Goal: Task Accomplishment & Management: Use online tool/utility

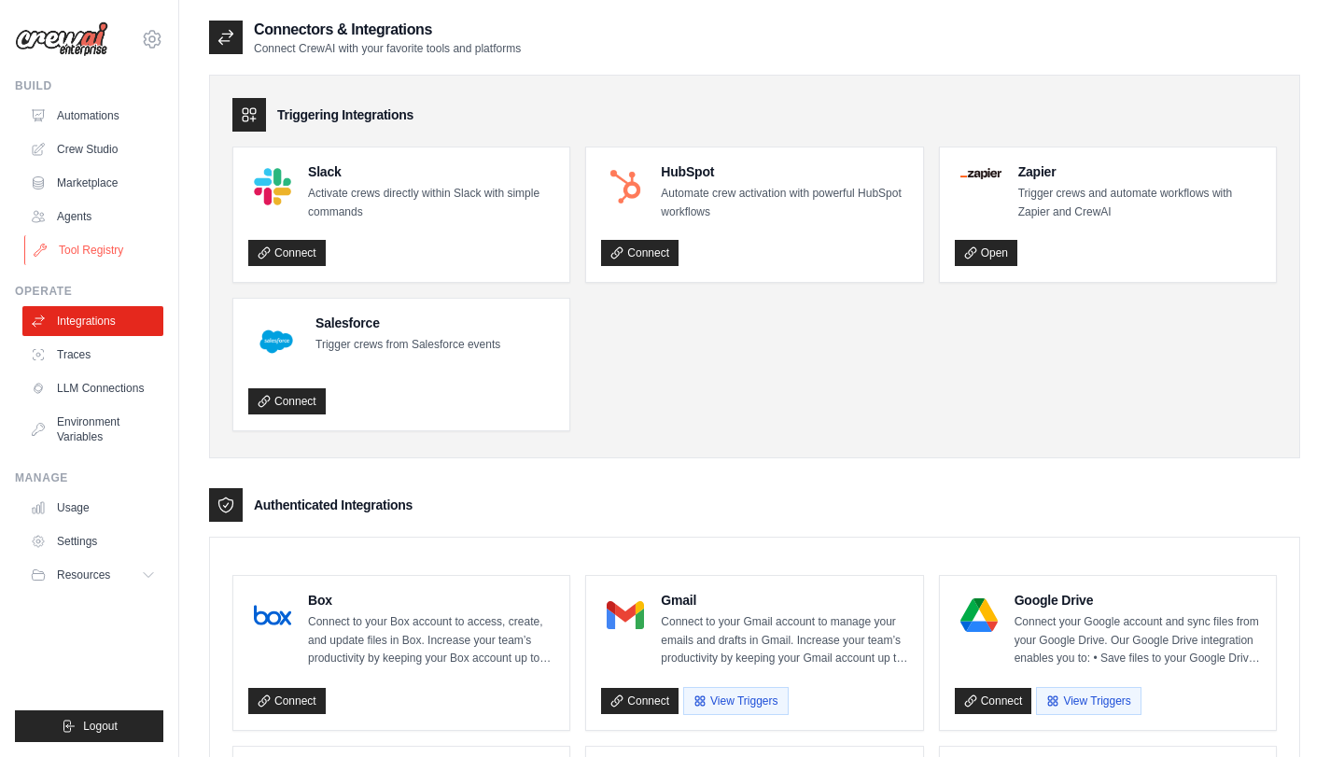
click at [97, 250] on link "Tool Registry" at bounding box center [94, 250] width 141 height 30
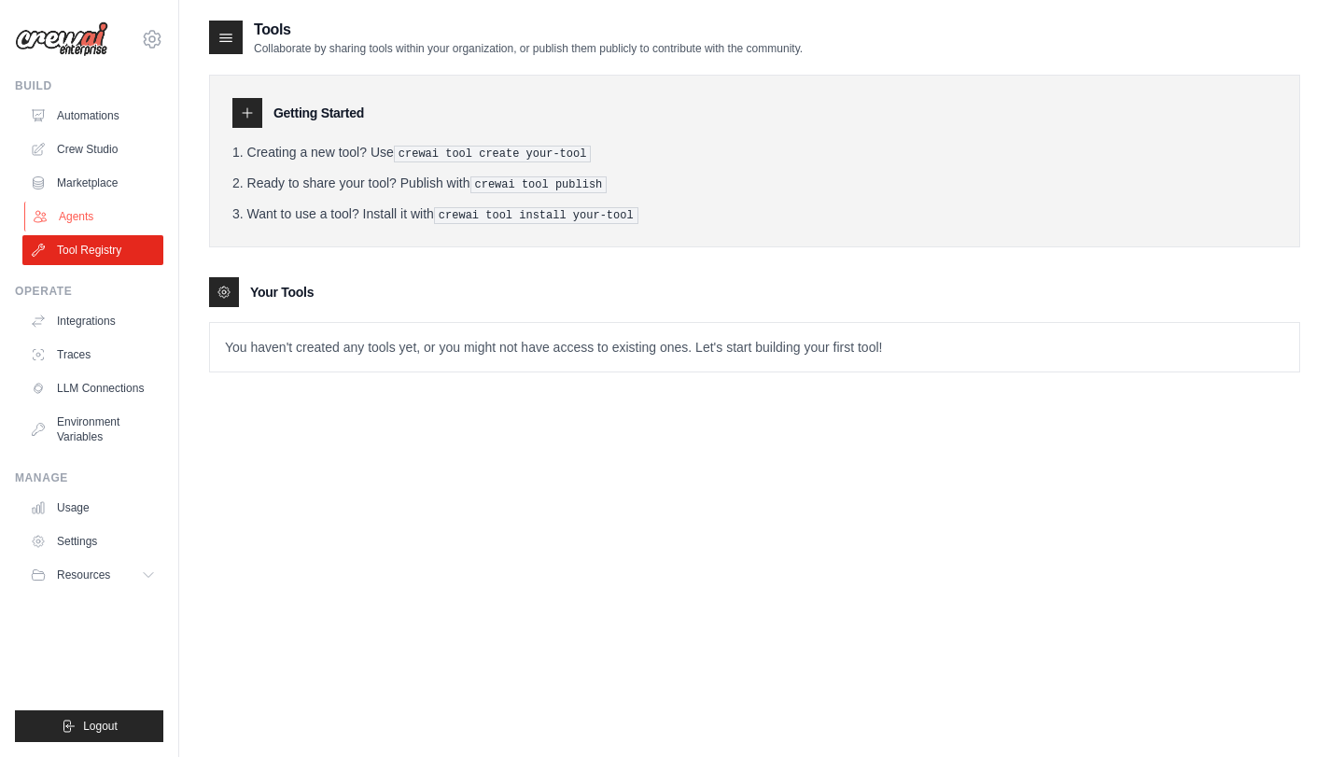
click at [75, 205] on link "Agents" at bounding box center [94, 217] width 141 height 30
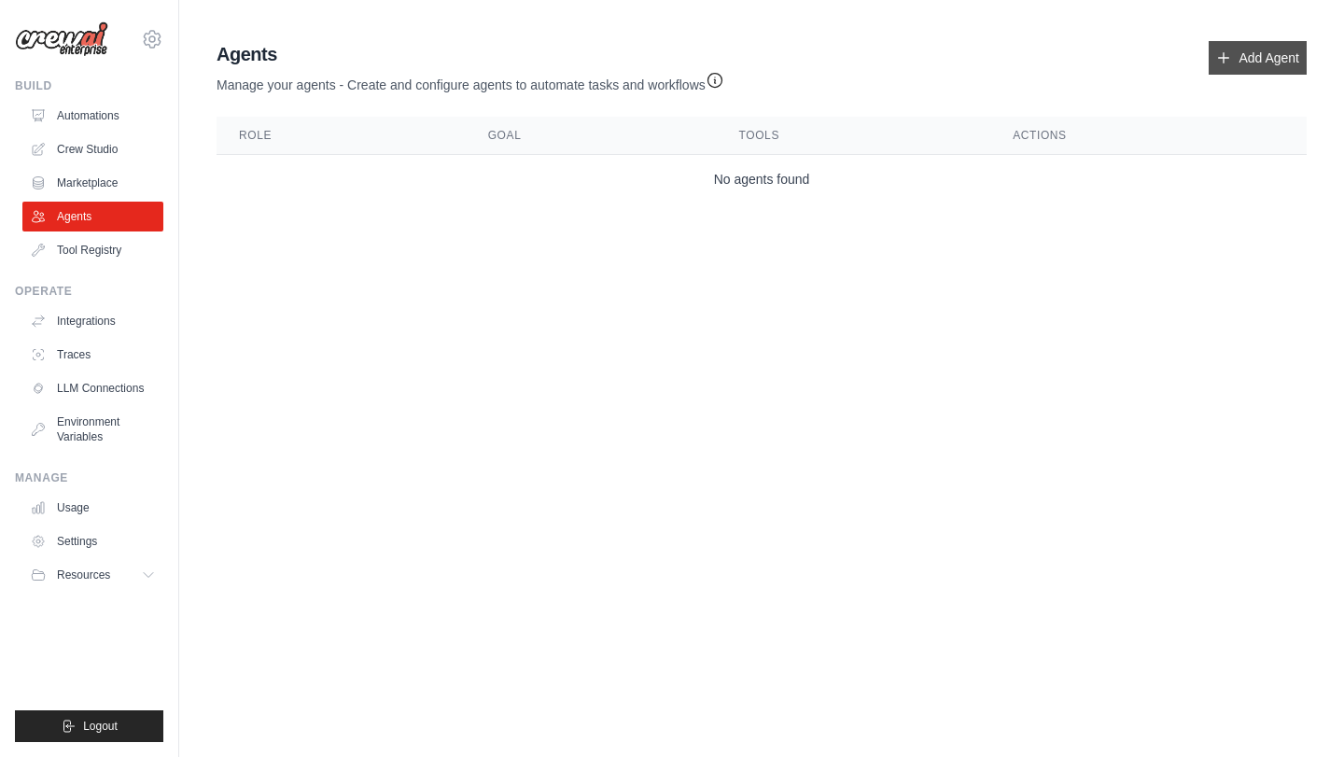
click at [1257, 62] on link "Add Agent" at bounding box center [1258, 58] width 98 height 34
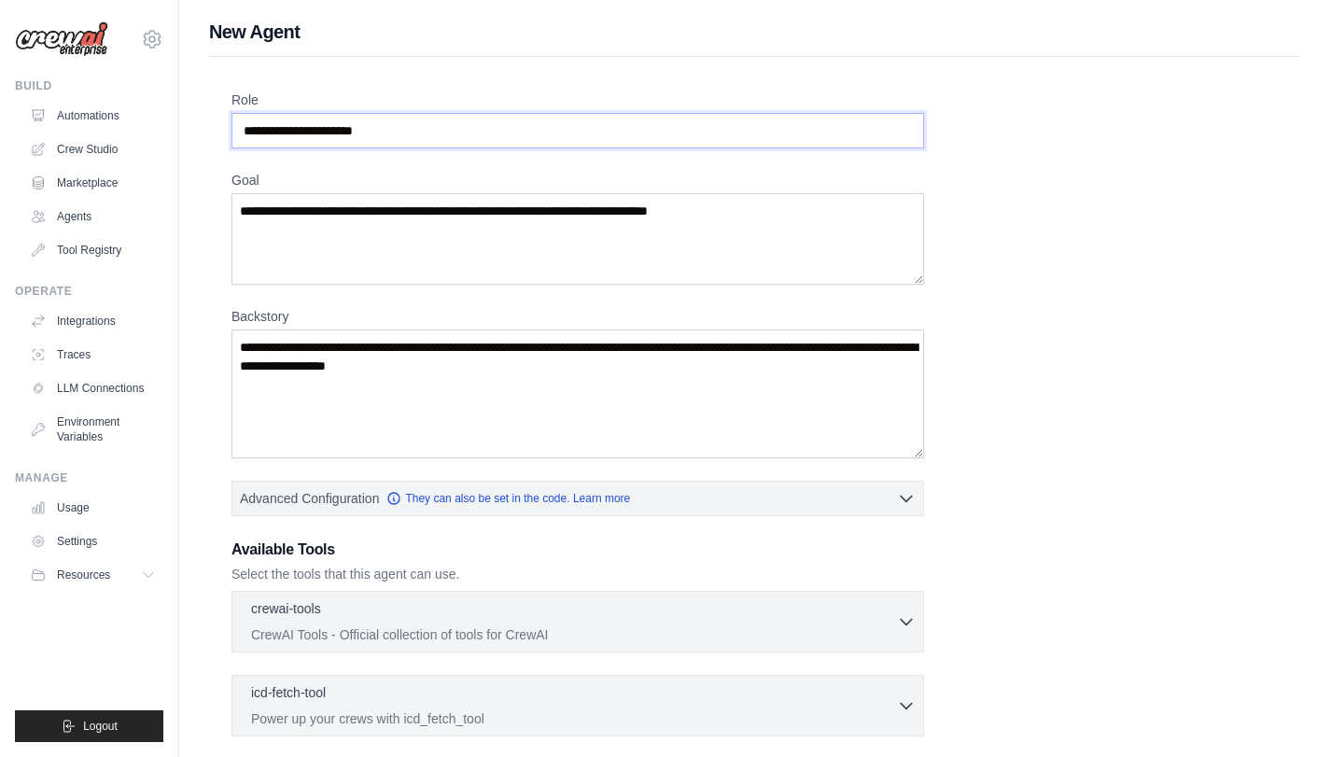
click at [397, 130] on input "Role" at bounding box center [578, 130] width 693 height 35
click at [338, 130] on input "Role" at bounding box center [578, 130] width 693 height 35
type input "****"
click at [477, 237] on textarea "Goal" at bounding box center [578, 238] width 693 height 91
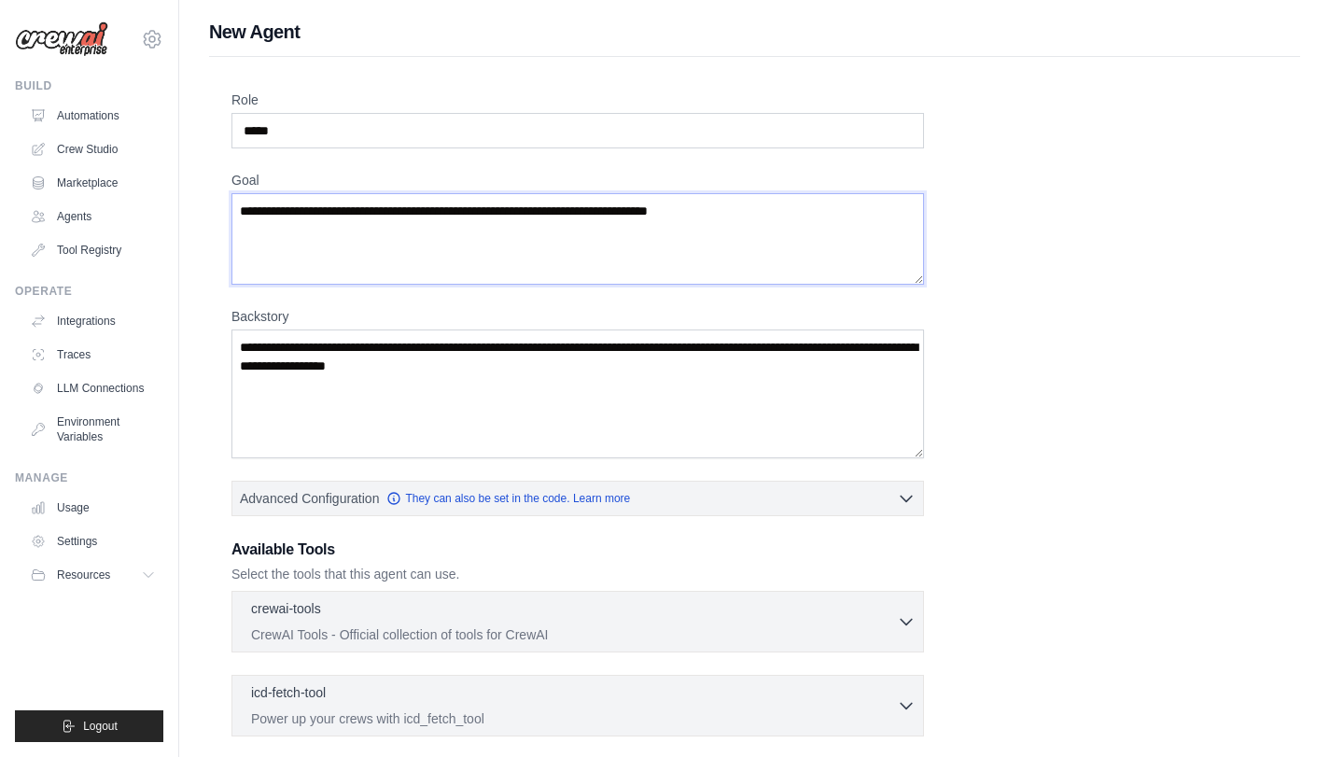
click at [478, 237] on textarea "Goal" at bounding box center [578, 238] width 693 height 91
click at [478, 238] on textarea "Goal" at bounding box center [578, 238] width 693 height 91
click at [493, 216] on textarea "Goal" at bounding box center [578, 238] width 693 height 91
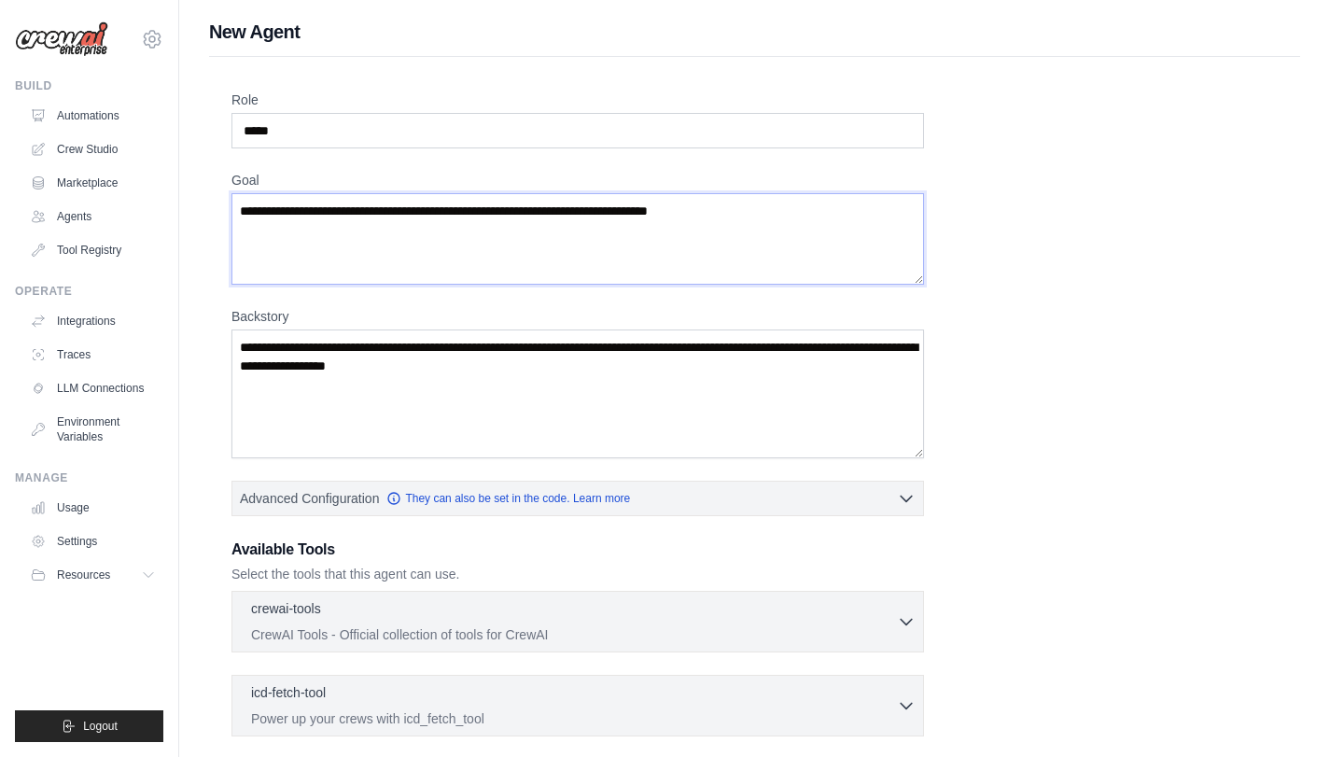
click at [493, 216] on textarea "Goal" at bounding box center [578, 238] width 693 height 91
drag, startPoint x: 780, startPoint y: 210, endPoint x: 274, endPoint y: 198, distance: 506.2
click at [274, 198] on textarea "Goal" at bounding box center [578, 238] width 693 height 91
click at [283, 201] on textarea "Goal" at bounding box center [578, 238] width 693 height 91
click at [338, 137] on input "****" at bounding box center [578, 130] width 693 height 35
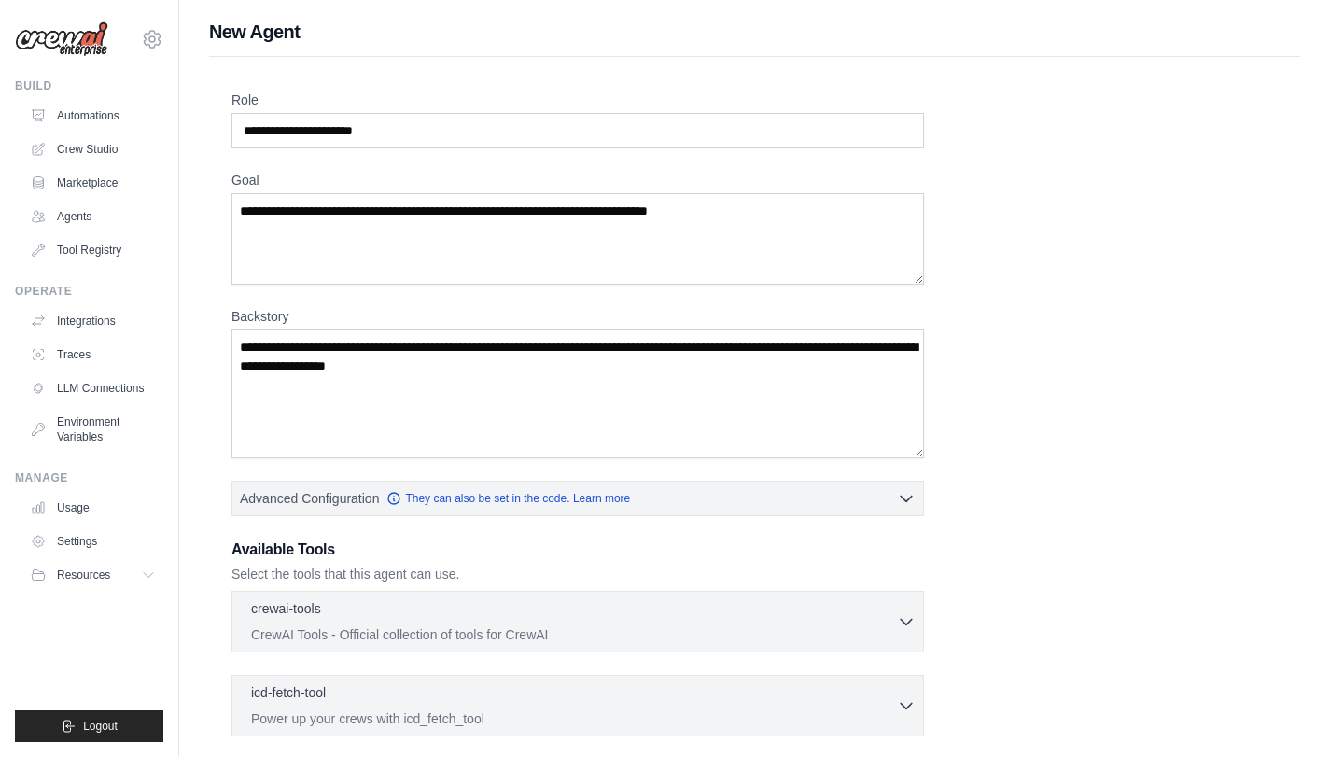
click at [893, 321] on label "Backstory" at bounding box center [578, 316] width 693 height 19
click at [893, 330] on textarea "Backstory" at bounding box center [578, 394] width 693 height 129
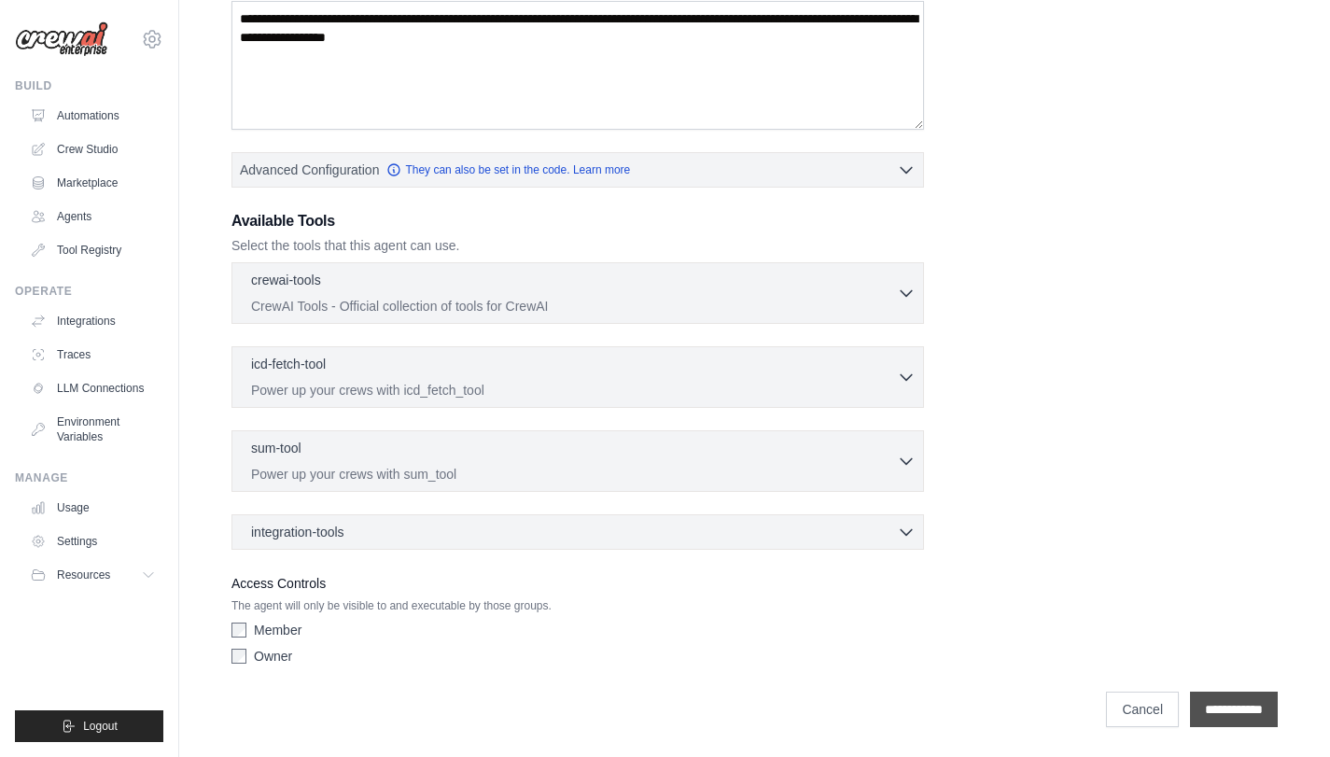
click at [1217, 693] on input "**********" at bounding box center [1234, 709] width 88 height 35
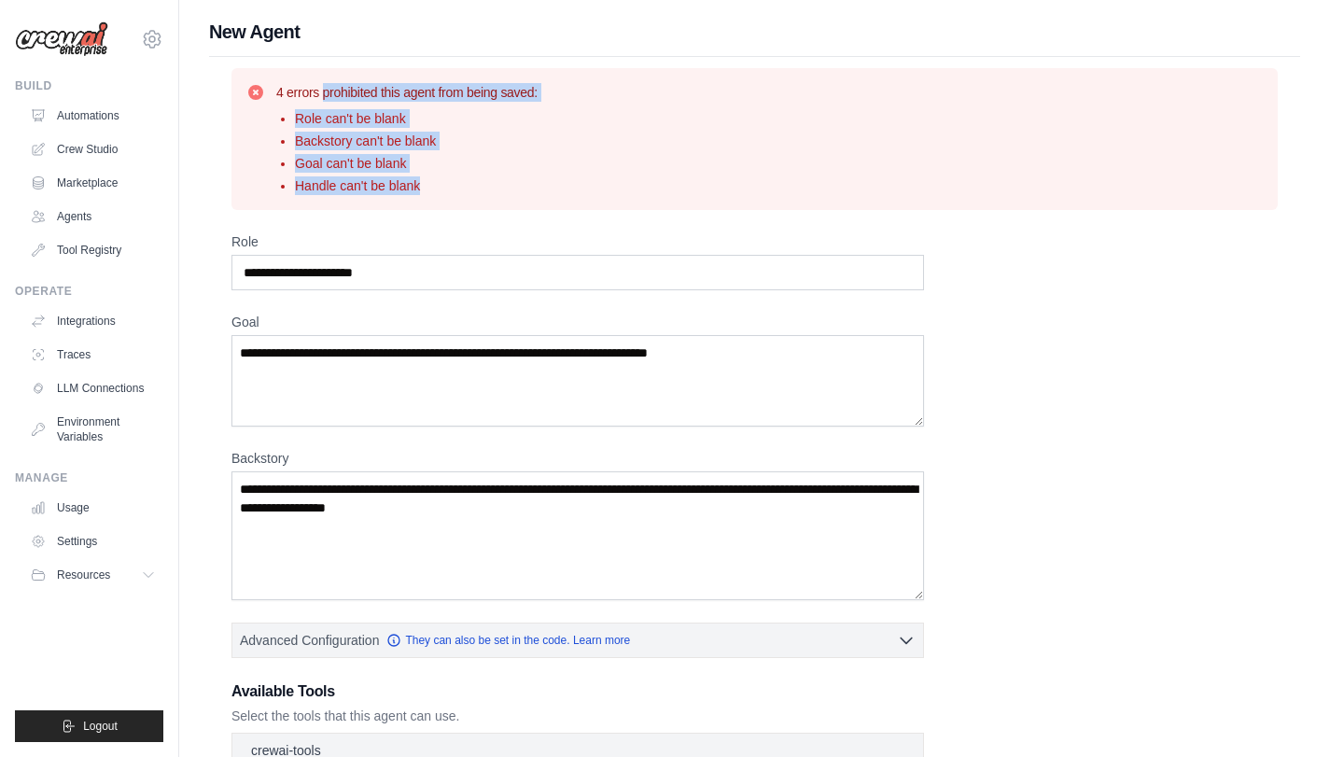
drag, startPoint x: 275, startPoint y: 90, endPoint x: 433, endPoint y: 196, distance: 190.3
click at [433, 196] on div "4 errors prohibited this agent from being saved: Role can't be blank Backstory …" at bounding box center [755, 139] width 1047 height 142
drag, startPoint x: 422, startPoint y: 191, endPoint x: 275, endPoint y: 114, distance: 165.8
click at [275, 114] on div "4 errors prohibited this agent from being saved: Role can't be blank Backstory …" at bounding box center [754, 139] width 1017 height 112
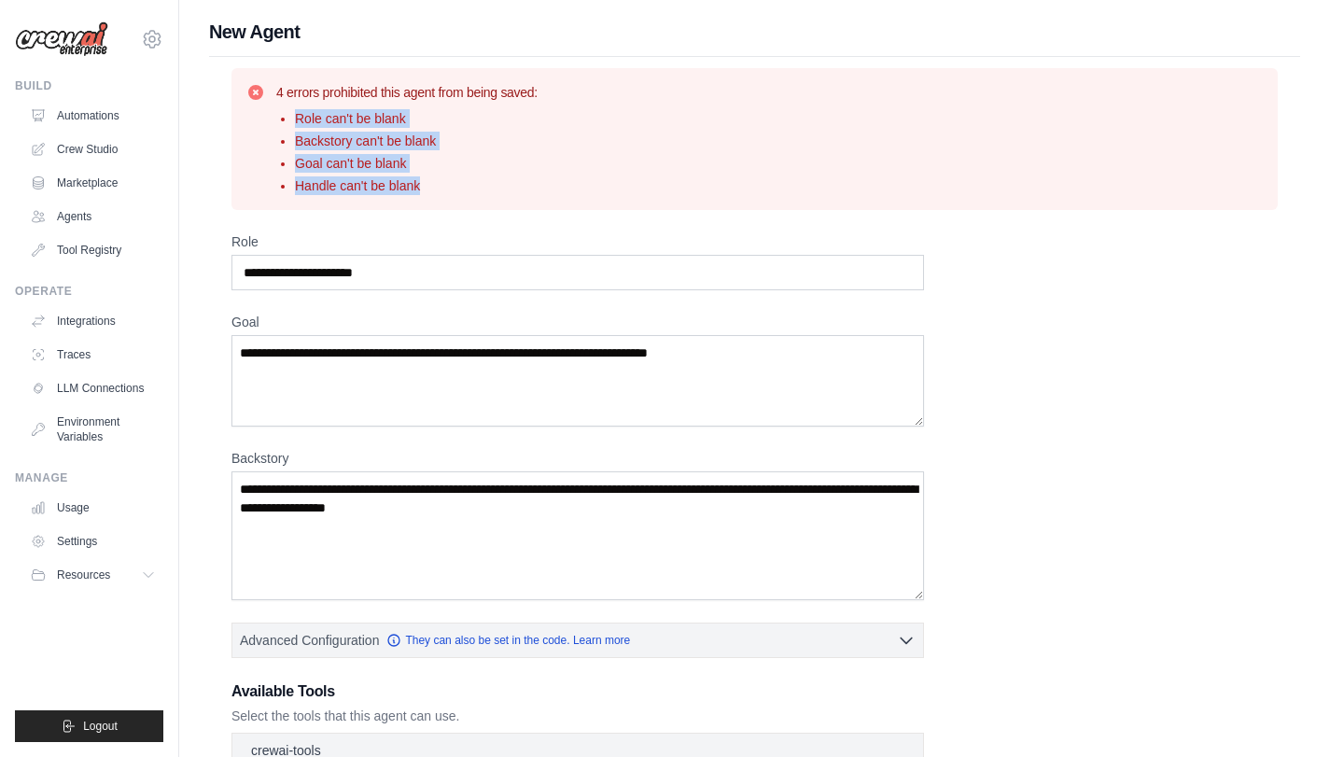
click at [276, 114] on ul "Role can't be blank Backstory can't be blank Goal can't be blank Handle can't b…" at bounding box center [406, 152] width 261 height 86
click at [301, 274] on input "Role" at bounding box center [578, 272] width 693 height 35
click at [302, 274] on input "Role" at bounding box center [578, 272] width 693 height 35
type input "*"
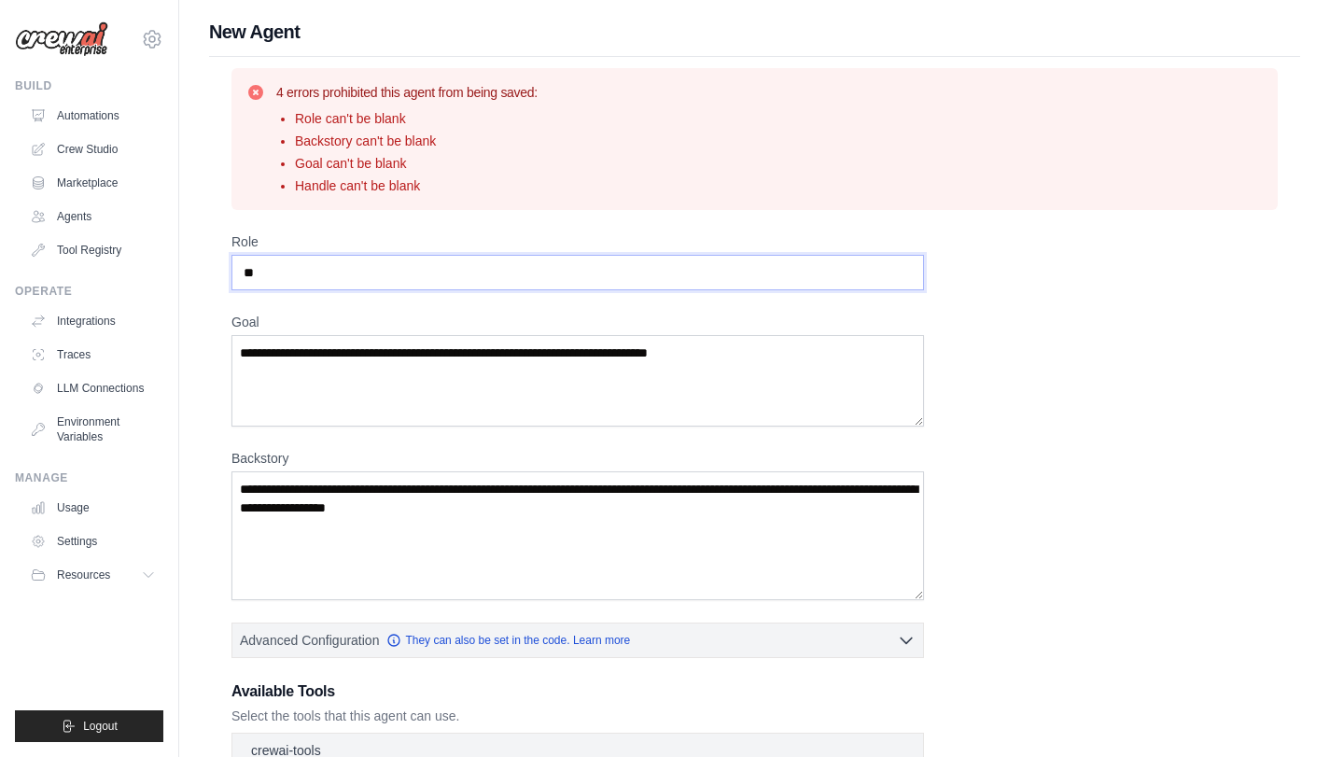
type input "*"
type input "****"
click at [400, 408] on textarea "Goal" at bounding box center [578, 380] width 693 height 91
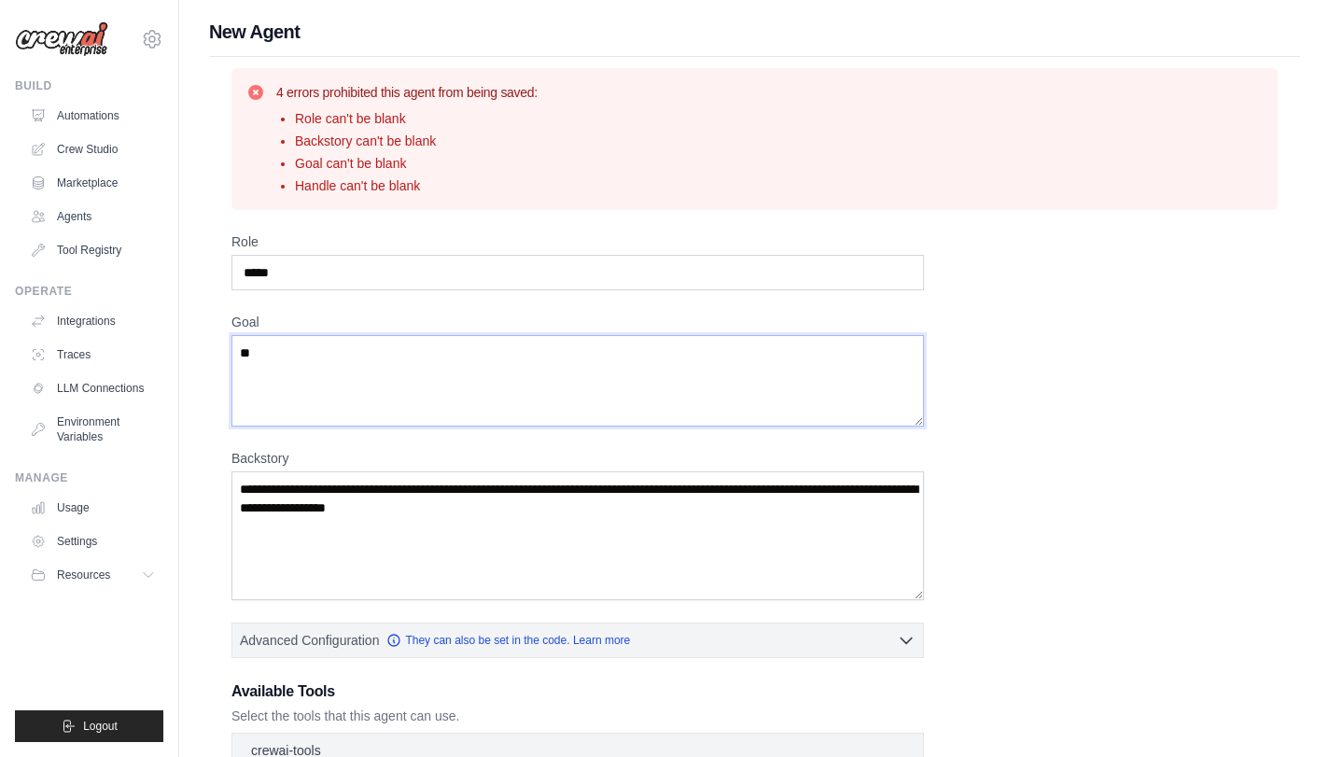
type textarea "*"
type textarea "**********"
click at [310, 512] on textarea "Backstory" at bounding box center [578, 535] width 693 height 129
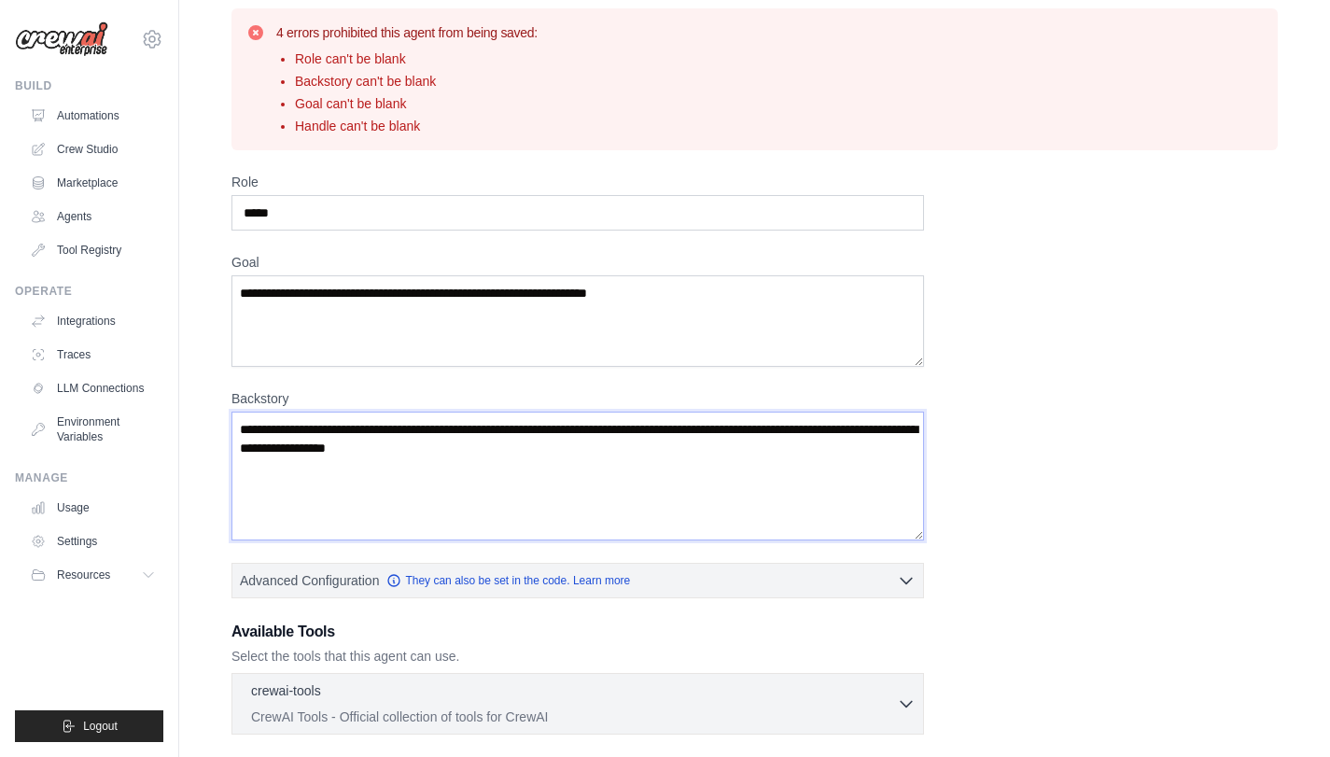
scroll to position [100, 0]
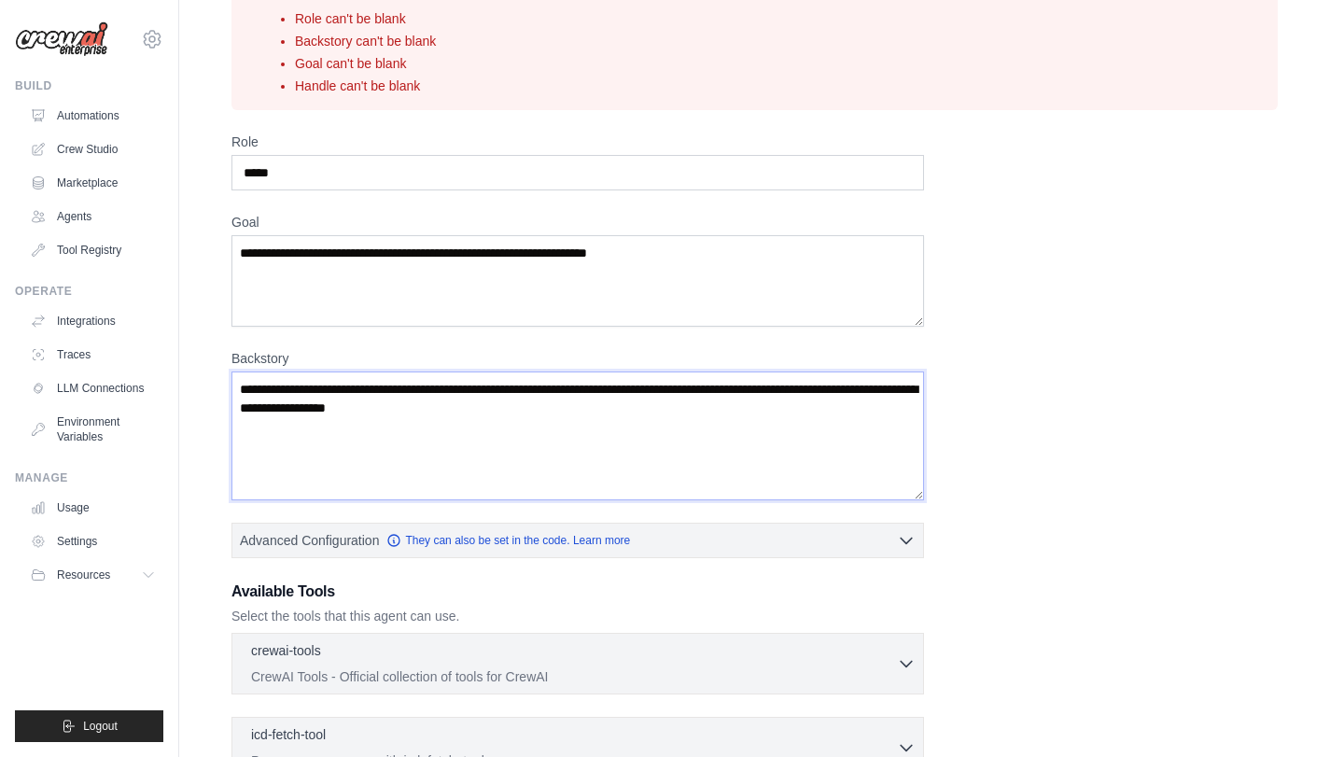
drag, startPoint x: 245, startPoint y: 391, endPoint x: 496, endPoint y: 423, distance: 253.1
click at [494, 422] on textarea "Backstory" at bounding box center [578, 436] width 693 height 129
click at [496, 423] on textarea "Backstory" at bounding box center [578, 436] width 693 height 129
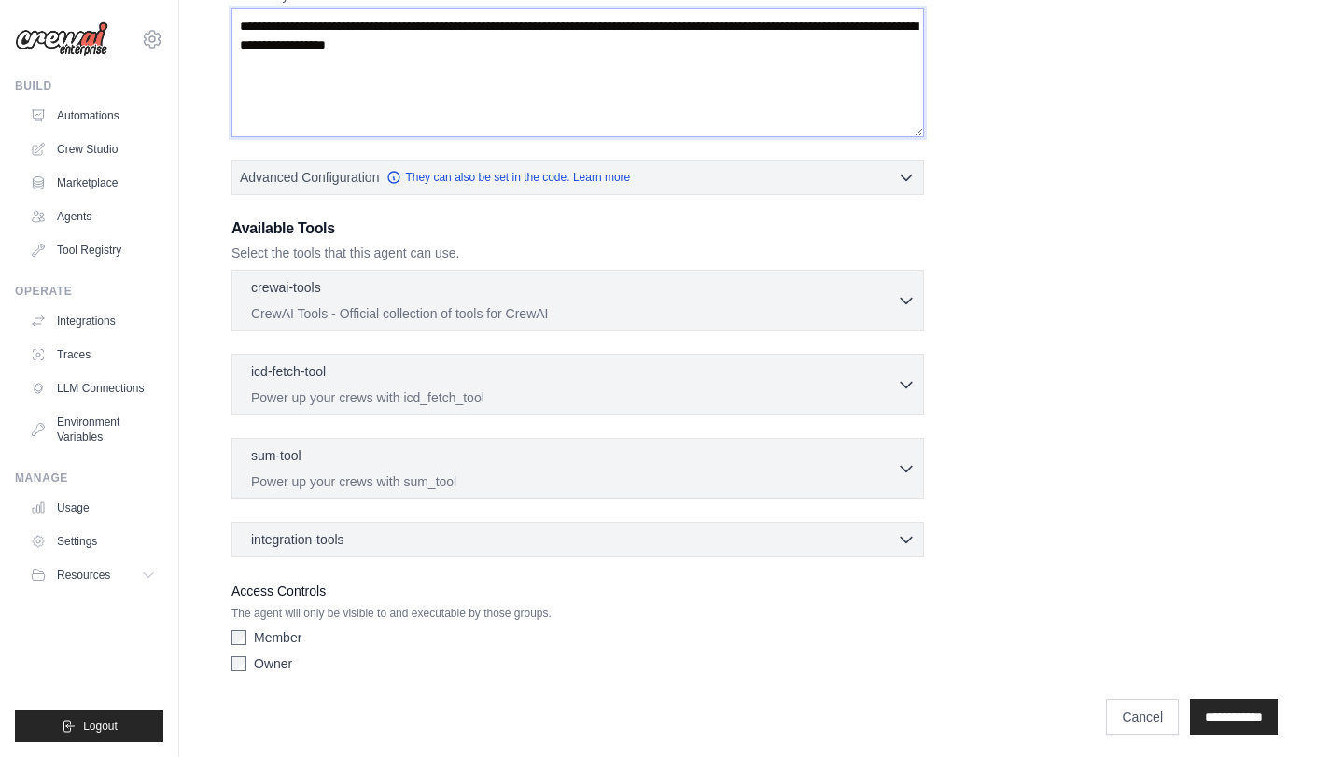
scroll to position [471, 0]
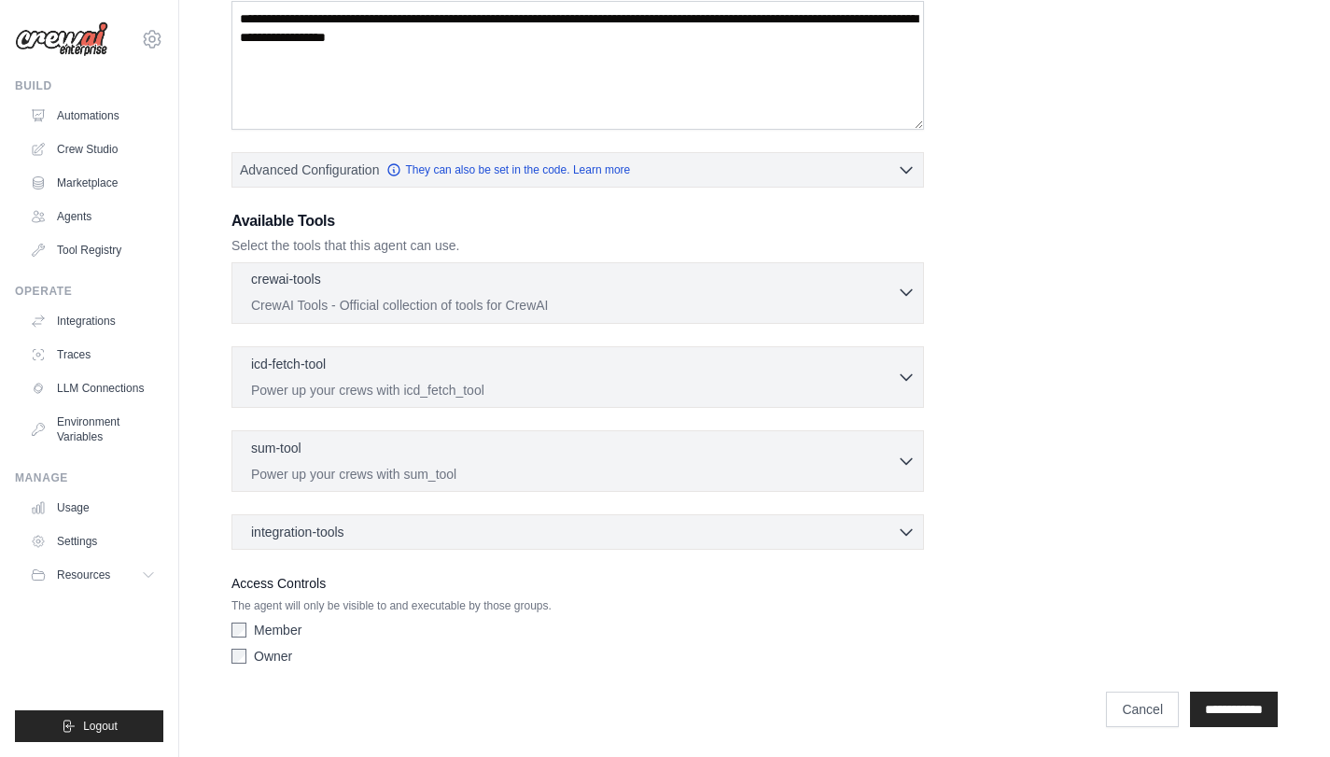
click at [503, 309] on p "CrewAI Tools - Official collection of tools for CrewAI" at bounding box center [574, 305] width 646 height 19
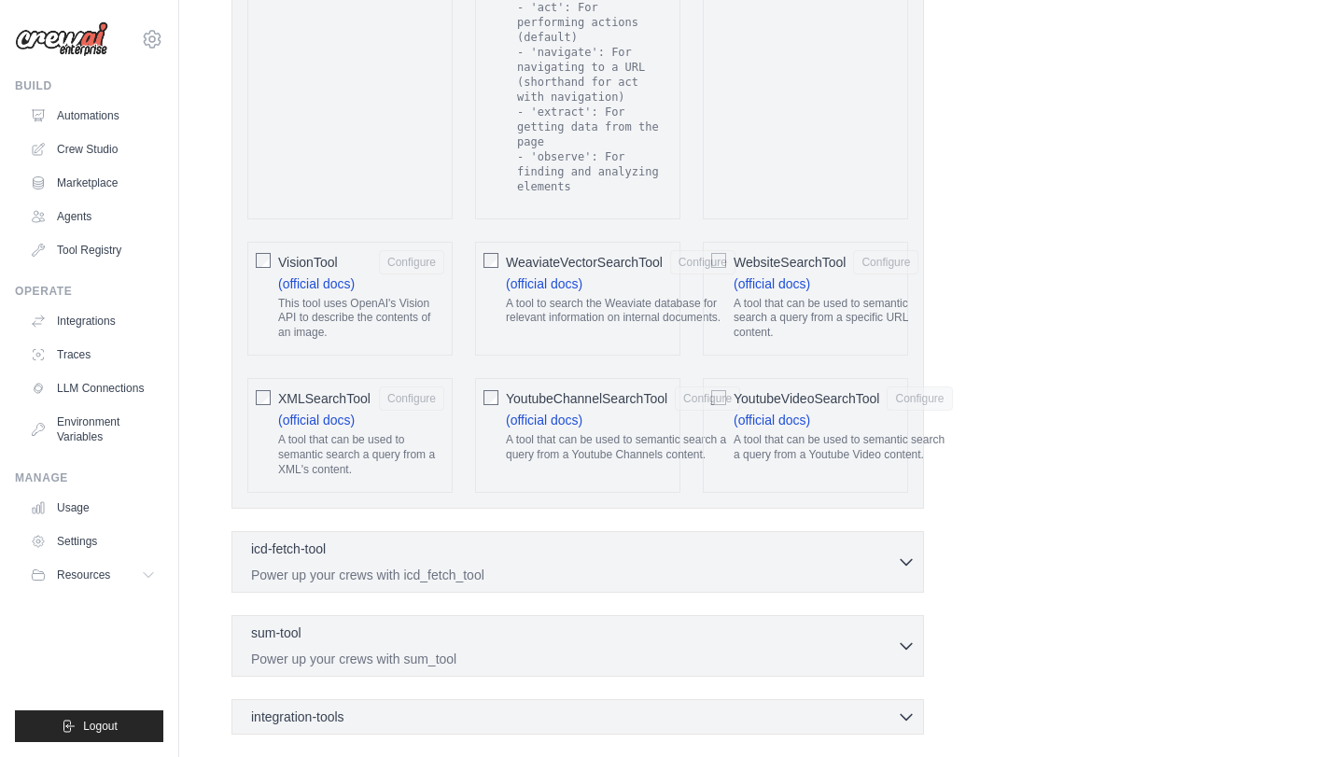
scroll to position [4158, 0]
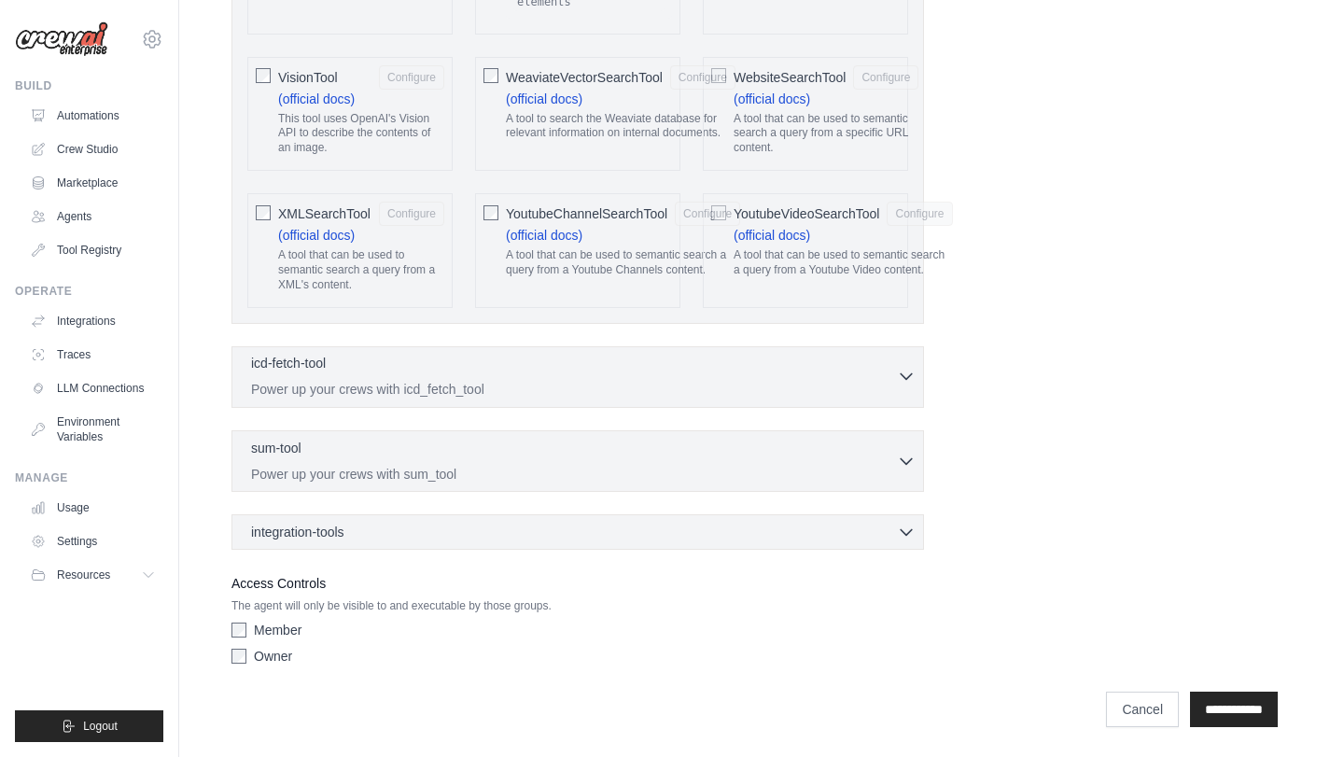
click at [550, 397] on p "Power up your crews with icd_fetch_tool" at bounding box center [574, 389] width 646 height 19
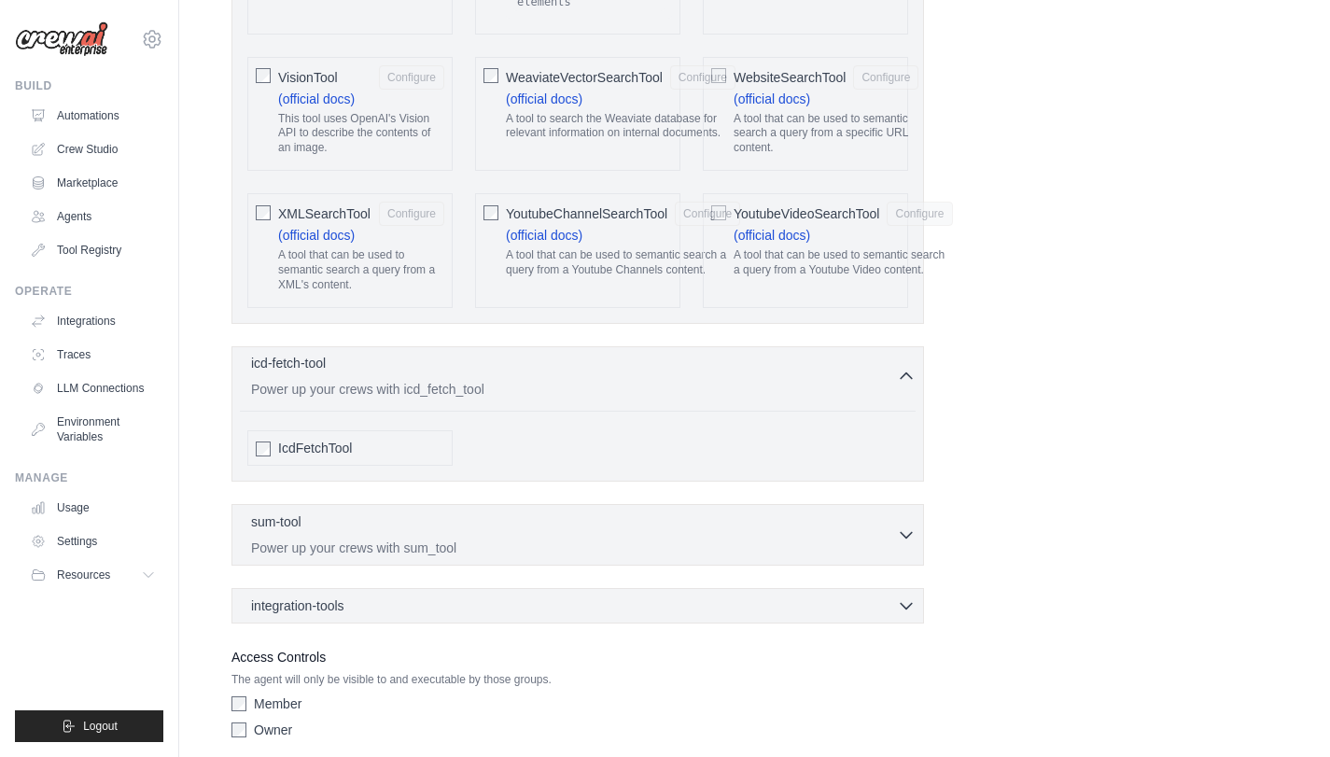
click at [550, 397] on p "Power up your crews with icd_fetch_tool" at bounding box center [574, 389] width 646 height 19
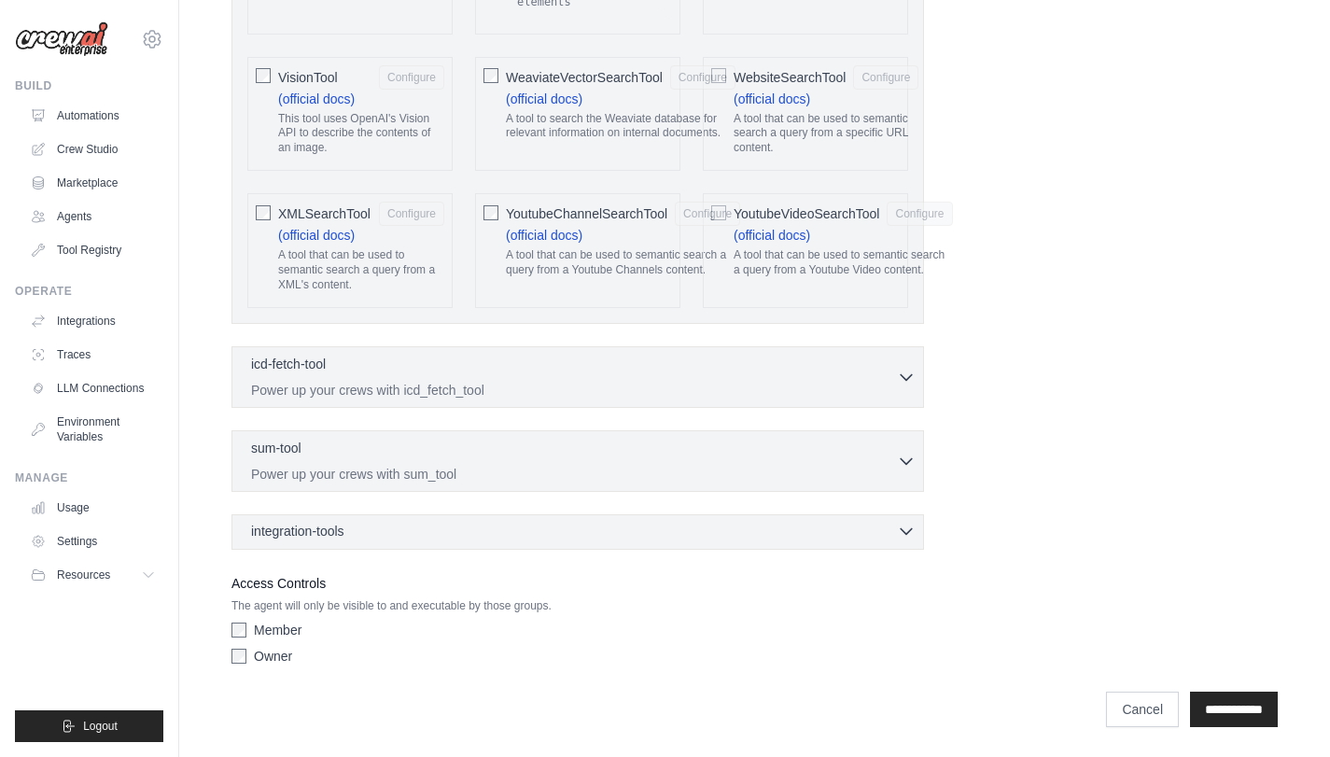
click at [419, 534] on div "integration-tools 0 selected" at bounding box center [583, 531] width 665 height 19
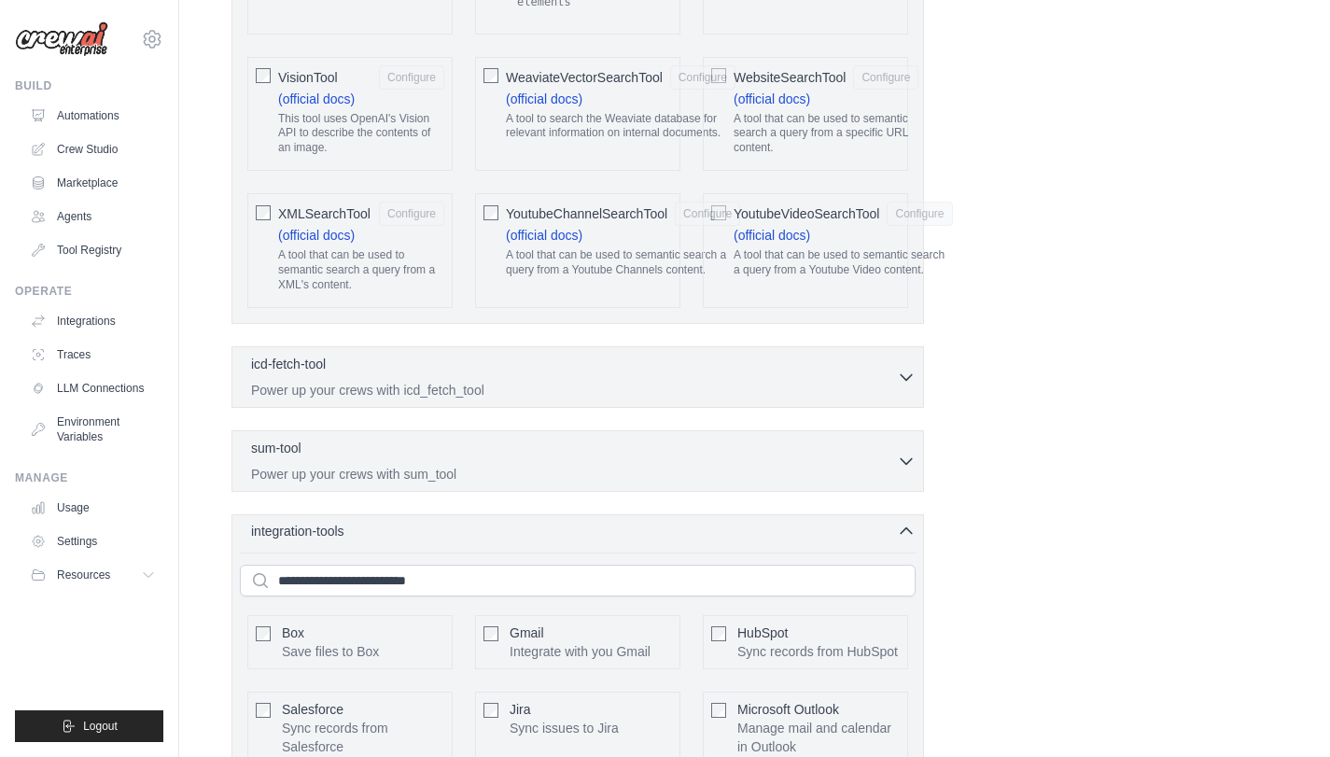
click at [419, 534] on div "integration-tools 0 selected" at bounding box center [583, 531] width 665 height 19
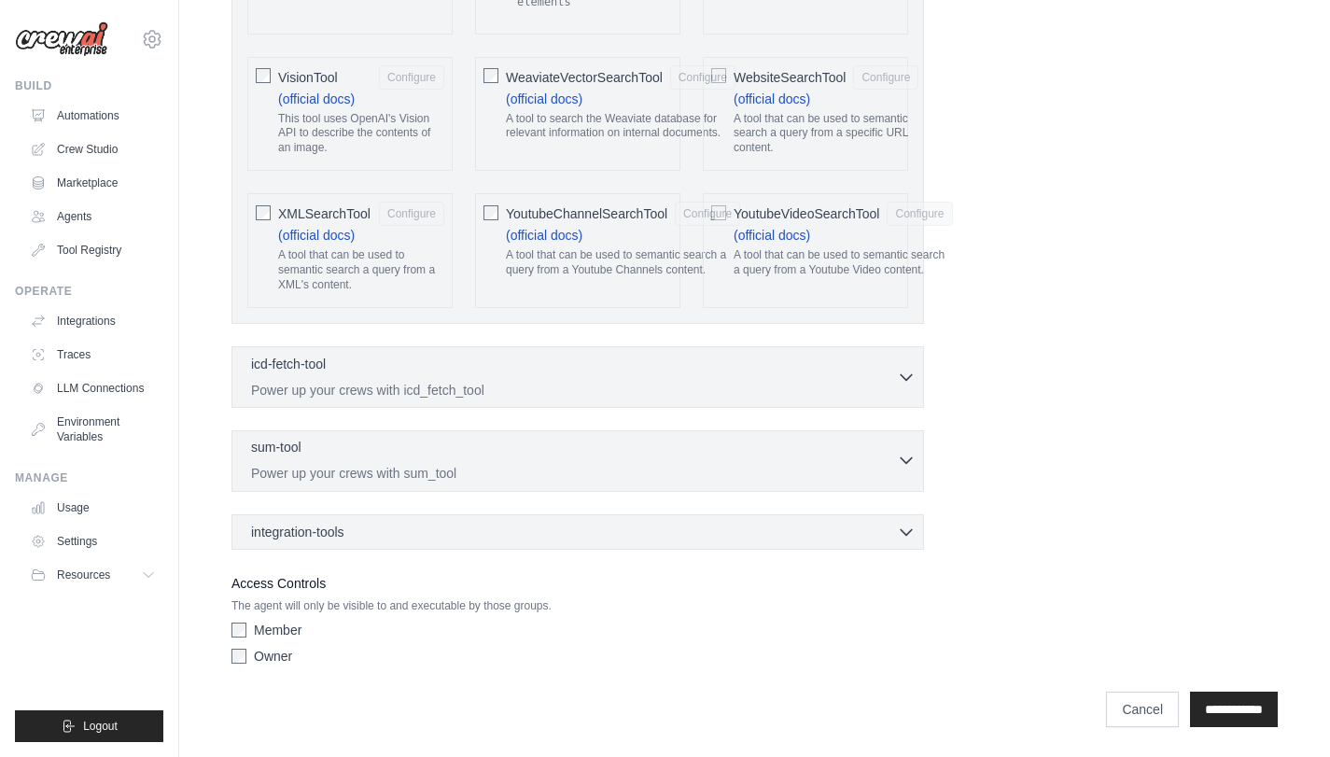
click at [432, 473] on p "Power up your crews with sum_tool" at bounding box center [574, 473] width 646 height 19
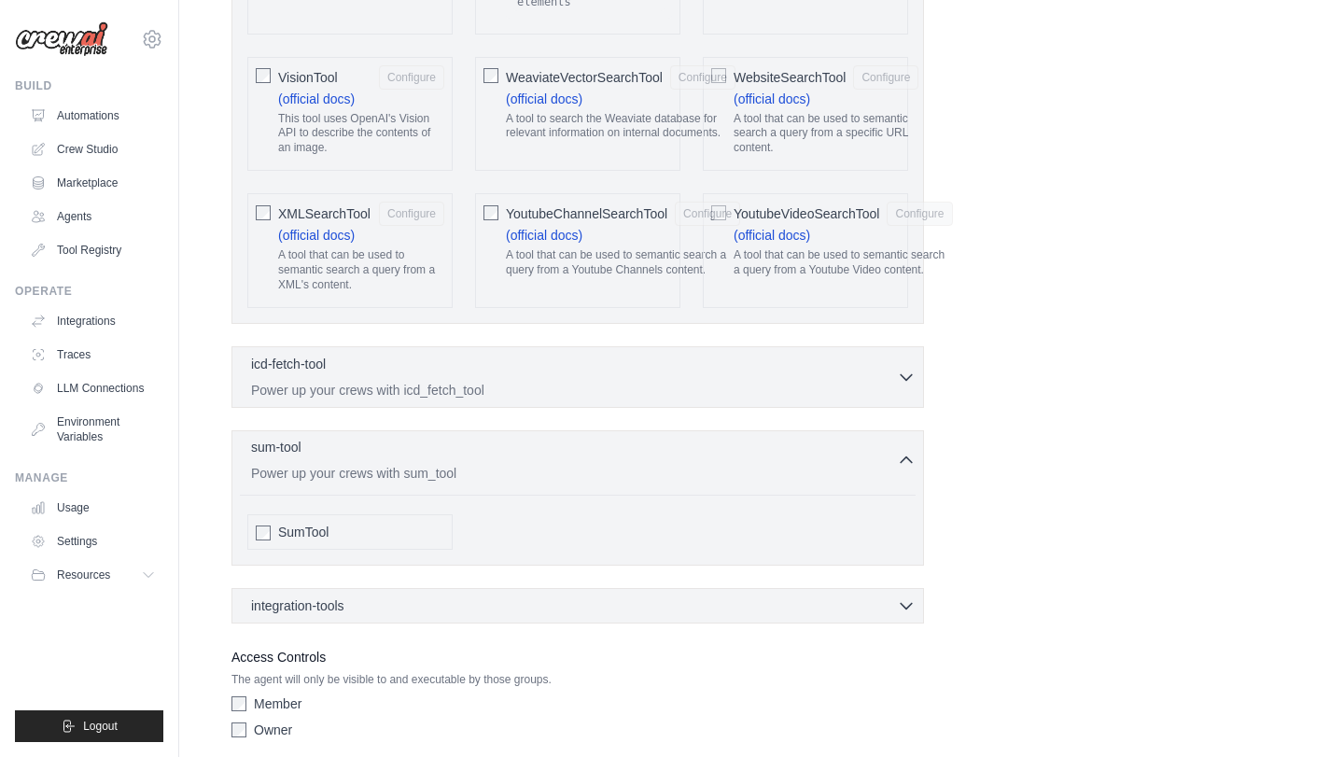
click at [432, 474] on p "Power up your crews with sum_tool" at bounding box center [574, 473] width 646 height 19
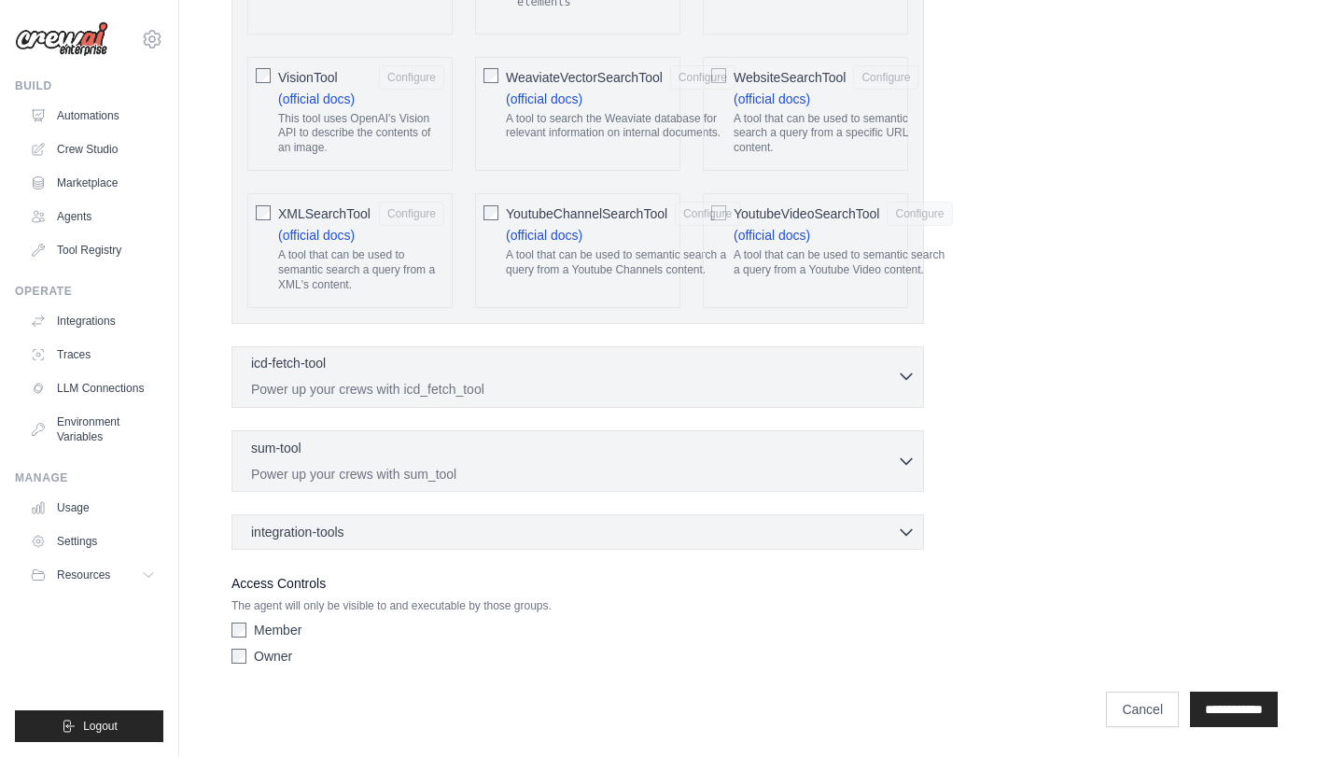
click at [499, 387] on p "Power up your crews with icd_fetch_tool" at bounding box center [574, 389] width 646 height 19
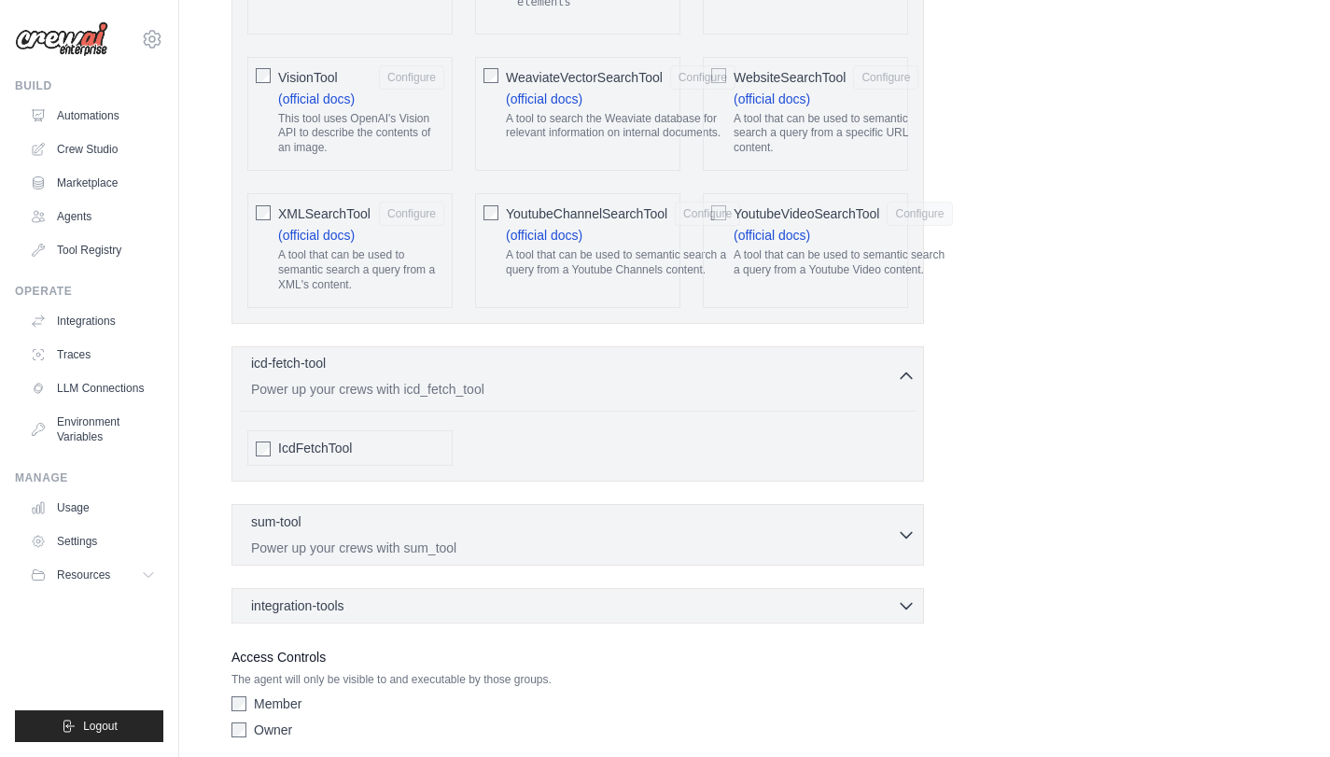
click at [499, 387] on p "Power up your crews with icd_fetch_tool" at bounding box center [574, 389] width 646 height 19
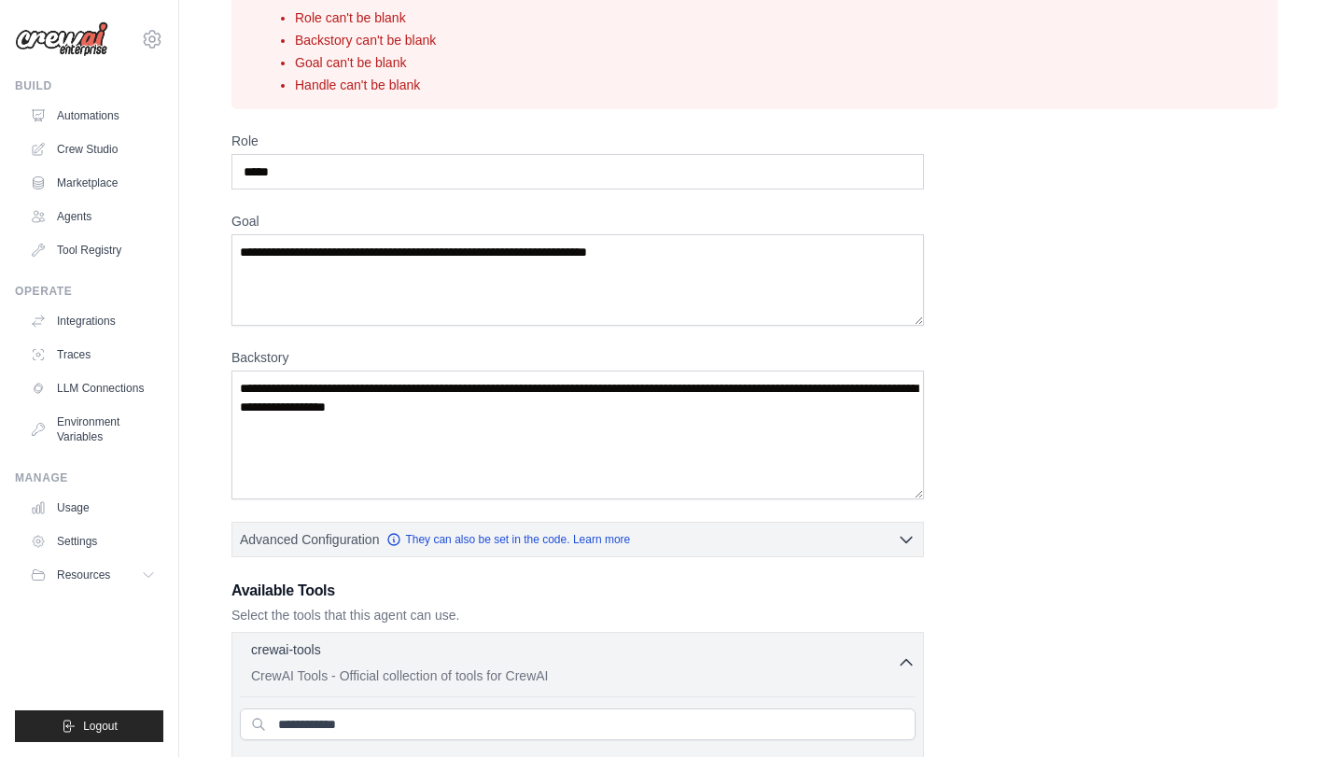
scroll to position [152, 0]
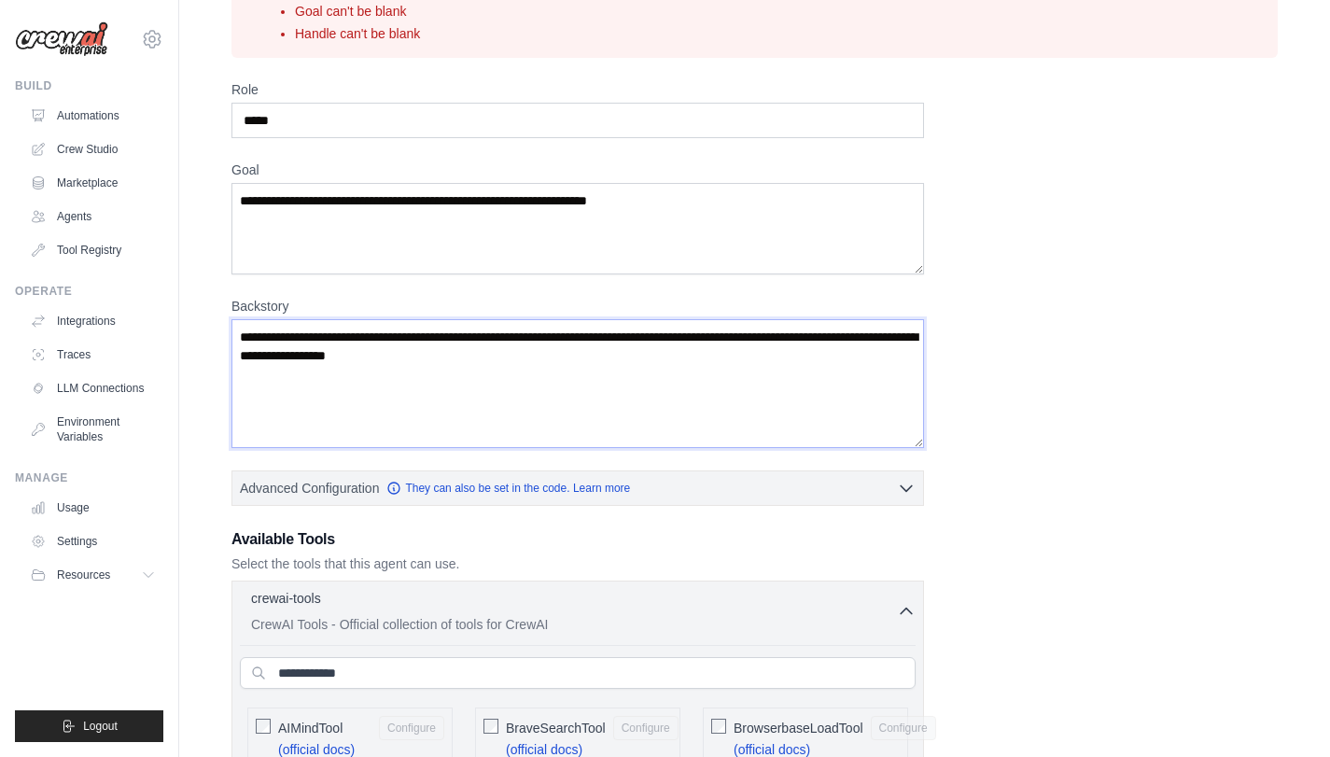
click at [429, 442] on textarea "Backstory" at bounding box center [578, 383] width 693 height 129
type textarea "**********"
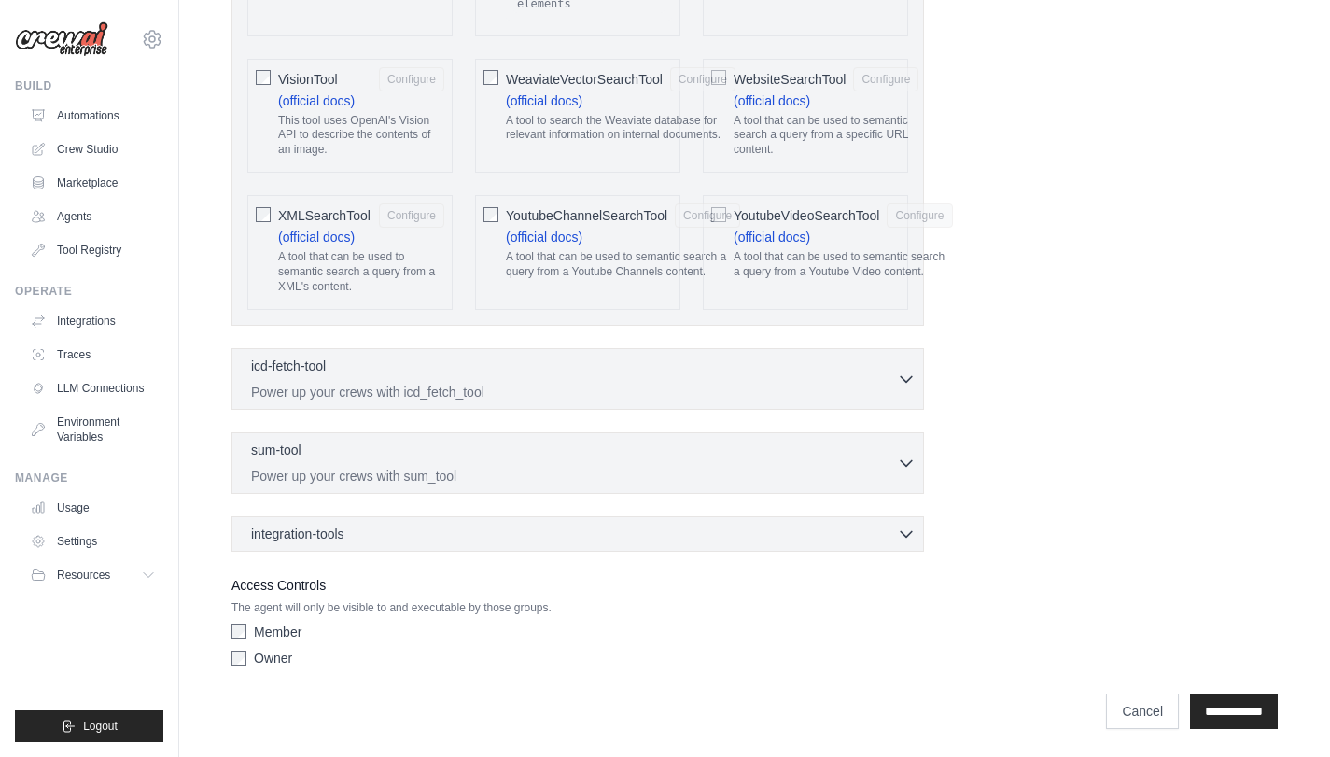
scroll to position [4158, 0]
click at [1213, 704] on input "**********" at bounding box center [1234, 709] width 88 height 35
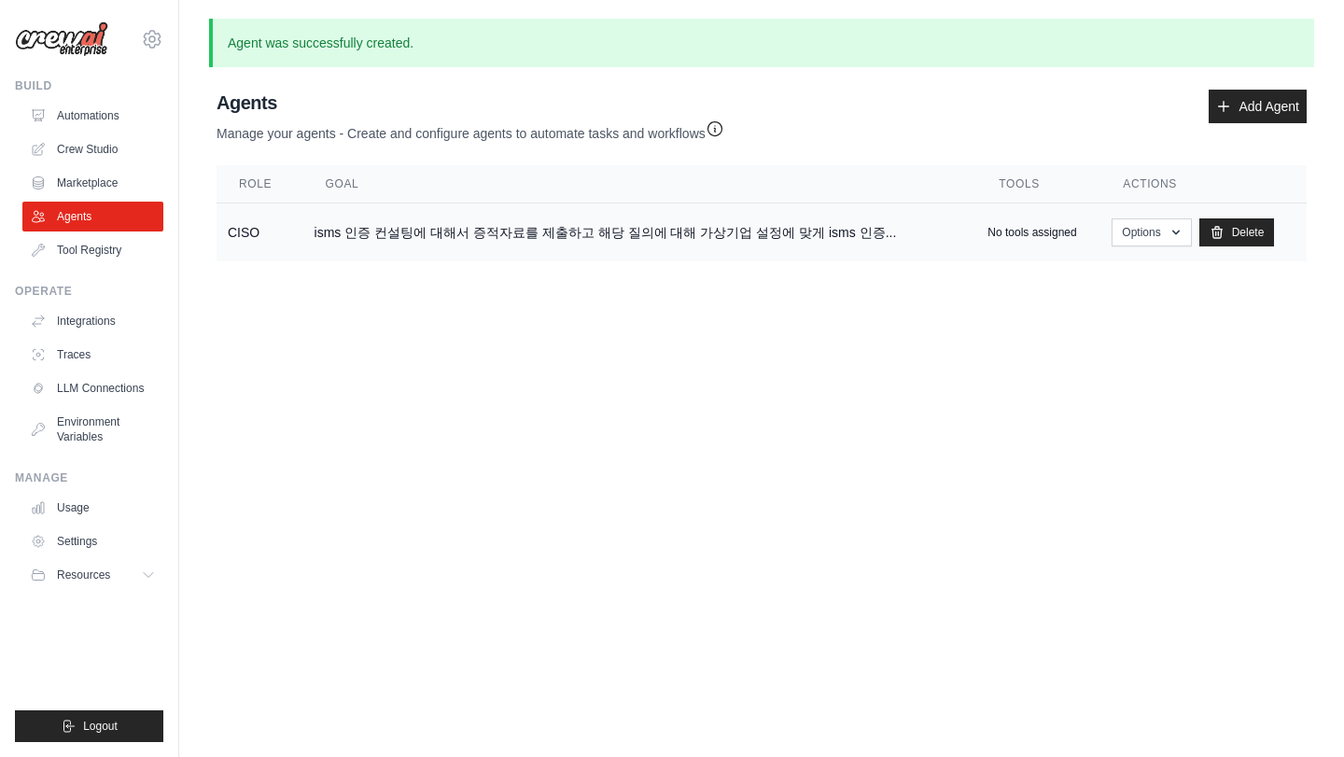
click at [382, 233] on td "isms 인증 컨설팅에 대해서 증적자료를 제출하고 해당 질의에 대해 가상기업 설정에 맞게 isms 인증..." at bounding box center [640, 233] width 674 height 59
click at [98, 260] on link "Tool Registry" at bounding box center [94, 250] width 141 height 30
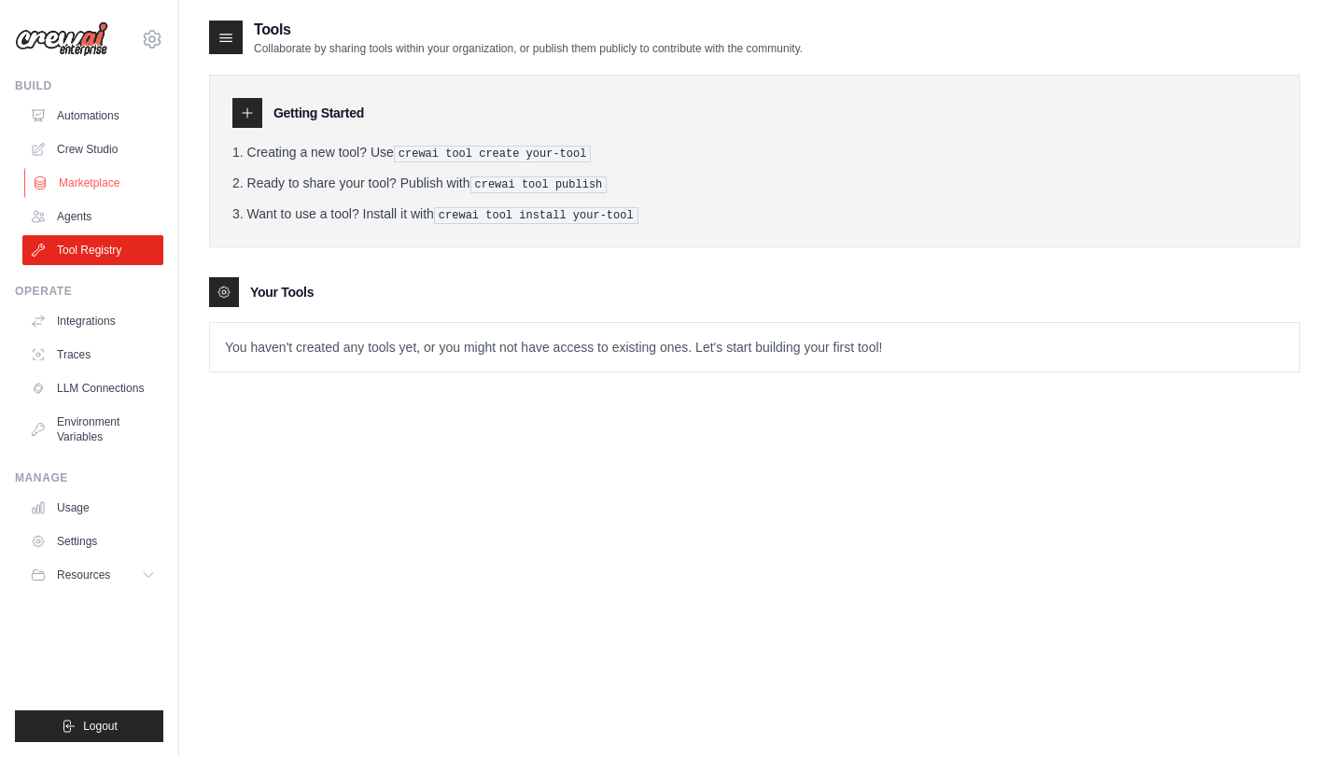
click at [93, 183] on link "Marketplace" at bounding box center [94, 183] width 141 height 30
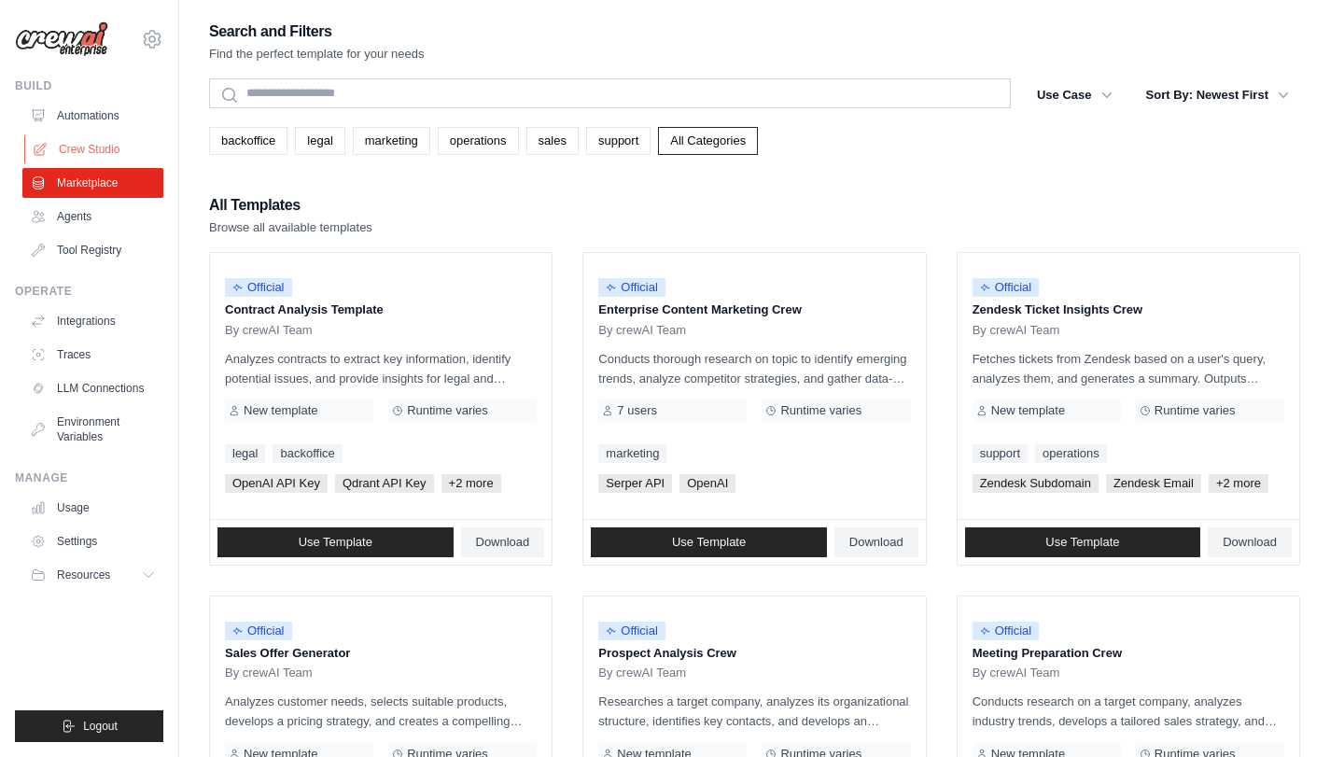
click at [93, 148] on link "Crew Studio" at bounding box center [94, 149] width 141 height 30
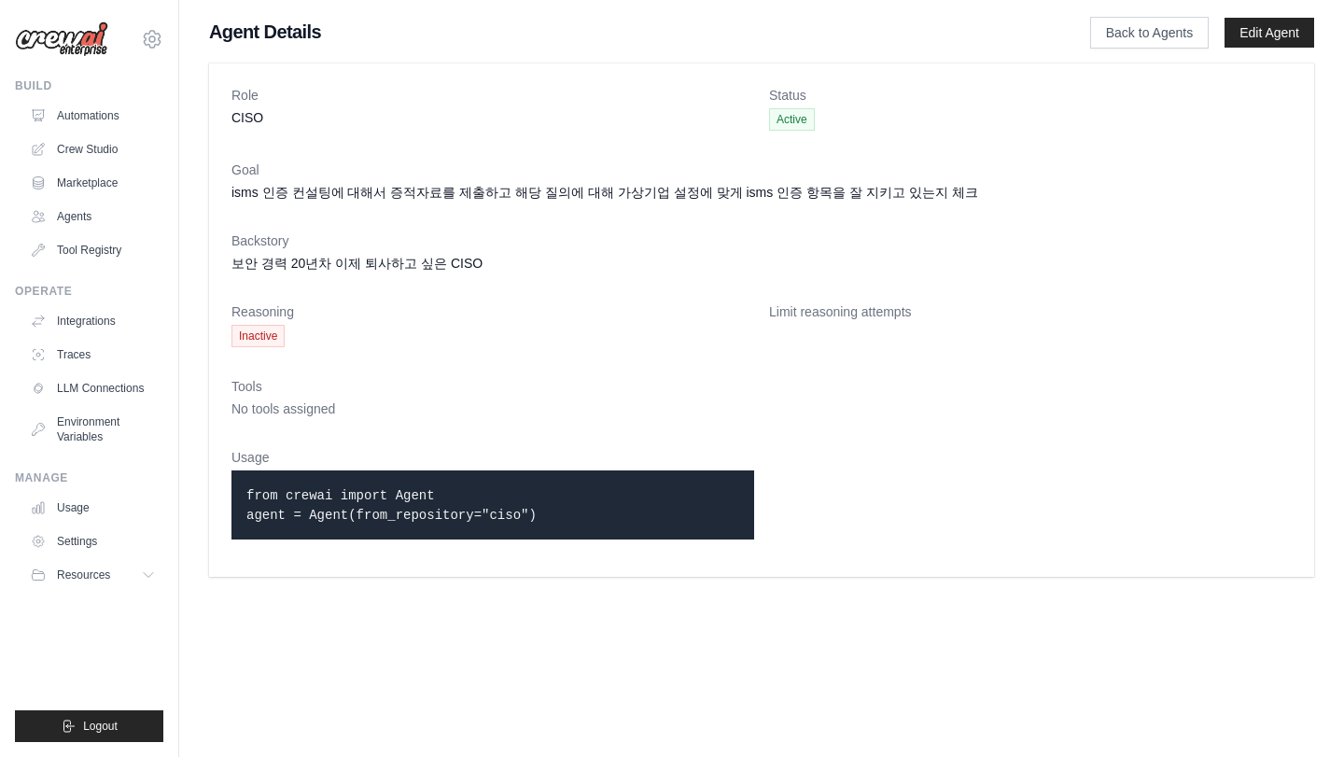
drag, startPoint x: 247, startPoint y: 495, endPoint x: 607, endPoint y: 518, distance: 360.2
click at [607, 518] on p "from crewai import Agent agent = Agent(from_repository="ciso")" at bounding box center [492, 504] width 493 height 39
drag, startPoint x: 503, startPoint y: 512, endPoint x: 223, endPoint y: 480, distance: 281.9
click at [223, 480] on div "Role CISO Status Active Goal isms 인증 컨설팅에 대해서 증적자료를 제출하고 해당 질의에 대해 가상기업 설정에 맞게 …" at bounding box center [761, 320] width 1105 height 514
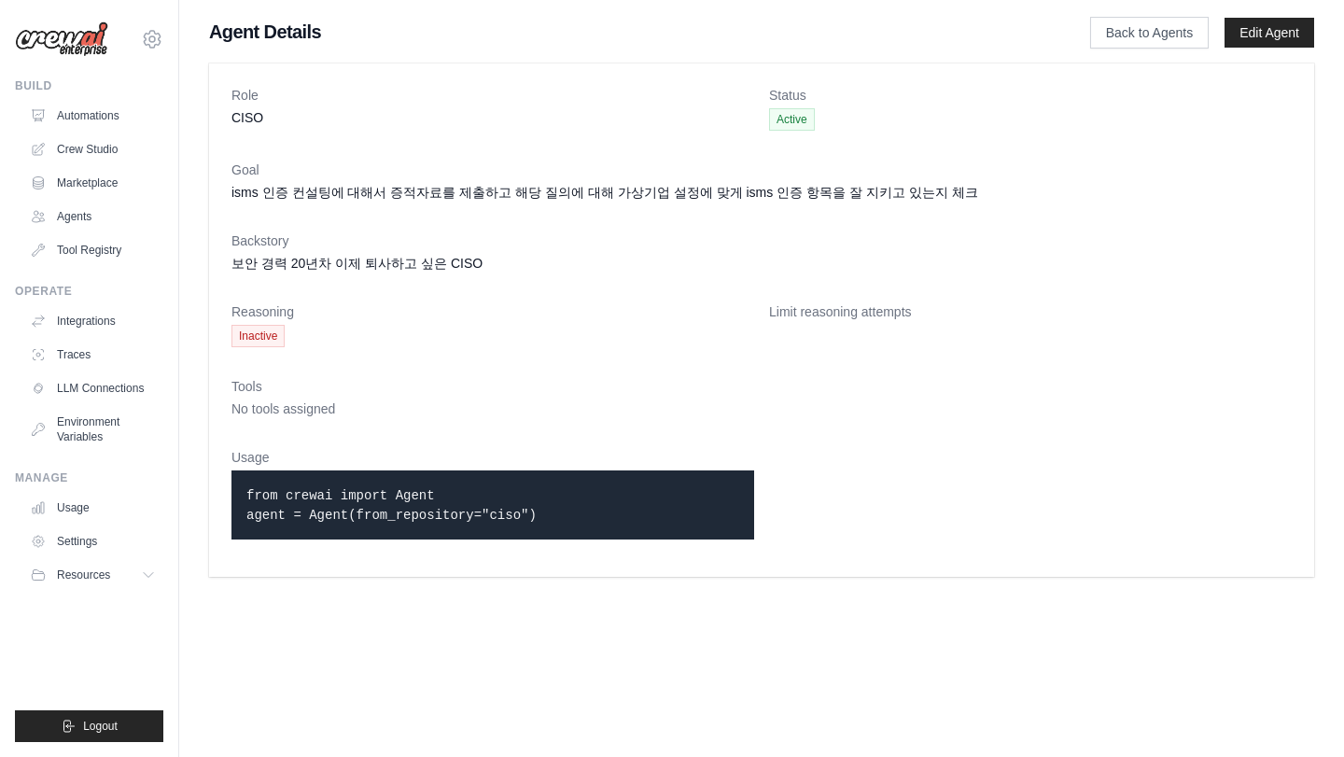
click at [223, 479] on div "Role CISO Status Active Goal isms 인증 컨설팅에 대해서 증적자료를 제출하고 해당 질의에 대해 가상기업 설정에 맞게 …" at bounding box center [761, 320] width 1105 height 514
click at [347, 387] on dt "Tools" at bounding box center [762, 386] width 1061 height 19
drag, startPoint x: 227, startPoint y: 272, endPoint x: 602, endPoint y: 259, distance: 375.6
click at [601, 259] on div "Role CISO Status Active Goal isms 인증 컨설팅에 대해서 증적자료를 제출하고 해당 질의에 대해 가상기업 설정에 맞게 …" at bounding box center [761, 320] width 1105 height 514
click at [602, 259] on dd "보안 경력 20년차 이제 퇴사하고 싶은 CISO" at bounding box center [762, 263] width 1061 height 19
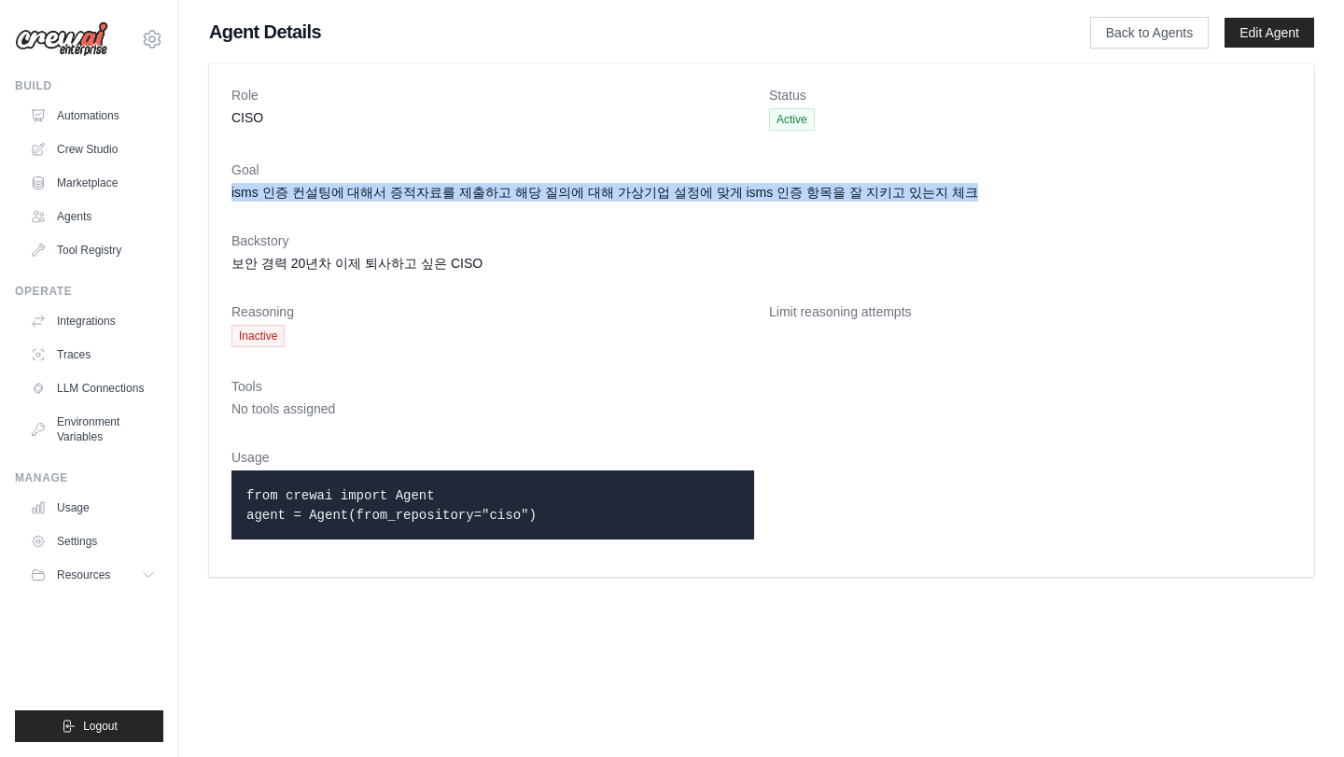
drag, startPoint x: 896, startPoint y: 187, endPoint x: 232, endPoint y: 182, distance: 663.8
click at [232, 183] on dd "isms 인증 컨설팅에 대해서 증적자료를 제출하고 해당 질의에 대해 가상기업 설정에 맞게 isms 인증 항목을 잘 지키고 있는지 체크" at bounding box center [762, 192] width 1061 height 19
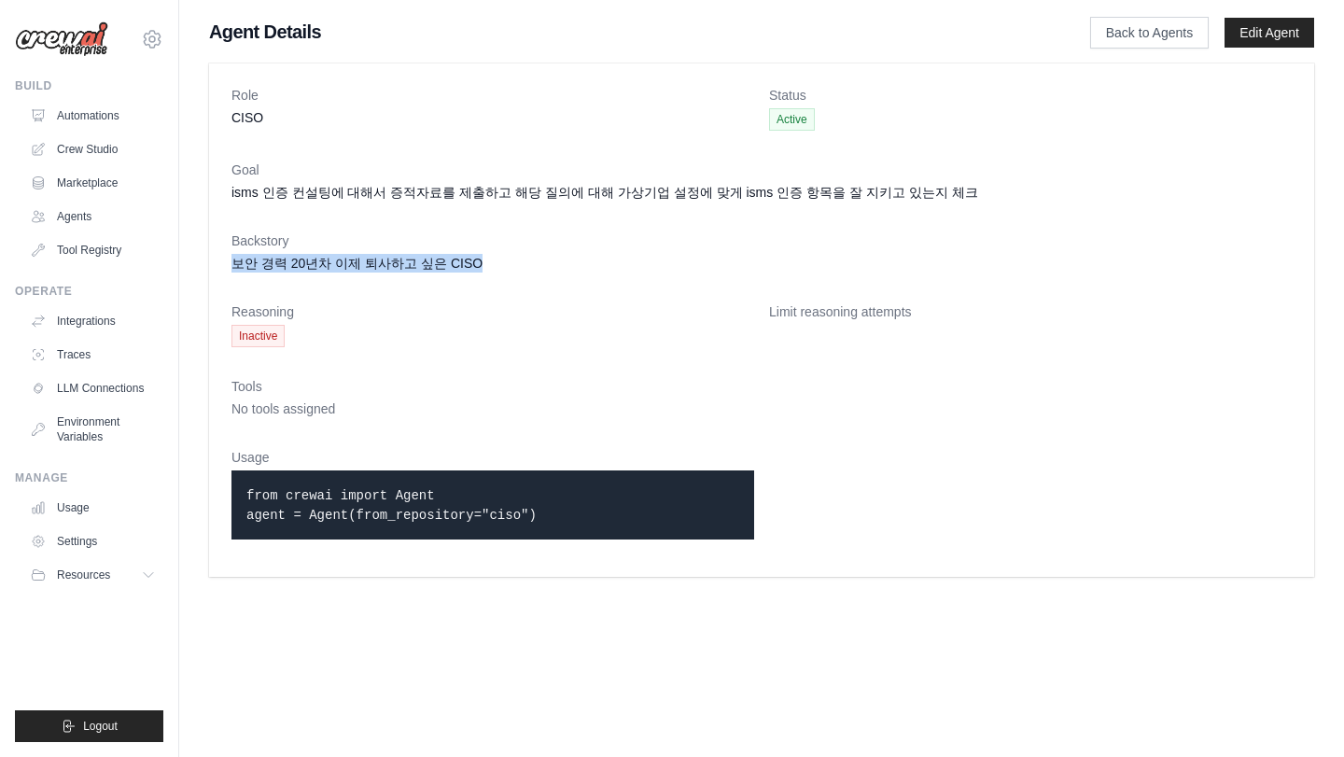
drag, startPoint x: 283, startPoint y: 261, endPoint x: 540, endPoint y: 278, distance: 257.3
click at [511, 278] on dl "Role CISO Status Active Goal isms 인증 컨설팅에 대해서 증적자료를 제출하고 해당 질의에 대해 가상기업 설정에 맞게 …" at bounding box center [762, 320] width 1061 height 469
click at [540, 278] on dl "Role CISO Status Active Goal isms 인증 컨설팅에 대해서 증적자료를 제출하고 해당 질의에 대해 가상기업 설정에 맞게 …" at bounding box center [762, 320] width 1061 height 469
click at [242, 336] on span "Inactive" at bounding box center [258, 336] width 53 height 22
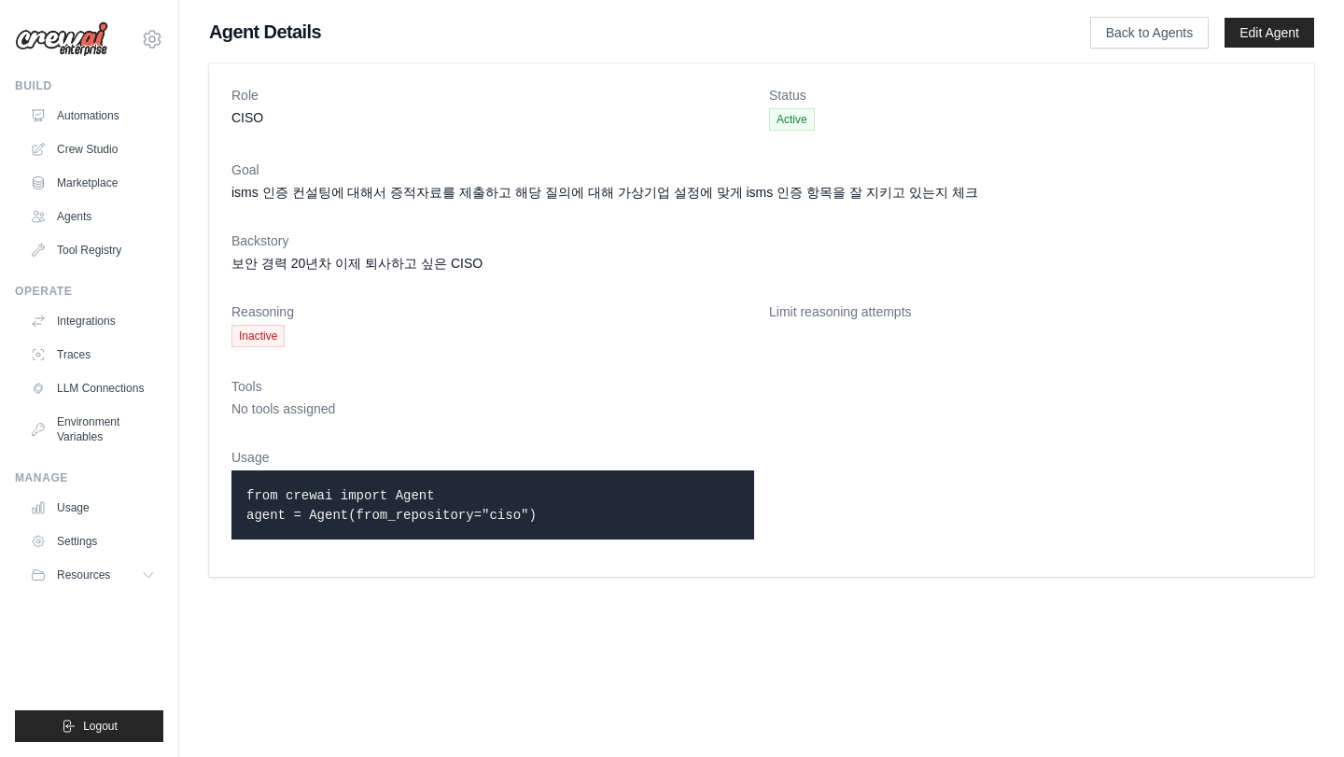
click at [242, 336] on span "Inactive" at bounding box center [258, 336] width 53 height 22
click at [294, 416] on dd "No tools assigned" at bounding box center [762, 409] width 1061 height 19
drag, startPoint x: 294, startPoint y: 416, endPoint x: 333, endPoint y: 473, distance: 69.1
click at [294, 416] on dd "No tools assigned" at bounding box center [762, 409] width 1061 height 19
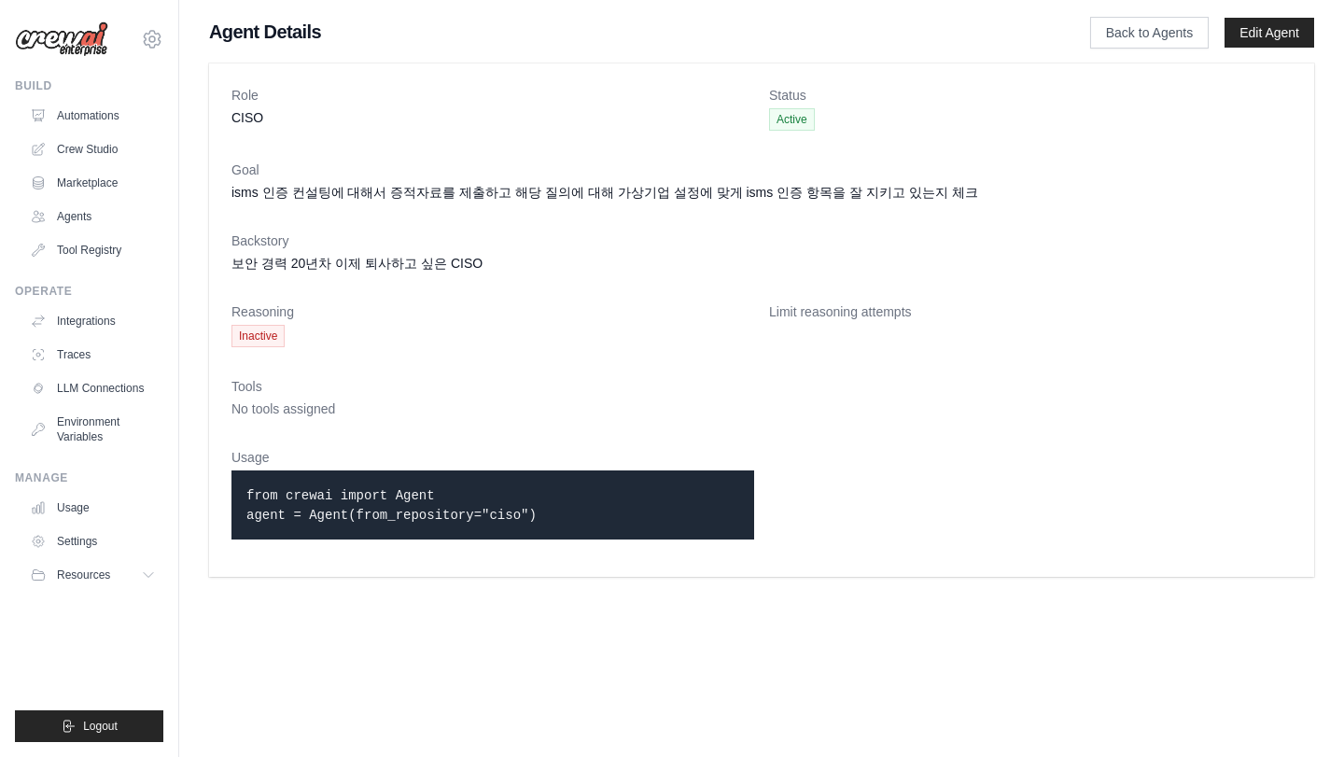
click at [349, 488] on code "from crewai import Agent agent = Agent(from_repository="ciso")" at bounding box center [391, 505] width 290 height 35
click at [353, 515] on code "from crewai import Agent agent = Agent(from_repository="ciso")" at bounding box center [391, 505] width 290 height 35
click at [493, 359] on dl "Role CISO Status Active Goal isms 인증 컨설팅에 대해서 증적자료를 제출하고 해당 질의에 대해 가상기업 설정에 맞게 …" at bounding box center [762, 320] width 1061 height 469
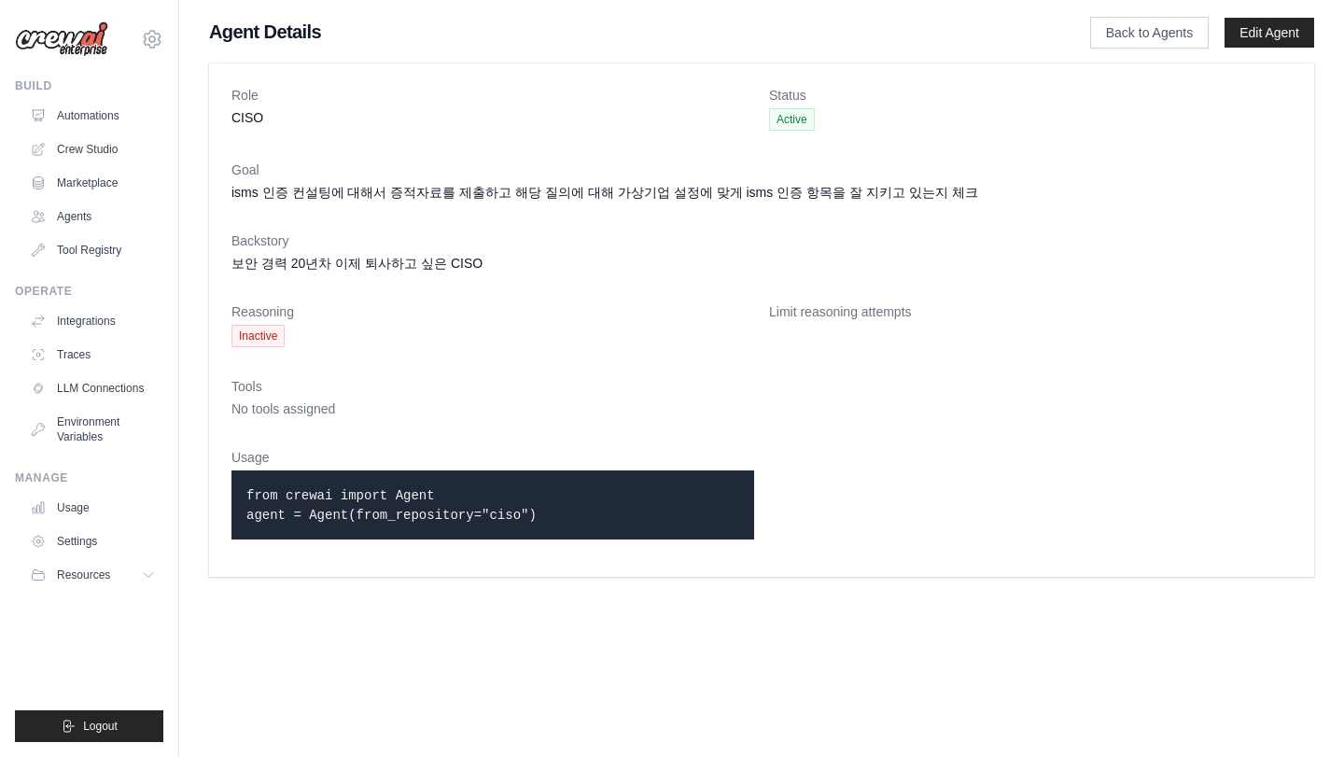
drag, startPoint x: 245, startPoint y: 515, endPoint x: 566, endPoint y: 522, distance: 321.2
click at [566, 522] on div "from crewai import Agent agent = Agent(from_repository="ciso")" at bounding box center [493, 505] width 523 height 69
drag, startPoint x: 566, startPoint y: 522, endPoint x: 543, endPoint y: 496, distance: 34.4
click at [566, 522] on p "from crewai import Agent agent = Agent(from_repository="ciso")" at bounding box center [492, 504] width 493 height 39
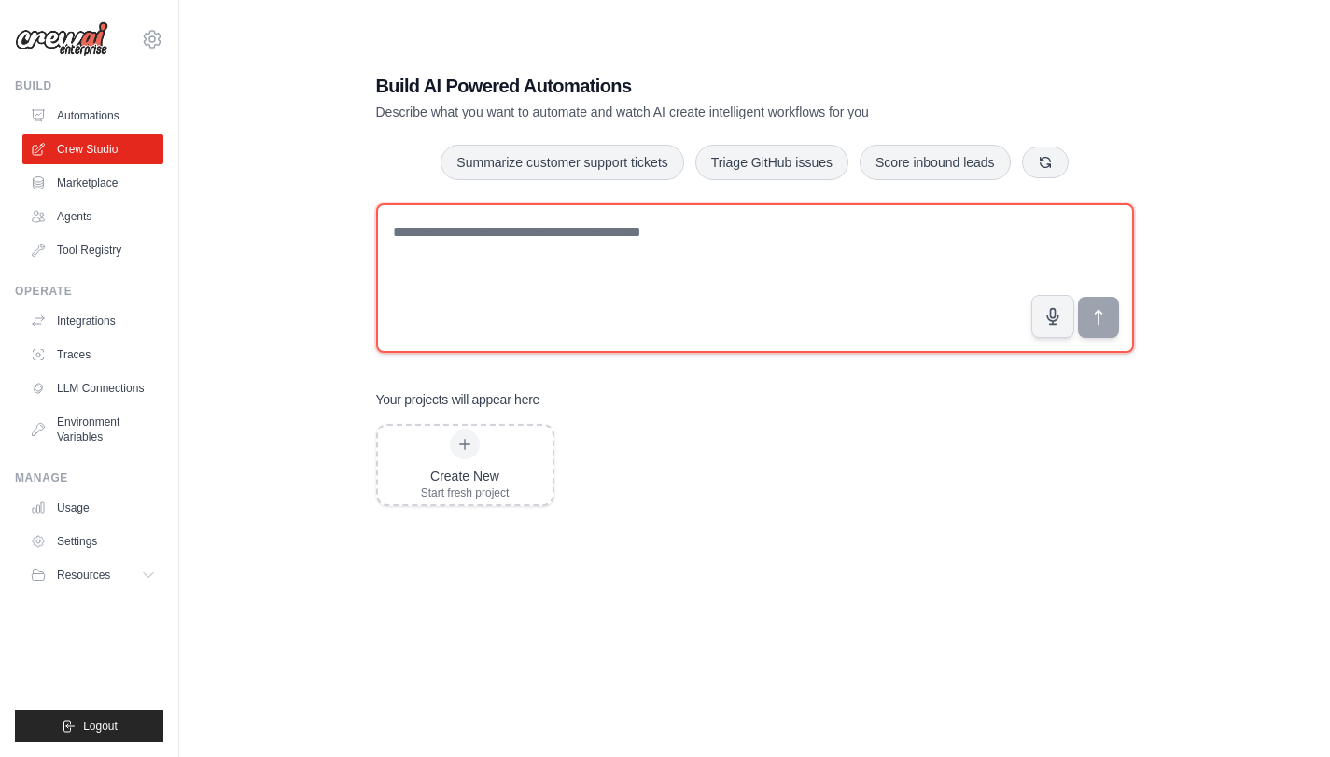
click at [629, 268] on textarea at bounding box center [755, 278] width 758 height 149
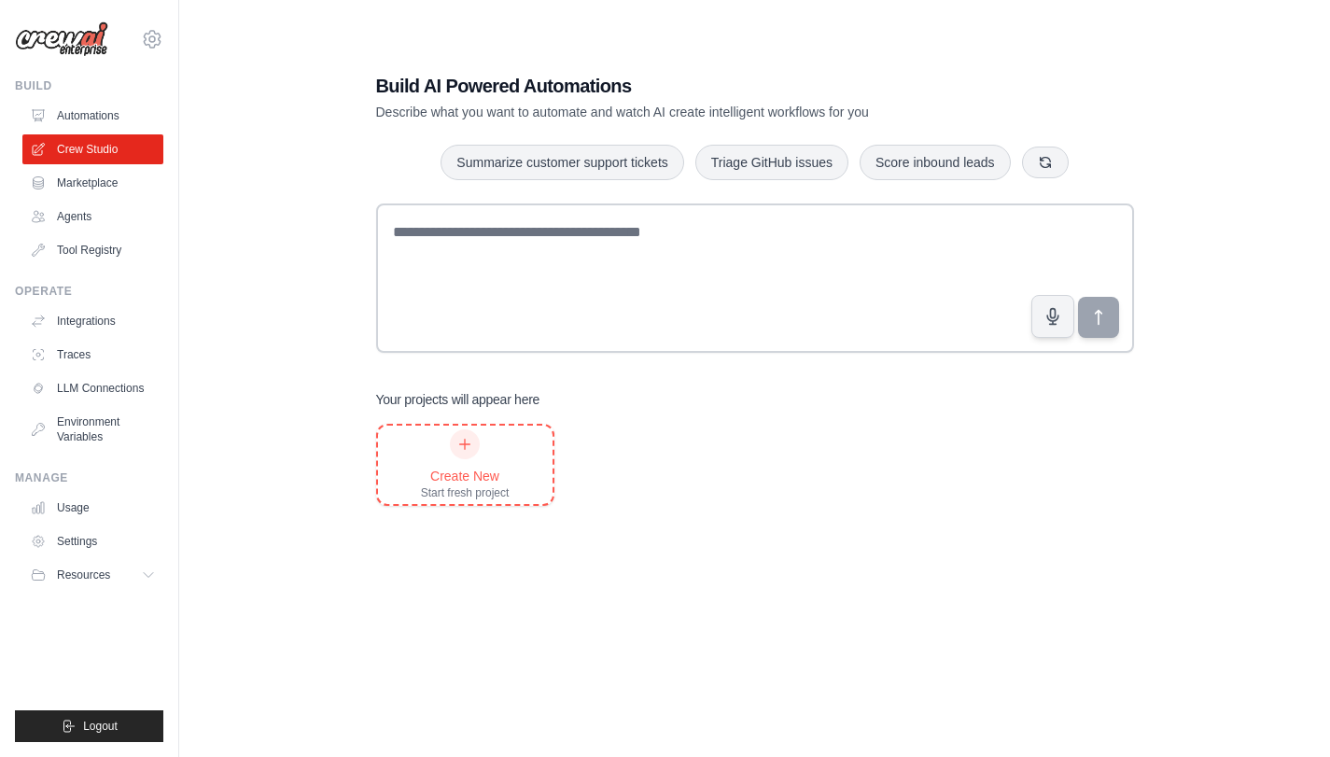
click at [459, 480] on div "Create New" at bounding box center [465, 476] width 89 height 19
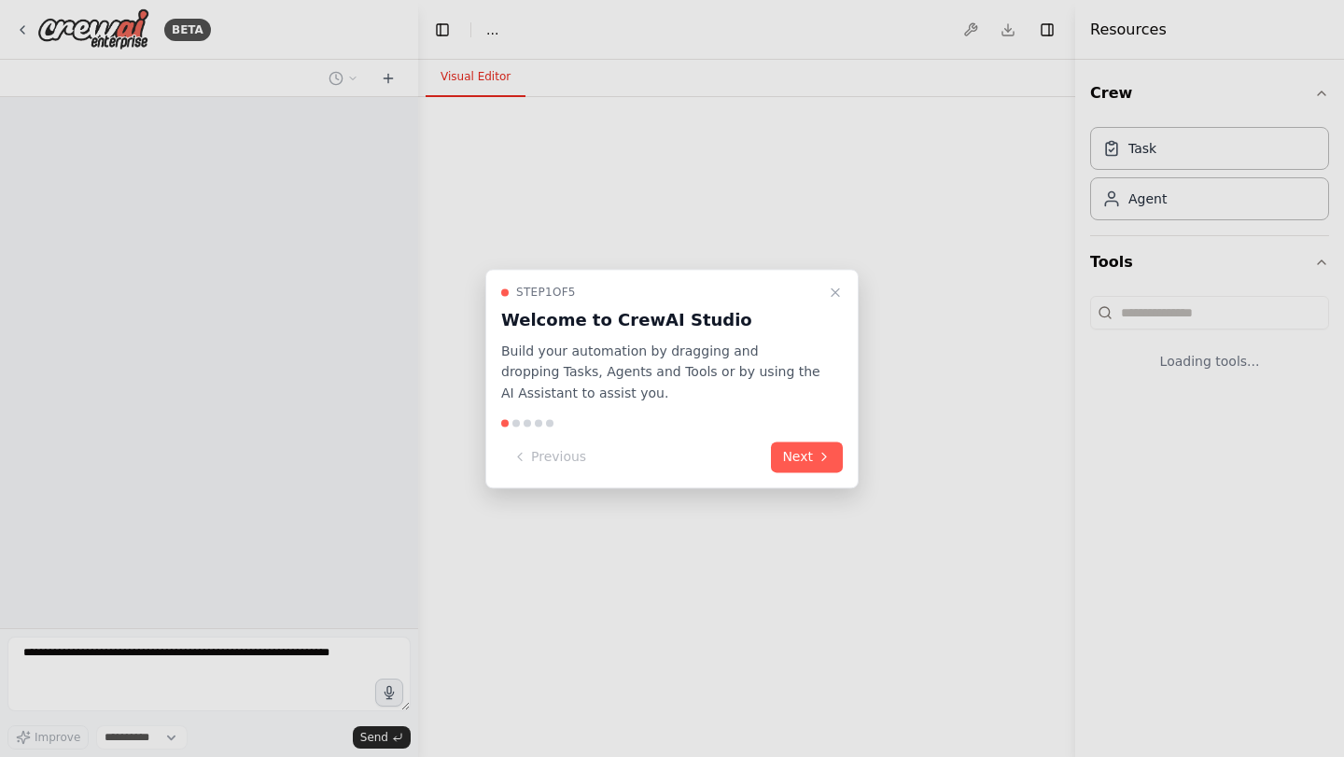
select select "****"
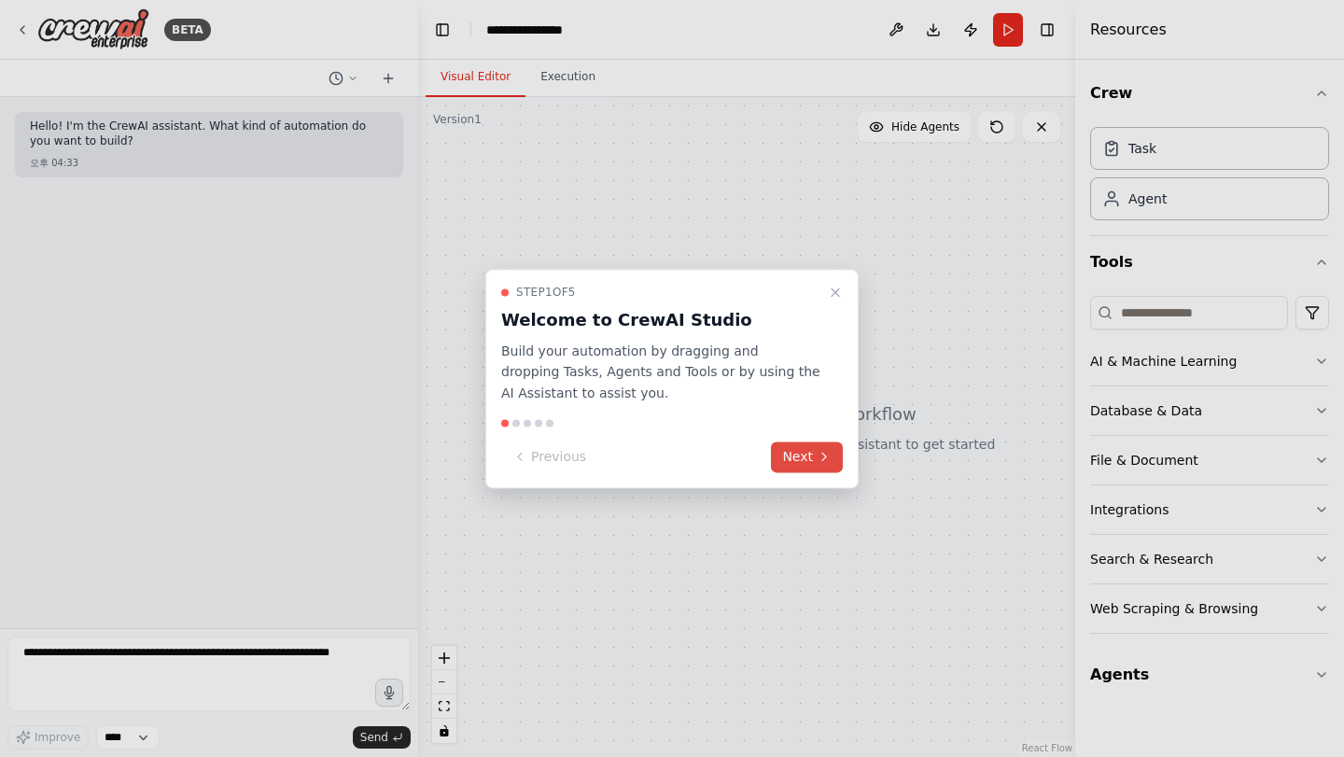
click at [805, 463] on button "Next" at bounding box center [807, 457] width 72 height 31
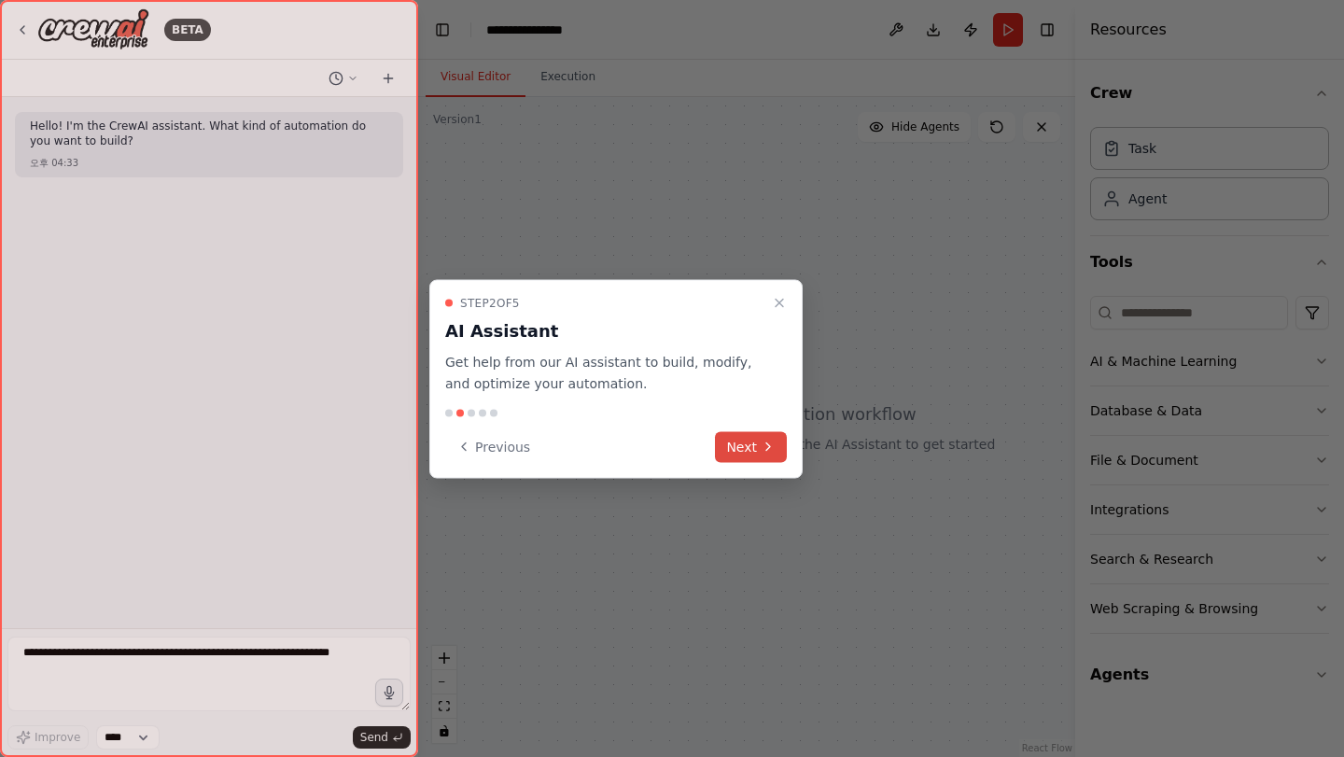
click at [752, 443] on button "Next" at bounding box center [751, 446] width 72 height 31
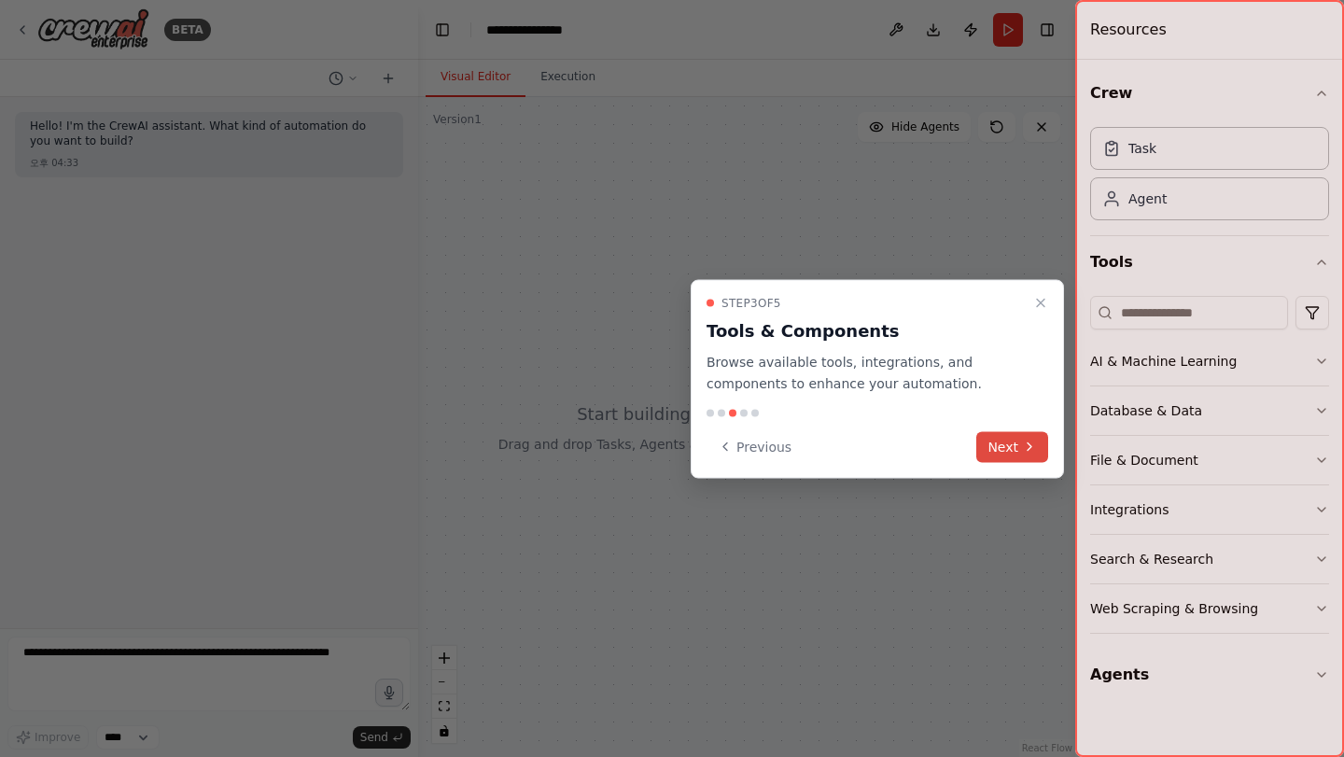
click at [1018, 447] on button "Next" at bounding box center [1013, 446] width 72 height 31
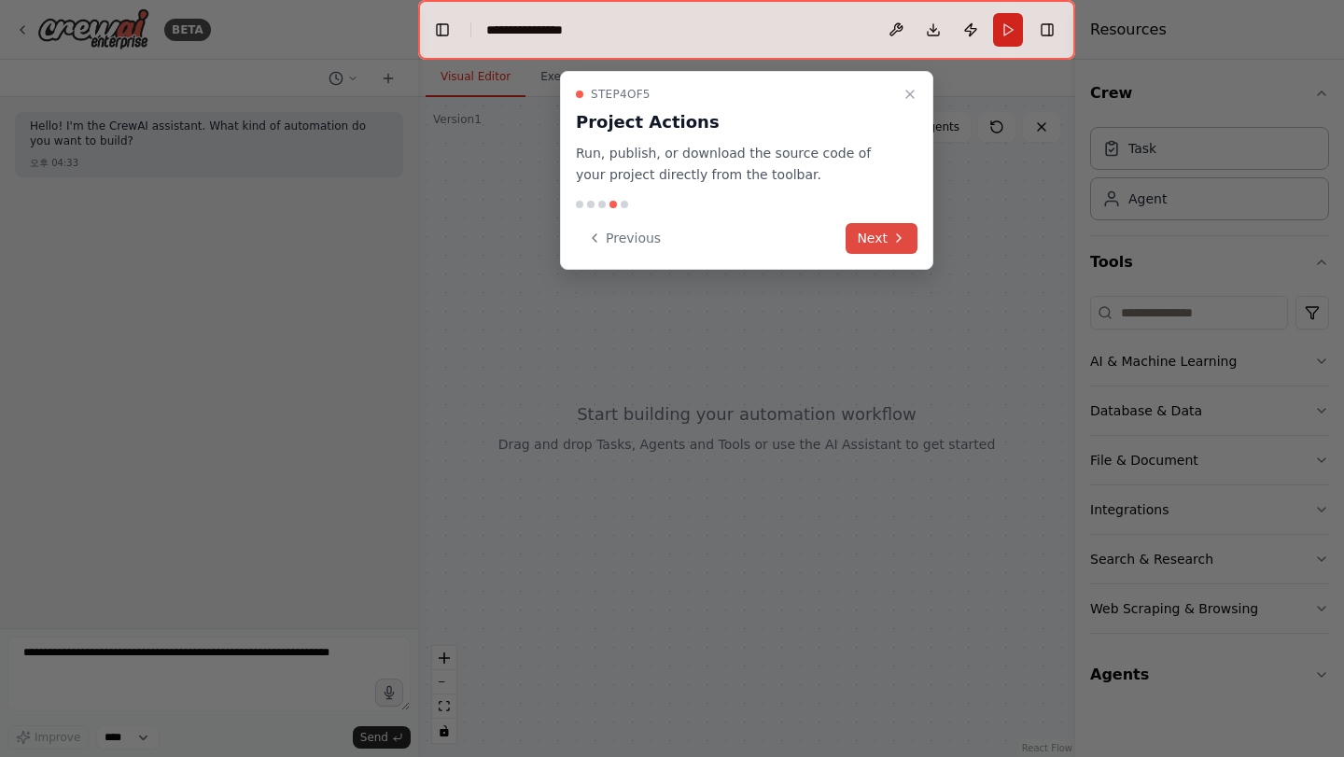
click at [855, 230] on button "Next" at bounding box center [882, 238] width 72 height 31
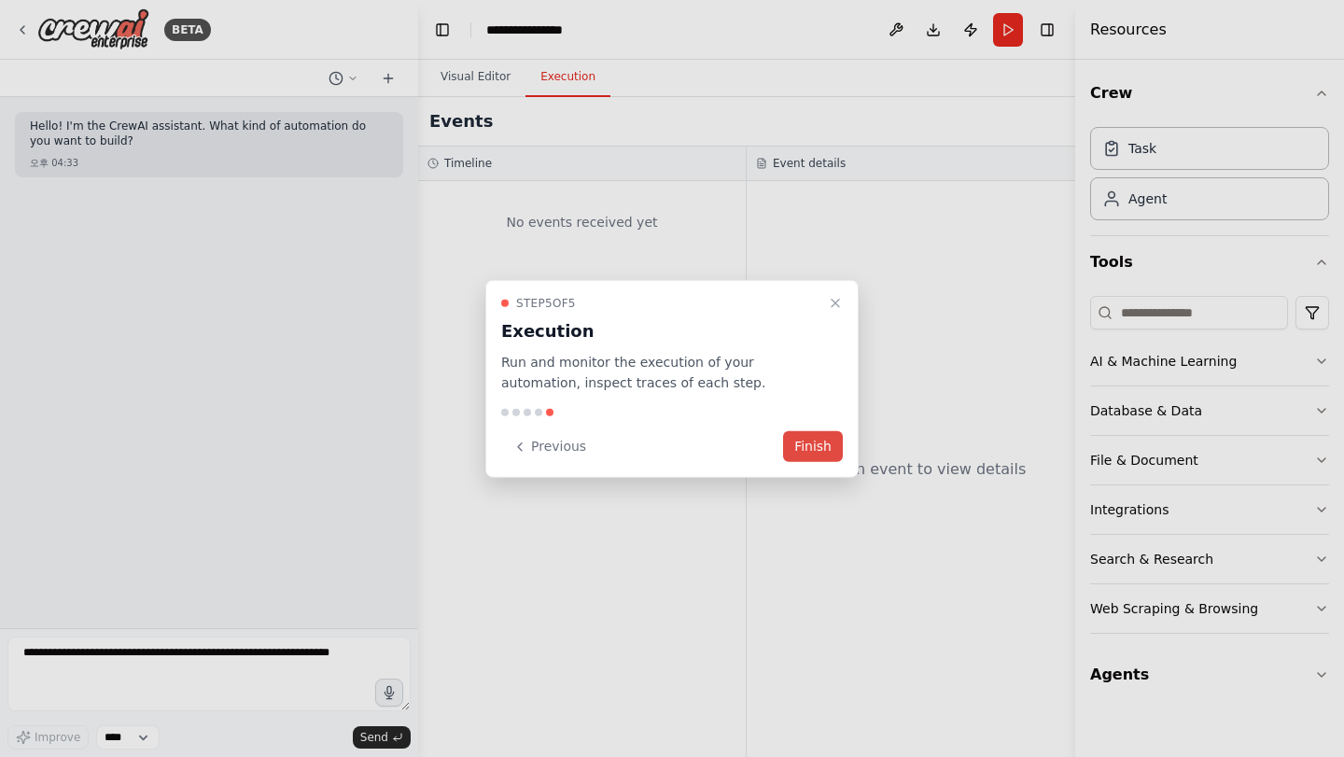
click at [808, 442] on button "Finish" at bounding box center [813, 446] width 60 height 31
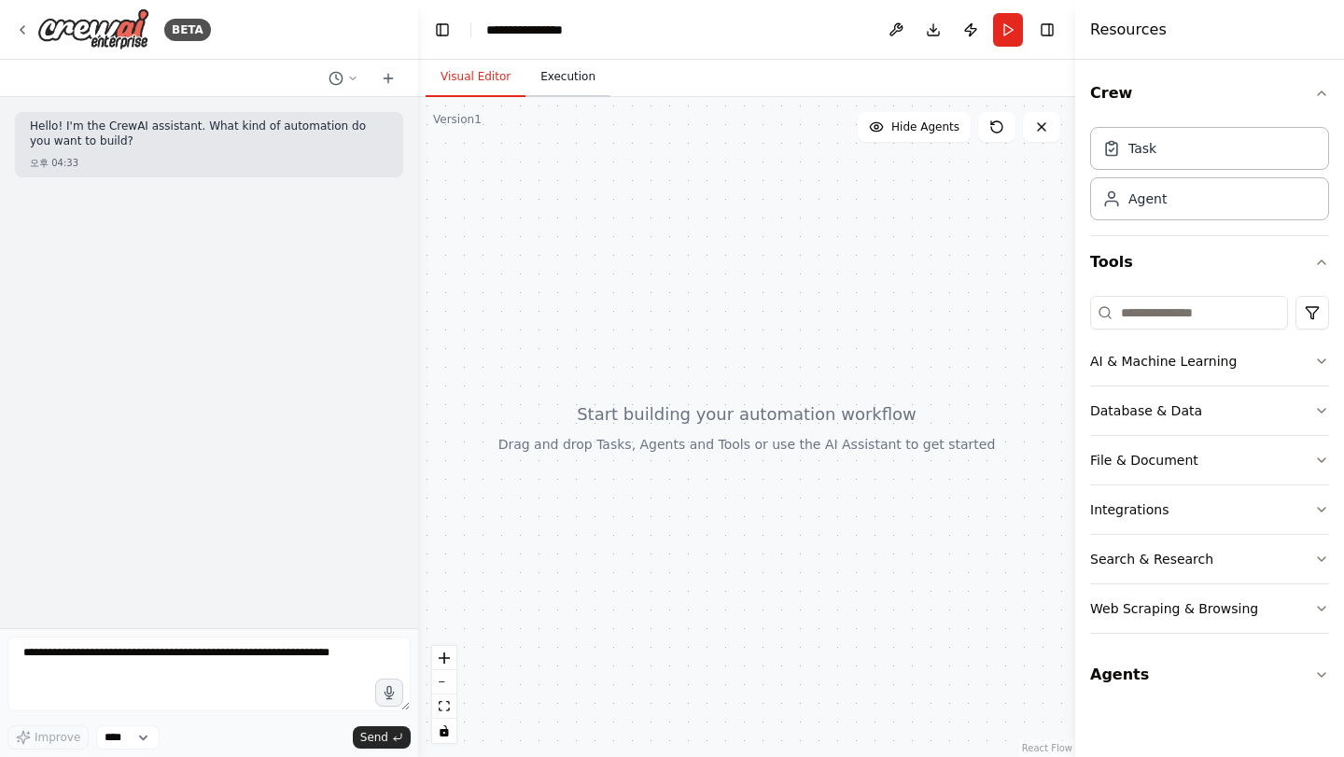
click at [540, 82] on button "Execution" at bounding box center [568, 77] width 85 height 39
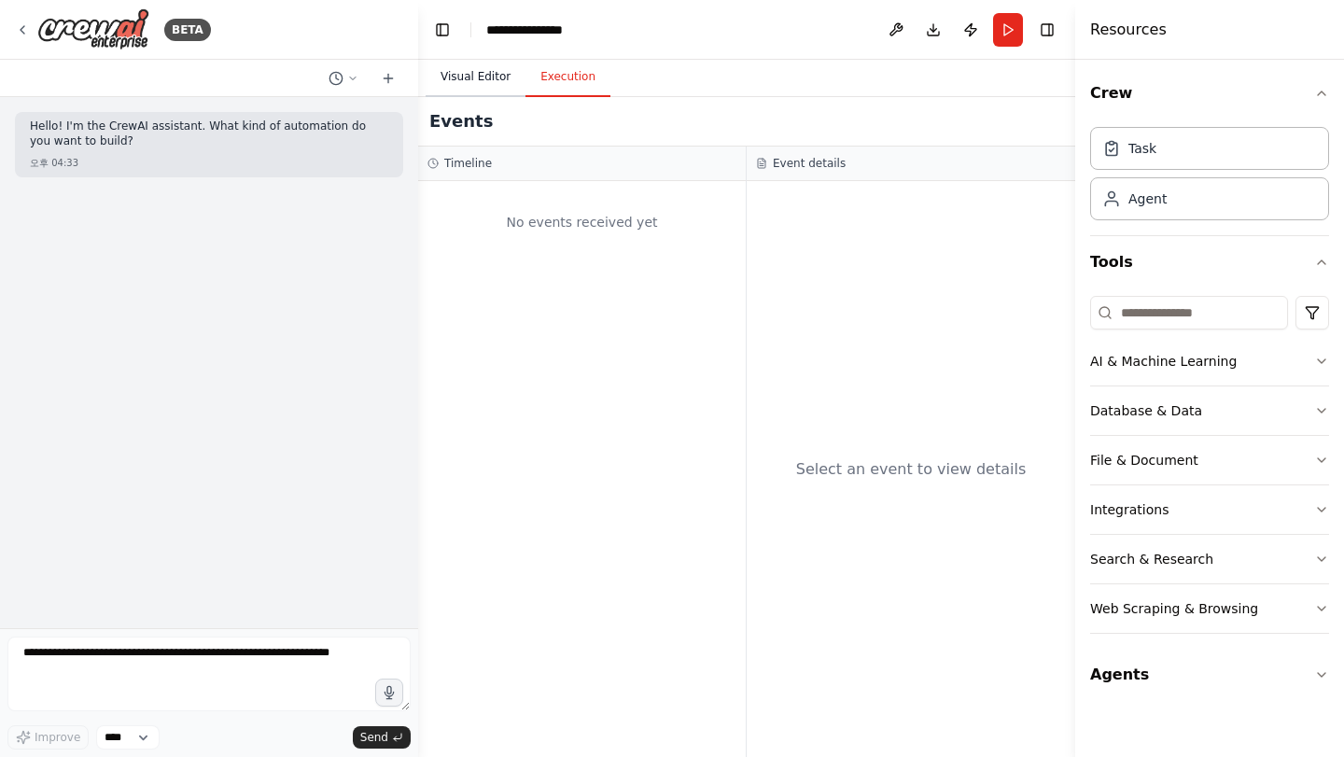
drag, startPoint x: 483, startPoint y: 79, endPoint x: 469, endPoint y: 90, distance: 17.4
click at [483, 79] on button "Visual Editor" at bounding box center [476, 77] width 100 height 39
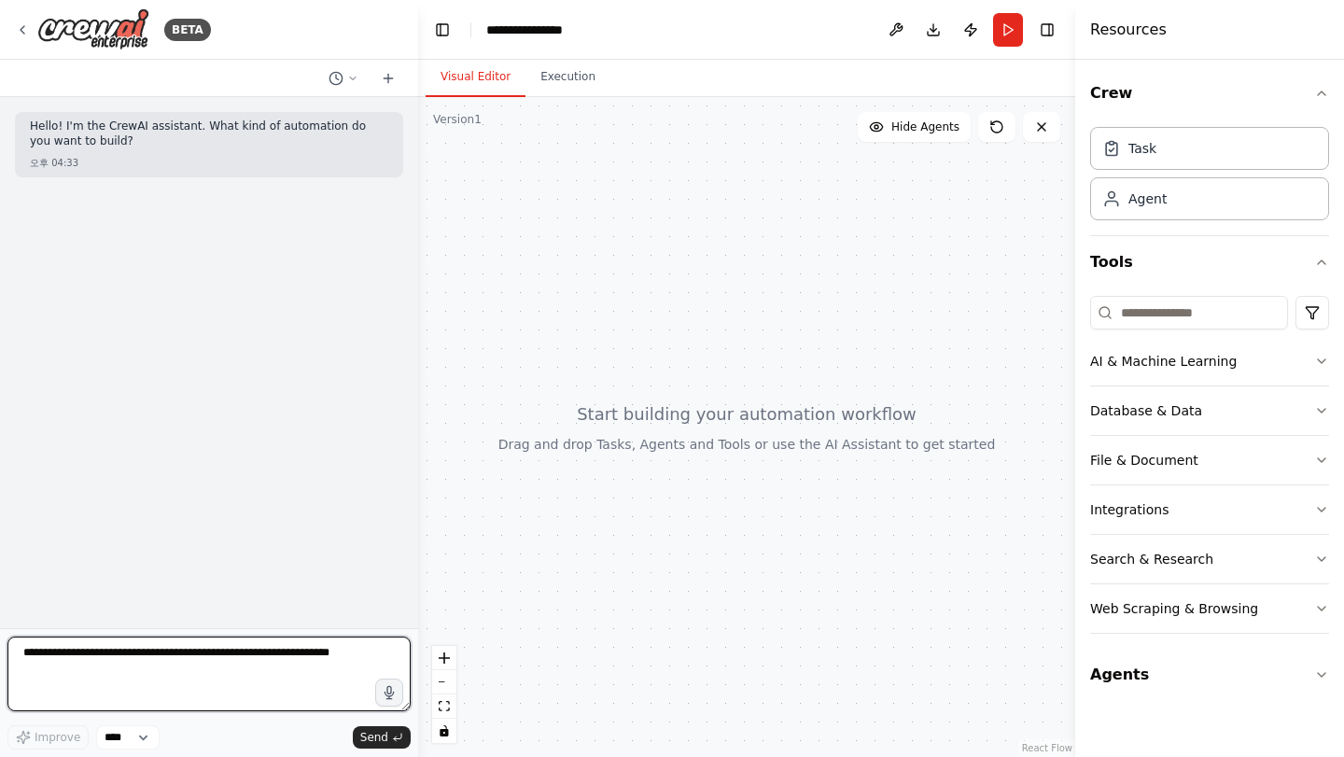
click at [181, 656] on textarea at bounding box center [208, 674] width 403 height 75
click at [1186, 205] on div "Agent" at bounding box center [1209, 197] width 239 height 43
click at [1154, 212] on div "Agent" at bounding box center [1209, 197] width 239 height 43
click at [1168, 182] on div "Agent" at bounding box center [1209, 197] width 239 height 43
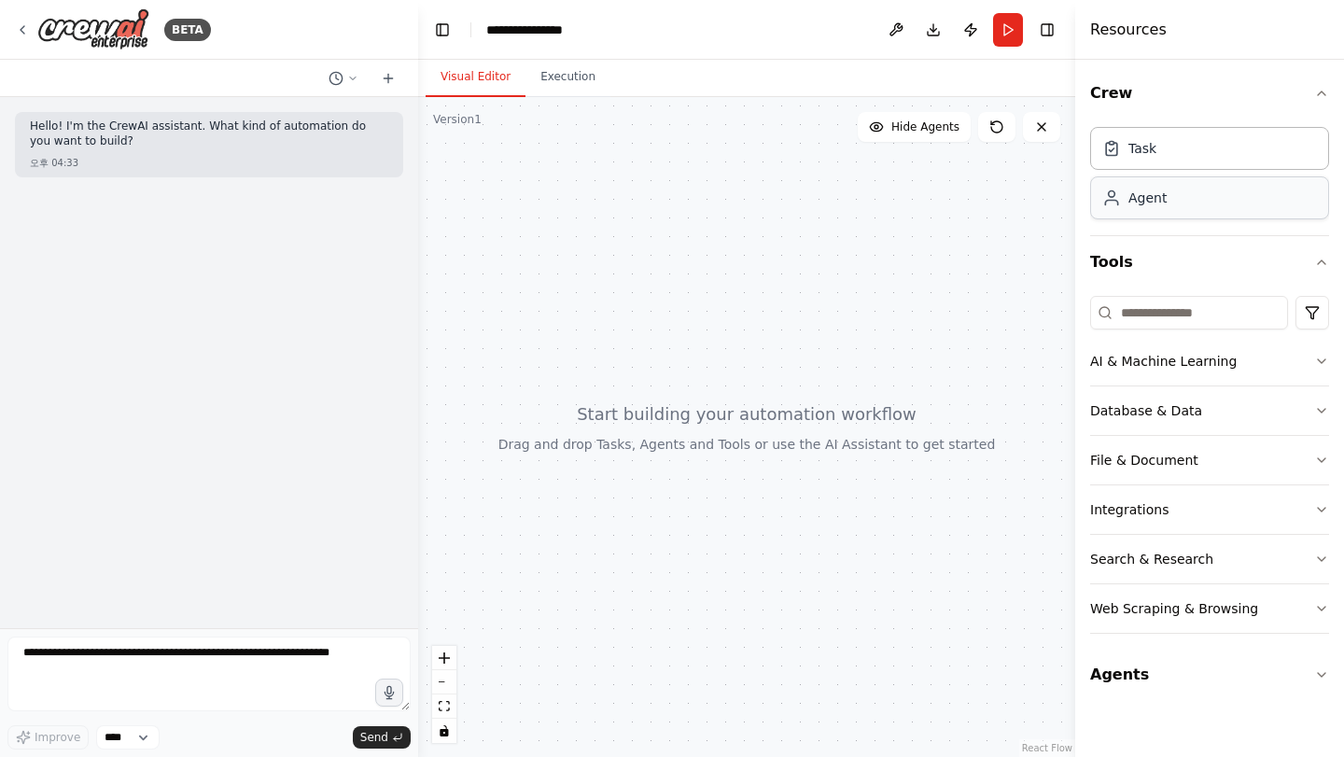
click at [1168, 182] on div "Agent" at bounding box center [1209, 197] width 239 height 43
click at [1320, 93] on icon "button" at bounding box center [1321, 93] width 7 height 4
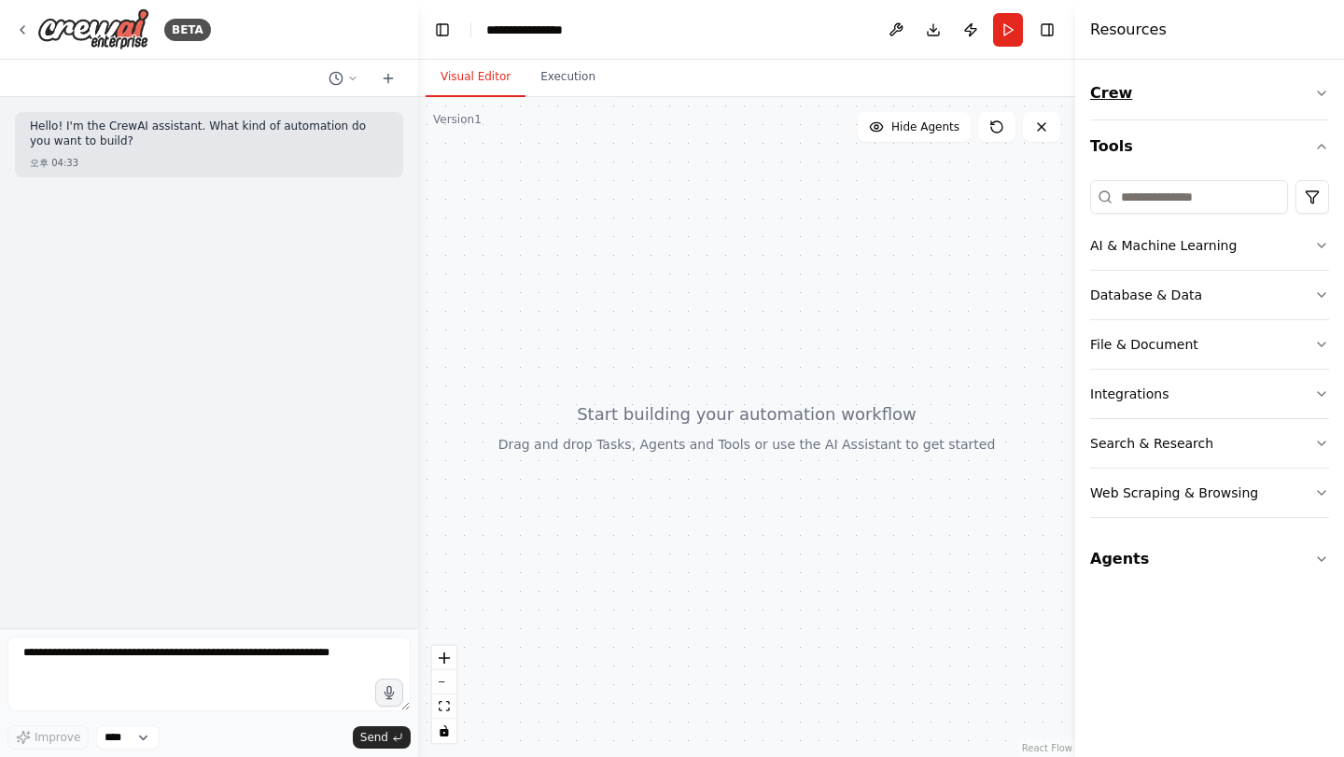
click at [1320, 93] on icon "button" at bounding box center [1321, 93] width 7 height 4
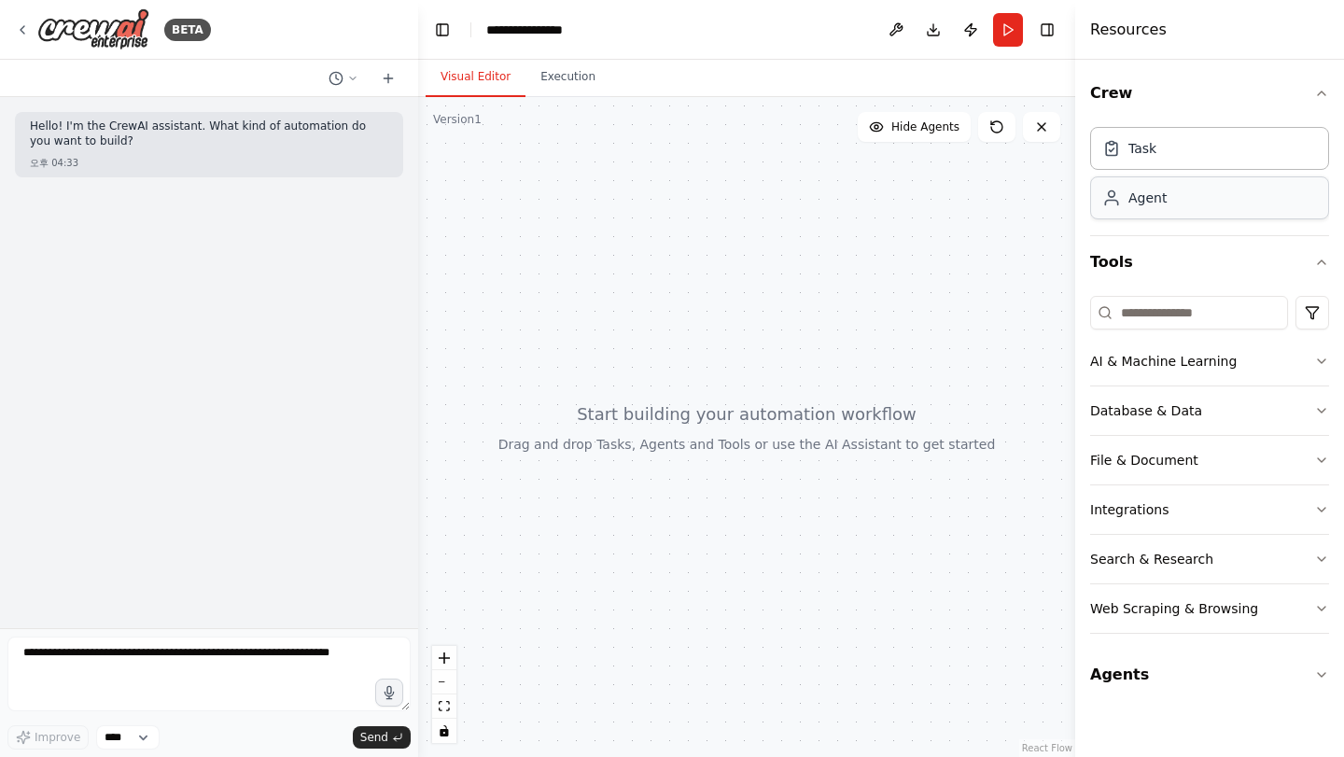
click at [1232, 191] on div "Agent" at bounding box center [1209, 197] width 239 height 43
click at [1185, 308] on input at bounding box center [1189, 313] width 198 height 34
click at [1189, 201] on div "Agent" at bounding box center [1209, 197] width 239 height 43
click at [1105, 103] on button "Crew" at bounding box center [1209, 93] width 239 height 52
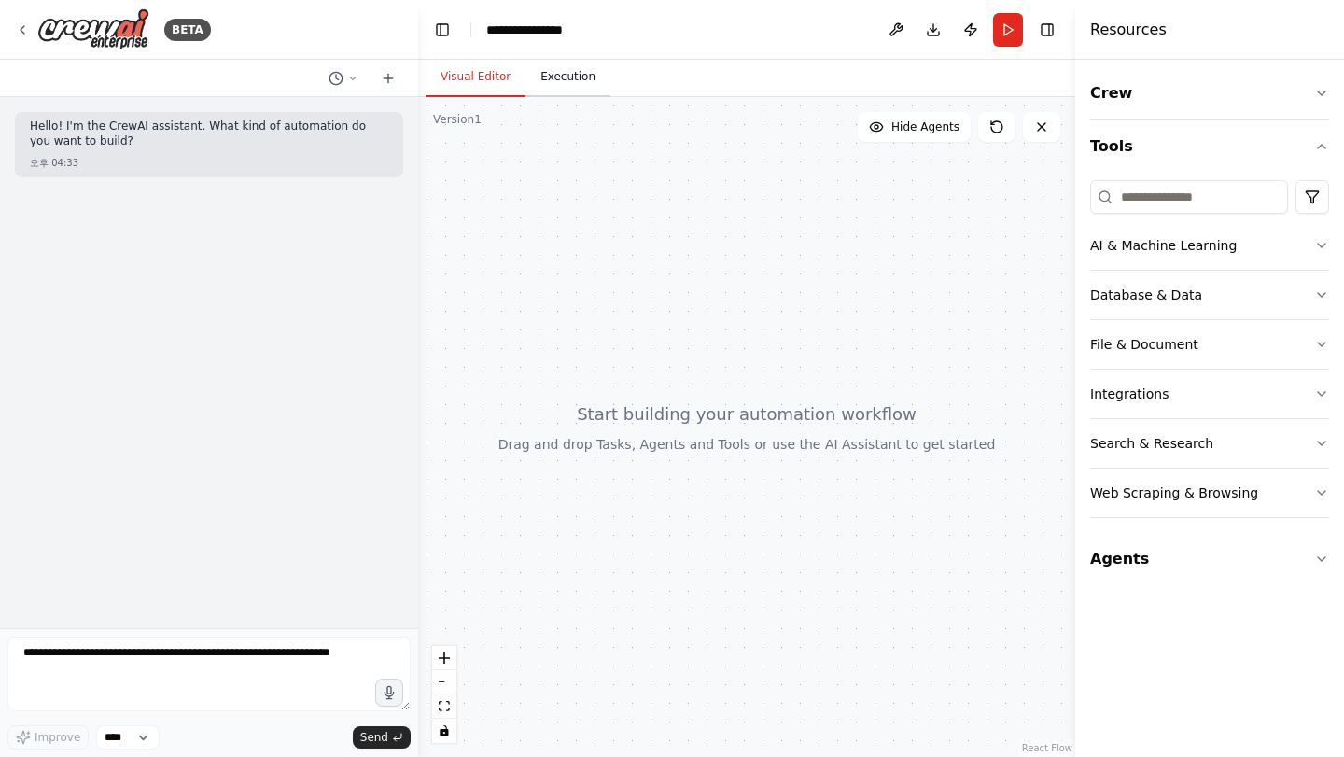
click at [560, 88] on button "Execution" at bounding box center [568, 77] width 85 height 39
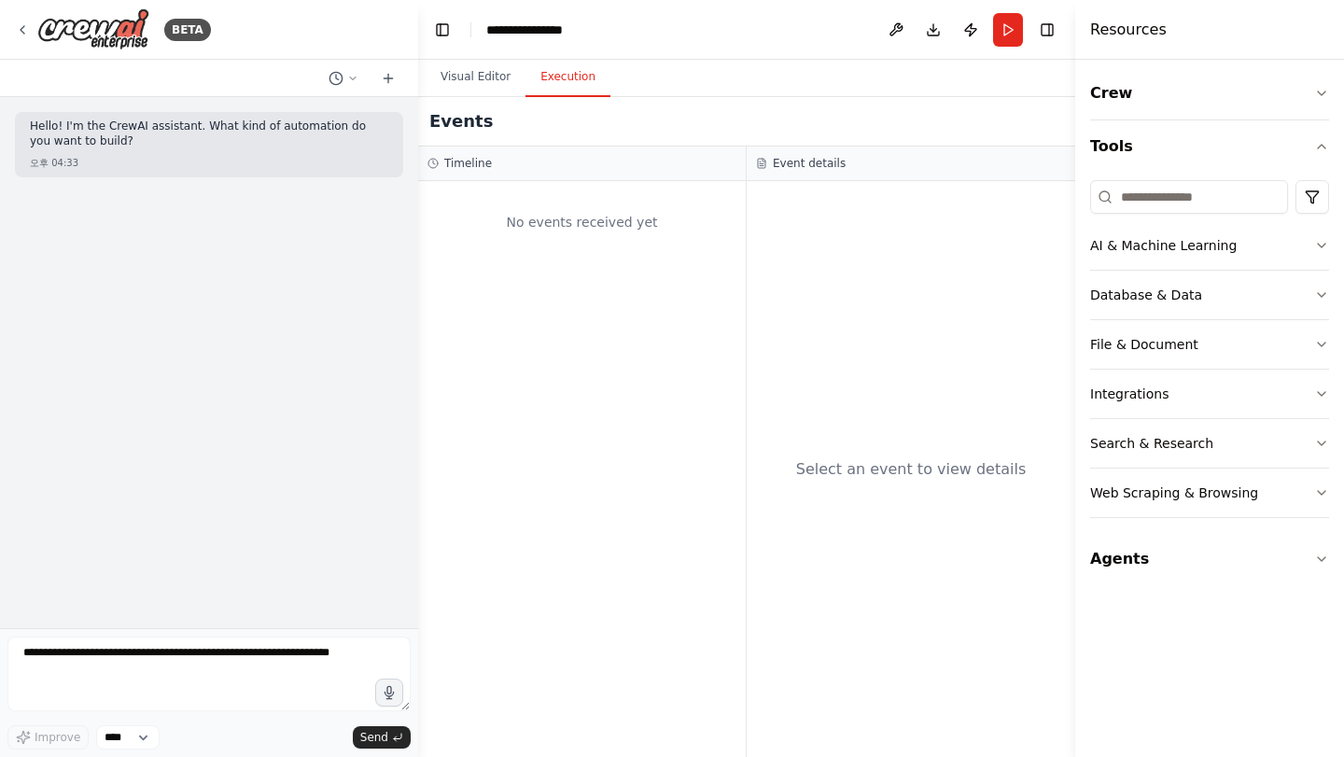
drag, startPoint x: 471, startPoint y: 80, endPoint x: 409, endPoint y: 99, distance: 65.3
click at [471, 79] on button "Visual Editor" at bounding box center [476, 77] width 100 height 39
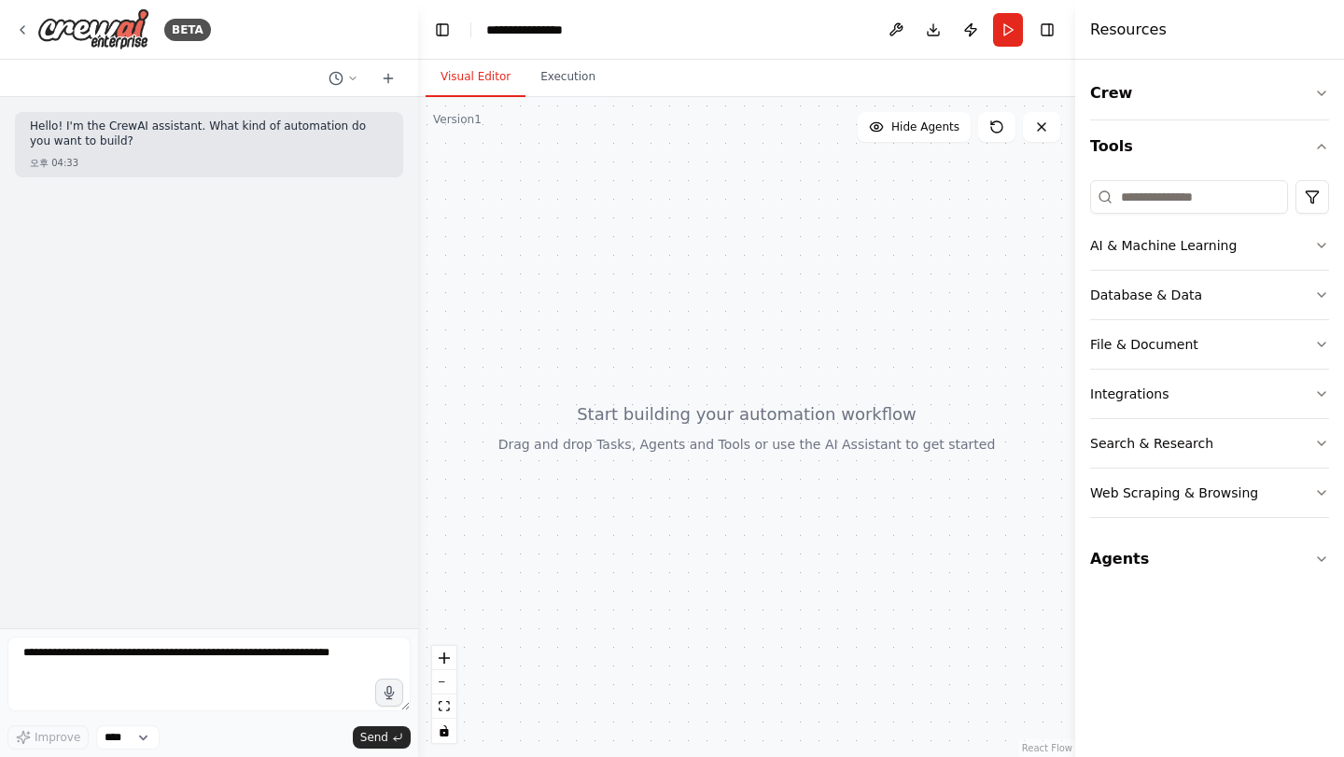
click at [106, 157] on div "오후 04:33" at bounding box center [209, 163] width 359 height 14
drag, startPoint x: 35, startPoint y: 135, endPoint x: 225, endPoint y: 151, distance: 190.2
click at [225, 151] on div "Hello! I'm the CrewAI assistant. What kind of automation do you want to build?" at bounding box center [209, 136] width 359 height 33
click at [130, 713] on div at bounding box center [208, 677] width 403 height 81
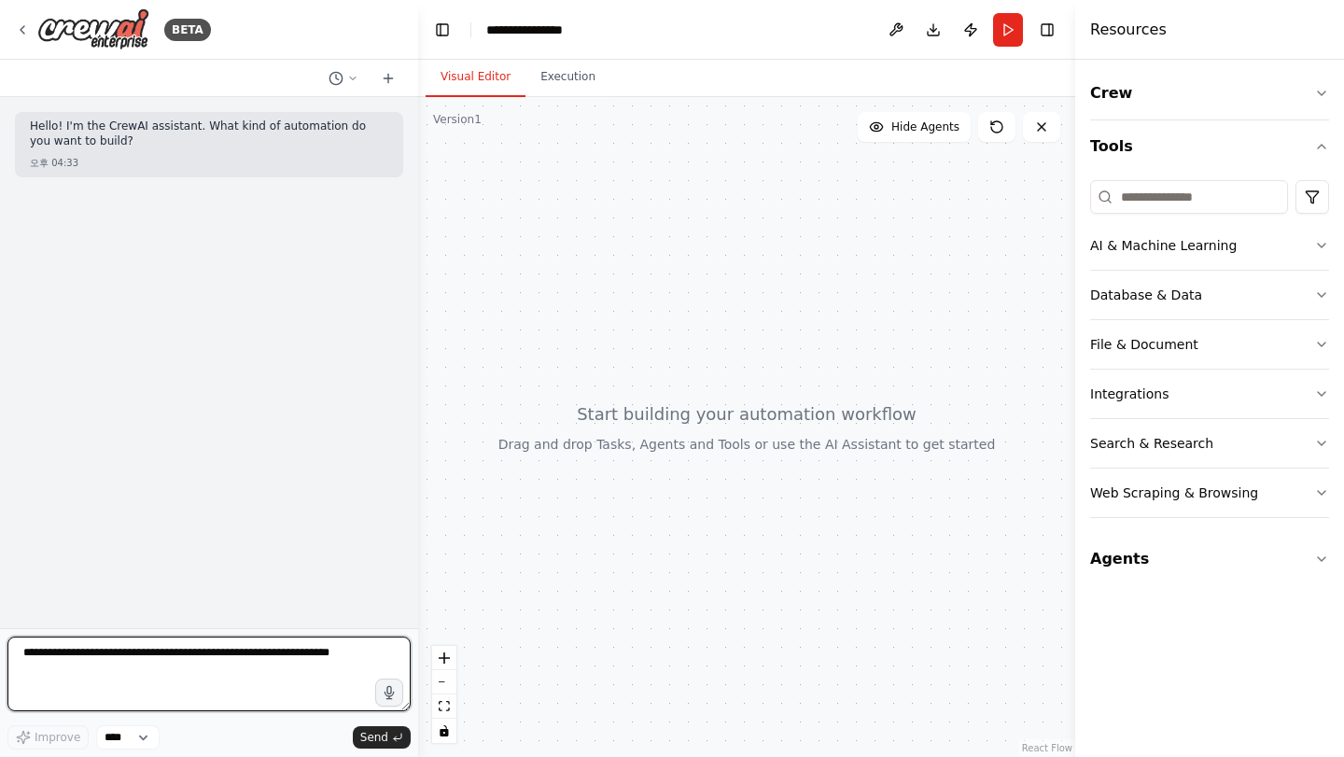
click at [150, 674] on textarea at bounding box center [208, 674] width 403 height 75
type textarea "**********"
type textarea "*"
type textarea "**********"
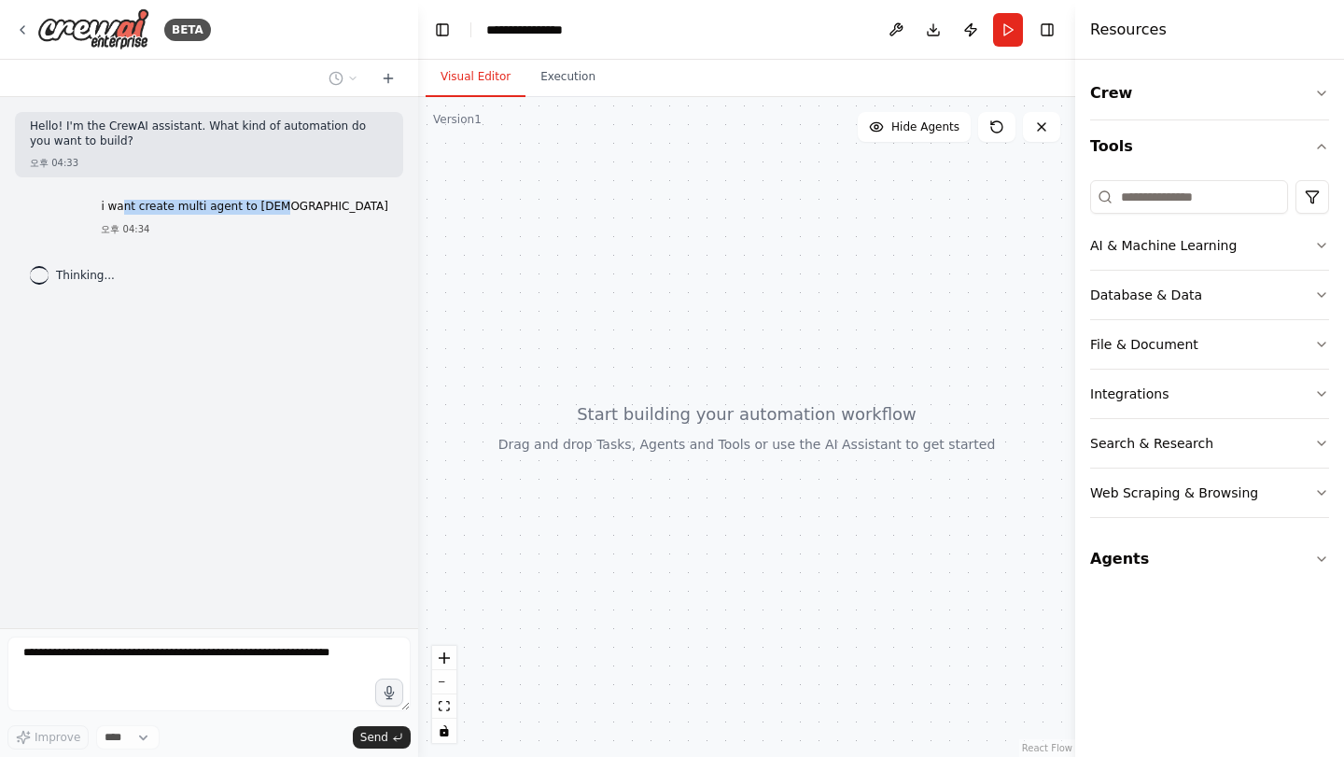
drag, startPoint x: 238, startPoint y: 205, endPoint x: 408, endPoint y: 205, distance: 169.9
click at [408, 205] on div "Hello! I'm the CrewAI assistant. What kind of automation do you want to build? …" at bounding box center [209, 362] width 418 height 531
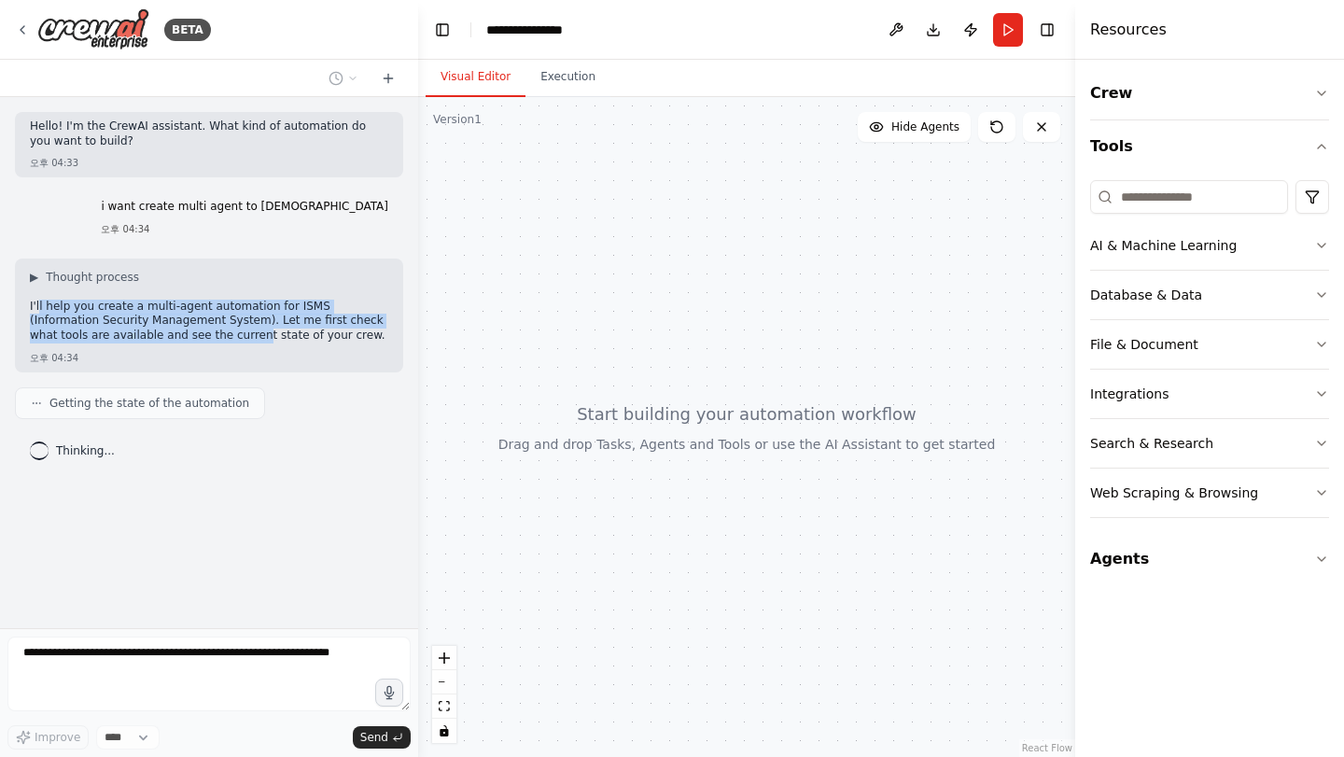
drag, startPoint x: 39, startPoint y: 314, endPoint x: 176, endPoint y: 343, distance: 140.3
click at [176, 343] on p "I'll help you create a multi-agent automation for ISMS (Information Security Ma…" at bounding box center [209, 322] width 359 height 44
click at [176, 343] on div "I'll help you create a multi-agent automation for ISMS (Information Security Ma…" at bounding box center [209, 324] width 359 height 48
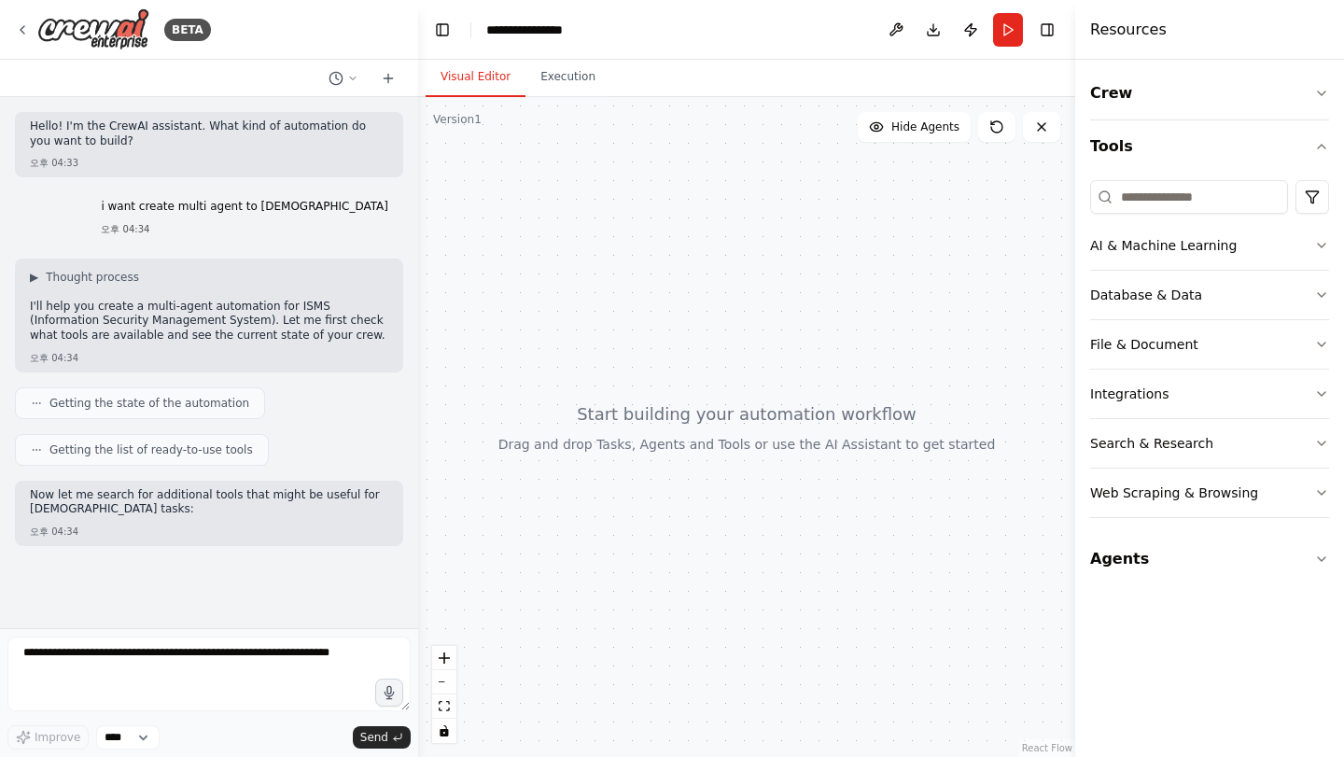
scroll to position [27, 0]
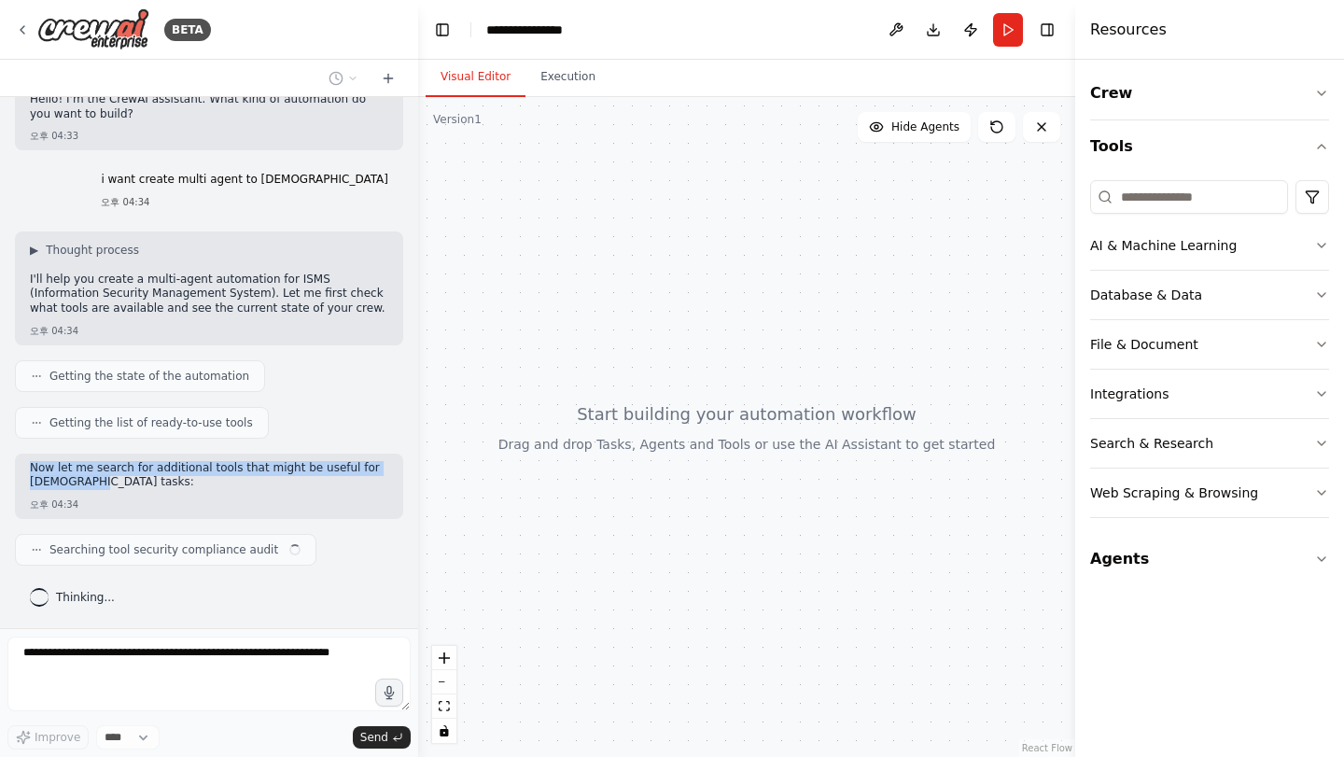
drag, startPoint x: 27, startPoint y: 471, endPoint x: 103, endPoint y: 487, distance: 77.5
click at [103, 487] on div "Now let me search for additional tools that might be useful for ISMS tasks: 오후 …" at bounding box center [209, 486] width 388 height 65
click at [103, 487] on p "Now let me search for additional tools that might be useful for ISMS tasks:" at bounding box center [209, 475] width 359 height 29
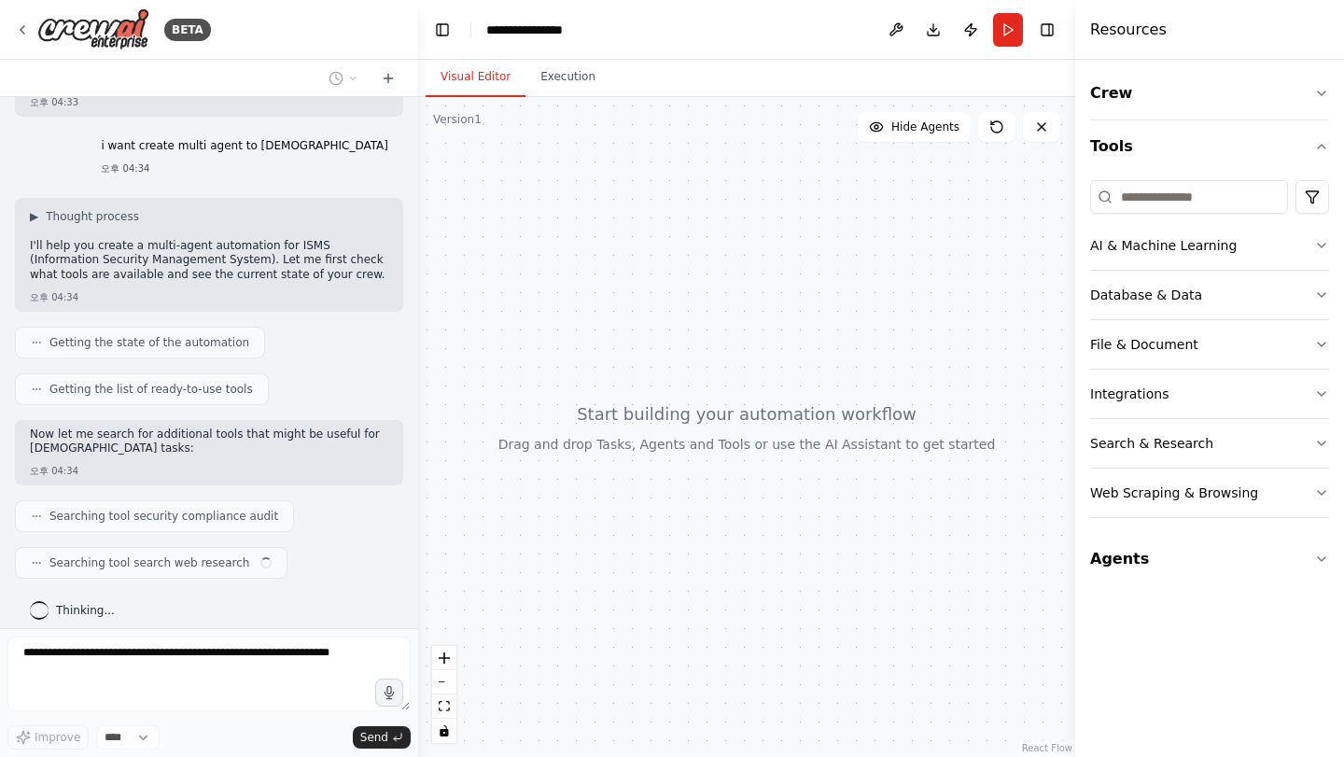
scroll to position [74, 0]
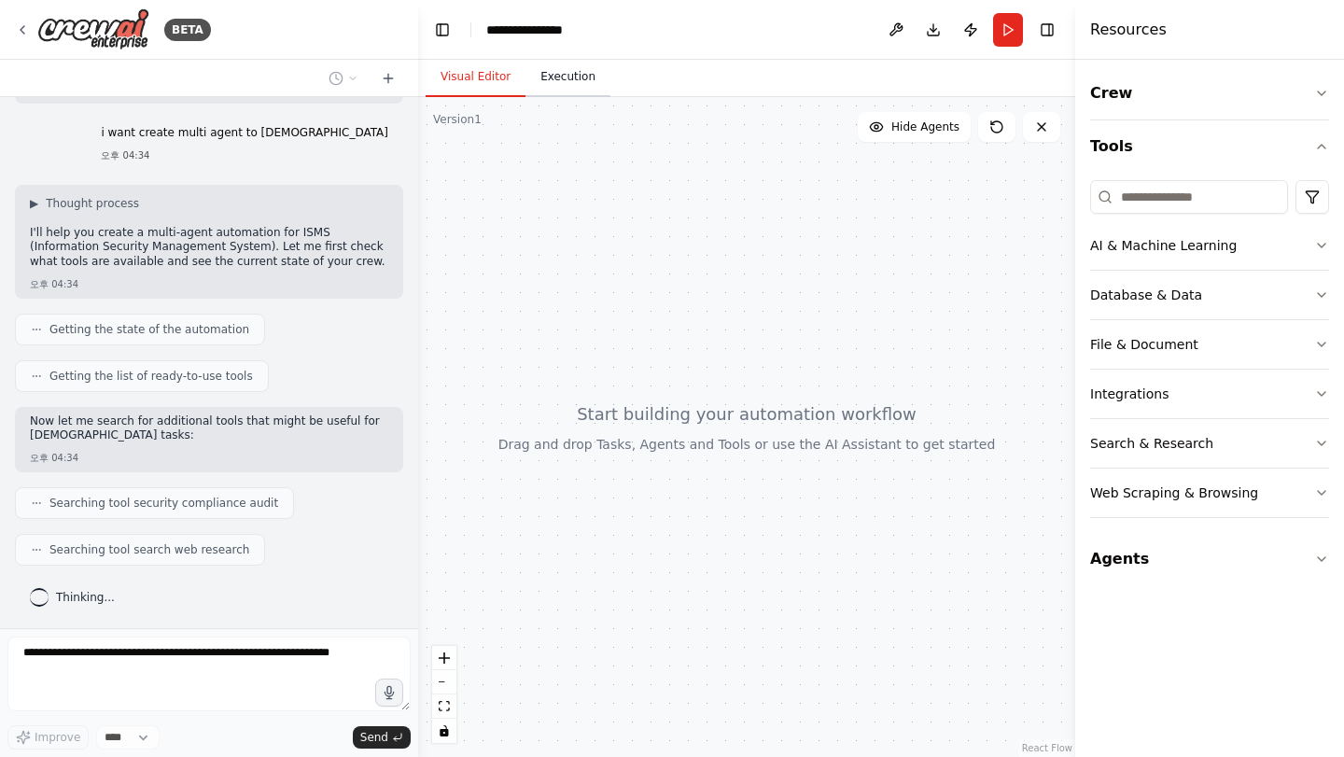
click at [575, 87] on button "Execution" at bounding box center [568, 77] width 85 height 39
click at [490, 87] on button "Visual Editor" at bounding box center [476, 77] width 100 height 39
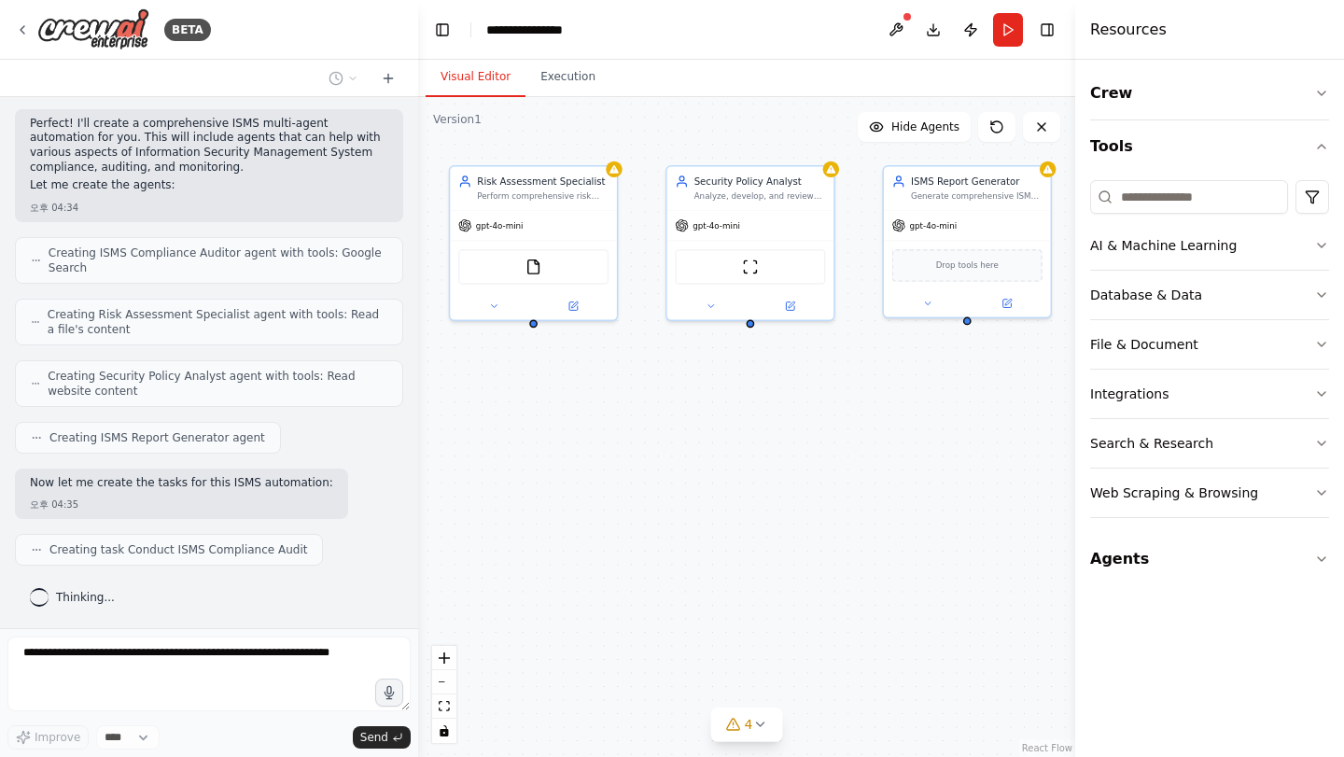
scroll to position [592, 0]
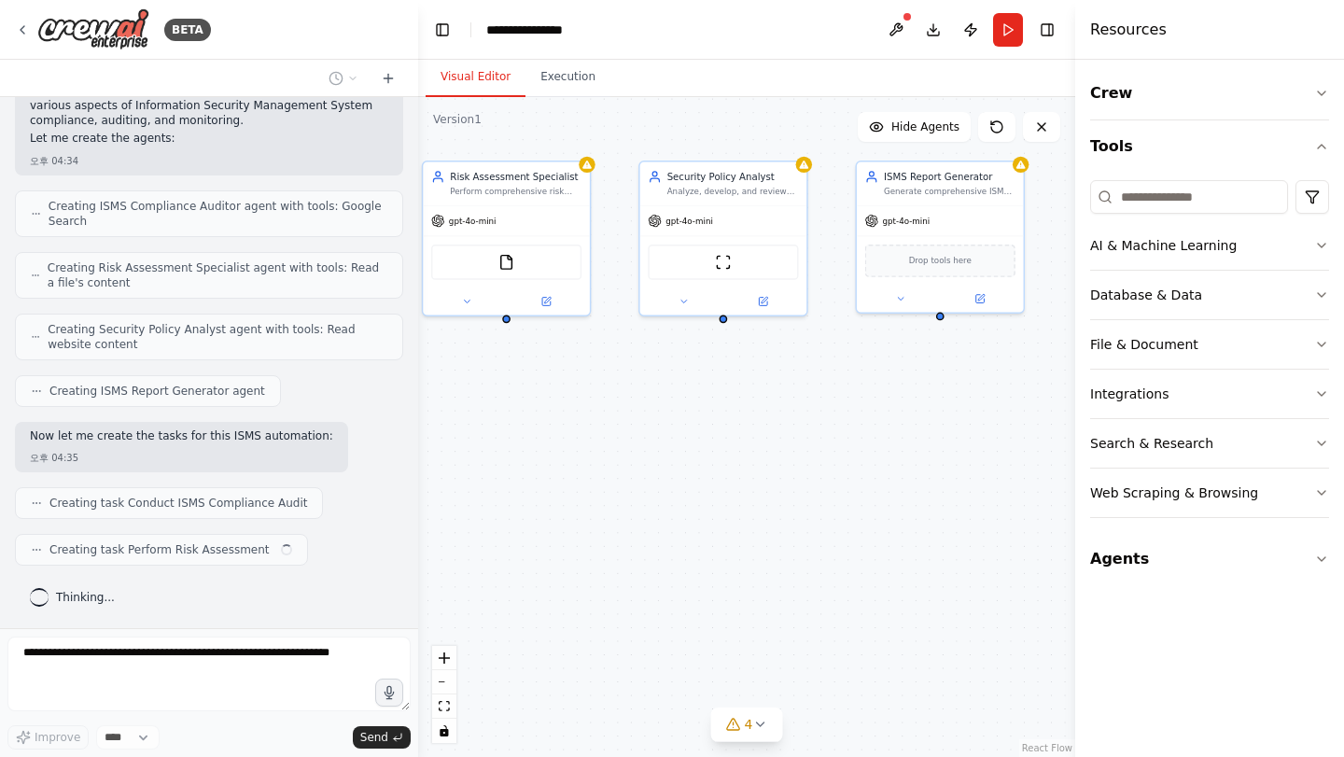
drag, startPoint x: 911, startPoint y: 526, endPoint x: 519, endPoint y: 440, distance: 401.4
click at [519, 440] on div ".deletable-edge-delete-btn { width: 20px; height: 20px; border: 0px solid #ffff…" at bounding box center [746, 427] width 657 height 660
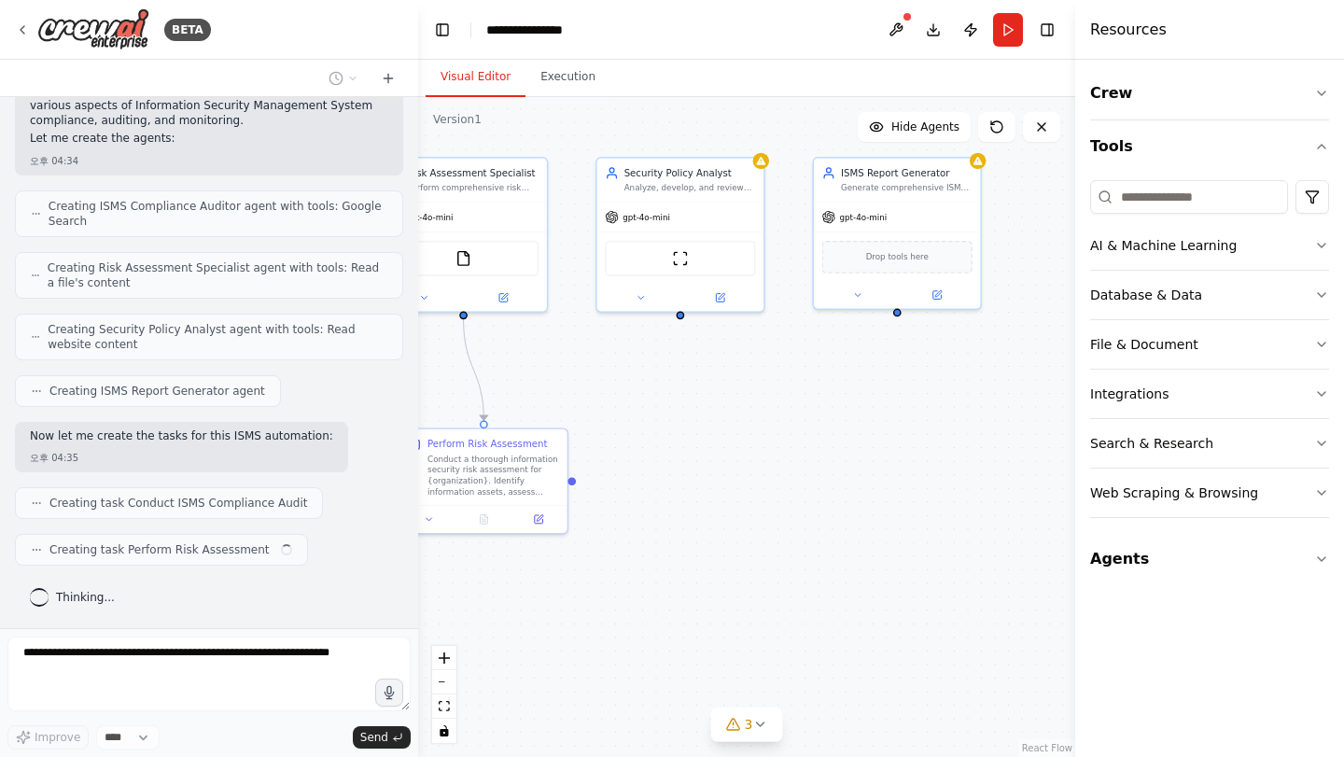
drag, startPoint x: 833, startPoint y: 404, endPoint x: 796, endPoint y: 401, distance: 36.5
click at [794, 401] on div ".deletable-edge-delete-btn { width: 20px; height: 20px; border: 0px solid #ffff…" at bounding box center [746, 427] width 657 height 660
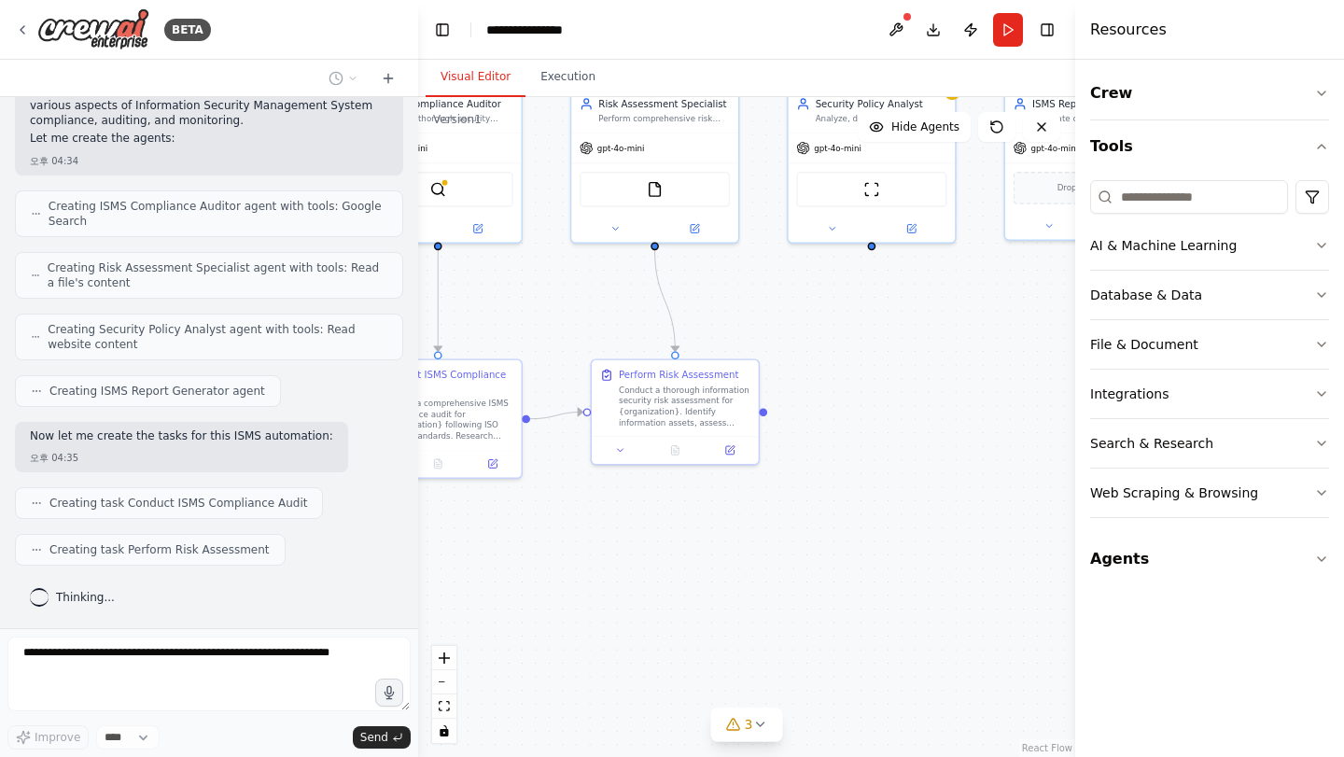
drag, startPoint x: 751, startPoint y: 442, endPoint x: 987, endPoint y: 358, distance: 250.7
click at [987, 358] on div ".deletable-edge-delete-btn { width: 20px; height: 20px; border: 0px solid #ffff…" at bounding box center [746, 427] width 657 height 660
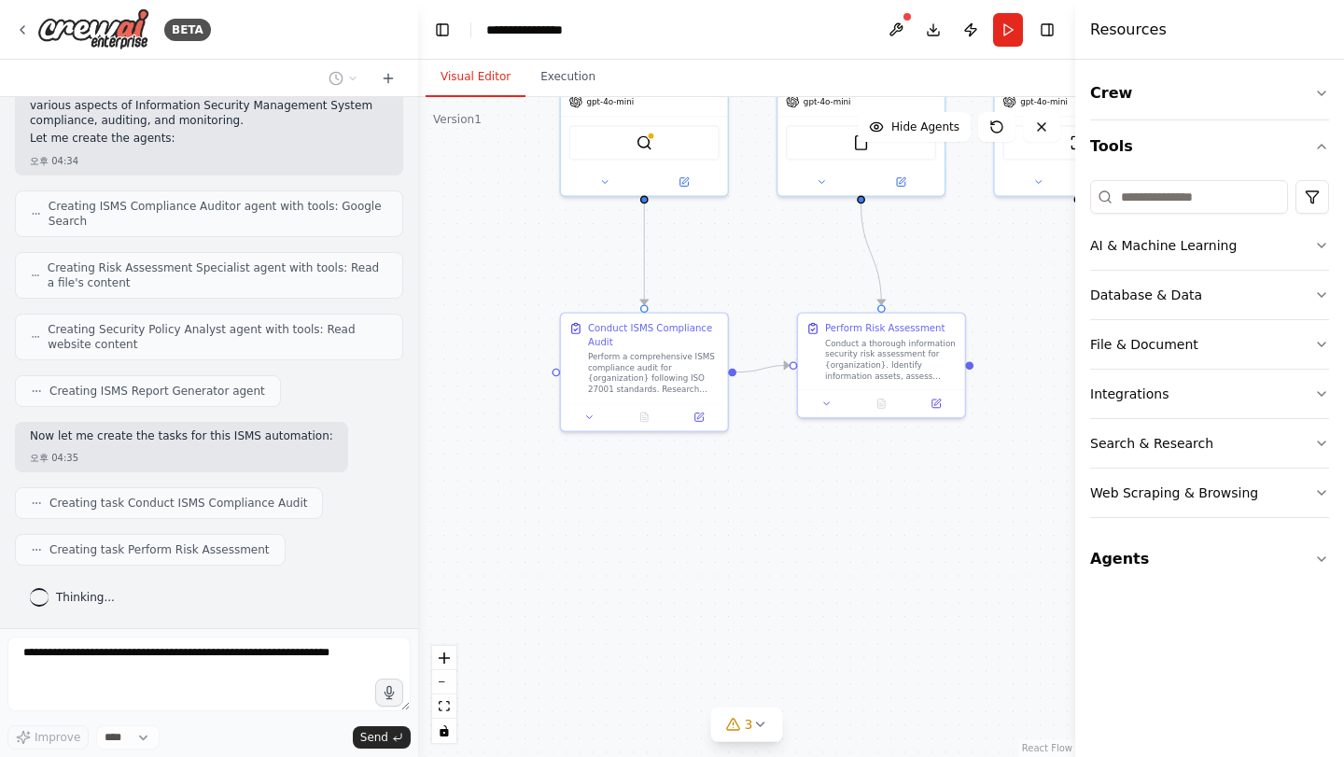
drag, startPoint x: 762, startPoint y: 517, endPoint x: 894, endPoint y: 467, distance: 141.8
click at [894, 467] on div ".deletable-edge-delete-btn { width: 20px; height: 20px; border: 0px solid #ffff…" at bounding box center [746, 427] width 657 height 660
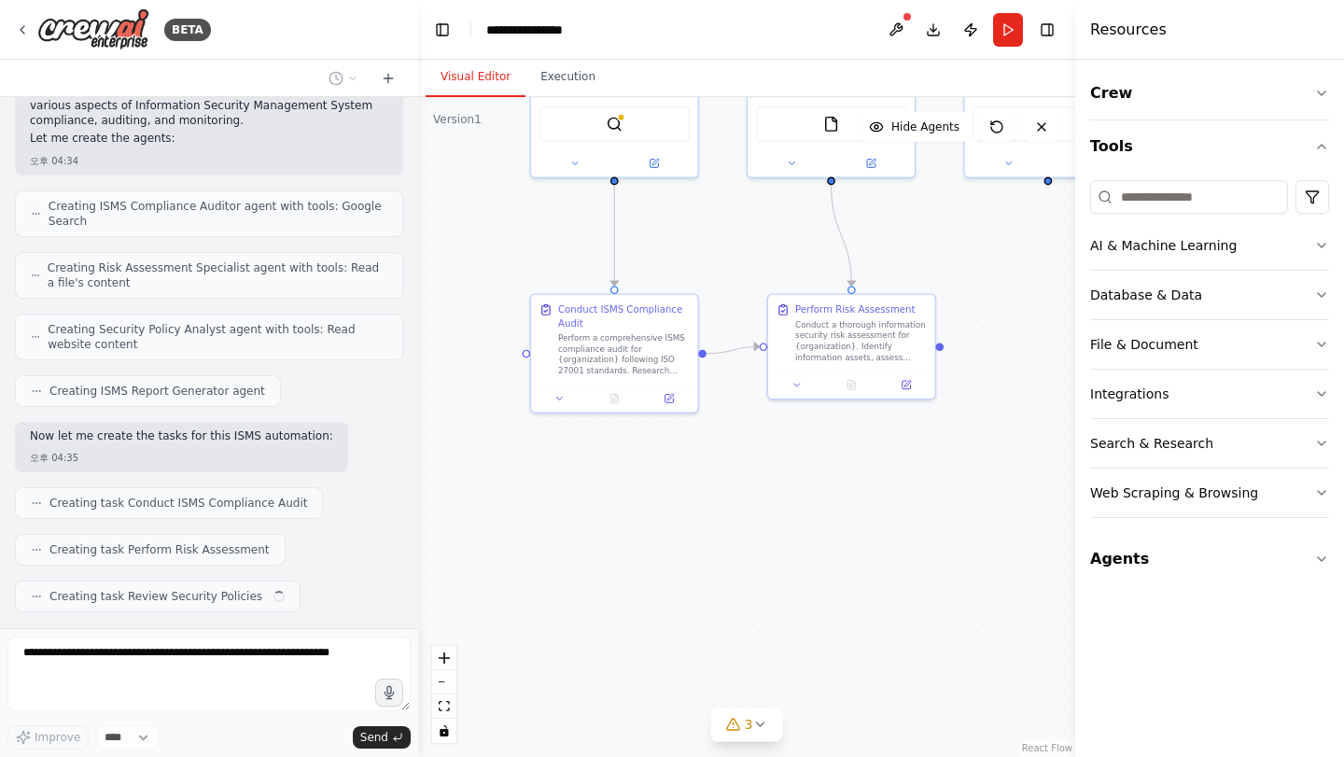
scroll to position [639, 0]
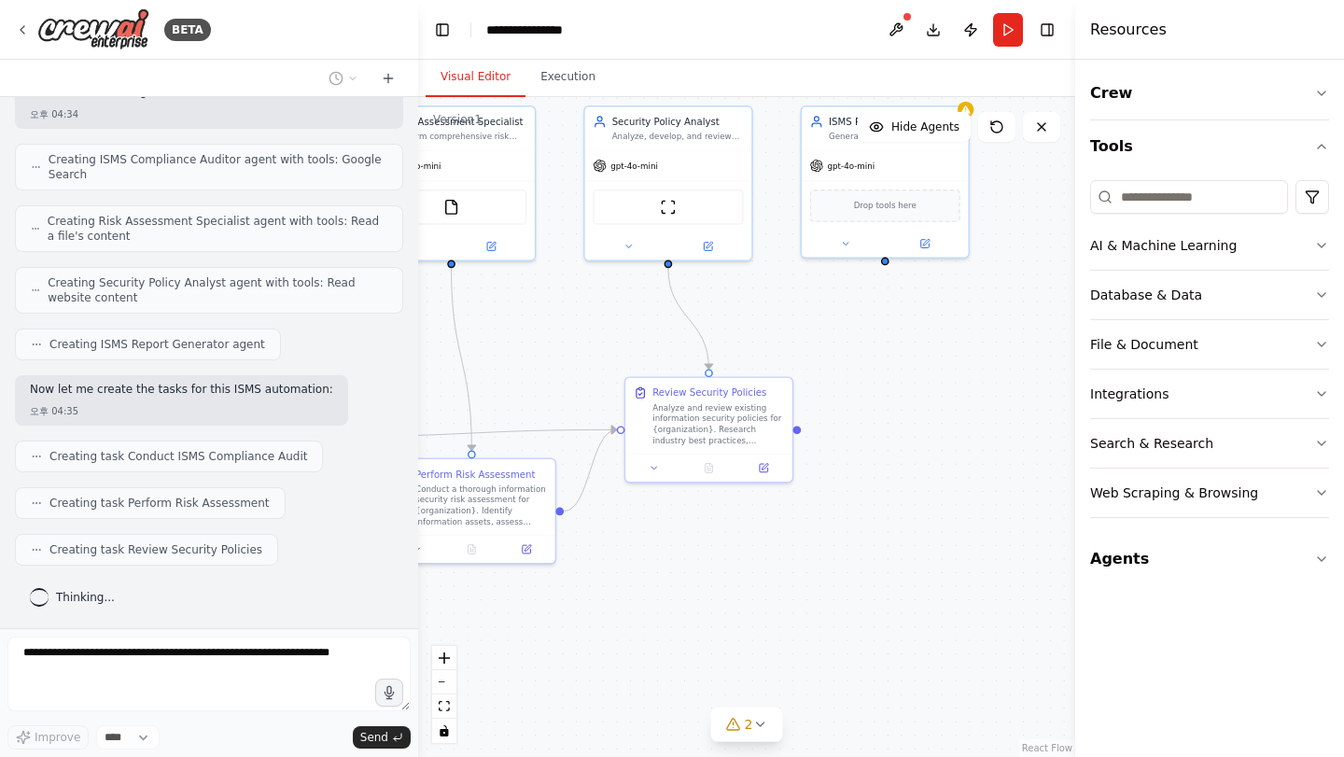
drag, startPoint x: 1003, startPoint y: 497, endPoint x: 566, endPoint y: 592, distance: 447.2
click at [566, 592] on div ".deletable-edge-delete-btn { width: 20px; height: 20px; border: 0px solid #ffff…" at bounding box center [746, 427] width 657 height 660
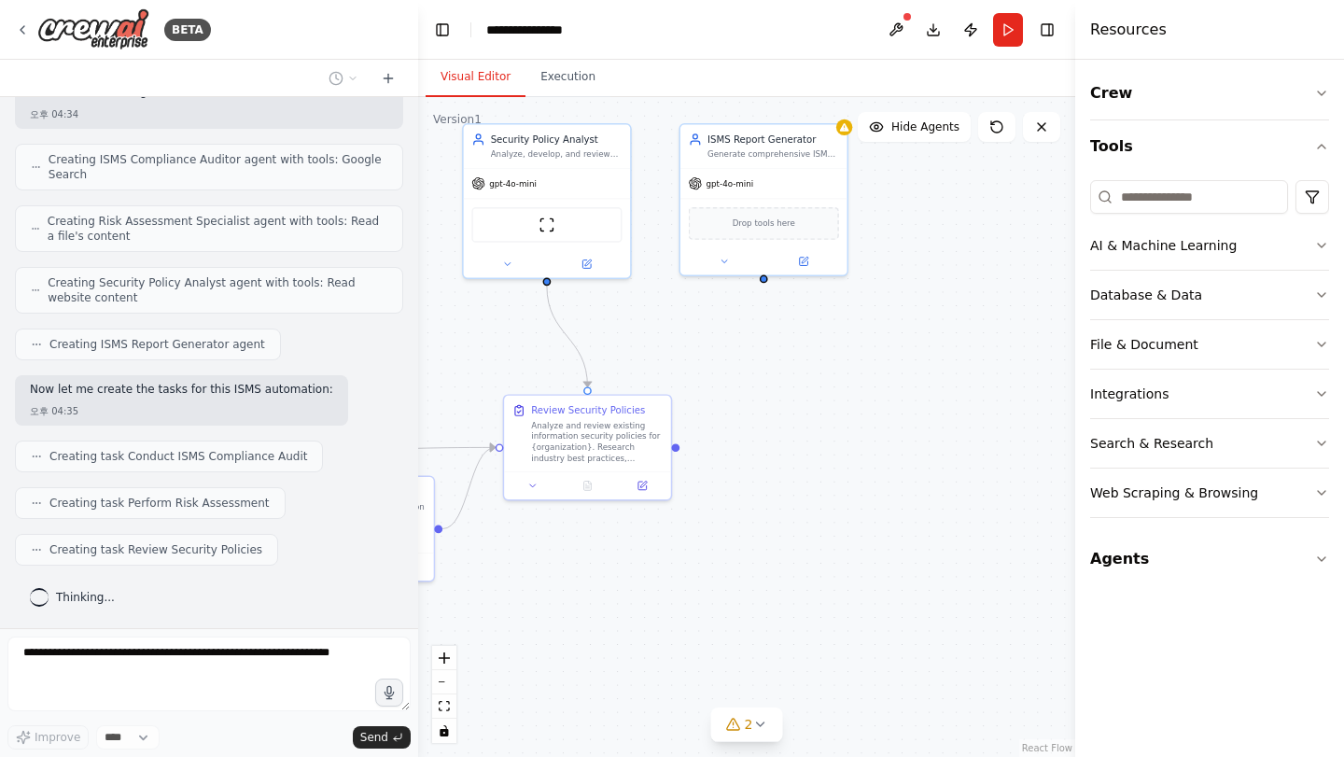
drag, startPoint x: 838, startPoint y: 456, endPoint x: 782, endPoint y: 462, distance: 56.4
click at [782, 462] on div ".deletable-edge-delete-btn { width: 20px; height: 20px; border: 0px solid #ffff…" at bounding box center [746, 427] width 657 height 660
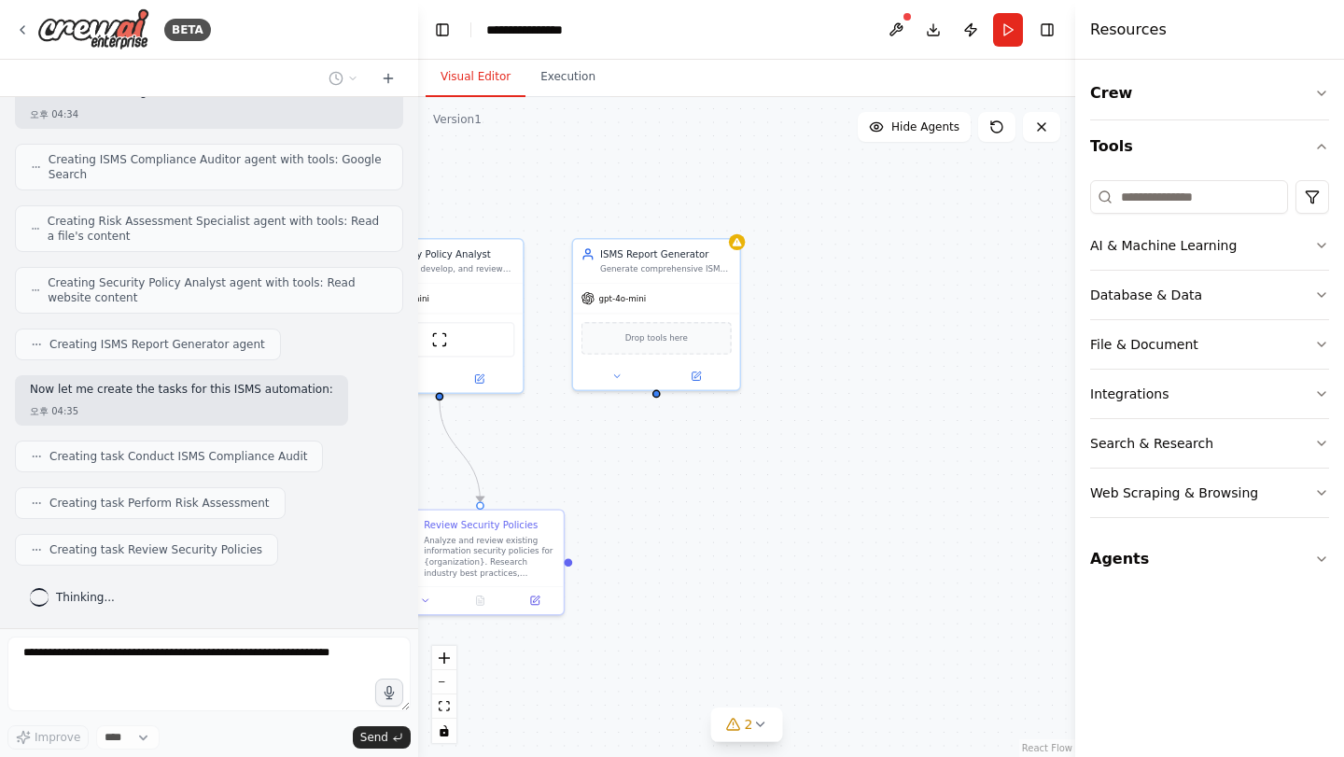
drag, startPoint x: 853, startPoint y: 361, endPoint x: 747, endPoint y: 475, distance: 155.9
click at [747, 475] on div ".deletable-edge-delete-btn { width: 20px; height: 20px; border: 0px solid #ffff…" at bounding box center [746, 427] width 657 height 660
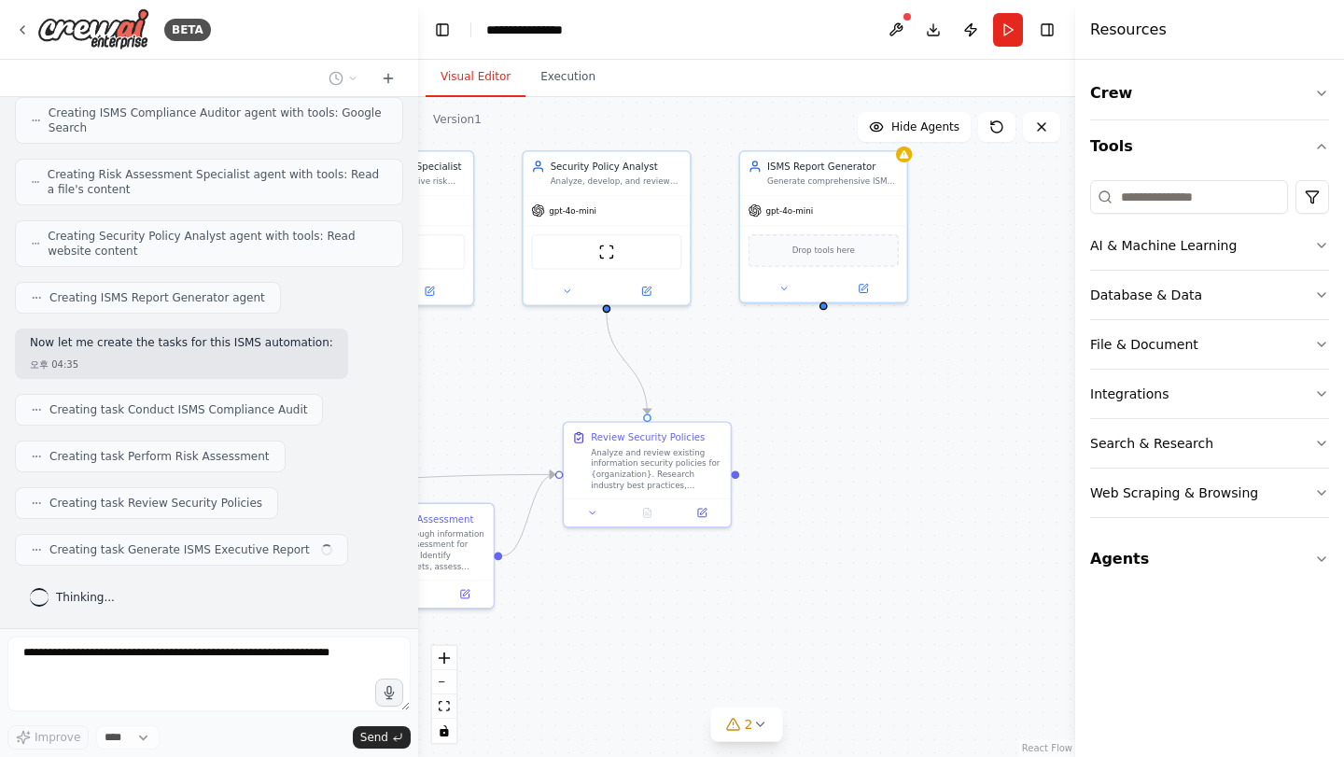
click at [893, 393] on div ".deletable-edge-delete-btn { width: 20px; height: 20px; border: 0px solid #ffff…" at bounding box center [746, 427] width 657 height 660
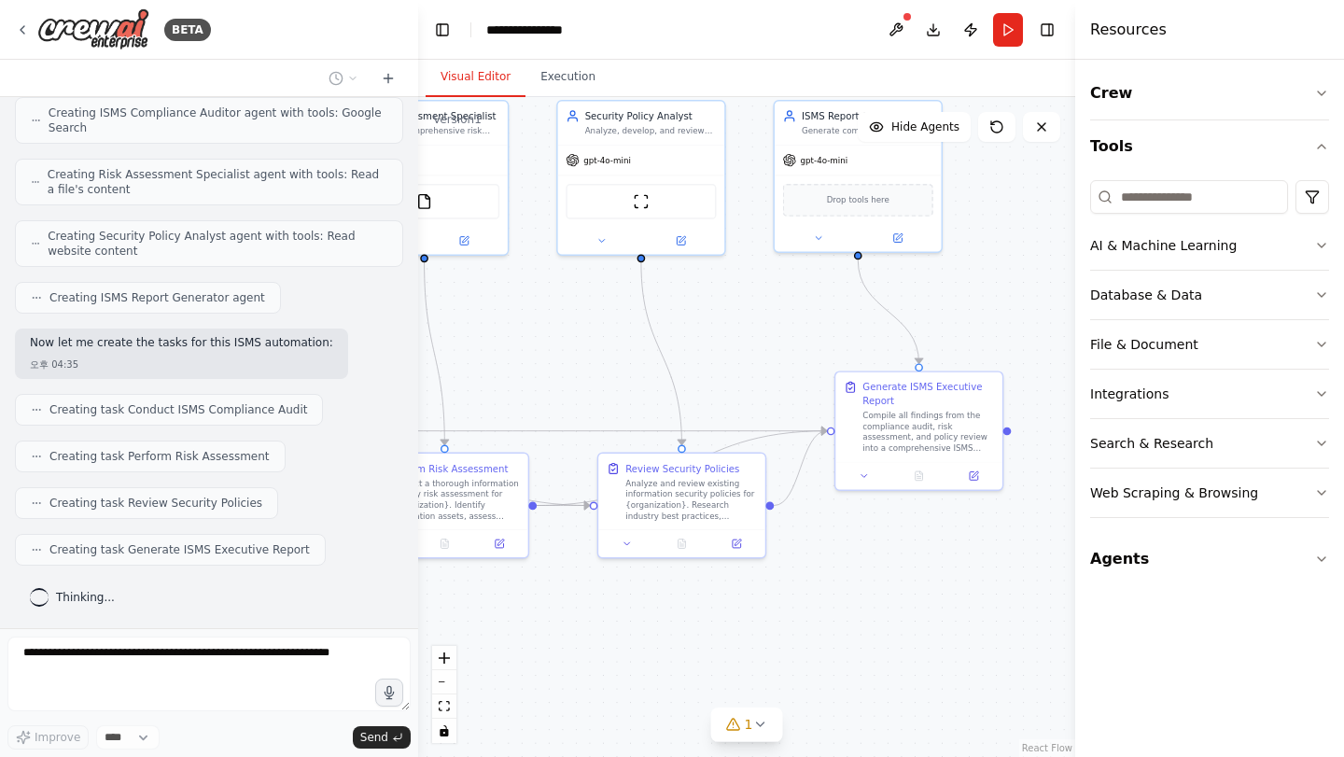
drag, startPoint x: 887, startPoint y: 538, endPoint x: 846, endPoint y: 516, distance: 46.4
click at [849, 517] on div ".deletable-edge-delete-btn { width: 20px; height: 20px; border: 0px solid #ffff…" at bounding box center [746, 427] width 657 height 660
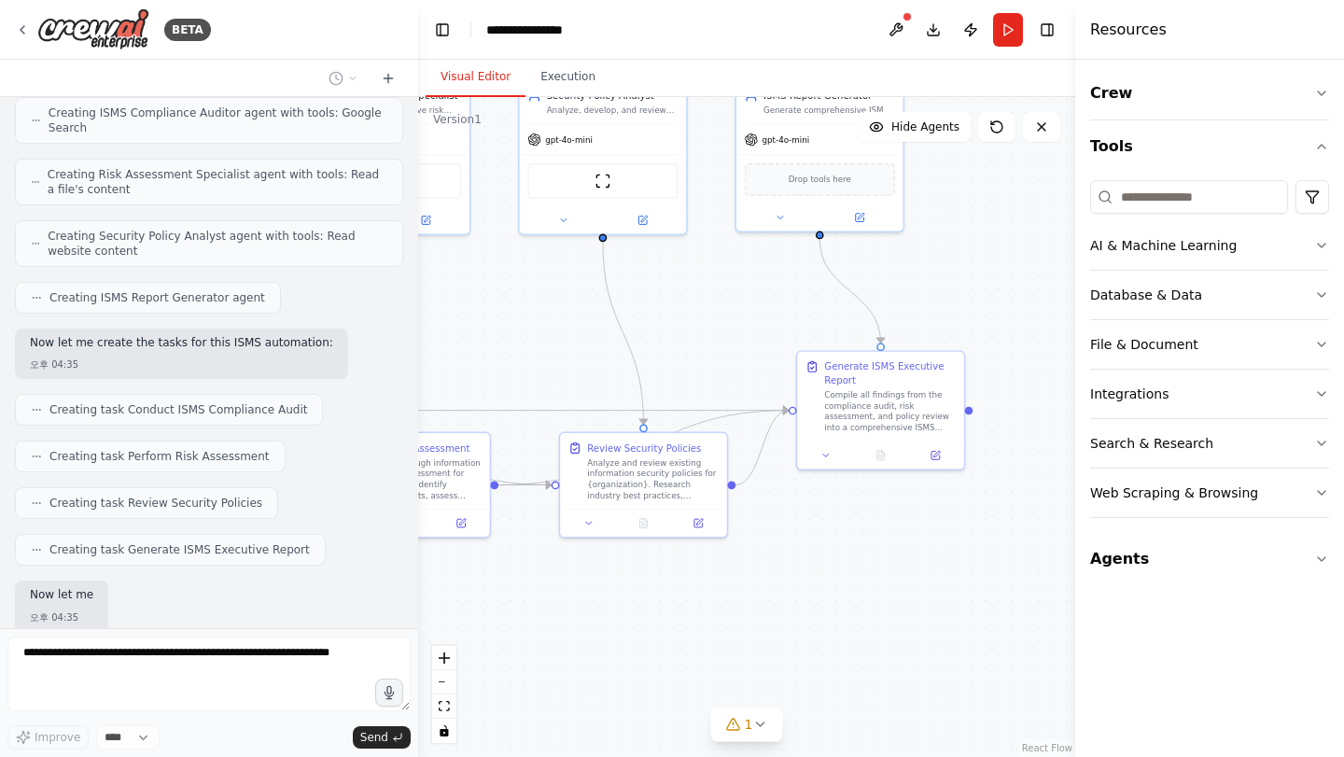
scroll to position [798, 0]
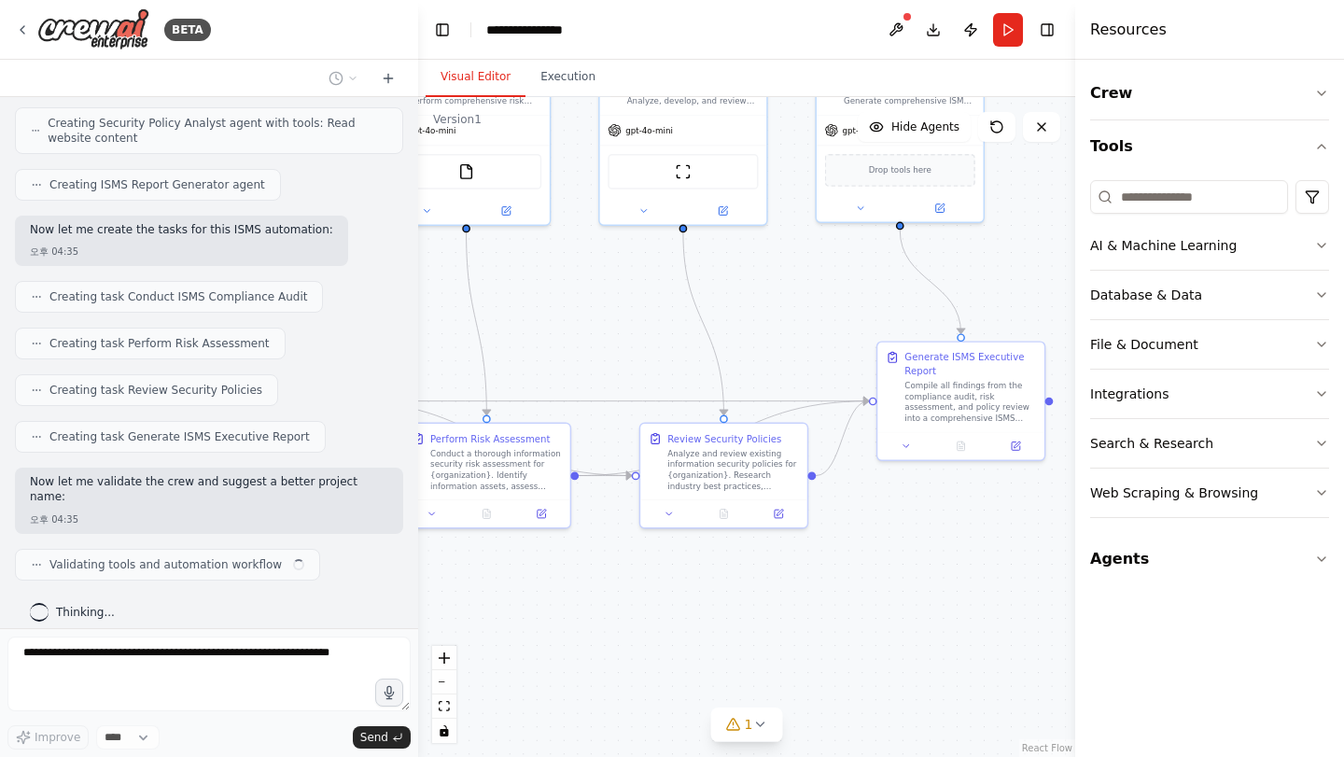
drag, startPoint x: 889, startPoint y: 535, endPoint x: 958, endPoint y: 526, distance: 69.7
click at [958, 526] on div ".deletable-edge-delete-btn { width: 20px; height: 20px; border: 0px solid #ffff…" at bounding box center [746, 427] width 657 height 660
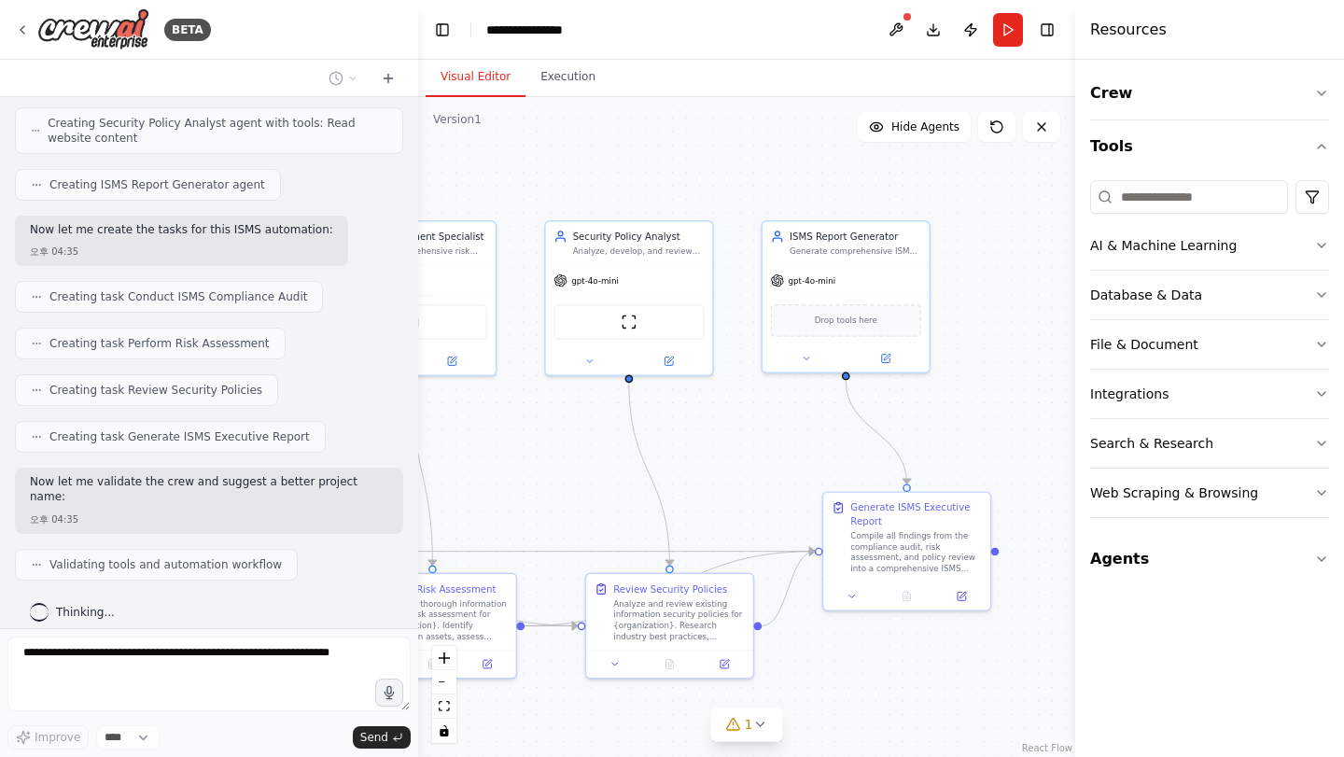
drag, startPoint x: 782, startPoint y: 298, endPoint x: 732, endPoint y: 451, distance: 161.2
click at [729, 444] on div ".deletable-edge-delete-btn { width: 20px; height: 20px; border: 0px solid #ffff…" at bounding box center [746, 427] width 657 height 660
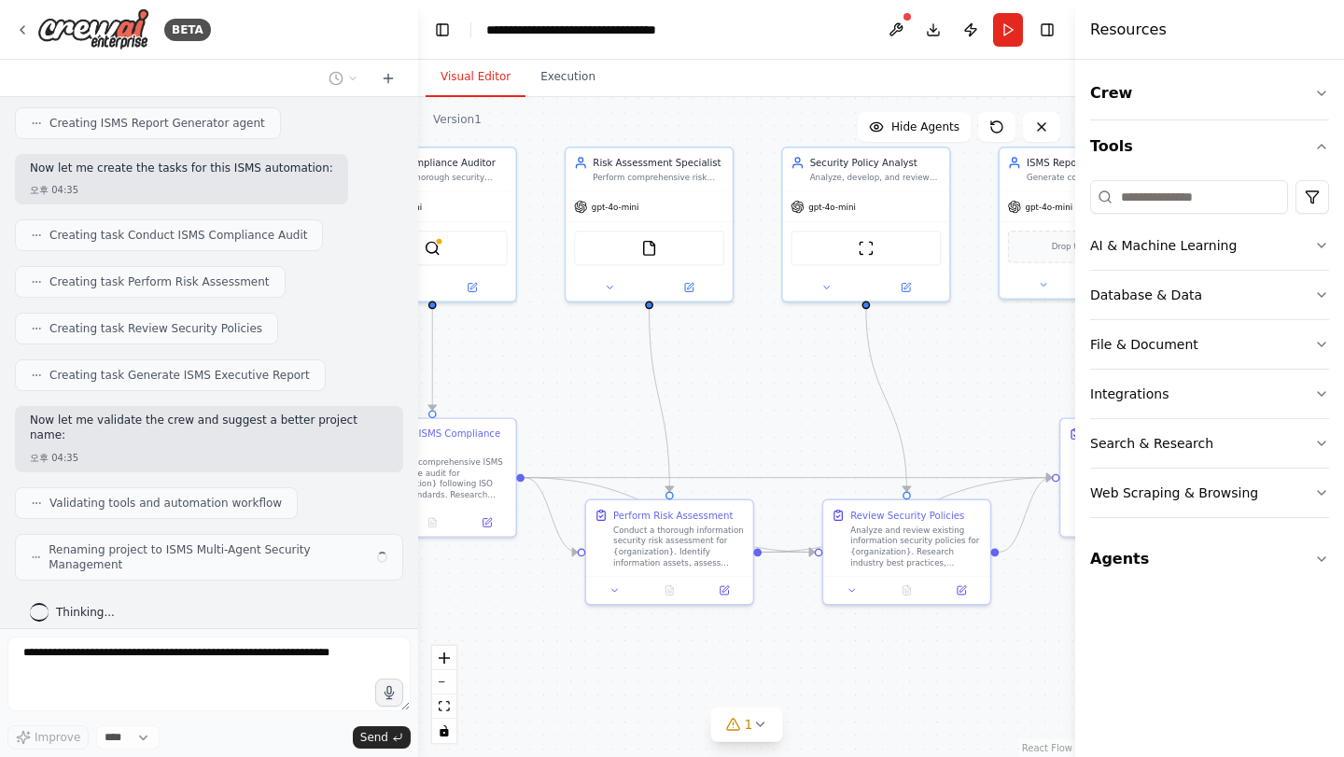
scroll to position [845, 0]
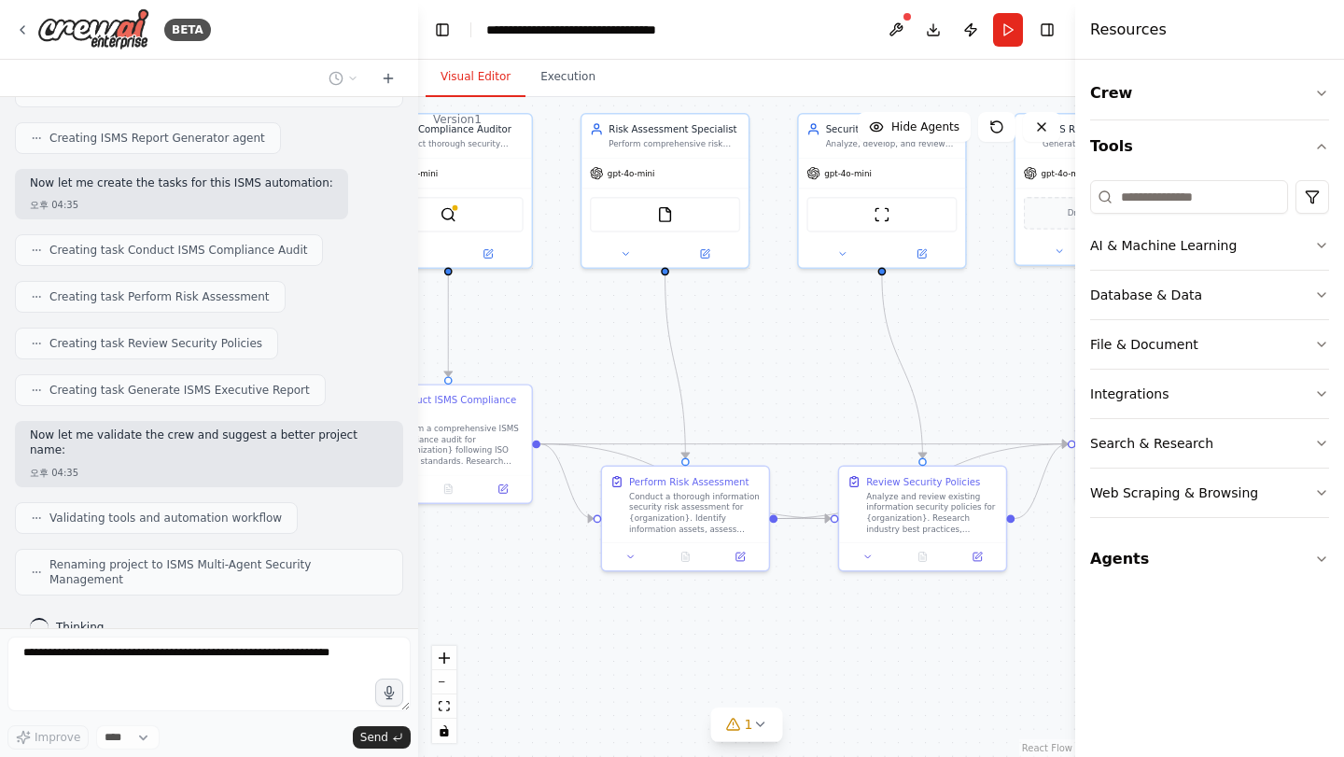
drag, startPoint x: 543, startPoint y: 507, endPoint x: 796, endPoint y: 399, distance: 275.2
click at [796, 399] on div ".deletable-edge-delete-btn { width: 20px; height: 20px; border: 0px solid #ffff…" at bounding box center [746, 427] width 657 height 660
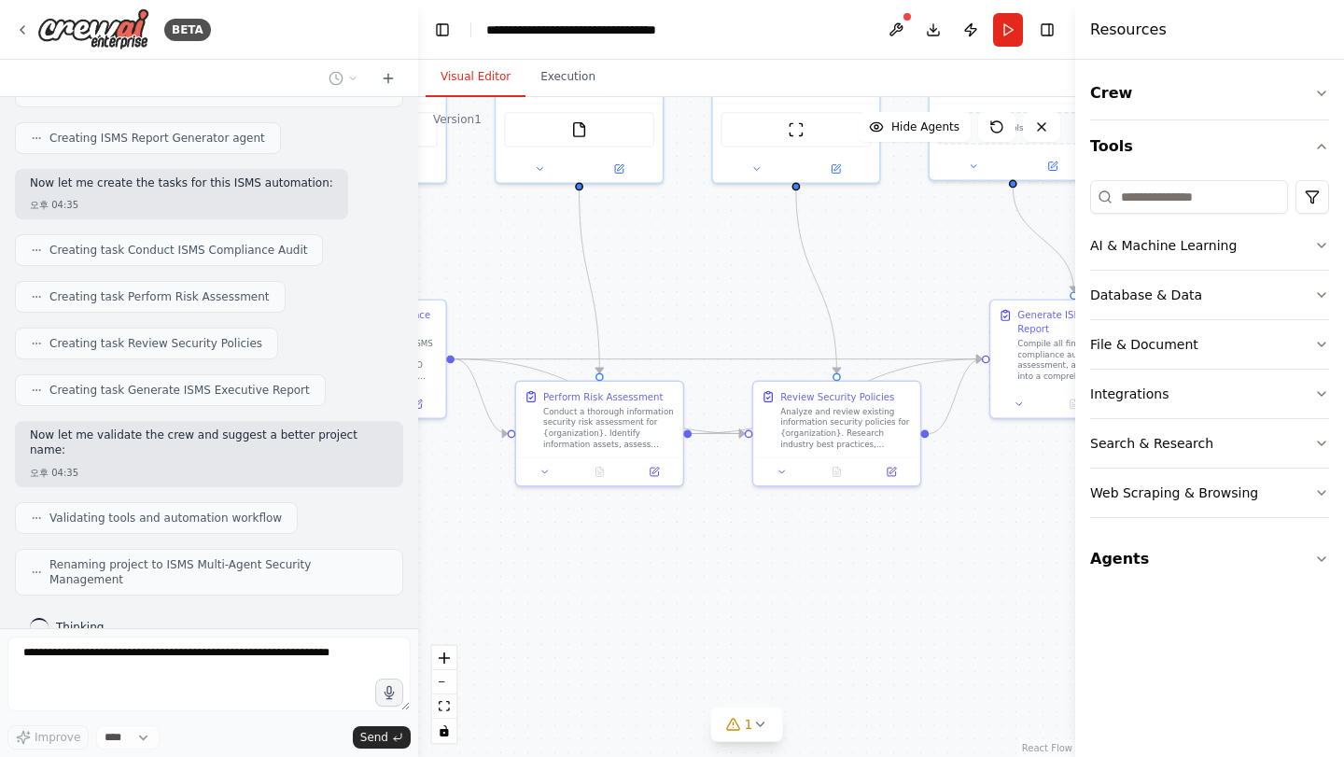
drag, startPoint x: 839, startPoint y: 602, endPoint x: 747, endPoint y: 492, distance: 143.8
click at [746, 483] on div ".deletable-edge-delete-btn { width: 20px; height: 20px; border: 0px solid #ffff…" at bounding box center [746, 427] width 657 height 660
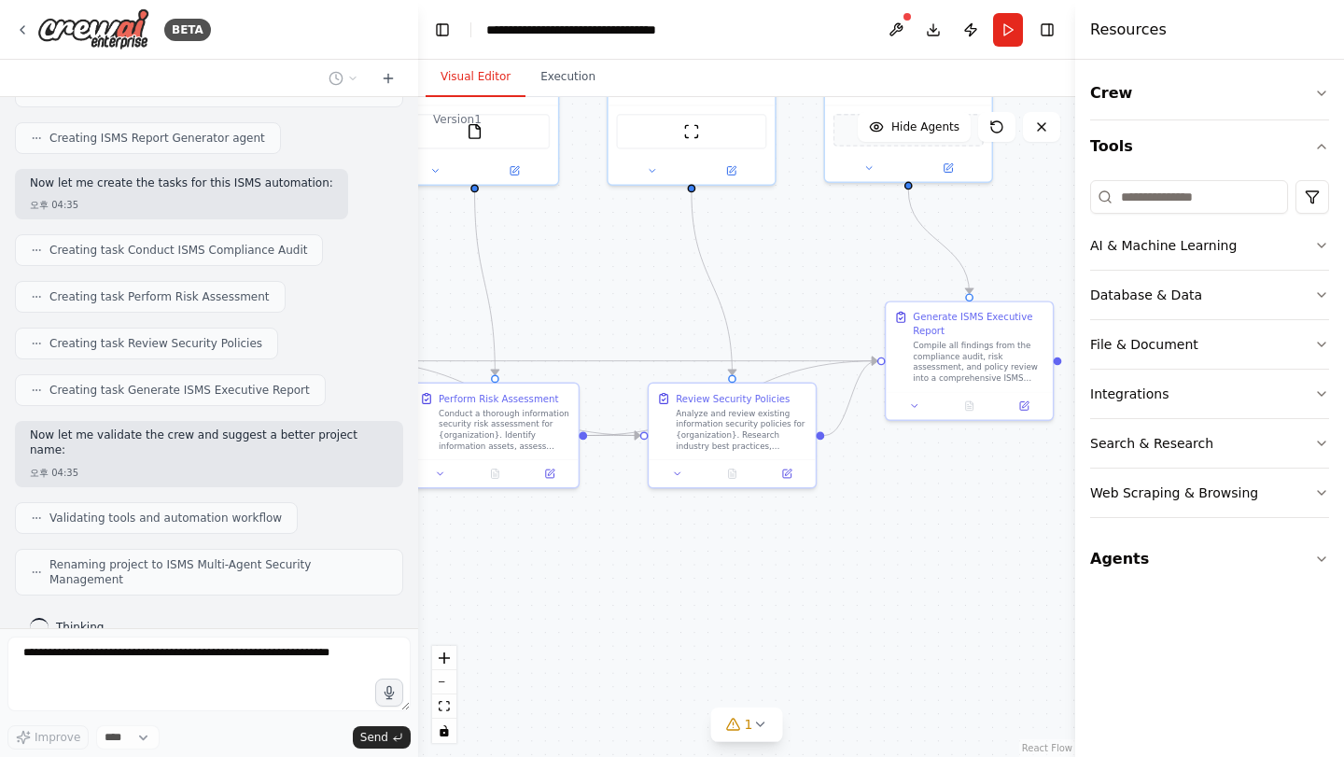
drag, startPoint x: 919, startPoint y: 546, endPoint x: 860, endPoint y: 578, distance: 66.8
click at [860, 578] on div ".deletable-edge-delete-btn { width: 20px; height: 20px; border: 0px solid #ffff…" at bounding box center [746, 427] width 657 height 660
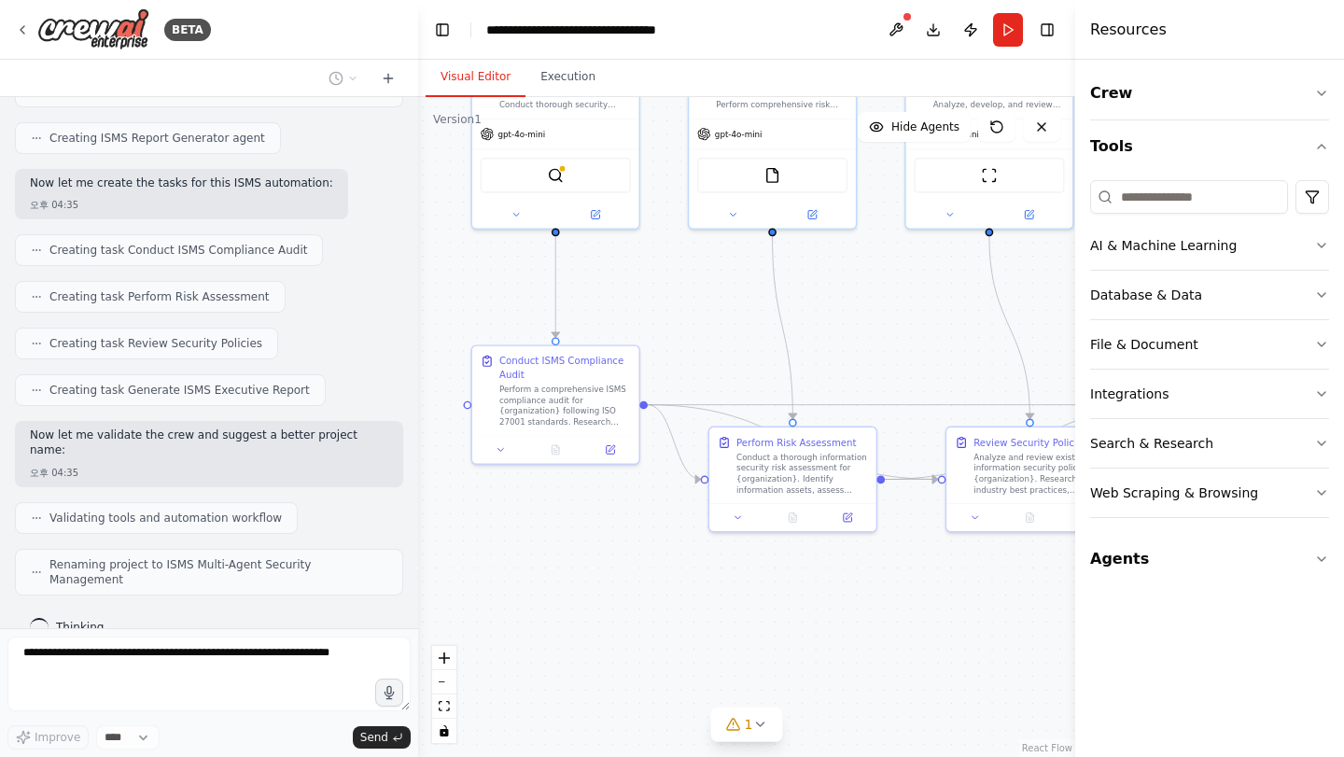
drag, startPoint x: 710, startPoint y: 526, endPoint x: 1005, endPoint y: 572, distance: 298.7
click at [1005, 572] on div ".deletable-edge-delete-btn { width: 20px; height: 20px; border: 0px solid #ffff…" at bounding box center [746, 427] width 657 height 660
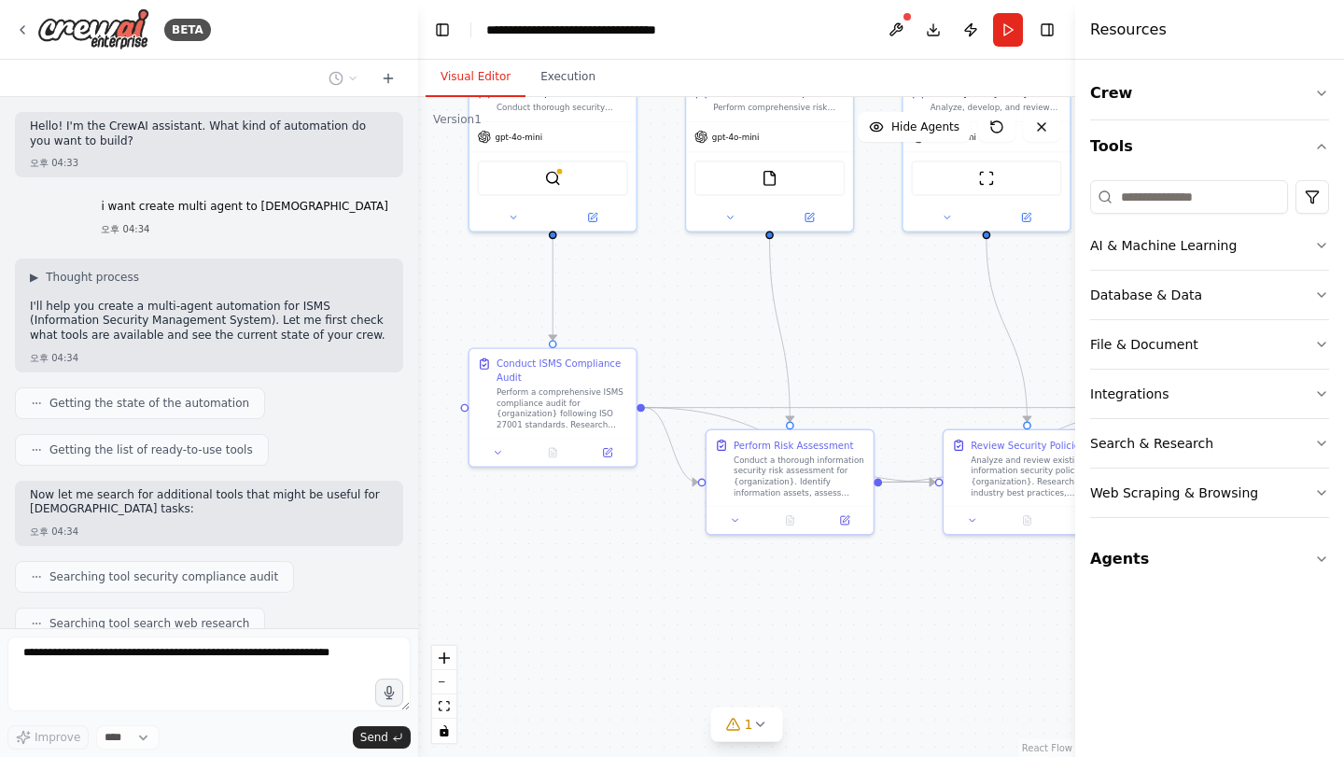
scroll to position [0, 0]
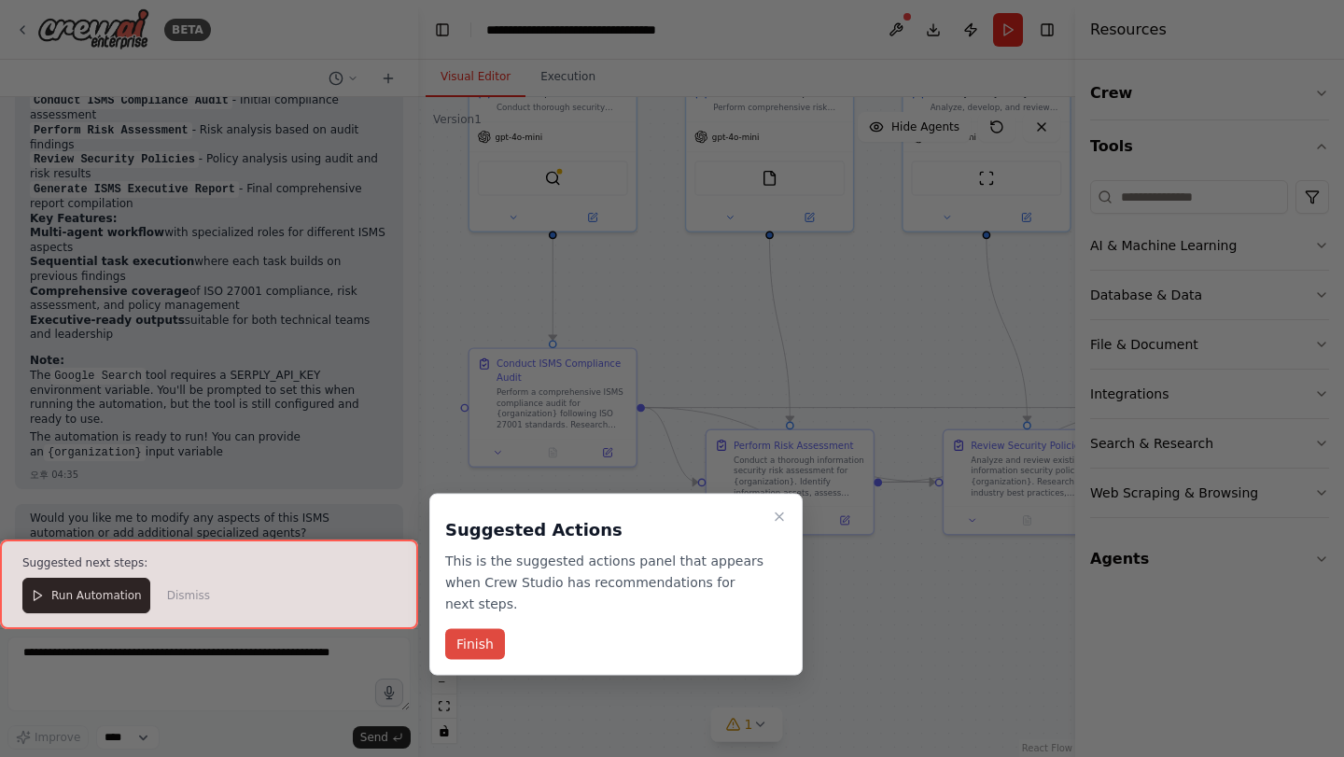
click at [498, 647] on button "Finish" at bounding box center [475, 644] width 60 height 31
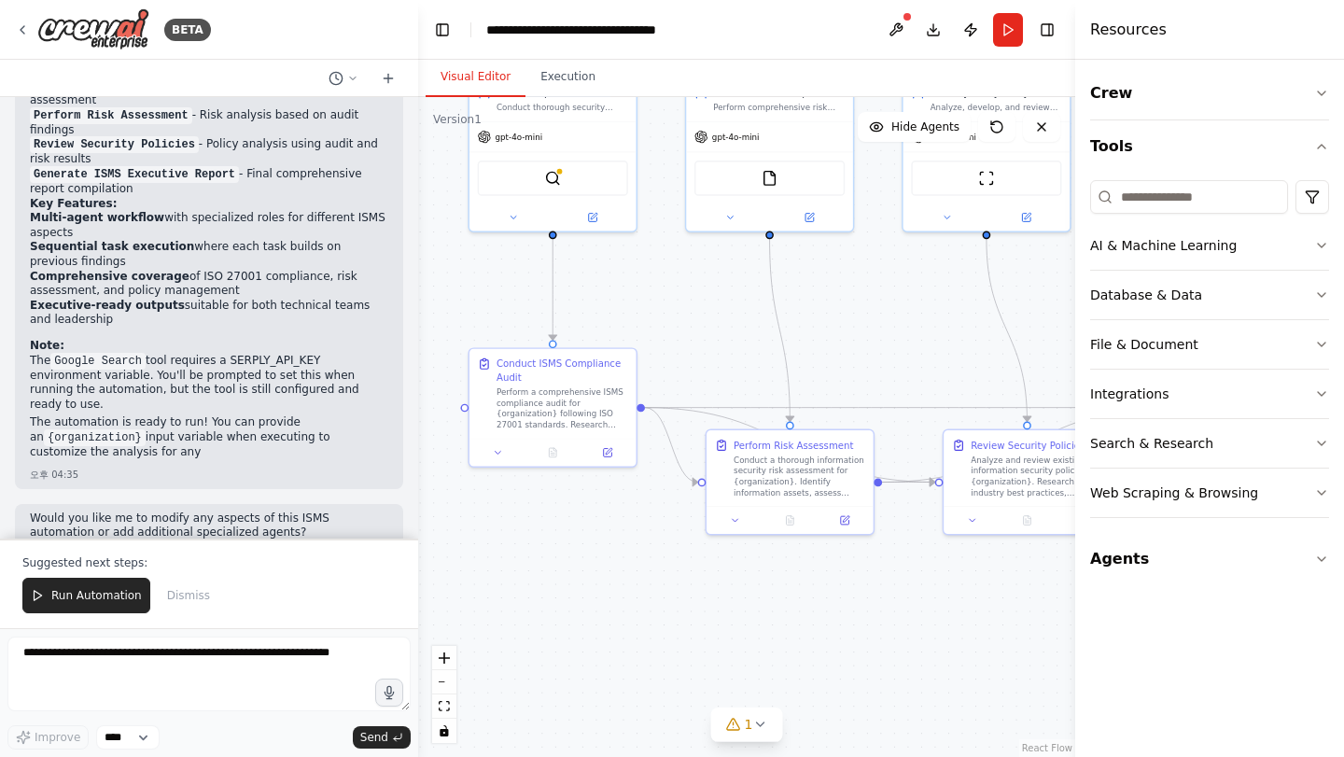
scroll to position [1579, 0]
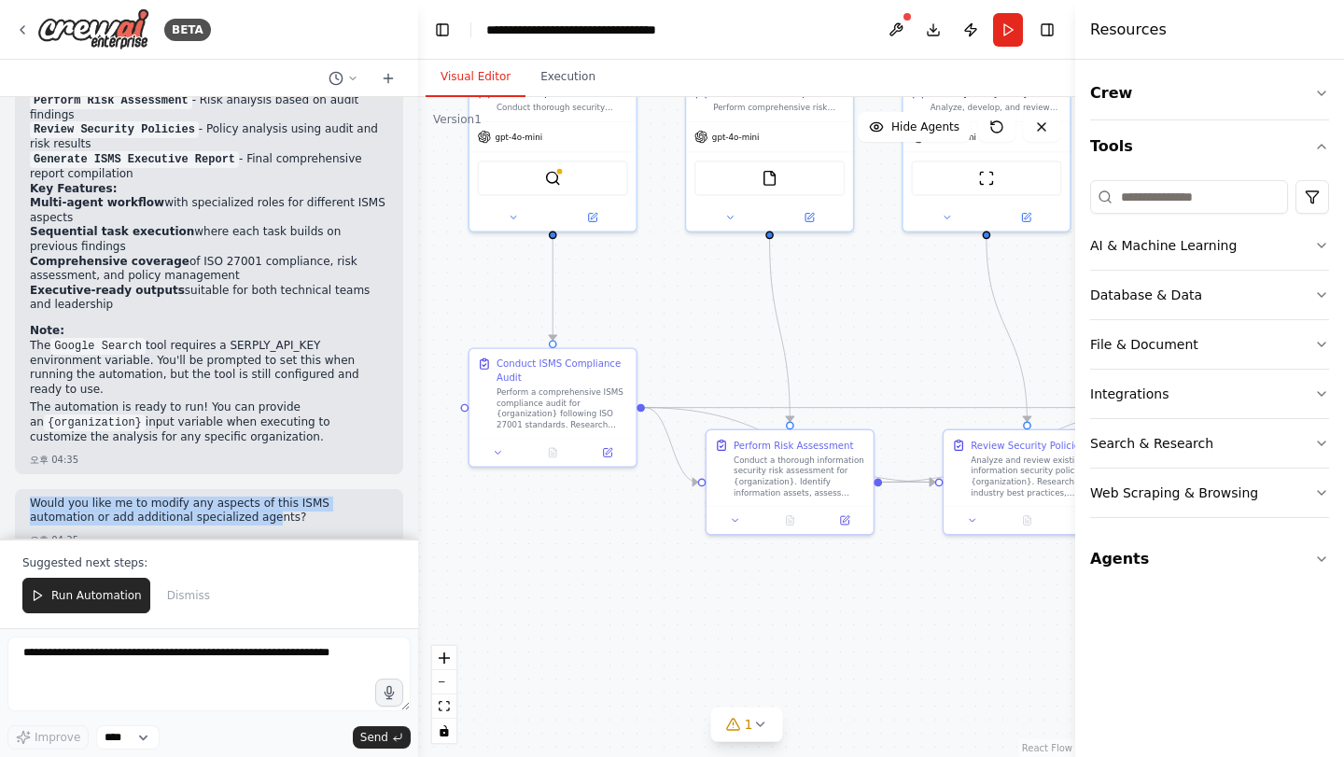
drag, startPoint x: 205, startPoint y: 486, endPoint x: 21, endPoint y: 471, distance: 185.5
click at [21, 489] on div "Would you like me to modify any aspects of this ISMS automation or add addition…" at bounding box center [209, 521] width 388 height 65
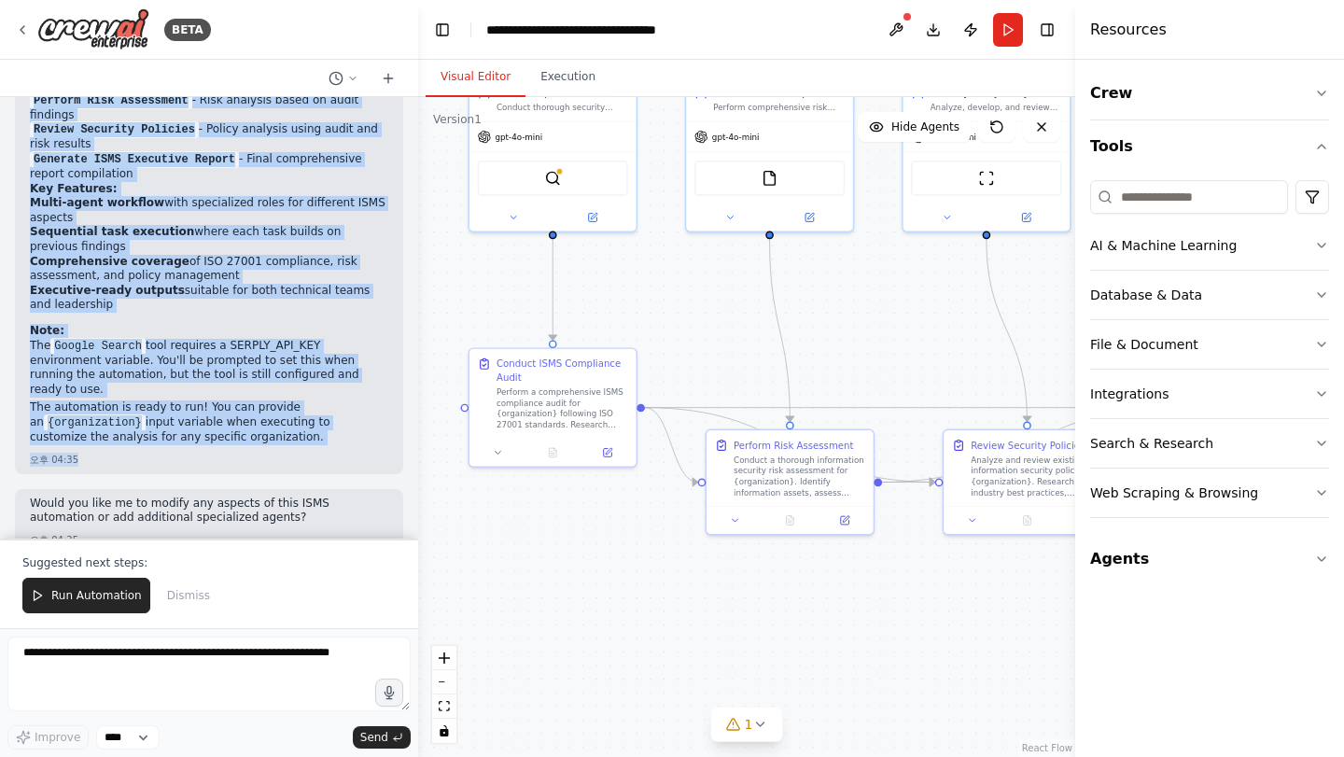
drag, startPoint x: 22, startPoint y: 307, endPoint x: 245, endPoint y: 416, distance: 247.6
click at [245, 416] on div "Perfect! I've created a comprehensive multi-agent ISMS automation for you. Here…" at bounding box center [209, 176] width 388 height 598
copy div "Perfect! I've created a comprehensive multi-agent ISMS automation for you. Here…"
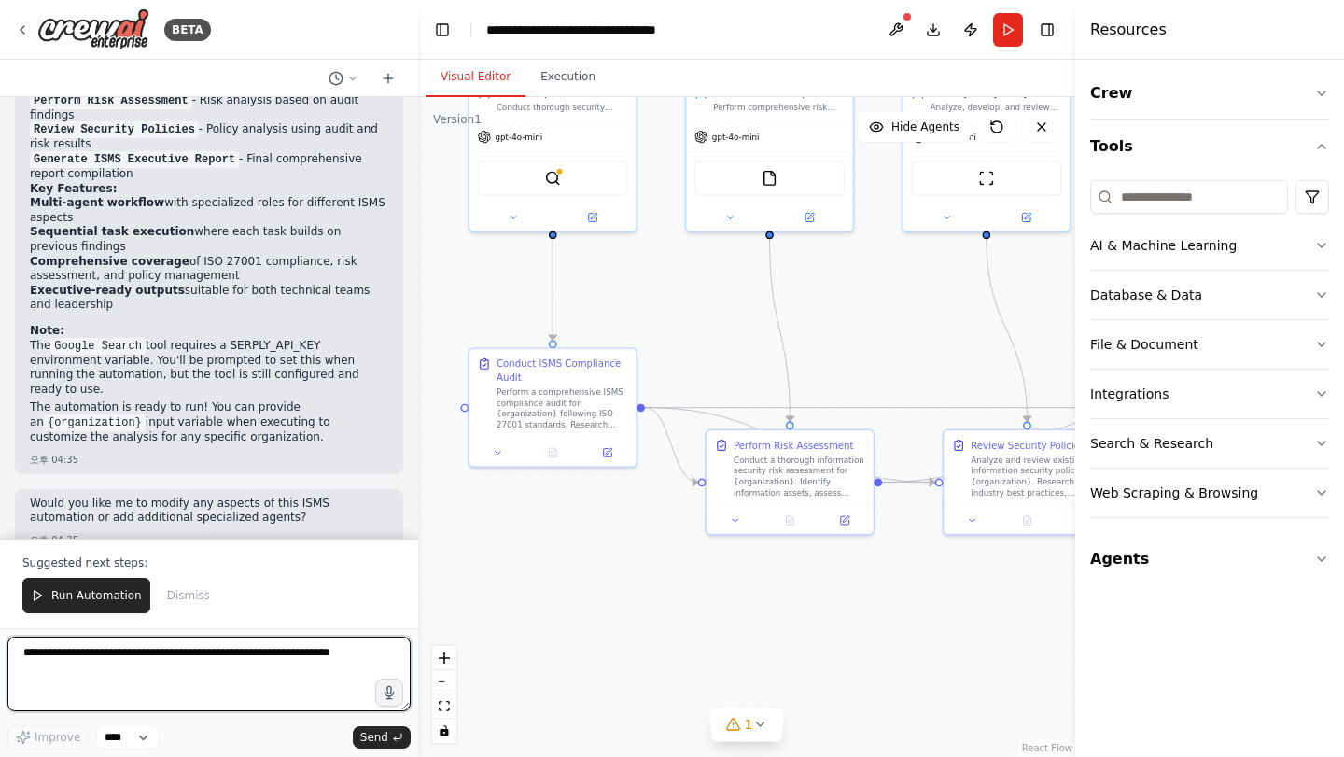
click at [158, 662] on textarea at bounding box center [208, 674] width 403 height 75
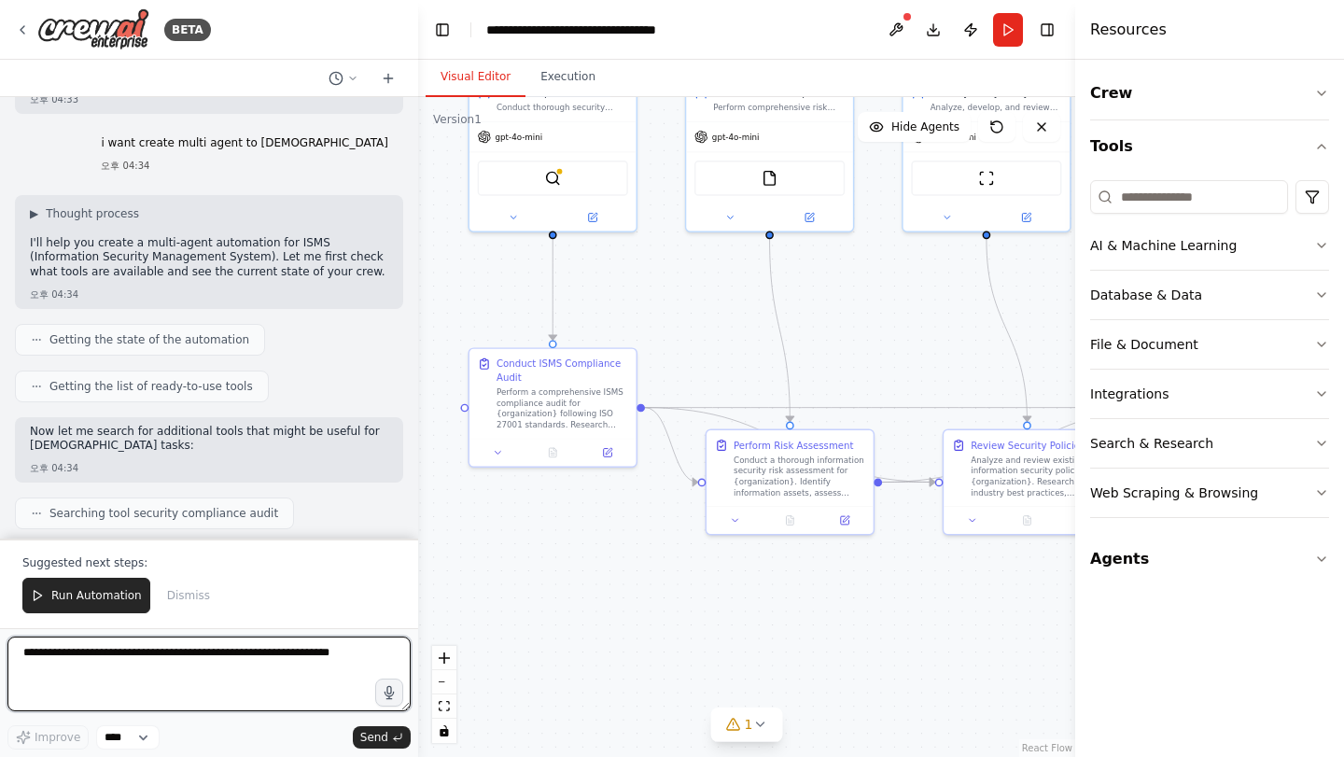
scroll to position [0, 0]
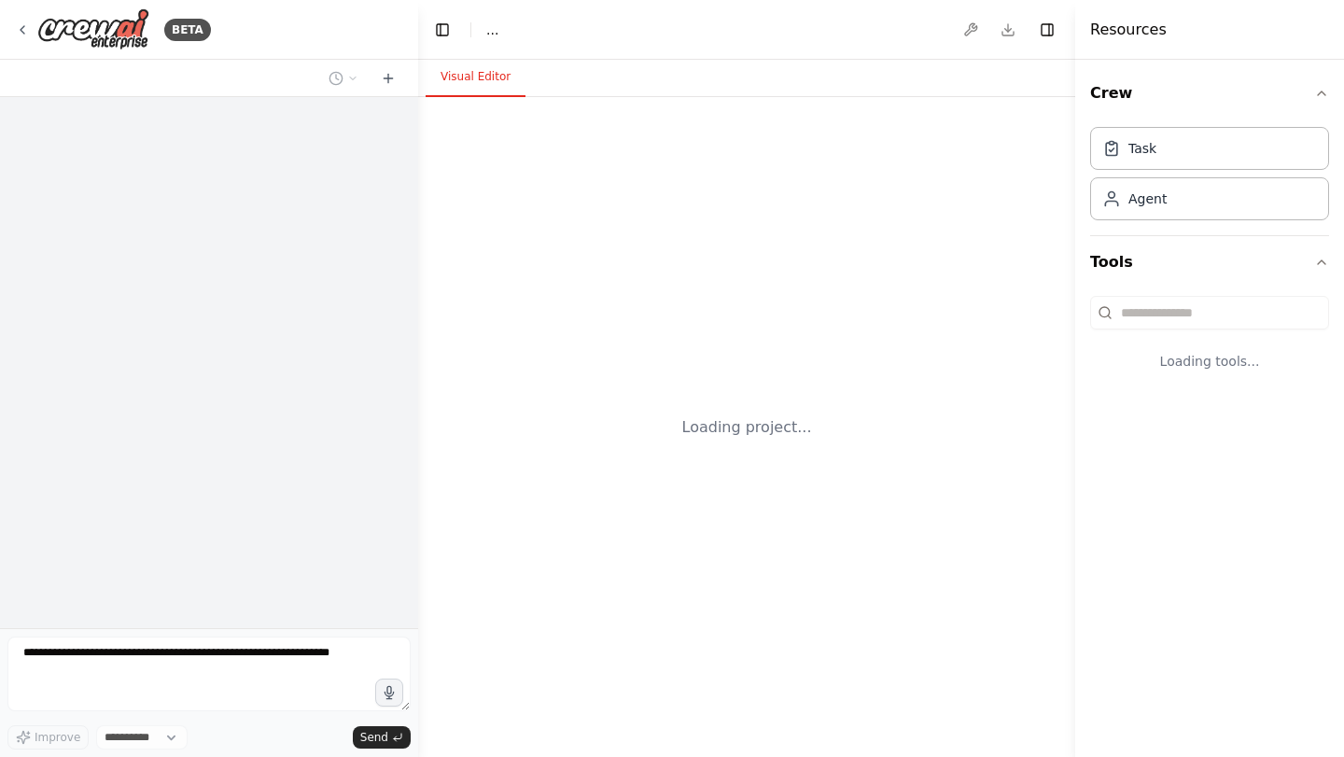
select select "****"
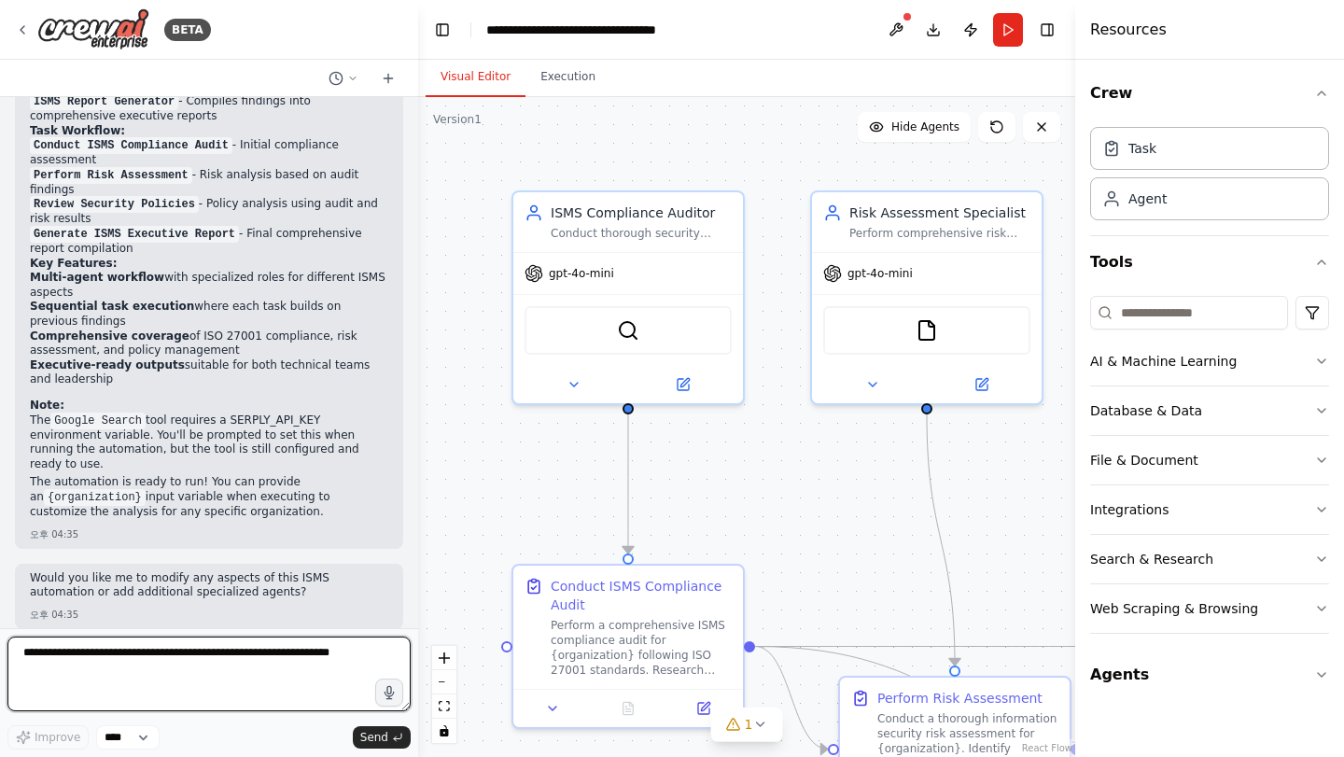
click at [141, 654] on textarea at bounding box center [208, 674] width 403 height 75
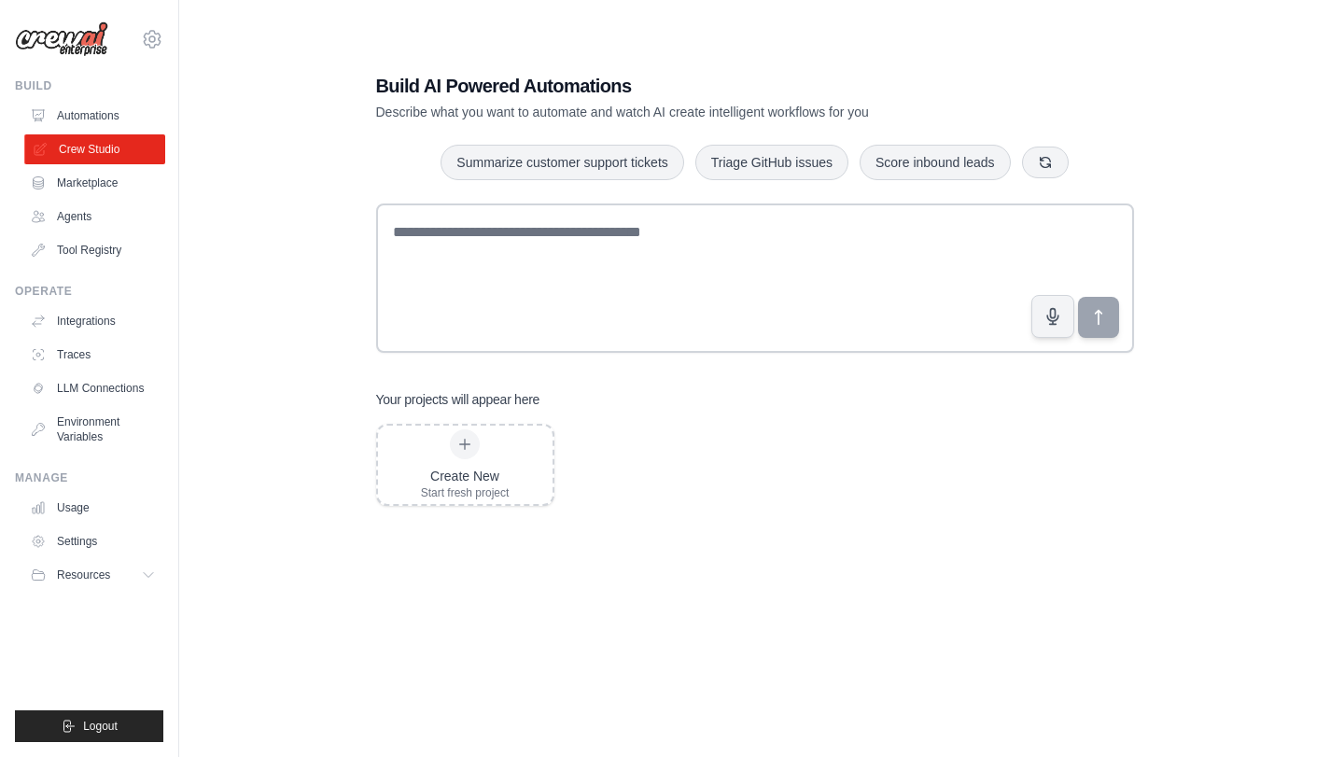
click at [106, 150] on link "Crew Studio" at bounding box center [94, 149] width 141 height 30
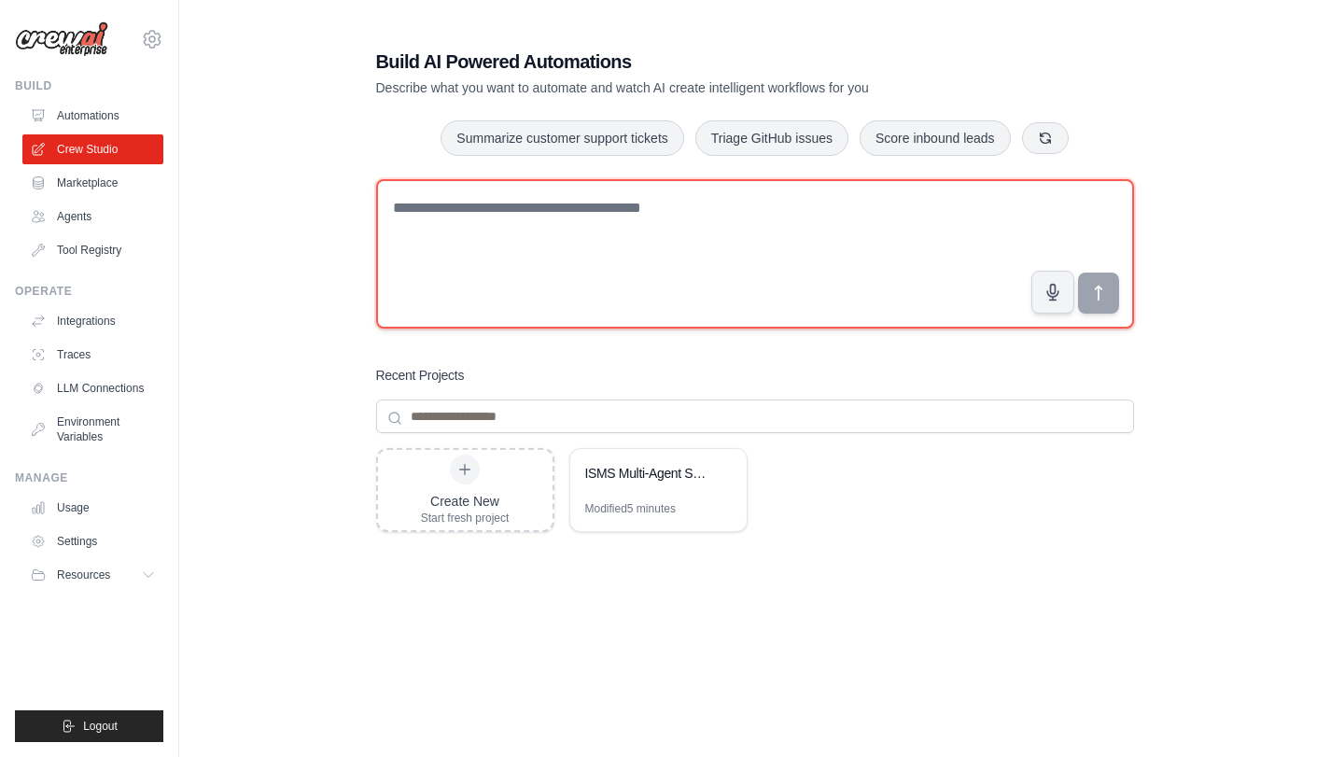
click at [627, 265] on textarea at bounding box center [755, 253] width 758 height 149
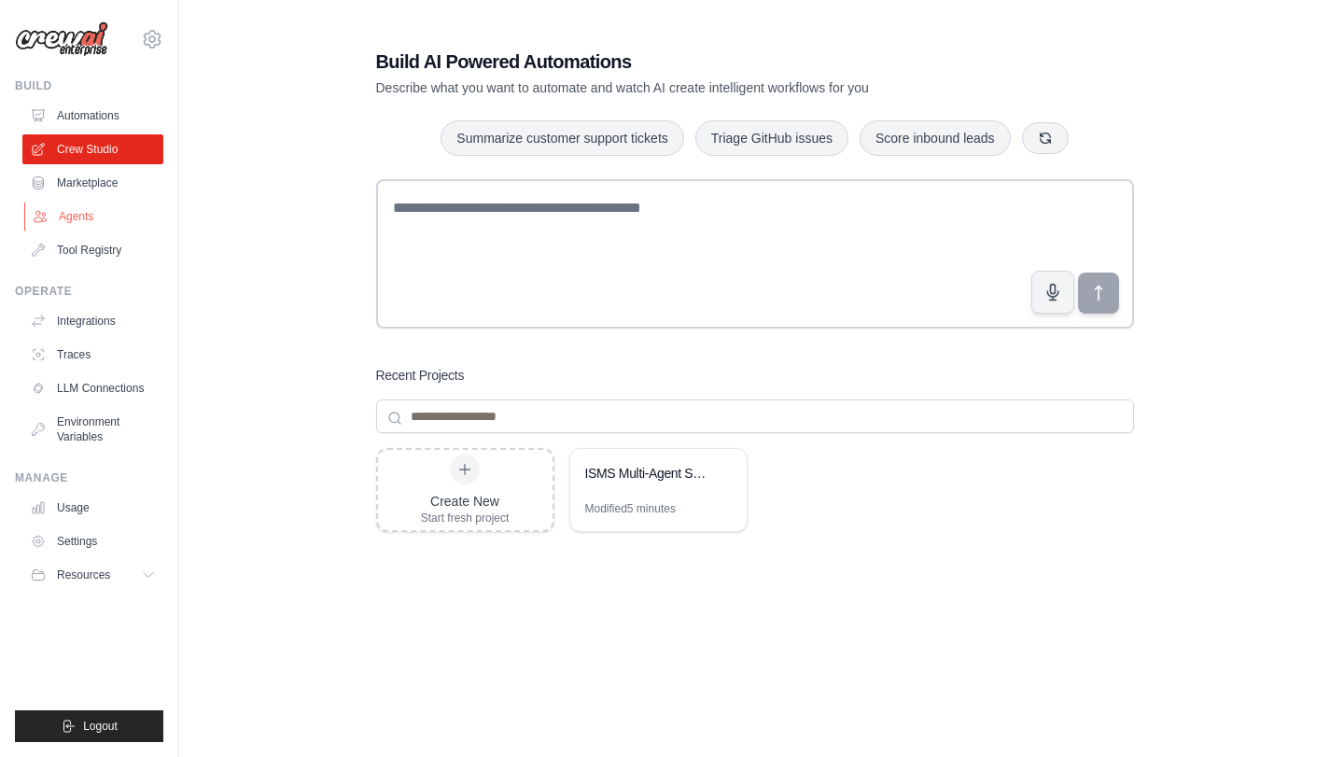
click at [99, 224] on link "Agents" at bounding box center [94, 217] width 141 height 30
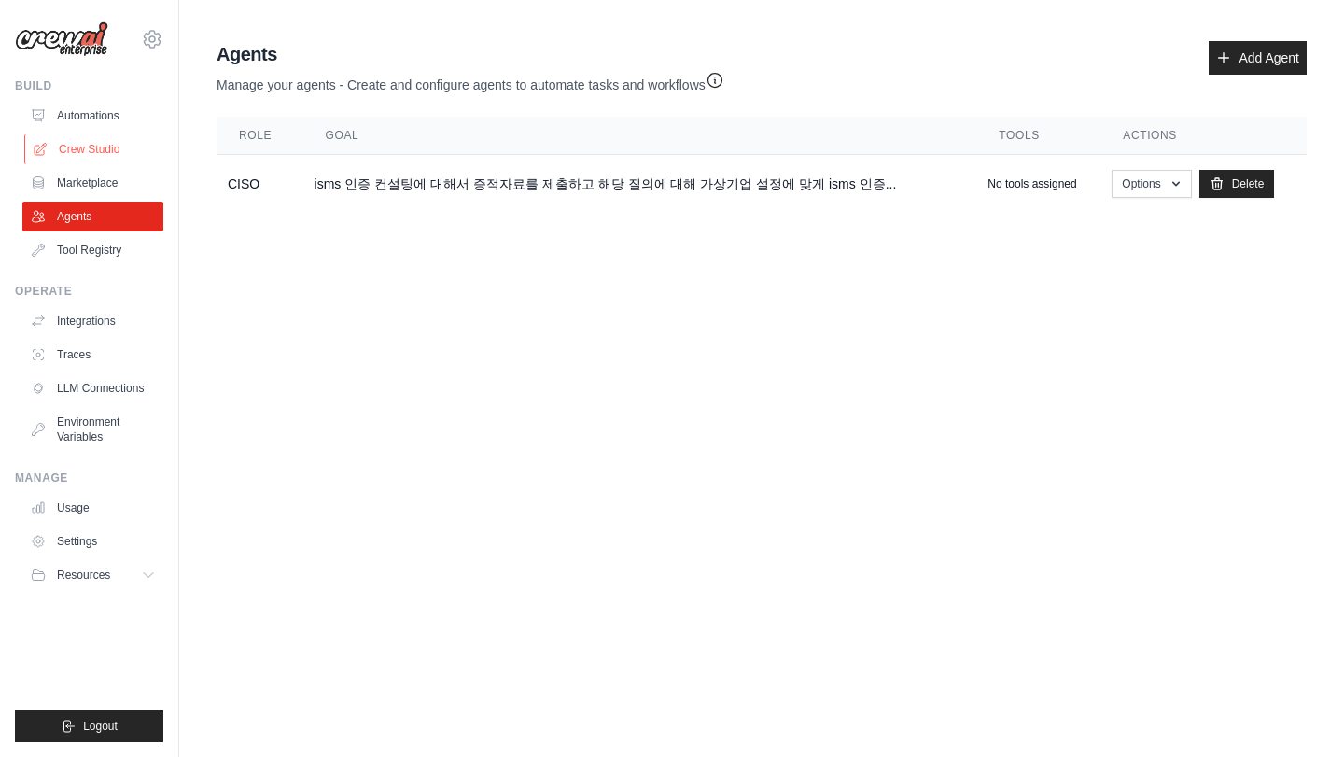
click at [134, 157] on link "Crew Studio" at bounding box center [94, 149] width 141 height 30
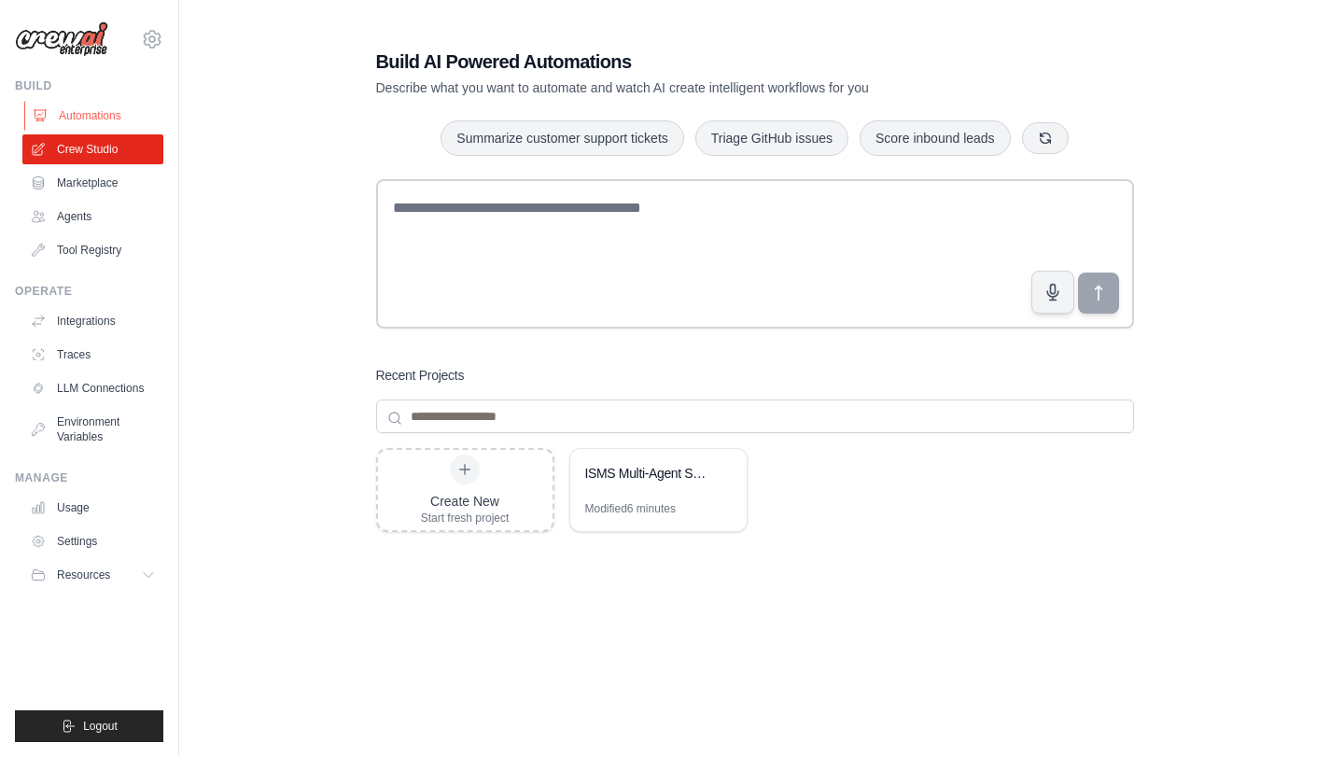
click at [124, 117] on link "Automations" at bounding box center [94, 116] width 141 height 30
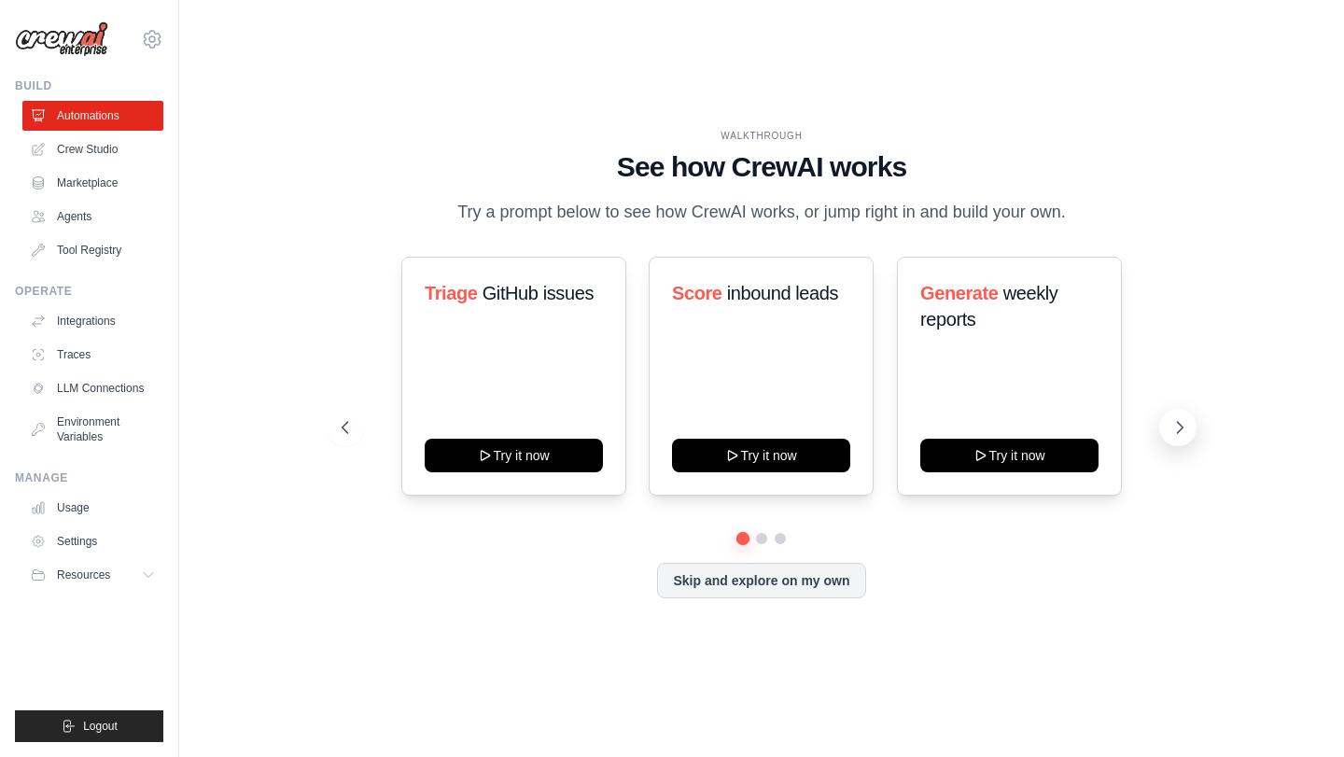
click at [1173, 422] on icon at bounding box center [1180, 427] width 19 height 19
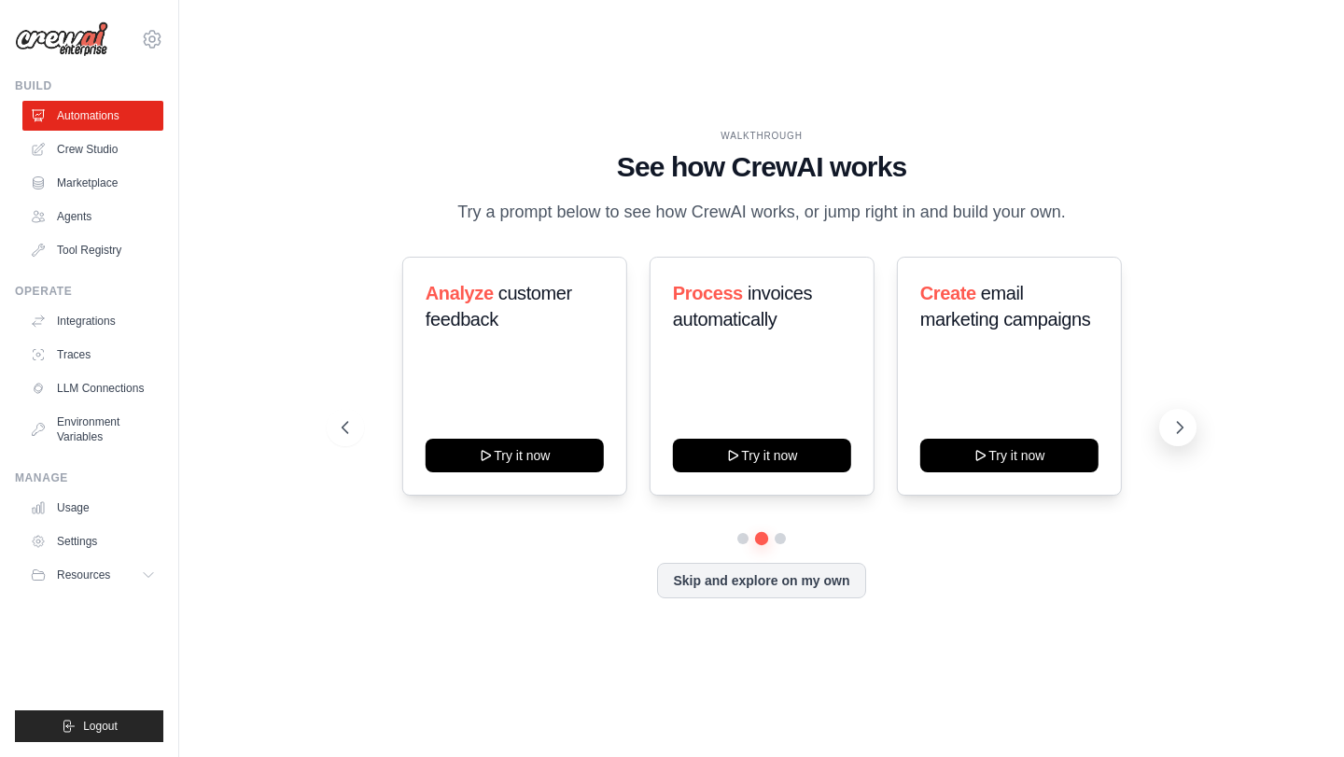
click at [1173, 422] on icon at bounding box center [1180, 427] width 19 height 19
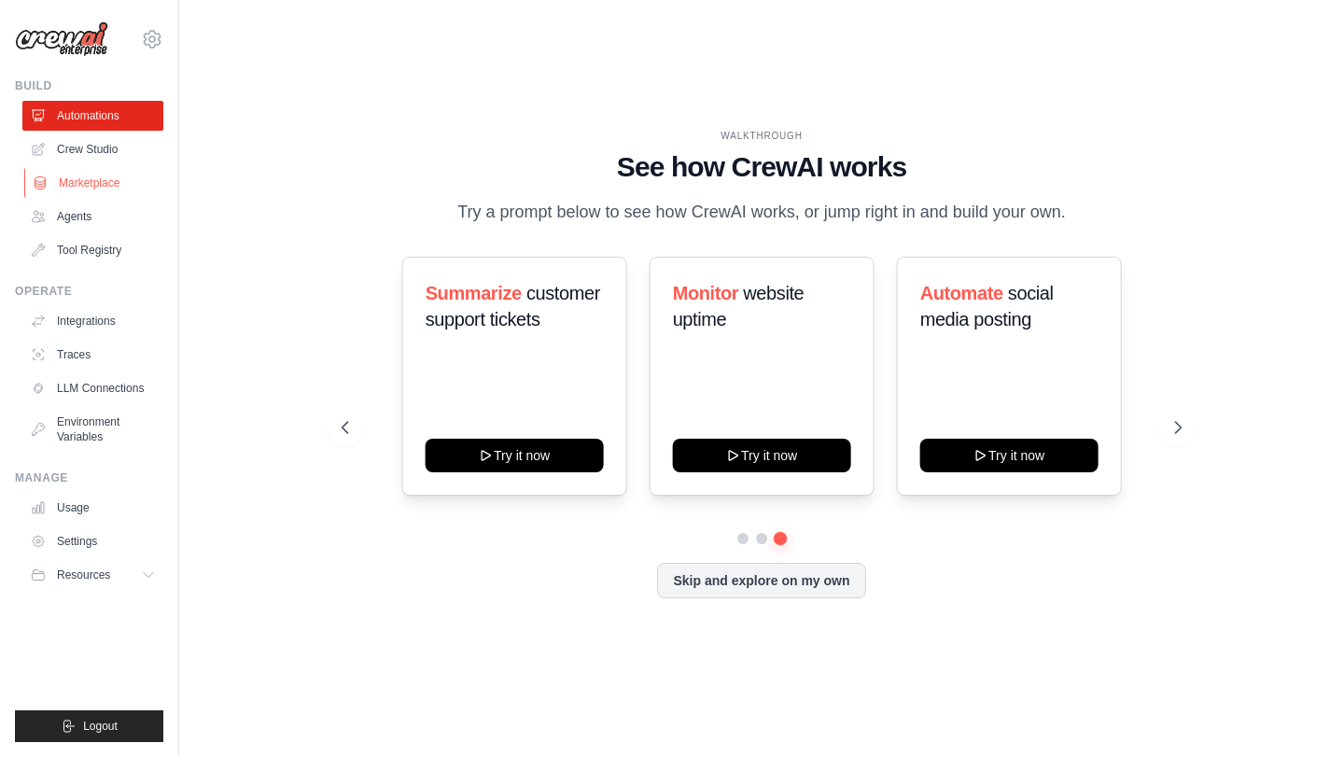
click at [88, 171] on link "Marketplace" at bounding box center [94, 183] width 141 height 30
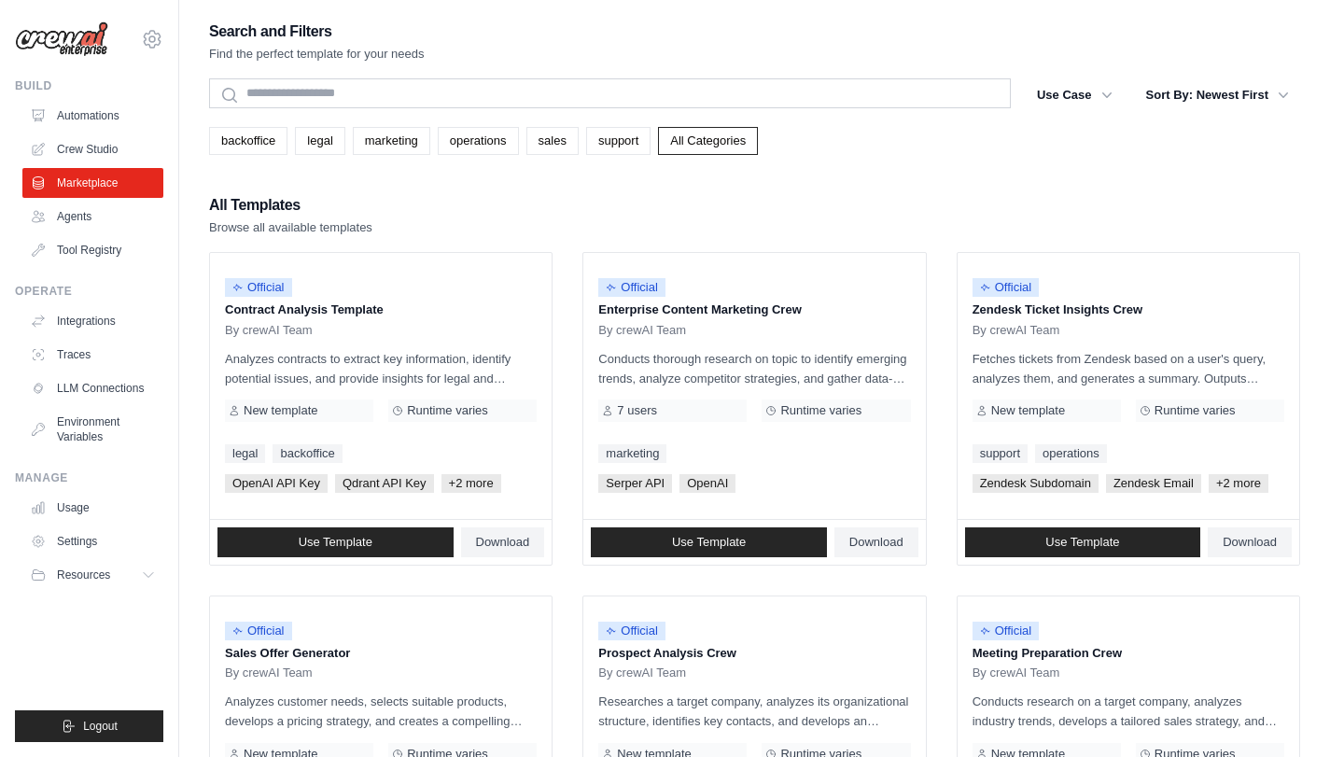
click at [92, 154] on link "Crew Studio" at bounding box center [92, 149] width 141 height 30
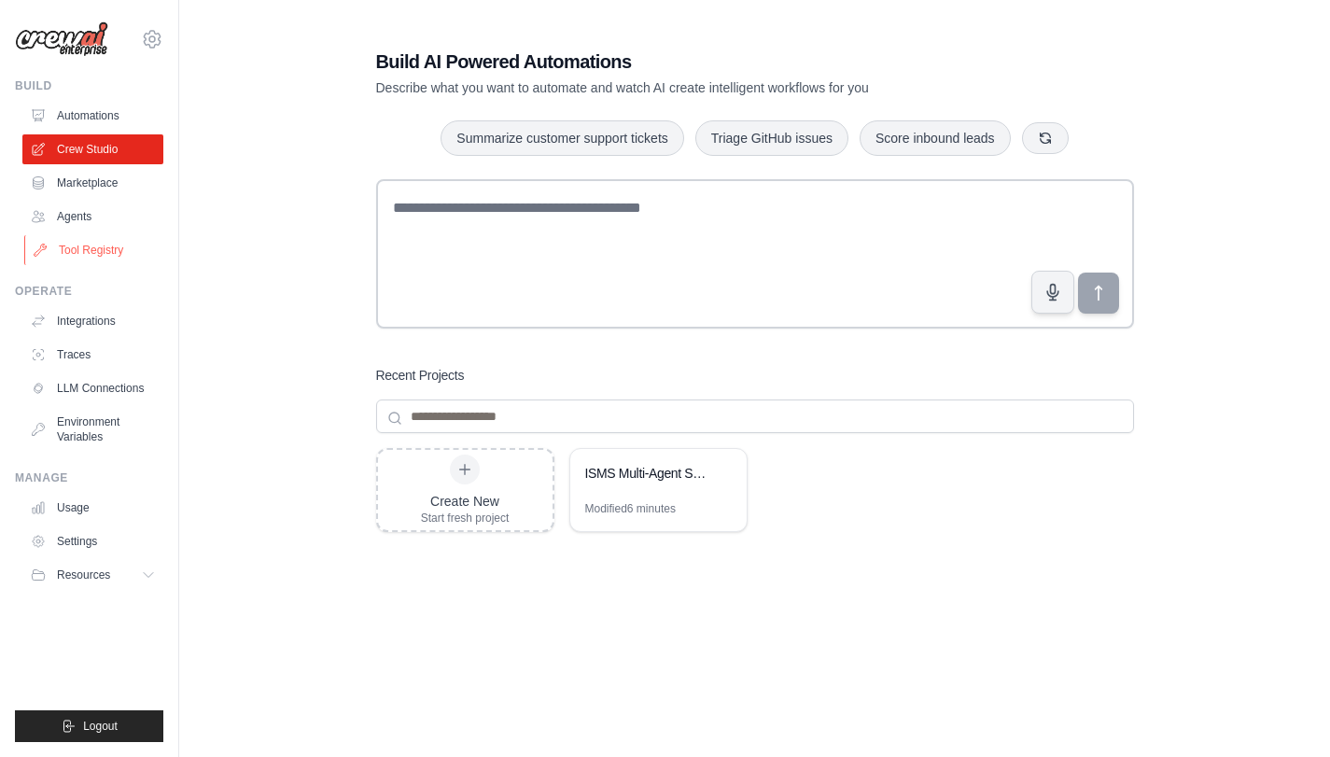
click at [84, 256] on link "Tool Registry" at bounding box center [94, 250] width 141 height 30
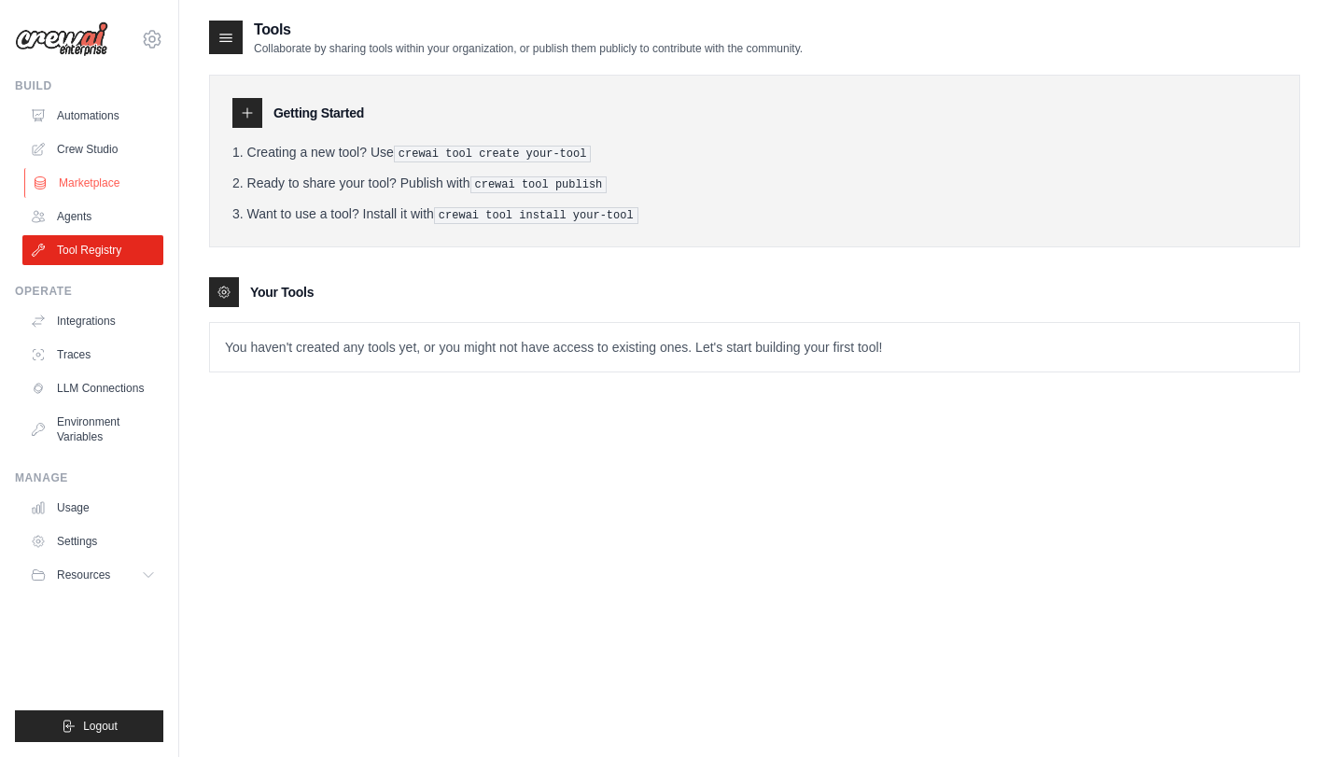
click at [91, 182] on link "Marketplace" at bounding box center [94, 183] width 141 height 30
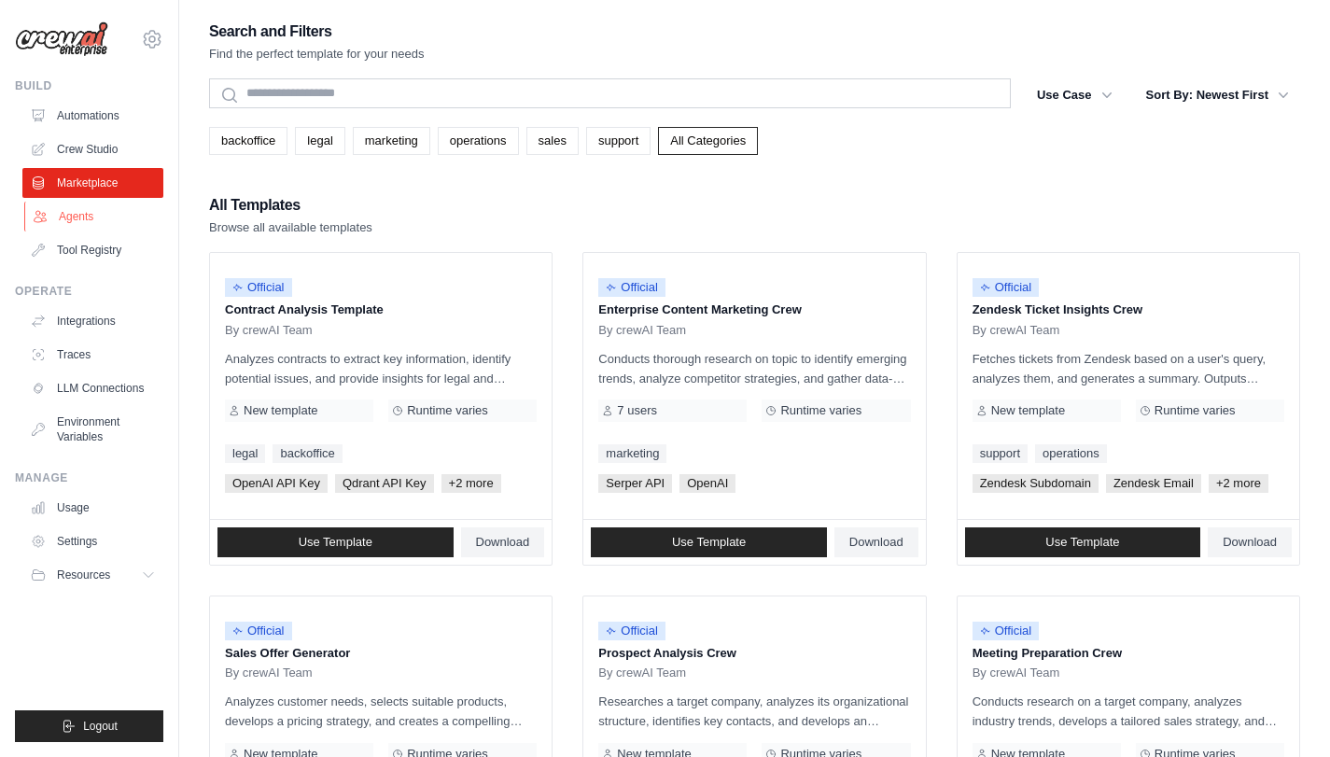
click at [78, 214] on link "Agents" at bounding box center [94, 217] width 141 height 30
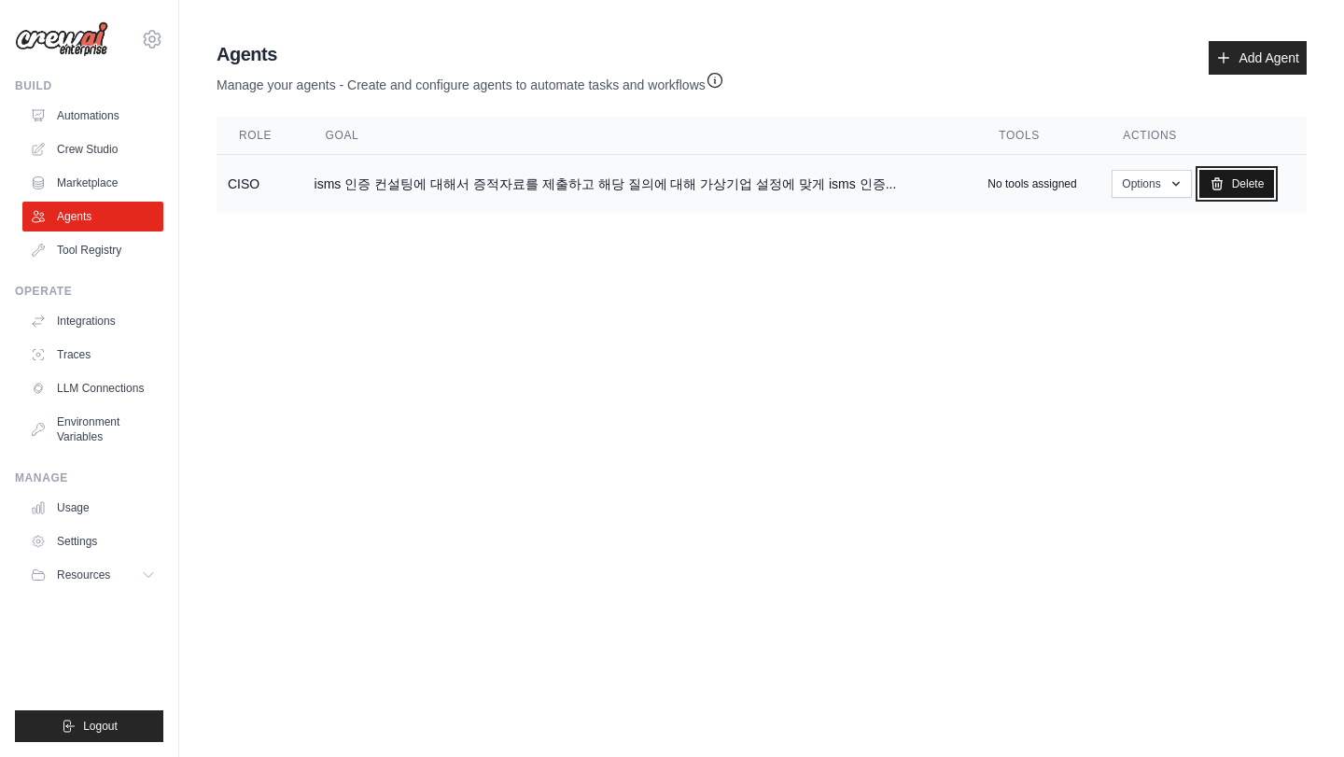
click at [1219, 191] on link "Delete" at bounding box center [1238, 184] width 76 height 28
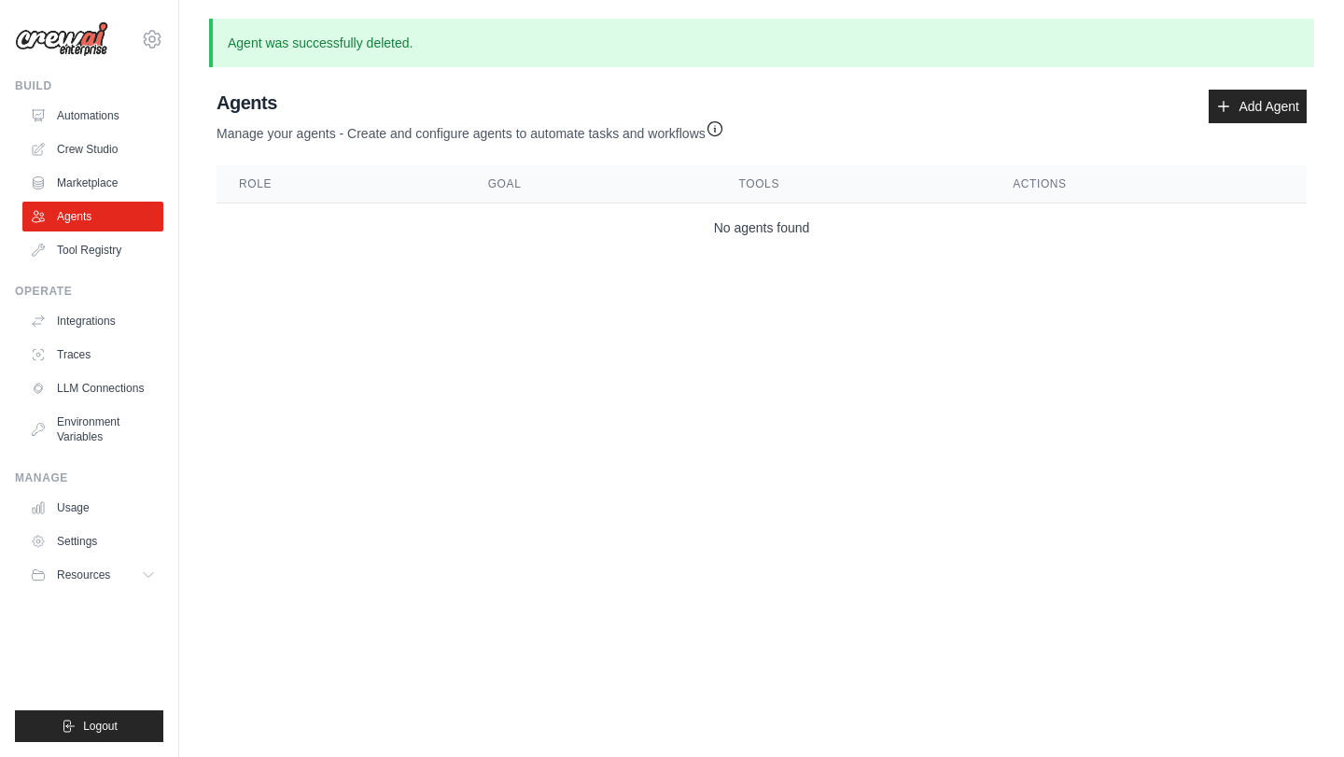
click at [565, 133] on p "Manage your agents - Create and configure agents to automate tasks and workflows" at bounding box center [471, 129] width 508 height 27
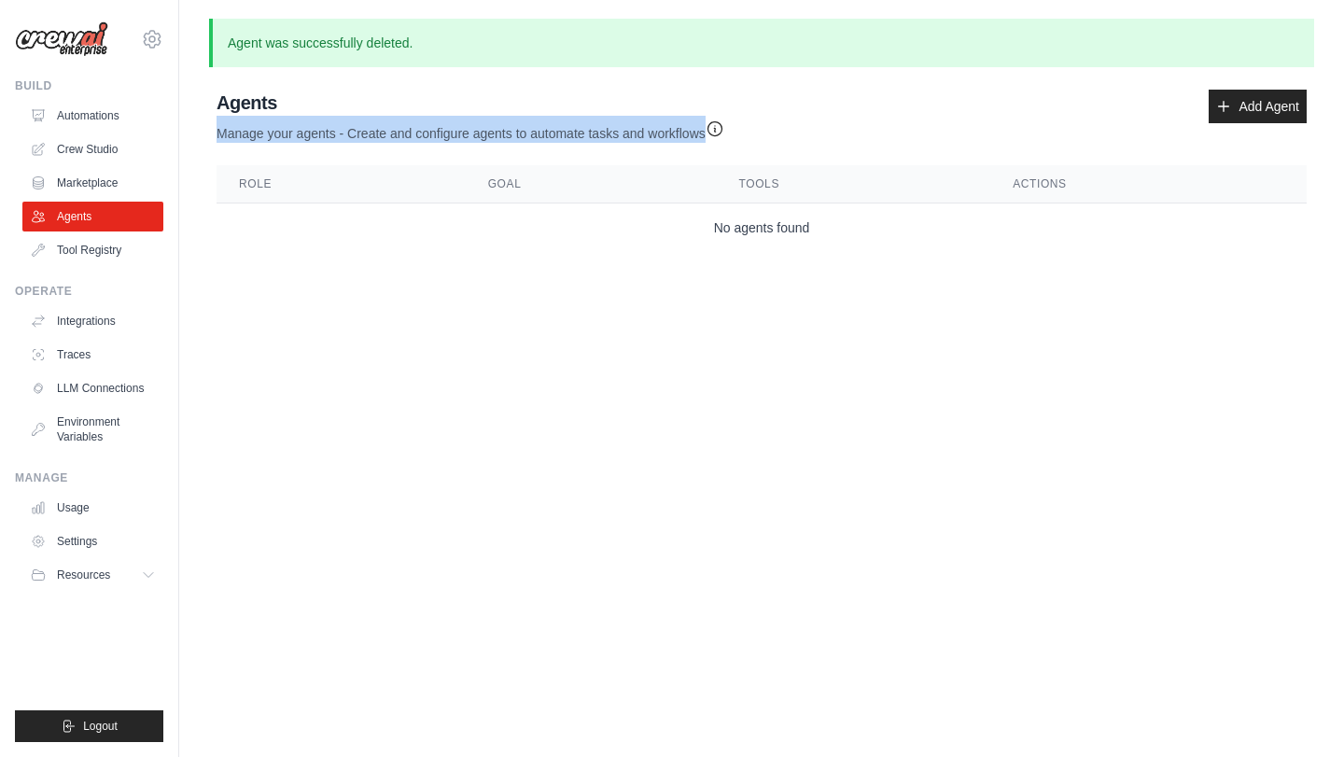
click at [565, 133] on p "Manage your agents - Create and configure agents to automate tasks and workflows" at bounding box center [471, 129] width 508 height 27
click at [438, 129] on p "Manage your agents - Create and configure agents to automate tasks and workflows" at bounding box center [471, 129] width 508 height 27
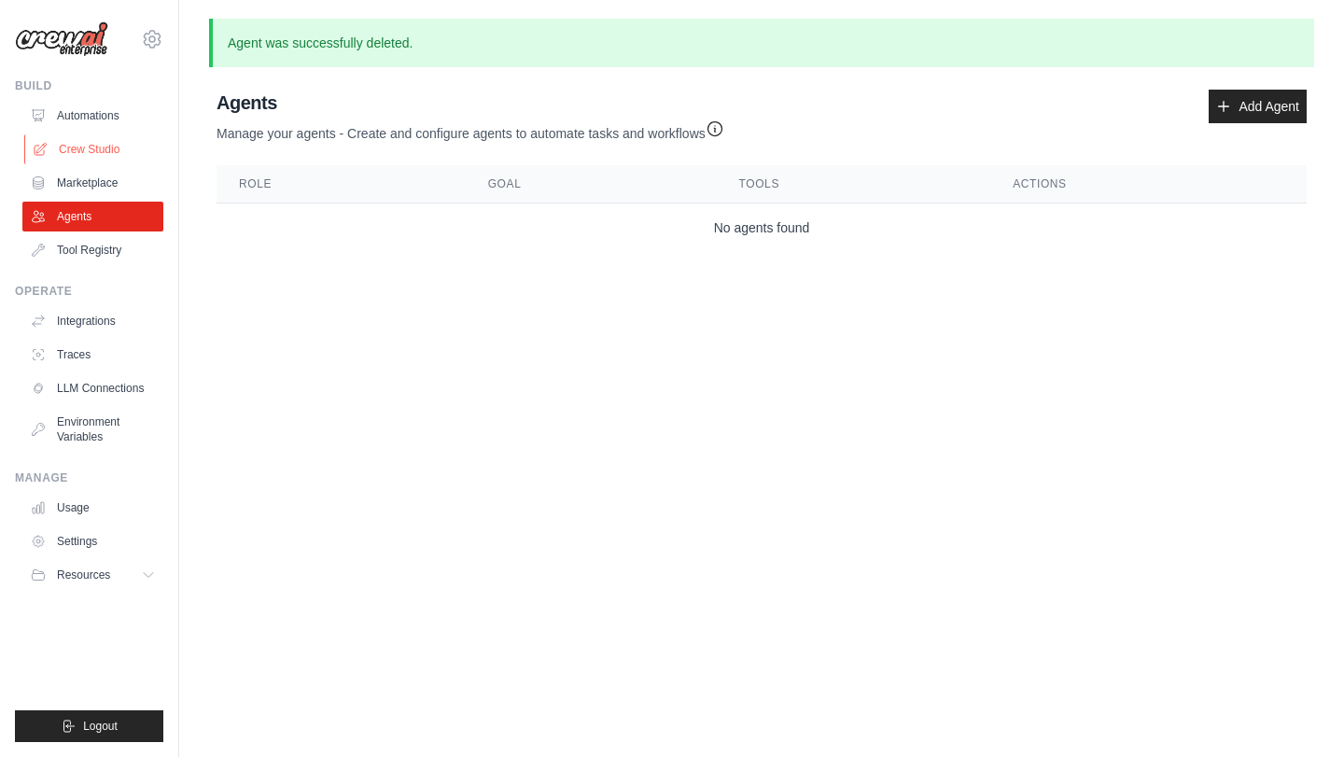
click at [85, 156] on link "Crew Studio" at bounding box center [94, 149] width 141 height 30
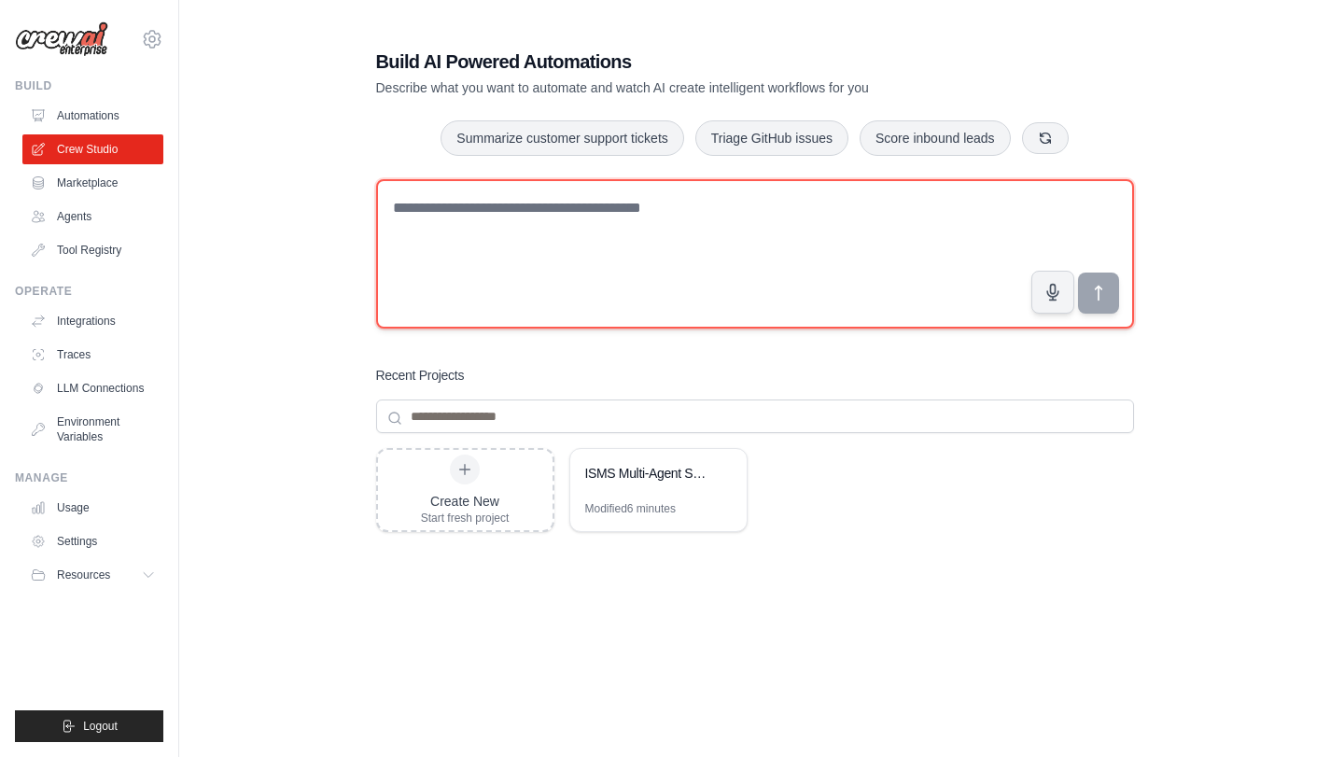
click at [493, 245] on textarea at bounding box center [755, 253] width 758 height 149
paste textarea "**********"
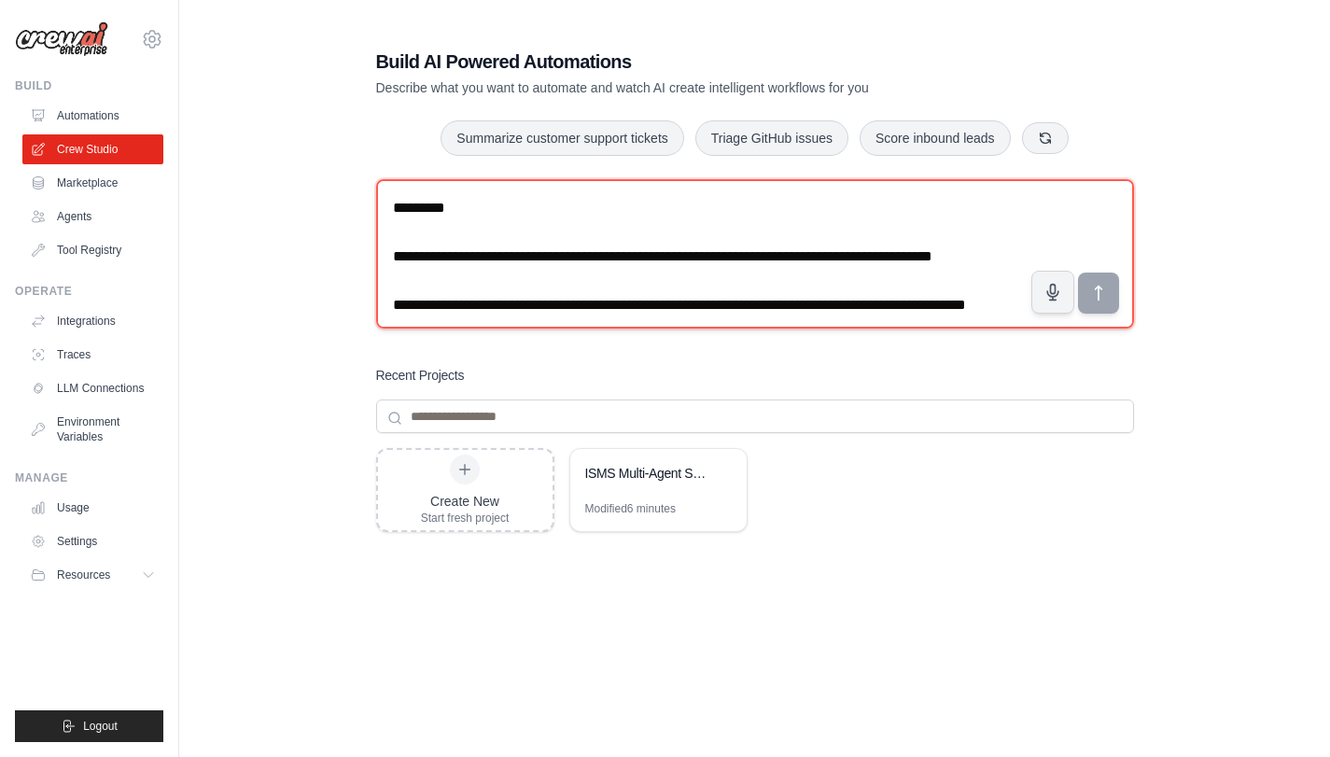
scroll to position [1104, 0]
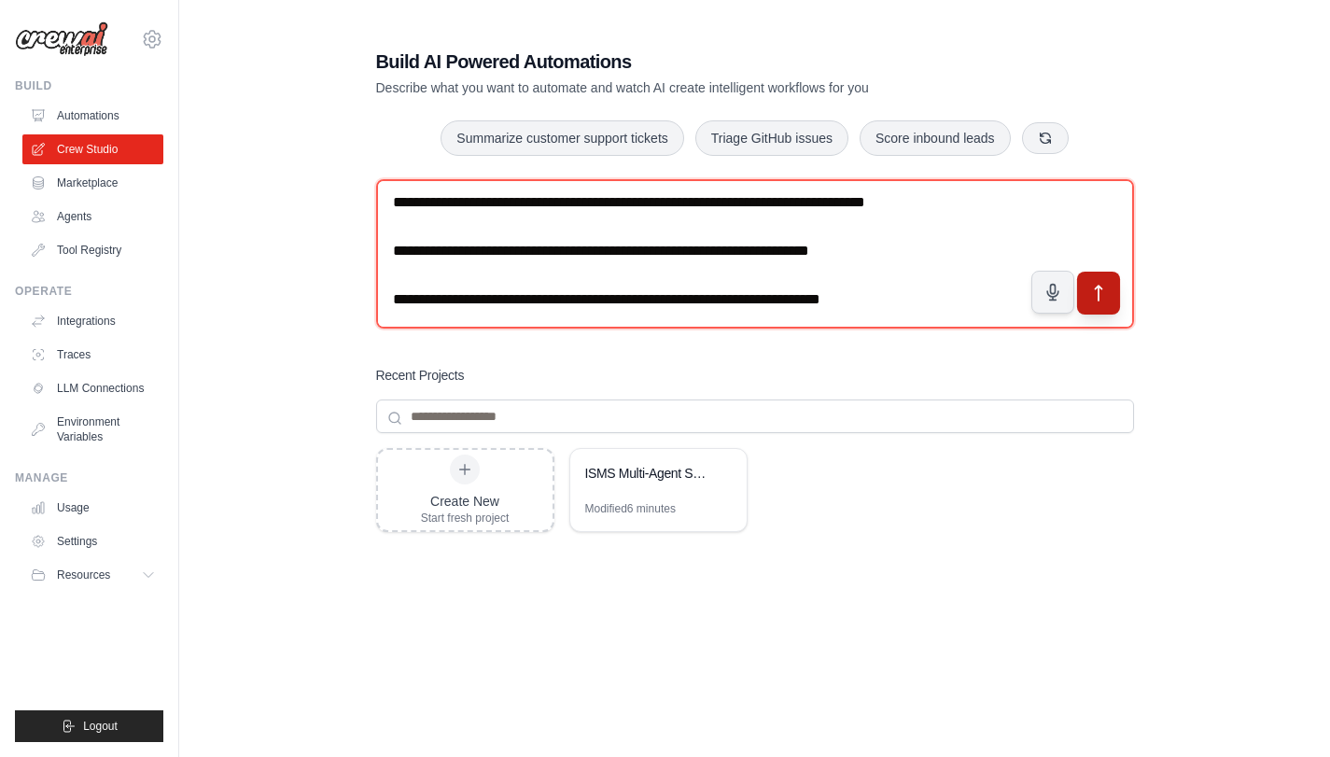
type textarea "**********"
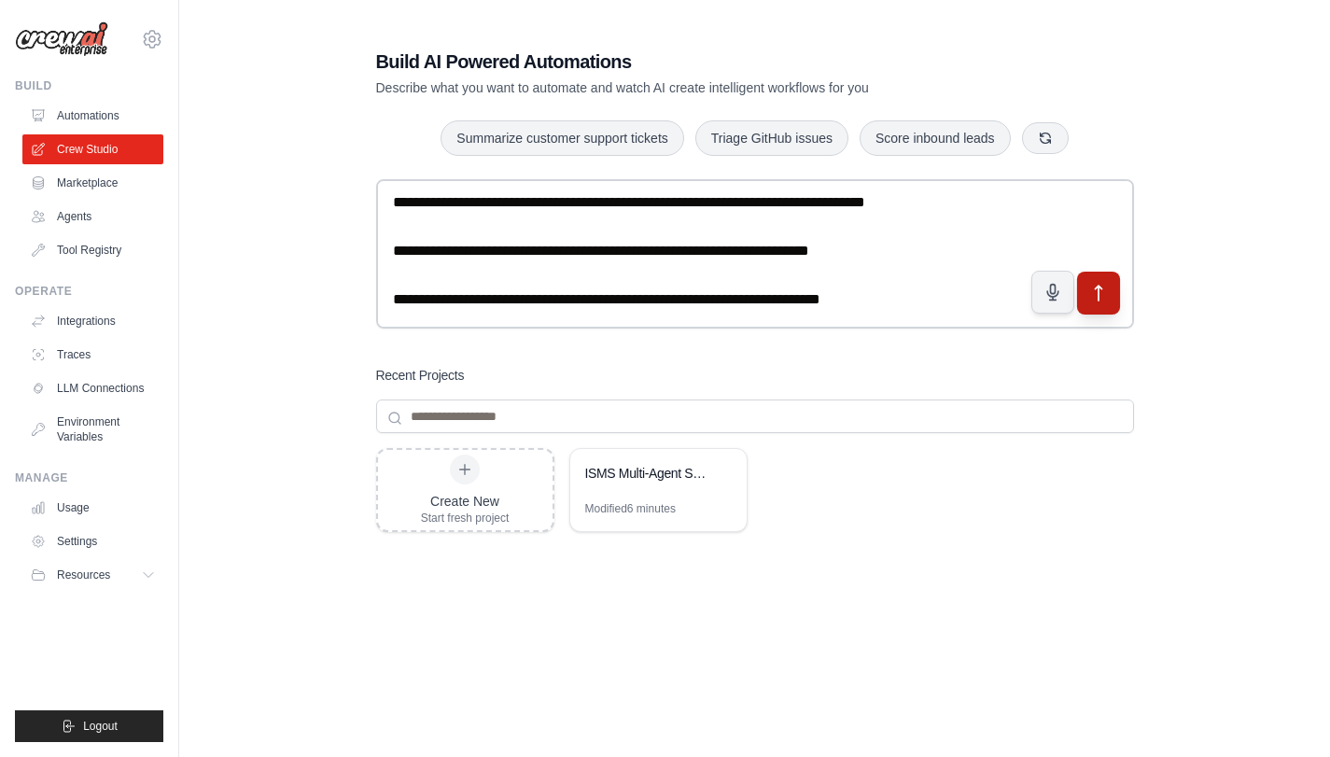
click at [1100, 294] on icon "submit" at bounding box center [1099, 294] width 20 height 20
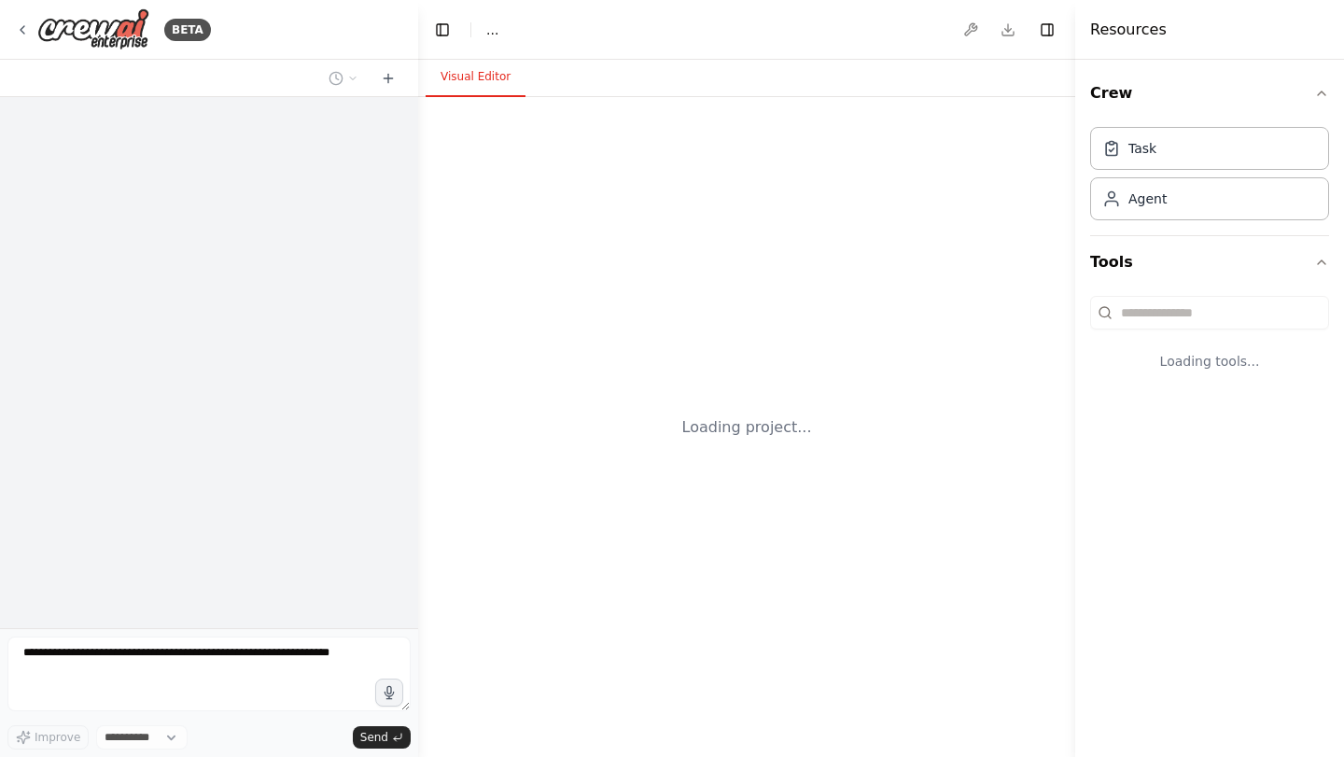
select select "****"
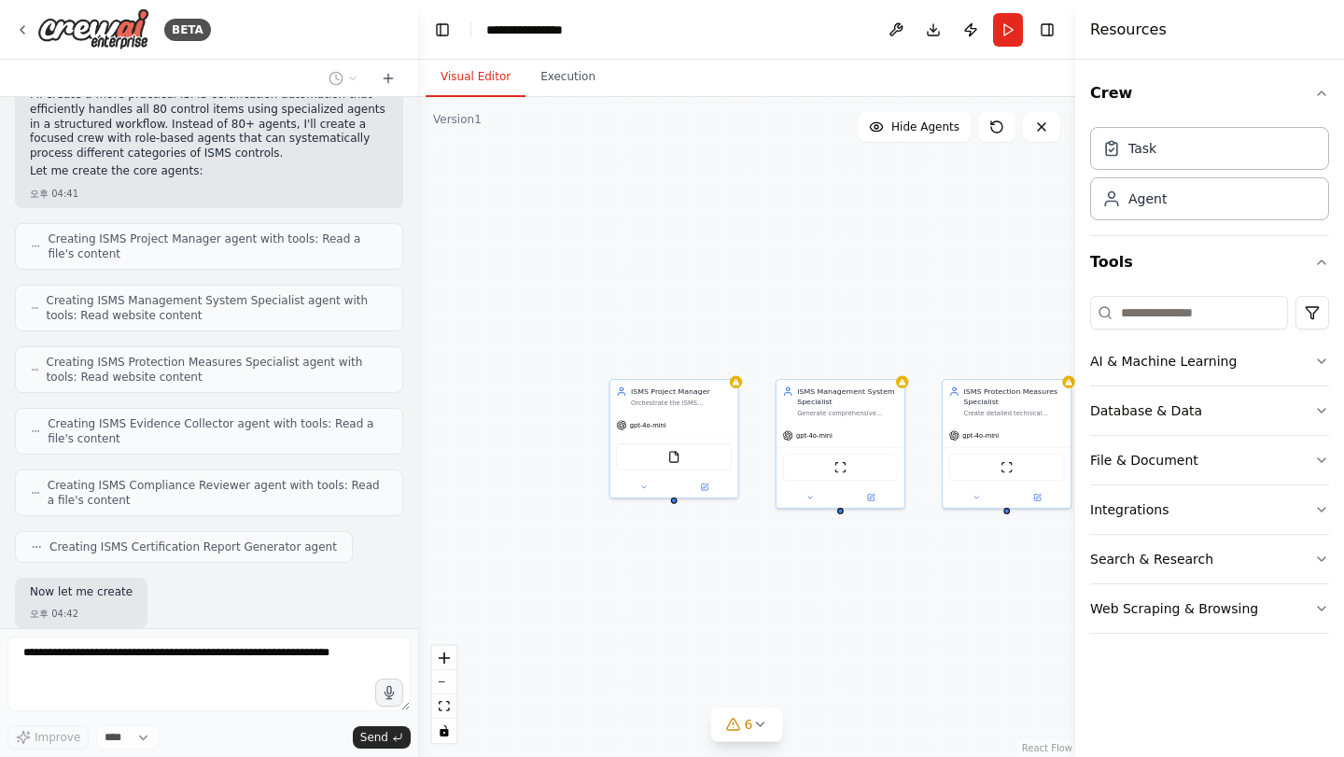
scroll to position [1163, 0]
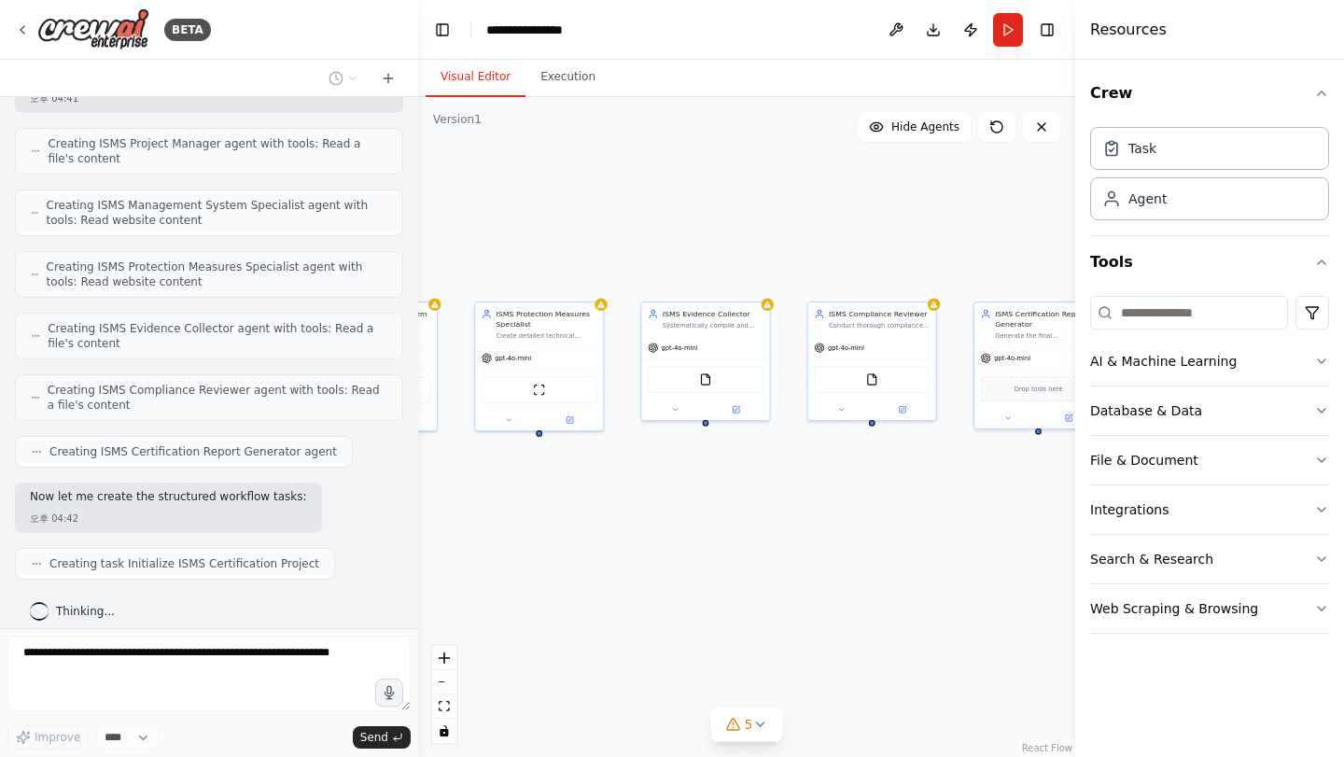
drag, startPoint x: 974, startPoint y: 593, endPoint x: 506, endPoint y: 516, distance: 474.0
click at [506, 516] on div ".deletable-edge-delete-btn { width: 20px; height: 20px; border: 0px solid #ffff…" at bounding box center [746, 427] width 657 height 660
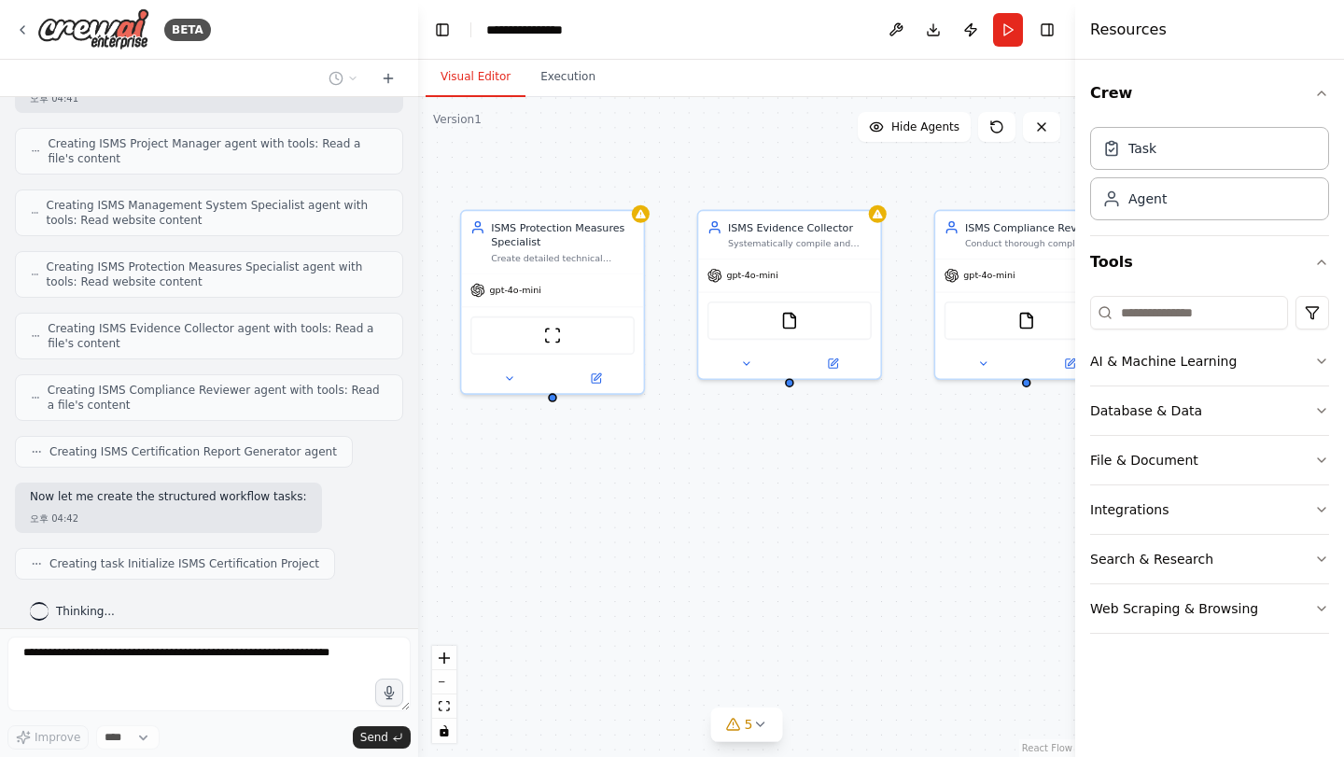
scroll to position [1225, 0]
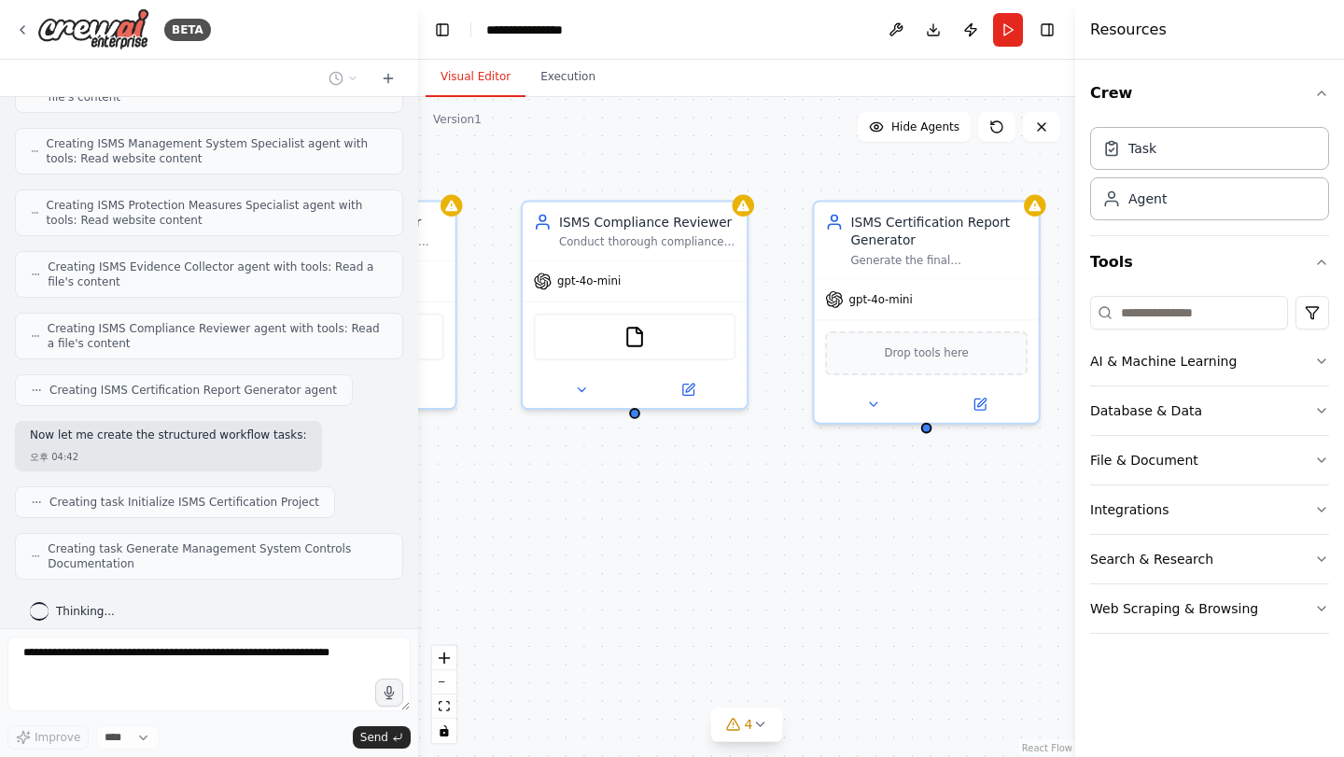
drag, startPoint x: 909, startPoint y: 451, endPoint x: 336, endPoint y: 519, distance: 577.3
click at [336, 519] on div "BETA Objective We want to conduct an ISMS certification project that covers the…" at bounding box center [672, 378] width 1344 height 757
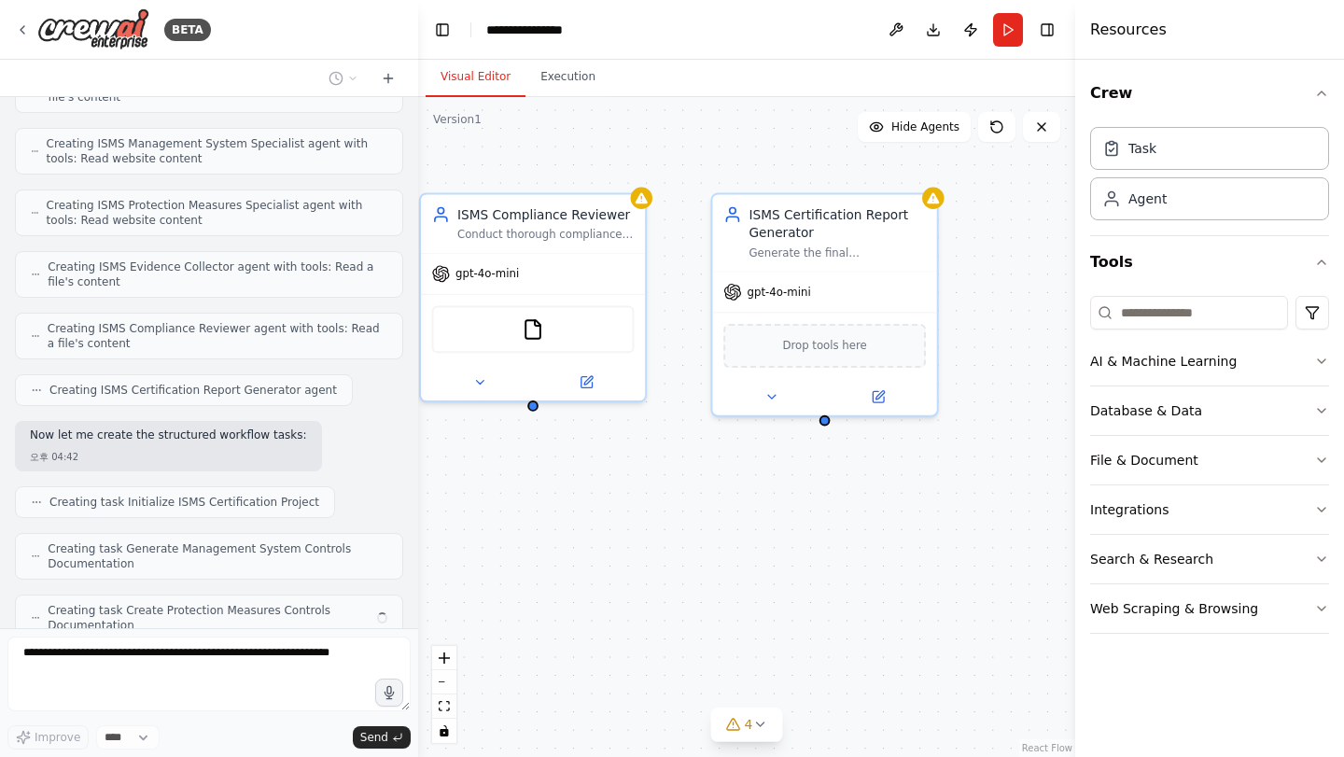
scroll to position [1287, 0]
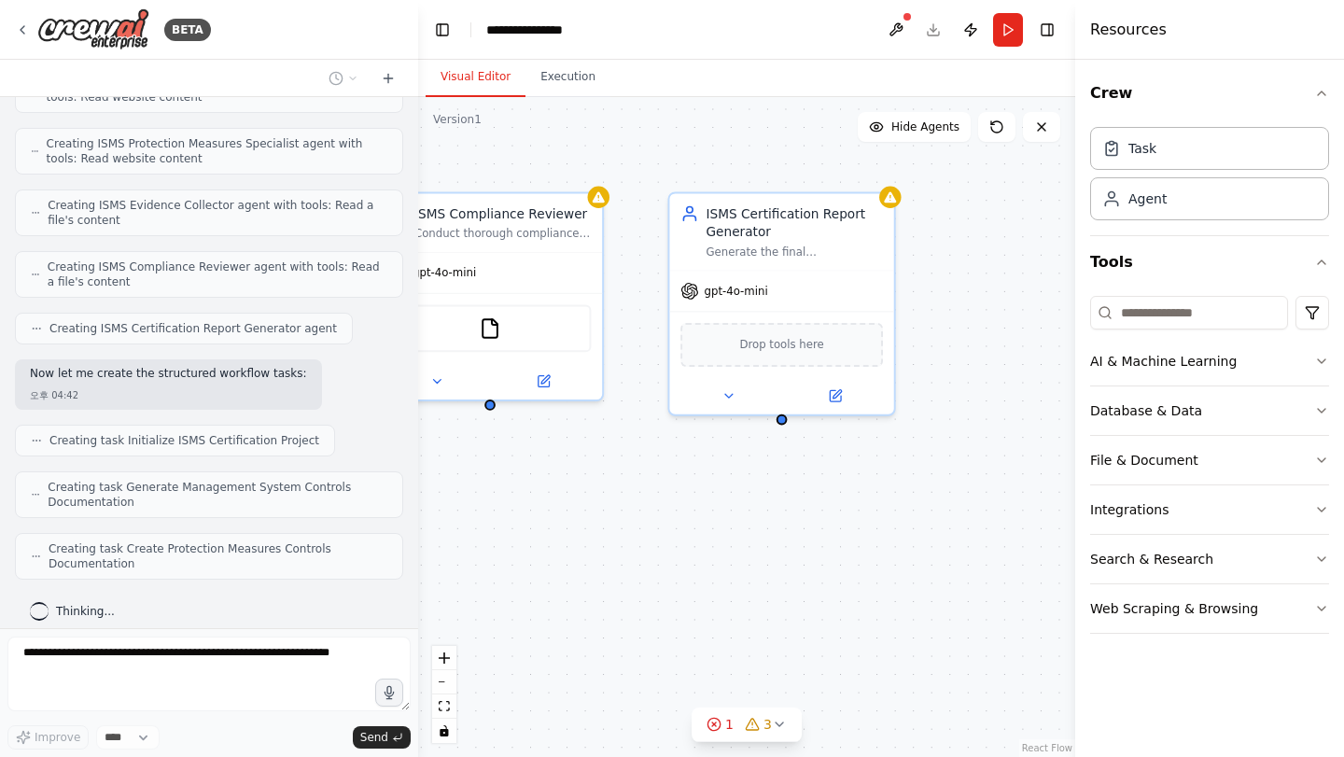
drag, startPoint x: 696, startPoint y: 512, endPoint x: 572, endPoint y: 502, distance: 123.6
click at [572, 502] on div ".deletable-edge-delete-btn { width: 20px; height: 20px; border: 0px solid #ffff…" at bounding box center [746, 427] width 657 height 660
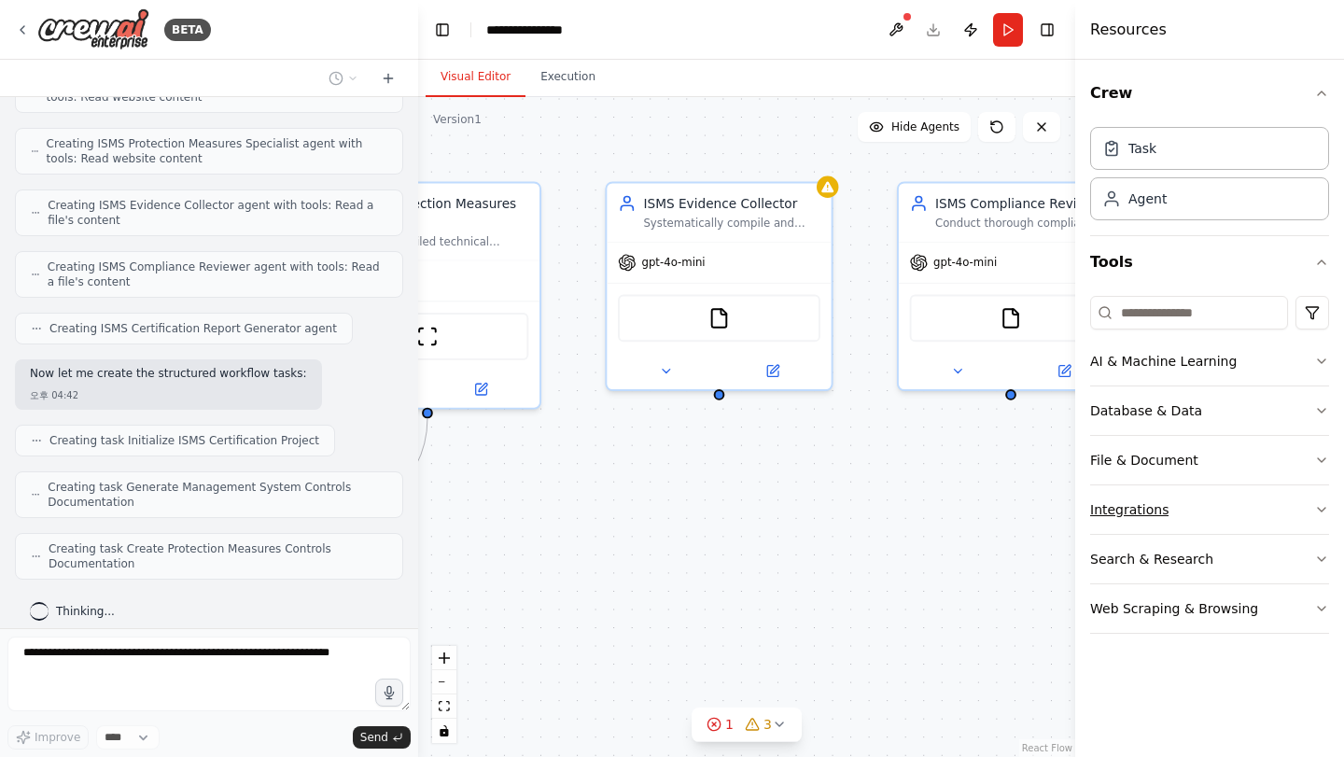
drag, startPoint x: 572, startPoint y: 502, endPoint x: 1097, endPoint y: 492, distance: 524.8
click at [1097, 492] on div "BETA Objective We want to conduct an ISMS certification project that covers the…" at bounding box center [672, 378] width 1344 height 757
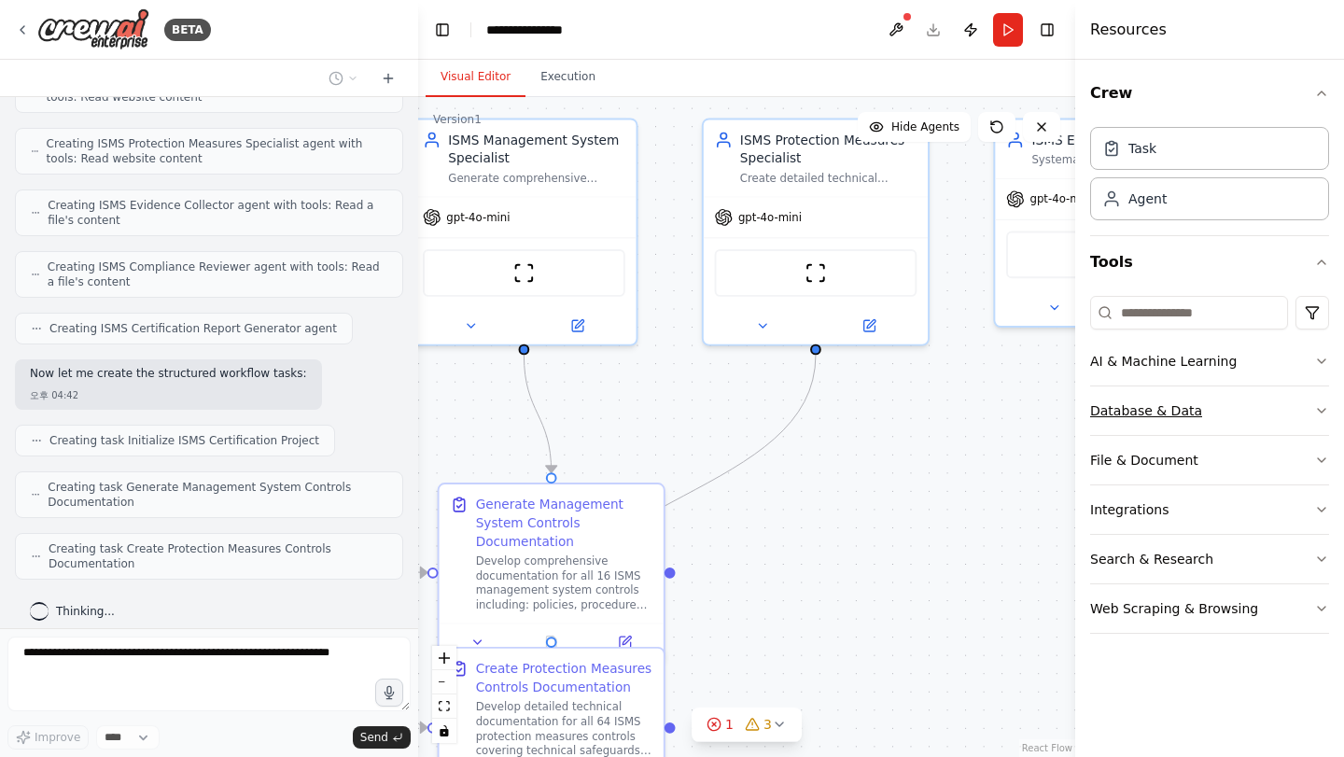
drag, startPoint x: 739, startPoint y: 500, endPoint x: 1161, endPoint y: 406, distance: 433.3
click at [1162, 409] on div "BETA Objective We want to conduct an ISMS certification project that covers the…" at bounding box center [672, 378] width 1344 height 757
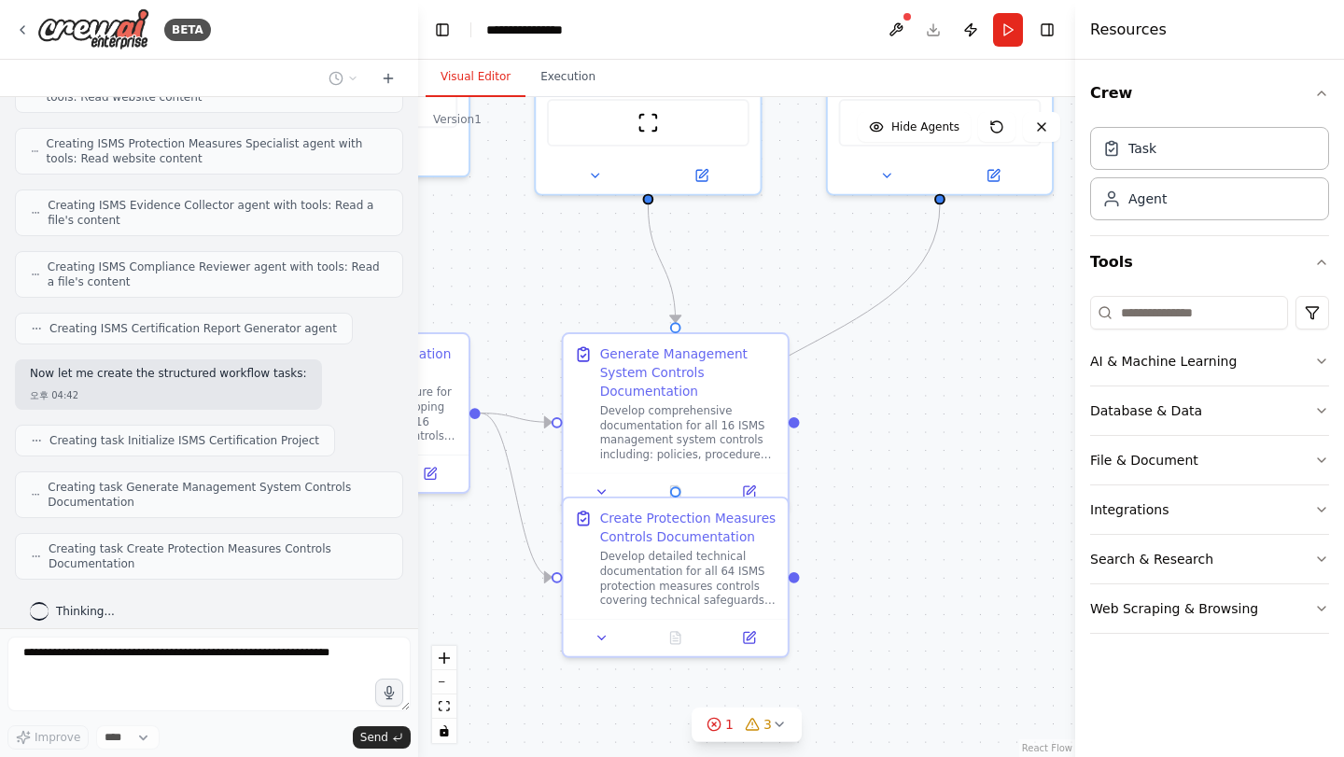
drag, startPoint x: 977, startPoint y: 493, endPoint x: 1057, endPoint y: 352, distance: 162.2
click at [1057, 352] on div ".deletable-edge-delete-btn { width: 20px; height: 20px; border: 0px solid #ffff…" at bounding box center [746, 427] width 657 height 660
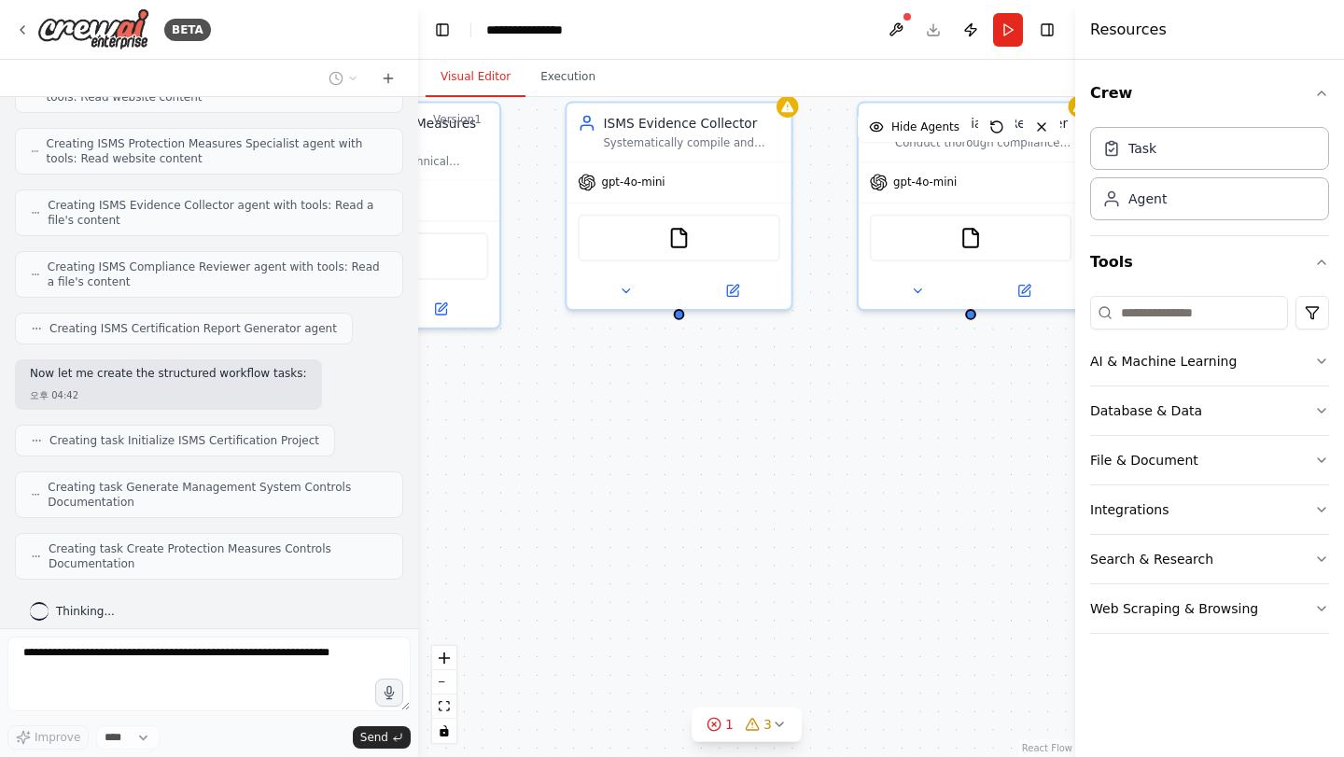
drag, startPoint x: 960, startPoint y: 491, endPoint x: 532, endPoint y: 635, distance: 451.1
click at [532, 635] on div ".deletable-edge-delete-btn { width: 20px; height: 20px; border: 0px solid #ffff…" at bounding box center [746, 427] width 657 height 660
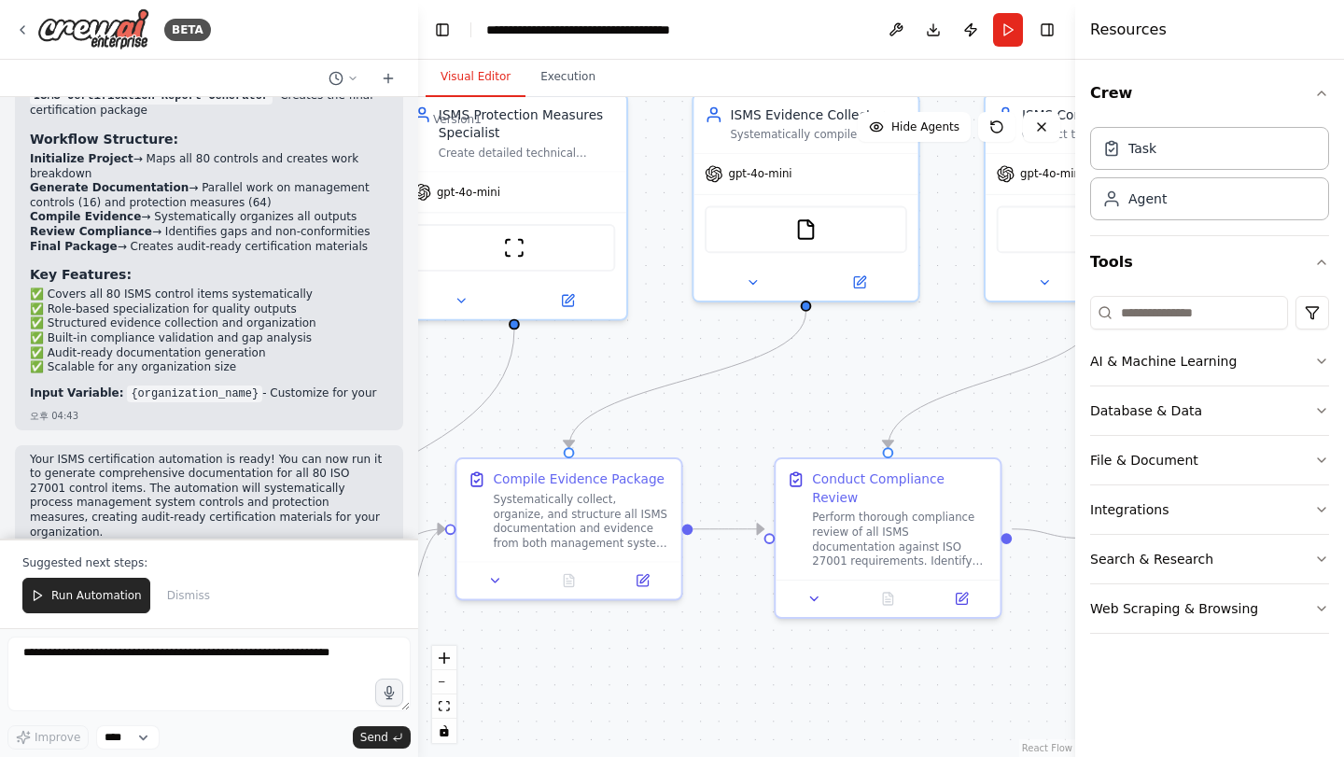
scroll to position [2445, 0]
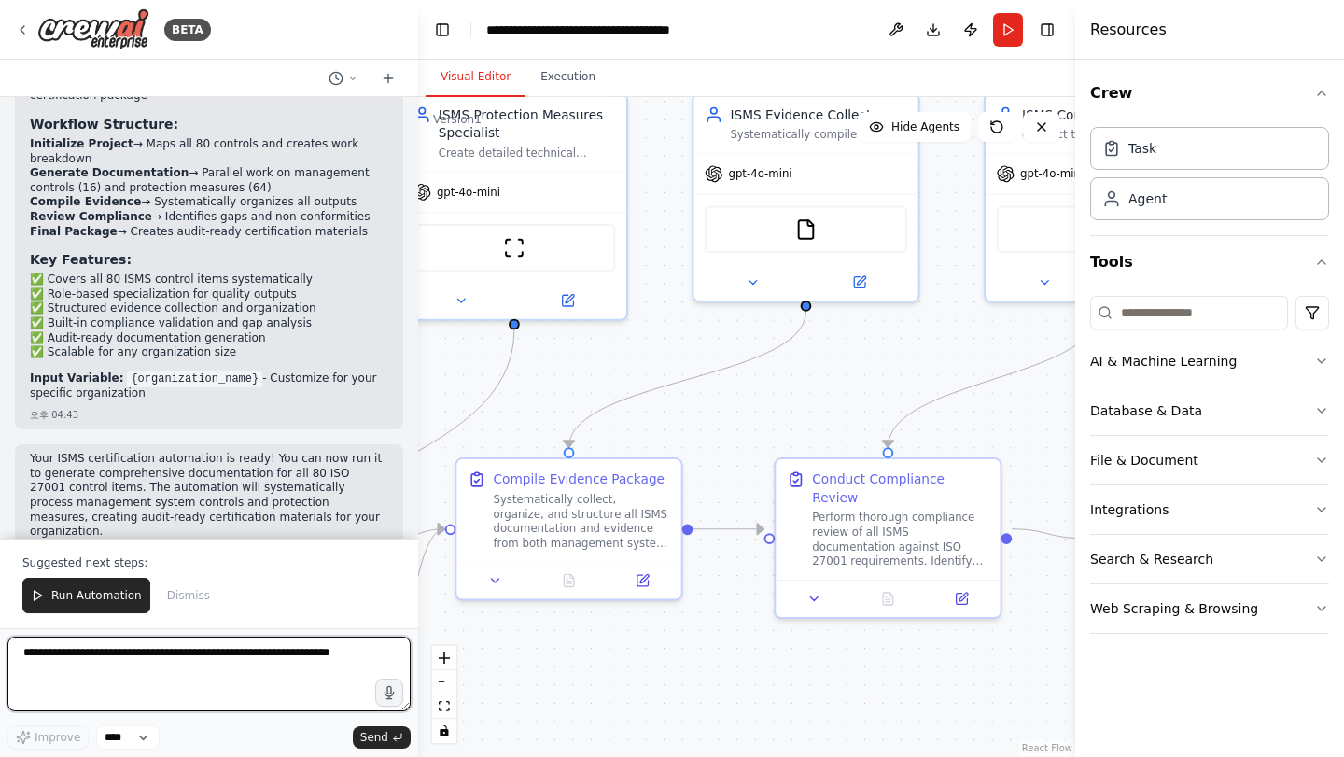
click at [226, 683] on textarea at bounding box center [208, 674] width 403 height 75
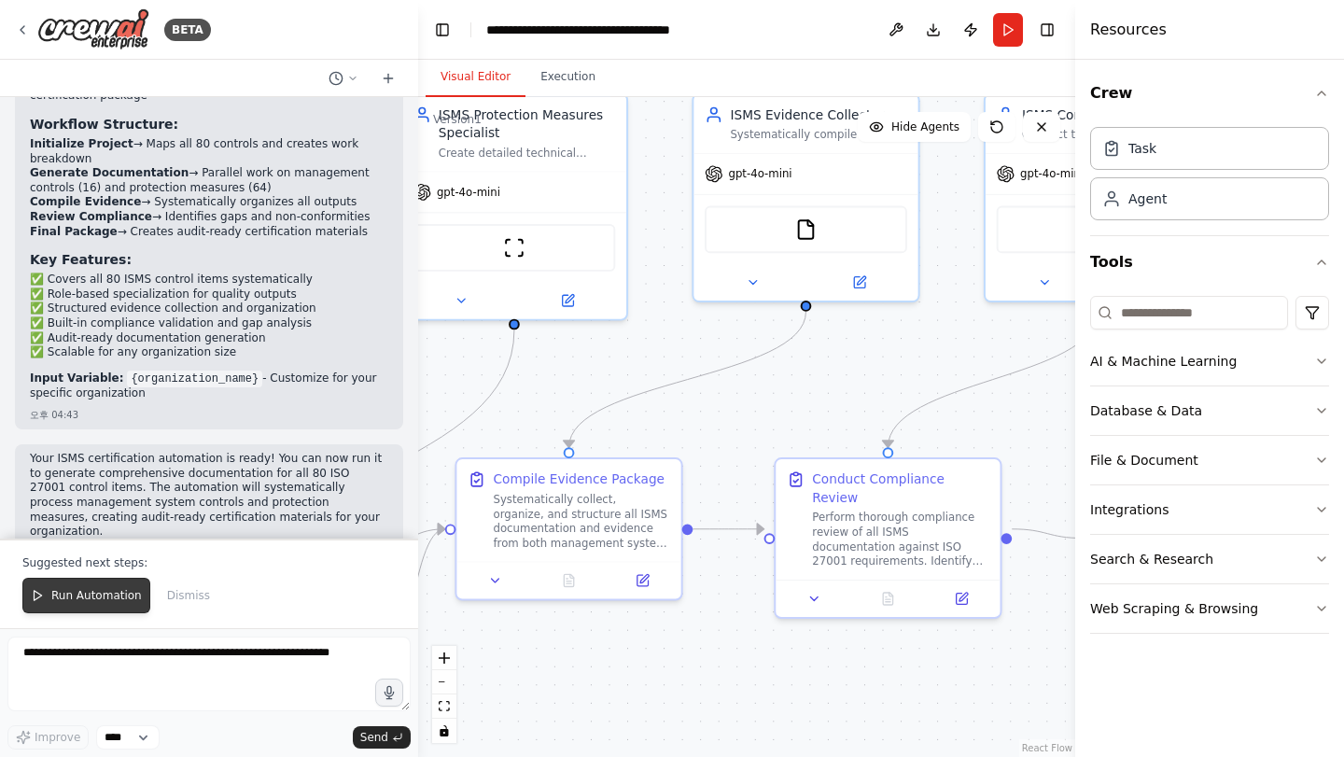
click at [124, 588] on button "Run Automation" at bounding box center [86, 595] width 128 height 35
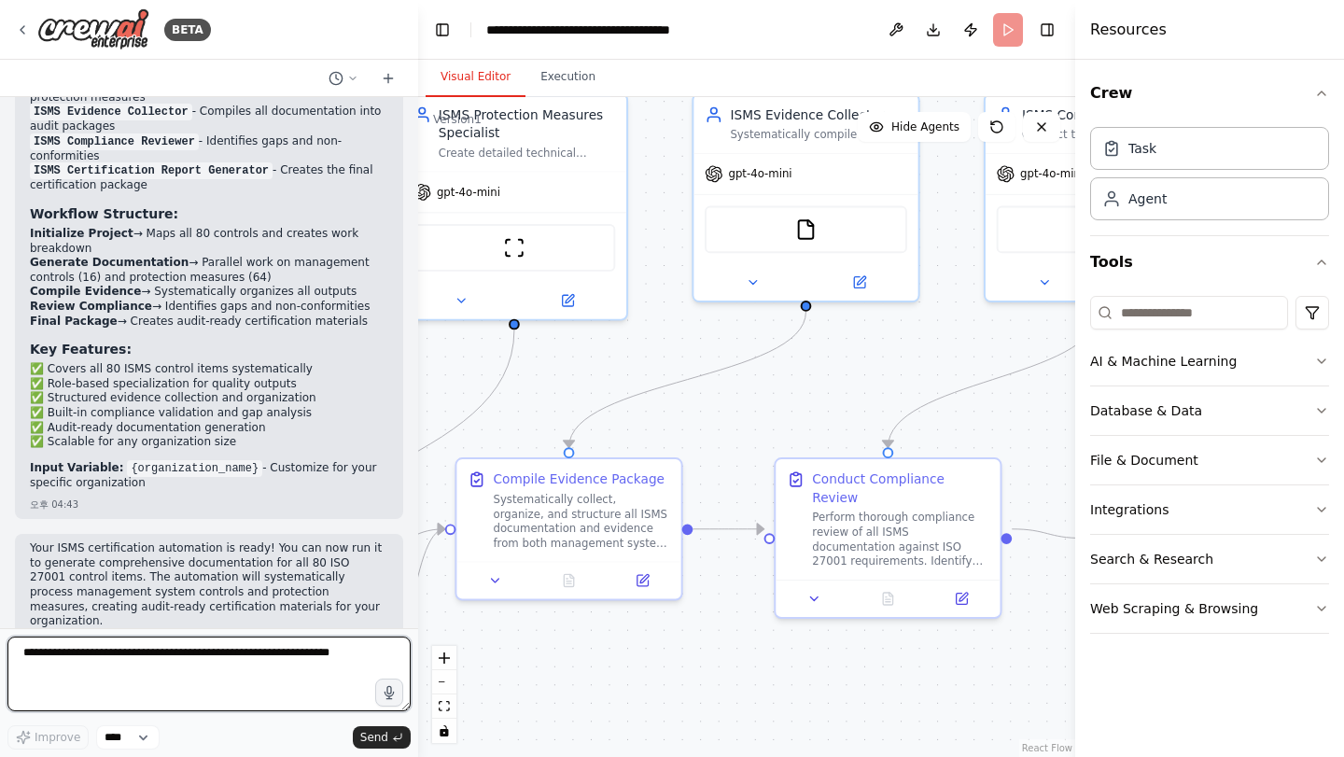
click at [155, 681] on body "BETA Objective We want to conduct an ISMS certification project that covers the…" at bounding box center [672, 378] width 1344 height 757
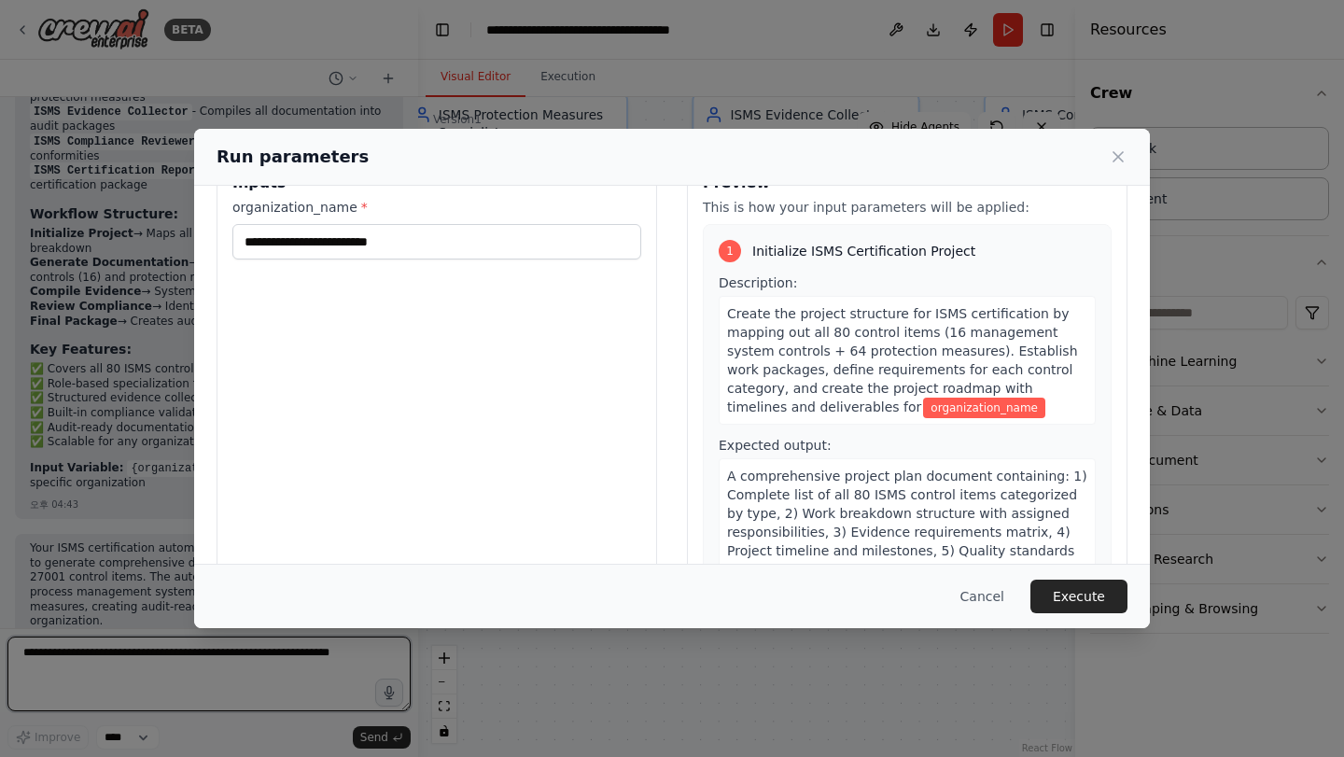
scroll to position [108, 0]
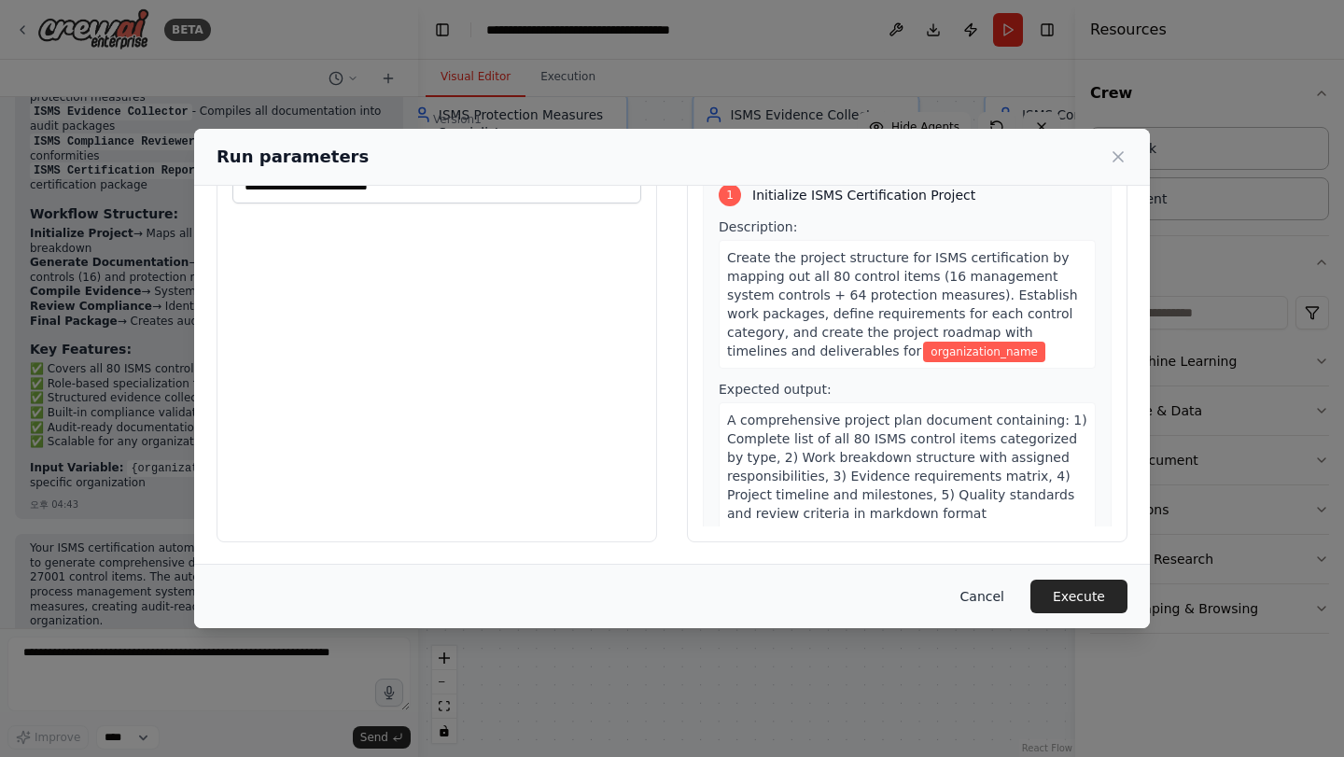
click at [996, 606] on button "Cancel" at bounding box center [983, 597] width 74 height 34
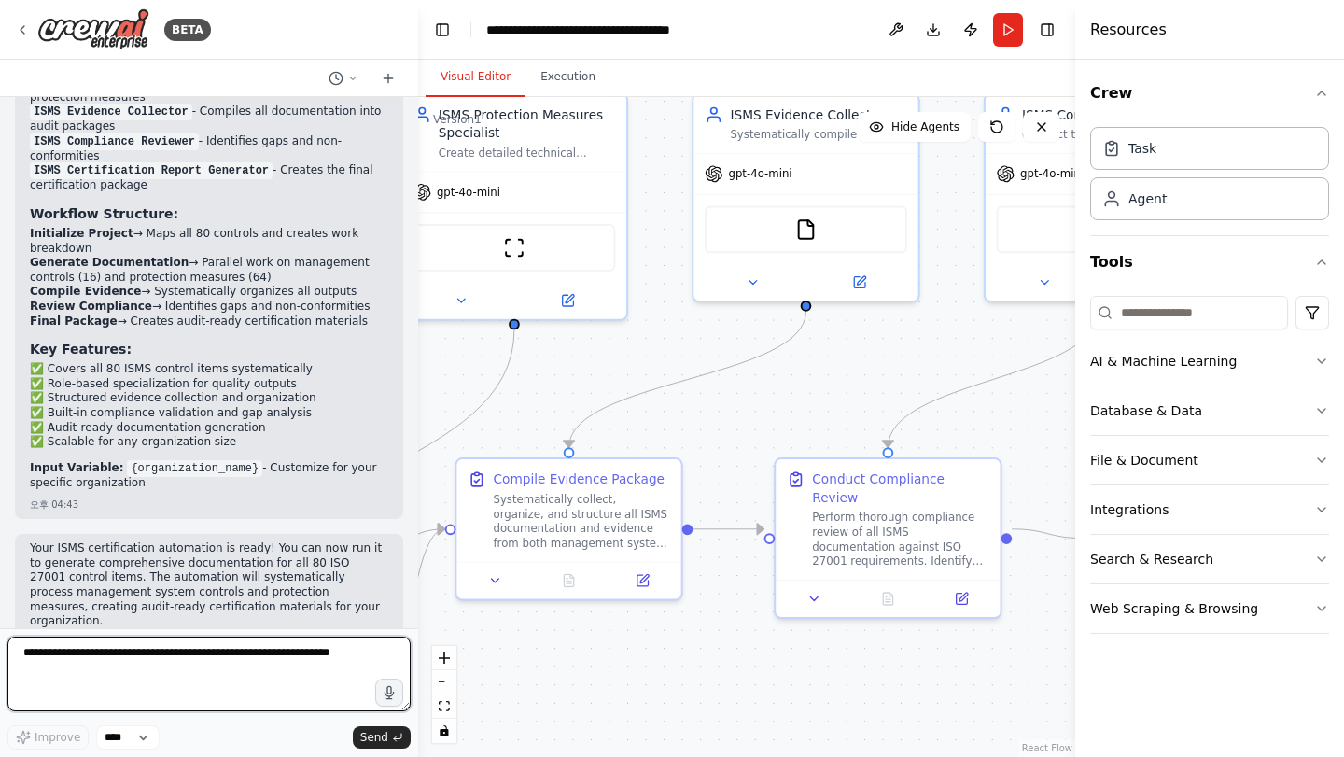
click at [219, 666] on textarea at bounding box center [208, 674] width 403 height 75
type textarea "**********"
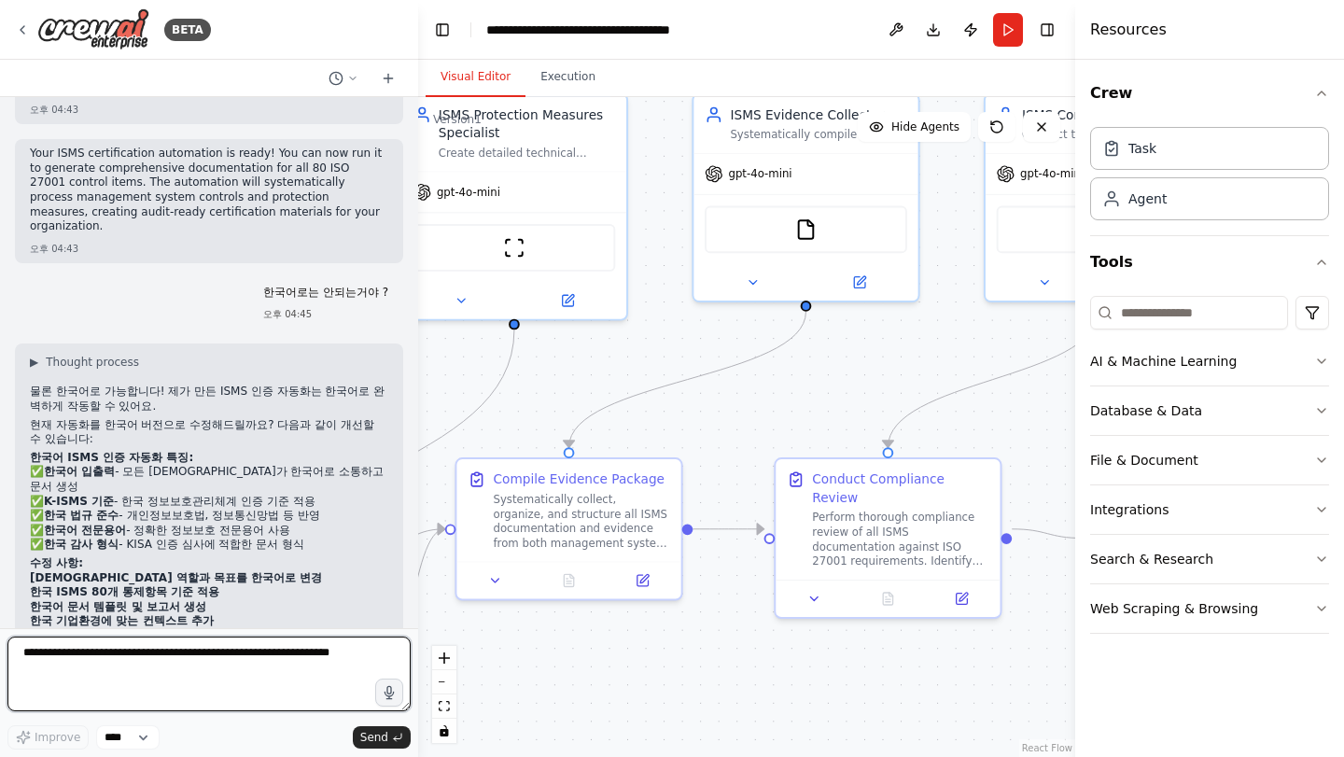
scroll to position [2783, 0]
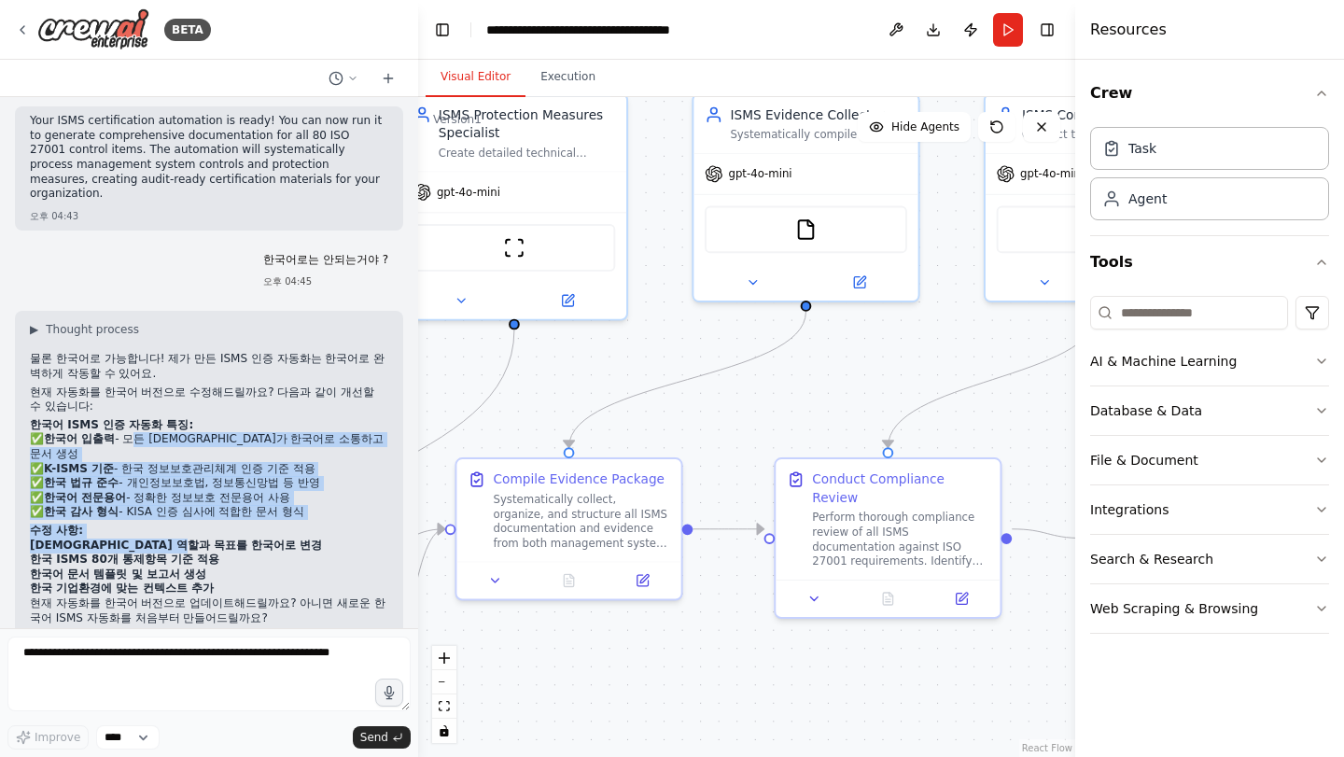
drag, startPoint x: 121, startPoint y: 398, endPoint x: 282, endPoint y: 493, distance: 186.7
click at [281, 493] on div "물론 한국어로 가능합니다! 제가 만든 ISMS 인증 자동화는 한국어로 완벽하게 작동할 수 있어요. 현재 자동화를 한국어 버전으로 수정해드릴까요…" at bounding box center [209, 499] width 359 height 295
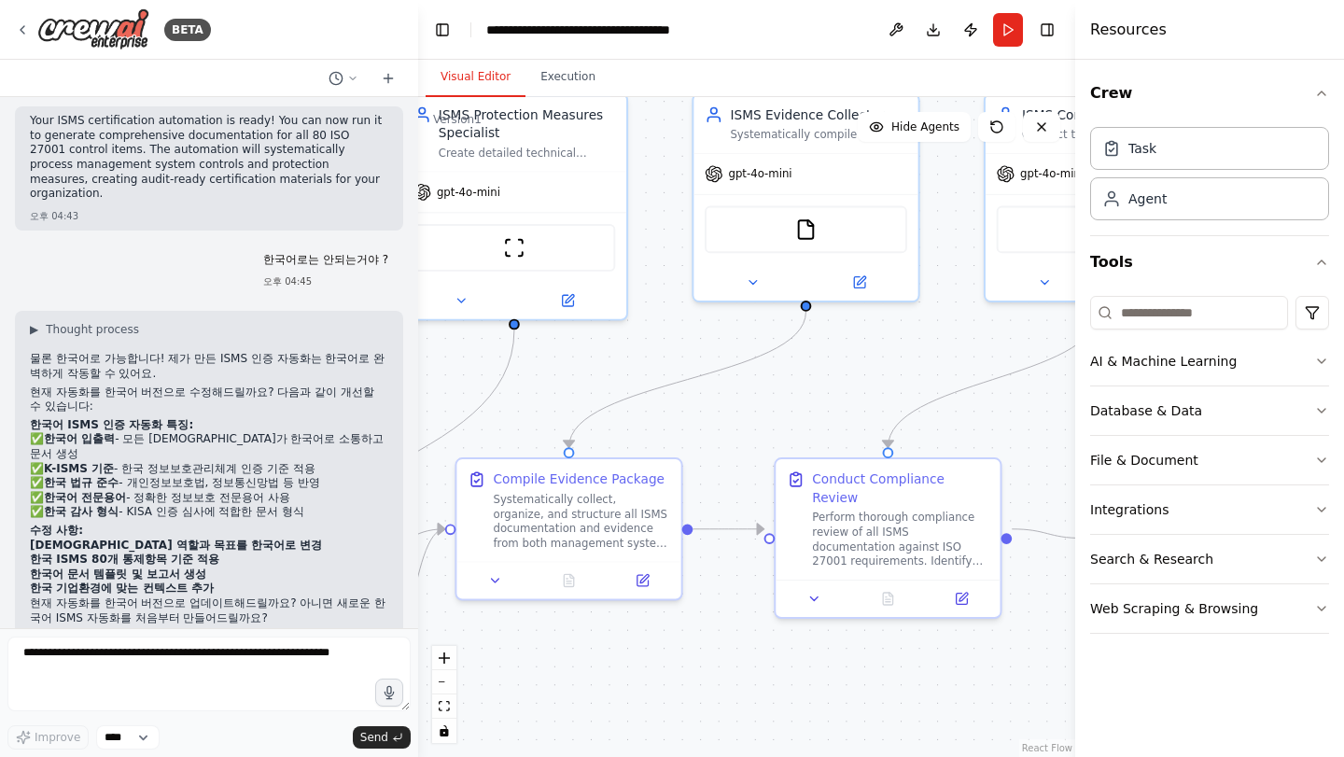
click at [282, 553] on li "한국 ISMS 80개 통제항목 기준 적용" at bounding box center [209, 560] width 359 height 15
click at [154, 703] on textarea at bounding box center [208, 674] width 403 height 75
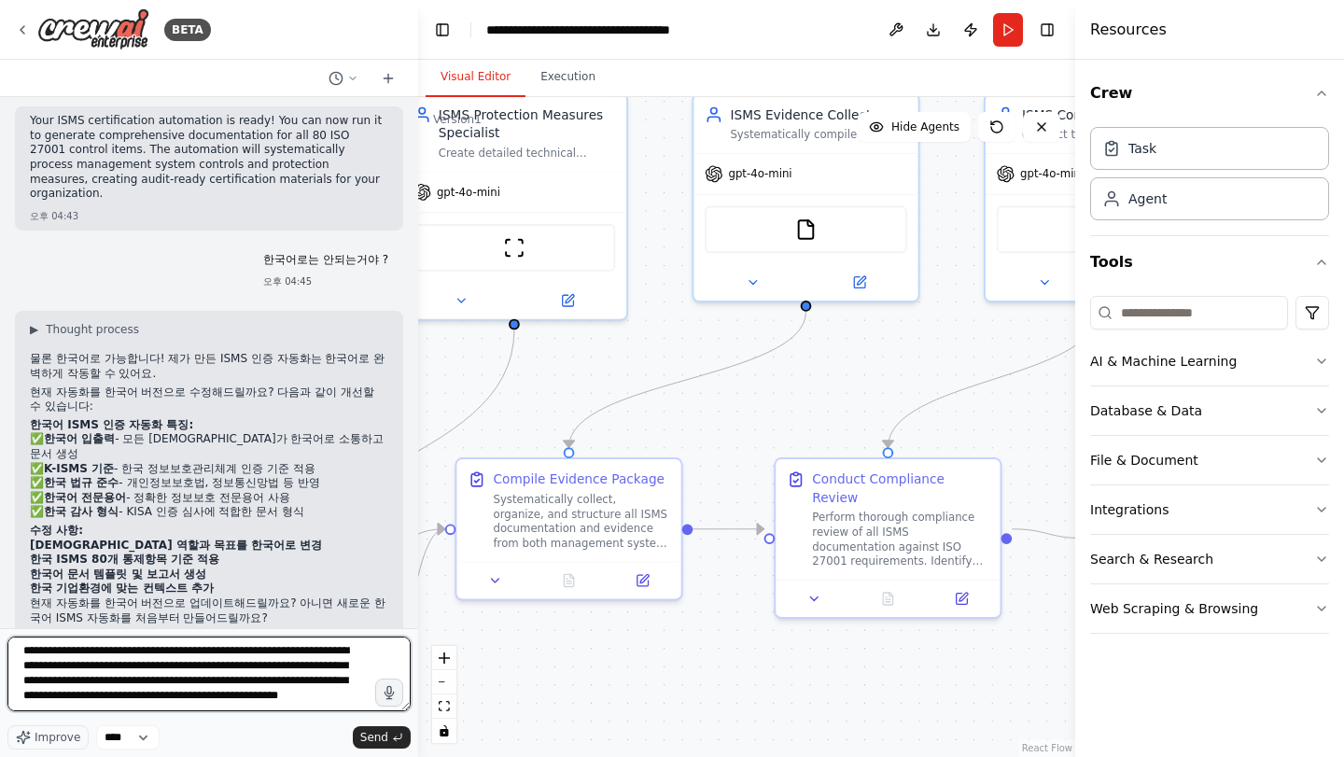
scroll to position [38, 0]
type textarea "**********"
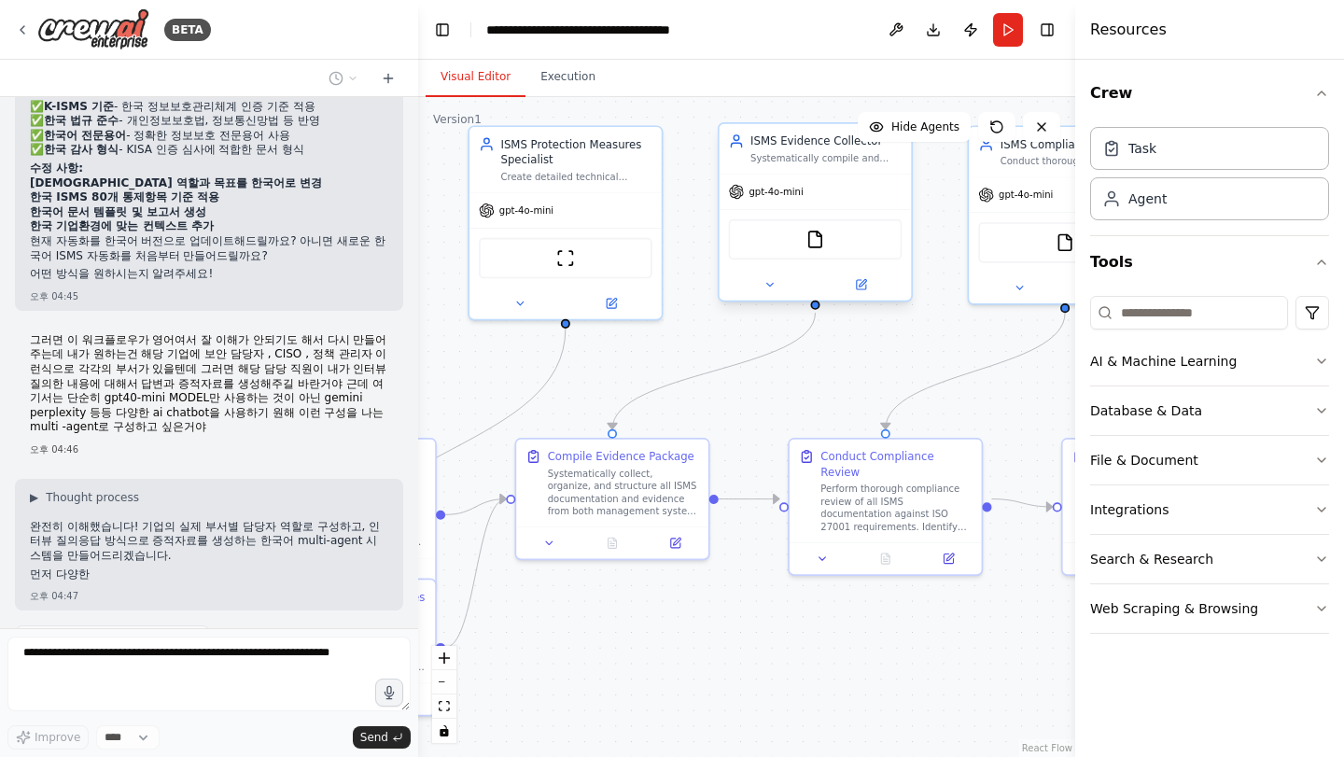
scroll to position [3179, 0]
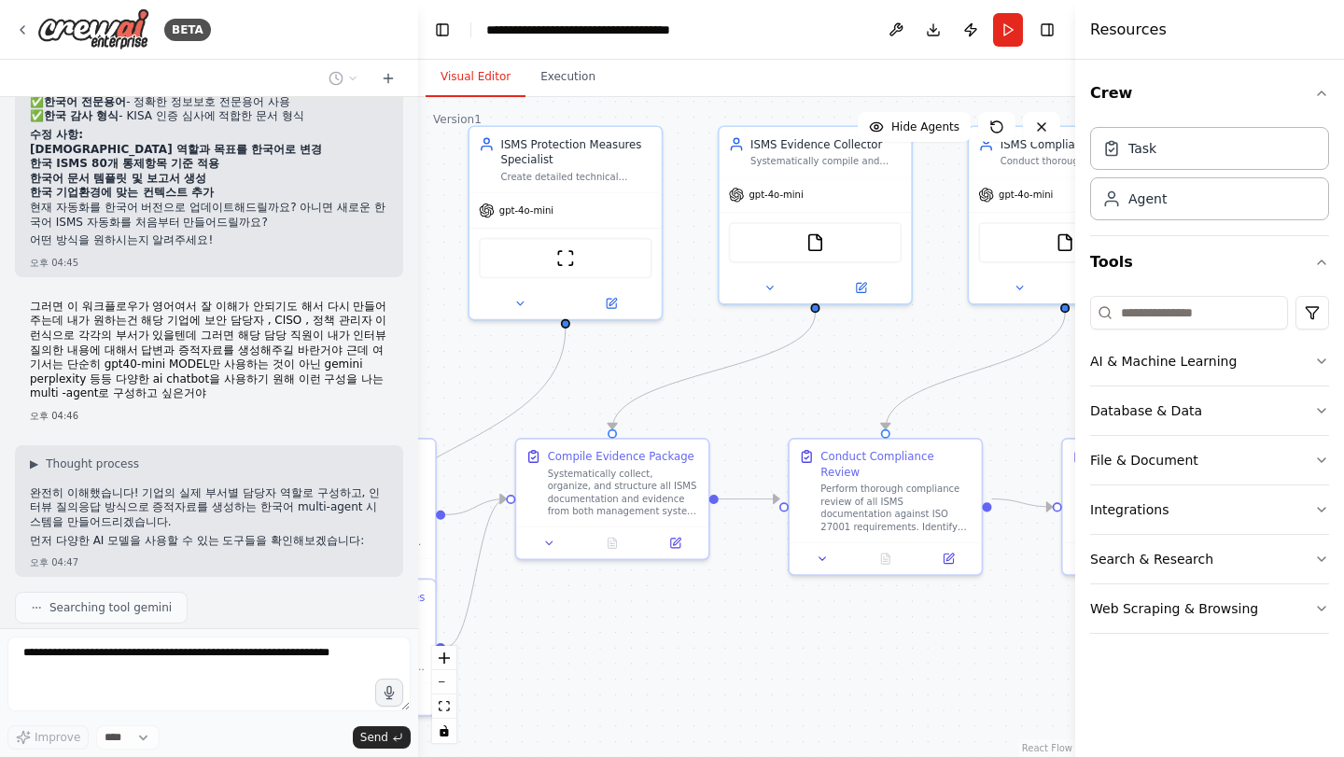
drag, startPoint x: 125, startPoint y: 438, endPoint x: 204, endPoint y: 477, distance: 88.5
click at [204, 486] on div "완전히 이해했습니다! 기업의 실제 부서별 담당자 역할로 구성하고, 인터뷰 질의응답 방식으로 증적자료를 생성하는 한국어 multi-agent 시…" at bounding box center [209, 518] width 359 height 65
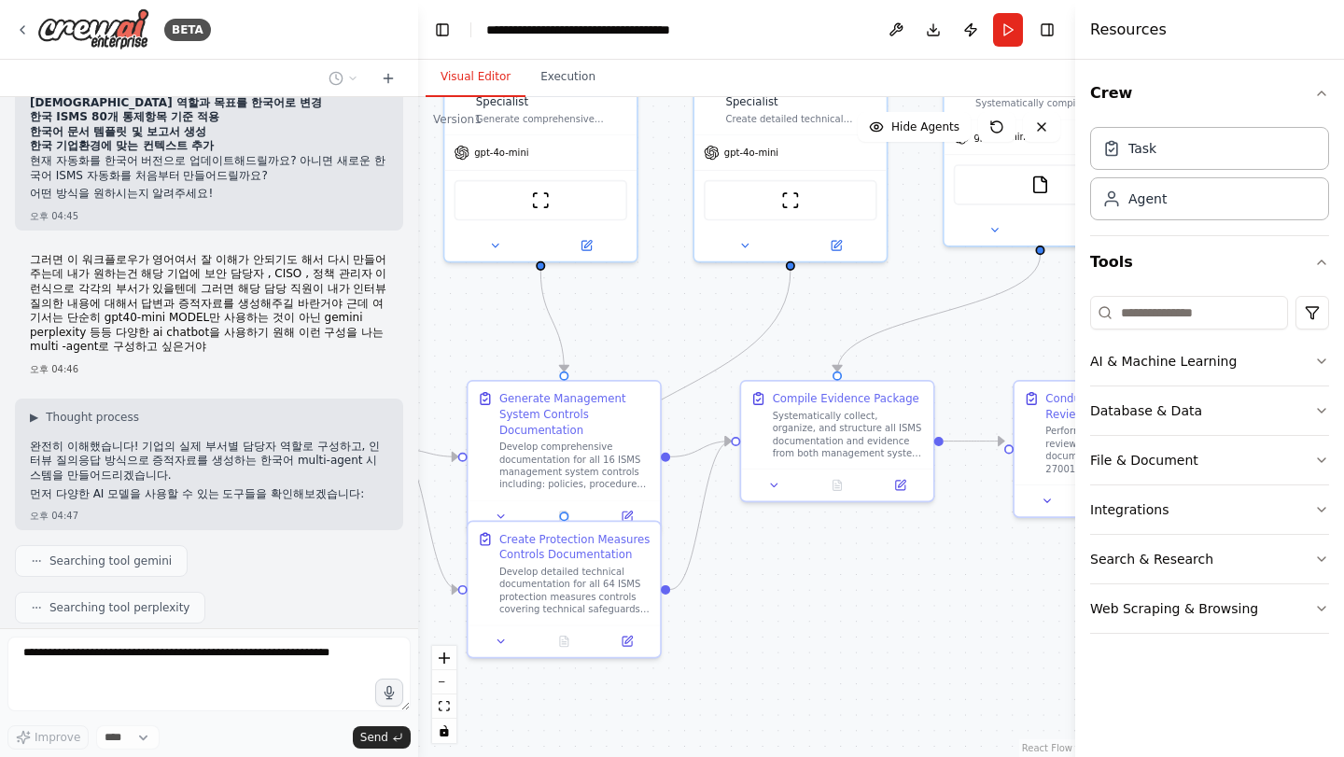
scroll to position [3272, 0]
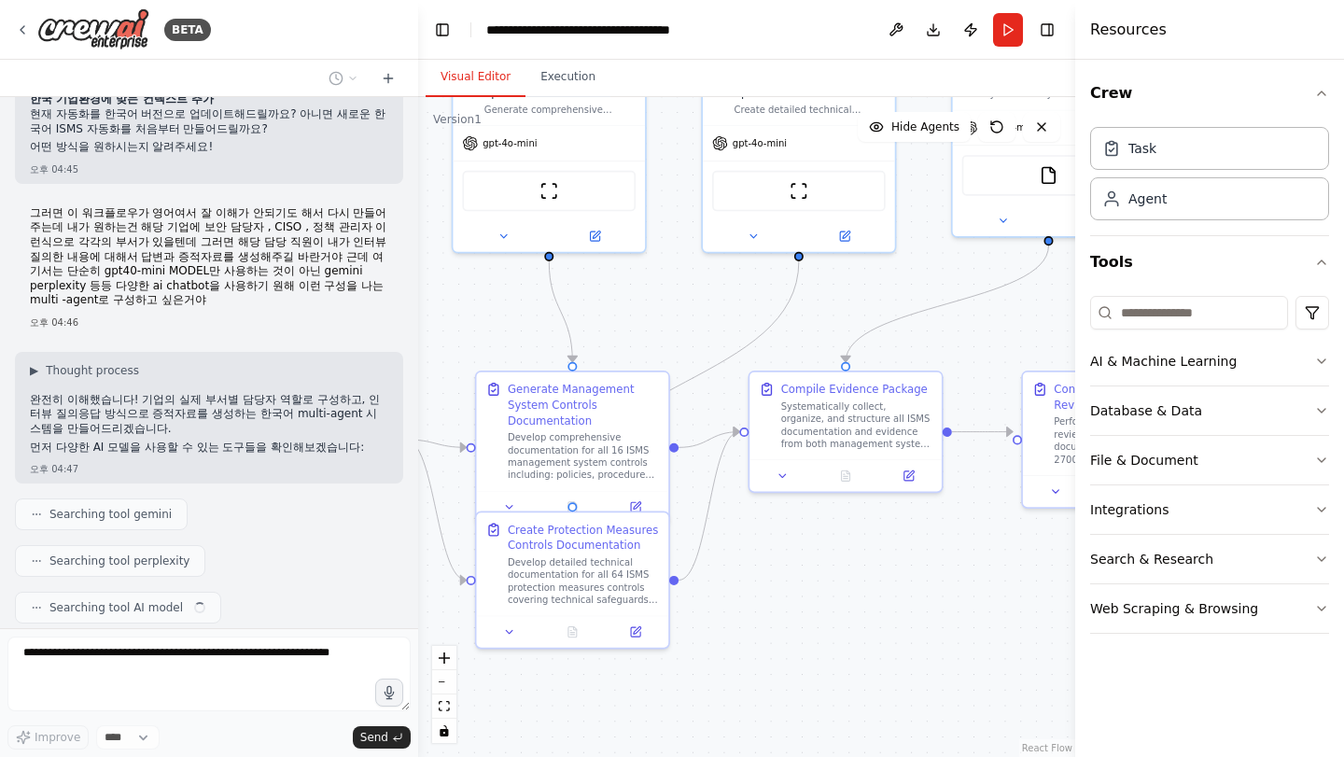
drag, startPoint x: 546, startPoint y: 399, endPoint x: 780, endPoint y: 330, distance: 243.4
click at [780, 330] on div ".deletable-edge-delete-btn { width: 20px; height: 20px; border: 0px solid #ffff…" at bounding box center [746, 427] width 657 height 660
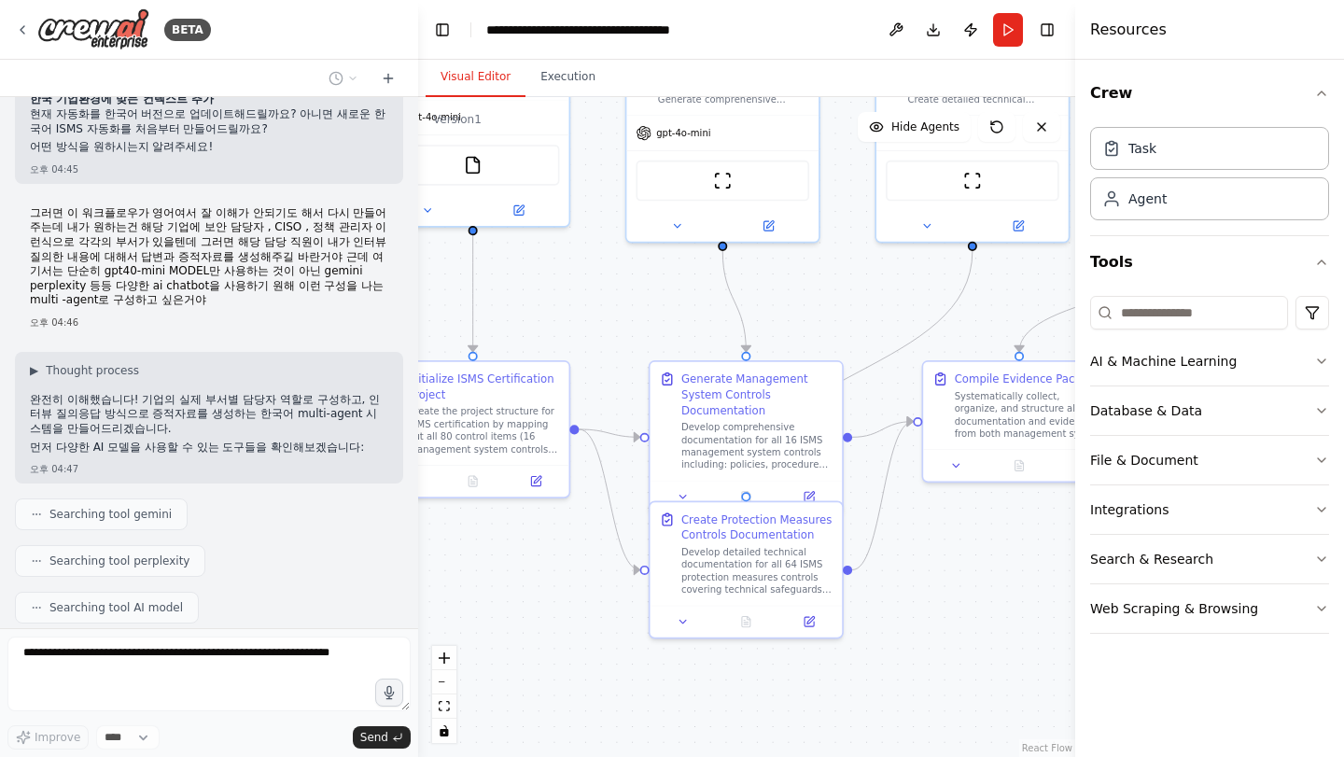
scroll to position [3319, 0]
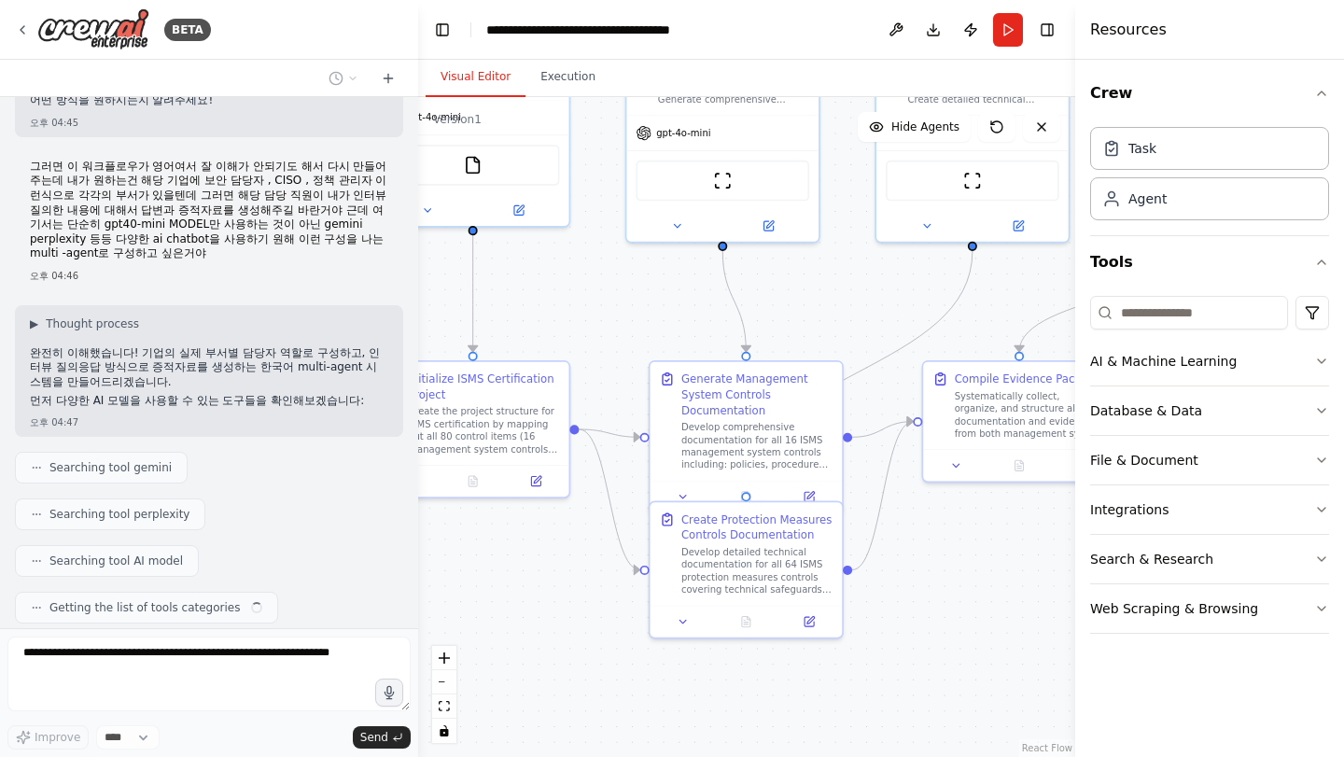
drag, startPoint x: 702, startPoint y: 331, endPoint x: 846, endPoint y: 324, distance: 144.0
click at [846, 324] on div ".deletable-edge-delete-btn { width: 20px; height: 20px; border: 0px solid #ffff…" at bounding box center [746, 427] width 657 height 660
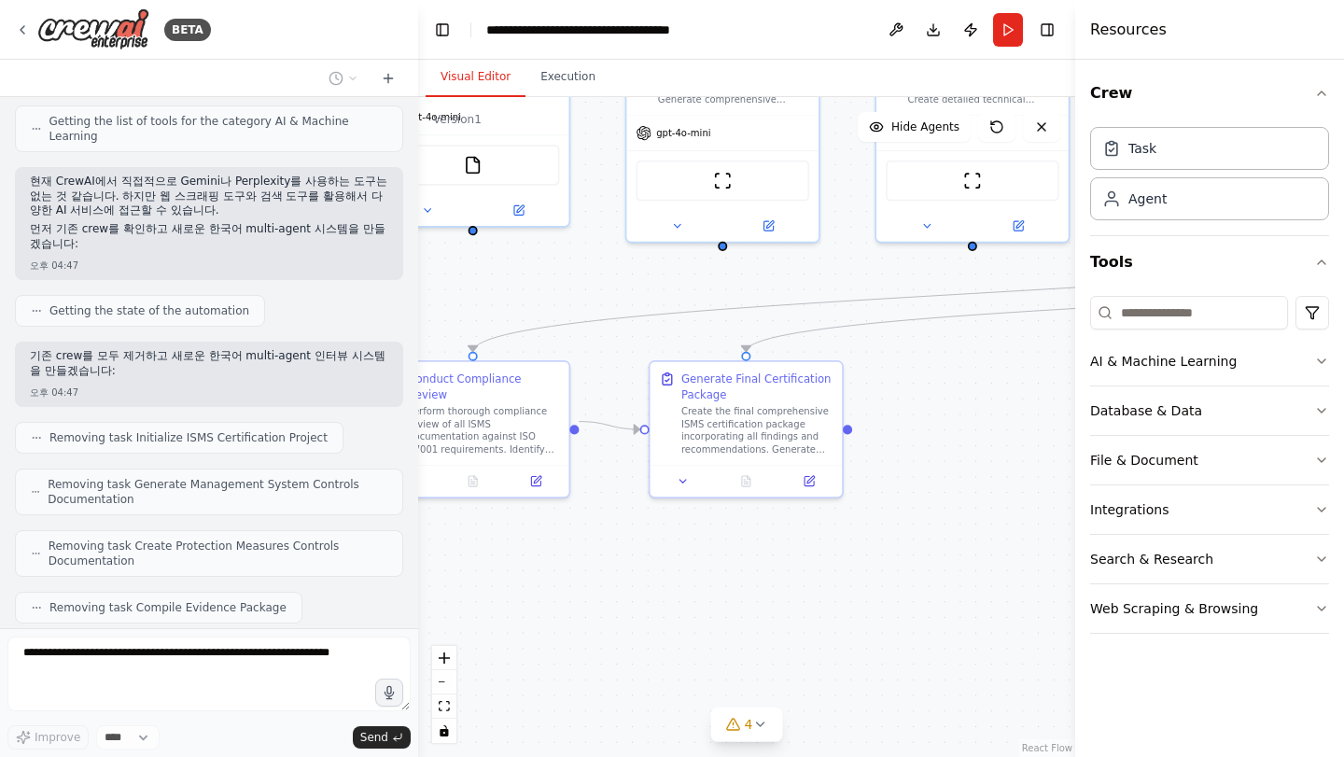
scroll to position [3899, 0]
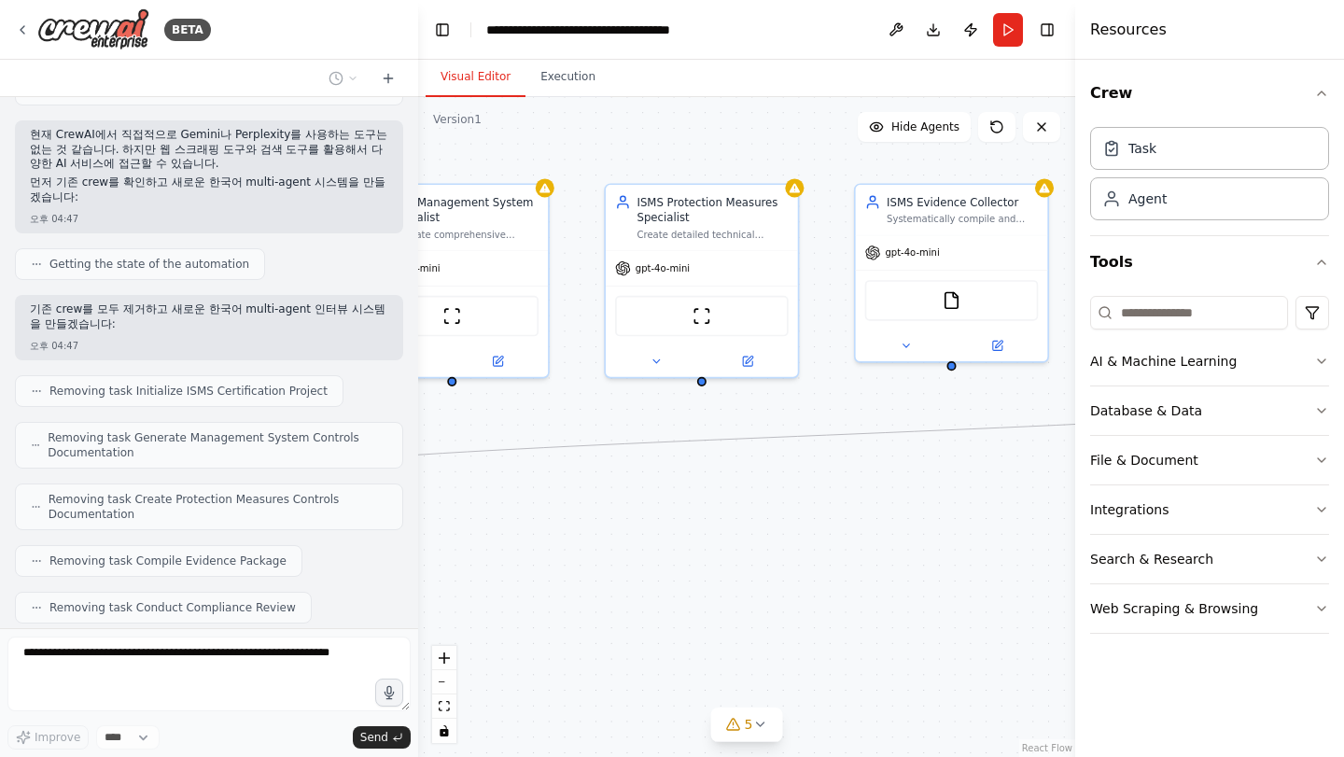
drag, startPoint x: 829, startPoint y: 417, endPoint x: 560, endPoint y: 564, distance: 306.2
click at [555, 572] on div ".deletable-edge-delete-btn { width: 20px; height: 20px; border: 0px solid #ffff…" at bounding box center [746, 427] width 657 height 660
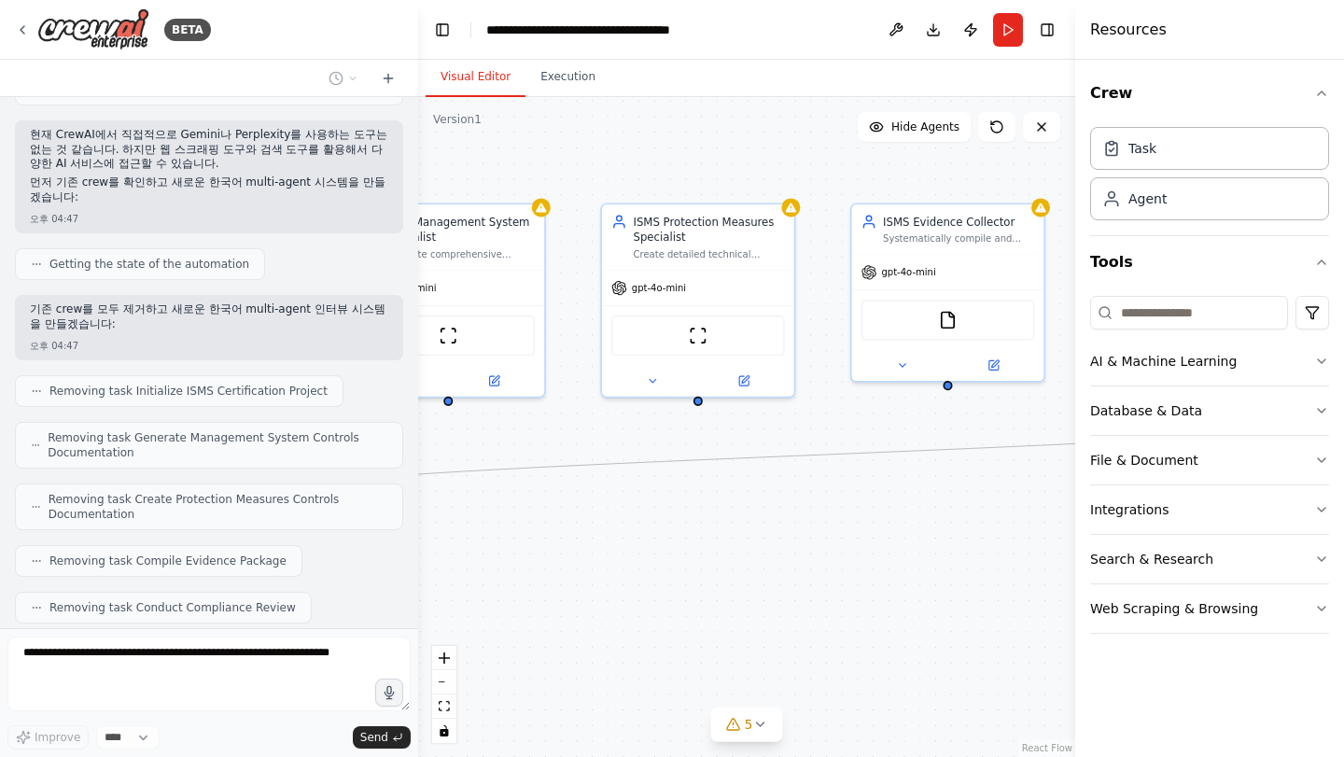
scroll to position [3946, 0]
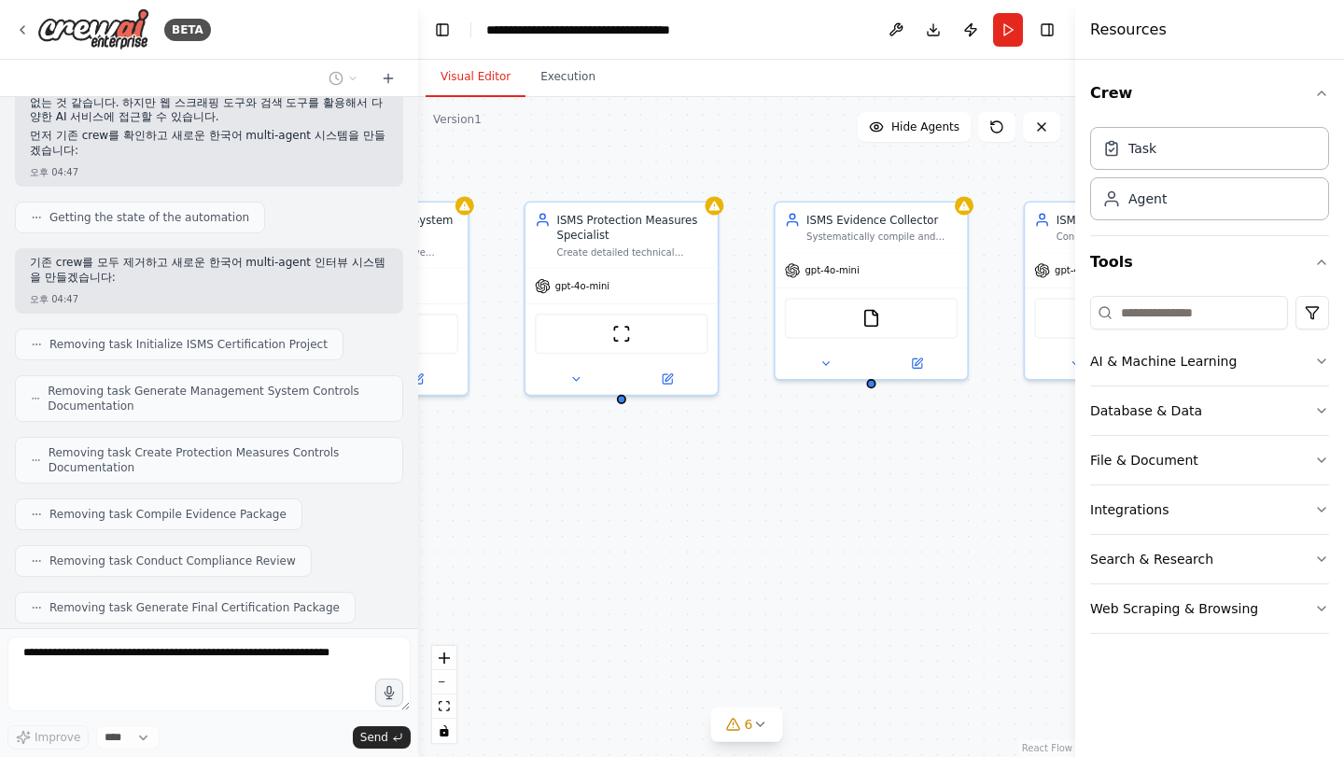
drag, startPoint x: 903, startPoint y: 485, endPoint x: 837, endPoint y: 478, distance: 66.6
click at [837, 478] on div "ISMS Project Manager Orchestrate the ISMS certification project by categorizing…" at bounding box center [746, 427] width 657 height 660
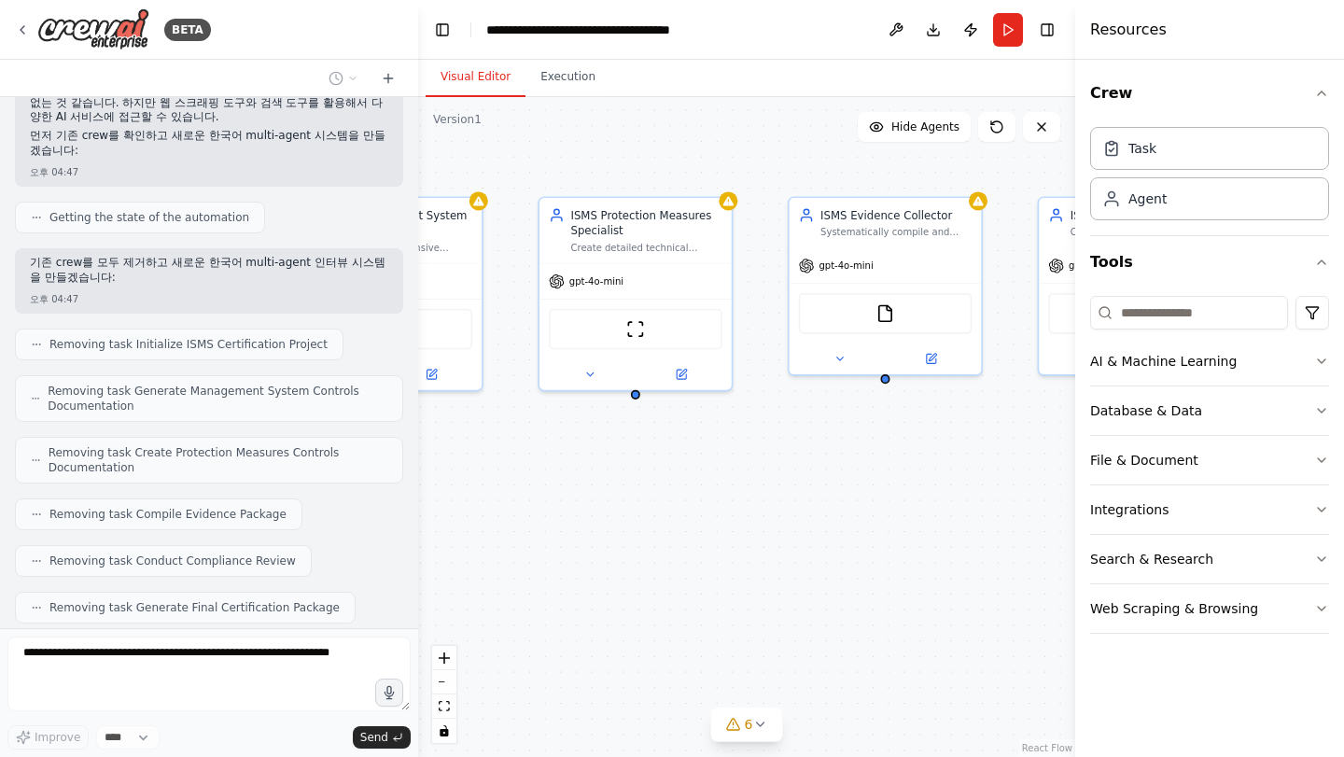
scroll to position [3992, 0]
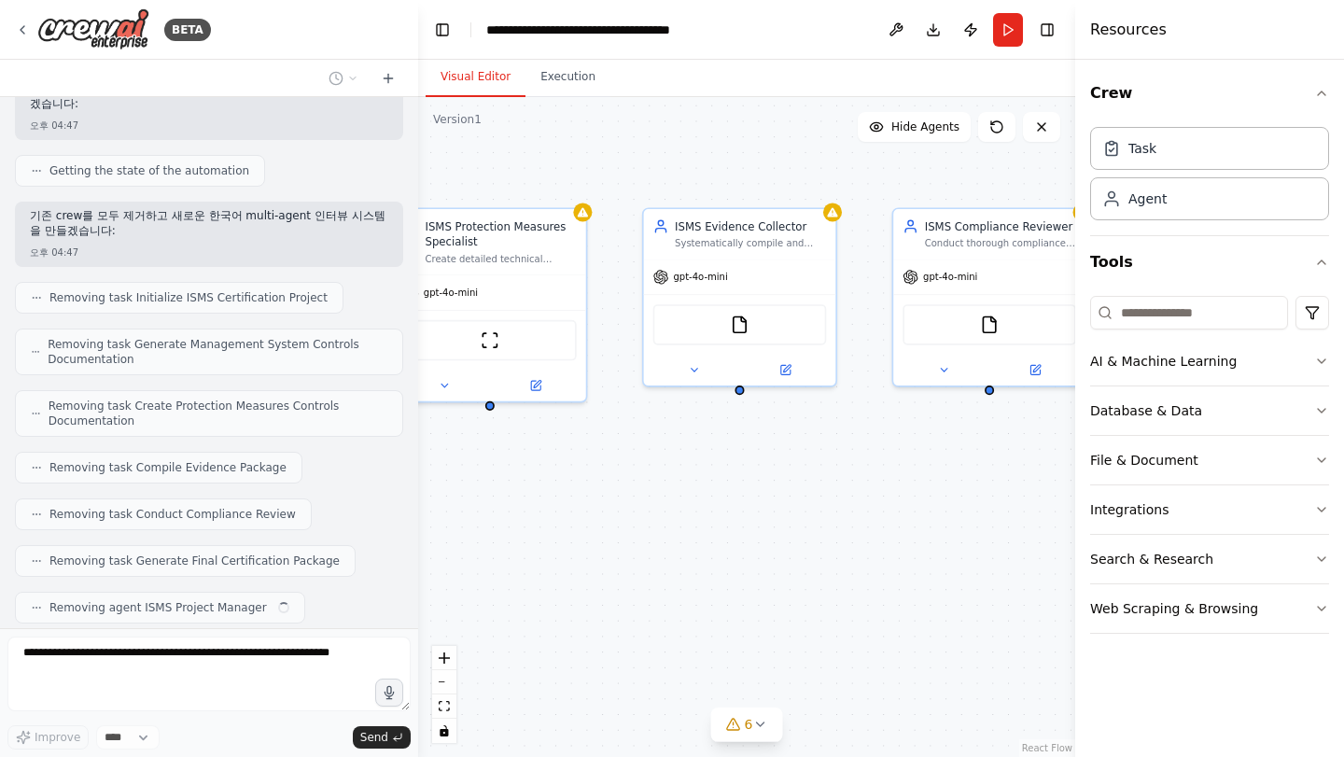
drag, startPoint x: 760, startPoint y: 496, endPoint x: 618, endPoint y: 507, distance: 142.4
click at [618, 507] on div "ISMS Project Manager Orchestrate the ISMS certification project by categorizing…" at bounding box center [746, 427] width 657 height 660
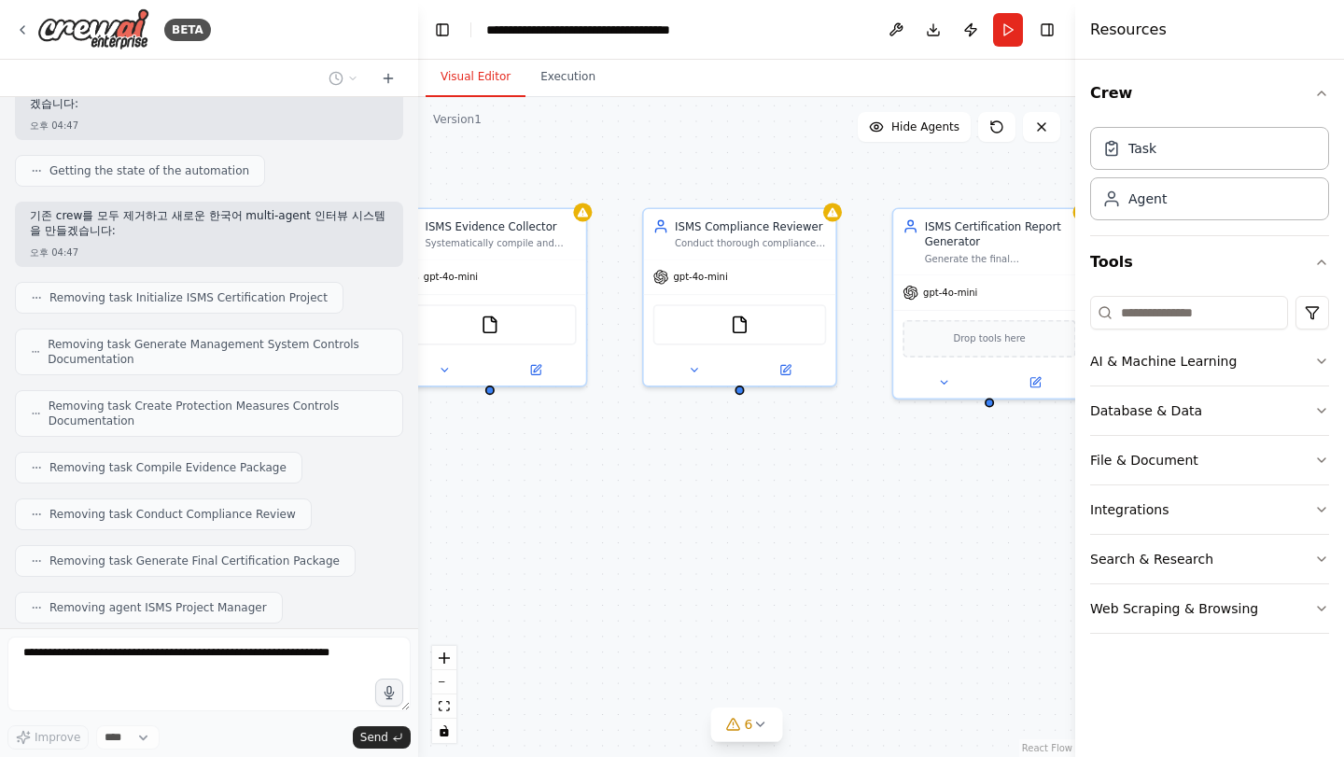
scroll to position [4039, 0]
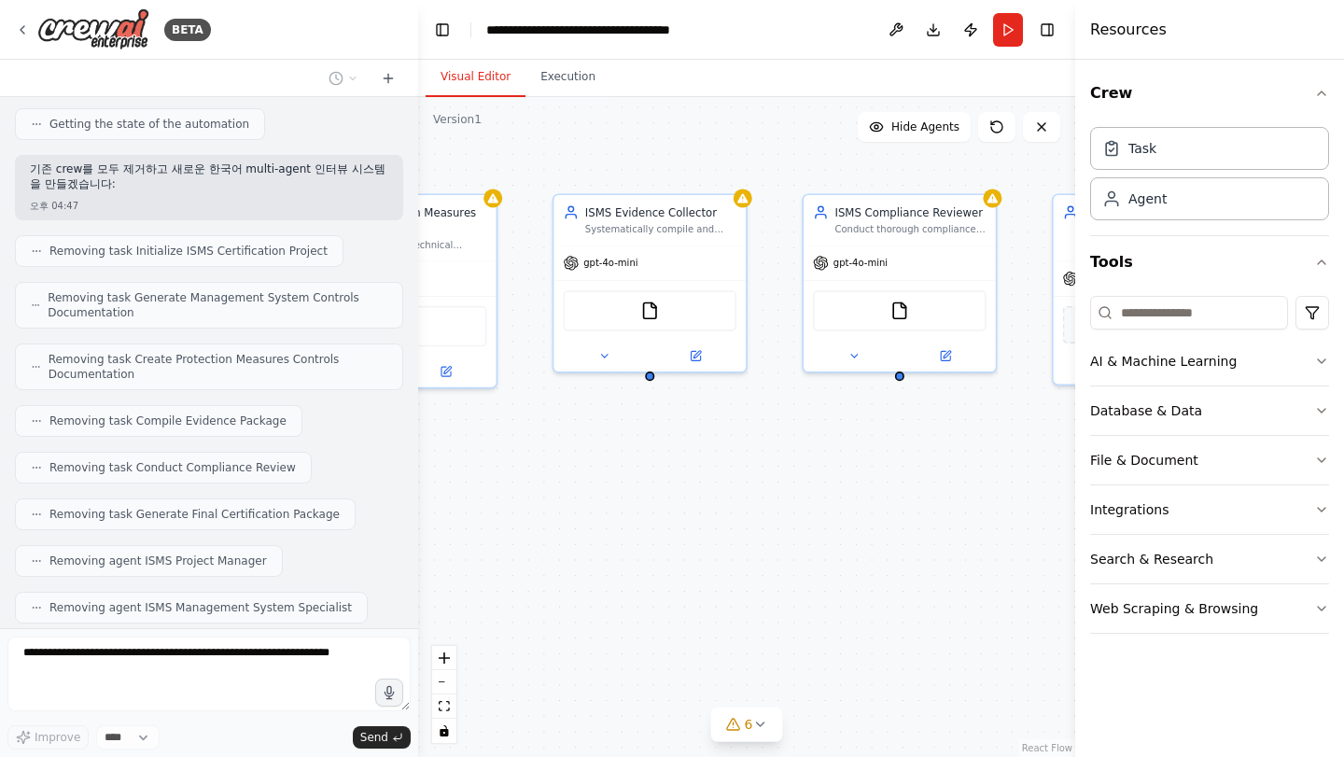
drag, startPoint x: 567, startPoint y: 512, endPoint x: 977, endPoint y: 498, distance: 410.1
click at [977, 498] on div "ISMS Protection Measures Specialist Create detailed technical documentation and…" at bounding box center [746, 427] width 657 height 660
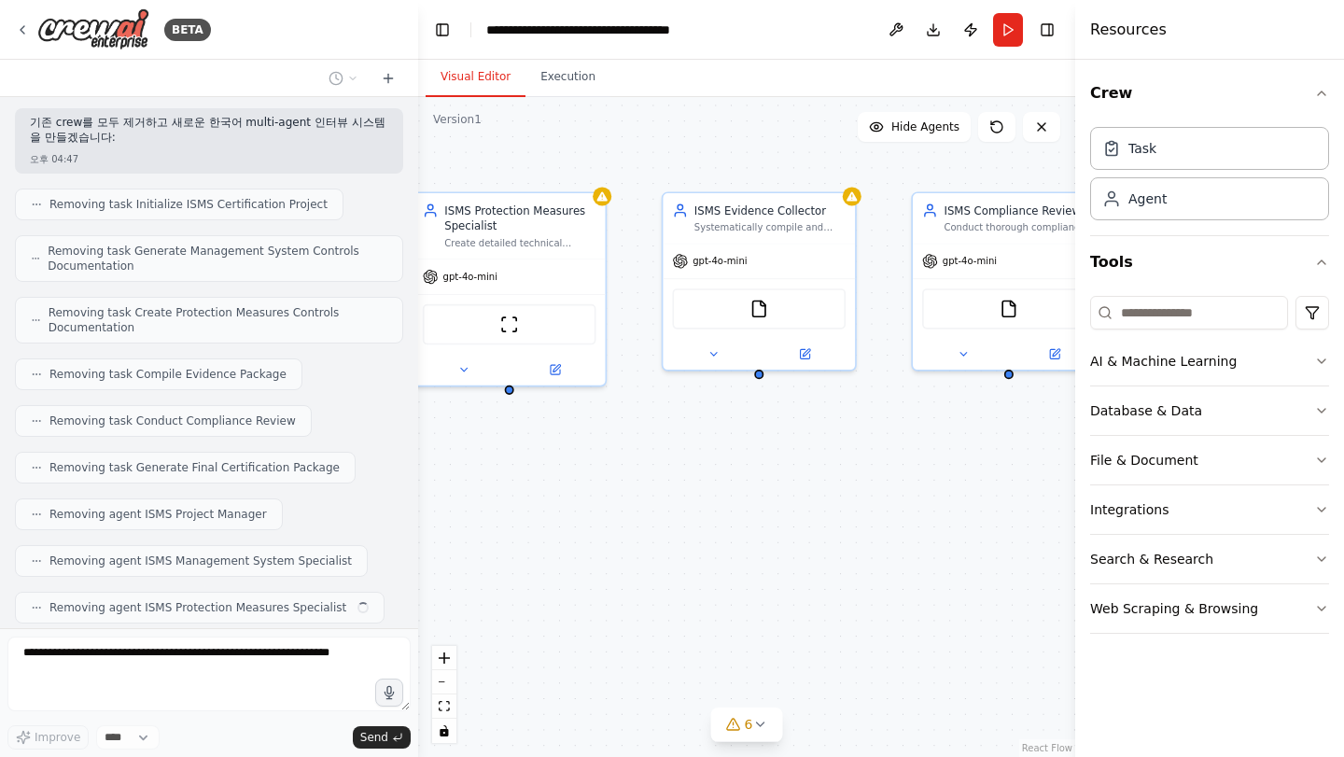
drag, startPoint x: 654, startPoint y: 501, endPoint x: 763, endPoint y: 499, distance: 109.3
click at [763, 499] on div "ISMS Protection Measures Specialist Create detailed technical documentation and…" at bounding box center [746, 427] width 657 height 660
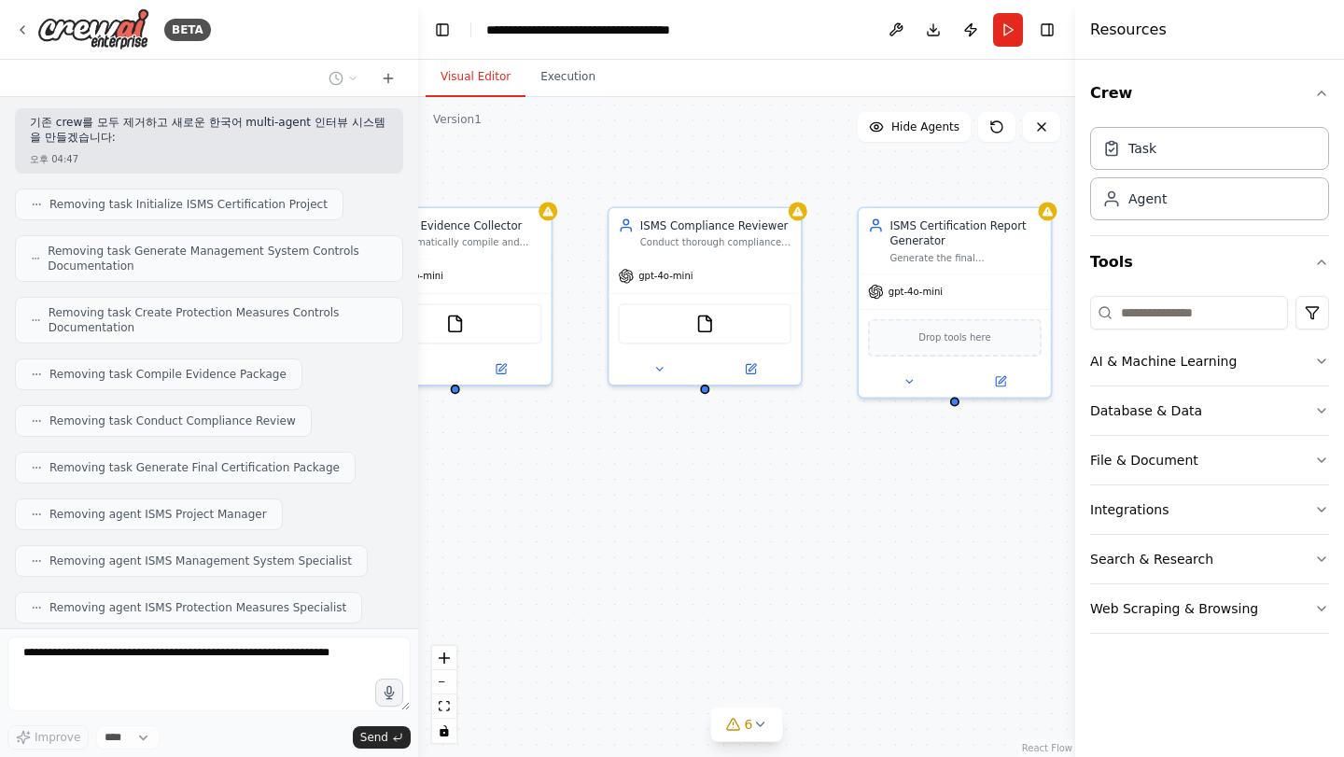
scroll to position [4132, 0]
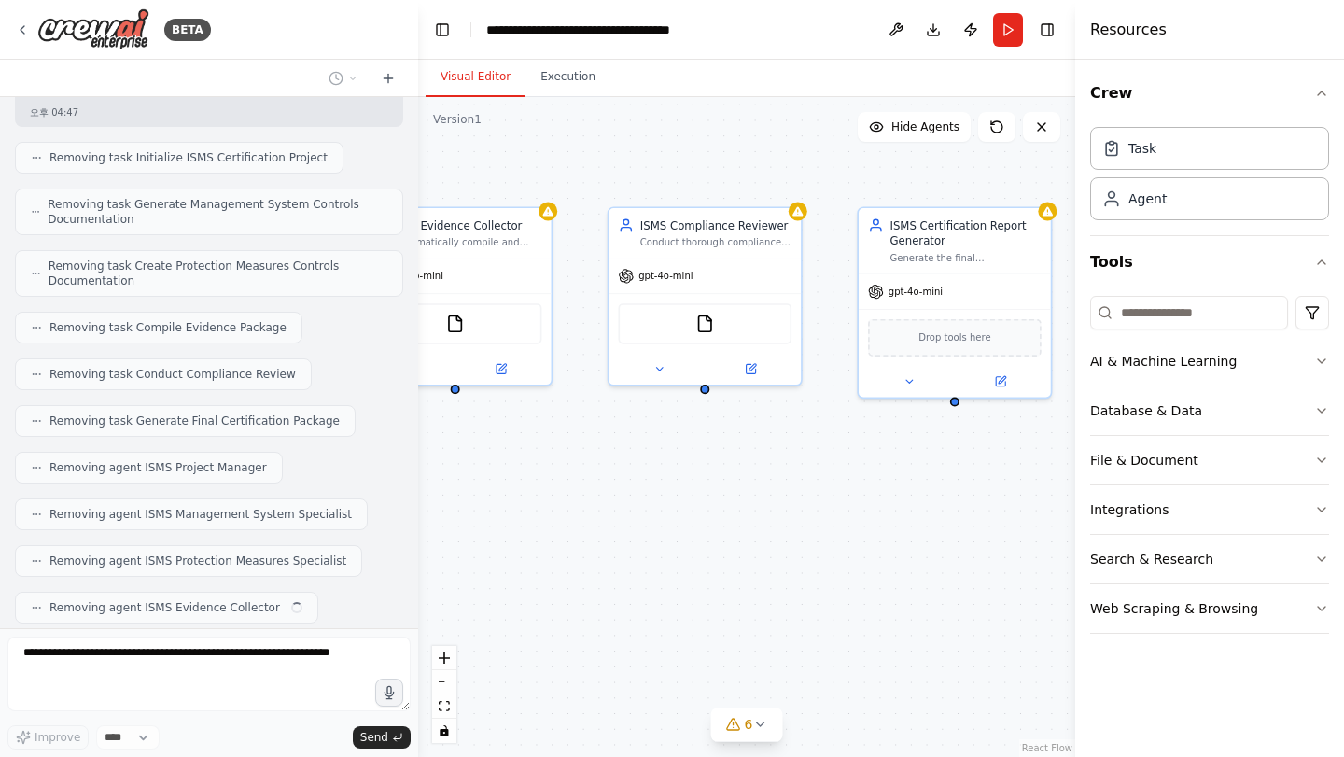
drag, startPoint x: 810, startPoint y: 507, endPoint x: 665, endPoint y: 520, distance: 146.2
click at [665, 520] on div "ISMS Evidence Collector Systematically compile and organize all ISMS control do…" at bounding box center [746, 427] width 657 height 660
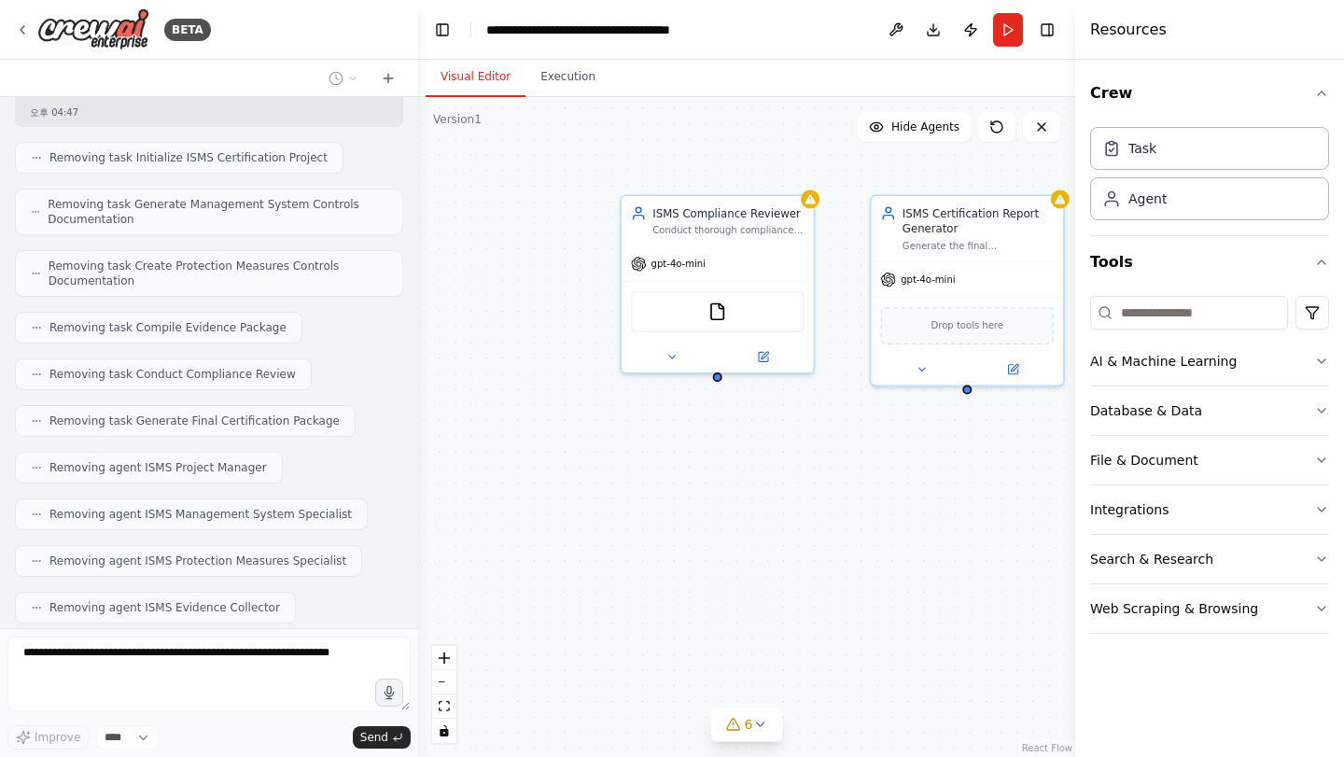
drag, startPoint x: 732, startPoint y: 511, endPoint x: 979, endPoint y: 498, distance: 247.8
click at [979, 498] on div "ISMS Compliance Reviewer Conduct thorough compliance reviews of all ISMS docume…" at bounding box center [746, 427] width 657 height 660
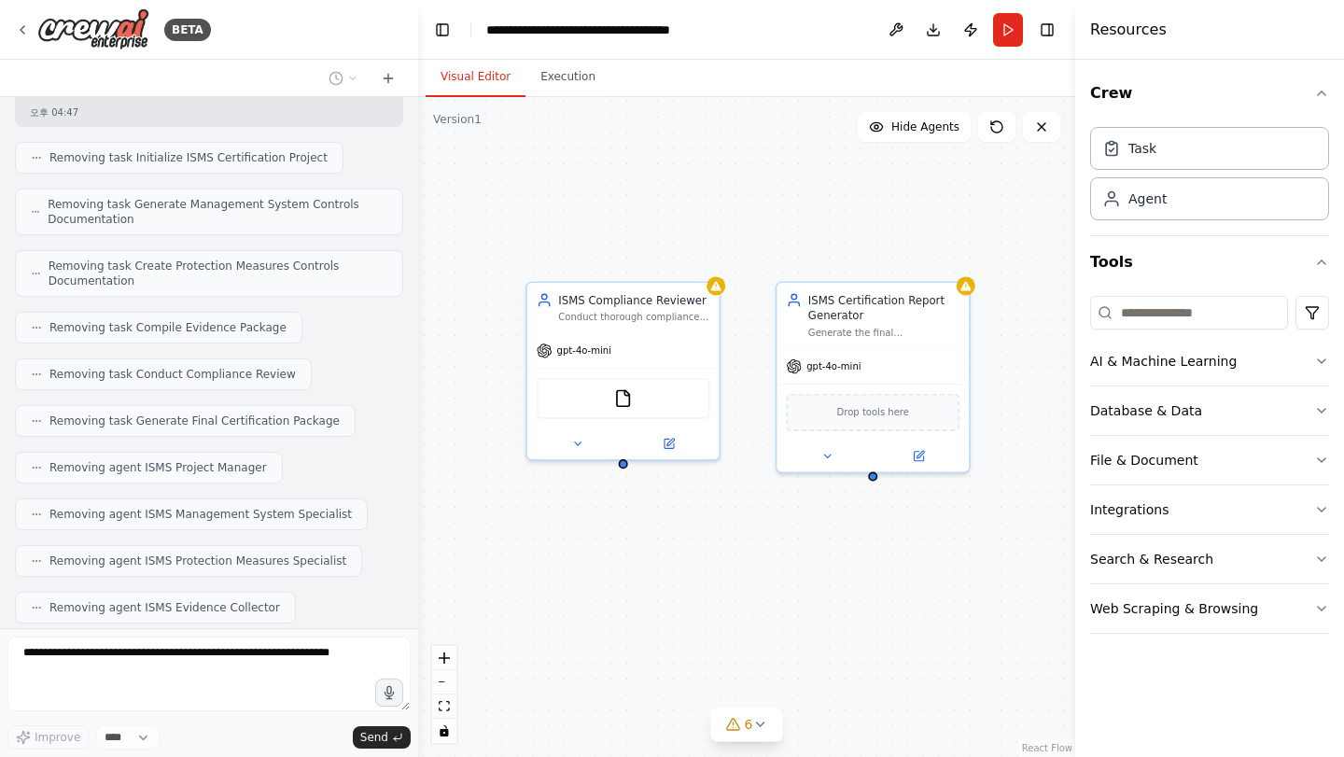
scroll to position [4179, 0]
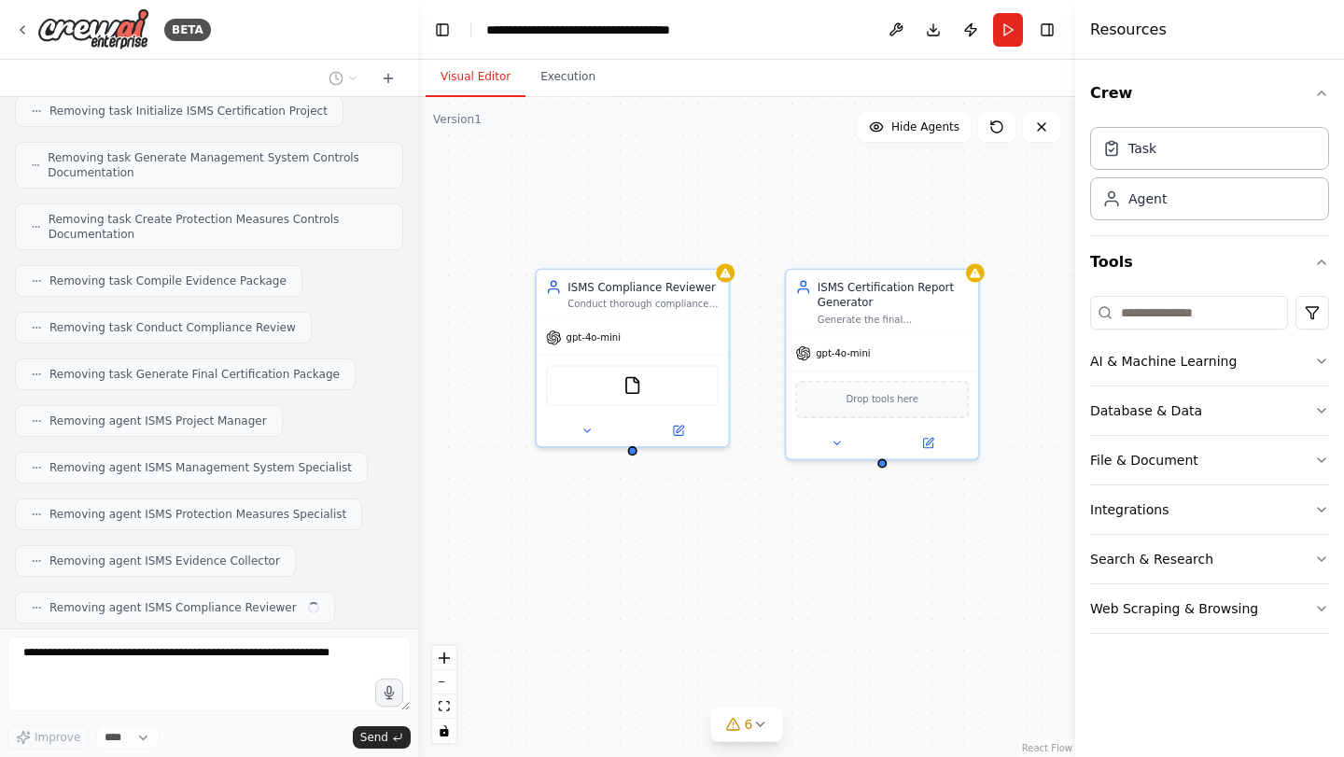
drag, startPoint x: 801, startPoint y: 494, endPoint x: 668, endPoint y: 570, distance: 153.9
click at [668, 570] on div "ISMS Compliance Reviewer Conduct thorough compliance reviews of all ISMS docume…" at bounding box center [746, 427] width 657 height 660
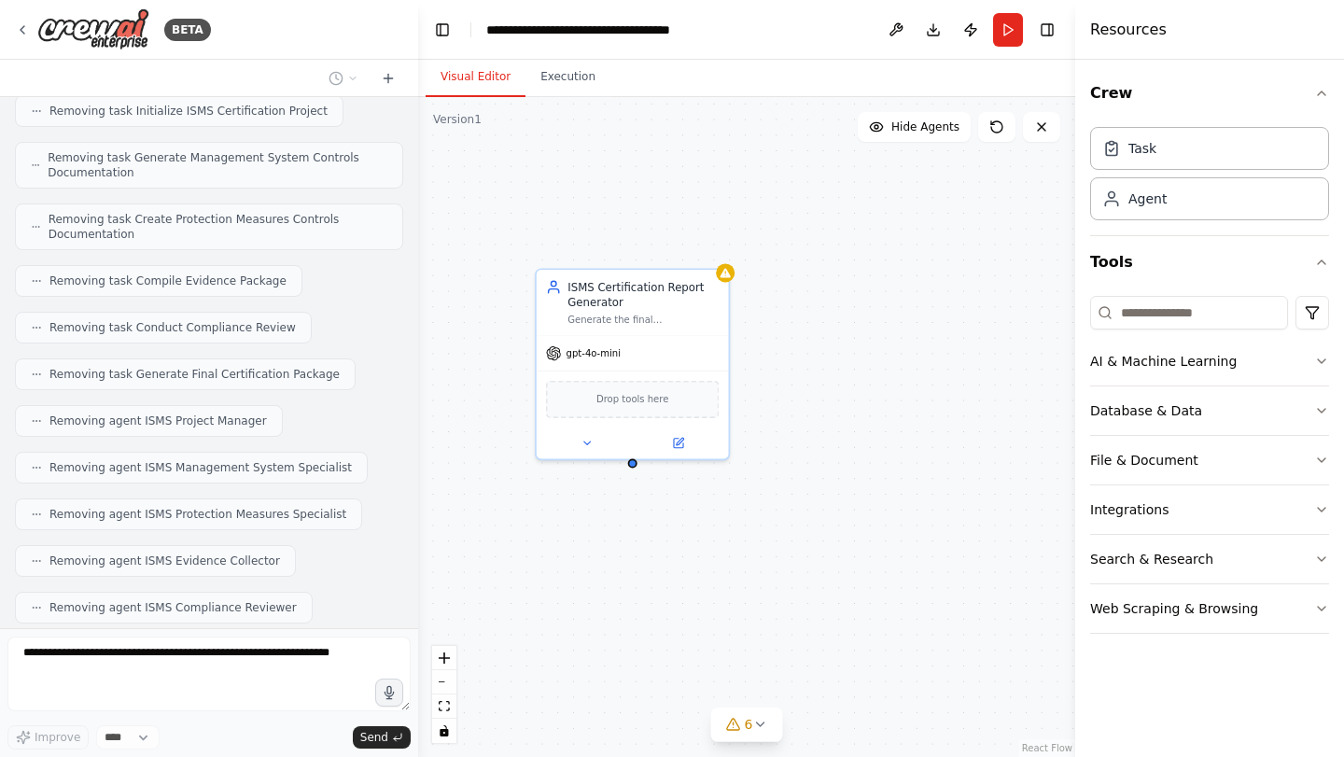
scroll to position [4226, 0]
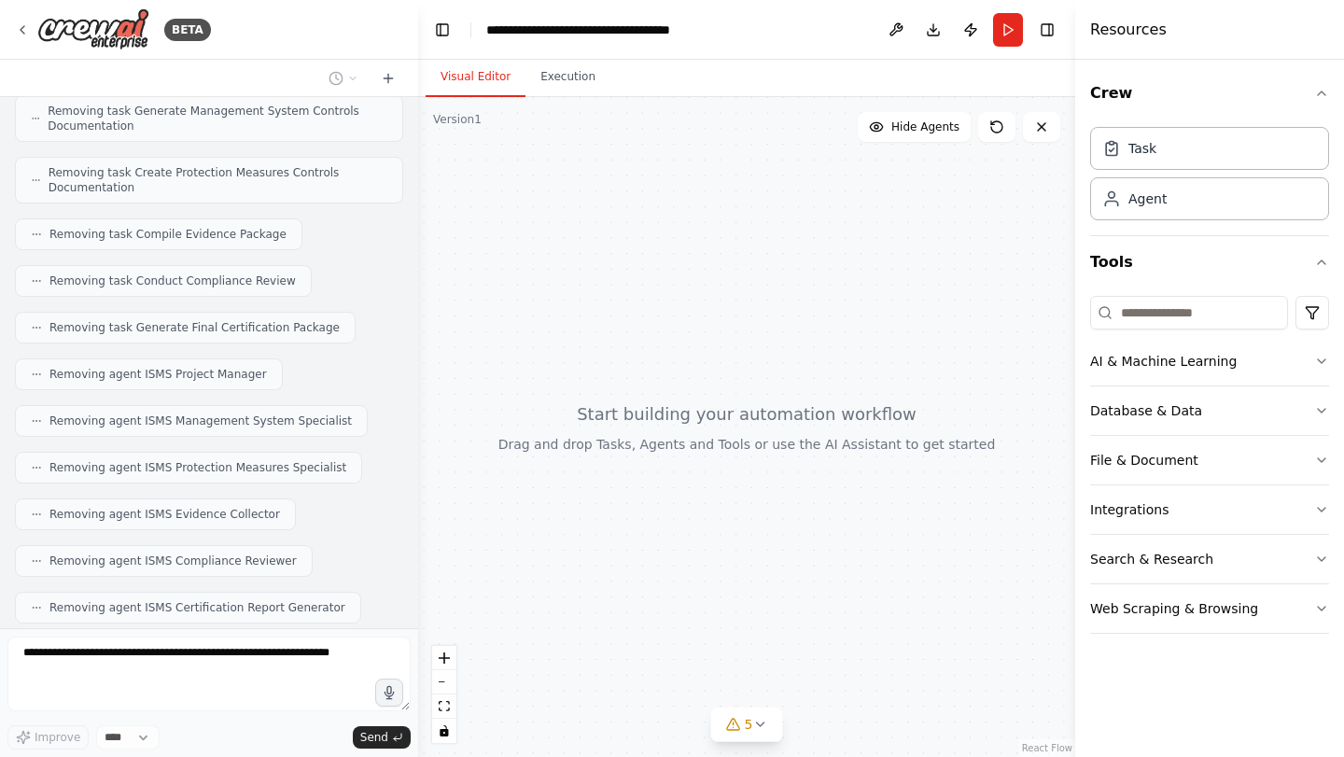
drag, startPoint x: 578, startPoint y: 494, endPoint x: 586, endPoint y: 433, distance: 61.3
click at [586, 433] on div at bounding box center [746, 427] width 657 height 660
drag, startPoint x: 613, startPoint y: 531, endPoint x: 598, endPoint y: 429, distance: 103.0
click at [598, 429] on div at bounding box center [746, 427] width 657 height 660
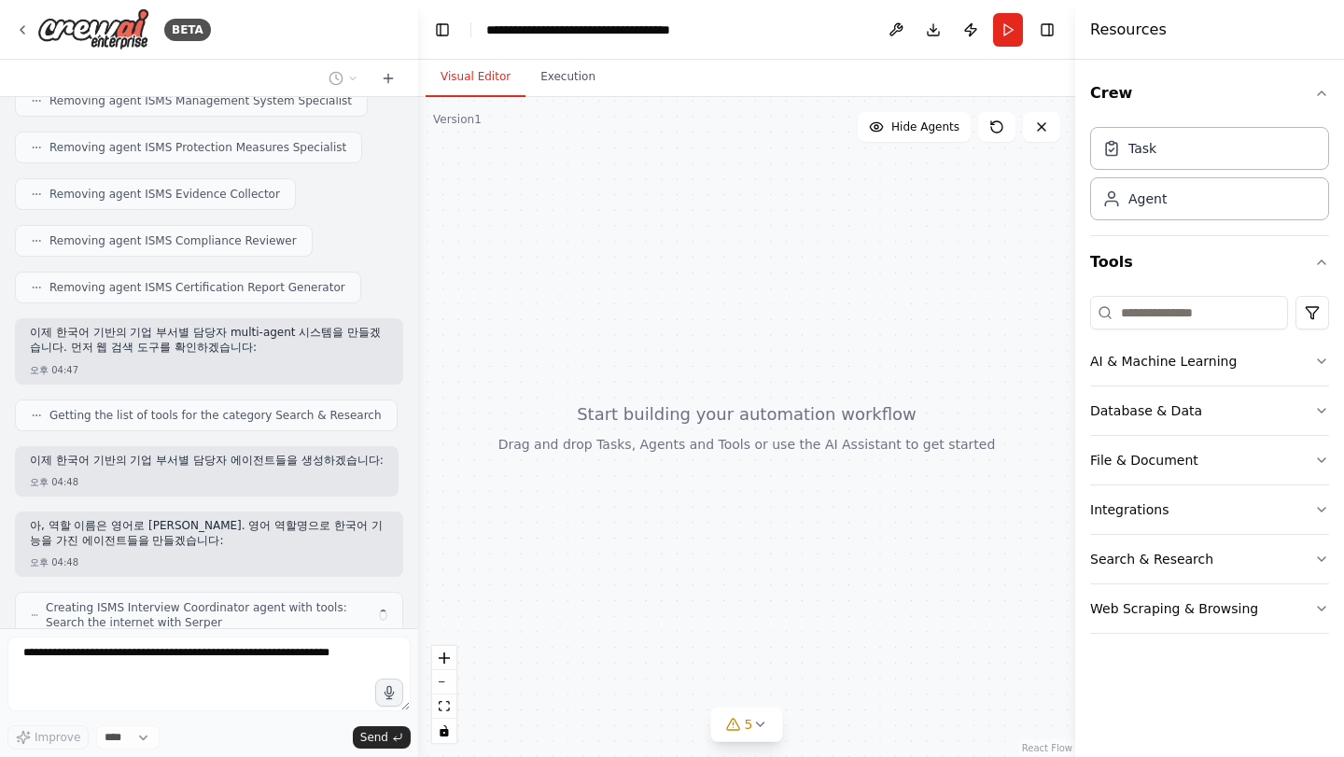
scroll to position [4561, 0]
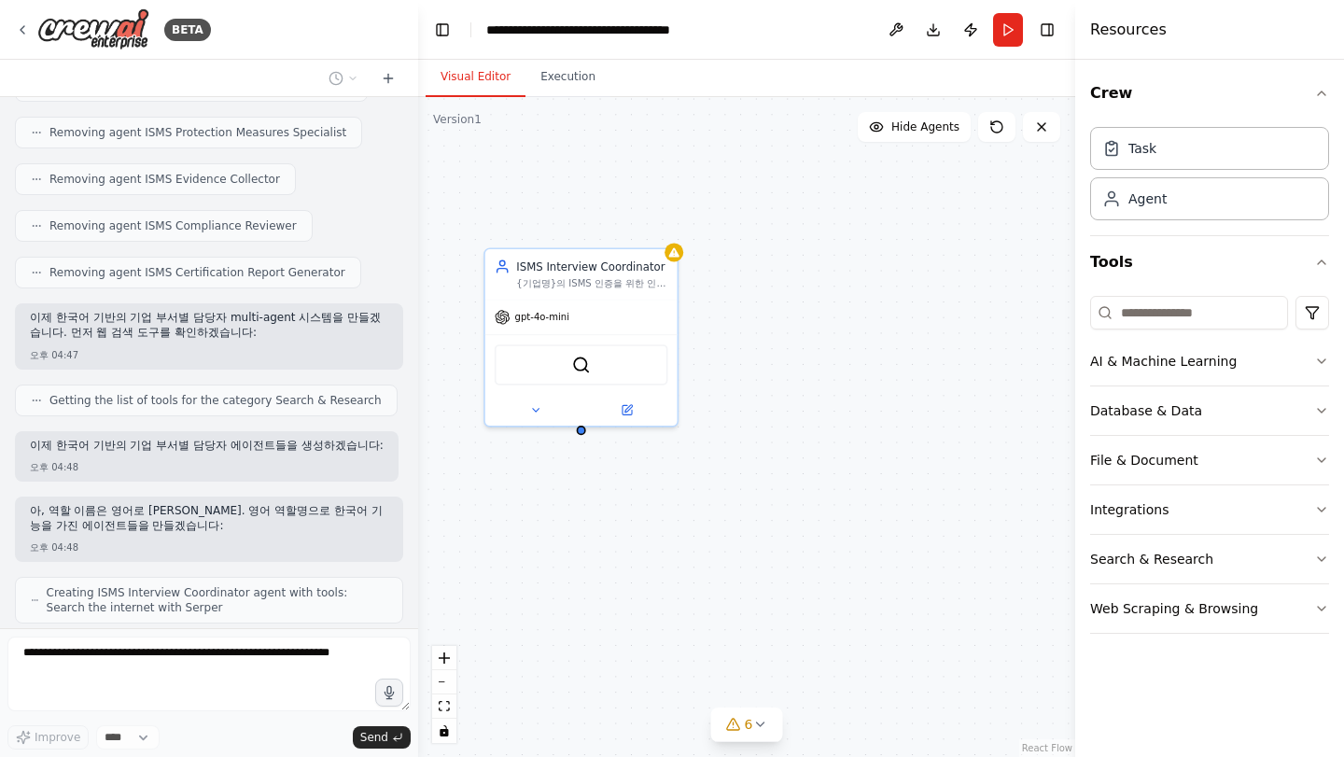
drag, startPoint x: 626, startPoint y: 333, endPoint x: 581, endPoint y: 550, distance: 221.4
click at [581, 550] on div "ISMS Interview Coordinator {기업명}의 ISMS 인증을 위한 인터뷰를 체계적으로 진행하고, 80개 통제항목에 [DATE]…" at bounding box center [746, 427] width 657 height 660
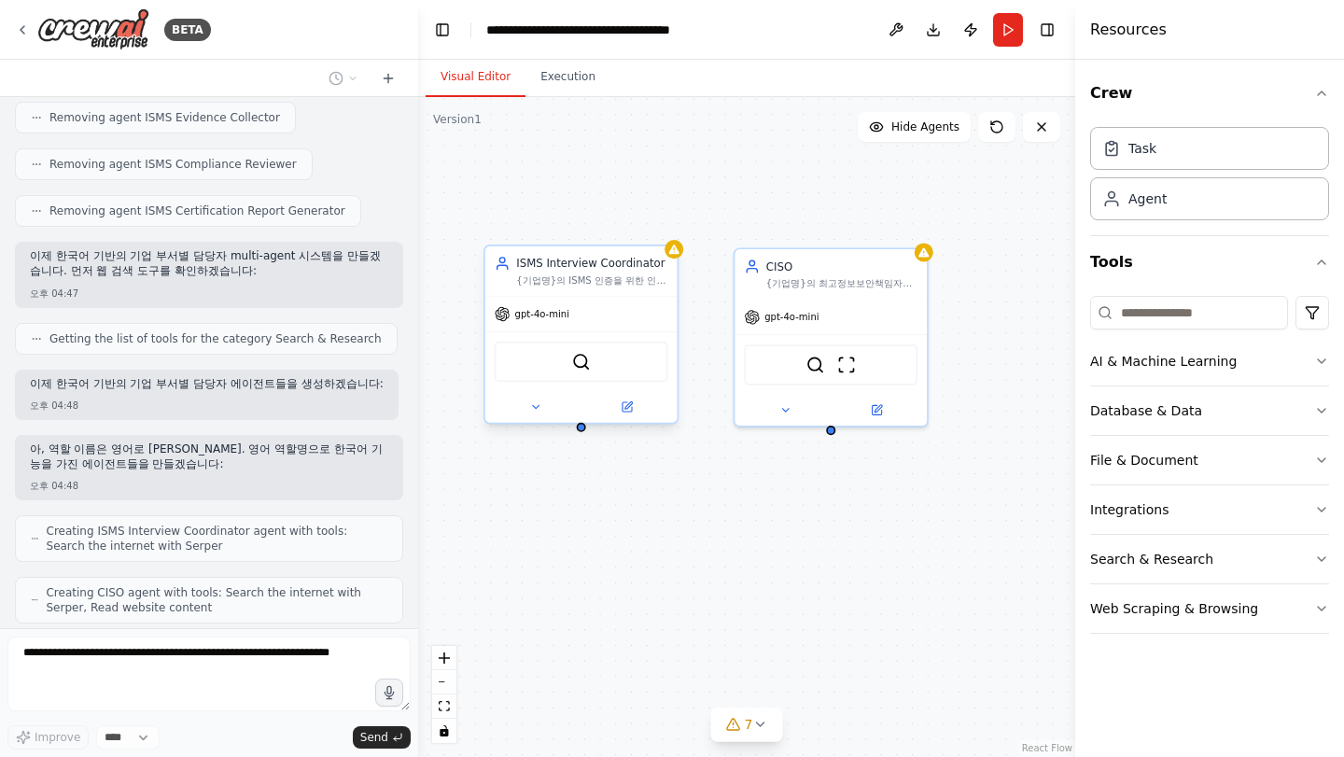
click at [605, 293] on div "ISMS Interview Coordinator {기업명}의 ISMS 인증을 위한 인터뷰를 체계적으로 진행하고, 80개 통제항목에 [DATE]…" at bounding box center [581, 271] width 192 height 50
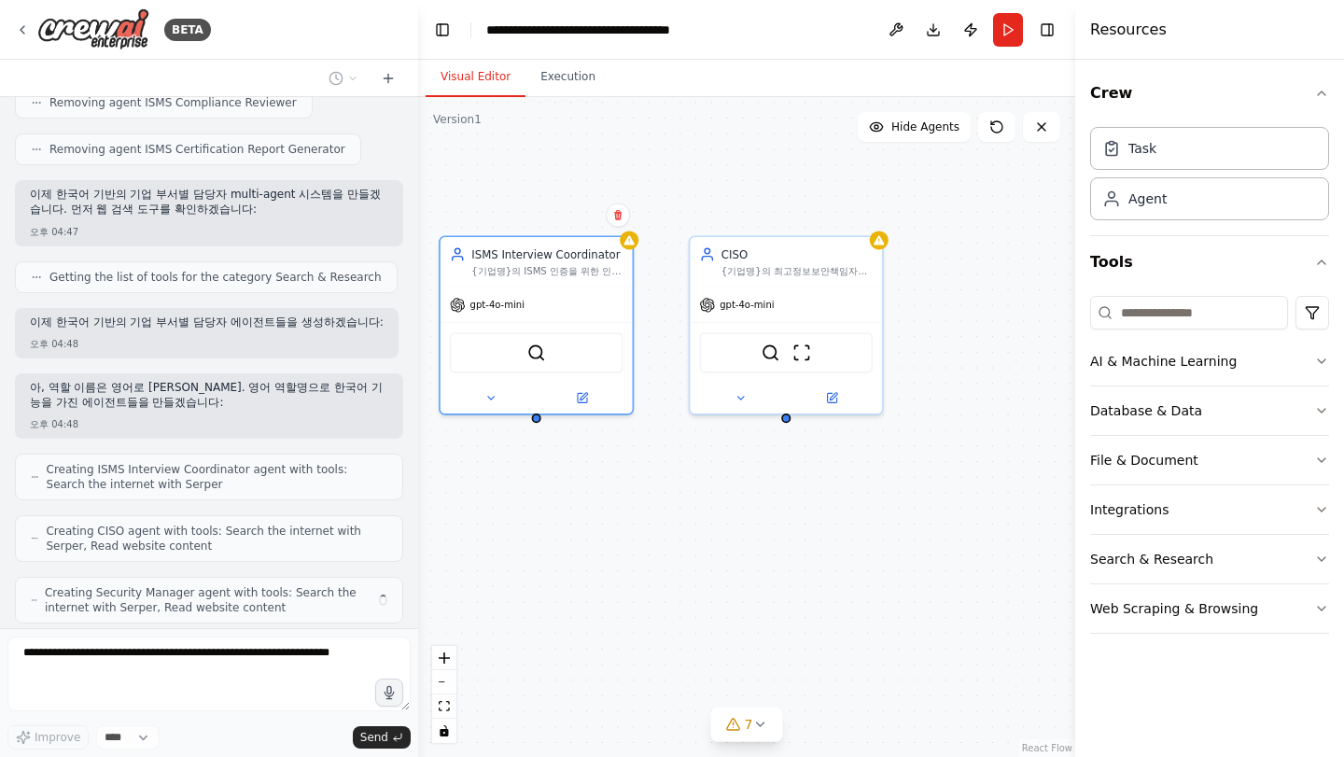
drag, startPoint x: 677, startPoint y: 544, endPoint x: 596, endPoint y: 520, distance: 84.8
click at [596, 520] on div "ISMS Interview Coordinator {기업명}의 ISMS 인증을 위한 인터뷰를 체계적으로 진행하고, 80개 통제항목에 [DATE]…" at bounding box center [746, 427] width 657 height 660
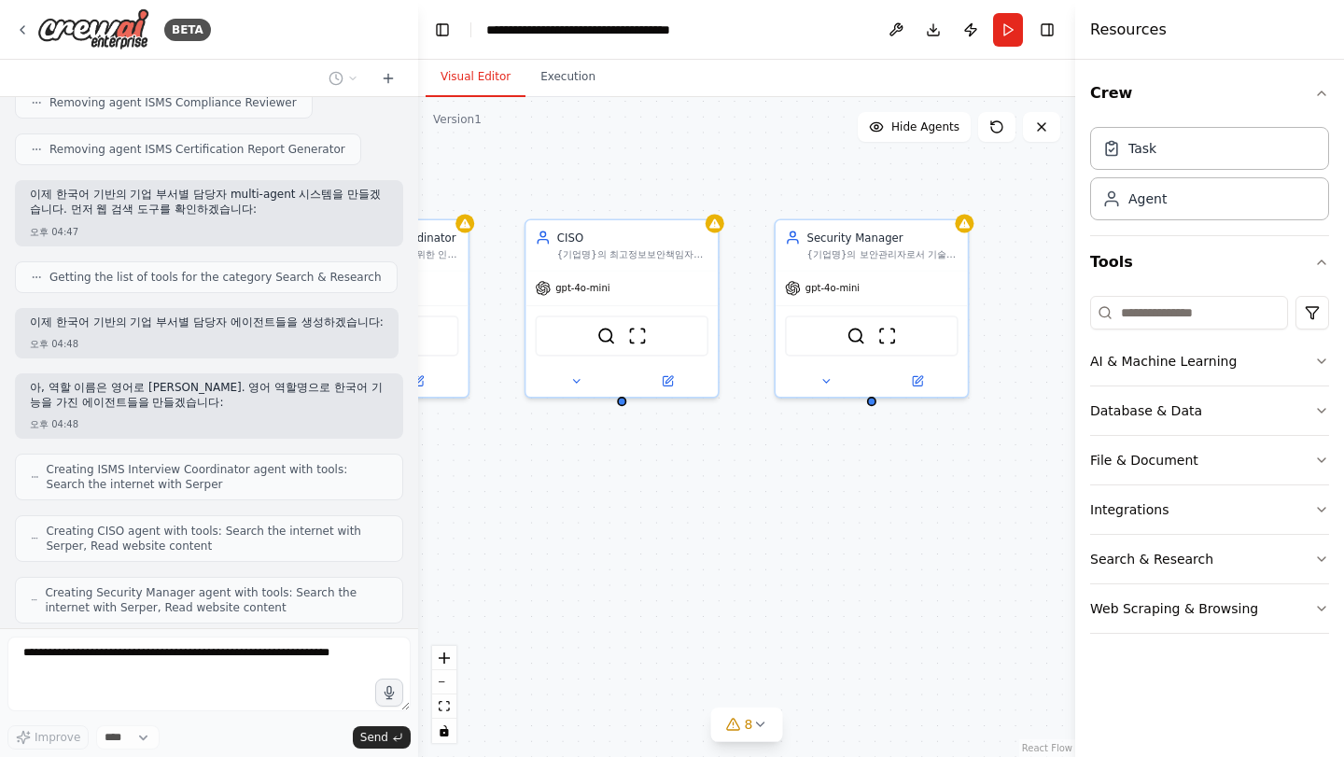
drag, startPoint x: 912, startPoint y: 499, endPoint x: 686, endPoint y: 499, distance: 225.9
click at [686, 499] on div "ISMS Interview Coordinator {기업명}의 ISMS 인증을 위한 인터뷰를 체계적으로 진행하고, 80개 통제항목에 [DATE]…" at bounding box center [746, 427] width 657 height 660
drag, startPoint x: 689, startPoint y: 520, endPoint x: 787, endPoint y: 547, distance: 101.7
click at [787, 547] on div "ISMS Interview Coordinator {기업명}의 ISMS 인증을 위한 인터뷰를 체계적으로 진행하고, 80개 통제항목에 [DATE]…" at bounding box center [746, 427] width 657 height 660
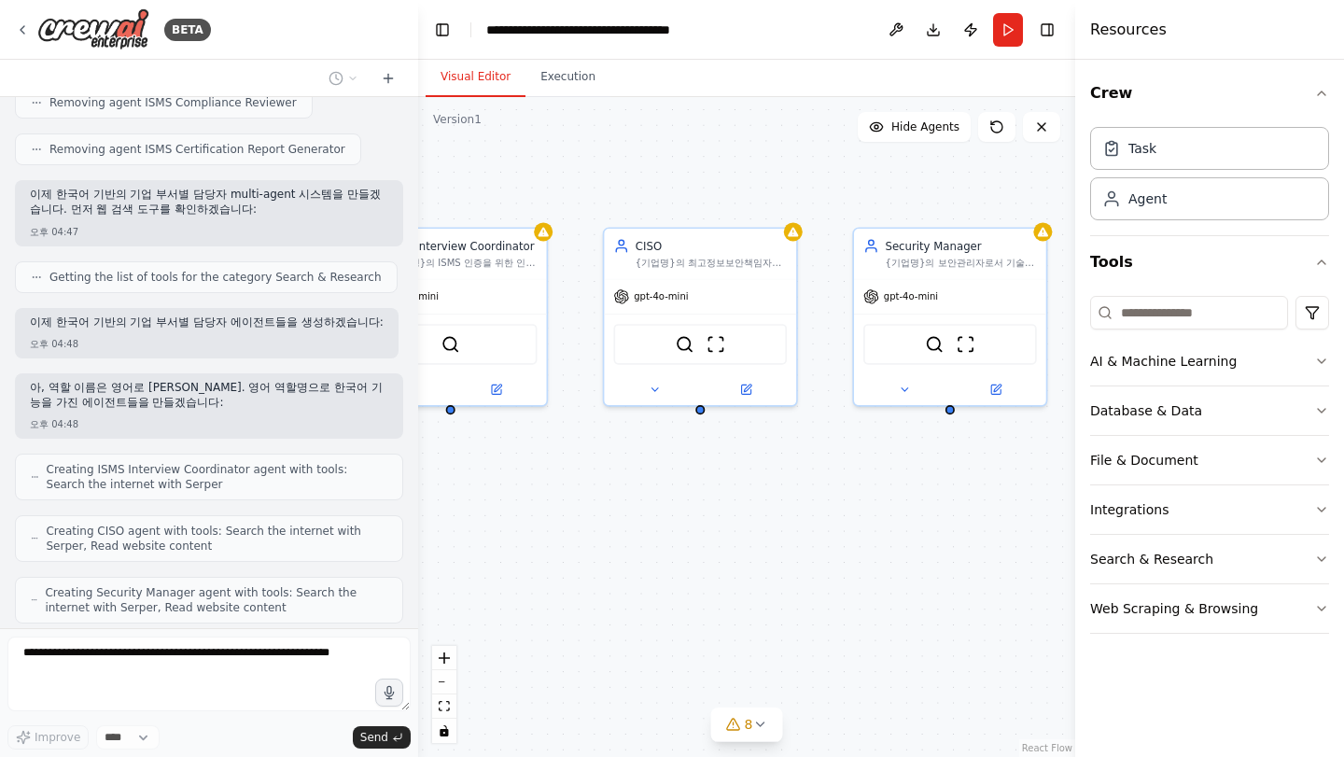
drag, startPoint x: 730, startPoint y: 557, endPoint x: 781, endPoint y: 542, distance: 53.5
click at [781, 542] on div "ISMS Interview Coordinator {기업명}의 ISMS 인증을 위한 인터뷰를 체계적으로 진행하고, 80개 통제항목에 [DATE]…" at bounding box center [746, 427] width 657 height 660
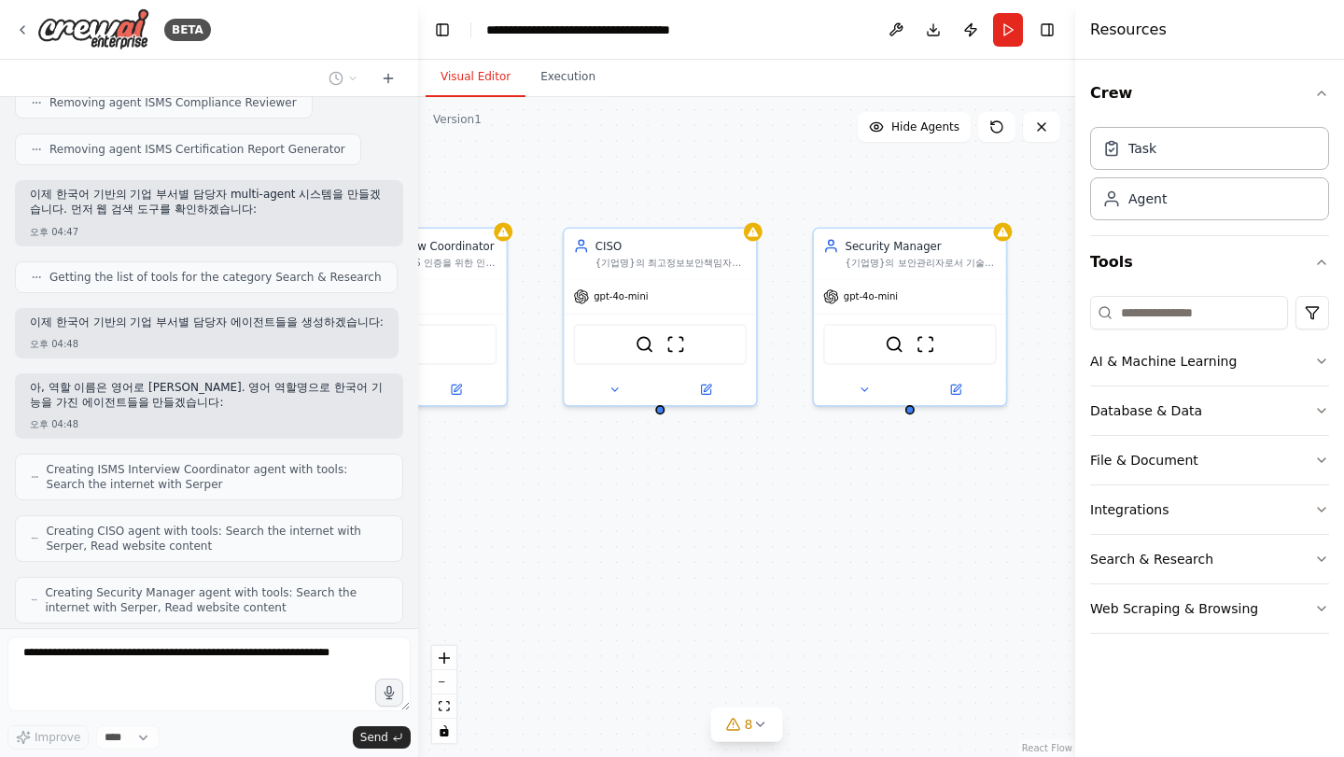
drag, startPoint x: 747, startPoint y: 552, endPoint x: 711, endPoint y: 552, distance: 35.5
click at [711, 552] on div "ISMS Interview Coordinator {기업명}의 ISMS 인증을 위한 인터뷰를 체계적으로 진행하고, 80개 통제항목에 [DATE]…" at bounding box center [746, 427] width 657 height 660
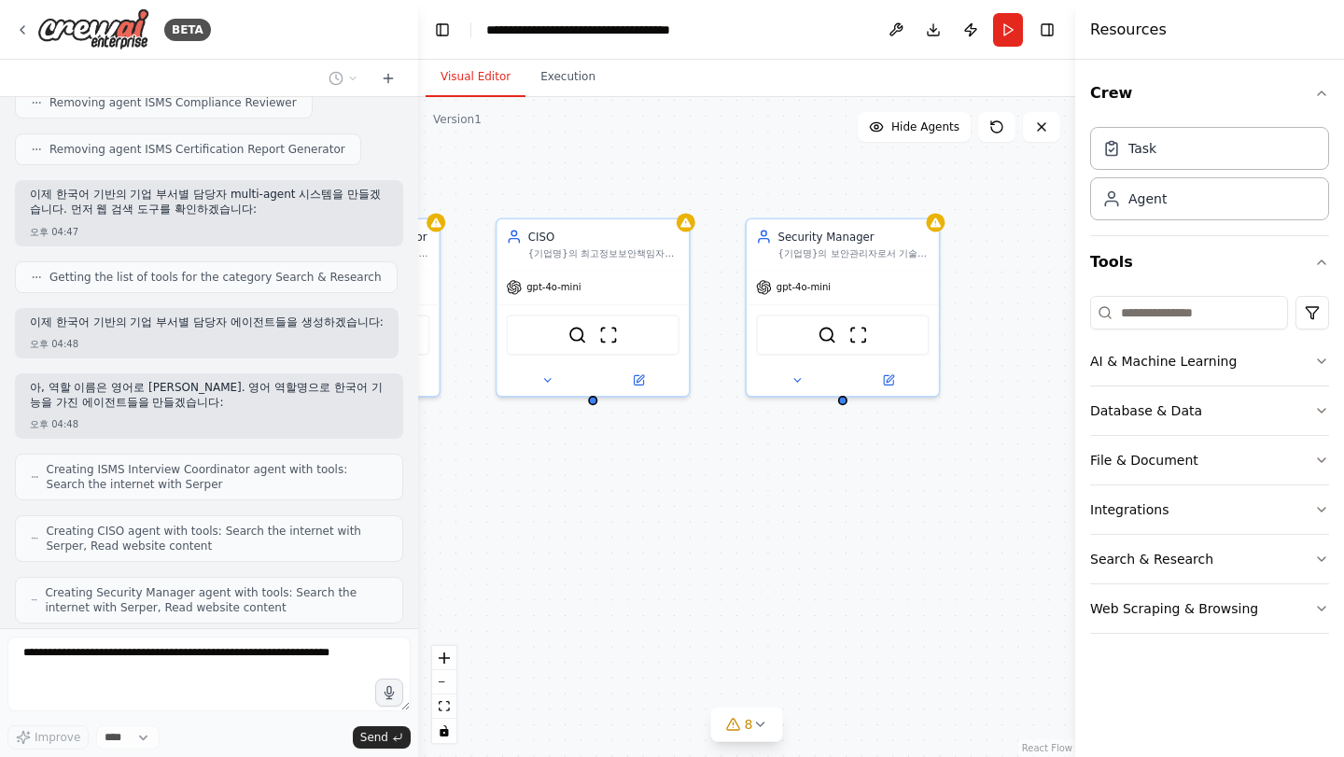
drag, startPoint x: 691, startPoint y: 579, endPoint x: 632, endPoint y: 569, distance: 59.7
click at [632, 569] on div "ISMS Interview Coordinator {기업명}의 ISMS 인증을 위한 인터뷰를 체계적으로 진행하고, 80개 통제항목에 [DATE]…" at bounding box center [746, 427] width 657 height 660
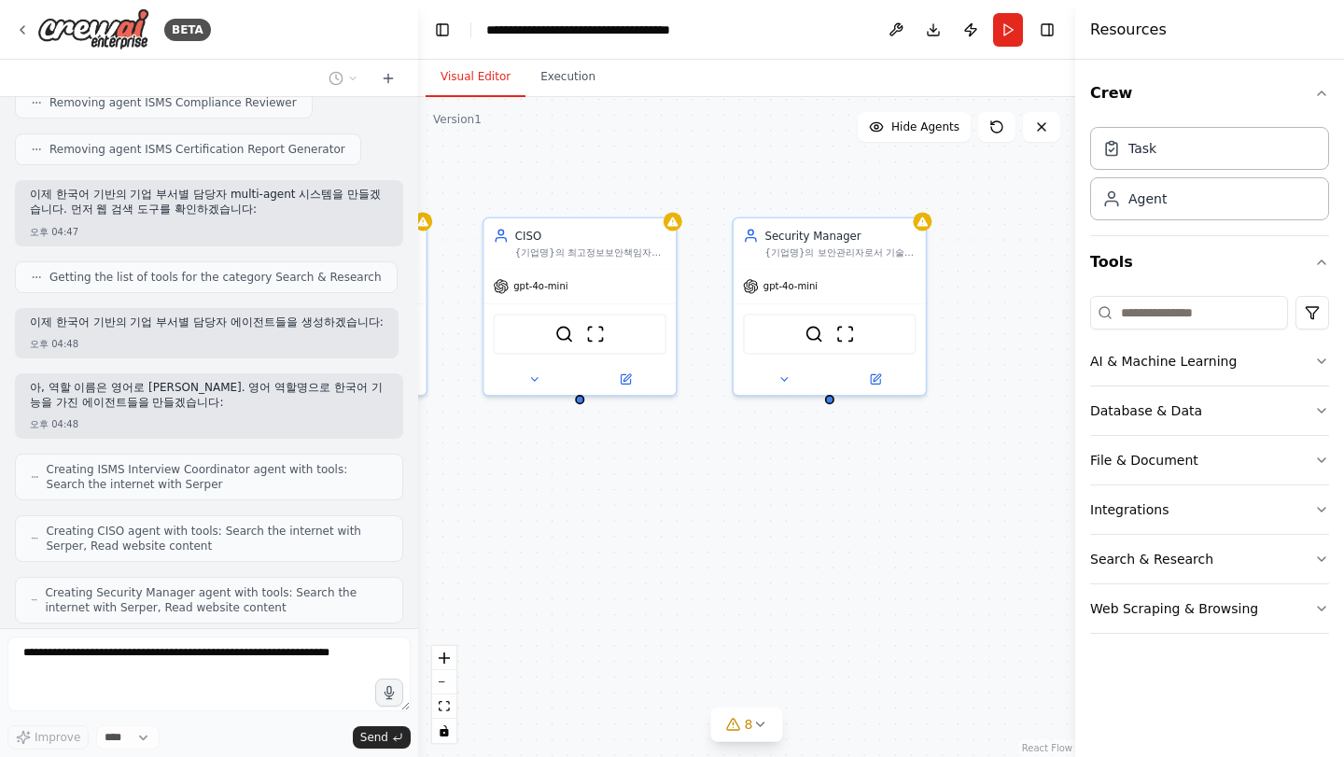
scroll to position [4746, 0]
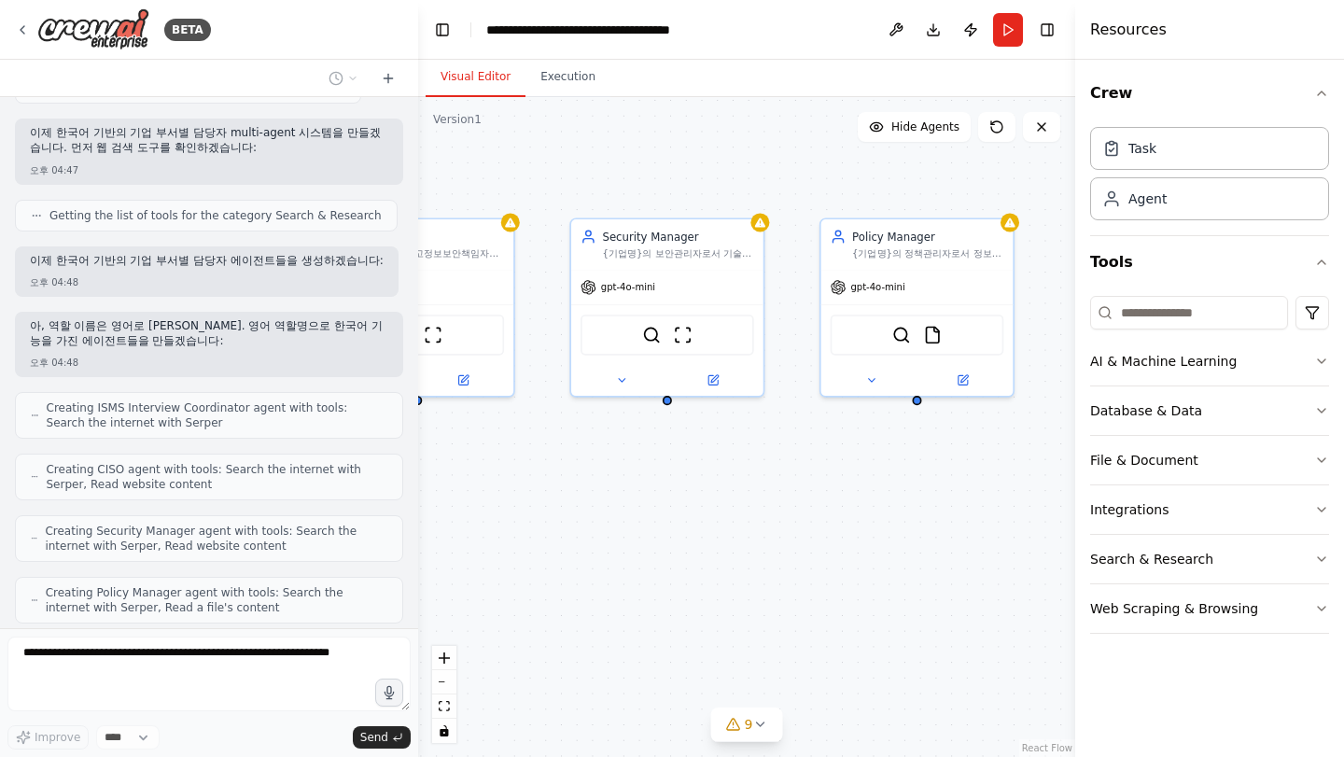
drag, startPoint x: 627, startPoint y: 577, endPoint x: 465, endPoint y: 578, distance: 162.5
click at [465, 578] on div "ISMS Interview Coordinator {기업명}의 ISMS 인증을 위한 인터뷰를 체계적으로 진행하고, 80개 통제항목에 [DATE]…" at bounding box center [746, 427] width 657 height 660
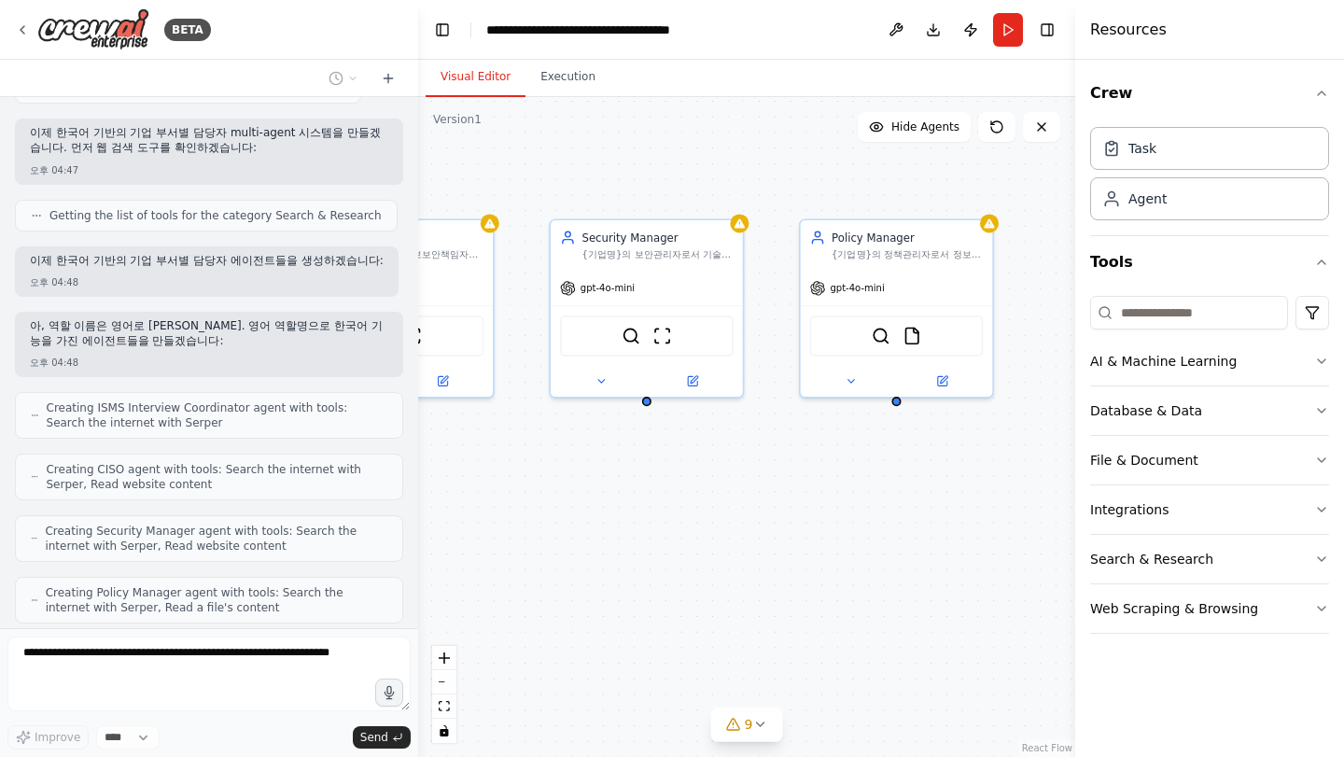
drag, startPoint x: 741, startPoint y: 560, endPoint x: 721, endPoint y: 562, distance: 20.6
click at [721, 562] on div "ISMS Interview Coordinator {기업명}의 ISMS 인증을 위한 인터뷰를 체계적으로 진행하고, 80개 통제항목에 [DATE]…" at bounding box center [746, 427] width 657 height 660
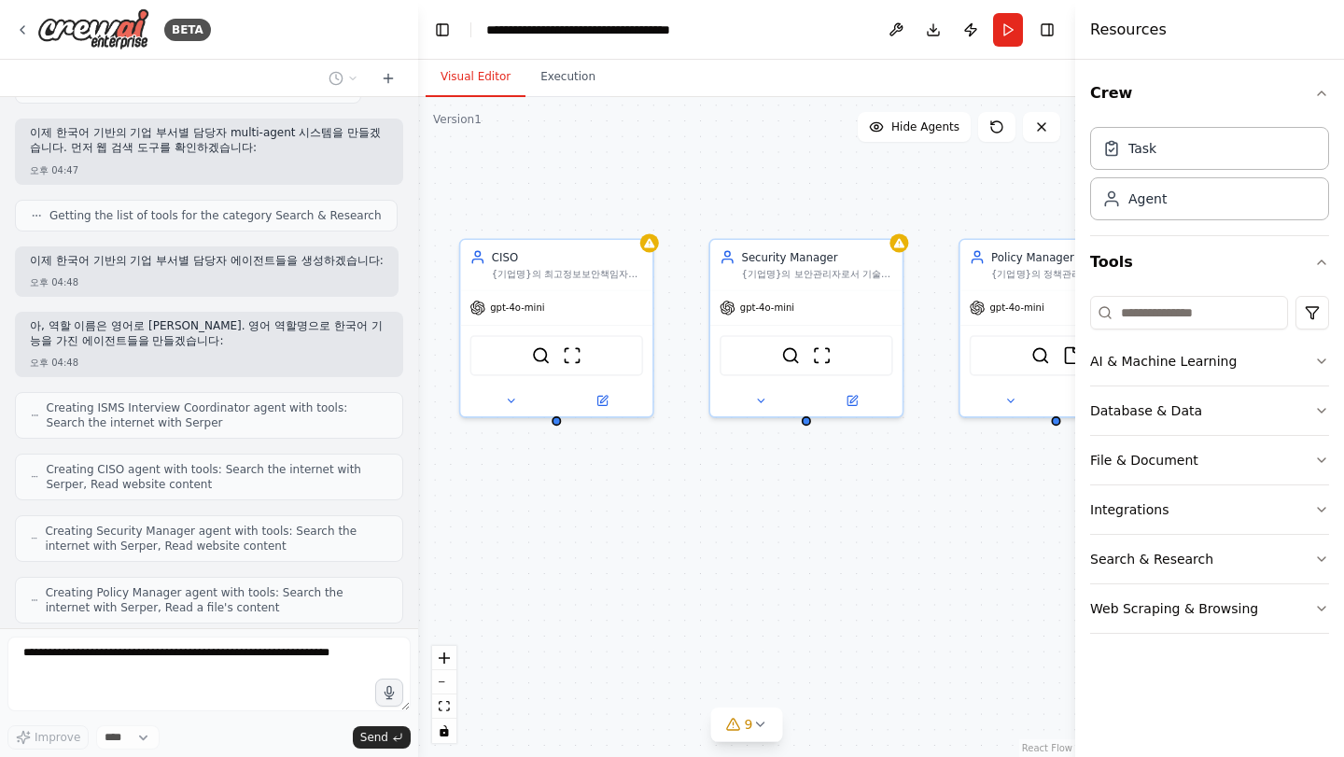
drag, startPoint x: 783, startPoint y: 590, endPoint x: 881, endPoint y: 607, distance: 99.5
click at [881, 607] on div "ISMS Interview Coordinator {기업명}의 ISMS 인증을 위한 인터뷰를 체계적으로 진행하고, 80개 통제항목에 [DATE]…" at bounding box center [746, 427] width 657 height 660
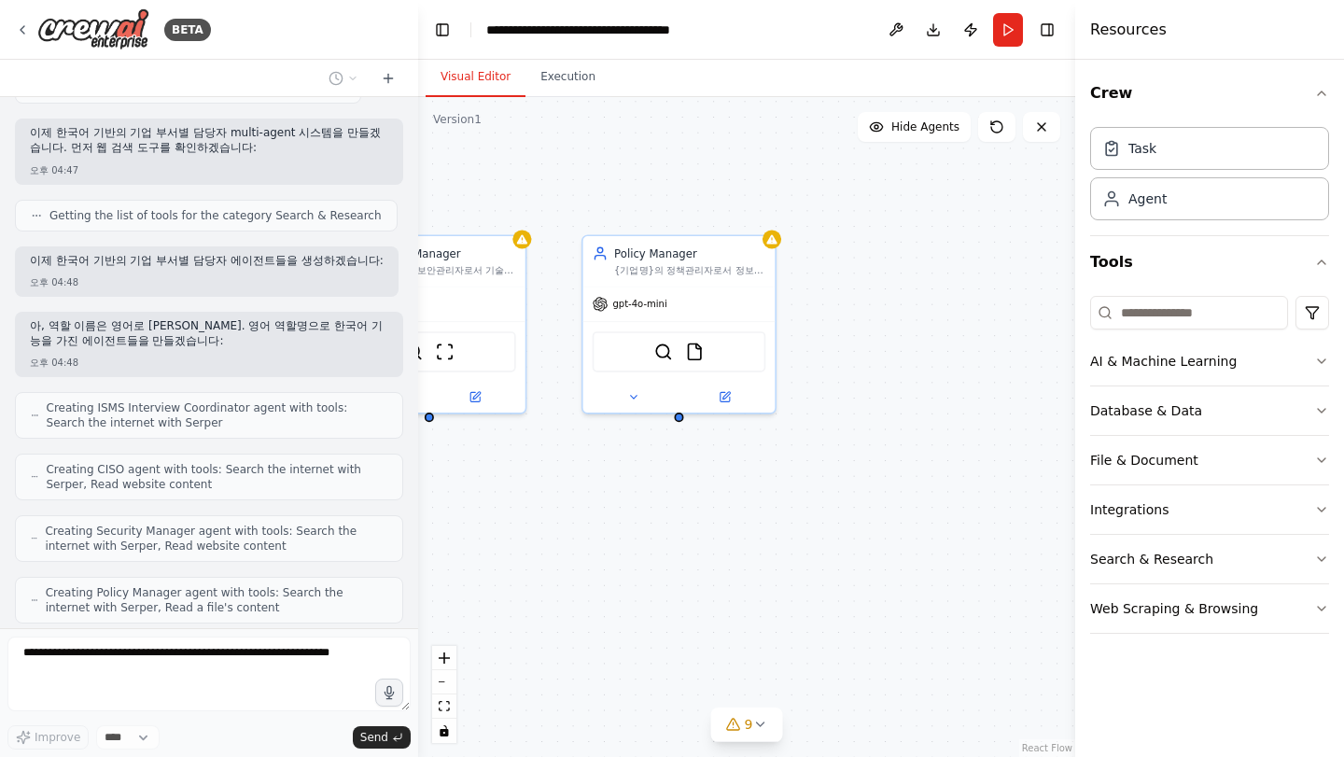
drag, startPoint x: 949, startPoint y: 571, endPoint x: 567, endPoint y: 566, distance: 381.9
click at [567, 566] on div "ISMS Interview Coordinator {기업명}의 ISMS 인증을 위한 인터뷰를 체계적으로 진행하고, 80개 통제항목에 [DATE]…" at bounding box center [746, 427] width 657 height 660
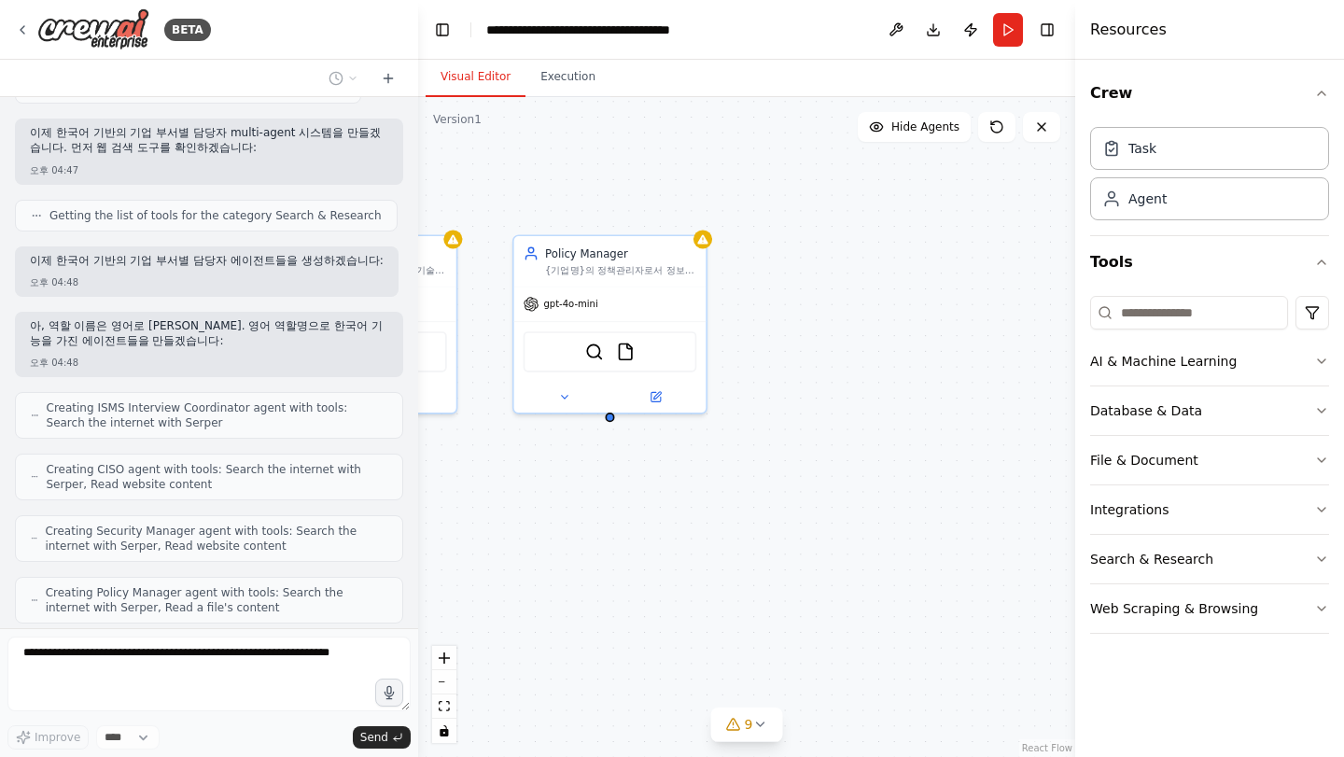
drag, startPoint x: 745, startPoint y: 578, endPoint x: 676, endPoint y: 578, distance: 69.1
click at [676, 578] on div "ISMS Interview Coordinator {기업명}의 ISMS 인증을 위한 인터뷰를 체계적으로 진행하고, 80개 통제항목에 [DATE]…" at bounding box center [746, 427] width 657 height 660
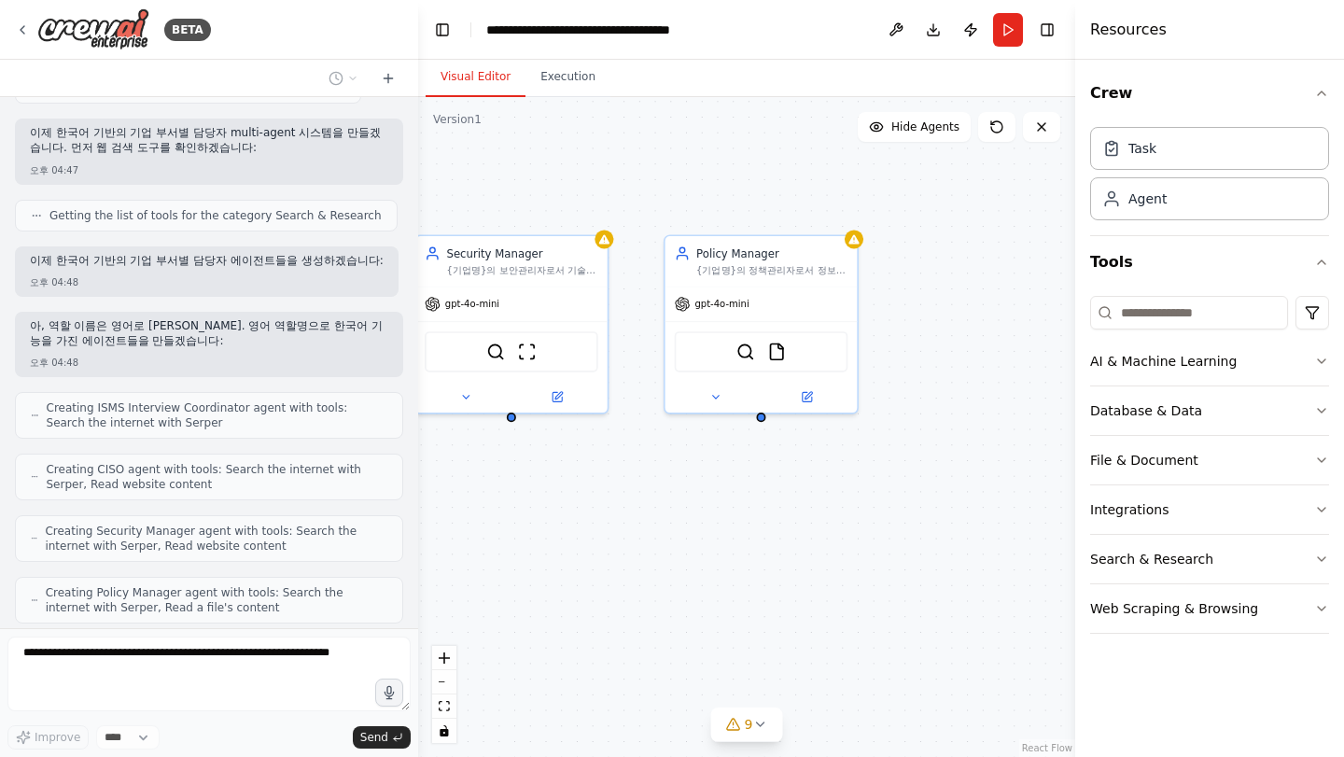
drag, startPoint x: 677, startPoint y: 580, endPoint x: 828, endPoint y: 580, distance: 151.2
click at [828, 580] on div "ISMS Interview Coordinator {기업명}의 ISMS 인증을 위한 인터뷰를 체계적으로 진행하고, 80개 통제항목에 [DATE]…" at bounding box center [746, 427] width 657 height 660
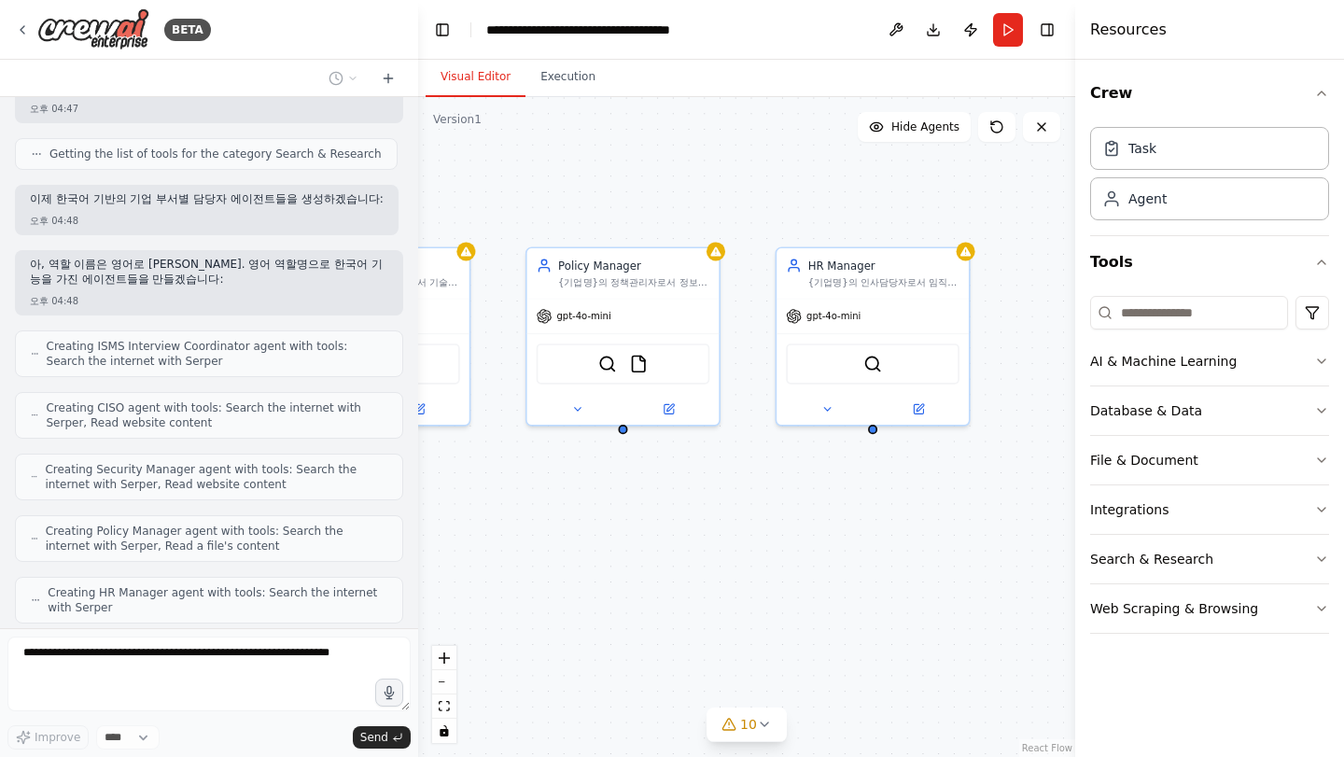
drag, startPoint x: 654, startPoint y: 597, endPoint x: 641, endPoint y: 597, distance: 12.1
click at [641, 597] on div "ISMS Interview Coordinator {기업명}의 ISMS 인증을 위한 인터뷰를 체계적으로 진행하고, 80개 통제항목에 [DATE]…" at bounding box center [746, 427] width 657 height 660
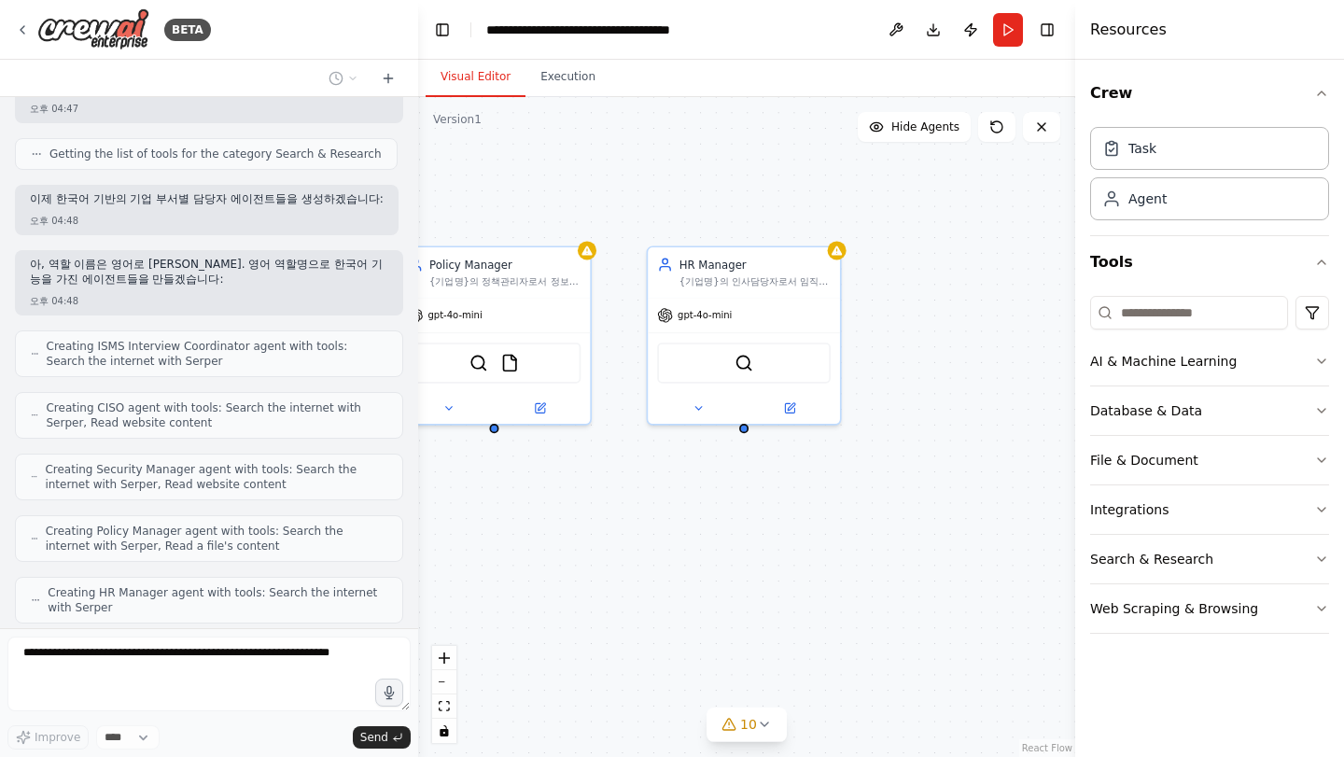
drag, startPoint x: 641, startPoint y: 597, endPoint x: 512, endPoint y: 595, distance: 129.8
click at [512, 595] on div "ISMS Interview Coordinator {기업명}의 ISMS 인증을 위한 인터뷰를 체계적으로 진행하고, 80개 통제항목에 [DATE]…" at bounding box center [746, 427] width 657 height 660
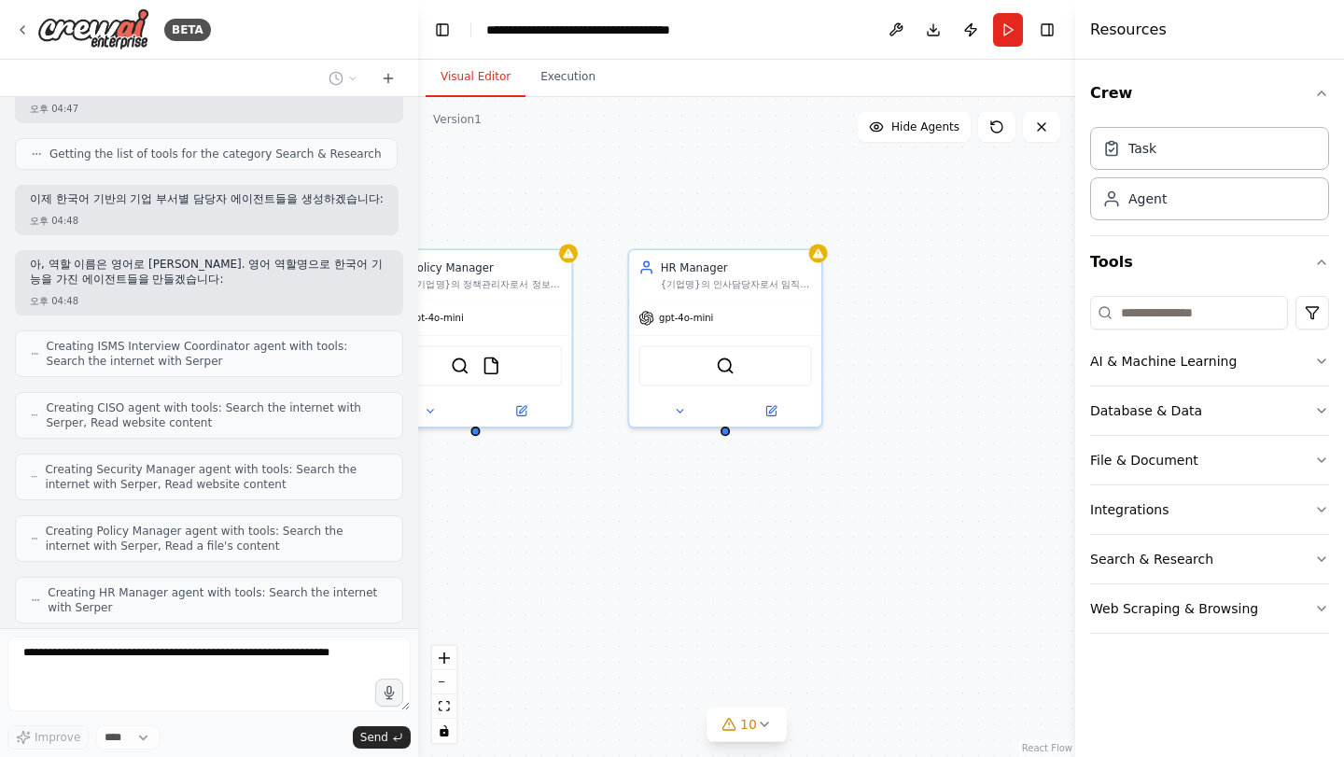
drag, startPoint x: 734, startPoint y: 572, endPoint x: 616, endPoint y: 582, distance: 118.0
click at [616, 582] on div "ISMS Interview Coordinator {기업명}의 ISMS 인증을 위한 인터뷰를 체계적으로 진행하고, 80개 통제항목에 [DATE]…" at bounding box center [746, 427] width 657 height 660
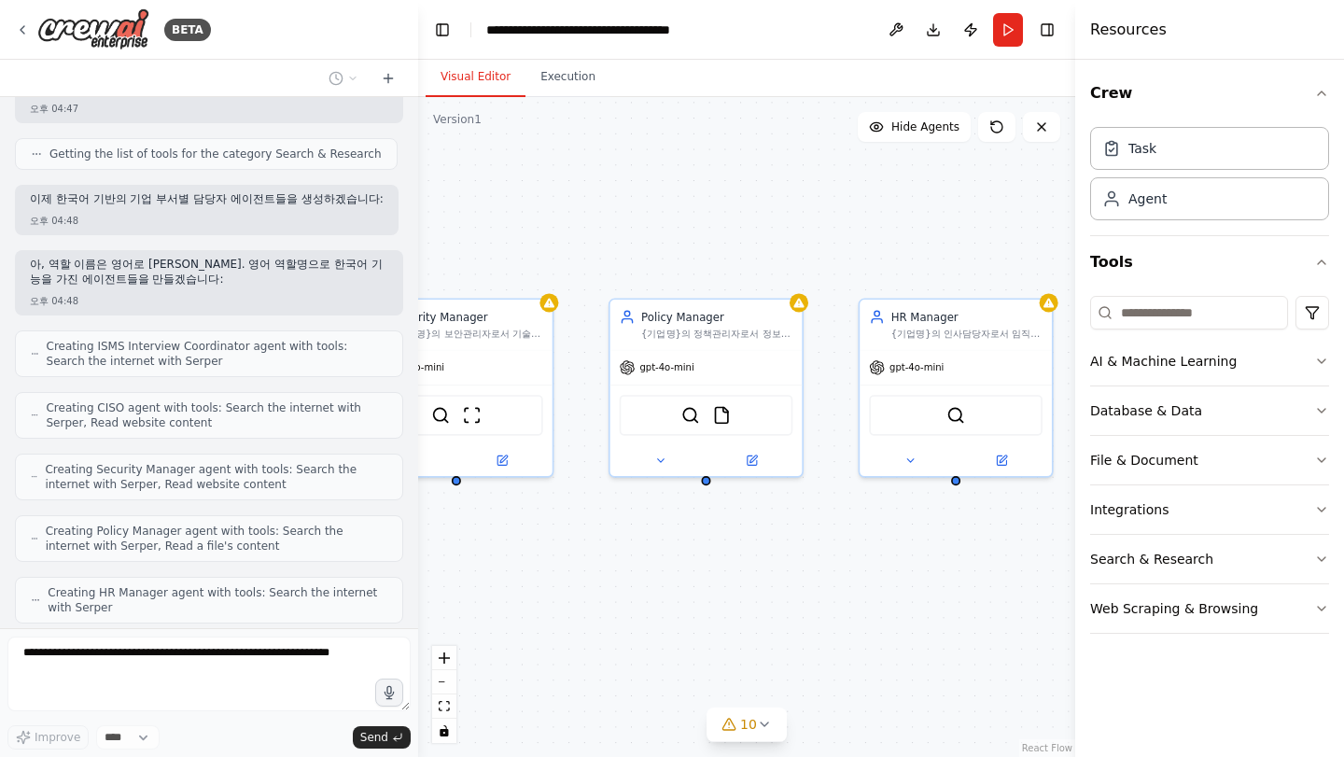
drag, startPoint x: 529, startPoint y: 603, endPoint x: 871, endPoint y: 658, distance: 346.1
click at [870, 658] on div "ISMS Interview Coordinator {기업명}의 ISMS 인증을 위한 인터뷰를 체계적으로 진행하고, 80개 통제항목에 [DATE]…" at bounding box center [746, 427] width 657 height 660
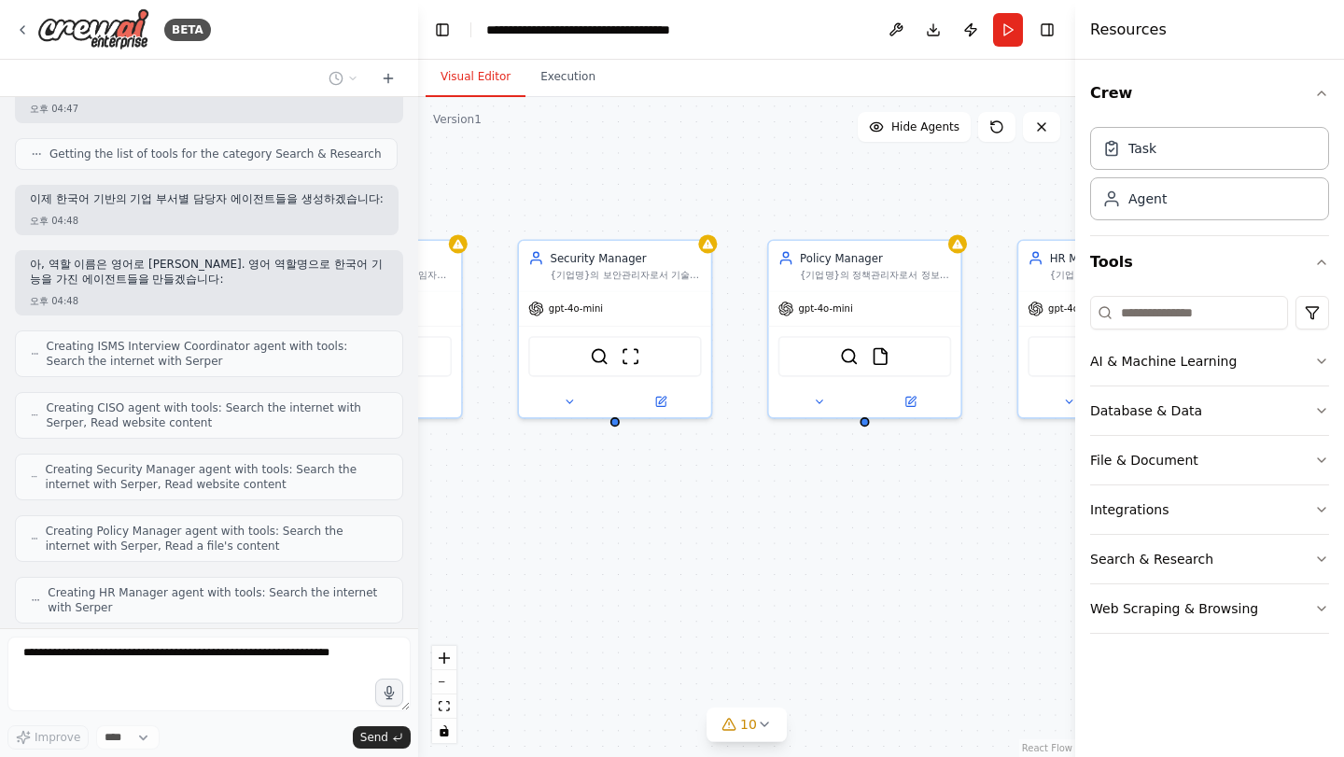
drag, startPoint x: 783, startPoint y: 614, endPoint x: 784, endPoint y: 548, distance: 66.3
click at [785, 548] on div "ISMS Interview Coordinator {기업명}의 ISMS 인증을 위한 인터뷰를 체계적으로 진행하고, 80개 통제항목에 [DATE]…" at bounding box center [746, 427] width 657 height 660
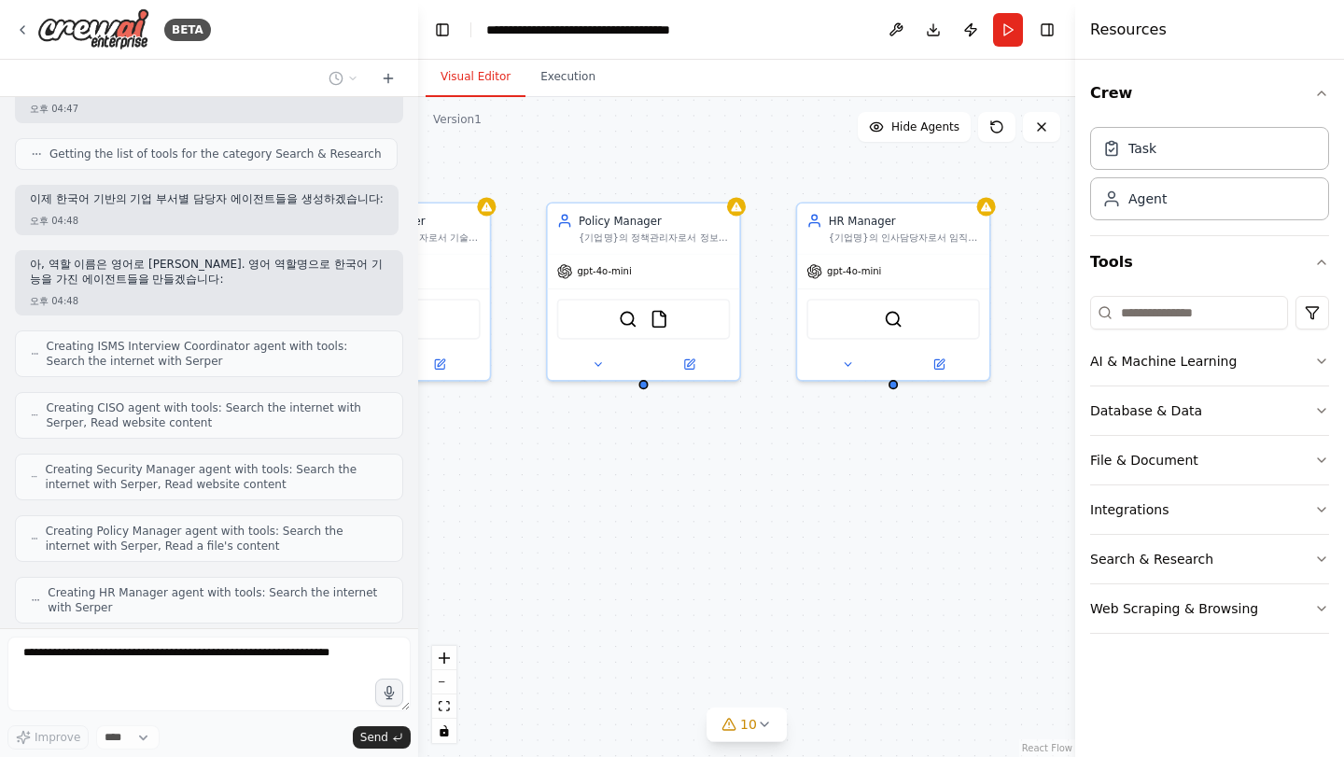
drag, startPoint x: 682, startPoint y: 593, endPoint x: 660, endPoint y: 591, distance: 21.6
click at [660, 591] on div "ISMS Interview Coordinator {기업명}의 ISMS 인증을 위한 인터뷰를 체계적으로 진행하고, 80개 통제항목에 [DATE]…" at bounding box center [746, 427] width 657 height 660
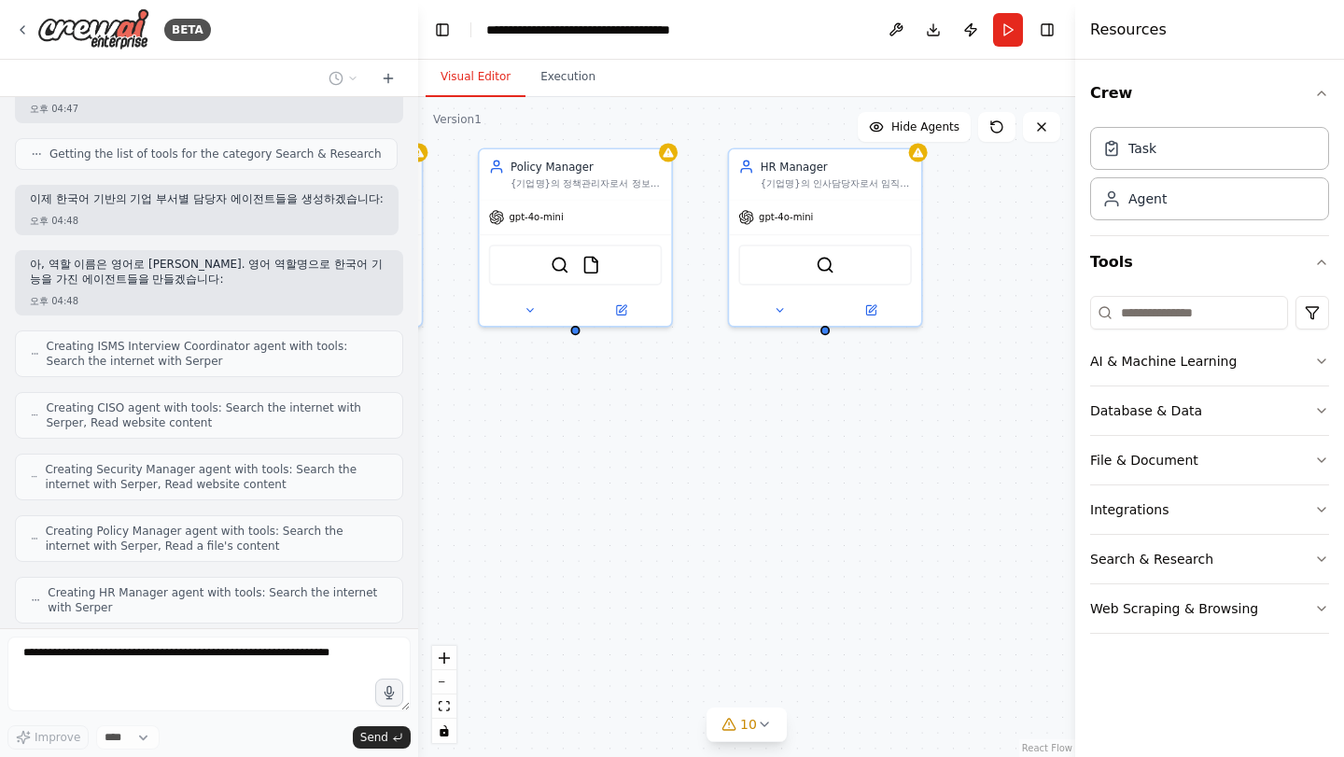
drag, startPoint x: 729, startPoint y: 641, endPoint x: 668, endPoint y: 593, distance: 77.7
click at [668, 593] on div "ISMS Interview Coordinator {기업명}의 ISMS 인증을 위한 인터뷰를 체계적으로 진행하고, 80개 통제항목에 [DATE]…" at bounding box center [746, 427] width 657 height 660
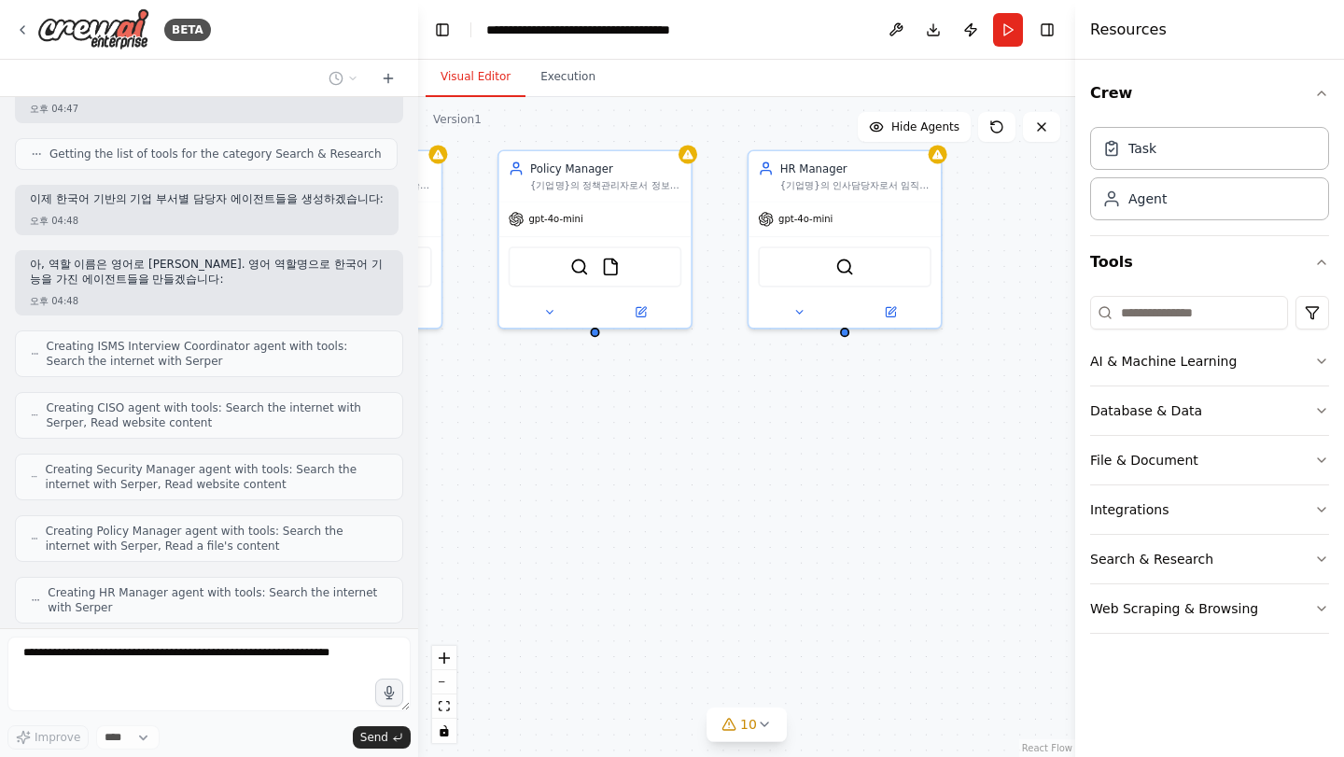
drag, startPoint x: 747, startPoint y: 595, endPoint x: 852, endPoint y: 645, distance: 116.9
click at [852, 645] on div "ISMS Interview Coordinator {기업명}의 ISMS 인증을 위한 인터뷰를 체계적으로 진행하고, 80개 통제항목에 [DATE]…" at bounding box center [746, 427] width 657 height 660
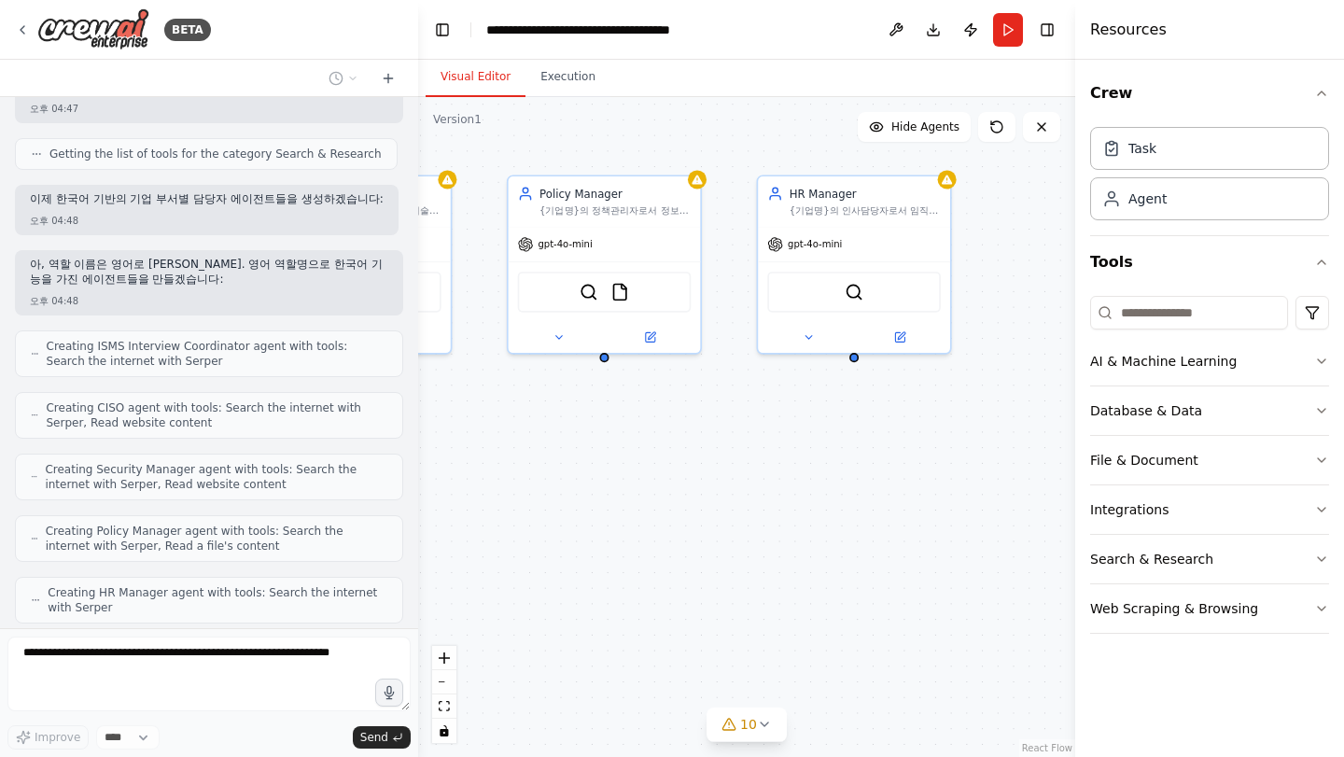
drag, startPoint x: 883, startPoint y: 581, endPoint x: 809, endPoint y: 556, distance: 78.8
click at [809, 556] on div "ISMS Interview Coordinator {기업명}의 ISMS 인증을 위한 인터뷰를 체계적으로 진행하고, 80개 통제항목에 [DATE]…" at bounding box center [746, 427] width 657 height 660
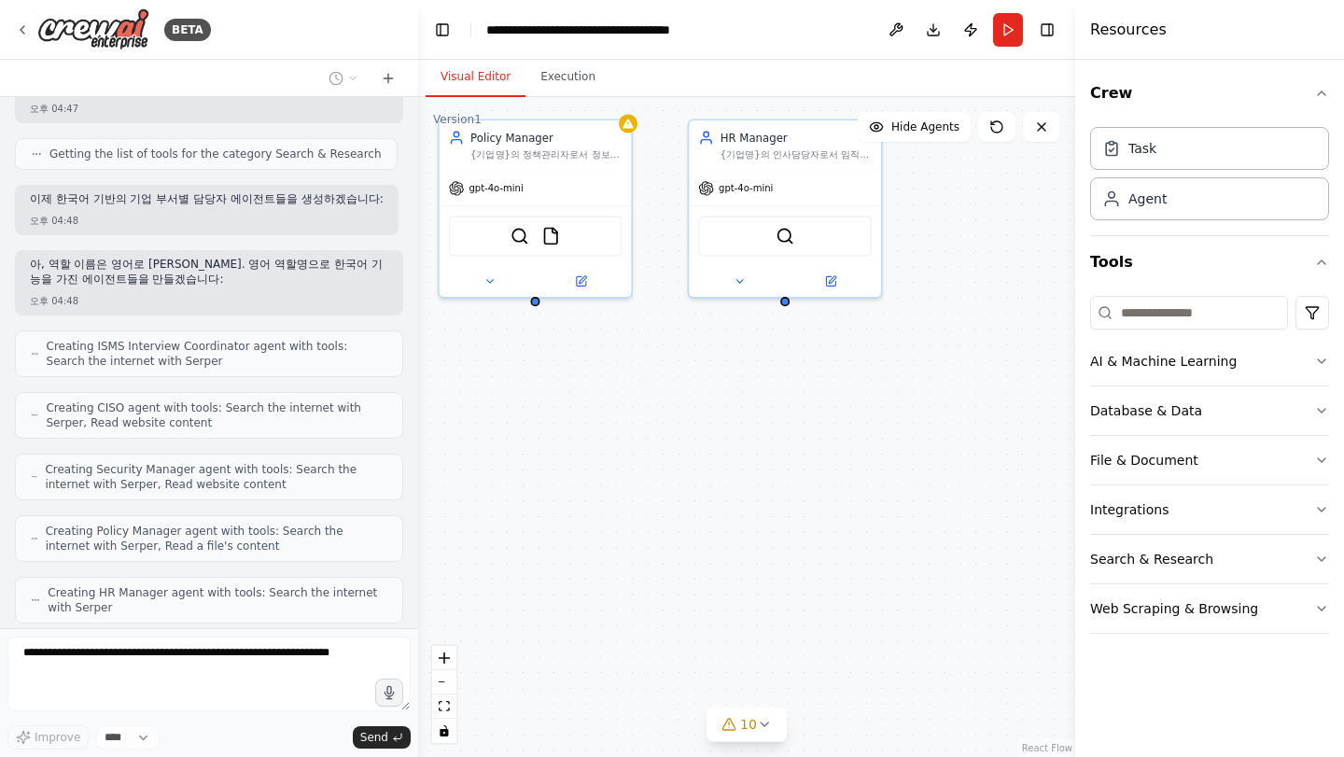
drag, startPoint x: 836, startPoint y: 578, endPoint x: 767, endPoint y: 522, distance: 88.9
click at [767, 522] on div "ISMS Interview Coordinator {기업명}의 ISMS 인증을 위한 인터뷰를 체계적으로 진행하고, 80개 통제항목에 [DATE]…" at bounding box center [746, 427] width 657 height 660
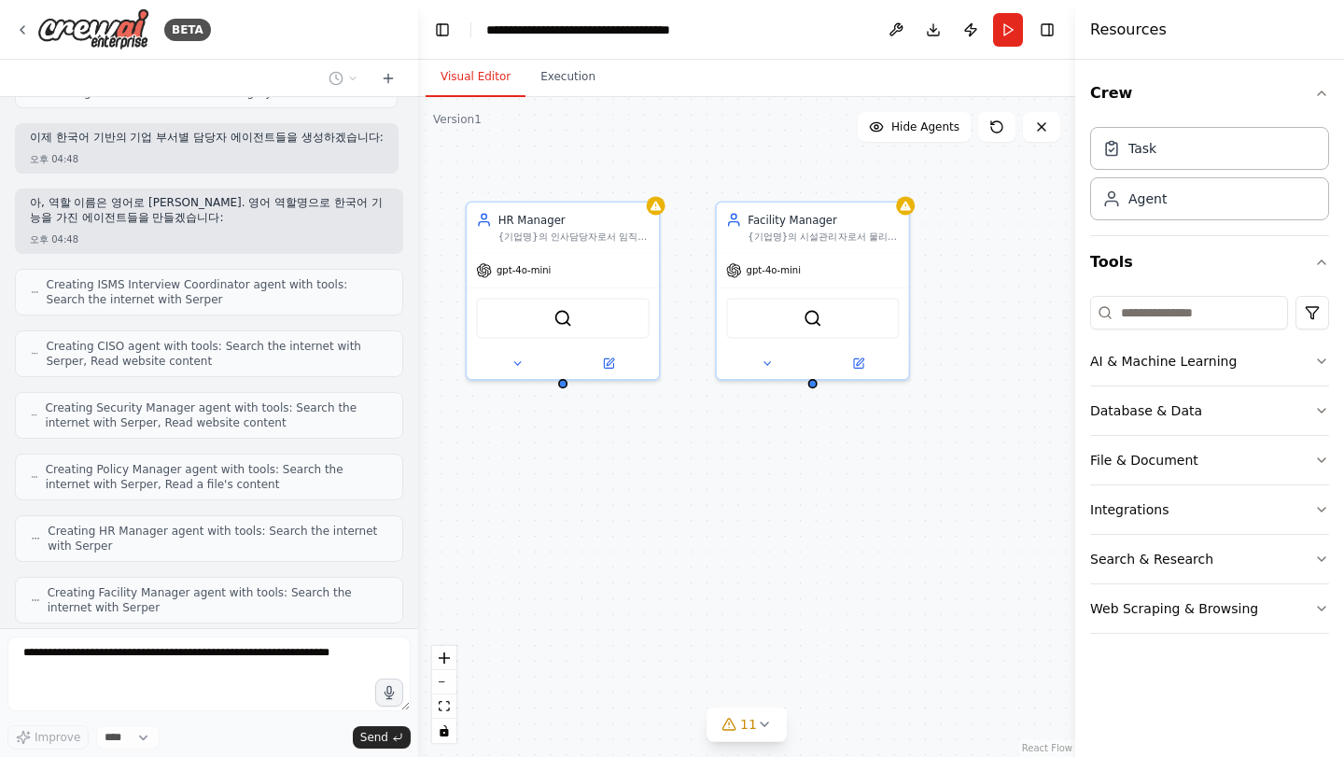
drag, startPoint x: 789, startPoint y: 424, endPoint x: 604, endPoint y: 494, distance: 197.7
click at [604, 494] on div "ISMS Interview Coordinator {기업명}의 ISMS 인증을 위한 인터뷰를 체계적으로 진행하고, 80개 통제항목에 [DATE]…" at bounding box center [746, 427] width 657 height 660
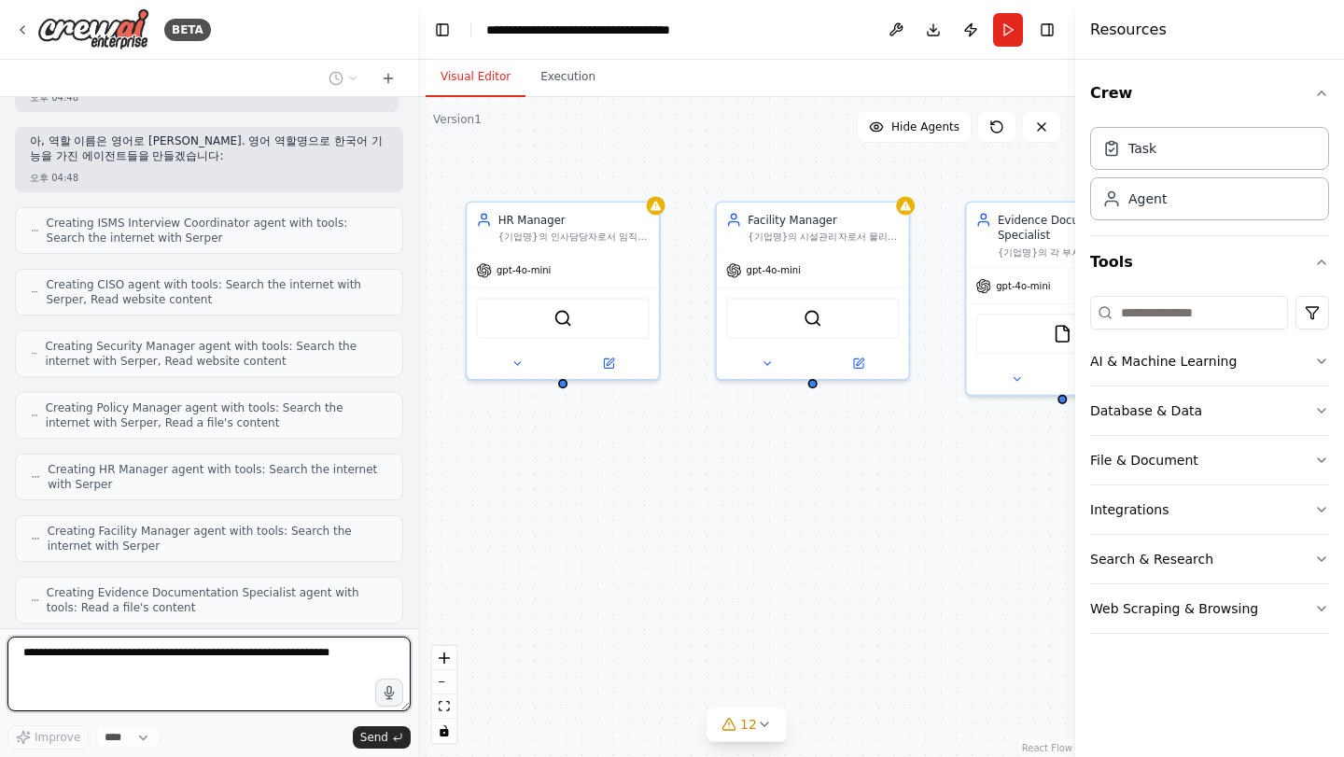
scroll to position [4947, 0]
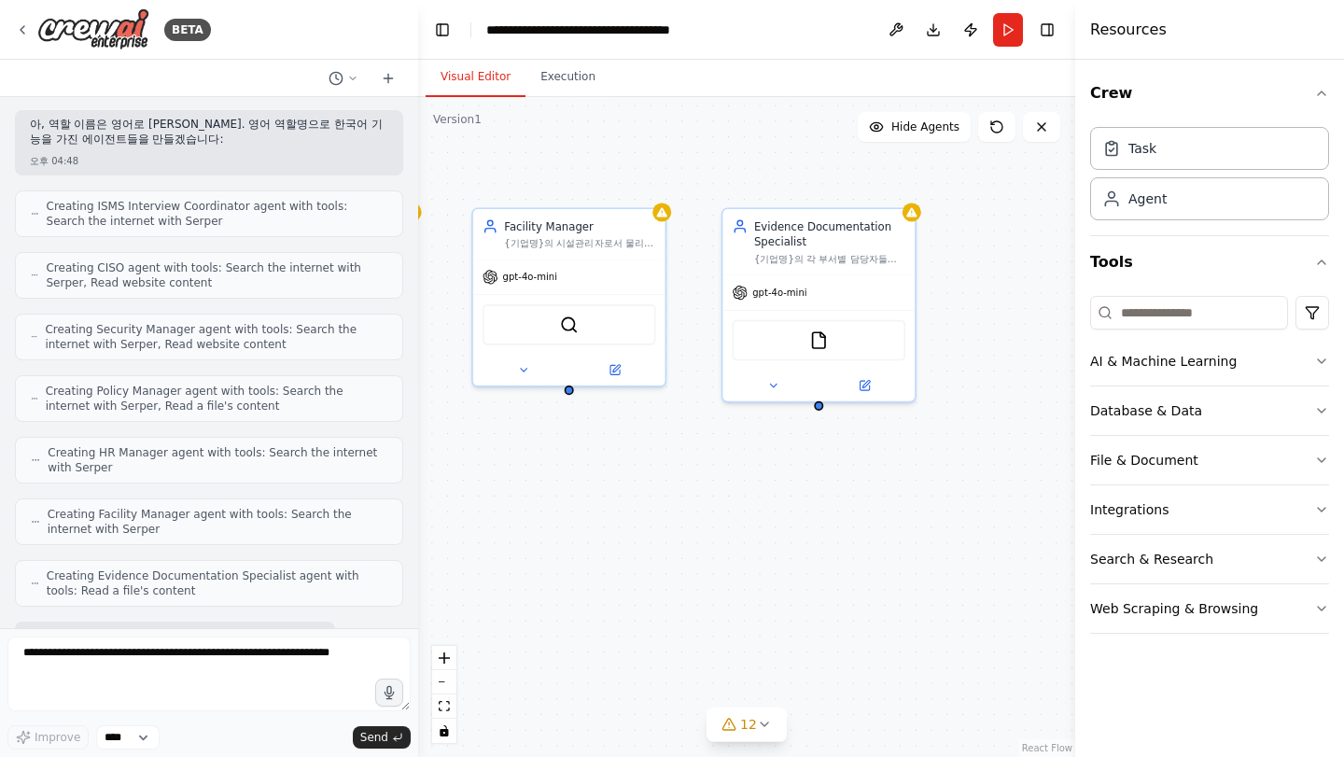
drag, startPoint x: 814, startPoint y: 493, endPoint x: 570, endPoint y: 499, distance: 243.8
click at [570, 499] on div "ISMS Interview Coordinator {기업명}의 ISMS 인증을 위한 인터뷰를 체계적으로 진행하고, 80개 통제항목에 [DATE]…" at bounding box center [746, 427] width 657 height 660
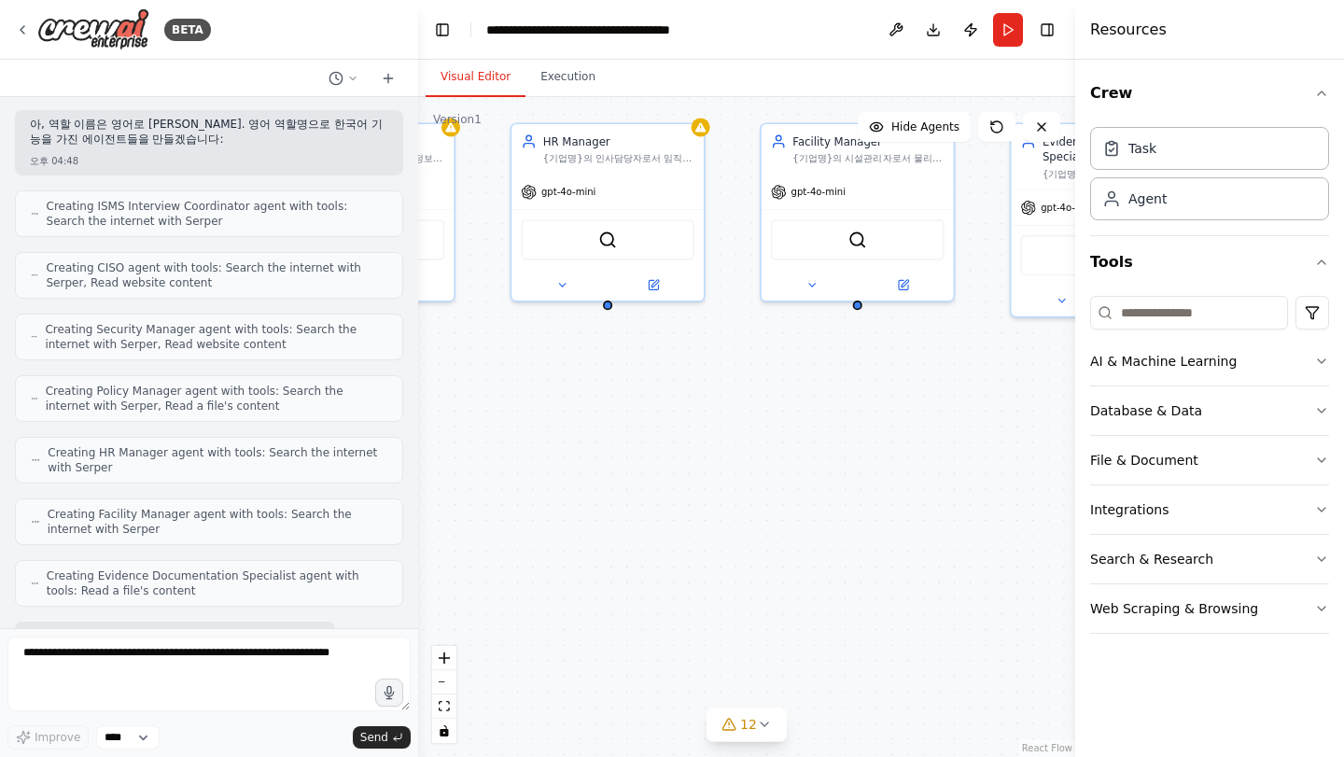
drag, startPoint x: 570, startPoint y: 548, endPoint x: 866, endPoint y: 467, distance: 307.8
click at [866, 467] on div "ISMS Interview Coordinator {기업명}의 ISMS 인증을 위한 인터뷰를 체계적으로 진행하고, 80개 통제항목에 [DATE]…" at bounding box center [746, 427] width 657 height 660
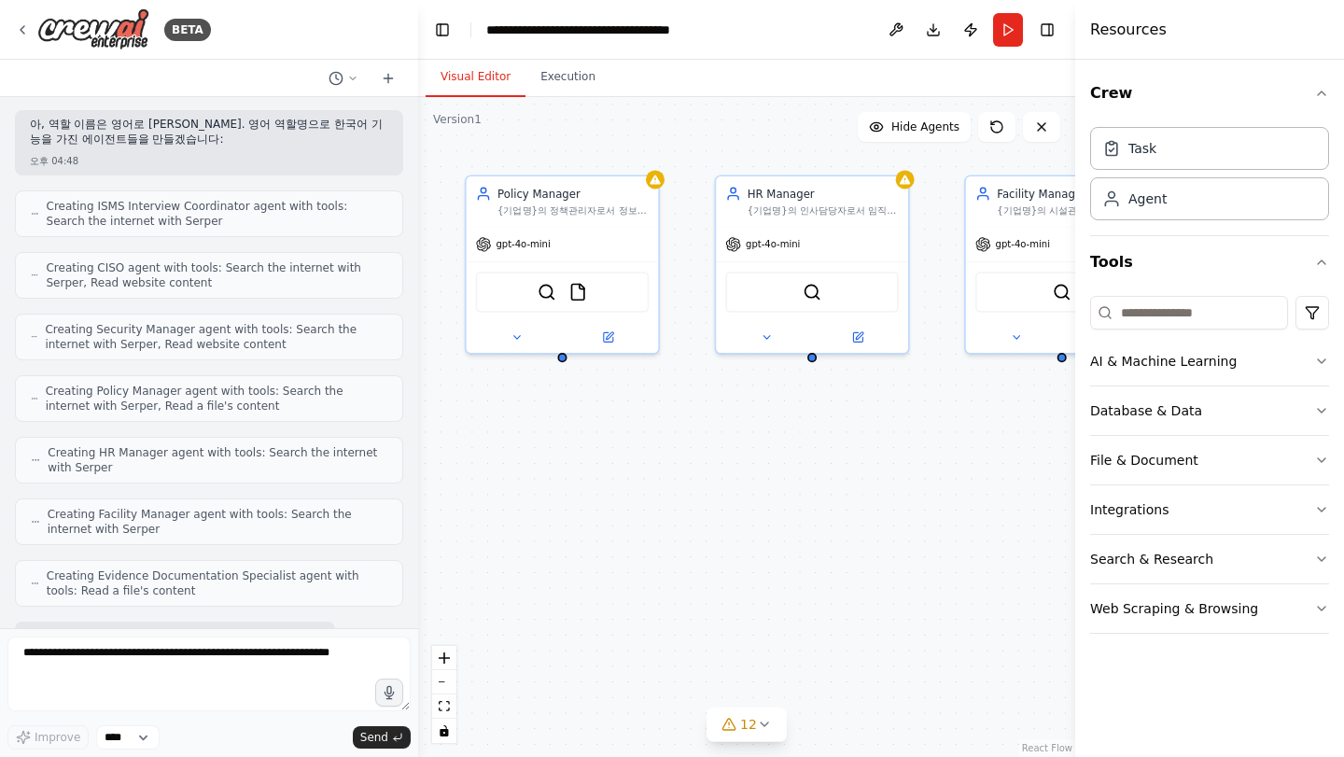
drag, startPoint x: 716, startPoint y: 488, endPoint x: 912, endPoint y: 536, distance: 201.8
click at [912, 536] on div "ISMS Interview Coordinator {기업명}의 ISMS 인증을 위한 인터뷰를 체계적으로 진행하고, 80개 통제항목에 [DATE]…" at bounding box center [746, 427] width 657 height 660
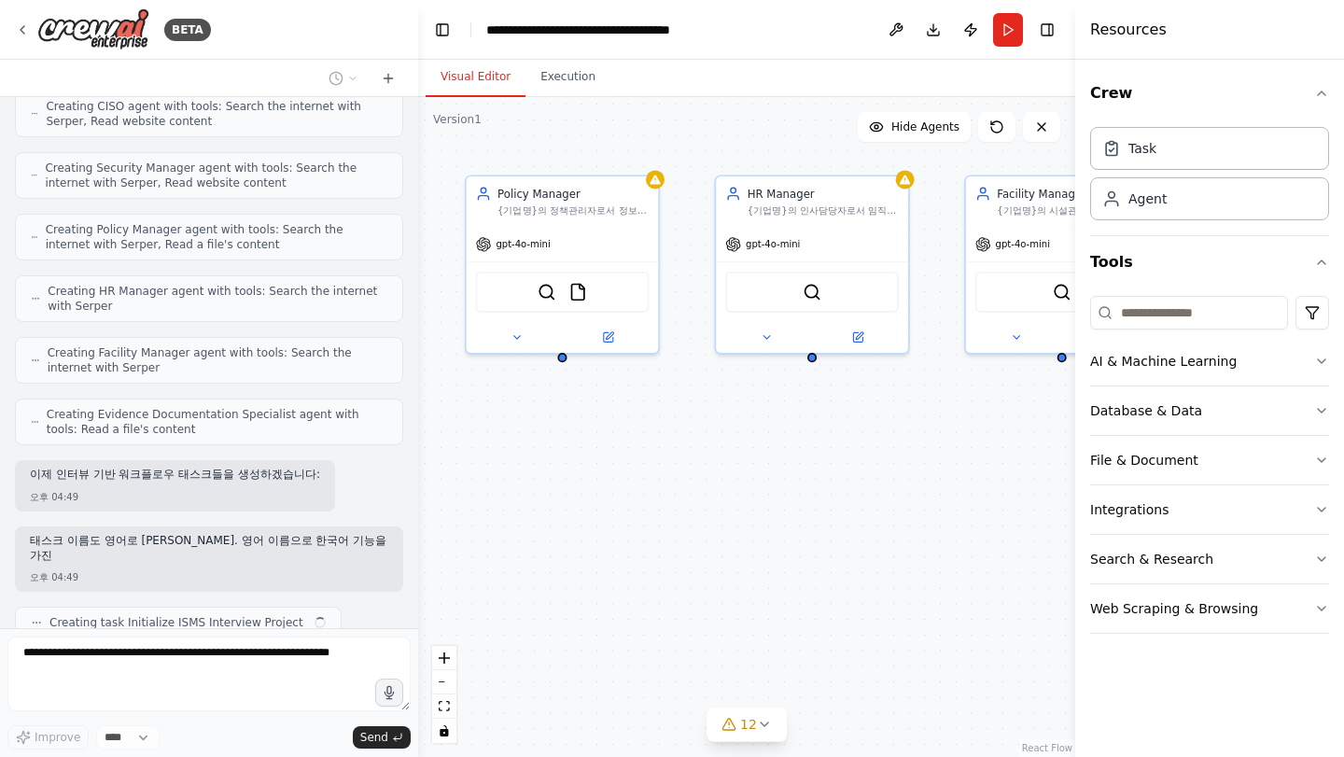
scroll to position [5124, 0]
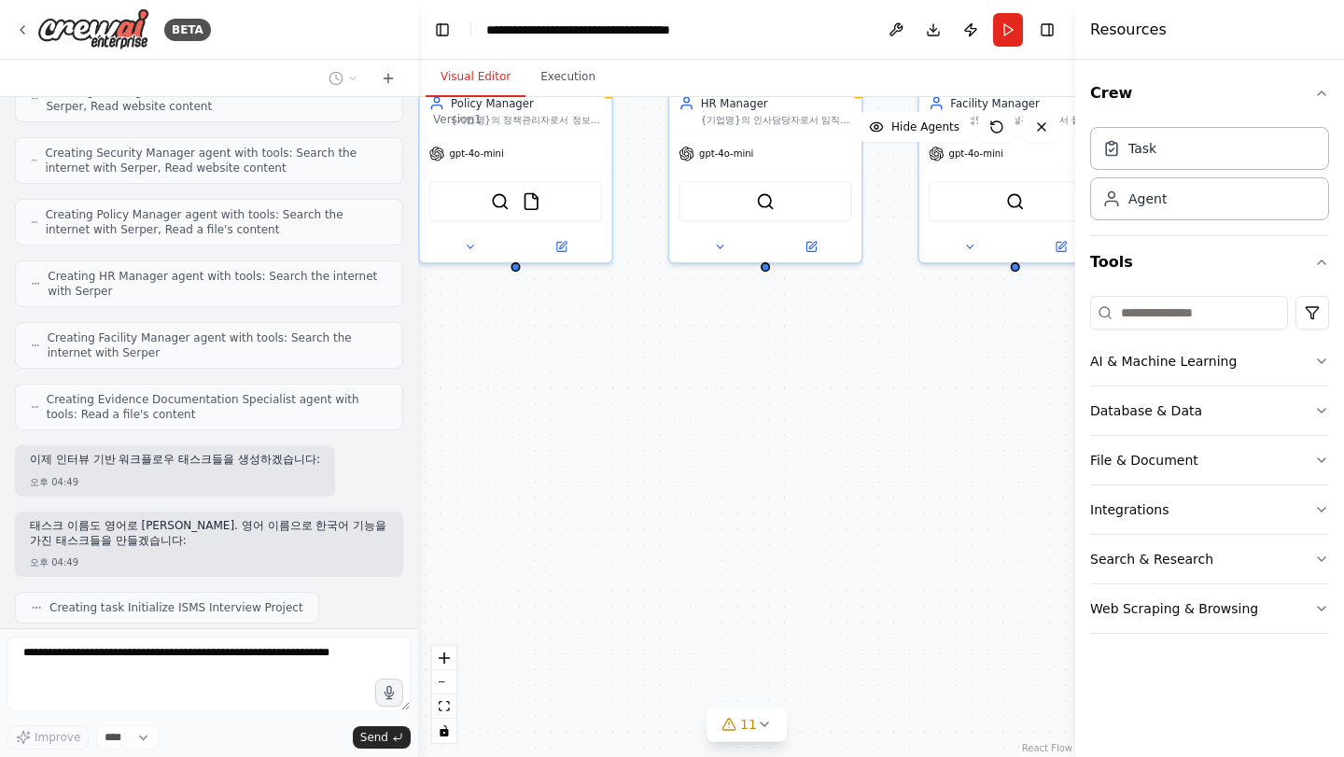
drag, startPoint x: 816, startPoint y: 556, endPoint x: 781, endPoint y: 489, distance: 76.0
click at [781, 489] on div ".deletable-edge-delete-btn { width: 20px; height: 20px; border: 0px solid #ffff…" at bounding box center [746, 427] width 657 height 660
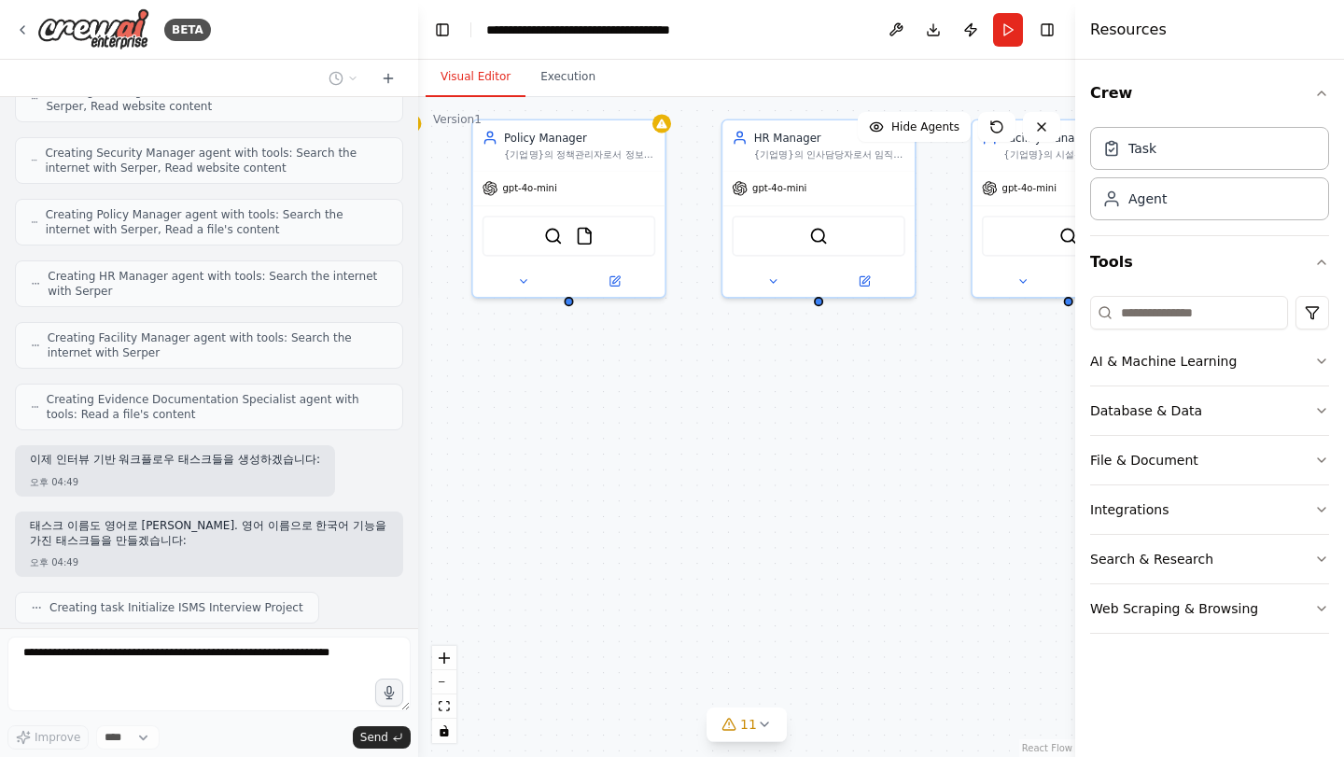
drag, startPoint x: 853, startPoint y: 512, endPoint x: 907, endPoint y: 548, distance: 65.3
click at [907, 548] on div ".deletable-edge-delete-btn { width: 20px; height: 20px; border: 0px solid #ffff…" at bounding box center [746, 427] width 657 height 660
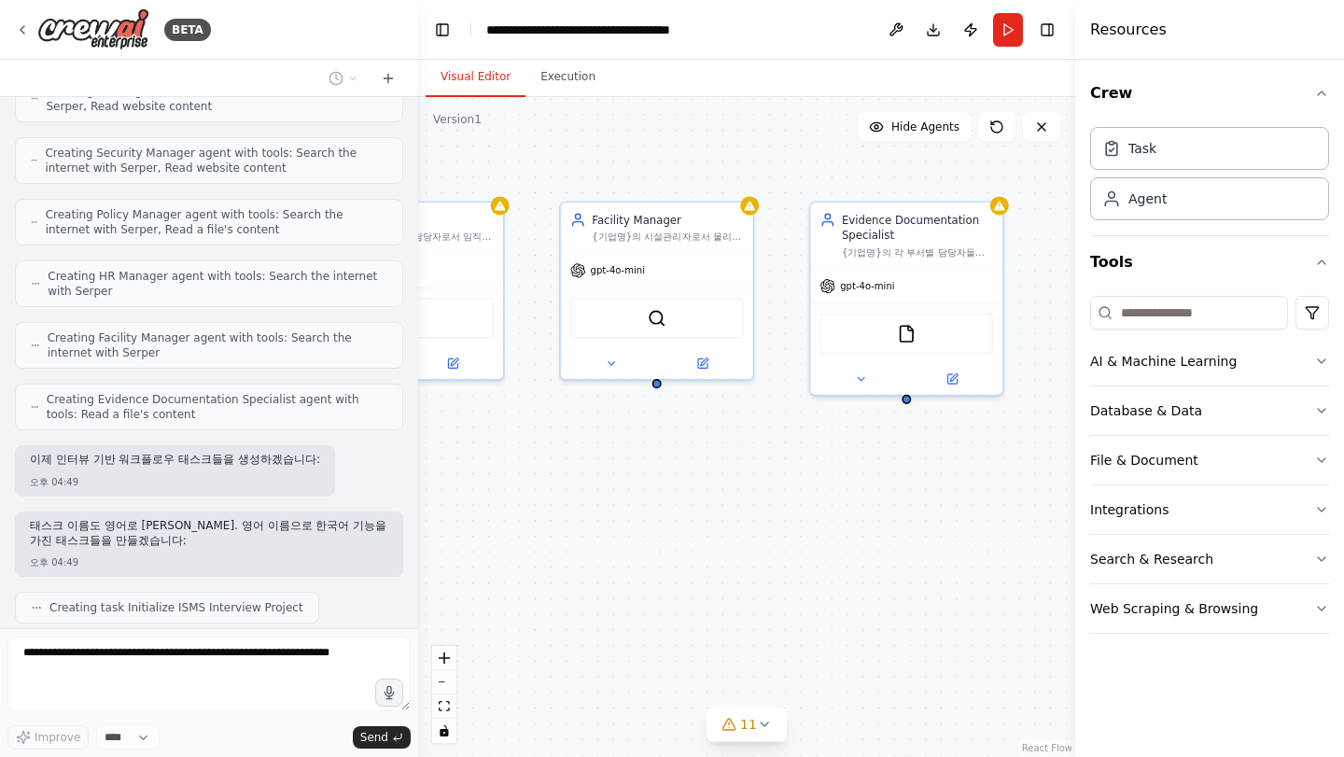
drag, startPoint x: 719, startPoint y: 521, endPoint x: 324, endPoint y: 629, distance: 409.5
click at [324, 629] on div "BETA Objective We want to conduct an ISMS certification project that covers the…" at bounding box center [672, 378] width 1344 height 757
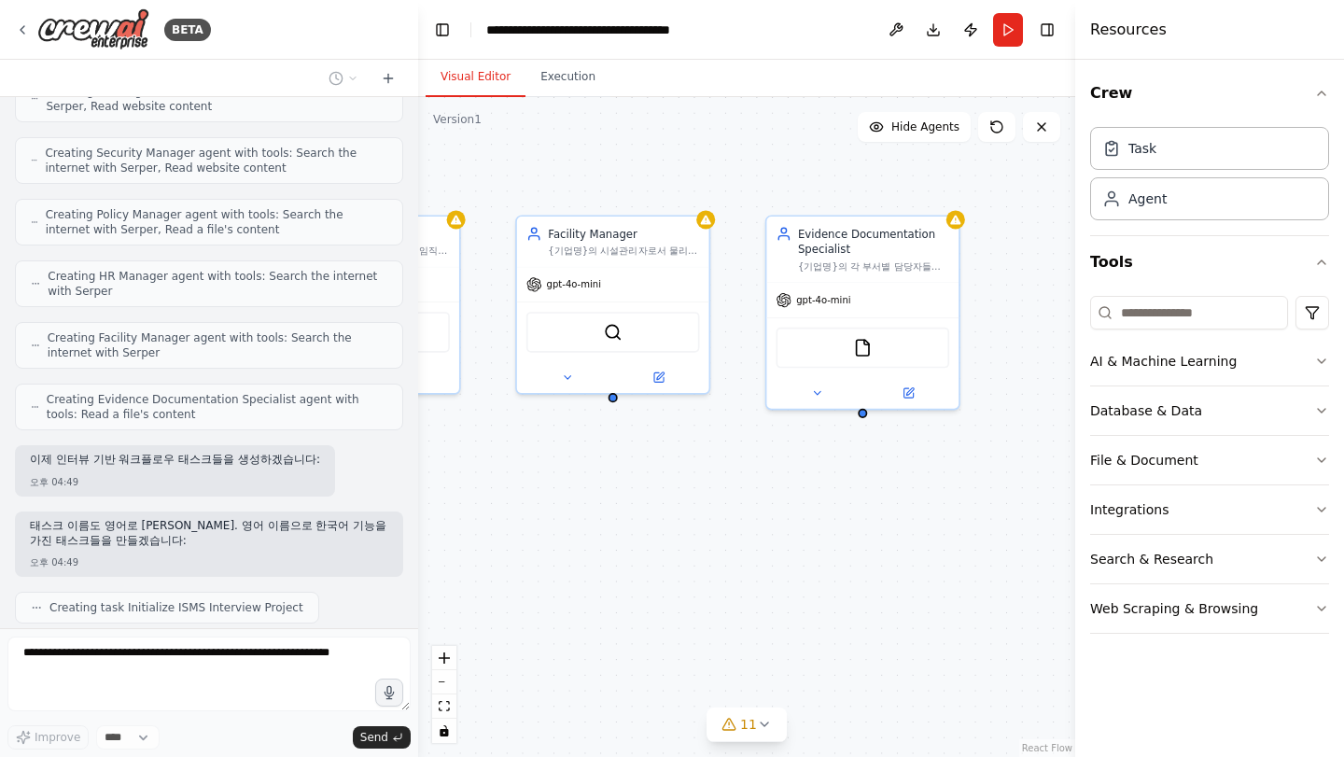
drag, startPoint x: 686, startPoint y: 594, endPoint x: 626, endPoint y: 582, distance: 61.9
click at [626, 582] on div ".deletable-edge-delete-btn { width: 20px; height: 20px; border: 0px solid #ffff…" at bounding box center [746, 427] width 657 height 660
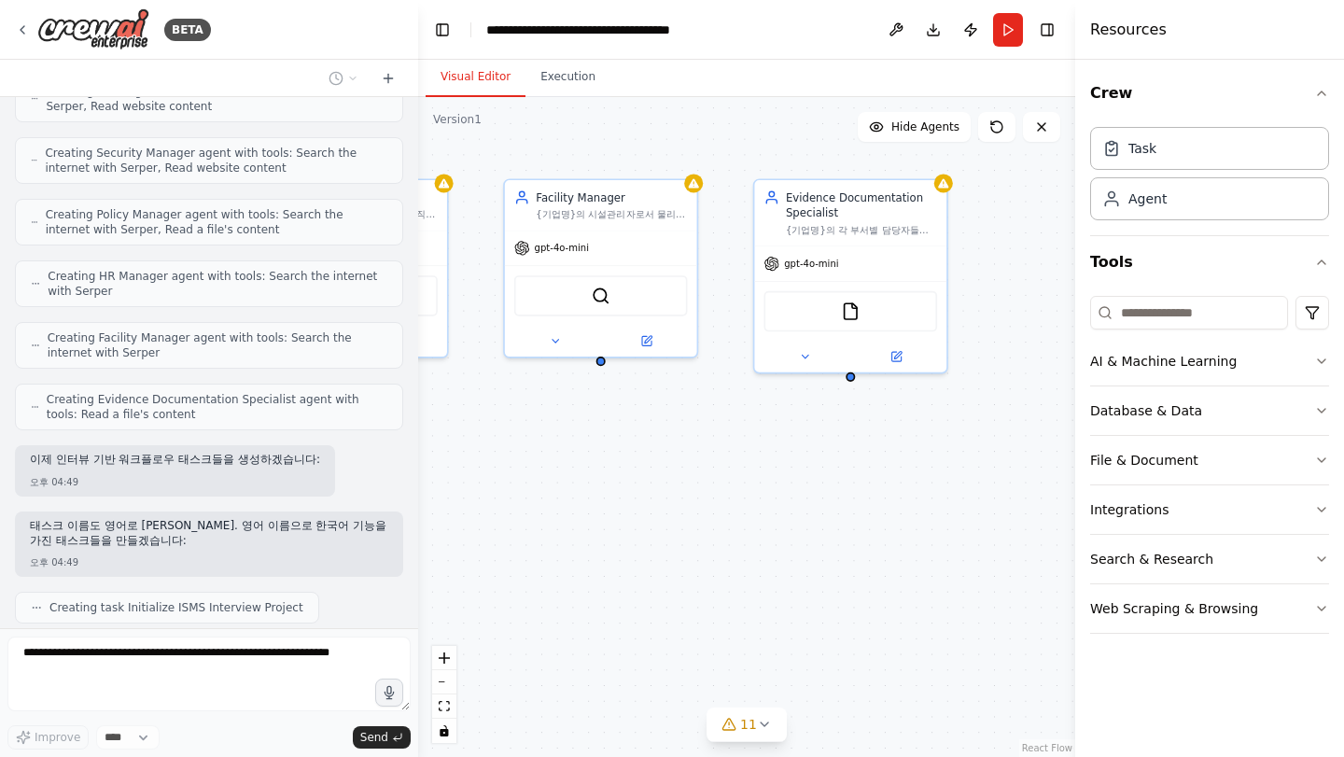
drag, startPoint x: 637, startPoint y: 601, endPoint x: 625, endPoint y: 565, distance: 38.4
click at [625, 565] on div ".deletable-edge-delete-btn { width: 20px; height: 20px; border: 0px solid #ffff…" at bounding box center [746, 427] width 657 height 660
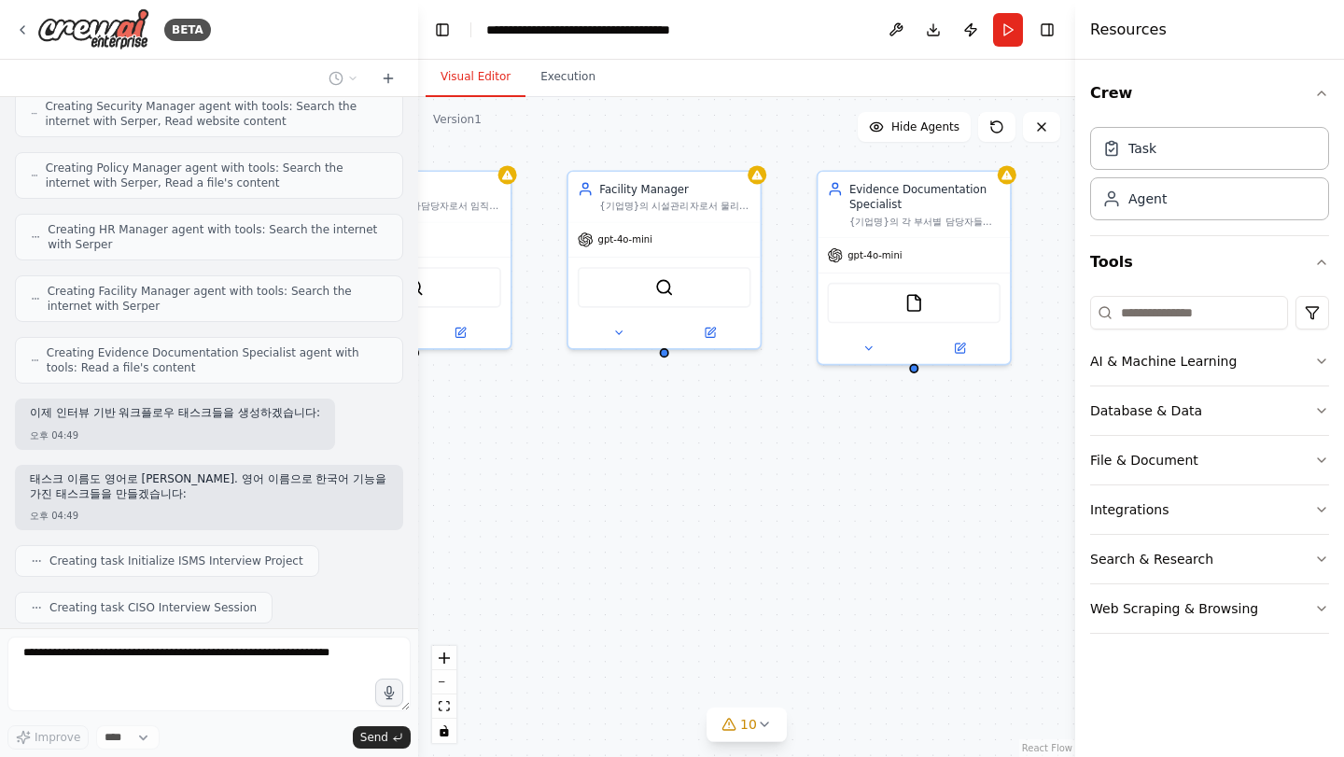
drag, startPoint x: 682, startPoint y: 503, endPoint x: 746, endPoint y: 495, distance: 64.0
click at [746, 495] on div ".deletable-edge-delete-btn { width: 20px; height: 20px; border: 0px solid #ffff…" at bounding box center [746, 427] width 657 height 660
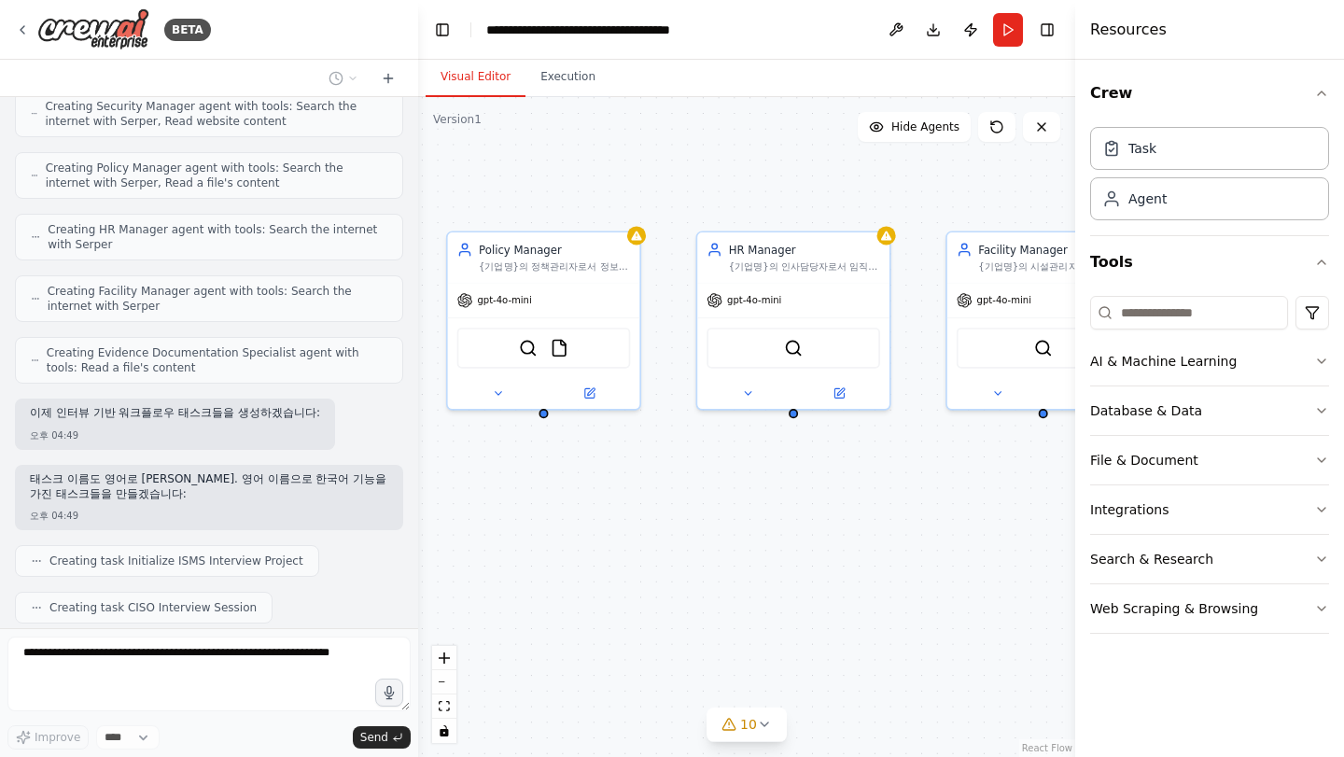
drag, startPoint x: 551, startPoint y: 467, endPoint x: 977, endPoint y: 524, distance: 429.5
click at [977, 524] on div ".deletable-edge-delete-btn { width: 20px; height: 20px; border: 0px solid #ffff…" at bounding box center [746, 427] width 657 height 660
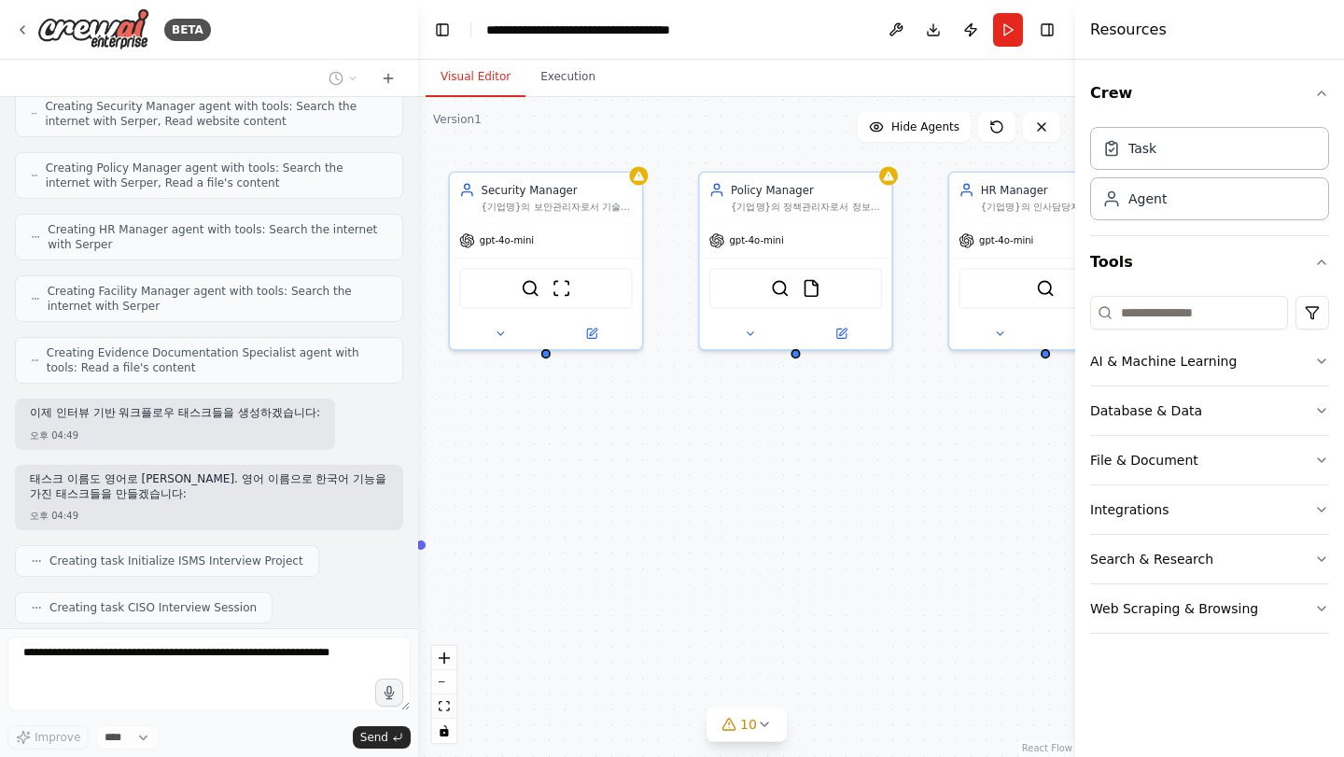
drag, startPoint x: 835, startPoint y: 527, endPoint x: 1040, endPoint y: 471, distance: 212.9
click at [1040, 471] on div ".deletable-edge-delete-btn { width: 20px; height: 20px; border: 0px solid #ffff…" at bounding box center [746, 427] width 657 height 660
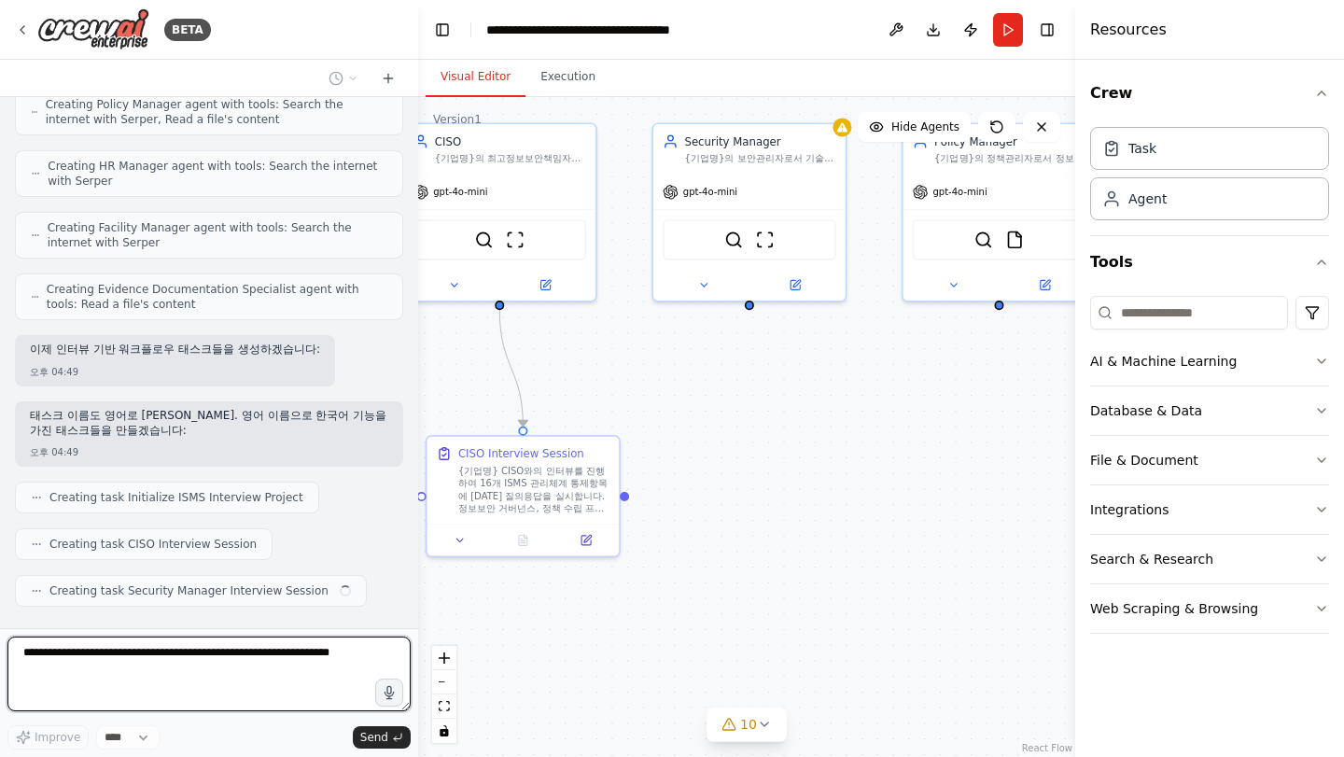
drag, startPoint x: 908, startPoint y: 499, endPoint x: 1027, endPoint y: 449, distance: 128.5
click at [1027, 448] on div ".deletable-edge-delete-btn { width: 20px; height: 20px; border: 0px solid #ffff…" at bounding box center [746, 427] width 657 height 660
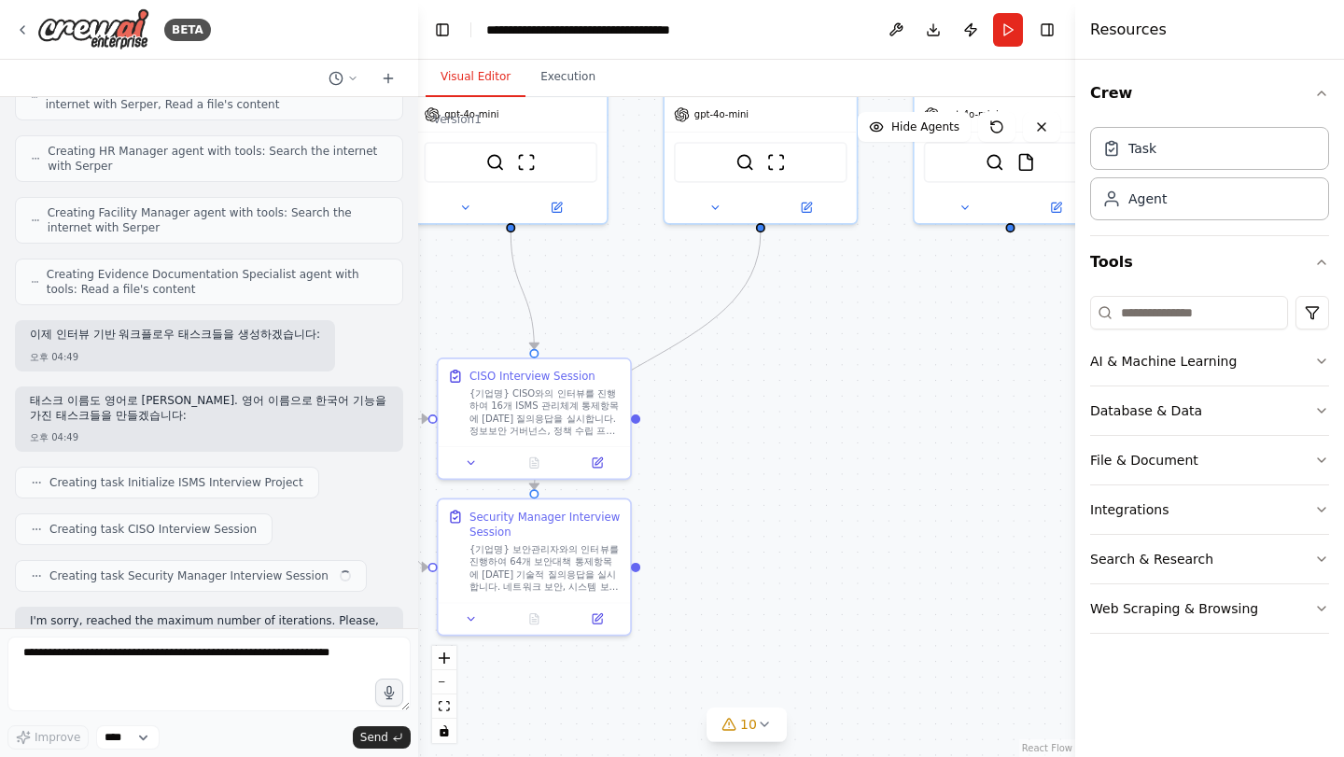
drag, startPoint x: 857, startPoint y: 518, endPoint x: 870, endPoint y: 450, distance: 69.4
click at [870, 451] on div ".deletable-edge-delete-btn { width: 20px; height: 20px; border: 0px solid #ffff…" at bounding box center [746, 427] width 657 height 660
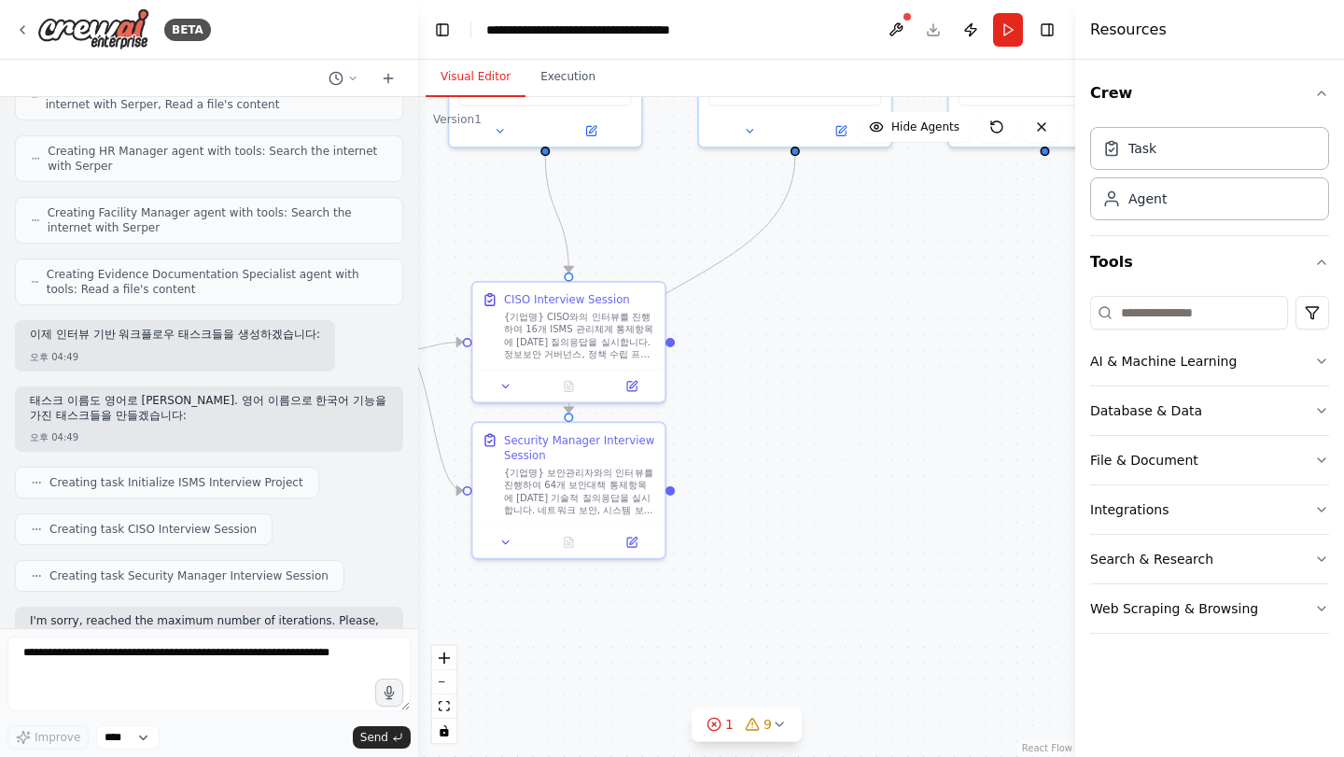
drag, startPoint x: 806, startPoint y: 517, endPoint x: 840, endPoint y: 441, distance: 84.0
click at [840, 442] on div ".deletable-edge-delete-btn { width: 20px; height: 20px; border: 0px solid #ffff…" at bounding box center [746, 427] width 657 height 660
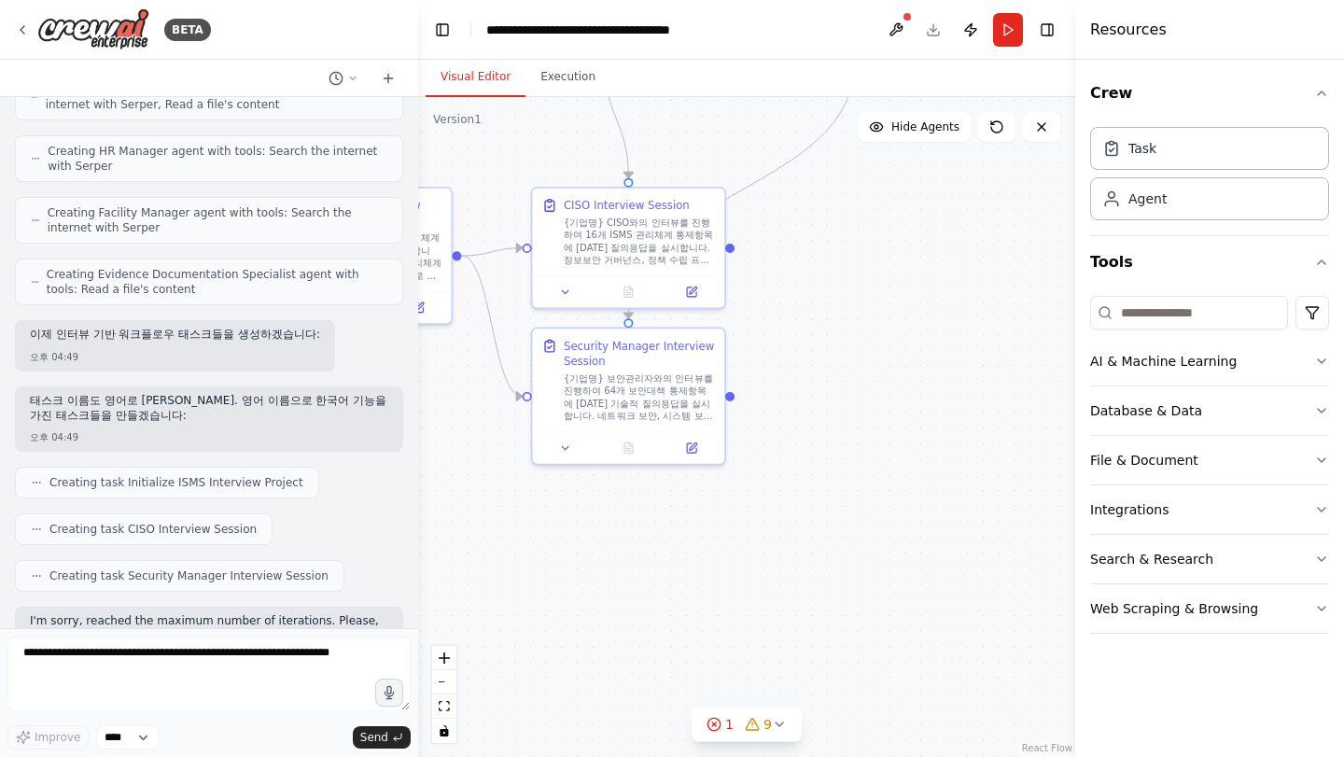
drag, startPoint x: 832, startPoint y: 486, endPoint x: 887, endPoint y: 398, distance: 104.4
click at [887, 398] on div ".deletable-edge-delete-btn { width: 20px; height: 20px; border: 0px solid #ffff…" at bounding box center [746, 427] width 657 height 660
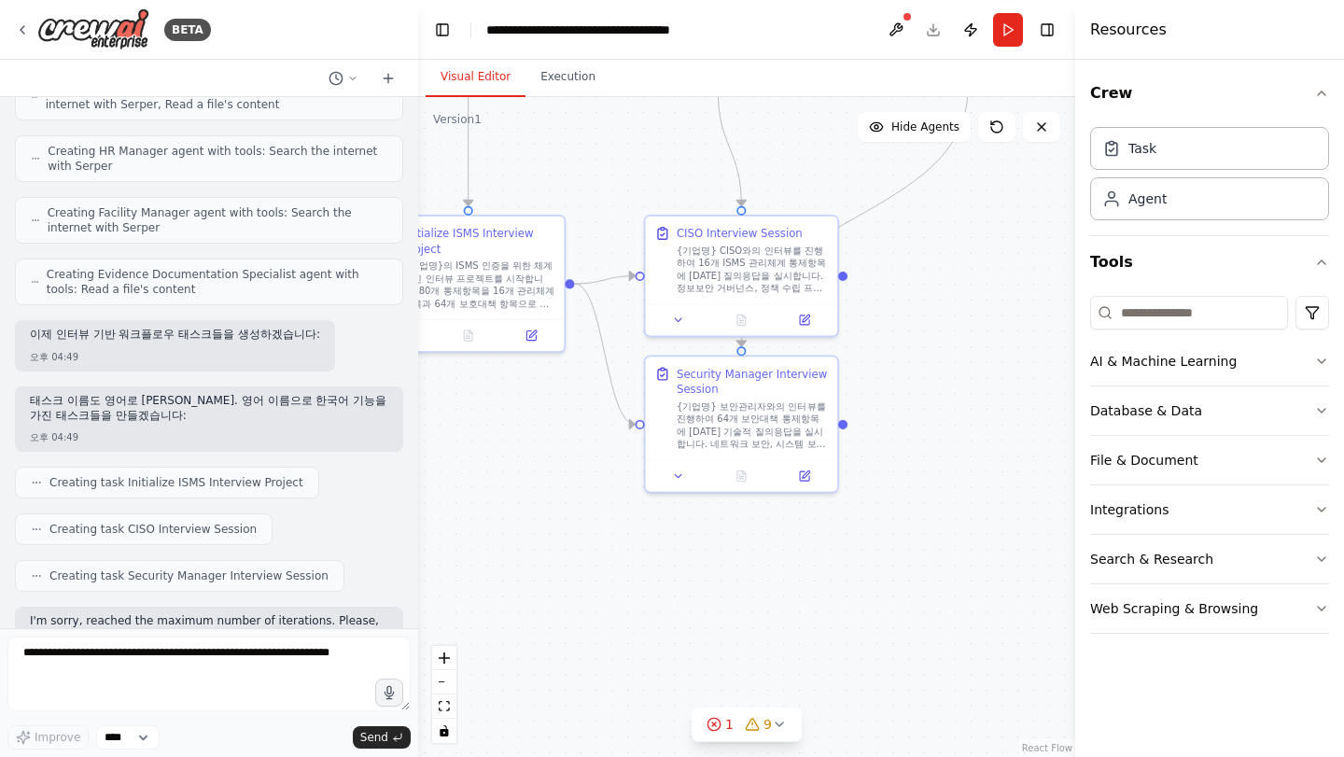
drag, startPoint x: 558, startPoint y: 528, endPoint x: 672, endPoint y: 557, distance: 117.8
click at [672, 557] on div ".deletable-edge-delete-btn { width: 20px; height: 20px; border: 0px solid #ffff…" at bounding box center [746, 427] width 657 height 660
click at [682, 482] on button at bounding box center [679, 475] width 53 height 19
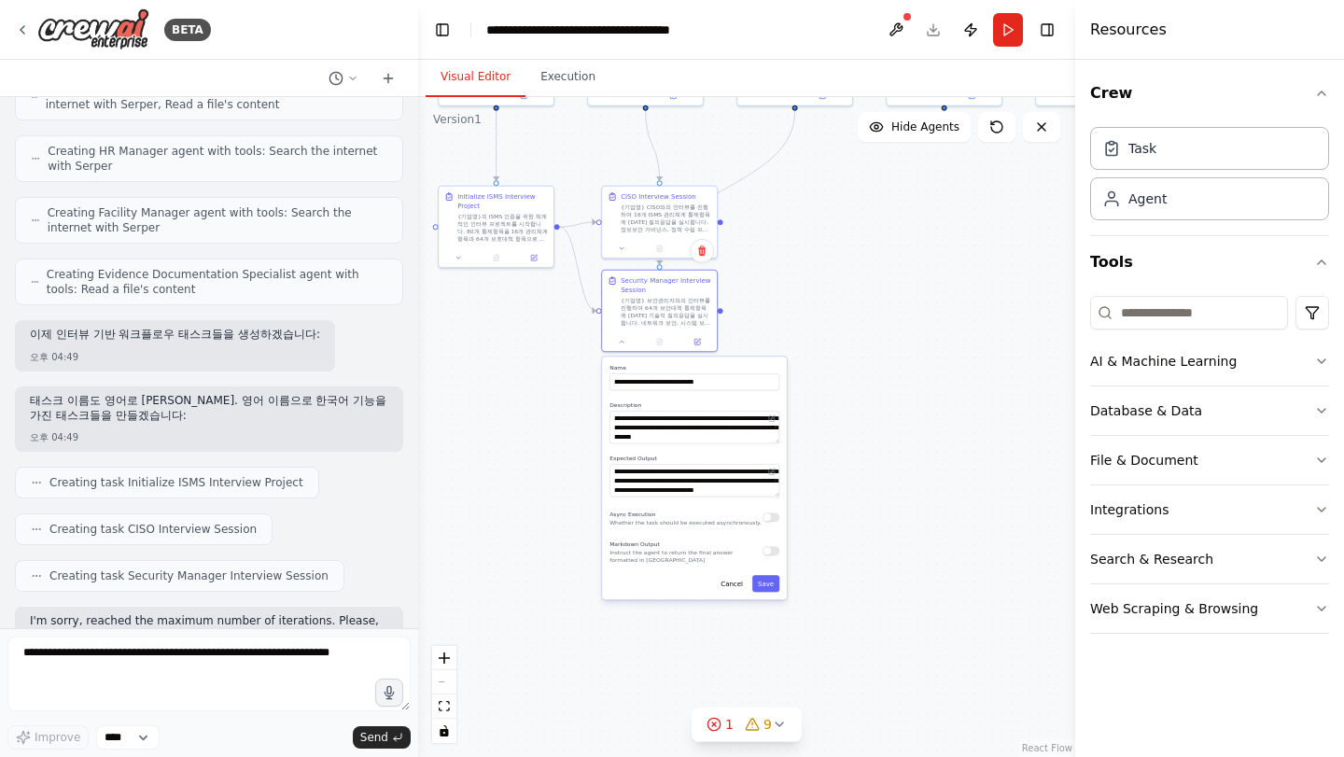
drag, startPoint x: 885, startPoint y: 392, endPoint x: 856, endPoint y: 317, distance: 80.1
click at [856, 317] on div ".deletable-edge-delete-btn { width: 20px; height: 20px; border: 0px solid #ffff…" at bounding box center [746, 427] width 657 height 660
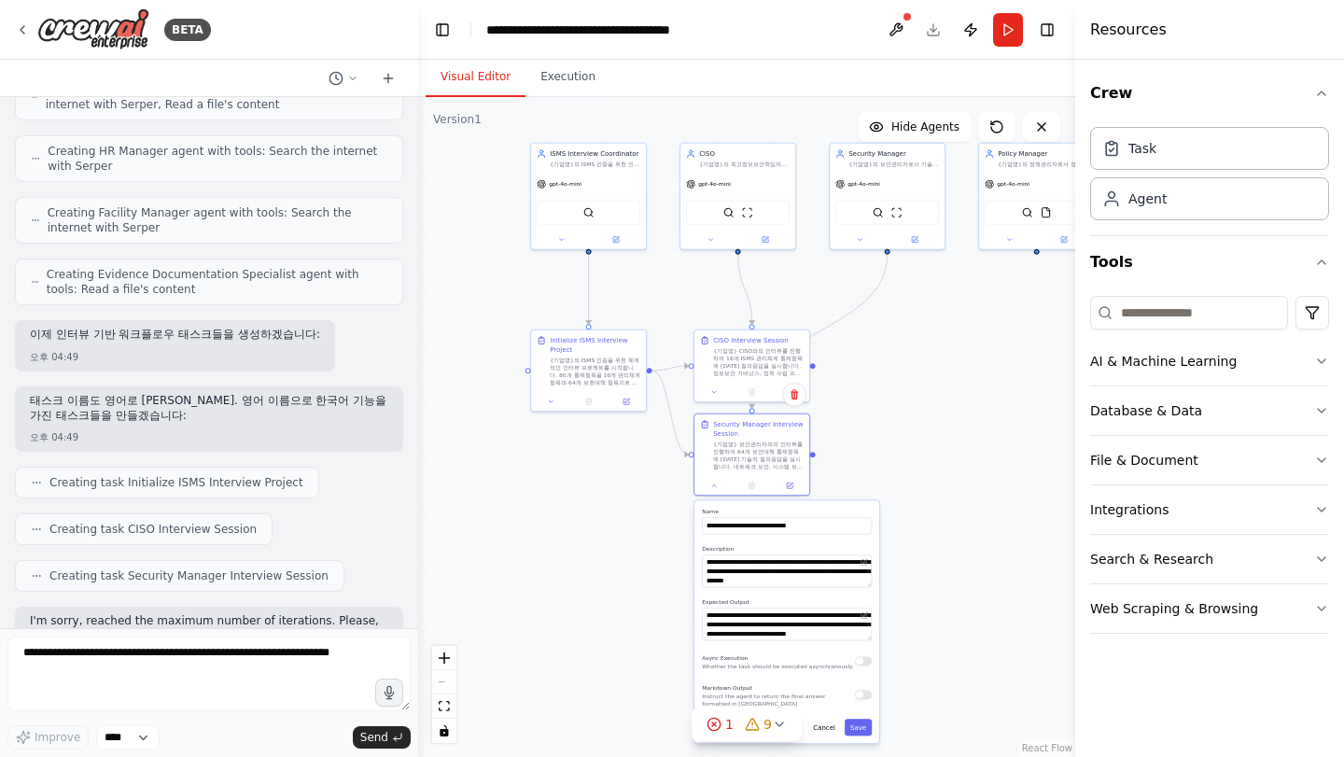
drag, startPoint x: 861, startPoint y: 363, endPoint x: 931, endPoint y: 514, distance: 165.8
click at [953, 507] on div ".deletable-edge-delete-btn { width: 20px; height: 20px; border: 0px solid #ffff…" at bounding box center [746, 427] width 657 height 660
click at [716, 484] on icon at bounding box center [714, 483] width 7 height 7
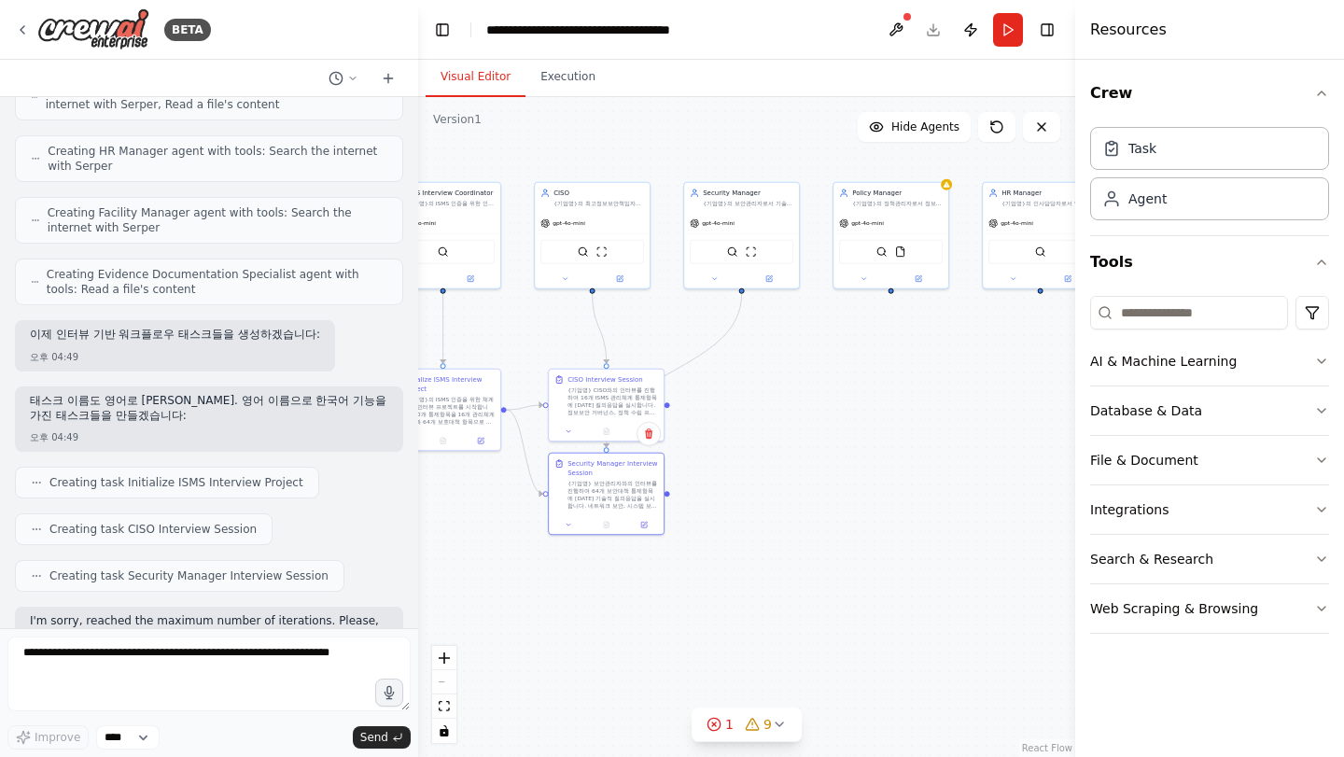
drag, startPoint x: 872, startPoint y: 464, endPoint x: 726, endPoint y: 503, distance: 150.8
click at [726, 503] on div ".deletable-edge-delete-btn { width: 20px; height: 20px; border: 0px solid #ffff…" at bounding box center [746, 427] width 657 height 660
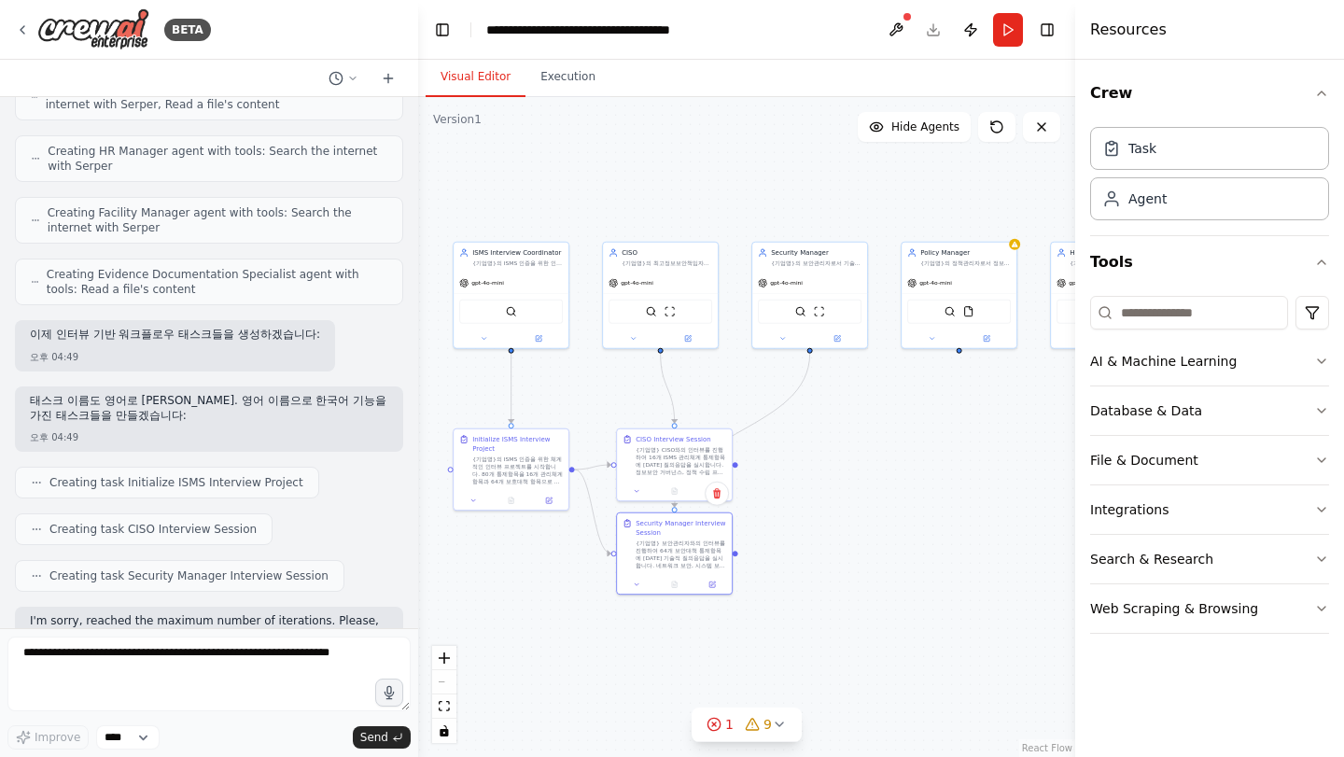
drag, startPoint x: 717, startPoint y: 496, endPoint x: 785, endPoint y: 556, distance: 90.6
click at [785, 556] on div ".deletable-edge-delete-btn { width: 20px; height: 20px; border: 0px solid #ffff…" at bounding box center [746, 427] width 657 height 660
click at [802, 433] on div ".deletable-edge-delete-btn { width: 20px; height: 20px; border: 0px solid #ffff…" at bounding box center [746, 427] width 657 height 660
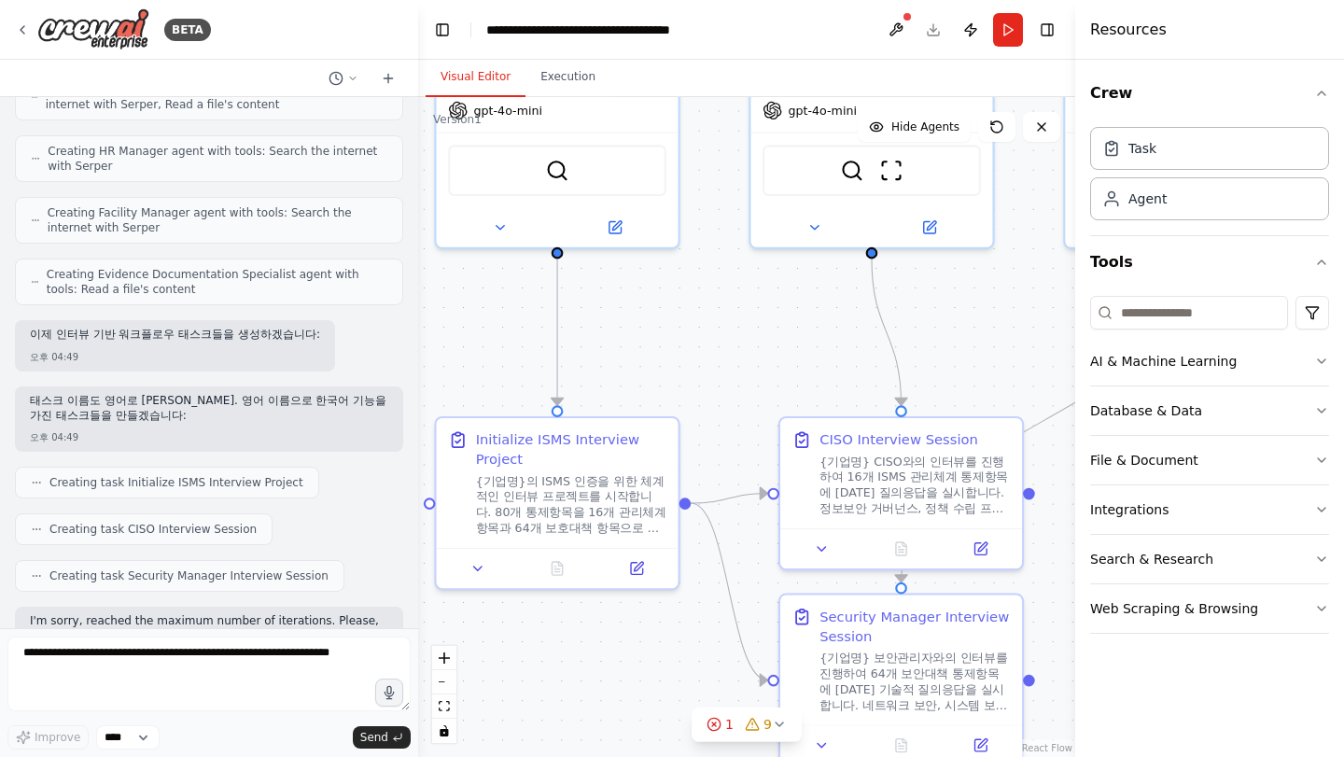
drag, startPoint x: 753, startPoint y: 496, endPoint x: 1075, endPoint y: 597, distance: 337.5
click at [1075, 597] on div "BETA Objective We want to conduct an ISMS certification project that covers the…" at bounding box center [672, 378] width 1344 height 757
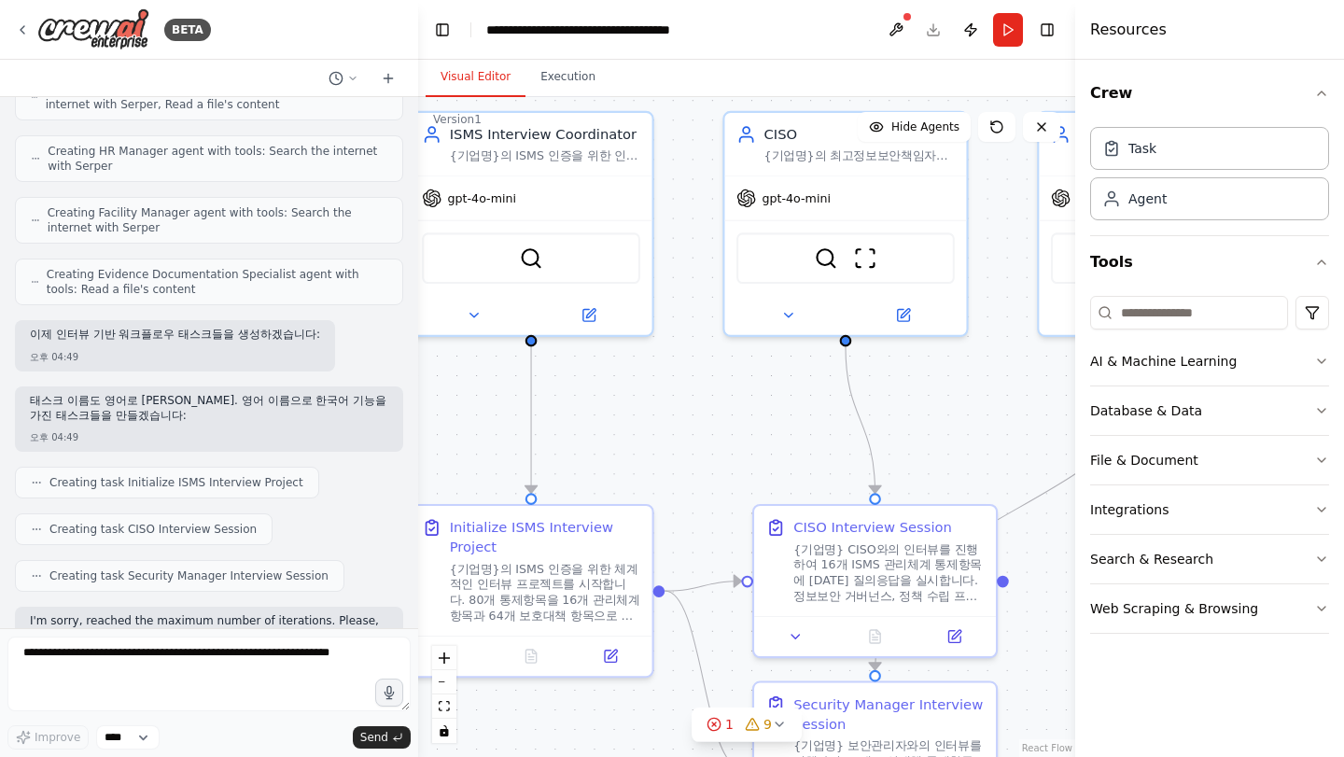
drag, startPoint x: 775, startPoint y: 395, endPoint x: 749, endPoint y: 483, distance: 91.6
click at [749, 483] on div ".deletable-edge-delete-btn { width: 20px; height: 20px; border: 0px solid #ffff…" at bounding box center [746, 427] width 657 height 660
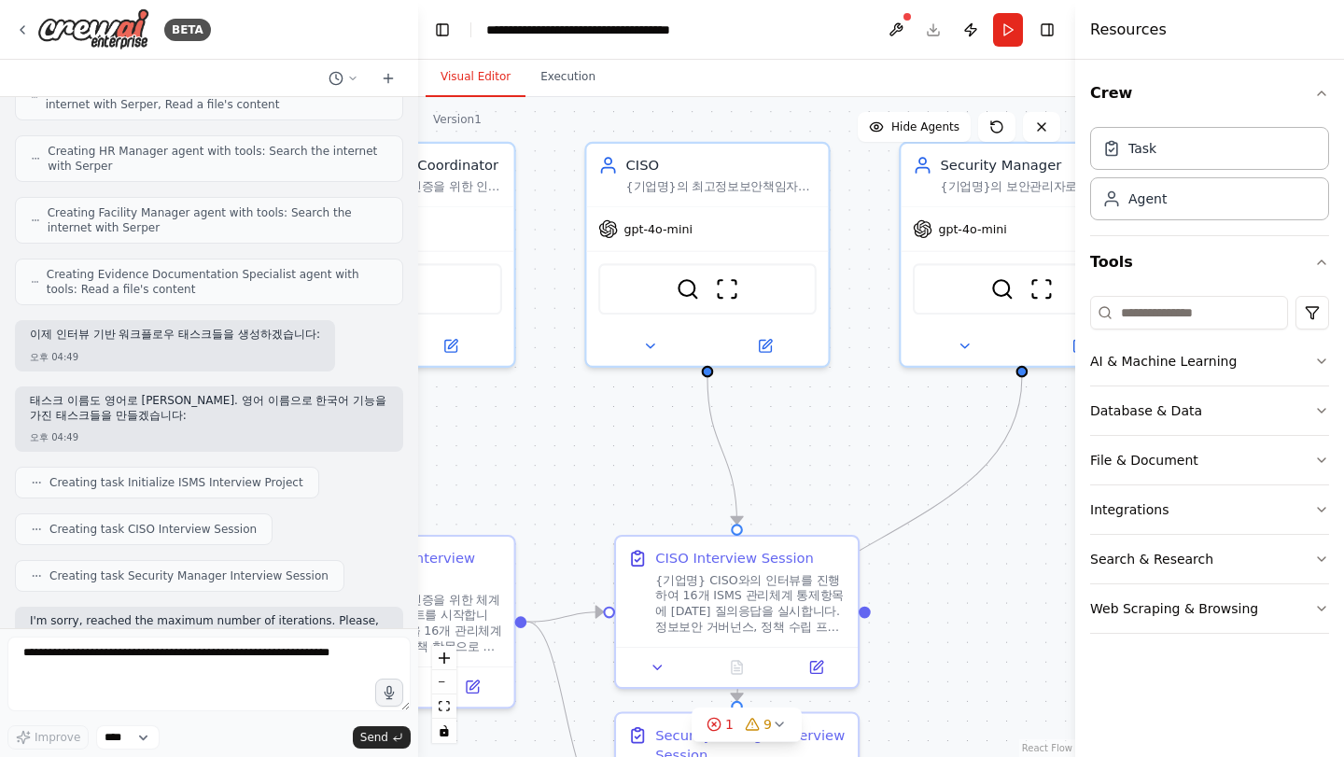
drag, startPoint x: 613, startPoint y: 414, endPoint x: 456, endPoint y: 445, distance: 160.9
click at [456, 445] on div ".deletable-edge-delete-btn { width: 20px; height: 20px; border: 0px solid #ffff…" at bounding box center [746, 427] width 657 height 660
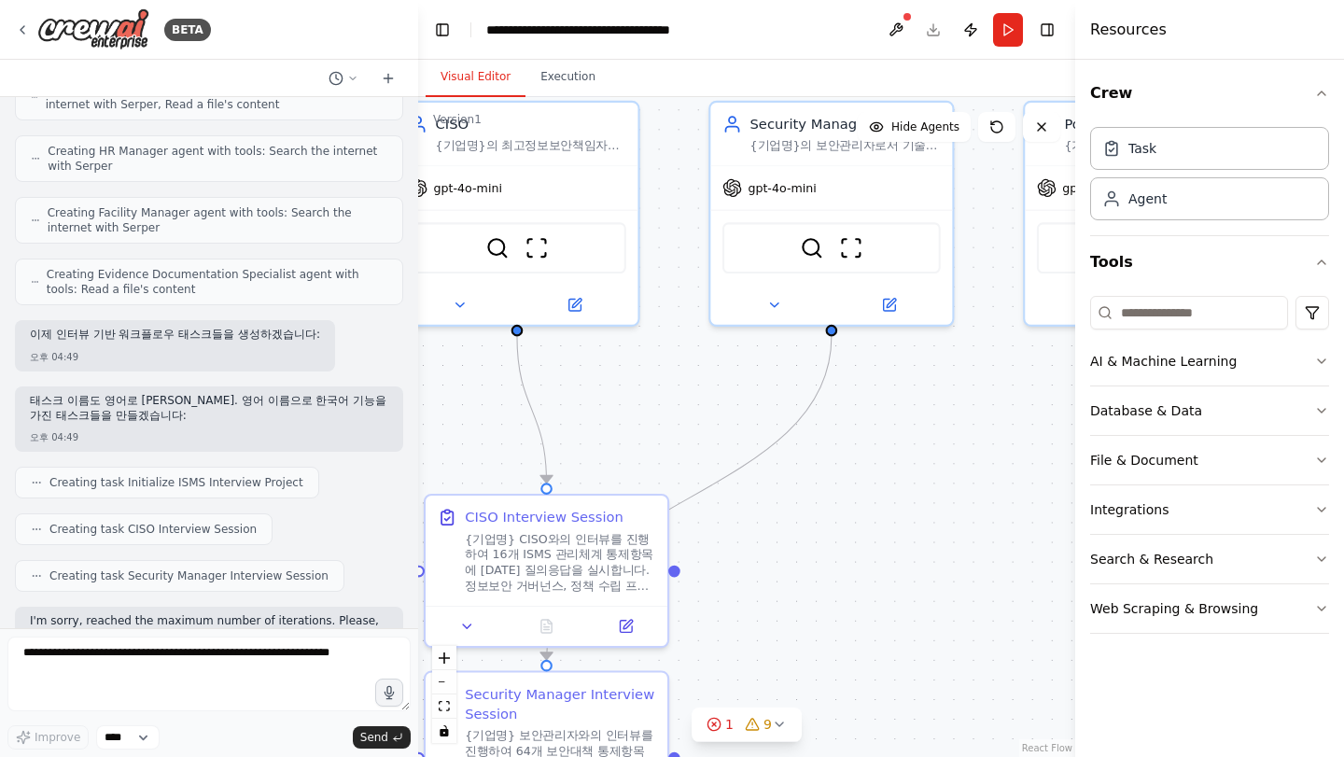
drag, startPoint x: 1020, startPoint y: 508, endPoint x: 763, endPoint y: 422, distance: 270.7
click at [763, 422] on div ".deletable-edge-delete-btn { width: 20px; height: 20px; border: 0px solid #ffff…" at bounding box center [746, 427] width 657 height 660
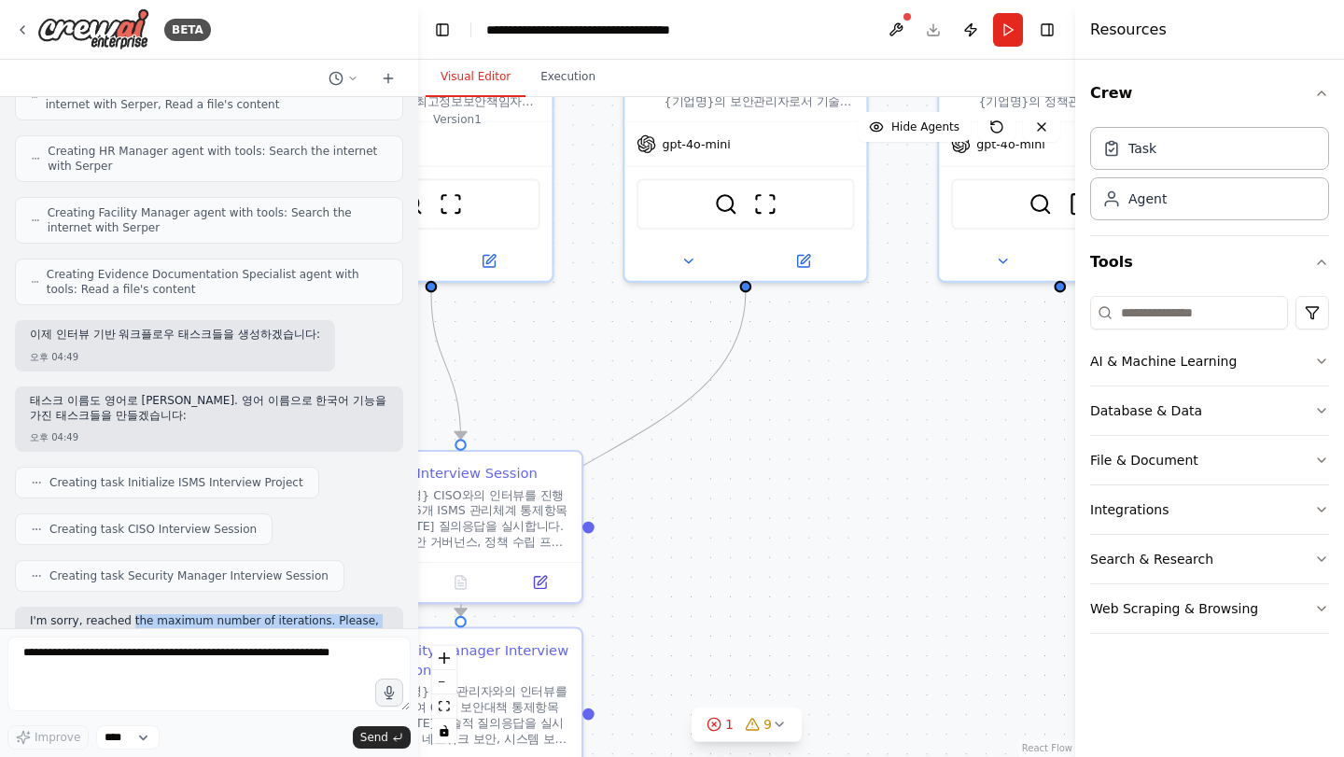
drag, startPoint x: 127, startPoint y: 565, endPoint x: 297, endPoint y: 582, distance: 170.8
click at [297, 614] on p "I'm sorry, reached the maximum number of iterations. Please, ask me to continue…" at bounding box center [209, 628] width 359 height 29
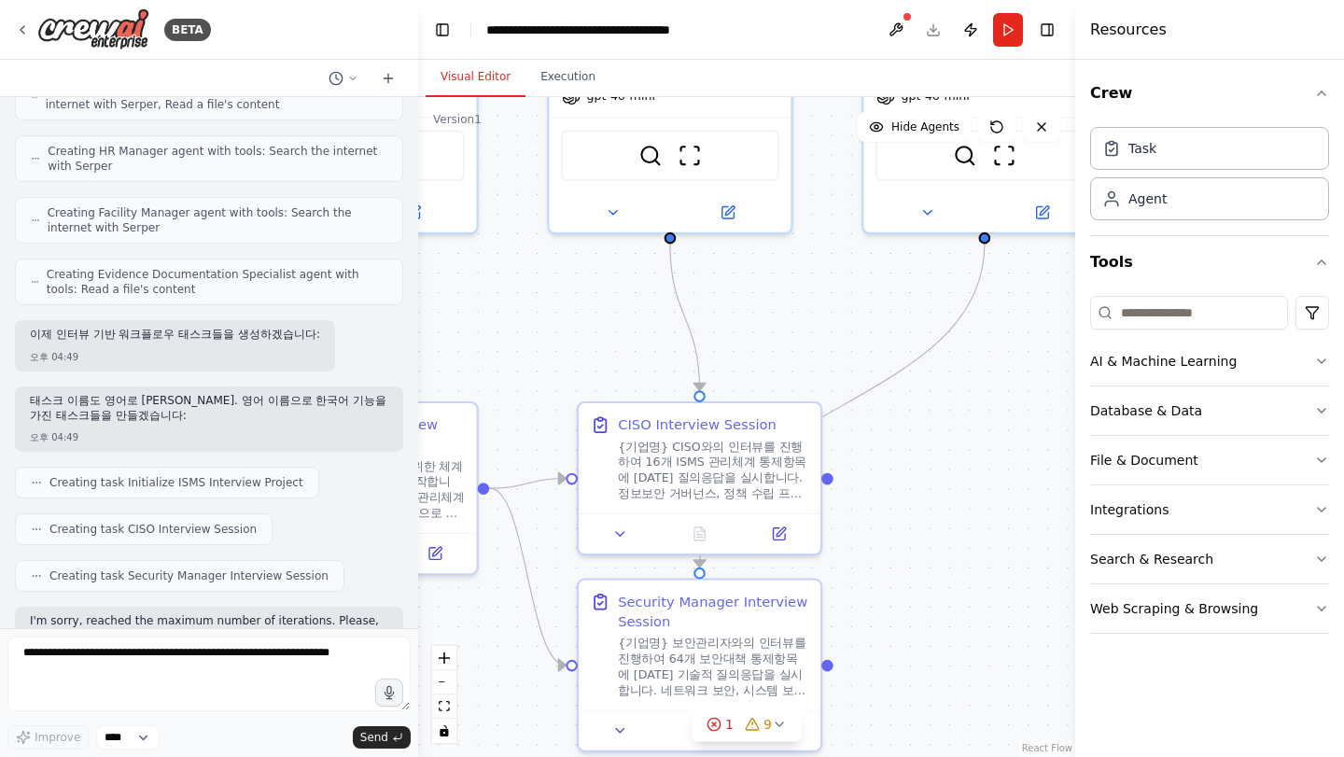
drag, startPoint x: 787, startPoint y: 525, endPoint x: 1029, endPoint y: 457, distance: 251.2
click at [1029, 457] on div ".deletable-edge-delete-btn { width: 20px; height: 20px; border: 0px solid #ffff…" at bounding box center [746, 427] width 657 height 660
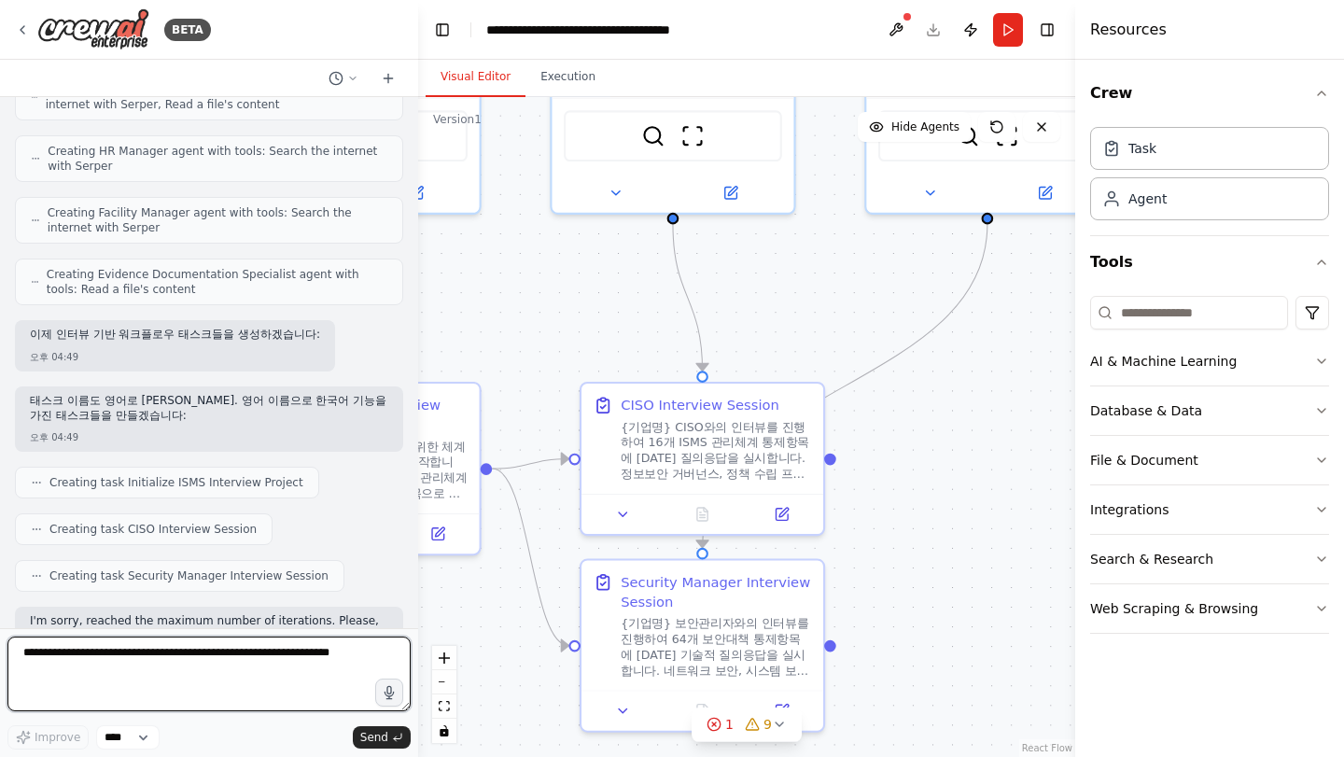
click at [333, 666] on textarea at bounding box center [208, 674] width 403 height 75
type textarea "**********"
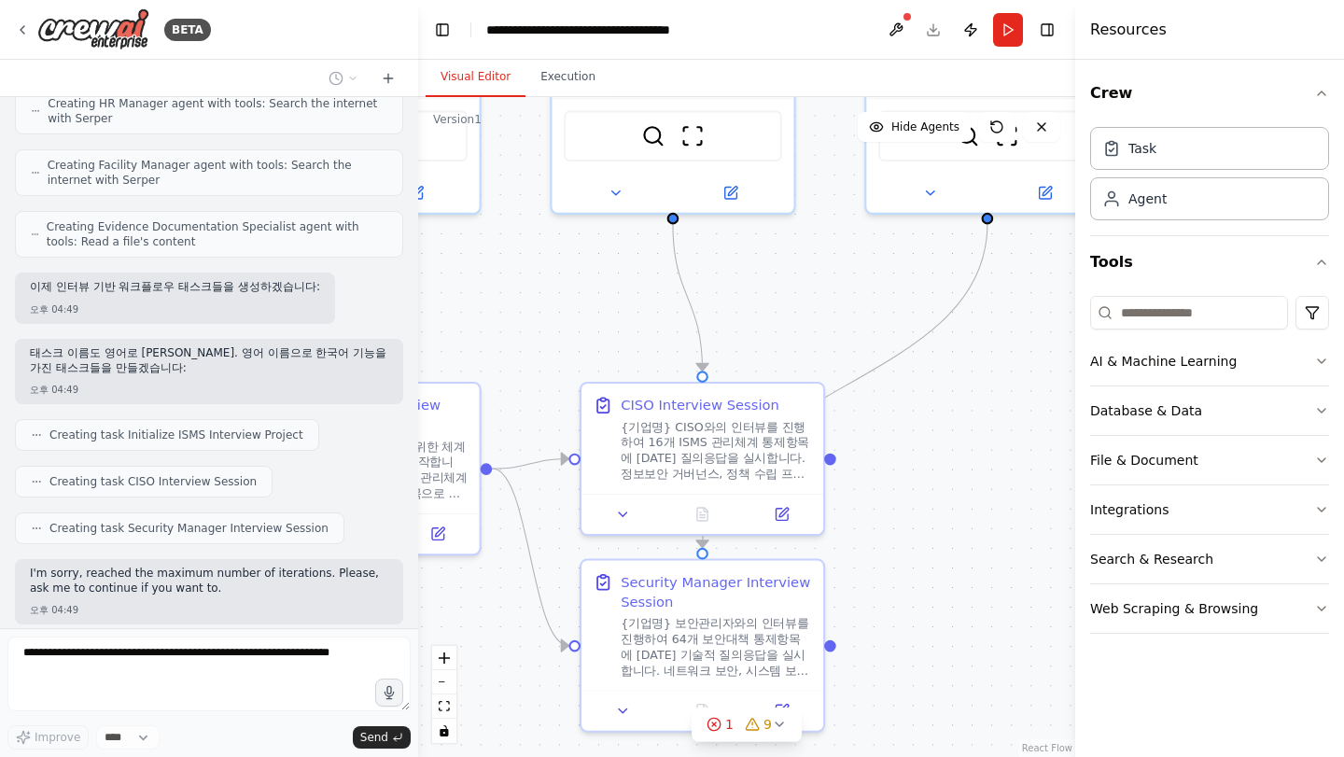
scroll to position [5378, 0]
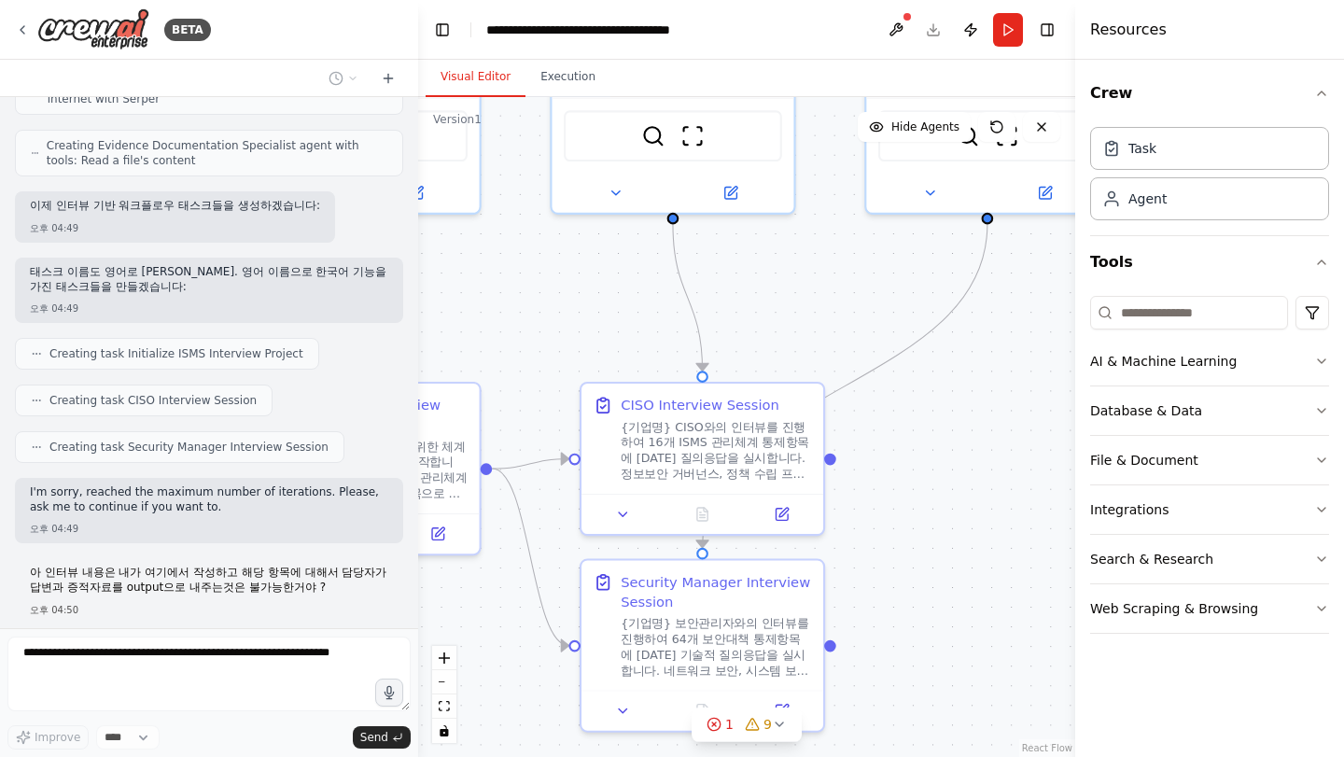
drag, startPoint x: 134, startPoint y: 519, endPoint x: 248, endPoint y: 554, distance: 119.0
click at [248, 558] on div "아 인터뷰 내용은 내가 여기에서 작성하고 해당 항목에 대해서 담당자가 답변과 증적자료를 output으로 내주는것은 불가능한거야 ? 오후 04:…" at bounding box center [209, 590] width 388 height 65
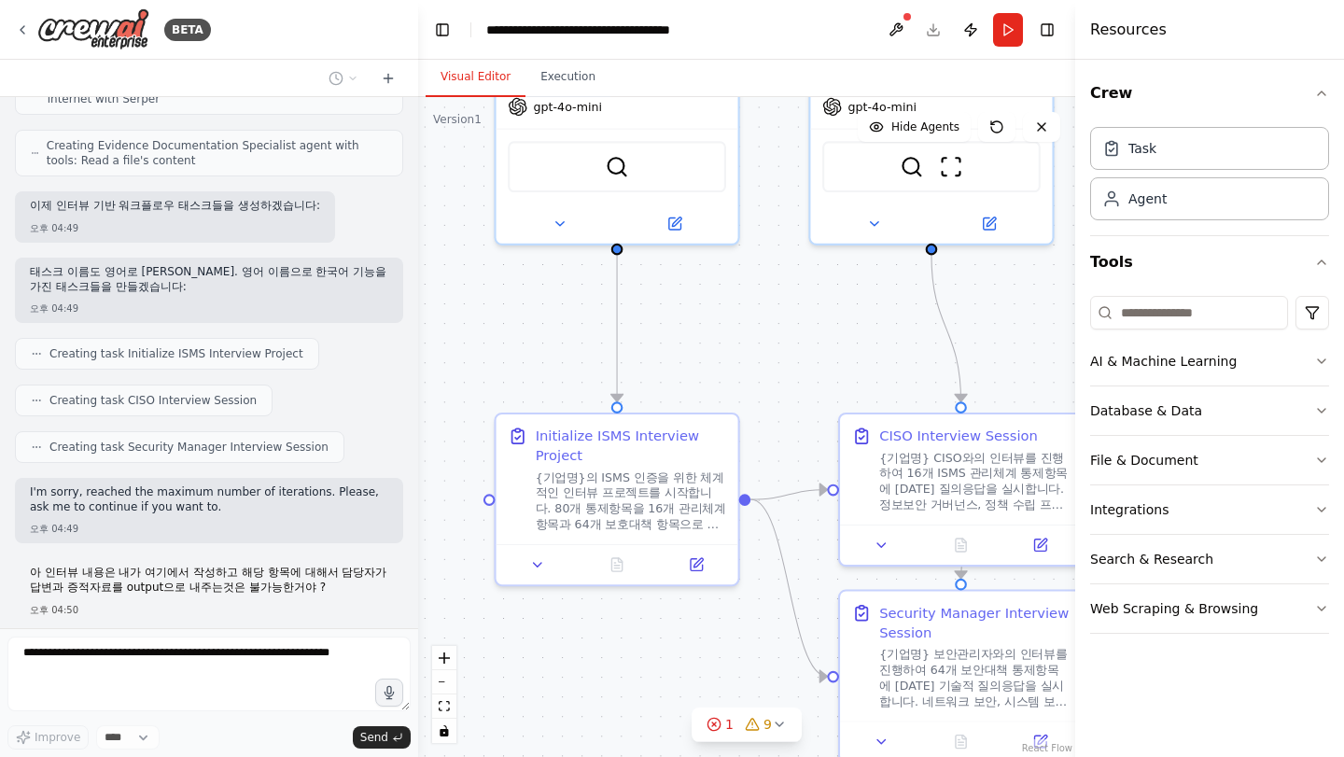
drag, startPoint x: 529, startPoint y: 359, endPoint x: 788, endPoint y: 391, distance: 260.6
click at [788, 391] on div ".deletable-edge-delete-btn { width: 20px; height: 20px; border: 0px solid #ffff…" at bounding box center [746, 427] width 657 height 660
click at [606, 517] on div "{기업명}의 ISMS 인증을 위한 체계적인 인터뷰 프로젝트를 시작합니다. 80개 통제항목을 16개 관리체계 항목과 64개 보호대책 항목으로 분…" at bounding box center [631, 498] width 190 height 63
click at [536, 565] on icon at bounding box center [538, 562] width 16 height 16
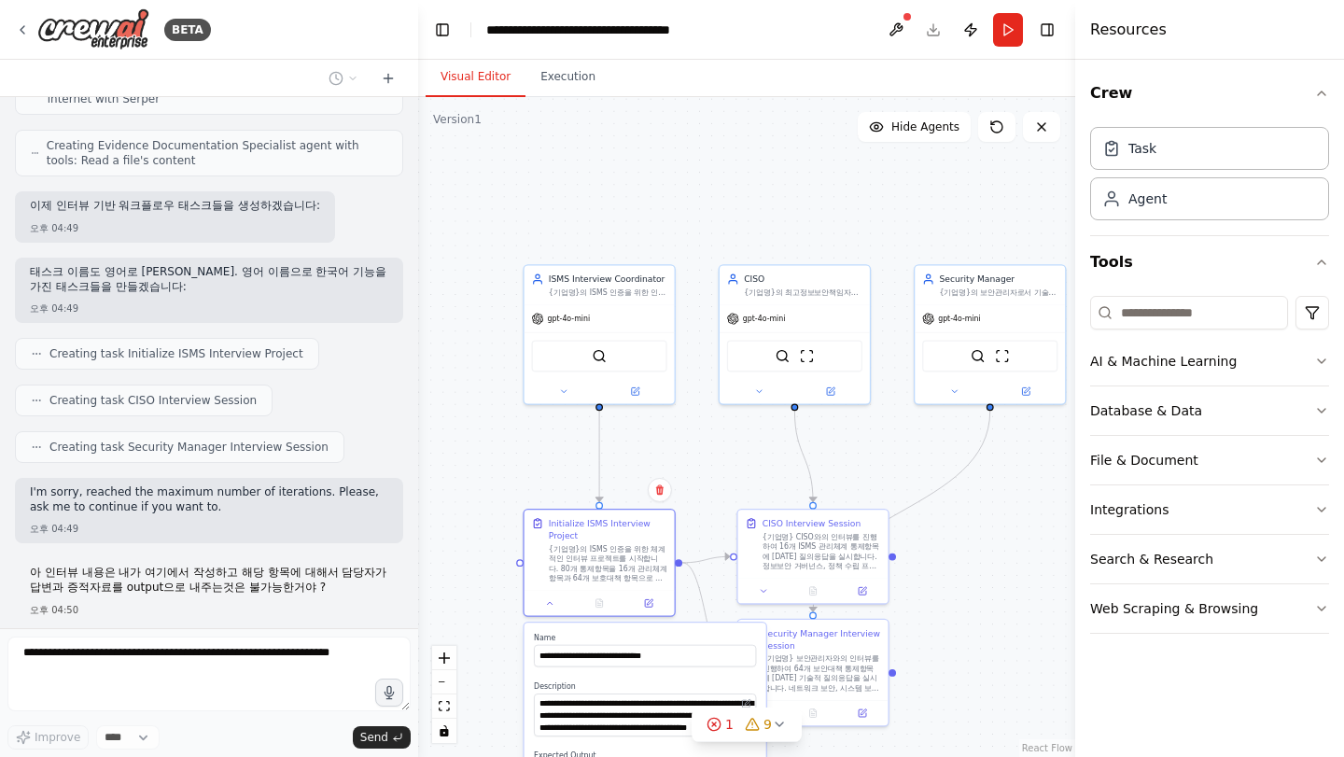
click at [681, 480] on div ".deletable-edge-delete-btn { width: 20px; height: 20px; border: 0px solid #ffff…" at bounding box center [746, 427] width 657 height 660
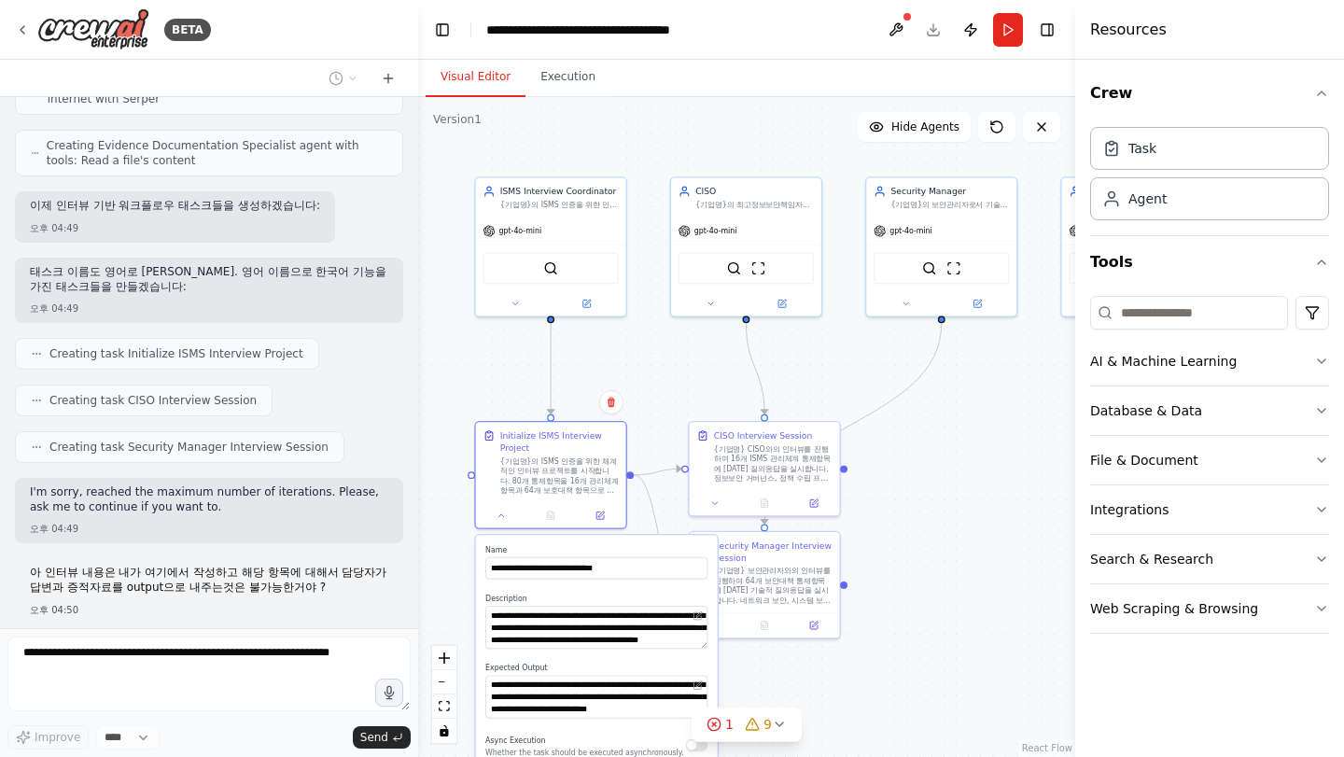
drag, startPoint x: 710, startPoint y: 471, endPoint x: 643, endPoint y: 336, distance: 150.7
click at [643, 337] on div ".deletable-edge-delete-btn { width: 20px; height: 20px; border: 0px solid #ffff…" at bounding box center [746, 427] width 657 height 660
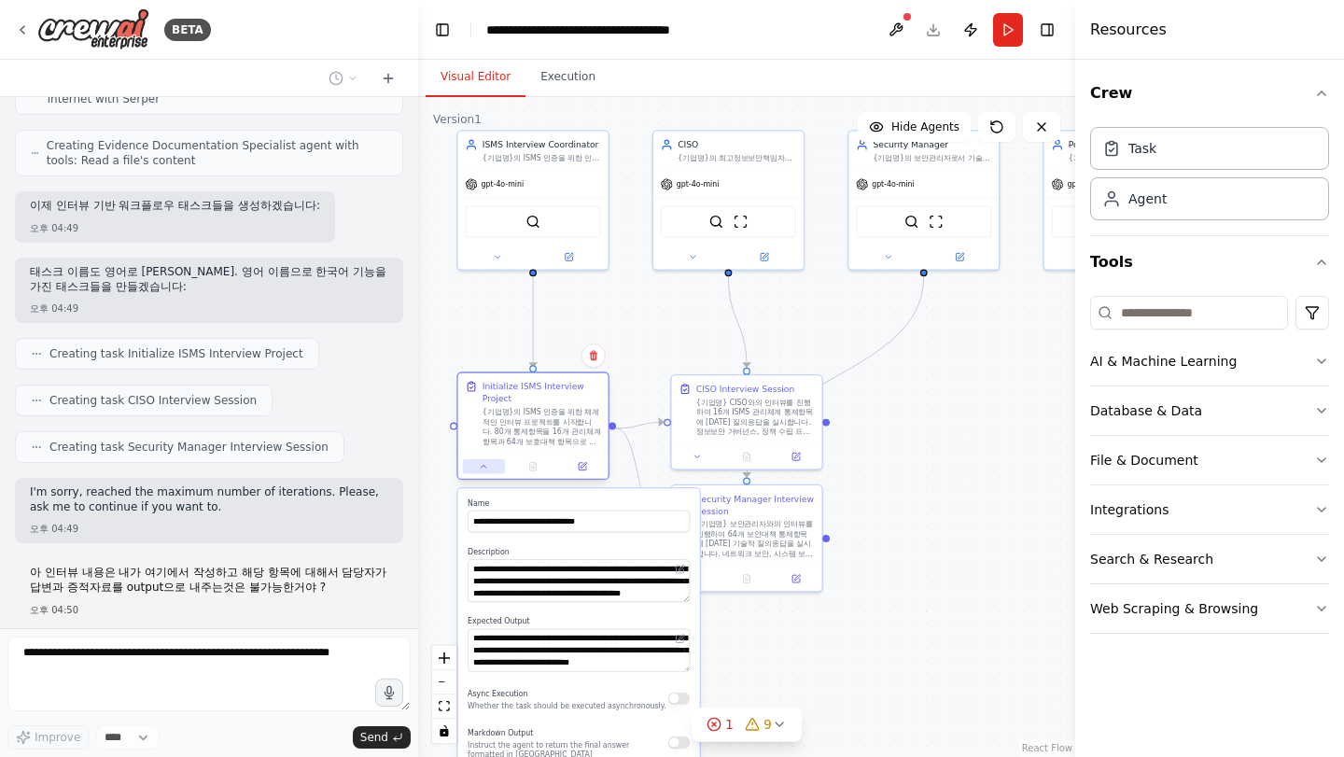
click at [472, 467] on button at bounding box center [484, 466] width 42 height 15
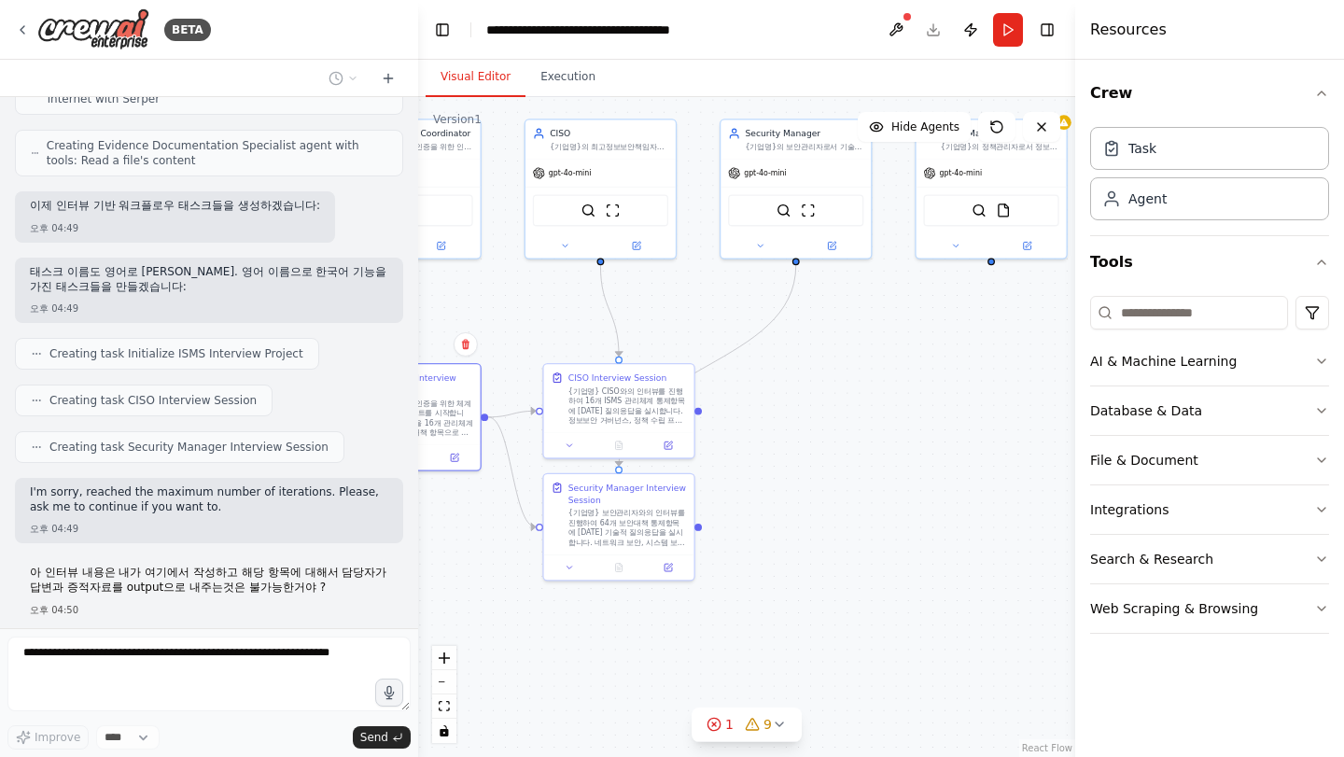
drag, startPoint x: 818, startPoint y: 463, endPoint x: 756, endPoint y: 456, distance: 62.1
click at [756, 456] on div ".deletable-edge-delete-btn { width: 20px; height: 20px; border: 0px solid #ffff…" at bounding box center [746, 427] width 657 height 660
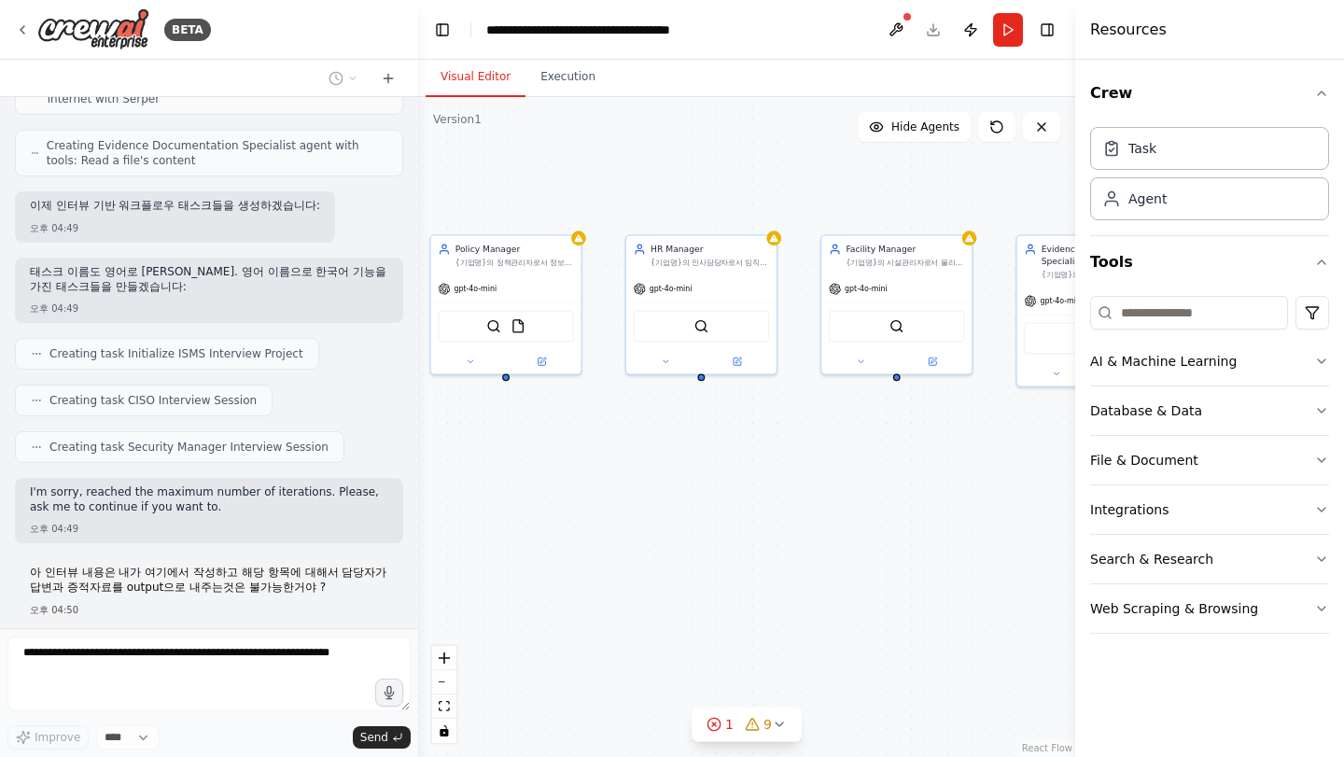
drag, startPoint x: 771, startPoint y: 387, endPoint x: 450, endPoint y: 485, distance: 335.5
click at [451, 486] on div ".deletable-edge-delete-btn { width: 20px; height: 20px; border: 0px solid #ffff…" at bounding box center [746, 427] width 657 height 660
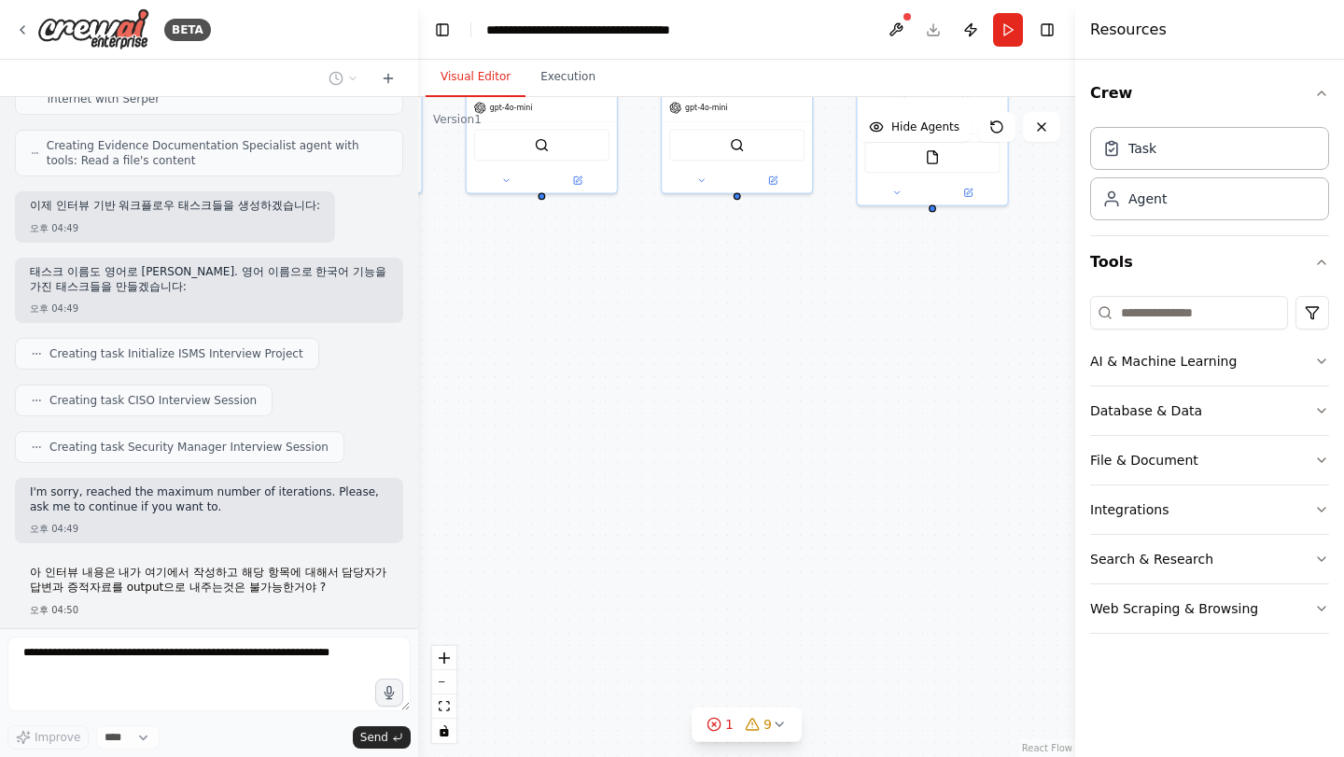
drag, startPoint x: 708, startPoint y: 485, endPoint x: 556, endPoint y: 306, distance: 235.1
click at [556, 306] on div ".deletable-edge-delete-btn { width: 20px; height: 20px; border: 0px solid #ffff…" at bounding box center [746, 427] width 657 height 660
drag, startPoint x: 693, startPoint y: 406, endPoint x: 1037, endPoint y: 384, distance: 345.2
click at [1036, 383] on div ".deletable-edge-delete-btn { width: 20px; height: 20px; border: 0px solid #ffff…" at bounding box center [746, 427] width 657 height 660
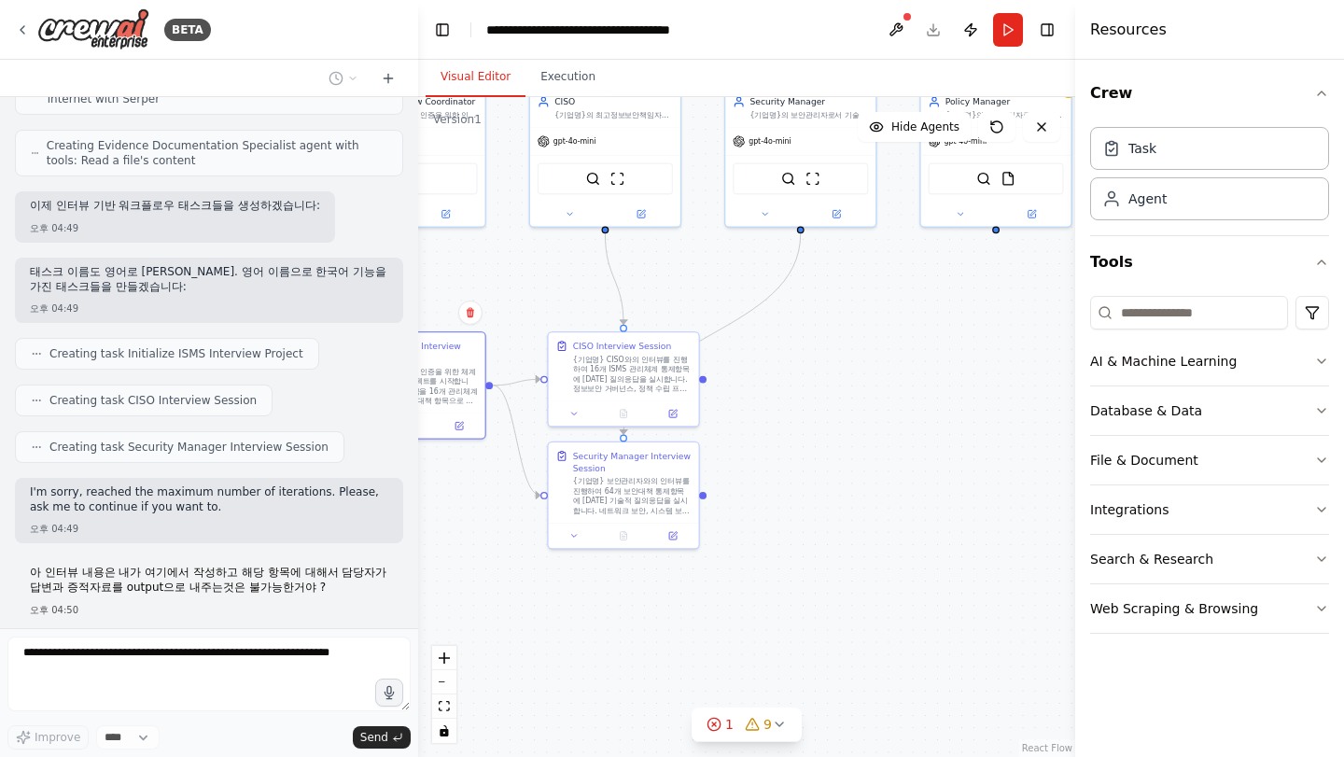
drag, startPoint x: 590, startPoint y: 350, endPoint x: 847, endPoint y: 460, distance: 279.4
click at [847, 459] on div ".deletable-edge-delete-btn { width: 20px; height: 20px; border: 0px solid #ffff…" at bounding box center [746, 427] width 657 height 660
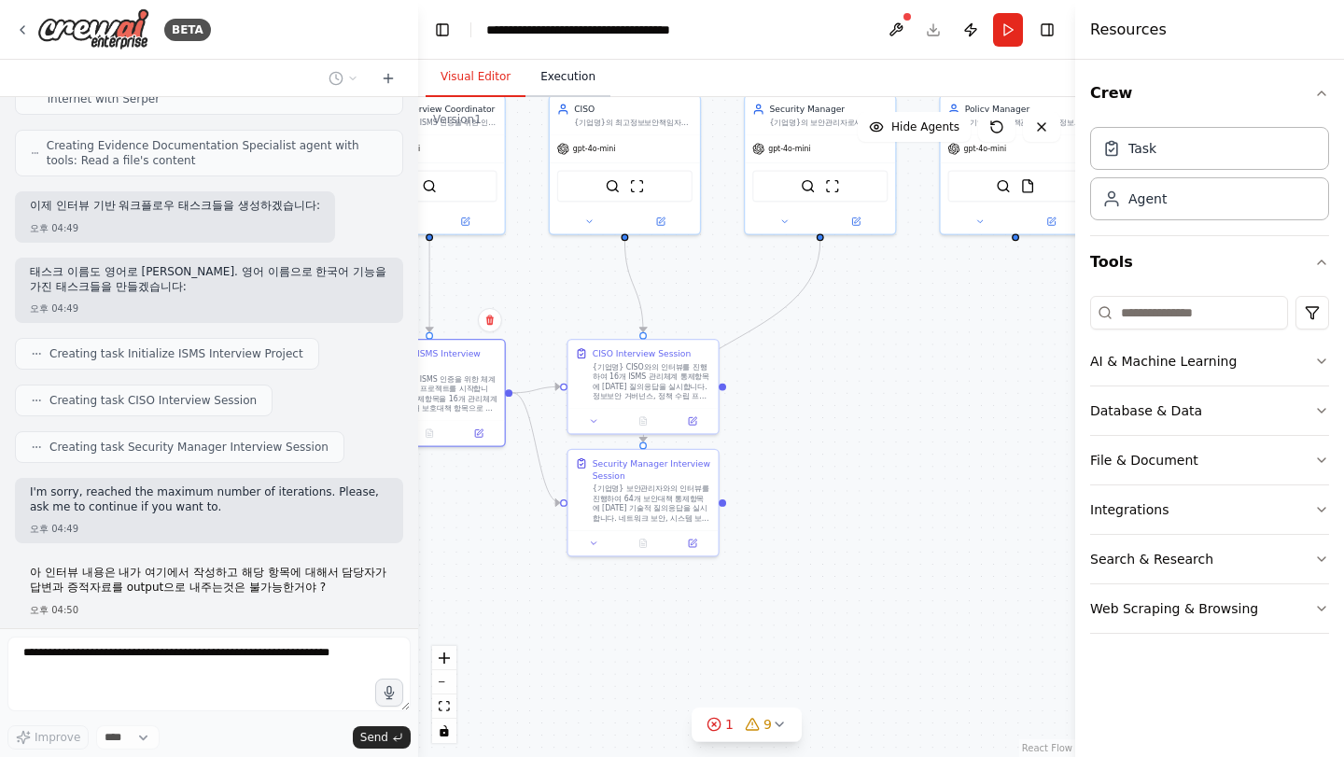
click at [587, 91] on button "Execution" at bounding box center [568, 77] width 85 height 39
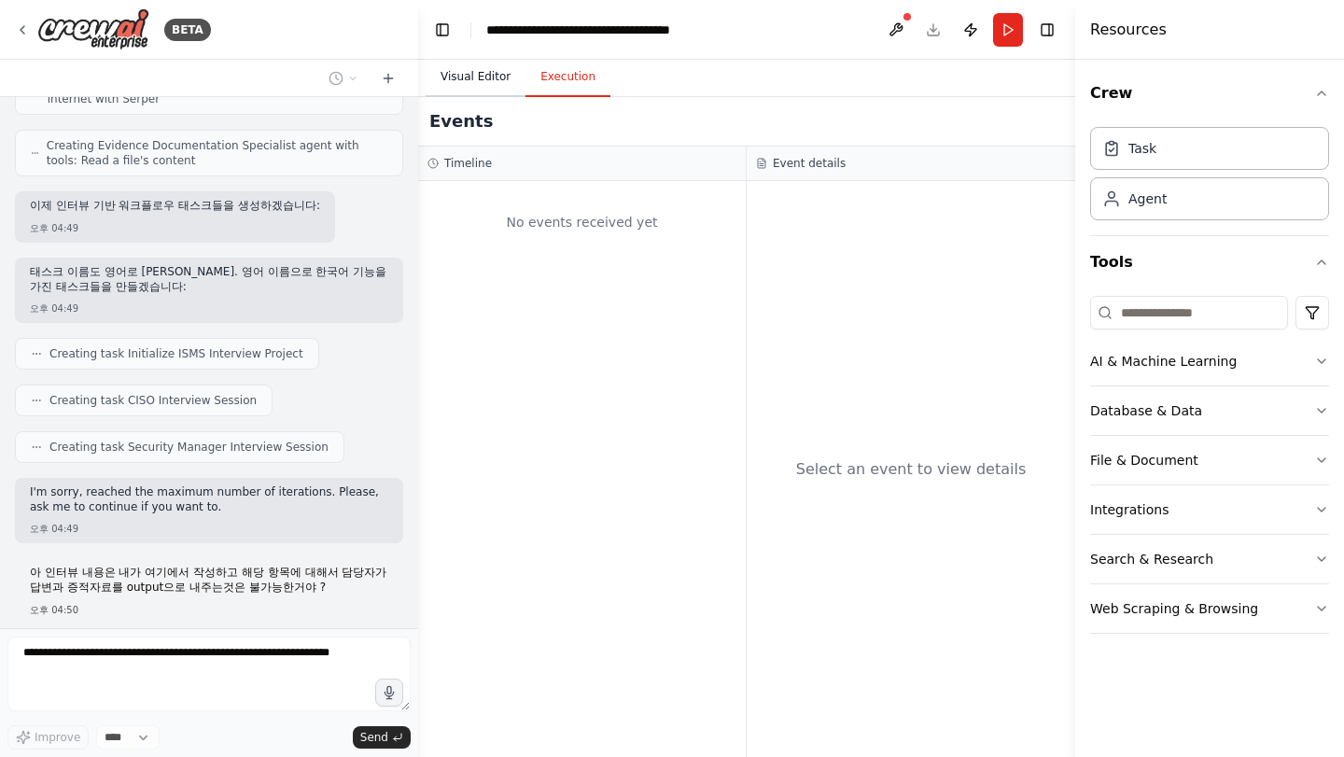
click at [444, 81] on button "Visual Editor" at bounding box center [476, 77] width 100 height 39
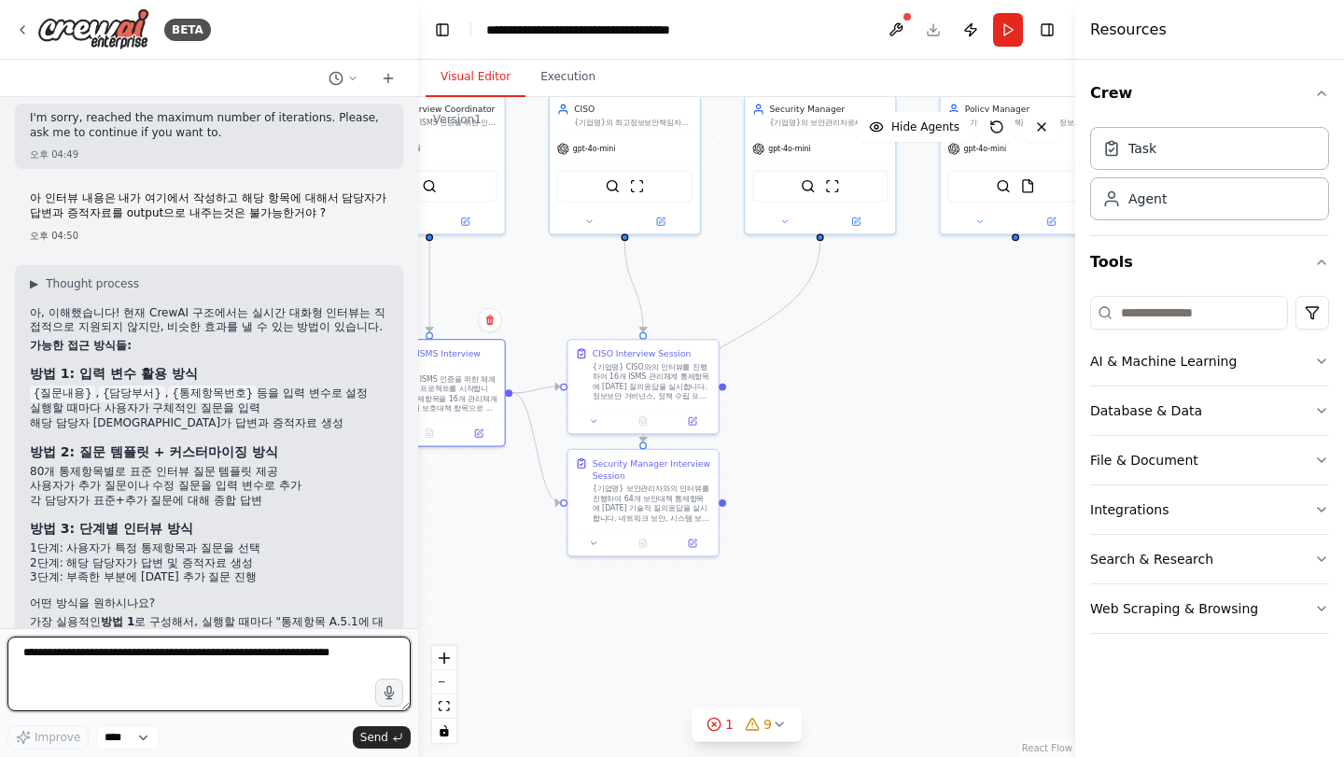
scroll to position [5767, 0]
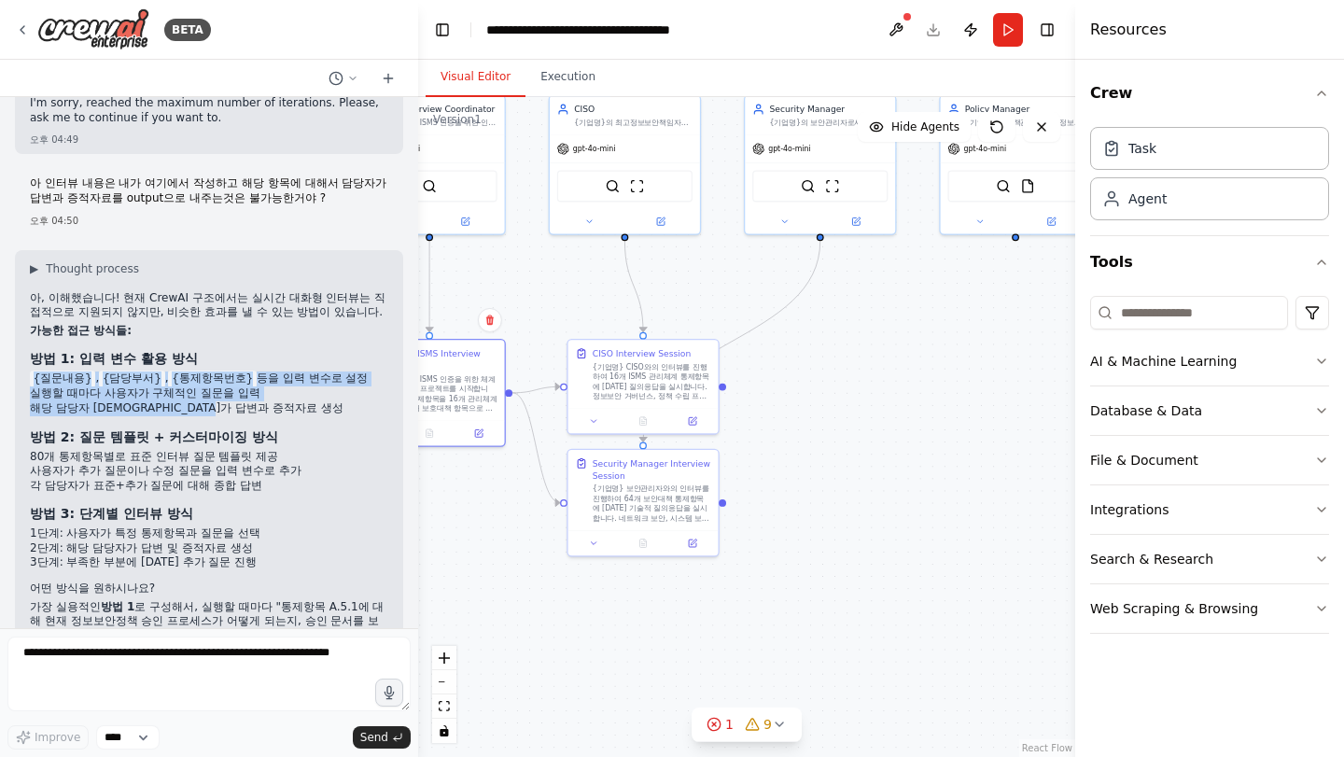
drag, startPoint x: 245, startPoint y: 357, endPoint x: 24, endPoint y: 319, distance: 223.5
click at [24, 319] on div "▶ Thought process 아, 이해했습니다! 현재 CrewAI 구조에서는 실시간 대화형 인터뷰는 직접적으로 지원되지 않지만, 비슷한 효…" at bounding box center [209, 469] width 388 height 438
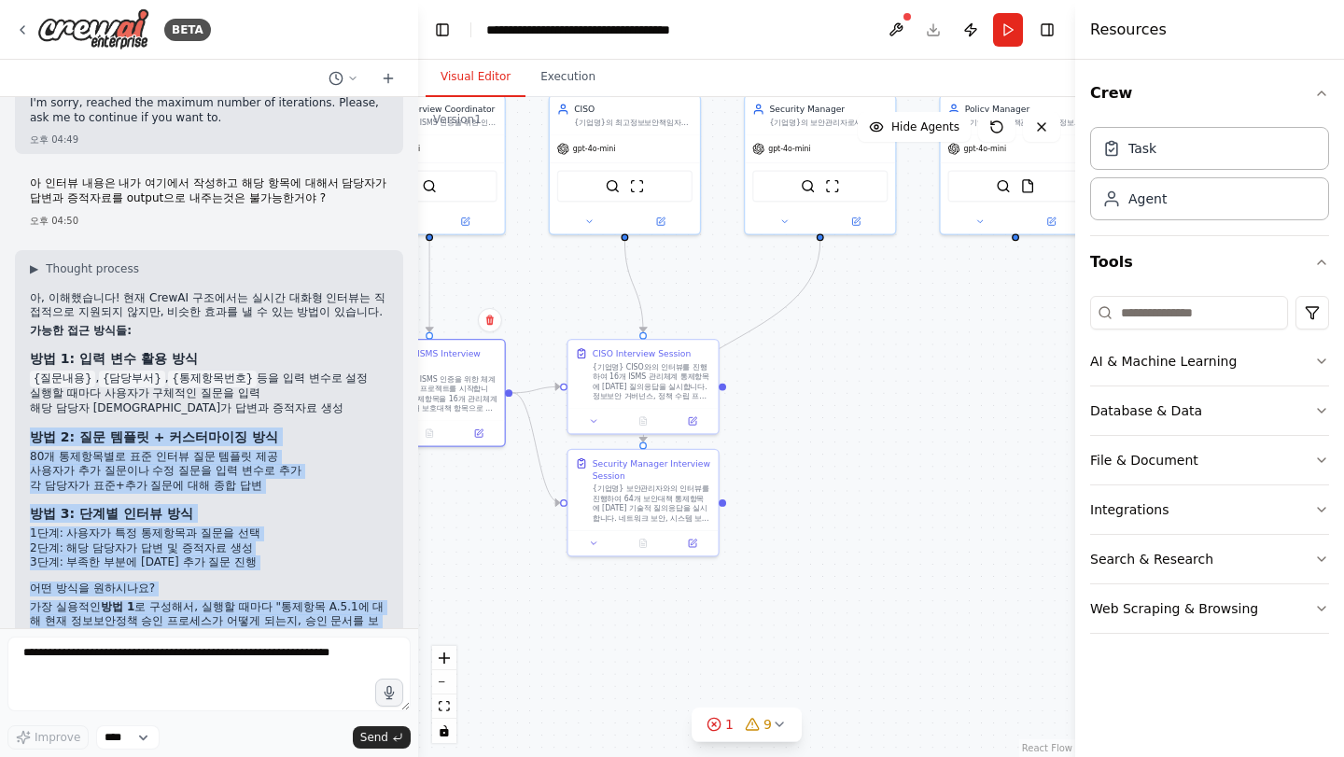
drag, startPoint x: 21, startPoint y: 374, endPoint x: 219, endPoint y: 599, distance: 300.3
click at [219, 599] on div "▶ Thought process 아, 이해했습니다! 현재 CrewAI 구조에서는 실시간 대화형 인터뷰는 직접적으로 지원되지 않지만, 비슷한 효…" at bounding box center [209, 469] width 388 height 438
click at [219, 666] on div "오후 04:51" at bounding box center [209, 673] width 359 height 14
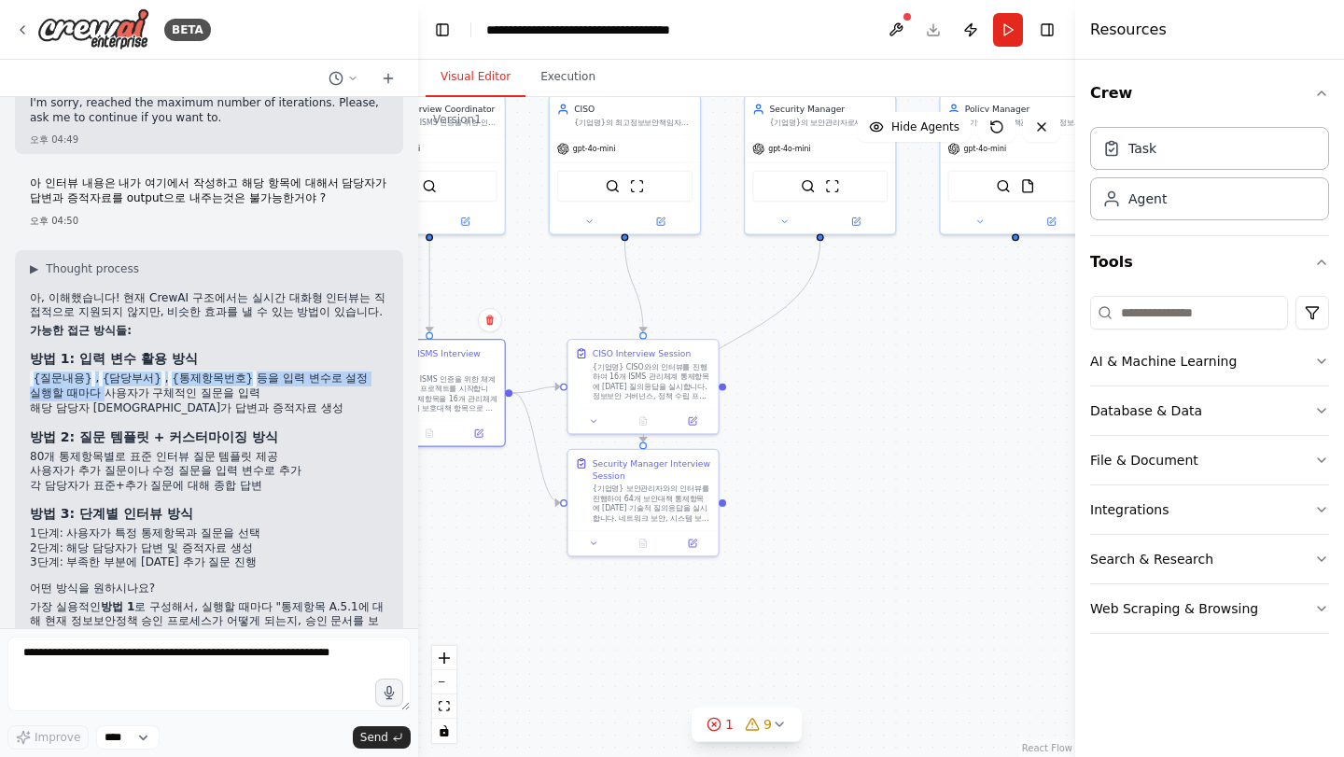
drag, startPoint x: 21, startPoint y: 321, endPoint x: 98, endPoint y: 331, distance: 78.1
click at [93, 332] on div "▶ Thought process 아, 이해했습니다! 현재 CrewAI 구조에서는 실시간 대화형 인터뷰는 직접적으로 지원되지 않지만, 비슷한 효…" at bounding box center [209, 469] width 388 height 438
click at [99, 387] on li "실행할 때마다 사용자가 구체적인 질문을 입력" at bounding box center [209, 394] width 359 height 15
drag, startPoint x: 118, startPoint y: 323, endPoint x: 218, endPoint y: 324, distance: 99.9
click at [218, 372] on li "{질문내용} , {담당부서} , {통제항목번호} 등을 입력 변수로 설정" at bounding box center [209, 379] width 359 height 15
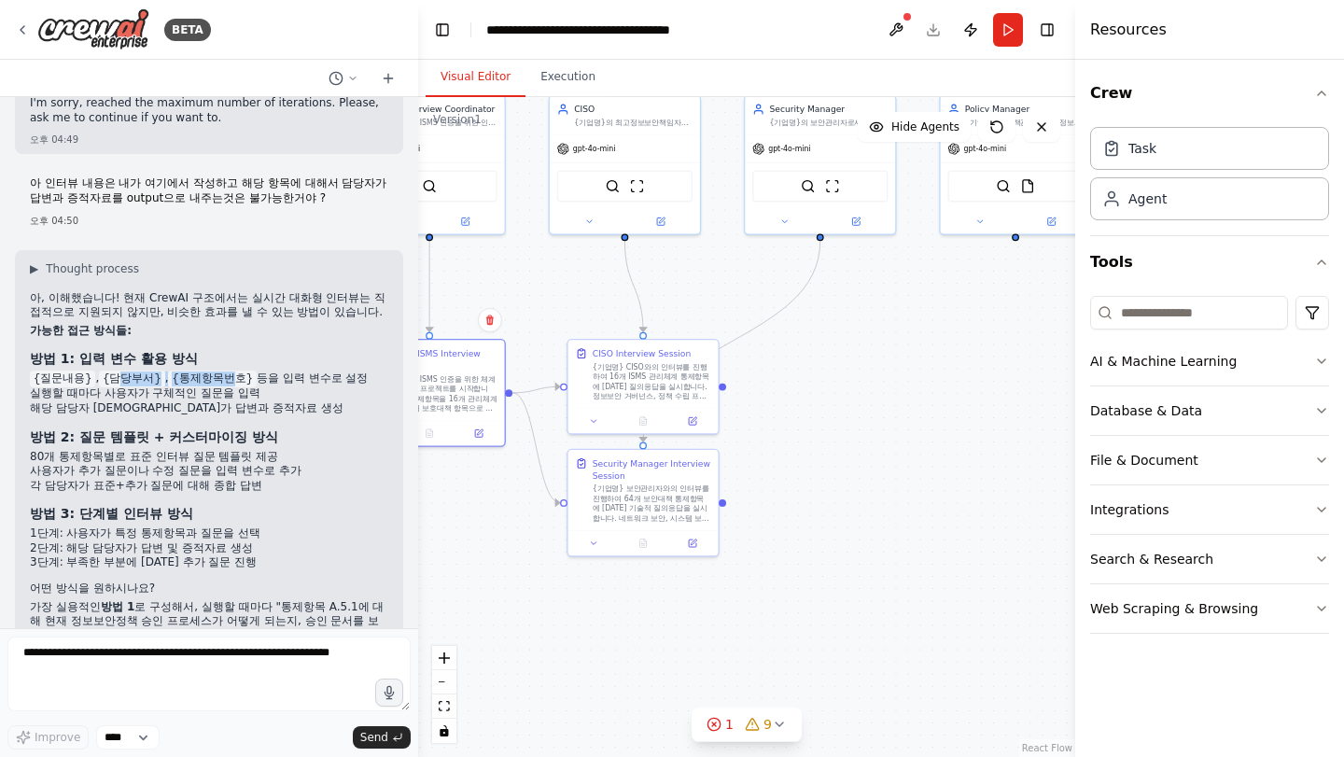
click at [218, 371] on code "{통제항목번호}" at bounding box center [212, 379] width 88 height 17
drag, startPoint x: 277, startPoint y: 325, endPoint x: 228, endPoint y: 359, distance: 60.3
click at [228, 359] on div "아, 이해했습니다! 현재 CrewAI 구조에서는 실시간 대화형 인터뷰는 직접적으로 지원되지 않지만, 비슷한 효과를 낼 수 있는 방법이 있습니다…" at bounding box center [209, 477] width 359 height 372
click at [227, 359] on div "아, 이해했습니다! 현재 CrewAI 구조에서는 실시간 대화형 인터뷰는 직접적으로 지원되지 않지만, 비슷한 효과를 낼 수 있는 방법이 있습니다…" at bounding box center [209, 477] width 359 height 372
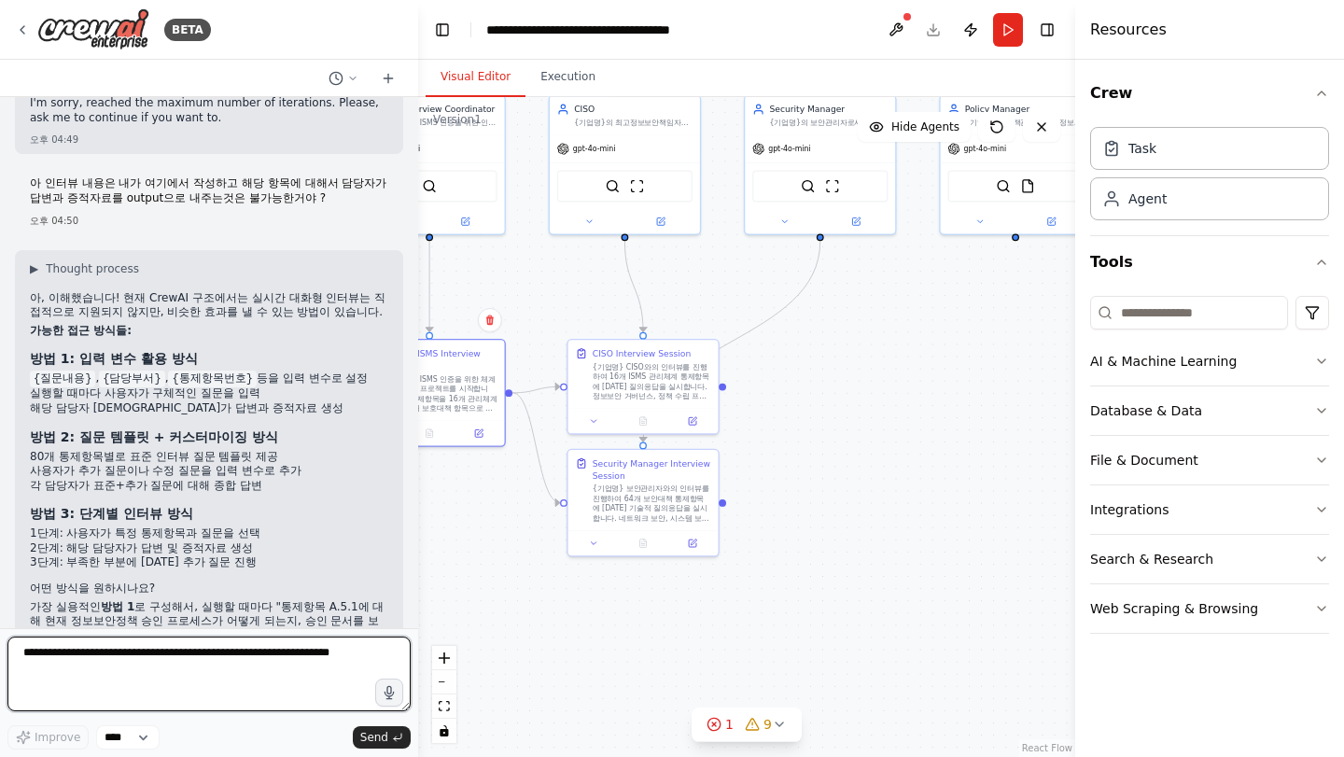
click at [124, 679] on textarea at bounding box center [208, 674] width 403 height 75
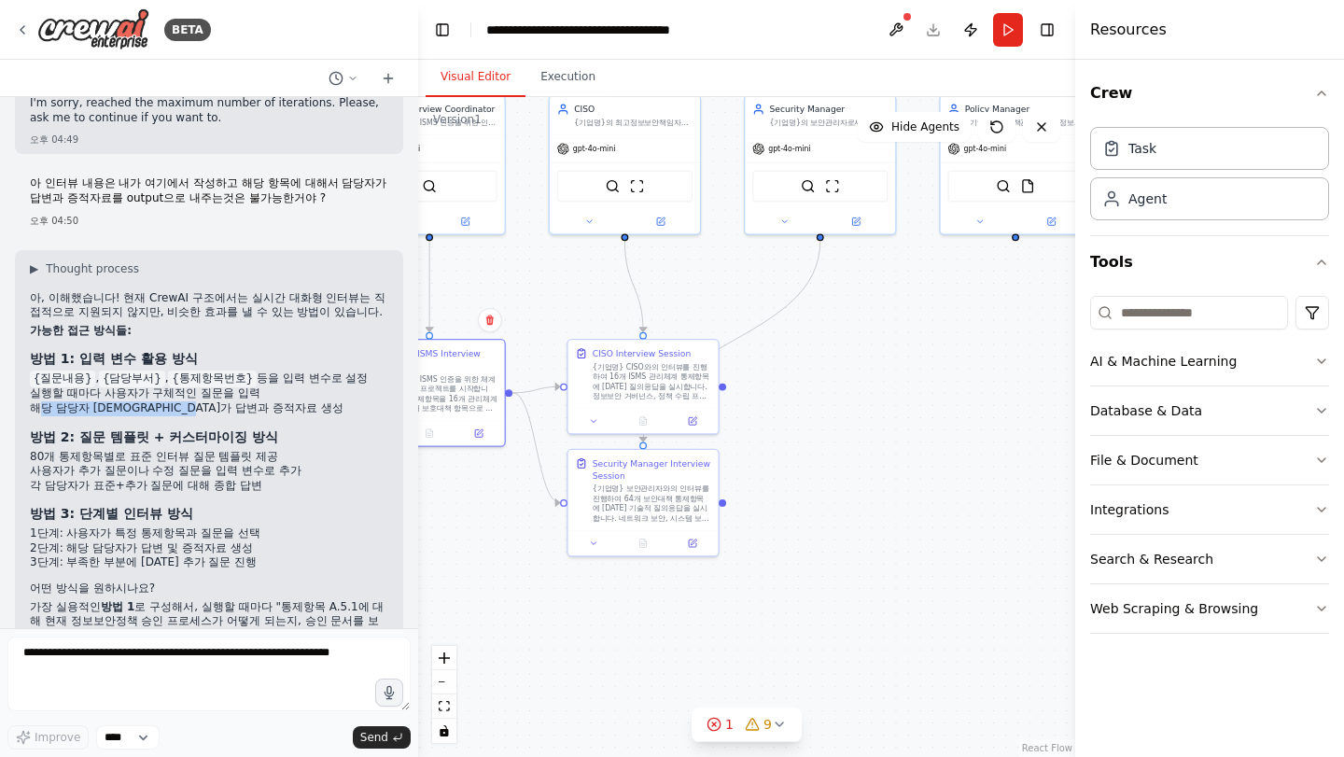
drag, startPoint x: 36, startPoint y: 348, endPoint x: 237, endPoint y: 349, distance: 200.7
click at [212, 401] on li "해당 담당자 [DEMOGRAPHIC_DATA]가 답변과 증적자료 생성" at bounding box center [209, 408] width 359 height 15
click at [237, 401] on li "해당 담당자 [DEMOGRAPHIC_DATA]가 답변과 증적자료 생성" at bounding box center [209, 408] width 359 height 15
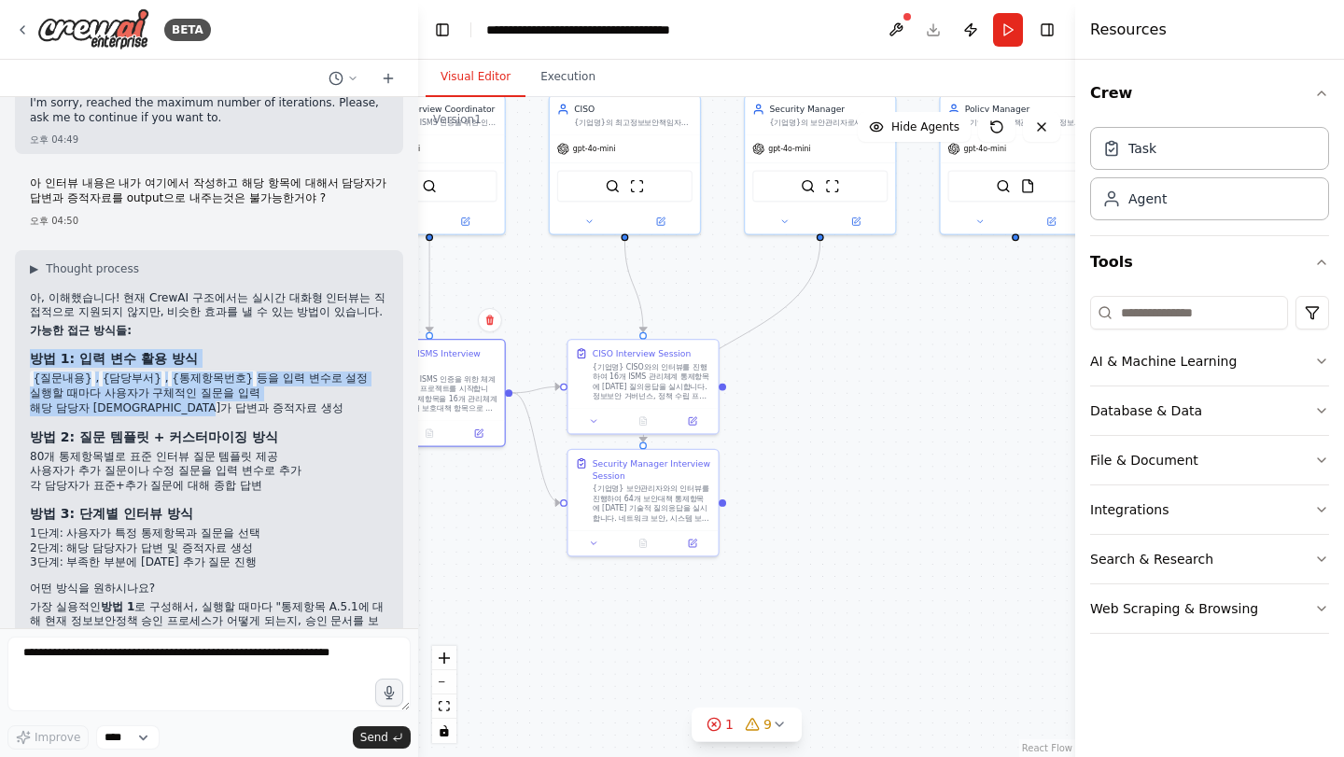
drag, startPoint x: 226, startPoint y: 352, endPoint x: 13, endPoint y: 306, distance: 217.7
click at [13, 306] on div "Objective We want to conduct an ISMS certification project that covers the 80 o…" at bounding box center [209, 362] width 418 height 531
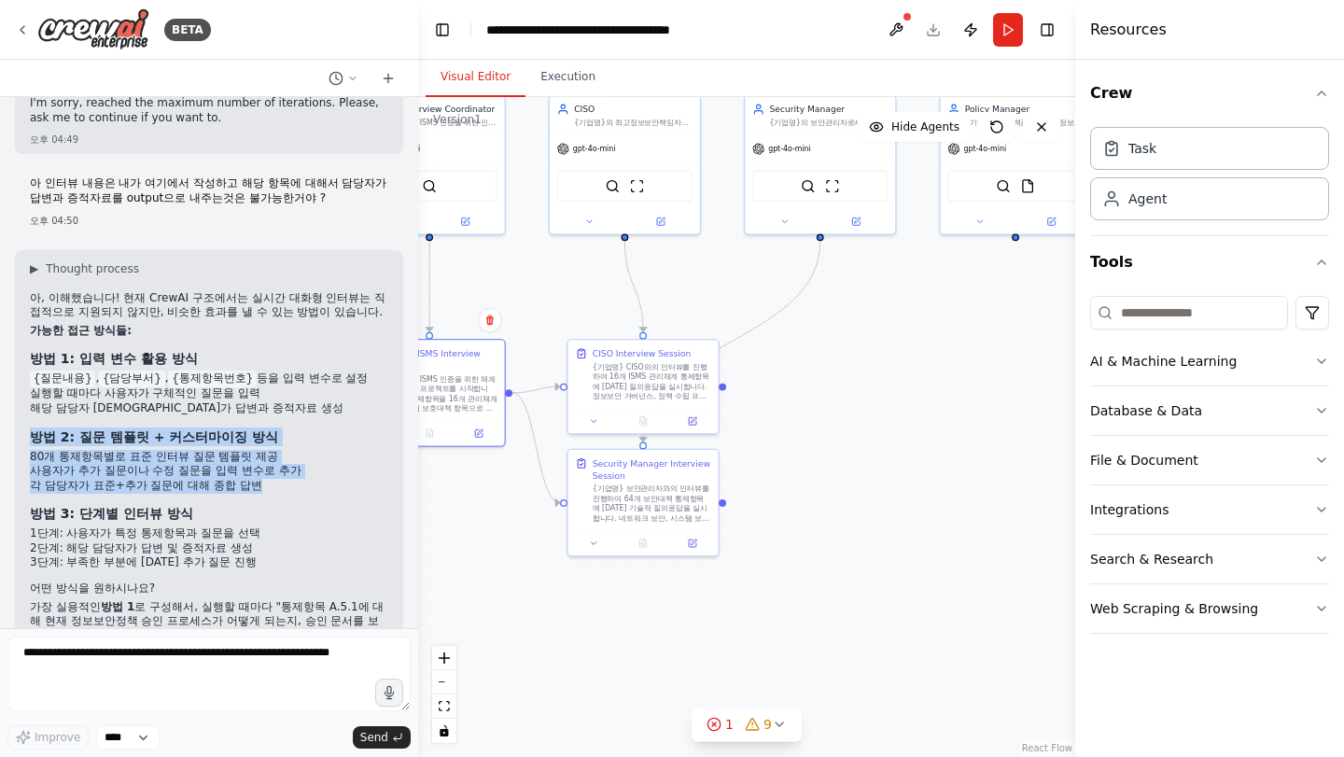
drag, startPoint x: 32, startPoint y: 382, endPoint x: 189, endPoint y: 441, distance: 167.5
click at [189, 441] on div "아, 이해했습니다! 현재 CrewAI 구조에서는 실시간 대화형 인터뷰는 직접적으로 지원되지 않지만, 비슷한 효과를 낼 수 있는 방법이 있습니다…" at bounding box center [209, 477] width 359 height 372
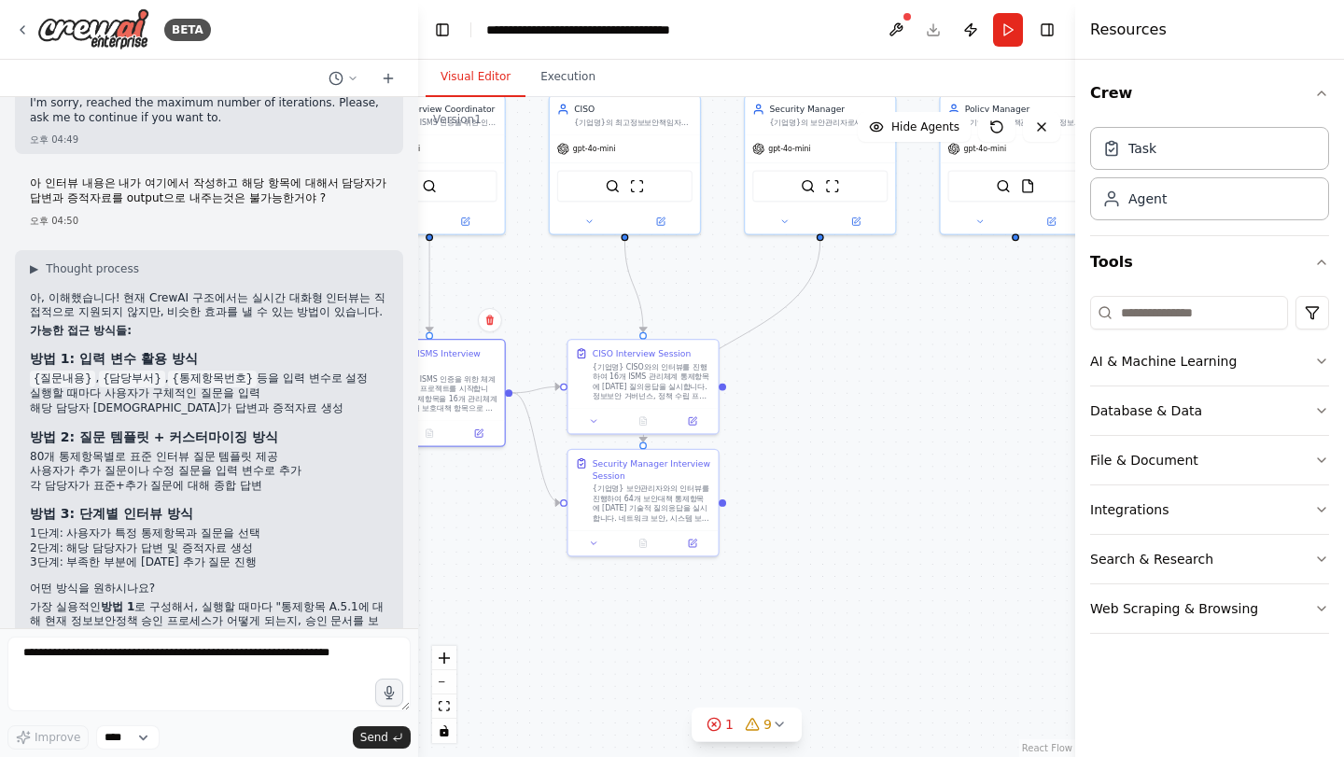
click at [189, 441] on div "아, 이해했습니다! 현재 CrewAI 구조에서는 실시간 대화형 인터뷰는 직접적으로 지원되지 않지만, 비슷한 효과를 낼 수 있는 방법이 있습니다…" at bounding box center [209, 477] width 359 height 372
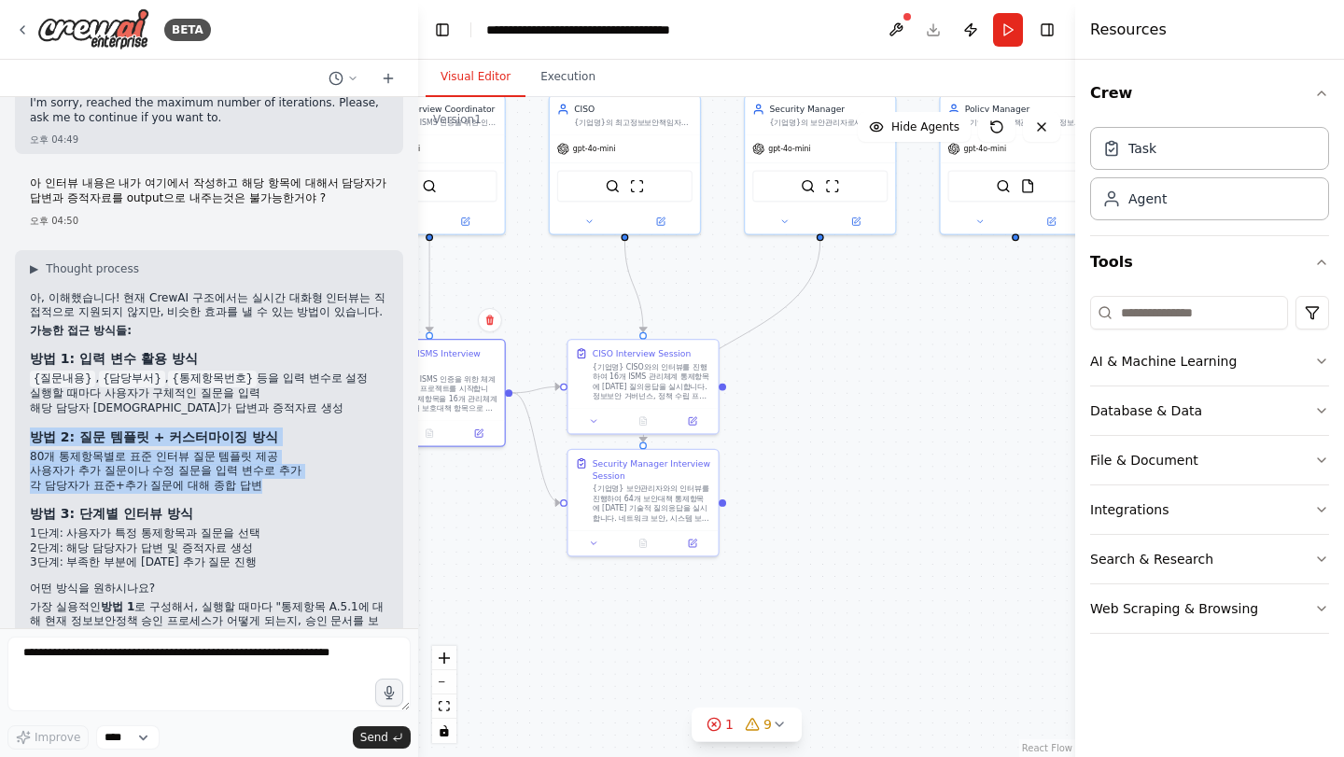
drag, startPoint x: 229, startPoint y: 433, endPoint x: 25, endPoint y: 374, distance: 211.9
click at [25, 374] on div "▶ Thought process 아, 이해했습니다! 현재 CrewAI 구조에서는 실시간 대화형 인터뷰는 직접적으로 지원되지 않지만, 비슷한 효…" at bounding box center [209, 469] width 388 height 438
drag, startPoint x: 35, startPoint y: 393, endPoint x: 218, endPoint y: 429, distance: 185.5
click at [218, 450] on ul "80개 통제항목별로 표준 인터뷰 질문 템플릿 제공 사용자가 추가 질문이나 수정 질문을 입력 변수로 추가 각 담당자가 표준+추가 질문에 대해 종…" at bounding box center [209, 472] width 359 height 44
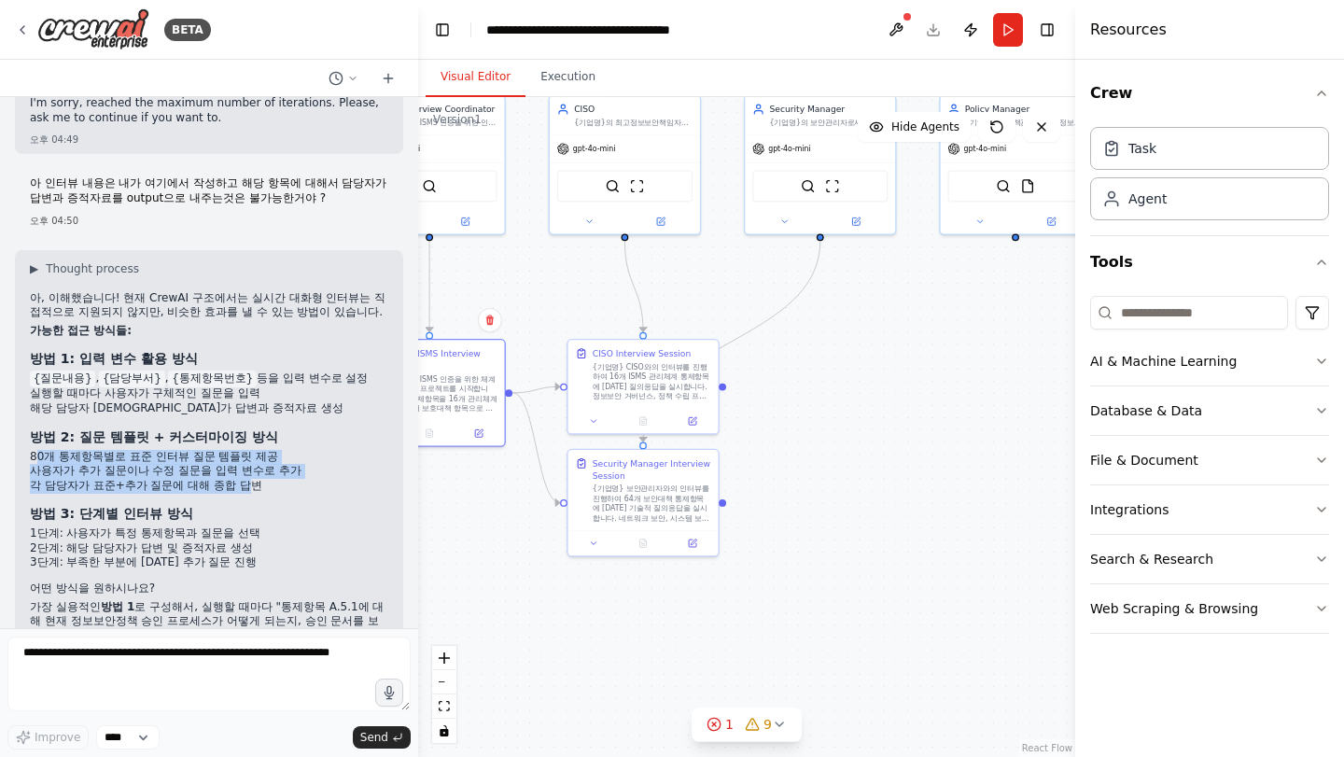
click at [218, 479] on li "각 담당자가 표준+추가 질문에 대해 종합 답변" at bounding box center [209, 486] width 359 height 15
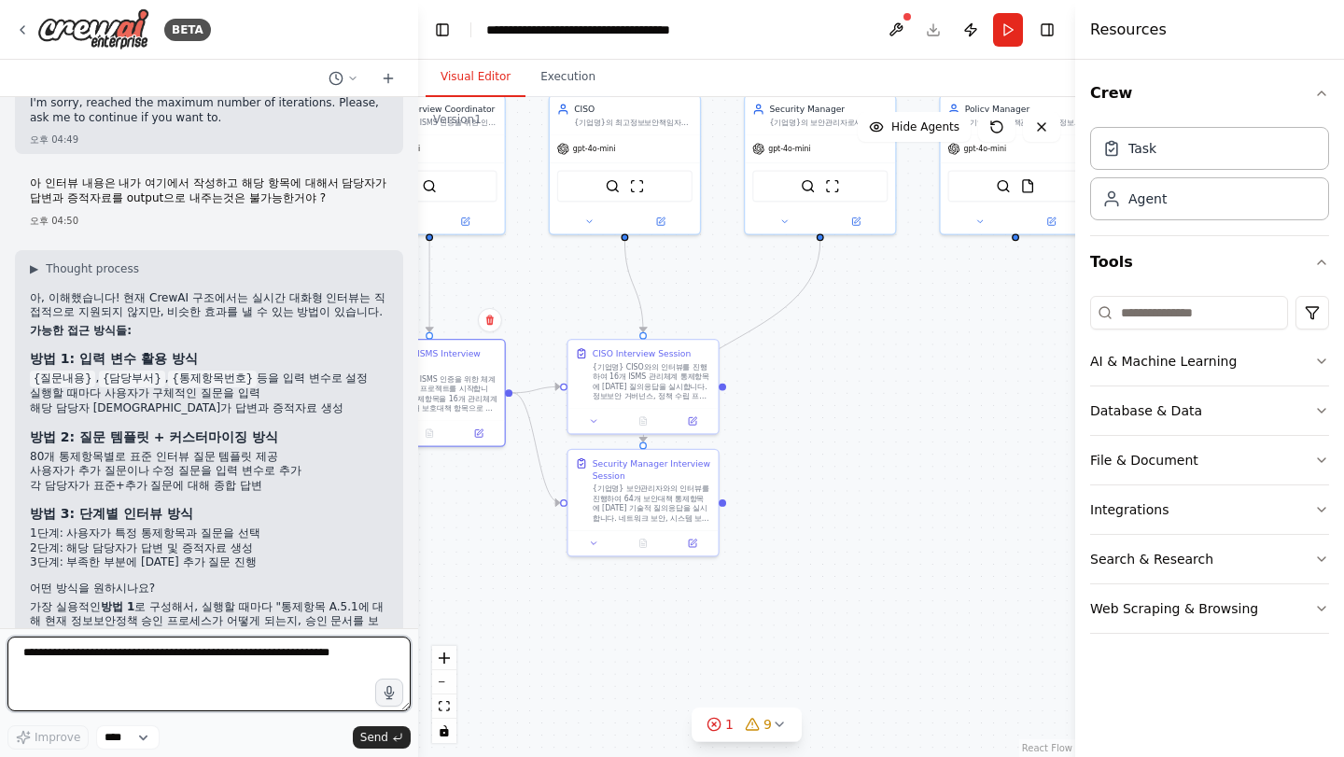
click at [95, 694] on textarea at bounding box center [208, 674] width 403 height 75
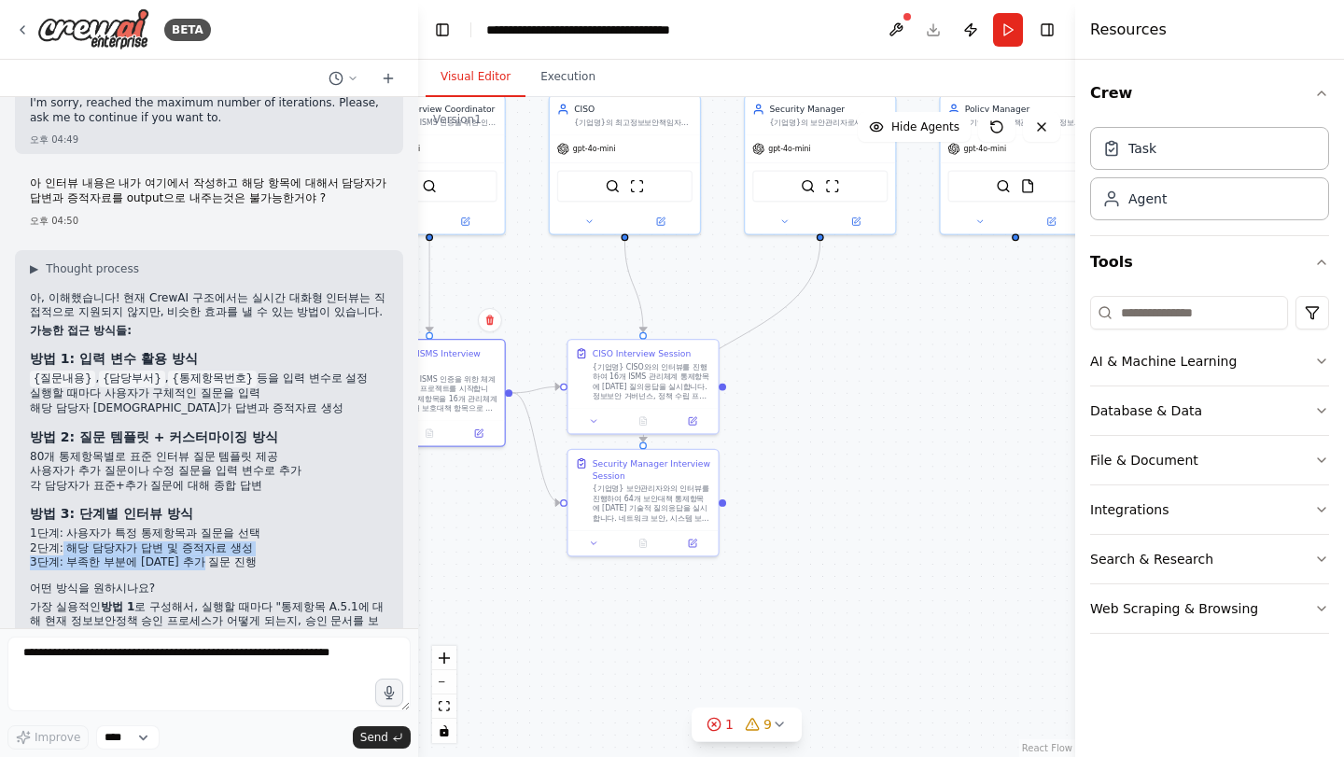
drag, startPoint x: 59, startPoint y: 484, endPoint x: 201, endPoint y: 510, distance: 144.3
click at [200, 527] on ul "1단계: 사용자가 특정 통제항목과 질문을 선택 2단계: 해당 담당자가 답변 및 증적자료 생성 3단계: 부족한 부분에 [DATE] 추가 질문 진행" at bounding box center [209, 549] width 359 height 44
click at [201, 556] on li "3단계: 부족한 부분에 [DATE] 추가 질문 진행" at bounding box center [209, 563] width 359 height 15
drag, startPoint x: 213, startPoint y: 509, endPoint x: 52, endPoint y: 505, distance: 160.6
click at [52, 556] on li "3단계: 부족한 부분에 [DATE] 추가 질문 진행" at bounding box center [209, 563] width 359 height 15
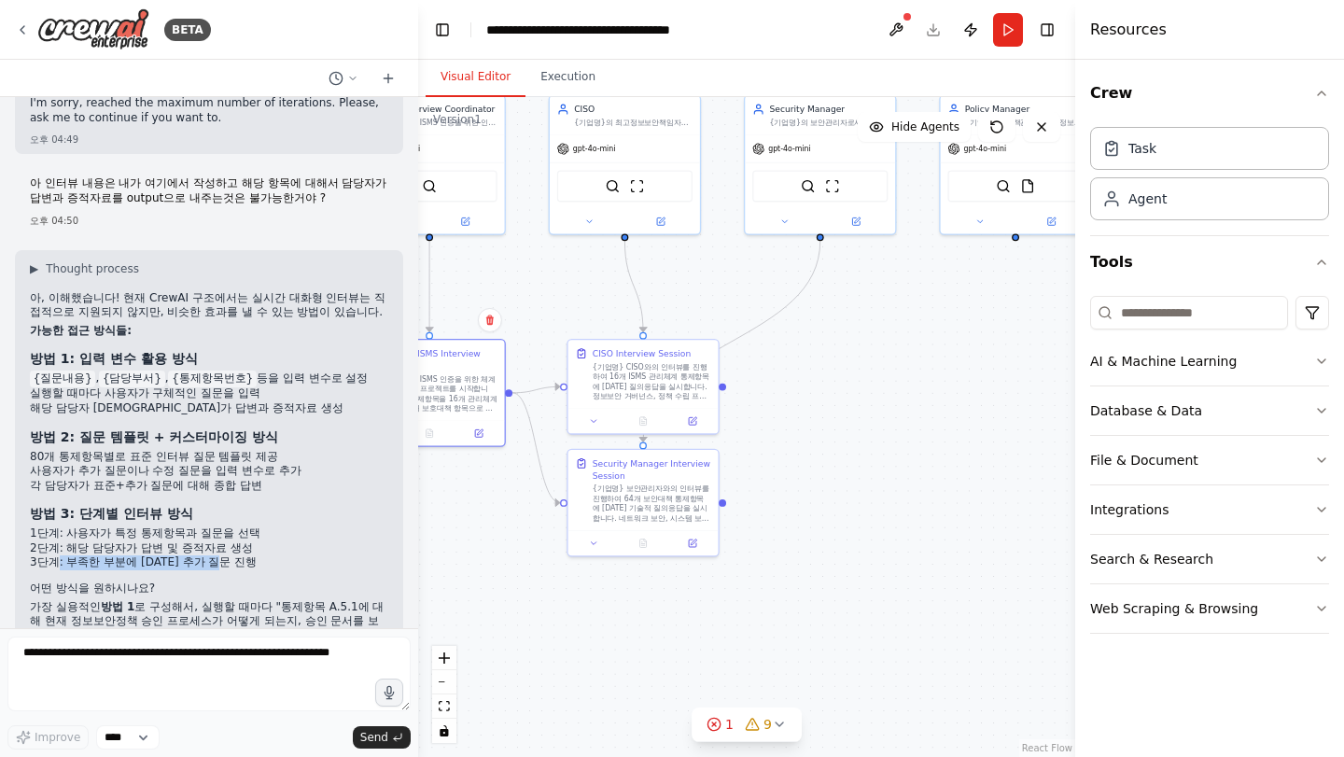
click at [52, 556] on li "3단계: 부족한 부분에 [DATE] 추가 질문 진행" at bounding box center [209, 563] width 359 height 15
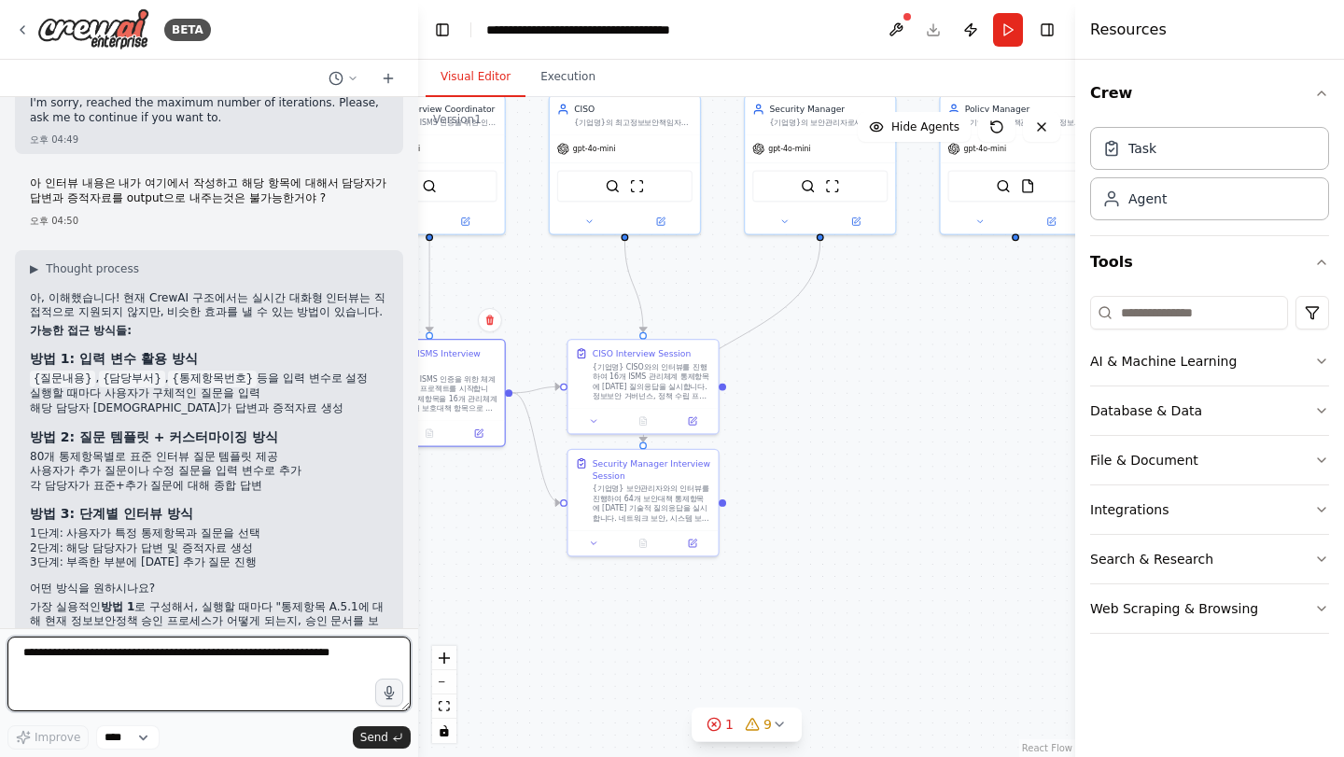
click at [194, 696] on textarea at bounding box center [208, 674] width 403 height 75
type textarea "**********"
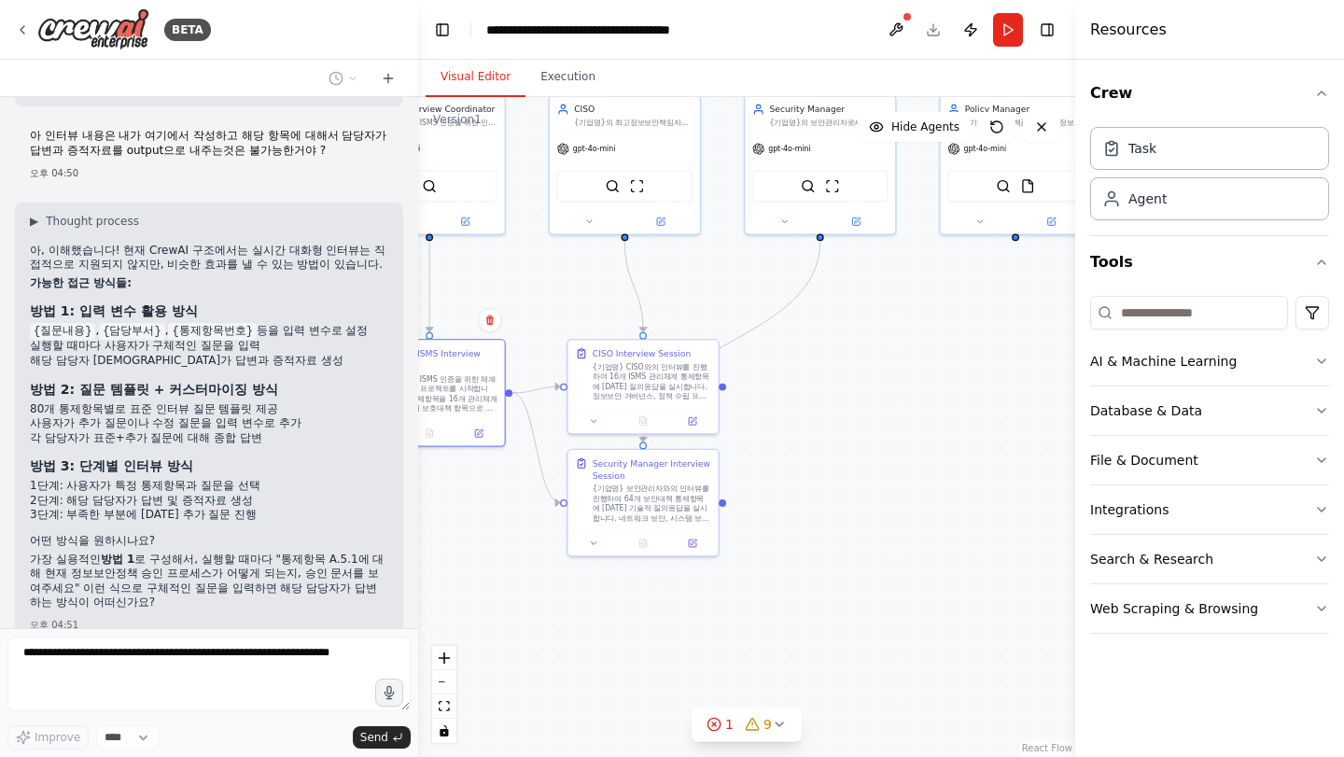
scroll to position [5911, 0]
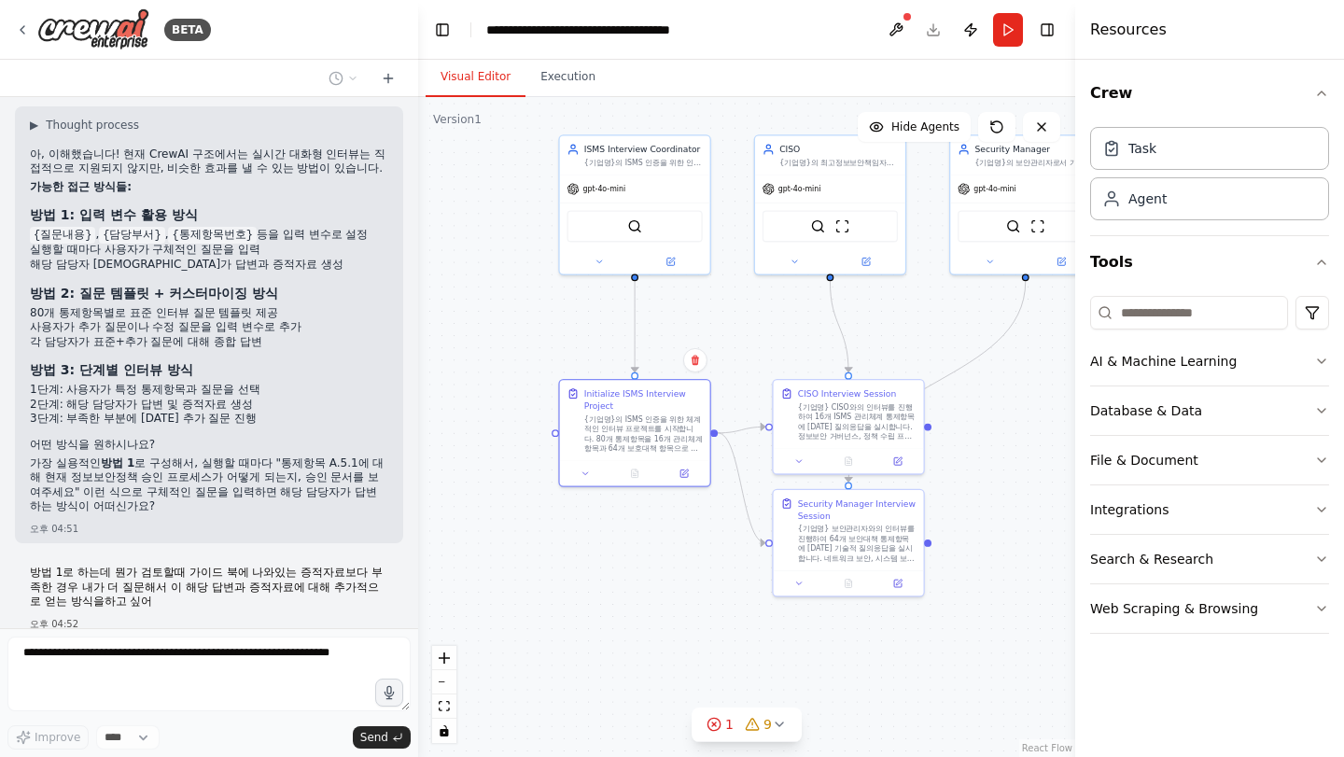
drag, startPoint x: 837, startPoint y: 345, endPoint x: 1031, endPoint y: 383, distance: 197.9
click at [1031, 383] on div ".deletable-edge-delete-btn { width: 20px; height: 20px; border: 0px solid #ffff…" at bounding box center [746, 427] width 657 height 660
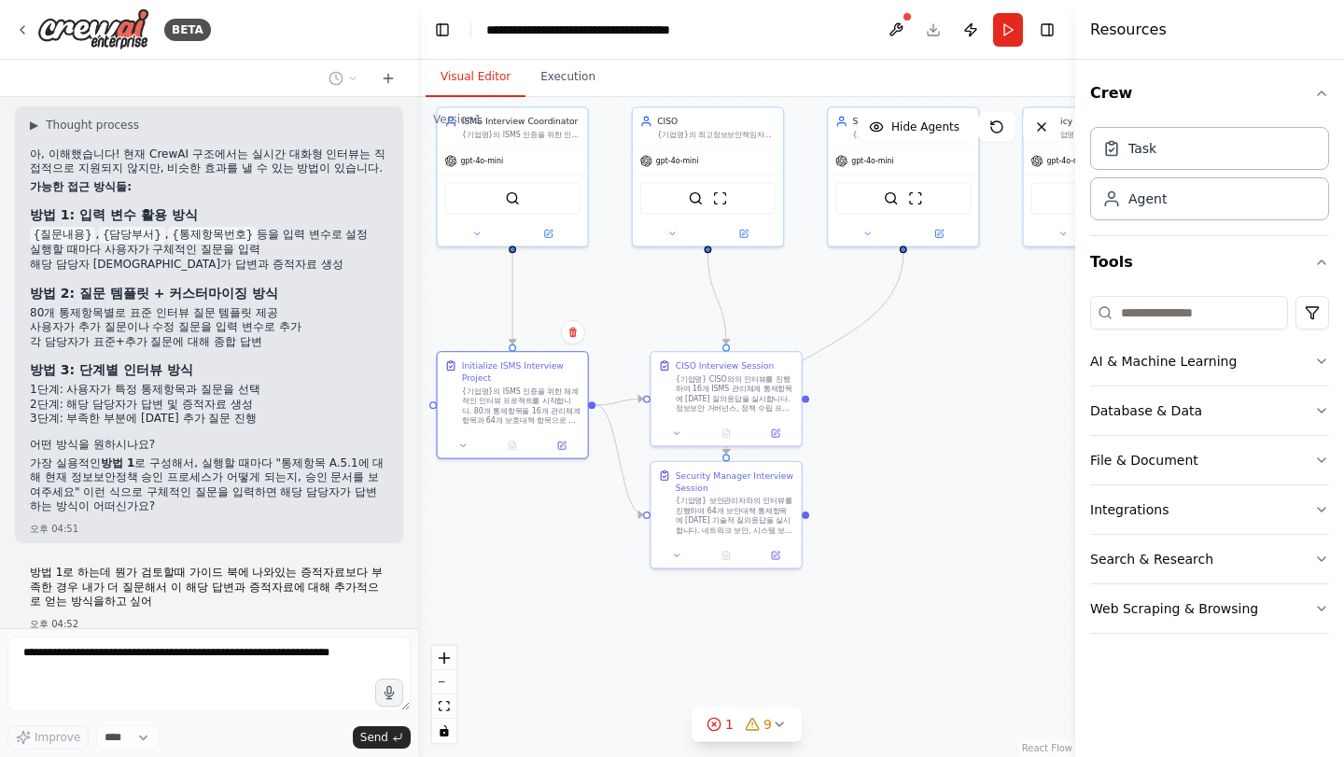
drag, startPoint x: 1012, startPoint y: 356, endPoint x: 890, endPoint y: 328, distance: 125.5
click at [890, 328] on div ".deletable-edge-delete-btn { width: 20px; height: 20px; border: 0px solid #ffff…" at bounding box center [746, 427] width 657 height 660
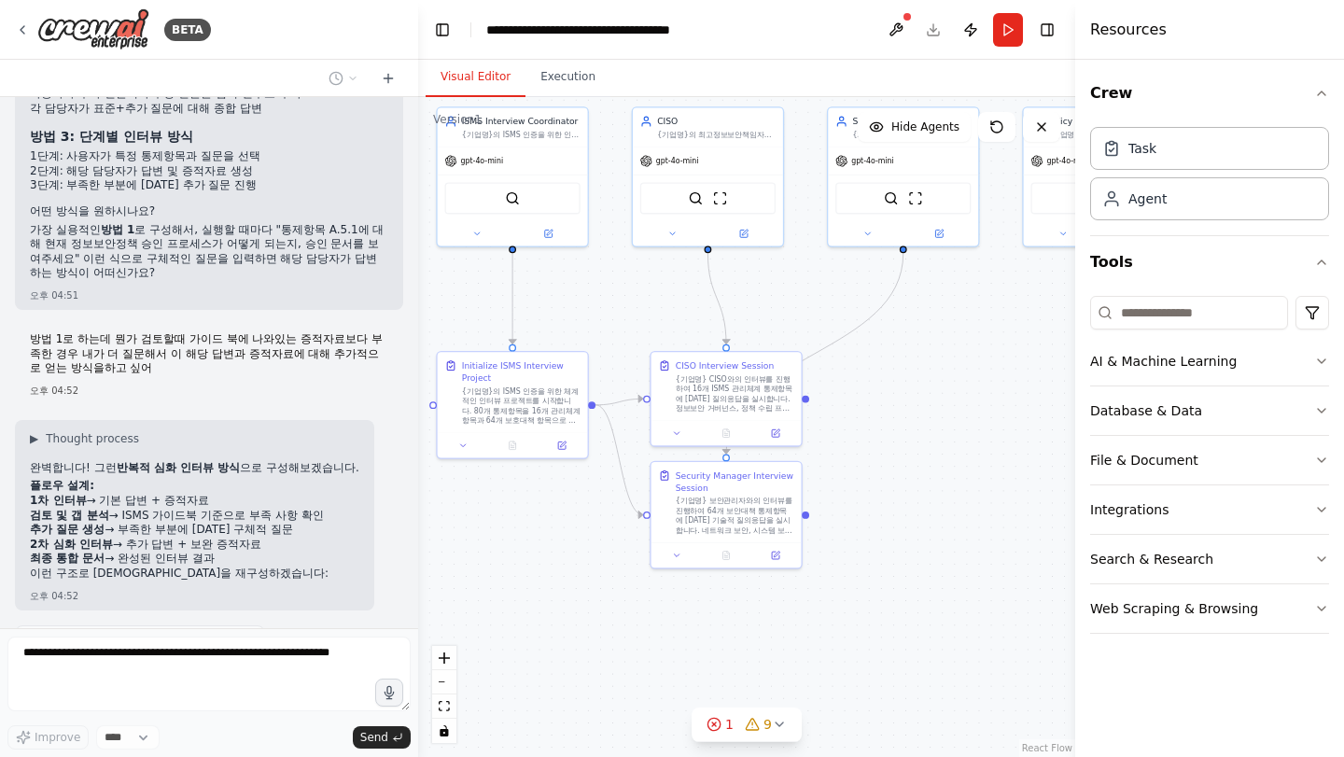
scroll to position [6162, 0]
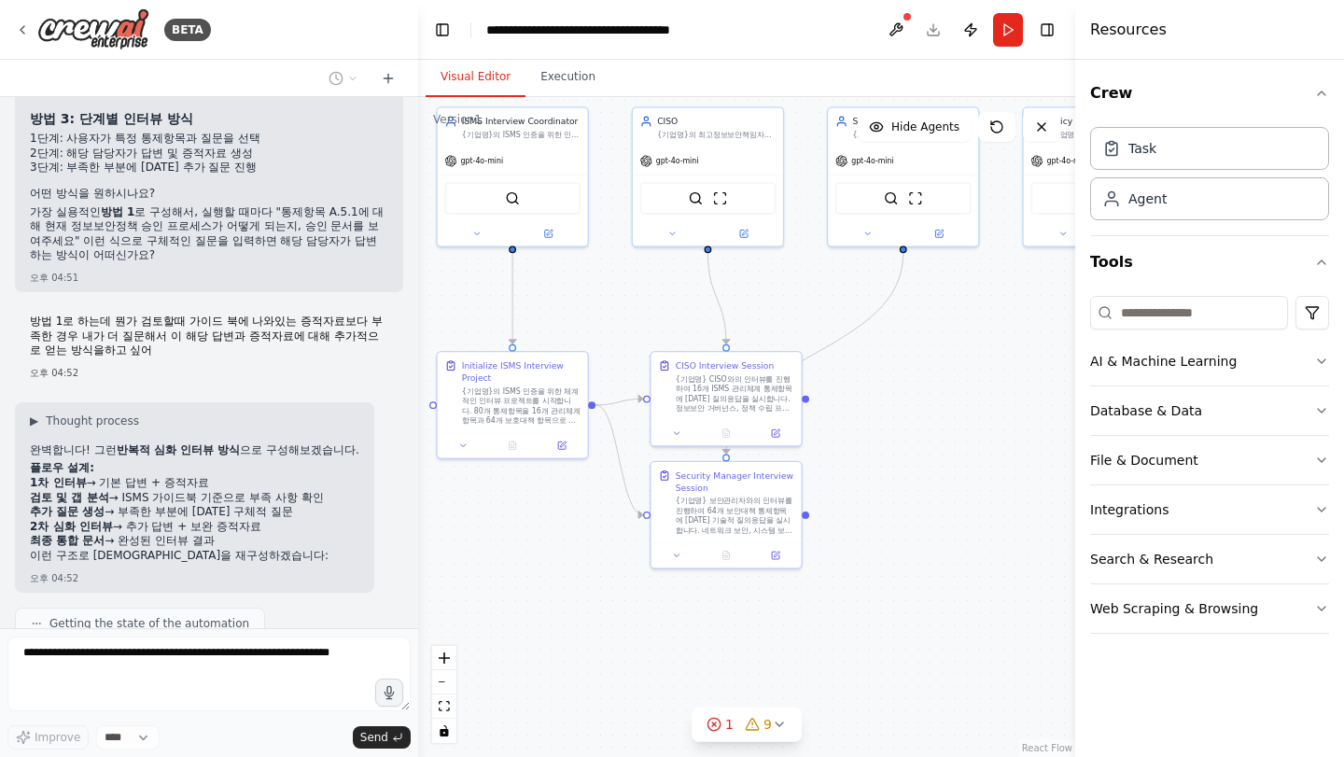
drag, startPoint x: 31, startPoint y: 412, endPoint x: 199, endPoint y: 415, distance: 168.1
click at [199, 476] on li "1차 인터뷰 → 기본 답변 + 증적자료" at bounding box center [195, 483] width 330 height 15
click at [200, 476] on li "1차 인터뷰 → 기본 답변 + 증적자료" at bounding box center [195, 483] width 330 height 15
drag, startPoint x: 288, startPoint y: 424, endPoint x: 101, endPoint y: 428, distance: 187.7
click at [101, 491] on li "검토 및 갭 분석 → ISMS 가이드북 기준으로 부족 사항 확인" at bounding box center [195, 498] width 330 height 15
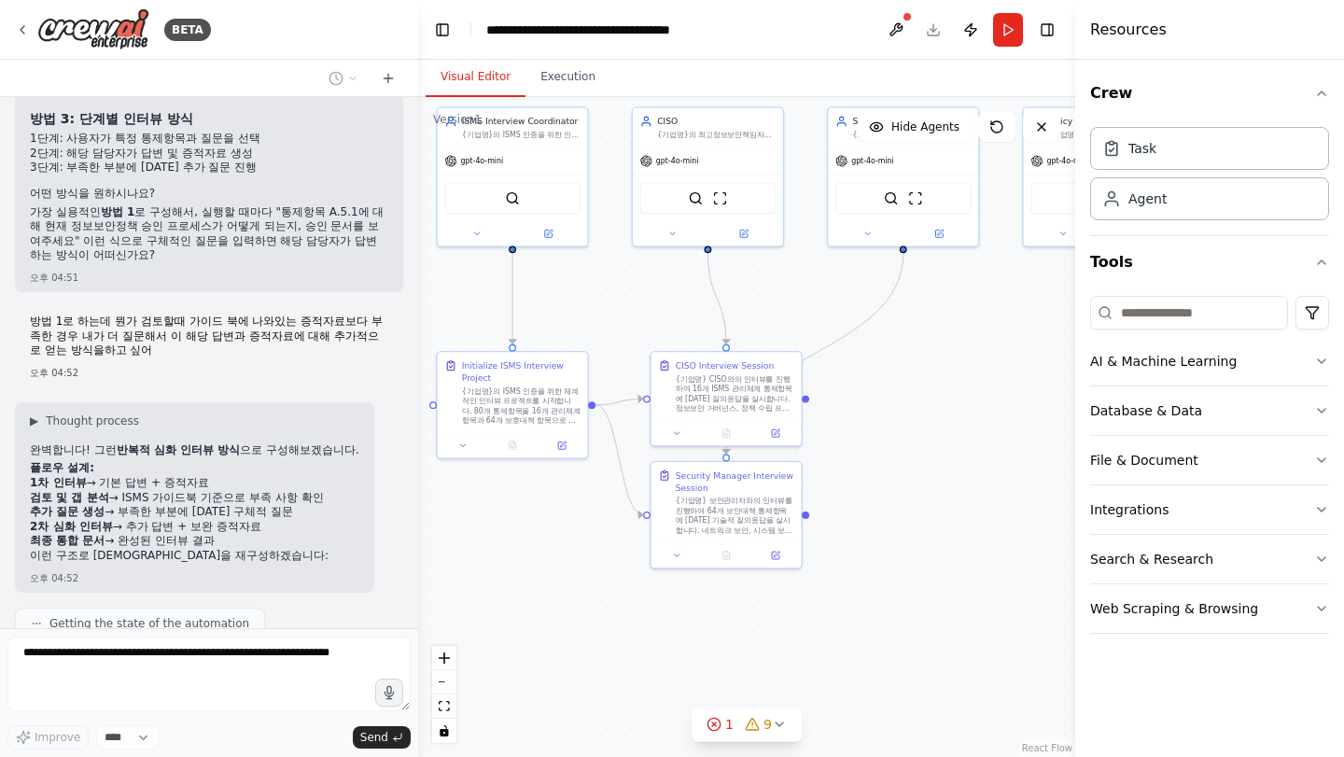
click at [101, 491] on li "검토 및 갭 분석 → ISMS 가이드북 기준으로 부족 사항 확인" at bounding box center [195, 498] width 330 height 15
drag, startPoint x: 91, startPoint y: 415, endPoint x: 197, endPoint y: 414, distance: 106.5
click at [197, 476] on li "1차 인터뷰 → 기본 답변 + 증적자료" at bounding box center [195, 483] width 330 height 15
drag, startPoint x: 197, startPoint y: 414, endPoint x: 165, endPoint y: 459, distance: 55.7
click at [197, 476] on li "1차 인터뷰 → 기본 답변 + 증적자료" at bounding box center [195, 483] width 330 height 15
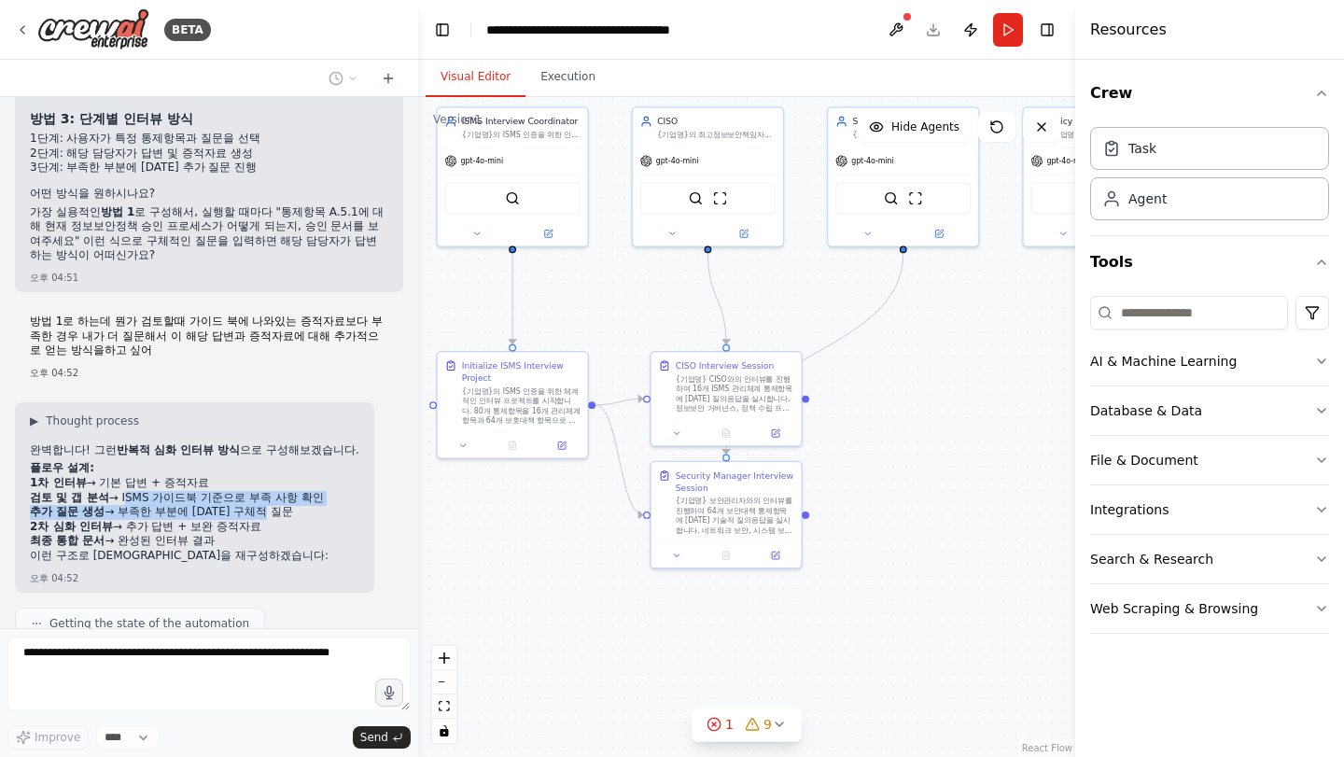
drag, startPoint x: 112, startPoint y: 429, endPoint x: 297, endPoint y: 433, distance: 184.9
click at [297, 476] on ol "1차 인터뷰 → 기본 답변 + 증적자료 검토 및 갭 분석 → ISMS 가이드북 기준으로 부족 사항 확인 추가 질문 생성 → 부족한 부분에 [D…" at bounding box center [195, 512] width 330 height 73
click at [297, 505] on li "추가 질문 생성 → 부족한 부분에 [DATE] 구체적 질문" at bounding box center [195, 512] width 330 height 15
drag, startPoint x: 201, startPoint y: 448, endPoint x: 88, endPoint y: 438, distance: 113.4
click at [81, 476] on ol "1차 인터뷰 → 기본 답변 + 증적자료 검토 및 갭 분석 → ISMS 가이드북 기준으로 부족 사항 확인 추가 질문 생성 → 부족한 부분에 [D…" at bounding box center [195, 512] width 330 height 73
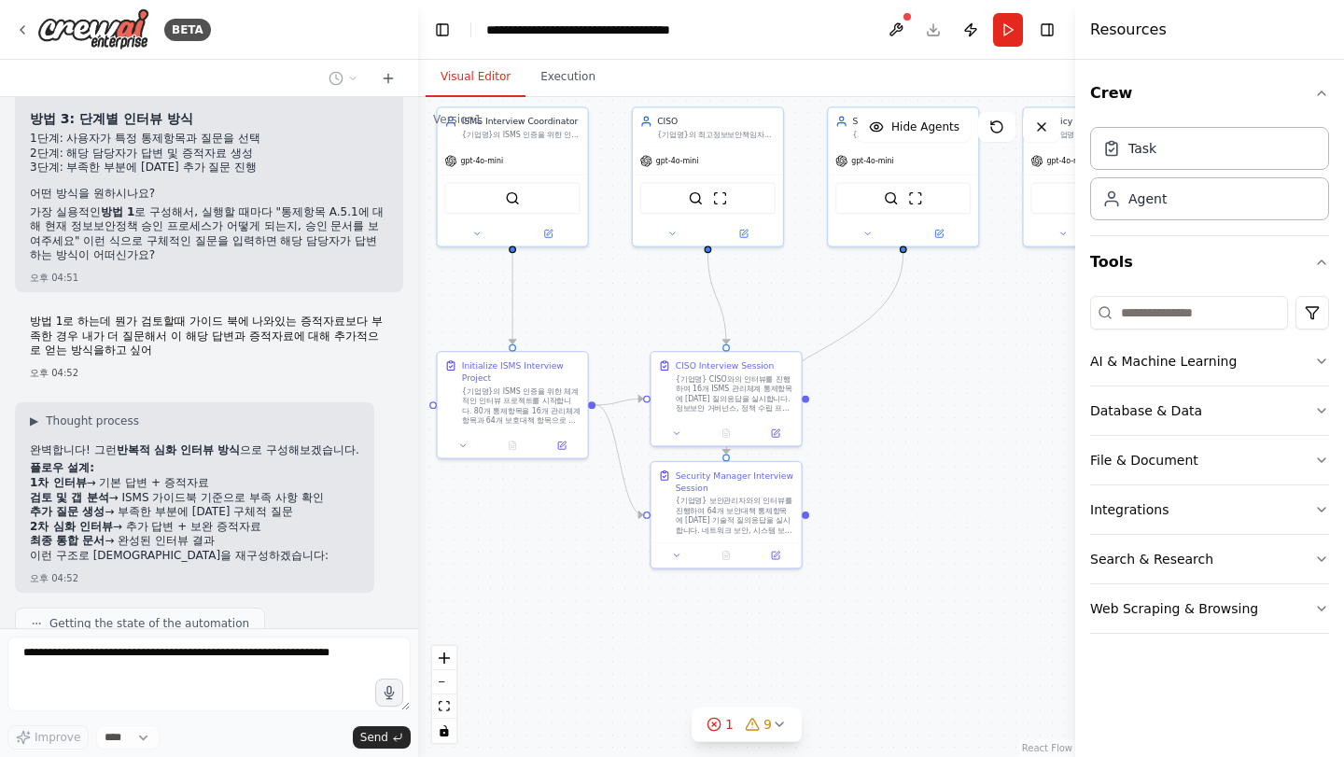
click at [87, 505] on strong "추가 질문 생성" at bounding box center [67, 511] width 75 height 13
drag, startPoint x: 96, startPoint y: 457, endPoint x: 244, endPoint y: 488, distance: 150.9
click at [244, 488] on div "완벽합니다! 그런 반복적 심화 인터뷰 방식 으로 구성해보겠습니다. 플로우 설계: 1차 인터뷰 → 기본 답변 + 증적자료 검토 및 갭 분석 → …" at bounding box center [195, 505] width 330 height 124
click at [244, 549] on p "이런 구조로 [DEMOGRAPHIC_DATA]을 재구성하겠습니다:" at bounding box center [195, 556] width 330 height 15
drag, startPoint x: 215, startPoint y: 467, endPoint x: 35, endPoint y: 387, distance: 196.0
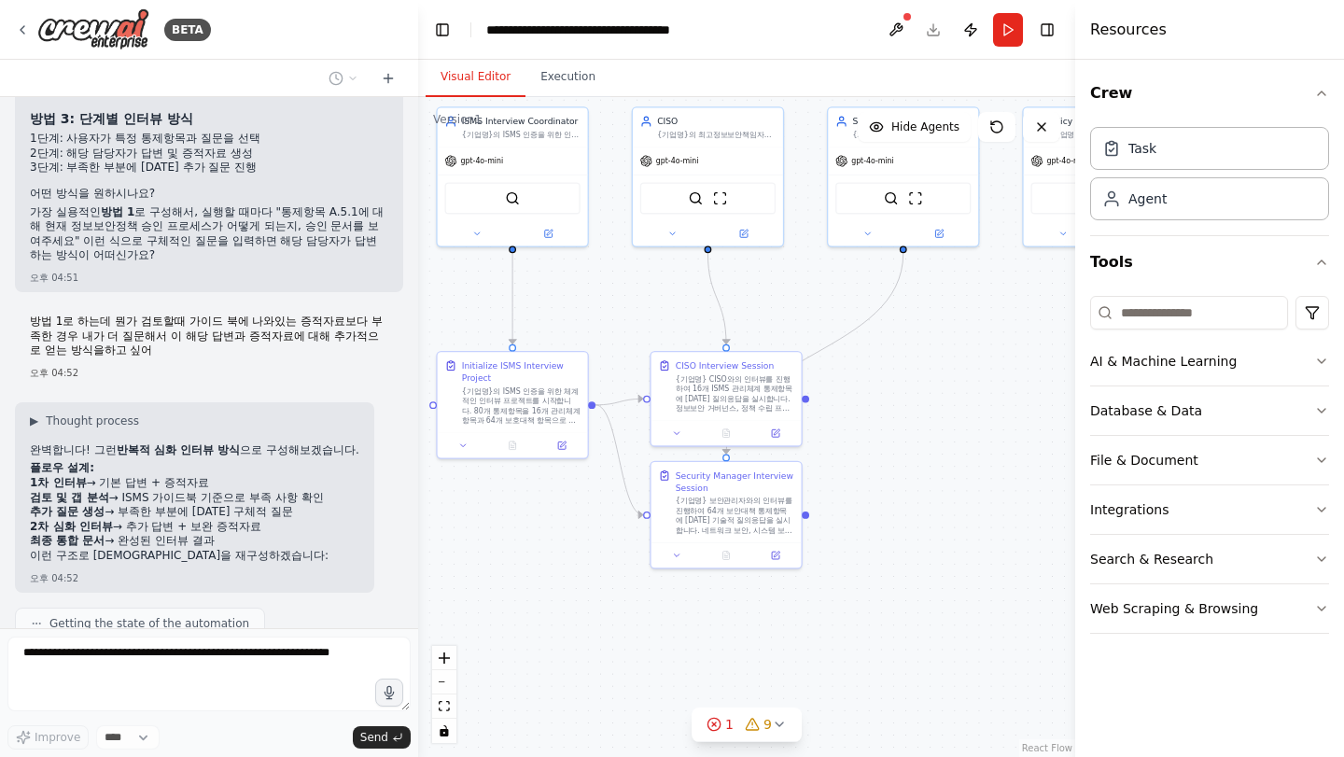
click at [35, 443] on div "완벽합니다! 그런 반복적 심화 인터뷰 방식 으로 구성해보겠습니다. 플로우 설계: 1차 인터뷰 → 기본 답변 + 증적자료 검토 및 갭 분석 → …" at bounding box center [195, 505] width 330 height 124
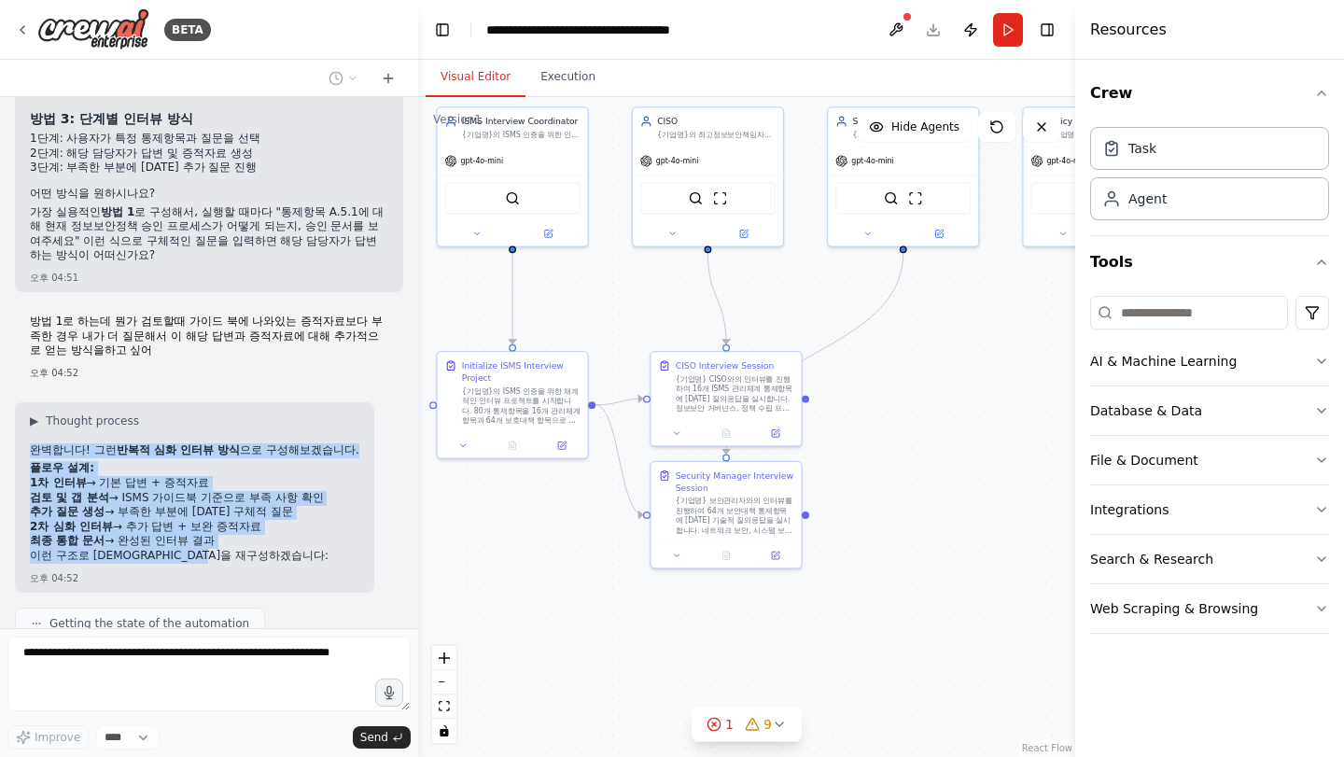
drag, startPoint x: 42, startPoint y: 368, endPoint x: 232, endPoint y: 491, distance: 226.9
click at [232, 491] on div "▶ Thought process 완벽합니다! 그런 반복적 심화 인터뷰 방식 으로 구성해보겠습니다. 플로우 설계: 1차 인터뷰 → 기본 답변 +…" at bounding box center [195, 491] width 330 height 154
click at [232, 491] on div "완벽합니다! 그런 반복적 심화 인터뷰 방식 으로 구성해보겠습니다. 플로우 설계: 1차 인터뷰 → 기본 답변 + 증적자료 검토 및 갭 분석 → …" at bounding box center [195, 505] width 330 height 124
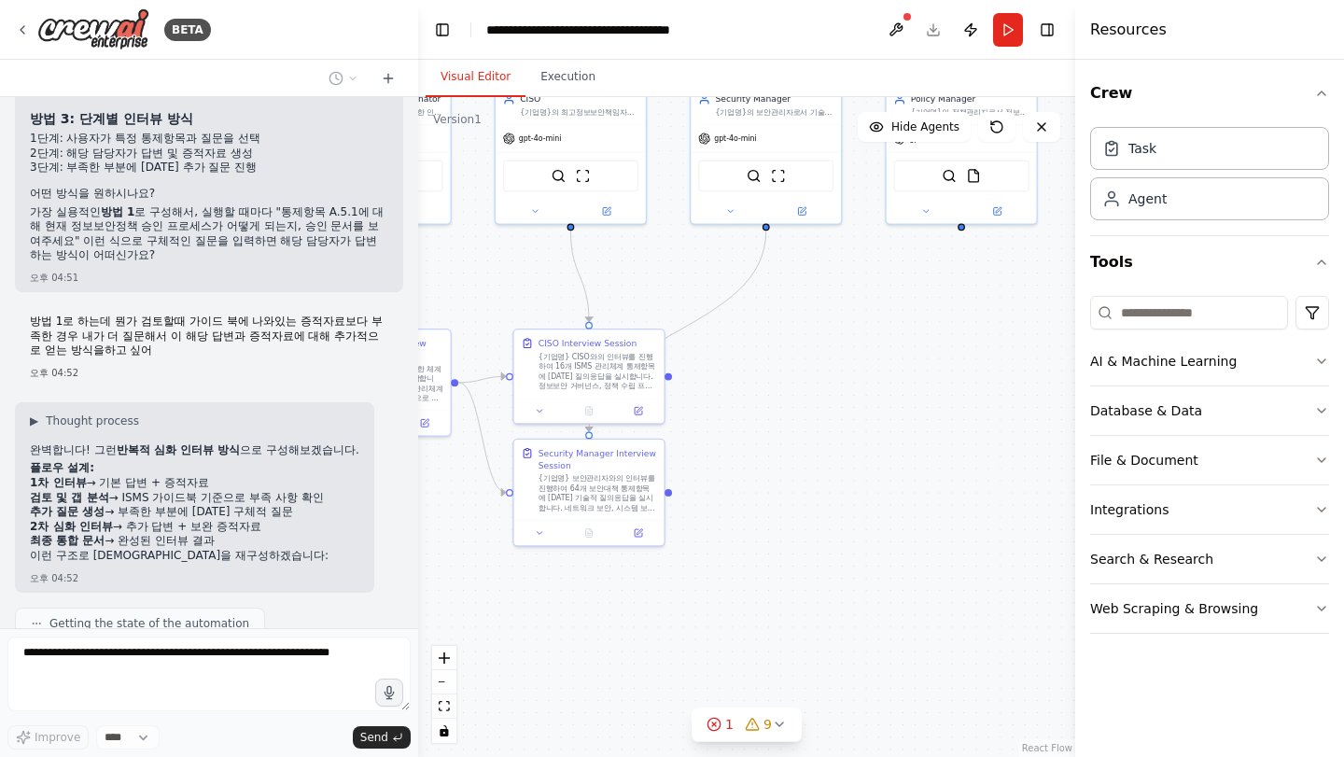
drag, startPoint x: 856, startPoint y: 352, endPoint x: 719, endPoint y: 330, distance: 139.1
click at [719, 330] on div ".deletable-edge-delete-btn { width: 20px; height: 20px; border: 0px solid #ffff…" at bounding box center [746, 427] width 657 height 660
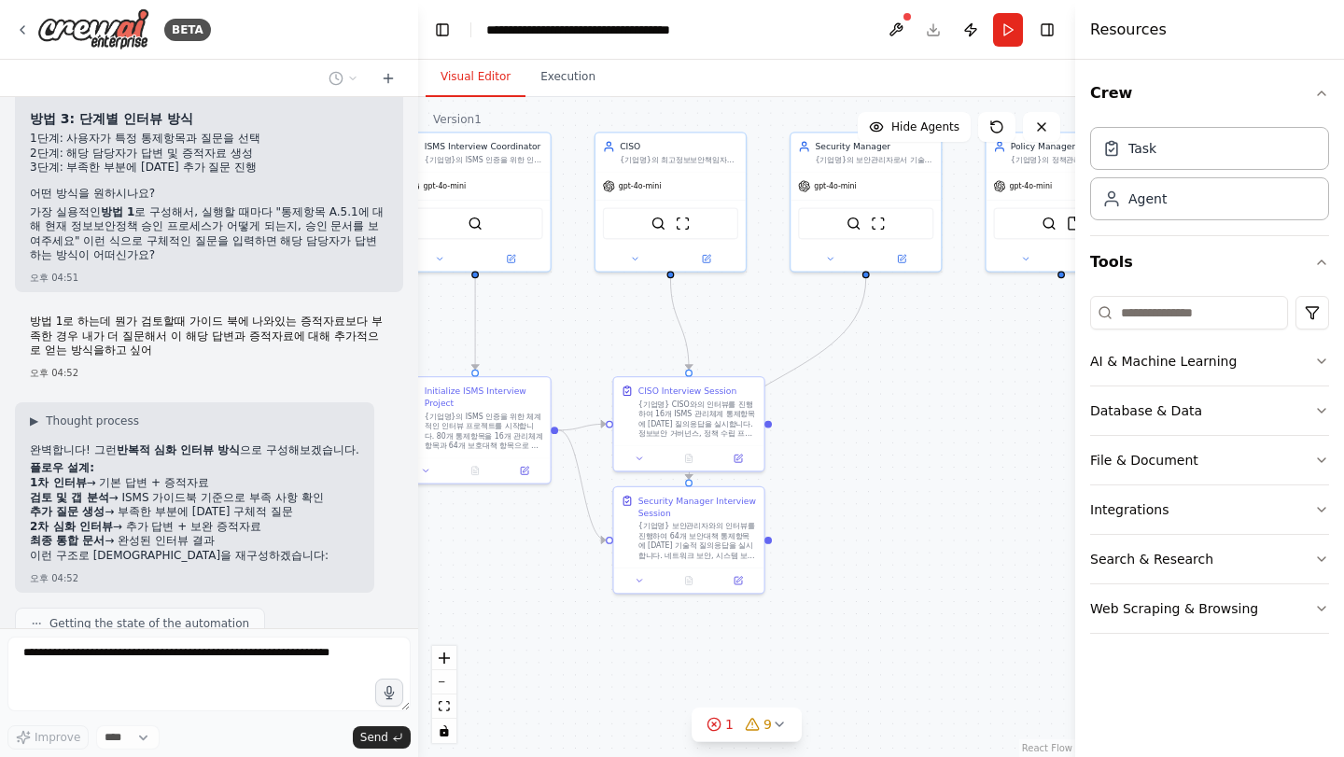
drag, startPoint x: 716, startPoint y: 396, endPoint x: 816, endPoint y: 443, distance: 110.7
click at [816, 443] on div ".deletable-edge-delete-btn { width: 20px; height: 20px; border: 0px solid #ffff…" at bounding box center [746, 427] width 657 height 660
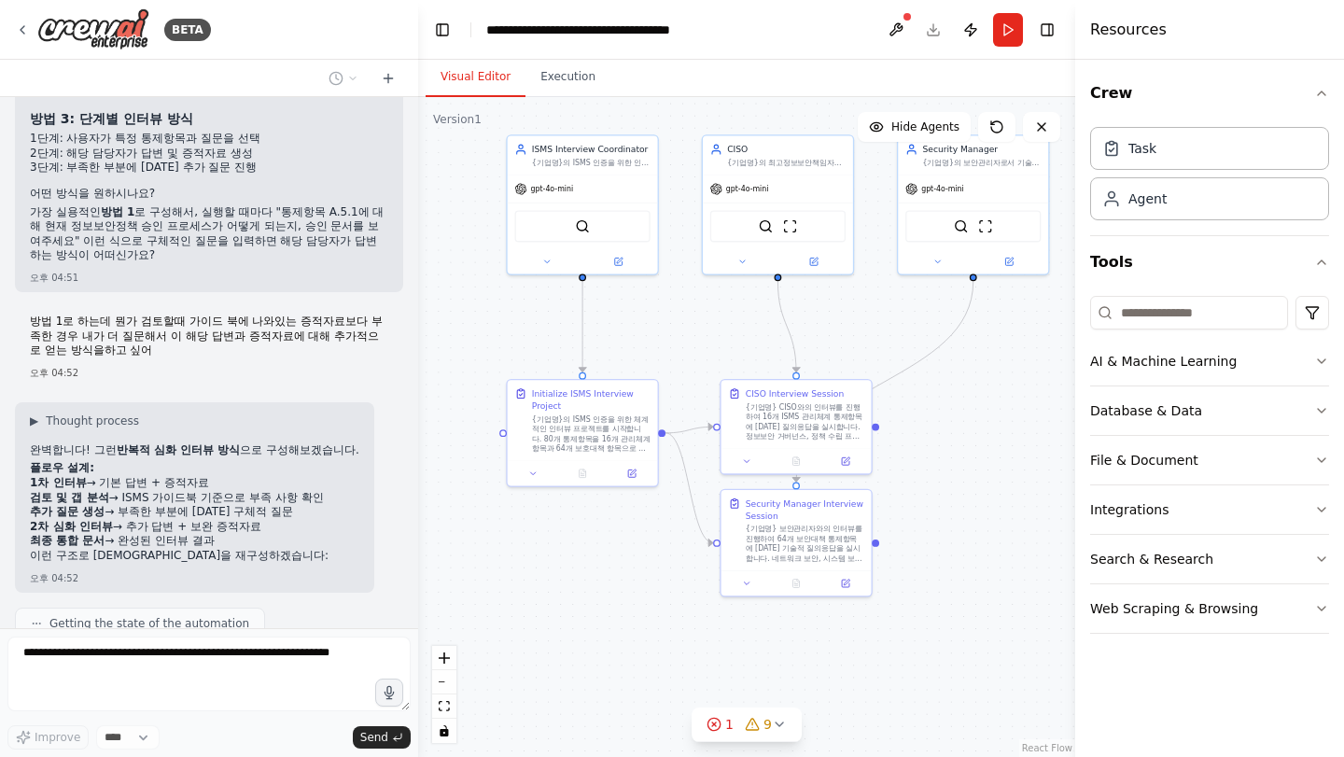
drag, startPoint x: 814, startPoint y: 445, endPoint x: 917, endPoint y: 447, distance: 102.7
click at [917, 447] on div ".deletable-edge-delete-btn { width: 20px; height: 20px; border: 0px solid #ffff…" at bounding box center [746, 427] width 657 height 660
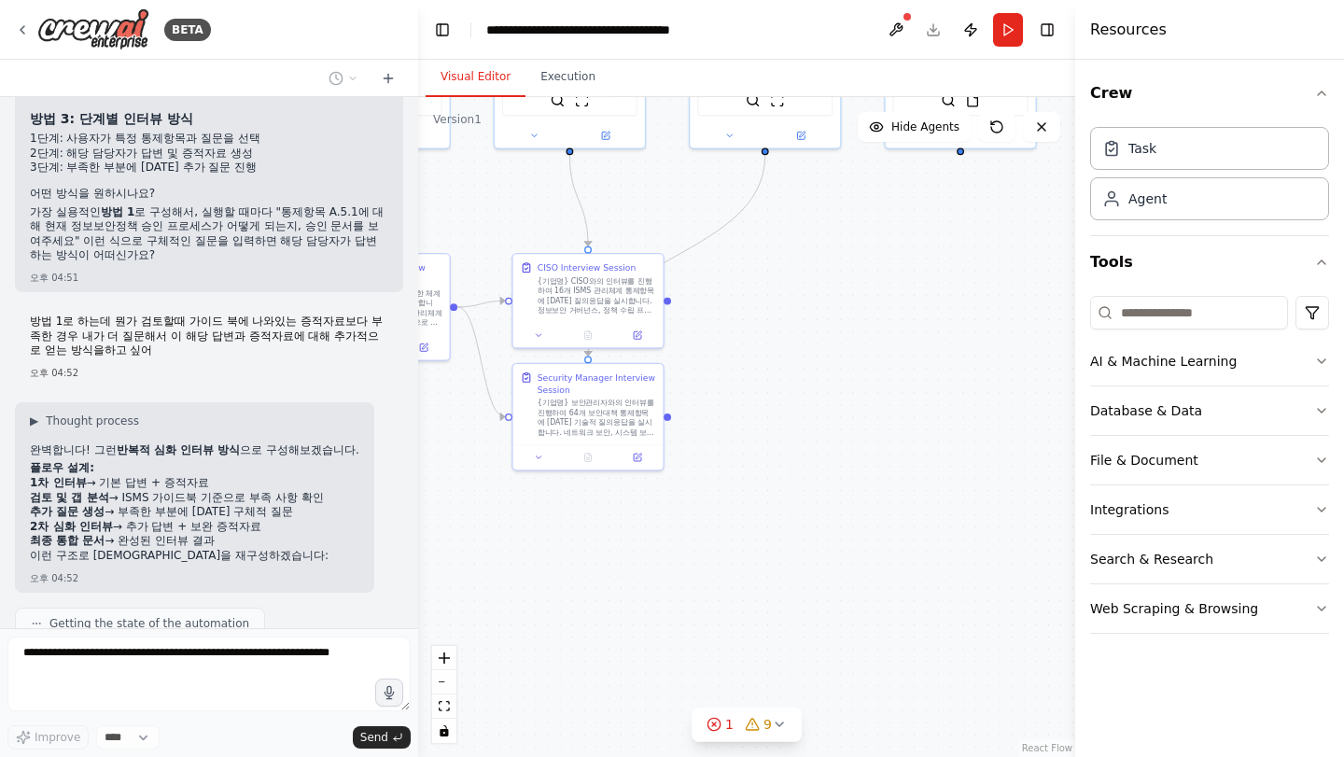
drag, startPoint x: 781, startPoint y: 315, endPoint x: 749, endPoint y: 286, distance: 43.7
click at [749, 286] on div ".deletable-edge-delete-btn { width: 20px; height: 20px; border: 0px solid #ffff…" at bounding box center [746, 427] width 657 height 660
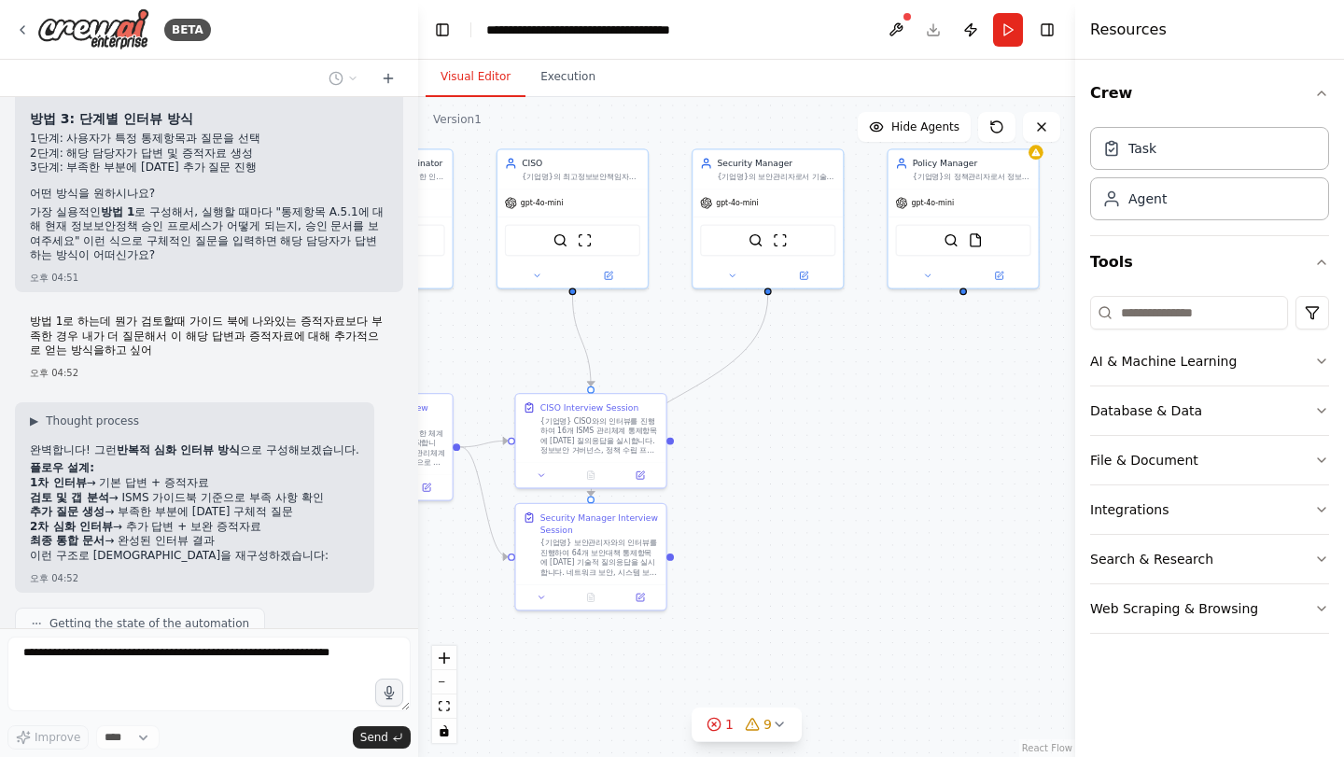
drag, startPoint x: 809, startPoint y: 342, endPoint x: 811, endPoint y: 482, distance: 140.1
click at [811, 482] on div ".deletable-edge-delete-btn { width: 20px; height: 20px; border: 0px solid #ffff…" at bounding box center [746, 427] width 657 height 660
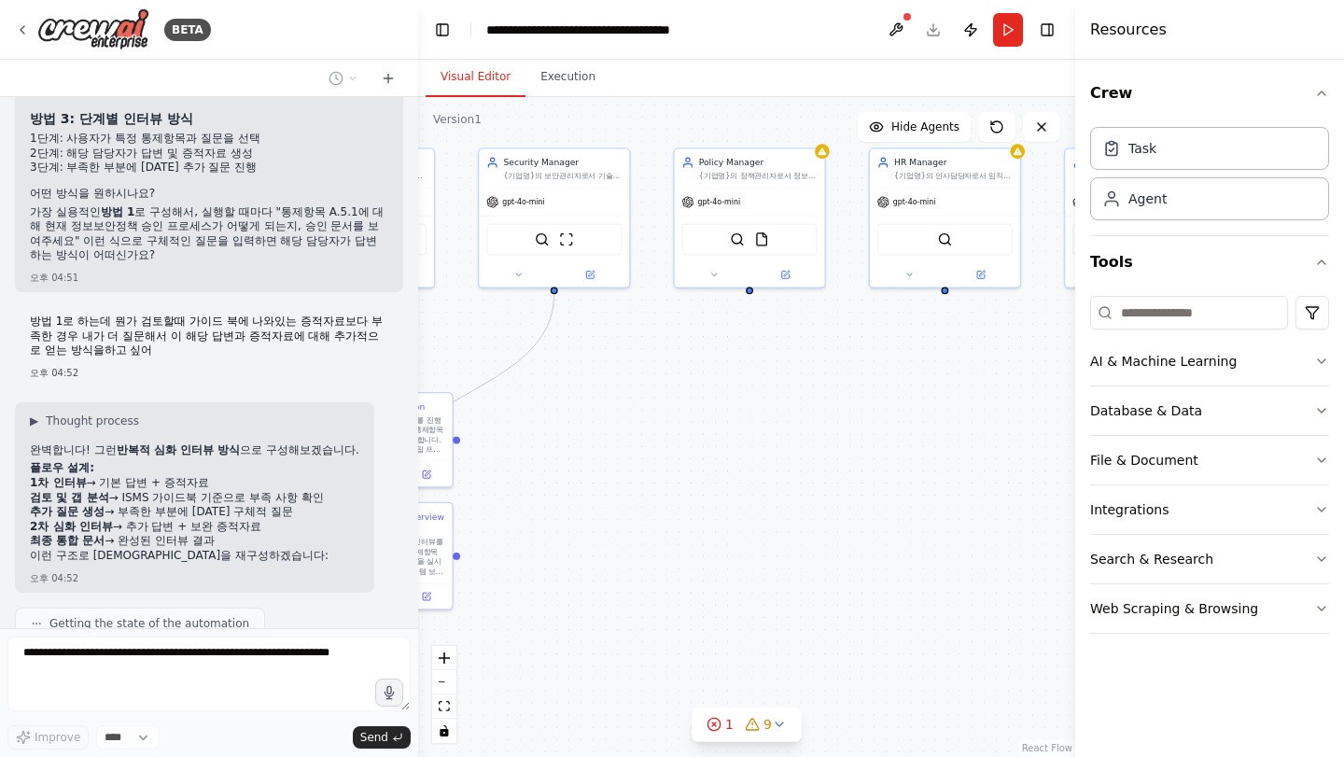
drag, startPoint x: 911, startPoint y: 351, endPoint x: 692, endPoint y: 345, distance: 219.5
click at [692, 345] on div ".deletable-edge-delete-btn { width: 20px; height: 20px; border: 0px solid #ffff…" at bounding box center [746, 427] width 657 height 660
click at [725, 178] on div "Policy Manager {기업명}의 정책관리자로서 정보보안 정책, 절차서, 지침, 양식 등의 문서화 관련 통제항목에 [DATE] 인터뷰 질…" at bounding box center [743, 161] width 150 height 39
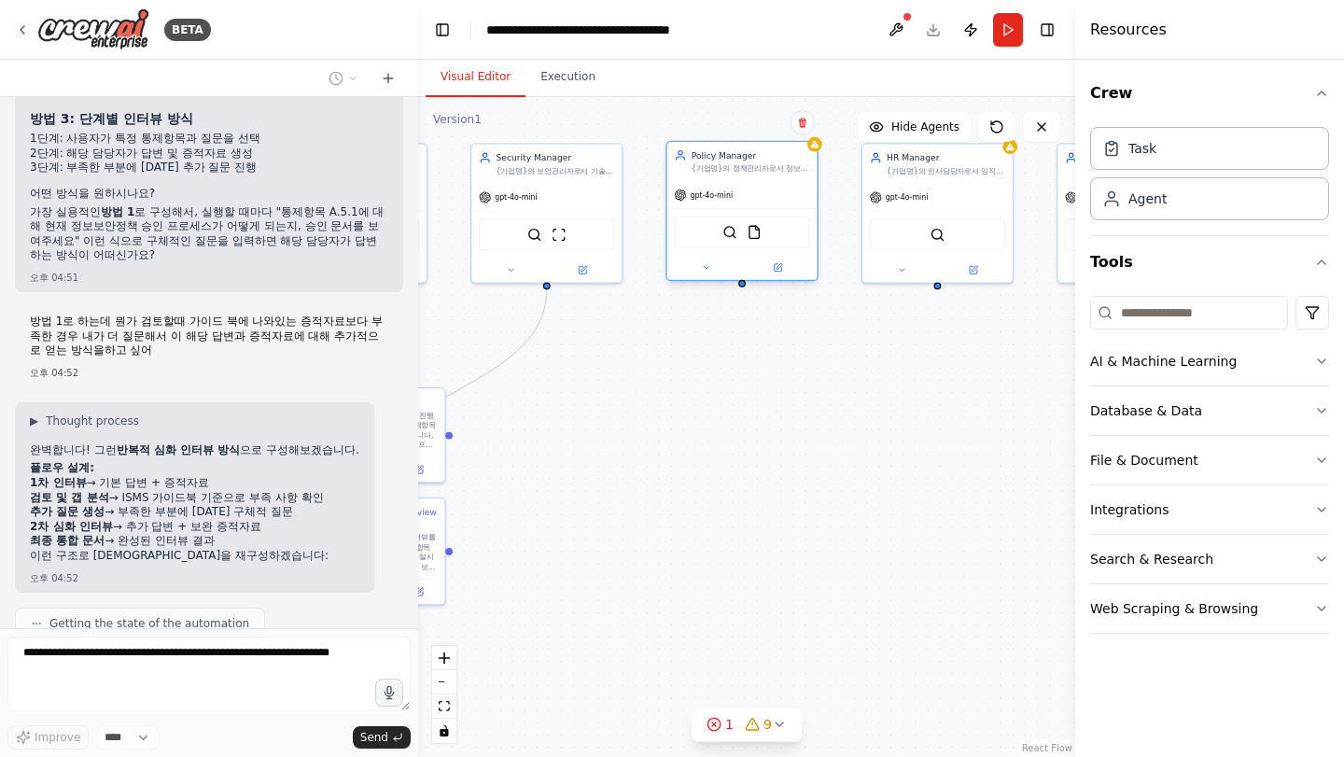
click at [729, 241] on div "SerperDevTool FileReadTool" at bounding box center [741, 233] width 135 height 32
click at [731, 235] on img at bounding box center [730, 232] width 15 height 15
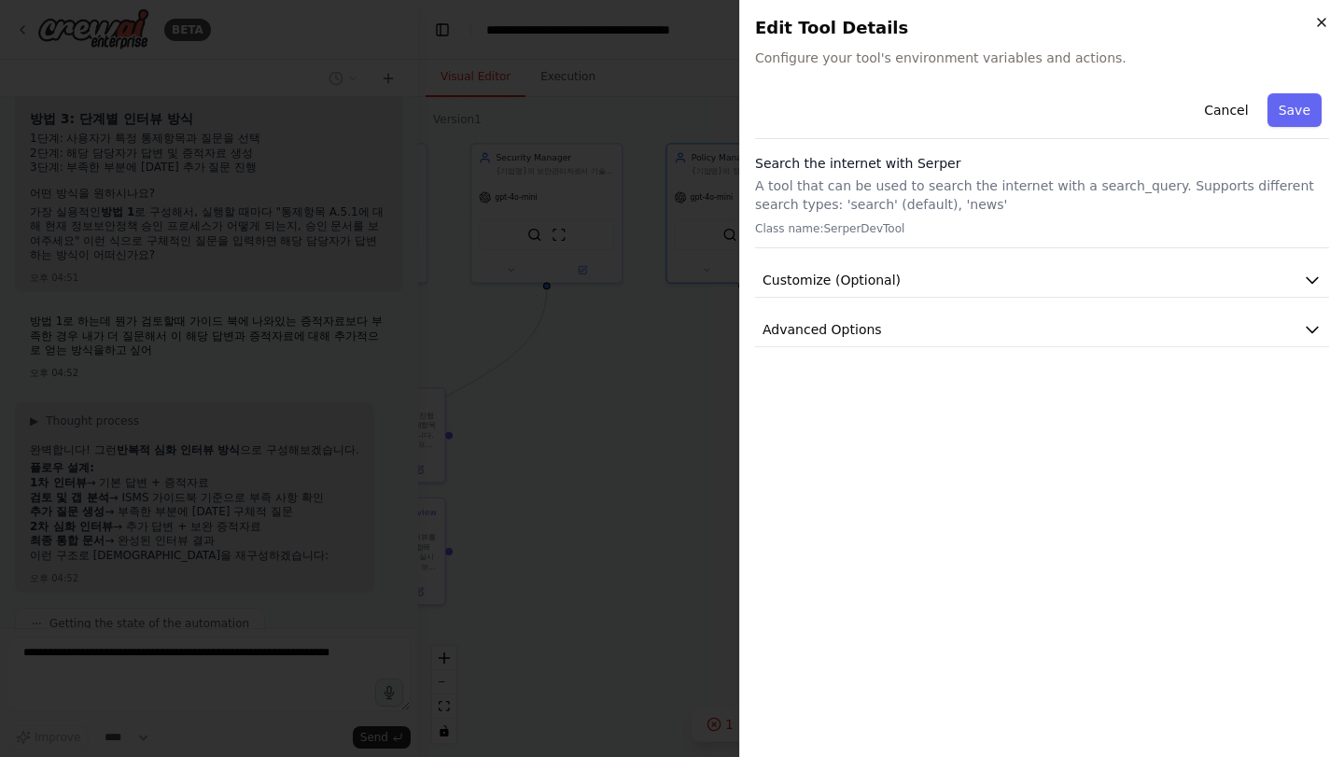
click at [1317, 21] on icon "button" at bounding box center [1322, 22] width 15 height 15
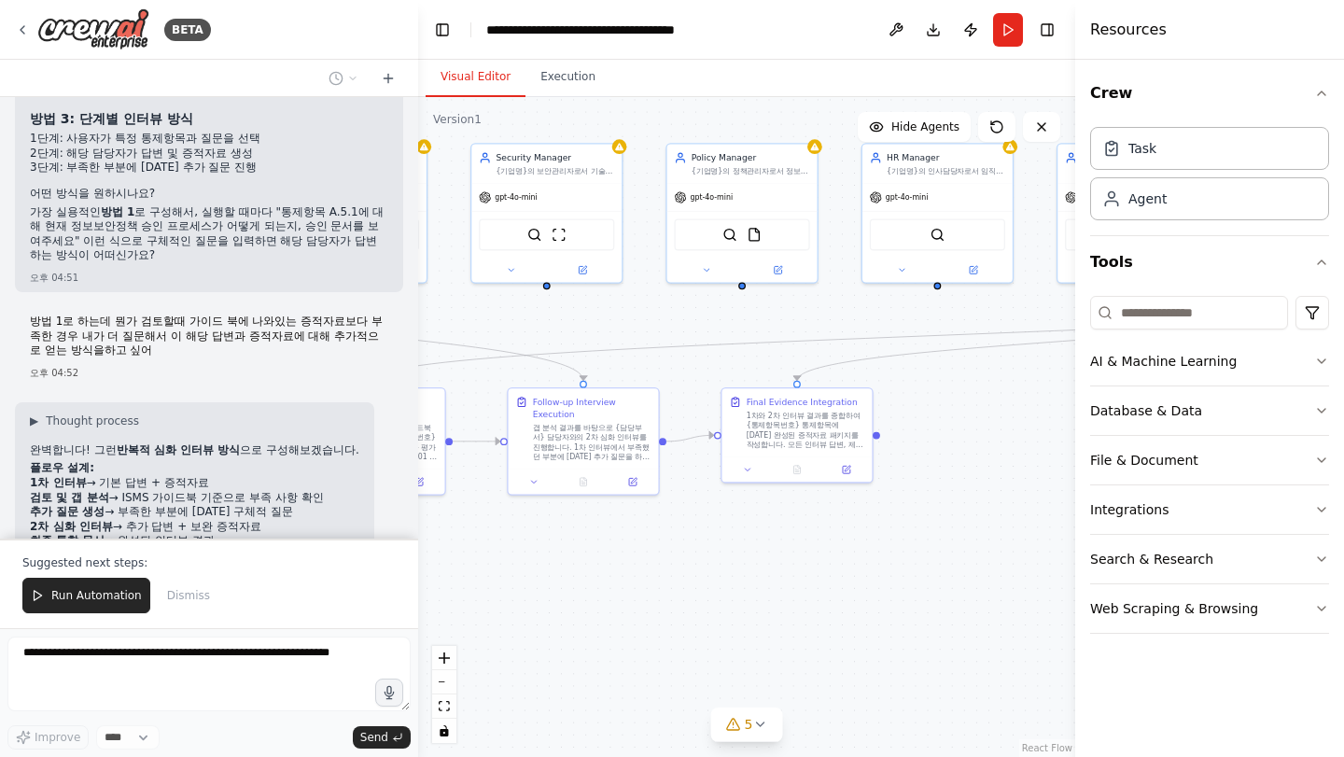
scroll to position [7260, 0]
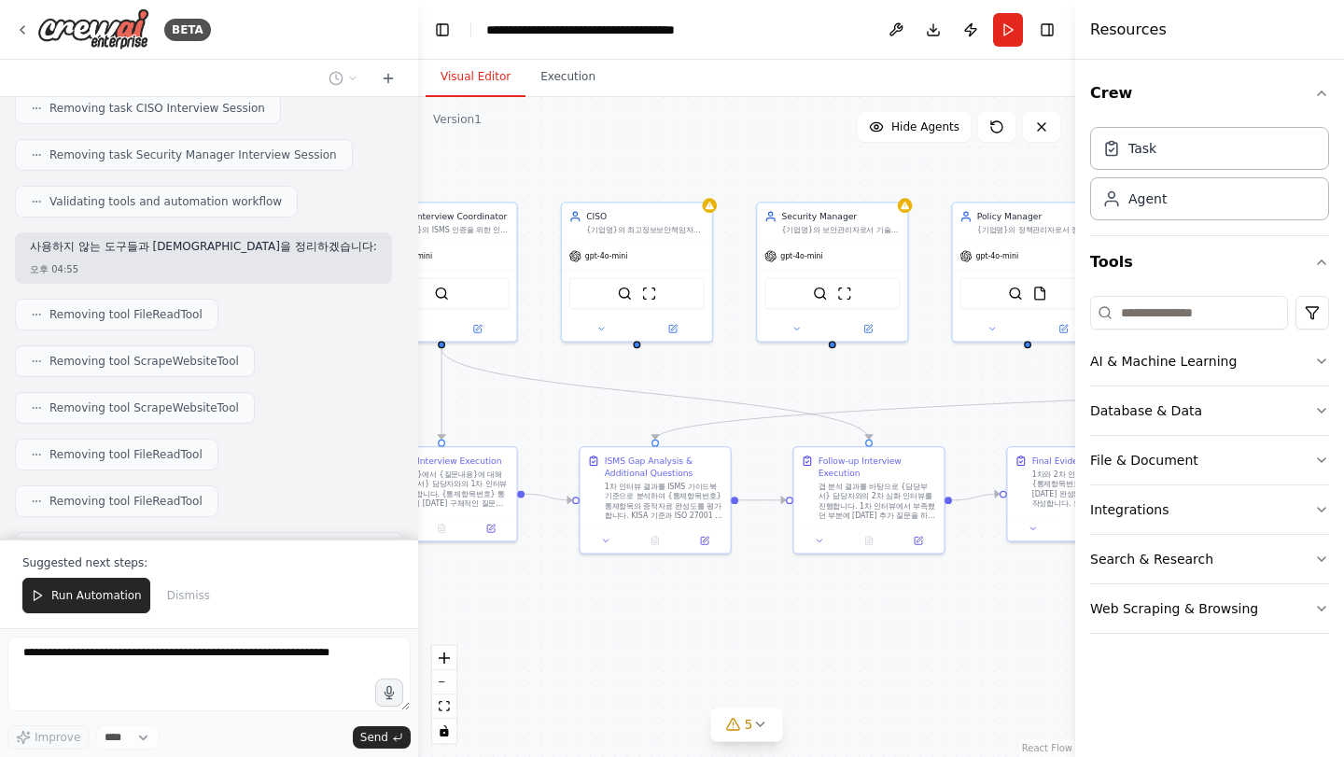
drag, startPoint x: 637, startPoint y: 320, endPoint x: 923, endPoint y: 380, distance: 292.8
click at [923, 380] on div ".deletable-edge-delete-btn { width: 20px; height: 20px; border: 0px solid #ffff…" at bounding box center [746, 427] width 657 height 660
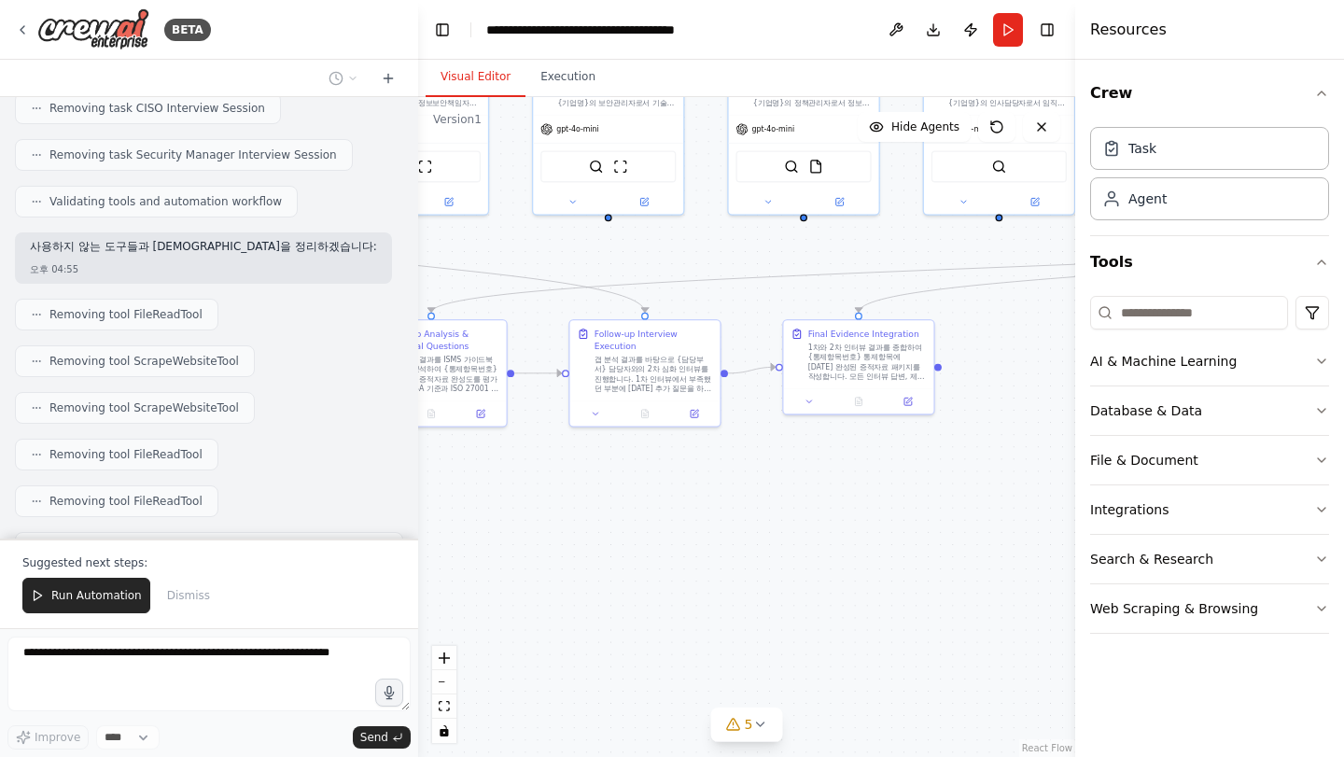
drag, startPoint x: 831, startPoint y: 654, endPoint x: 593, endPoint y: 493, distance: 287.2
click at [593, 493] on div ".deletable-edge-delete-btn { width: 20px; height: 20px; border: 0px solid #ffff…" at bounding box center [746, 427] width 657 height 660
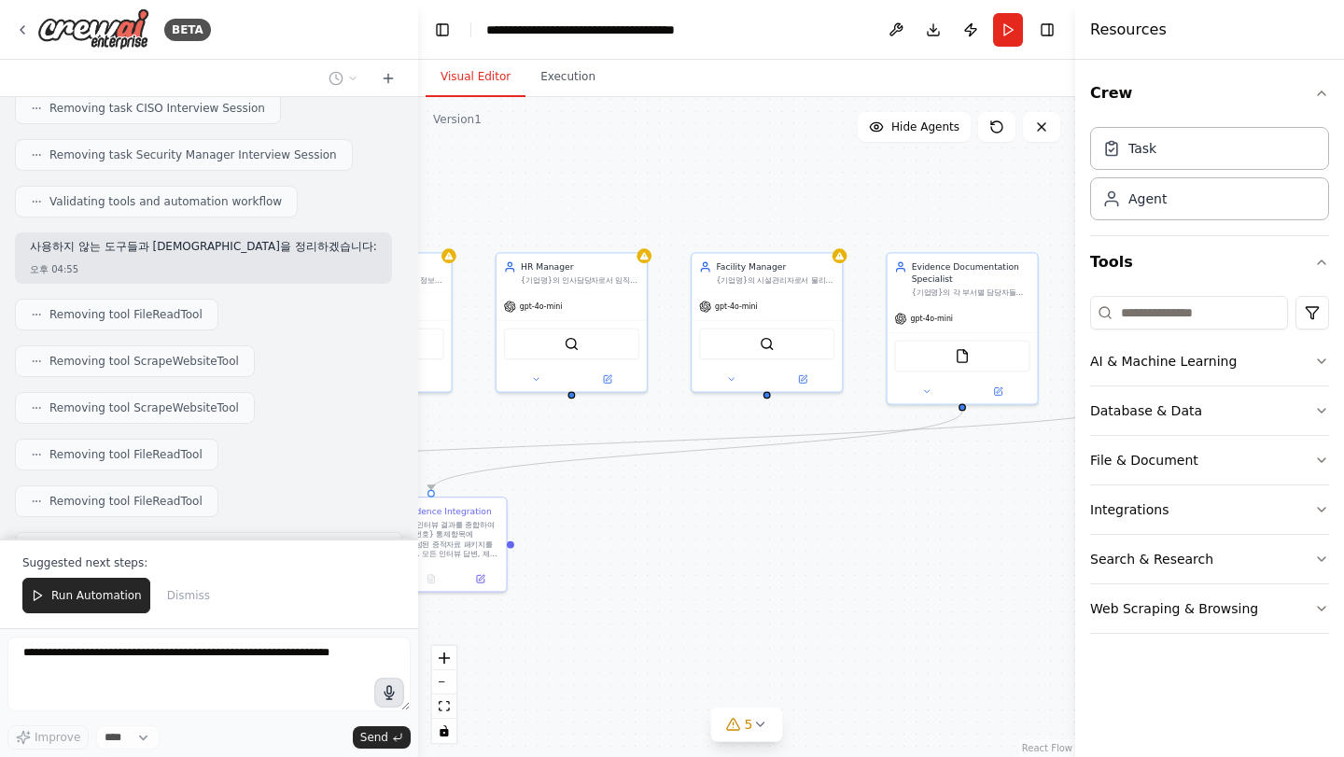
click at [394, 706] on div "BETA Objective We want to conduct an ISMS certification project that covers the…" at bounding box center [672, 378] width 1344 height 757
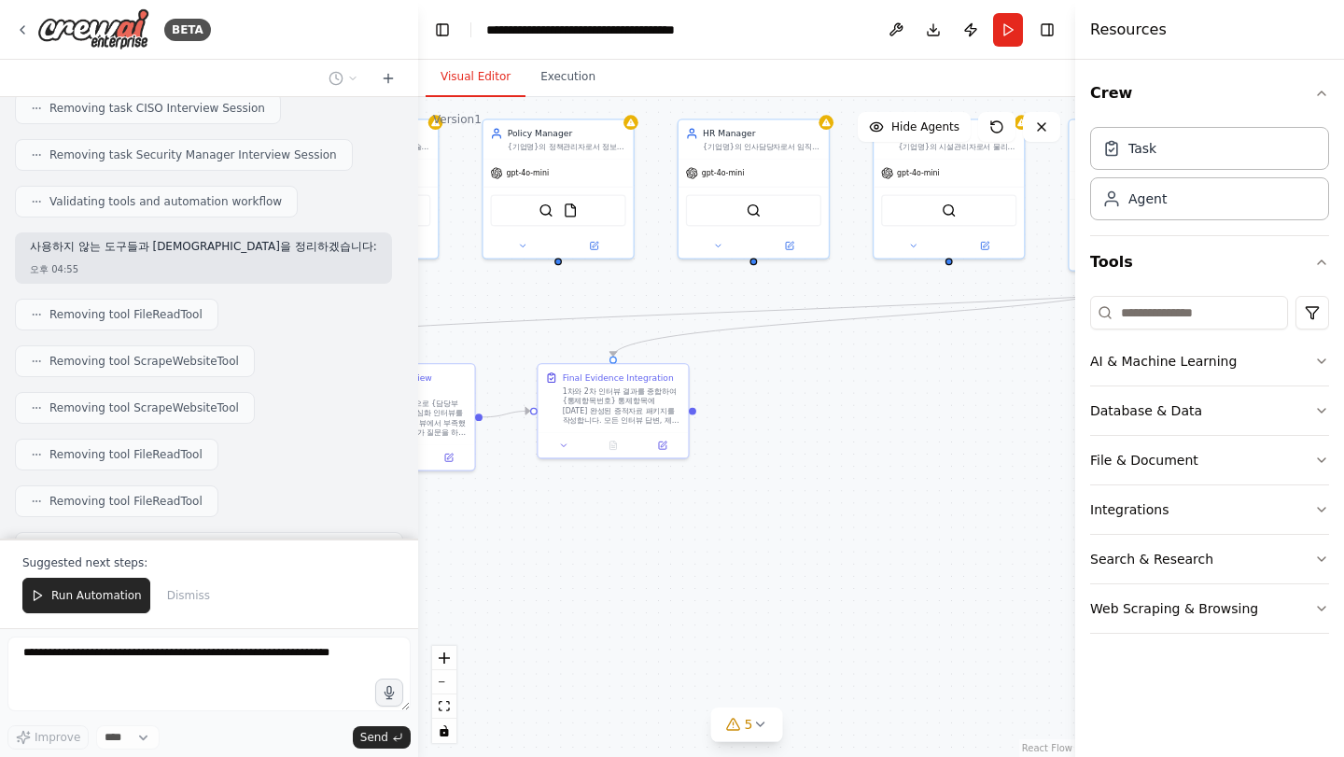
drag, startPoint x: 639, startPoint y: 556, endPoint x: 377, endPoint y: 634, distance: 272.9
click at [390, 631] on div "BETA Objective We want to conduct an ISMS certification project that covers the…" at bounding box center [672, 378] width 1344 height 757
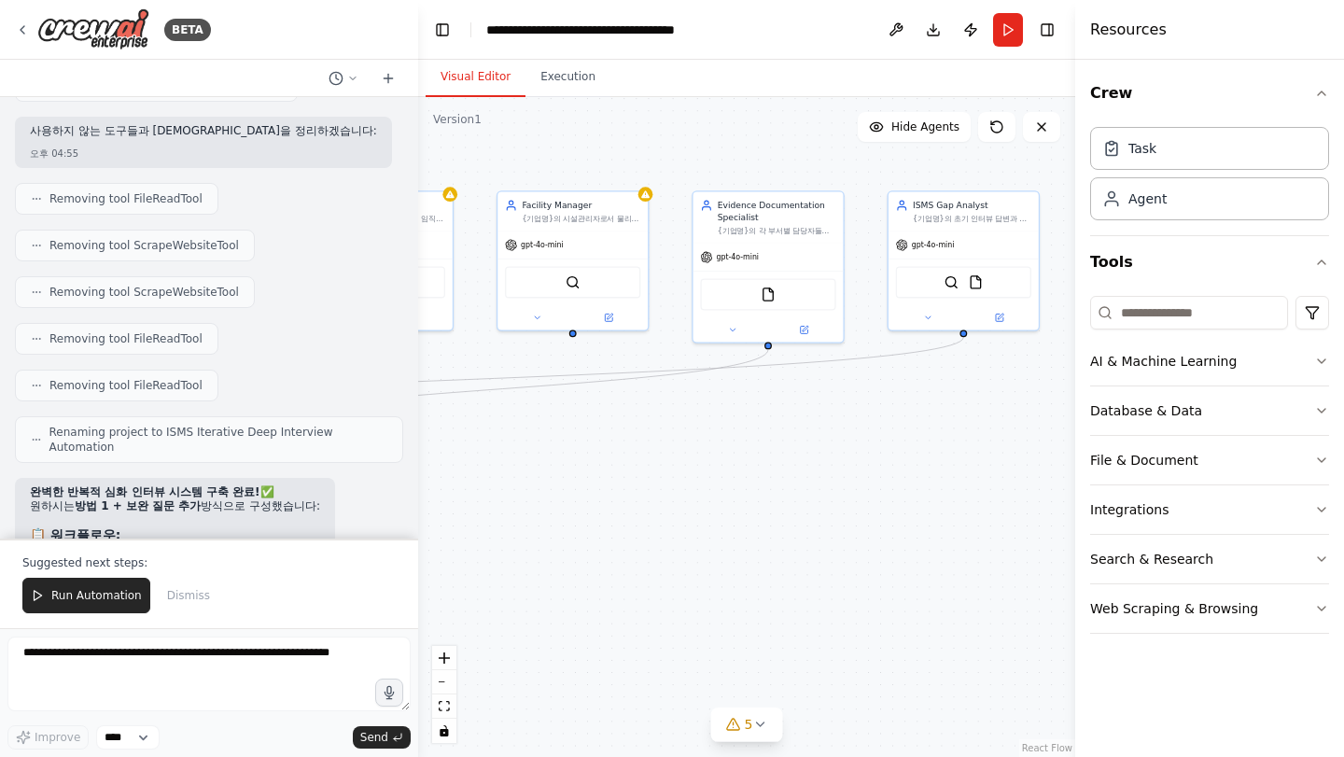
drag, startPoint x: 802, startPoint y: 498, endPoint x: 711, endPoint y: 466, distance: 96.0
click at [711, 466] on div ".deletable-edge-delete-btn { width: 20px; height: 20px; border: 0px solid #ffff…" at bounding box center [746, 427] width 657 height 660
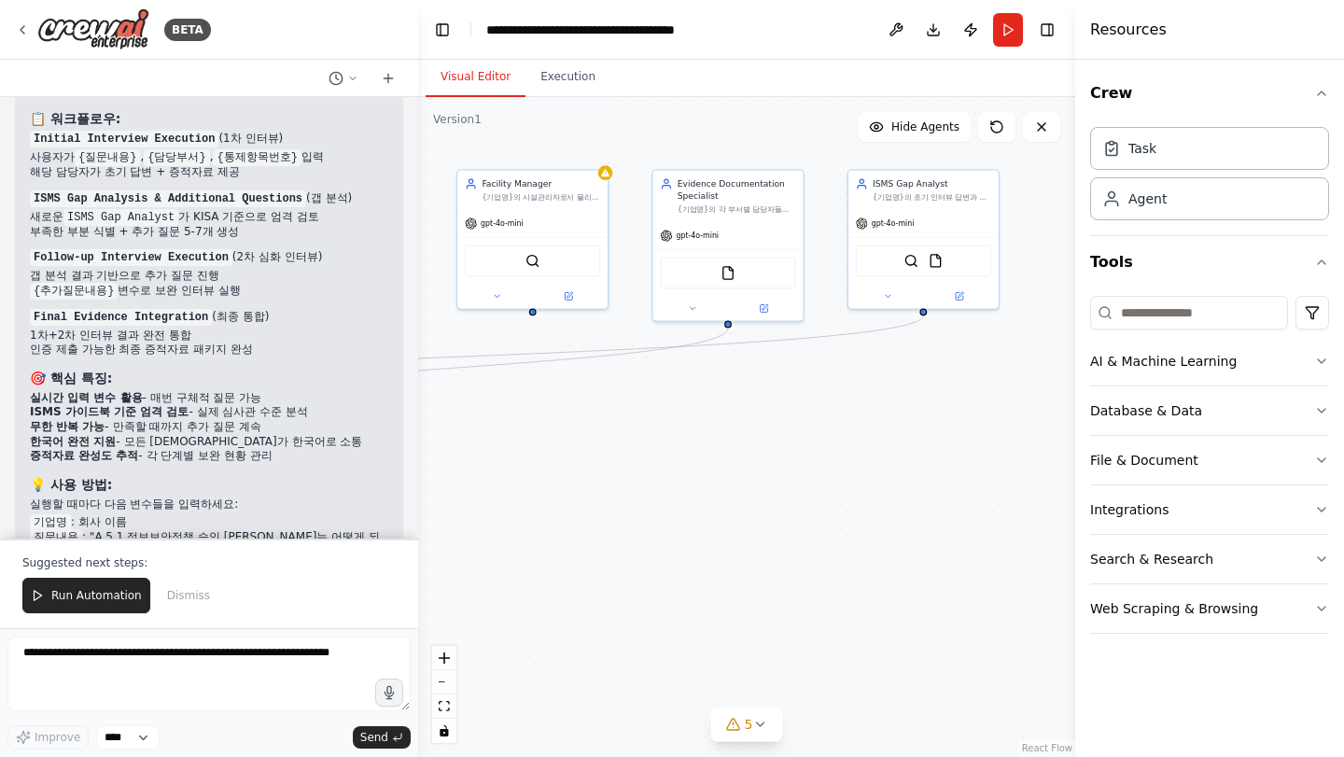
scroll to position [7811, 0]
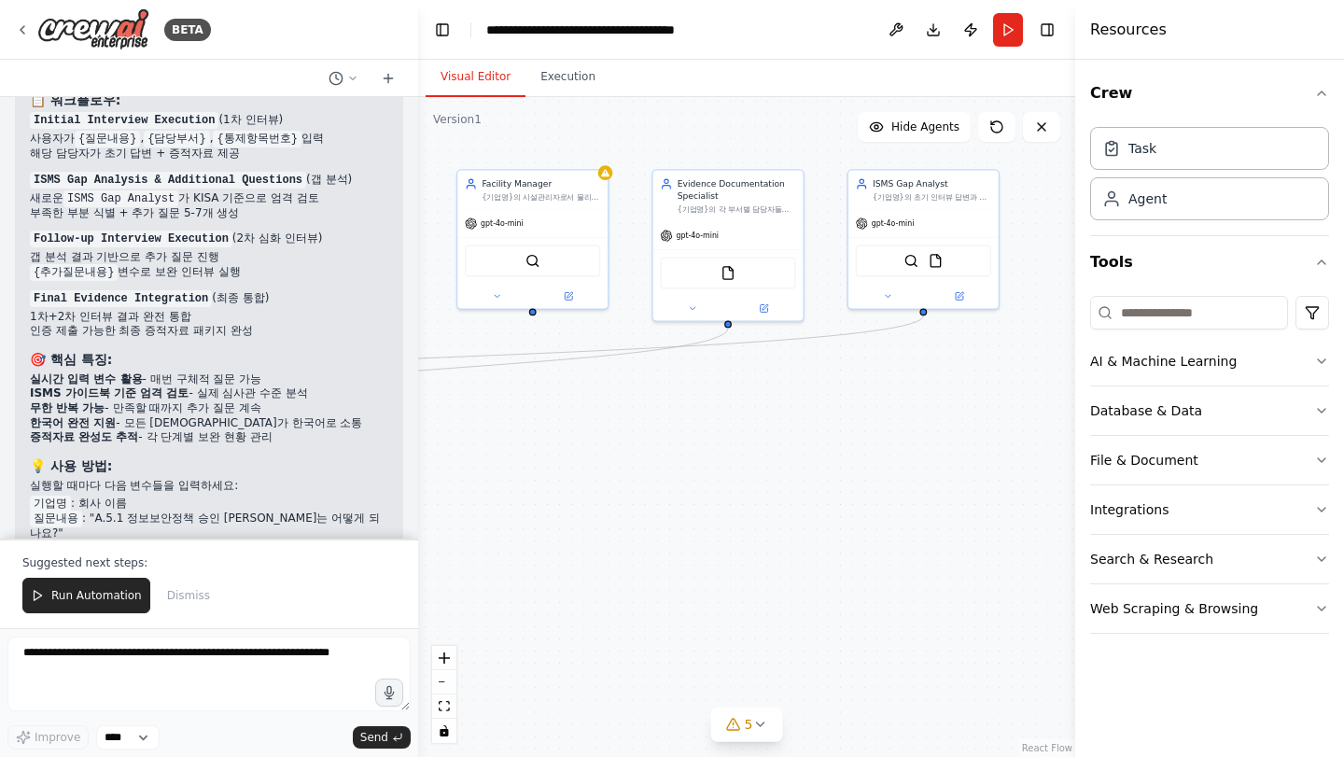
drag, startPoint x: 56, startPoint y: 452, endPoint x: 217, endPoint y: 472, distance: 161.9
click at [202, 476] on div "완벽한 반복적 심화 인터뷰 시스템 구축 완료! ✅ 원하시는 방법 1 + 보완 질문 추가 방식으로 구성했습니다: 📋 워크플로우: Initial …" at bounding box center [209, 333] width 359 height 566
click at [220, 471] on div "완벽한 반복적 심화 인터뷰 시스템 구축 완료! ✅ 원하시는 방법 1 + 보완 질문 추가 방식으로 구성했습니다: 📋 워크플로우: Initial …" at bounding box center [209, 333] width 359 height 566
drag, startPoint x: 245, startPoint y: 464, endPoint x: 35, endPoint y: 401, distance: 218.3
click at [35, 497] on ul "기업명 : 회사 이름 질문내용 : "A.5.1 정보보안정책 승인 [PERSON_NAME]는 어떻게 되나요?" 담당부서 : "CISO", "보안…" at bounding box center [209, 542] width 359 height 90
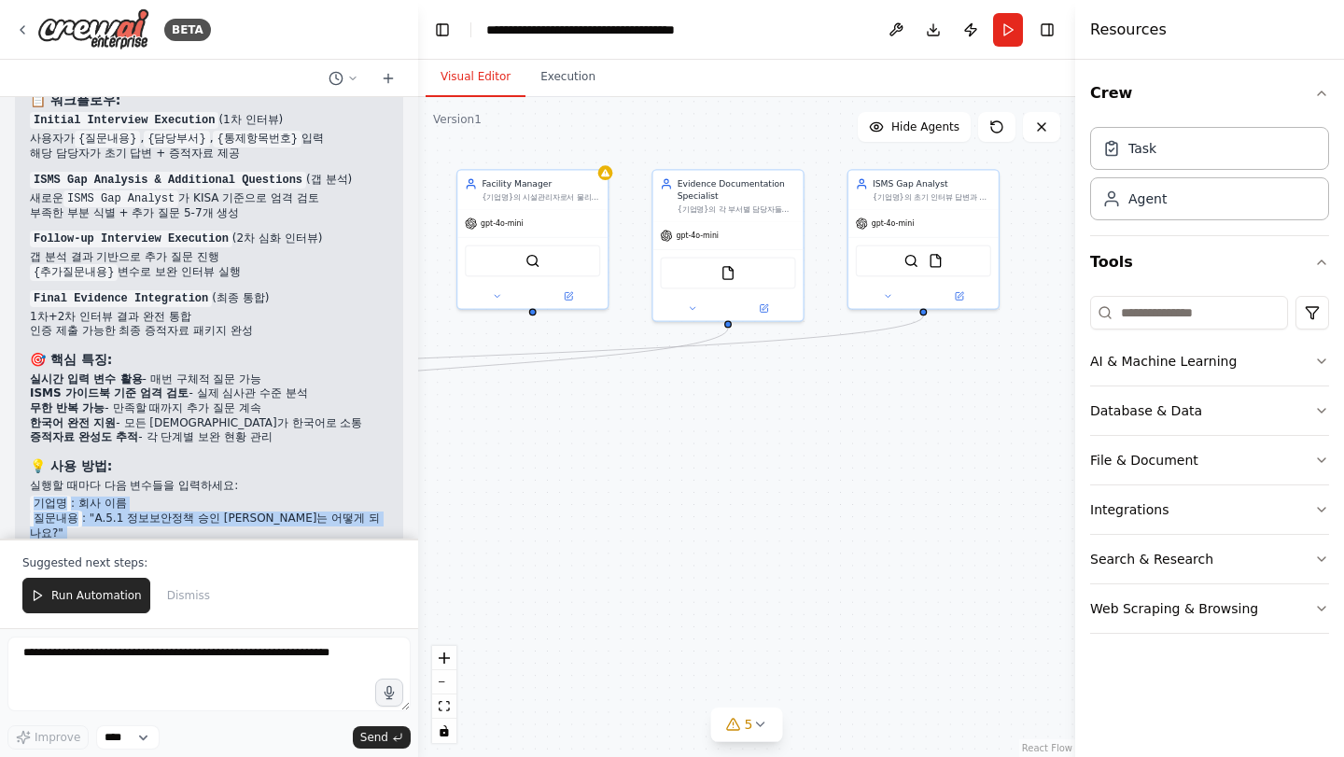
click at [35, 496] on code "기업명" at bounding box center [50, 504] width 41 height 17
drag, startPoint x: 68, startPoint y: 411, endPoint x: 256, endPoint y: 469, distance: 196.4
click at [256, 497] on ul "기업명 : 회사 이름 질문내용 : "A.5.1 정보보안정책 승인 [PERSON_NAME]는 어떻게 되나요?" 담당부서 : "CISO", "보안…" at bounding box center [209, 542] width 359 height 90
click at [257, 571] on li "추가질문내용 : 갭 분석 후 생성되는 보완 질문들" at bounding box center [209, 578] width 359 height 15
drag, startPoint x: 207, startPoint y: 499, endPoint x: 77, endPoint y: 415, distance: 154.1
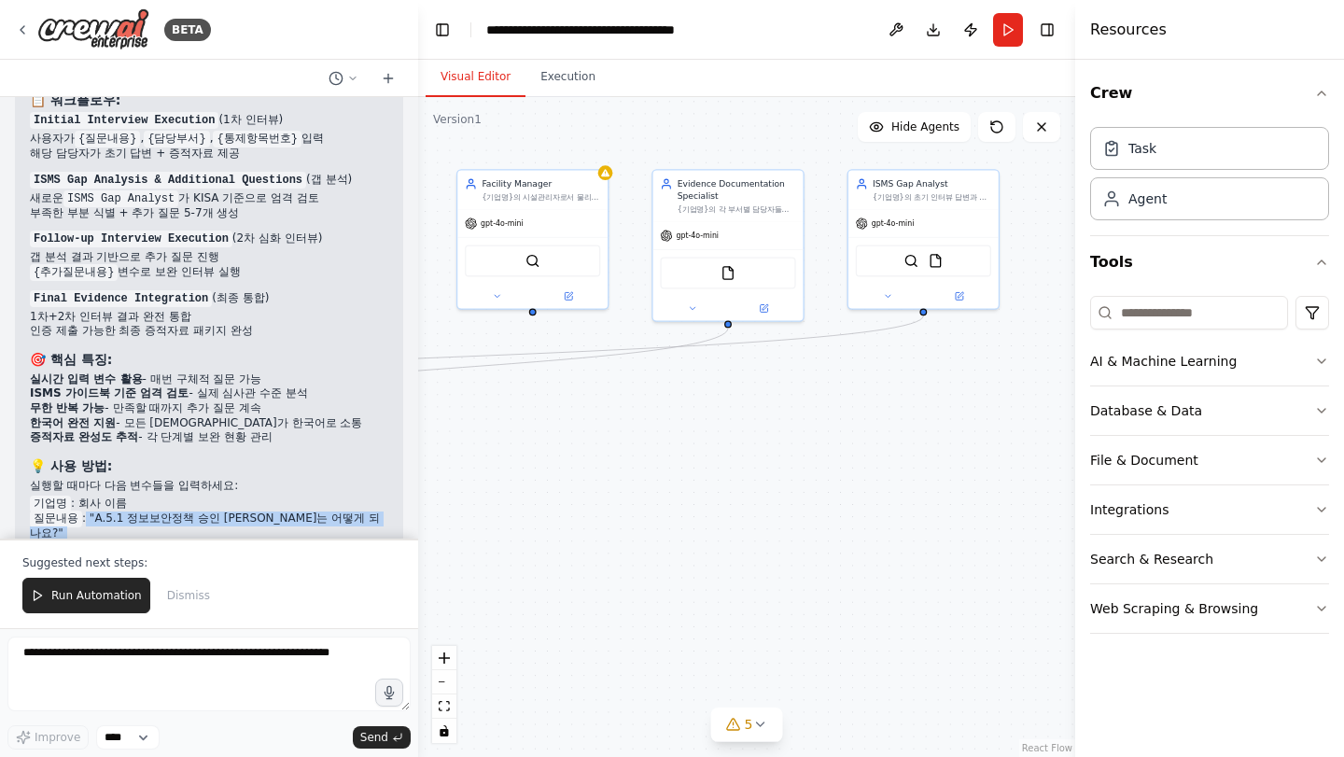
click at [77, 416] on div "완벽한 반복적 심화 인터뷰 시스템 구축 완료! ✅ 원하시는 방법 1 + 보완 질문 추가 방식으로 구성했습니다: 📋 워크플로우: Initial …" at bounding box center [209, 342] width 388 height 598
click at [78, 512] on li "질문내용 : "A.5.1 정보보안정책 승인 [PERSON_NAME]는 어떻게 되나요?"" at bounding box center [209, 527] width 359 height 30
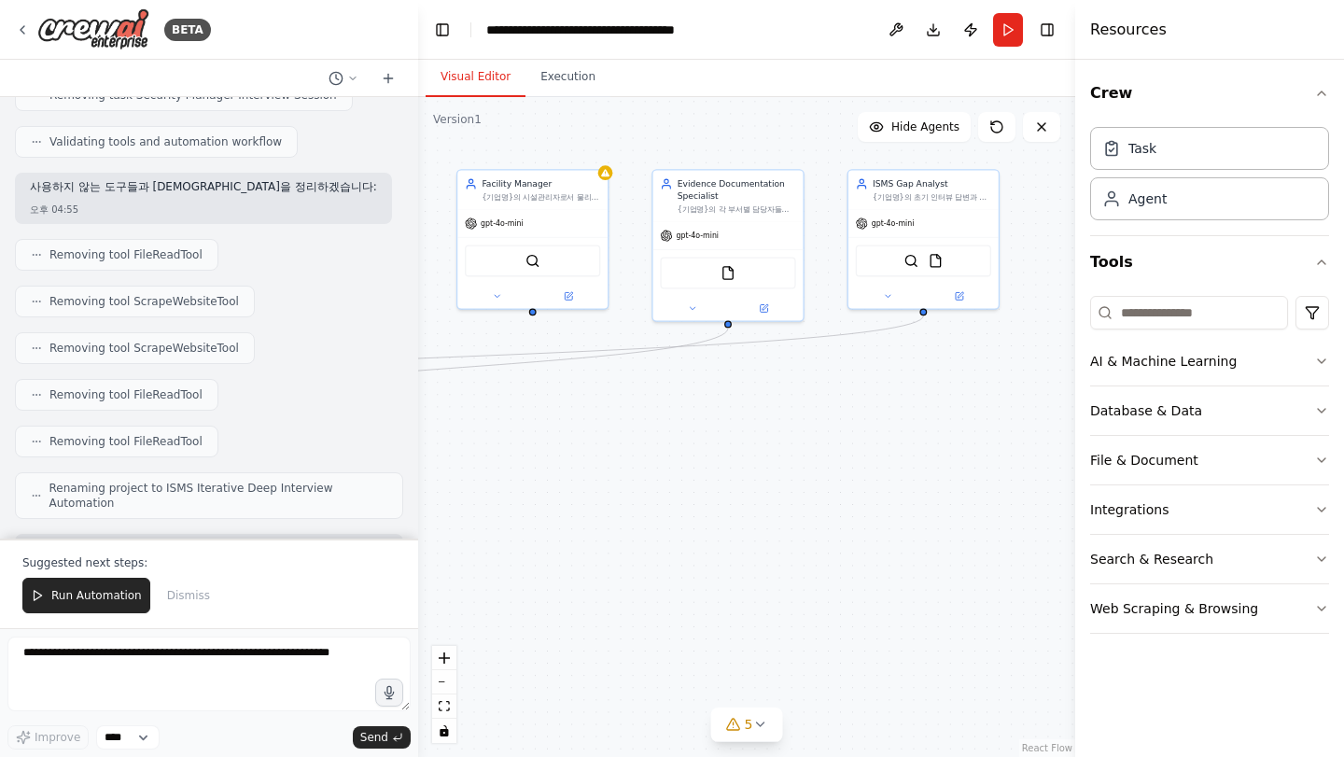
scroll to position [7242, 0]
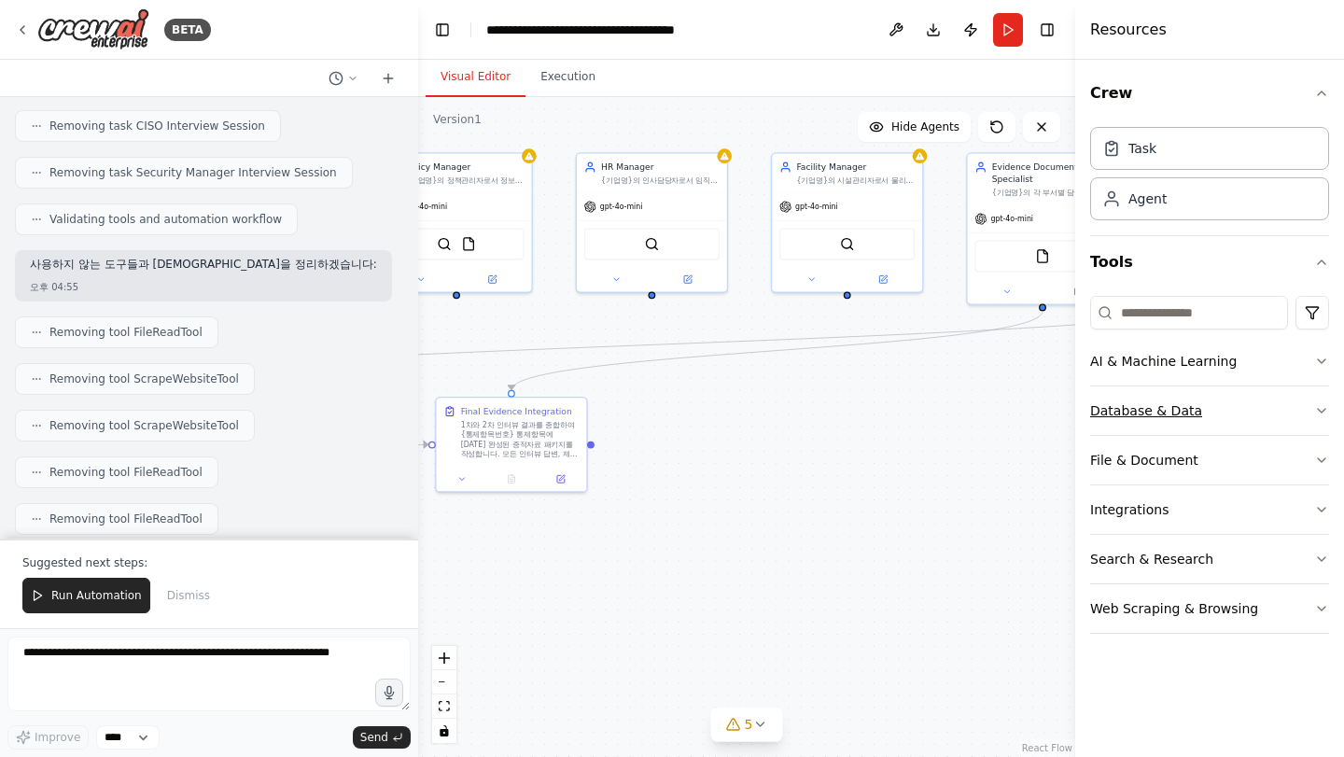
drag, startPoint x: 745, startPoint y: 457, endPoint x: 1101, endPoint y: 434, distance: 356.4
click at [1089, 436] on div "BETA Objective We want to conduct an ISMS certification project that covers the…" at bounding box center [672, 378] width 1344 height 757
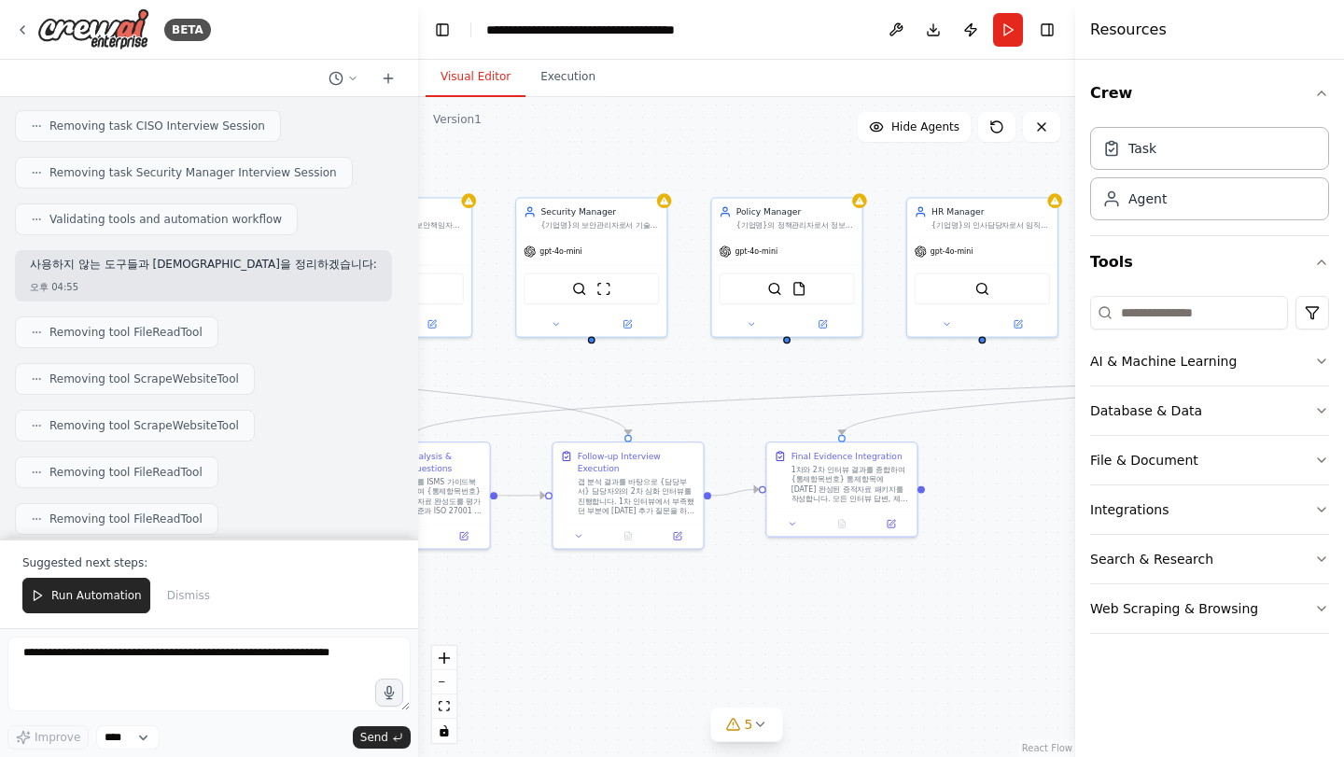
drag, startPoint x: 788, startPoint y: 416, endPoint x: 1044, endPoint y: 446, distance: 257.6
click at [1041, 446] on div ".deletable-edge-delete-btn { width: 20px; height: 20px; border: 0px solid #ffff…" at bounding box center [746, 427] width 657 height 660
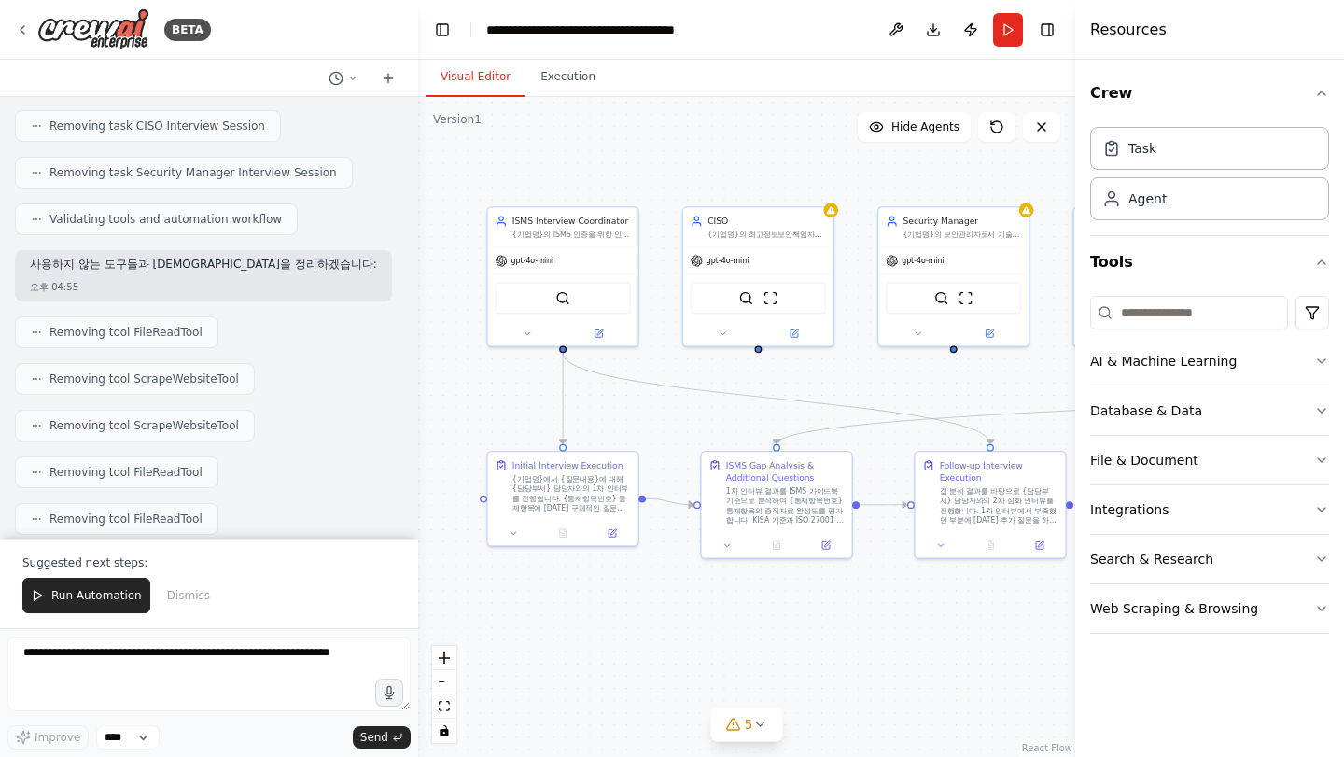
drag, startPoint x: 645, startPoint y: 399, endPoint x: 908, endPoint y: 391, distance: 263.4
click at [908, 391] on div ".deletable-edge-delete-btn { width: 20px; height: 20px; border: 0px solid #ffff…" at bounding box center [746, 427] width 657 height 660
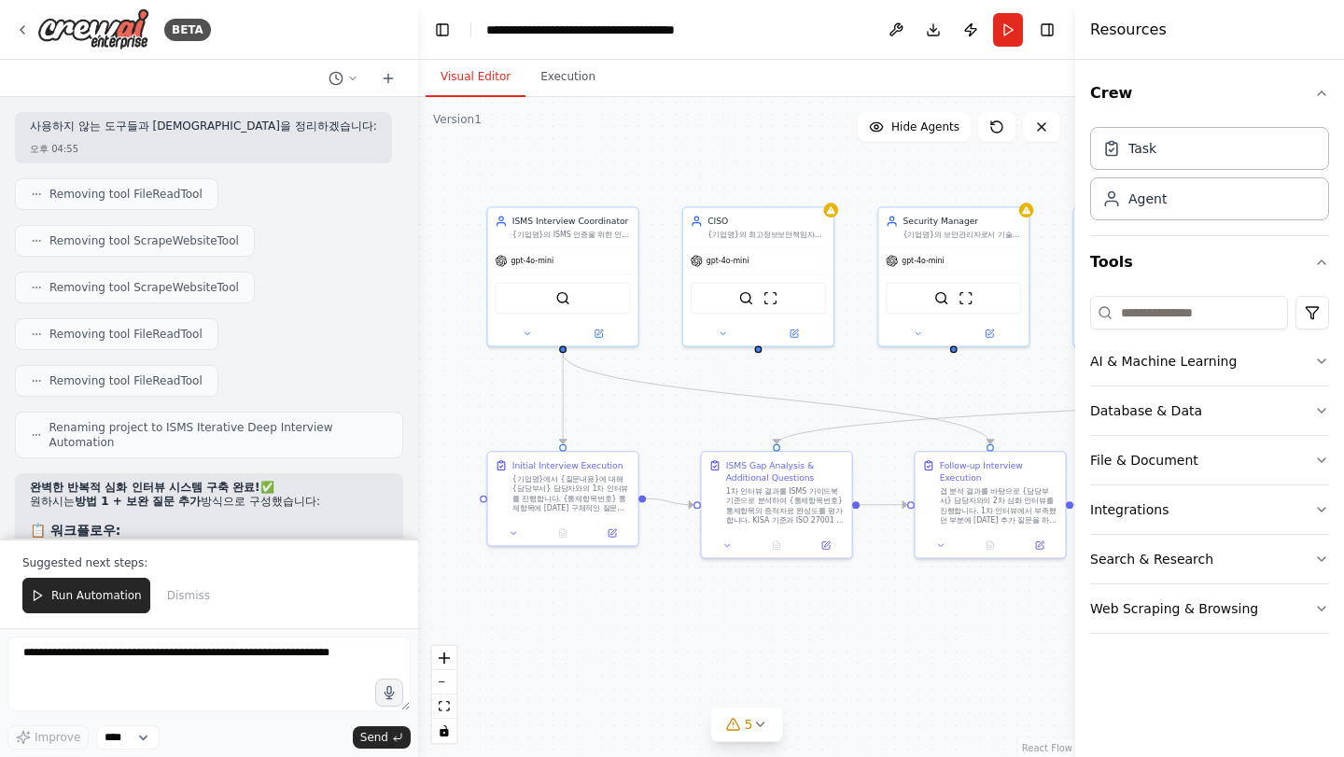
scroll to position [7466, 0]
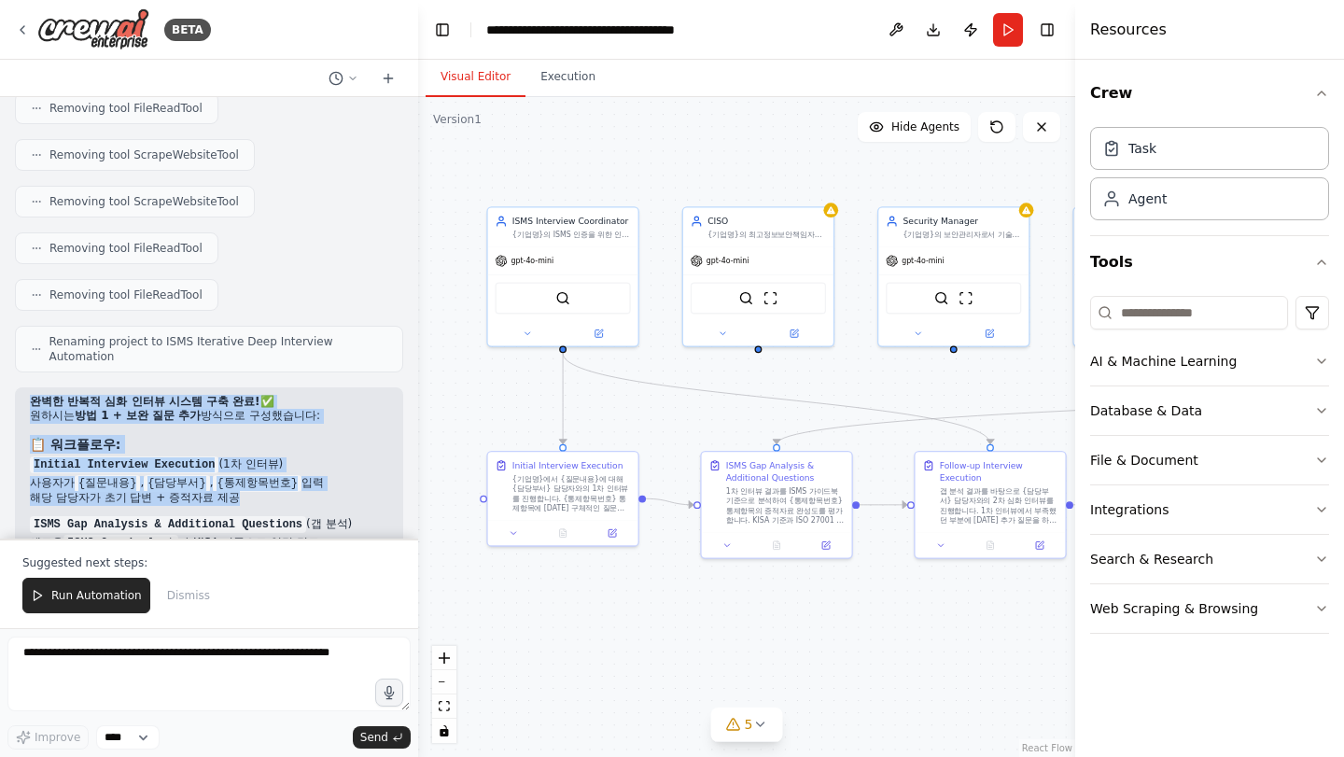
drag, startPoint x: 29, startPoint y: 299, endPoint x: 198, endPoint y: 414, distance: 204.3
click at [198, 414] on div "완벽한 반복적 심화 인터뷰 시스템 구축 완료! ✅ 원하시는 방법 1 + 보완 질문 추가 방식으로 구성했습니다: 📋 워크플로우: Initial …" at bounding box center [209, 678] width 359 height 566
click at [627, 391] on div ".deletable-edge-delete-btn { width: 20px; height: 20px; border: 0px solid #ffff…" at bounding box center [746, 427] width 657 height 660
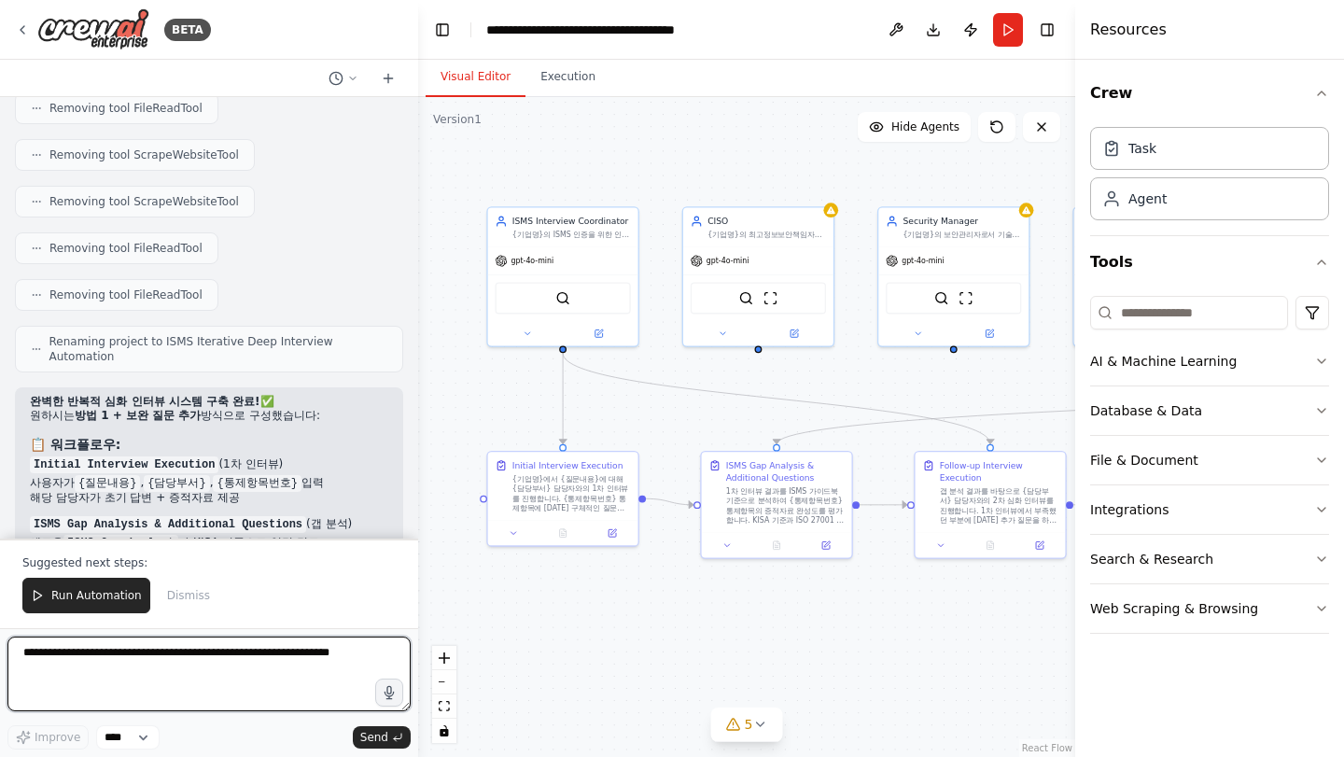
click at [203, 694] on textarea at bounding box center [208, 674] width 403 height 75
type textarea "**********"
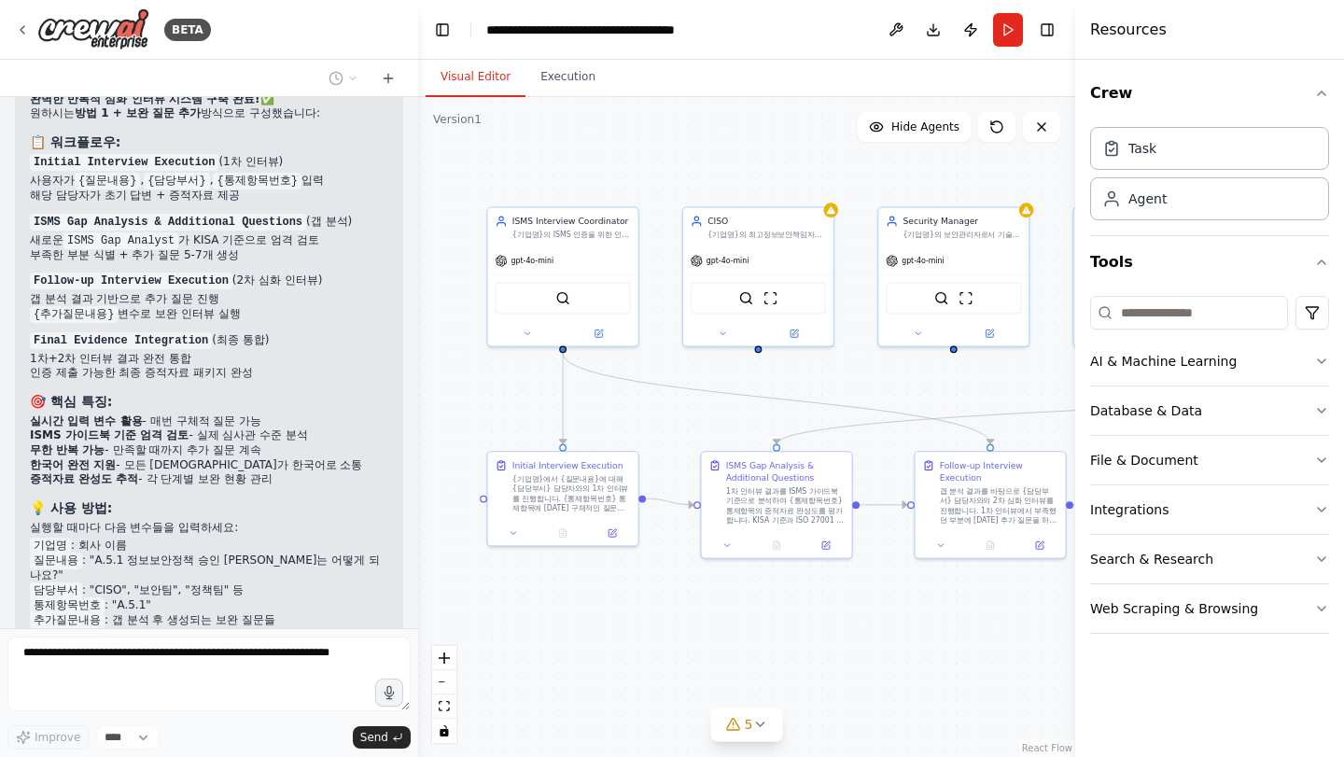
scroll to position [7850, 0]
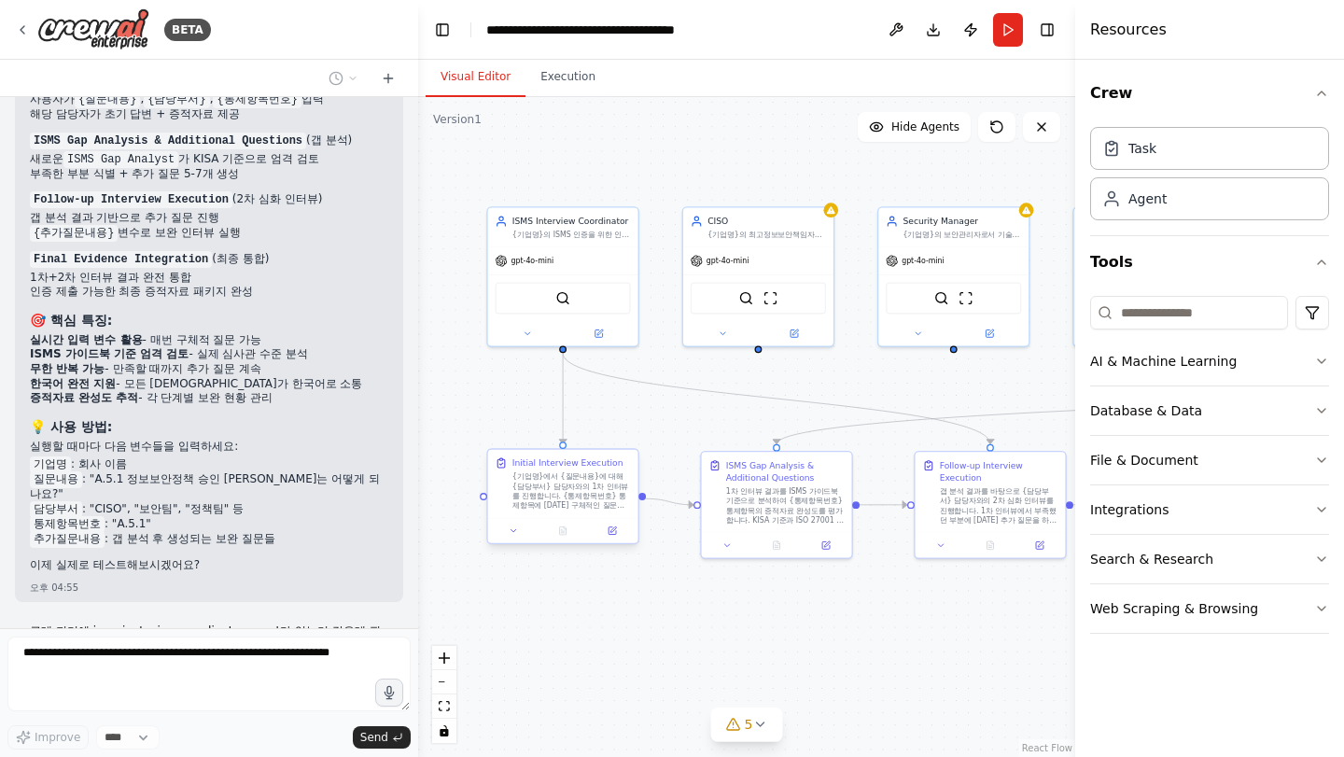
click at [574, 486] on div "{기업명}에서 {질문내용}에 대해 {담당부서} 담당자와의 1차 인터뷰를 진행합니다. {통제항목번호} 통제항목에 [DATE] 구체적인 질문에 대…" at bounding box center [572, 490] width 119 height 39
click at [567, 500] on div "{기업명}에서 {질문내용}에 대해 {담당부서} 담당자와의 1차 인터뷰를 진행합니다. {통제항목번호} 통제항목에 [DATE] 구체적인 질문에 대…" at bounding box center [572, 490] width 119 height 39
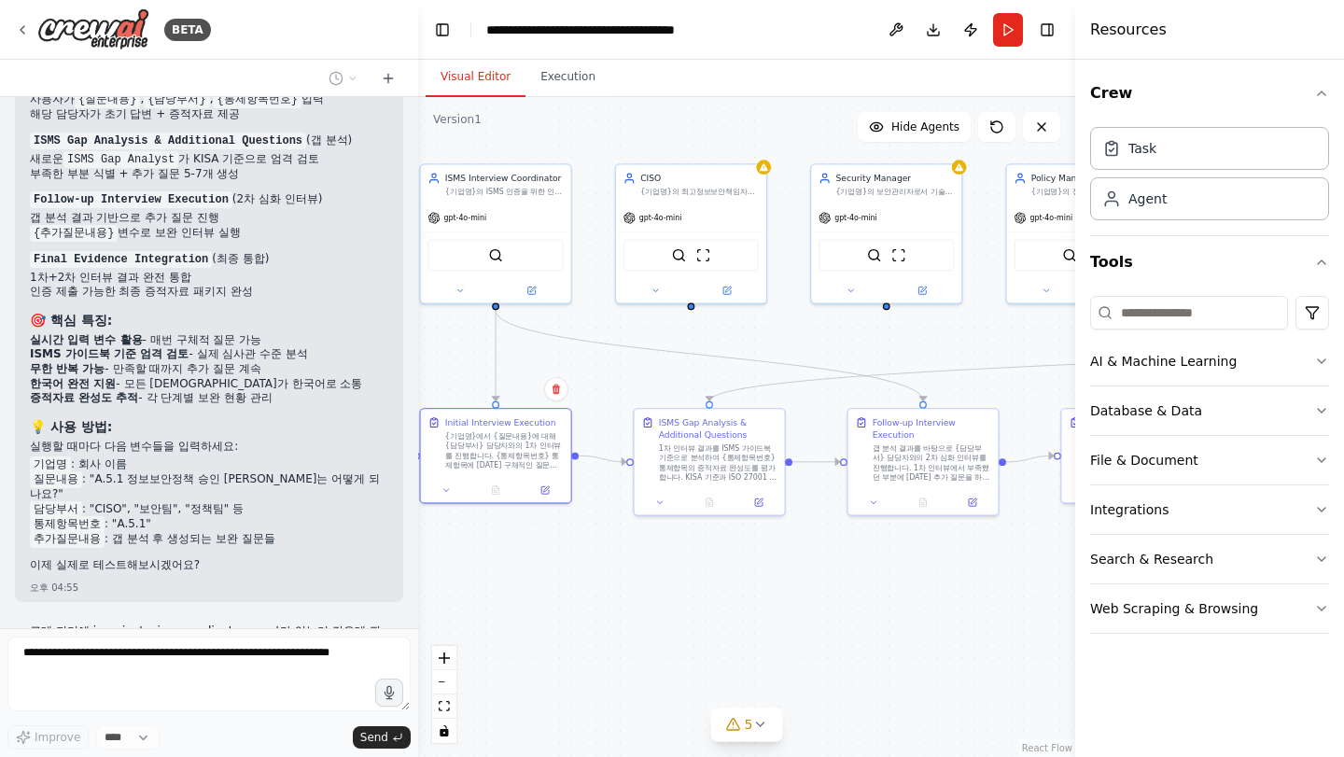
drag, startPoint x: 843, startPoint y: 396, endPoint x: 720, endPoint y: 292, distance: 161.0
click at [720, 293] on div ".deletable-edge-delete-btn { width: 20px; height: 20px; border: 0px solid #ffff…" at bounding box center [746, 427] width 657 height 660
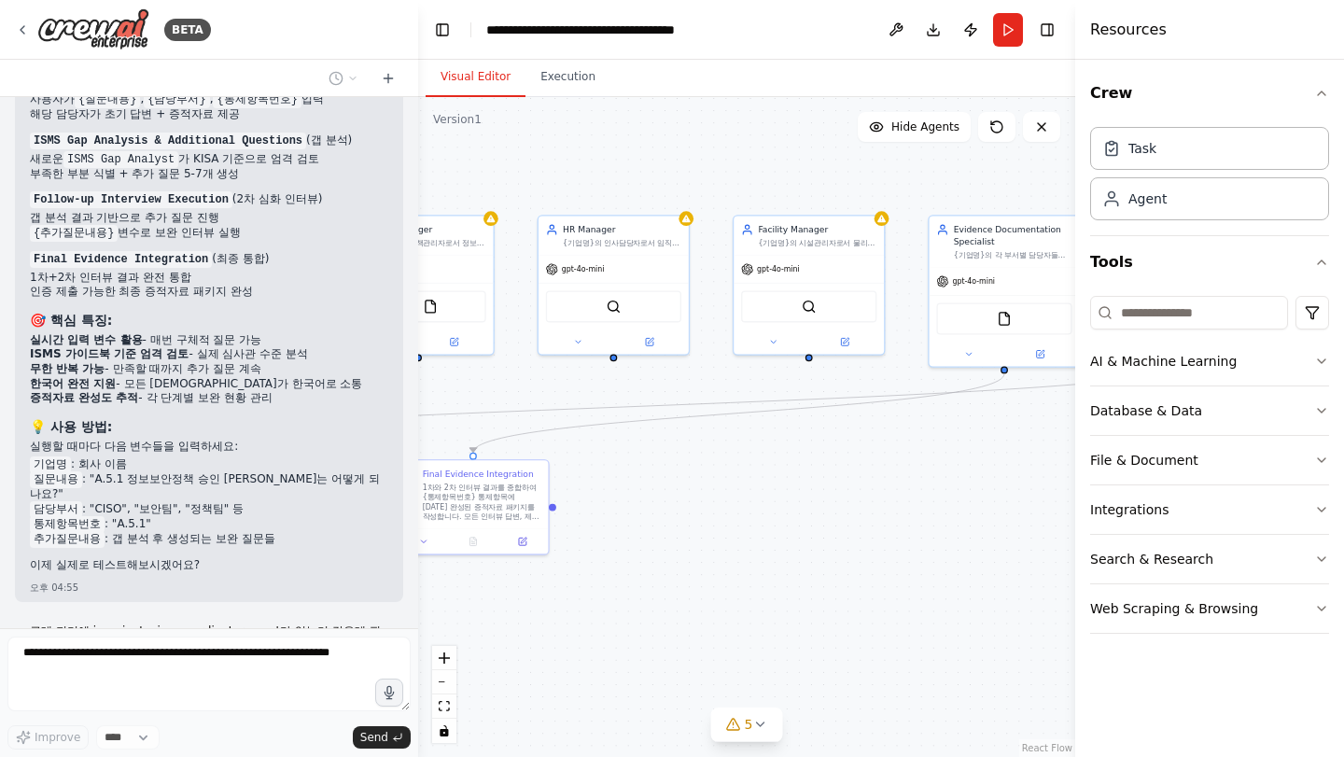
drag, startPoint x: 822, startPoint y: 485, endPoint x: 239, endPoint y: 592, distance: 592.4
click at [239, 592] on div "BETA Objective We want to conduct an ISMS certification project that covers the…" at bounding box center [672, 378] width 1344 height 757
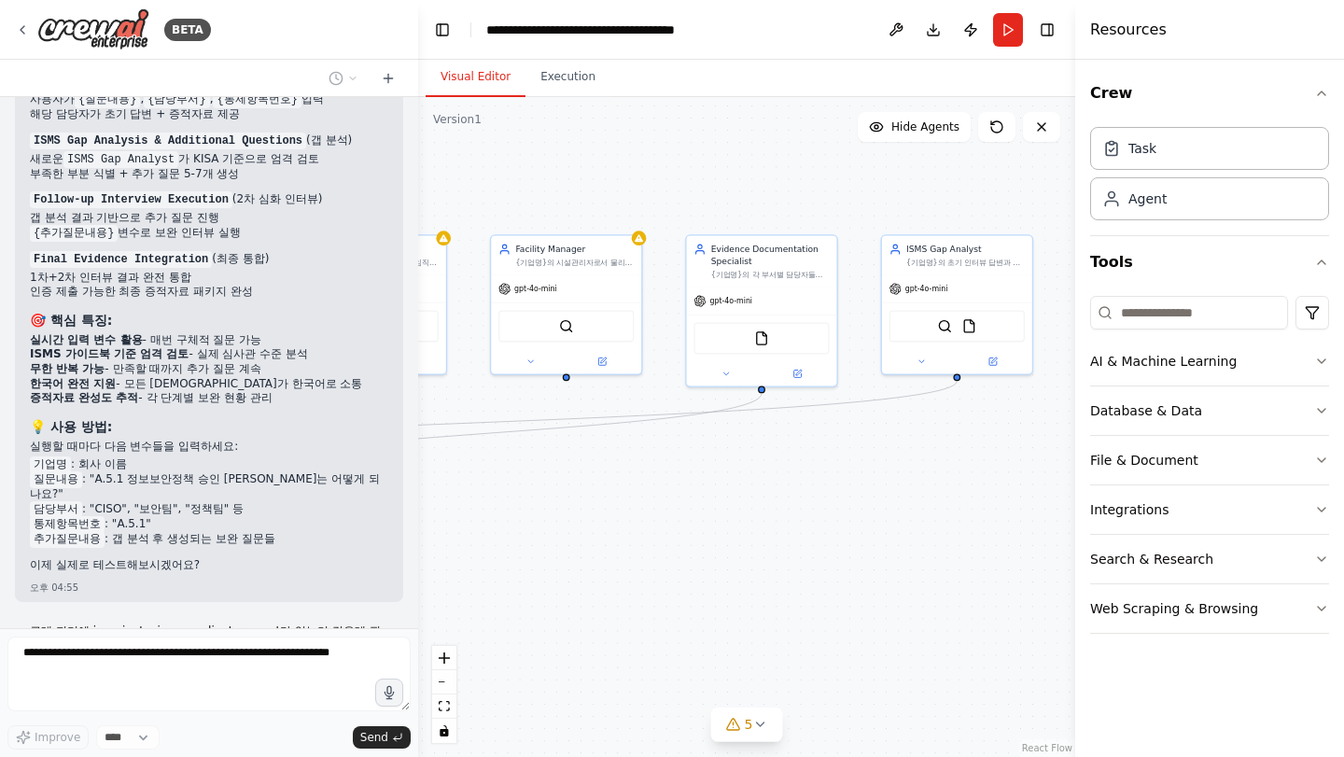
drag, startPoint x: 894, startPoint y: 421, endPoint x: 574, endPoint y: 476, distance: 324.9
click at [574, 476] on div ".deletable-edge-delete-btn { width: 20px; height: 20px; border: 0px solid #ffff…" at bounding box center [746, 427] width 657 height 660
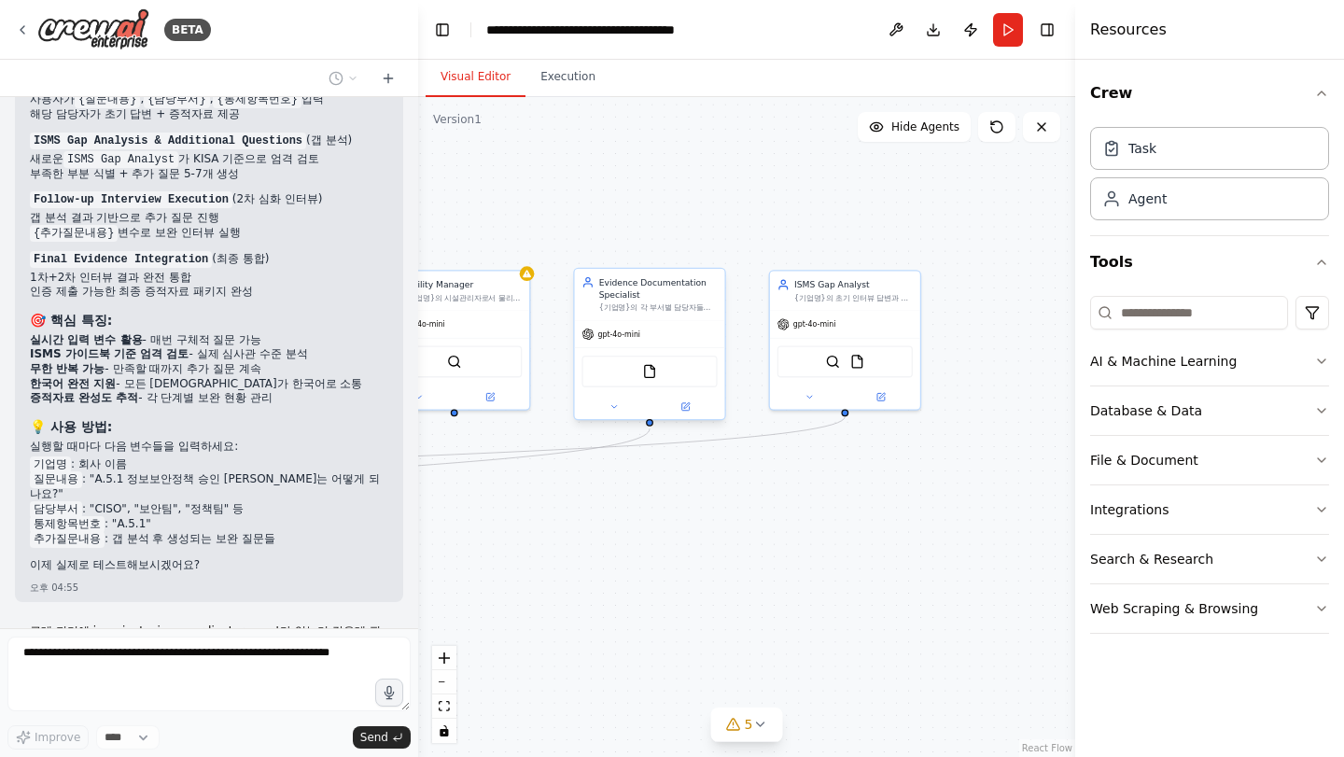
click at [675, 302] on div "Evidence Documentation Specialist {기업명}의 각 부서별 담당자들이 제공한 인터뷰 답변과 증적자료를 체계적으로 정리…" at bounding box center [658, 294] width 119 height 36
click at [663, 317] on div "Evidence Documentation Specialist {기업명}의 각 부서별 담당자들이 제공한 인터뷰 답변과 증적자료를 체계적으로 정리…" at bounding box center [650, 294] width 150 height 51
click at [830, 309] on div "gpt-4o-mini" at bounding box center [845, 322] width 150 height 27
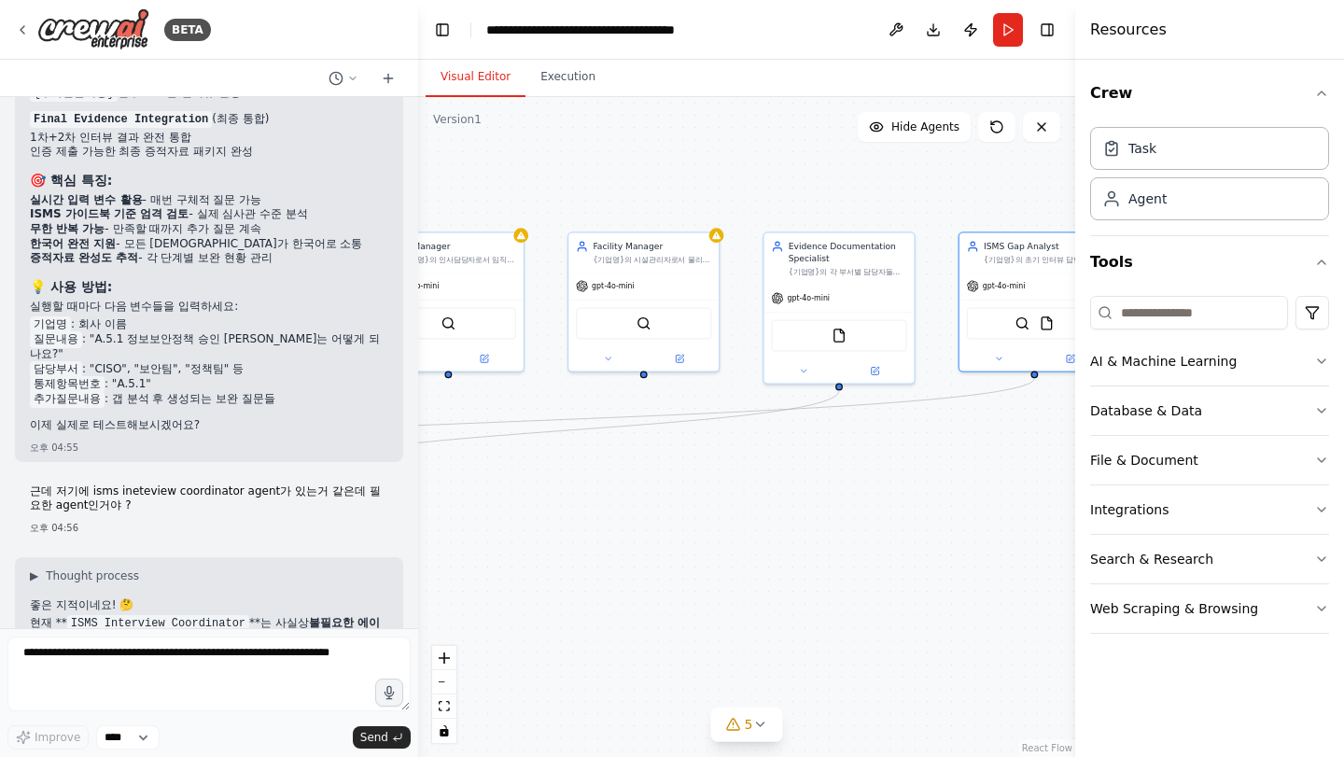
drag, startPoint x: 622, startPoint y: 482, endPoint x: 889, endPoint y: 418, distance: 274.5
click at [889, 418] on div ".deletable-edge-delete-btn { width: 20px; height: 20px; border: 0px solid #ffff…" at bounding box center [746, 427] width 657 height 660
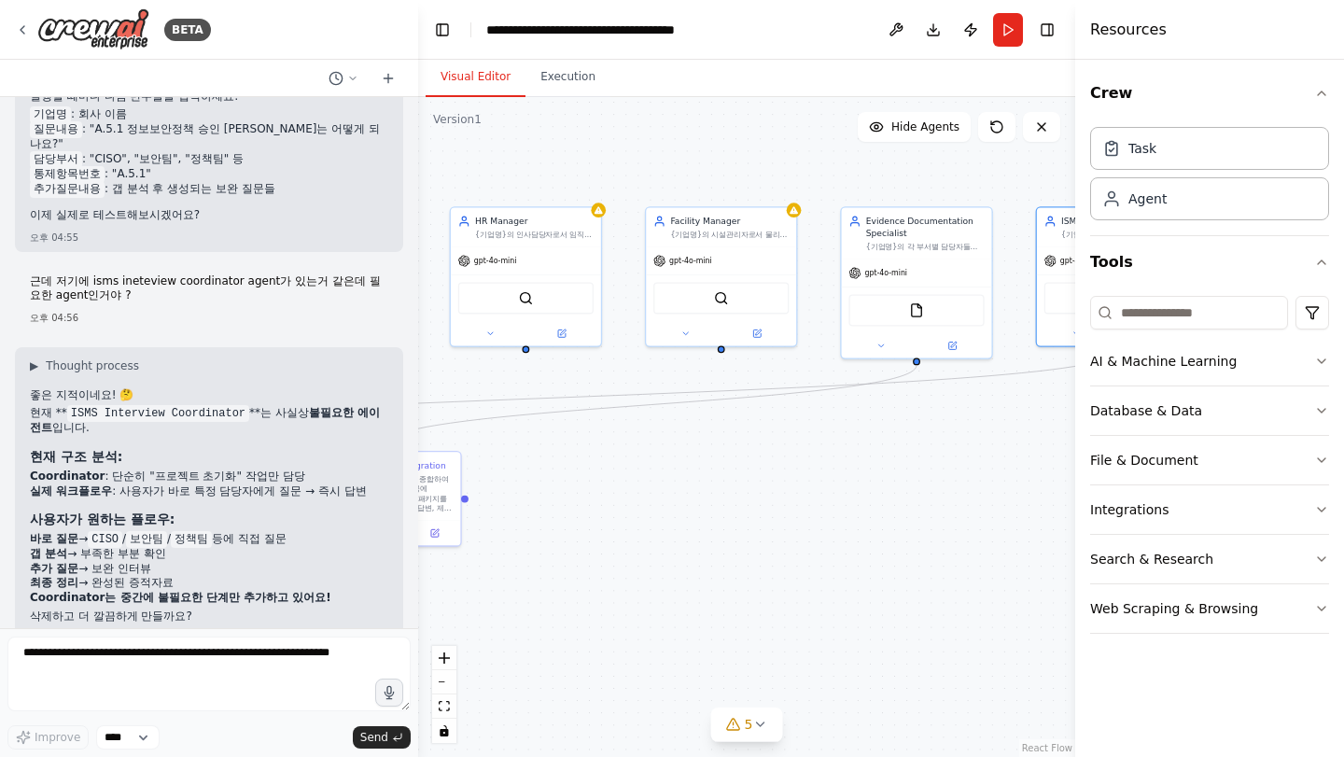
scroll to position [8215, 0]
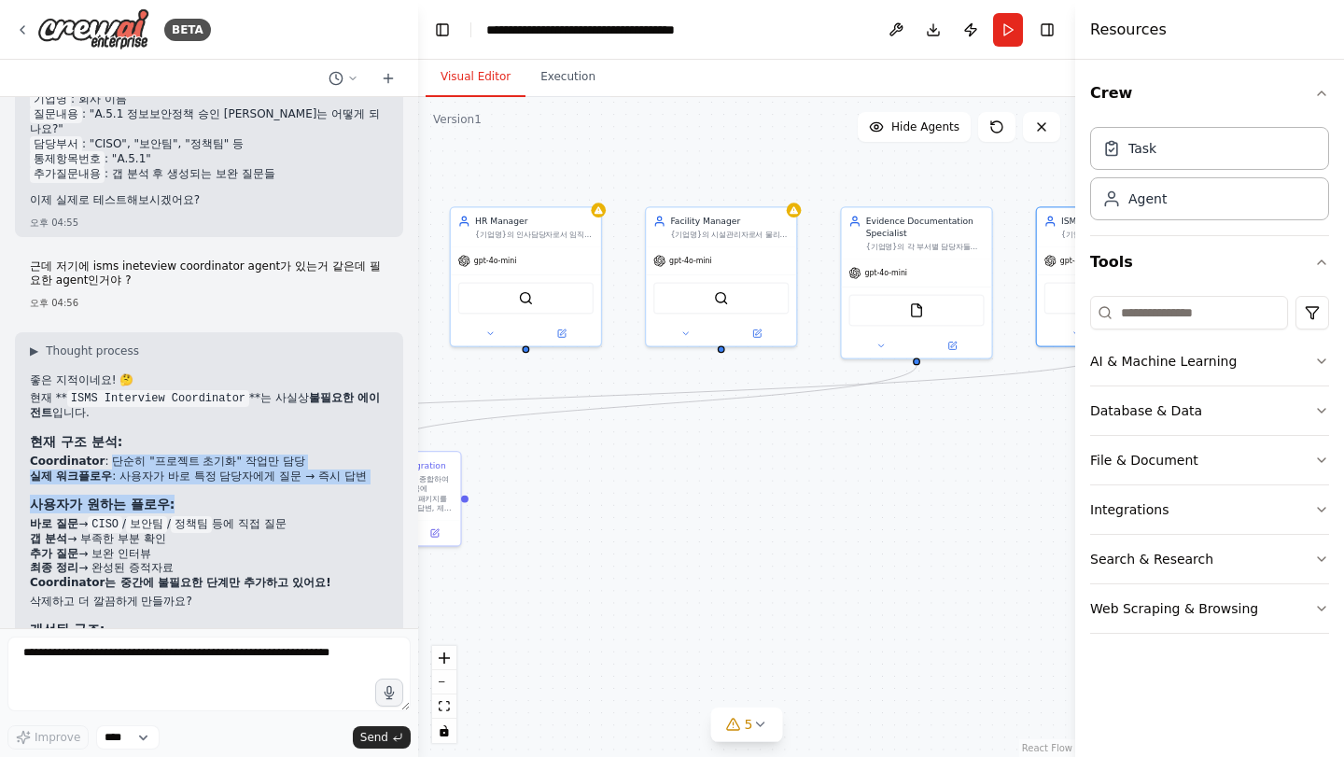
drag, startPoint x: 107, startPoint y: 347, endPoint x: 268, endPoint y: 398, distance: 168.3
click at [267, 398] on div "좋은 지적이네요! 🤔 현재 ** ISMS Interview Coordinator **는 사실상 불필요한 에이전트 입니다. 현재 구조 분석: C…" at bounding box center [209, 539] width 359 height 332
click at [268, 398] on div "좋은 지적이네요! 🤔 현재 ** ISMS Interview Coordinator **는 사실상 불필요한 에이전트 입니다. 현재 구조 분석: C…" at bounding box center [209, 539] width 359 height 332
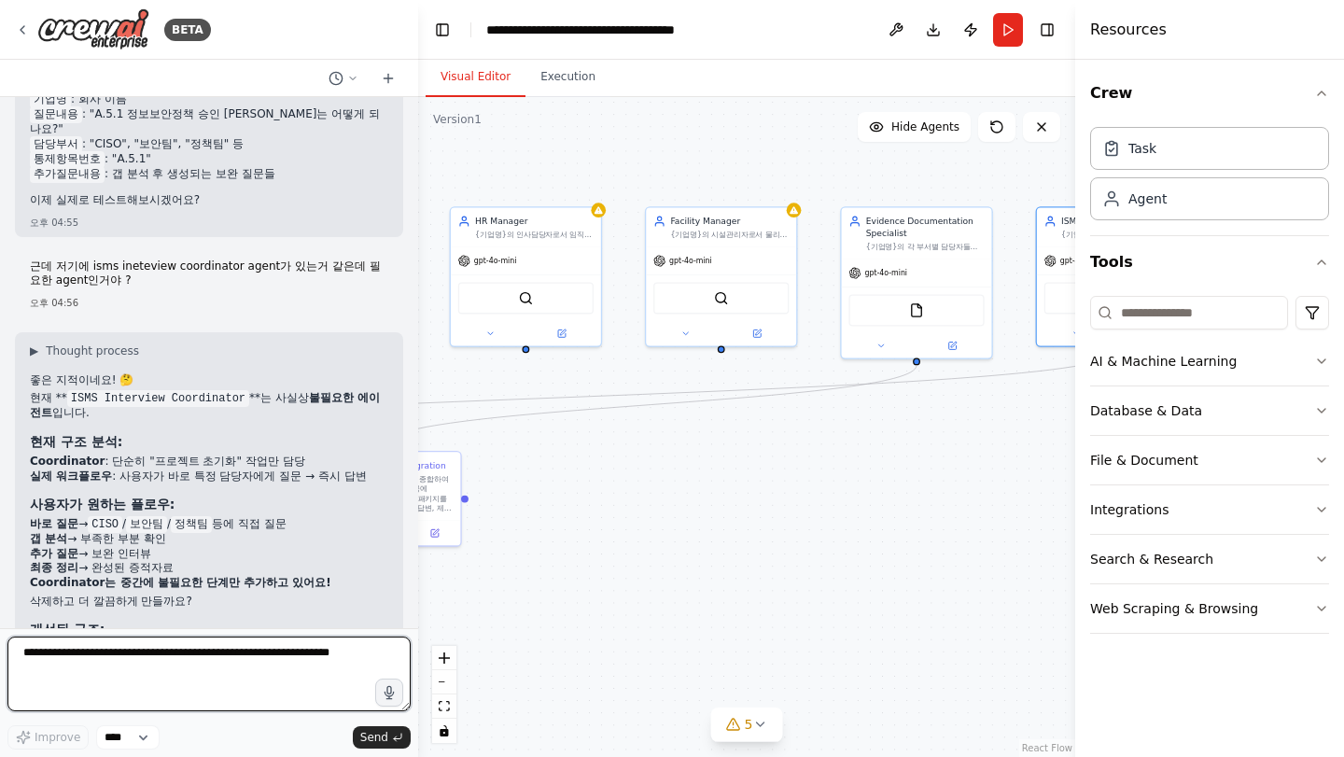
drag, startPoint x: 154, startPoint y: 683, endPoint x: 163, endPoint y: 685, distance: 9.5
click at [154, 683] on textarea at bounding box center [208, 674] width 403 height 75
type textarea "*"
type textarea "**********"
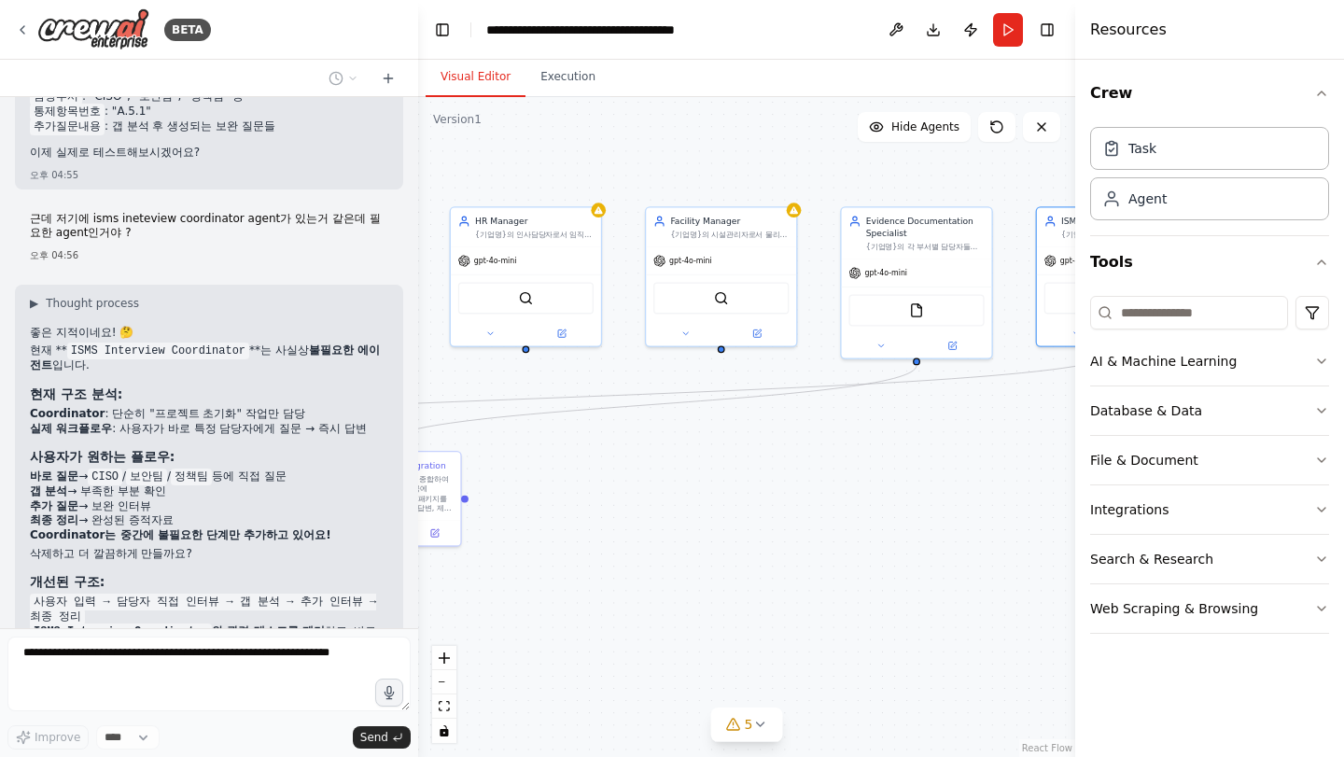
scroll to position [8329, 0]
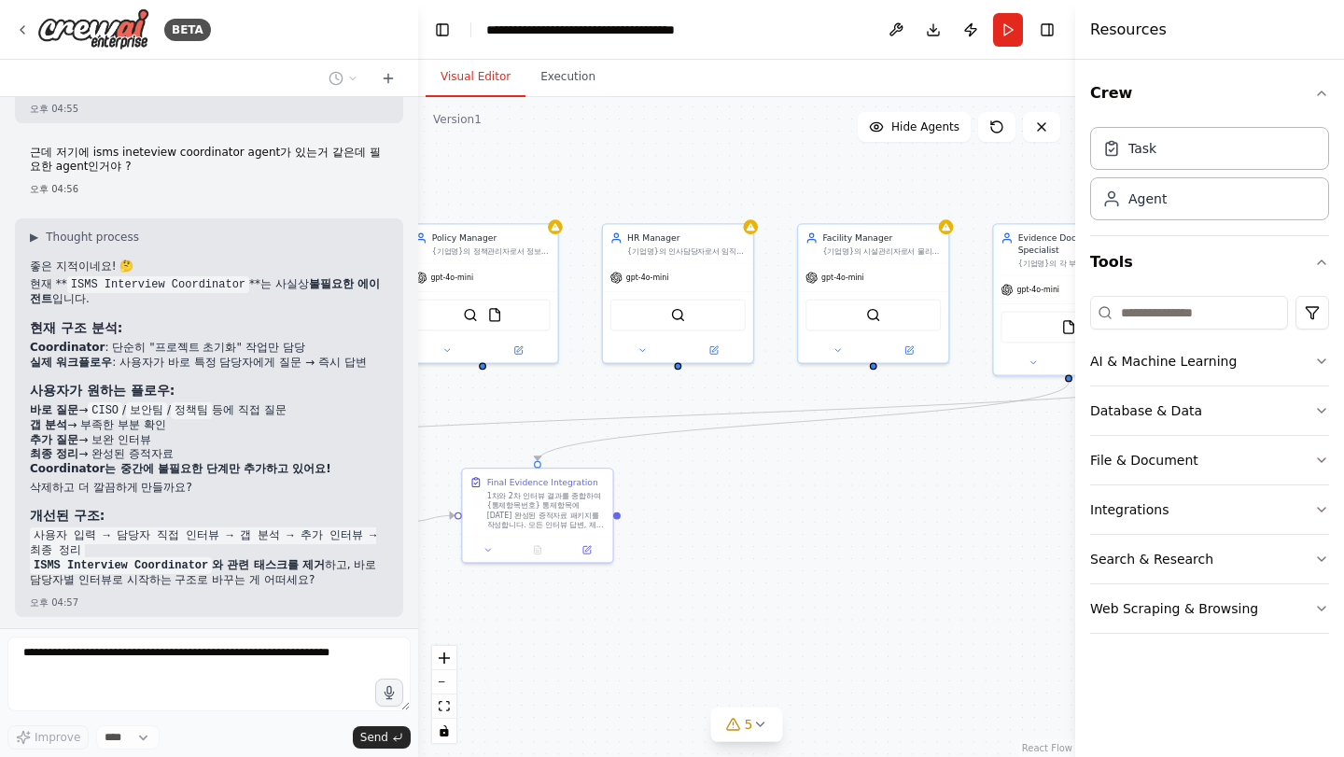
drag, startPoint x: 672, startPoint y: 530, endPoint x: 1052, endPoint y: 555, distance: 380.8
click at [1049, 556] on div ".deletable-edge-delete-btn { width: 20px; height: 20px; border: 0px solid #ffff…" at bounding box center [746, 427] width 657 height 660
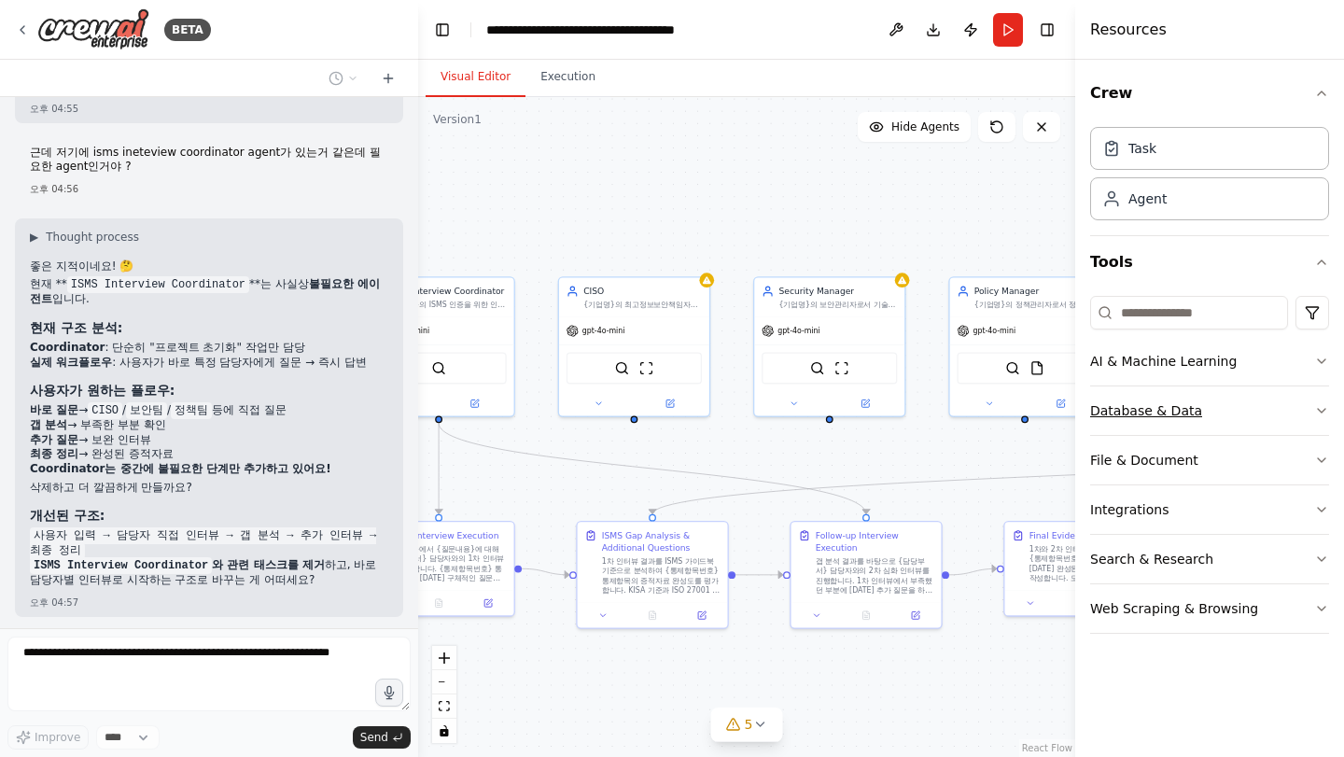
drag, startPoint x: 822, startPoint y: 393, endPoint x: 1179, endPoint y: 422, distance: 358.8
click at [1179, 422] on div "BETA Objective We want to conduct an ISMS certification project that covers the…" at bounding box center [672, 378] width 1344 height 757
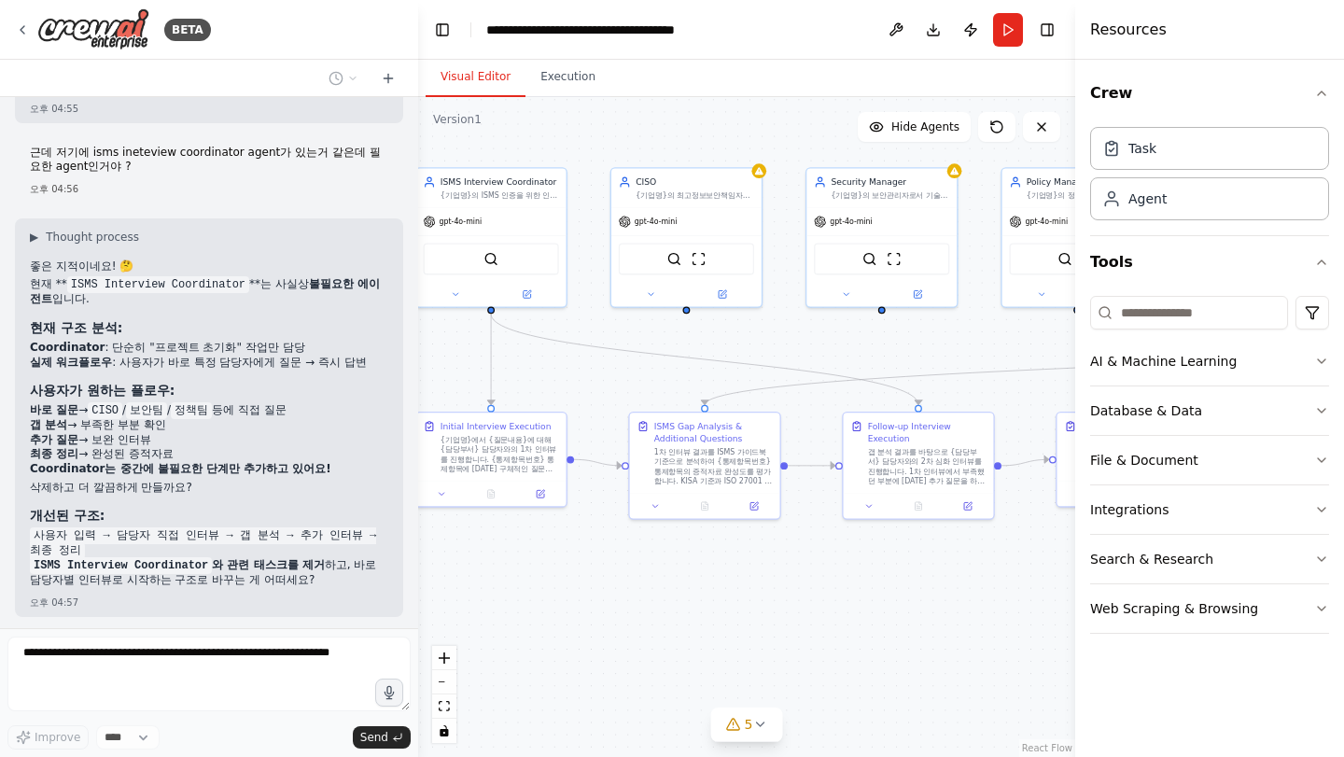
drag, startPoint x: 839, startPoint y: 419, endPoint x: 810, endPoint y: 305, distance: 117.5
click at [810, 305] on div ".deletable-edge-delete-btn { width: 20px; height: 20px; border: 0px solid #ffff…" at bounding box center [746, 427] width 657 height 660
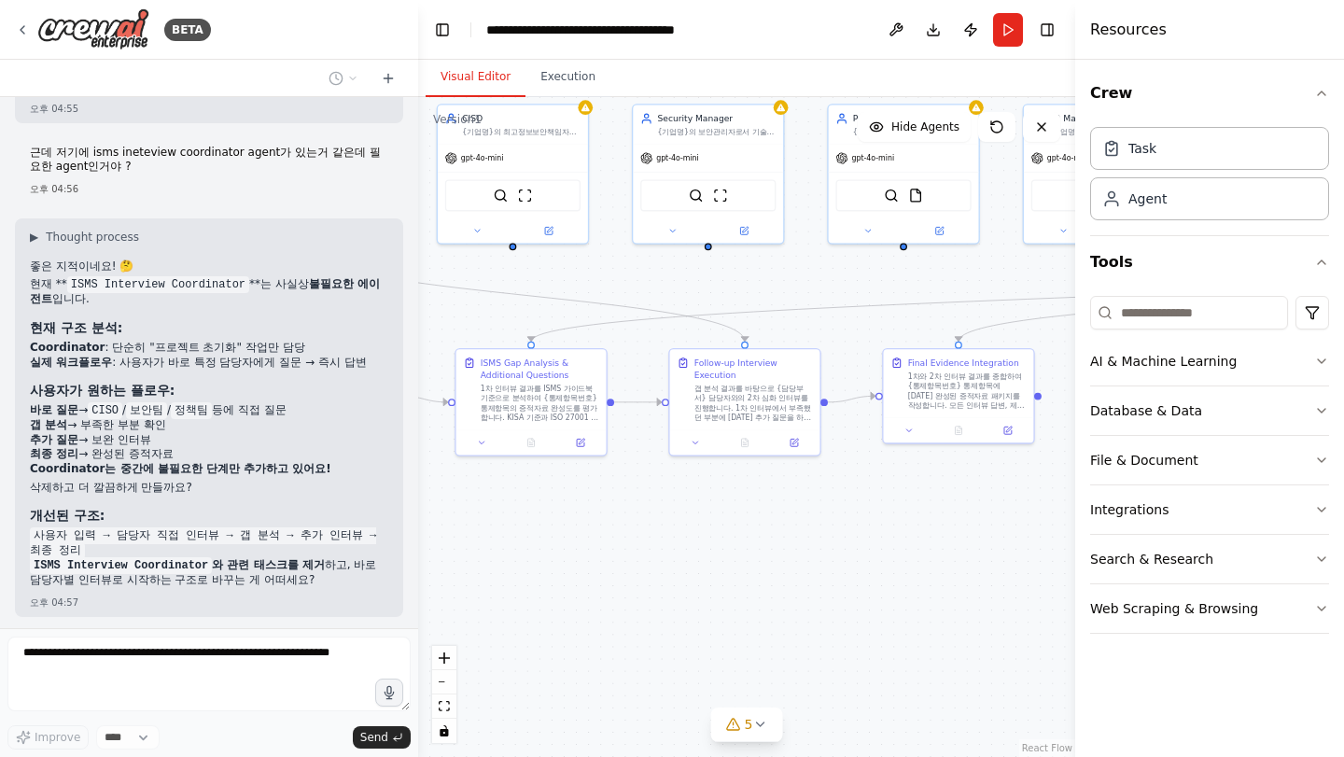
drag, startPoint x: 635, startPoint y: 511, endPoint x: 489, endPoint y: 461, distance: 153.8
click at [488, 461] on div ".deletable-edge-delete-btn { width: 20px; height: 20px; border: 0px solid #ffff…" at bounding box center [746, 427] width 657 height 660
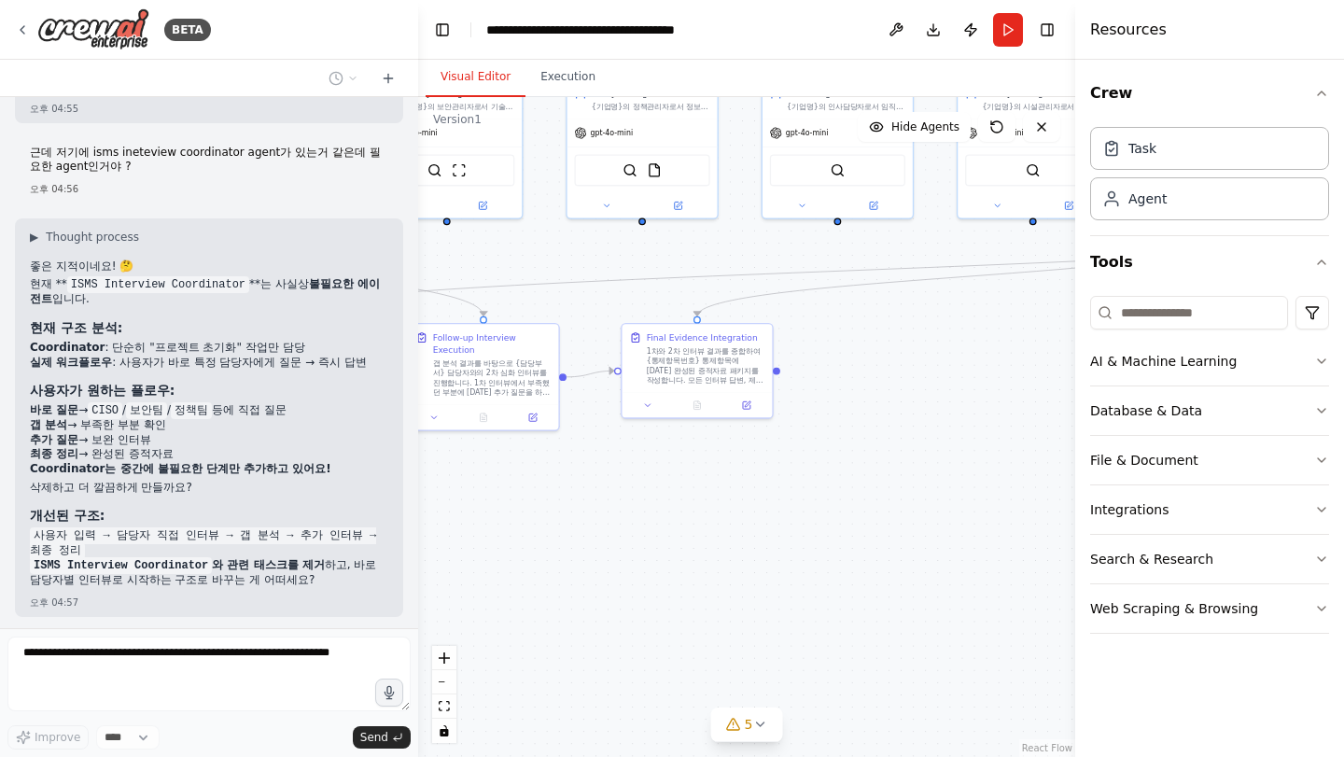
drag, startPoint x: 734, startPoint y: 485, endPoint x: 565, endPoint y: 589, distance: 198.2
click at [565, 589] on div ".deletable-edge-delete-btn { width: 20px; height: 20px; border: 0px solid #ffff…" at bounding box center [746, 427] width 657 height 660
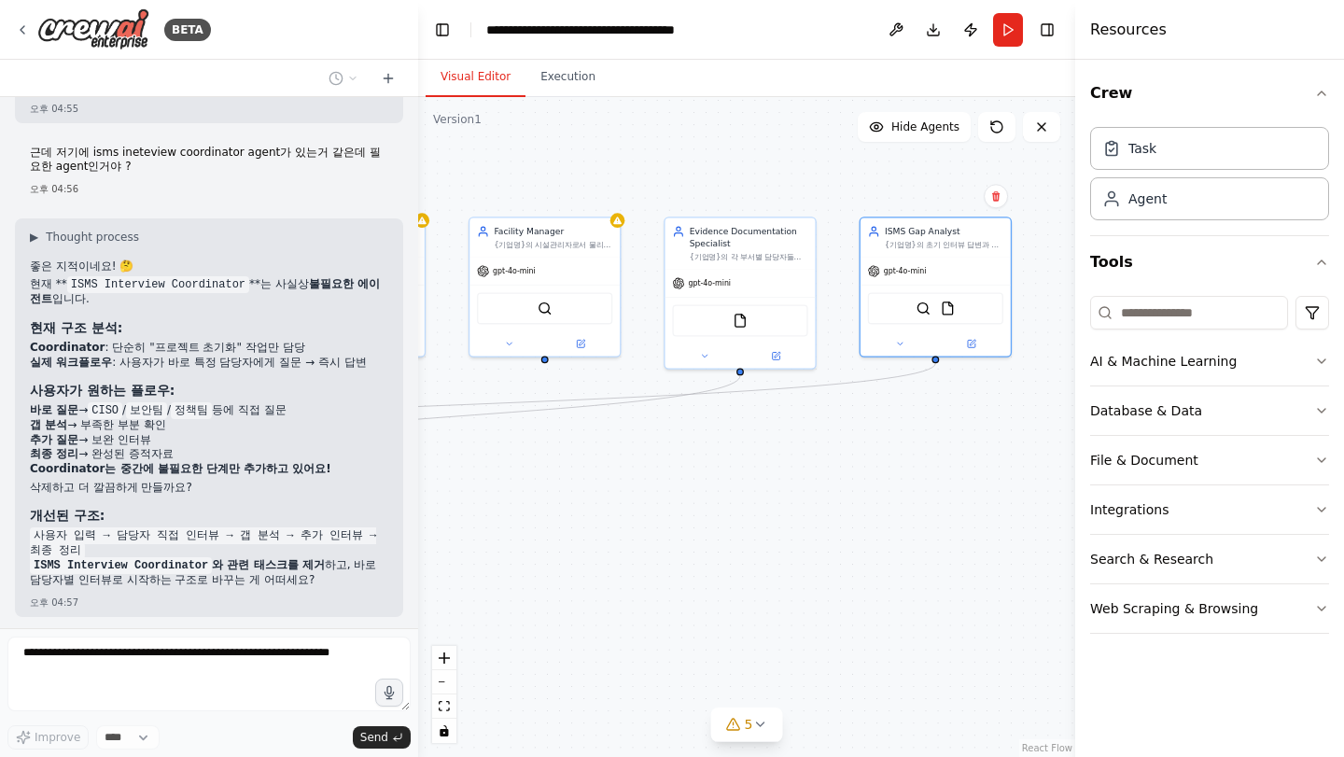
drag, startPoint x: 654, startPoint y: 484, endPoint x: 506, endPoint y: 503, distance: 148.8
click at [506, 503] on div ".deletable-edge-delete-btn { width: 20px; height: 20px; border: 0px solid #ffff…" at bounding box center [746, 427] width 657 height 660
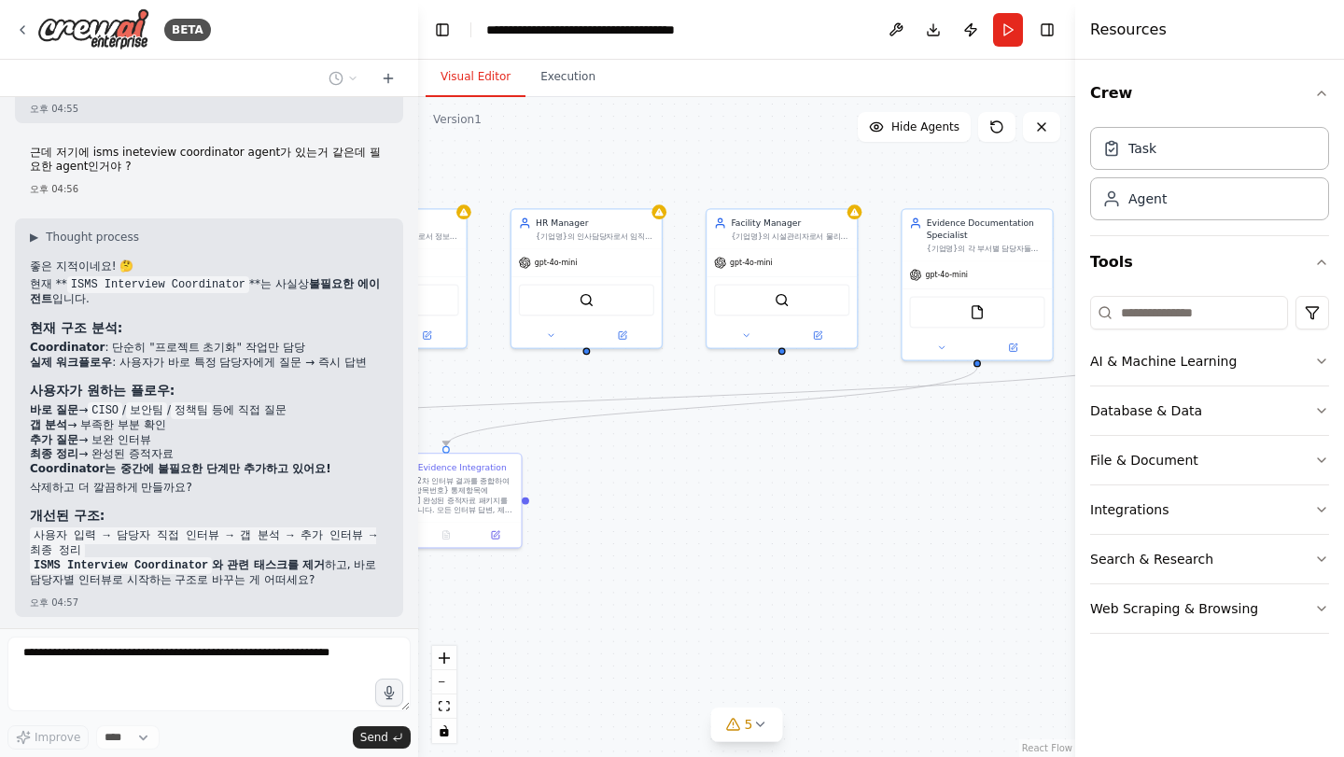
drag, startPoint x: 652, startPoint y: 489, endPoint x: 970, endPoint y: 472, distance: 318.8
click at [970, 475] on div ".deletable-edge-delete-btn { width: 20px; height: 20px; border: 0px solid #ffff…" at bounding box center [746, 427] width 657 height 660
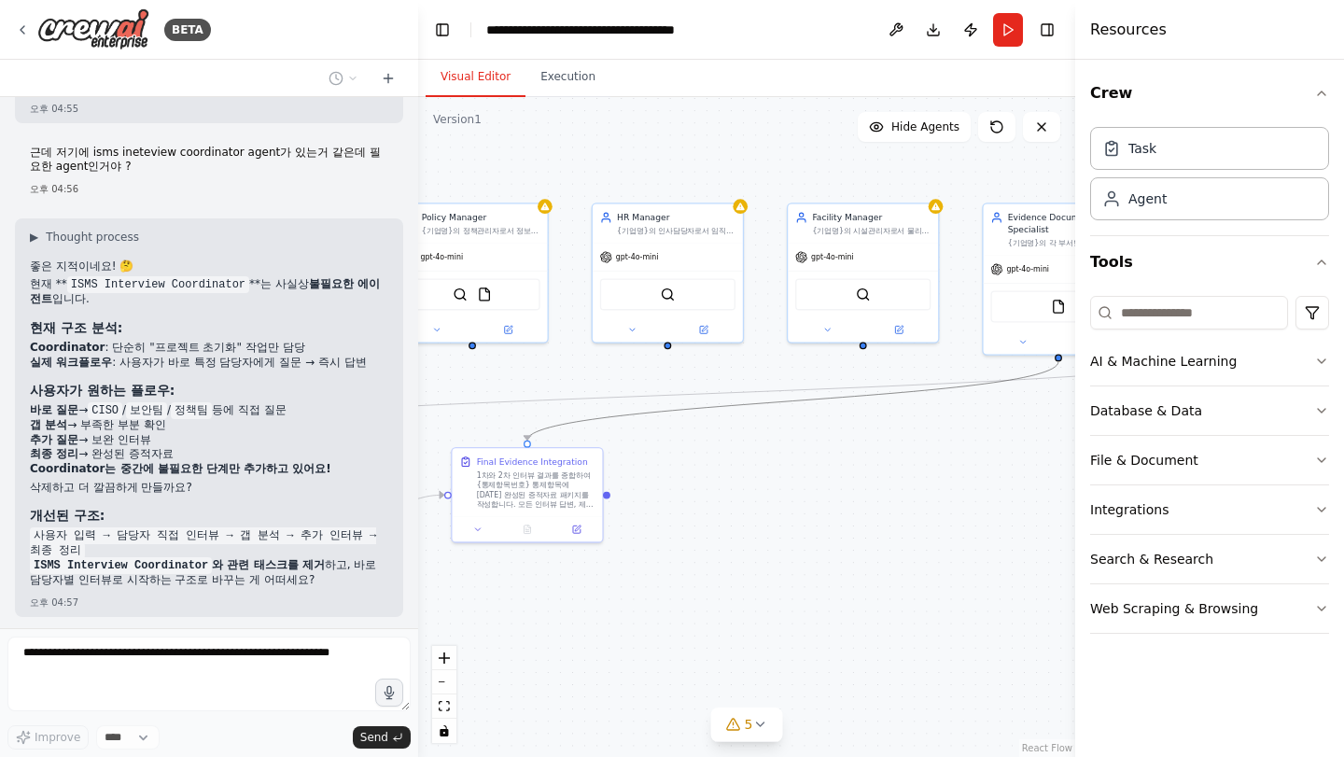
drag, startPoint x: 704, startPoint y: 415, endPoint x: 928, endPoint y: 421, distance: 224.1
click at [928, 421] on div ".deletable-edge-delete-btn { width: 20px; height: 20px; border: 0px solid #ffff…" at bounding box center [746, 427] width 657 height 660
drag, startPoint x: 758, startPoint y: 396, endPoint x: 879, endPoint y: 443, distance: 129.2
click at [963, 423] on div ".deletable-edge-delete-btn { width: 20px; height: 20px; border: 0px solid #ffff…" at bounding box center [746, 427] width 657 height 660
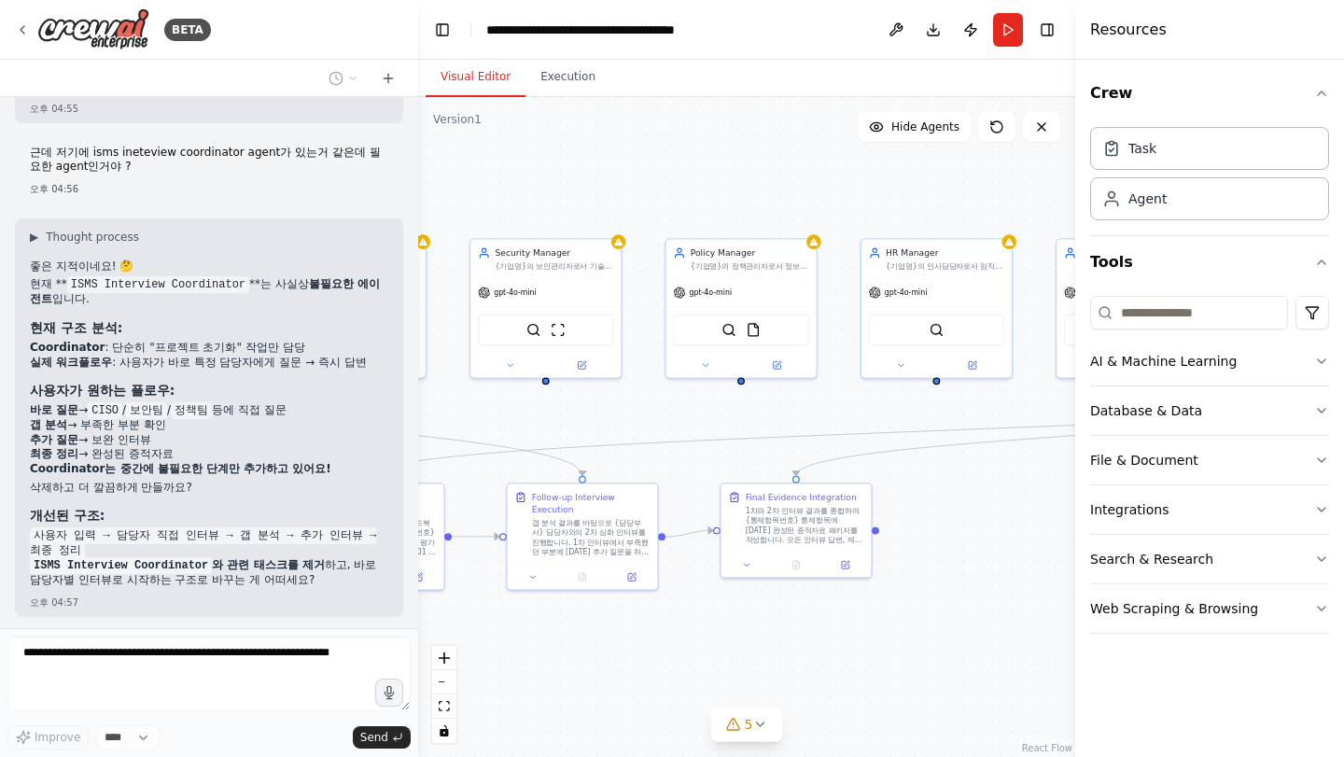
drag, startPoint x: 791, startPoint y: 509, endPoint x: 1045, endPoint y: 426, distance: 267.2
click at [1046, 426] on div ".deletable-edge-delete-btn { width: 20px; height: 20px; border: 0px solid #ffff…" at bounding box center [746, 427] width 657 height 660
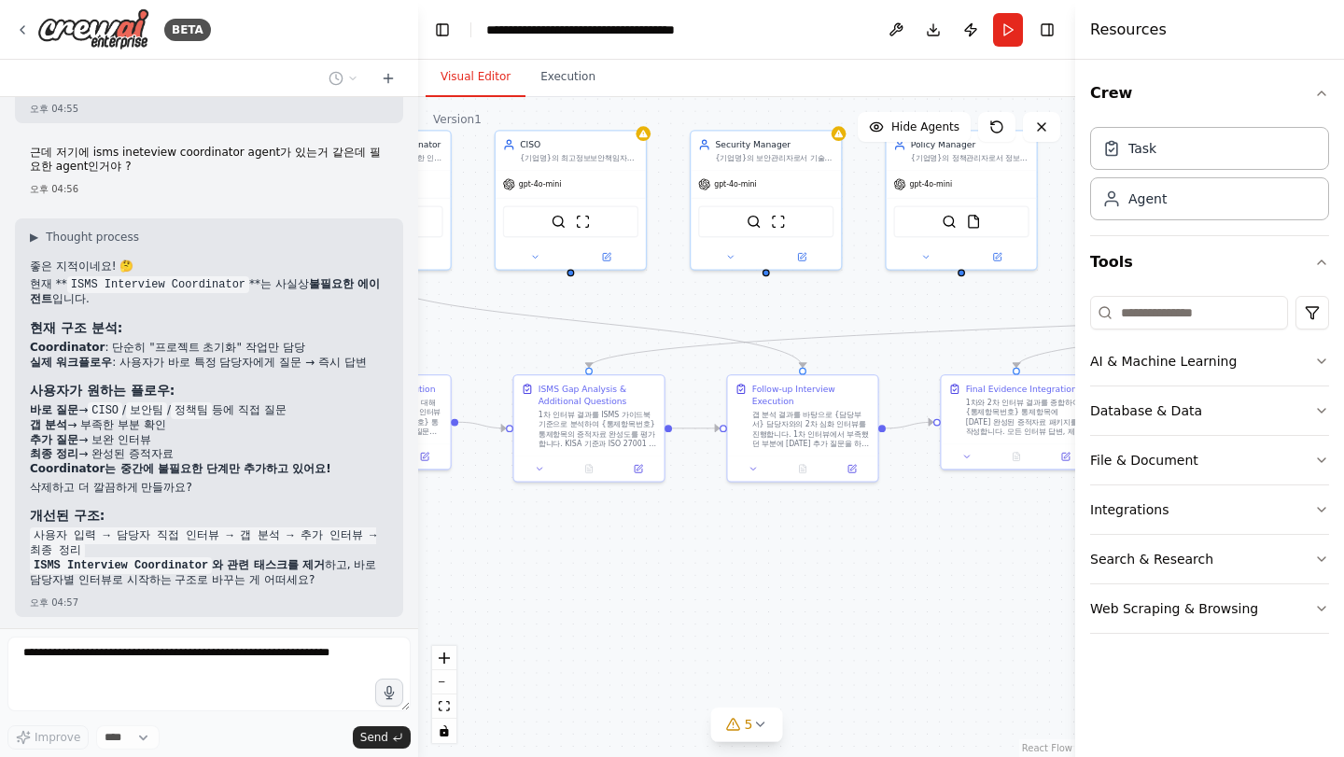
drag, startPoint x: 848, startPoint y: 511, endPoint x: 1082, endPoint y: 521, distance: 234.6
click at [1082, 521] on div "BETA Objective We want to conduct an ISMS certification project that covers the…" at bounding box center [672, 378] width 1344 height 757
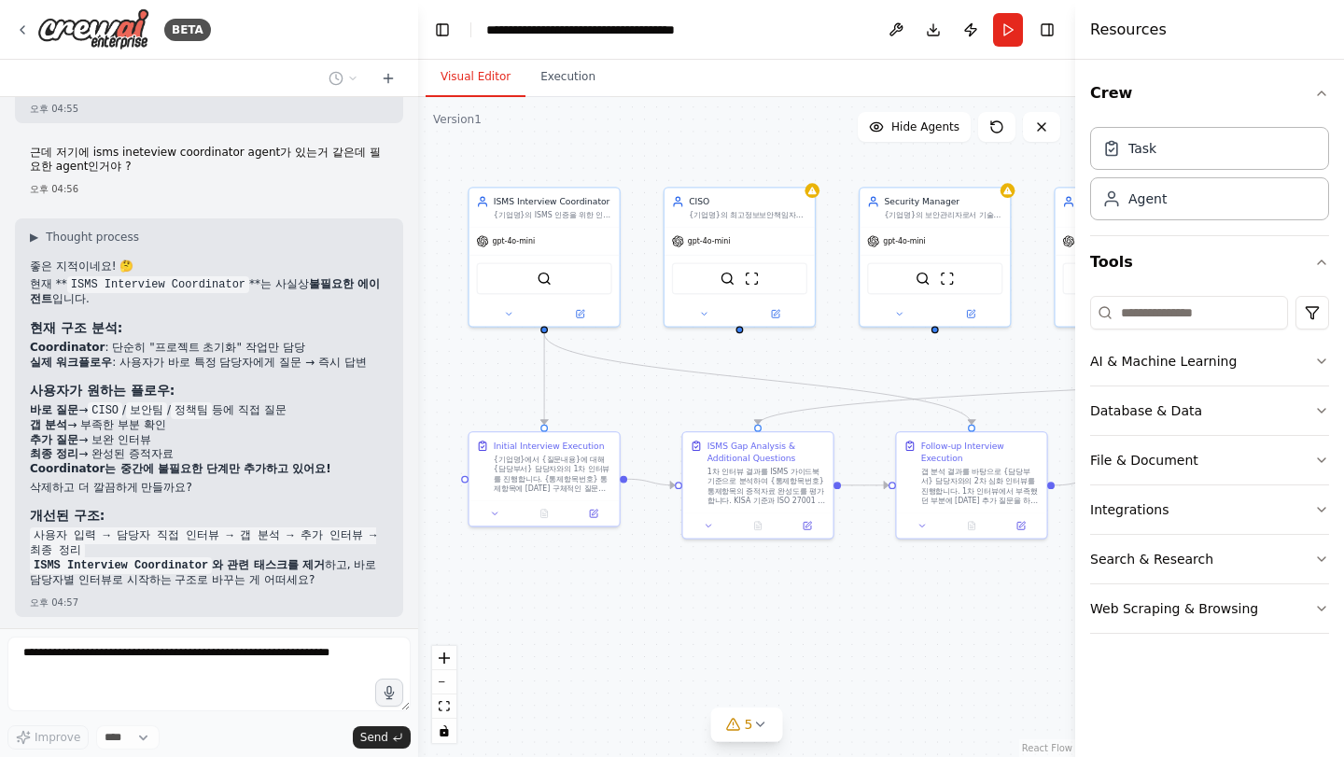
drag, startPoint x: 810, startPoint y: 550, endPoint x: 1042, endPoint y: 540, distance: 231.8
click at [970, 598] on div ".deletable-edge-delete-btn { width: 20px; height: 20px; border: 0px solid #ffff…" at bounding box center [746, 427] width 657 height 660
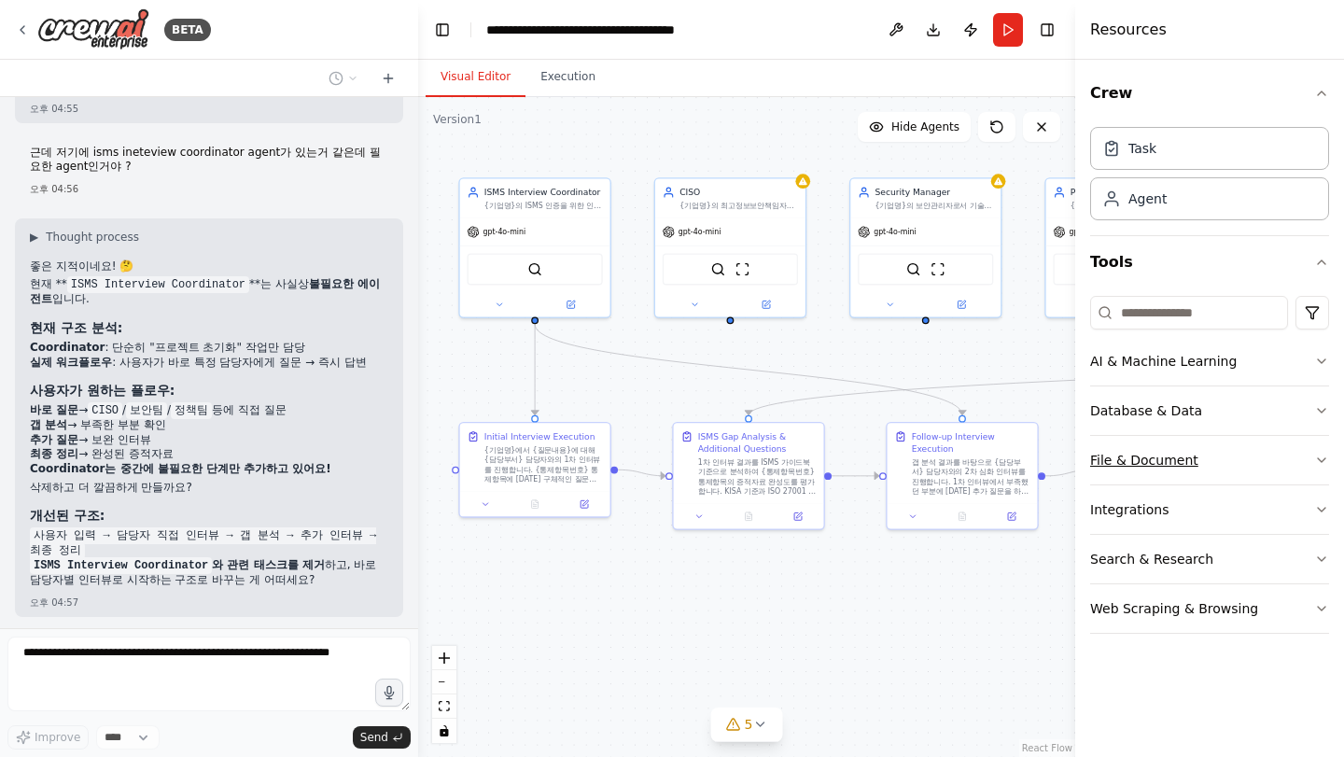
click at [1328, 461] on icon "button" at bounding box center [1322, 460] width 15 height 15
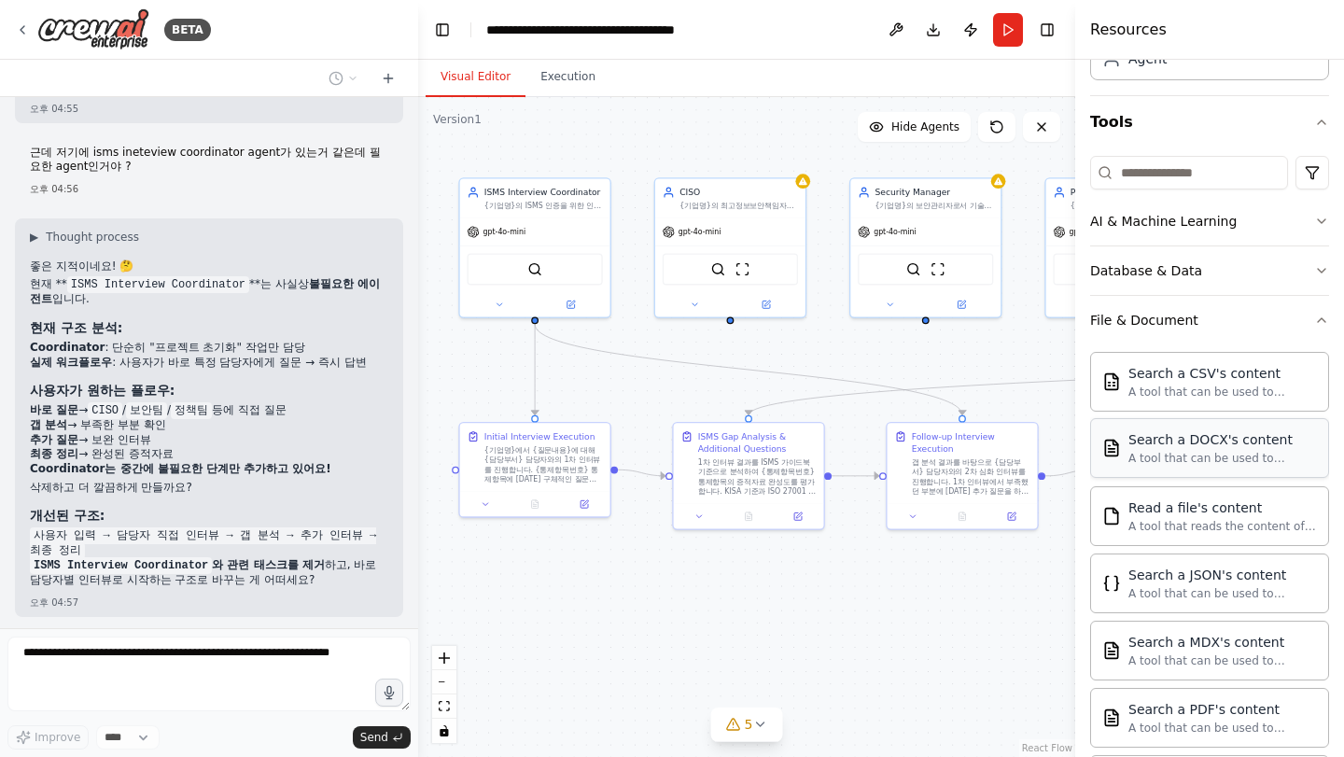
scroll to position [459, 0]
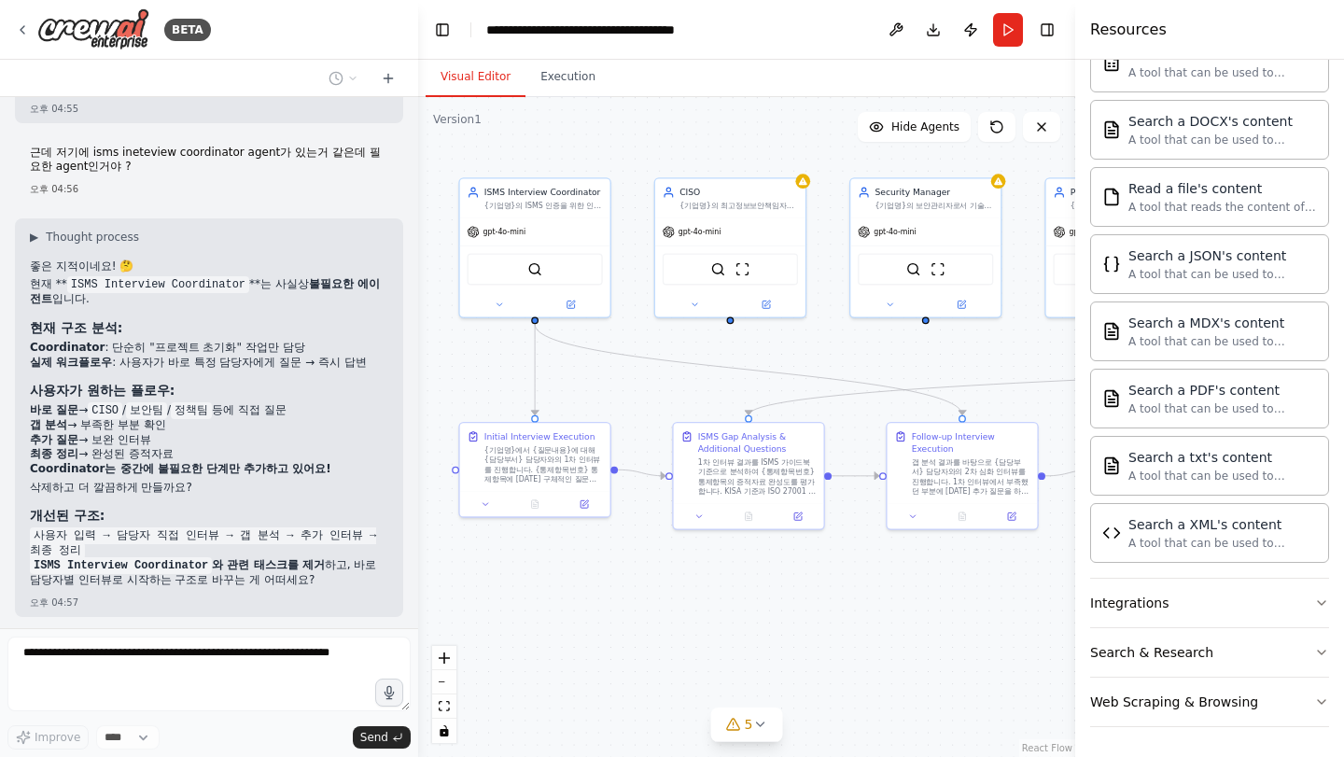
click at [1321, 600] on div "Crew Task Agent Tools AI & Machine Learning Database & Data File & Document Sea…" at bounding box center [1210, 408] width 269 height 697
click at [1319, 603] on div "Crew Task Agent Tools AI & Machine Learning Database & Data File & Document Sea…" at bounding box center [1210, 408] width 269 height 697
click at [1315, 603] on icon "button" at bounding box center [1322, 603] width 15 height 15
click at [1313, 669] on button "Search & Research" at bounding box center [1209, 652] width 239 height 49
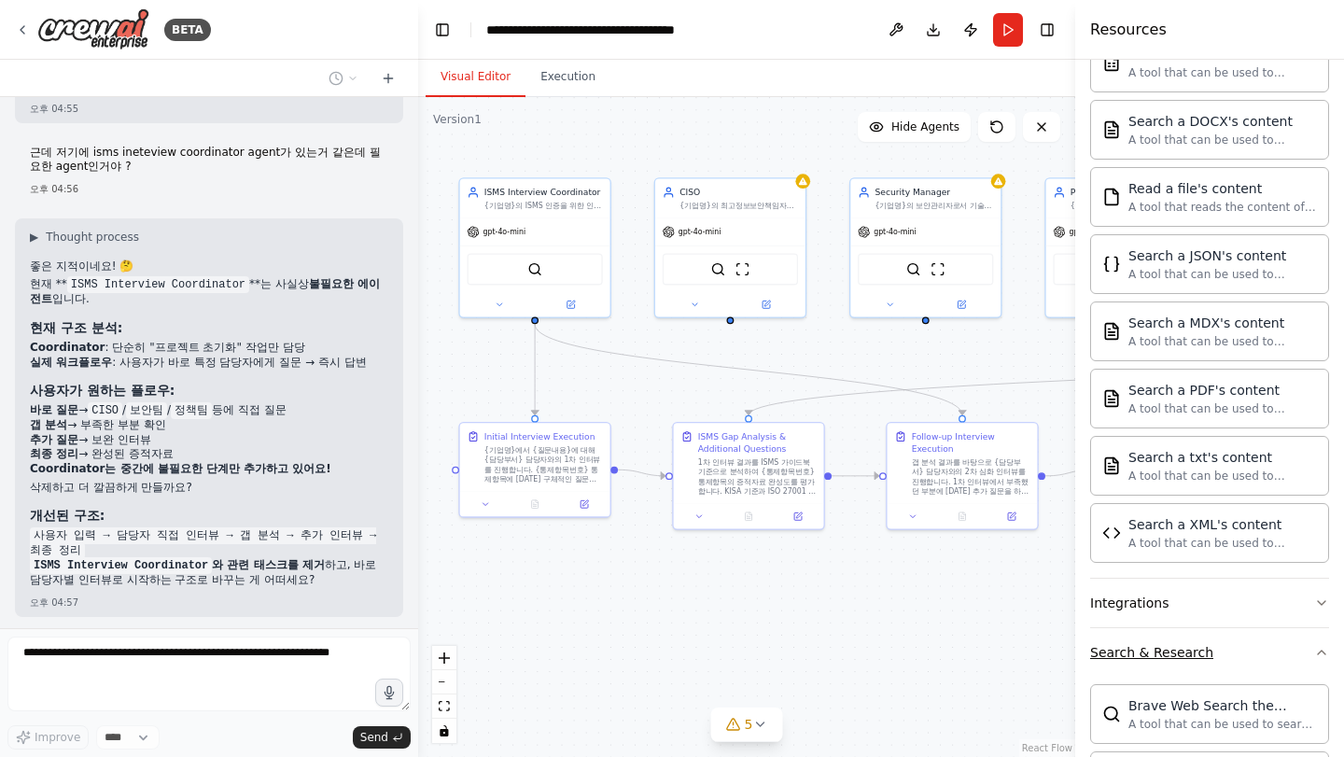
click at [1313, 662] on button "Search & Research" at bounding box center [1209, 652] width 239 height 49
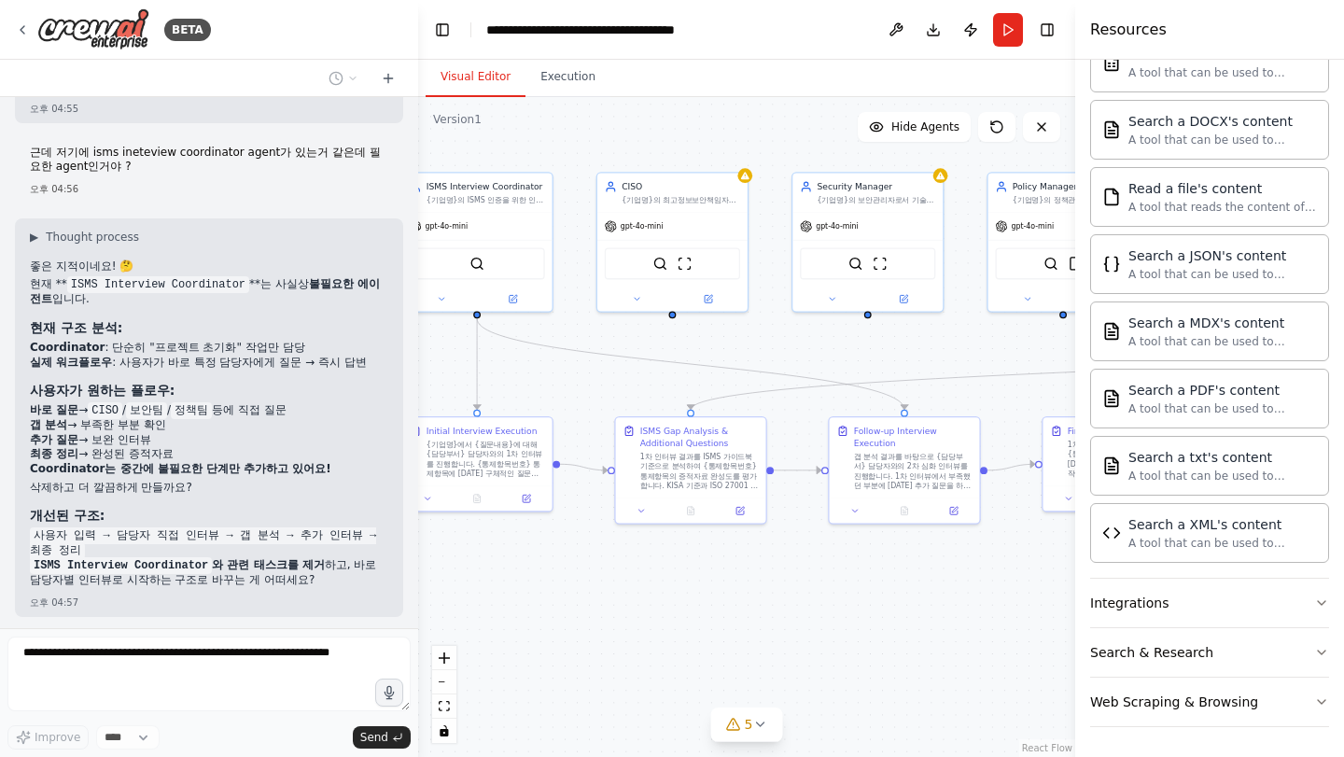
drag, startPoint x: 794, startPoint y: 661, endPoint x: 665, endPoint y: 662, distance: 128.8
click at [665, 662] on div ".deletable-edge-delete-btn { width: 20px; height: 20px; border: 0px solid #ffff…" at bounding box center [746, 427] width 657 height 660
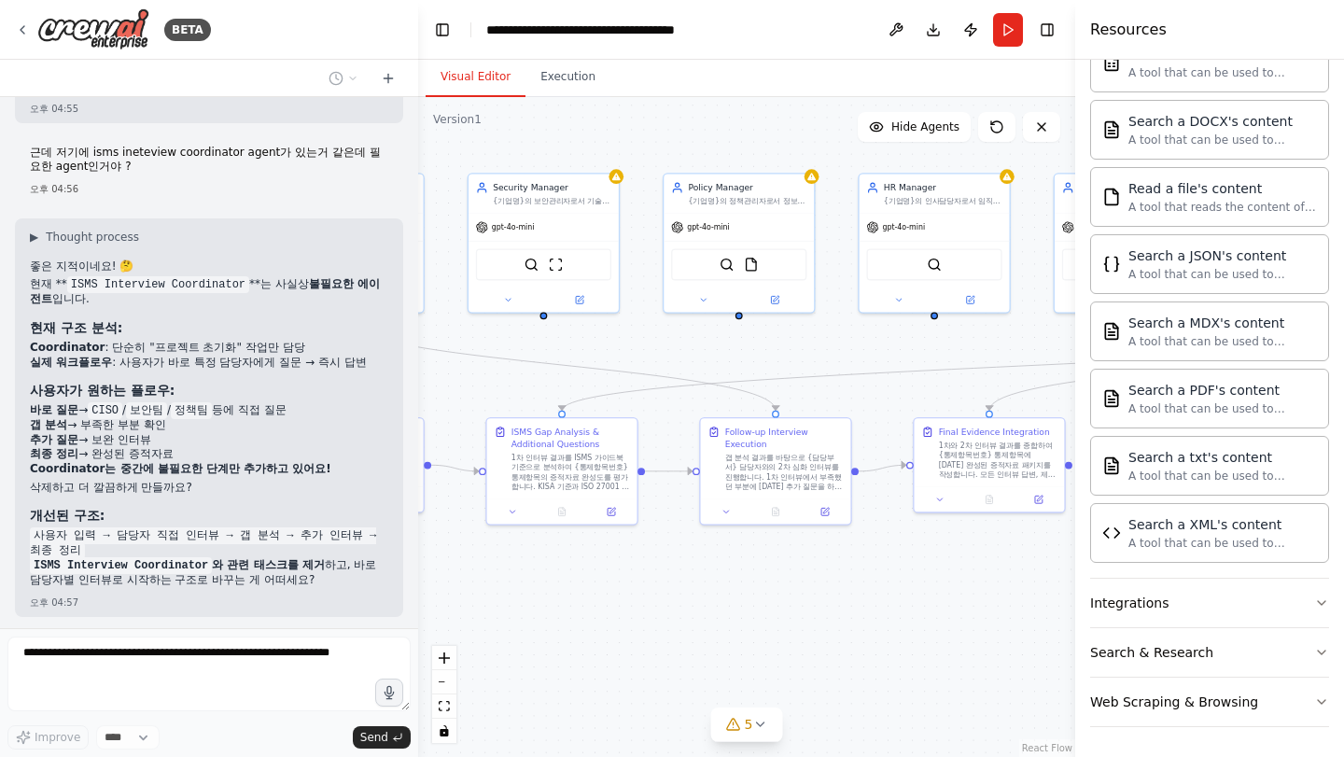
scroll to position [8925, 0]
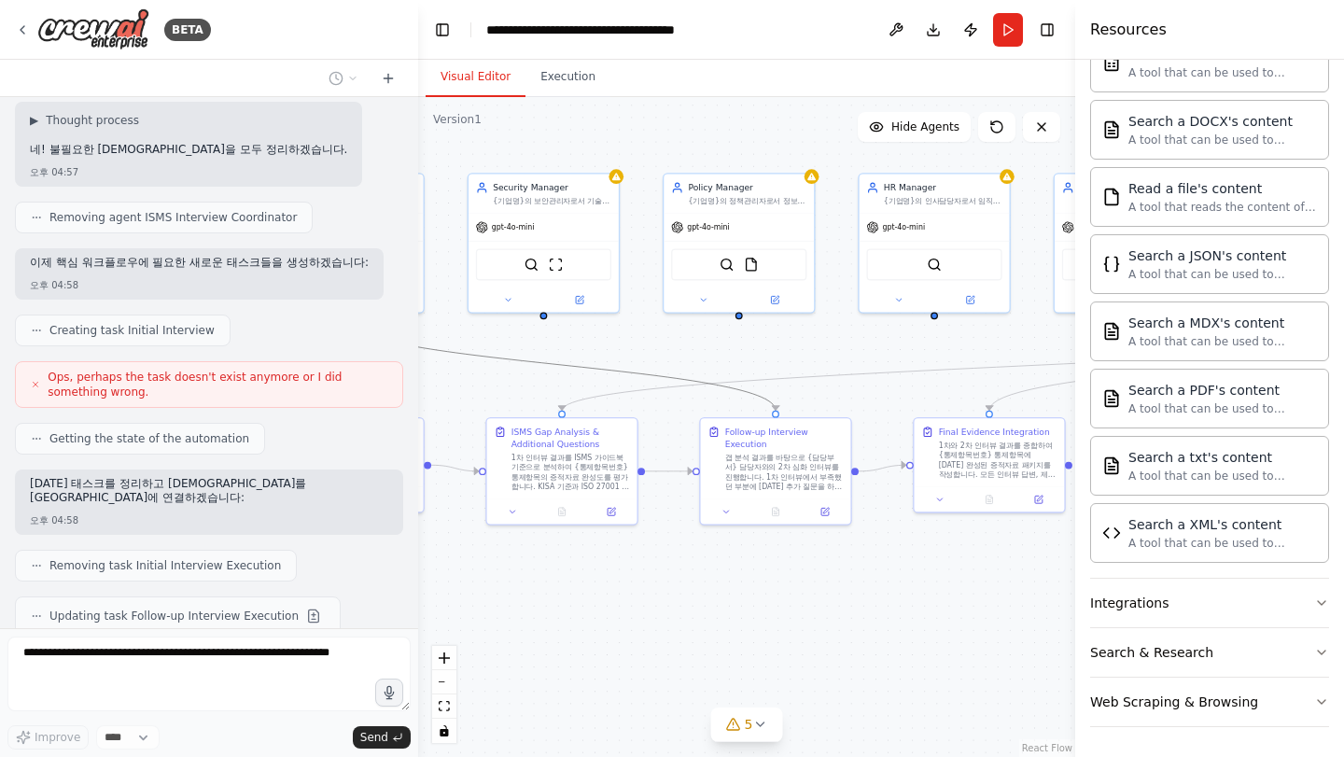
drag, startPoint x: 597, startPoint y: 373, endPoint x: 1088, endPoint y: 334, distance: 492.7
click at [1088, 334] on div "BETA Objective We want to conduct an ISMS certification project that covers the…" at bounding box center [672, 378] width 1344 height 757
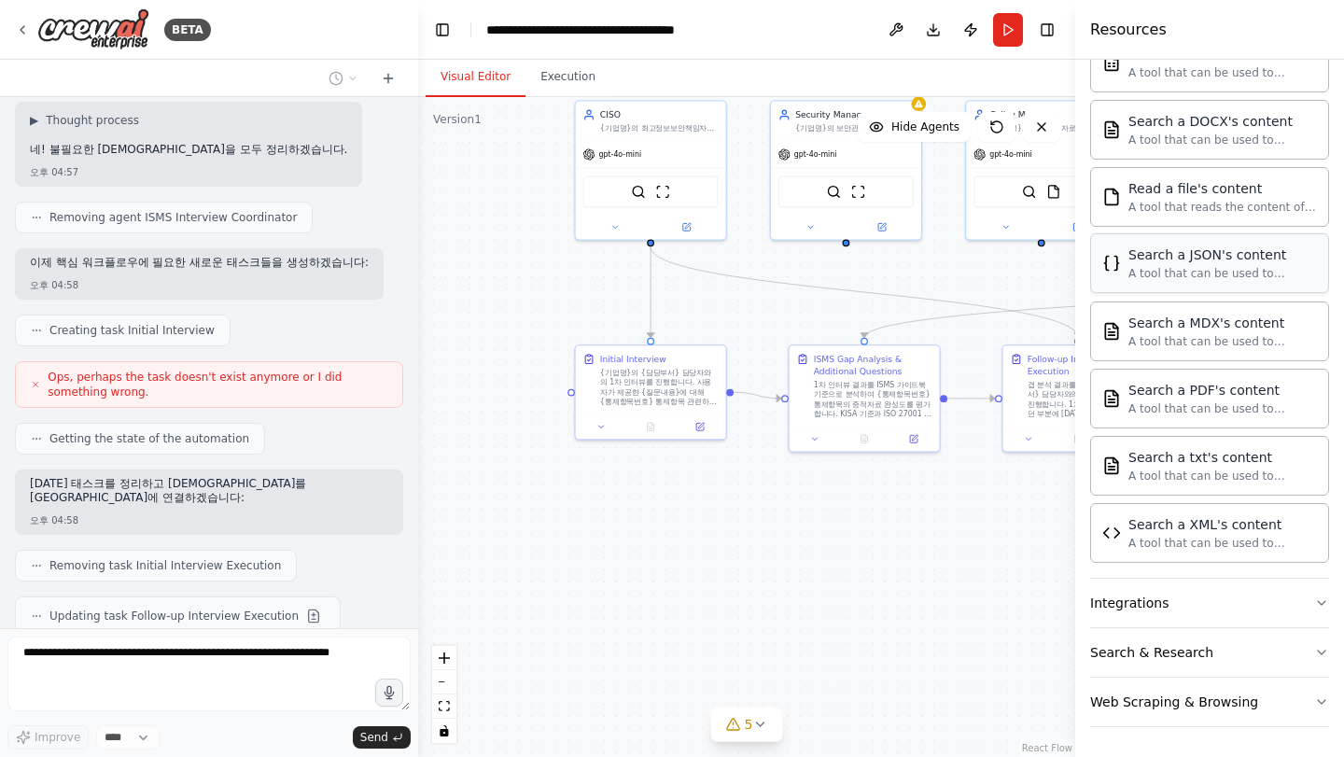
drag, startPoint x: 907, startPoint y: 327, endPoint x: 1113, endPoint y: 277, distance: 212.2
click at [1113, 277] on div "BETA Objective We want to conduct an ISMS certification project that covers the…" at bounding box center [672, 378] width 1344 height 757
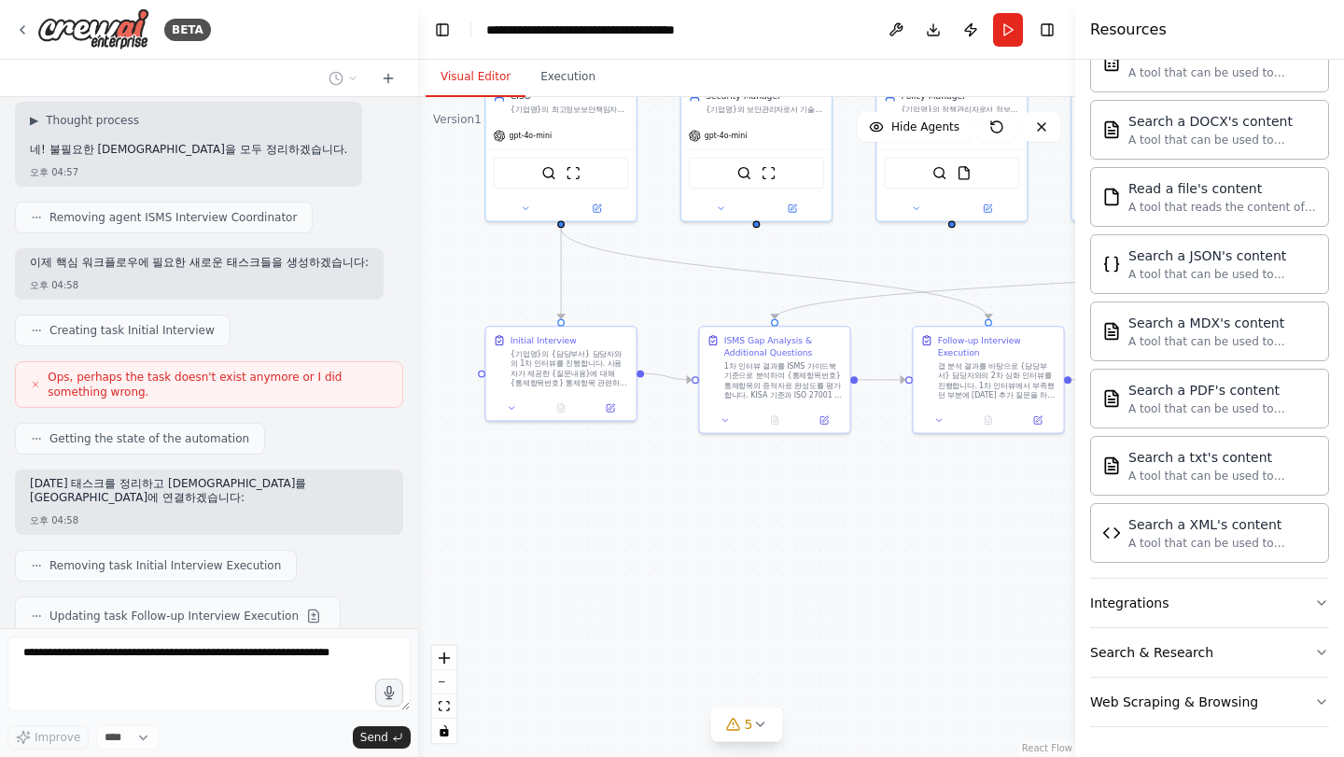
drag, startPoint x: 883, startPoint y: 553, endPoint x: 797, endPoint y: 531, distance: 88.5
click at [797, 531] on div ".deletable-edge-delete-btn { width: 20px; height: 20px; border: 0px solid #ffff…" at bounding box center [746, 427] width 657 height 660
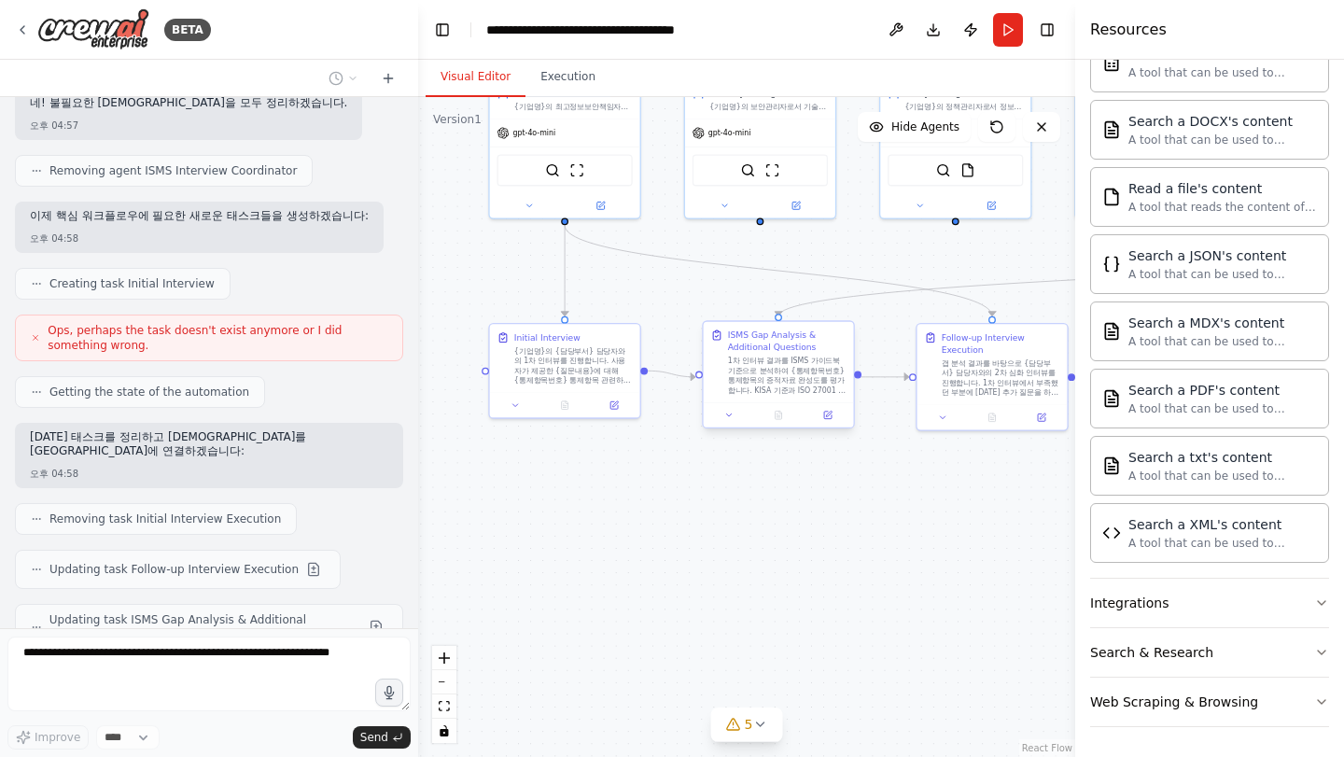
click at [794, 378] on div "1차 인터뷰 결과를 ISMS 가이드북 기준으로 분석하여 {통제항목번호} 통제항목의 증적자료 완성도를 평가합니다. KISA 기준과 ISO 270…" at bounding box center [787, 375] width 119 height 39
click at [739, 420] on button at bounding box center [730, 415] width 42 height 15
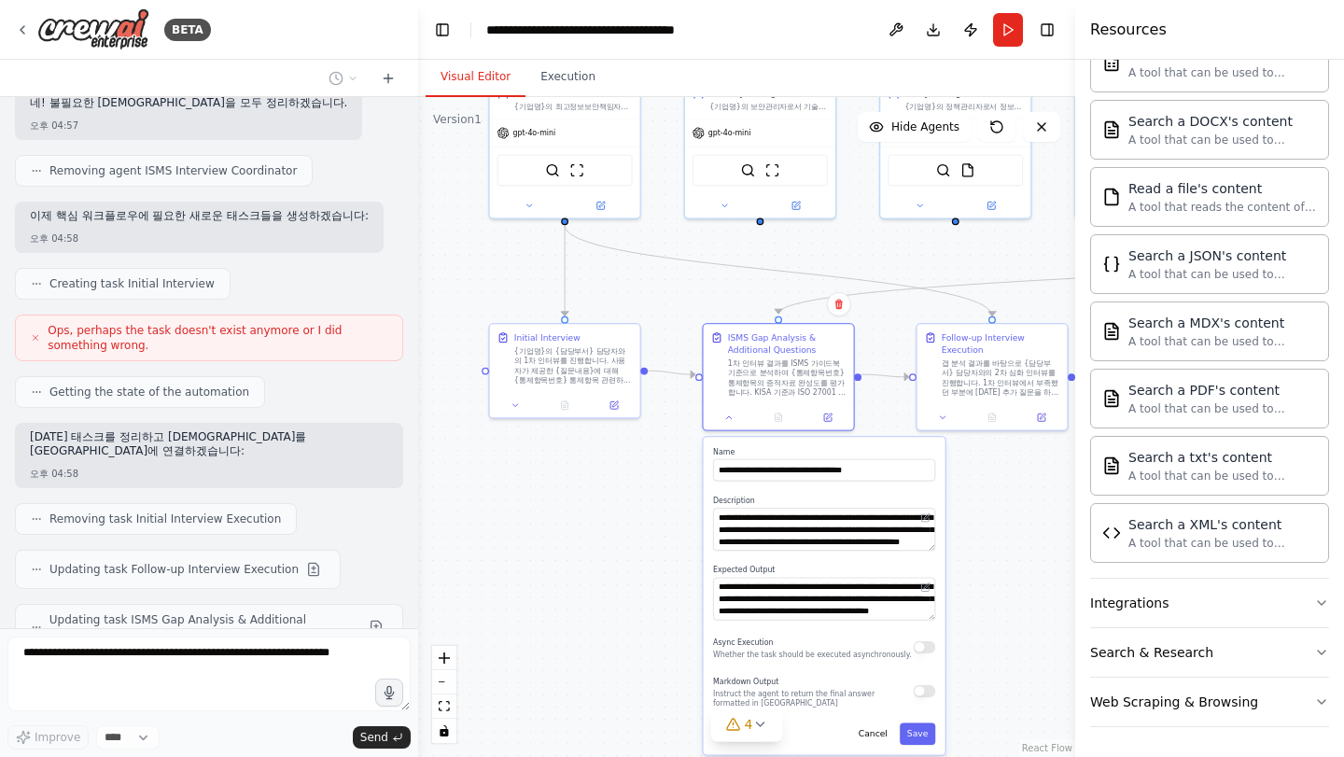
scroll to position [9018, 0]
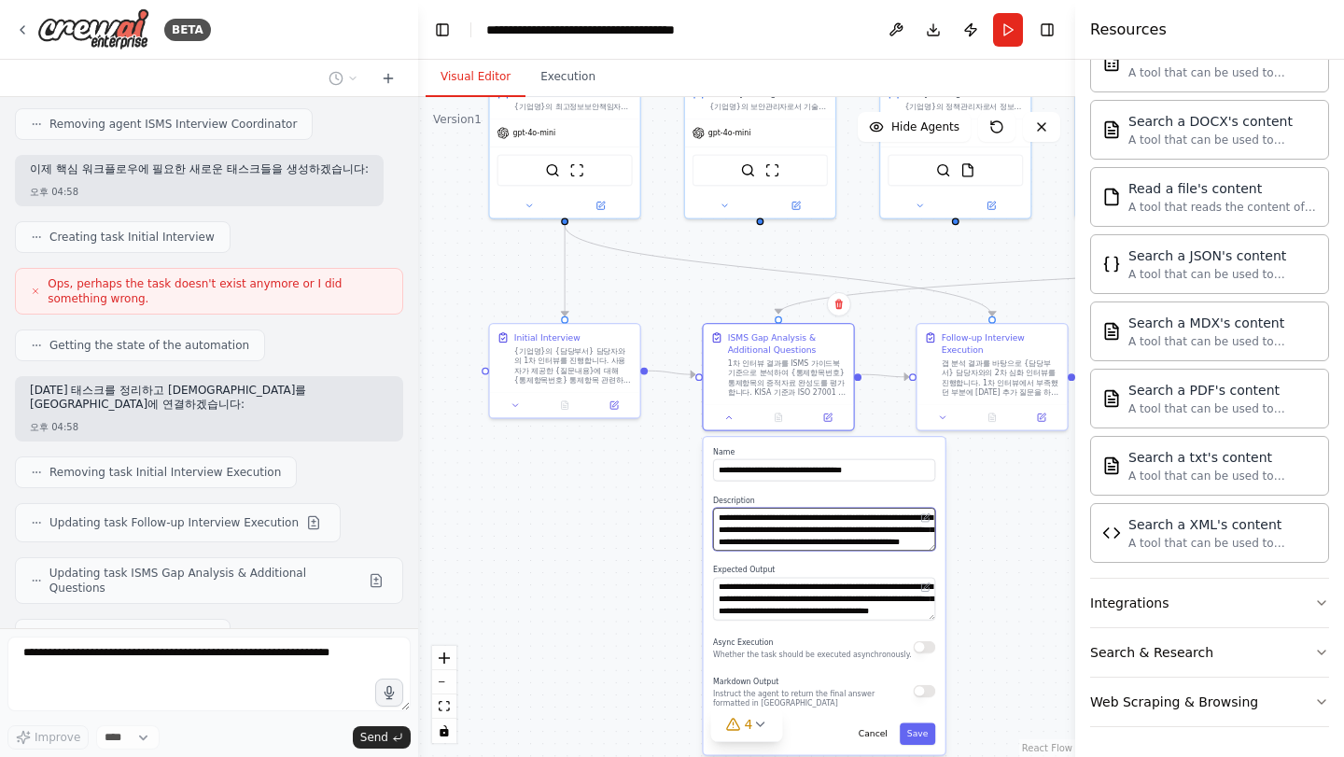
click at [768, 541] on textarea "**********" at bounding box center [824, 529] width 222 height 43
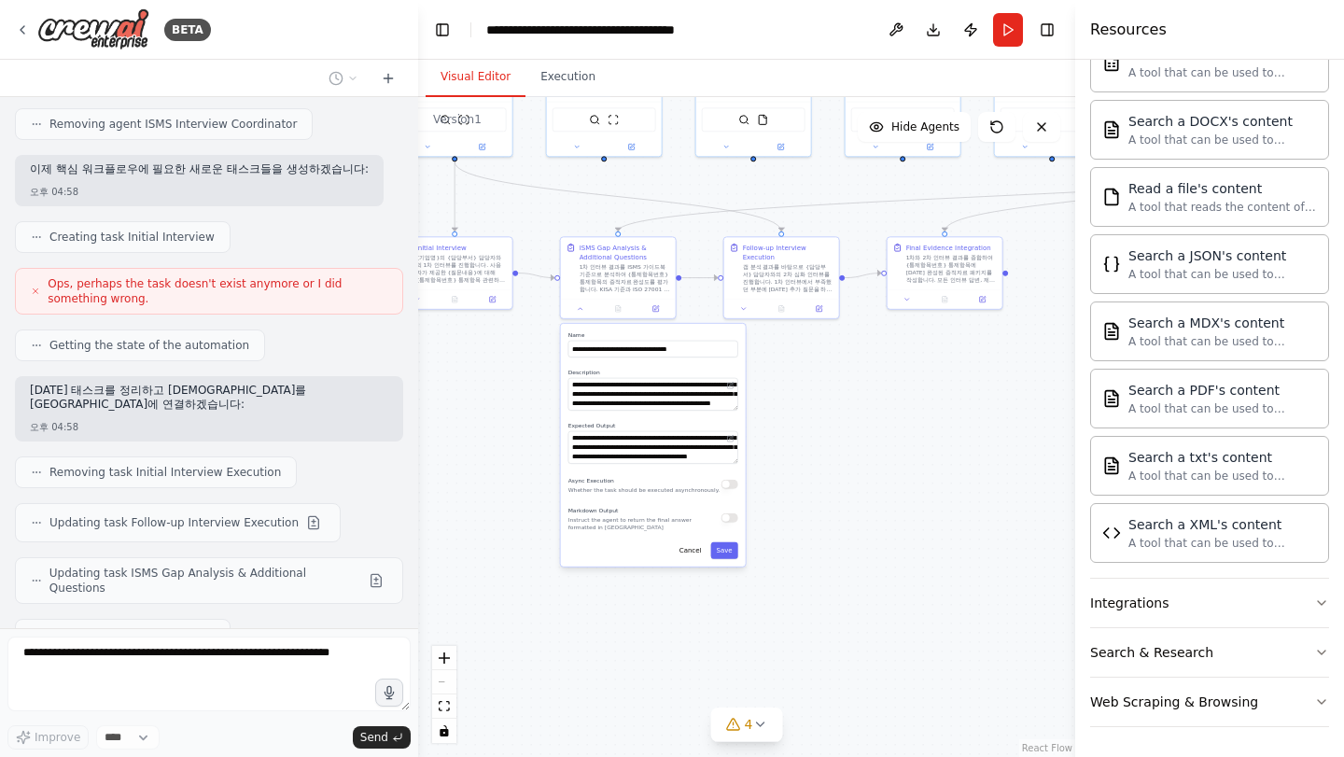
drag, startPoint x: 992, startPoint y: 530, endPoint x: 792, endPoint y: 350, distance: 269.7
click at [792, 350] on div ".deletable-edge-delete-btn { width: 20px; height: 20px; border: 0px solid #ffff…" at bounding box center [746, 427] width 657 height 660
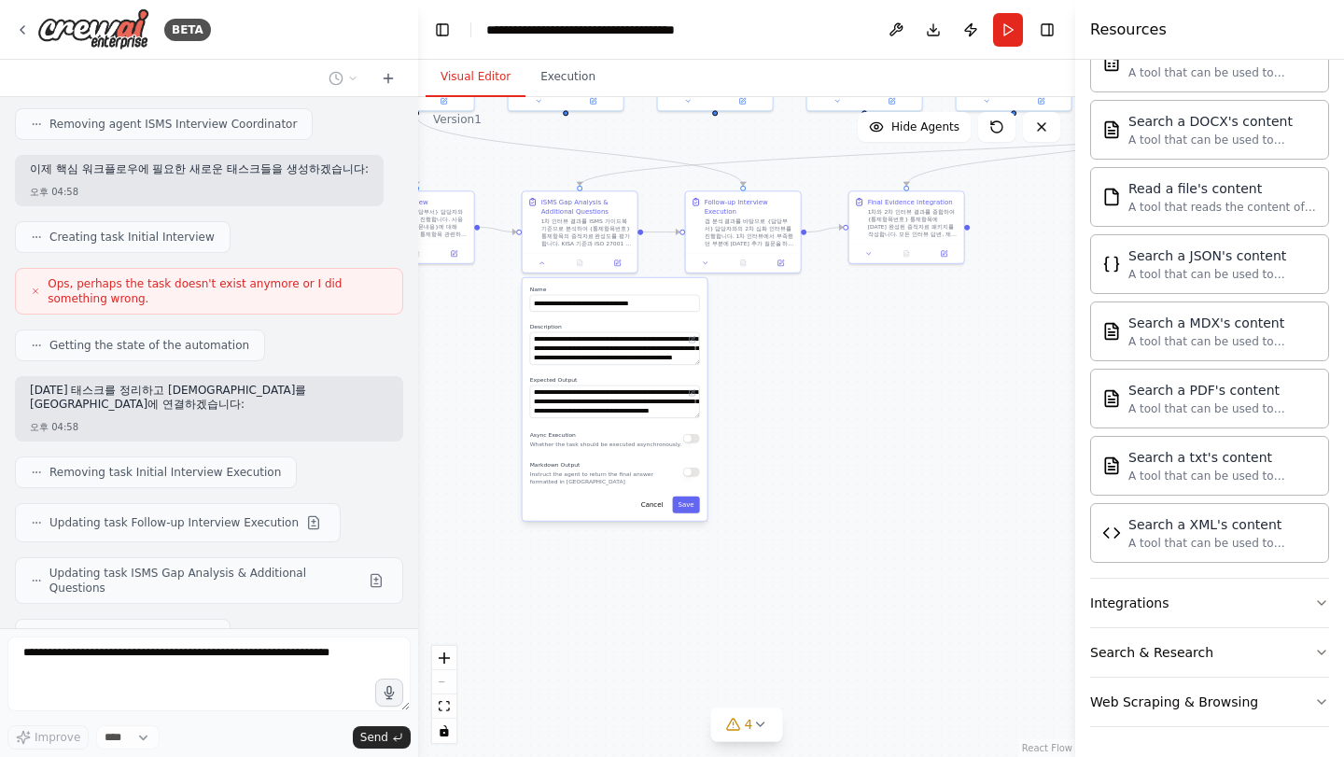
click at [817, 371] on div ".deletable-edge-delete-btn { width: 20px; height: 20px; border: 0px solid #ffff…" at bounding box center [746, 427] width 657 height 660
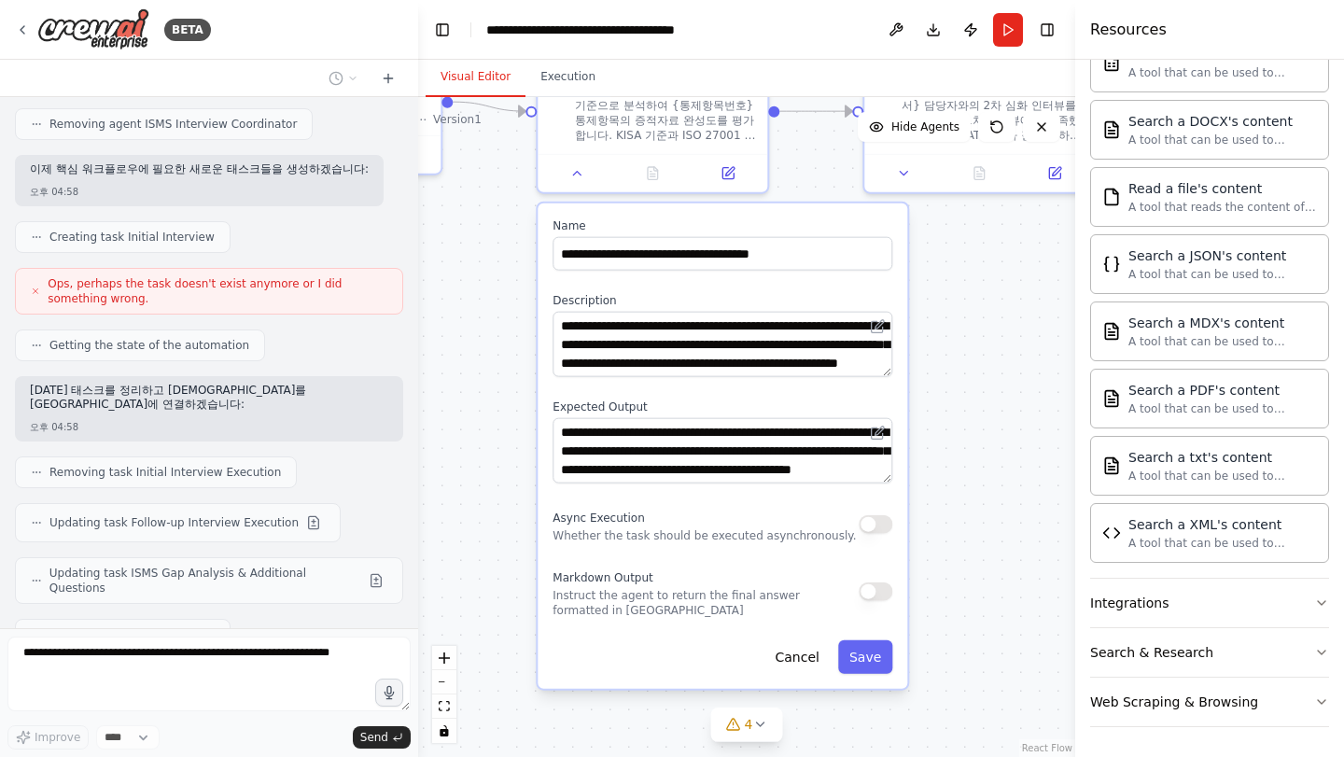
drag, startPoint x: 699, startPoint y: 354, endPoint x: 923, endPoint y: 379, distance: 225.5
click at [1009, 372] on div ".deletable-edge-delete-btn { width: 20px; height: 20px; border: 0px solid #ffff…" at bounding box center [746, 427] width 657 height 660
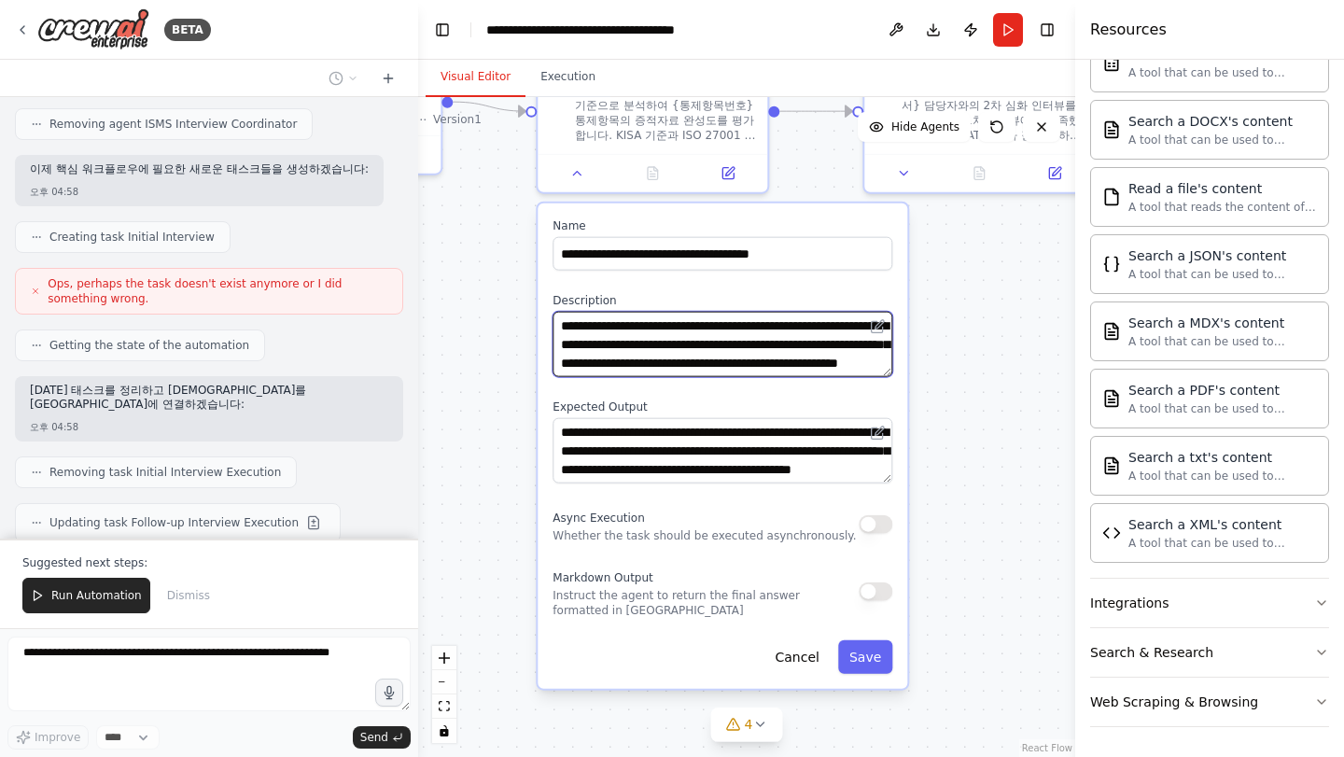
scroll to position [56, 0]
drag, startPoint x: 610, startPoint y: 320, endPoint x: 864, endPoint y: 363, distance: 257.6
click at [864, 363] on textarea "**********" at bounding box center [723, 344] width 340 height 65
click at [853, 364] on textarea "**********" at bounding box center [723, 344] width 340 height 65
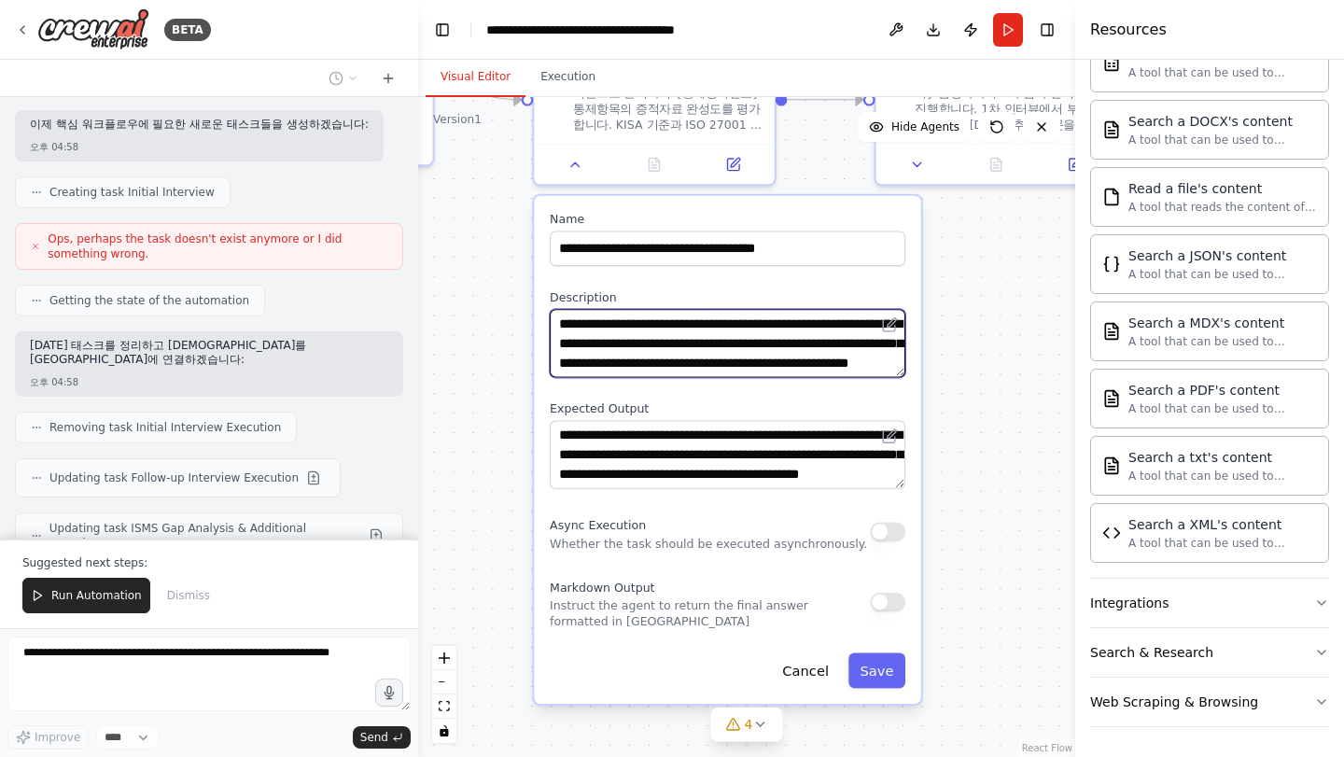
scroll to position [0, 0]
click at [660, 359] on textarea "**********" at bounding box center [728, 343] width 356 height 68
click at [627, 362] on textarea "**********" at bounding box center [728, 343] width 356 height 68
click at [602, 362] on textarea "**********" at bounding box center [728, 343] width 356 height 68
drag, startPoint x: 584, startPoint y: 365, endPoint x: 823, endPoint y: 366, distance: 238.1
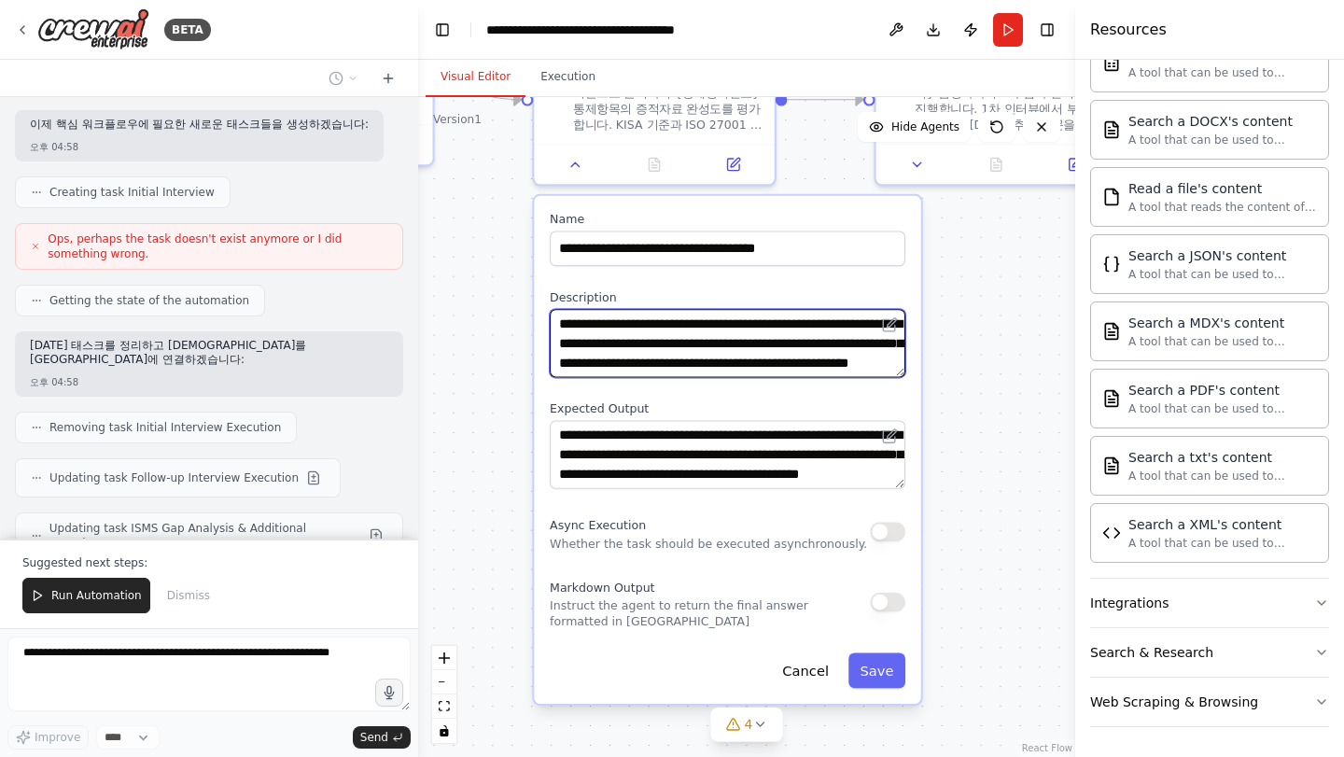
click at [823, 366] on textarea "**********" at bounding box center [728, 343] width 356 height 68
click at [823, 351] on textarea "**********" at bounding box center [728, 343] width 356 height 68
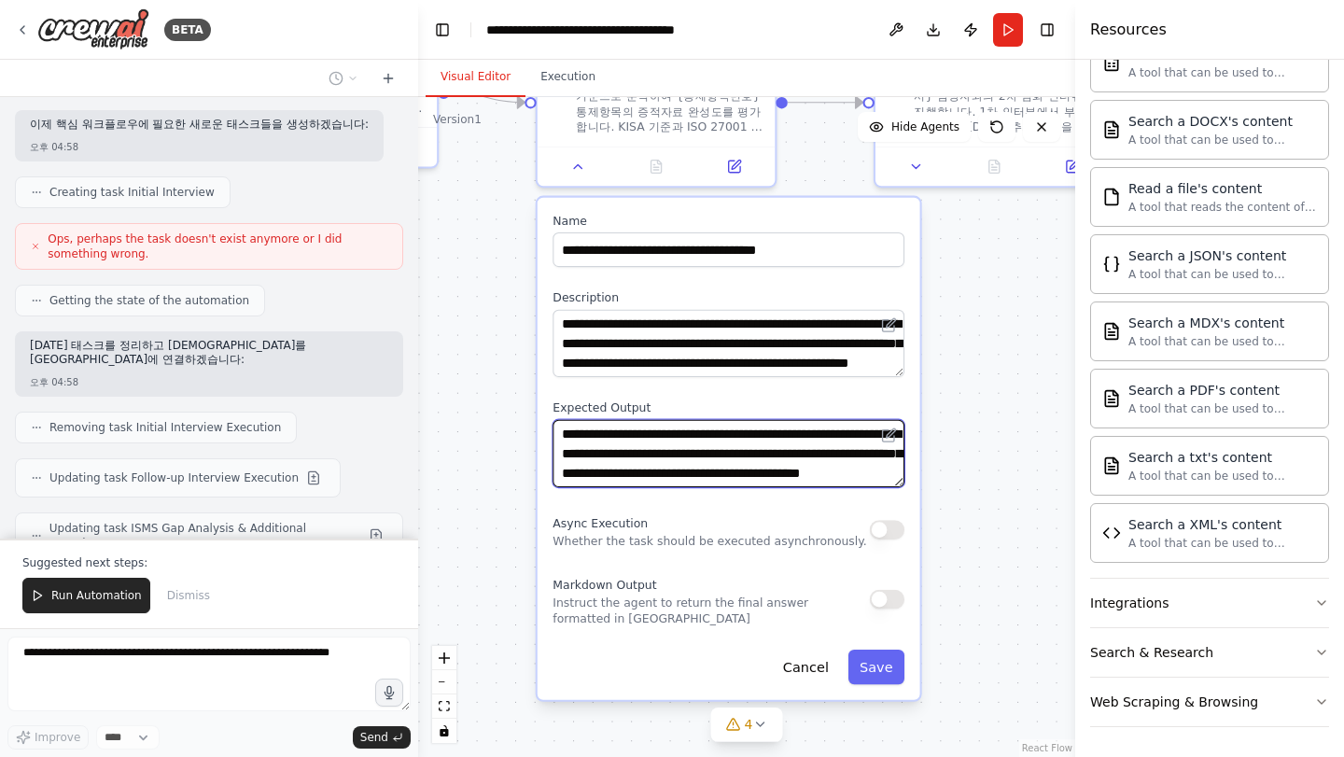
drag, startPoint x: 818, startPoint y: 438, endPoint x: 805, endPoint y: 444, distance: 14.6
click at [817, 438] on textarea "**********" at bounding box center [729, 453] width 352 height 67
click at [705, 465] on textarea "**********" at bounding box center [729, 453] width 352 height 67
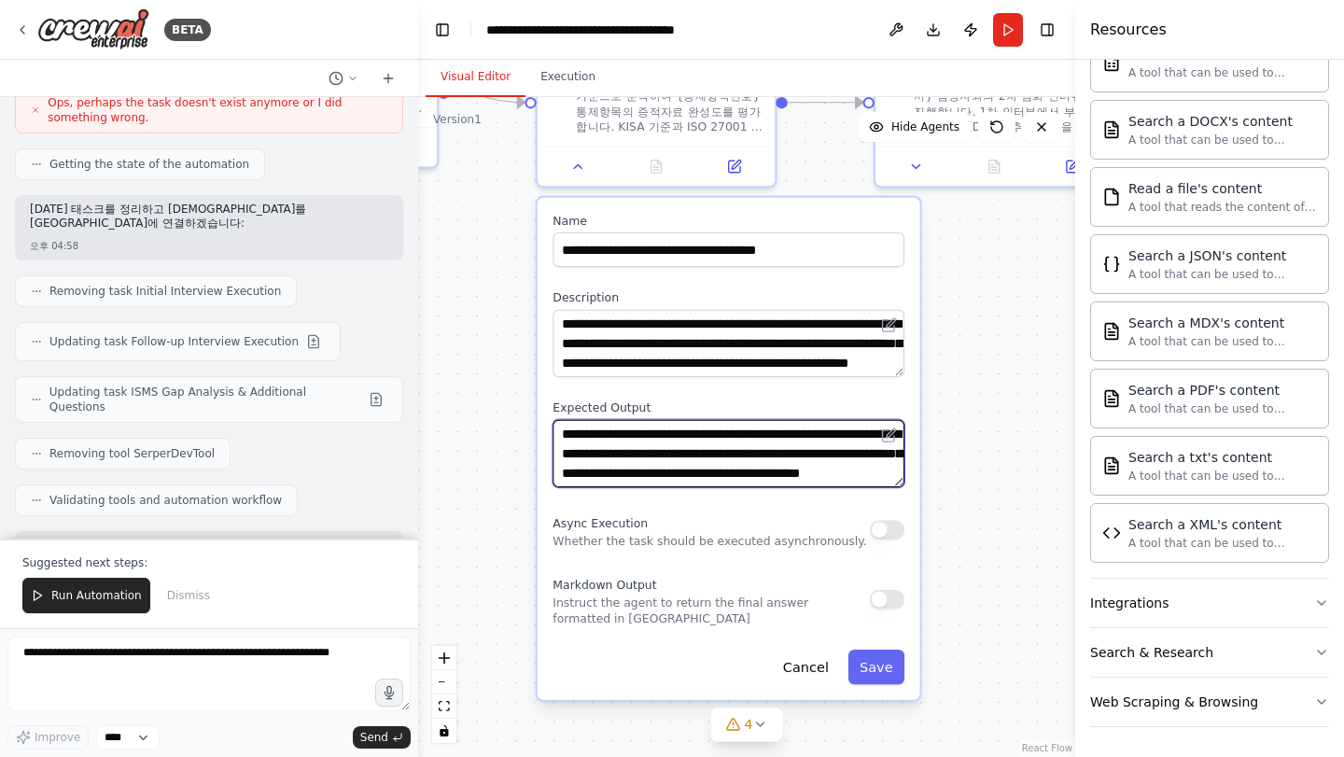
click at [801, 474] on textarea "**********" at bounding box center [729, 453] width 352 height 67
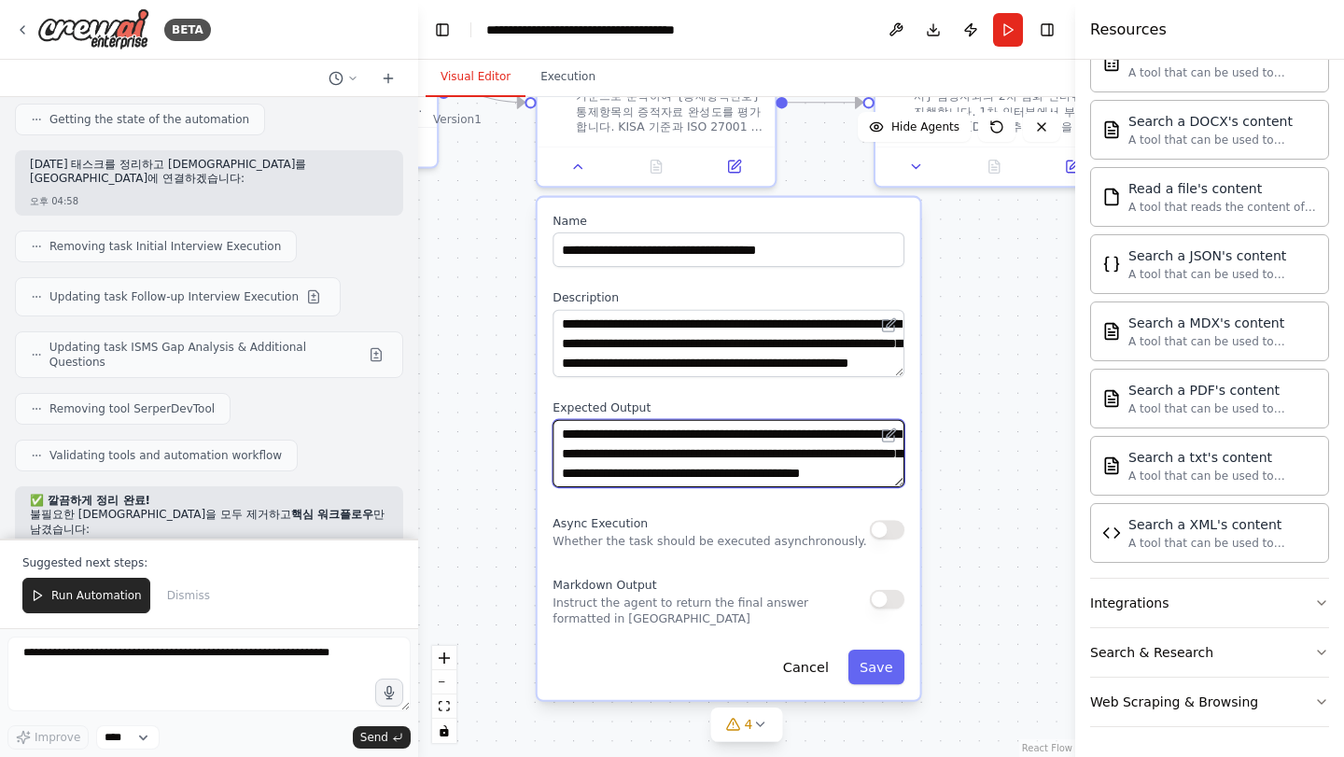
click at [831, 476] on textarea "**********" at bounding box center [729, 453] width 352 height 67
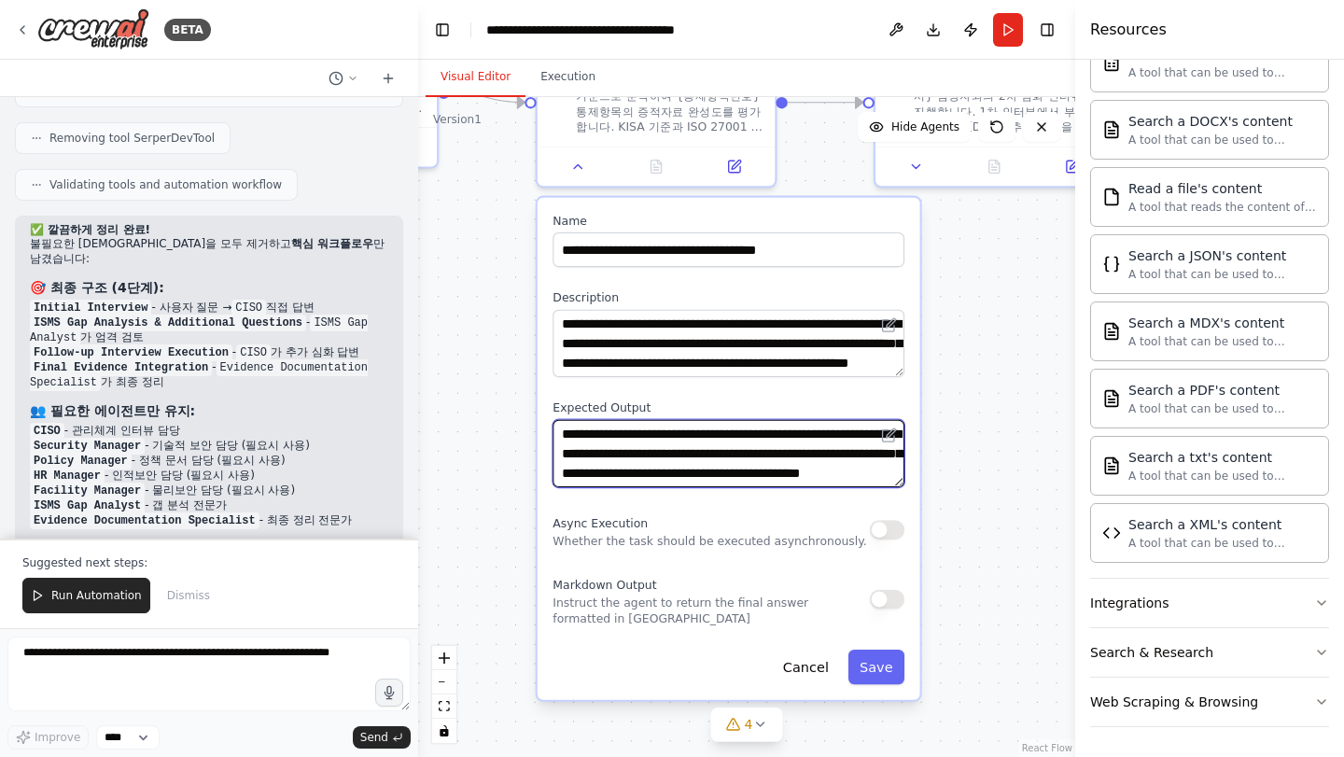
scroll to position [9533, 0]
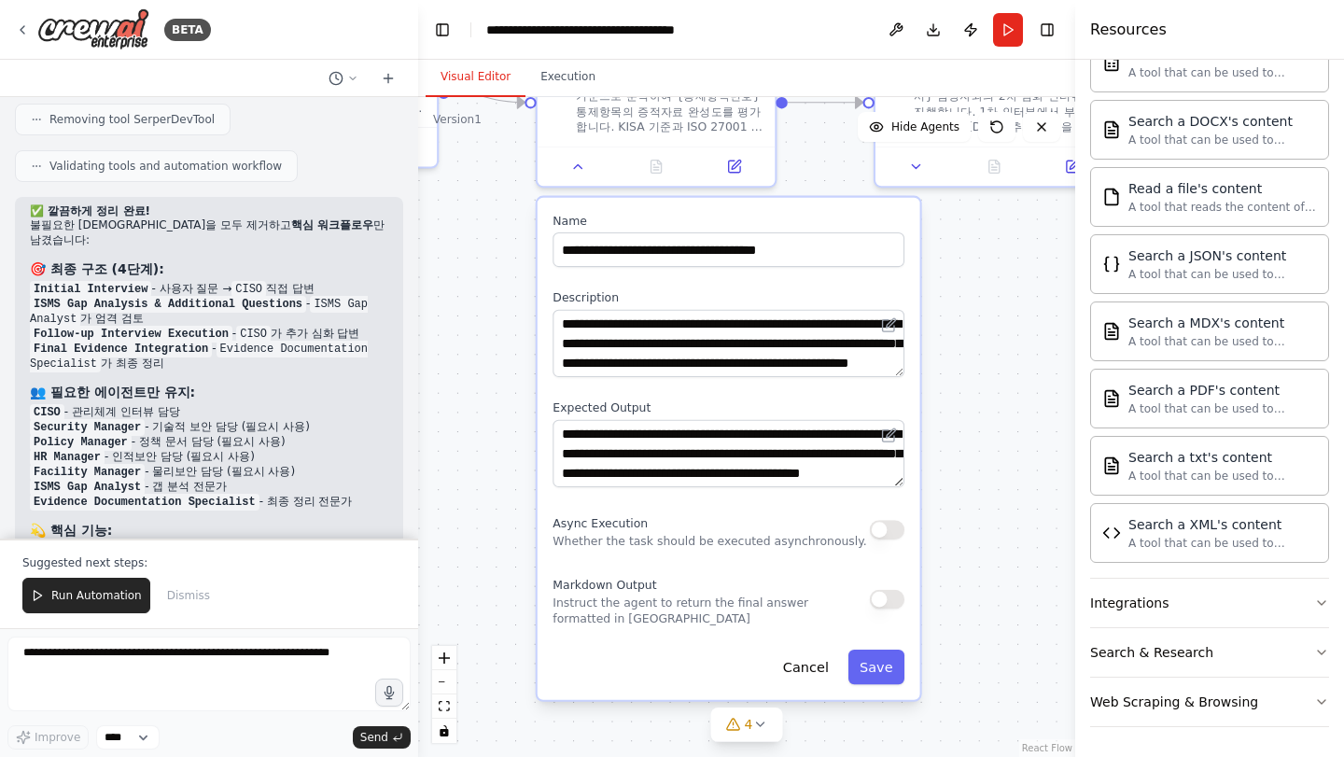
click at [512, 274] on div ".deletable-edge-delete-btn { width: 20px; height: 20px; border: 0px solid #ffff…" at bounding box center [746, 427] width 657 height 660
click at [799, 669] on button "Cancel" at bounding box center [805, 667] width 69 height 35
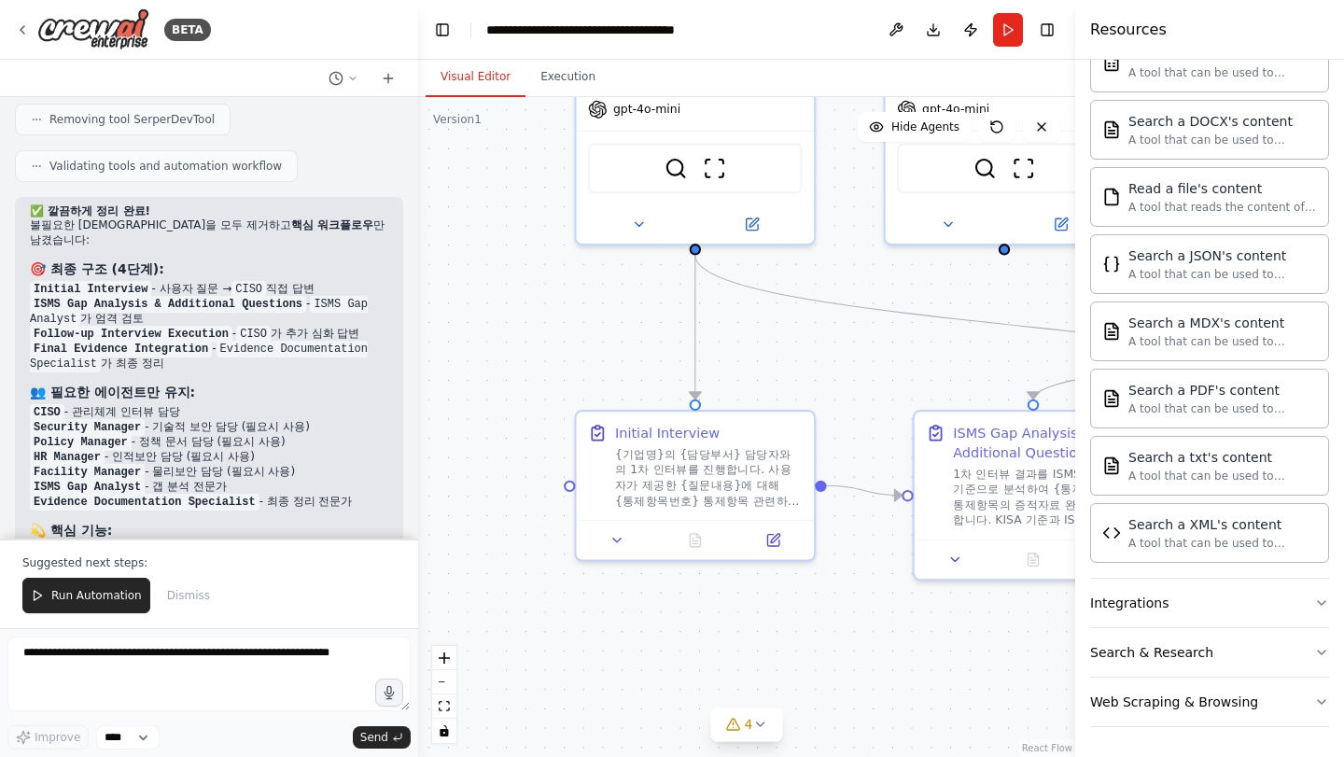
drag, startPoint x: 556, startPoint y: 355, endPoint x: 942, endPoint y: 756, distance: 557.3
click at [942, 756] on div ".deletable-edge-delete-btn { width: 20px; height: 20px; border: 0px solid #ffff…" at bounding box center [746, 427] width 657 height 660
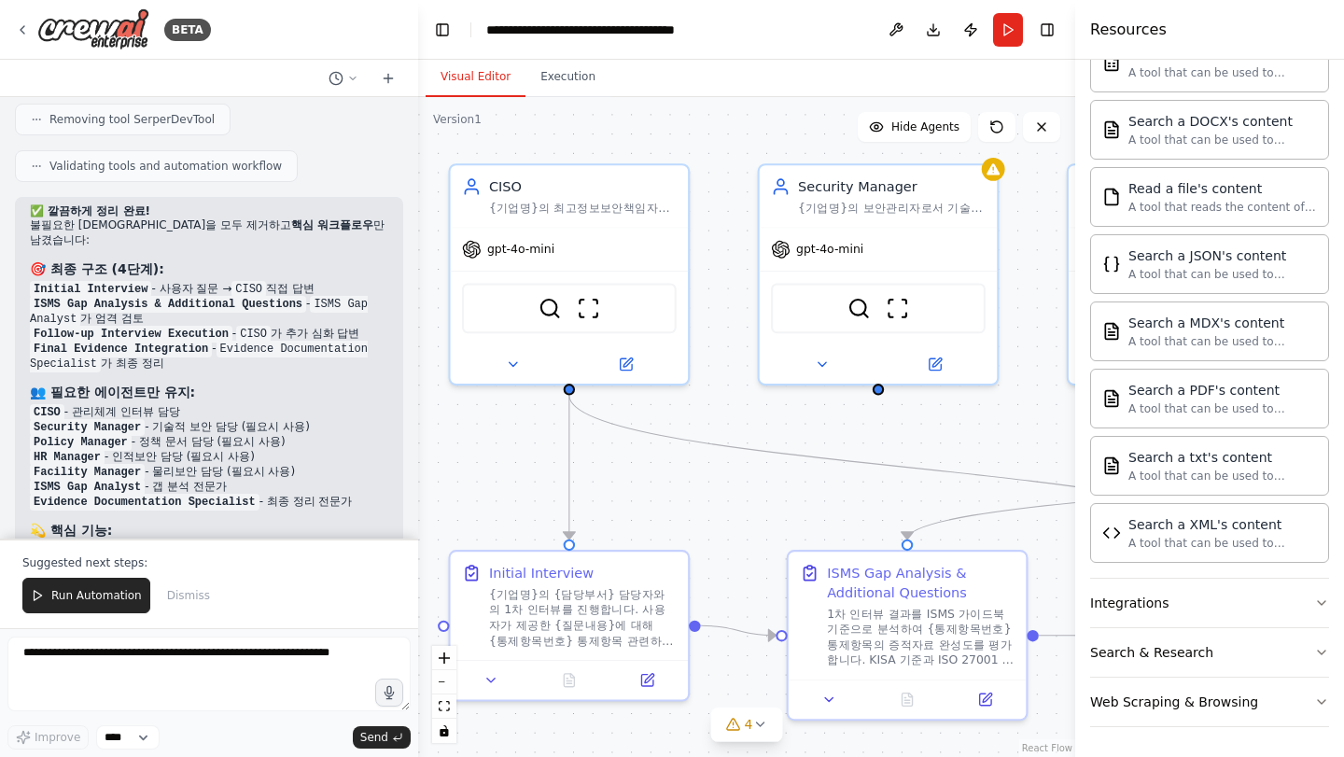
drag, startPoint x: 864, startPoint y: 401, endPoint x: 728, endPoint y: 533, distance: 188.8
click at [728, 533] on div ".deletable-edge-delete-btn { width: 20px; height: 20px; border: 0px solid #ffff…" at bounding box center [746, 427] width 657 height 660
drag, startPoint x: 893, startPoint y: 467, endPoint x: 852, endPoint y: 471, distance: 40.4
click at [852, 471] on div ".deletable-edge-delete-btn { width: 20px; height: 20px; border: 0px solid #ffff…" at bounding box center [746, 427] width 657 height 660
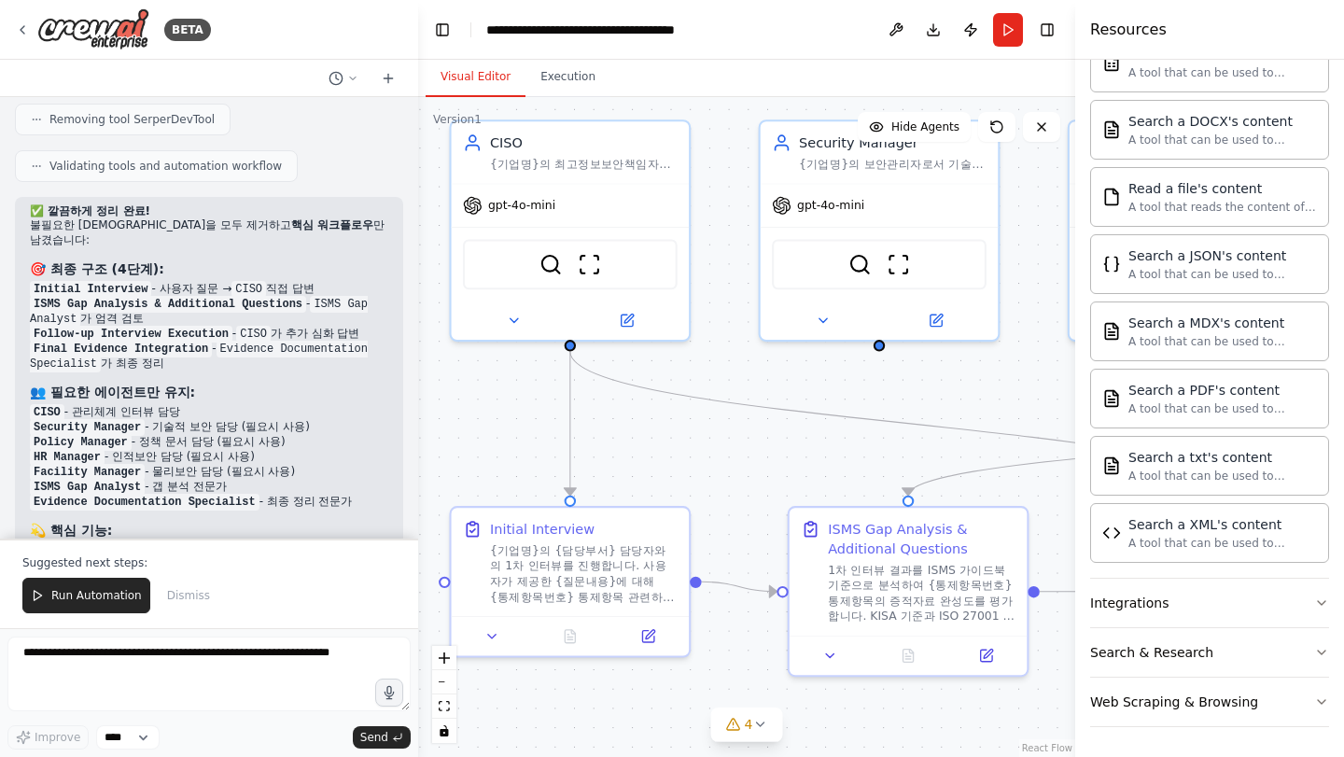
drag, startPoint x: 831, startPoint y: 532, endPoint x: 832, endPoint y: 488, distance: 43.9
click at [832, 488] on div ".deletable-edge-delete-btn { width: 20px; height: 20px; border: 0px solid #ffff…" at bounding box center [746, 427] width 657 height 660
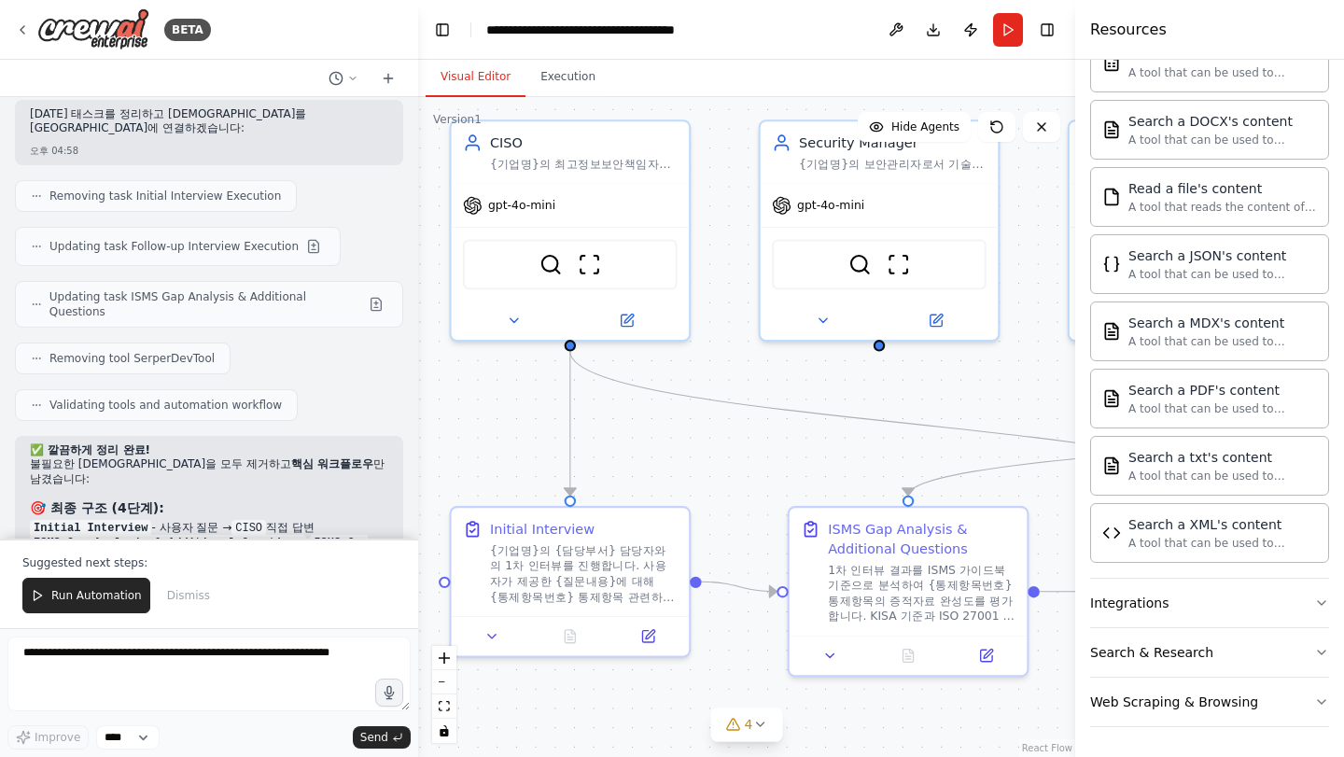
scroll to position [9402, 0]
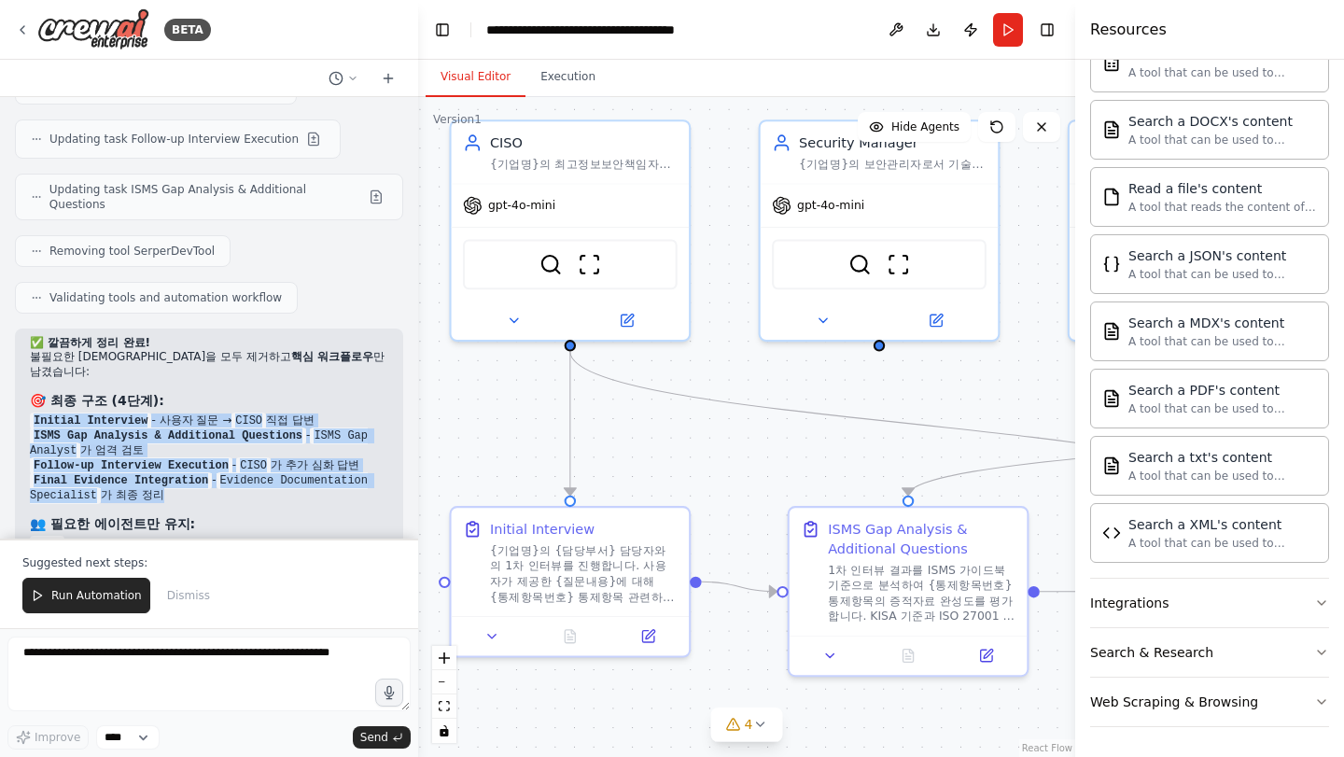
drag, startPoint x: 18, startPoint y: 272, endPoint x: 290, endPoint y: 351, distance: 283.9
click at [290, 351] on div "✅ 깔끔하게 정리 완료! 불필요한 에이전트들을 모두 제거하고 핵심 워크플로우 만 남겼습니다: 🎯 최종 구조 (4단계): Initial Inte…" at bounding box center [209, 565] width 388 height 473
click at [290, 473] on li "Final Evidence Integration - Evidence Documentation Specialist 가 최종 정리" at bounding box center [209, 488] width 359 height 30
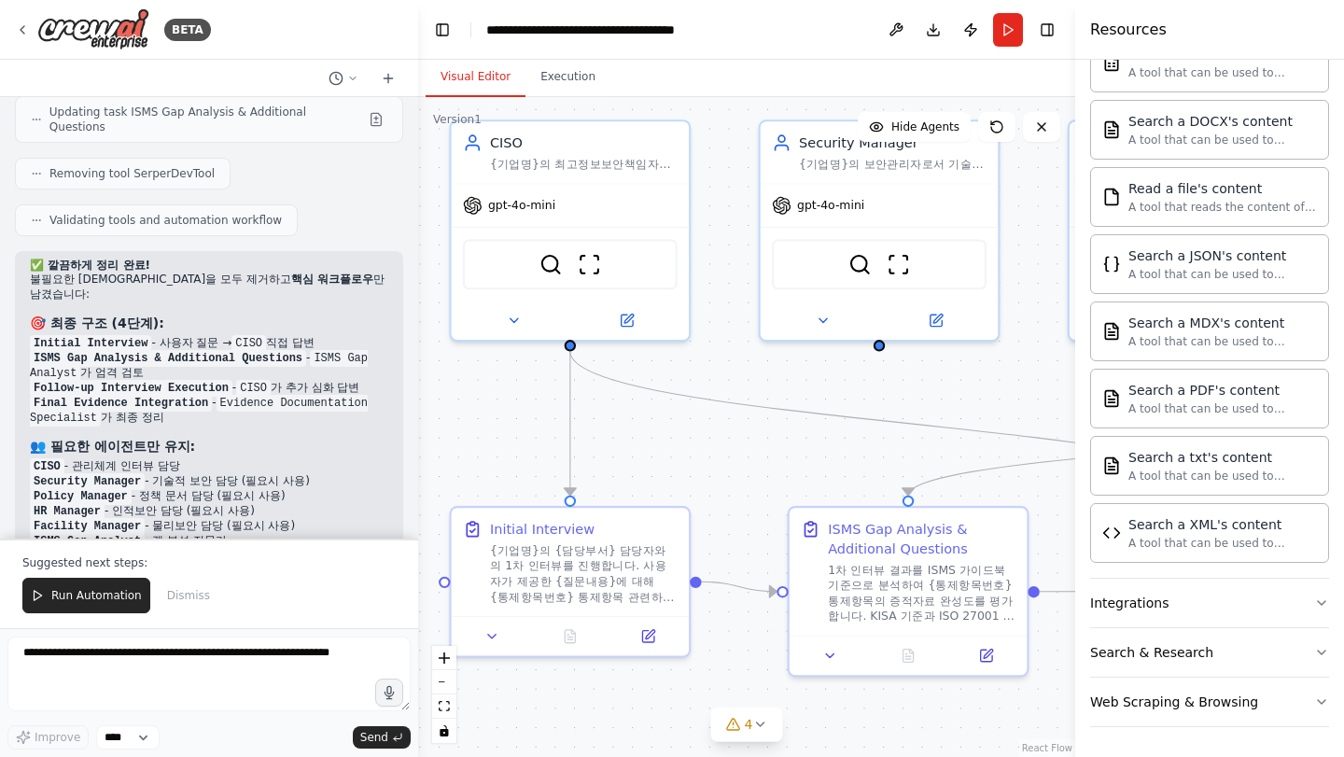
scroll to position [9533, 0]
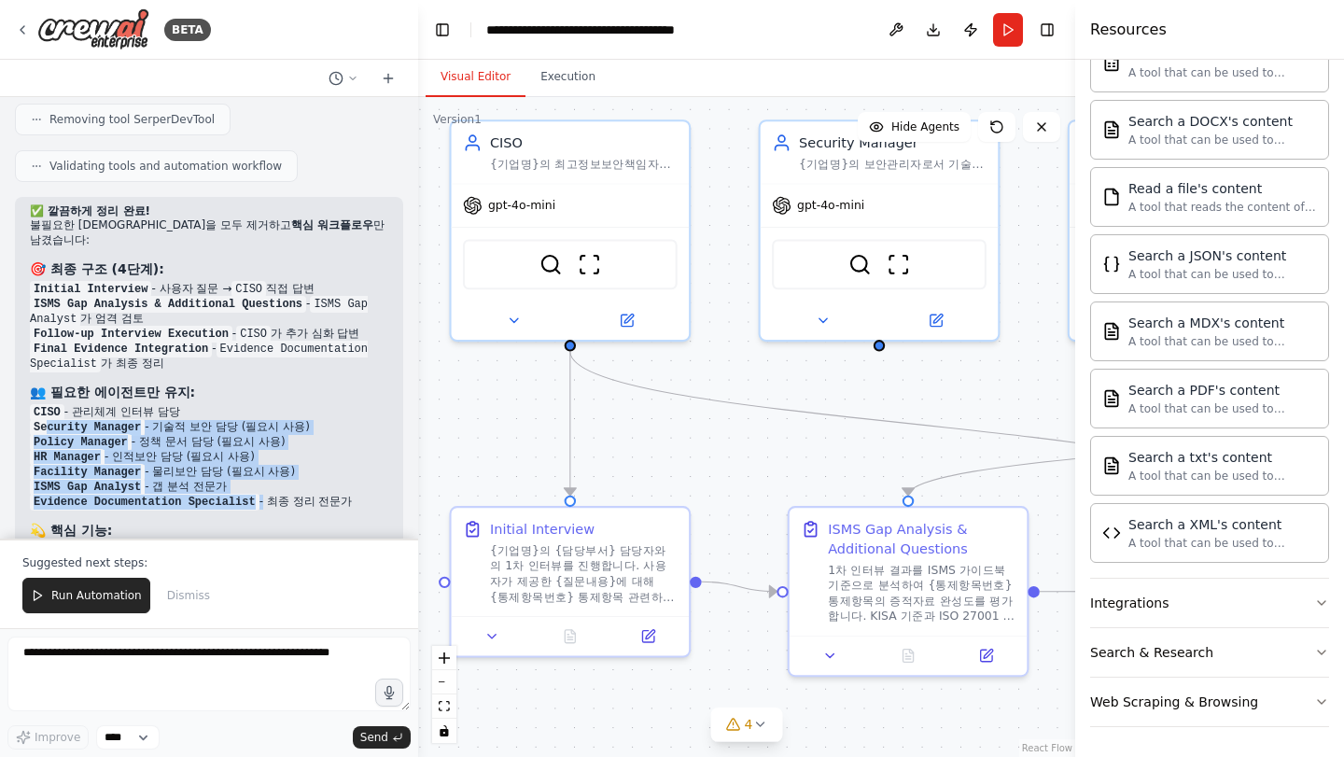
drag, startPoint x: 48, startPoint y: 279, endPoint x: 267, endPoint y: 354, distance: 231.8
click at [267, 405] on ul "CISO - 관리체계 인터뷰 담당 Security Manager - 기술적 보안 담당 (필요시 사용) Policy Manager - 정책 문서…" at bounding box center [209, 457] width 359 height 105
click at [267, 495] on li "Evidence Documentation Specialist - 최종 정리 전문가" at bounding box center [209, 502] width 359 height 15
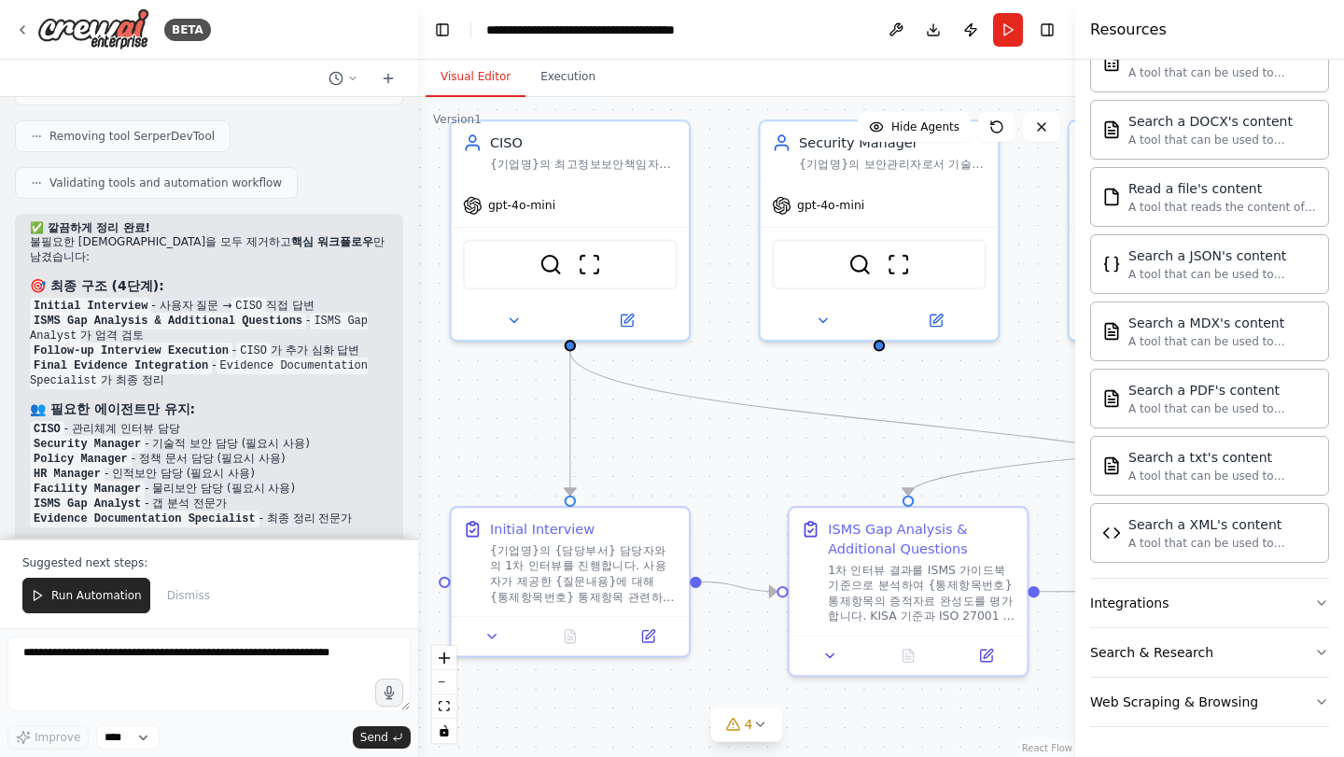
scroll to position [9500, 0]
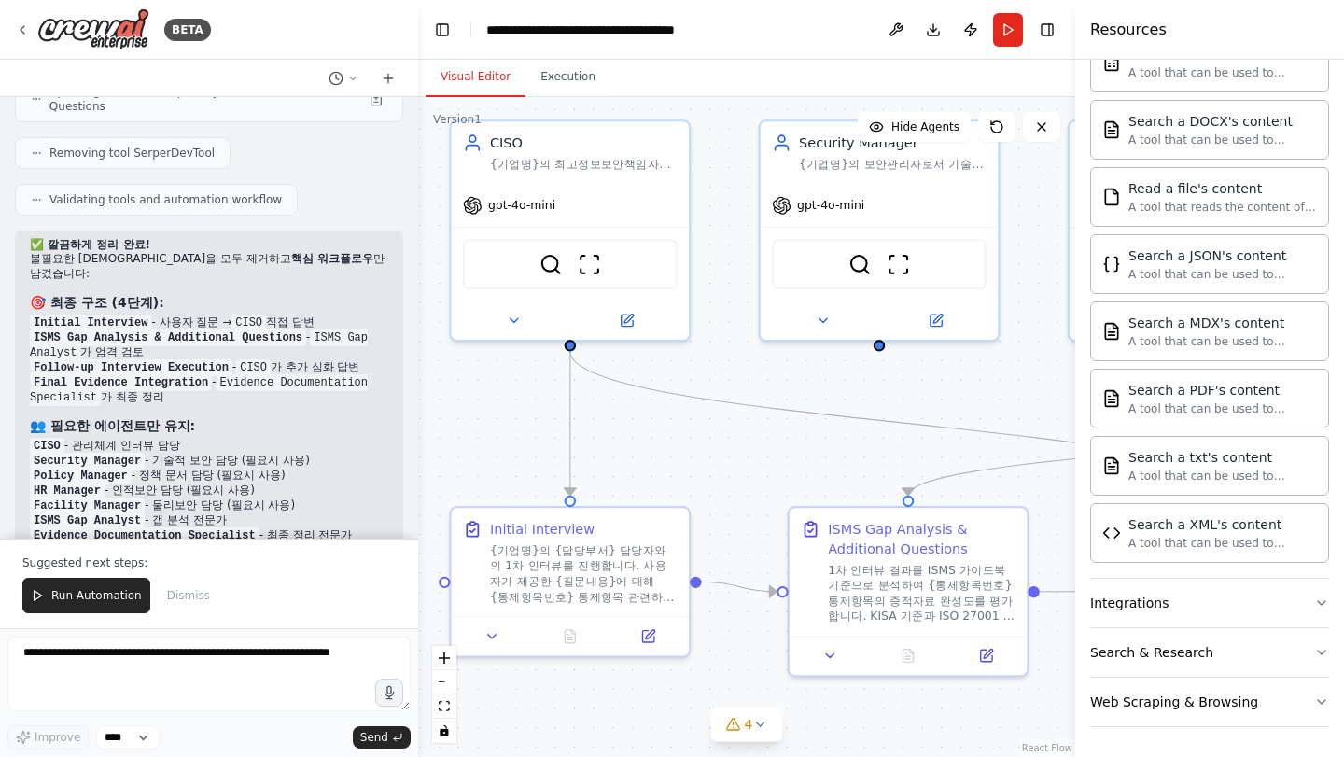
drag, startPoint x: 30, startPoint y: 295, endPoint x: 272, endPoint y: 375, distance: 254.8
click at [272, 439] on ul "CISO - 관리체계 인터뷰 담당 Security Manager - 기술적 보안 담당 (필요시 사용) Policy Manager - 정책 문서…" at bounding box center [209, 491] width 359 height 105
click at [272, 514] on li "ISMS Gap Analyst - 갭 분석 전문가" at bounding box center [209, 521] width 359 height 15
drag, startPoint x: 279, startPoint y: 389, endPoint x: 17, endPoint y: 283, distance: 283.1
click at [17, 283] on div "✅ 깔끔하게 정리 완료! 불필요한 에이전트들을 모두 제거하고 핵심 워크플로우 만 남겼습니다: 🎯 최종 구조 (4단계): Initial Inte…" at bounding box center [209, 467] width 388 height 473
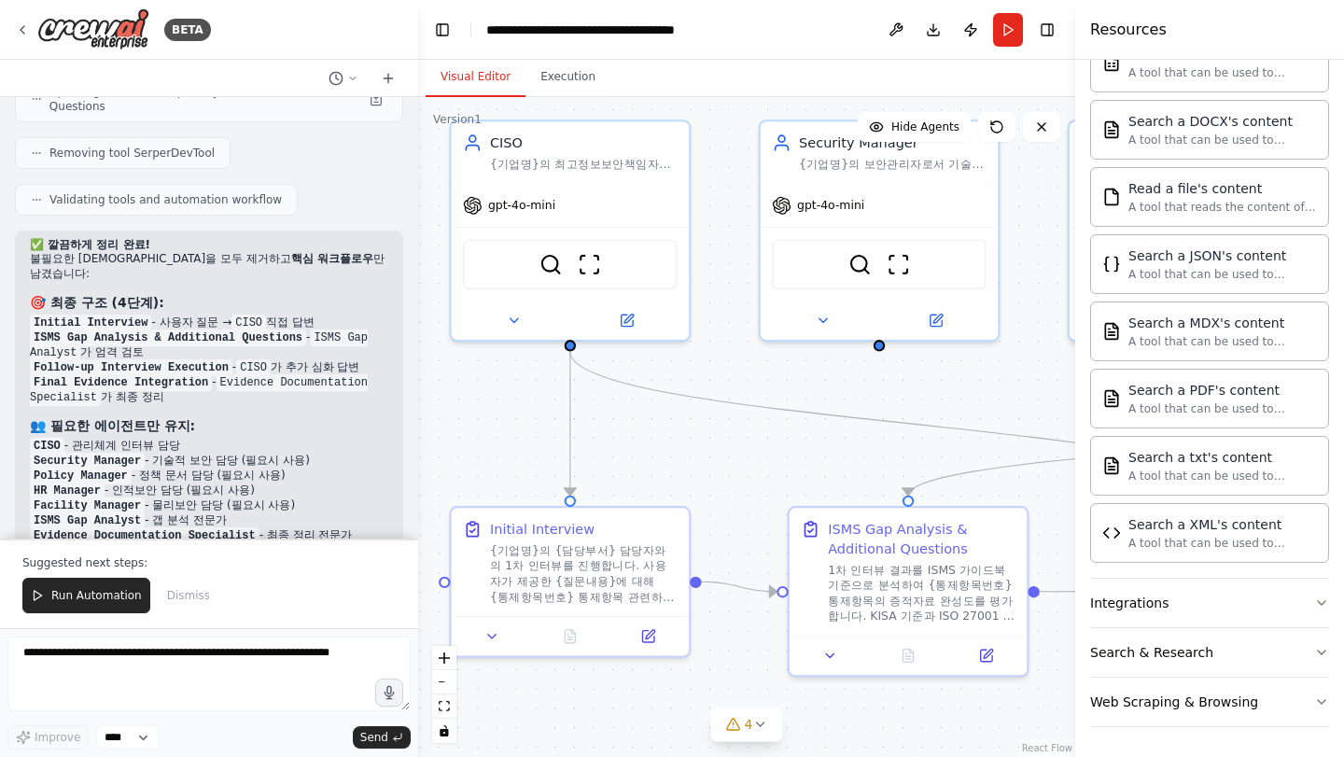
click at [18, 283] on div "✅ 깔끔하게 정리 완료! 불필요한 에이전트들을 모두 제거하고 핵심 워크플로우 만 남겼습니다: 🎯 최종 구조 (4단계): Initial Inte…" at bounding box center [209, 467] width 388 height 473
drag, startPoint x: 29, startPoint y: 367, endPoint x: 256, endPoint y: 377, distance: 227.1
click at [256, 377] on div "✅ 깔끔하게 정리 완료! 불필요한 에이전트들을 모두 제거하고 핵심 워크플로우 만 남겼습니다: 🎯 최종 구조 (4단계): Initial Inte…" at bounding box center [209, 467] width 388 height 473
click at [256, 514] on li "ISMS Gap Analyst - 갭 분석 전문가" at bounding box center [209, 521] width 359 height 15
drag, startPoint x: 329, startPoint y: 388, endPoint x: 158, endPoint y: 388, distance: 170.9
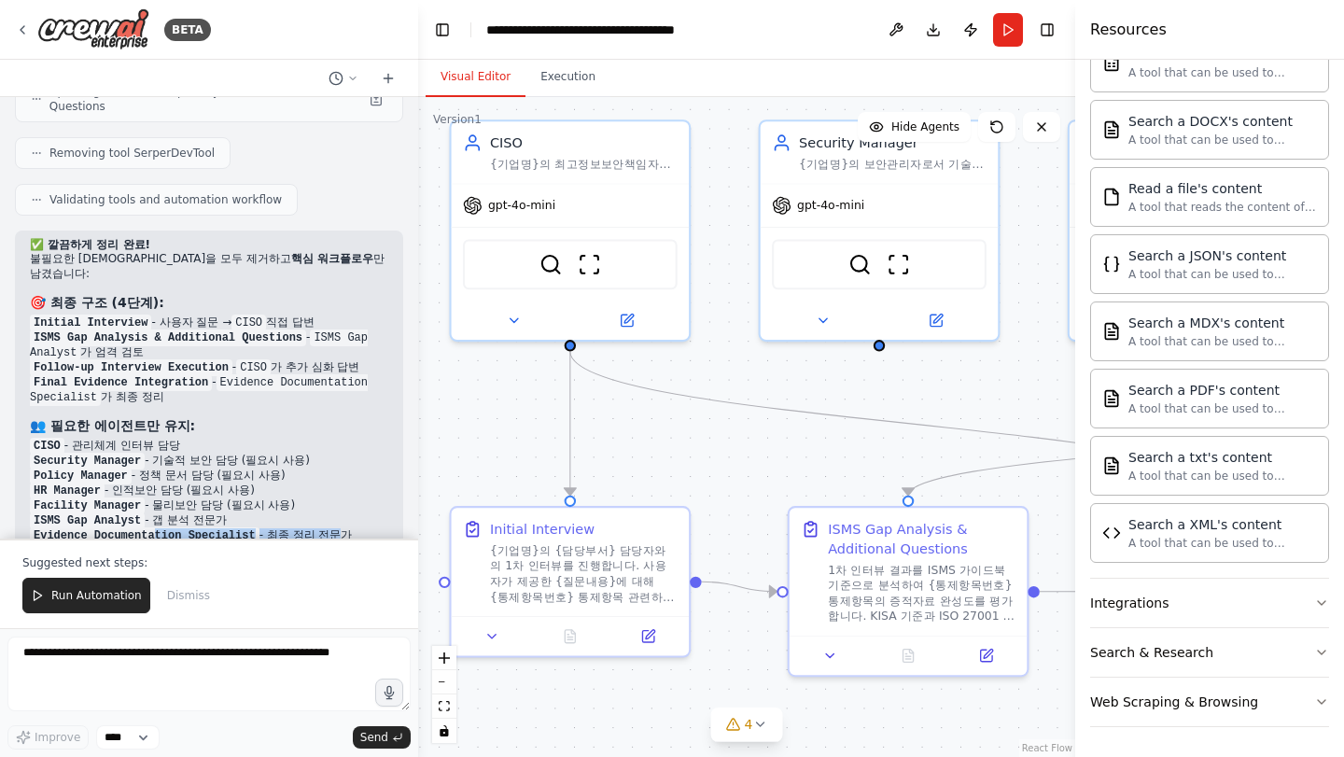
click at [158, 528] on li "Evidence Documentation Specialist - 최종 정리 전문가" at bounding box center [209, 535] width 359 height 15
click at [158, 528] on code "Evidence Documentation Specialist" at bounding box center [145, 536] width 230 height 17
drag, startPoint x: 57, startPoint y: 388, endPoint x: 218, endPoint y: 388, distance: 160.6
click at [218, 528] on code "Evidence Documentation Specialist" at bounding box center [145, 536] width 230 height 17
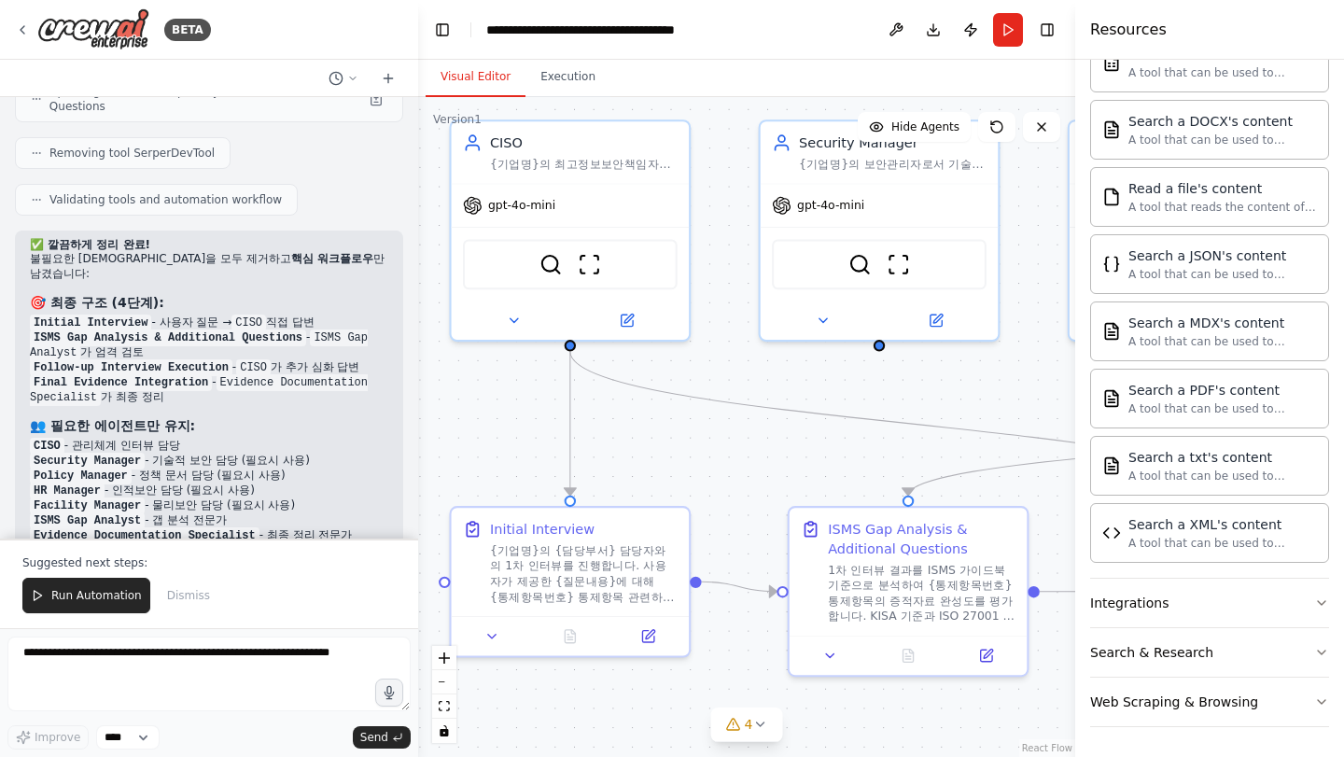
click at [336, 528] on li "Evidence Documentation Specialist - 최종 정리 전문가" at bounding box center [209, 535] width 359 height 15
drag, startPoint x: 347, startPoint y: 387, endPoint x: 12, endPoint y: 289, distance: 349.2
click at [12, 289] on div "Objective We want to conduct an ISMS certification project that covers the 80 o…" at bounding box center [209, 318] width 418 height 442
drag, startPoint x: 72, startPoint y: 480, endPoint x: 343, endPoint y: 492, distance: 271.0
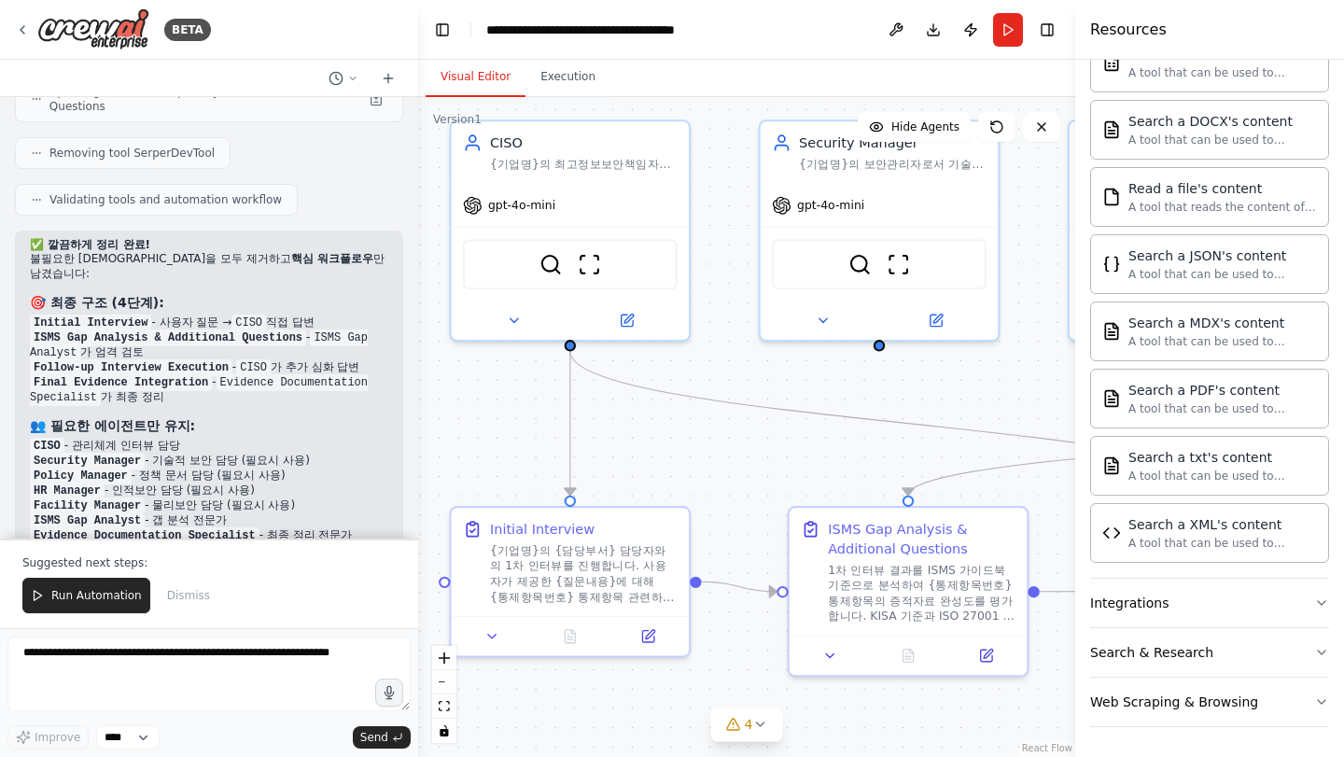
click at [326, 577] on ul "✅ 직접 질문 - 중간 단계 없이 바로 담당자 인터뷰 ✅ 실시간 입력 변수 - 매번 새로운 질문 가능 ✅ ISMS 전문가 검토 - 실제 심사관…" at bounding box center [209, 613] width 359 height 73
click at [343, 635] on li "✅ 한국어 완전 지원 - 모든 과정이 한국어" at bounding box center [209, 642] width 359 height 15
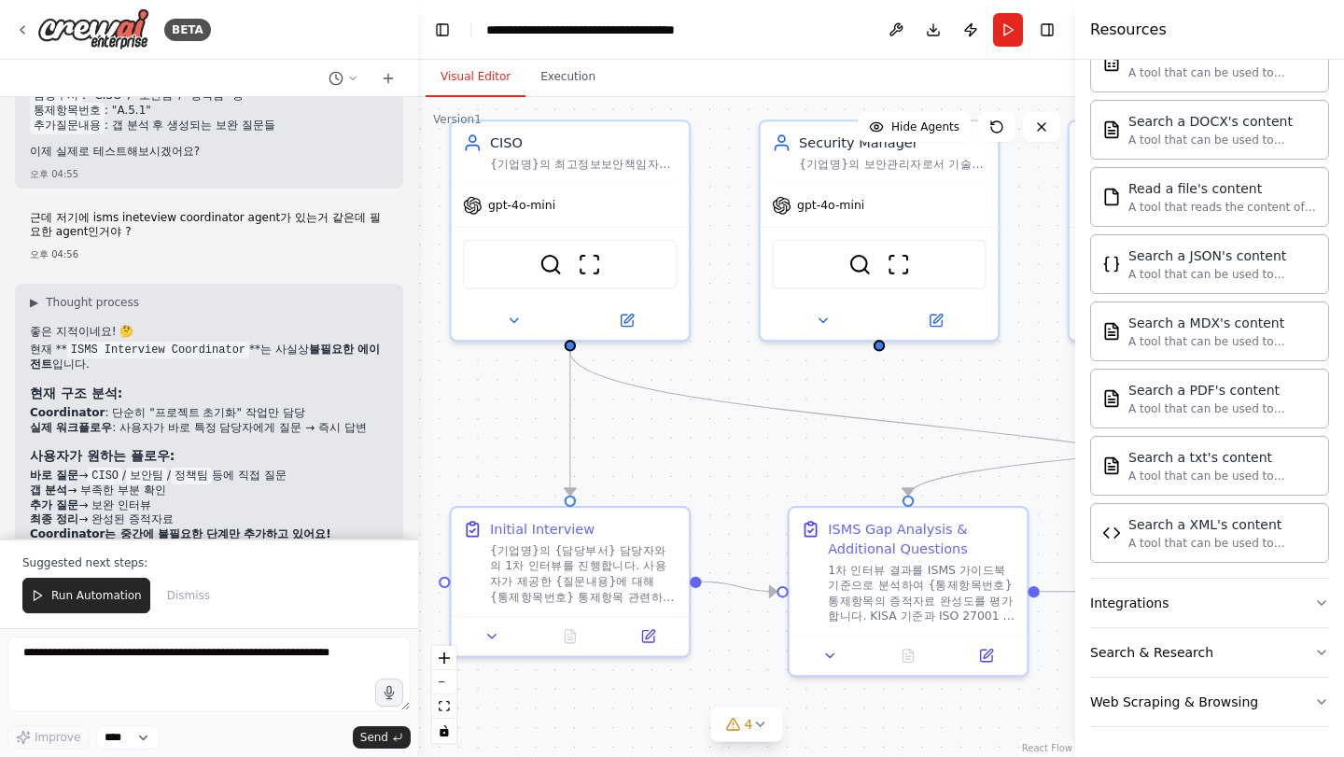
scroll to position [8263, 0]
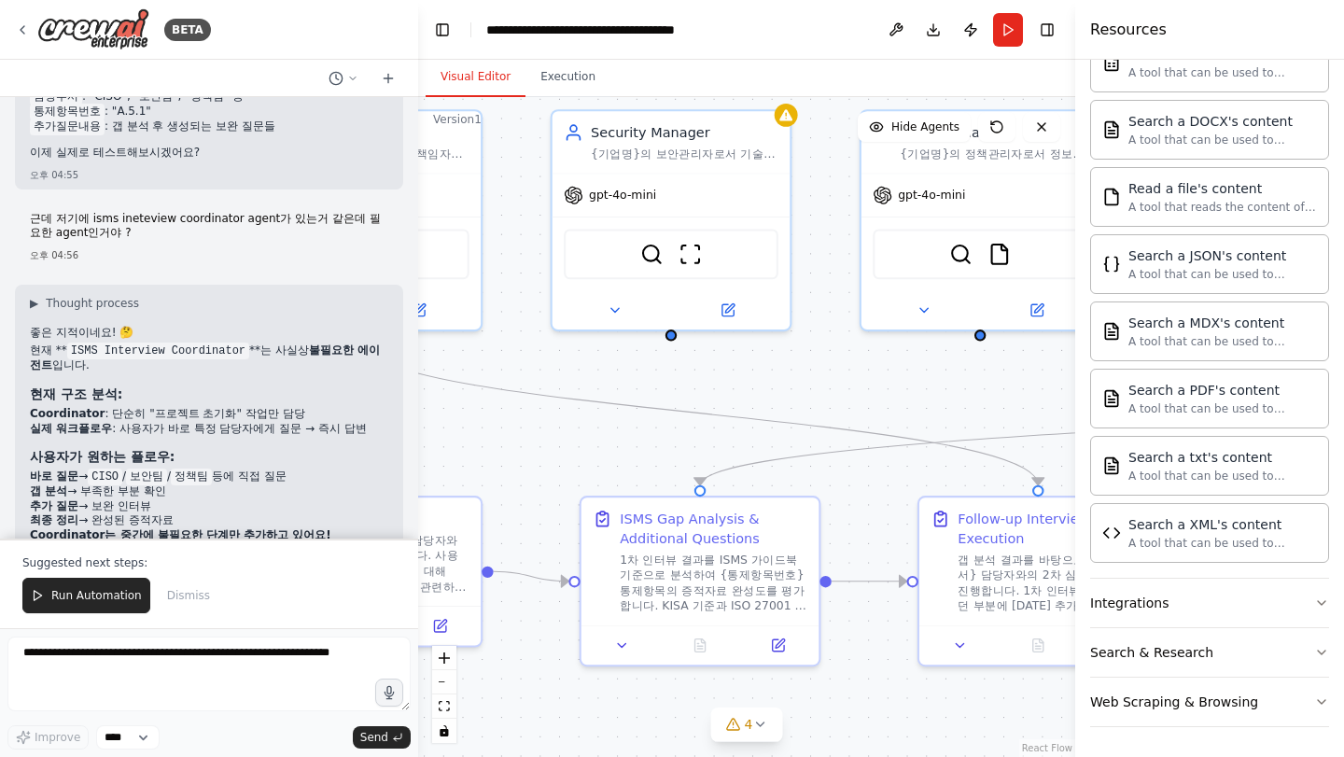
drag, startPoint x: 618, startPoint y: 402, endPoint x: 410, endPoint y: 392, distance: 208.5
click at [410, 392] on div "BETA Objective We want to conduct an ISMS certification project that covers the…" at bounding box center [672, 378] width 1344 height 757
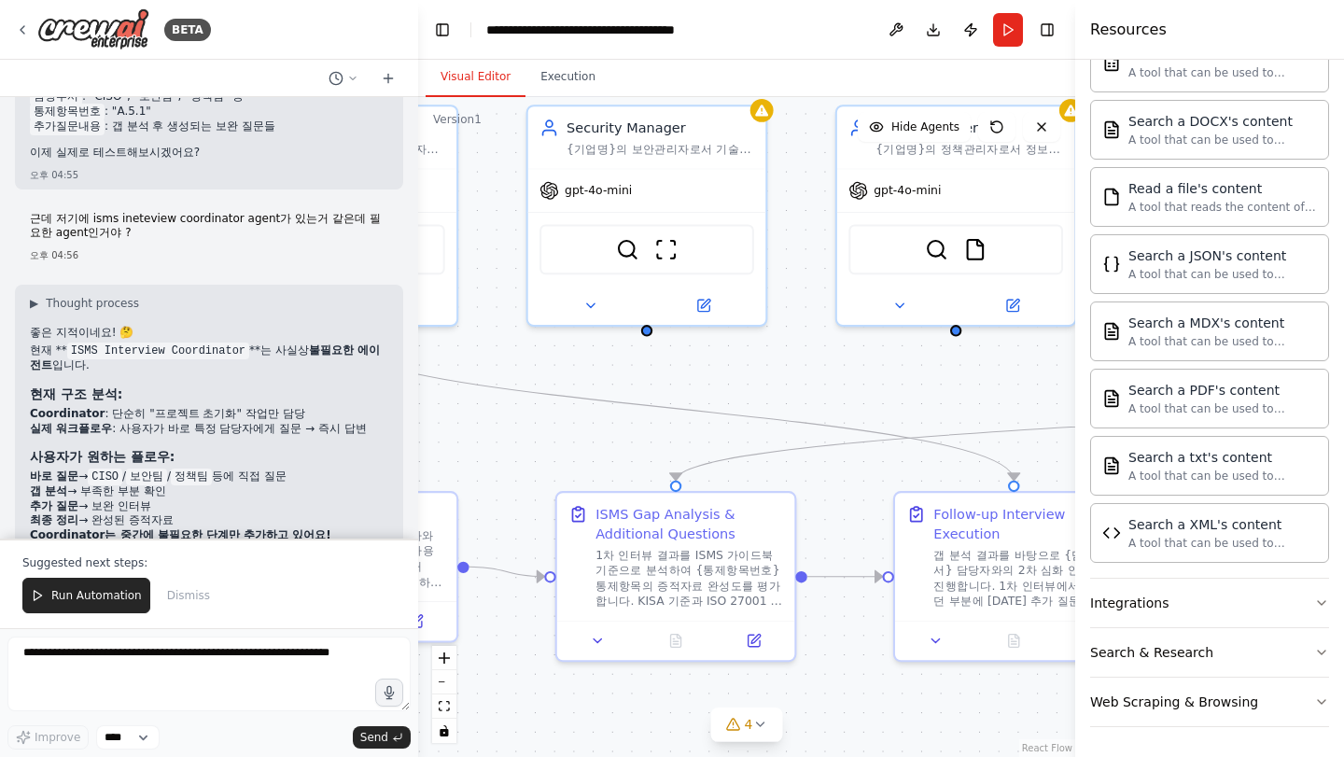
drag, startPoint x: 798, startPoint y: 395, endPoint x: 558, endPoint y: 377, distance: 240.6
click at [554, 374] on div ".deletable-edge-delete-btn { width: 20px; height: 20px; border: 0px solid #ffff…" at bounding box center [746, 427] width 657 height 660
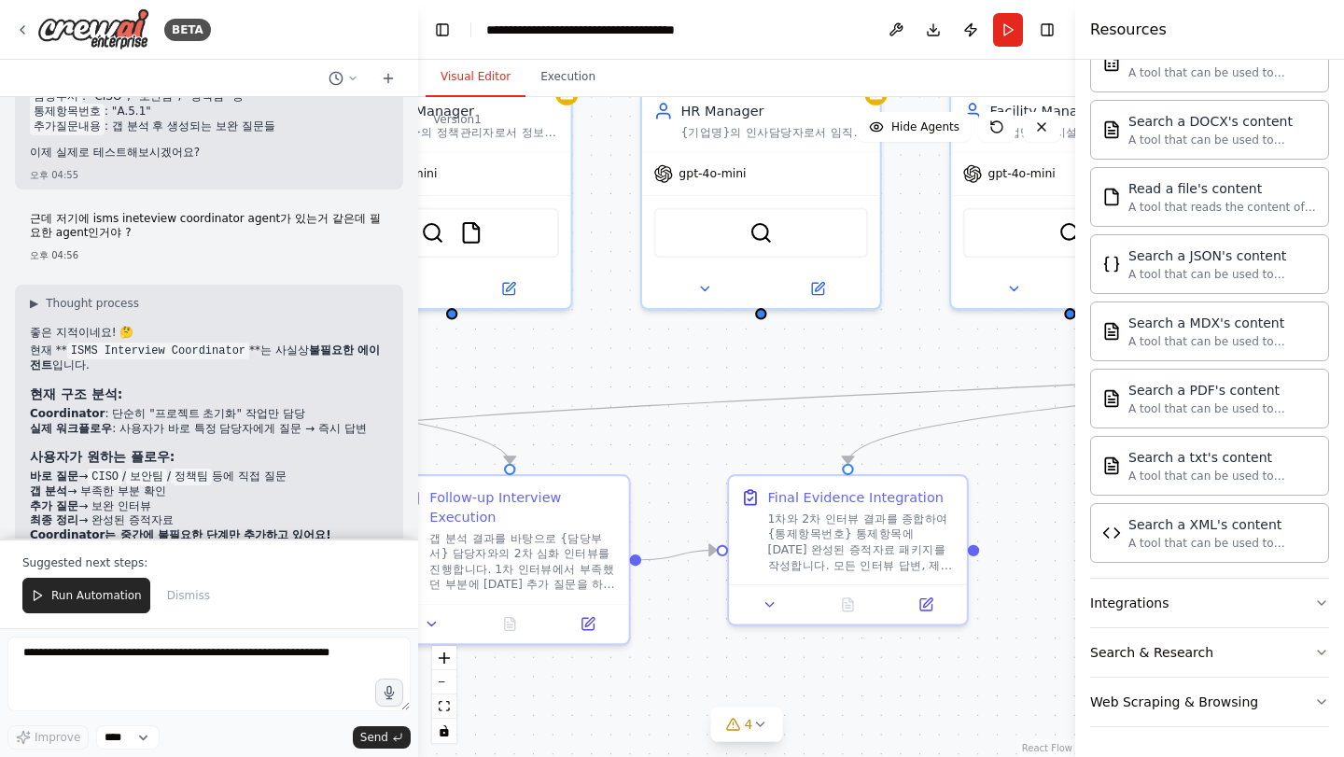
drag, startPoint x: 925, startPoint y: 375, endPoint x: 683, endPoint y: 384, distance: 242.0
click at [683, 384] on div ".deletable-edge-delete-btn { width: 20px; height: 20px; border: 0px solid #ffff…" at bounding box center [746, 427] width 657 height 660
click at [682, 385] on div ".deletable-edge-delete-btn { width: 20px; height: 20px; border: 0px solid #ffff…" at bounding box center [746, 427] width 657 height 660
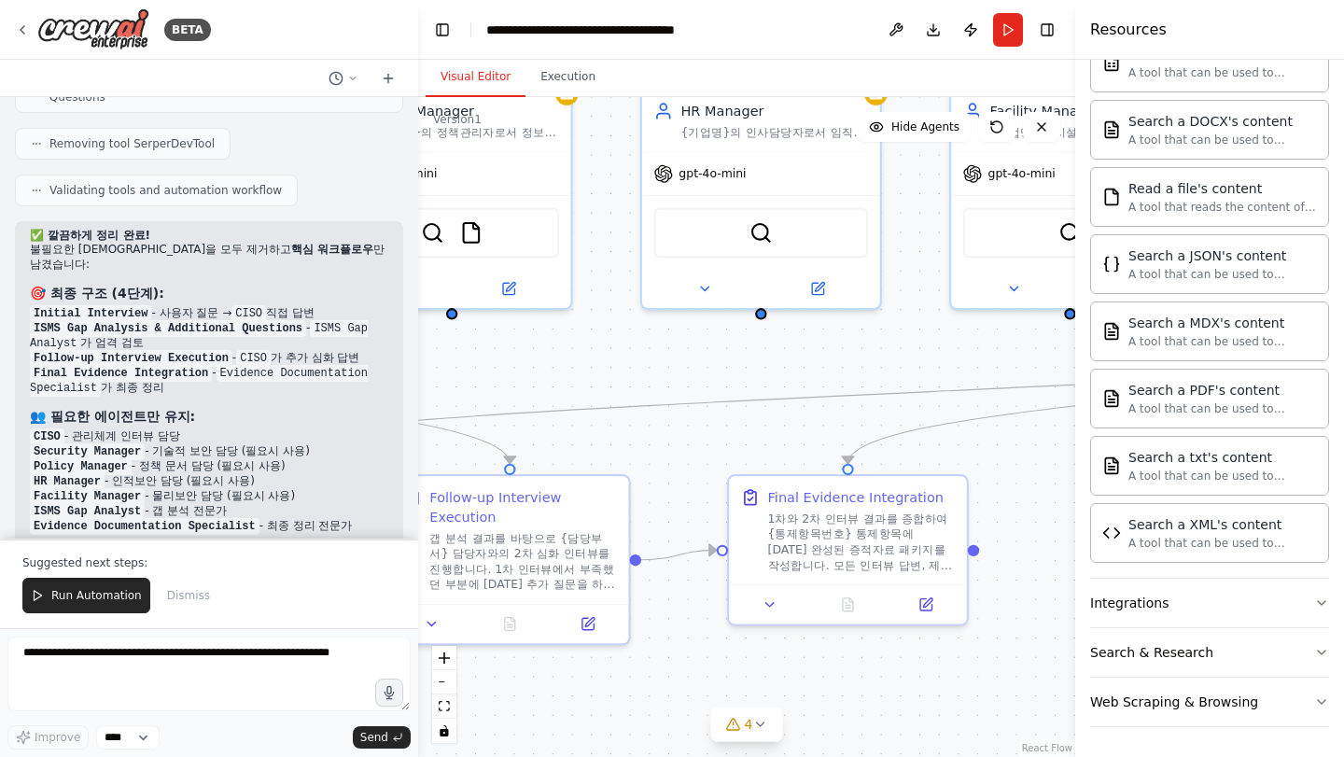
scroll to position [9533, 0]
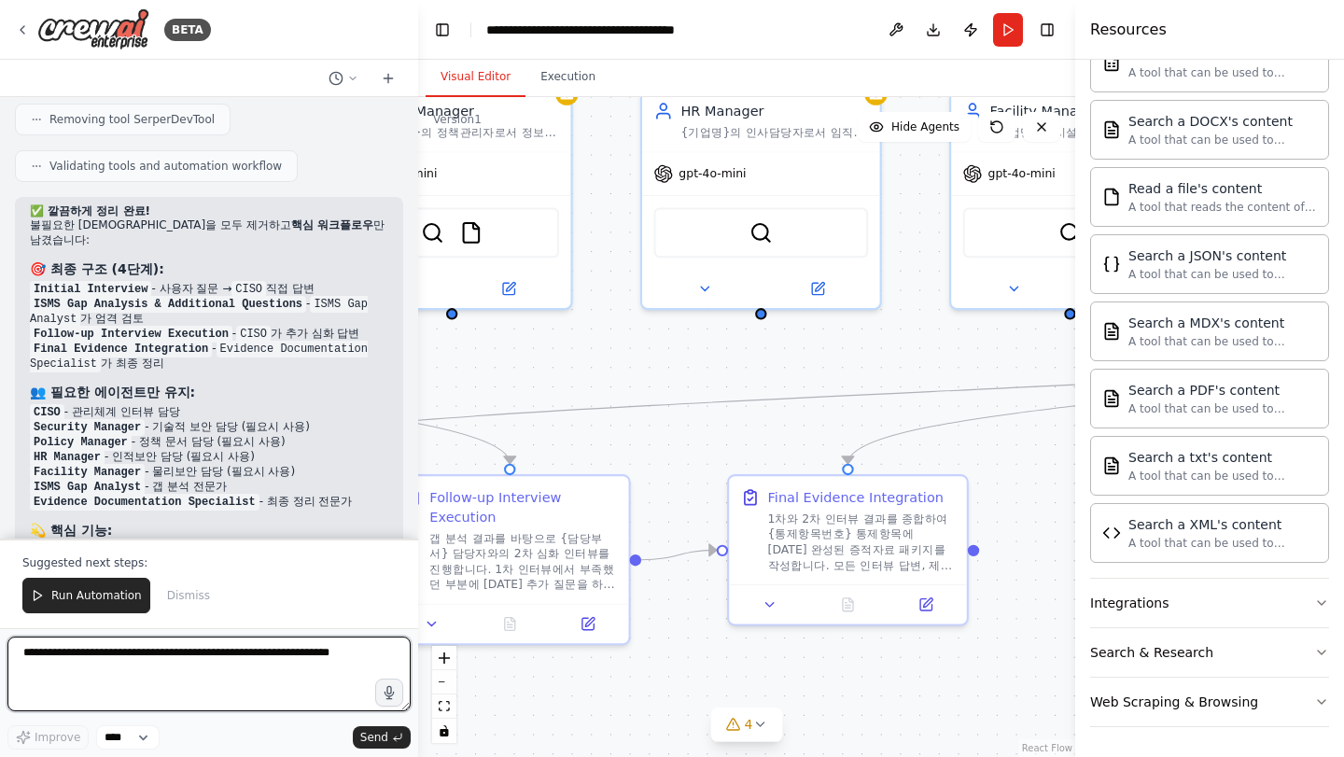
click at [158, 706] on textarea at bounding box center [208, 674] width 403 height 75
type textarea "*"
type textarea "**********"
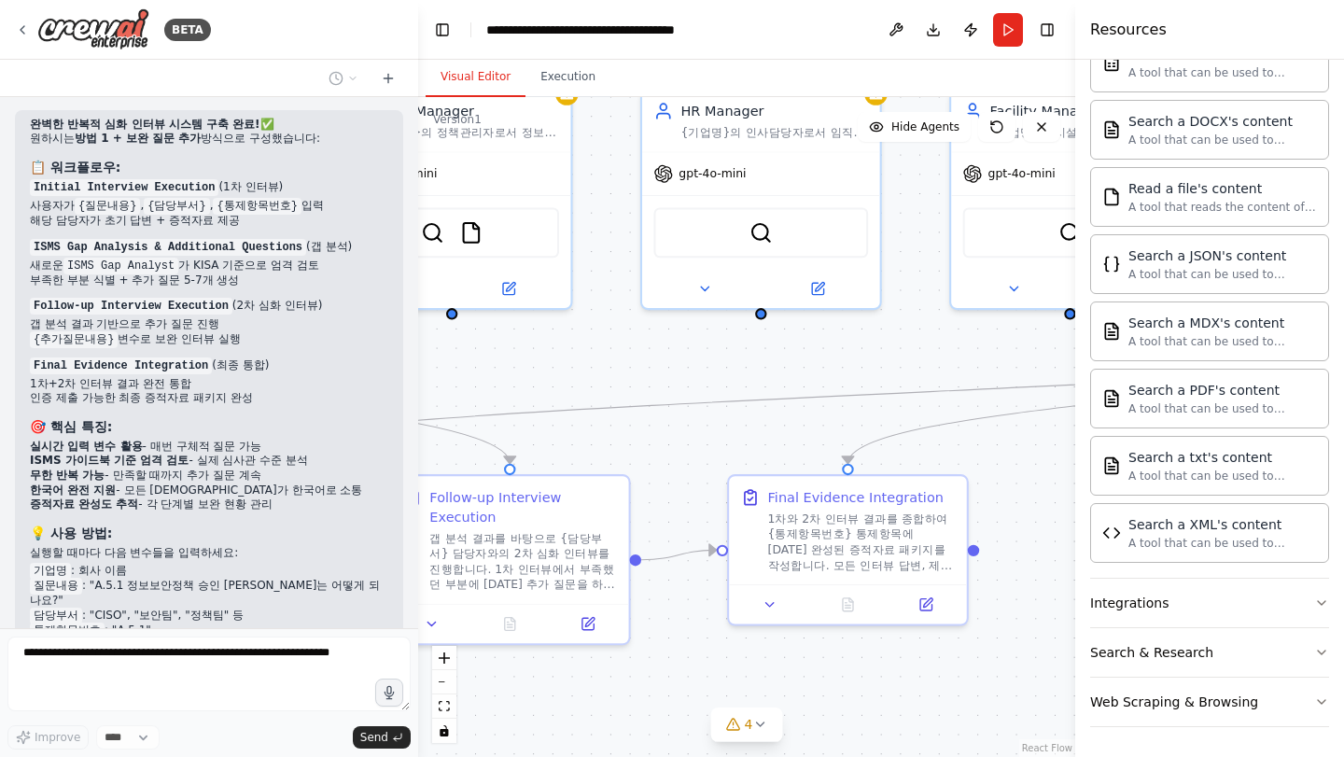
scroll to position [7732, 0]
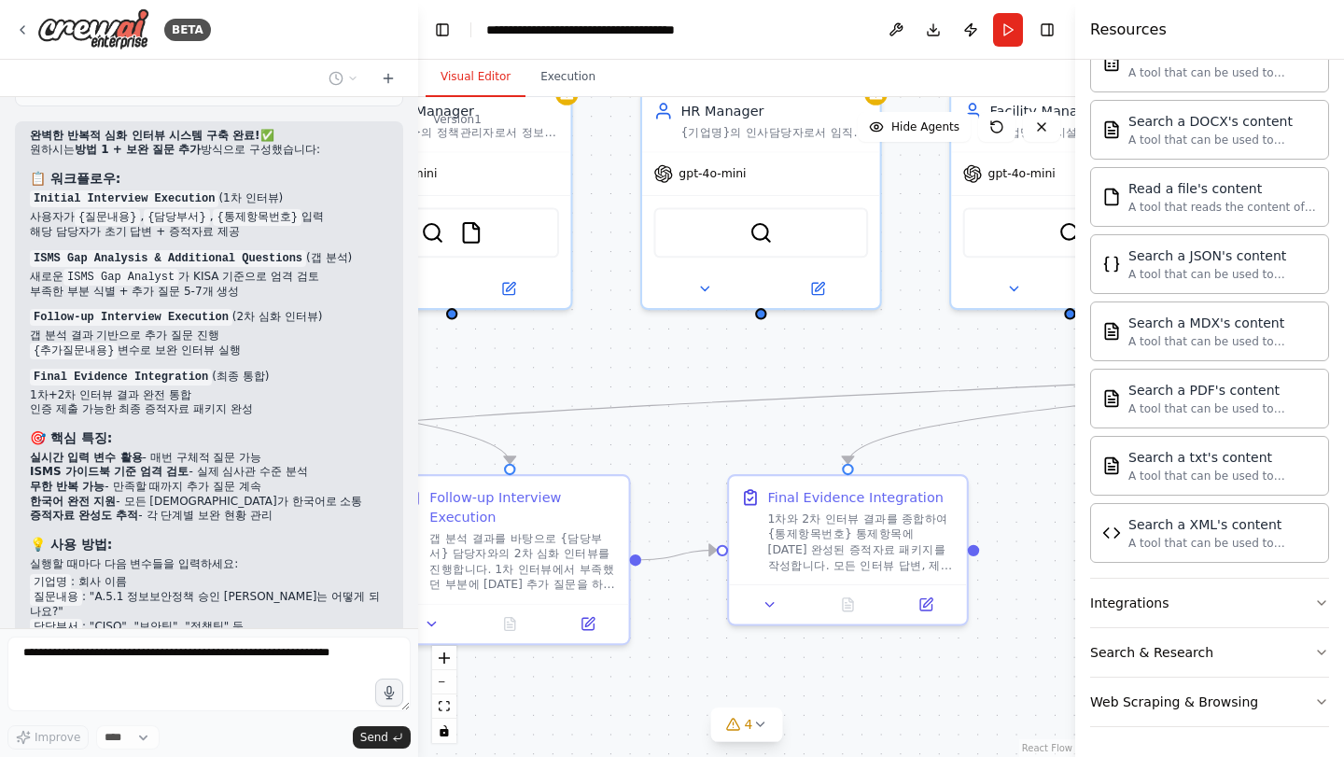
drag, startPoint x: 123, startPoint y: 526, endPoint x: 216, endPoint y: 531, distance: 92.6
click at [216, 635] on li "통제항목번호 : "A.5.1"" at bounding box center [209, 642] width 359 height 15
drag, startPoint x: 256, startPoint y: 540, endPoint x: 52, endPoint y: 477, distance: 212.9
click at [52, 575] on ul "기업명 : 회사 이름 질문내용 : "A.5.1 정보보안정책 승인 [PERSON_NAME]는 어떻게 되나요?" 담당부서 : "CISO", "보안…" at bounding box center [209, 620] width 359 height 90
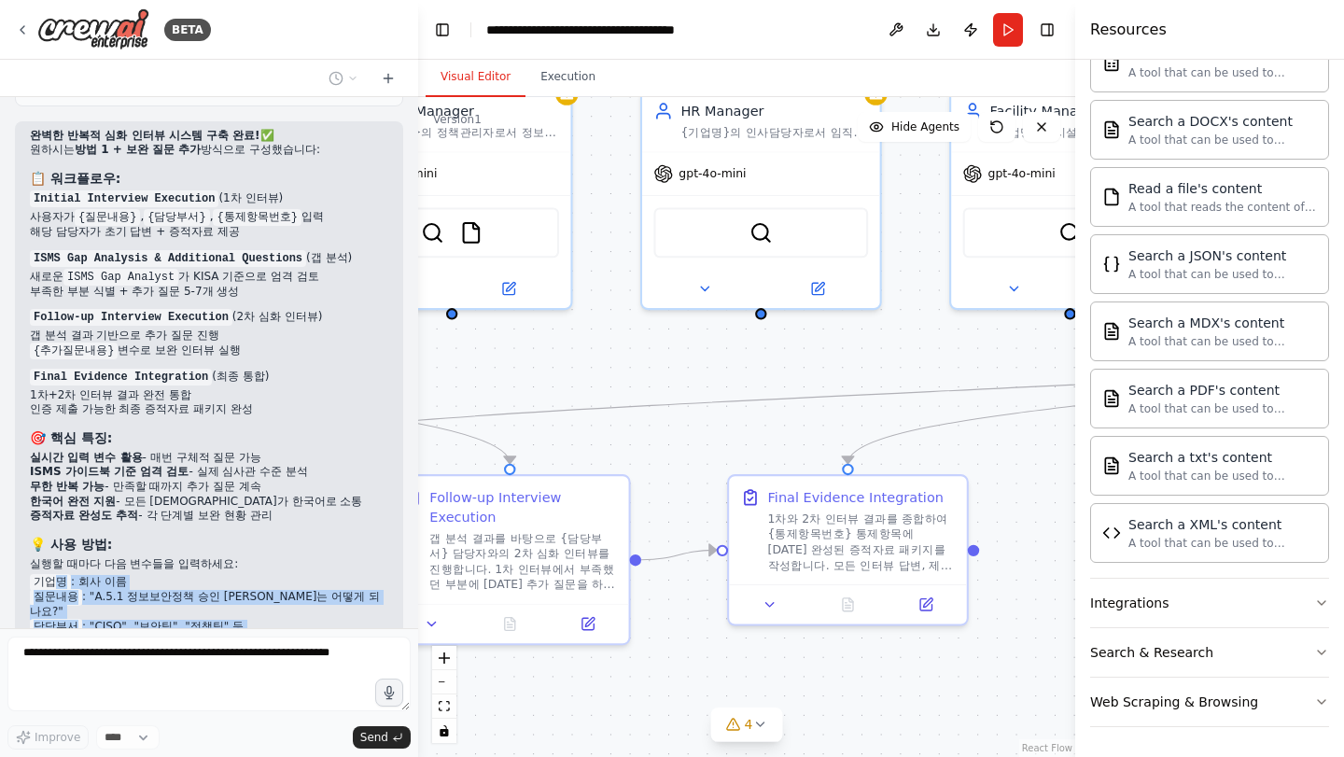
click at [52, 574] on code "기업명" at bounding box center [50, 582] width 41 height 17
drag, startPoint x: 40, startPoint y: 476, endPoint x: 238, endPoint y: 537, distance: 207.0
click at [237, 575] on ul "기업명 : 회사 이름 질문내용 : "A.5.1 정보보안정책 승인 [PERSON_NAME]는 어떻게 되나요?" 담당부서 : "CISO", "보안…" at bounding box center [209, 620] width 359 height 90
drag, startPoint x: 238, startPoint y: 537, endPoint x: 240, endPoint y: 460, distance: 76.6
click at [237, 650] on li "추가질문내용 : 갭 분석 후 생성되는 보완 질문들" at bounding box center [209, 657] width 359 height 15
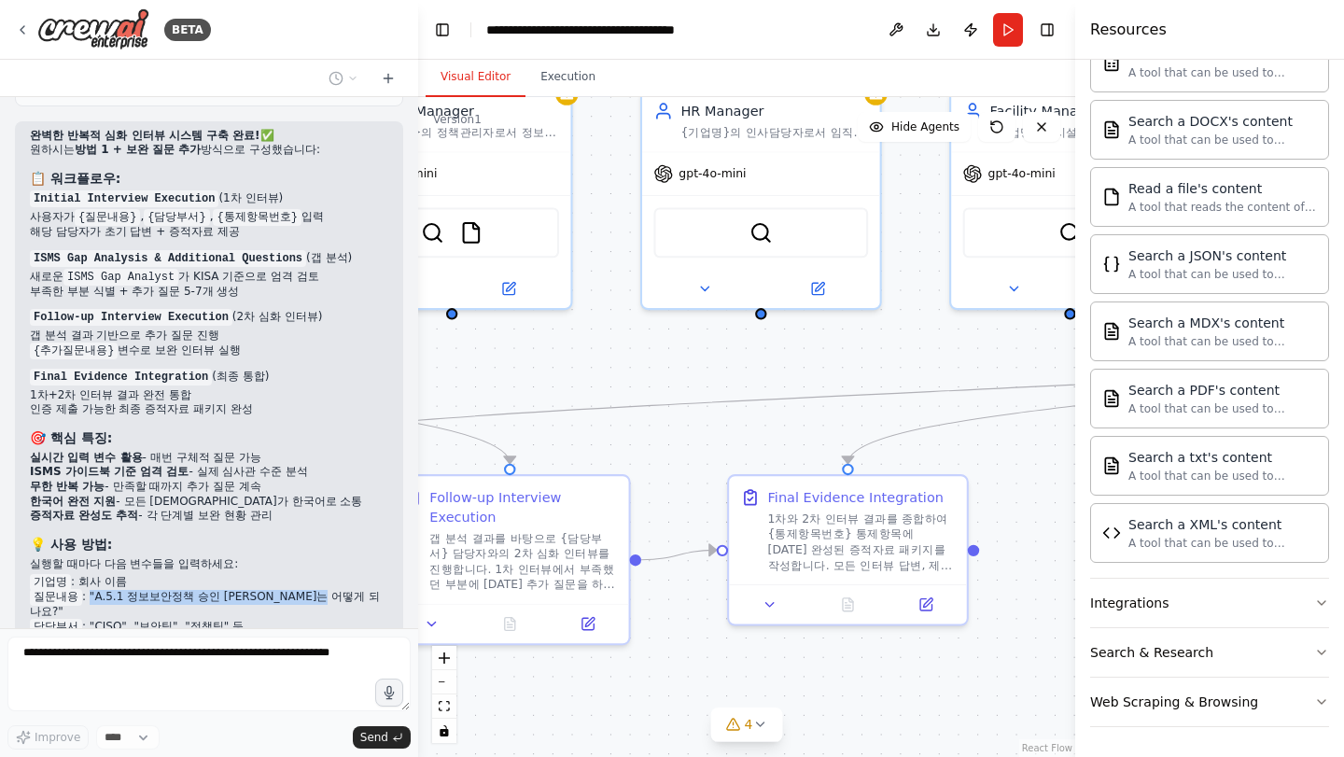
drag, startPoint x: 84, startPoint y: 494, endPoint x: 318, endPoint y: 498, distance: 234.4
click at [318, 590] on li "질문내용 : "A.5.1 정보보안정책 승인 [PERSON_NAME]는 어떻게 되나요?"" at bounding box center [209, 605] width 359 height 30
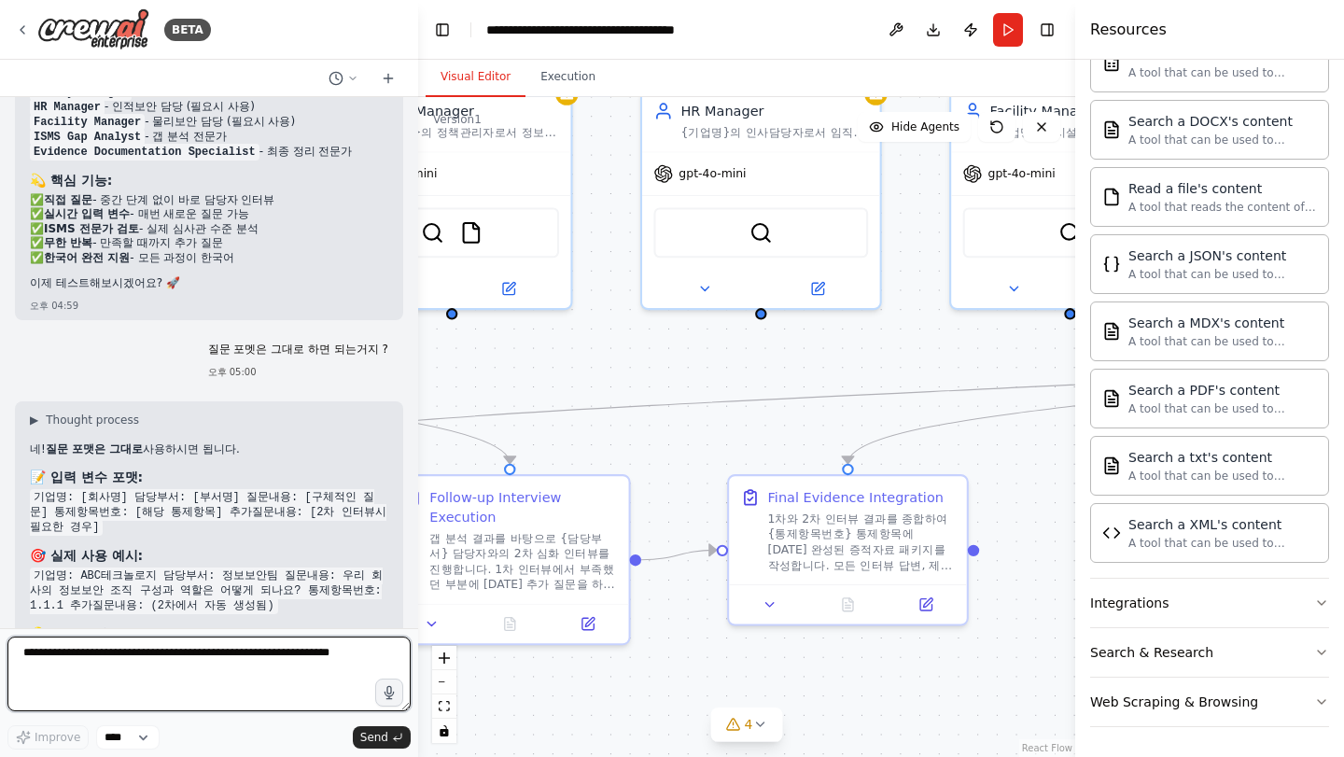
scroll to position [9916, 0]
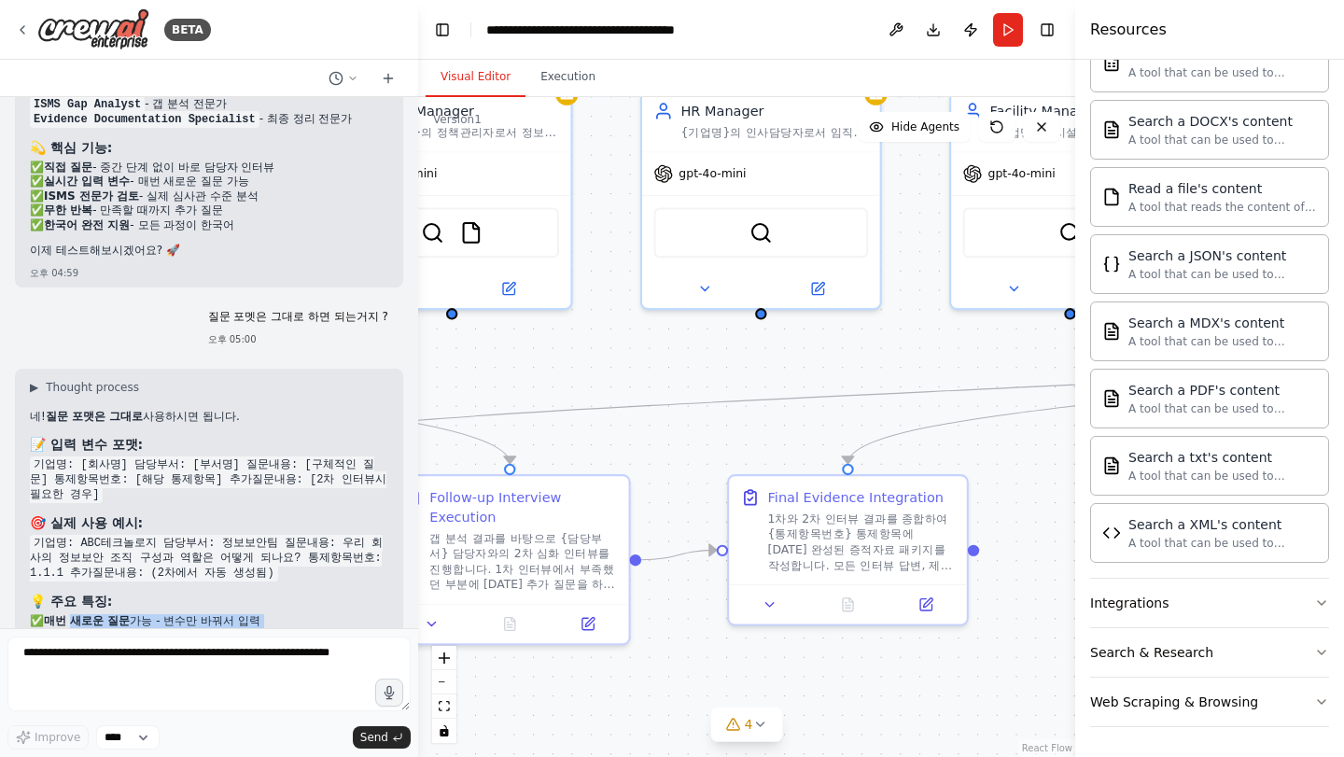
drag, startPoint x: 66, startPoint y: 480, endPoint x: 227, endPoint y: 528, distance: 167.5
click at [227, 528] on div "네! 질문 포맷은 그대로 사용하시면 됩니다. 📝 입력 변수 포맷: 기업명: [회사명] 담당부서: [부서명] 질문내용: [구체적인 질문] 통제항…" at bounding box center [209, 573] width 359 height 326
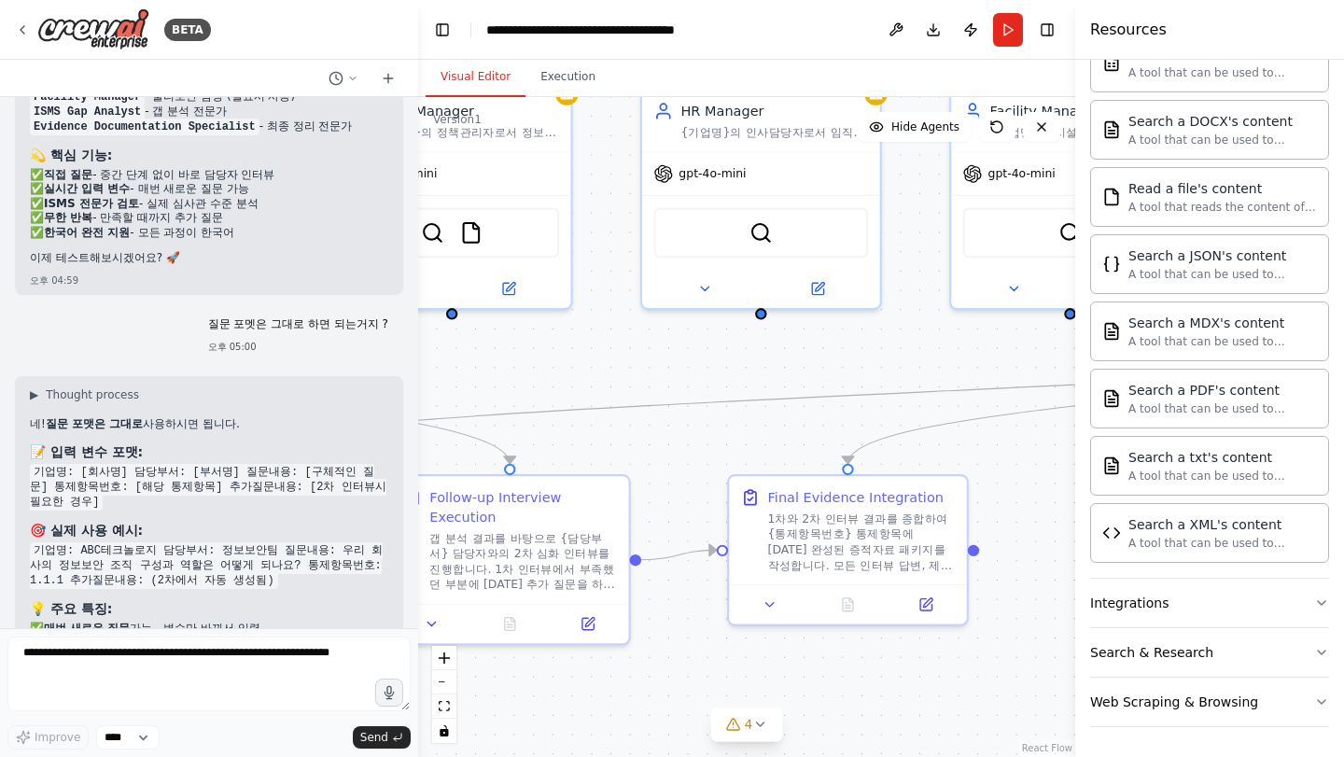
scroll to position [9905, 0]
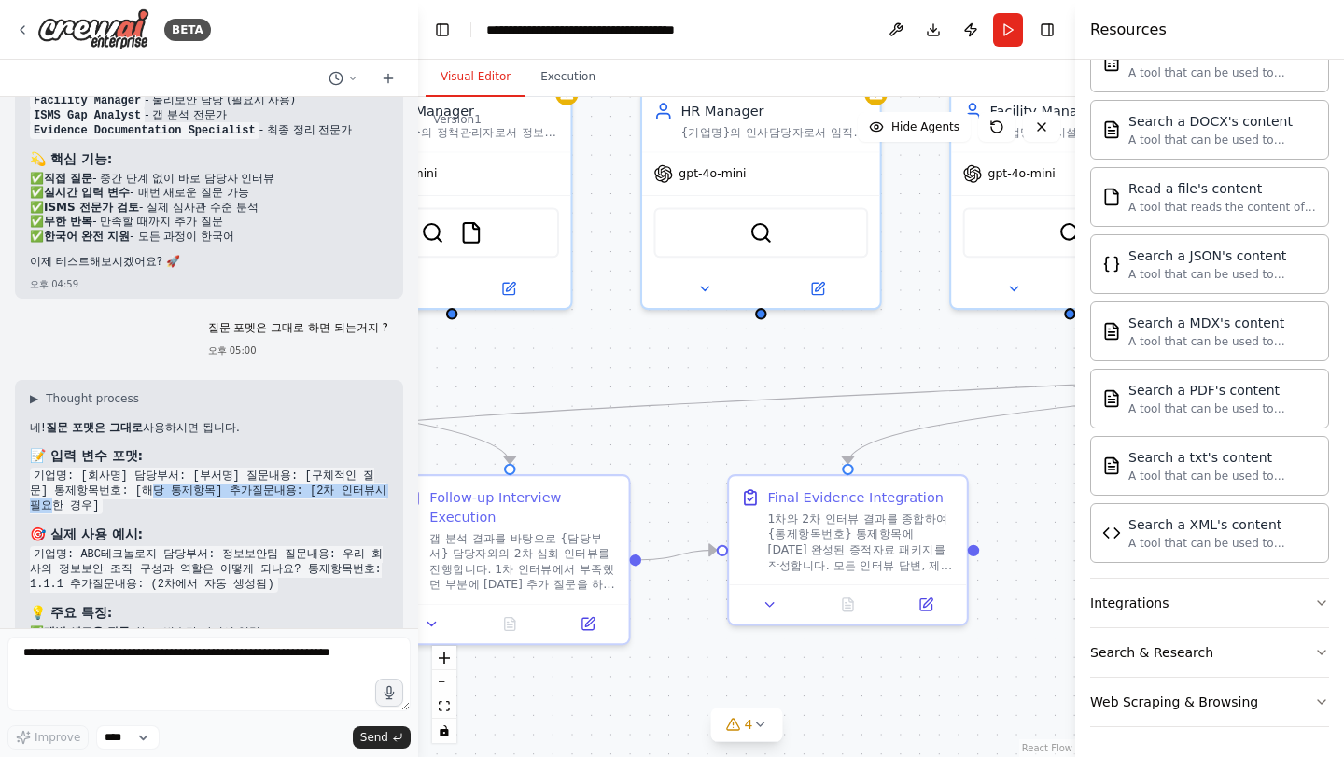
drag, startPoint x: 104, startPoint y: 345, endPoint x: 351, endPoint y: 343, distance: 247.4
click at [349, 468] on code "기업명: [회사명] 담당부서: [부서명] 질문내용: [구체적인 질문] 통제항목번호: [해당 통제항목] 추가질문내용: [2차 인터뷰시 필요한 경…" at bounding box center [208, 491] width 357 height 47
drag, startPoint x: 352, startPoint y: 343, endPoint x: 269, endPoint y: 353, distance: 83.7
click at [351, 468] on code "기업명: [회사명] 담당부서: [부서명] 질문내용: [구체적인 질문] 통제항목번호: [해당 통제항목] 추가질문내용: [2차 인터뷰시 필요한 경…" at bounding box center [208, 491] width 357 height 47
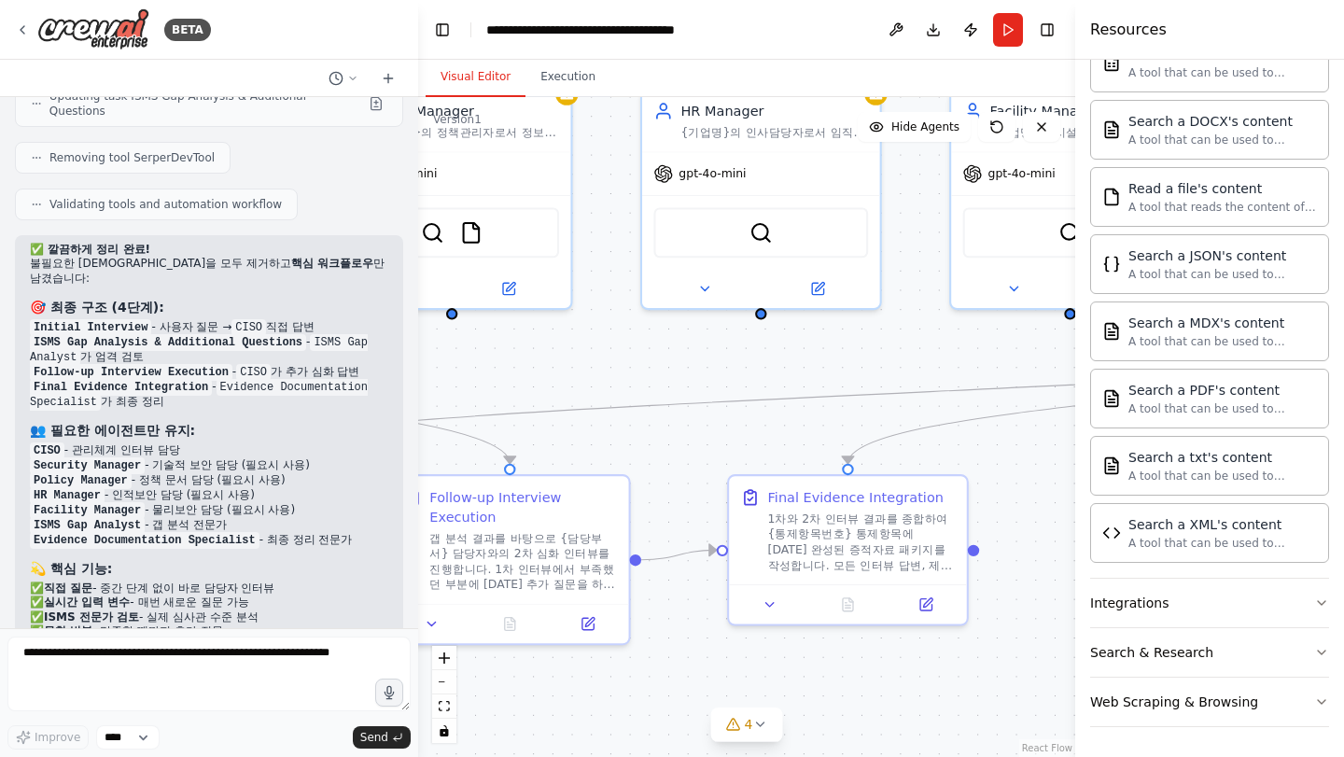
scroll to position [9916, 0]
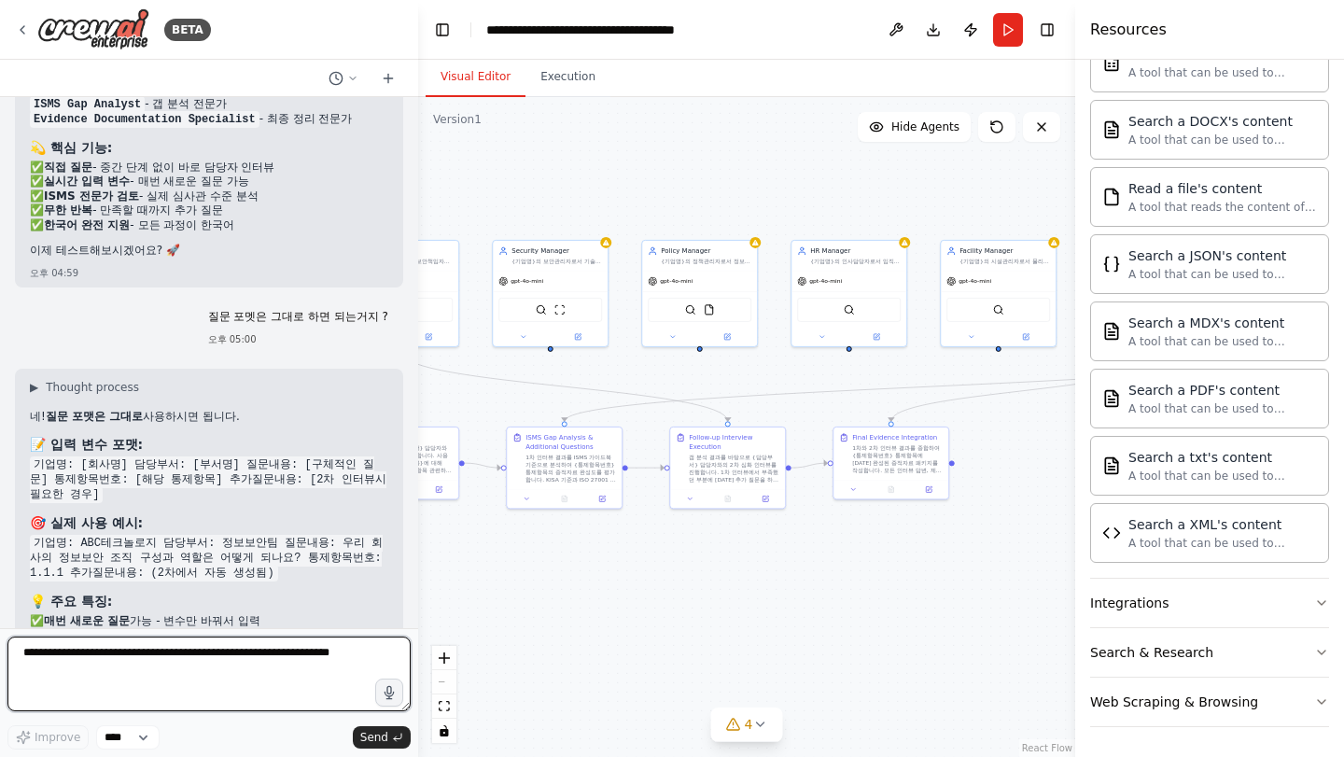
click at [295, 661] on textarea at bounding box center [208, 674] width 403 height 75
type textarea "**********"
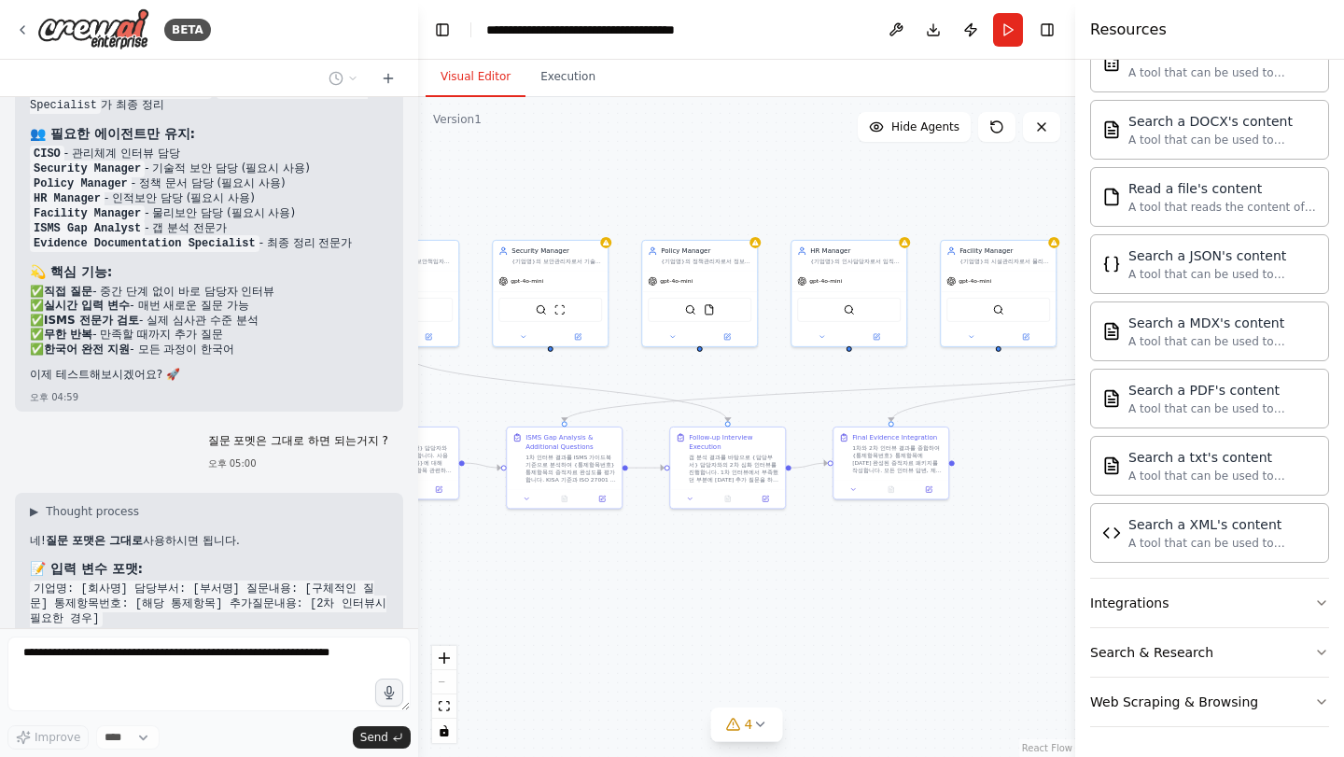
scroll to position [10045, 0]
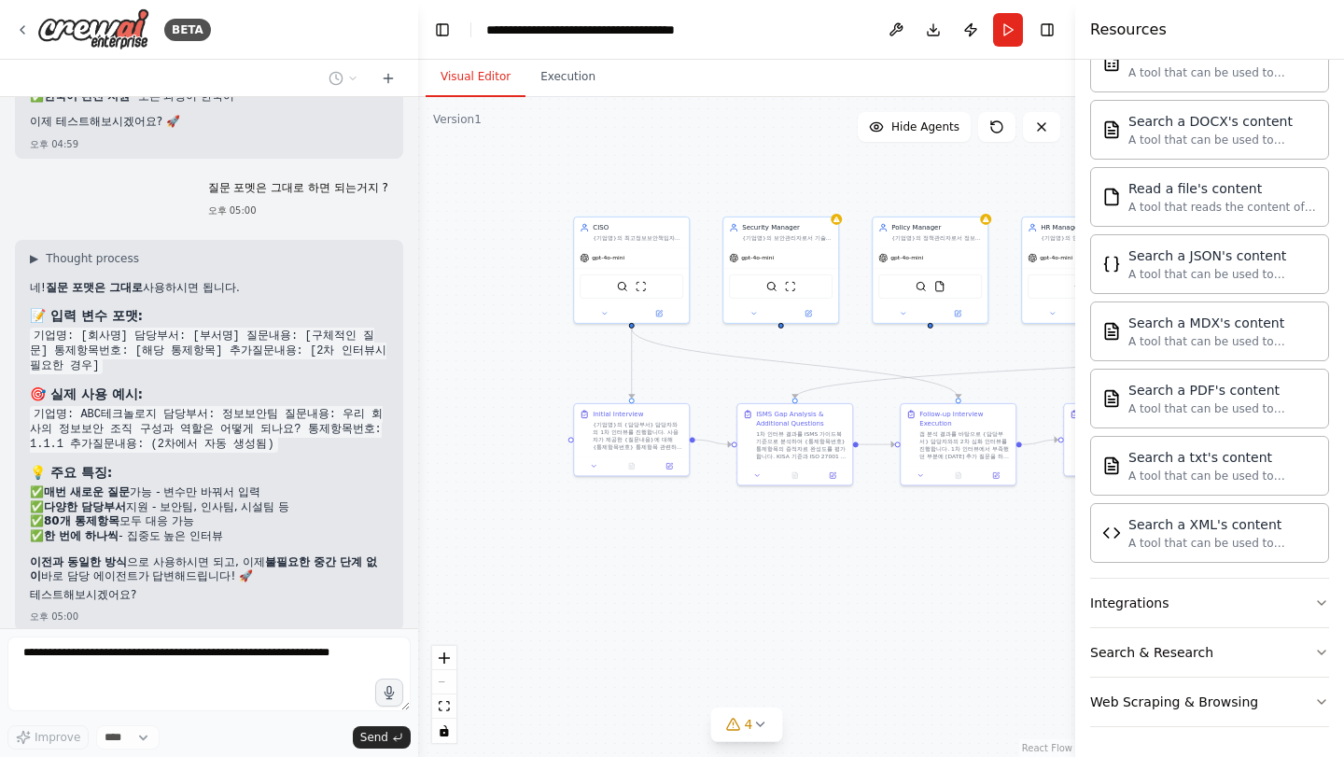
drag, startPoint x: 596, startPoint y: 592, endPoint x: 826, endPoint y: 569, distance: 231.8
click at [826, 569] on div ".deletable-edge-delete-btn { width: 20px; height: 20px; border: 0px solid #ffff…" at bounding box center [746, 427] width 657 height 660
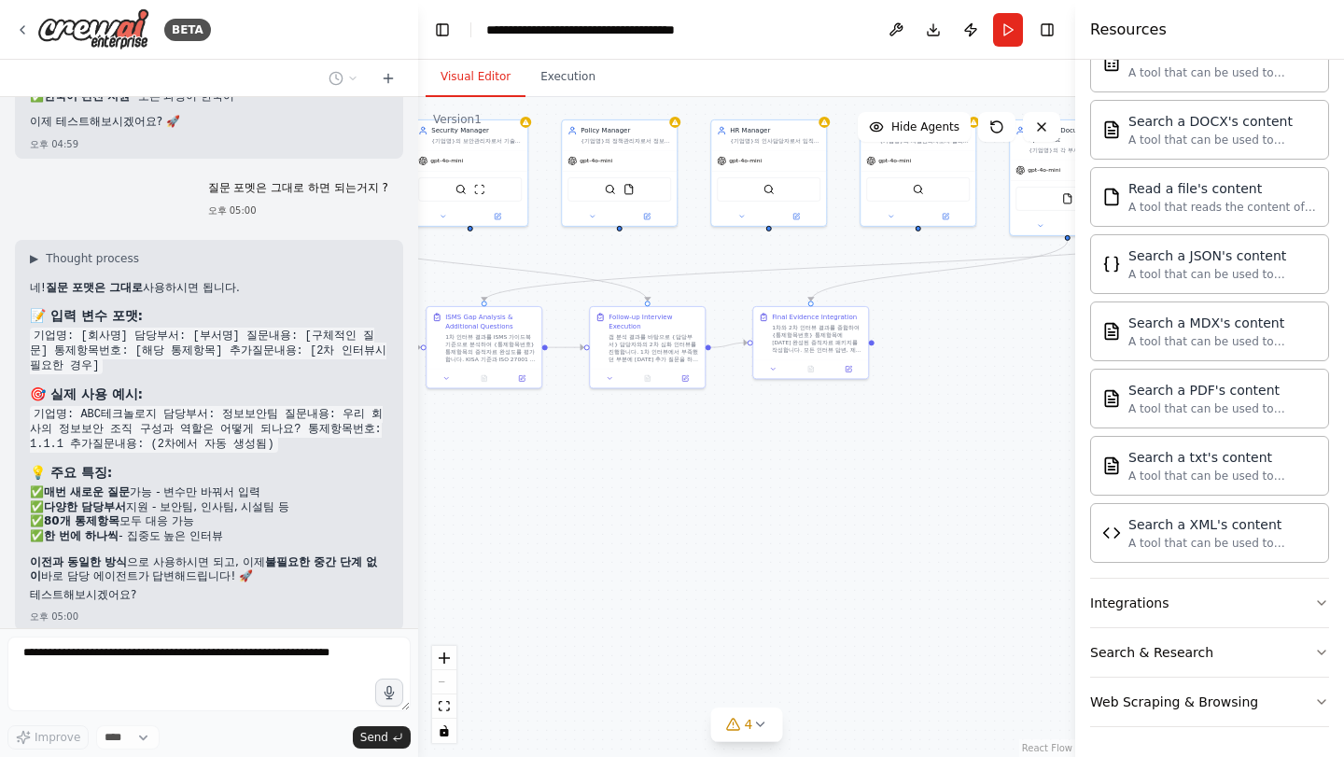
drag, startPoint x: 815, startPoint y: 528, endPoint x: 512, endPoint y: 433, distance: 317.7
click at [512, 433] on div ".deletable-edge-delete-btn { width: 20px; height: 20px; border: 0px solid #ffff…" at bounding box center [746, 427] width 657 height 660
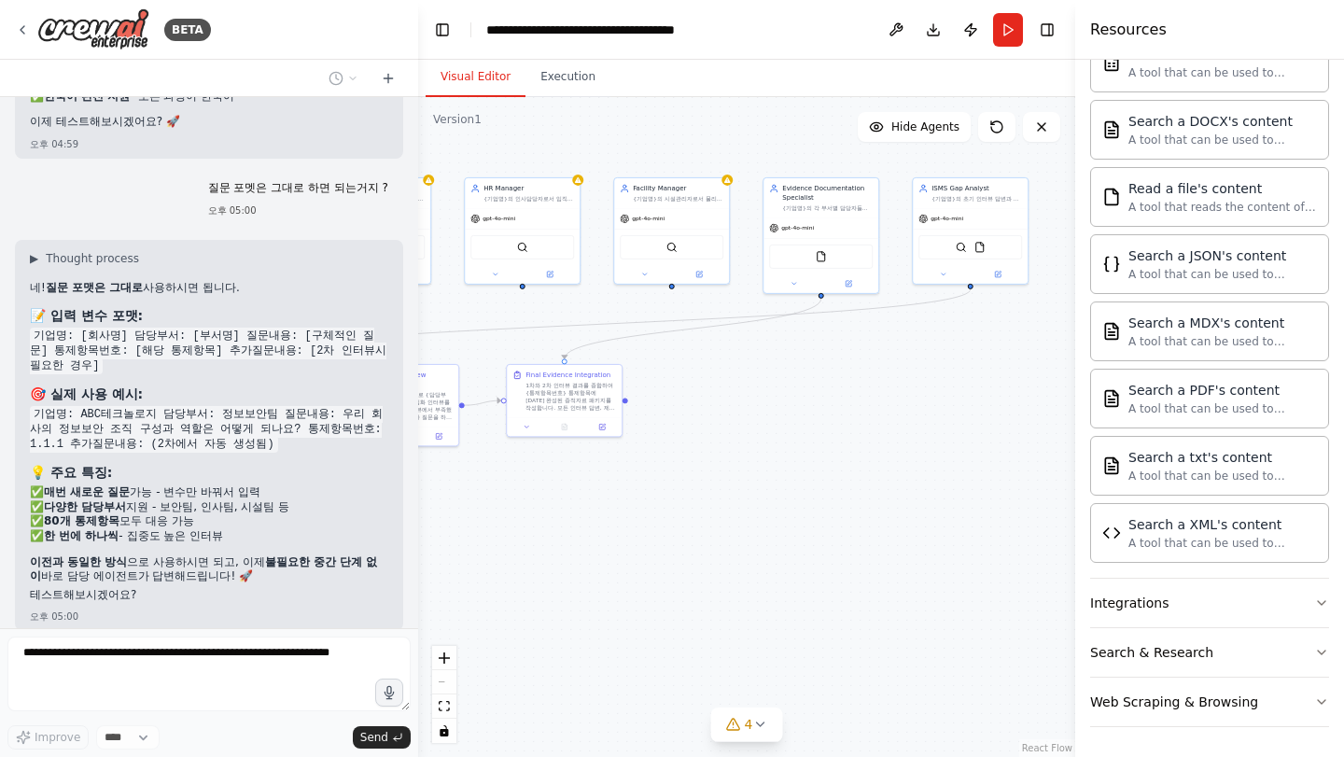
drag, startPoint x: 823, startPoint y: 440, endPoint x: 571, endPoint y: 518, distance: 263.1
click at [570, 517] on div ".deletable-edge-delete-btn { width: 20px; height: 20px; border: 0px solid #ffff…" at bounding box center [746, 427] width 657 height 660
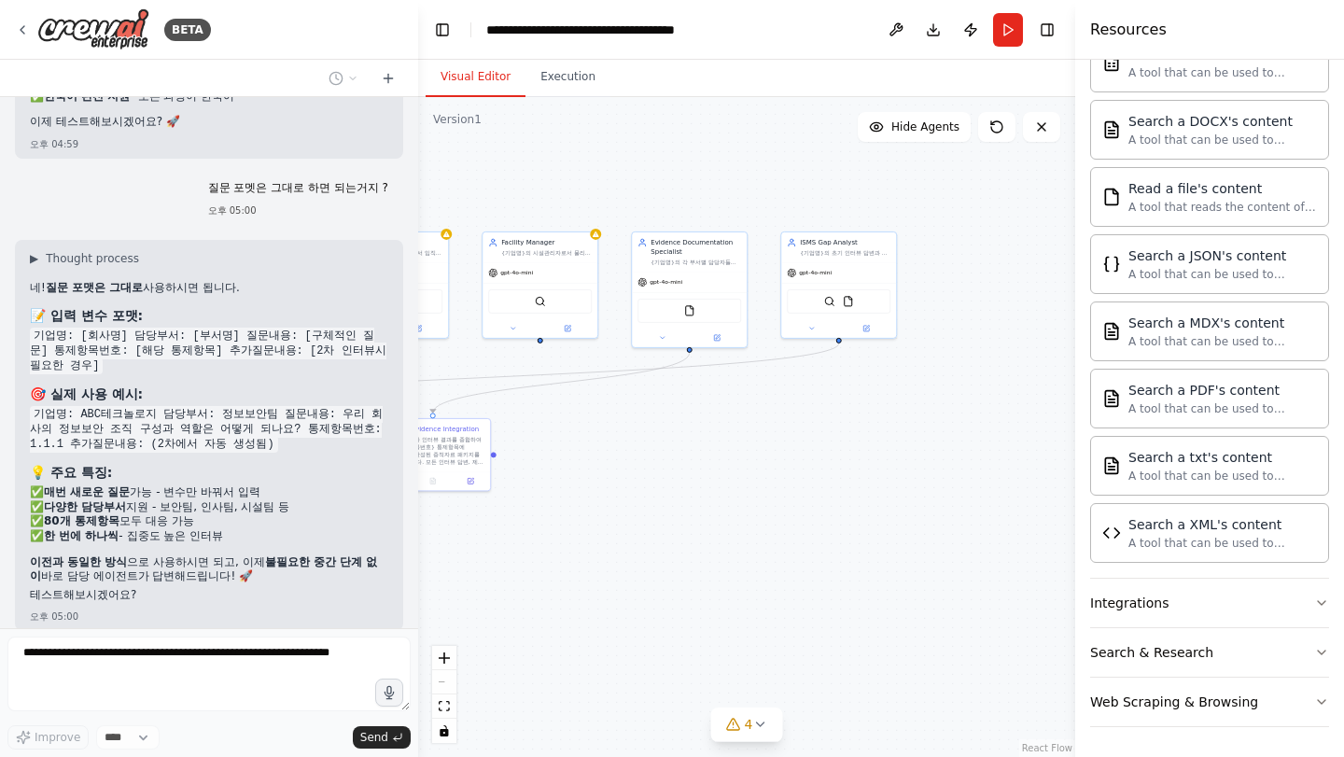
drag, startPoint x: 754, startPoint y: 452, endPoint x: 655, endPoint y: 492, distance: 106.8
click at [655, 492] on div ".deletable-edge-delete-btn { width: 20px; height: 20px; border: 0px solid #ffff…" at bounding box center [746, 427] width 657 height 660
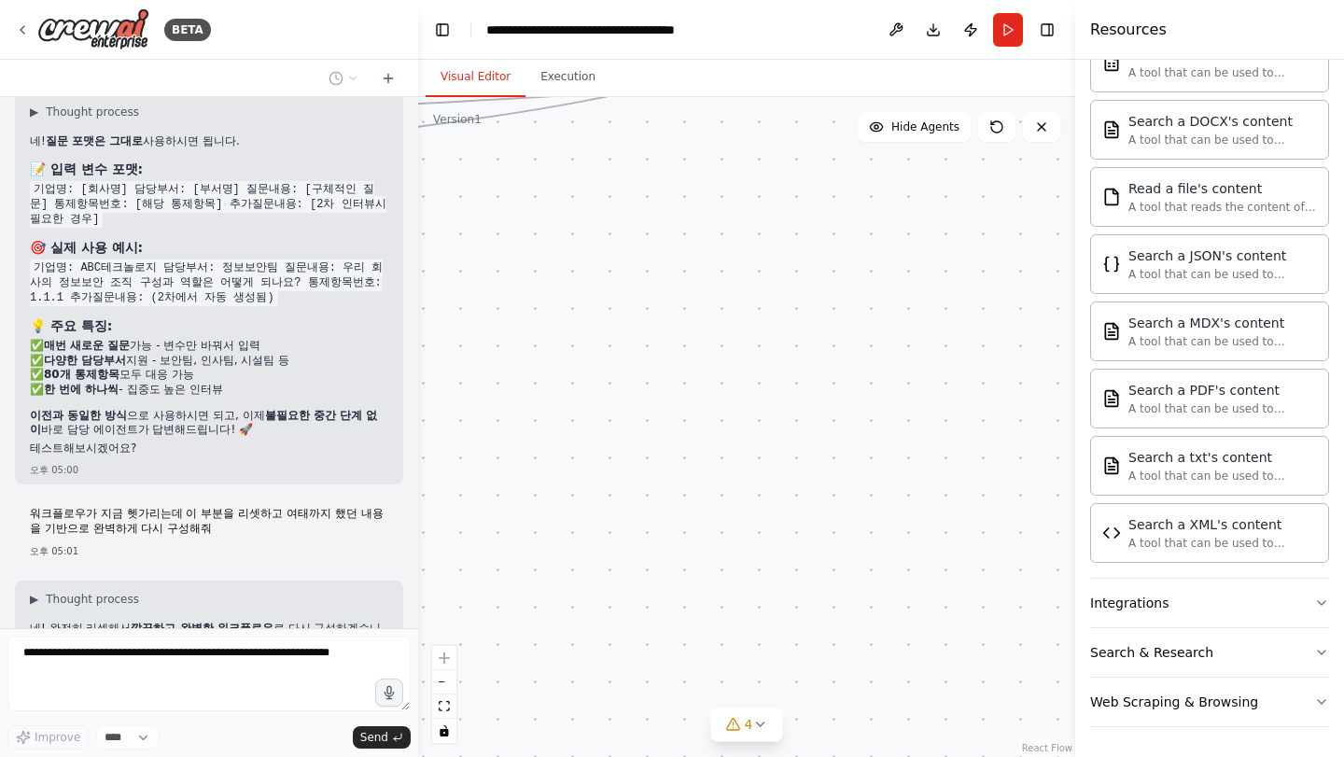
scroll to position [10210, 0]
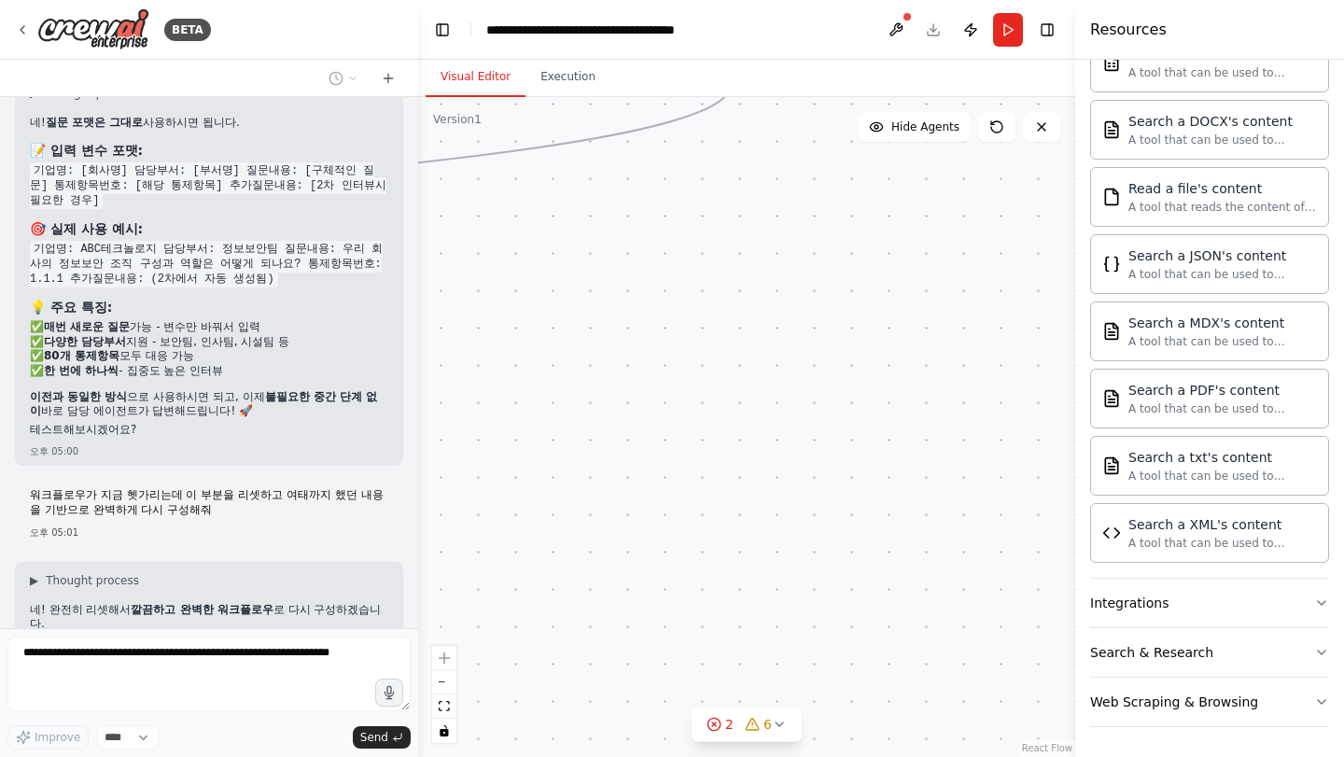
drag, startPoint x: 694, startPoint y: 304, endPoint x: 674, endPoint y: 399, distance: 96.3
click at [674, 399] on div ".deletable-edge-delete-btn { width: 20px; height: 20px; border: 0px solid #ffff…" at bounding box center [746, 427] width 657 height 660
drag, startPoint x: 673, startPoint y: 402, endPoint x: 596, endPoint y: 652, distance: 261.0
click at [596, 652] on div ".deletable-edge-delete-btn { width: 20px; height: 20px; border: 0px solid #ffff…" at bounding box center [746, 427] width 657 height 660
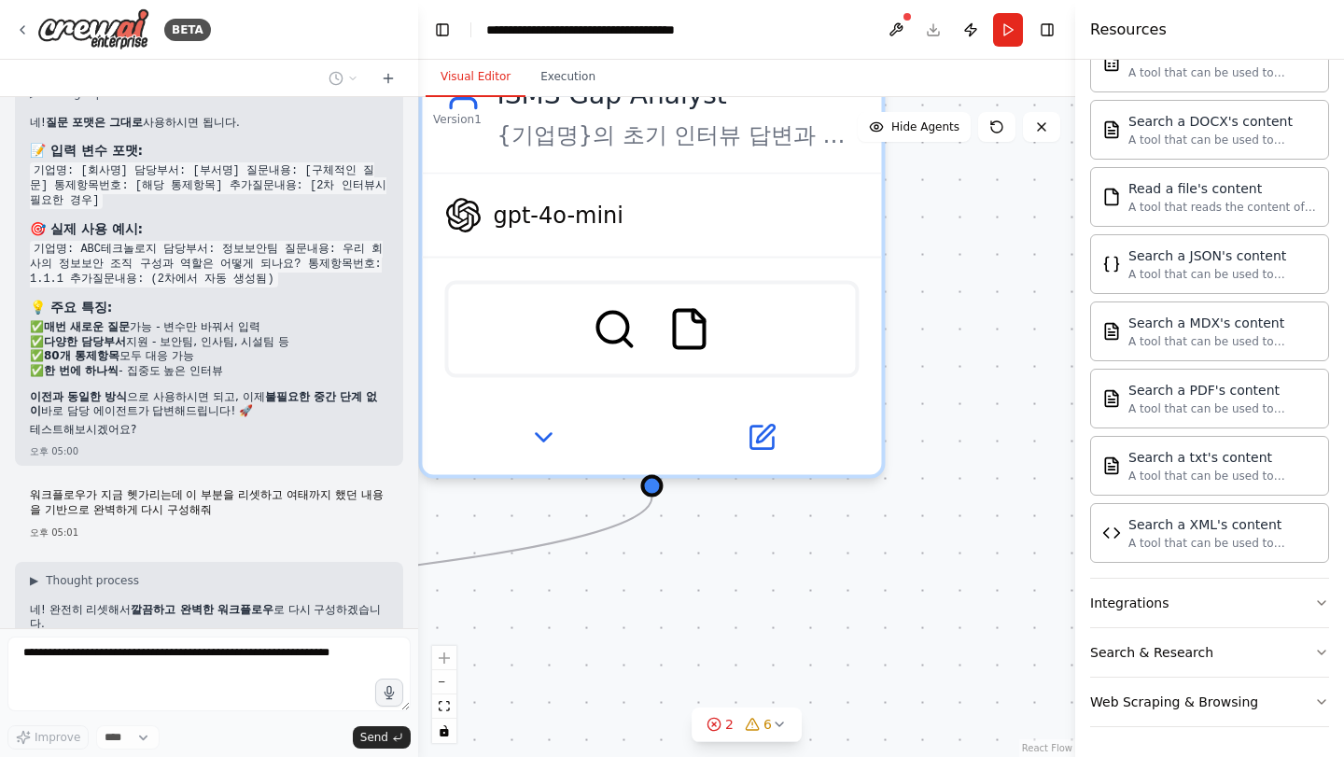
drag, startPoint x: 679, startPoint y: 463, endPoint x: 679, endPoint y: 622, distance: 158.7
click at [679, 622] on div ".deletable-edge-delete-btn { width: 20px; height: 20px; border: 0px solid #ffff…" at bounding box center [746, 427] width 657 height 660
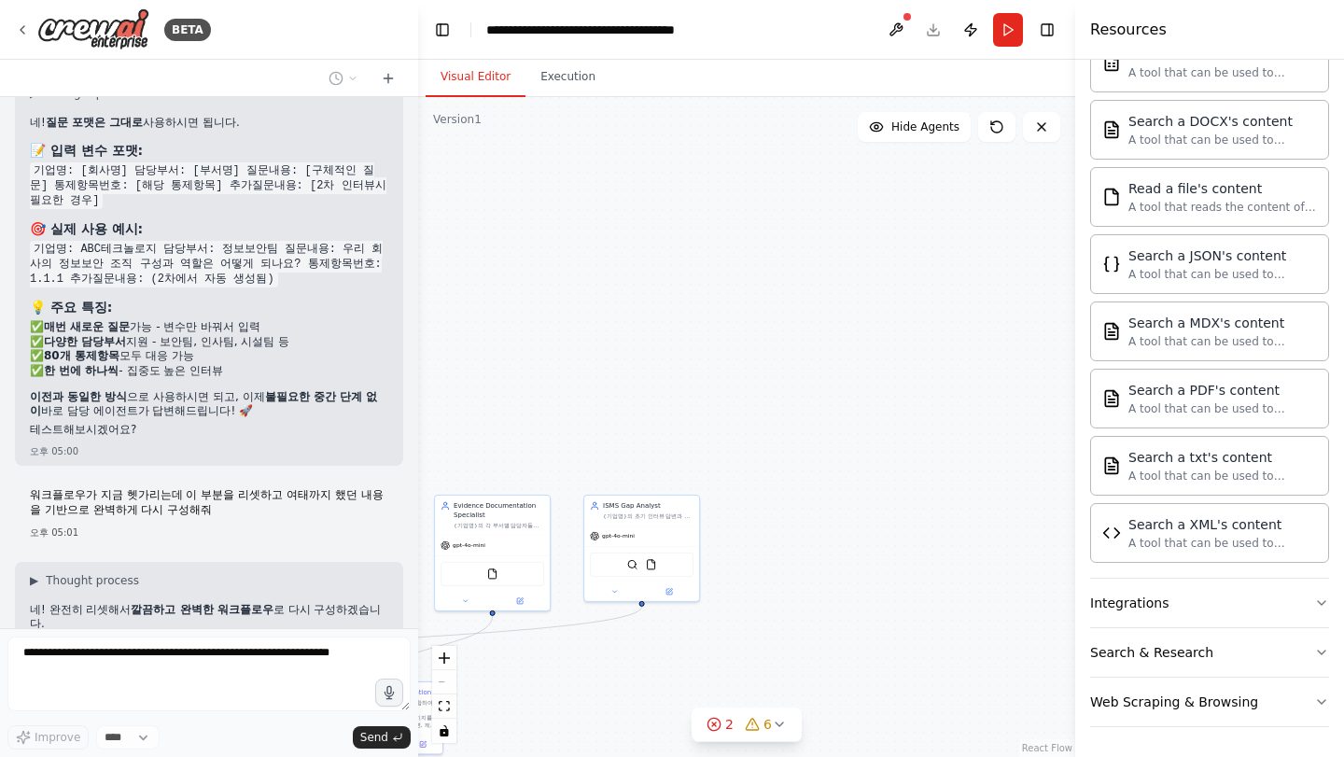
scroll to position [10257, 0]
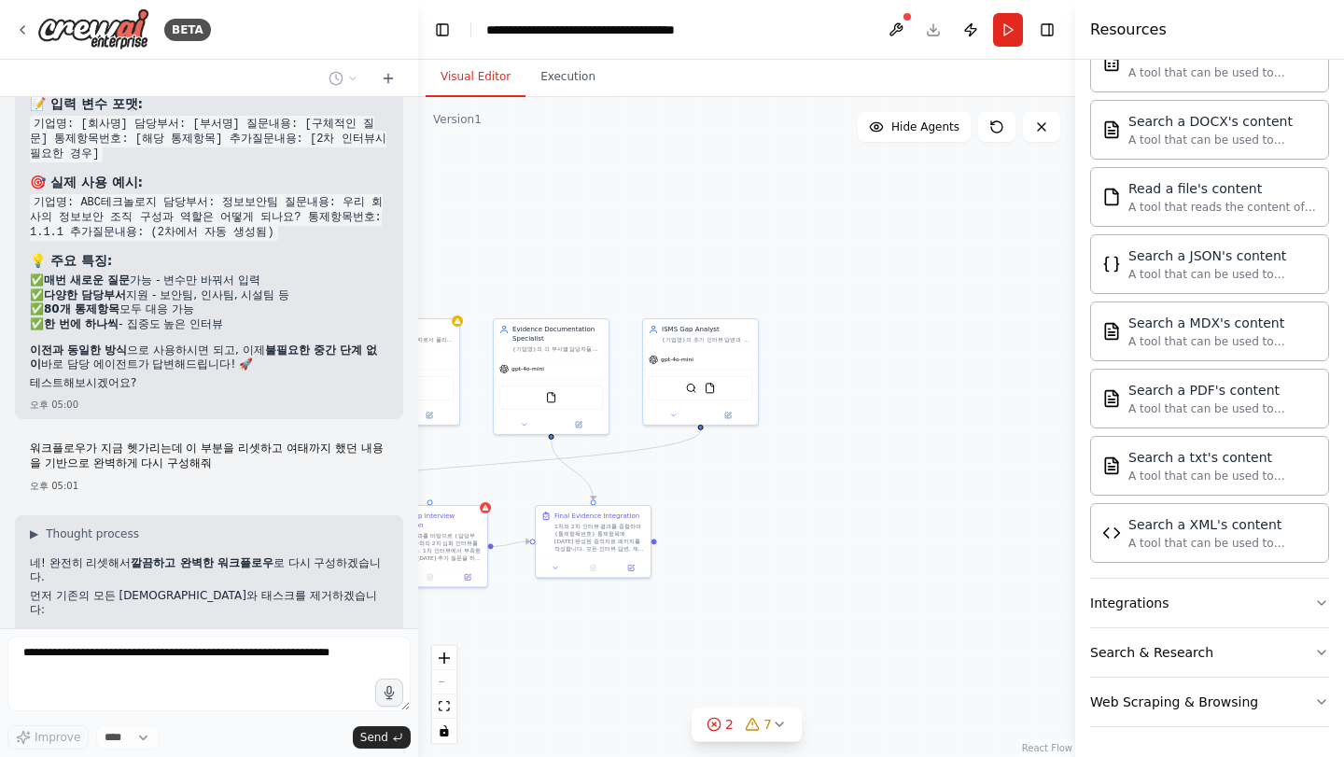
drag, startPoint x: 609, startPoint y: 594, endPoint x: 960, endPoint y: 313, distance: 449.7
click at [950, 299] on div ".deletable-edge-delete-btn { width: 20px; height: 20px; border: 0px solid #ffff…" at bounding box center [746, 427] width 657 height 660
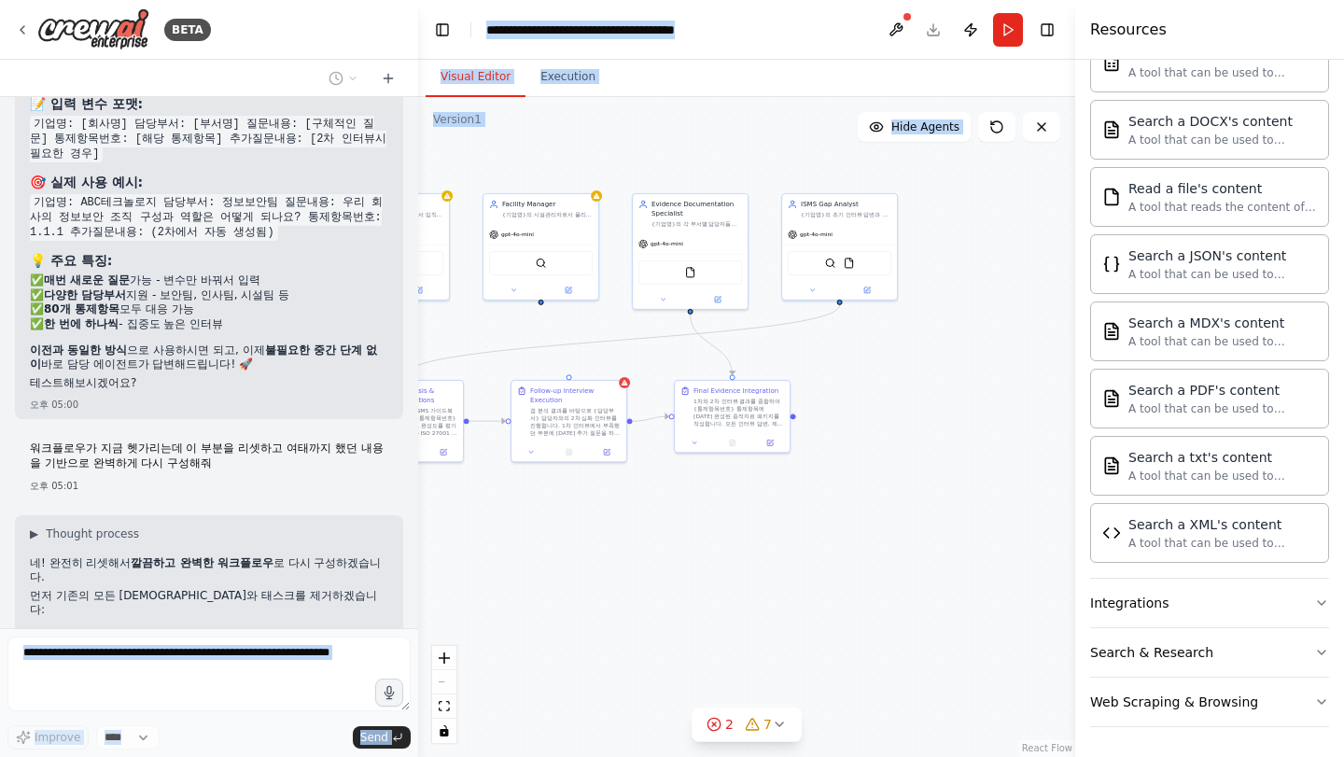
drag, startPoint x: 354, startPoint y: 617, endPoint x: 795, endPoint y: 589, distance: 442.5
click at [795, 589] on div "BETA Objective We want to conduct an ISMS certification project that covers the…" at bounding box center [672, 378] width 1344 height 757
drag, startPoint x: 680, startPoint y: 576, endPoint x: 753, endPoint y: 675, distance: 122.9
click at [681, 577] on div ".deletable-edge-delete-btn { width: 20px; height: 20px; border: 0px solid #ffff…" at bounding box center [746, 427] width 657 height 660
click at [639, 611] on div ".deletable-edge-delete-btn { width: 20px; height: 20px; border: 0px solid #ffff…" at bounding box center [746, 427] width 657 height 660
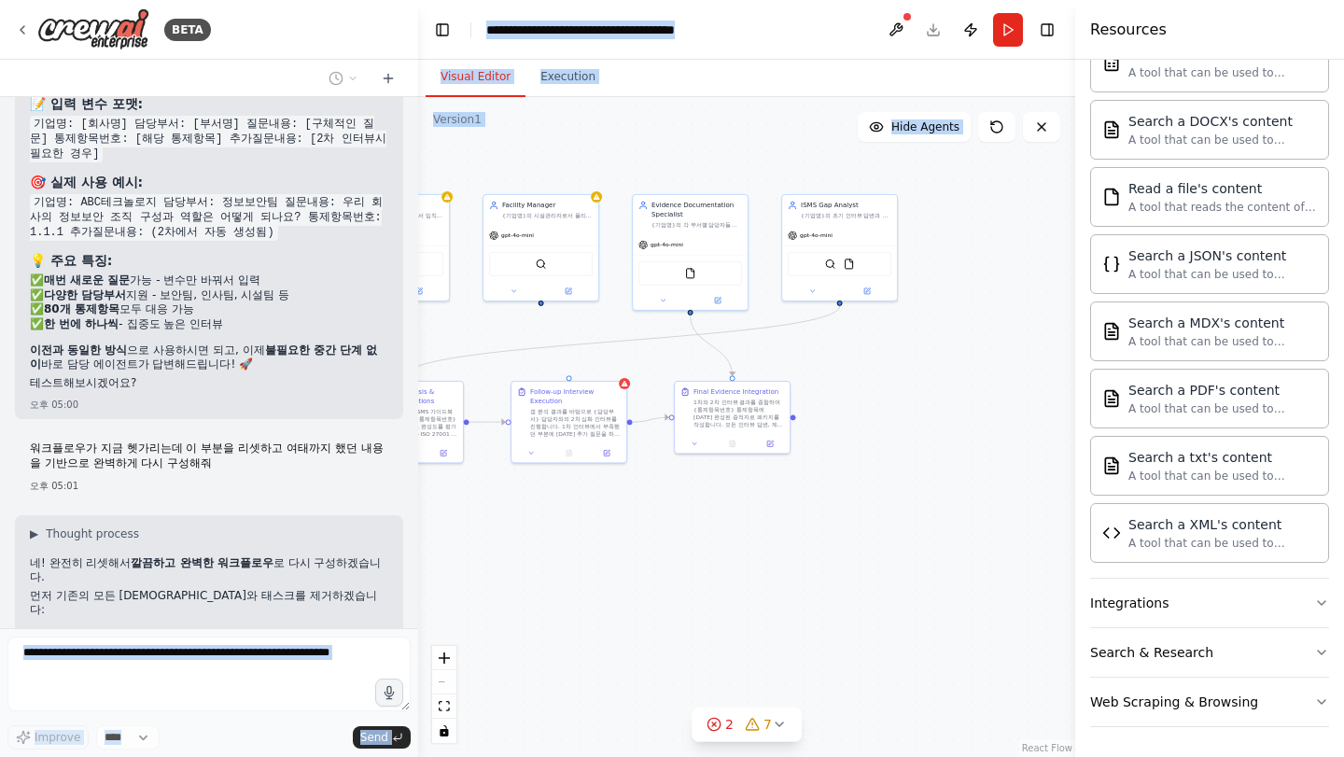
scroll to position [10304, 0]
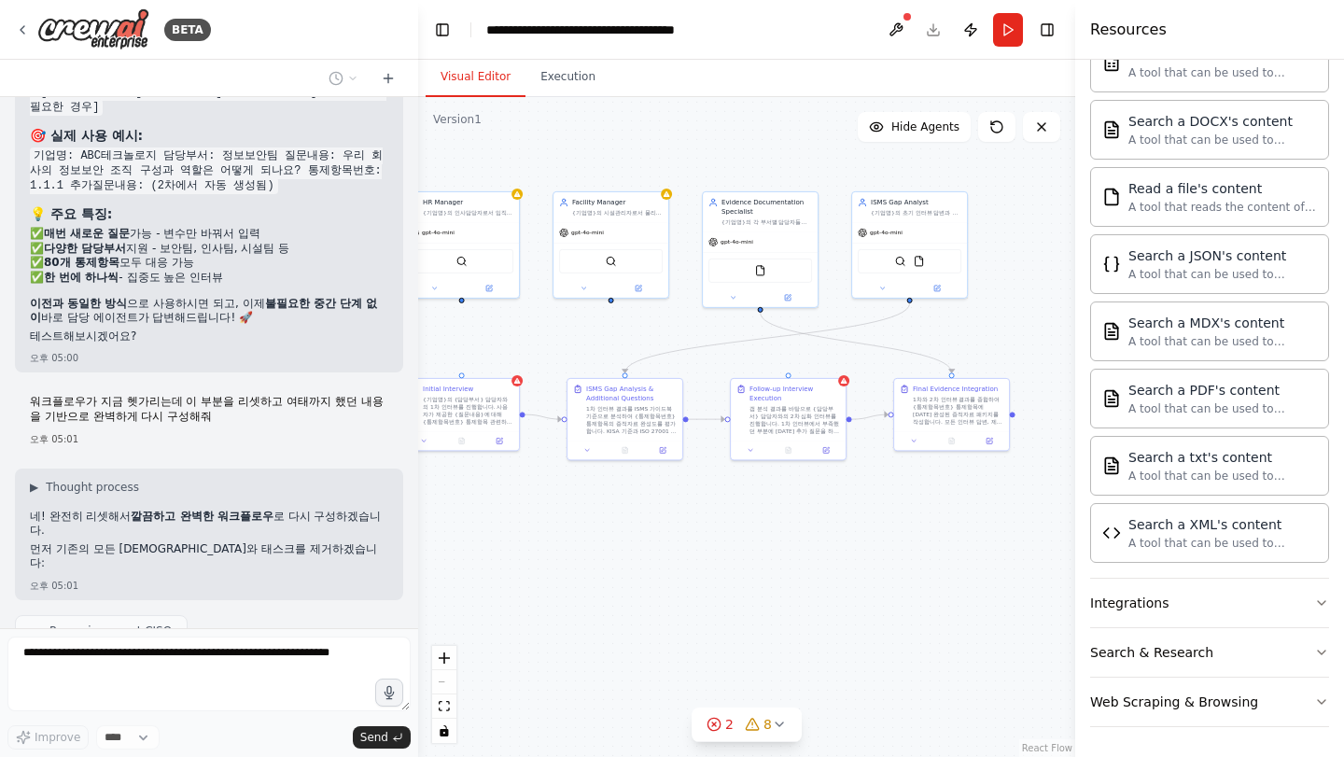
drag, startPoint x: 544, startPoint y: 544, endPoint x: 886, endPoint y: 539, distance: 341.8
click at [886, 539] on div ".deletable-edge-delete-btn { width: 20px; height: 20px; border: 0px solid #ffff…" at bounding box center [746, 427] width 657 height 660
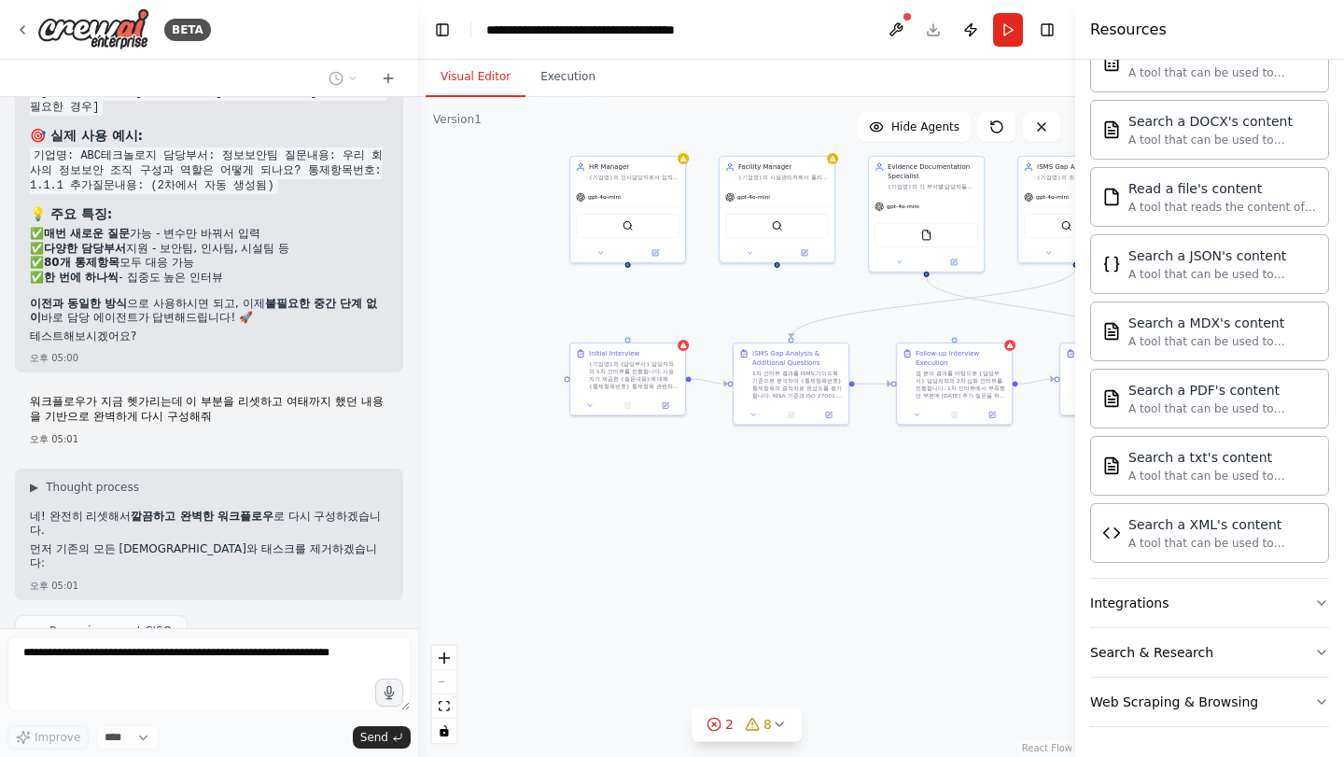
scroll to position [10350, 0]
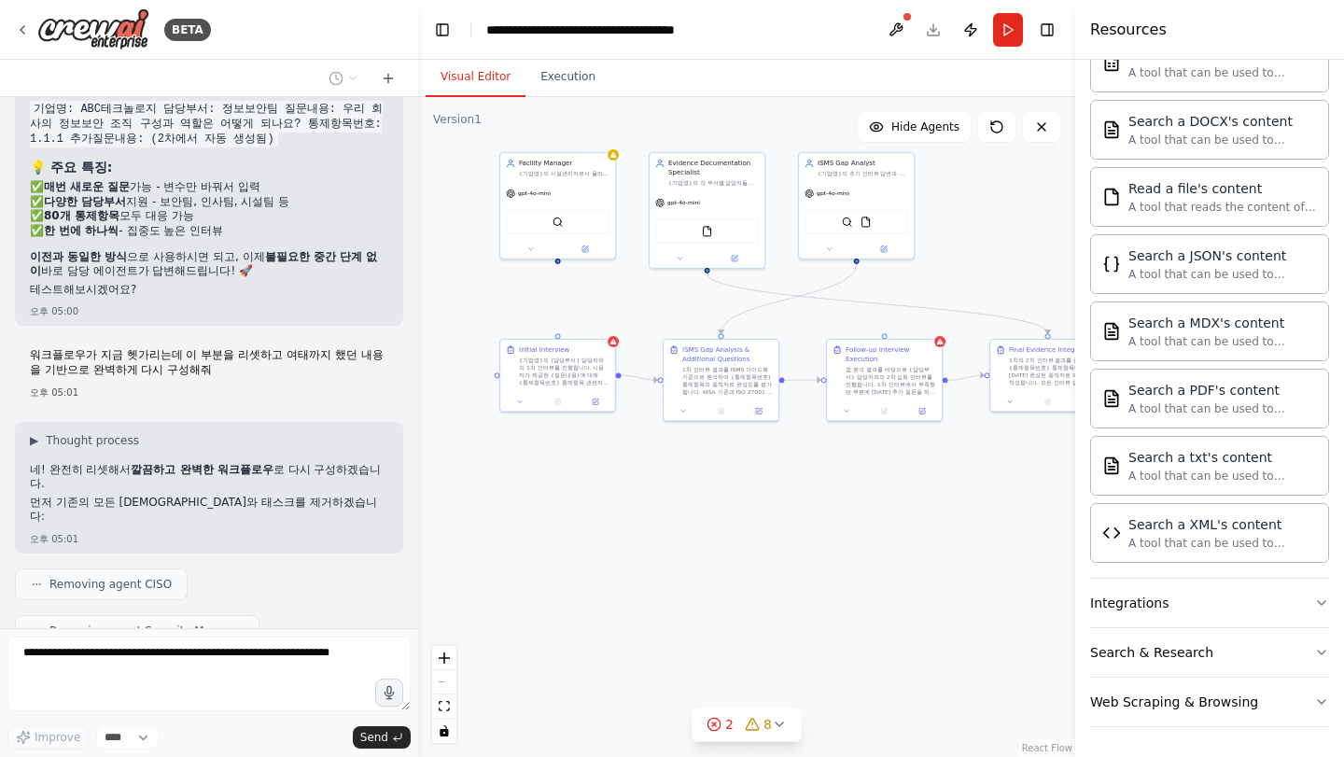
drag, startPoint x: 856, startPoint y: 573, endPoint x: 861, endPoint y: 532, distance: 41.3
click at [861, 532] on div ".deletable-edge-delete-btn { width: 20px; height: 20px; border: 0px solid #ffff…" at bounding box center [746, 427] width 657 height 660
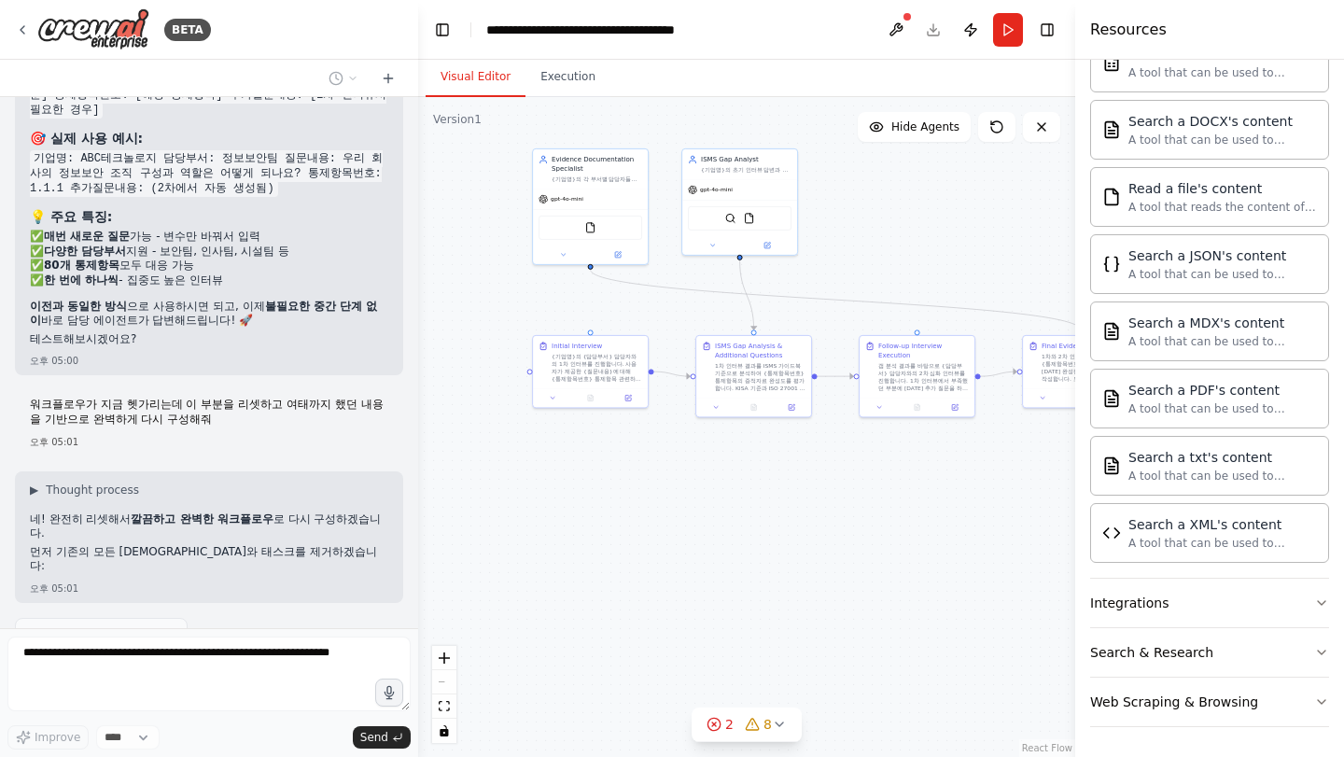
scroll to position [10397, 0]
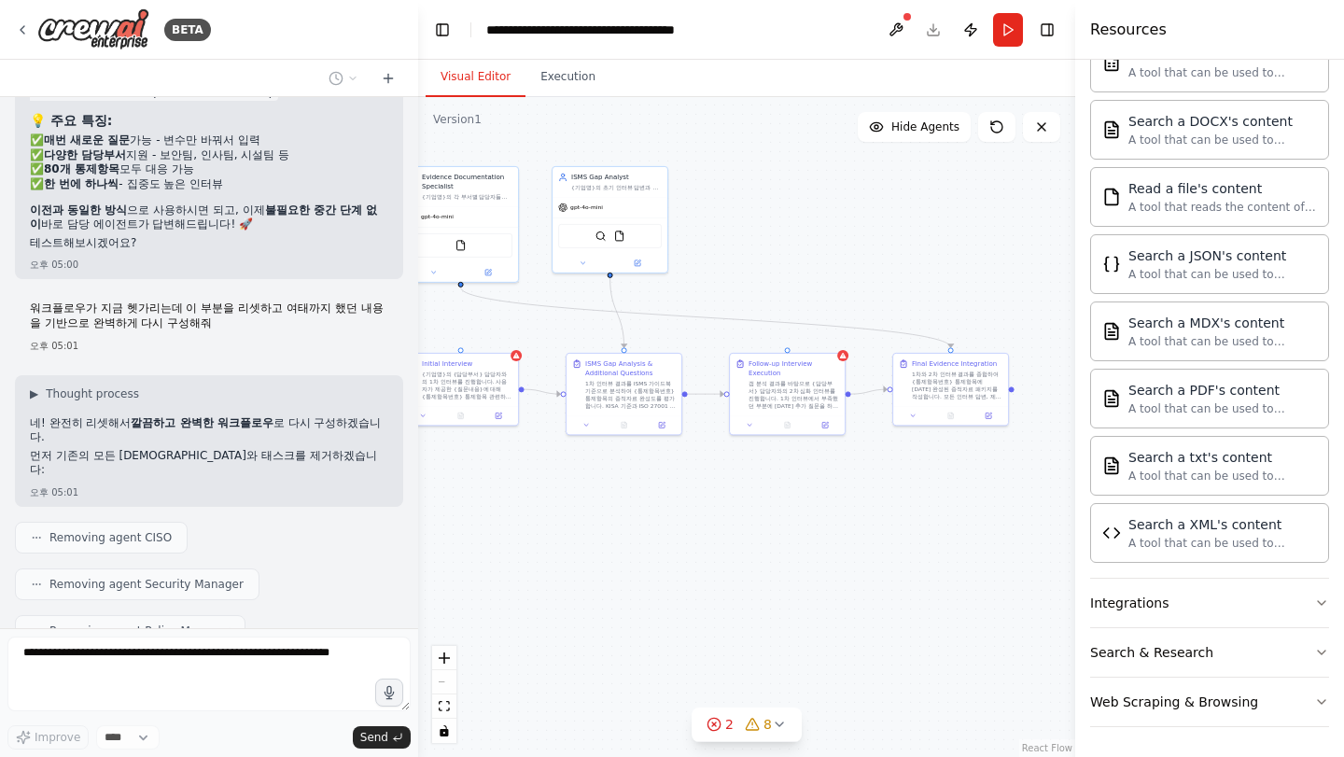
drag, startPoint x: 612, startPoint y: 534, endPoint x: 487, endPoint y: 553, distance: 126.5
click at [487, 553] on div ".deletable-edge-delete-btn { width: 20px; height: 20px; border: 0px solid #ffff…" at bounding box center [746, 427] width 657 height 660
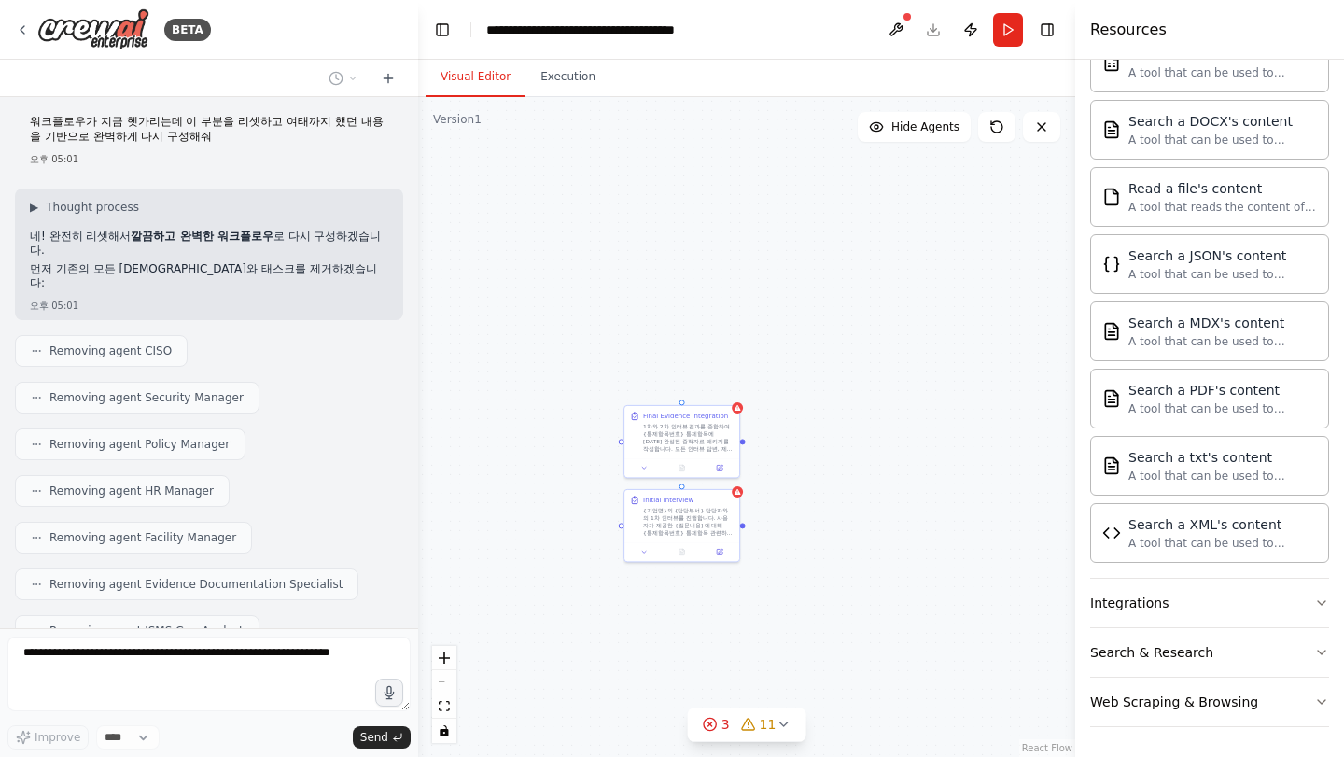
scroll to position [10630, 0]
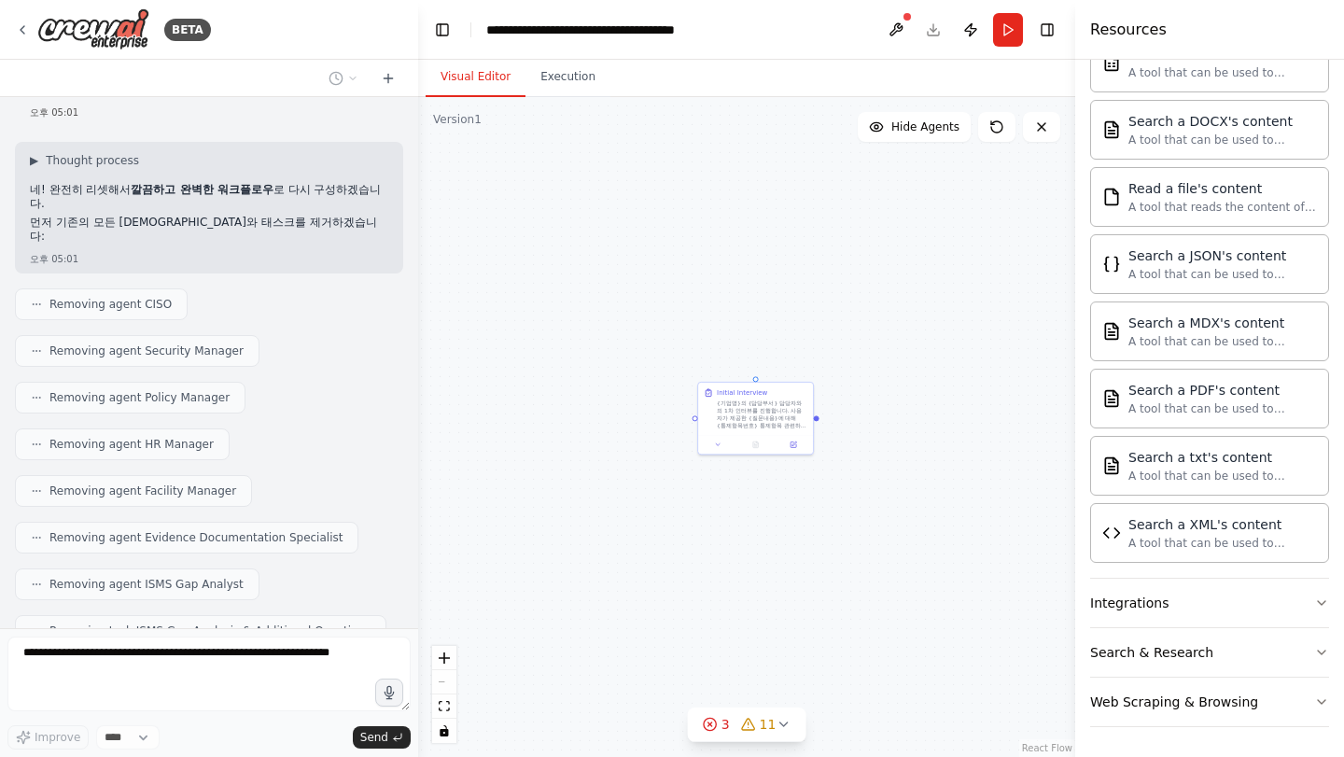
drag, startPoint x: 588, startPoint y: 559, endPoint x: 865, endPoint y: 563, distance: 276.4
click at [865, 563] on div "Initial Interview {기업명}의 {담당부서} 담당자와의 1차 인터뷰를 진행합니다. 사용자가 제공한 {질문내용}에 대해 {통제항목번…" at bounding box center [746, 427] width 657 height 660
drag, startPoint x: 851, startPoint y: 598, endPoint x: 743, endPoint y: 626, distance: 111.9
click at [720, 654] on div "Initial Interview {기업명}의 {담당부서} 담당자와의 1차 인터뷰를 진행합니다. 사용자가 제공한 {질문내용}에 대해 {통제항목번…" at bounding box center [746, 427] width 657 height 660
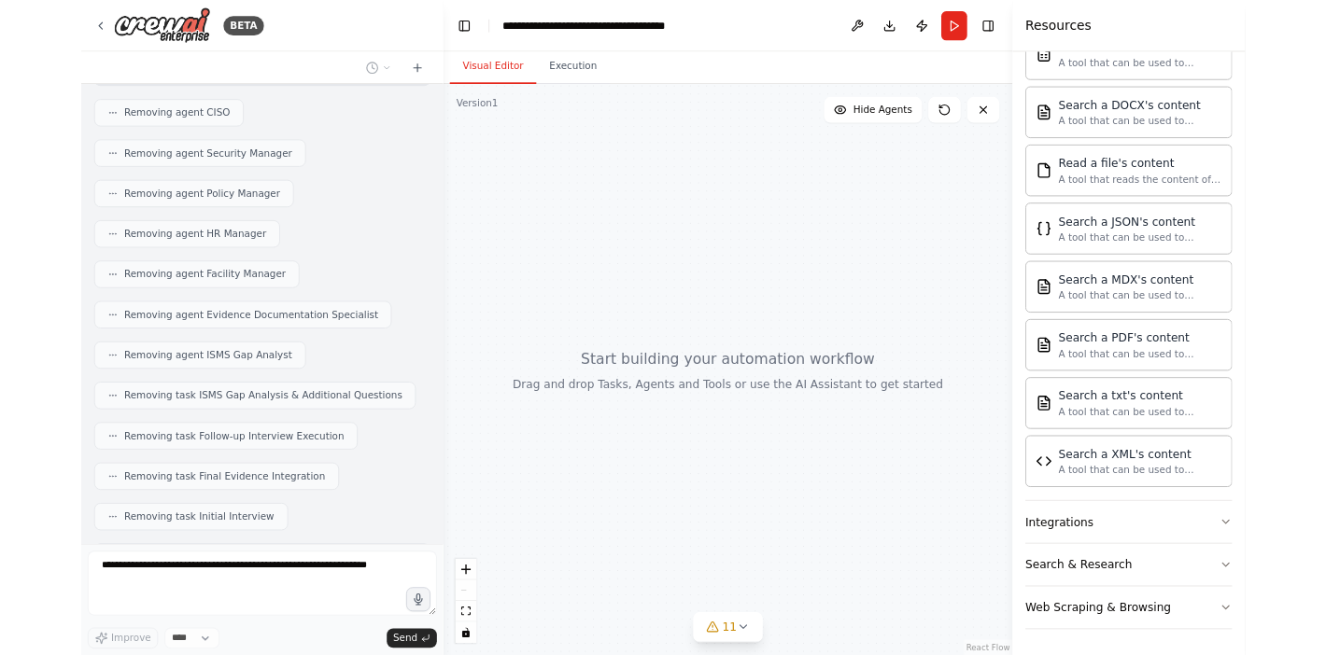
scroll to position [10851, 0]
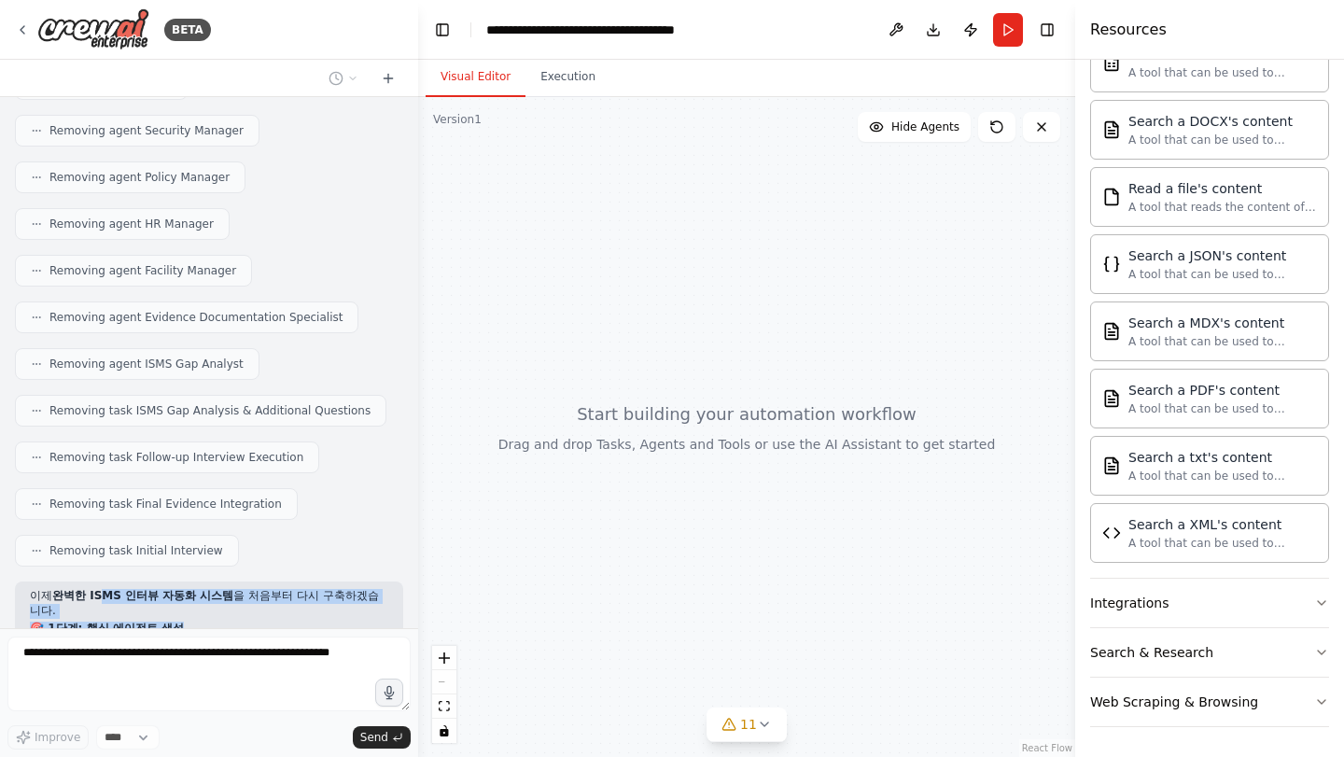
drag, startPoint x: 99, startPoint y: 417, endPoint x: 205, endPoint y: 440, distance: 108.8
click at [205, 589] on div "이제 완벽한 ISMS 인터뷰 자동화 시스템 을 처음부터 다시 구축하겠습니다. 🎯 1단계: 핵심 에이전트 생성" at bounding box center [209, 613] width 359 height 48
click at [206, 622] on h2 "🎯 1단계: 핵심 에이전트 생성" at bounding box center [209, 629] width 359 height 15
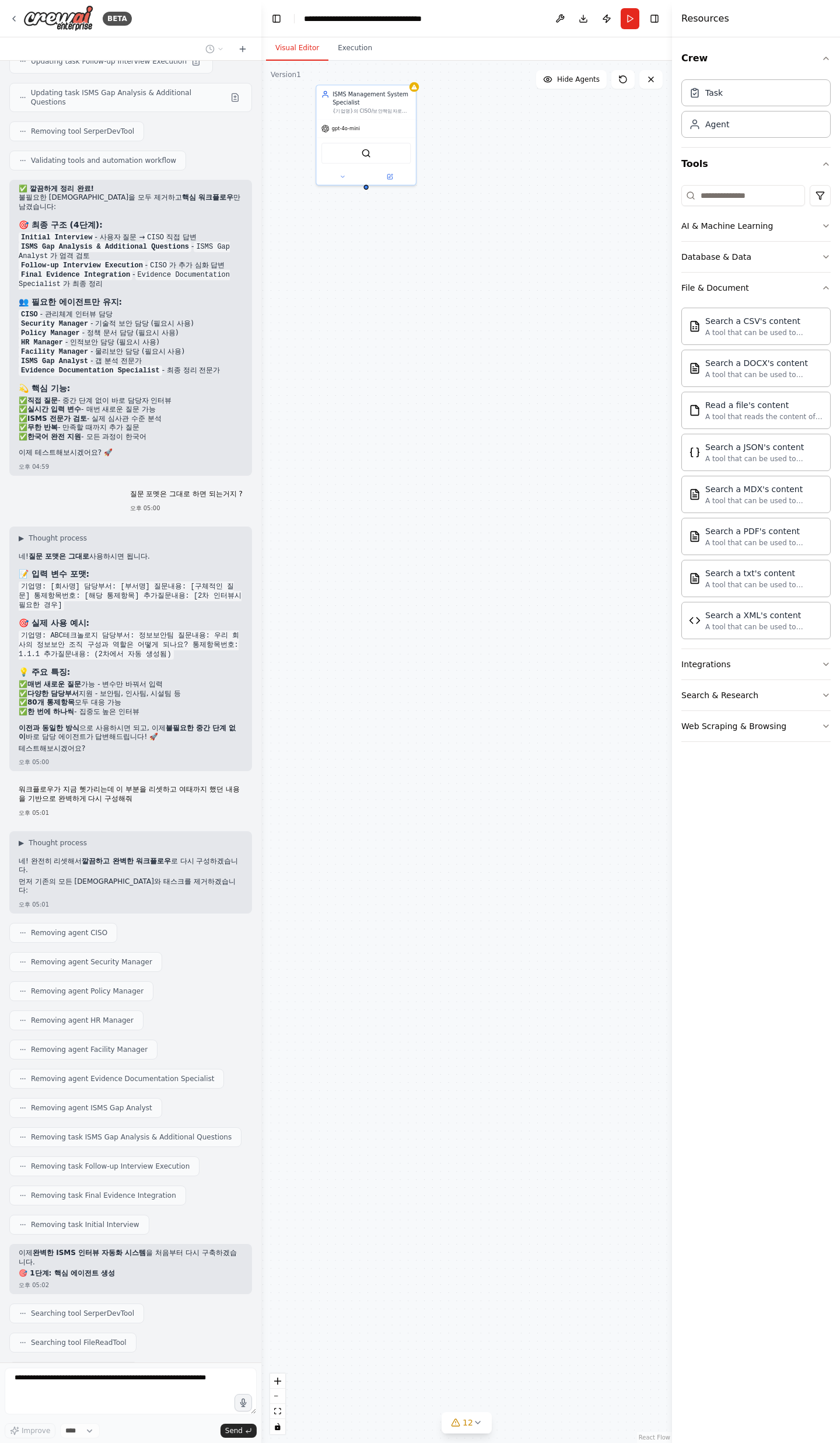
scroll to position [5942, 0]
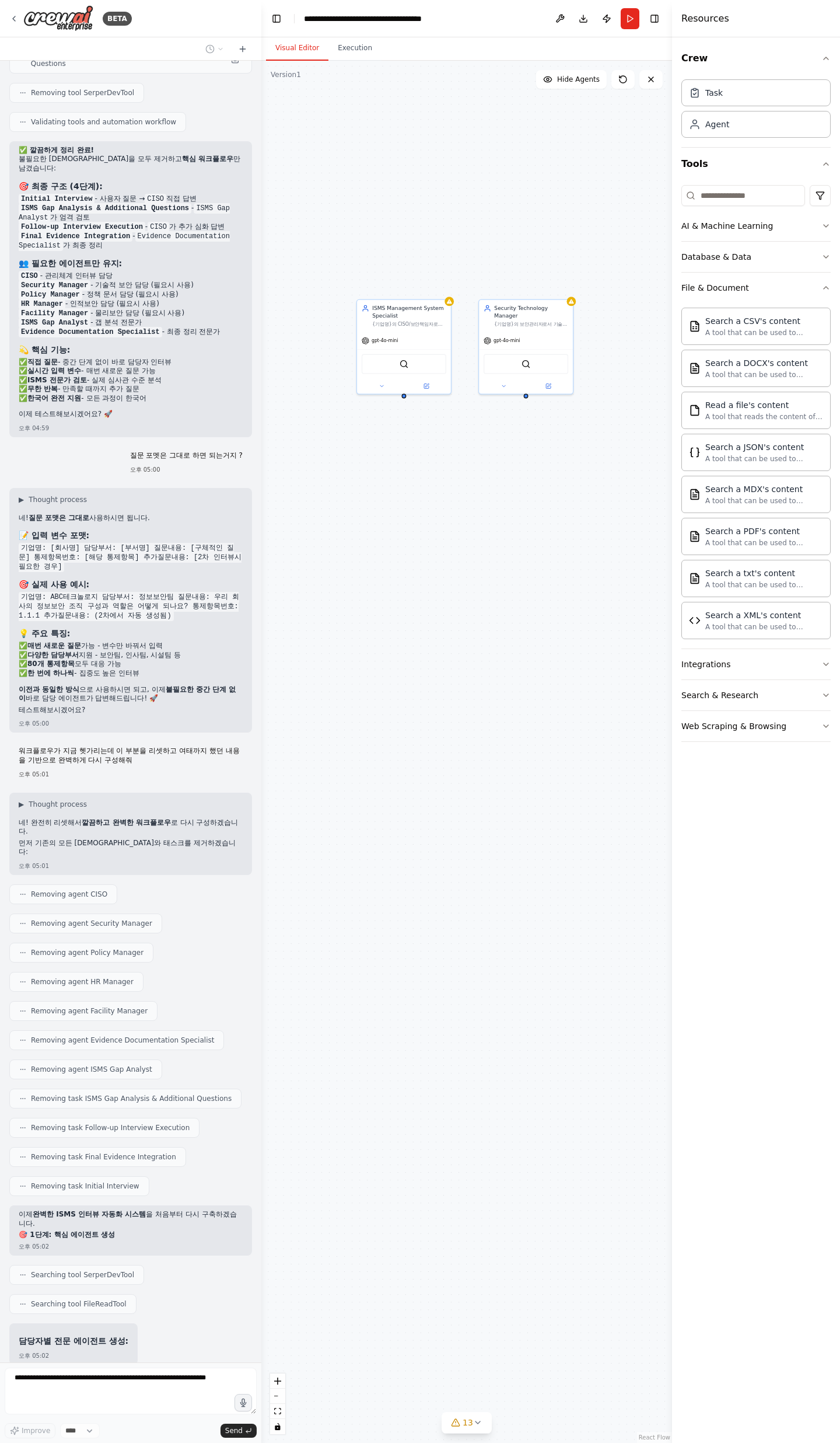
drag, startPoint x: 387, startPoint y: 273, endPoint x: 424, endPoint y: 485, distance: 215.2
click at [424, 473] on div "ISMS Management System Specialist {기업명}의 CISO/보안책임자로서 정보보안 관리체계, 정책 수립, 위험관리, 경…" at bounding box center [466, 752] width 411 height 1382
drag, startPoint x: 399, startPoint y: 423, endPoint x: 532, endPoint y: 453, distance: 136.3
click at [532, 453] on div "ISMS Management System Specialist {기업명}의 CISO/보안책임자로서 정보보안 관리체계, 정책 수립, 위험관리, 경…" at bounding box center [466, 752] width 411 height 1382
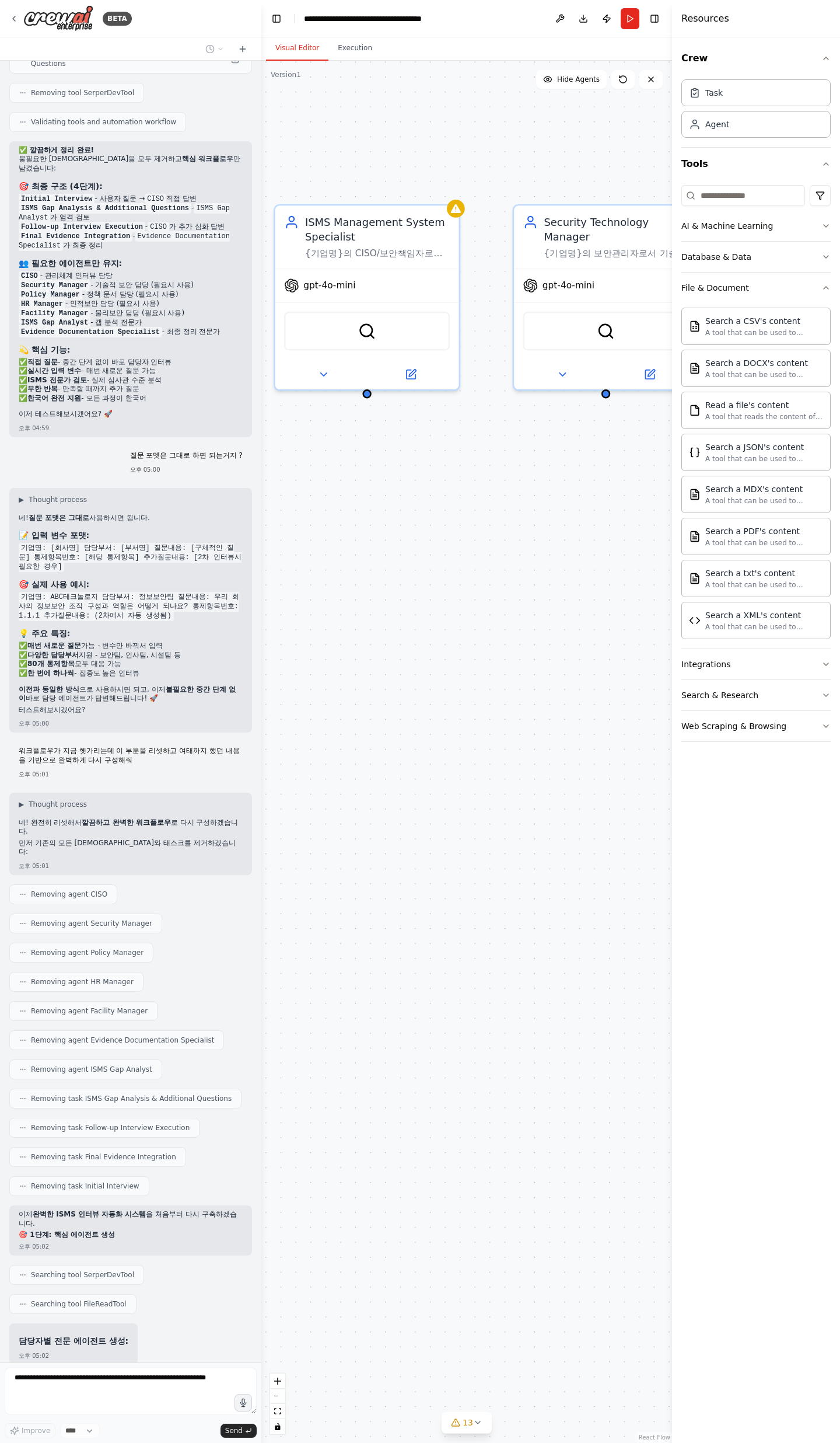
drag, startPoint x: 589, startPoint y: 561, endPoint x: 436, endPoint y: 567, distance: 153.1
click at [436, 473] on div "ISMS Management System Specialist {기업명}의 CISO/보안책임자로서 정보보안 관리체계, 정책 수립, 위험관리, 경…" at bounding box center [466, 752] width 411 height 1382
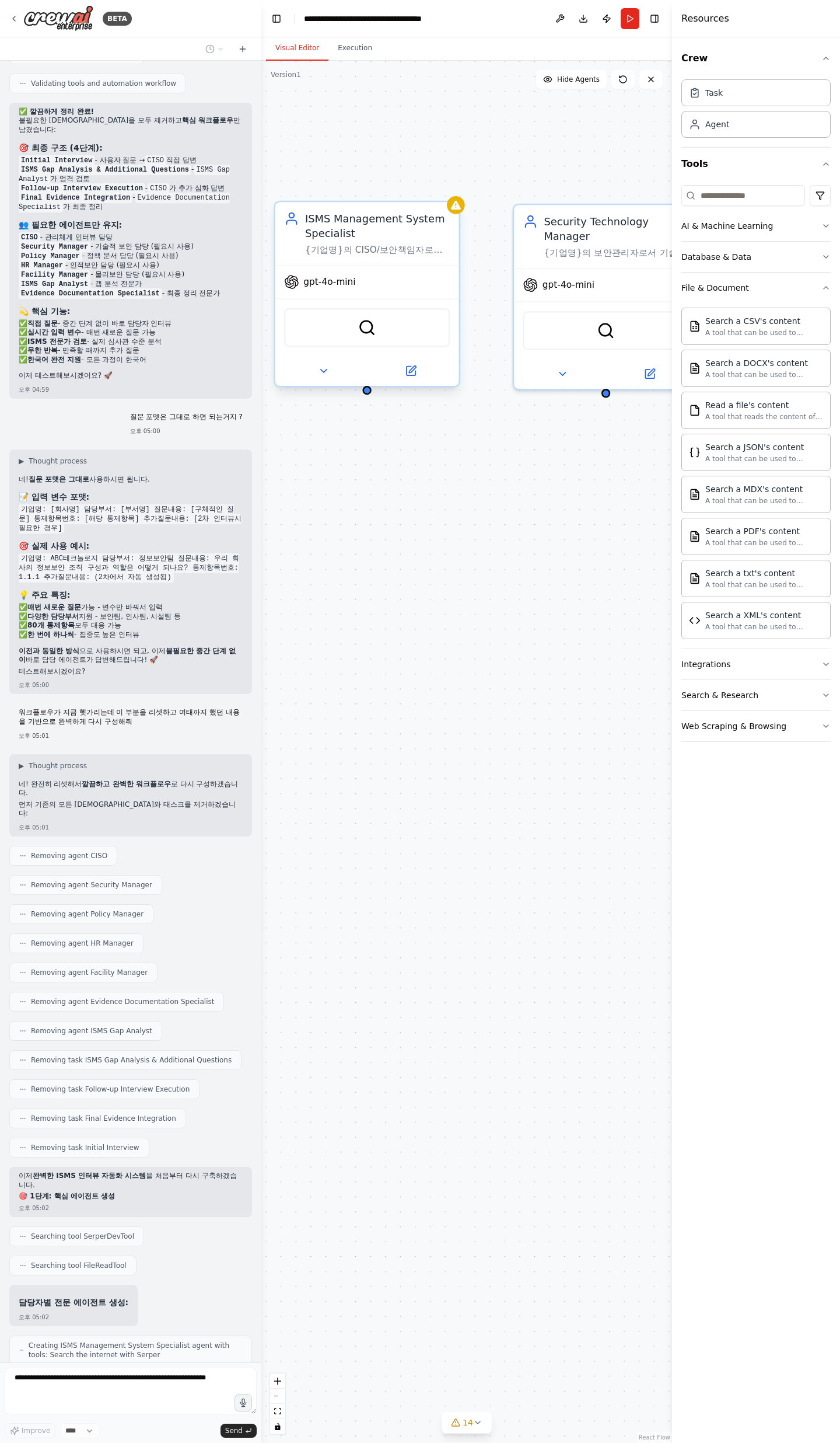
click at [394, 259] on div "ISMS Management System Specialist {기업명}의 CISO/보안책임자로서 정보보안 관리체계, 정책 수립, 위험관리, 경…" at bounding box center [368, 233] width 184 height 63
click at [458, 473] on div "ISMS Management System Specialist {기업명}의 CISO/보안책임자로서 정보보안 관리체계, 정책 수립, 위험관리, 경…" at bounding box center [466, 752] width 411 height 1382
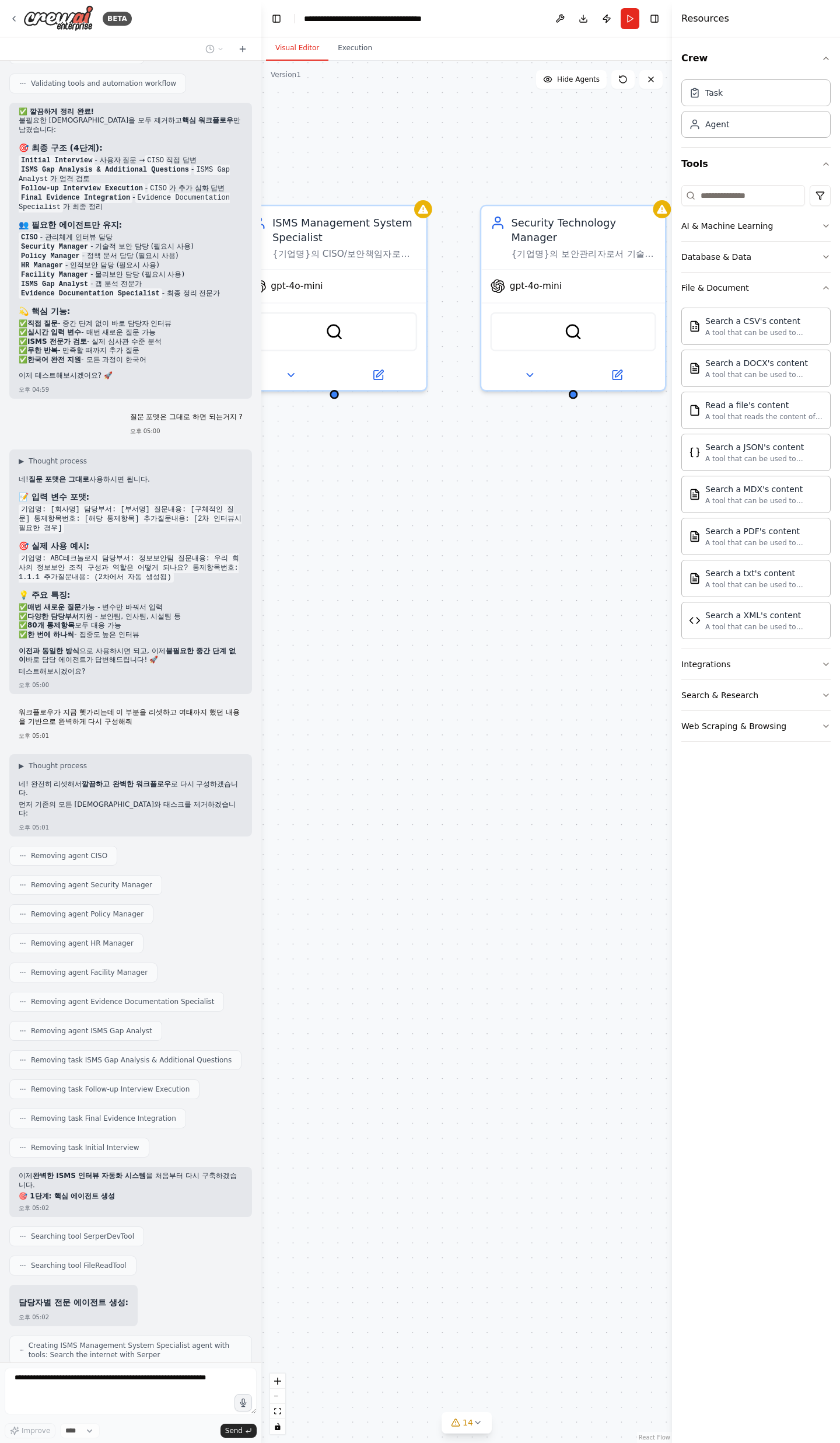
drag, startPoint x: 517, startPoint y: 491, endPoint x: 506, endPoint y: 493, distance: 11.2
click at [506, 473] on div "ISMS Management System Specialist {기업명}의 CISO/보안책임자로서 정보보안 관리체계, 정책 수립, 위험관리, 경…" at bounding box center [466, 752] width 411 height 1382
click at [379, 270] on div "gpt-4o-mini" at bounding box center [334, 283] width 184 height 33
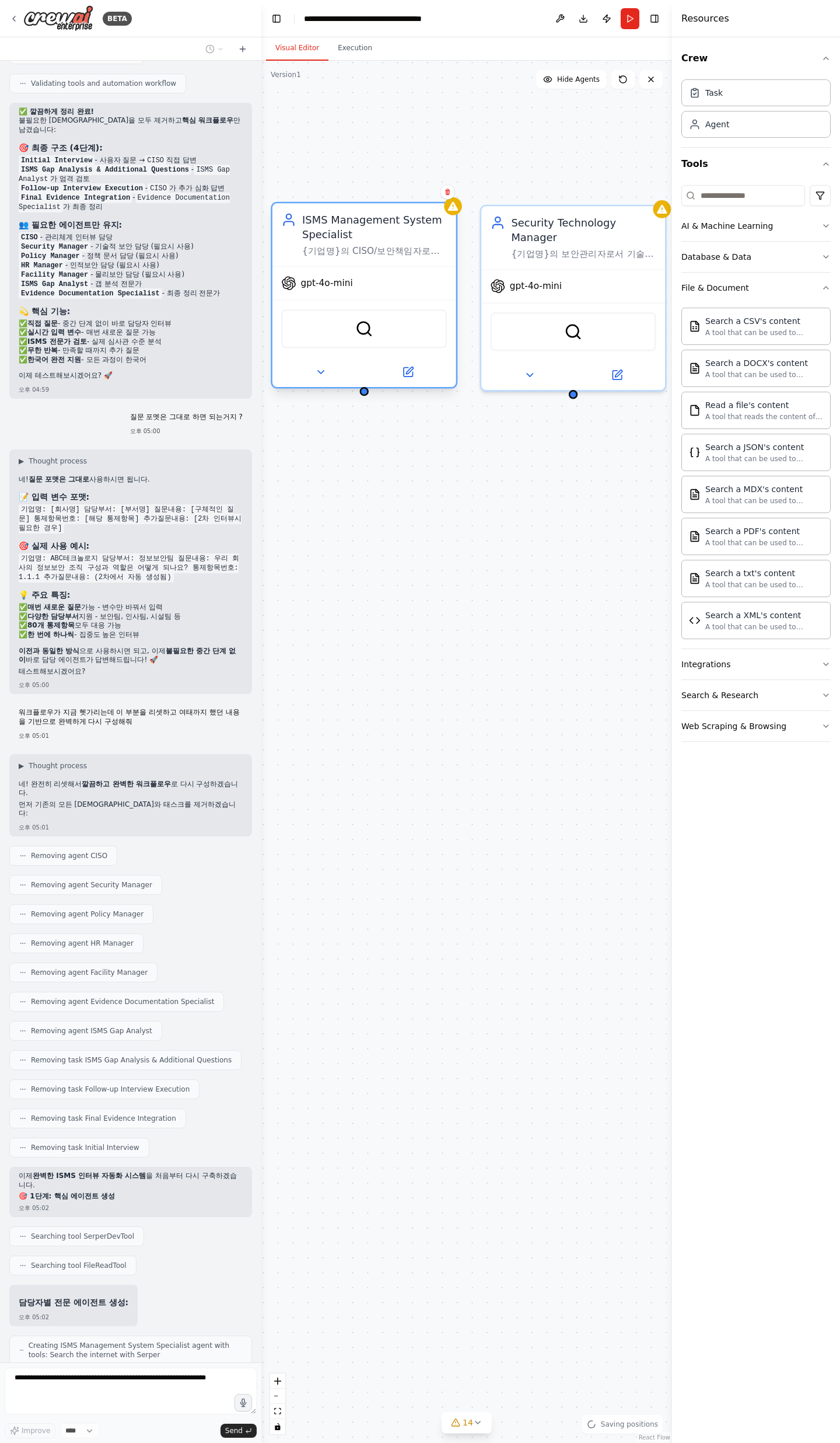
drag, startPoint x: 388, startPoint y: 258, endPoint x: 417, endPoint y: 261, distance: 29.2
click at [417, 261] on div "ISMS Management System Specialist {기업명}의 CISO/보안책임자로서 정보보안 관리체계, 정책 수립, 위험관리, 경…" at bounding box center [364, 234] width 184 height 63
drag, startPoint x: 412, startPoint y: 269, endPoint x: 395, endPoint y: 267, distance: 17.1
click at [395, 267] on div "gpt-4o-mini" at bounding box center [349, 283] width 184 height 33
click at [506, 463] on div "ISMS Management System Specialist {기업명}의 CISO/보안책임자로서 정보보안 관리체계, 정책 수립, 위험관리, 경…" at bounding box center [466, 752] width 411 height 1382
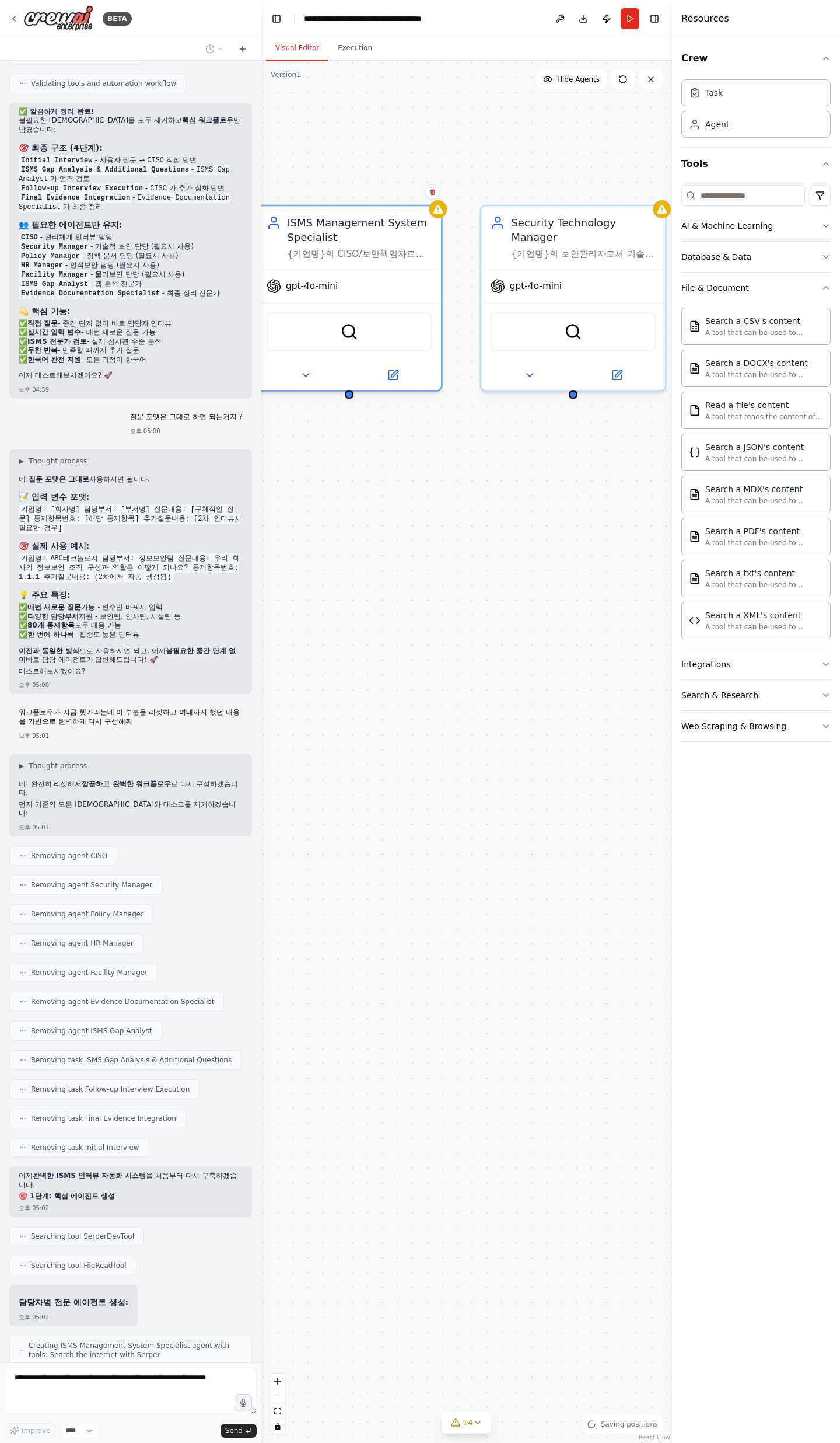
scroll to position [6020, 0]
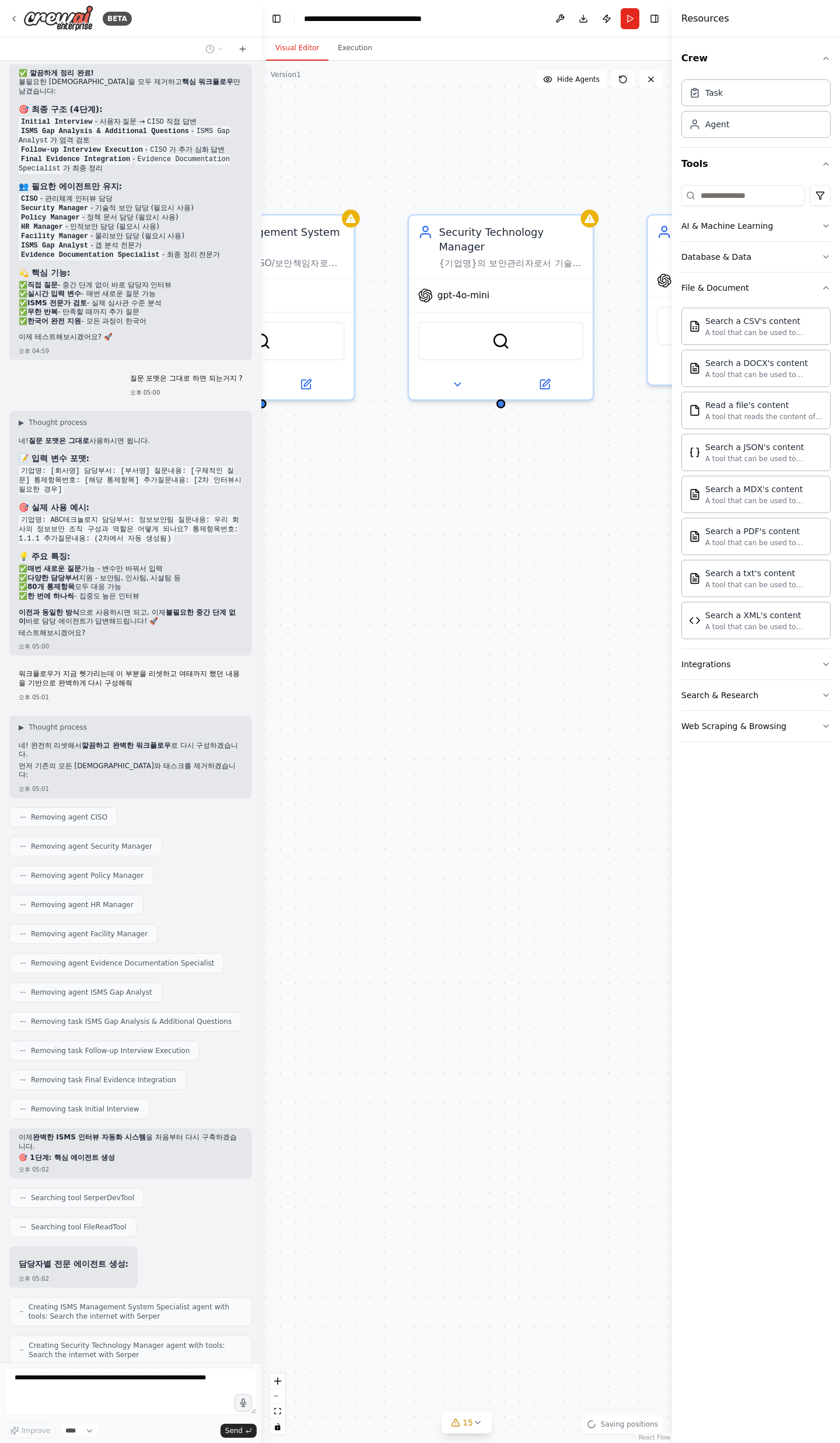
drag, startPoint x: 572, startPoint y: 480, endPoint x: 500, endPoint y: 489, distance: 72.6
click at [500, 473] on div "ISMS Management System Specialist {기업명}의 CISO/보안책임자로서 정보보안 관리체계, 정책 수립, 위험관리, 경…" at bounding box center [466, 752] width 411 height 1382
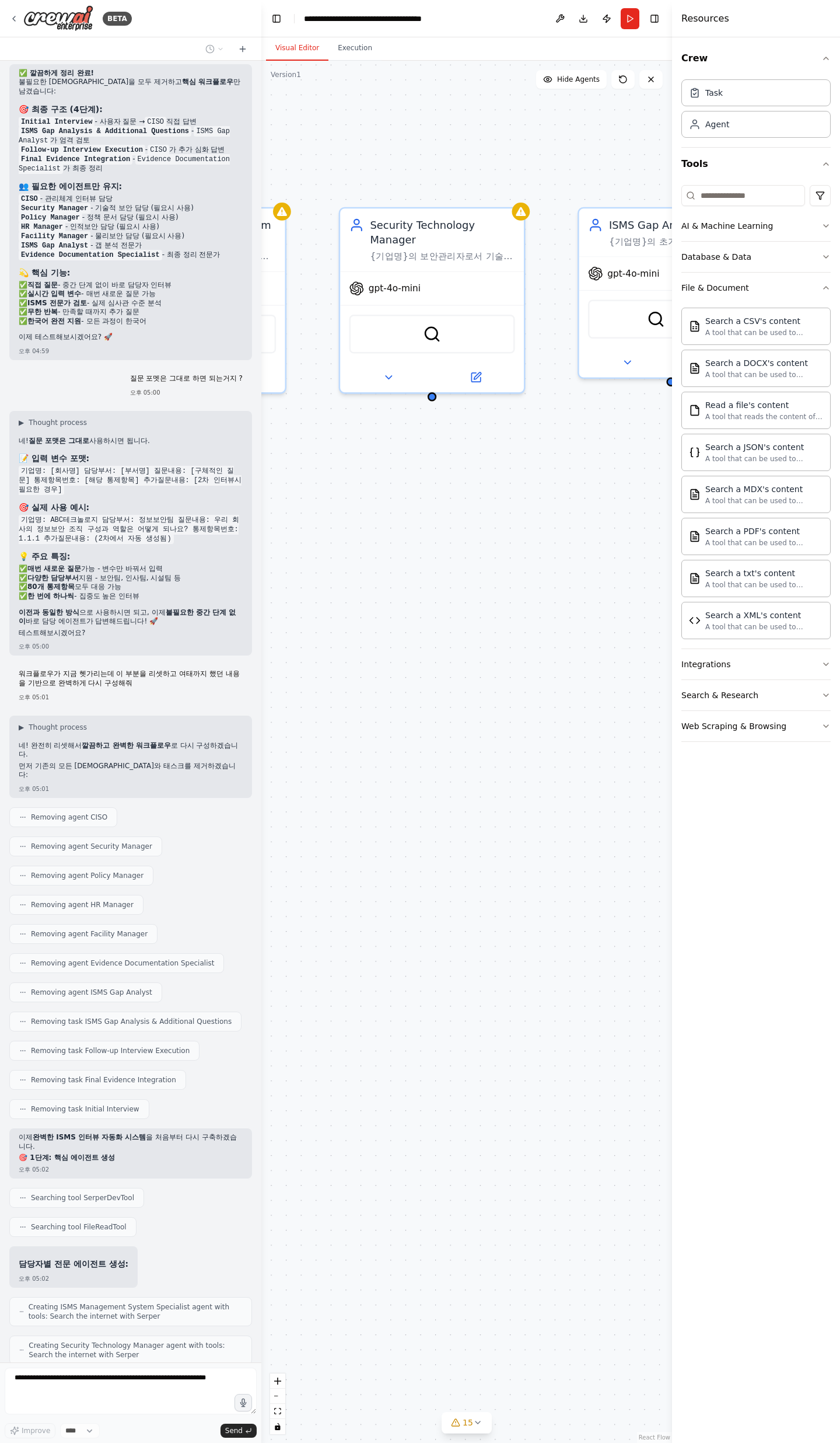
drag, startPoint x: 562, startPoint y: 491, endPoint x: 494, endPoint y: 484, distance: 68.4
click at [494, 473] on div "ISMS Management System Specialist {기업명}의 CISO/보안책임자로서 정보보안 관리체계, 정책 수립, 위험관리, 경…" at bounding box center [466, 752] width 411 height 1382
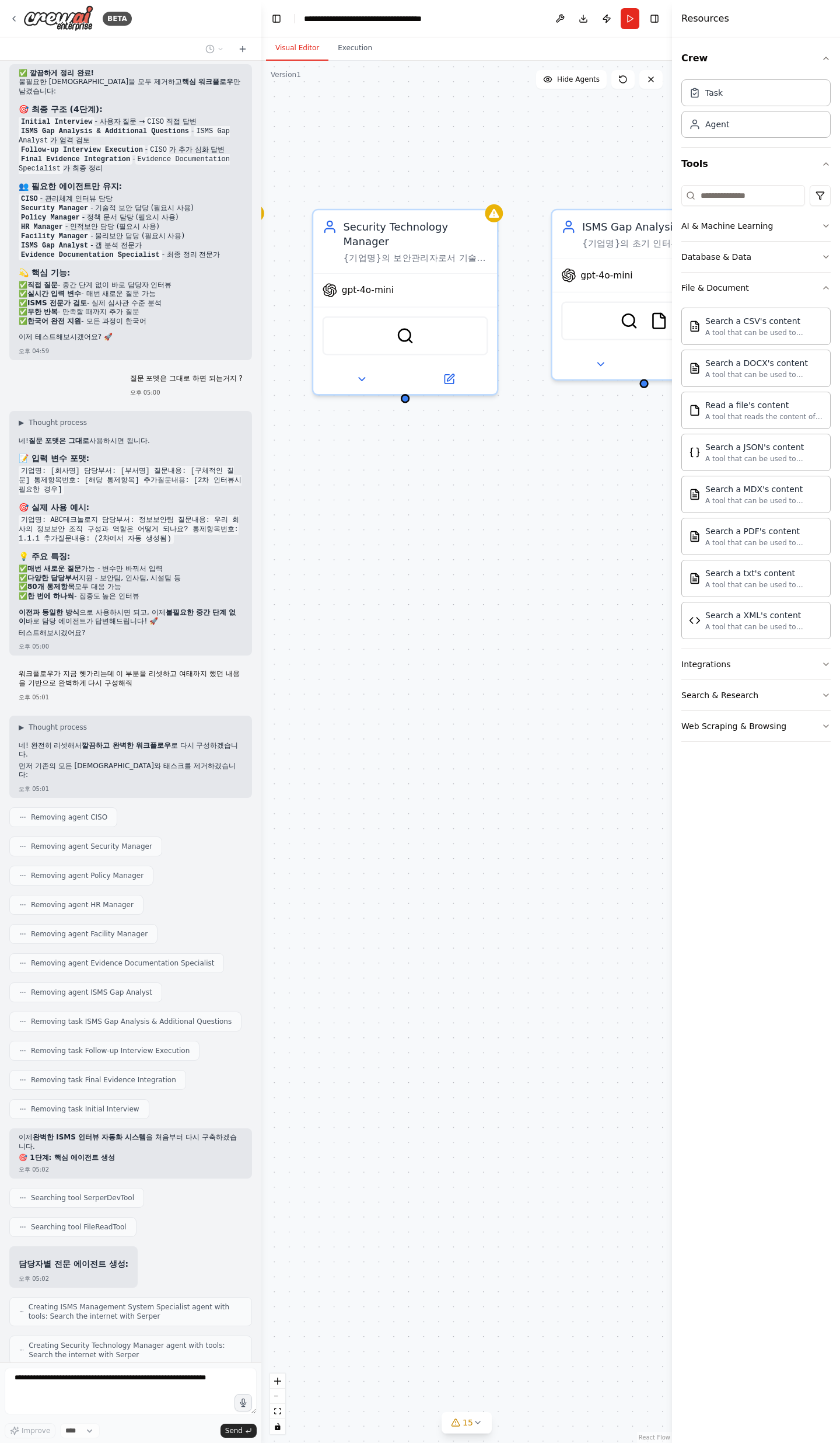
drag, startPoint x: 597, startPoint y: 472, endPoint x: 484, endPoint y: 475, distance: 113.0
click at [484, 473] on div "ISMS Management System Specialist {기업명}의 CISO/보안책임자로서 정보보안 관리체계, 정책 수립, 위험관리, 경…" at bounding box center [466, 752] width 411 height 1382
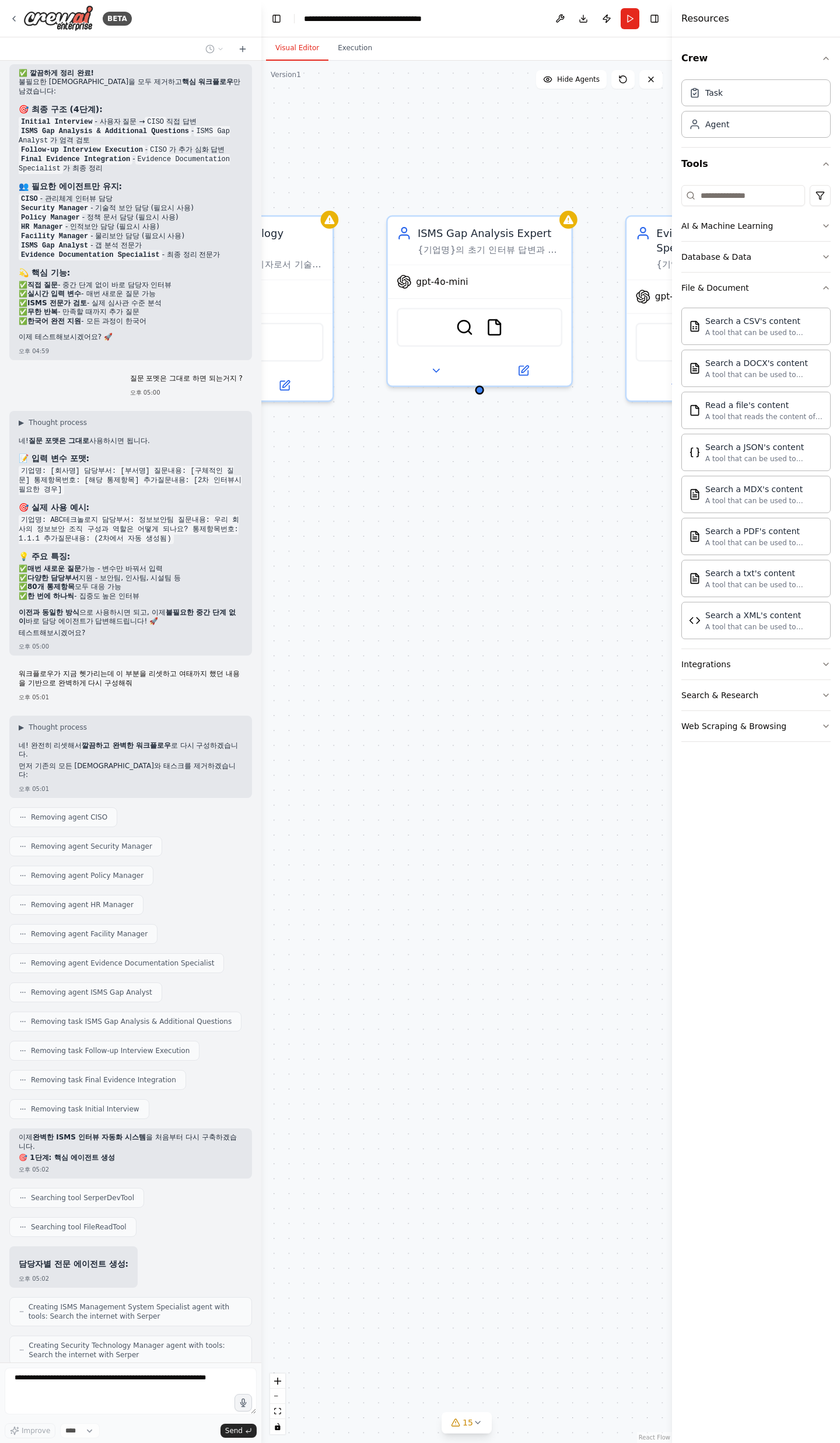
drag, startPoint x: 581, startPoint y: 471, endPoint x: 484, endPoint y: 477, distance: 97.2
click at [484, 473] on div "ISMS Management System Specialist {기업명}의 CISO/보안책임자로서 정보보안 관리체계, 정책 수립, 위험관리, 경…" at bounding box center [466, 752] width 411 height 1382
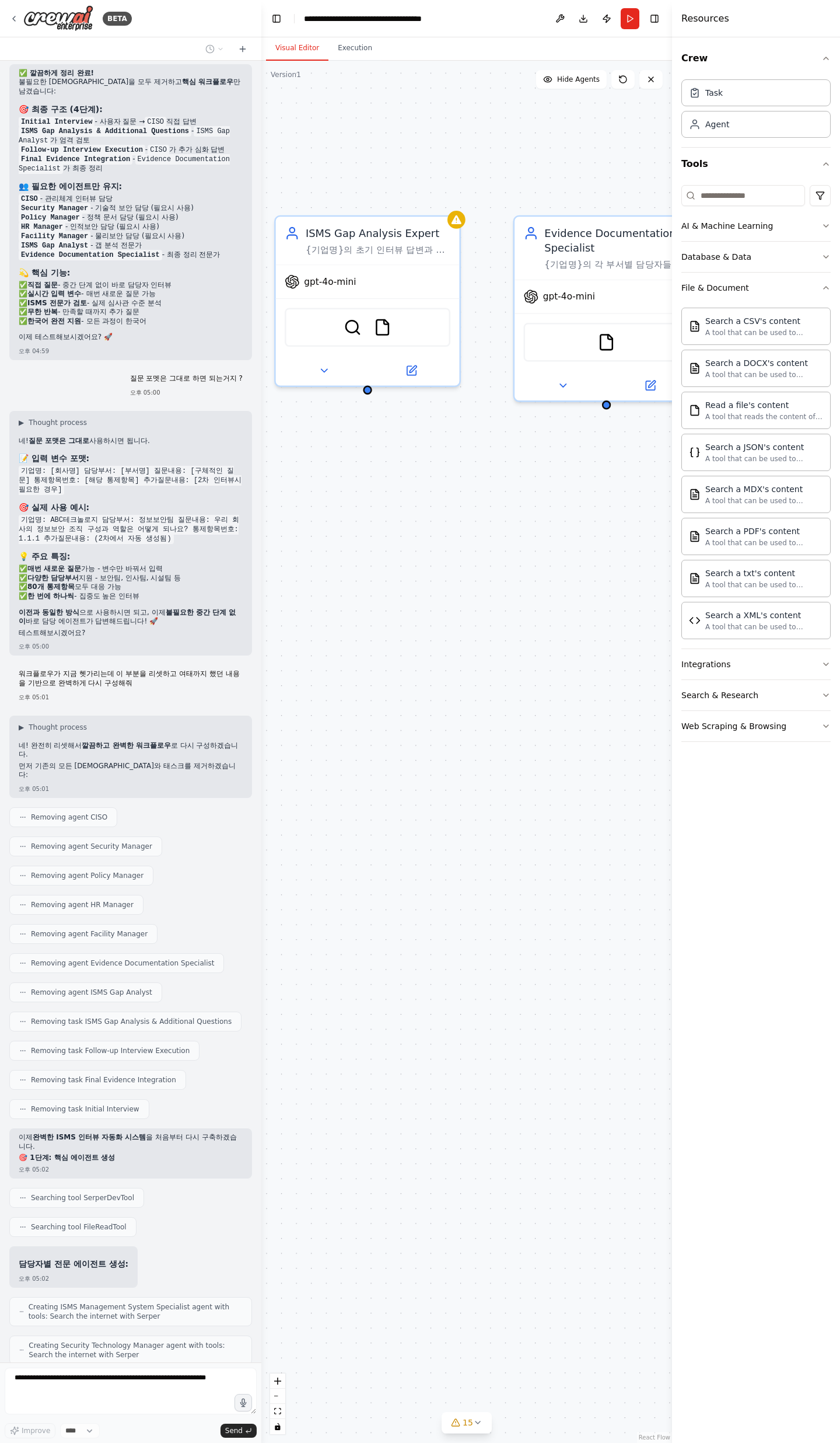
drag, startPoint x: 589, startPoint y: 471, endPoint x: 496, endPoint y: 471, distance: 93.0
click at [496, 471] on div "ISMS Management System Specialist {기업명}의 CISO/보안책임자로서 정보보안 관리체계, 정책 수립, 위험관리, 경…" at bounding box center [466, 752] width 411 height 1382
click at [571, 473] on div "ISMS Management System Specialist {기업명}의 CISO/보안책임자로서 정보보안 관리체계, 정책 수립, 위험관리, 경…" at bounding box center [466, 752] width 411 height 1382
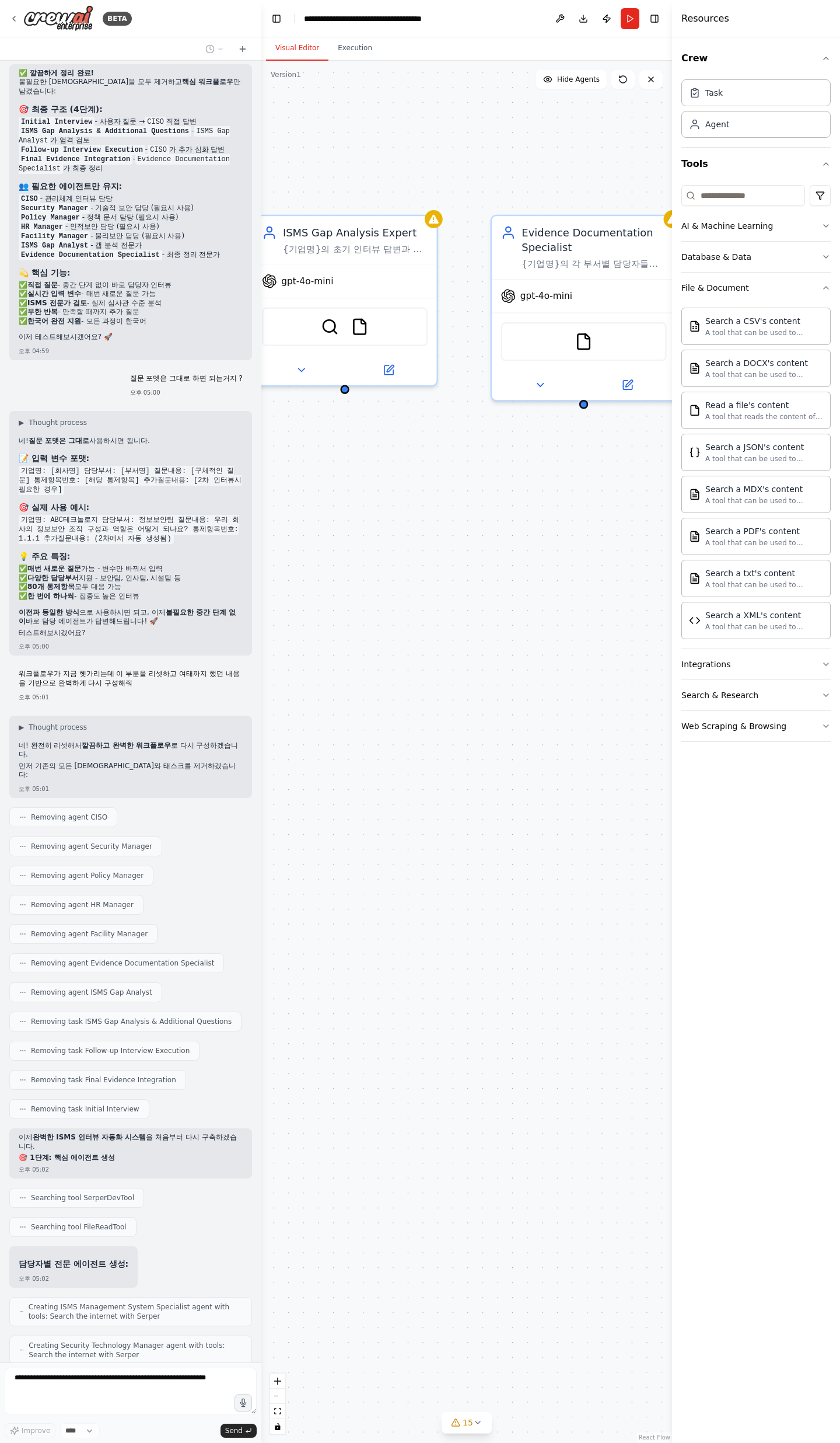
drag, startPoint x: 464, startPoint y: 421, endPoint x: 444, endPoint y: 421, distance: 20.0
click at [444, 421] on div "ISMS Management System Specialist {기업명}의 CISO/보안책임자로서 정보보안 관리체계, 정책 수립, 위험관리, 경…" at bounding box center [466, 752] width 411 height 1382
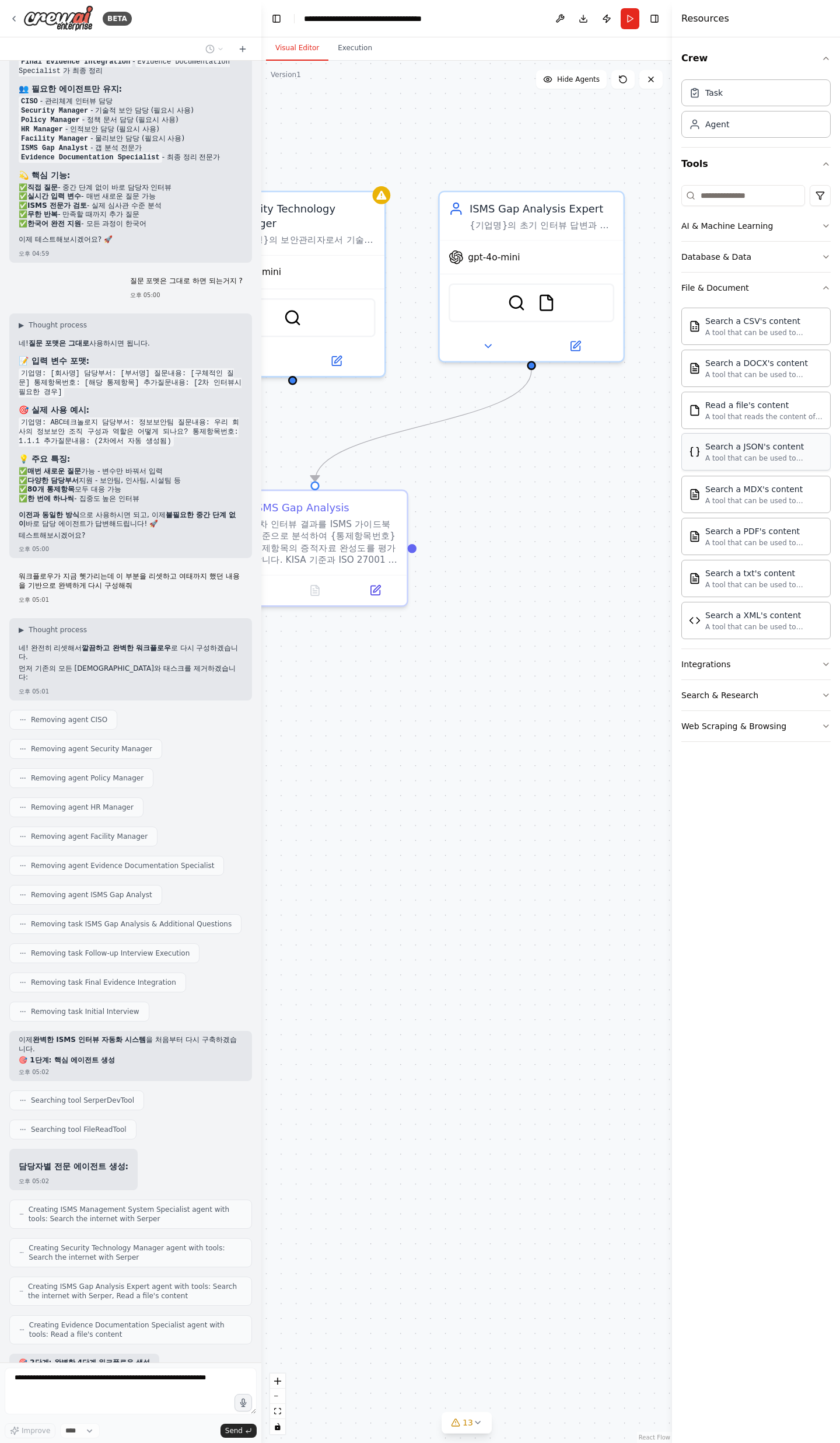
drag, startPoint x: 479, startPoint y: 512, endPoint x: 697, endPoint y: 462, distance: 223.7
click at [696, 463] on div "BETA Objective We want to conduct an ISMS certification project that covers the…" at bounding box center [420, 722] width 840 height 1443
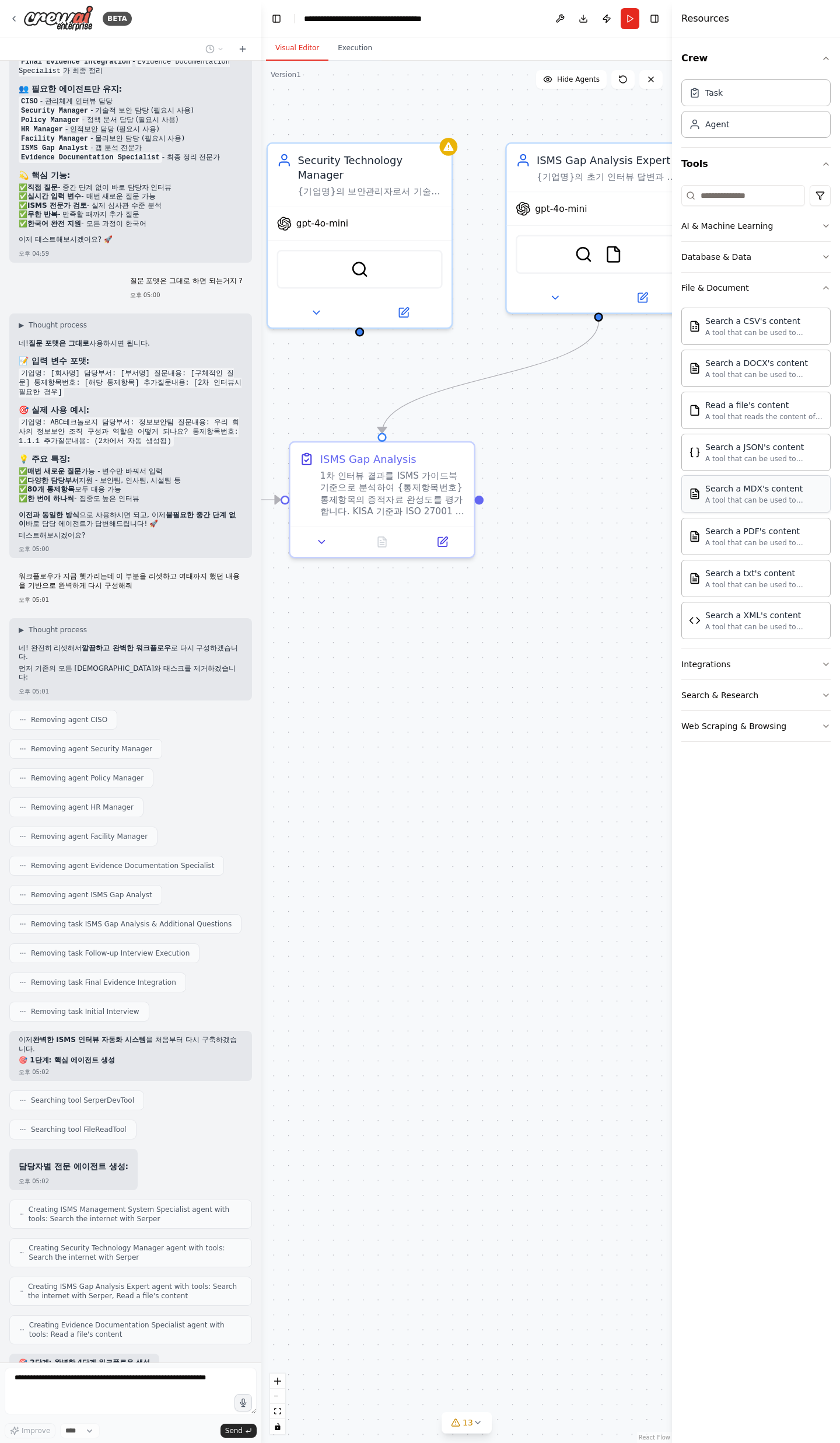
drag, startPoint x: 586, startPoint y: 515, endPoint x: 715, endPoint y: 483, distance: 132.9
click at [715, 473] on div "BETA Objective We want to conduct an ISMS certification project that covers the…" at bounding box center [420, 722] width 840 height 1443
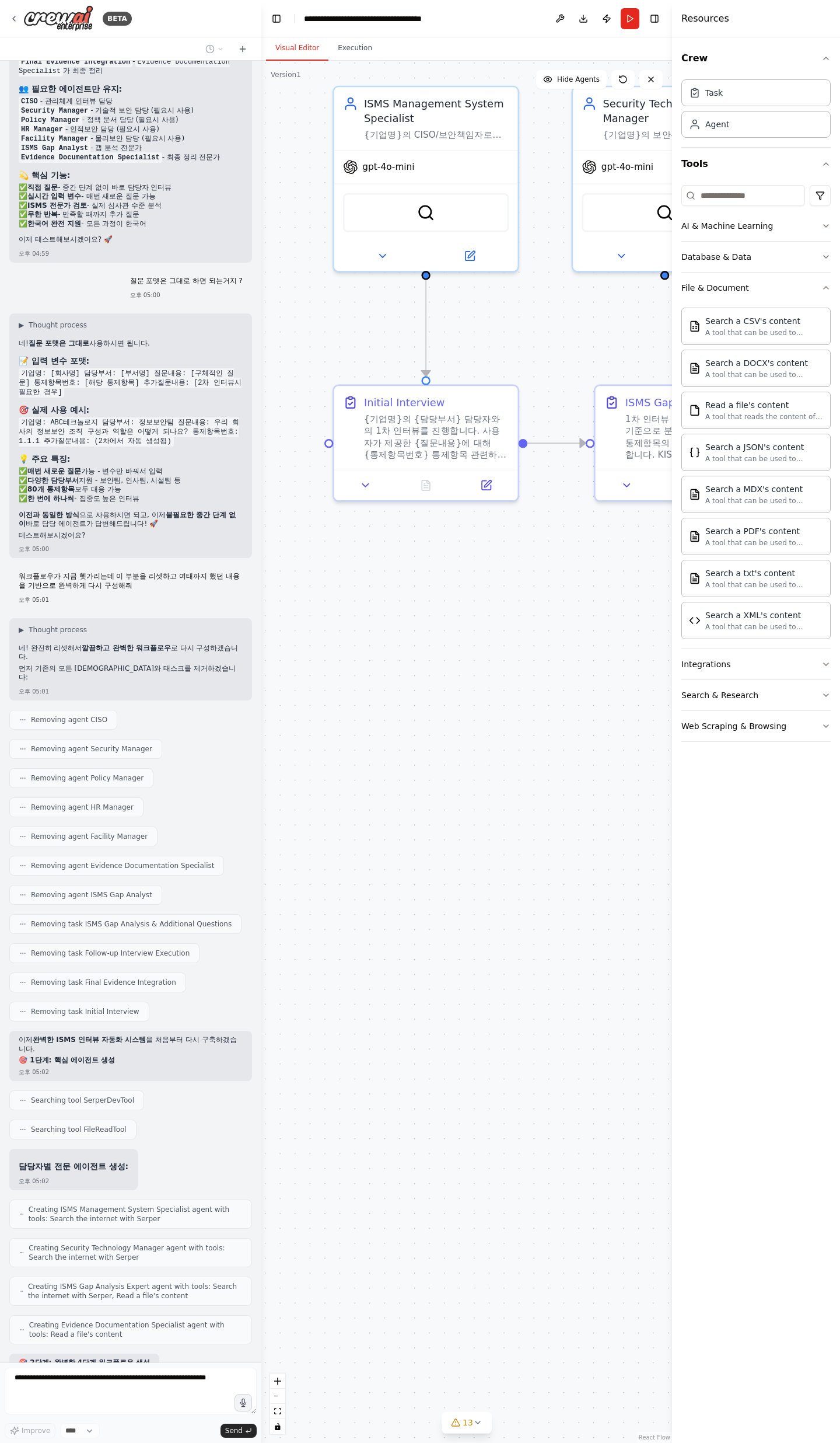
drag, startPoint x: 523, startPoint y: 627, endPoint x: 621, endPoint y: 600, distance: 101.7
click at [739, 473] on div "BETA Objective We want to conduct an ISMS certification project that covers the…" at bounding box center [420, 722] width 840 height 1443
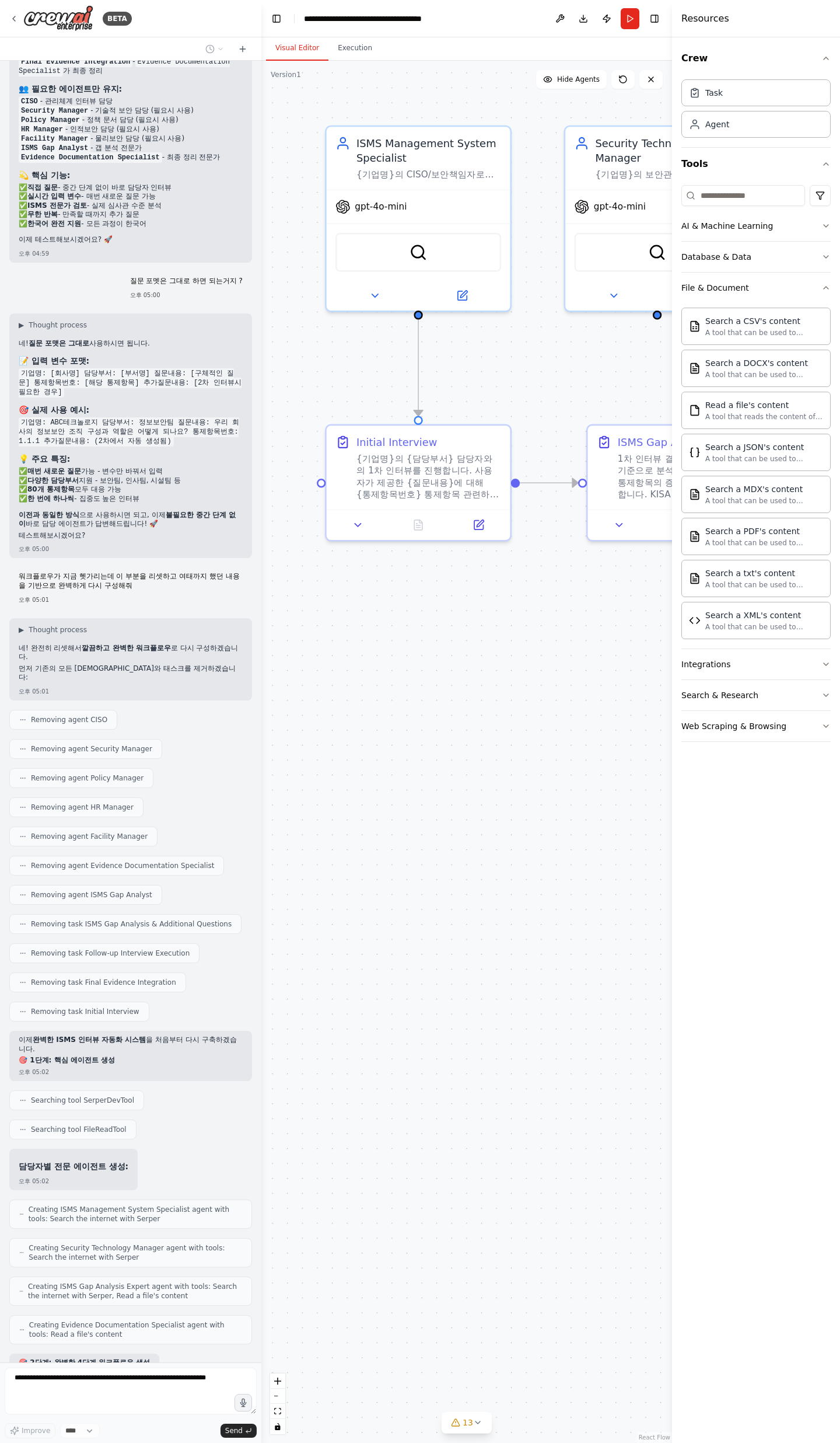
drag, startPoint x: 521, startPoint y: 620, endPoint x: 512, endPoint y: 737, distance: 117.3
click at [512, 473] on div ".deletable-edge-delete-btn { width: 20px; height: 20px; border: 0px solid #ffff…" at bounding box center [466, 752] width 411 height 1382
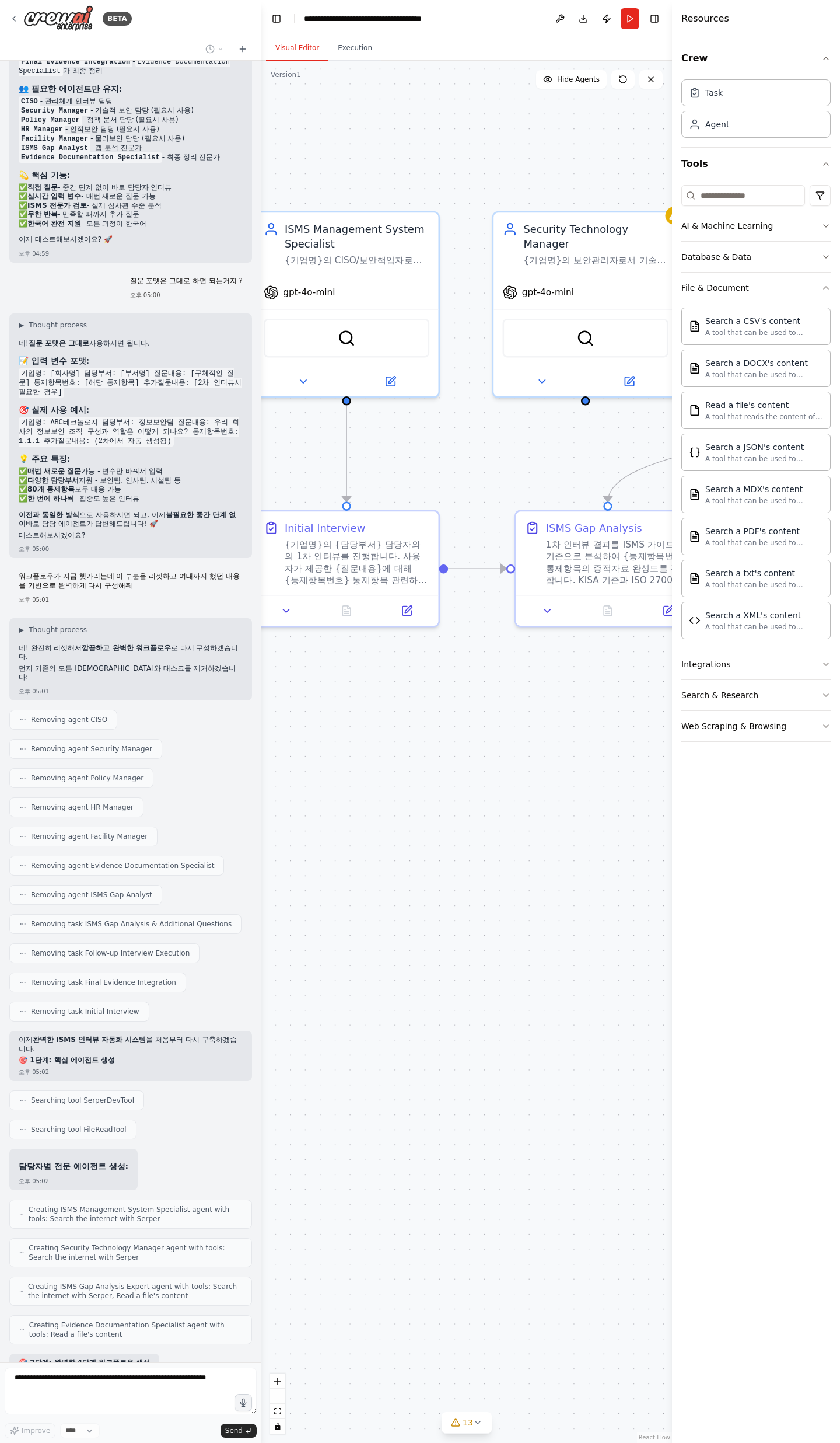
drag, startPoint x: 523, startPoint y: 472, endPoint x: 472, endPoint y: 475, distance: 51.1
click at [467, 473] on div ".deletable-edge-delete-btn { width: 20px; height: 20px; border: 0px solid #ffff…" at bounding box center [466, 752] width 411 height 1382
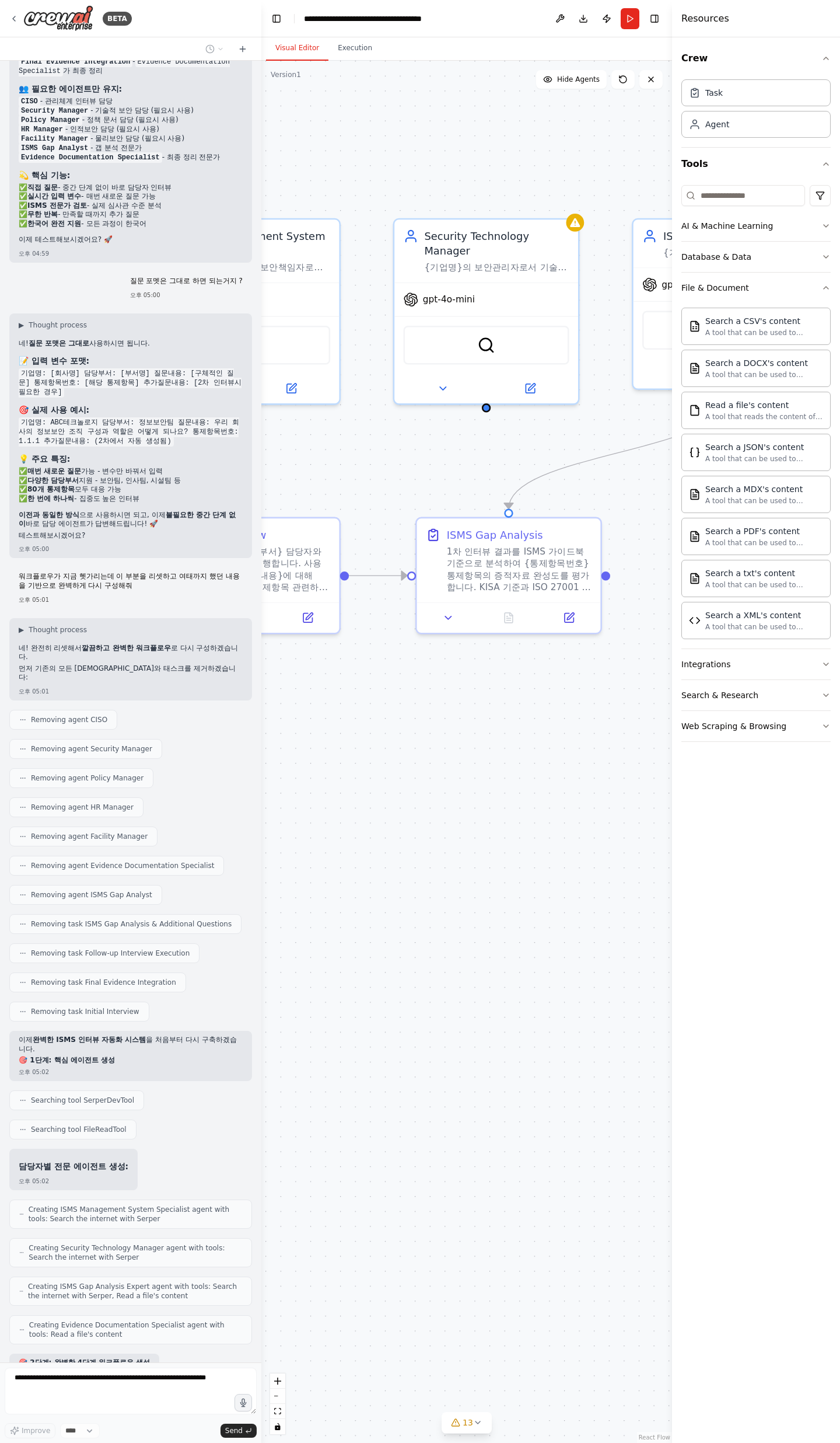
scroll to position [6146, 0]
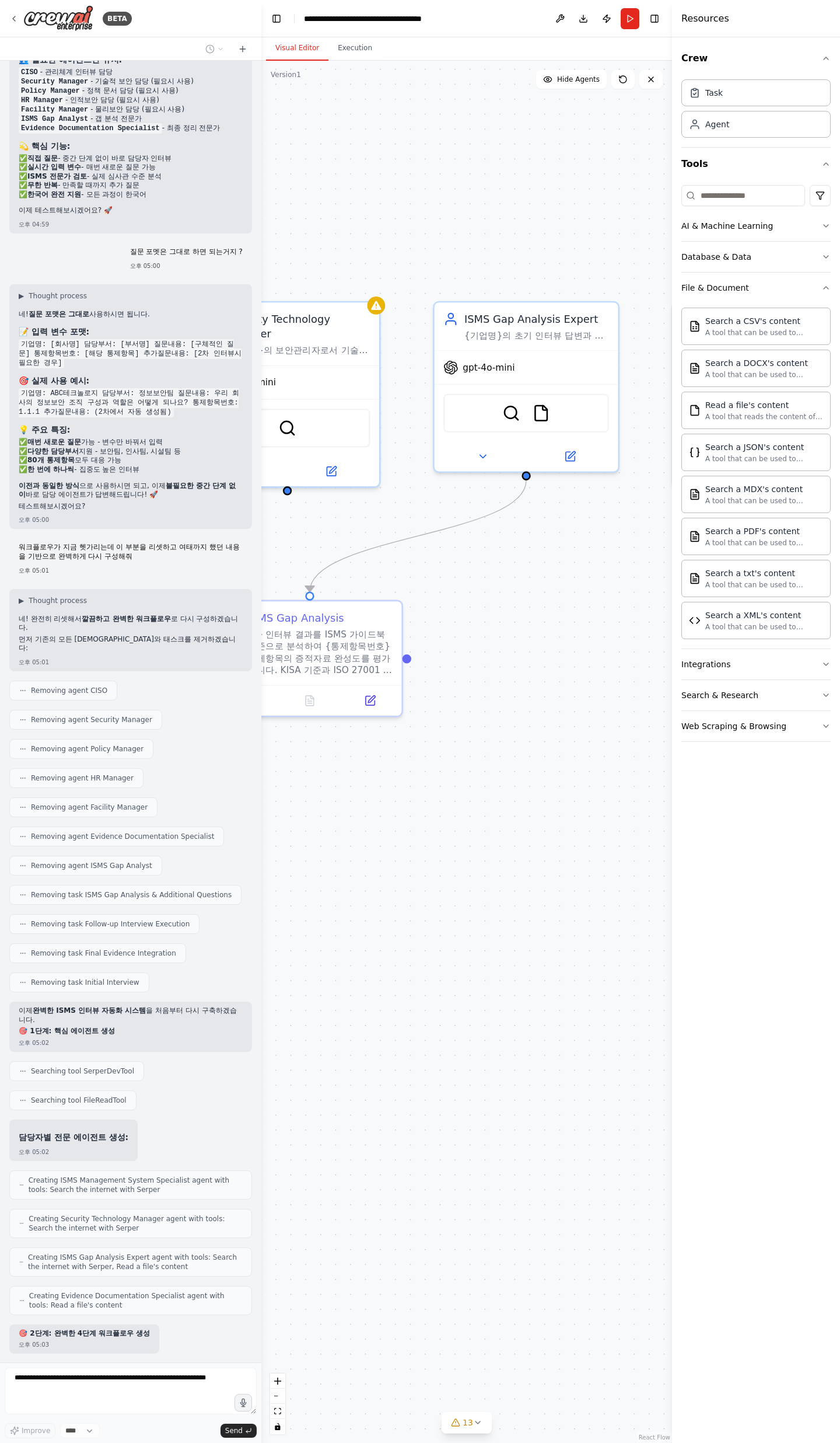
drag, startPoint x: 529, startPoint y: 470, endPoint x: 276, endPoint y: 558, distance: 267.9
click at [276, 473] on div ".deletable-edge-delete-btn { width: 20px; height: 20px; border: 0px solid #ffff…" at bounding box center [466, 752] width 411 height 1382
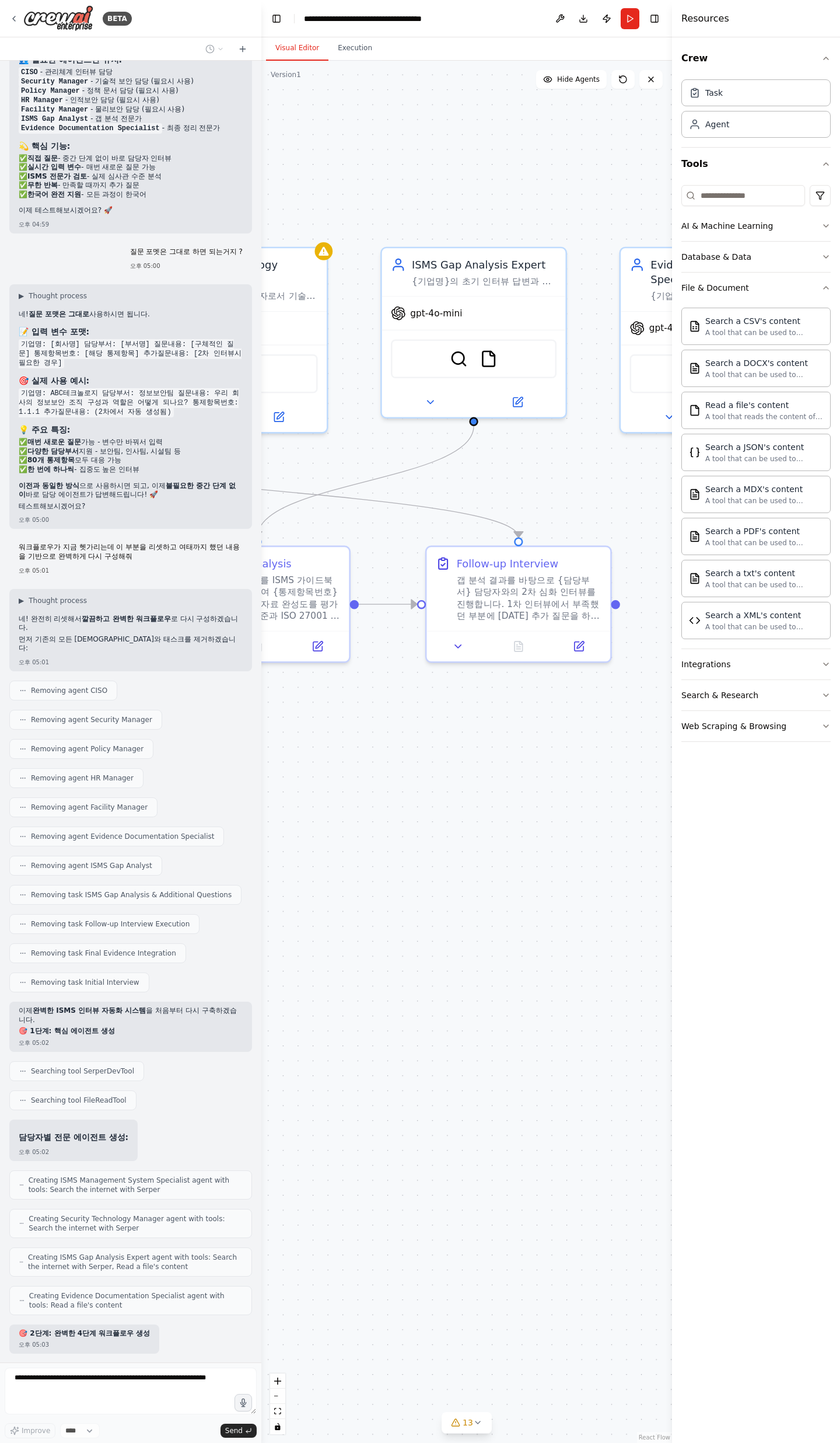
drag, startPoint x: 565, startPoint y: 546, endPoint x: 514, endPoint y: 475, distance: 87.4
click at [511, 471] on div ".deletable-edge-delete-btn { width: 20px; height: 20px; border: 0px solid #ffff…" at bounding box center [466, 752] width 411 height 1382
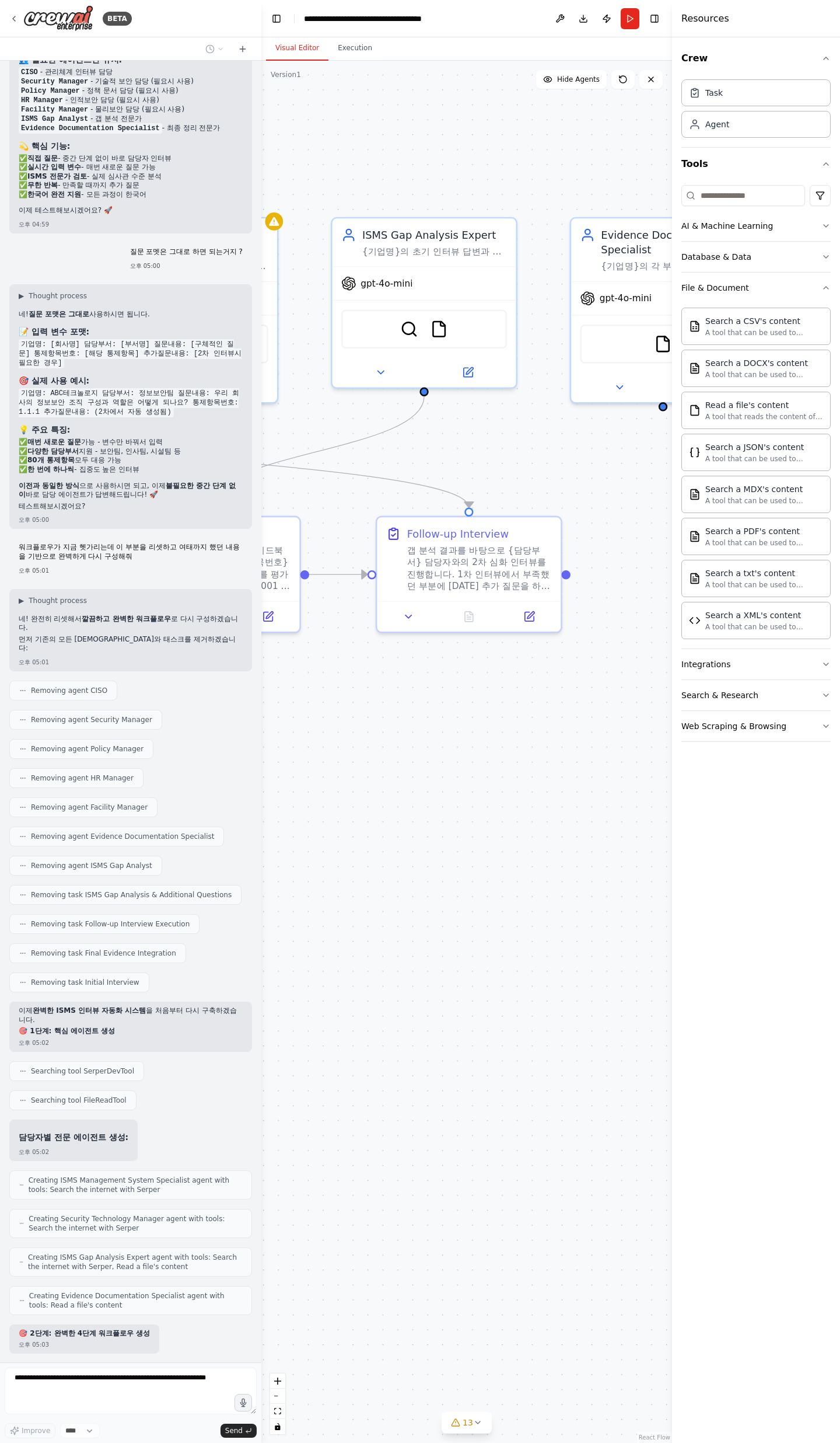
drag, startPoint x: 508, startPoint y: 690, endPoint x: 462, endPoint y: 678, distance: 47.5
click at [462, 473] on div ".deletable-edge-delete-btn { width: 20px; height: 20px; border: 0px solid #ffff…" at bounding box center [466, 752] width 411 height 1382
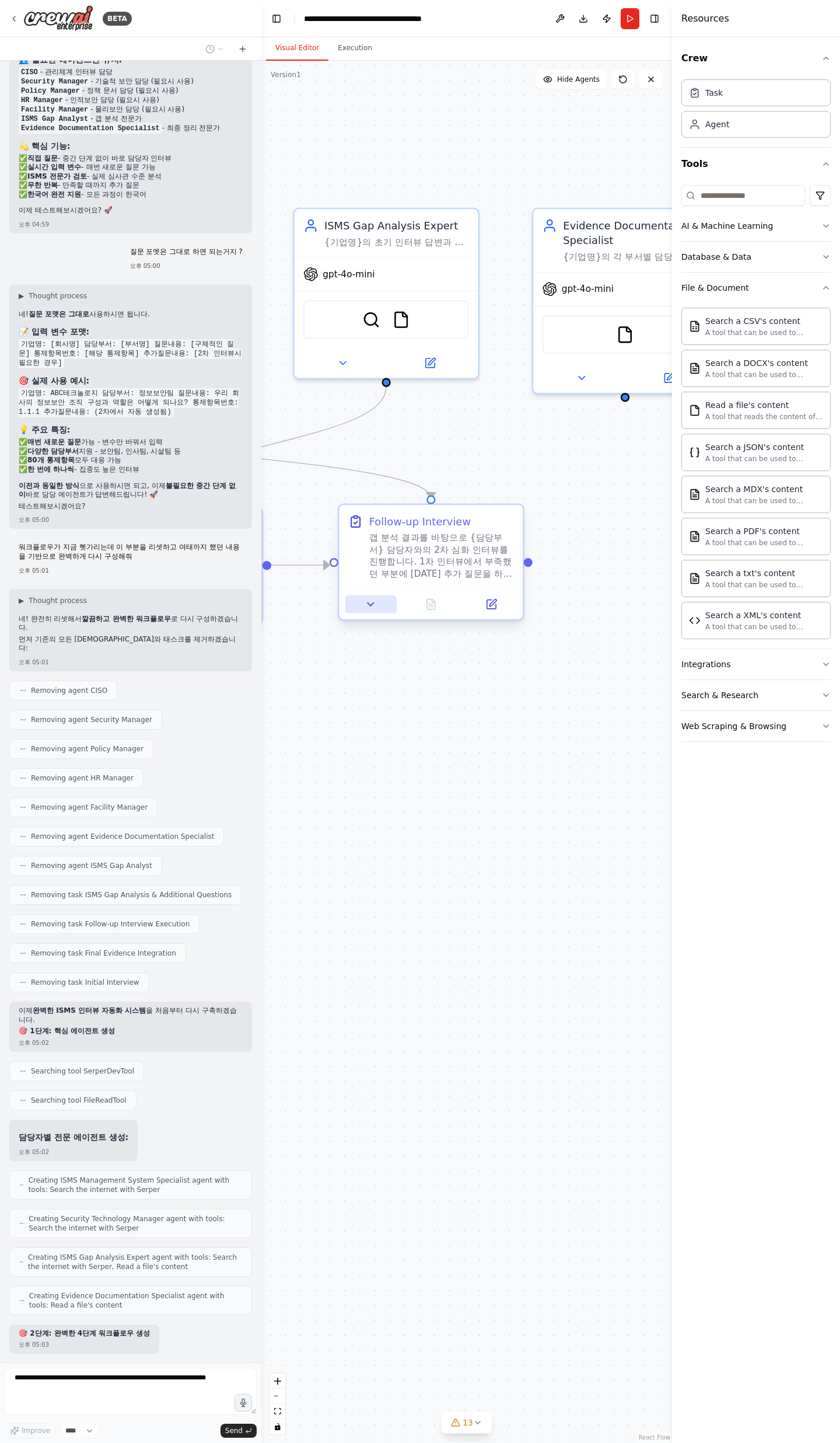
click at [376, 473] on button at bounding box center [371, 604] width 51 height 18
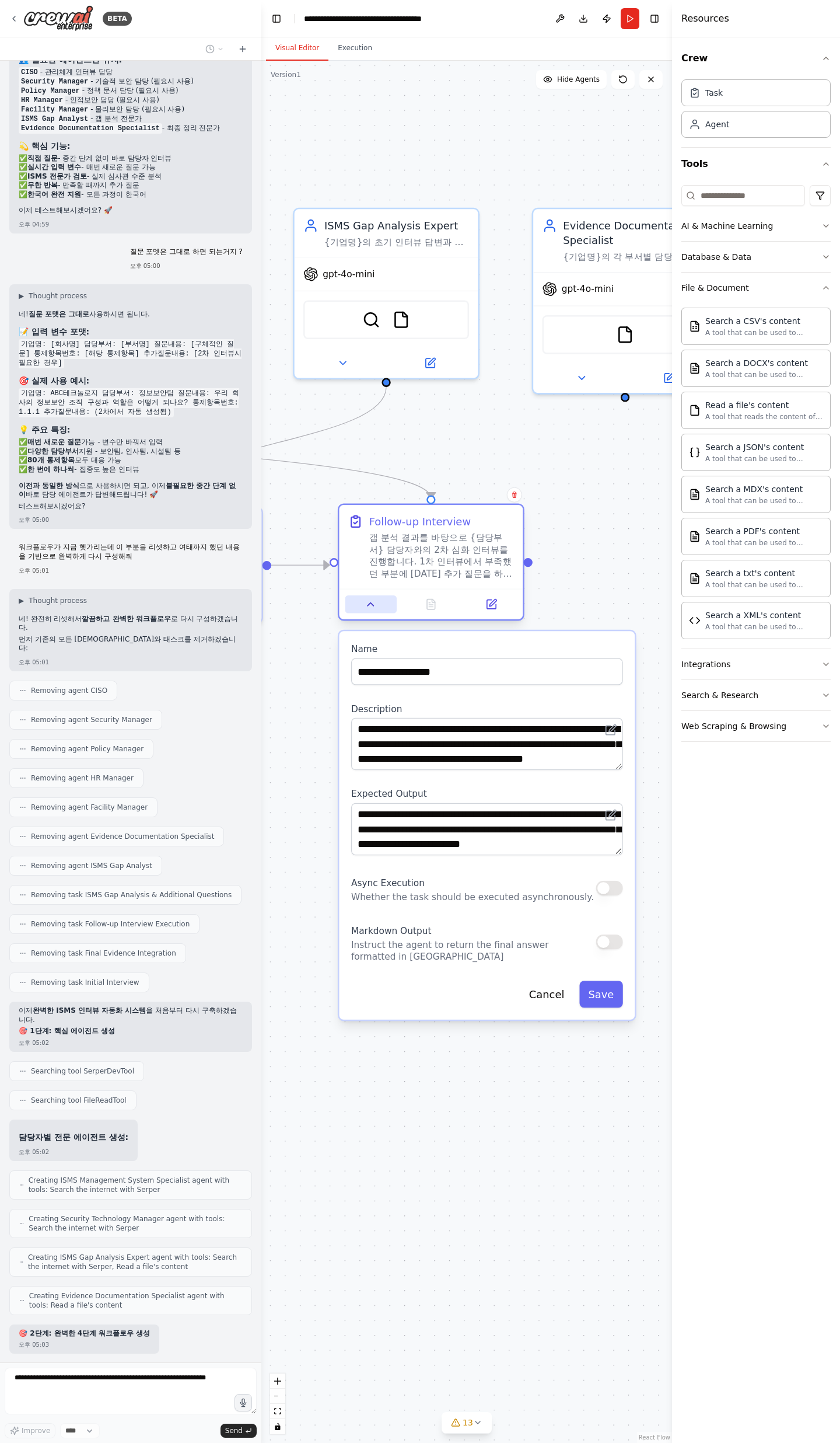
click at [376, 473] on button at bounding box center [371, 604] width 51 height 18
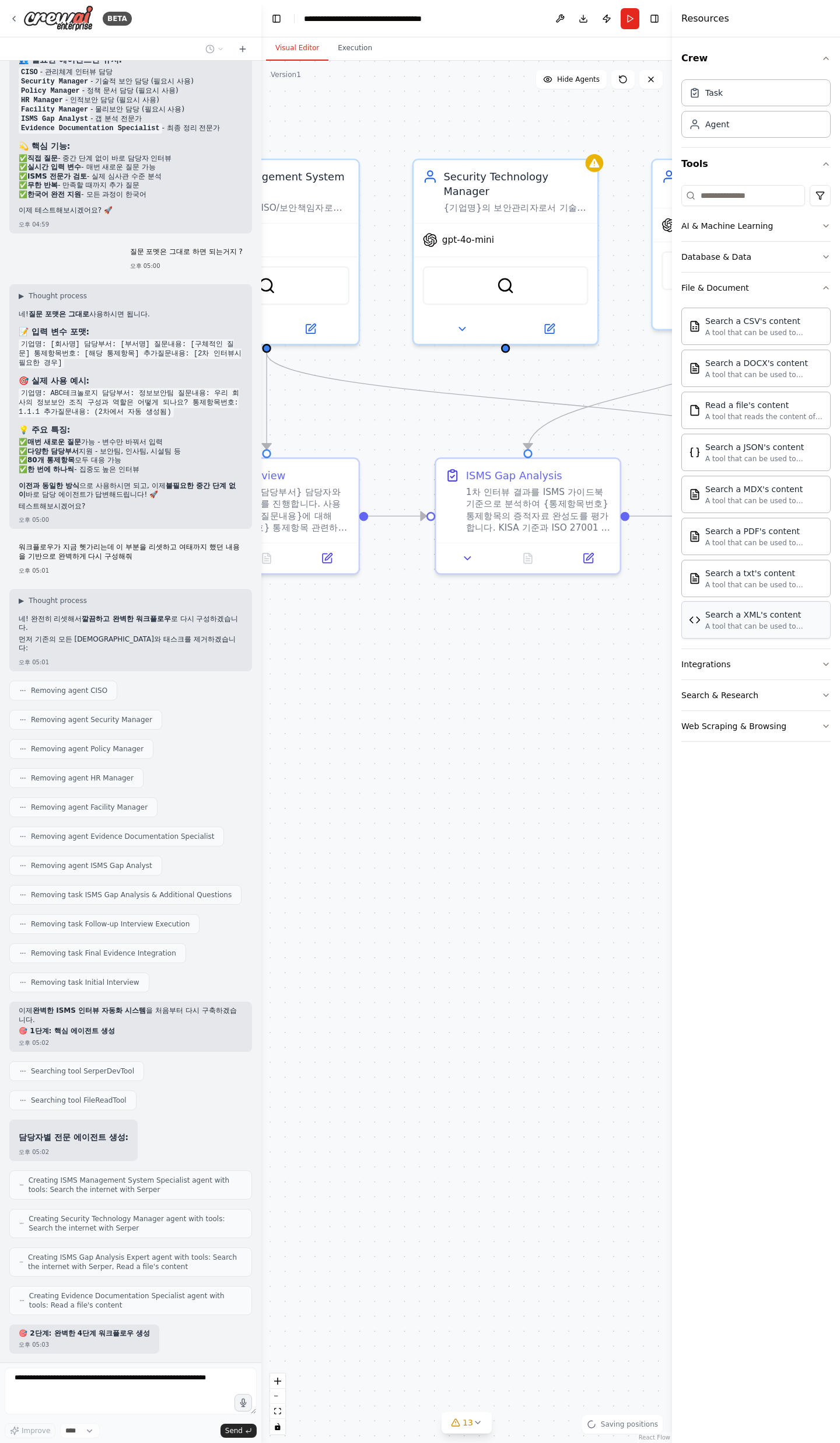
drag, startPoint x: 343, startPoint y: 673, endPoint x: 717, endPoint y: 624, distance: 377.2
click at [717, 473] on div "BETA Objective We want to conduct an ISMS certification project that covers the…" at bounding box center [420, 722] width 840 height 1443
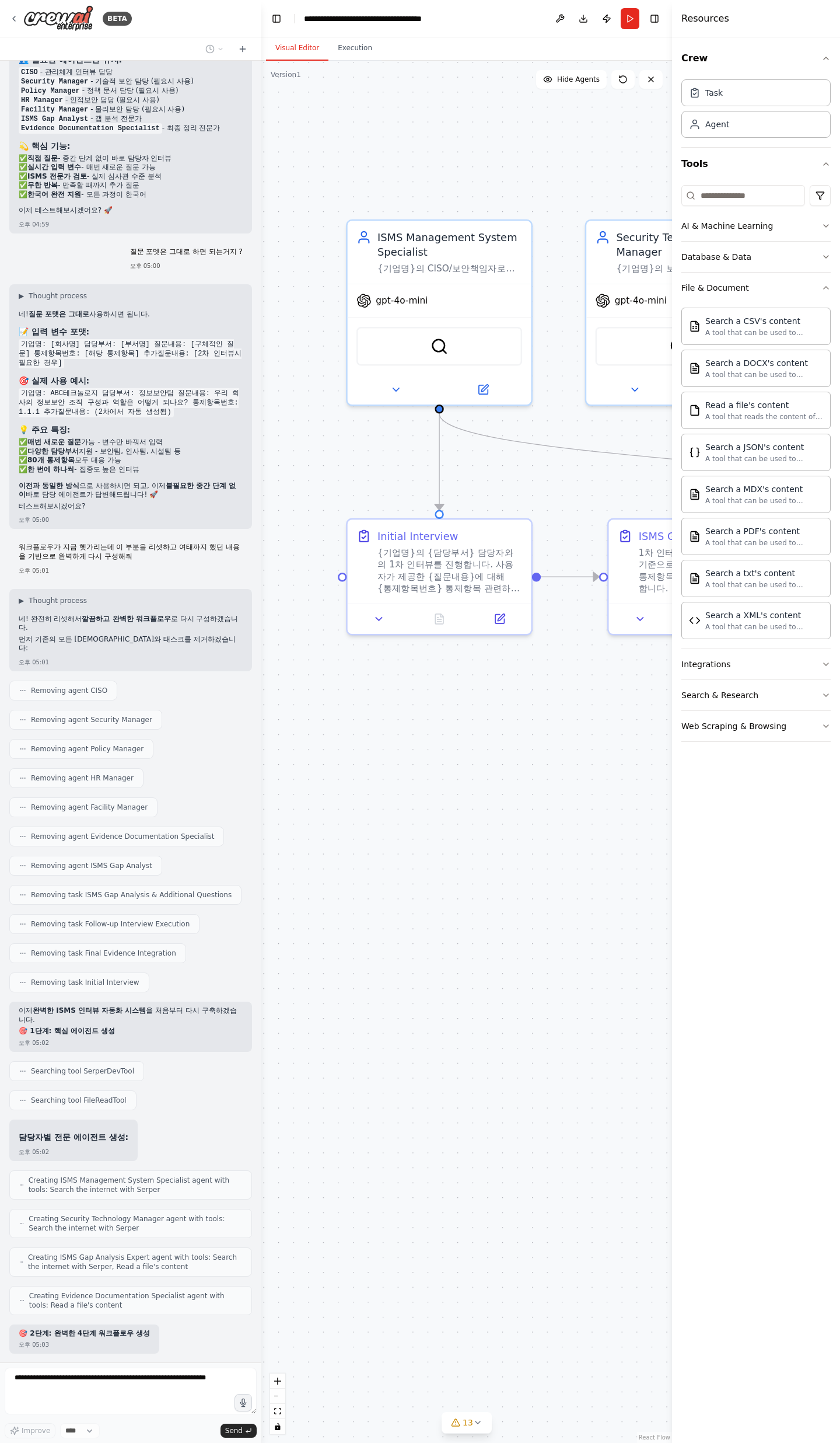
drag, startPoint x: 488, startPoint y: 668, endPoint x: 634, endPoint y: 735, distance: 160.6
click at [634, 473] on div ".deletable-edge-delete-btn { width: 20px; height: 20px; border: 0px solid #ffff…" at bounding box center [466, 752] width 411 height 1382
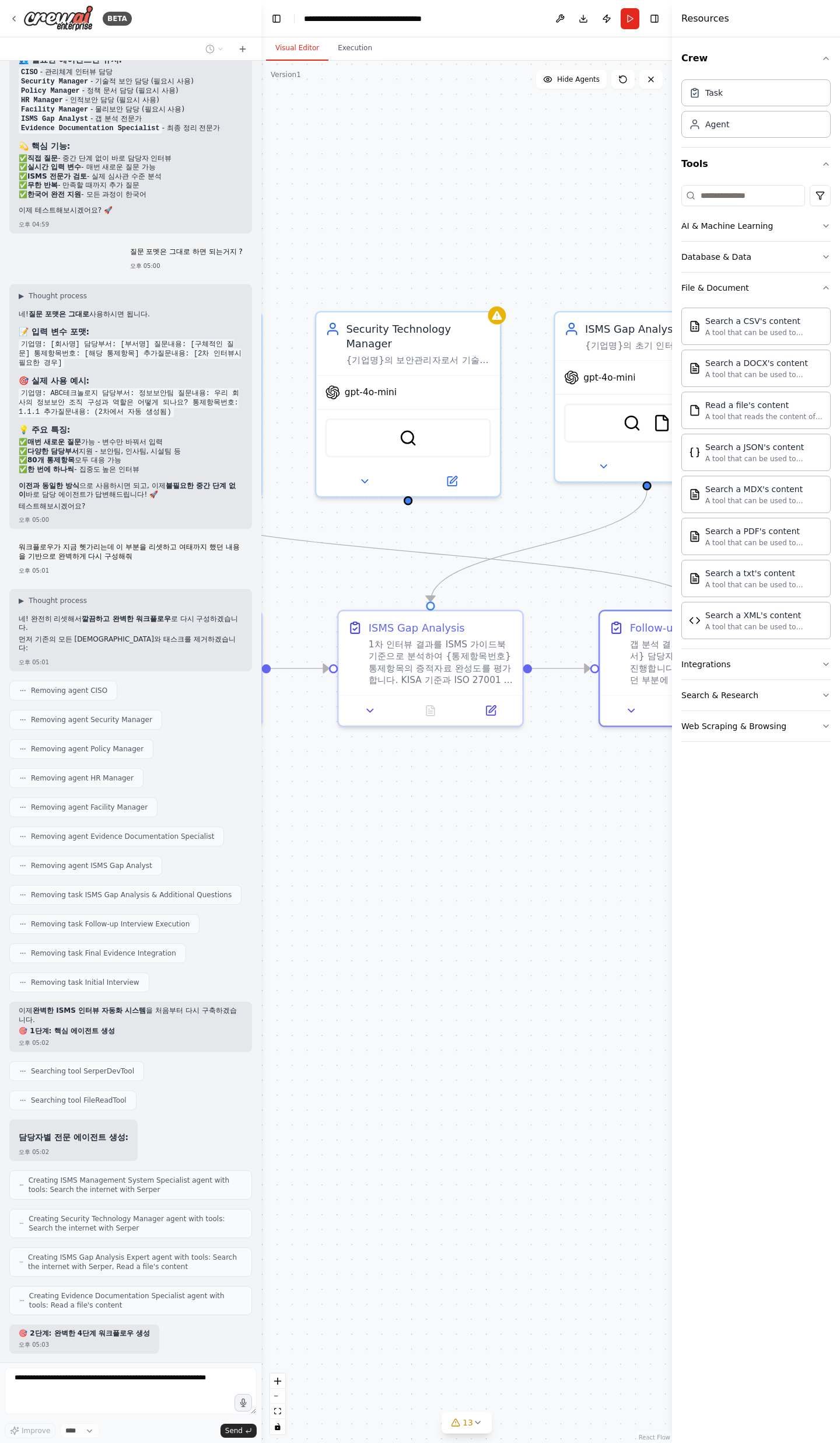
drag, startPoint x: 574, startPoint y: 510, endPoint x: 256, endPoint y: 645, distance: 345.5
click at [254, 473] on div "BETA Objective We want to conduct an ISMS certification project that covers the…" at bounding box center [420, 722] width 840 height 1443
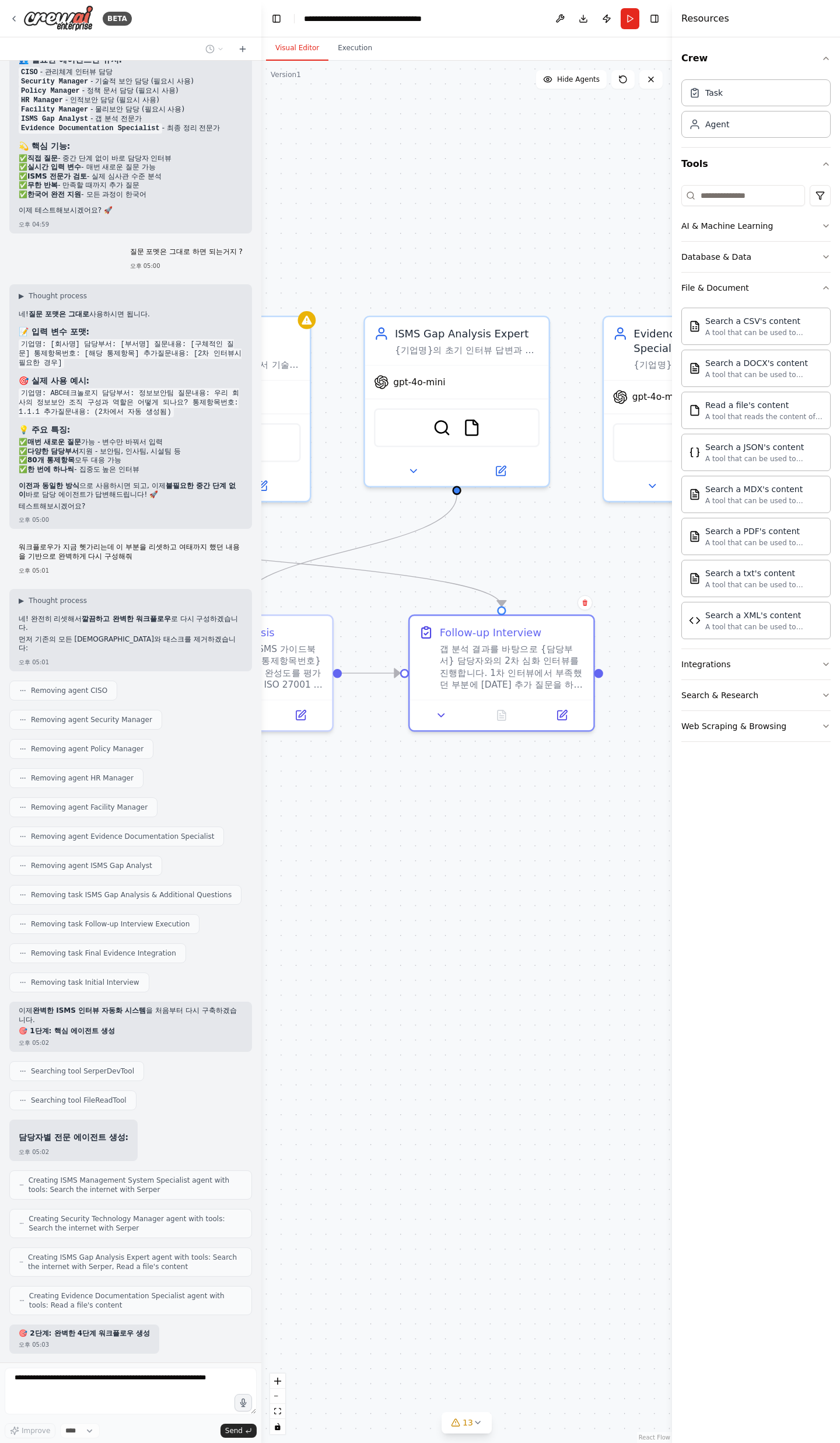
drag, startPoint x: 592, startPoint y: 610, endPoint x: 399, endPoint y: 525, distance: 210.9
click at [404, 473] on div ".deletable-edge-delete-btn { width: 20px; height: 20px; border: 0px solid #ffff…" at bounding box center [466, 752] width 411 height 1382
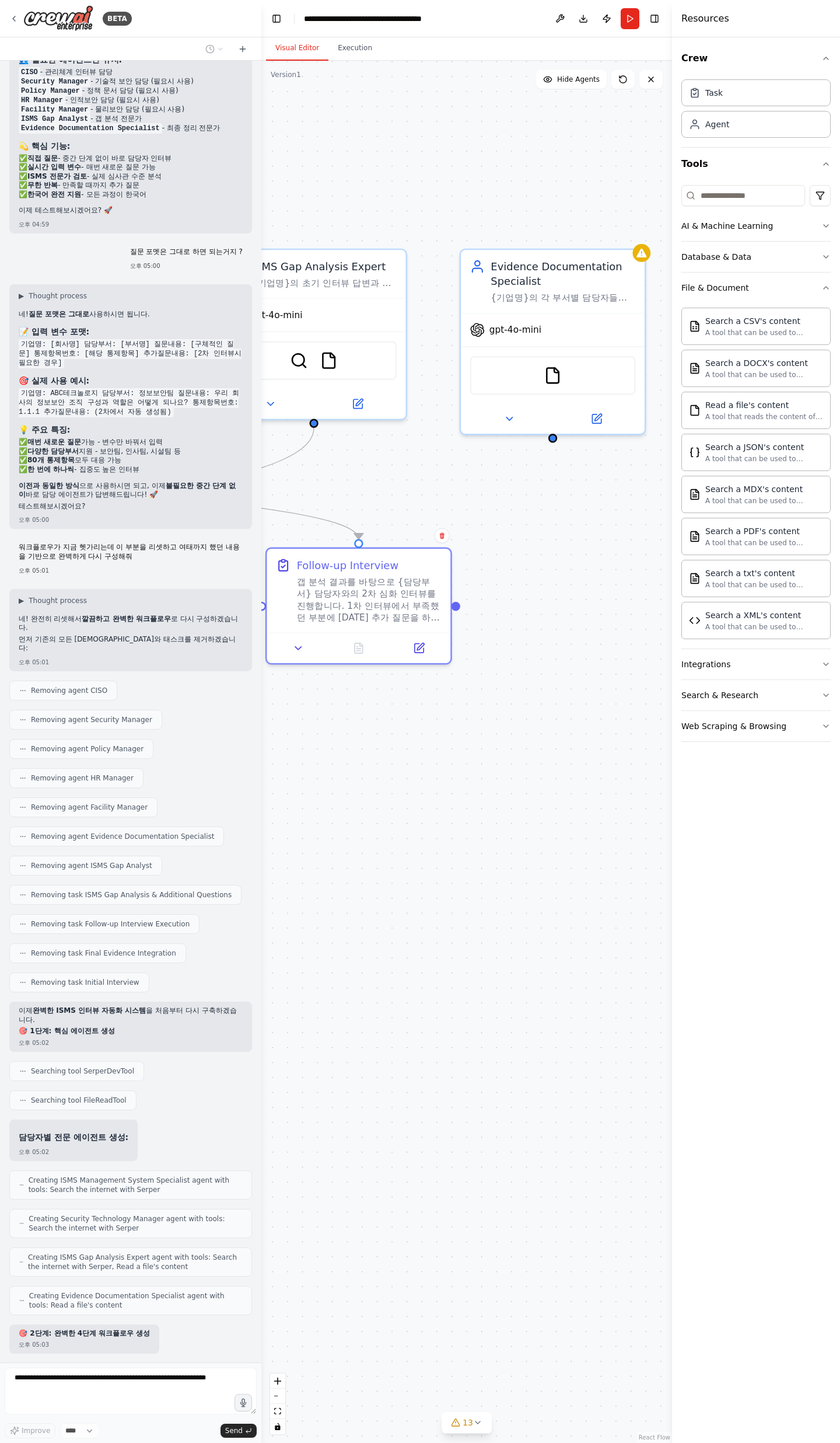
drag, startPoint x: 569, startPoint y: 566, endPoint x: 479, endPoint y: 547, distance: 92.0
click at [464, 473] on div ".deletable-edge-delete-btn { width: 20px; height: 20px; border: 0px solid #ffff…" at bounding box center [466, 752] width 411 height 1382
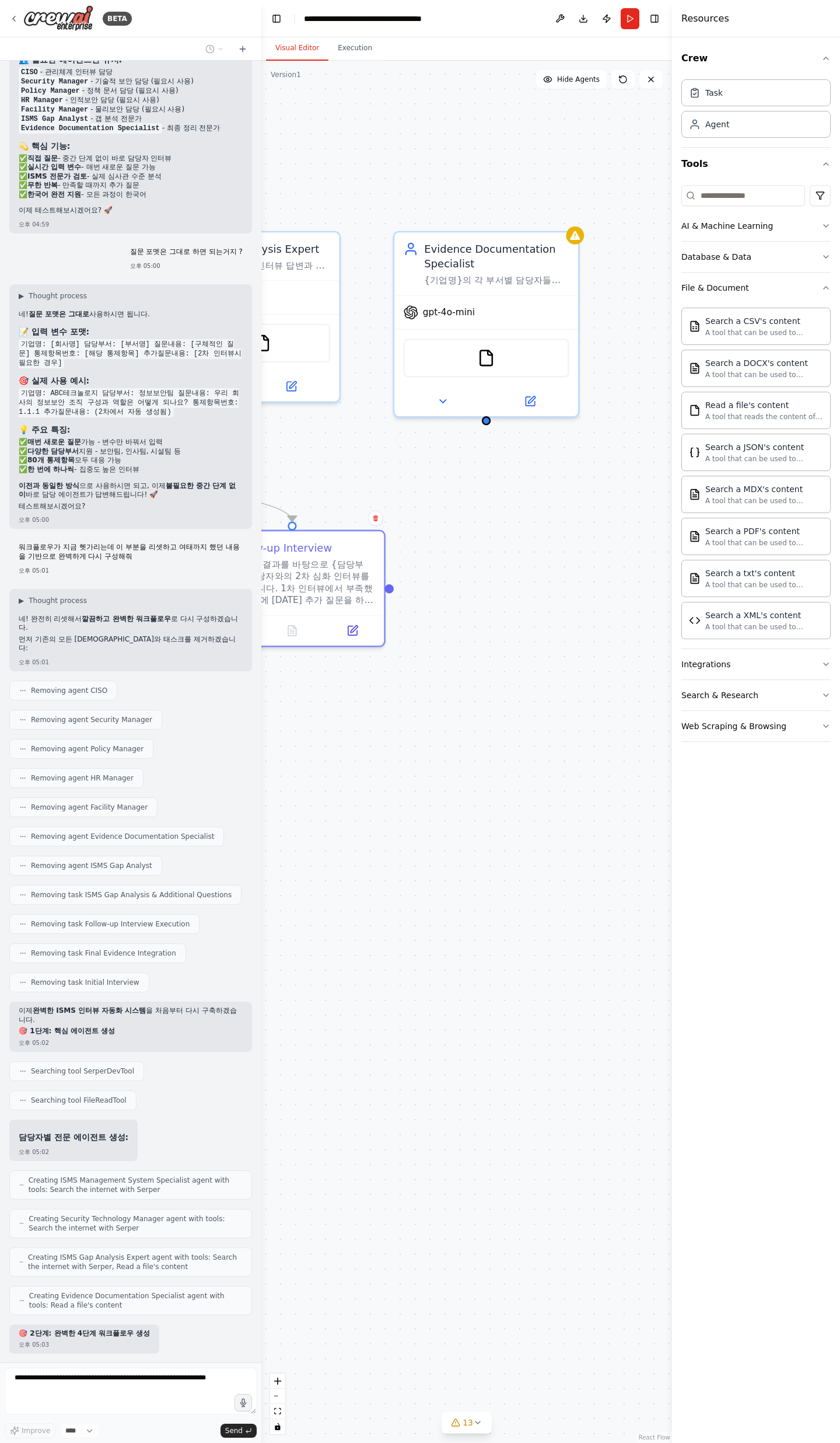
drag, startPoint x: 560, startPoint y: 575, endPoint x: 409, endPoint y: 552, distance: 152.7
click at [409, 473] on div ".deletable-edge-delete-btn { width: 20px; height: 20px; border: 0px solid #ffff…" at bounding box center [466, 752] width 411 height 1382
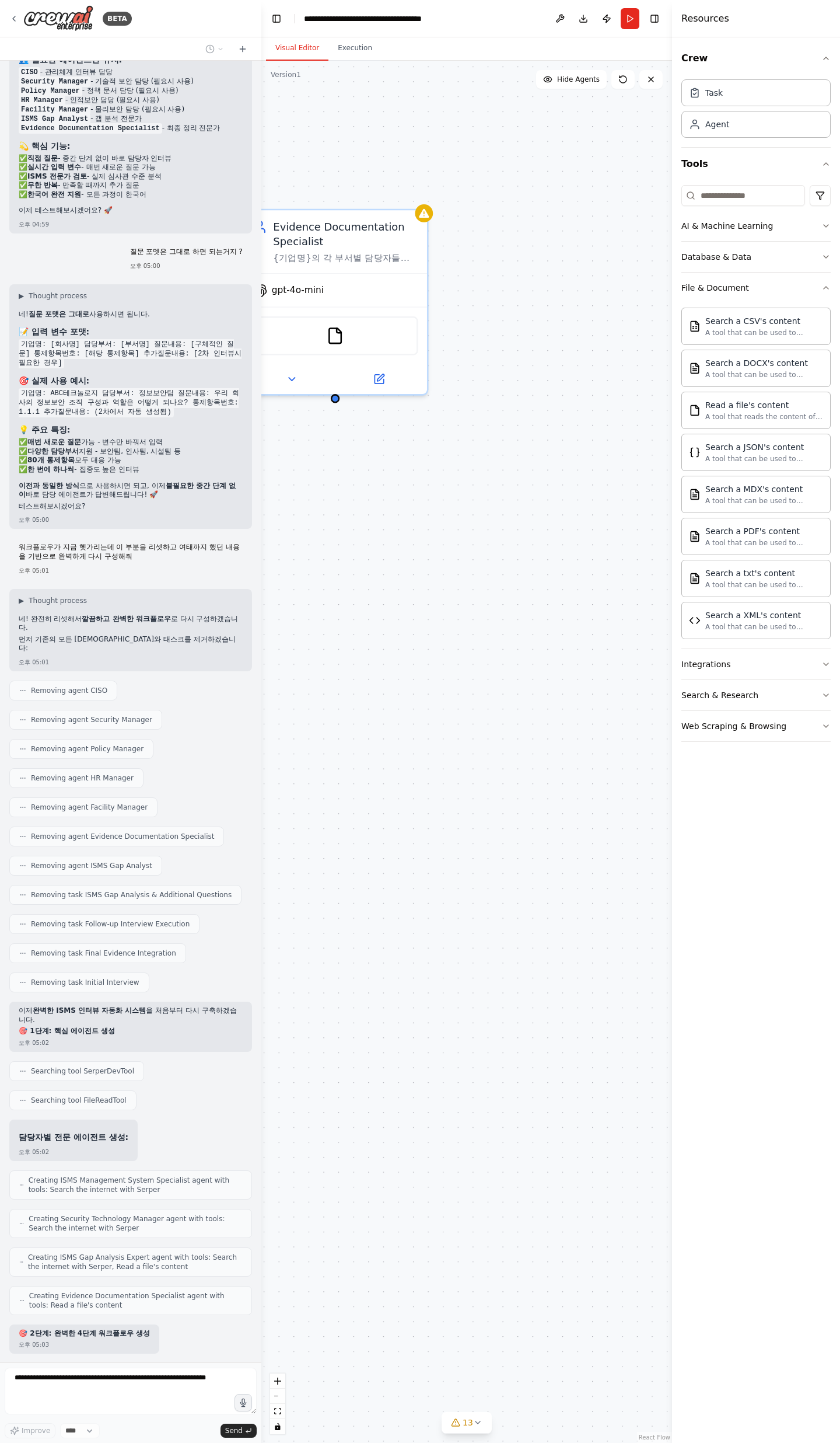
scroll to position [6175, 0]
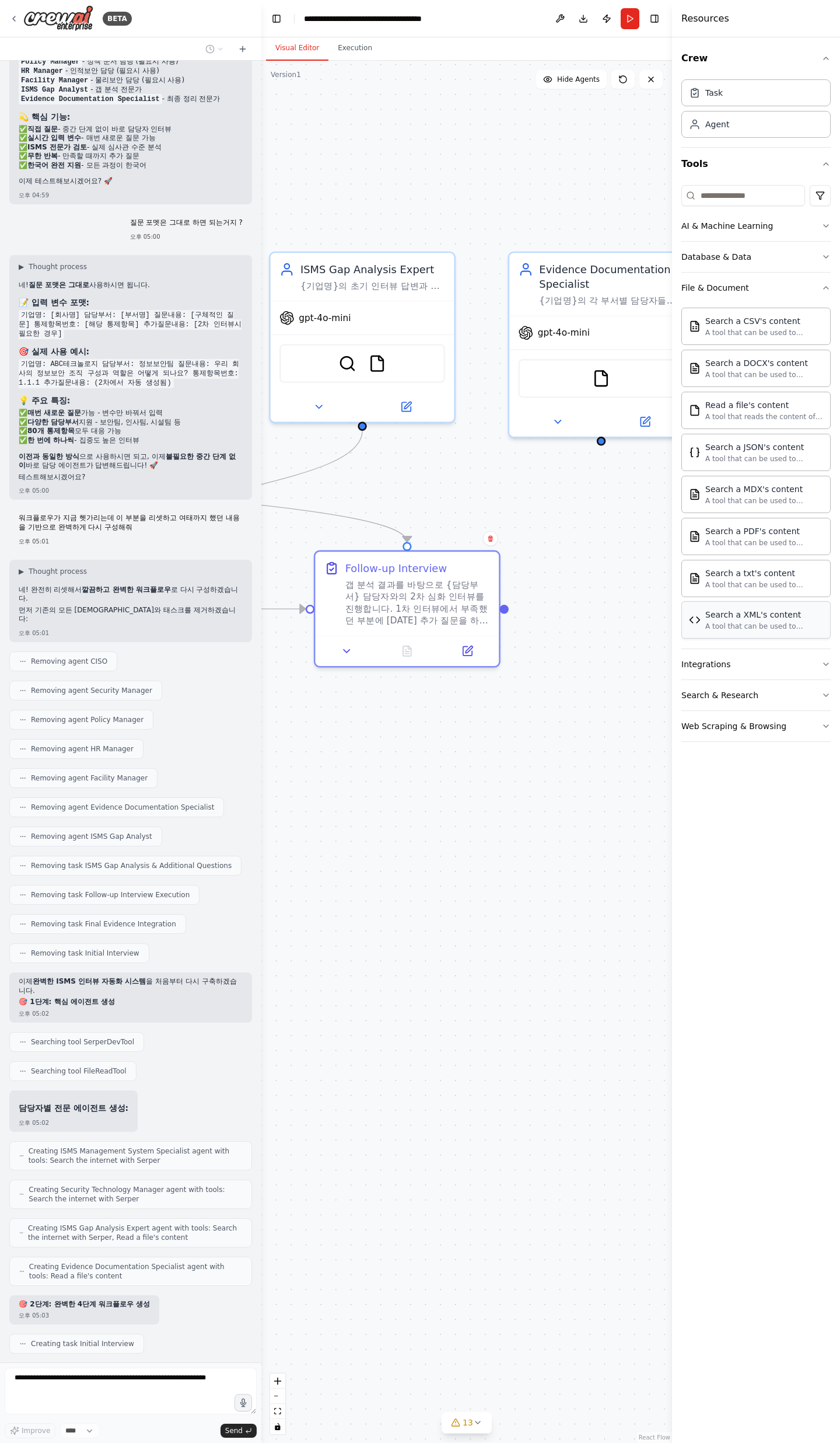
drag, startPoint x: 573, startPoint y: 588, endPoint x: 718, endPoint y: 606, distance: 146.1
click at [718, 473] on div "BETA Objective We want to conduct an ISMS certification project that covers the…" at bounding box center [420, 722] width 840 height 1443
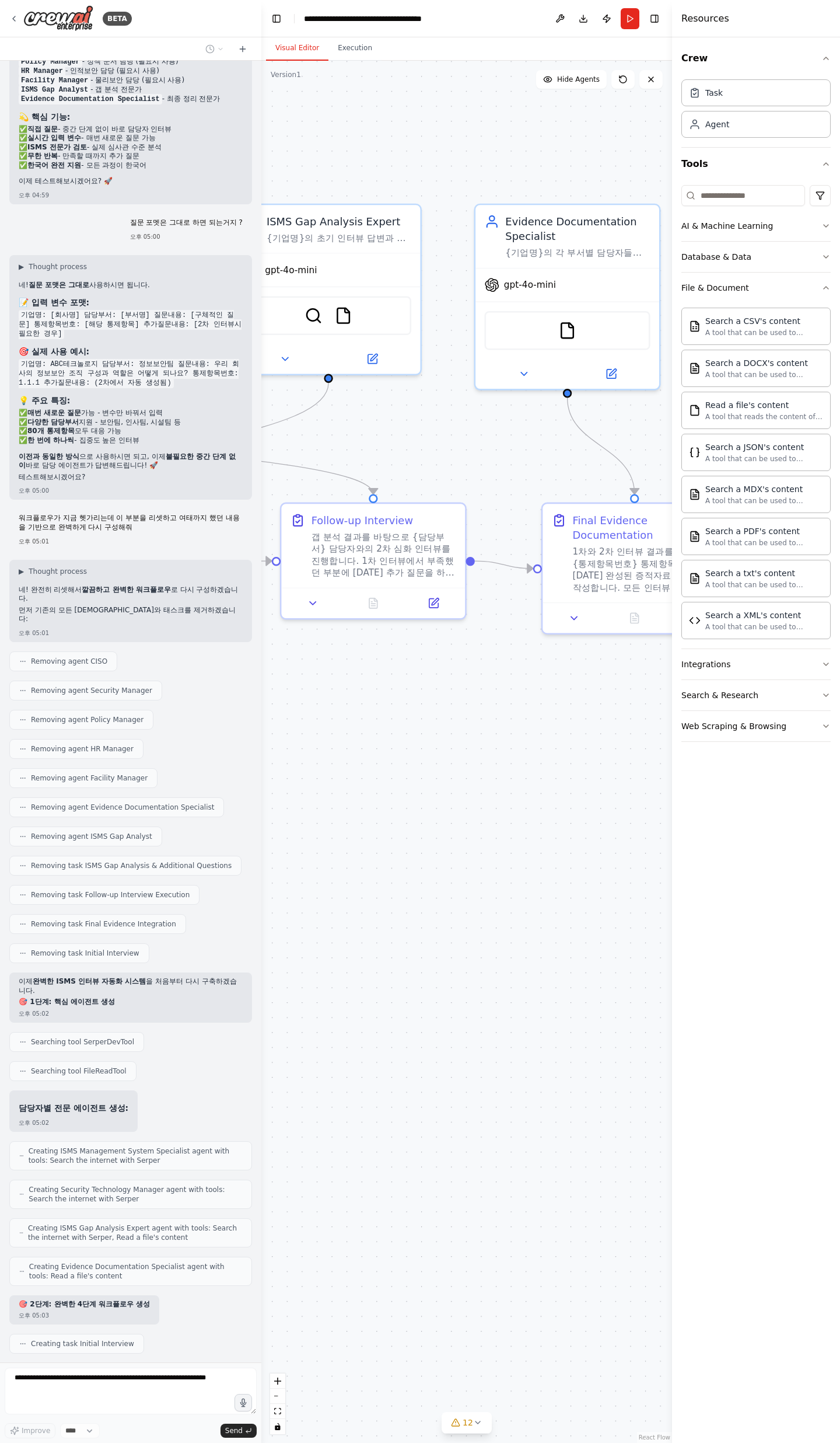
drag, startPoint x: 592, startPoint y: 532, endPoint x: 549, endPoint y: 483, distance: 65.2
click at [549, 473] on div ".deletable-edge-delete-btn { width: 20px; height: 20px; border: 0px solid #ffff…" at bounding box center [466, 752] width 411 height 1382
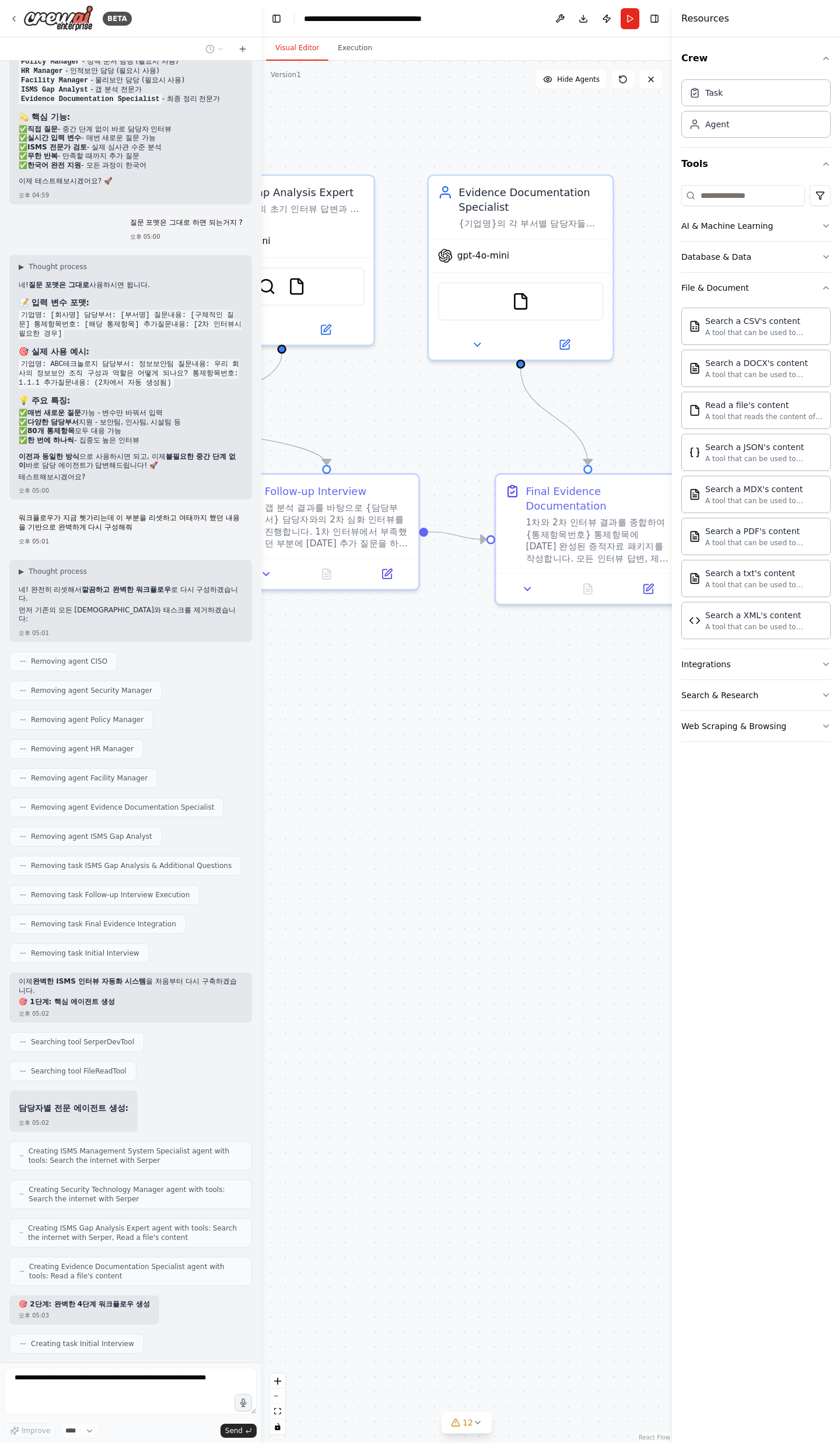
drag, startPoint x: 512, startPoint y: 642, endPoint x: 469, endPoint y: 618, distance: 49.2
click at [469, 473] on div ".deletable-edge-delete-btn { width: 20px; height: 20px; border: 0px solid #ffff…" at bounding box center [466, 752] width 411 height 1382
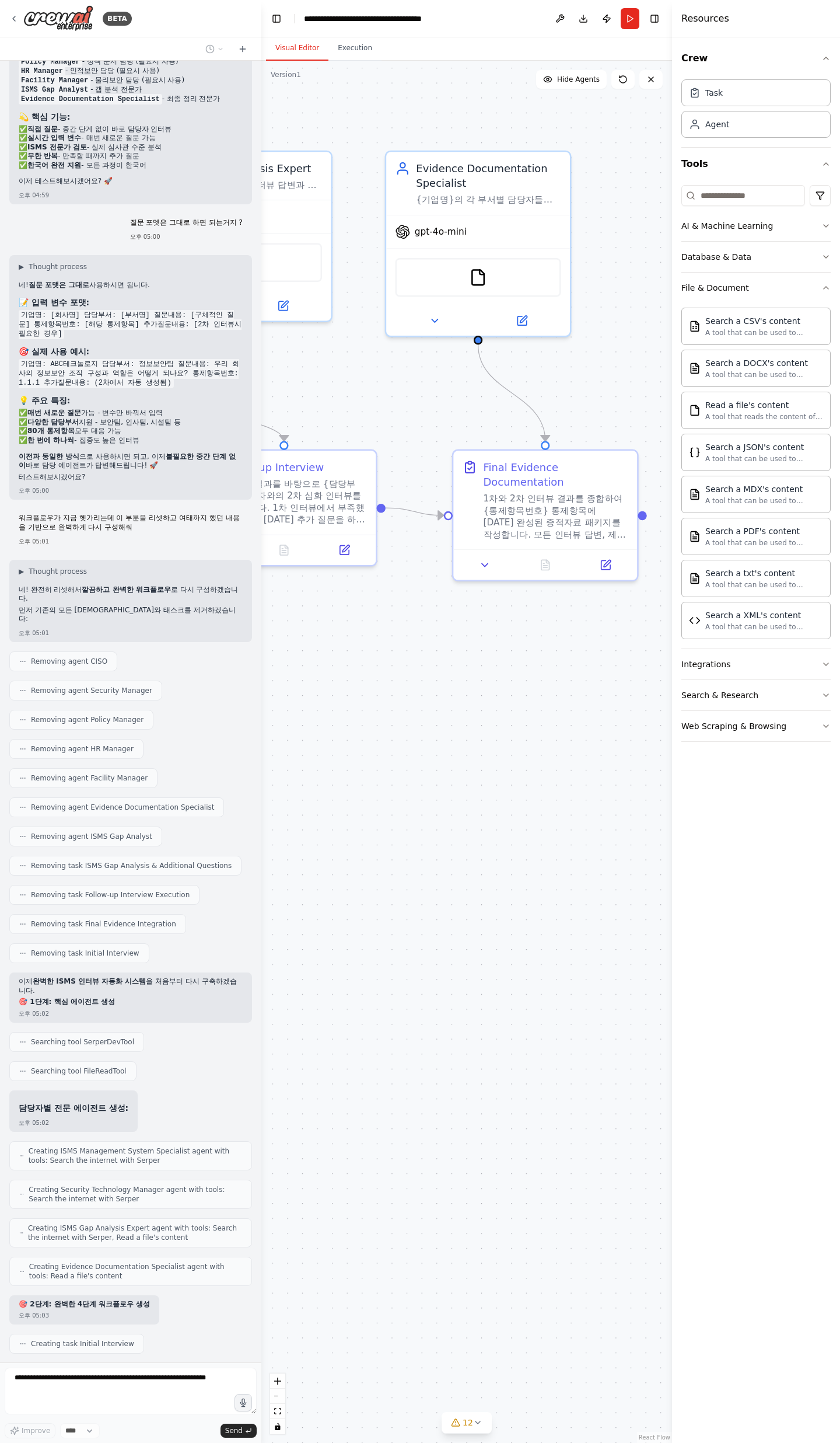
drag, startPoint x: 398, startPoint y: 633, endPoint x: 609, endPoint y: 626, distance: 211.1
click at [540, 473] on div ".deletable-edge-delete-btn { width: 20px; height: 20px; border: 0px solid #ffff…" at bounding box center [466, 752] width 411 height 1382
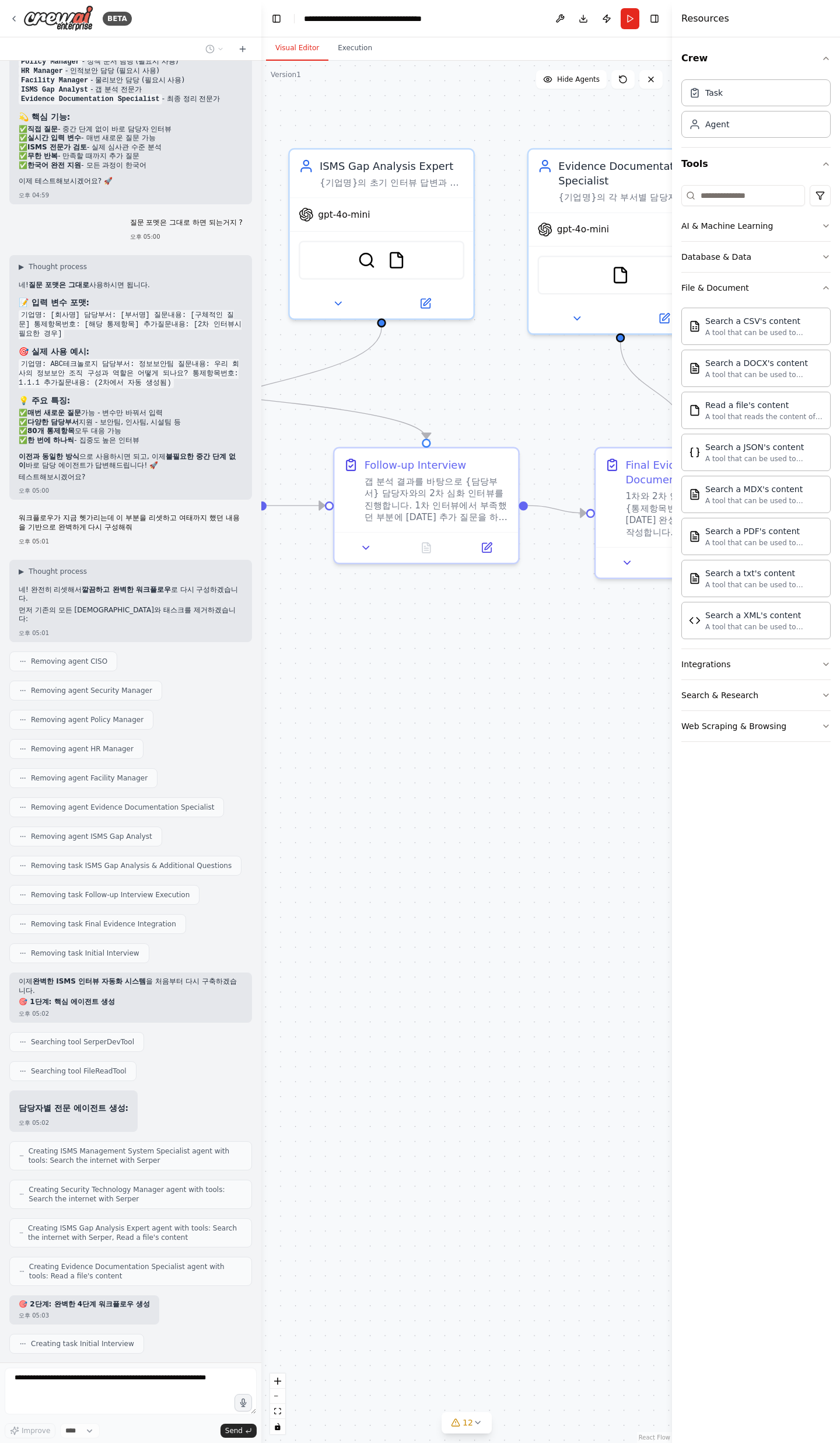
drag, startPoint x: 432, startPoint y: 631, endPoint x: 759, endPoint y: 648, distance: 327.4
click at [758, 473] on div "BETA Objective We want to conduct an ISMS certification project that covers the…" at bounding box center [420, 722] width 840 height 1443
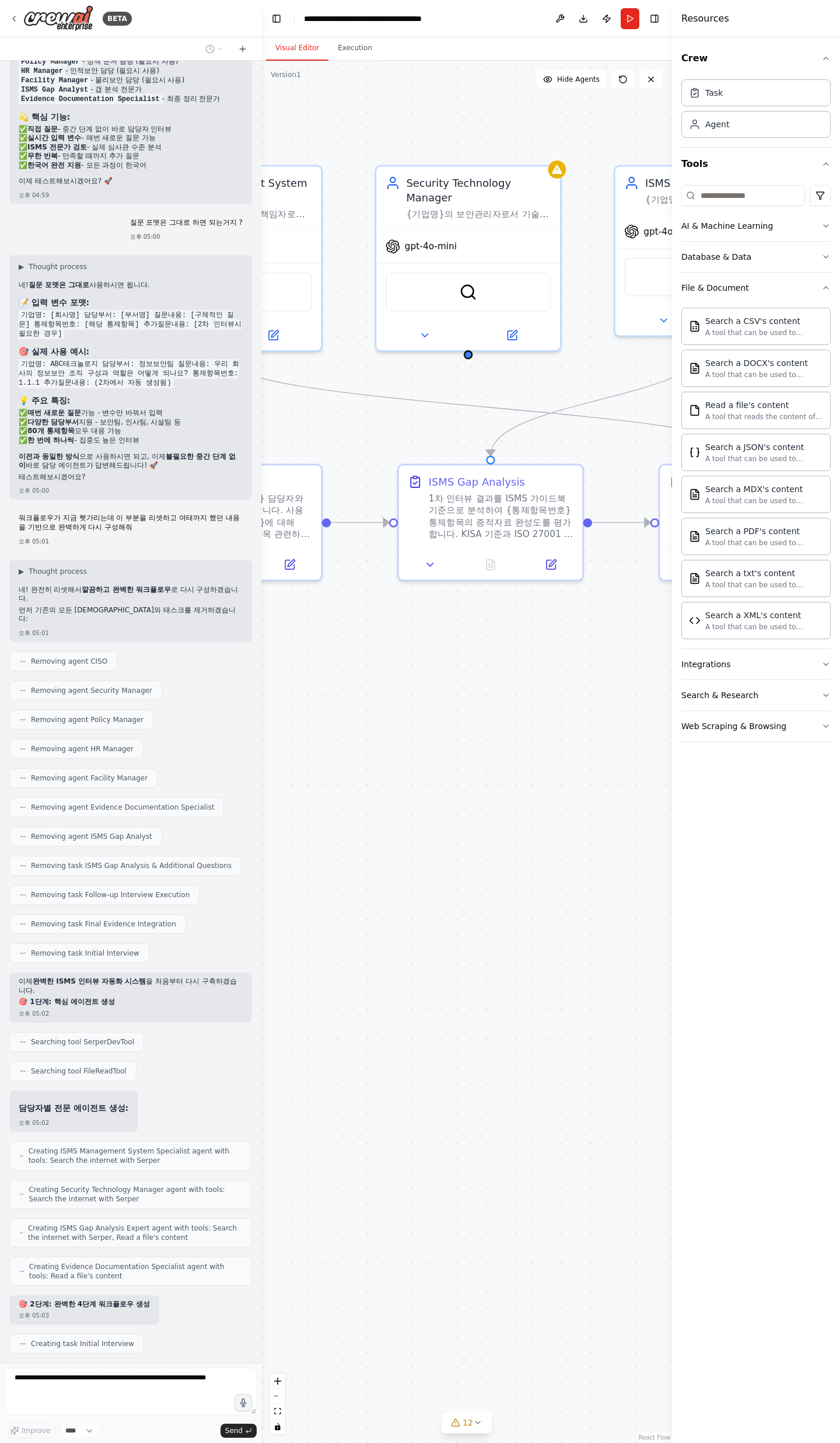
scroll to position [6205, 0]
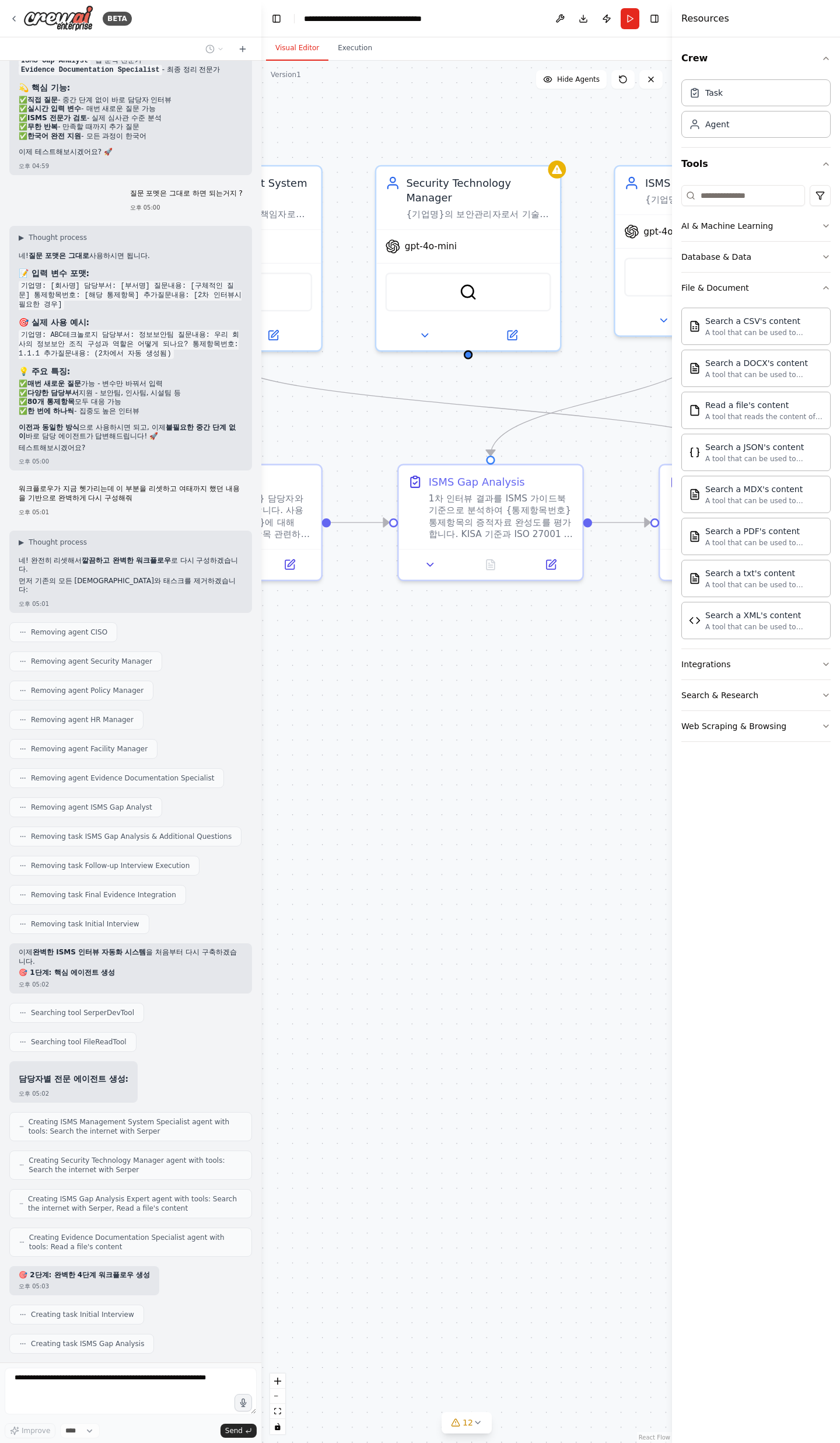
drag, startPoint x: 428, startPoint y: 628, endPoint x: 779, endPoint y: 646, distance: 351.5
click at [779, 473] on div "BETA Objective We want to conduct an ISMS certification project that covers the…" at bounding box center [420, 722] width 840 height 1443
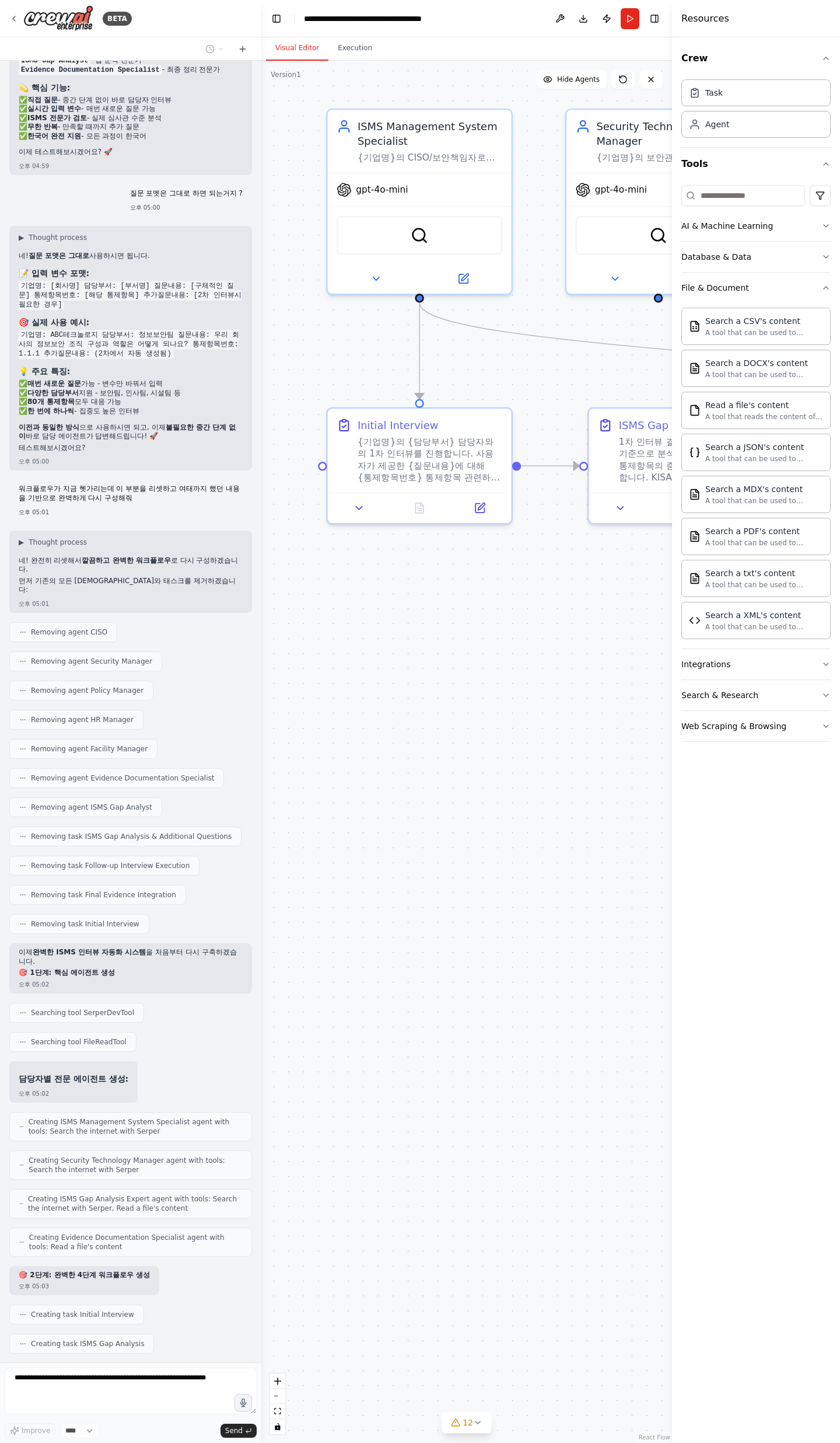
drag, startPoint x: 480, startPoint y: 680, endPoint x: 319, endPoint y: 605, distance: 177.6
click at [318, 473] on div ".deletable-edge-delete-btn { width: 20px; height: 20px; border: 0px solid #ffff…" at bounding box center [466, 752] width 411 height 1382
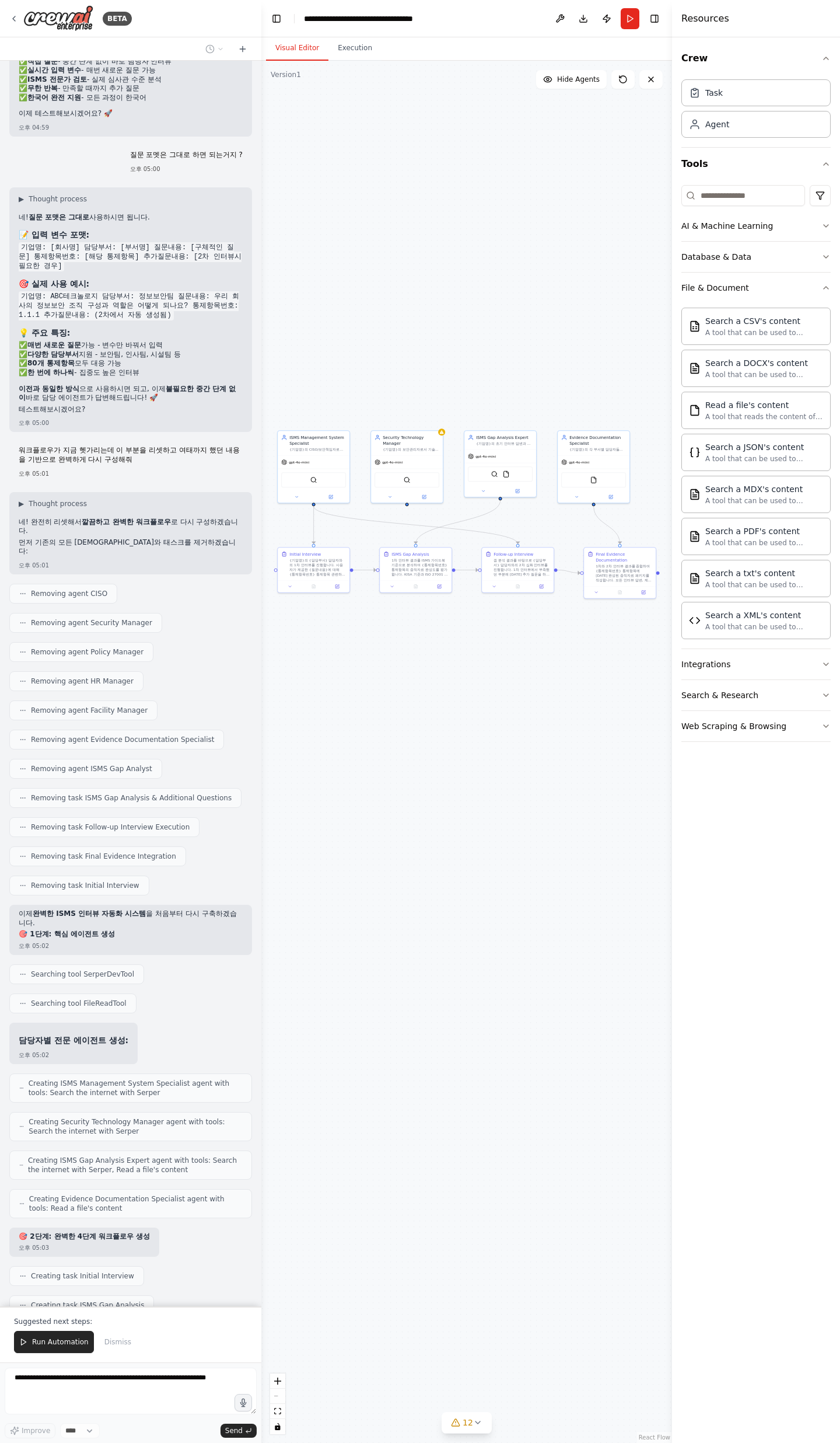
drag, startPoint x: 482, startPoint y: 616, endPoint x: 423, endPoint y: 656, distance: 71.3
click at [423, 473] on div ".deletable-edge-delete-btn { width: 20px; height: 20px; border: 0px solid #ffff…" at bounding box center [466, 752] width 411 height 1382
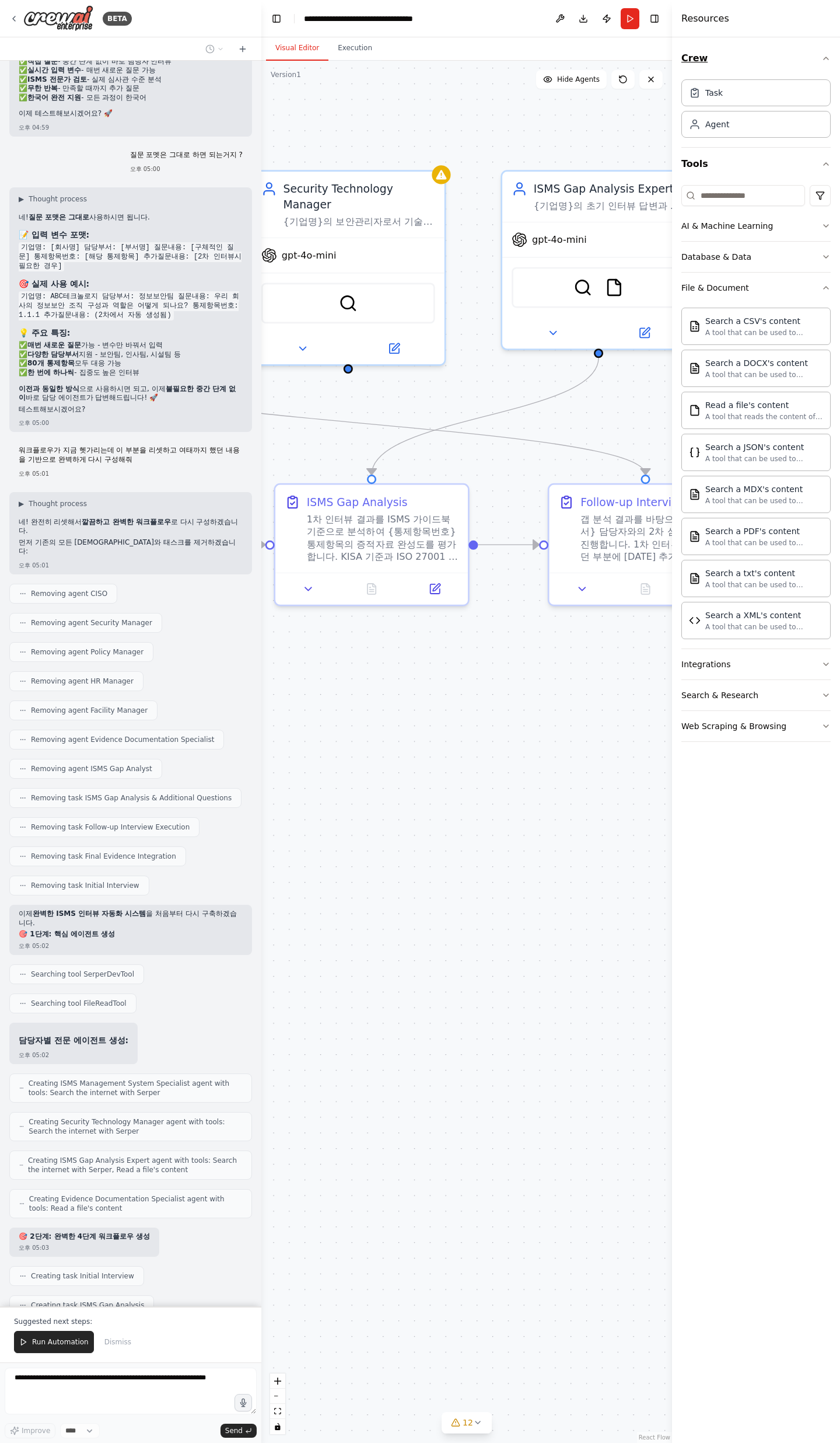
click at [824, 58] on icon "button" at bounding box center [826, 58] width 4 height 3
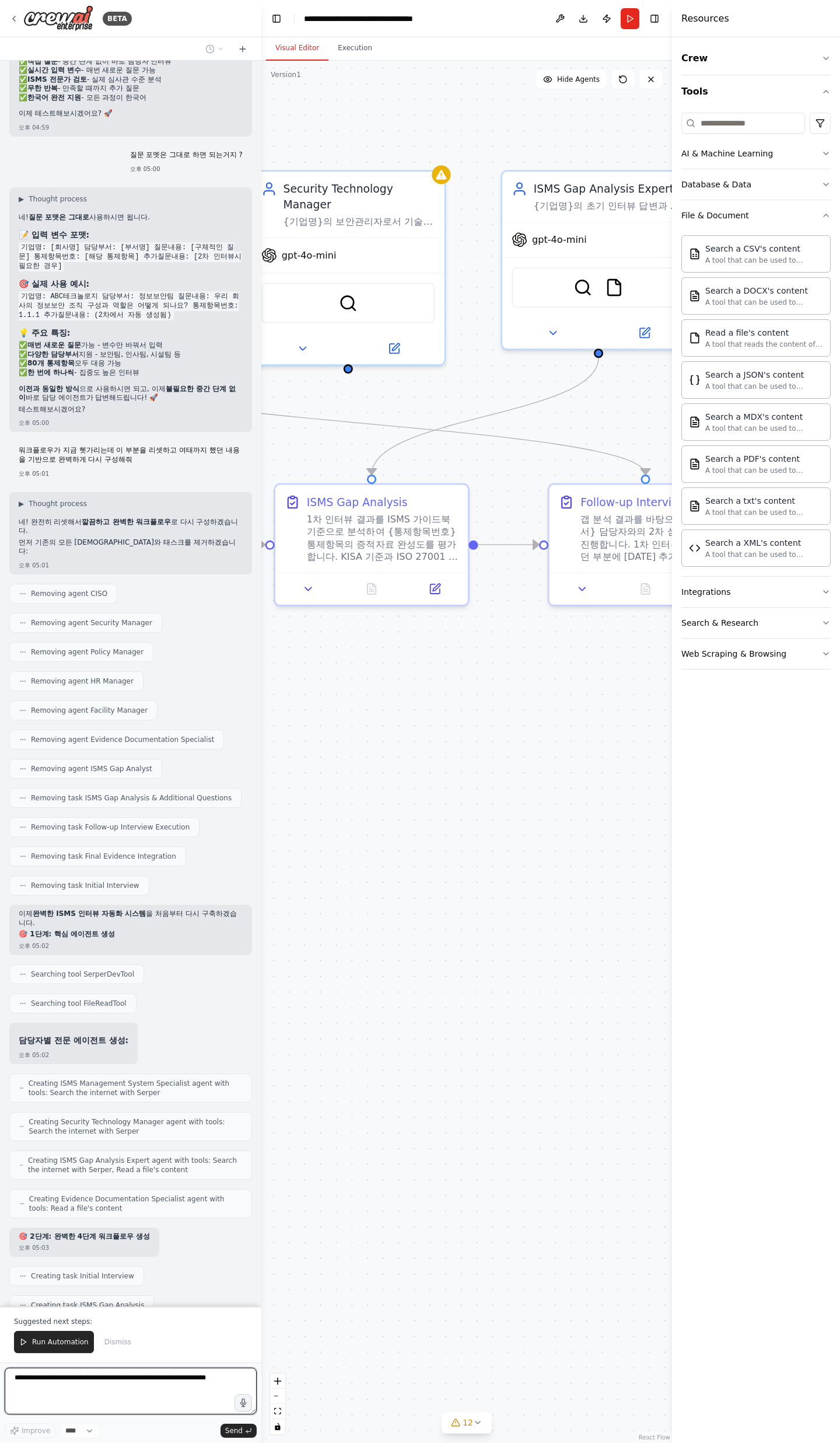
click at [832, 88] on div "Crew Tools AI & Machine Learning Database & Data File & Document Search a CSV's…" at bounding box center [756, 740] width 168 height 1405
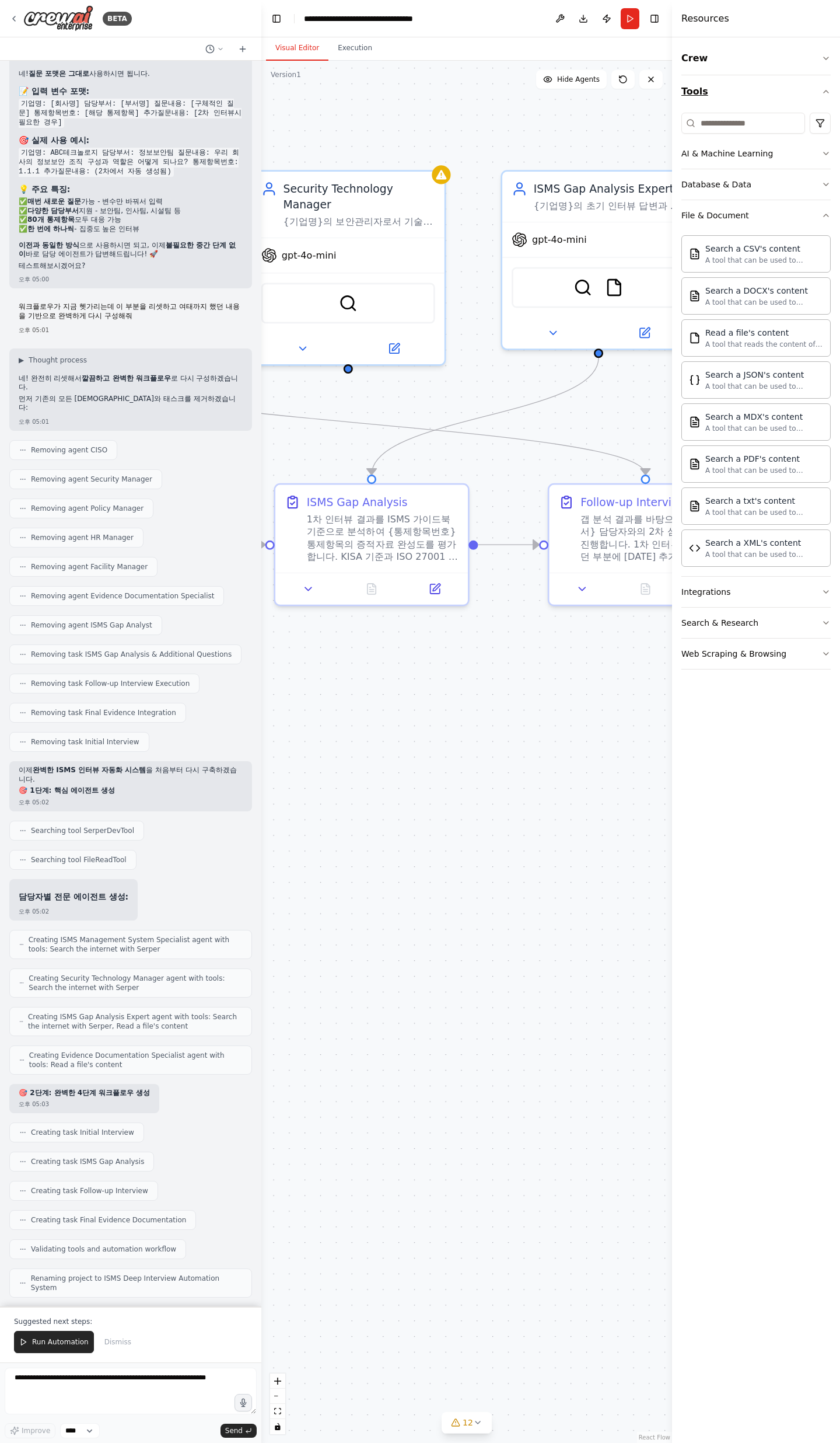
click at [827, 93] on icon "button" at bounding box center [826, 91] width 9 height 9
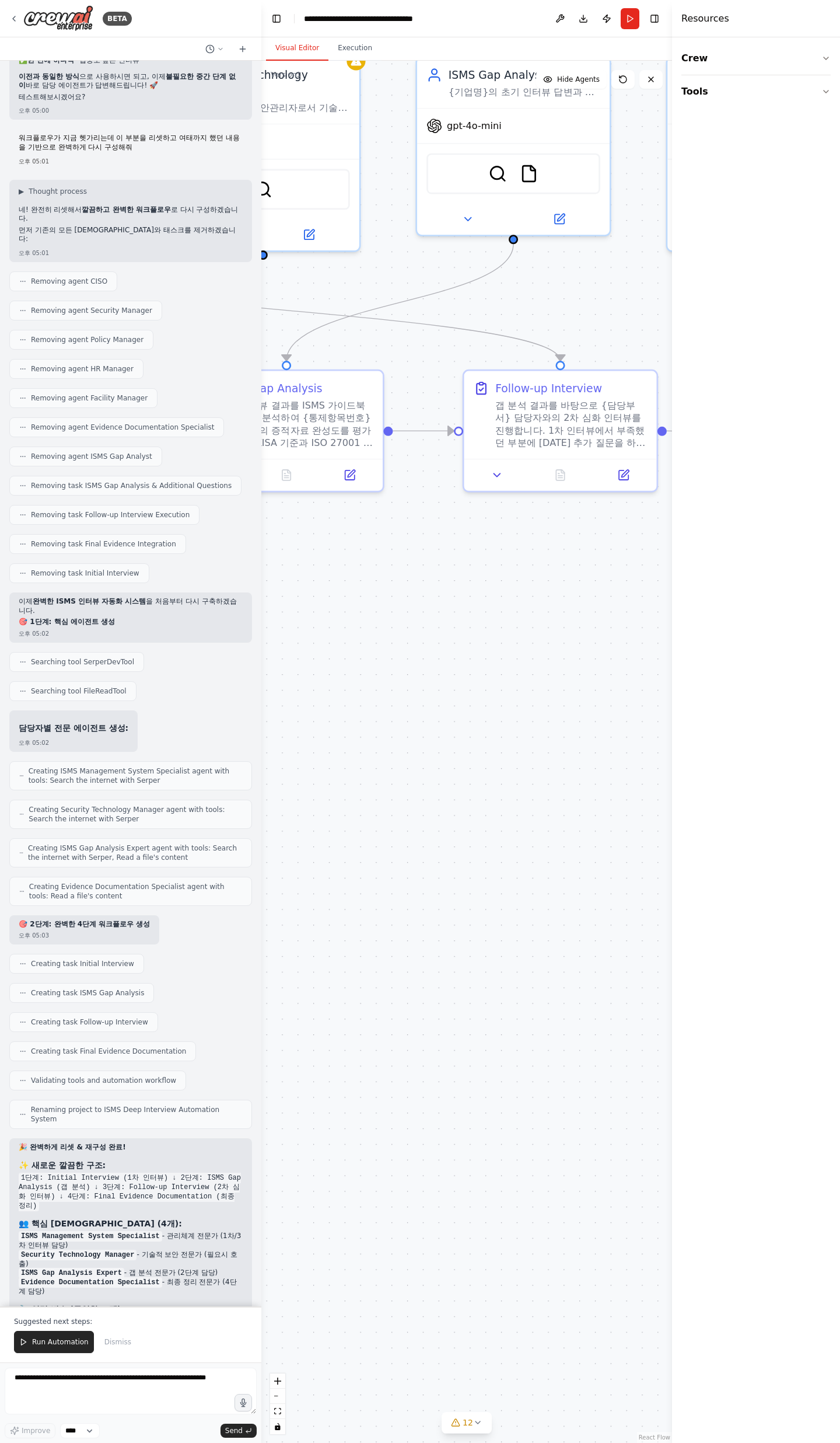
drag, startPoint x: 508, startPoint y: 762, endPoint x: 424, endPoint y: 652, distance: 138.4
click at [424, 473] on div ".deletable-edge-delete-btn { width: 20px; height: 20px; border: 0px solid #ffff…" at bounding box center [466, 752] width 411 height 1382
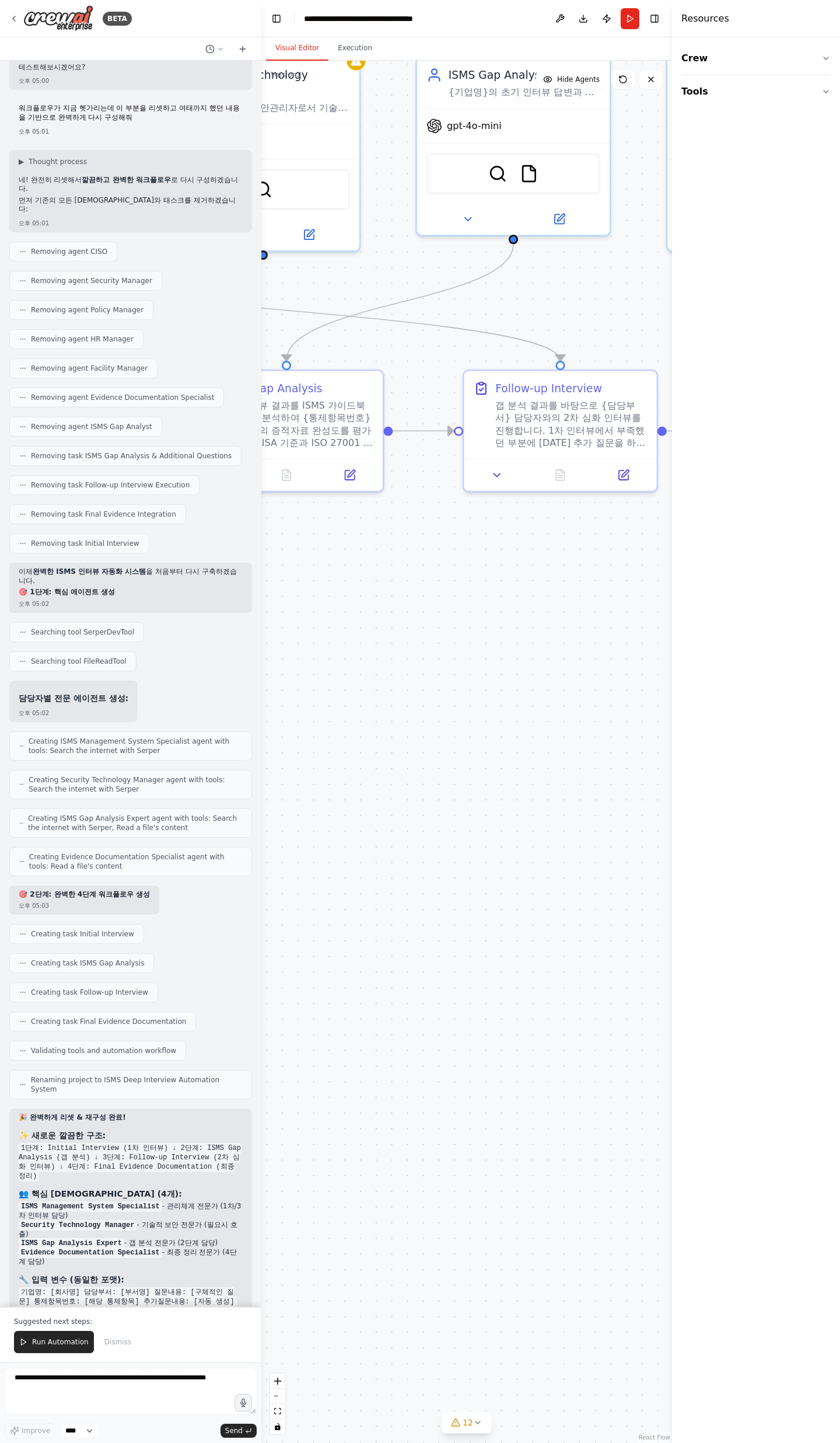
scroll to position [6597, 0]
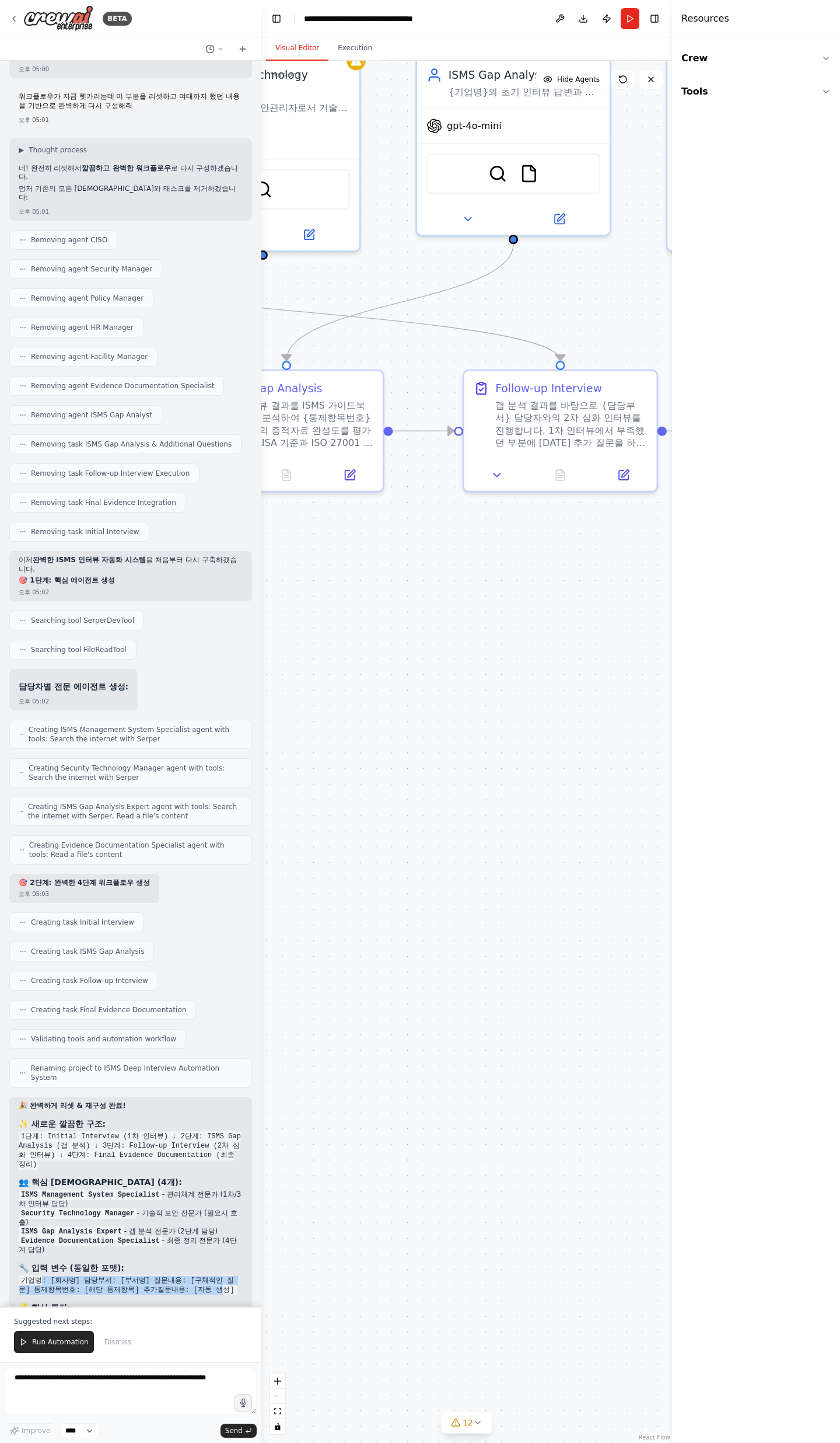
drag, startPoint x: 41, startPoint y: 1163, endPoint x: 181, endPoint y: 1171, distance: 140.2
click at [181, 473] on code "기업명: [회사명] 담당부서: [부서명] 질문내용: [구체적인 질문] 통제항목번호: [해당 통제항목] 추가질문내용: [자동 생성]" at bounding box center [128, 1285] width 218 height 20
drag, startPoint x: 181, startPoint y: 1171, endPoint x: 187, endPoint y: 1172, distance: 6.1
click at [181, 473] on code "기업명: [회사명] 담당부서: [부서명] 질문내용: [구체적인 질문] 통제항목번호: [해당 통제항목] 추가질문내용: [자동 생성]" at bounding box center [128, 1285] width 218 height 20
drag, startPoint x: 189, startPoint y: 1172, endPoint x: 9, endPoint y: 1165, distance: 180.1
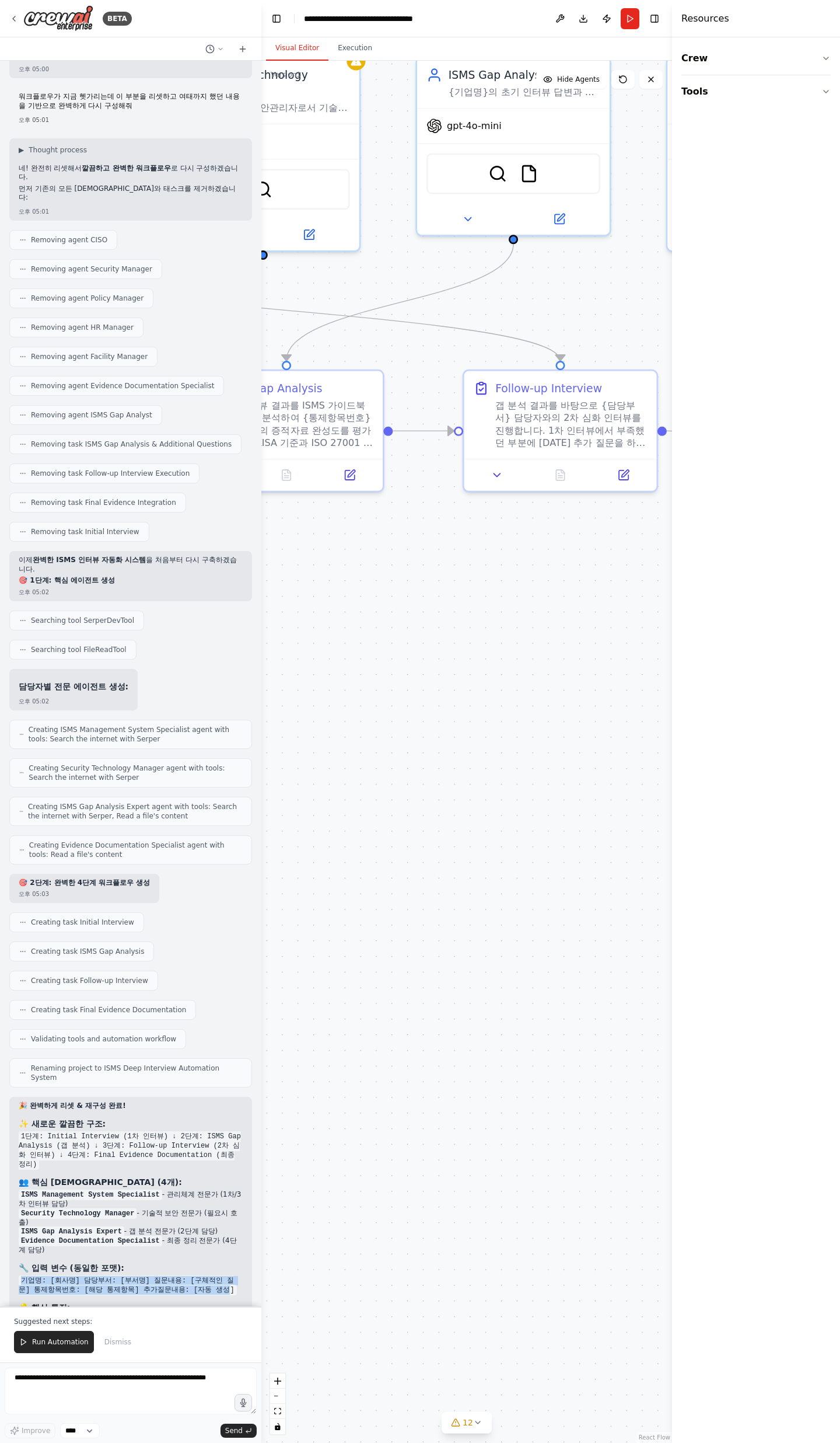
click at [9, 473] on div "🎉 완벽하게 리셋 & 재구성 완료! ✨ 새로운 깔끔한 구조: 1단계: Initial Interview (1차 인터뷰) ↓ 2단계: ISMS G…" at bounding box center [131, 1256] width 242 height 319
click at [10, 473] on div "🎉 완벽하게 리셋 & 재구성 완료! ✨ 새로운 깔끔한 구조: 1단계: Initial Interview (1차 인터뷰) ↓ 2단계: ISMS G…" at bounding box center [131, 1256] width 242 height 319
drag, startPoint x: 62, startPoint y: 1165, endPoint x: 194, endPoint y: 1176, distance: 132.5
click at [194, 473] on div "🎉 완벽하게 리셋 & 재구성 완료! ✨ 새로운 깔끔한 구조: 1단계: Initial Interview (1차 인터뷰) ↓ 2단계: ISMS G…" at bounding box center [131, 1250] width 224 height 298
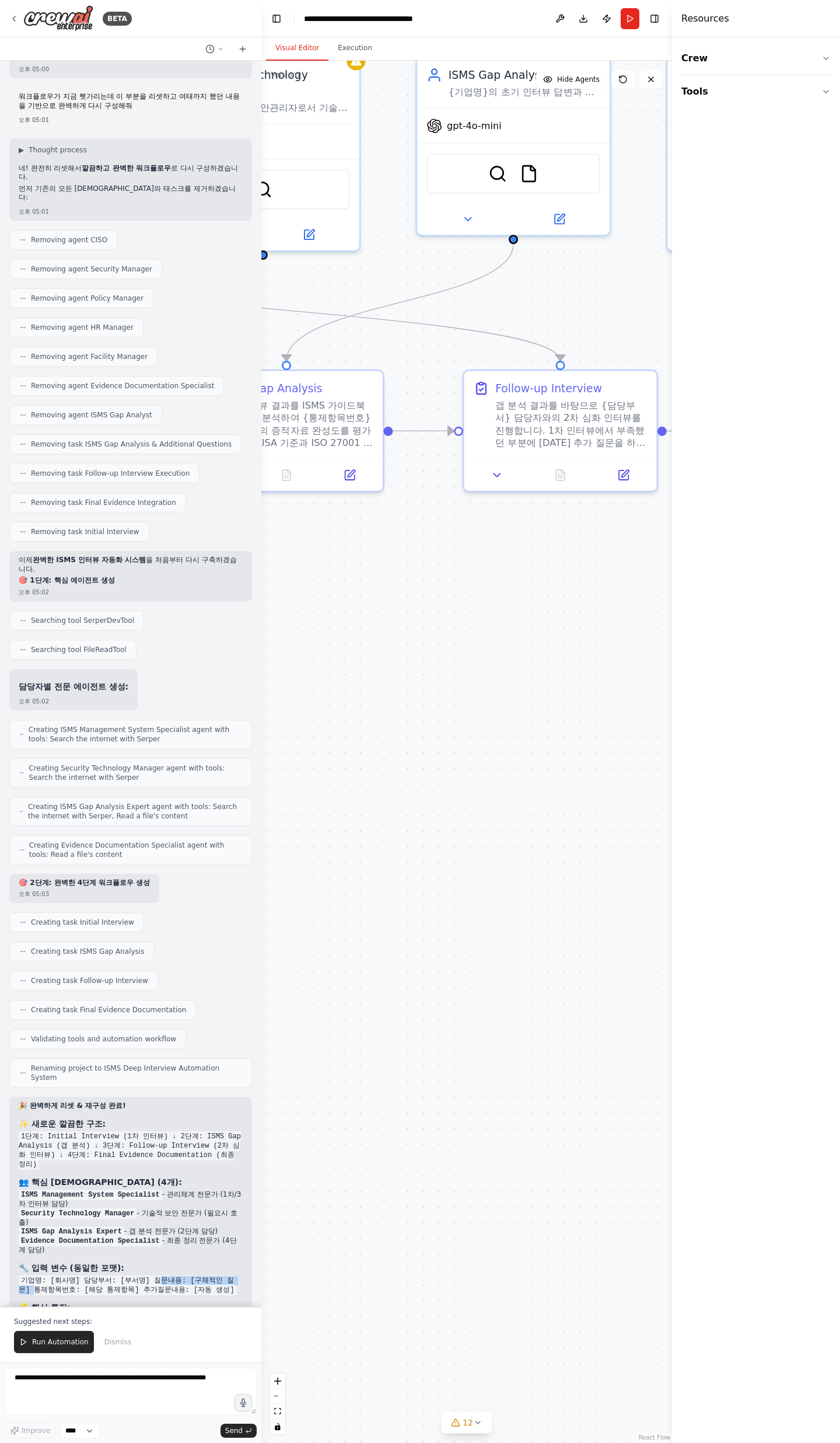
drag, startPoint x: 224, startPoint y: 1163, endPoint x: 150, endPoint y: 1165, distance: 74.0
click at [150, 473] on code "기업명: [회사명] 담당부서: [부서명] 질문내용: [구체적인 질문] 통제항목번호: [해당 통제항목] 추가질문내용: [자동 생성]" at bounding box center [128, 1285] width 218 height 20
click at [149, 473] on code "기업명: [회사명] 담당부서: [부서명] 질문내용: [구체적인 질문] 통제항목번호: [해당 통제항목] 추가질문내용: [자동 생성]" at bounding box center [128, 1285] width 218 height 20
drag, startPoint x: 111, startPoint y: 1165, endPoint x: 141, endPoint y: 1165, distance: 30.0
click at [141, 473] on code "기업명: [회사명] 담당부서: [부서명] 질문내용: [구체적인 질문] 통제항목번호: [해당 통제항목] 추가질문내용: [자동 생성]" at bounding box center [128, 1285] width 218 height 20
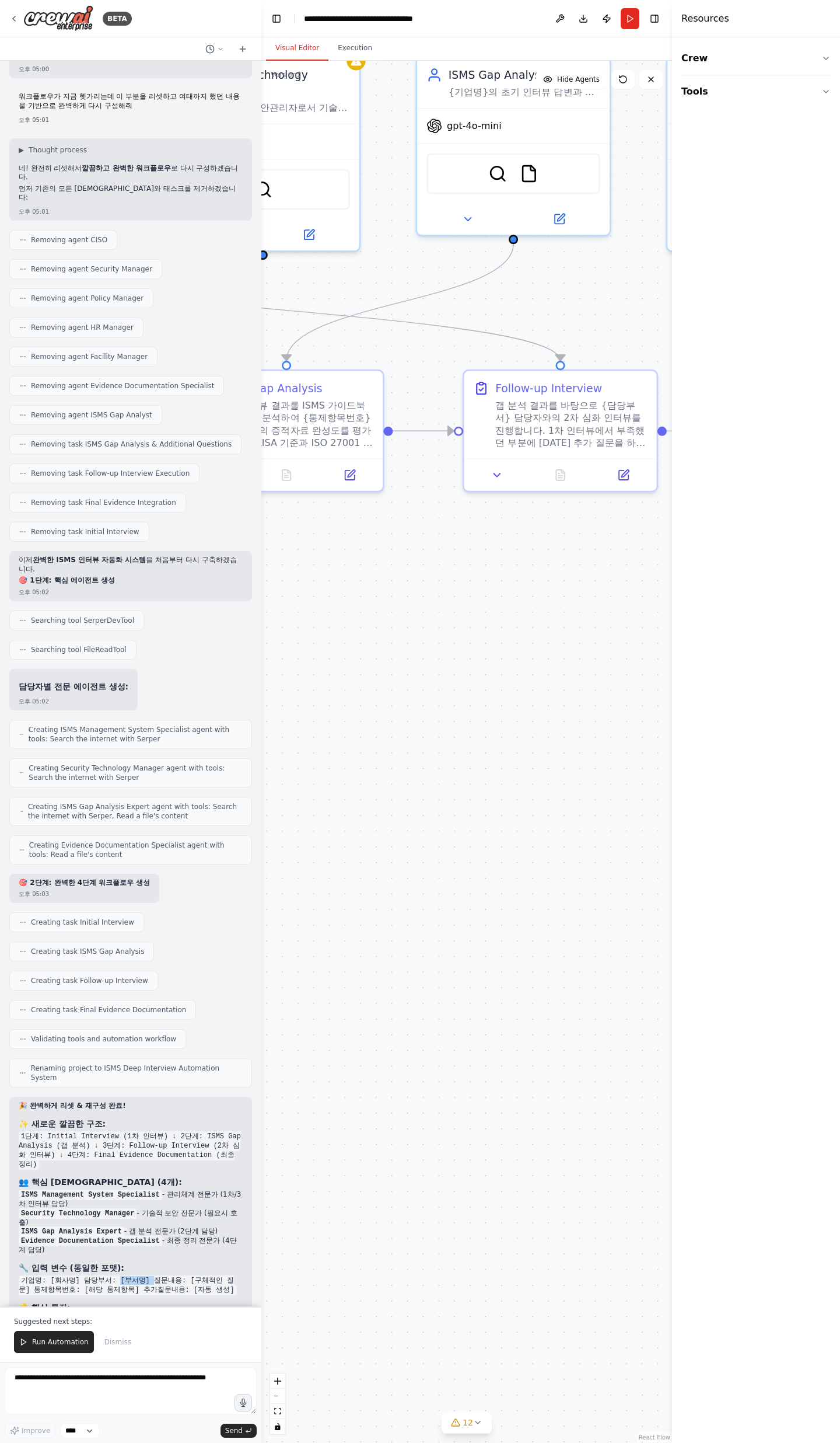
click at [141, 473] on code "기업명: [회사명] 담당부서: [부서명] 질문내용: [구체적인 질문] 통제항목번호: [해당 통제항목] 추가질문내용: [자동 생성]" at bounding box center [128, 1285] width 218 height 20
click at [177, 473] on textarea at bounding box center [130, 1391] width 252 height 47
click at [94, 473] on textarea "**********" at bounding box center [130, 1391] width 252 height 47
drag, startPoint x: 94, startPoint y: 1389, endPoint x: 105, endPoint y: 1400, distance: 15.6
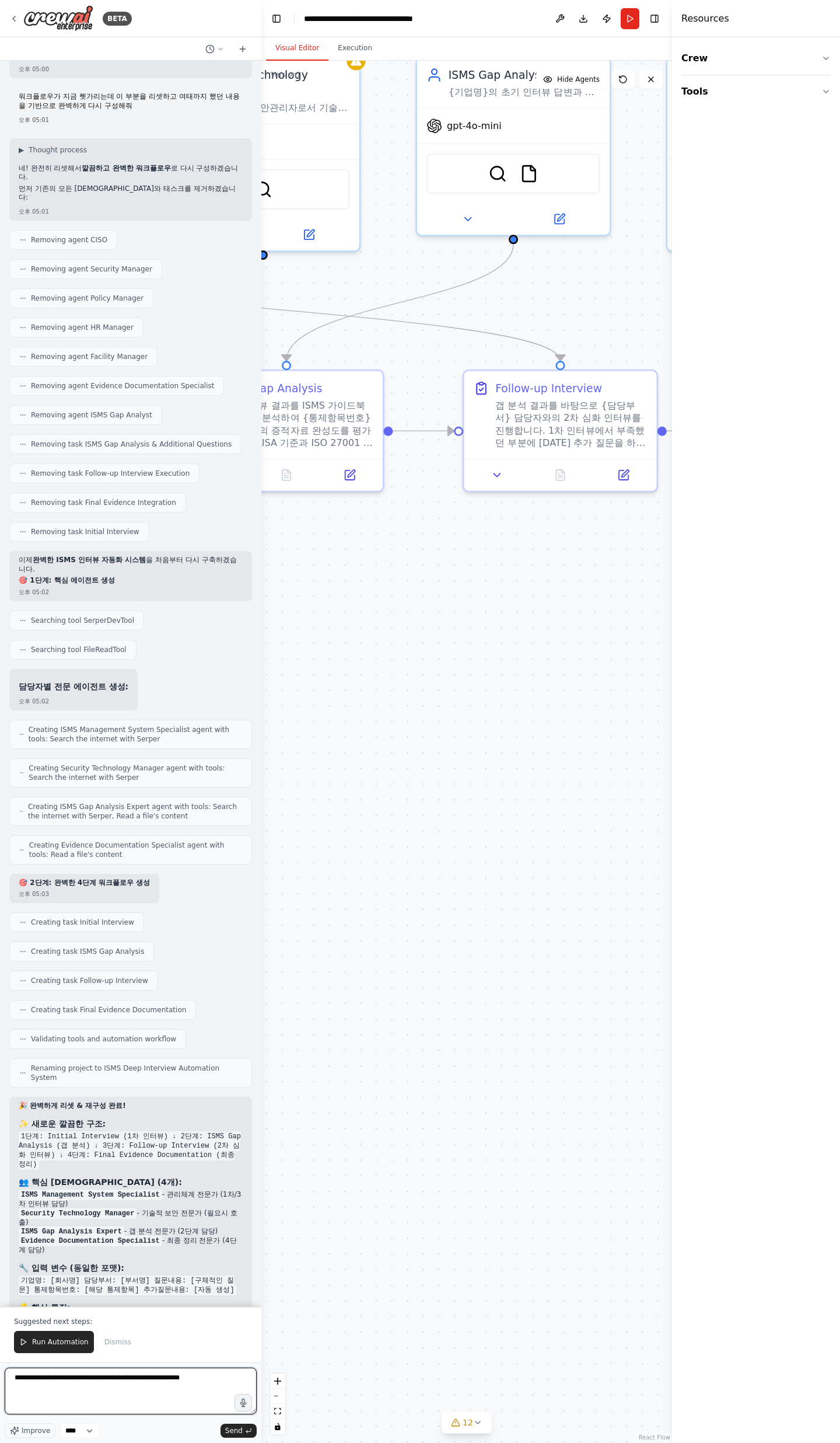
click at [94, 473] on textarea "**********" at bounding box center [130, 1391] width 252 height 47
click at [105, 473] on textarea "**********" at bounding box center [130, 1391] width 252 height 47
click at [108, 473] on textarea "**********" at bounding box center [130, 1391] width 252 height 47
type textarea "**********"
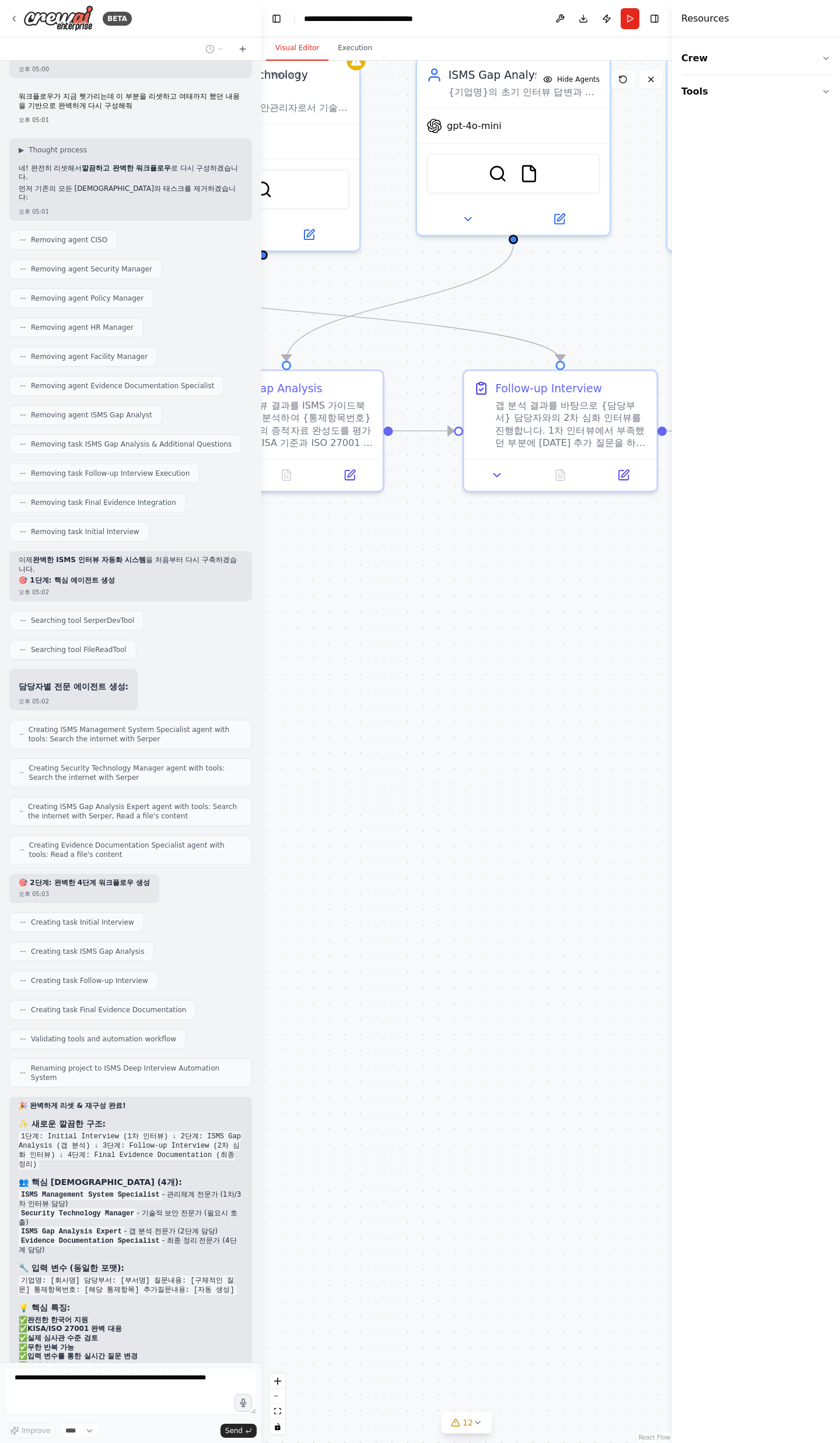
scroll to position [6649, 0]
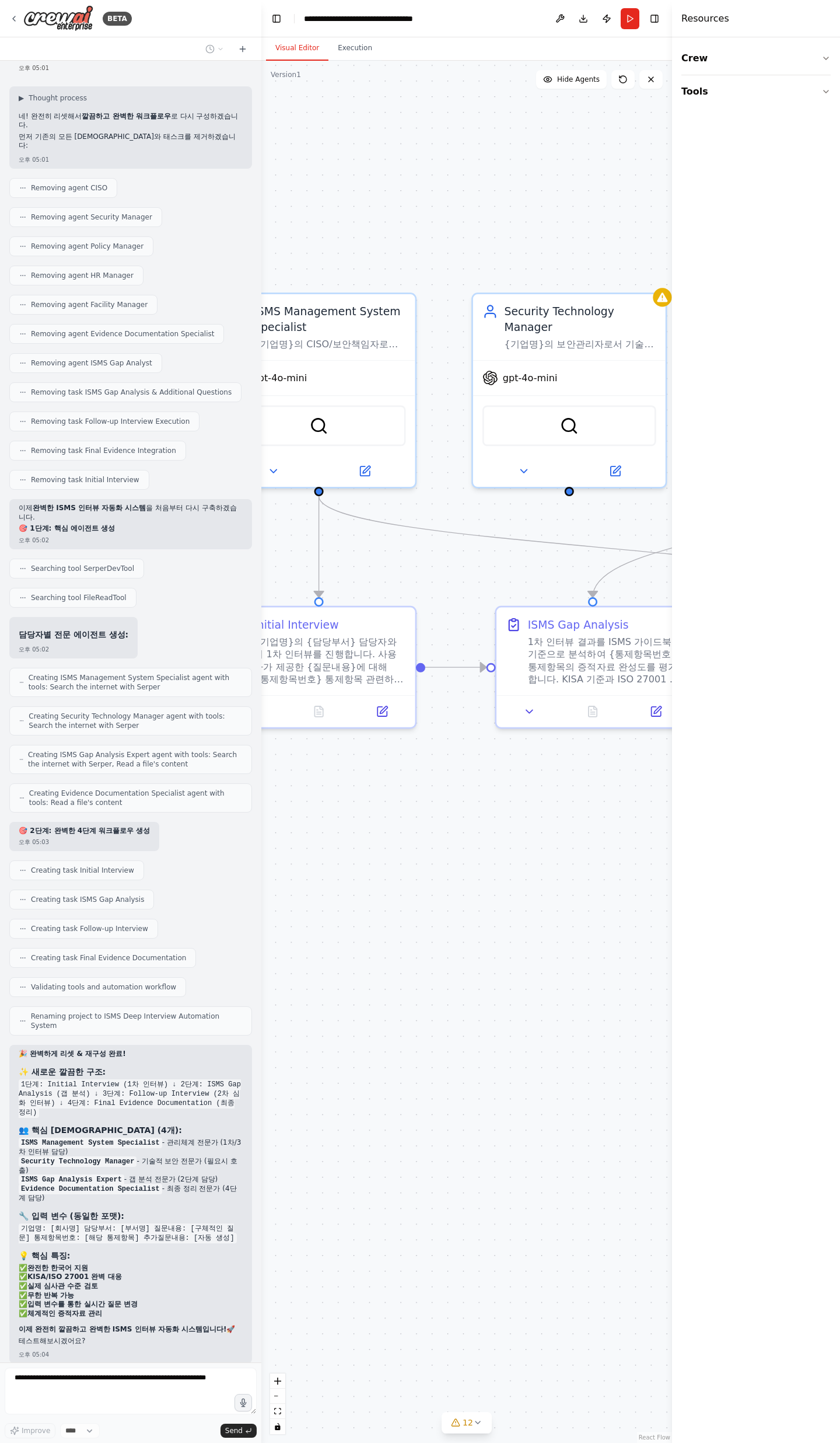
drag, startPoint x: 532, startPoint y: 600, endPoint x: 776, endPoint y: 877, distance: 369.1
click at [782, 473] on div "BETA Objective We want to conduct an ISMS certification project that covers the…" at bounding box center [420, 722] width 840 height 1443
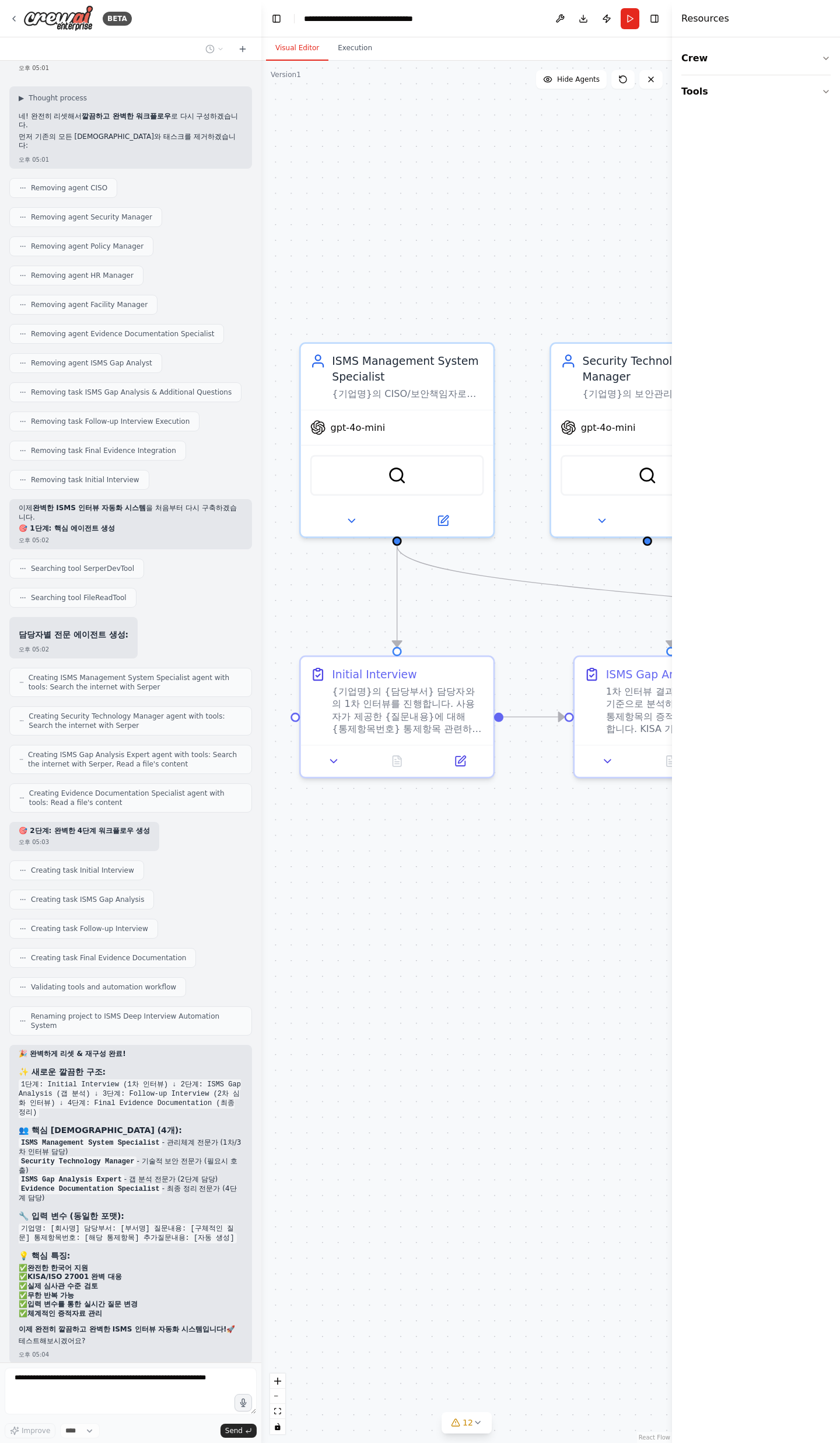
drag, startPoint x: 366, startPoint y: 566, endPoint x: 734, endPoint y: 555, distance: 368.2
click at [734, 473] on div "BETA Objective We want to conduct an ISMS certification project that covers the…" at bounding box center [420, 722] width 840 height 1443
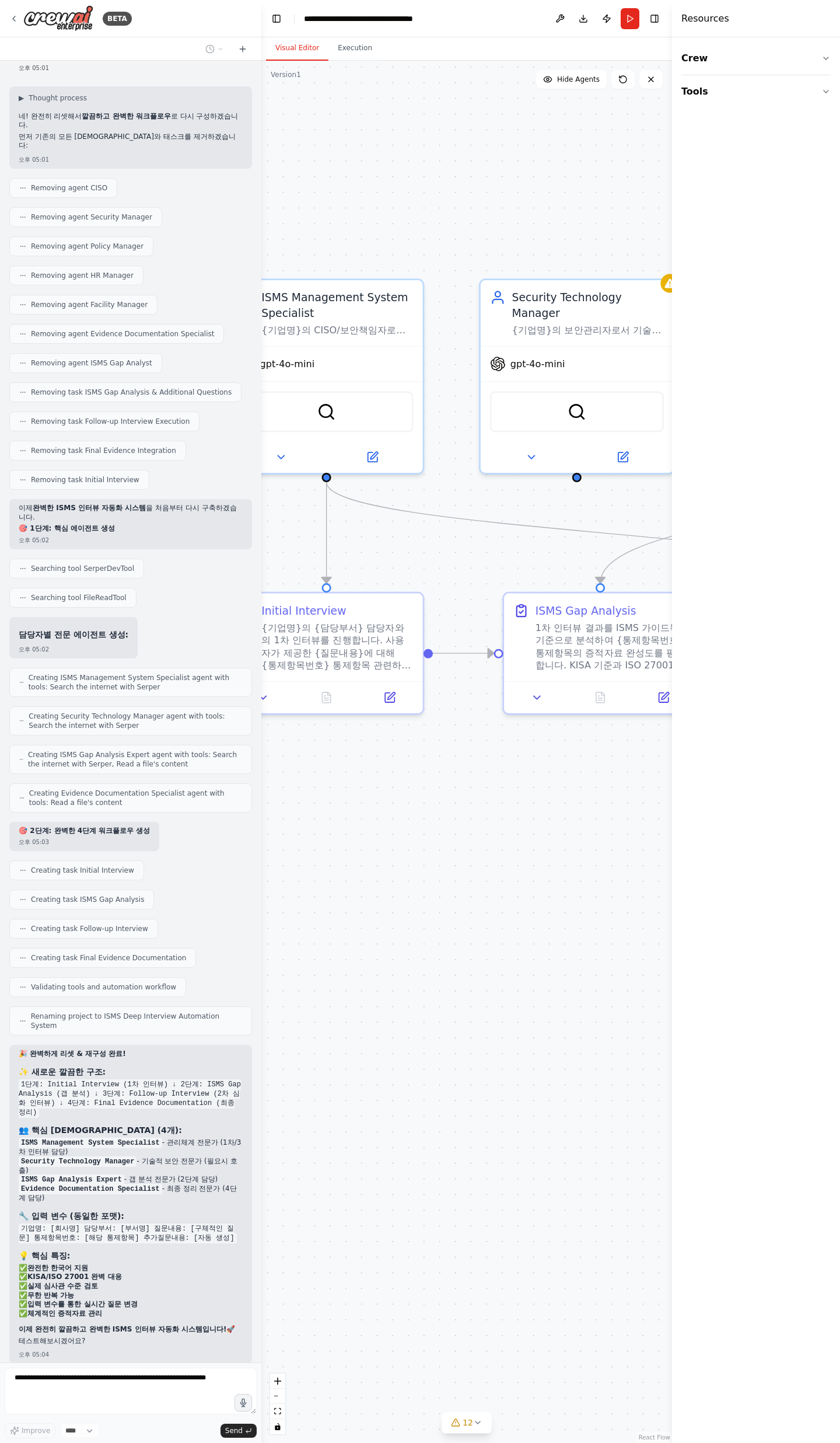
drag, startPoint x: 601, startPoint y: 823, endPoint x: 29, endPoint y: 726, distance: 580.2
click at [29, 473] on div "BETA Objective We want to conduct an ISMS certification project that covers the…" at bounding box center [420, 722] width 840 height 1443
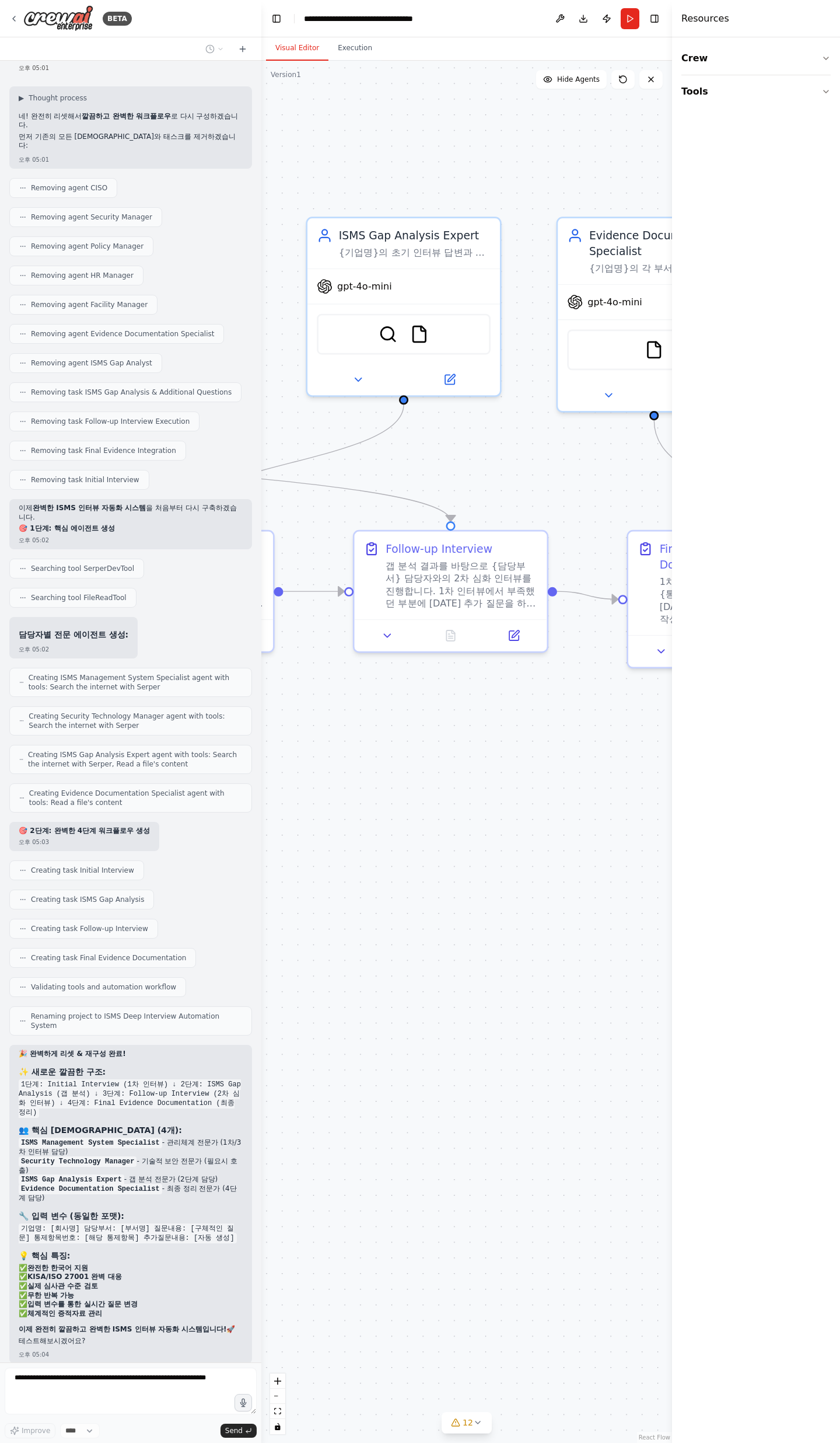
drag, startPoint x: 493, startPoint y: 714, endPoint x: 332, endPoint y: 697, distance: 161.9
click at [332, 473] on div ".deletable-edge-delete-btn { width: 20px; height: 20px; border: 0px solid #ffff…" at bounding box center [466, 752] width 411 height 1382
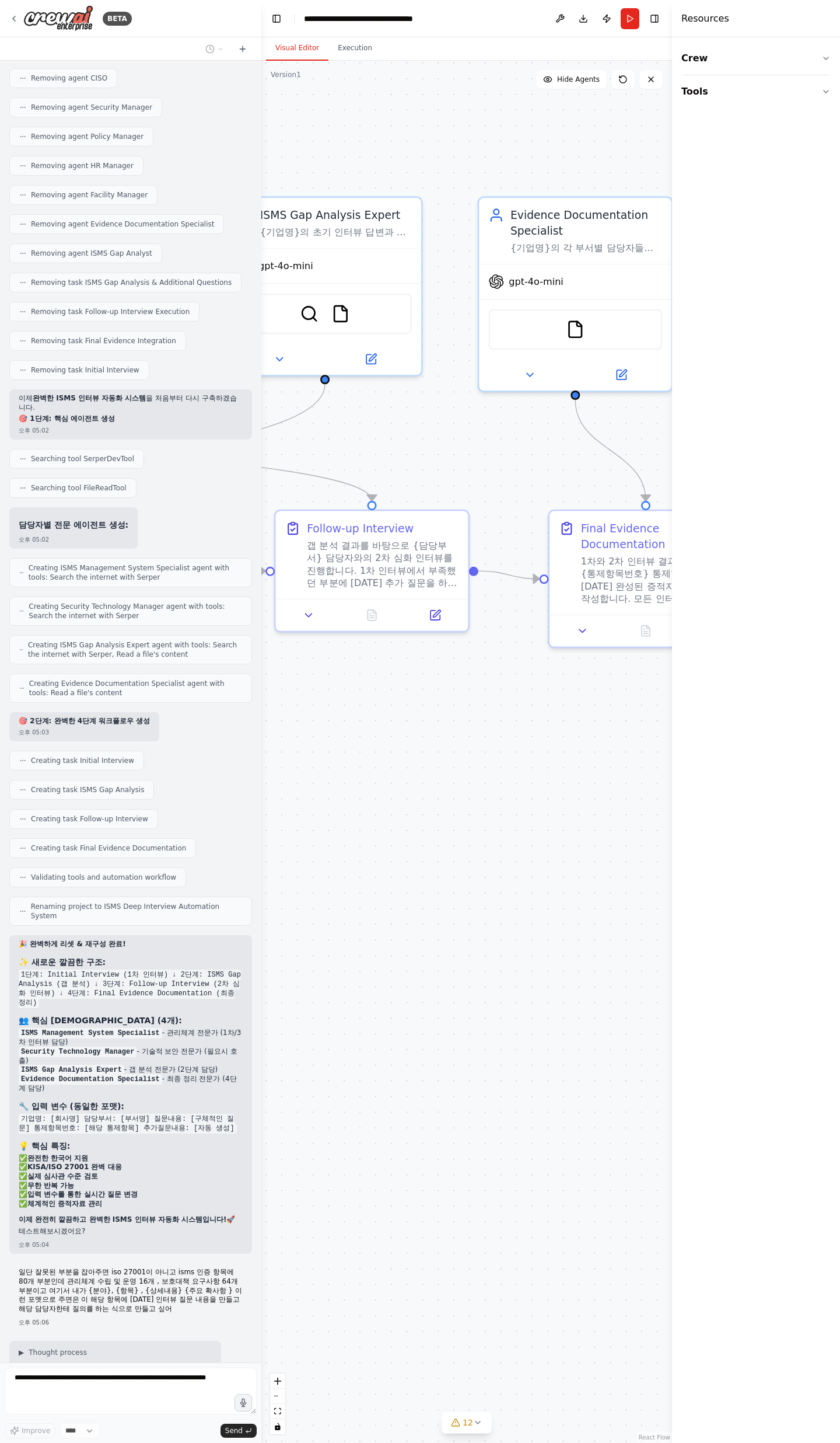
drag, startPoint x: 619, startPoint y: 746, endPoint x: 419, endPoint y: 702, distance: 204.8
click at [419, 473] on div ".deletable-edge-delete-btn { width: 20px; height: 20px; border: 0px solid #ffff…" at bounding box center [466, 752] width 411 height 1382
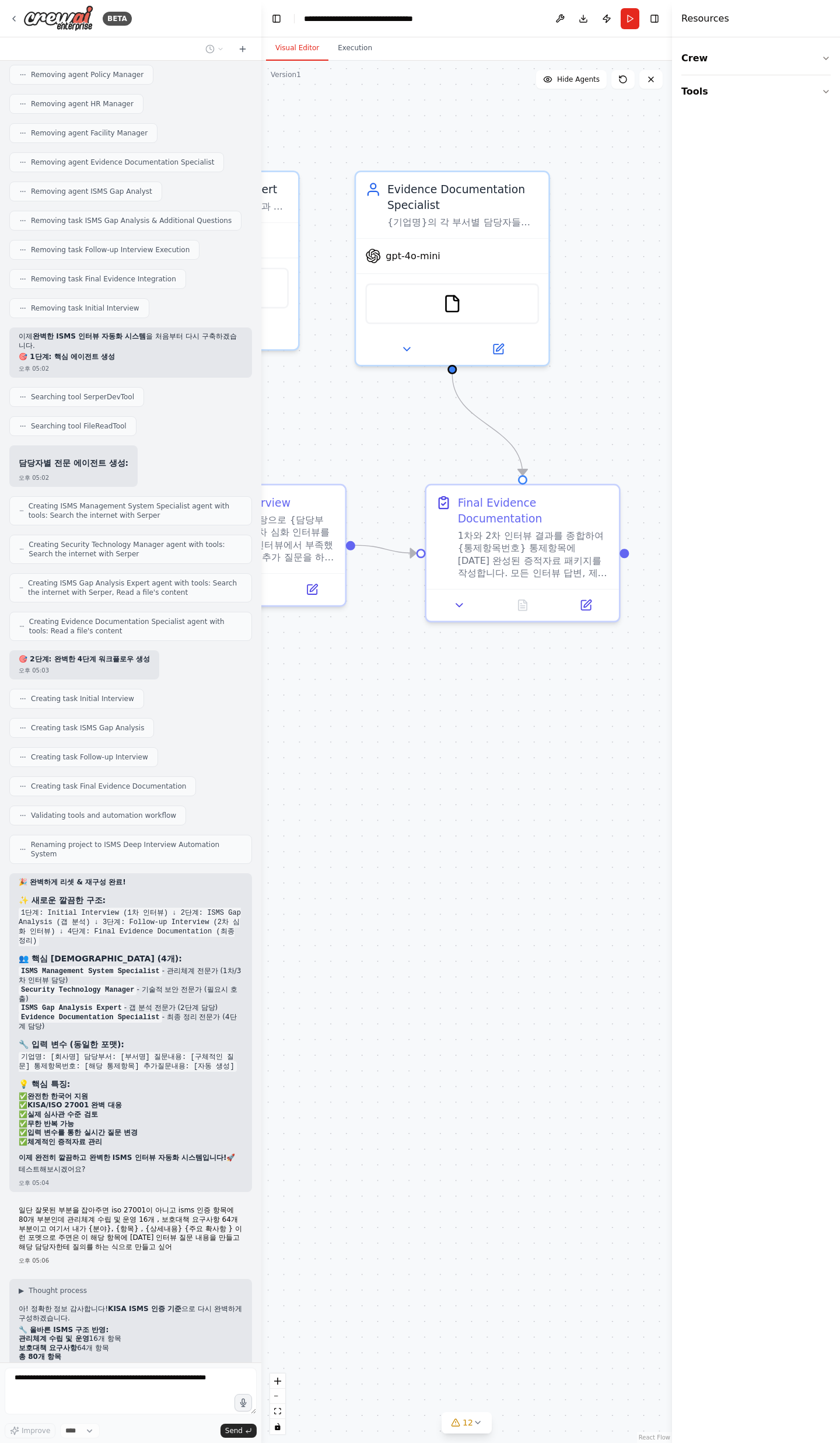
scroll to position [6840, 0]
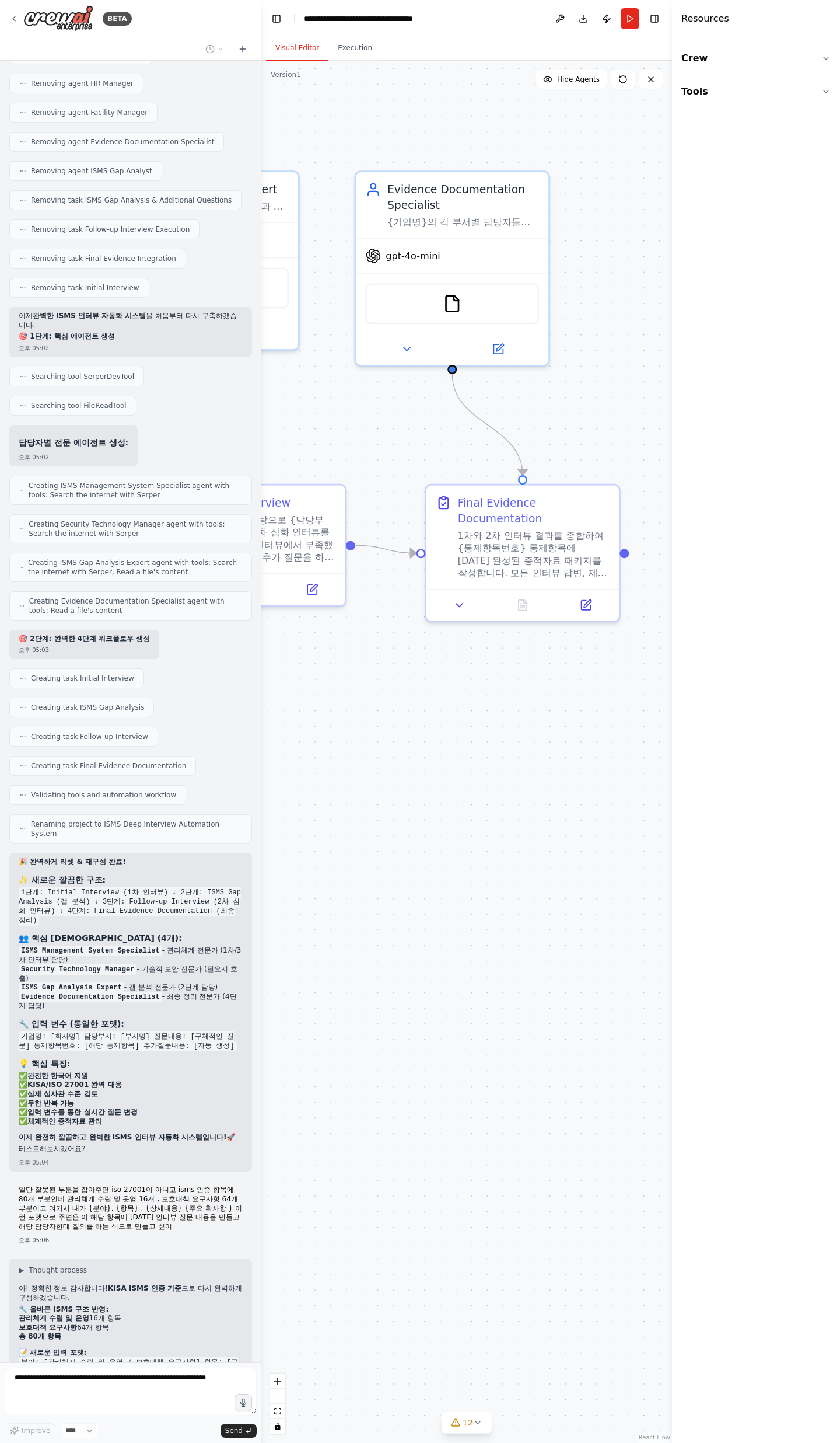
drag, startPoint x: 76, startPoint y: 1249, endPoint x: 167, endPoint y: 1265, distance: 92.4
click at [167, 473] on div "아! 정확한 정보 감사합니다! KISA ISMS 인증 기준 으로 다시 완벽하게 구성하겠습니다. 🔧 올바른 ISMS 구조 반영: 관리체계 수립 …" at bounding box center [131, 1340] width 224 height 113
drag, startPoint x: 48, startPoint y: 1265, endPoint x: 34, endPoint y: 1246, distance: 23.6
click at [34, 473] on code "분야: [관리체계 수립 및 운영 / 보호대책 요구사항] 항목: [구체적 항목명] 상세내용: [세부 내용 설명] 주요 확인사항: [확인해야 할 …" at bounding box center [129, 1372] width 220 height 29
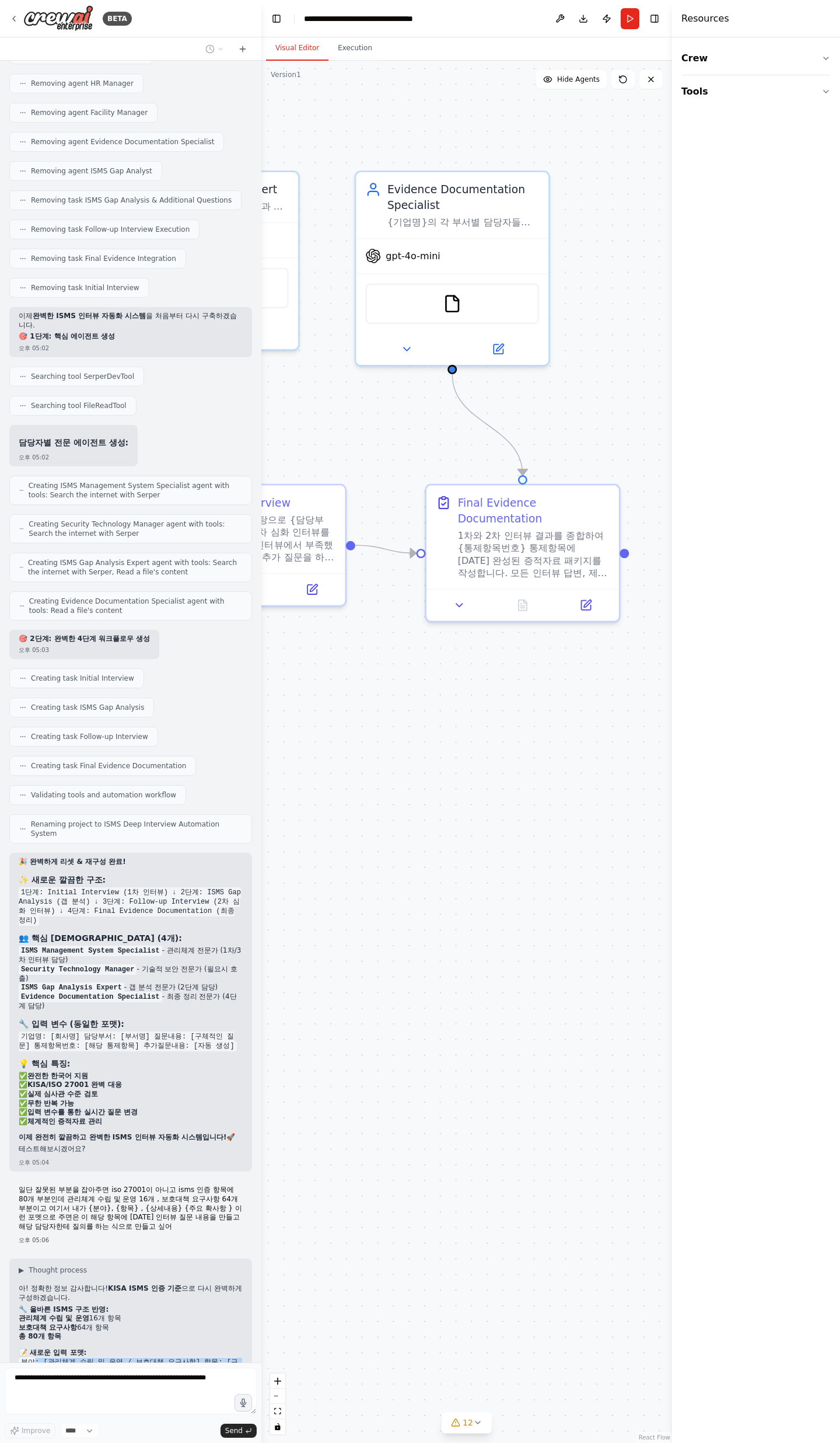
click at [34, 473] on code "분야: [관리체계 수립 및 운영 / 보호대책 요구사항] 항목: [구체적 항목명] 상세내용: [세부 내용 설명] 주요 확인사항: [확인해야 할 …" at bounding box center [129, 1372] width 220 height 29
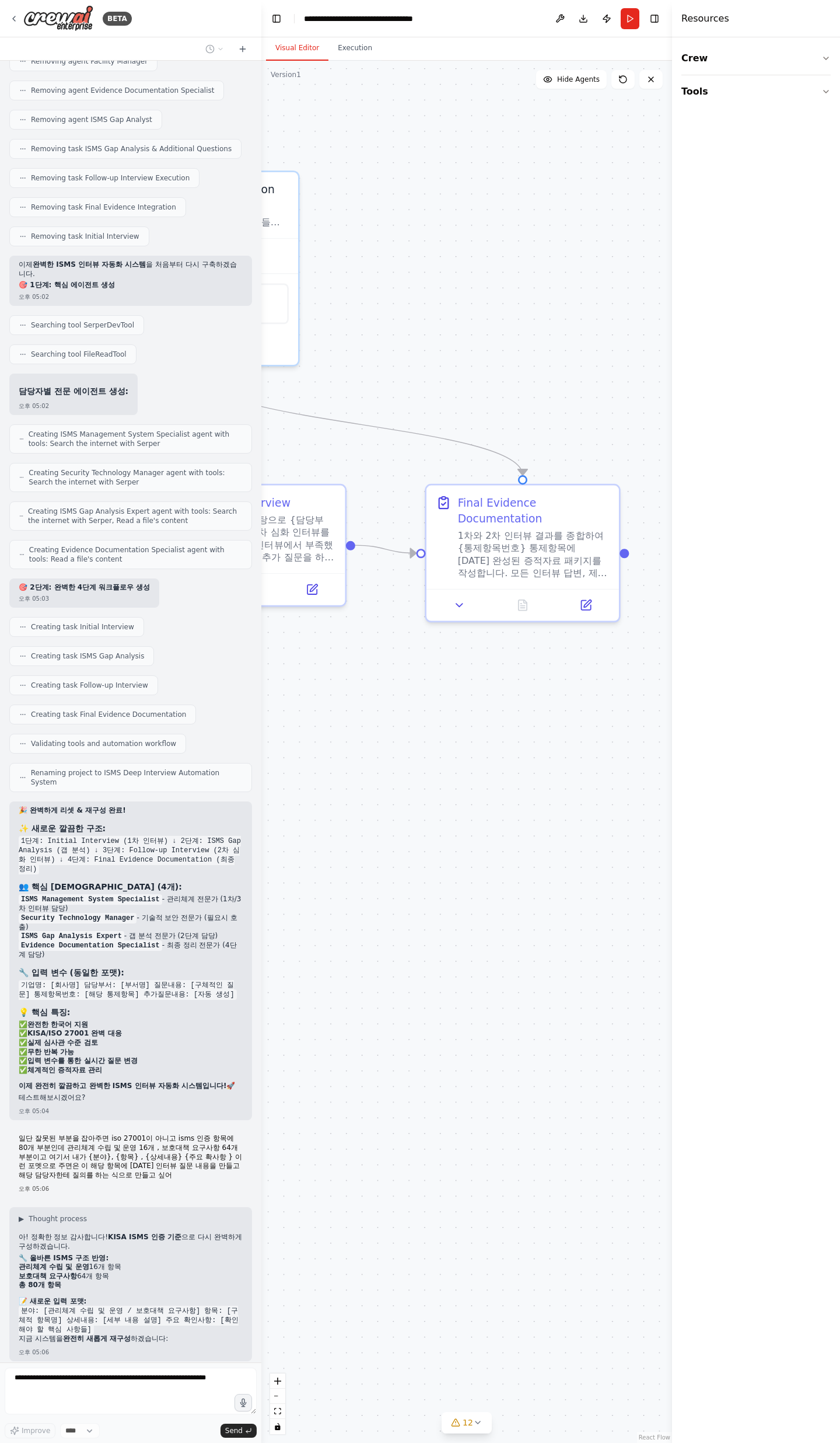
scroll to position [6911, 0]
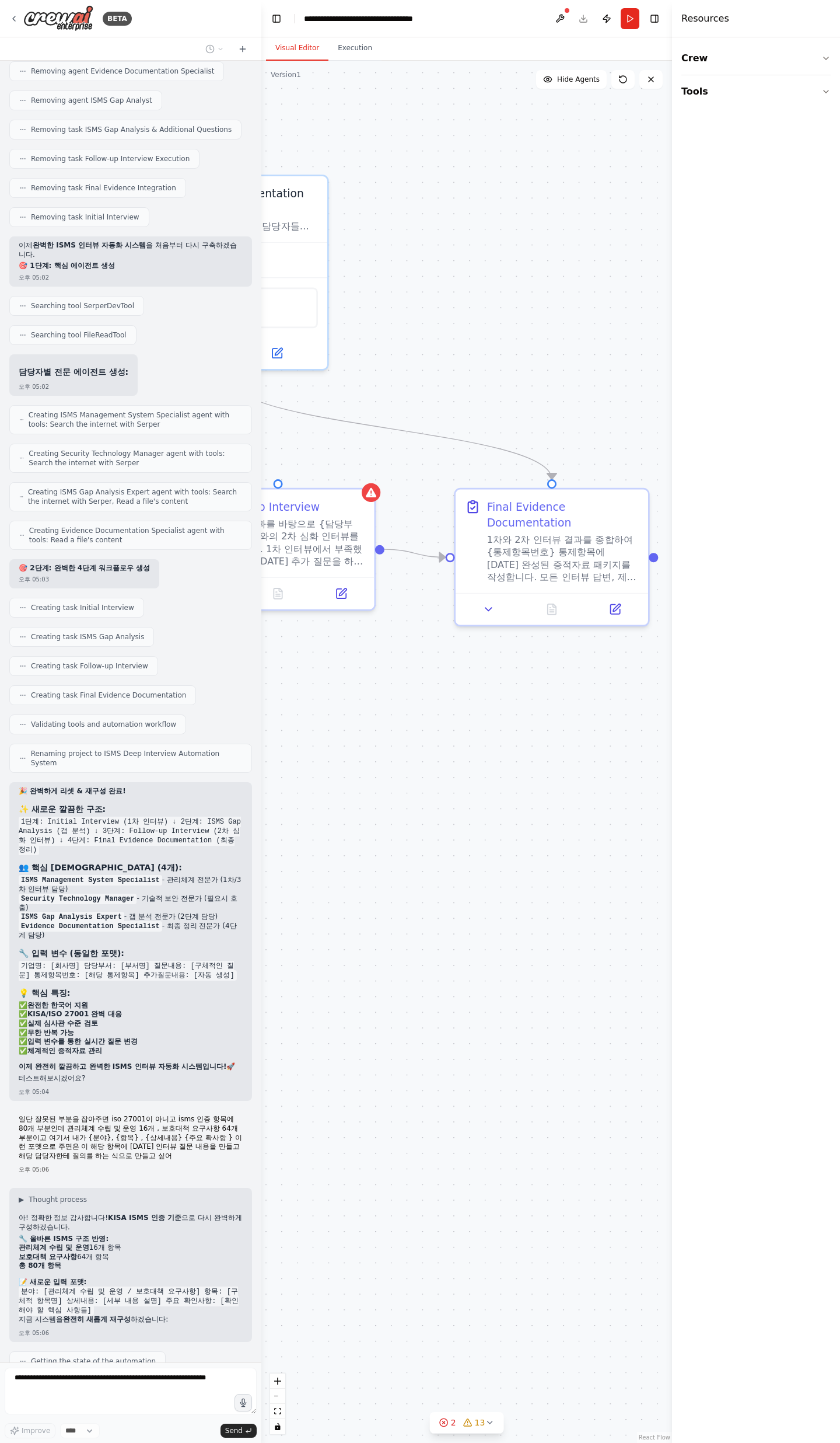
drag, startPoint x: 356, startPoint y: 850, endPoint x: 507, endPoint y: 867, distance: 152.0
click at [507, 473] on div ".deletable-edge-delete-btn { width: 20px; height: 20px; border: 0px solid #ffff…" at bounding box center [466, 752] width 411 height 1382
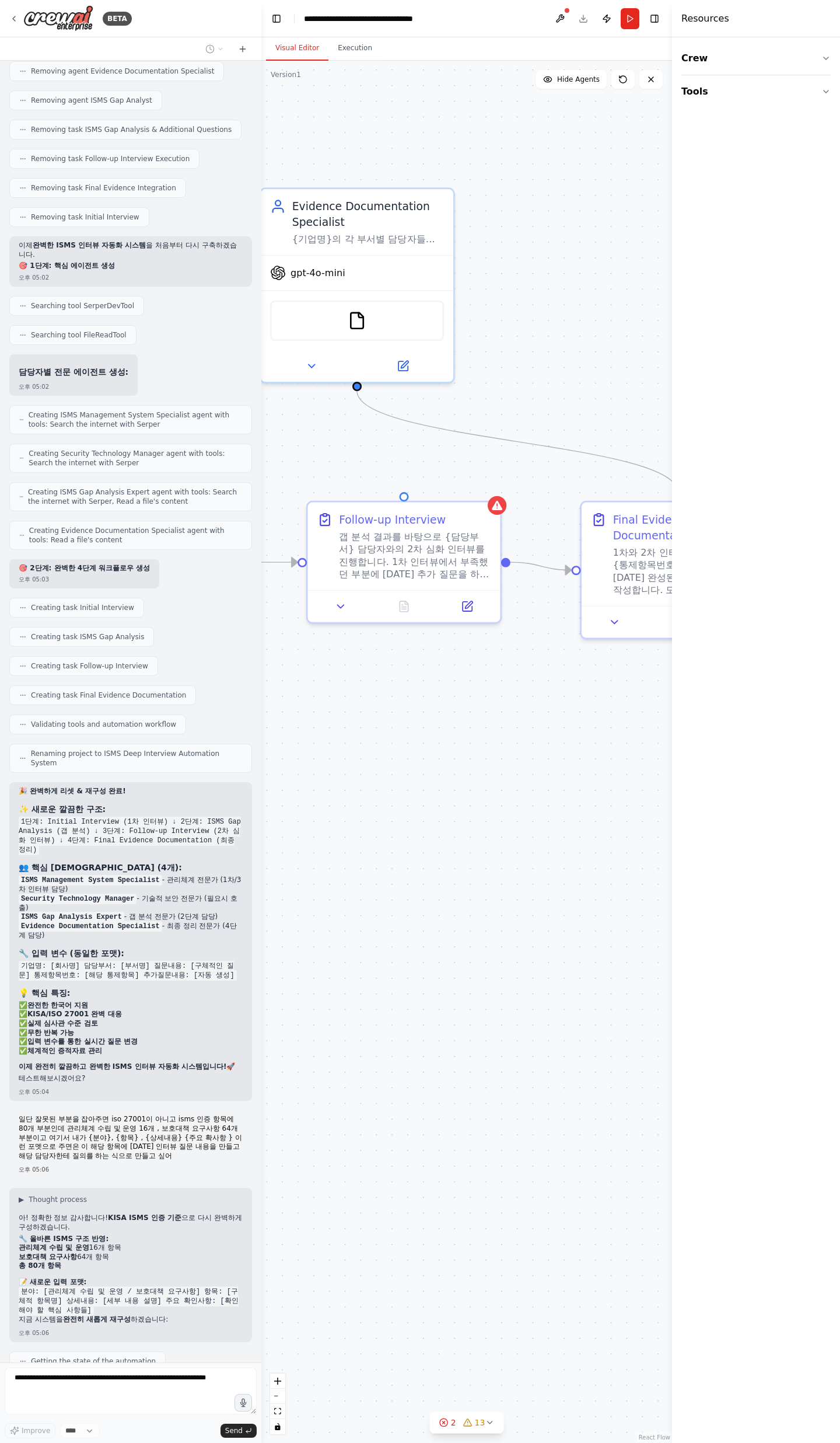
scroll to position [6941, 0]
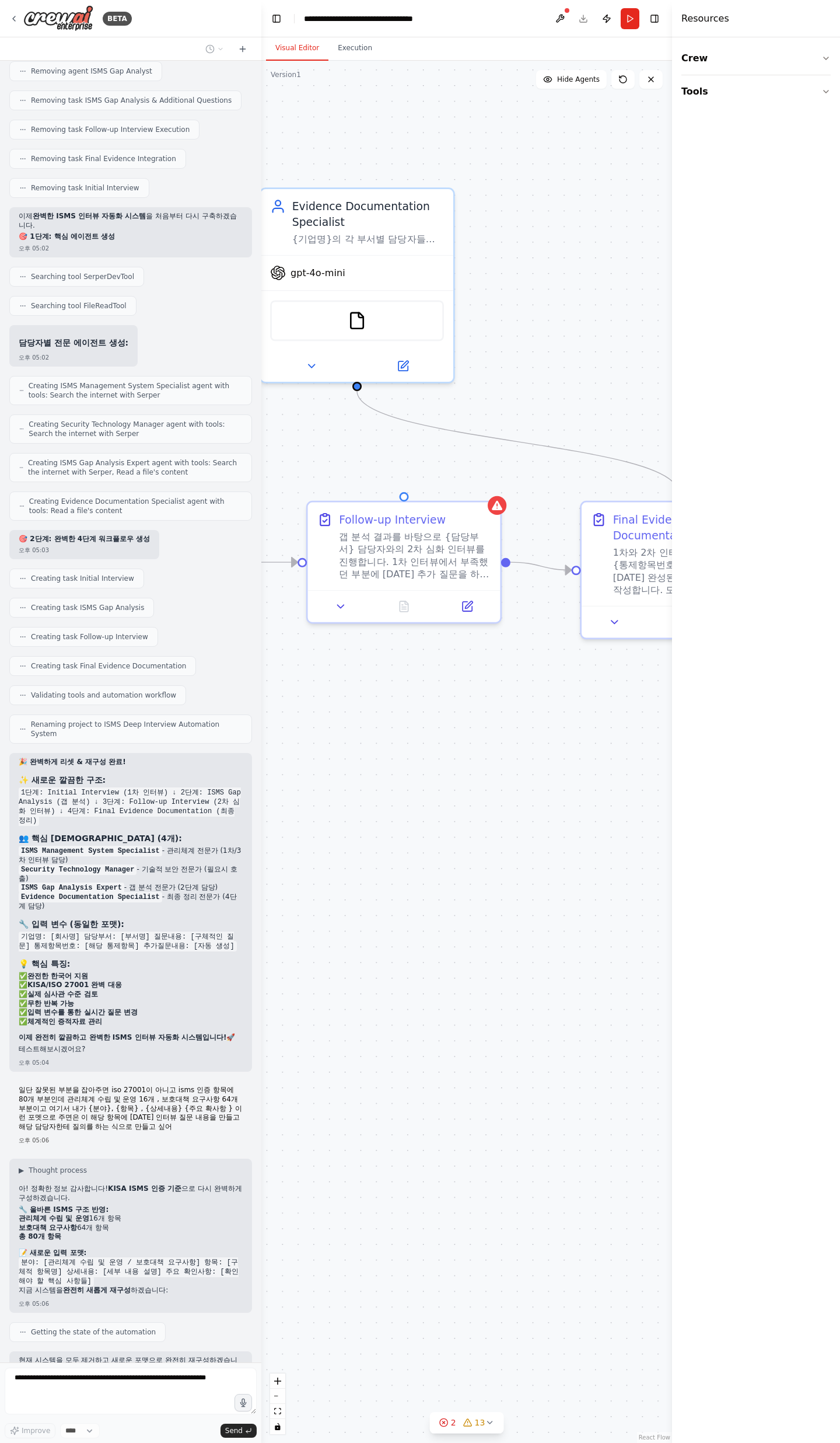
drag, startPoint x: 354, startPoint y: 852, endPoint x: 548, endPoint y: 937, distance: 211.8
click at [548, 473] on div ".deletable-edge-delete-btn { width: 20px; height: 20px; border: 0px solid #ffff…" at bounding box center [466, 752] width 411 height 1382
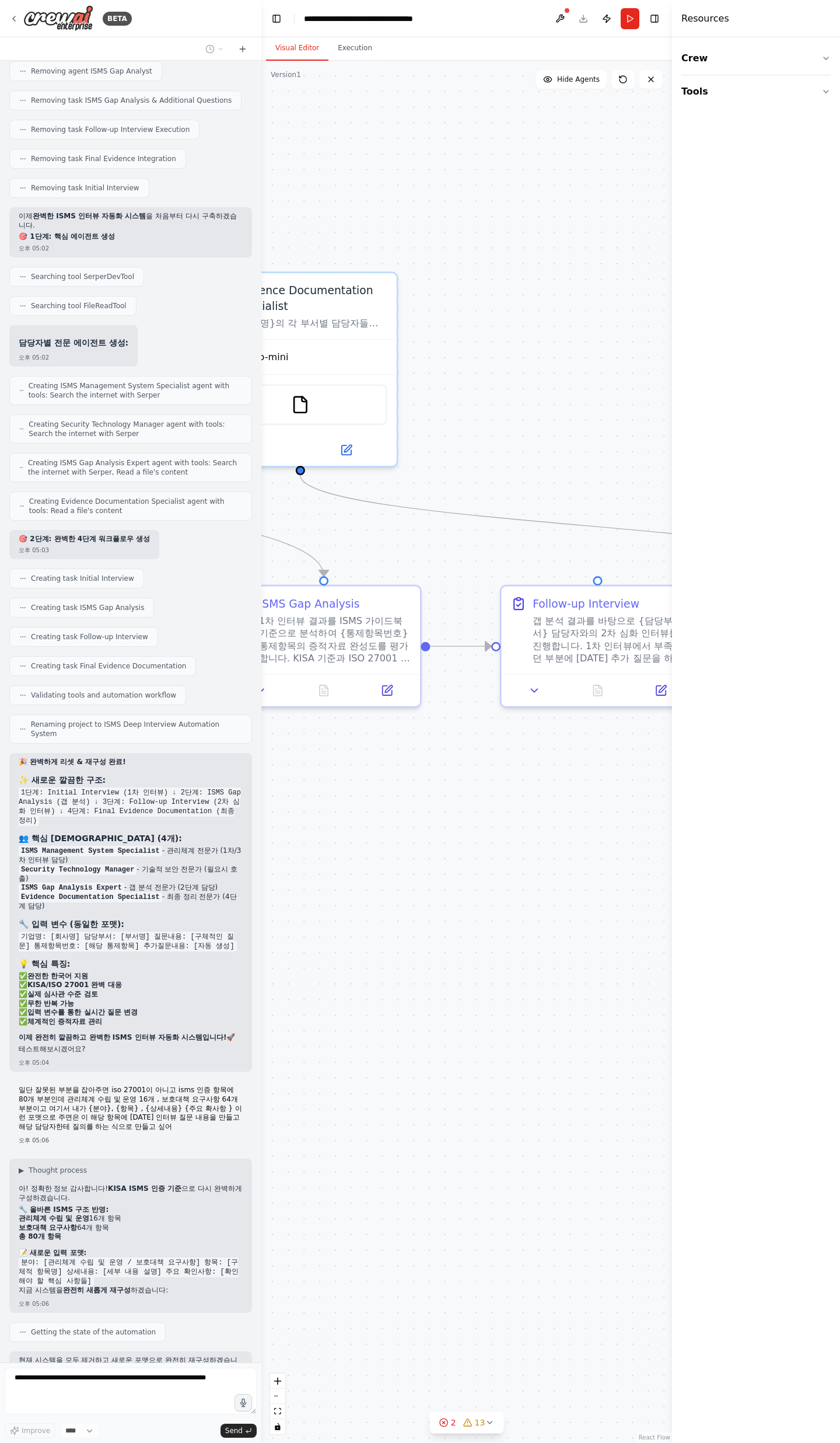
drag, startPoint x: 499, startPoint y: 925, endPoint x: 359, endPoint y: 842, distance: 162.8
click at [359, 473] on div ".deletable-edge-delete-btn { width: 20px; height: 20px; border: 0px solid #ffff…" at bounding box center [466, 752] width 411 height 1382
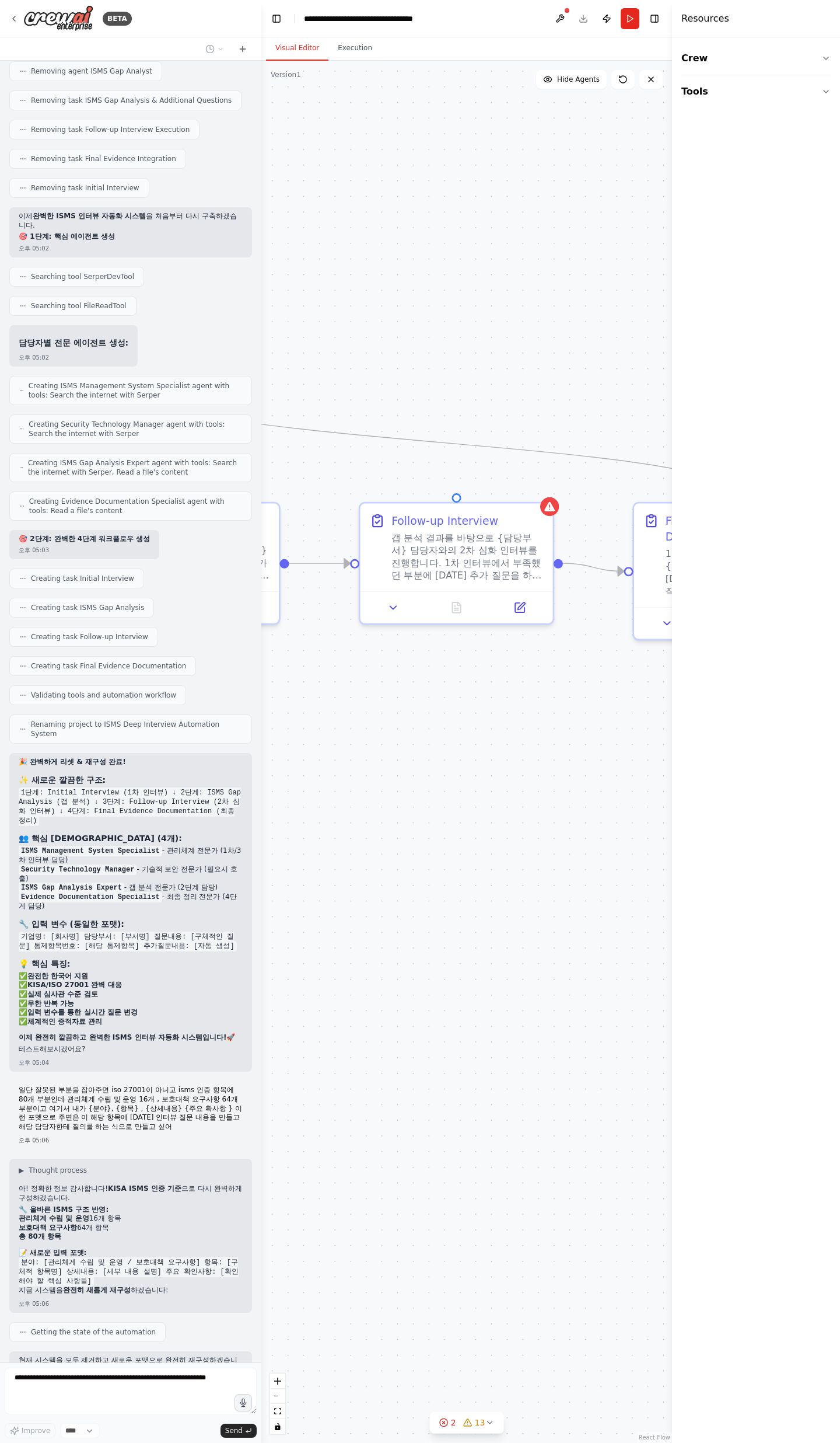
drag, startPoint x: 481, startPoint y: 935, endPoint x: 374, endPoint y: 841, distance: 142.4
click at [374, 473] on div ".deletable-edge-delete-btn { width: 20px; height: 20px; border: 0px solid #ffff…" at bounding box center [466, 752] width 411 height 1382
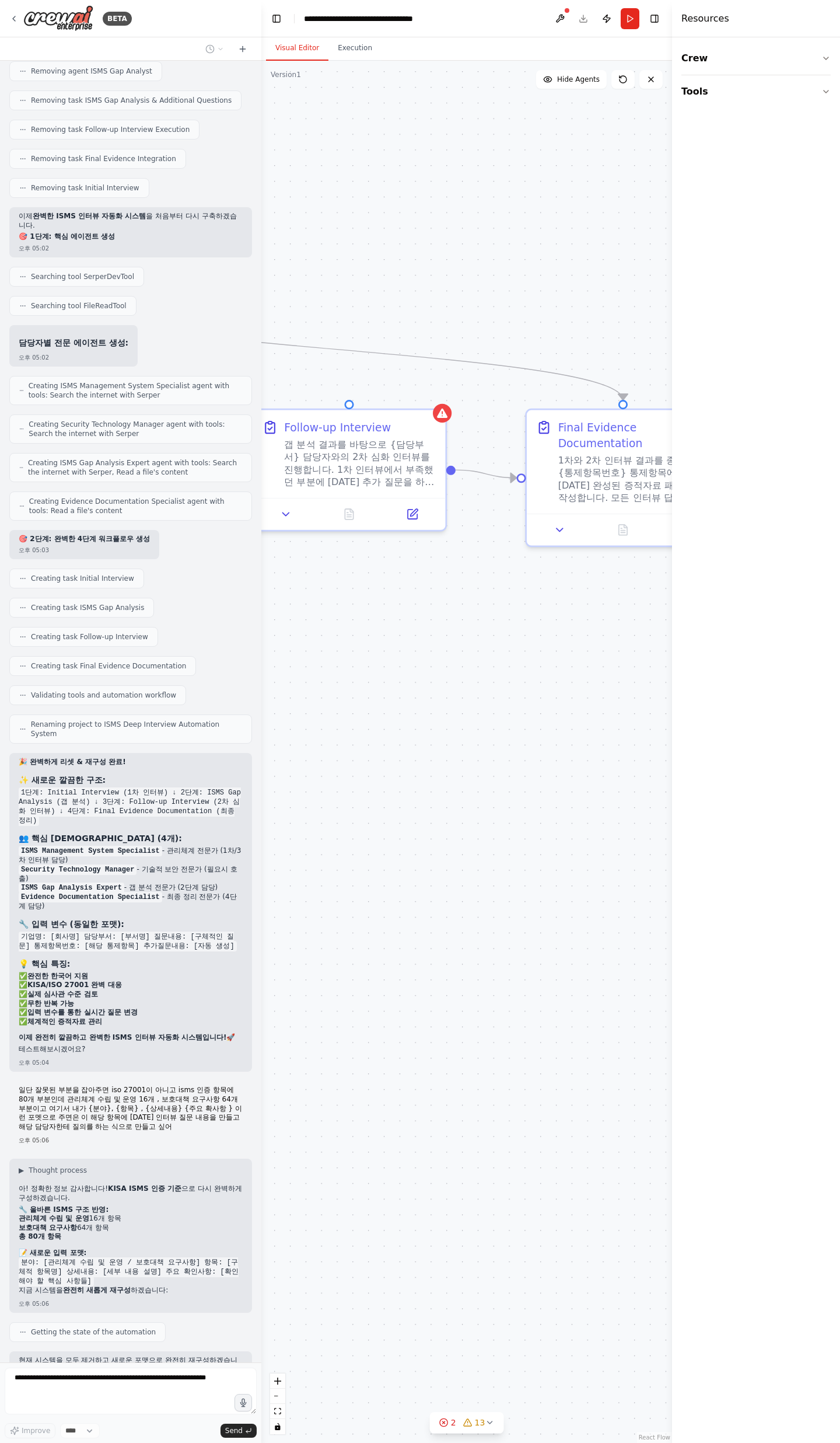
drag, startPoint x: 365, startPoint y: 963, endPoint x: 493, endPoint y: 902, distance: 141.8
click at [493, 473] on div ".deletable-edge-delete-btn { width: 20px; height: 20px; border: 0px solid #ffff…" at bounding box center [466, 752] width 411 height 1382
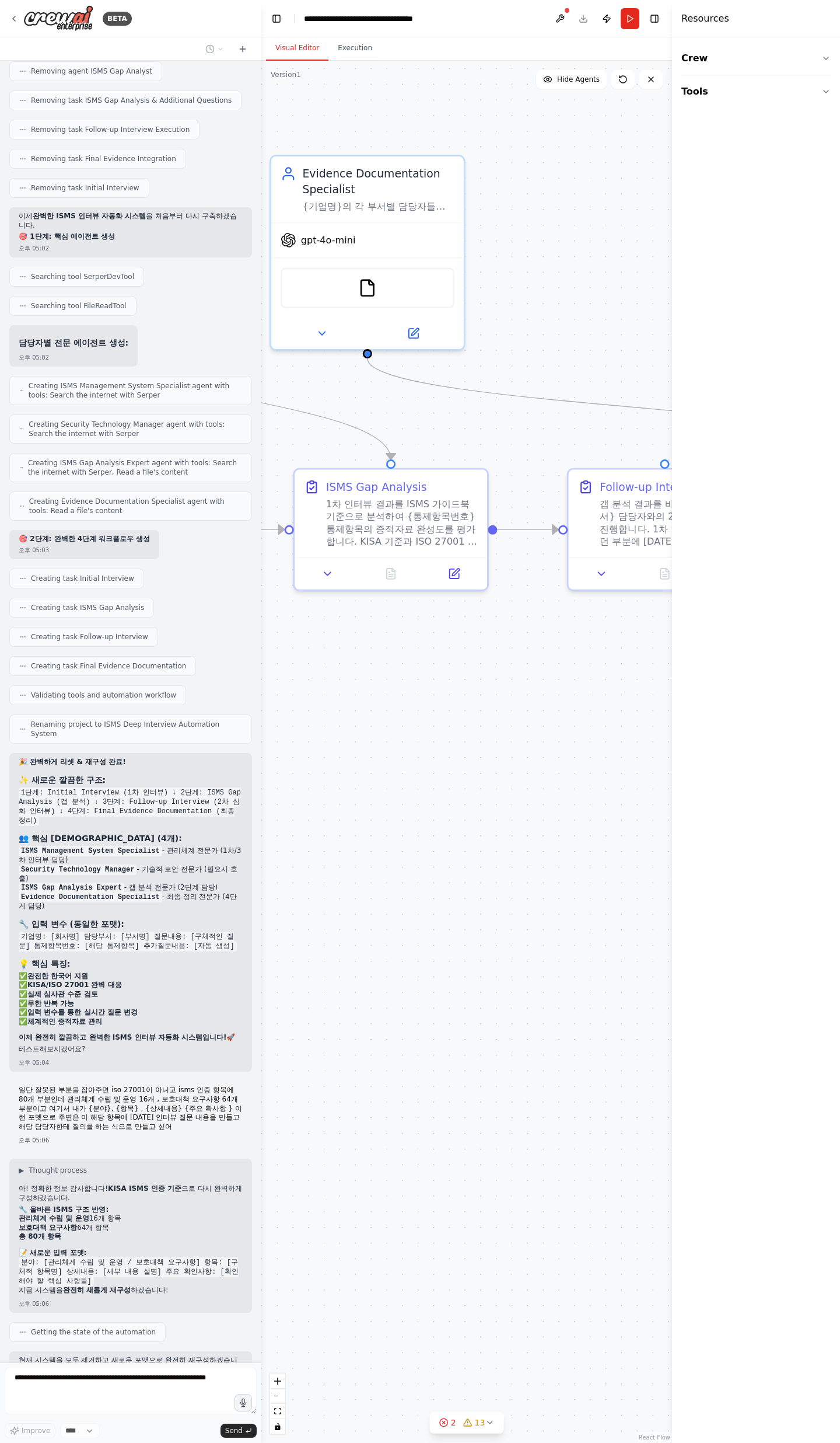
scroll to position [6970, 0]
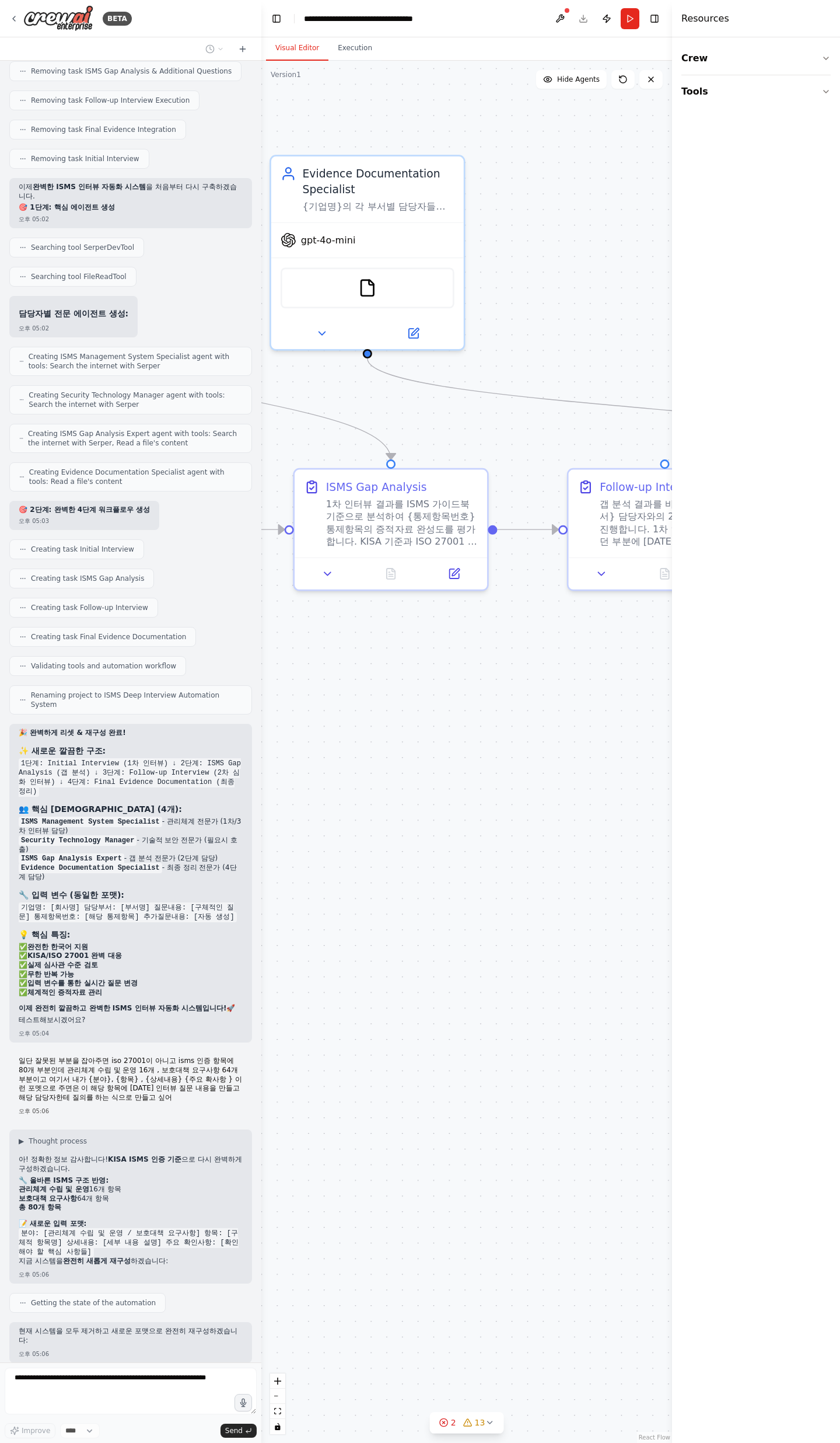
drag, startPoint x: 516, startPoint y: 822, endPoint x: 840, endPoint y: 1055, distance: 399.1
click at [840, 473] on div "BETA Objective We want to conduct an ISMS certification project that covers the…" at bounding box center [420, 722] width 840 height 1443
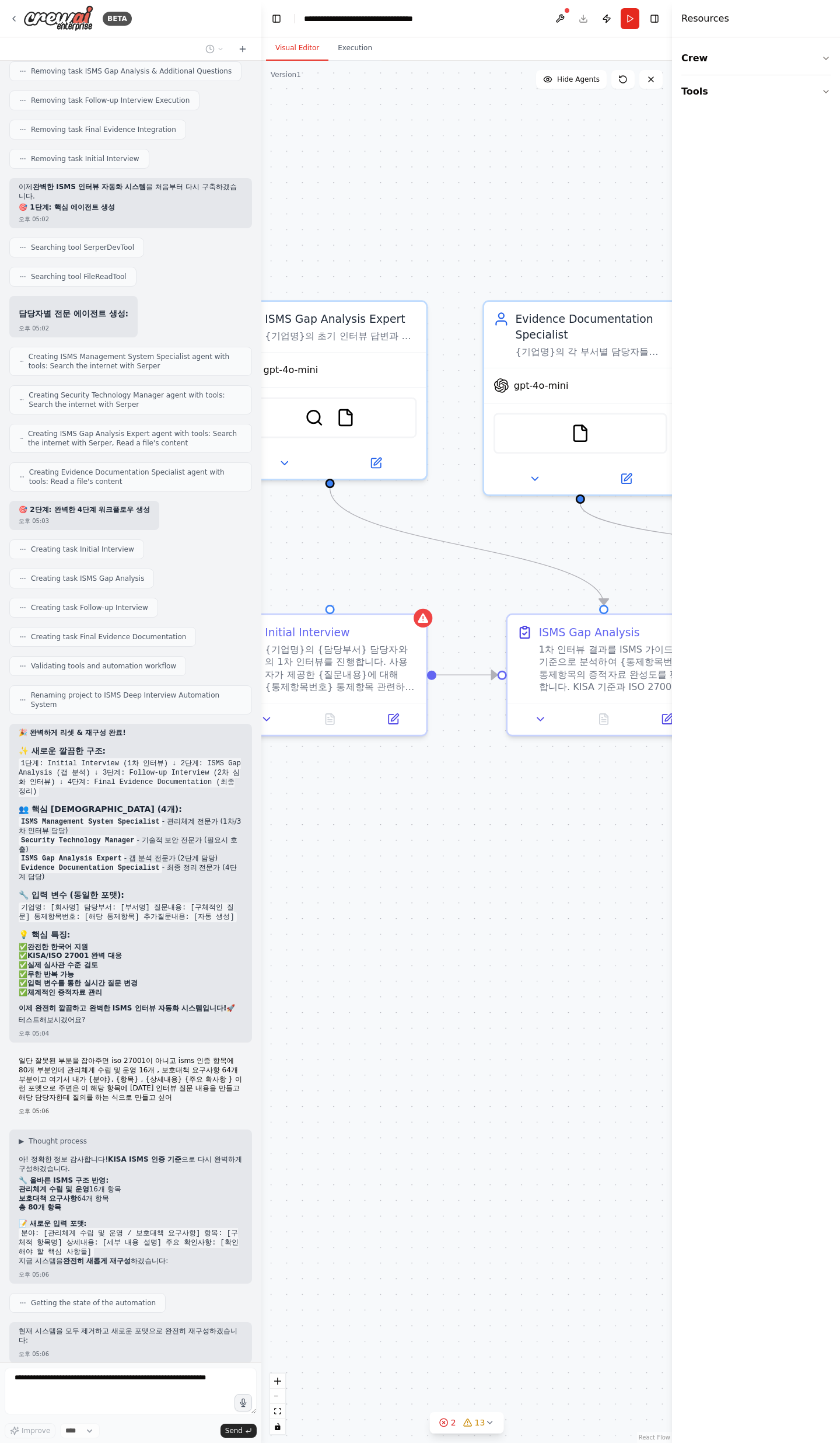
drag, startPoint x: 368, startPoint y: 928, endPoint x: 574, endPoint y: 993, distance: 216.0
click at [574, 473] on div ".deletable-edge-delete-btn { width: 20px; height: 20px; border: 0px solid #ffff…" at bounding box center [466, 752] width 411 height 1382
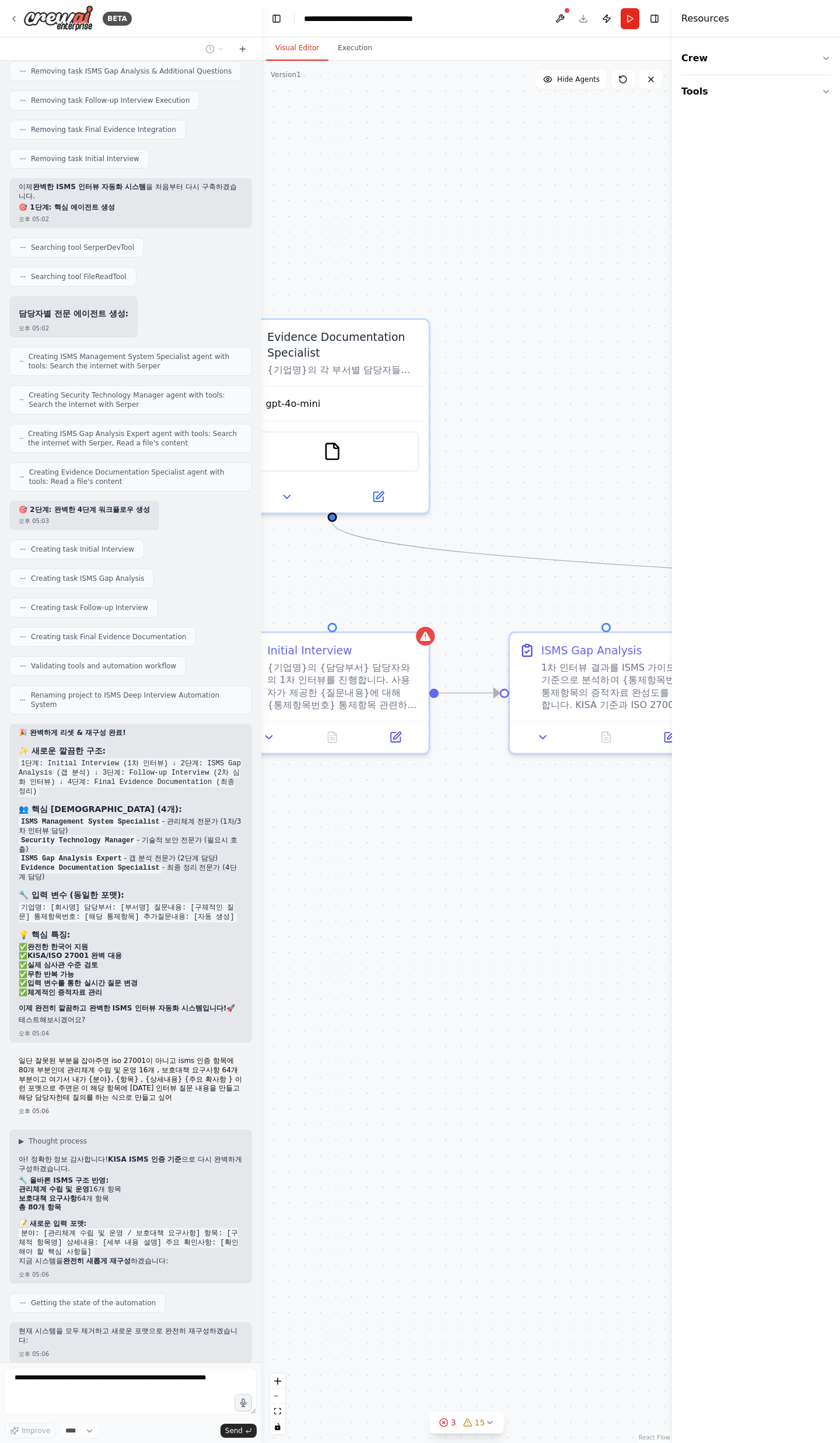
drag, startPoint x: 560, startPoint y: 928, endPoint x: 450, endPoint y: 918, distance: 110.5
click at [450, 473] on div ".deletable-edge-delete-btn { width: 20px; height: 20px; border: 0px solid #ffff…" at bounding box center [466, 752] width 411 height 1382
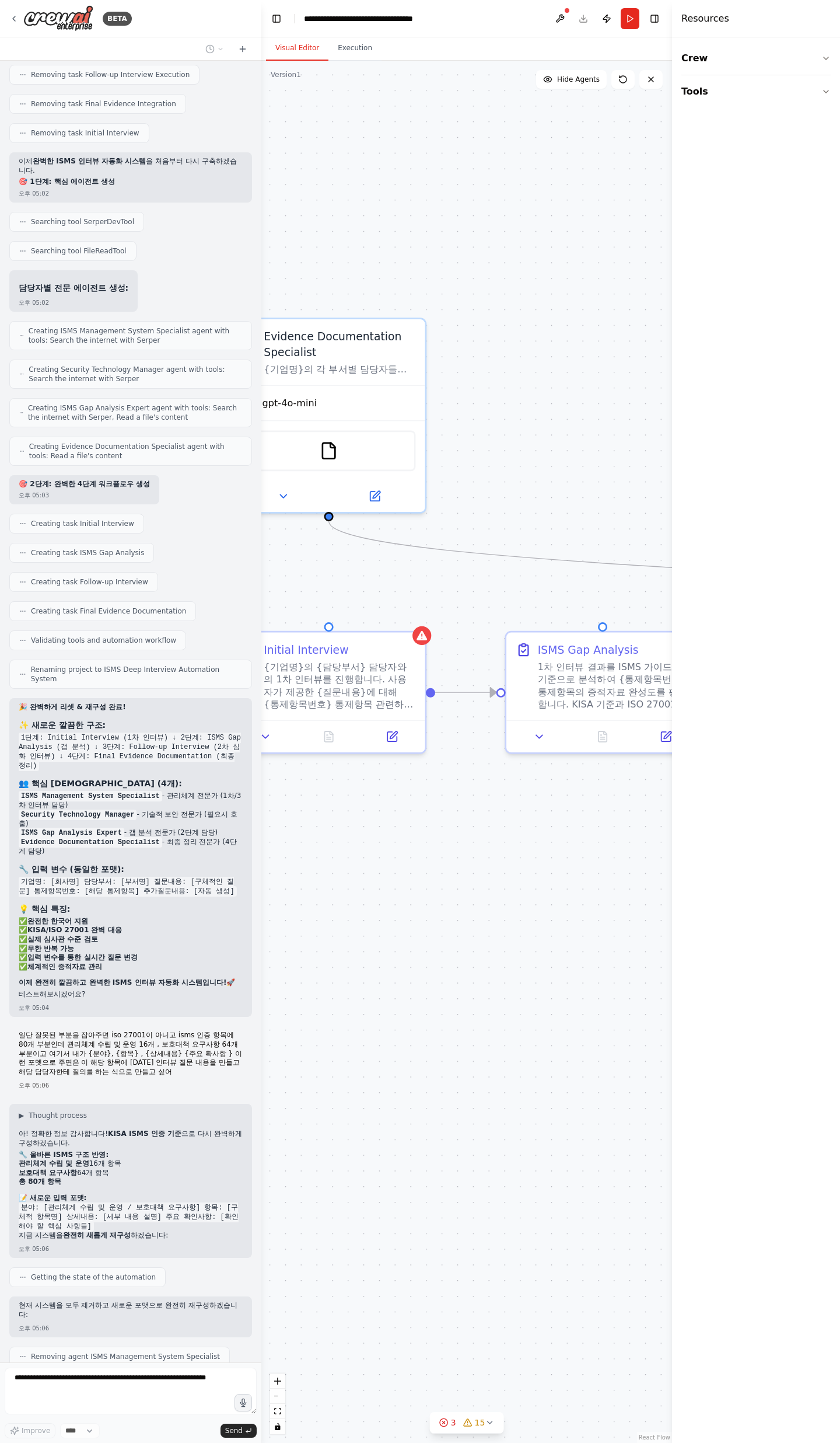
scroll to position [6999, 0]
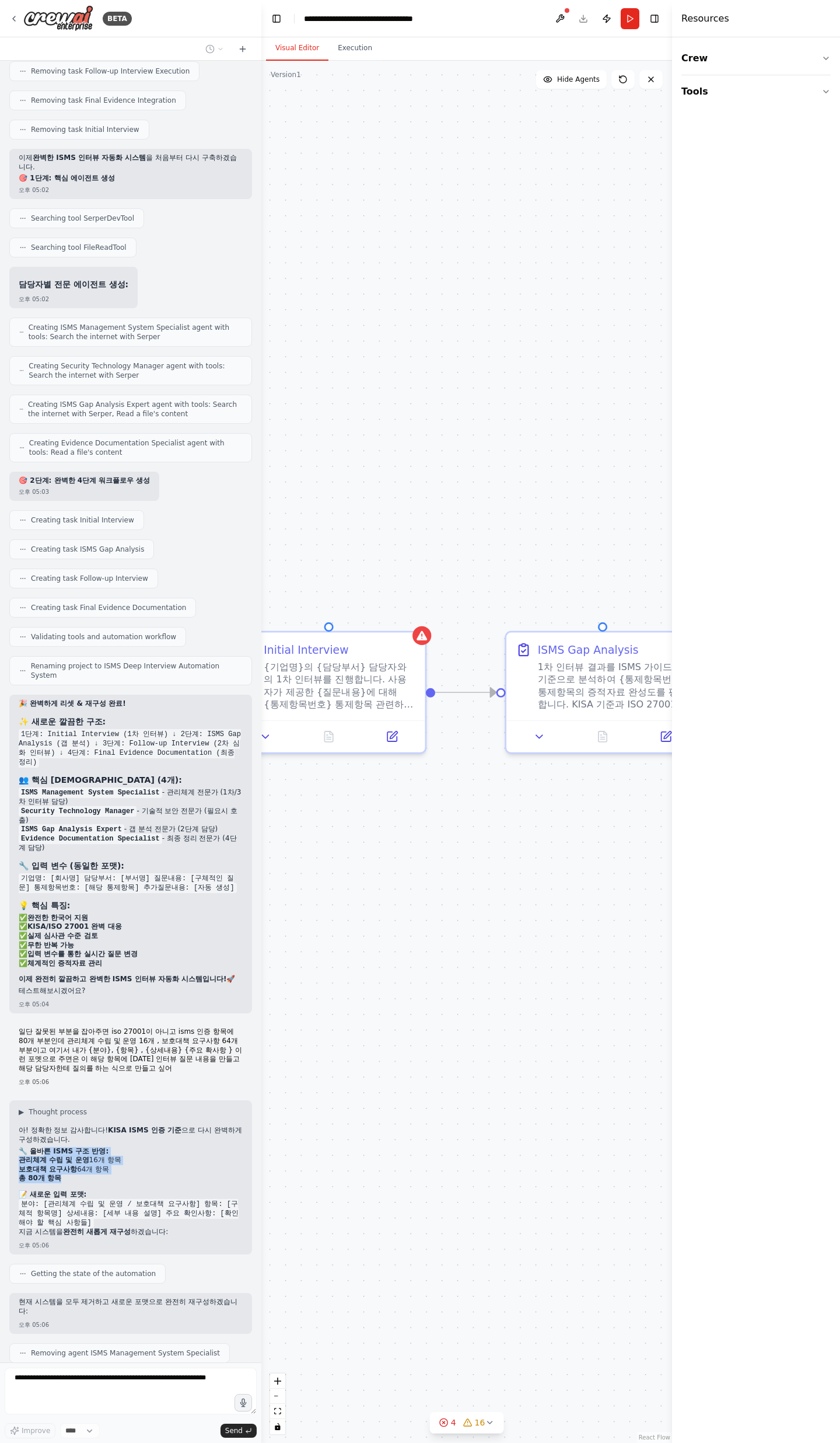
drag, startPoint x: 41, startPoint y: 1032, endPoint x: 91, endPoint y: 1057, distance: 55.9
click at [91, 473] on div "아! 정확한 정보 감사합니다! KISA ISMS 인증 기준 으로 다시 완벽하게 구성하겠습니다. 🔧 올바른 ISMS 구조 반영: 관리체계 수립 …" at bounding box center [131, 1182] width 224 height 113
click at [91, 473] on li "총 80개 항목" at bounding box center [131, 1179] width 224 height 9
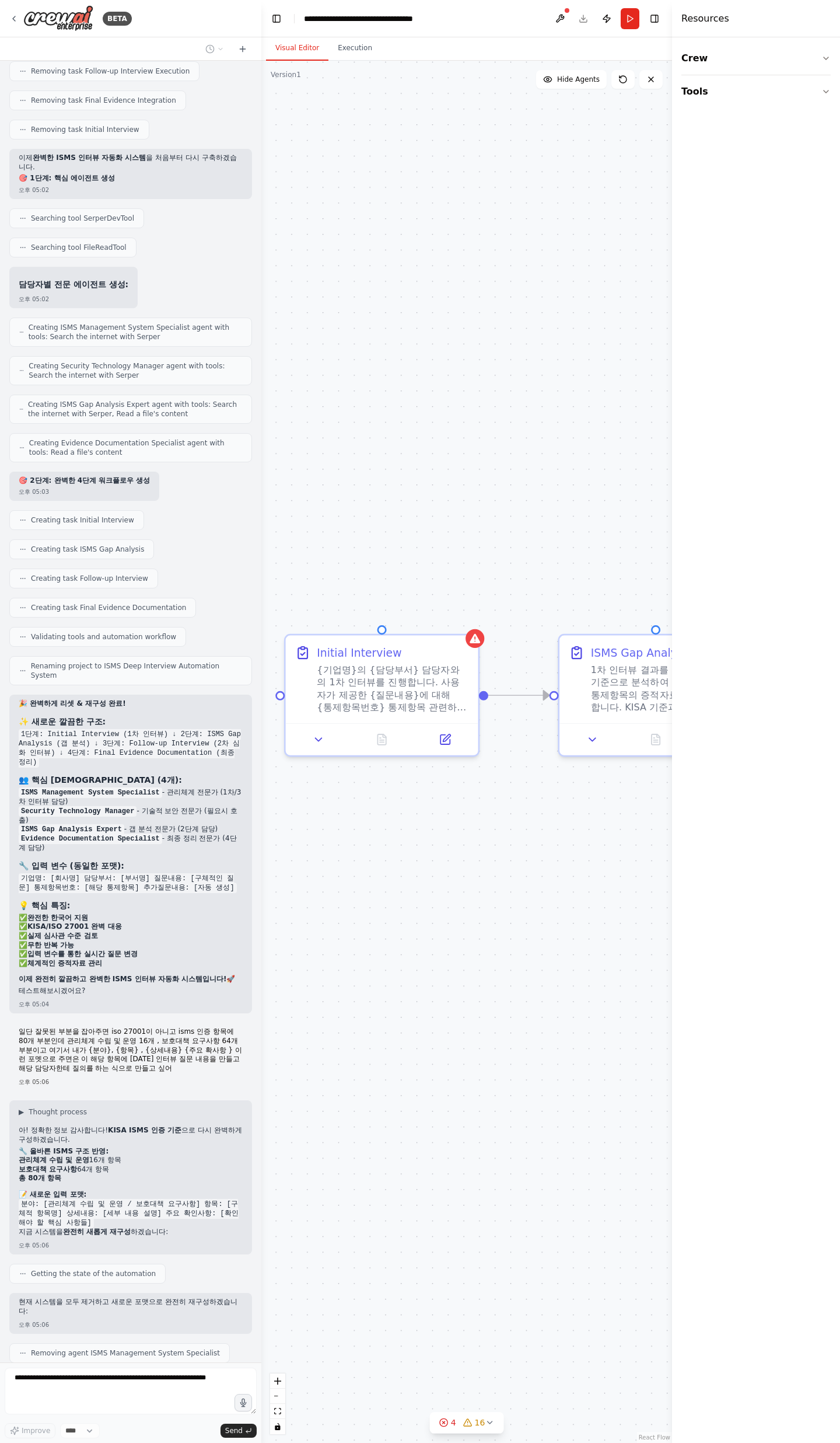
drag, startPoint x: 417, startPoint y: 1037, endPoint x: 612, endPoint y: 1034, distance: 195.0
click at [609, 473] on div ".deletable-edge-delete-btn { width: 20px; height: 20px; border: 0px solid #ffff…" at bounding box center [466, 752] width 411 height 1382
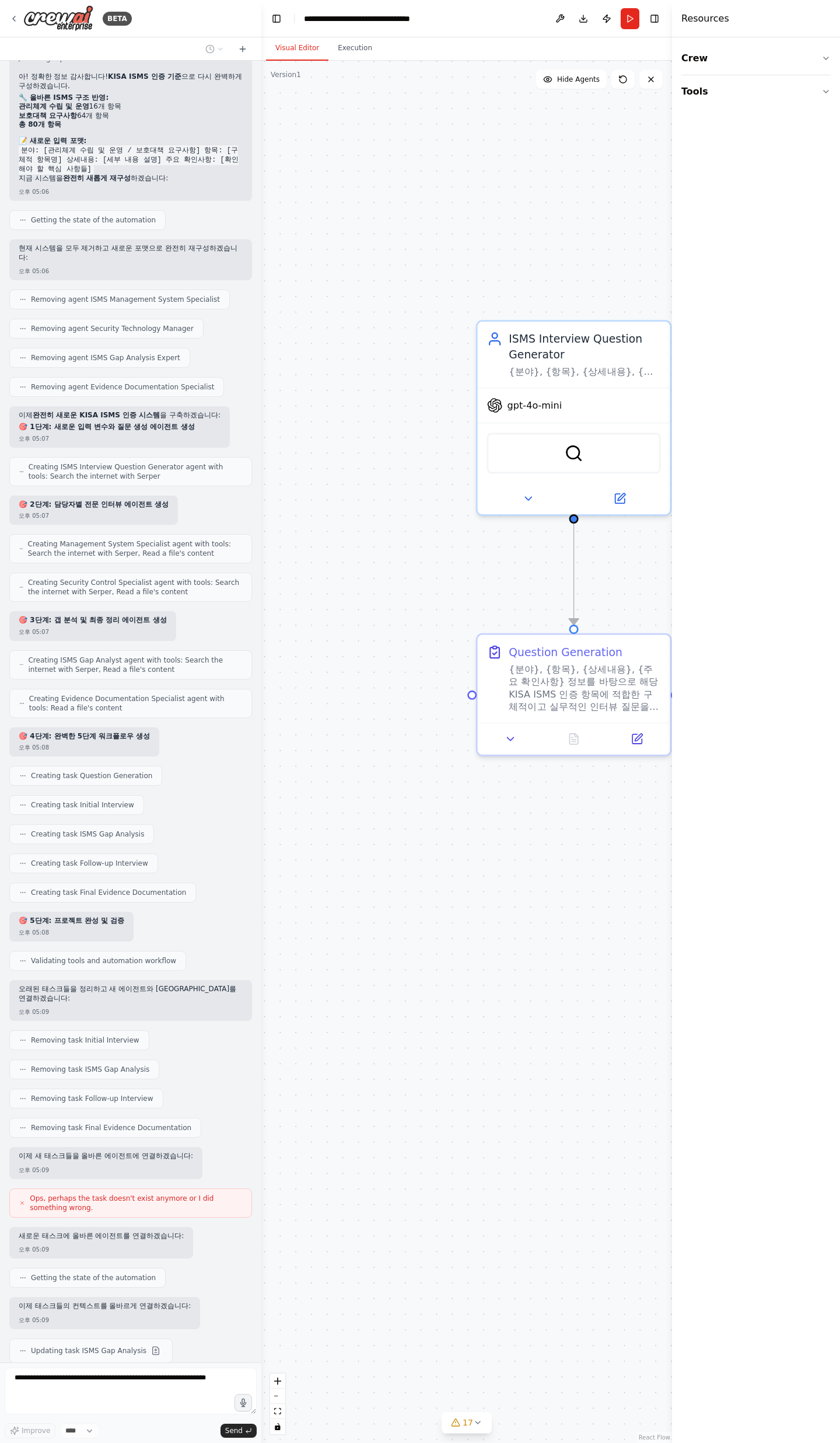
scroll to position [8091, 0]
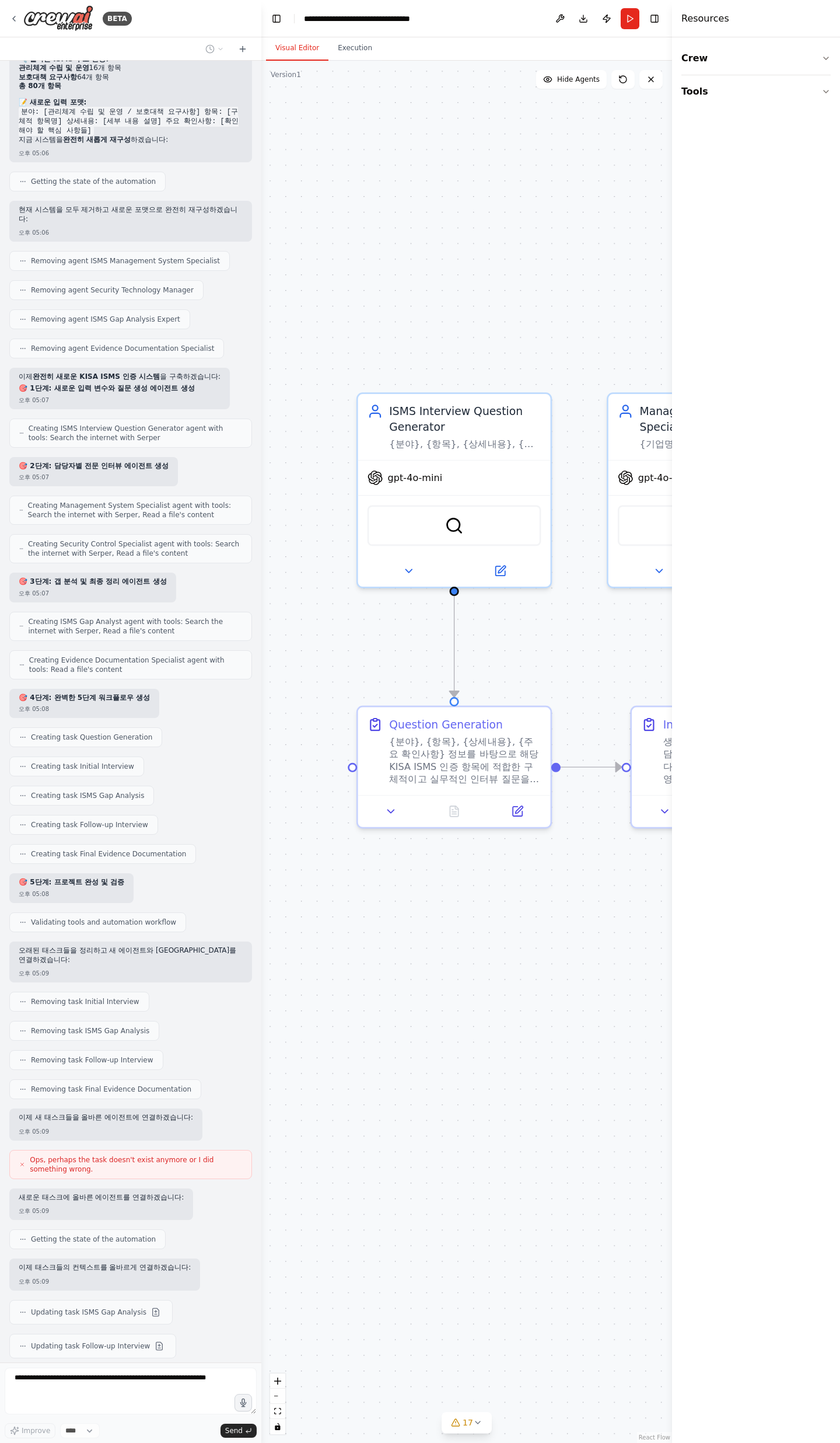
drag, startPoint x: 554, startPoint y: 932, endPoint x: 434, endPoint y: 1004, distance: 139.9
click at [434, 473] on div ".deletable-edge-delete-btn { width: 20px; height: 20px; border: 0px solid #ffff…" at bounding box center [466, 752] width 411 height 1382
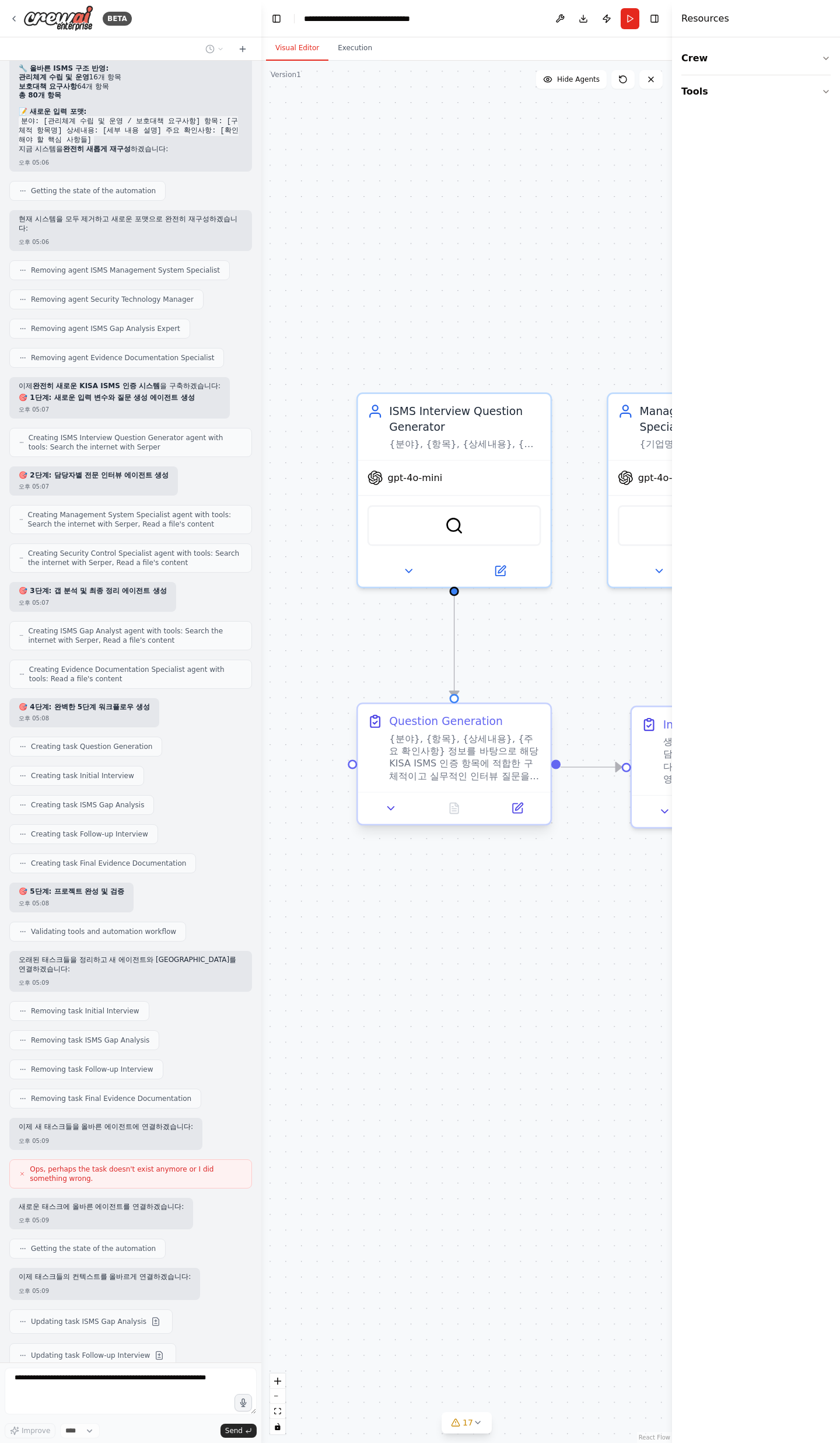
click at [389, 473] on div at bounding box center [454, 807] width 192 height 32
click at [391, 473] on button at bounding box center [391, 808] width 54 height 19
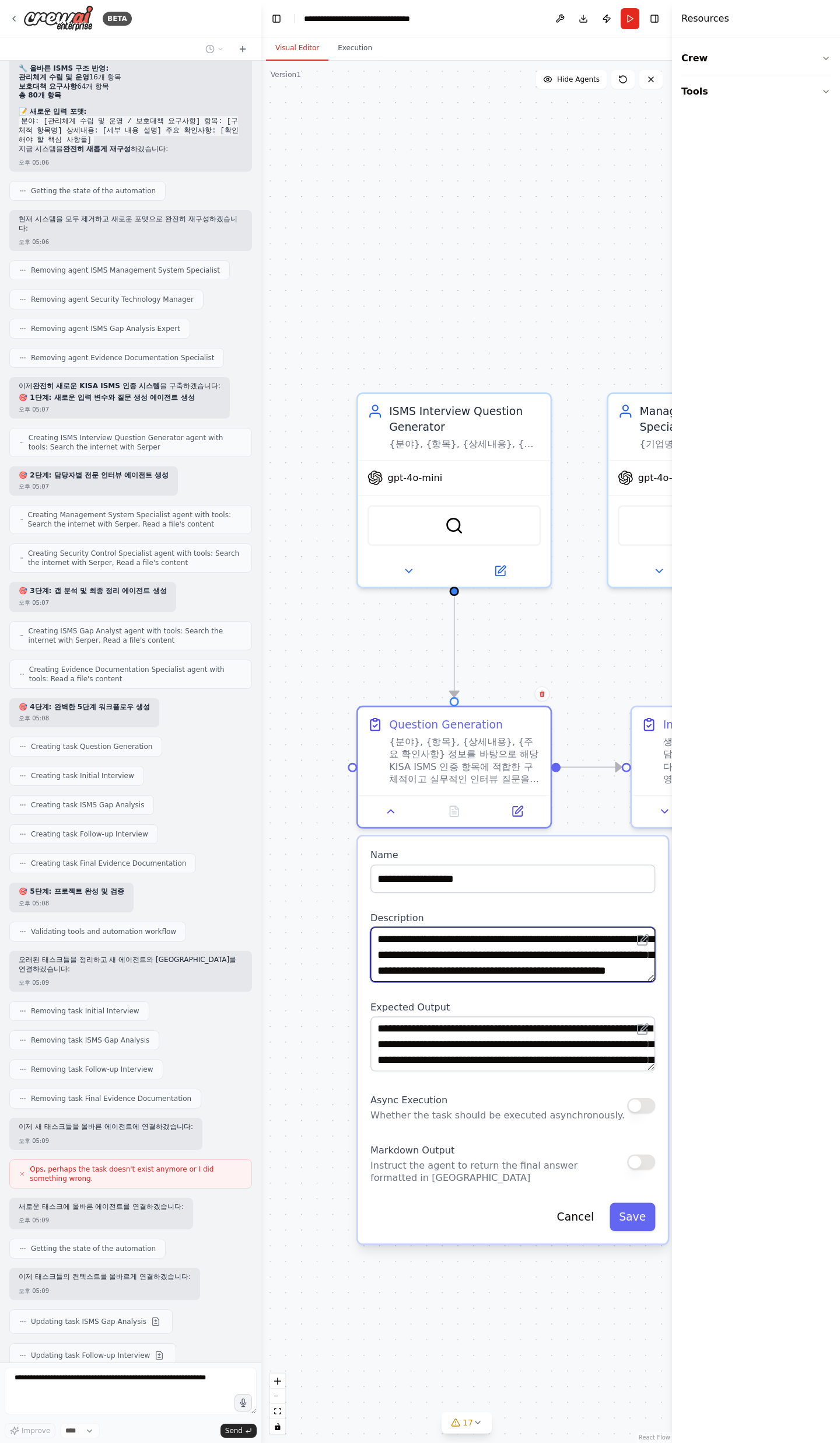
scroll to position [58, 0]
drag, startPoint x: 502, startPoint y: 950, endPoint x: 607, endPoint y: 978, distance: 108.7
click at [607, 473] on textarea "**********" at bounding box center [513, 955] width 285 height 55
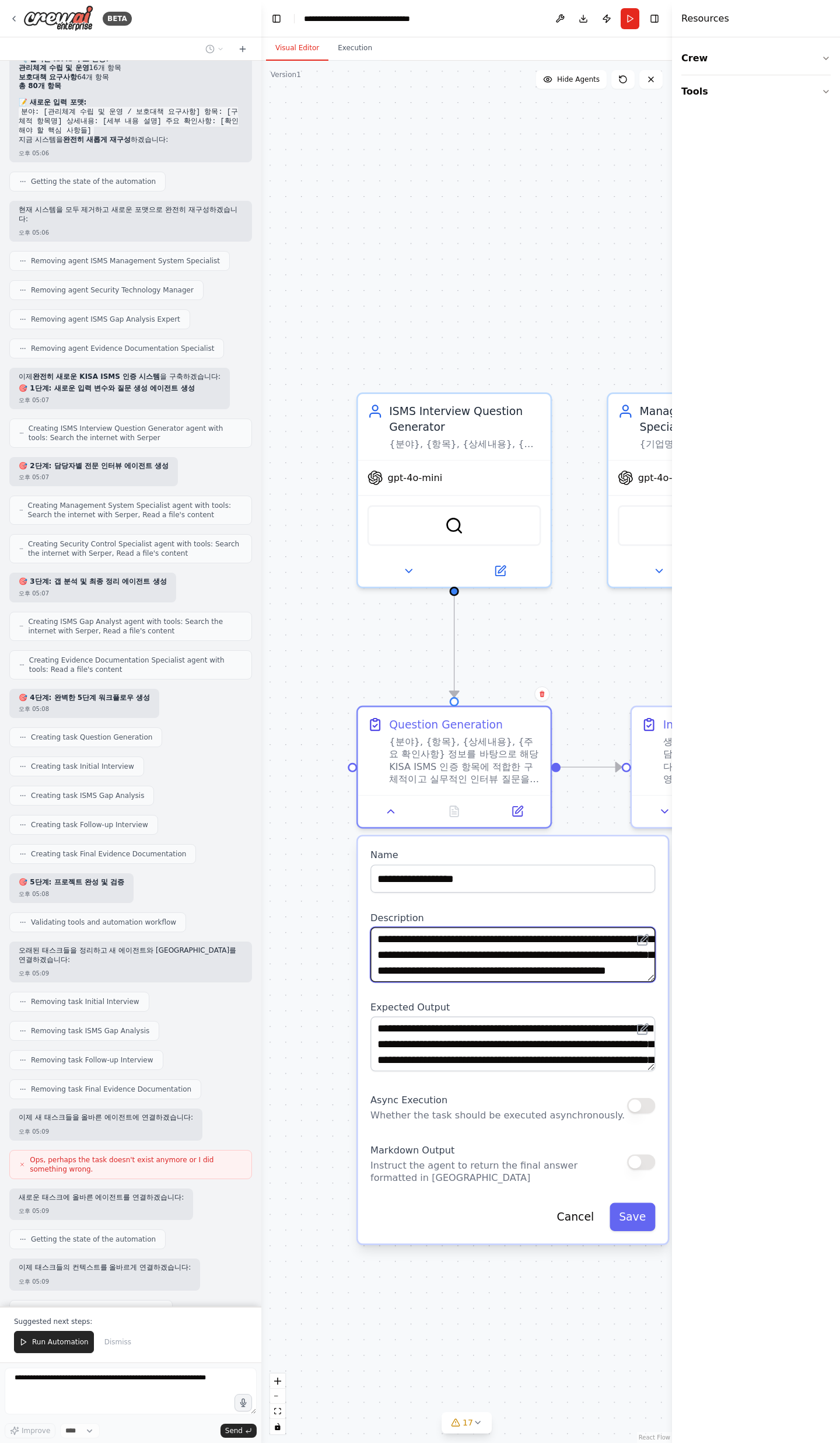
drag, startPoint x: 611, startPoint y: 972, endPoint x: 606, endPoint y: 974, distance: 5.4
click at [607, 473] on textarea "**********" at bounding box center [513, 955] width 285 height 55
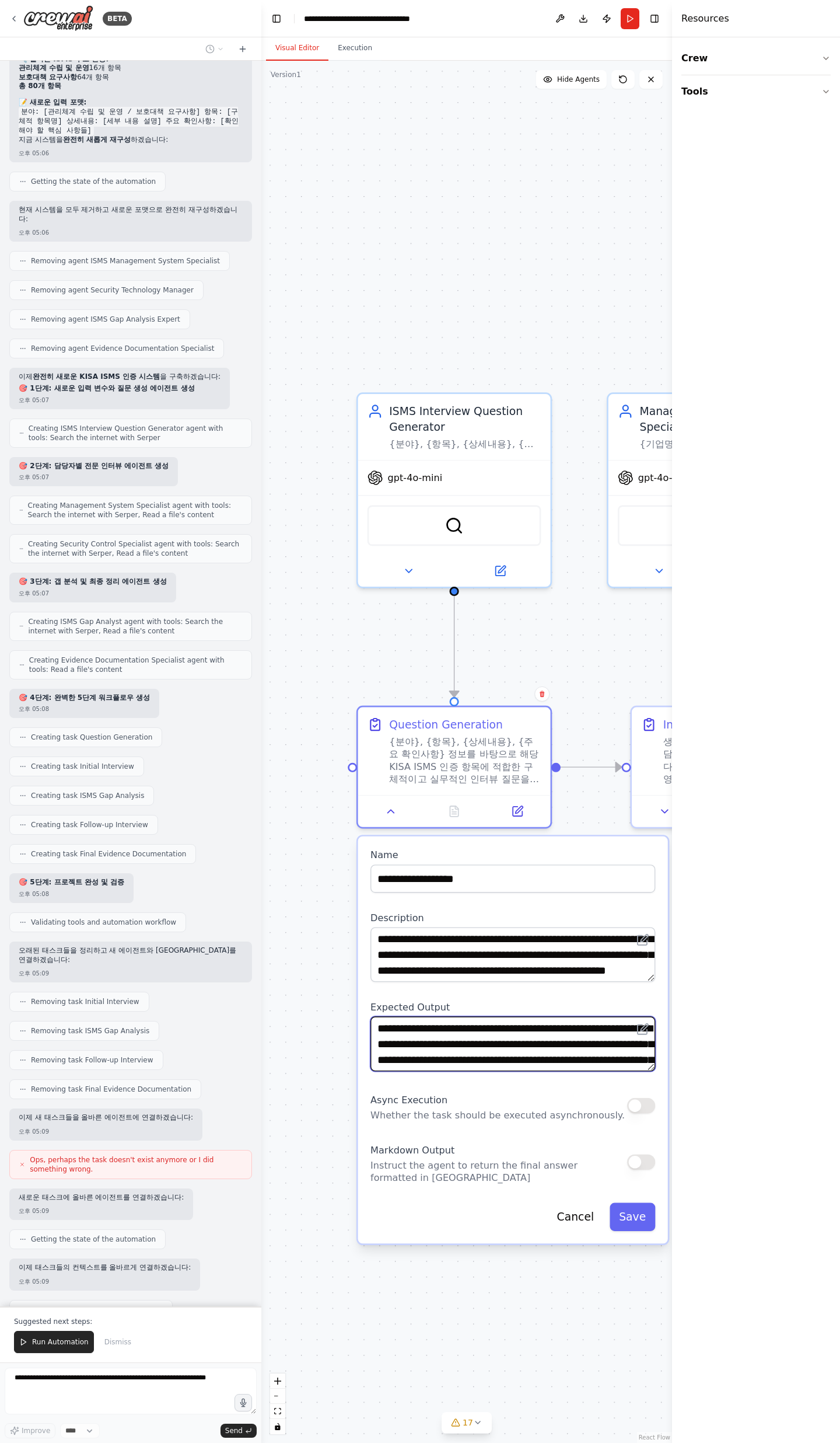
click at [513, 473] on textarea "**********" at bounding box center [513, 1043] width 285 height 55
click at [522, 473] on textarea "**********" at bounding box center [513, 1043] width 285 height 55
click at [494, 473] on textarea "**********" at bounding box center [513, 1043] width 285 height 55
drag, startPoint x: 505, startPoint y: 1028, endPoint x: 504, endPoint y: 1045, distance: 17.0
click at [504, 473] on textarea "**********" at bounding box center [513, 1043] width 285 height 55
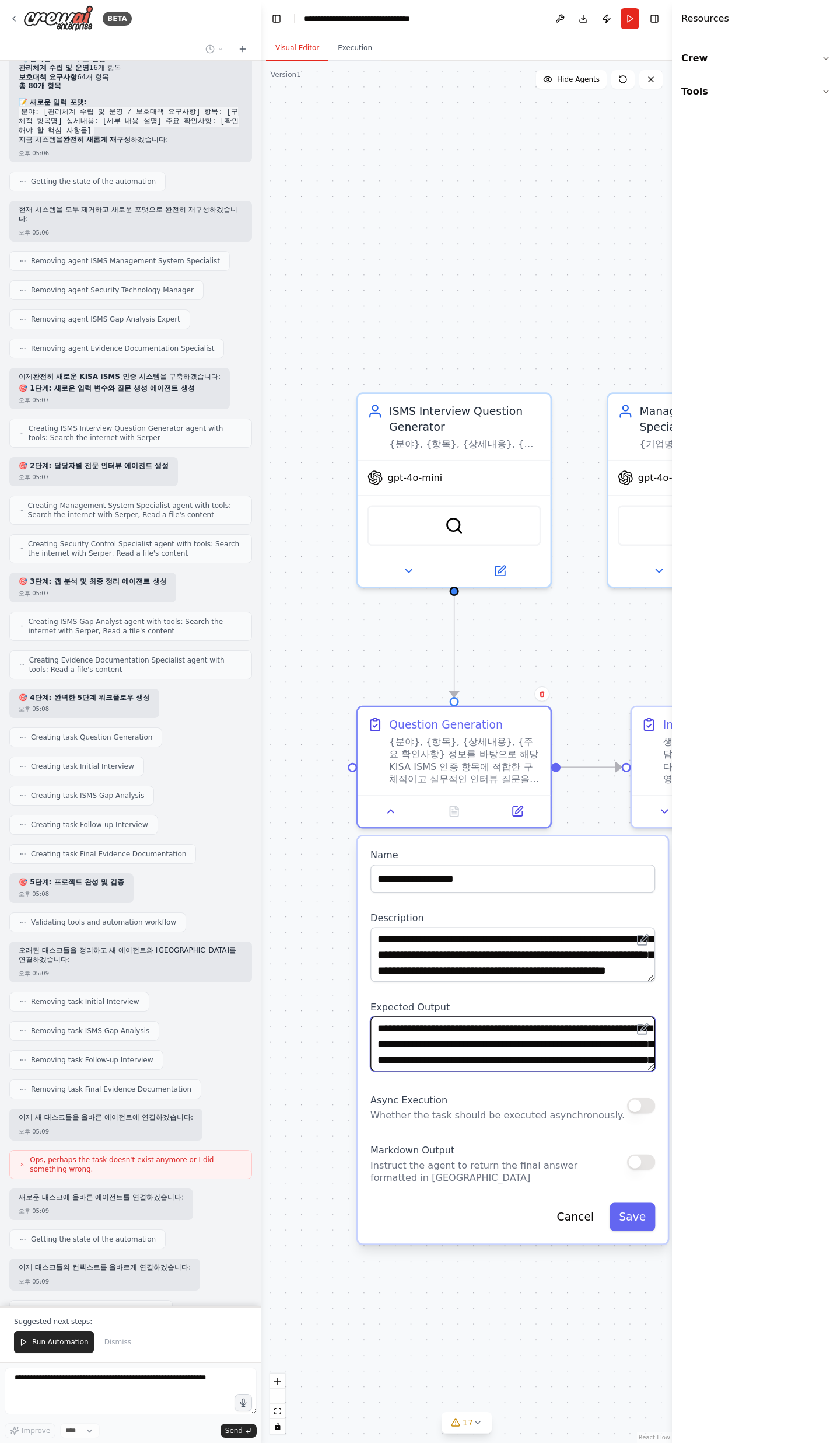
click at [515, 473] on textarea "**********" at bounding box center [513, 1043] width 285 height 55
drag, startPoint x: 512, startPoint y: 1045, endPoint x: 586, endPoint y: 1060, distance: 75.5
click at [586, 473] on textarea "**********" at bounding box center [513, 1043] width 285 height 55
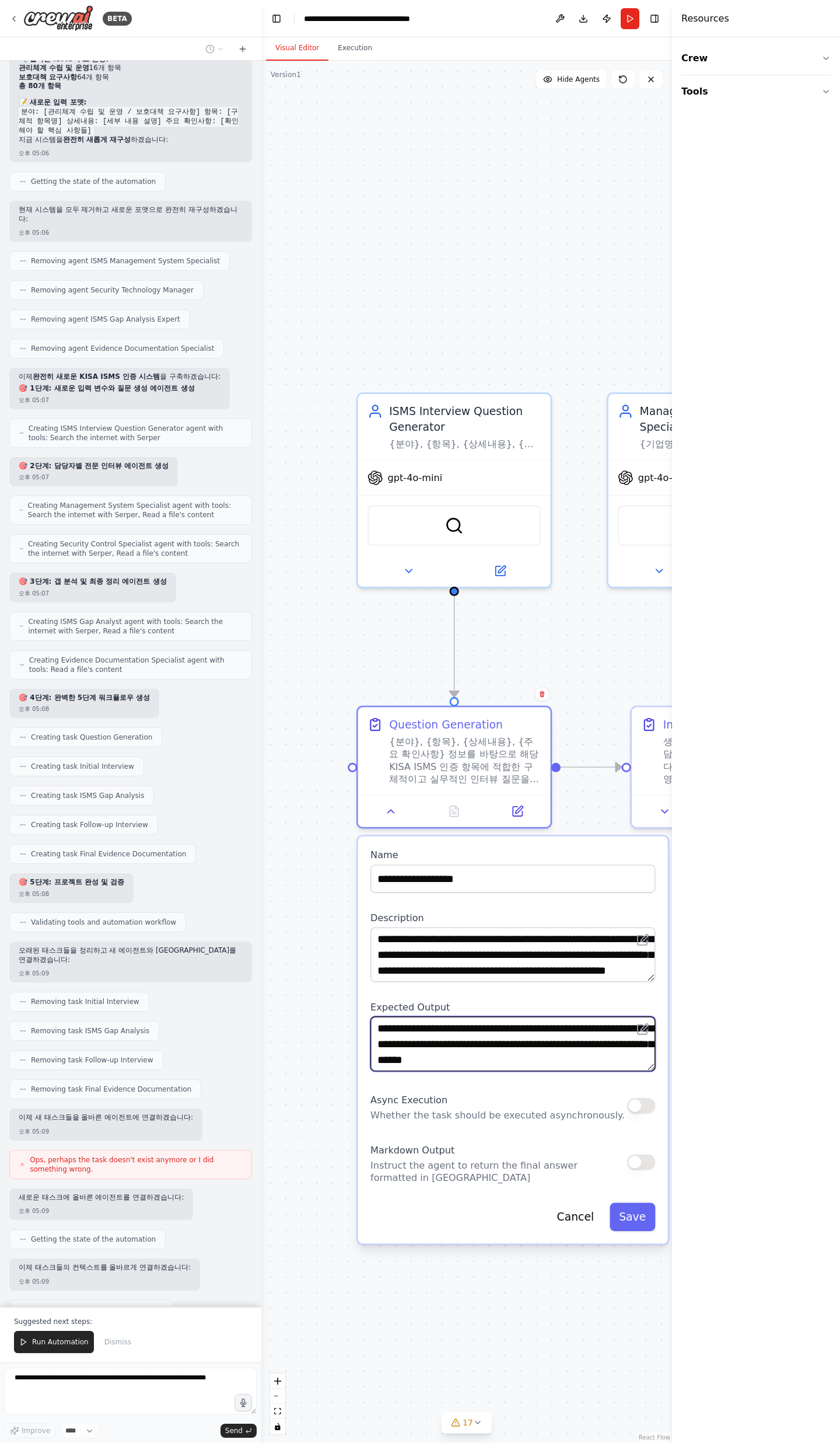
scroll to position [0, 0]
drag, startPoint x: 576, startPoint y: 1055, endPoint x: 477, endPoint y: 1015, distance: 106.8
click at [477, 473] on div "**********" at bounding box center [513, 1036] width 285 height 71
click at [476, 473] on textarea "**********" at bounding box center [513, 1043] width 285 height 55
click at [344, 473] on div ".deletable-edge-delete-btn { width: 20px; height: 20px; border: 0px solid #ffff…" at bounding box center [466, 752] width 411 height 1382
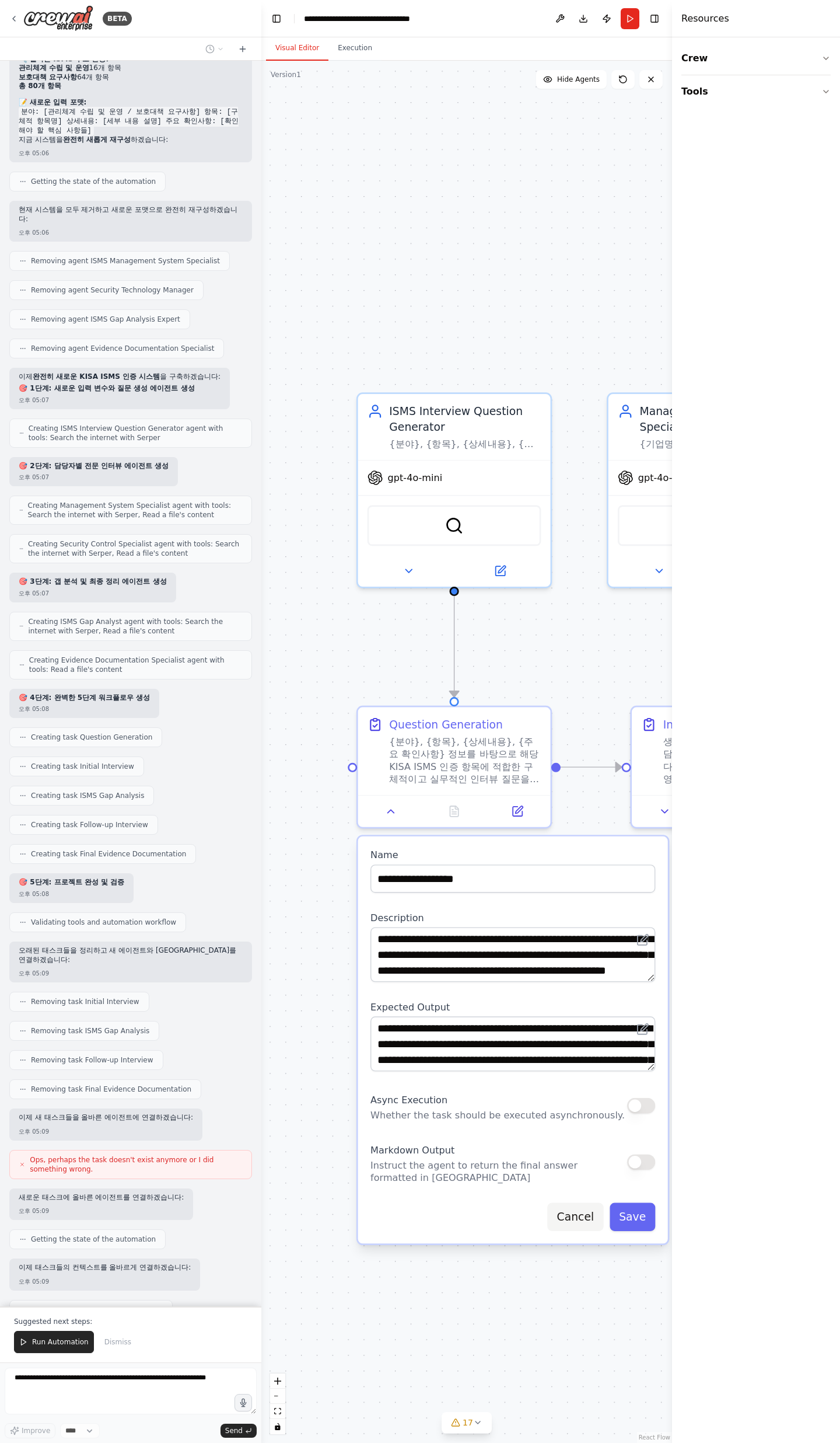
click at [583, 473] on button "Cancel" at bounding box center [576, 1217] width 56 height 28
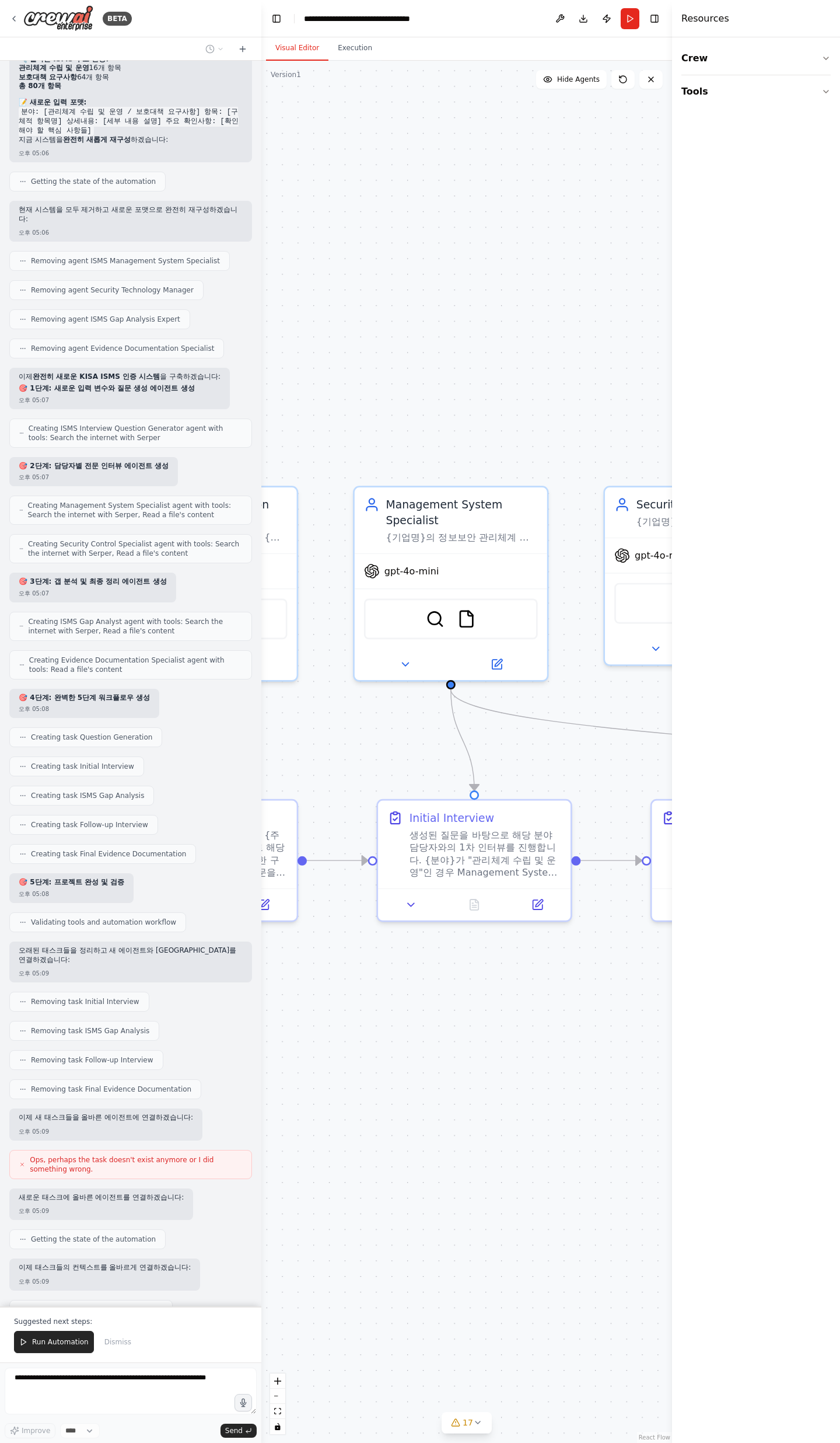
drag, startPoint x: 581, startPoint y: 1017, endPoint x: 318, endPoint y: 1107, distance: 278.0
click at [318, 473] on div ".deletable-edge-delete-btn { width: 20px; height: 20px; border: 0px solid #ffff…" at bounding box center [466, 752] width 411 height 1382
click at [400, 473] on icon at bounding box center [402, 898] width 6 height 3
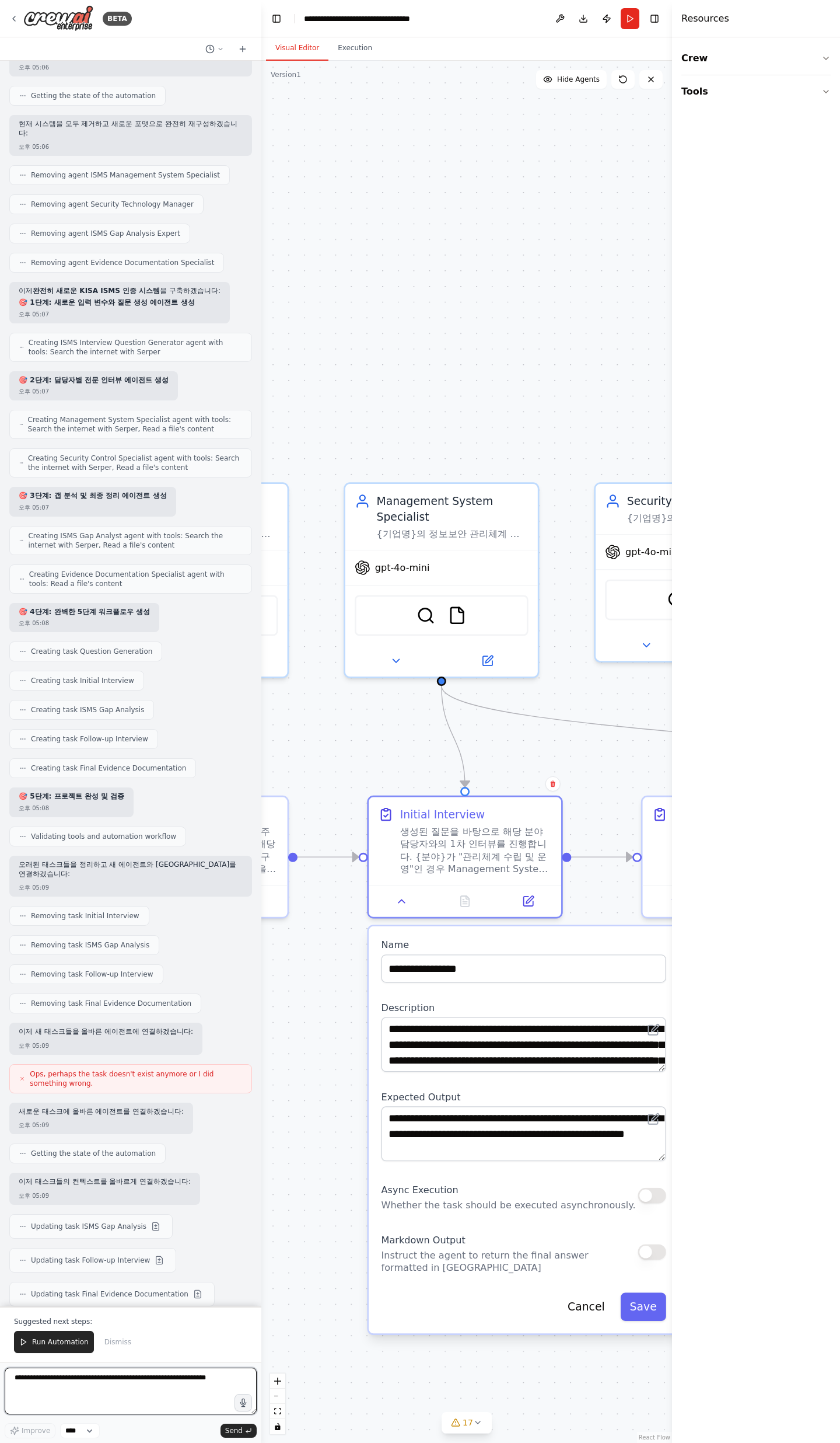
drag, startPoint x: 389, startPoint y: 1030, endPoint x: 519, endPoint y: 1045, distance: 130.9
click at [581, 473] on textarea "**********" at bounding box center [524, 1044] width 285 height 55
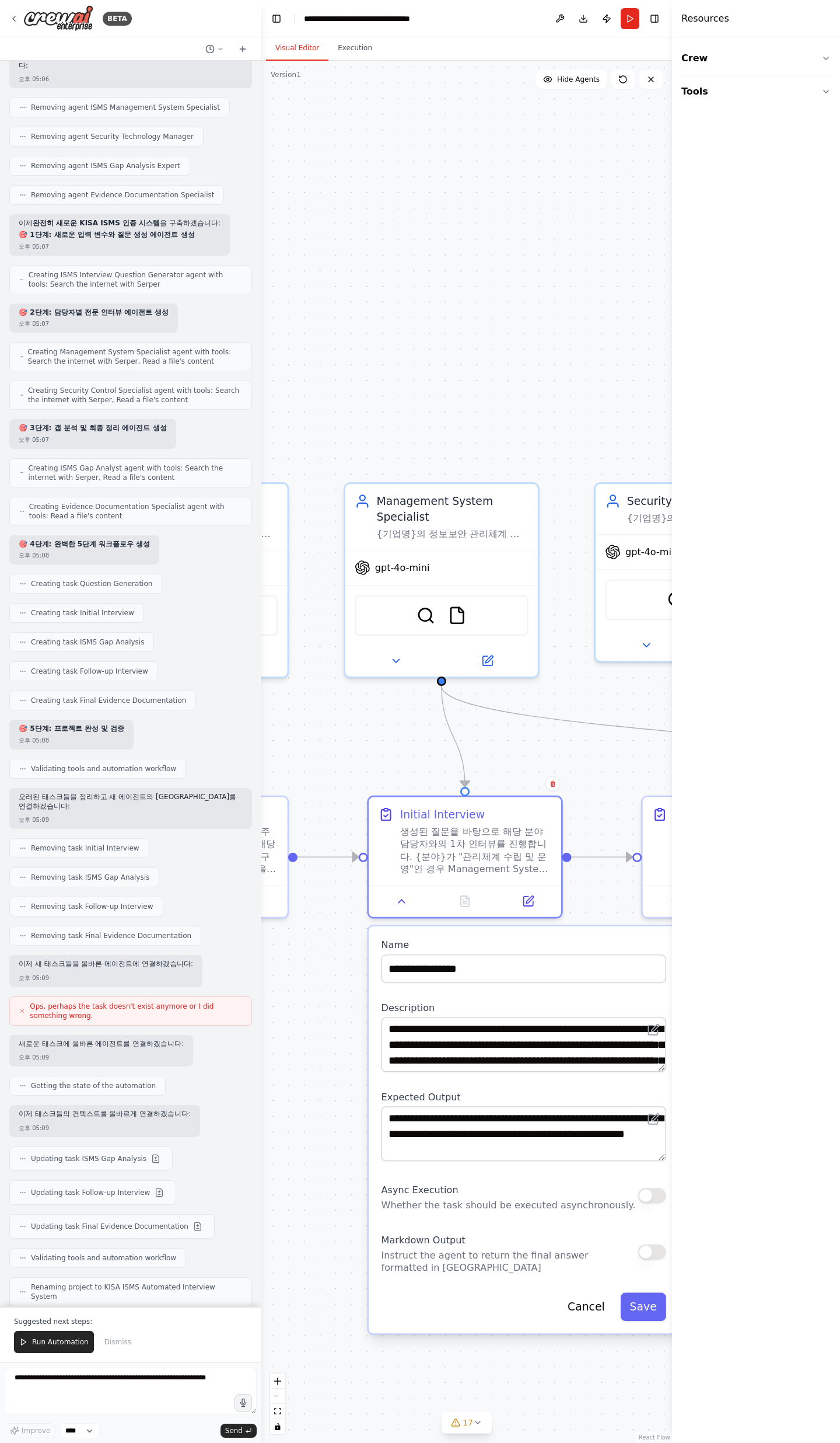
click at [331, 473] on div ".deletable-edge-delete-btn { width: 20px; height: 20px; border: 0px solid #ffff…" at bounding box center [466, 752] width 411 height 1382
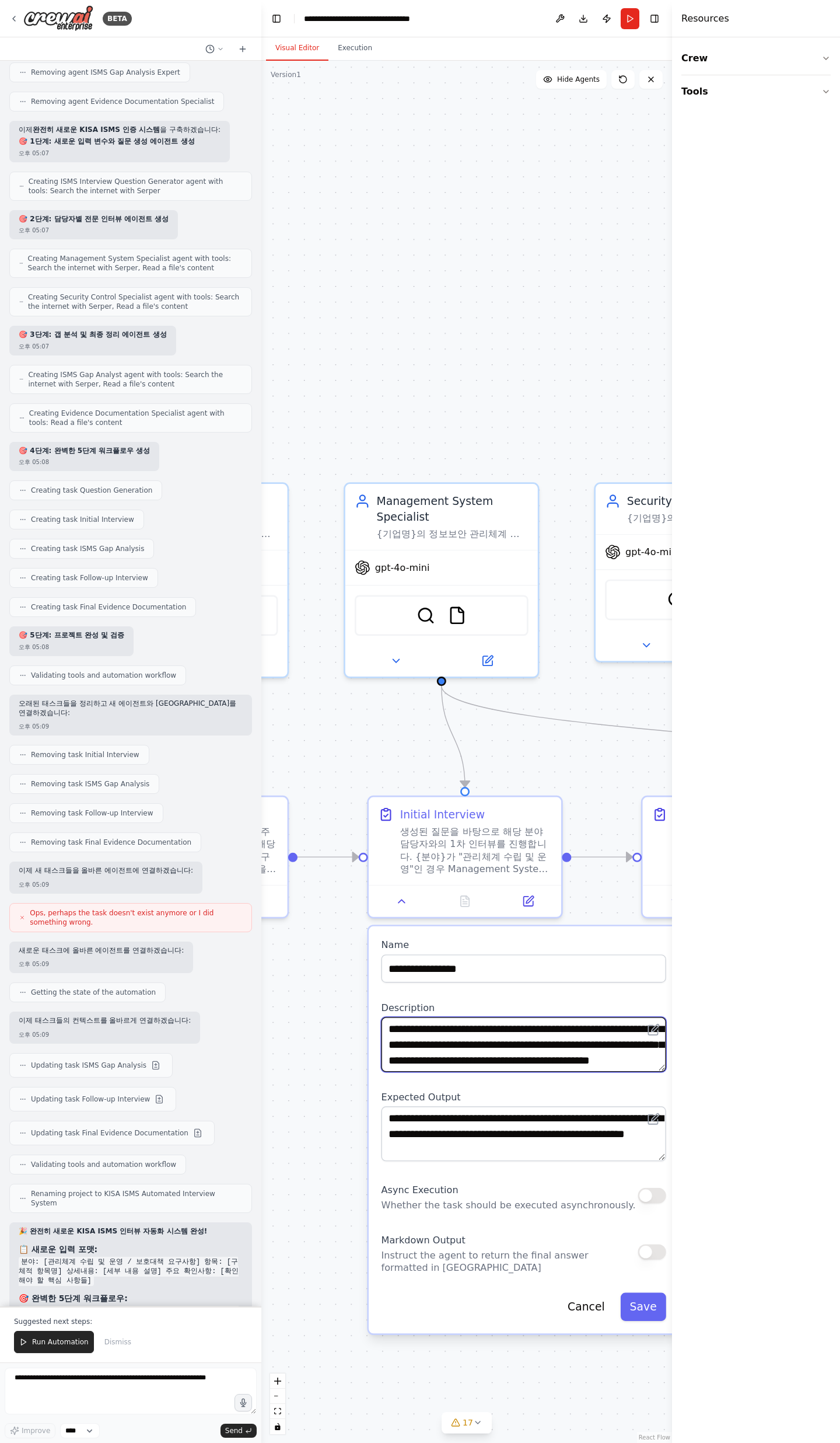
scroll to position [58, 0]
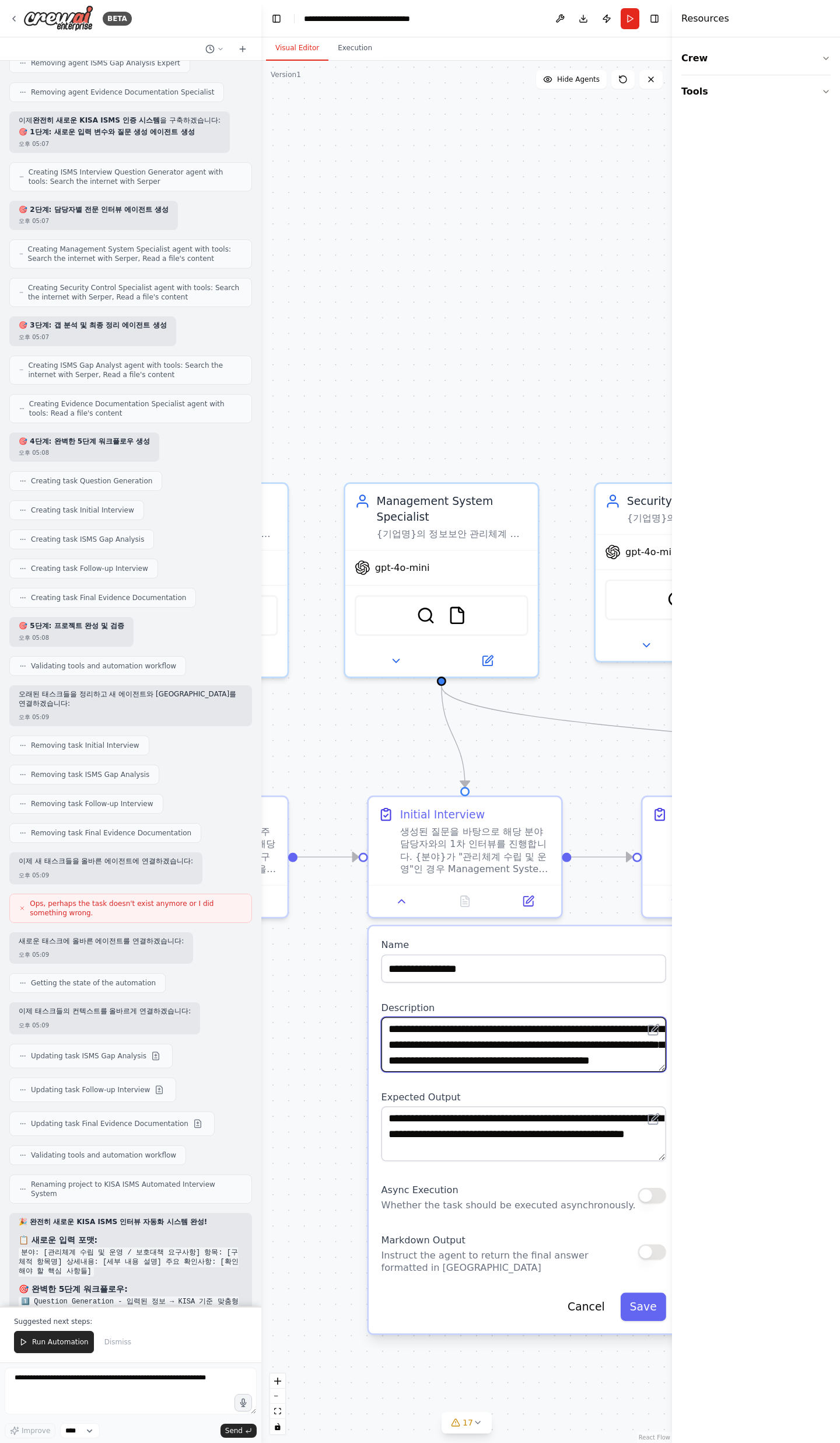
drag, startPoint x: 508, startPoint y: 1060, endPoint x: 615, endPoint y: 1065, distance: 107.1
click at [615, 473] on textarea "**********" at bounding box center [524, 1044] width 285 height 55
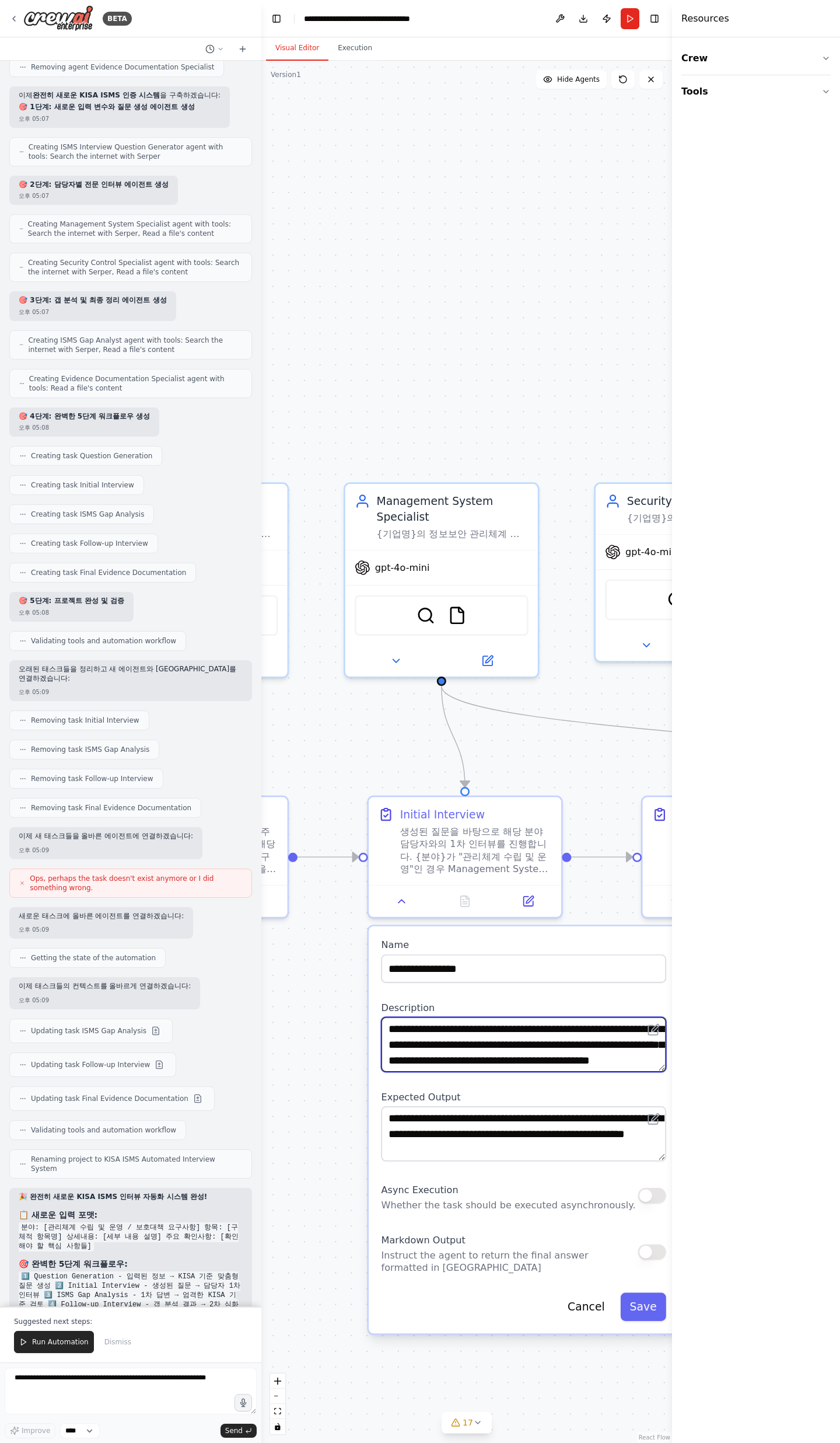
drag, startPoint x: 615, startPoint y: 1065, endPoint x: 593, endPoint y: 1062, distance: 22.2
click at [615, 473] on textarea "**********" at bounding box center [524, 1044] width 285 height 55
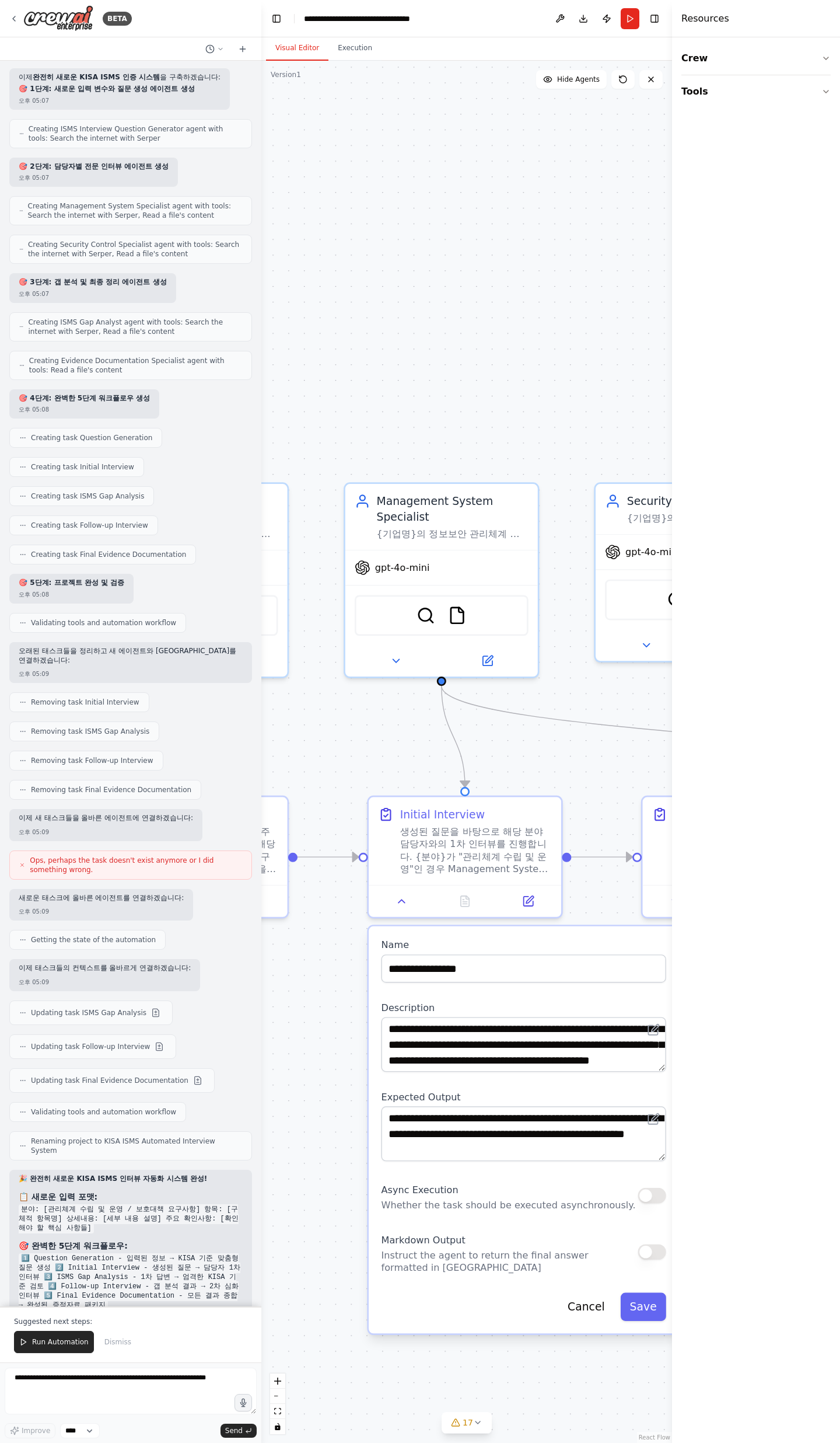
click at [286, 473] on div ".deletable-edge-delete-btn { width: 20px; height: 20px; border: 0px solid #ffff…" at bounding box center [466, 752] width 411 height 1382
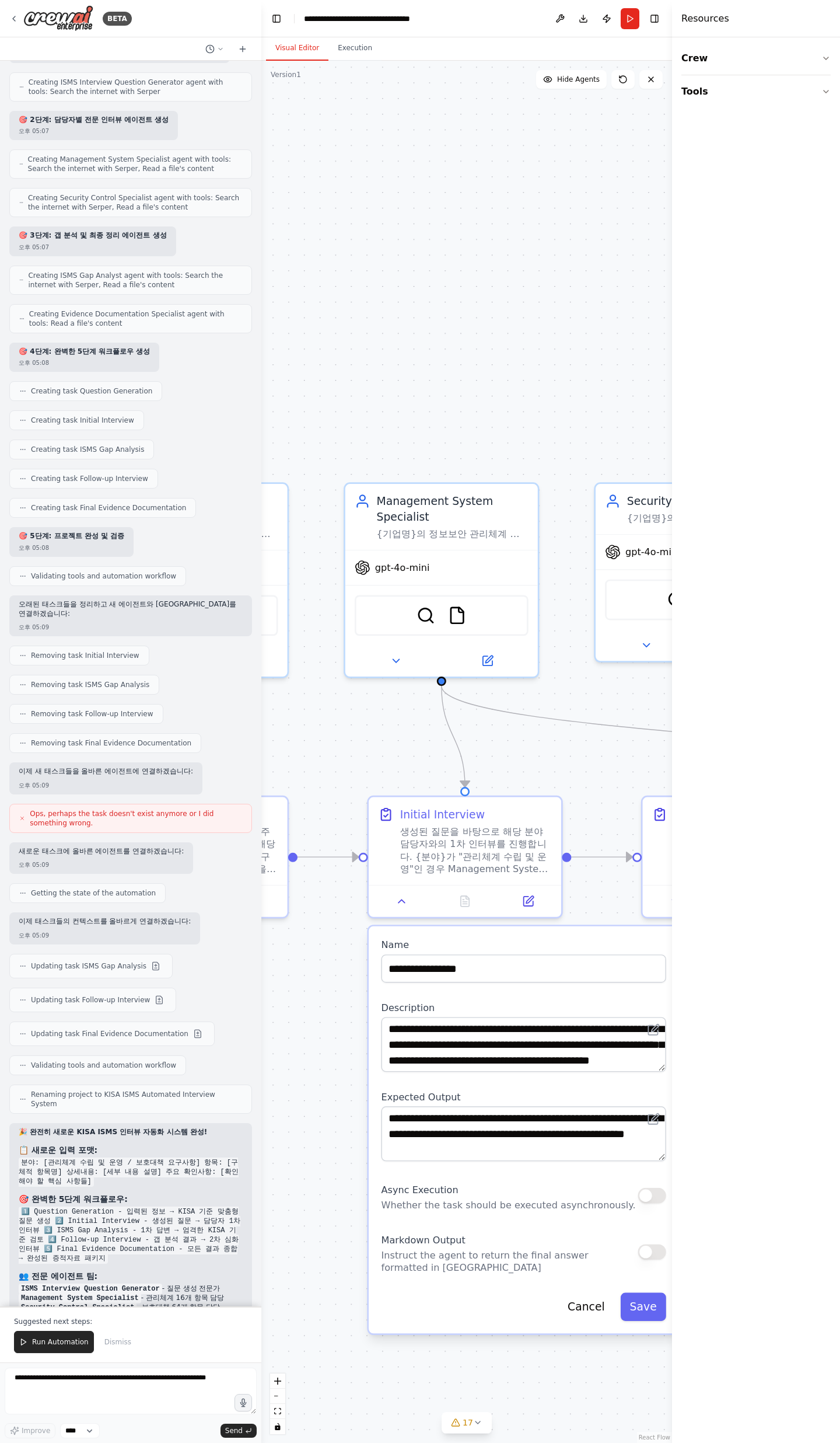
click at [312, 473] on div ".deletable-edge-delete-btn { width: 20px; height: 20px; border: 0px solid #ffff…" at bounding box center [466, 752] width 411 height 1382
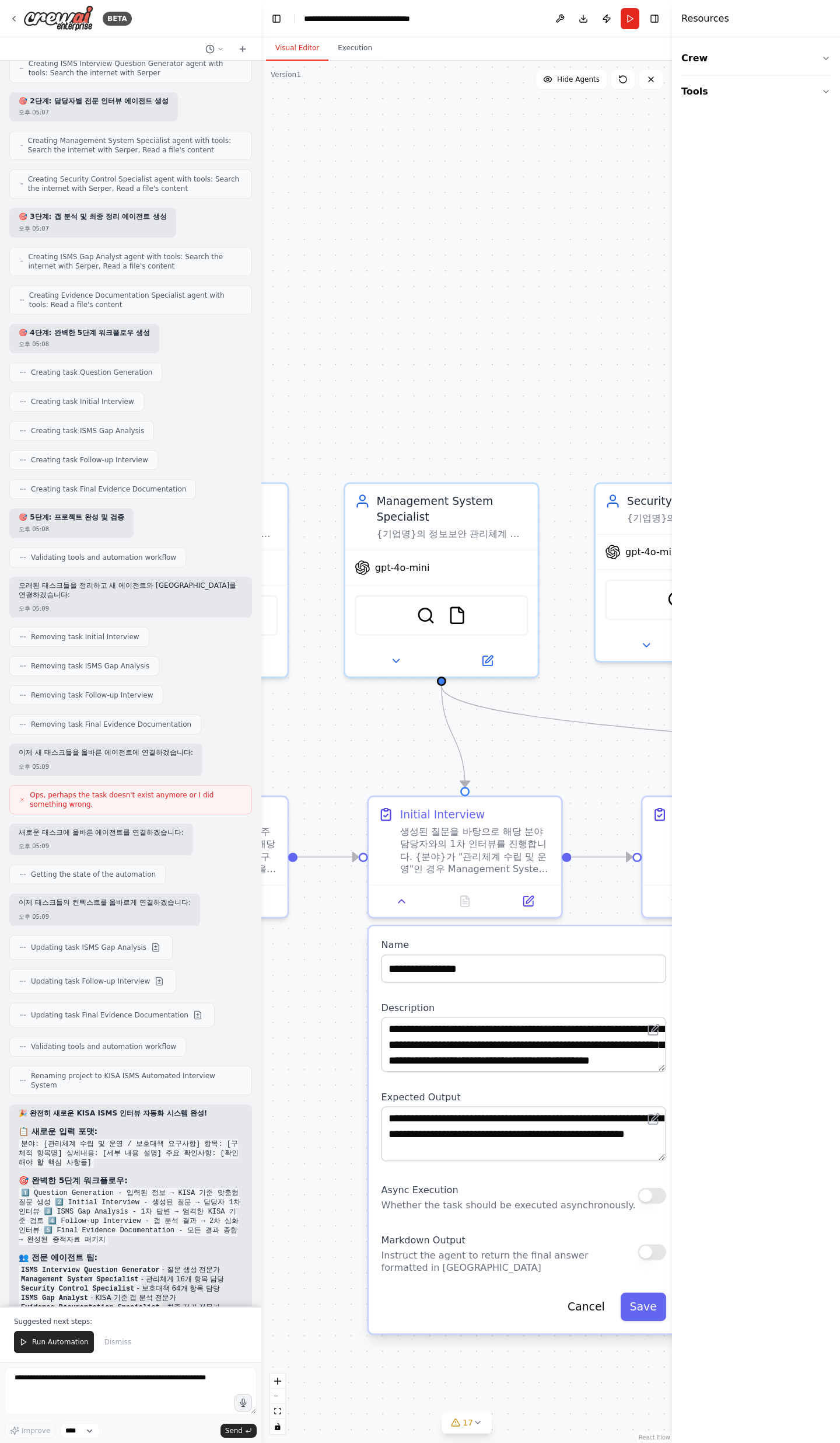
scroll to position [8467, 0]
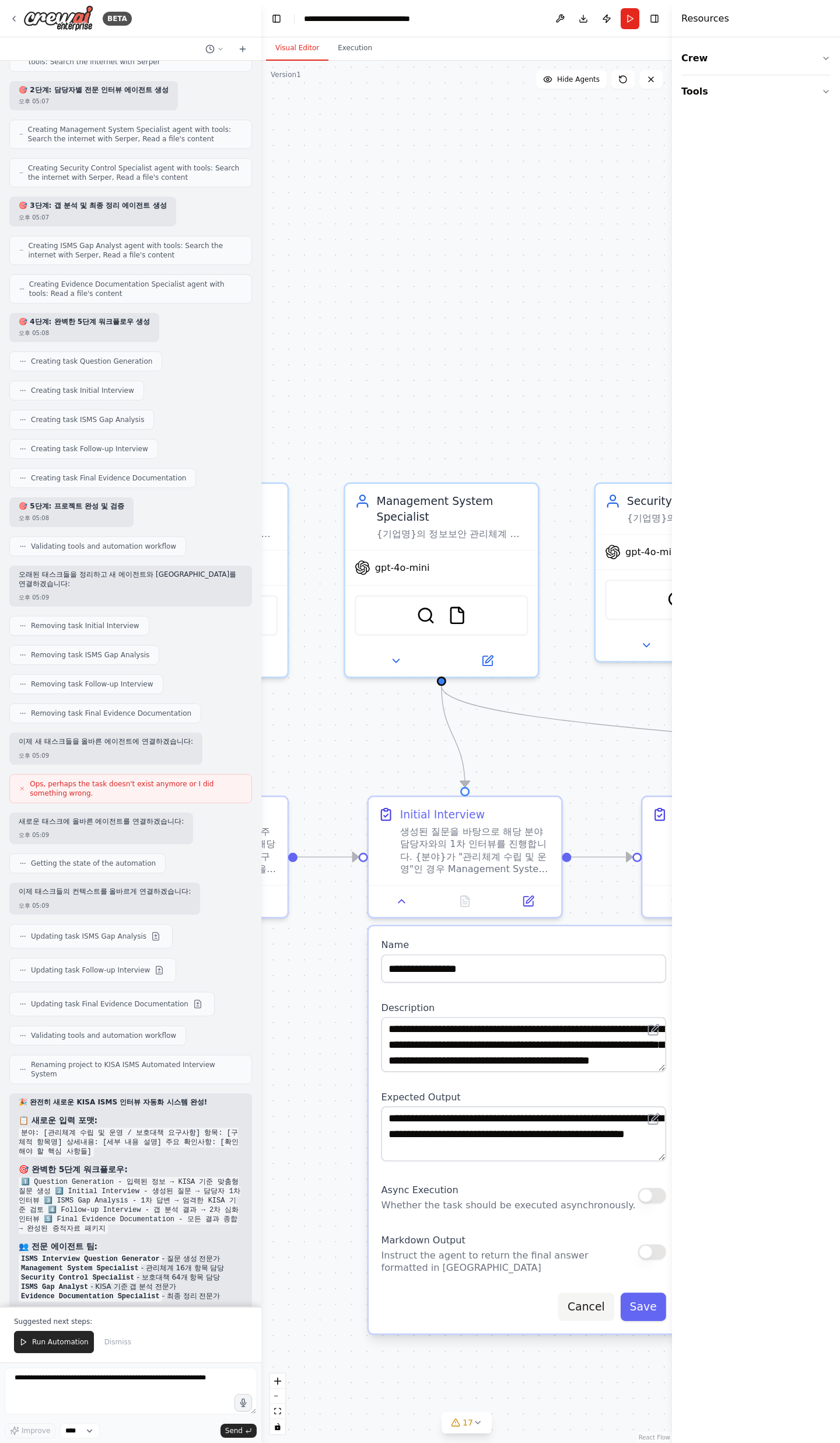
click at [598, 473] on button "Cancel" at bounding box center [586, 1307] width 56 height 28
click at [591, 473] on button "Cancel" at bounding box center [594, 1307] width 56 height 28
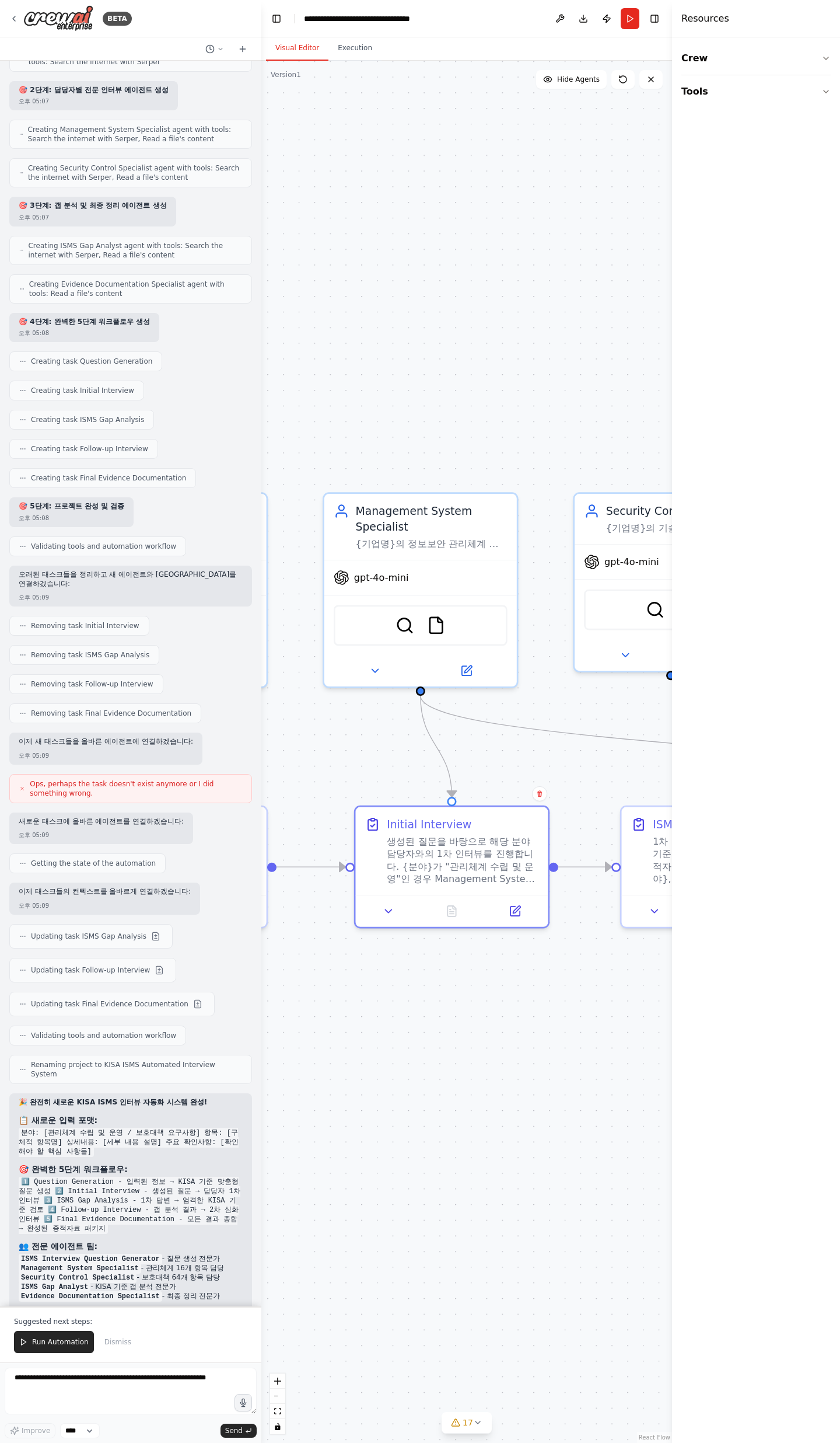
drag, startPoint x: 583, startPoint y: 1018, endPoint x: 354, endPoint y: 1107, distance: 245.7
click at [354, 473] on div ".deletable-edge-delete-btn { width: 20px; height: 20px; border: 0px solid #ffff…" at bounding box center [466, 752] width 411 height 1382
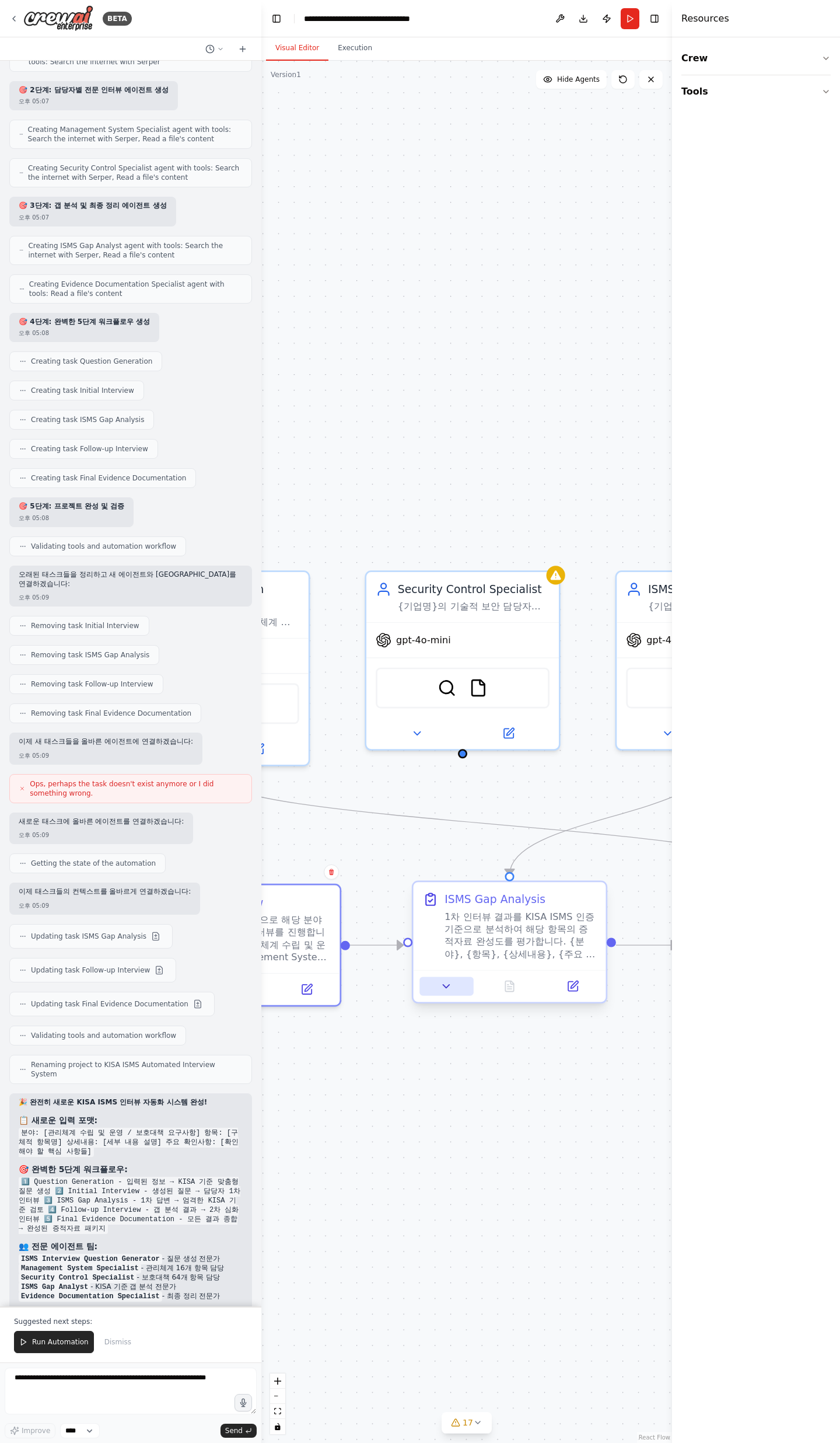
click at [449, 473] on icon at bounding box center [447, 987] width 12 height 13
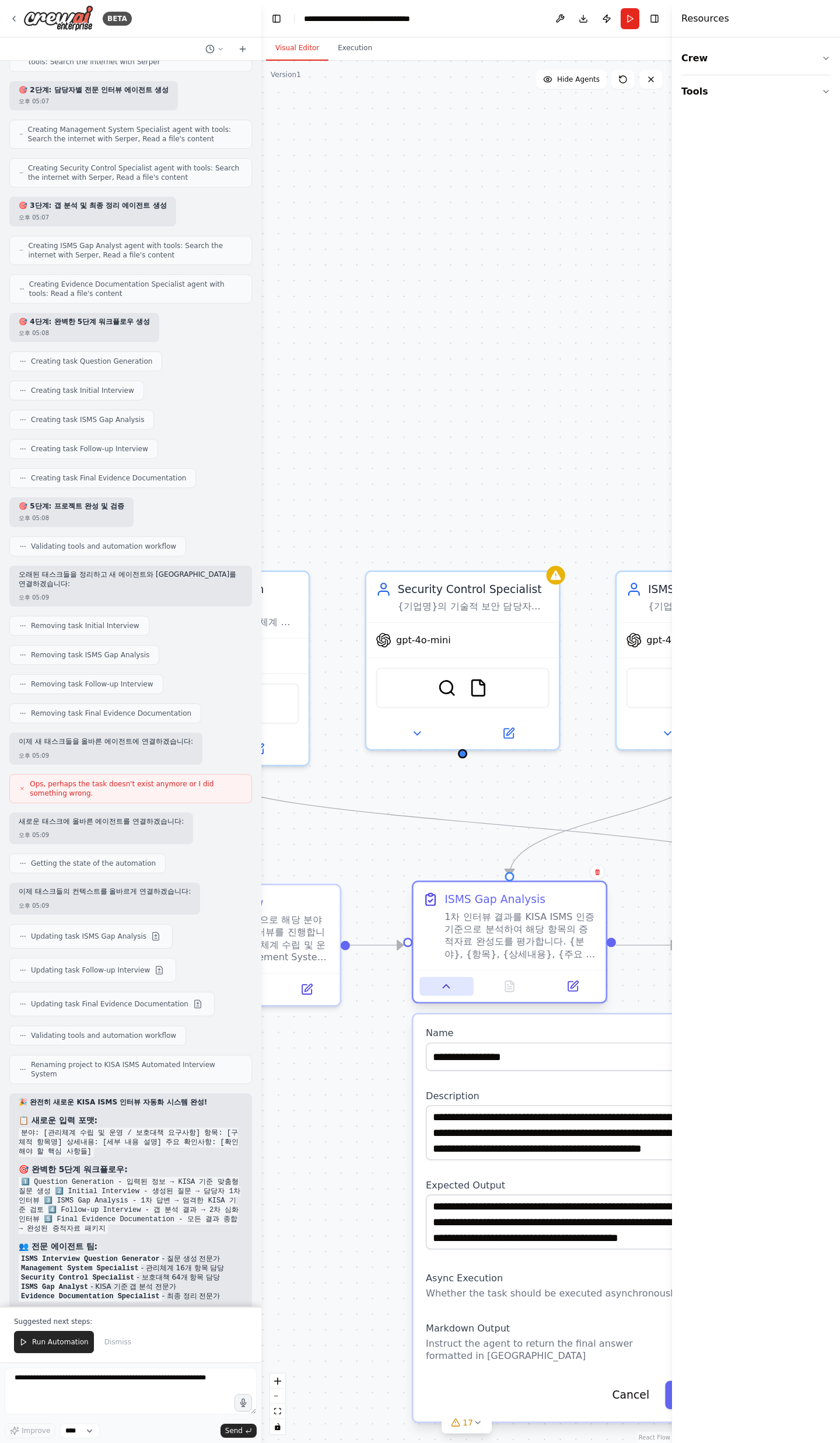
click at [449, 473] on icon at bounding box center [447, 987] width 12 height 13
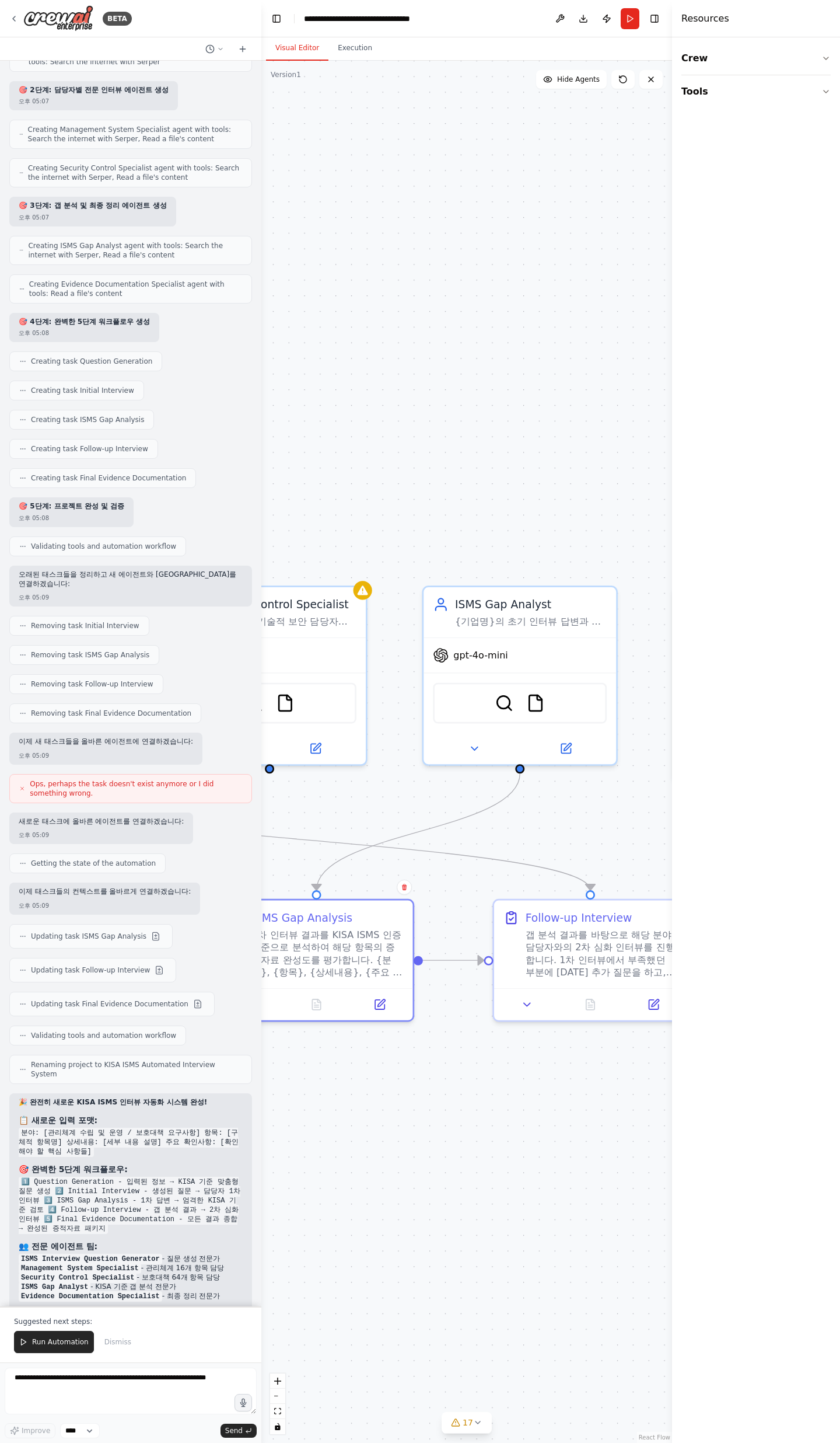
drag, startPoint x: 517, startPoint y: 1082, endPoint x: 276, endPoint y: 1099, distance: 241.6
click at [276, 473] on div ".deletable-edge-delete-btn { width: 20px; height: 20px; border: 0px solid #ffff…" at bounding box center [466, 752] width 411 height 1382
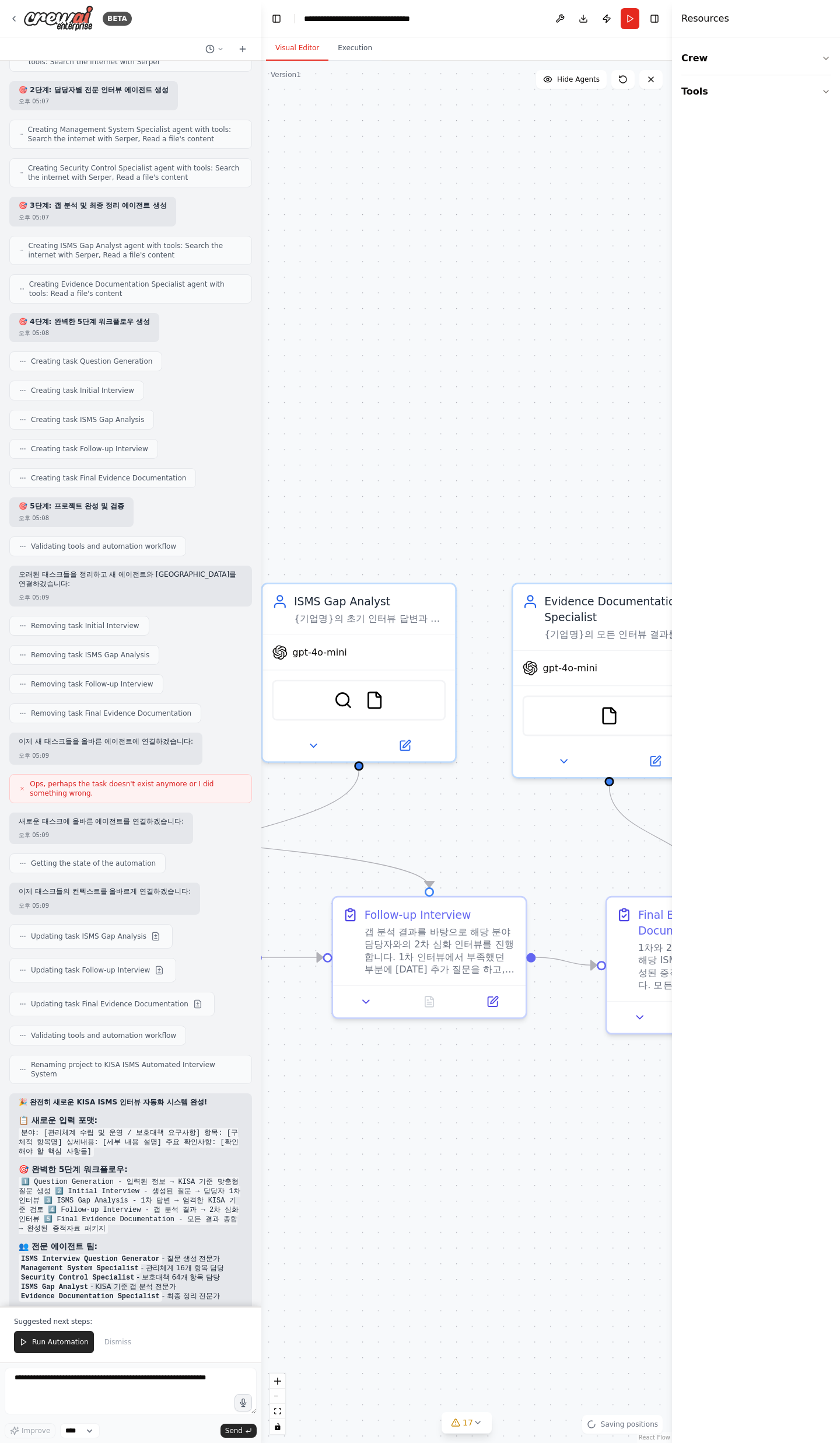
drag, startPoint x: 532, startPoint y: 1093, endPoint x: 365, endPoint y: 1100, distance: 167.1
click at [365, 473] on div ".deletable-edge-delete-btn { width: 20px; height: 20px; border: 0px solid #ffff…" at bounding box center [466, 752] width 411 height 1382
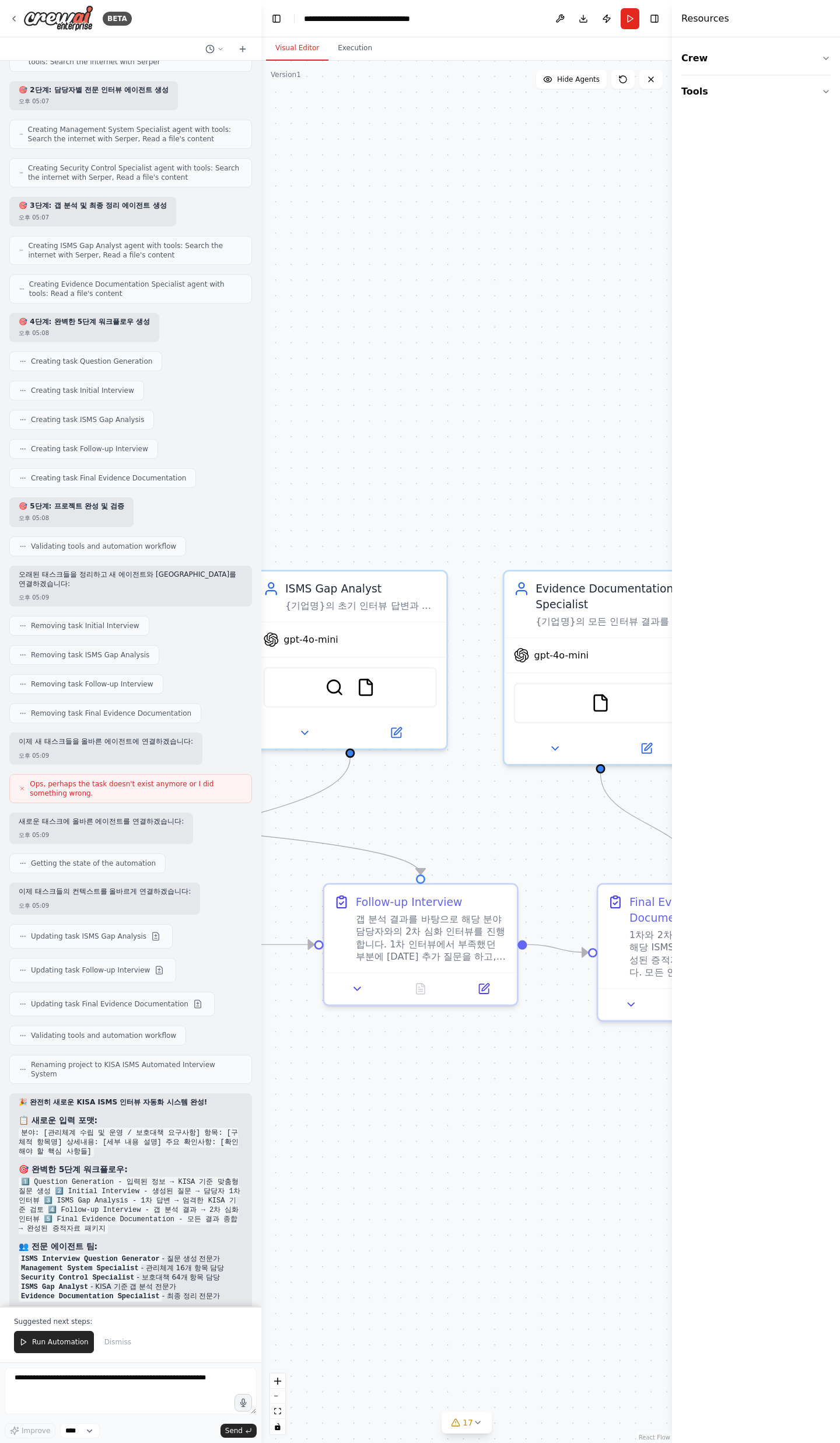
drag, startPoint x: 500, startPoint y: 1101, endPoint x: 666, endPoint y: 1081, distance: 167.2
click at [666, 473] on div ".deletable-edge-delete-btn { width: 20px; height: 20px; border: 0px solid #ffff…" at bounding box center [466, 752] width 411 height 1382
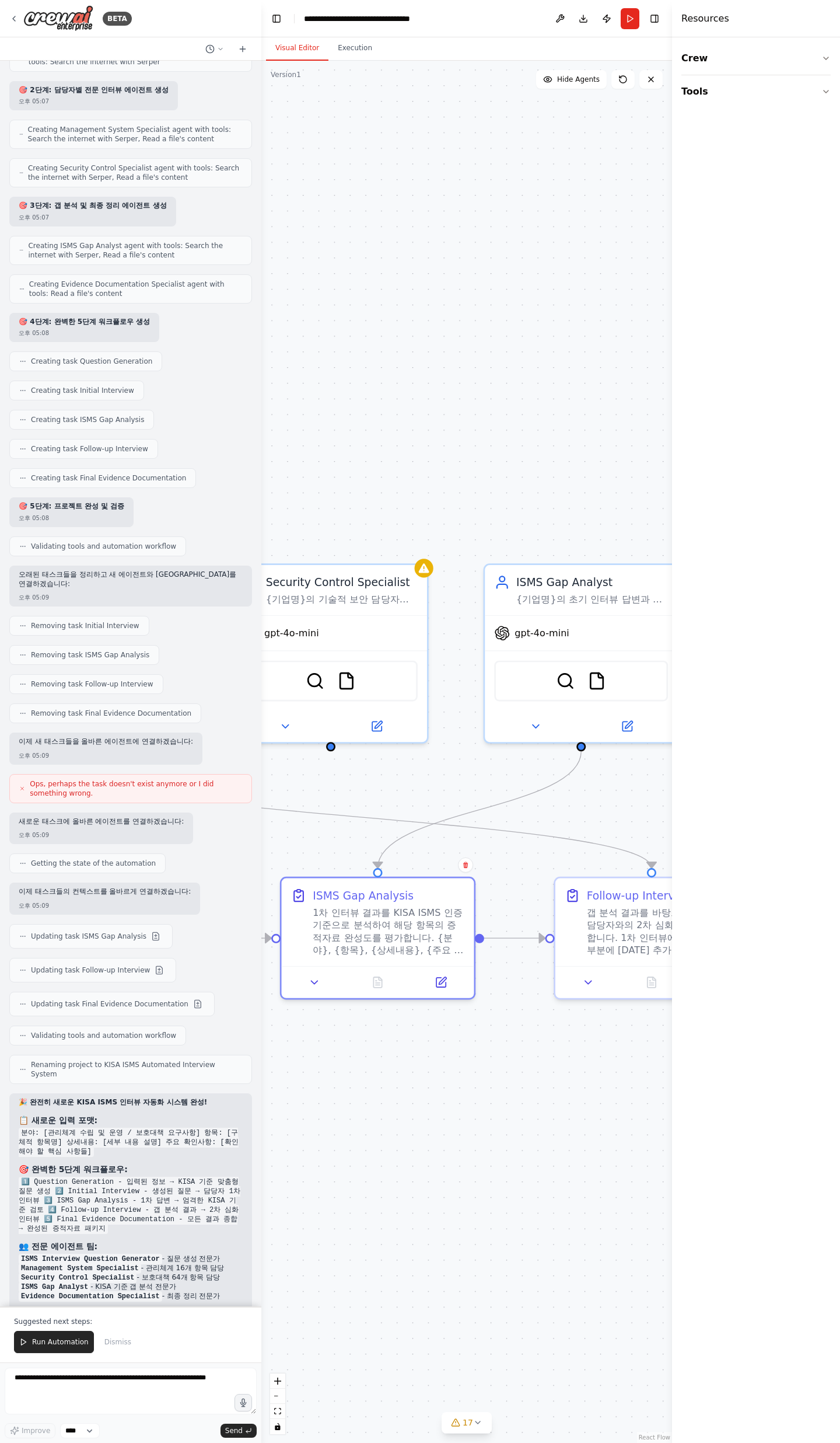
drag, startPoint x: 601, startPoint y: 1094, endPoint x: 690, endPoint y: 1087, distance: 89.3
click at [690, 473] on div "BETA Objective We want to conduct an ISMS certification project that covers the…" at bounding box center [420, 722] width 840 height 1443
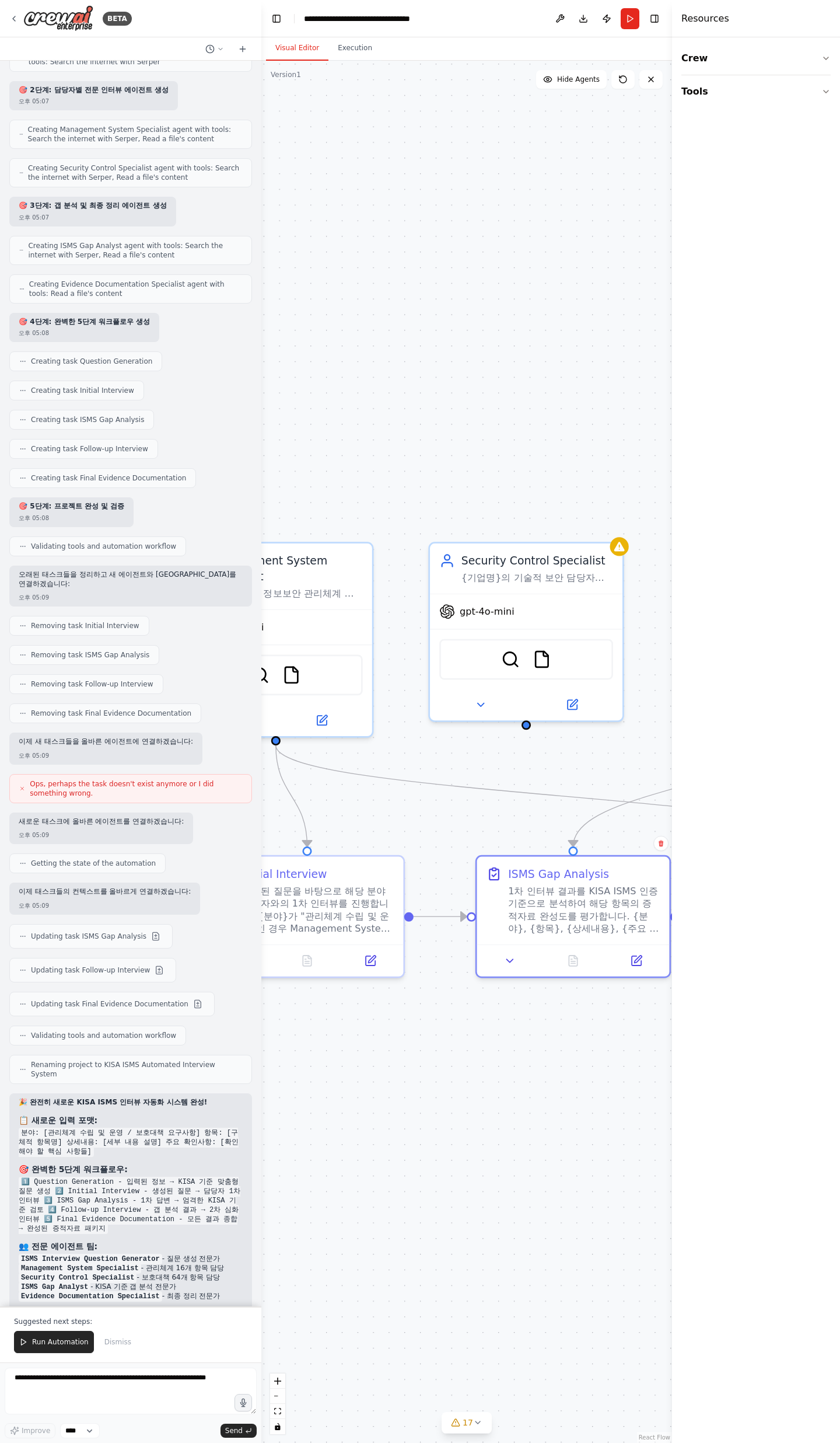
drag, startPoint x: 493, startPoint y: 1117, endPoint x: 613, endPoint y: 1103, distance: 120.8
click at [649, 473] on div ".deletable-edge-delete-btn { width: 20px; height: 20px; border: 0px solid #ffff…" at bounding box center [466, 752] width 411 height 1382
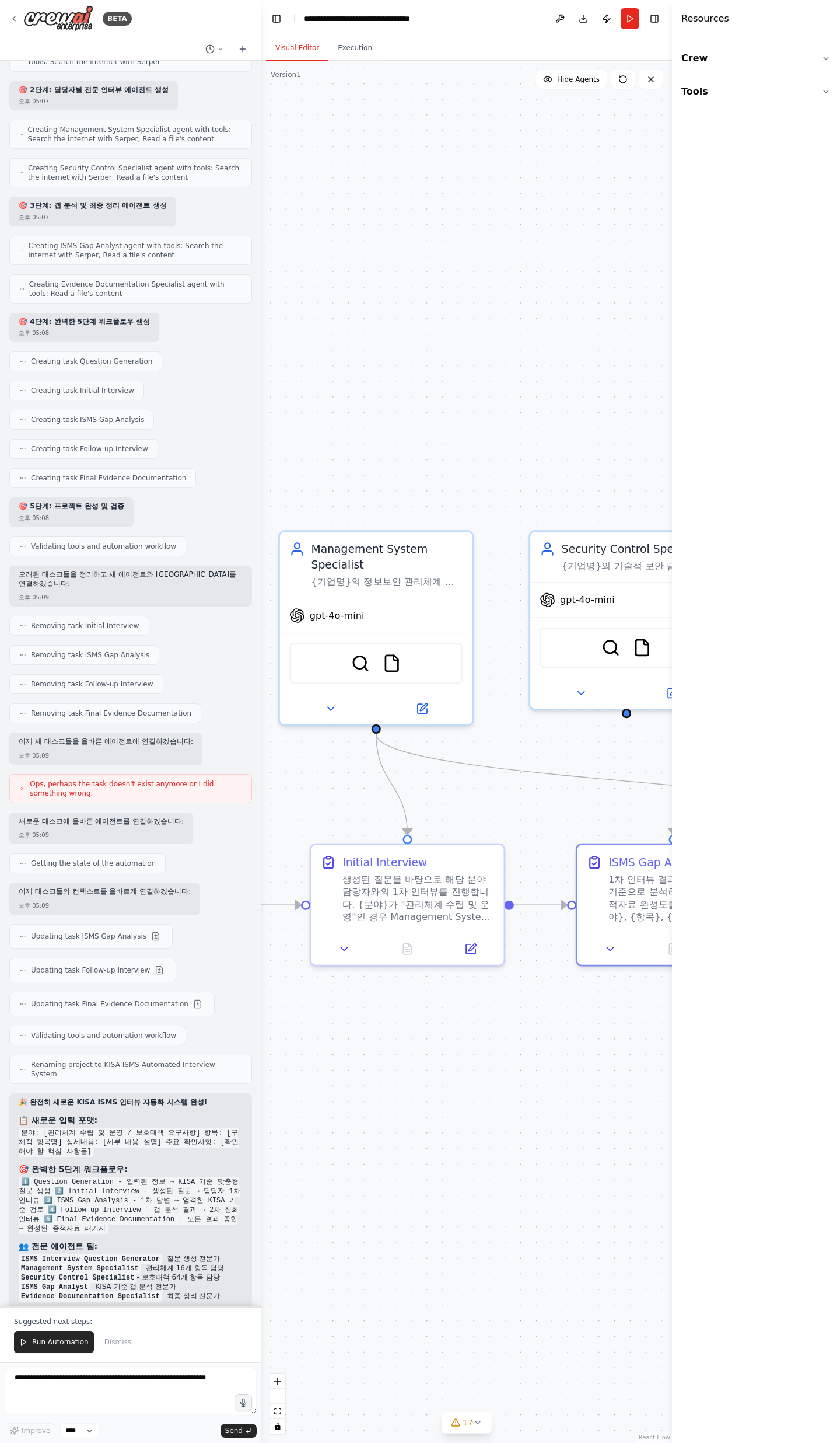
drag, startPoint x: 41, startPoint y: 1249, endPoint x: 134, endPoint y: 1251, distance: 93.0
click at [134, 473] on code "분야: 관리체계 수립 및 운영 항목: 정보보안 조직 상세내용: 정보보안 조직의 구성, 역할, 책임에 관한 사항 주요 확인사항: 조직도, 업무분…" at bounding box center [129, 1402] width 221 height 29
drag, startPoint x: 145, startPoint y: 1250, endPoint x: 110, endPoint y: 1264, distance: 37.7
click at [107, 473] on code "분야: 관리체계 수립 및 운영 항목: 정보보안 조직 상세내용: 정보보안 조직의 구성, 역할, 책임에 관한 사항 주요 확인사항: 조직도, 업무분…" at bounding box center [129, 1402] width 221 height 29
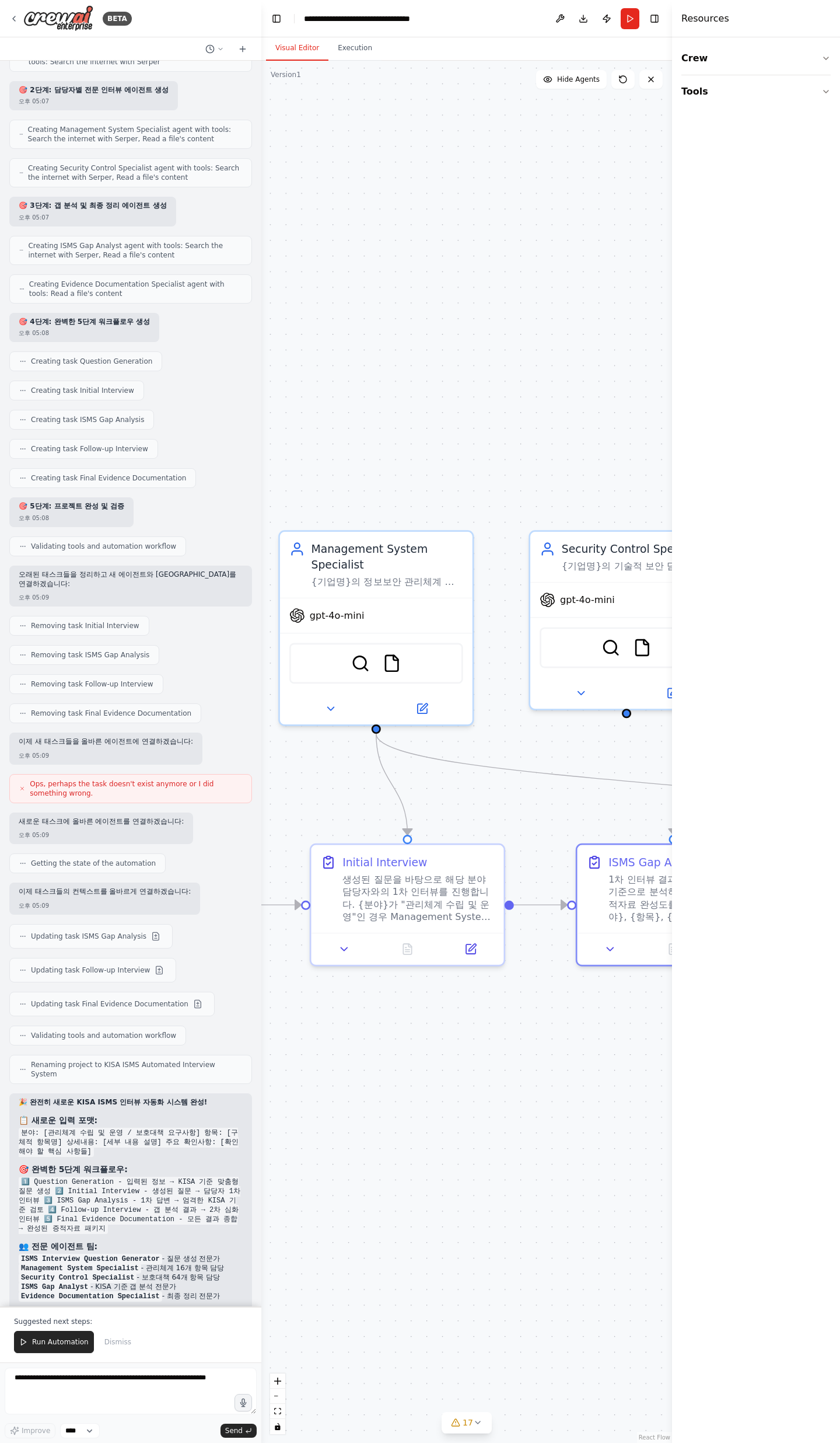
click at [110, 473] on code "분야: 관리체계 수립 및 운영 항목: 정보보안 조직 상세내용: 정보보안 조직의 구성, 역할, 책임에 관한 사항 주요 확인사항: 조직도, 업무분…" at bounding box center [129, 1402] width 221 height 29
drag, startPoint x: 119, startPoint y: 1265, endPoint x: 25, endPoint y: 1244, distance: 96.3
click at [25, 473] on code "분야: 관리체계 수립 및 운영 항목: 정보보안 조직 상세내용: 정보보안 조직의 구성, 역할, 책임에 관한 사항 주요 확인사항: 조직도, 업무분…" at bounding box center [129, 1402] width 221 height 29
click at [81, 473] on textarea at bounding box center [130, 1391] width 252 height 47
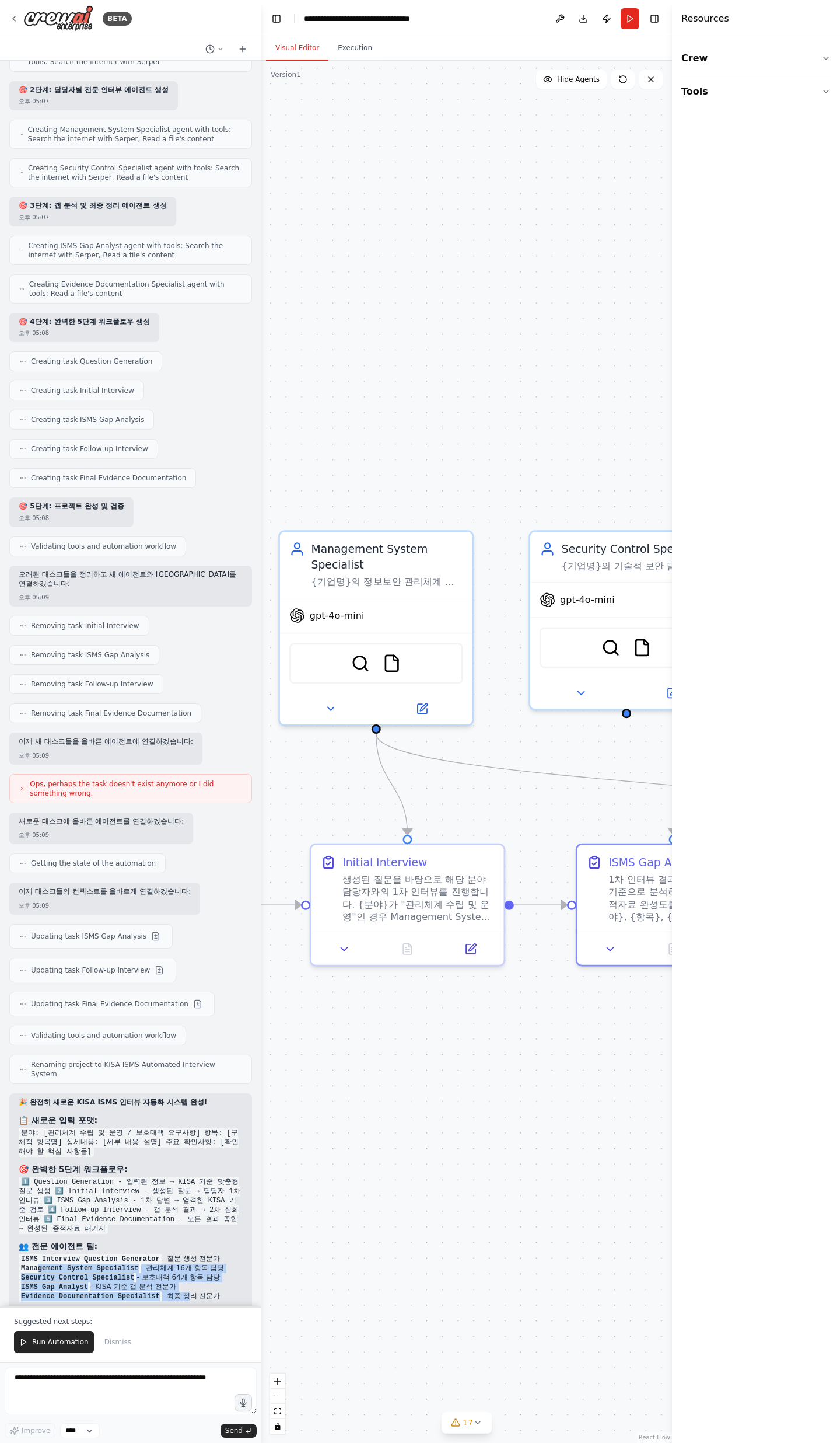
drag, startPoint x: 71, startPoint y: 1124, endPoint x: 185, endPoint y: 1152, distance: 117.4
click at [185, 473] on ul "ISMS Interview Question Generator - 질문 생성 전문가 Management System Specialist - 관리…" at bounding box center [131, 1277] width 224 height 47
drag, startPoint x: 185, startPoint y: 1152, endPoint x: 174, endPoint y: 1147, distance: 12.1
click at [185, 473] on li "Evidence Documentation Specialist - 최종 정리 전문가" at bounding box center [131, 1296] width 224 height 9
drag, startPoint x: 150, startPoint y: 1130, endPoint x: 210, endPoint y: 1132, distance: 60.0
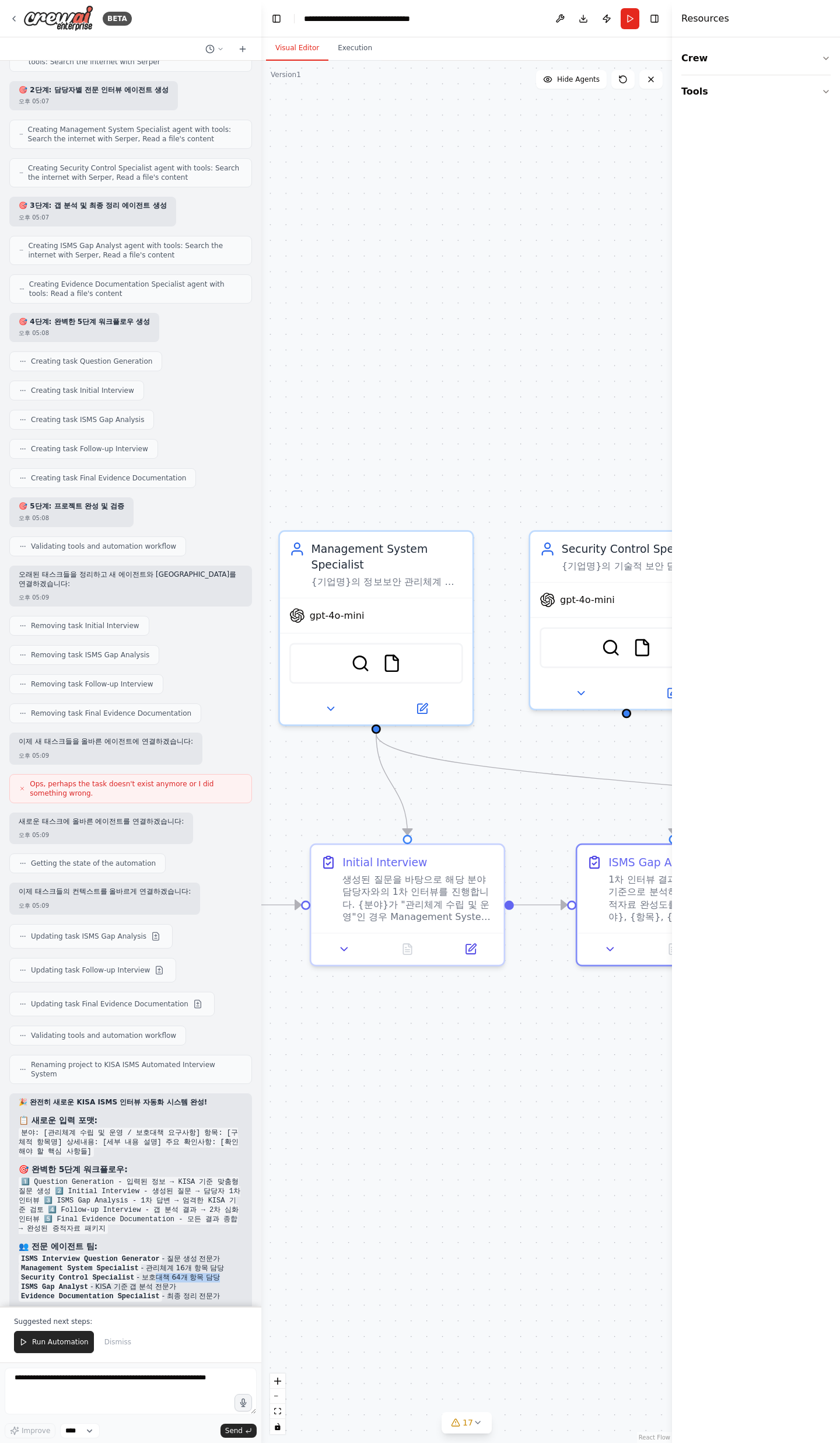
click at [210, 473] on li "Security Control Specialist - 보호대책 64개 항목 담당" at bounding box center [131, 1277] width 224 height 9
drag, startPoint x: 180, startPoint y: 1140, endPoint x: 116, endPoint y: 1136, distance: 64.1
click at [116, 473] on li "ISMS Gap Analyst - KISA 기준 갭 분석 전문가" at bounding box center [131, 1287] width 224 height 9
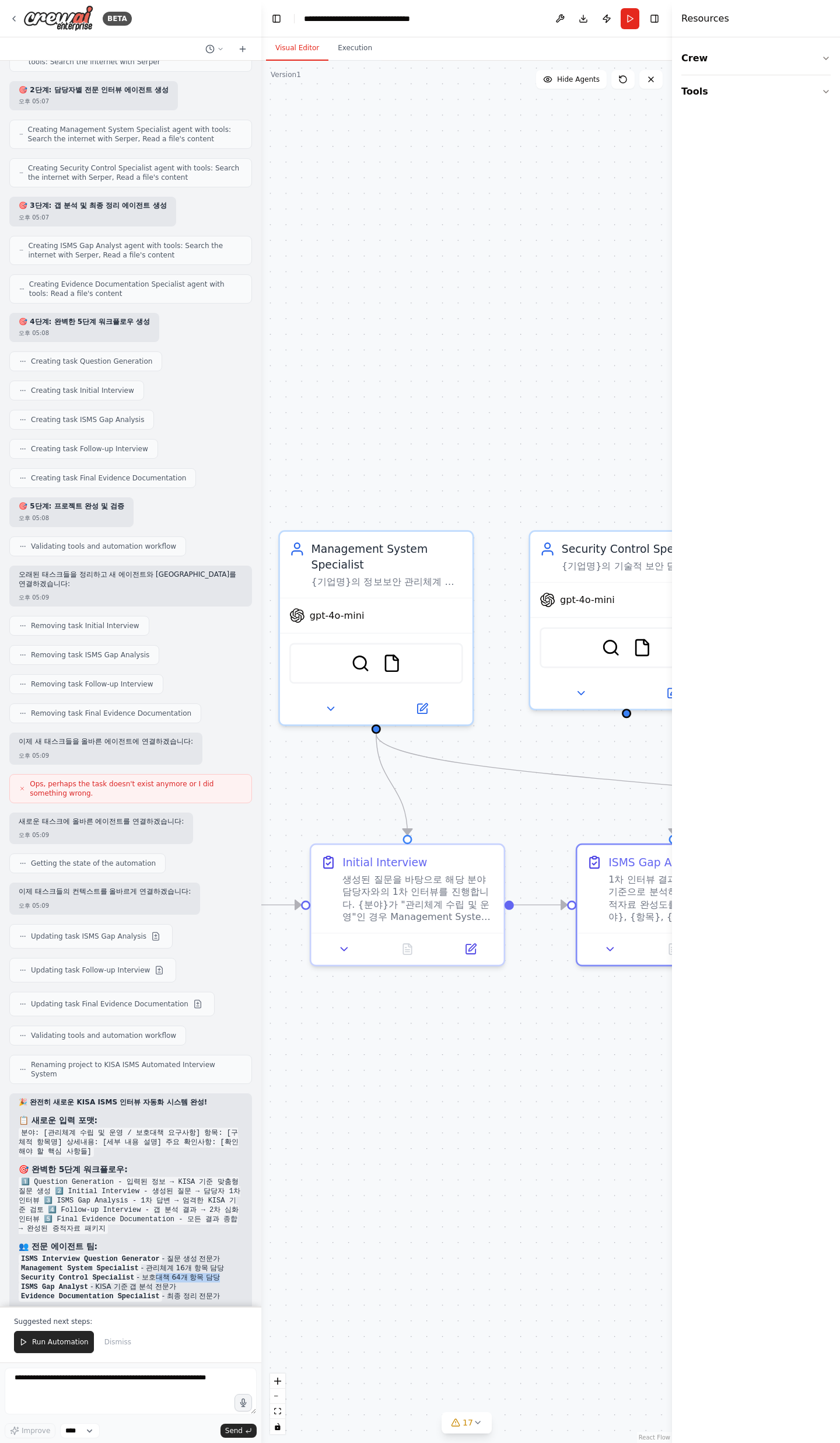
drag, startPoint x: 168, startPoint y: 1154, endPoint x: 232, endPoint y: 1154, distance: 64.0
click at [232, 473] on li "Evidence Documentation Specialist - 최종 정리 전문가" at bounding box center [131, 1296] width 224 height 9
drag, startPoint x: 119, startPoint y: 1139, endPoint x: 21, endPoint y: 1103, distance: 104.4
click at [29, 473] on div "🎉 완전히 새로운 KISA ISMS 인터뷰 자동화 시스템 완성! 📋 새로운 입력 포맷: 분야: [관리체계 수립 및 운영 / 보호대책 요구사항]…" at bounding box center [131, 1267] width 224 height 339
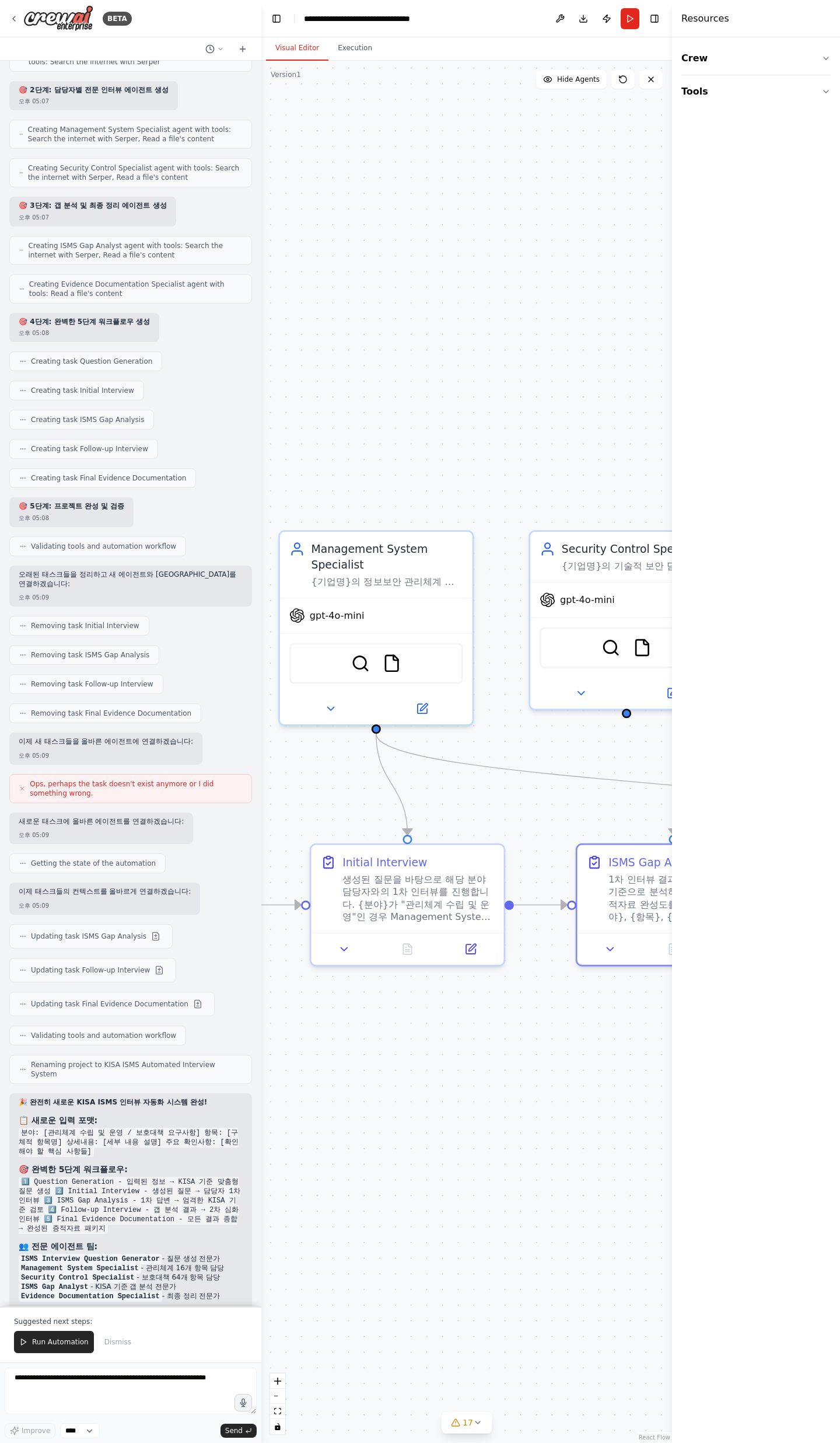
click at [21, 473] on strong "👥 전문 에이전트 팀:" at bounding box center [58, 1246] width 79 height 9
drag, startPoint x: 24, startPoint y: 1120, endPoint x: 141, endPoint y: 1130, distance: 117.4
click at [141, 473] on ul "ISMS Interview Question Generator - 질문 생성 전문가 Management System Specialist - 관리…" at bounding box center [131, 1277] width 224 height 47
click at [142, 473] on li "Security Control Specialist - 보호대책 64개 항목 담당" at bounding box center [131, 1277] width 224 height 9
drag, startPoint x: 186, startPoint y: 1131, endPoint x: 112, endPoint y: 1130, distance: 74.0
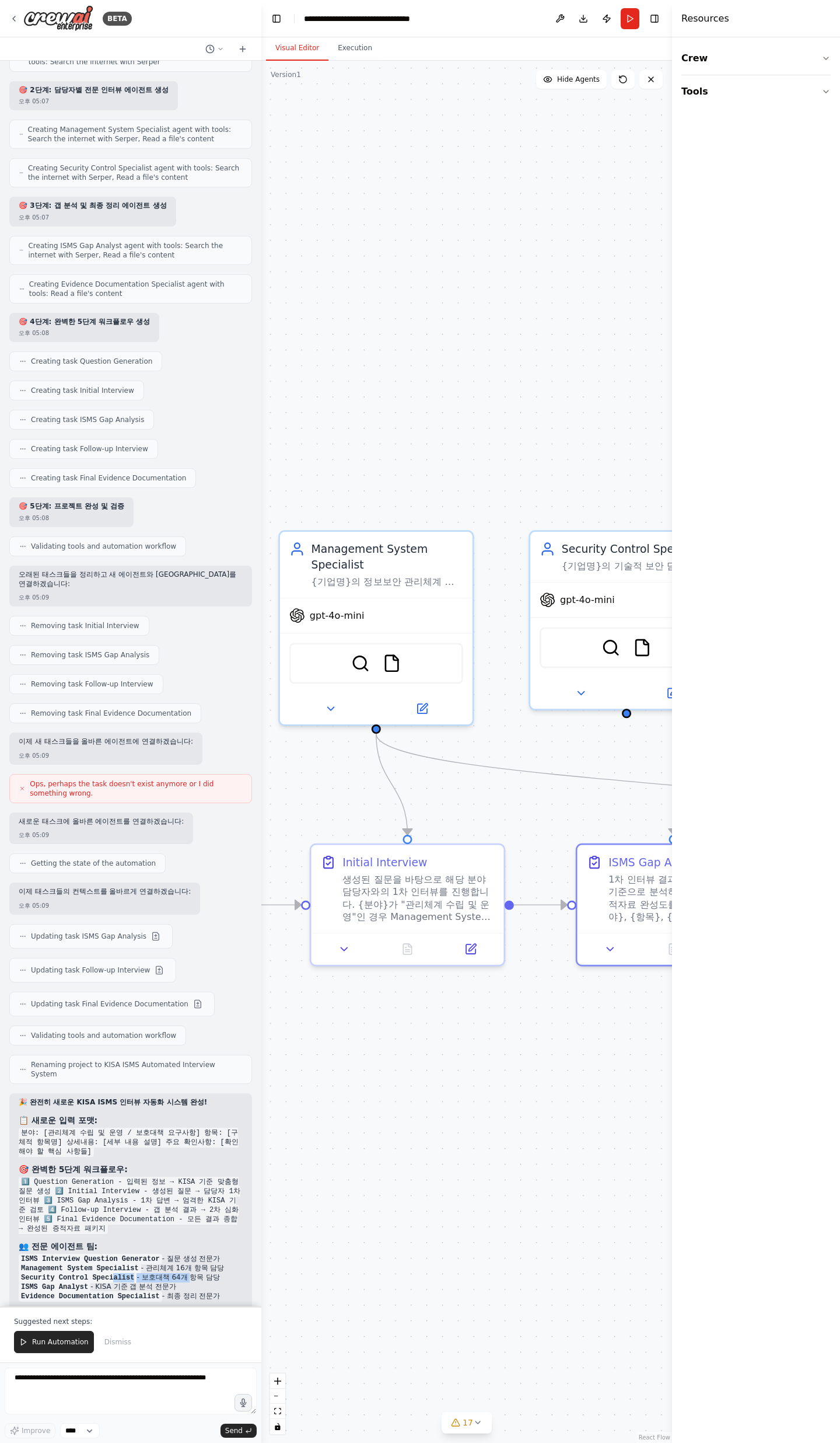
click at [112, 473] on li "Security Control Specialist - 보호대책 64개 항목 담당" at bounding box center [131, 1277] width 224 height 9
click at [112, 473] on code "Security Control Specialist" at bounding box center [78, 1277] width 118 height 11
drag, startPoint x: 49, startPoint y: 1132, endPoint x: 126, endPoint y: 1132, distance: 77.0
click at [126, 473] on code "Security Control Specialist" at bounding box center [78, 1277] width 118 height 11
drag, startPoint x: 126, startPoint y: 1132, endPoint x: 201, endPoint y: 1132, distance: 75.0
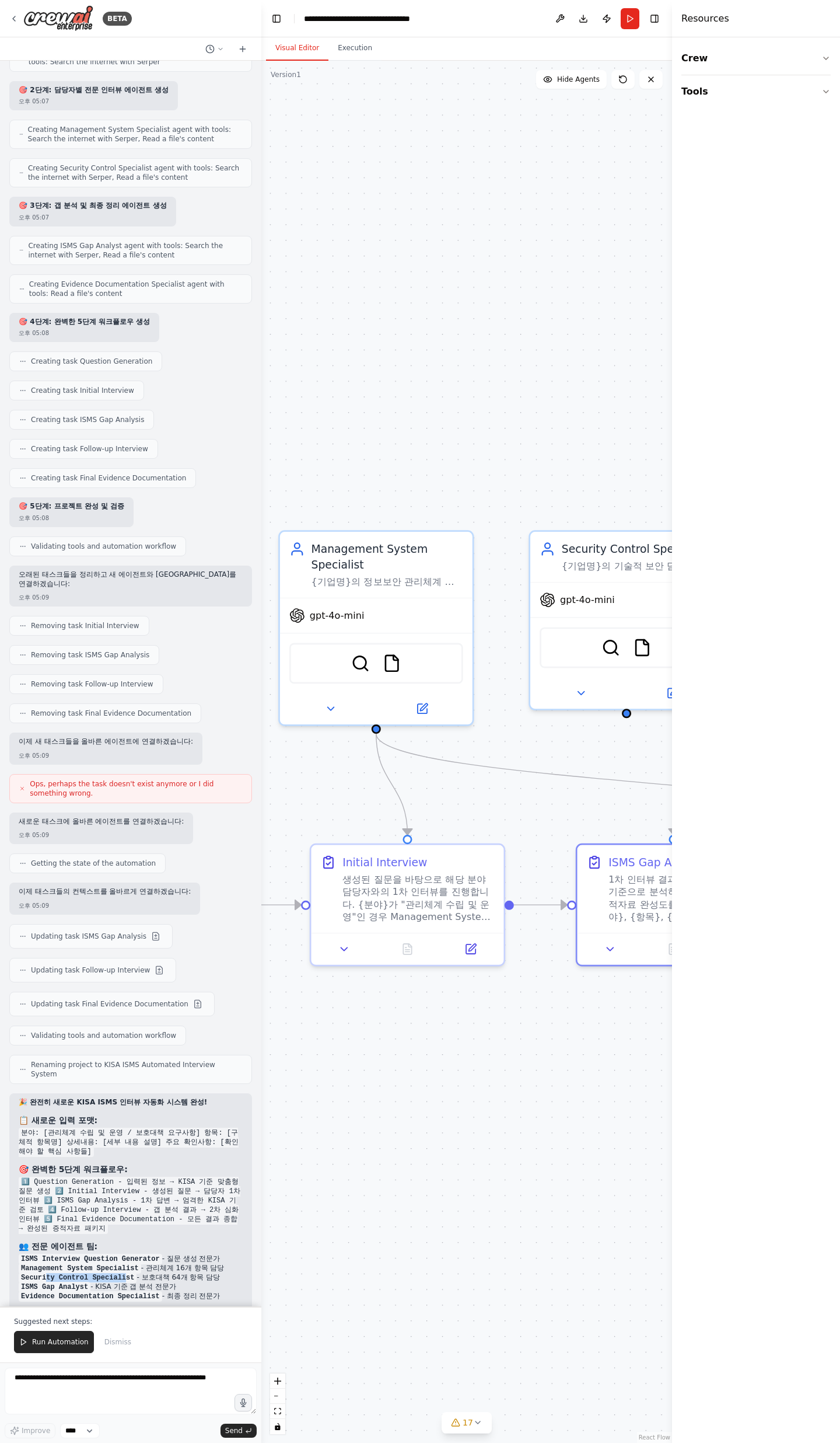
click at [127, 473] on code "Security Control Specialist" at bounding box center [78, 1277] width 118 height 11
drag, startPoint x: 201, startPoint y: 1132, endPoint x: 31, endPoint y: 1120, distance: 170.4
click at [31, 473] on ul "ISMS Interview Question Generator - 질문 생성 전문가 Management System Specialist - 관리…" at bounding box center [131, 1277] width 224 height 47
click at [31, 473] on code "Management System Specialist" at bounding box center [80, 1268] width 122 height 11
click at [52, 473] on textarea at bounding box center [130, 1391] width 252 height 47
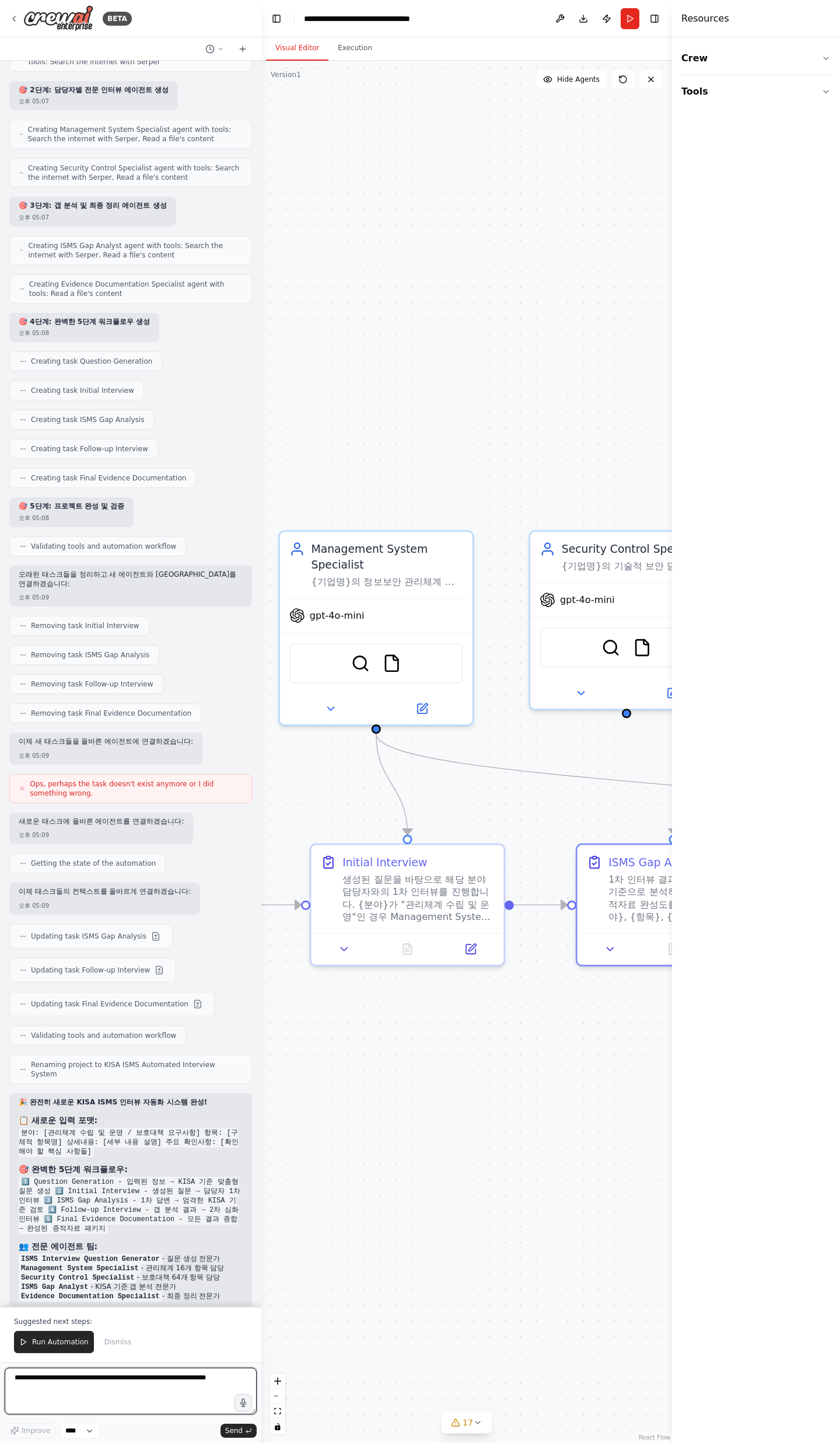
type textarea "*"
click at [206, 473] on textarea at bounding box center [130, 1391] width 252 height 47
click at [212, 473] on textarea "**********" at bounding box center [130, 1391] width 252 height 47
paste textarea "**********"
click at [139, 473] on textarea "**********" at bounding box center [130, 1391] width 252 height 47
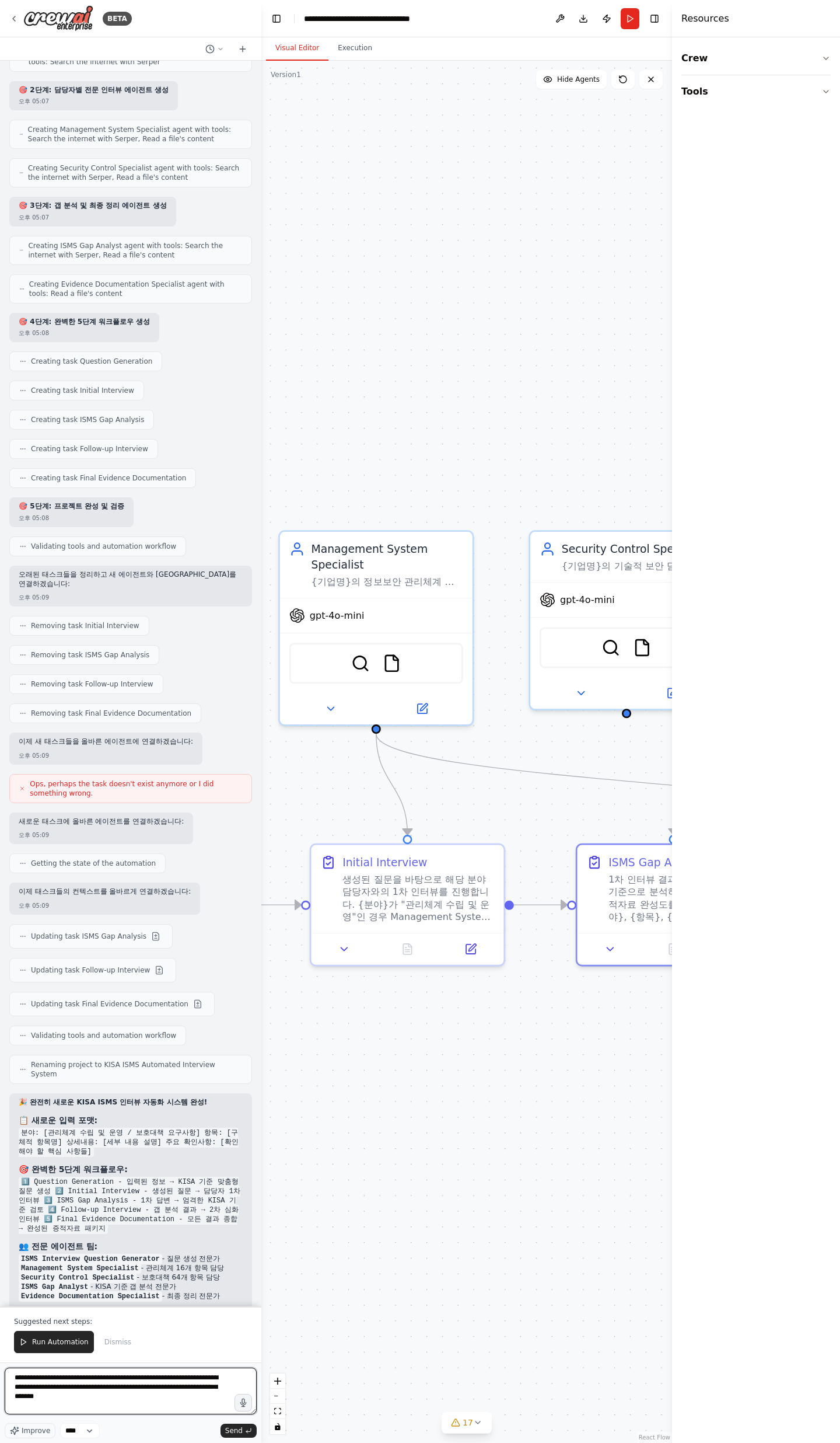
click at [139, 473] on textarea "**********" at bounding box center [130, 1391] width 252 height 47
click at [141, 473] on textarea "**********" at bounding box center [130, 1391] width 252 height 47
paste textarea "**********"
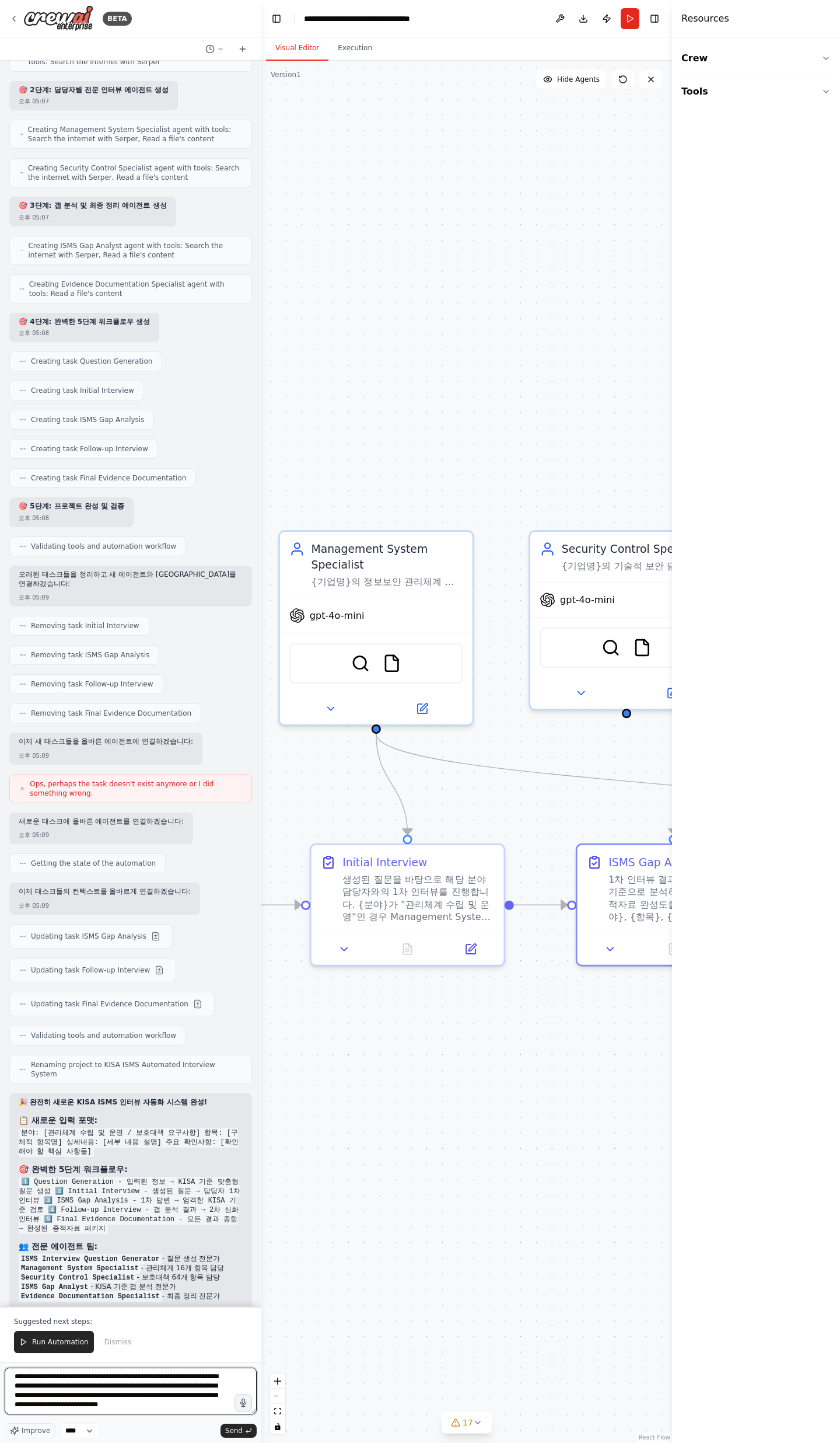
paste textarea "**********"
type textarea "**********"
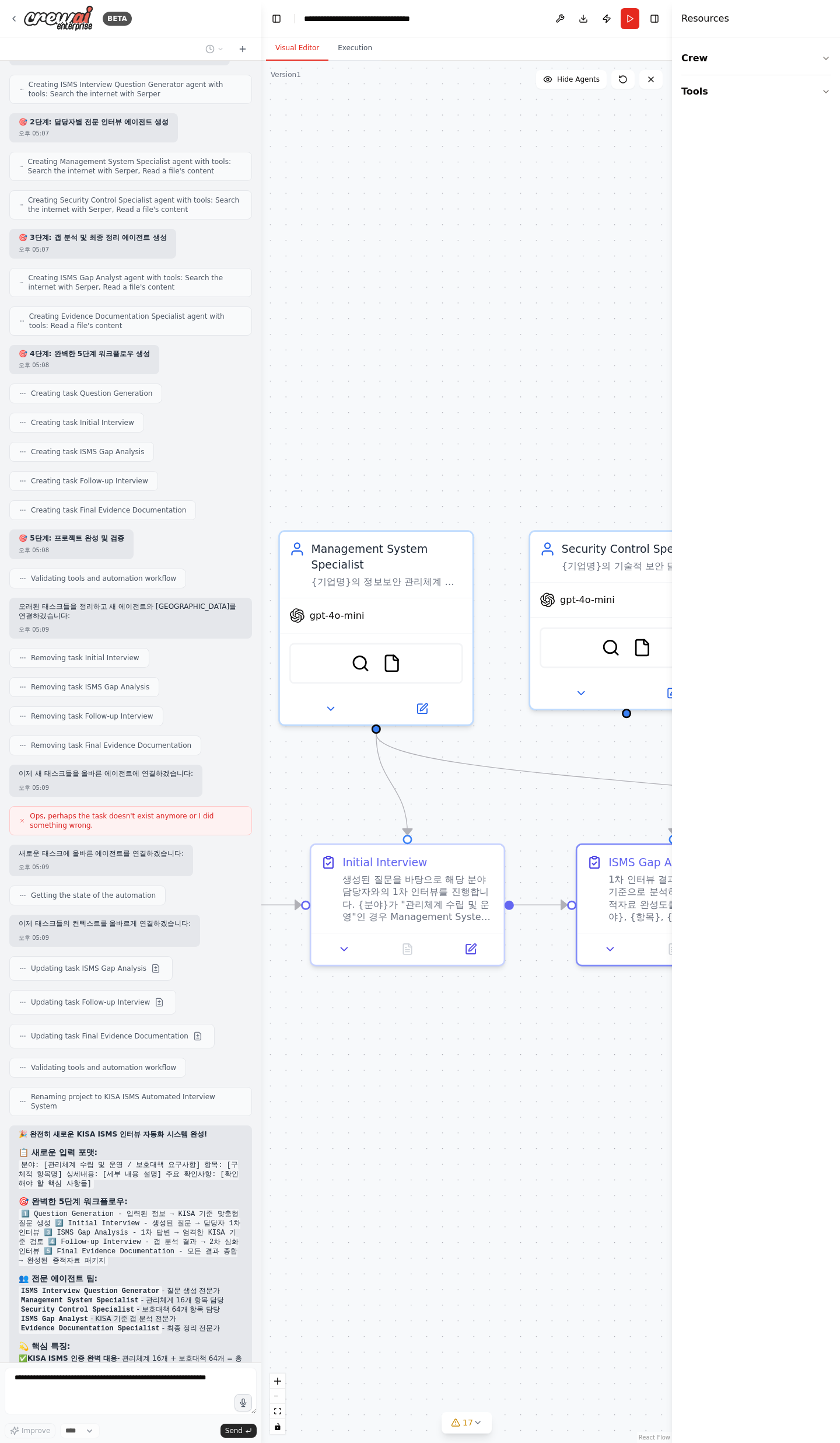
scroll to position [8546, 0]
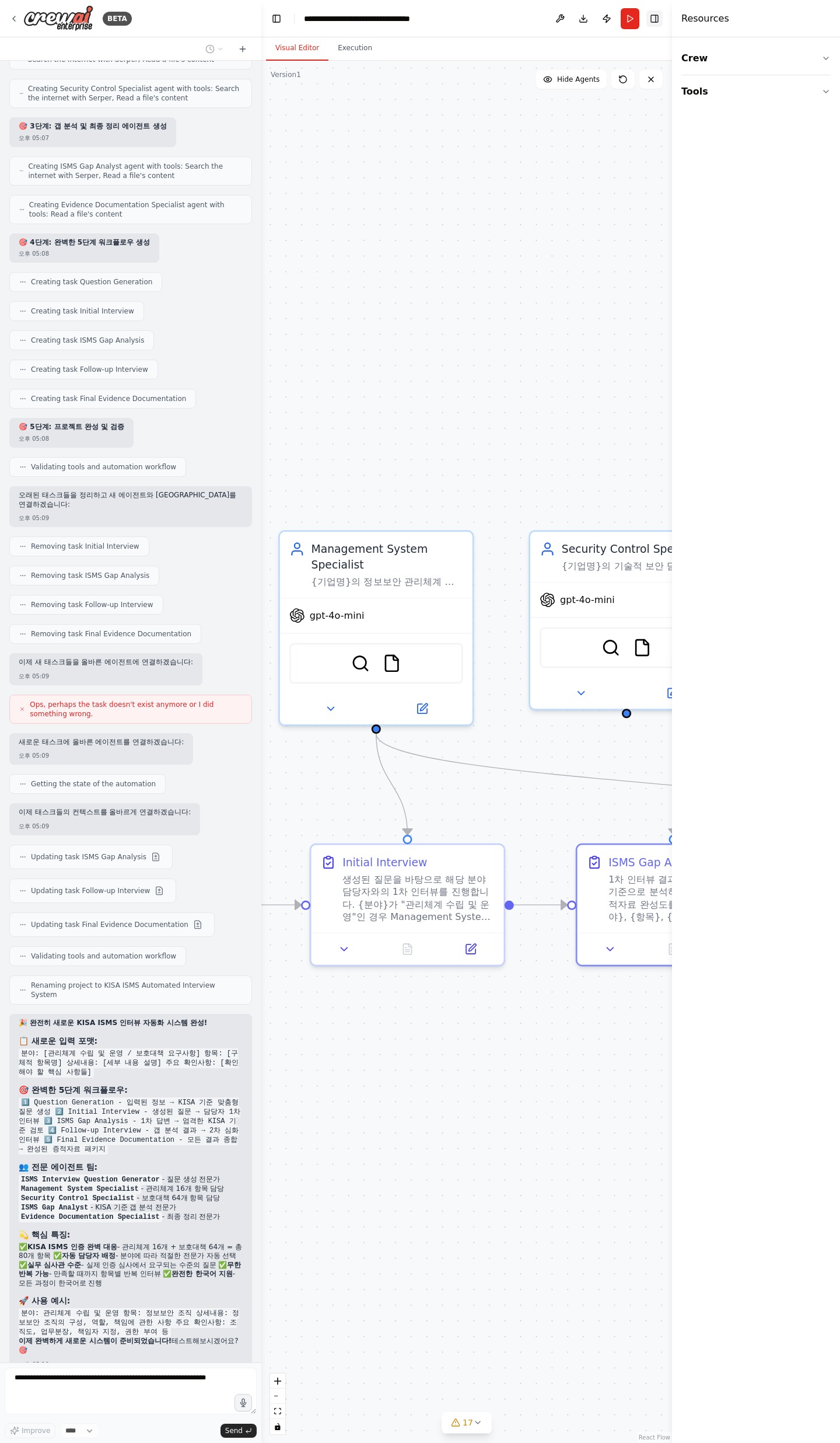
click at [653, 19] on button "Toggle Right Sidebar" at bounding box center [654, 19] width 16 height 16
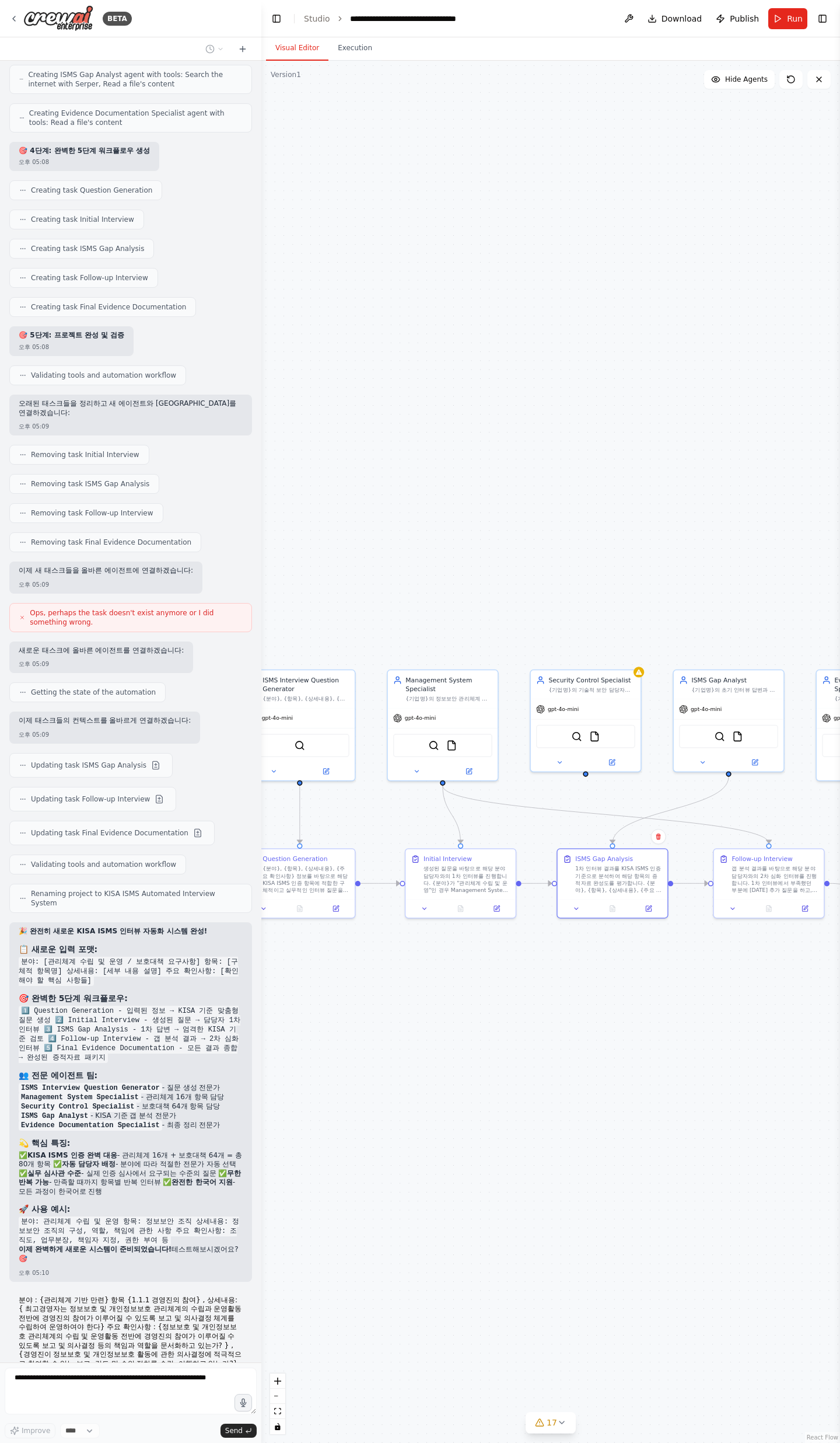
scroll to position [8659, 0]
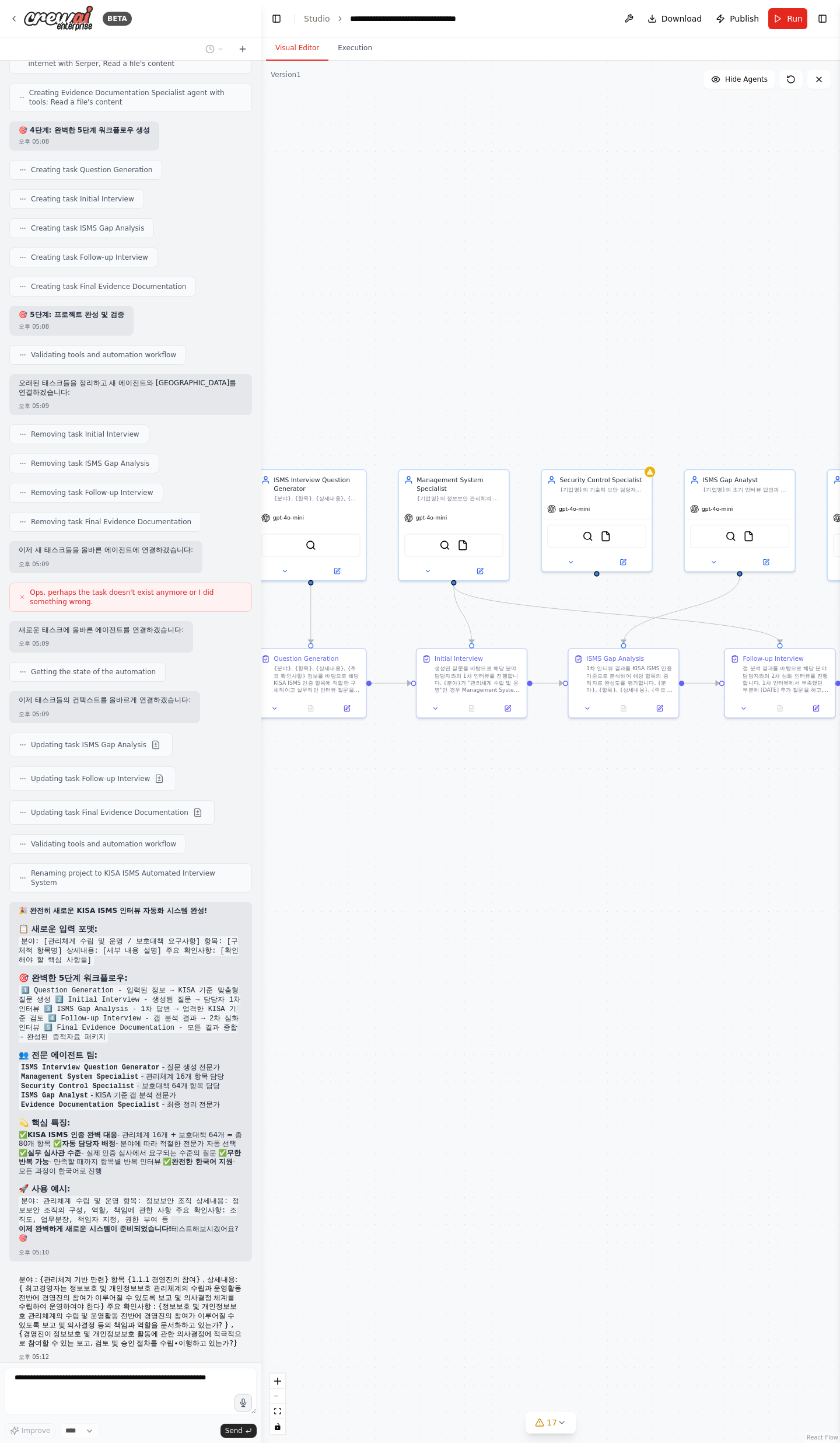
drag, startPoint x: 485, startPoint y: 1137, endPoint x: 467, endPoint y: 924, distance: 213.8
click at [467, 473] on div ".deletable-edge-delete-btn { width: 20px; height: 20px; border: 0px solid #ffff…" at bounding box center [551, 752] width 579 height 1382
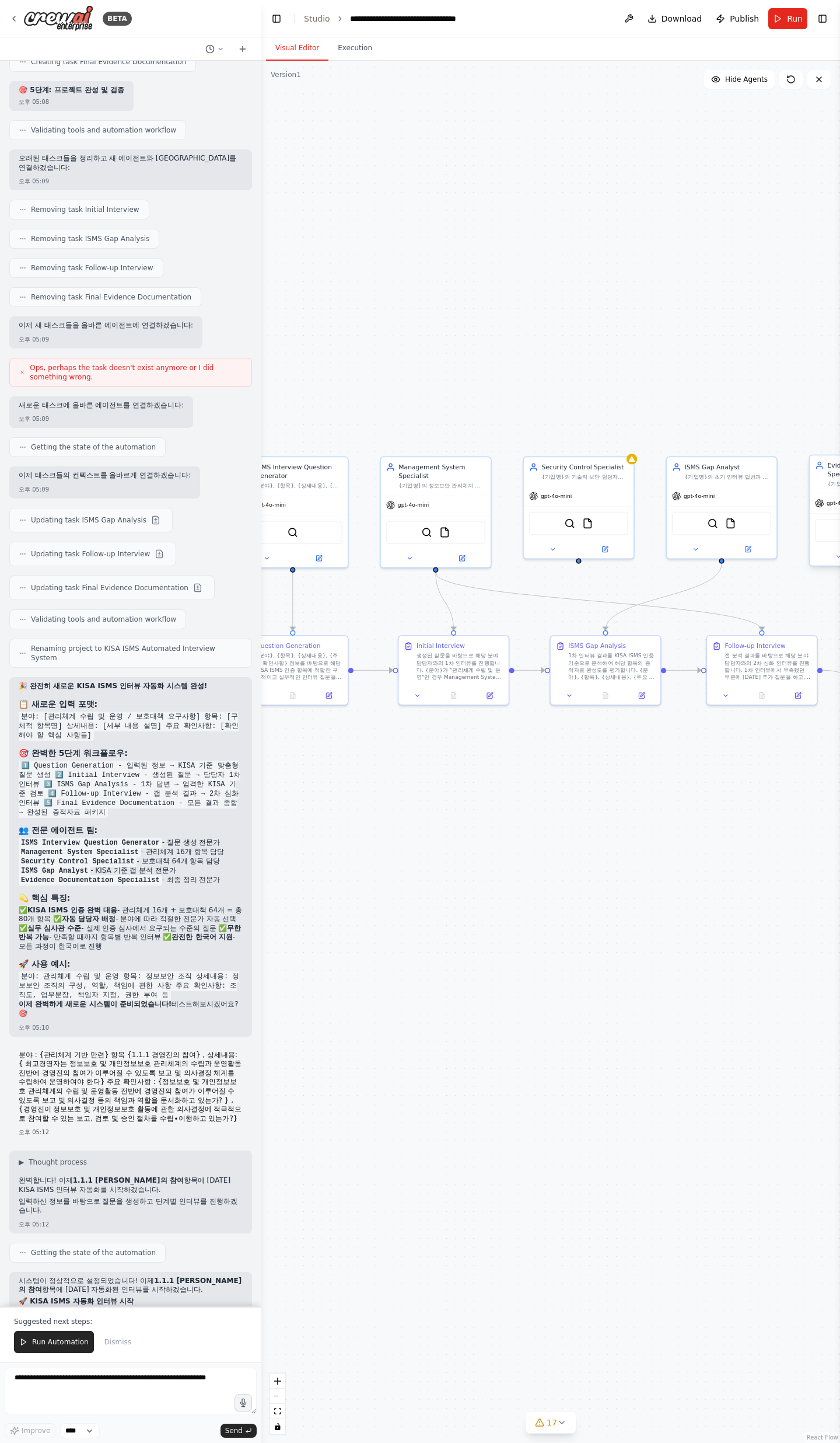
scroll to position [8892, 0]
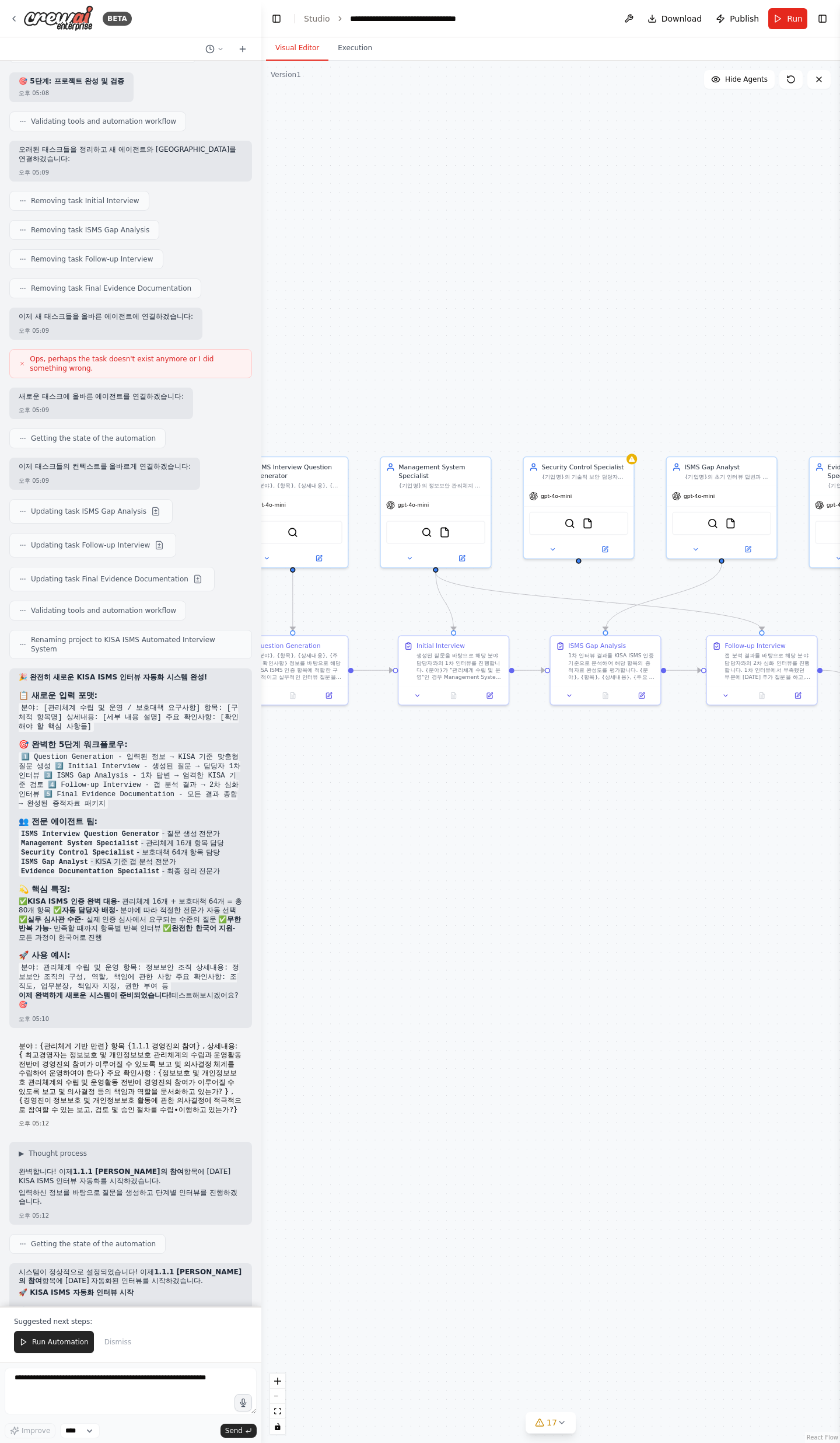
drag, startPoint x: 46, startPoint y: 1264, endPoint x: 234, endPoint y: 1264, distance: 188.0
click at [234, 473] on div "시스템이 정상적으로 설정되었습니다! 이제 1.1.1 경영진의 참여 항목에 [DATE] 자동화된 인터뷰를 시작하겠습니다. 🚀 KISA ISMS …" at bounding box center [131, 1362] width 242 height 199
click at [235, 473] on div "시스템이 정상적으로 설정되었습니다! 이제 1.1.1 경영진의 참여 항목에 [DATE] 자동화된 인터뷰를 시작하겠습니다. 🚀 KISA ISMS …" at bounding box center [131, 1362] width 242 height 199
drag, startPoint x: 69, startPoint y: 1274, endPoint x: 23, endPoint y: 1173, distance: 111.0
click at [23, 473] on div "시스템이 정상적으로 설정되었습니다! 이제 1.1.1 경영진의 참여 항목에 [DATE] 자동화된 인터뷰를 시작하겠습니다. 🚀 KISA ISMS …" at bounding box center [131, 1357] width 224 height 179
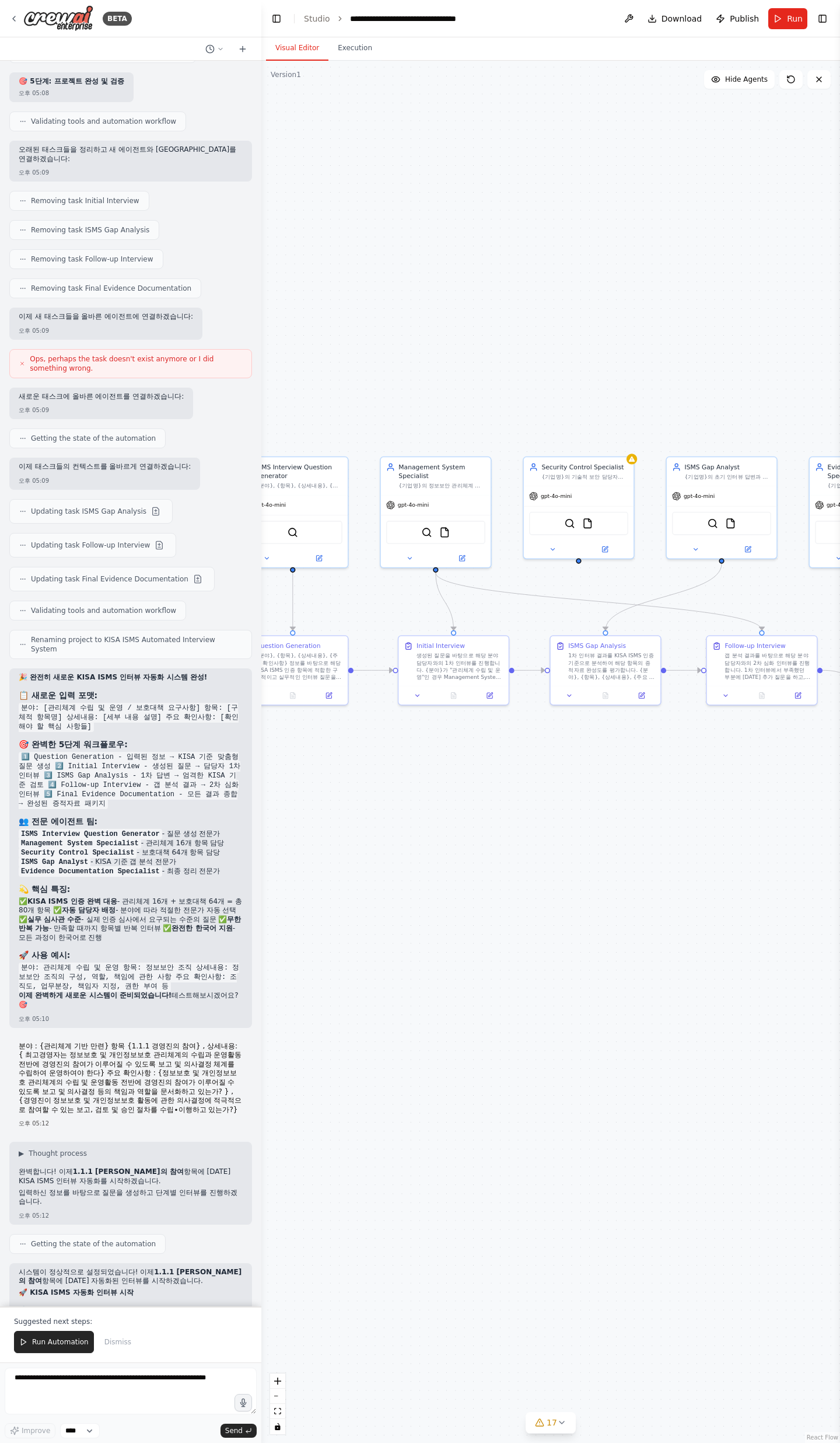
click at [23, 473] on strong "상세내용" at bounding box center [32, 1340] width 28 height 8
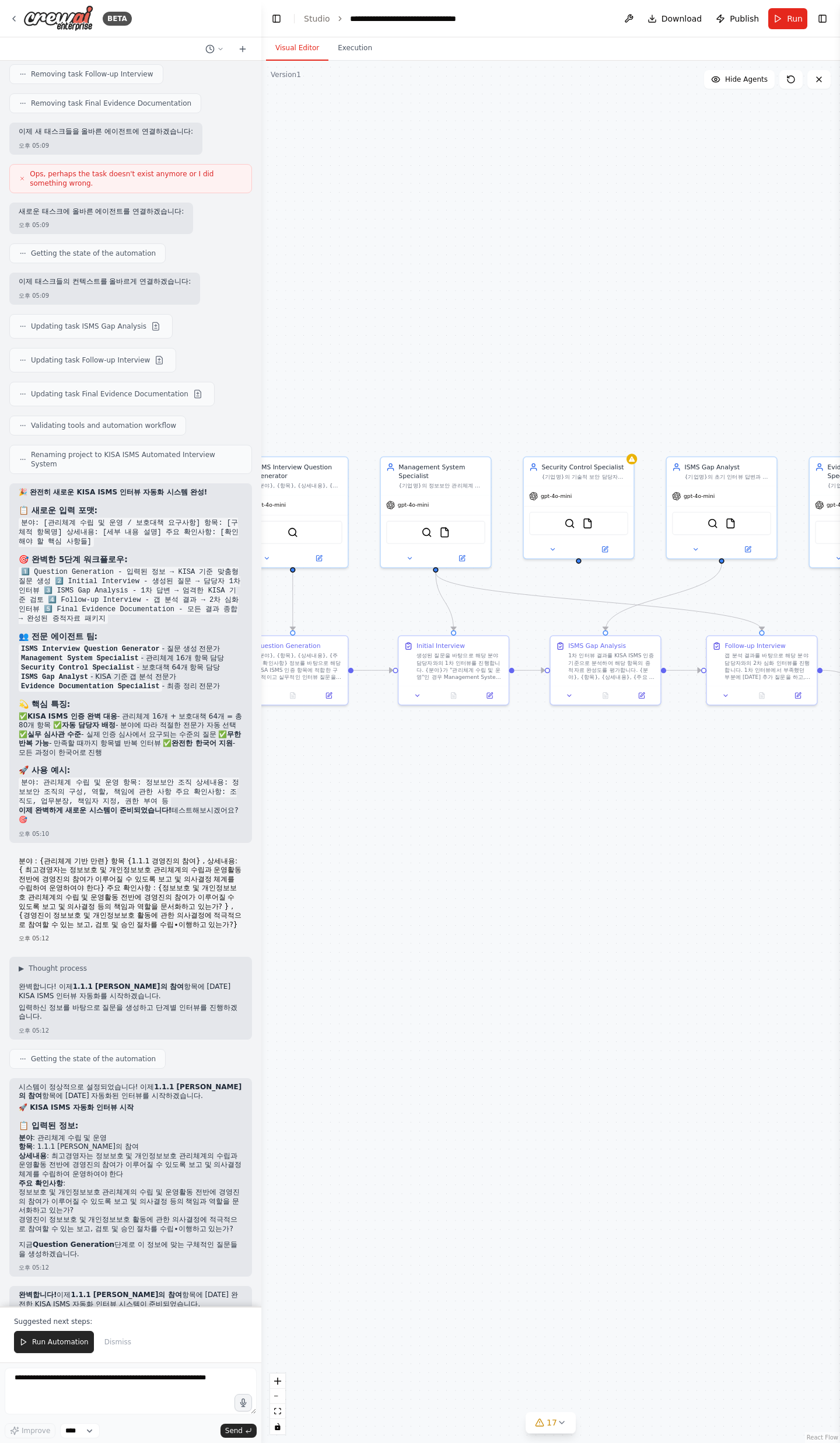
scroll to position [9086, 0]
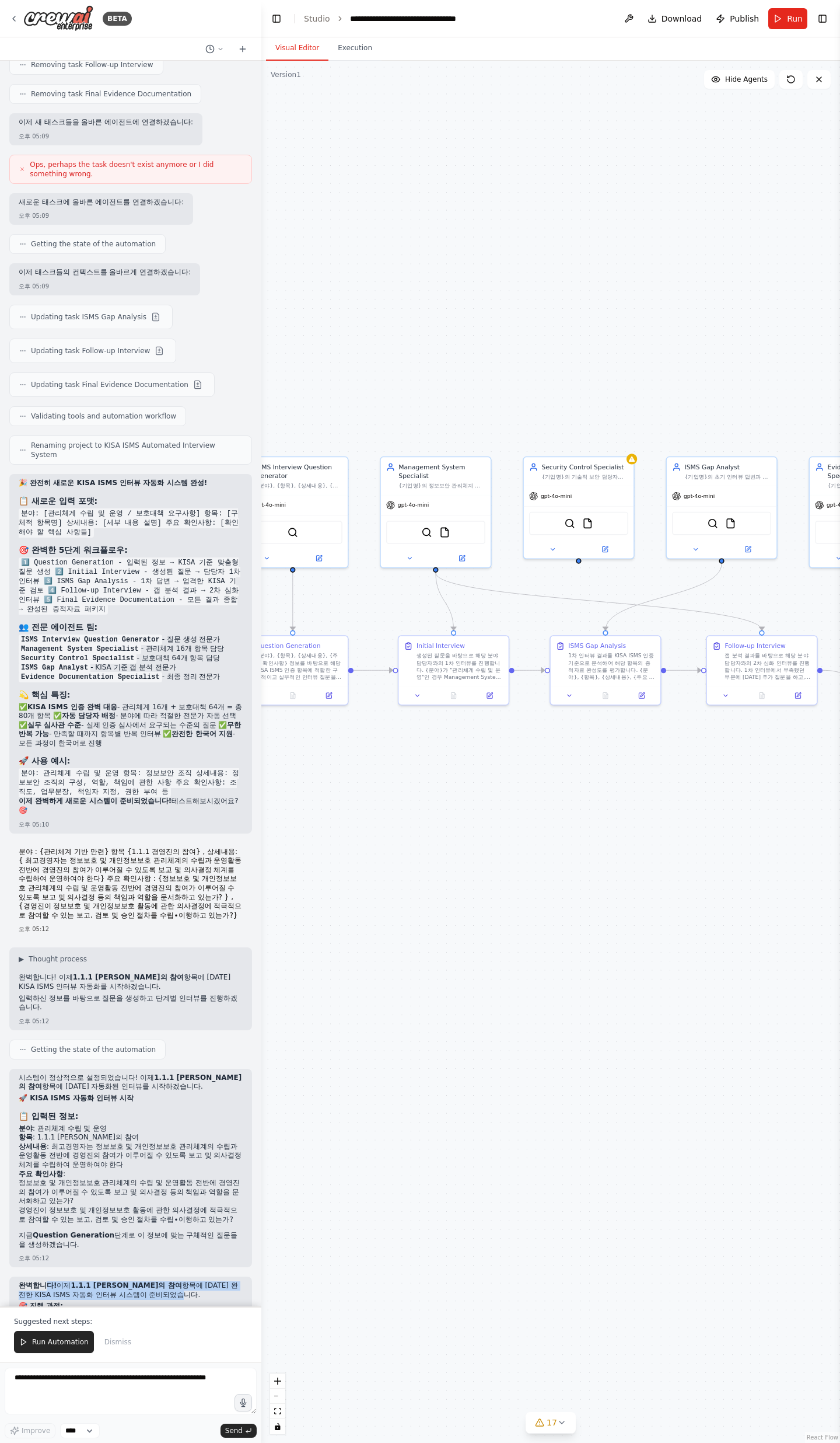
drag, startPoint x: 46, startPoint y: 1120, endPoint x: 121, endPoint y: 1130, distance: 75.7
click at [121, 473] on p "완벽합니다! 이제 1.1.1 [PERSON_NAME]의 참여 항목에 [DATE] 완전한 KISA ISMS 자동화 인터뷰 시스템이 준비되었습니다." at bounding box center [131, 1290] width 224 height 18
drag, startPoint x: 40, startPoint y: 1187, endPoint x: 201, endPoint y: 1190, distance: 161.0
click at [201, 473] on li "2차 심화 인터뷰 → 보완이 필요한 부분에 [DATE] 상세 질문 및 답변" at bounding box center [131, 1352] width 224 height 9
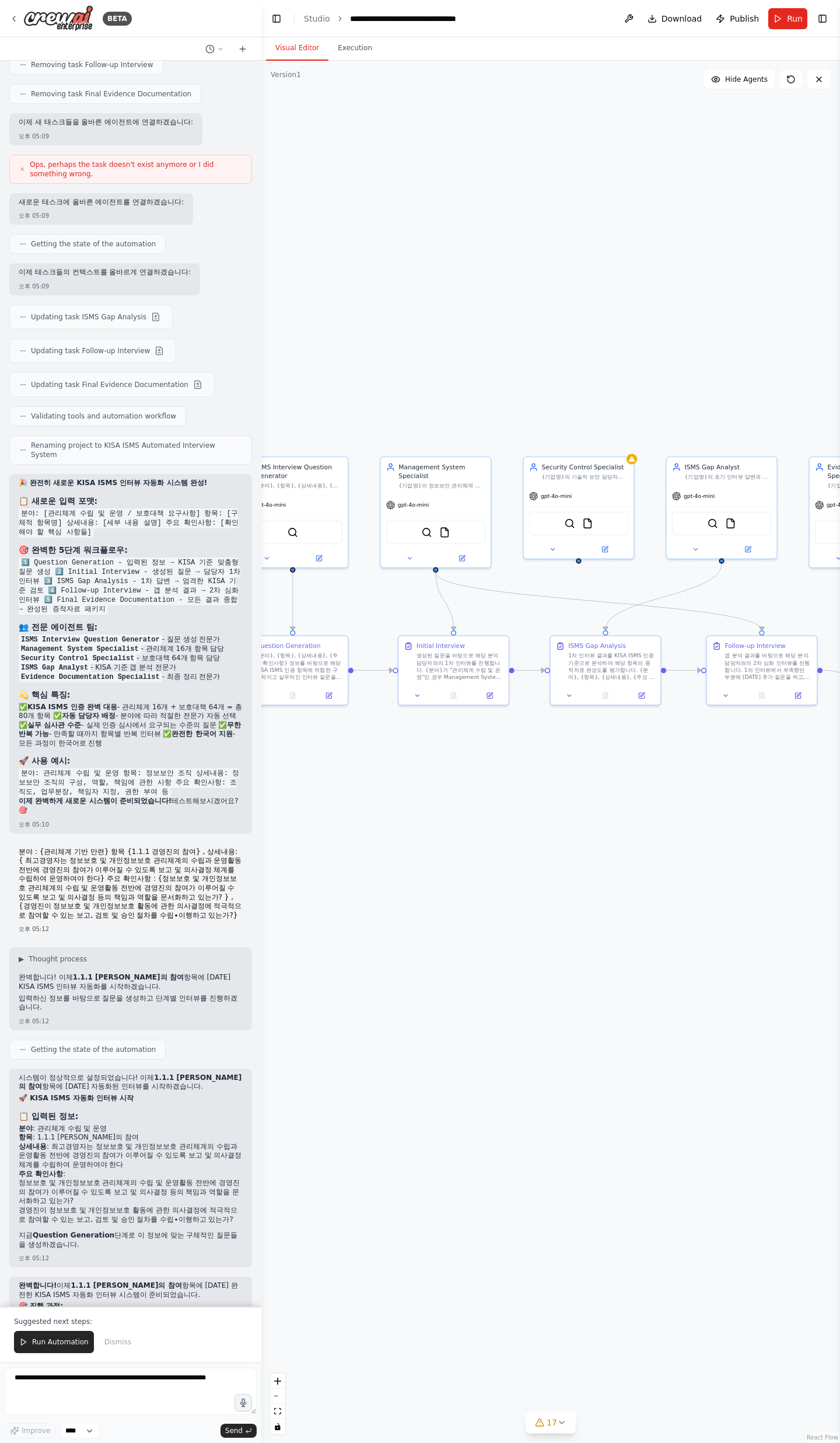
click at [201, 473] on li "최종 증적자료 정리 → 모든 결과를 종합한 완성된 증적자료 패키지" at bounding box center [131, 1361] width 224 height 9
drag, startPoint x: 63, startPoint y: 1213, endPoint x: 144, endPoint y: 1250, distance: 89.1
click at [144, 473] on div "완벽합니다! 이제 1.1.1 [PERSON_NAME]의 참여 항목에 [DATE] 완전한 KISA ISMS 자동화 인터뷰 시스템이 준비되었습니다…" at bounding box center [131, 1363] width 224 height 164
click at [144, 473] on p ""Run automation"을 클릭하시면 전체 프로세스가 자동으로 실행됩니다! 🎯" at bounding box center [131, 1413] width 224 height 18
drag, startPoint x: 83, startPoint y: 1271, endPoint x: 62, endPoint y: 1263, distance: 22.5
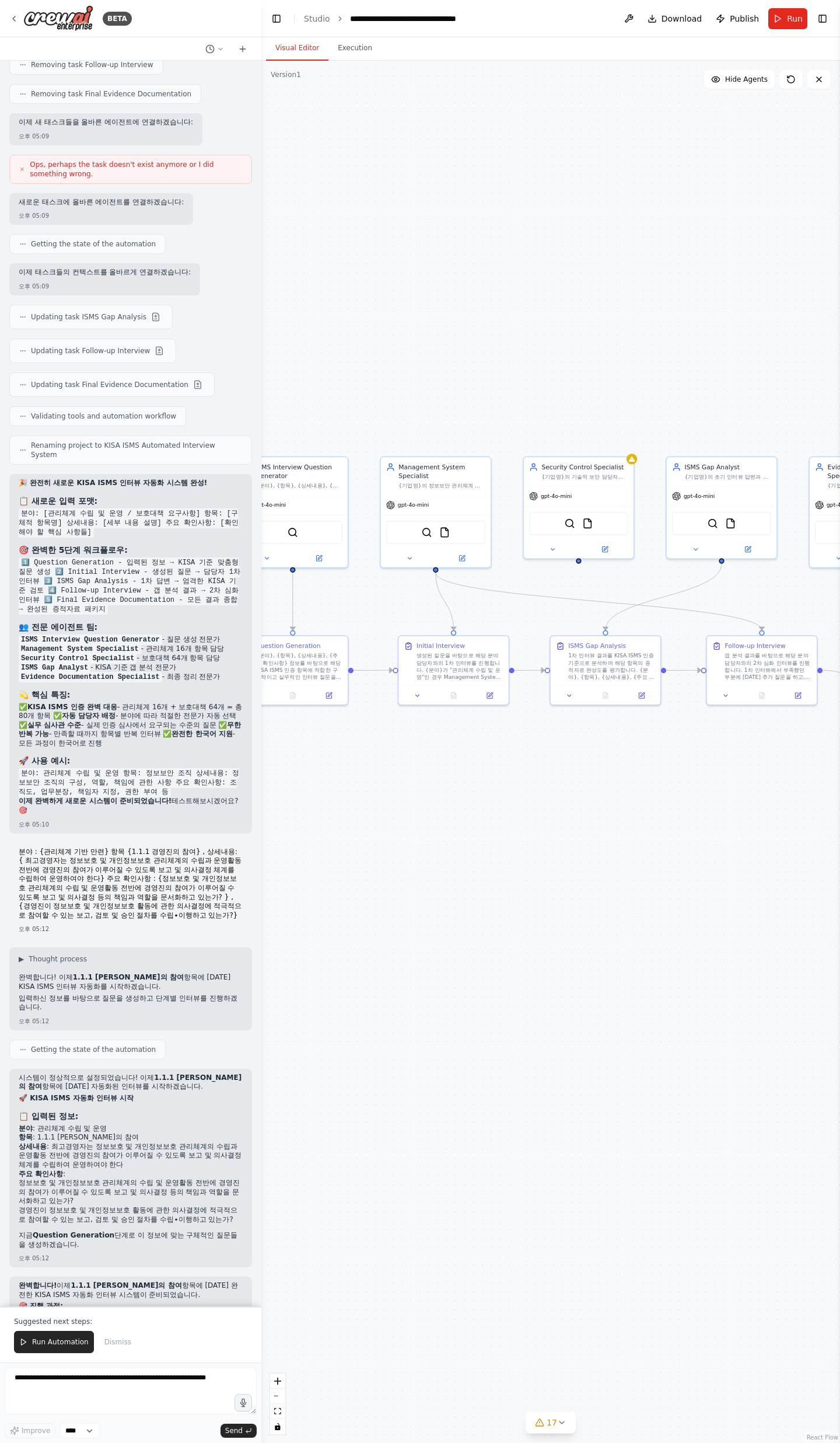
click at [62, 473] on p "각 단계별로 상세한 질문, 답변, 갭 분석, 그리고 최종 증적자료가 완성될 것입니다." at bounding box center [131, 1434] width 224 height 18
drag, startPoint x: 44, startPoint y: 1128, endPoint x: 68, endPoint y: 1185, distance: 61.8
click at [68, 473] on div "완벽합니다! 이제 1.1.1 [PERSON_NAME]의 참여 항목에 [DATE] 완전한 KISA ISMS 자동화 인터뷰 시스템이 준비되었습니다…" at bounding box center [131, 1363] width 224 height 164
click at [68, 473] on li "2차 심화 인터뷰 → 보완이 필요한 부분에 [DATE] 상세 질문 및 답변" at bounding box center [131, 1352] width 224 height 9
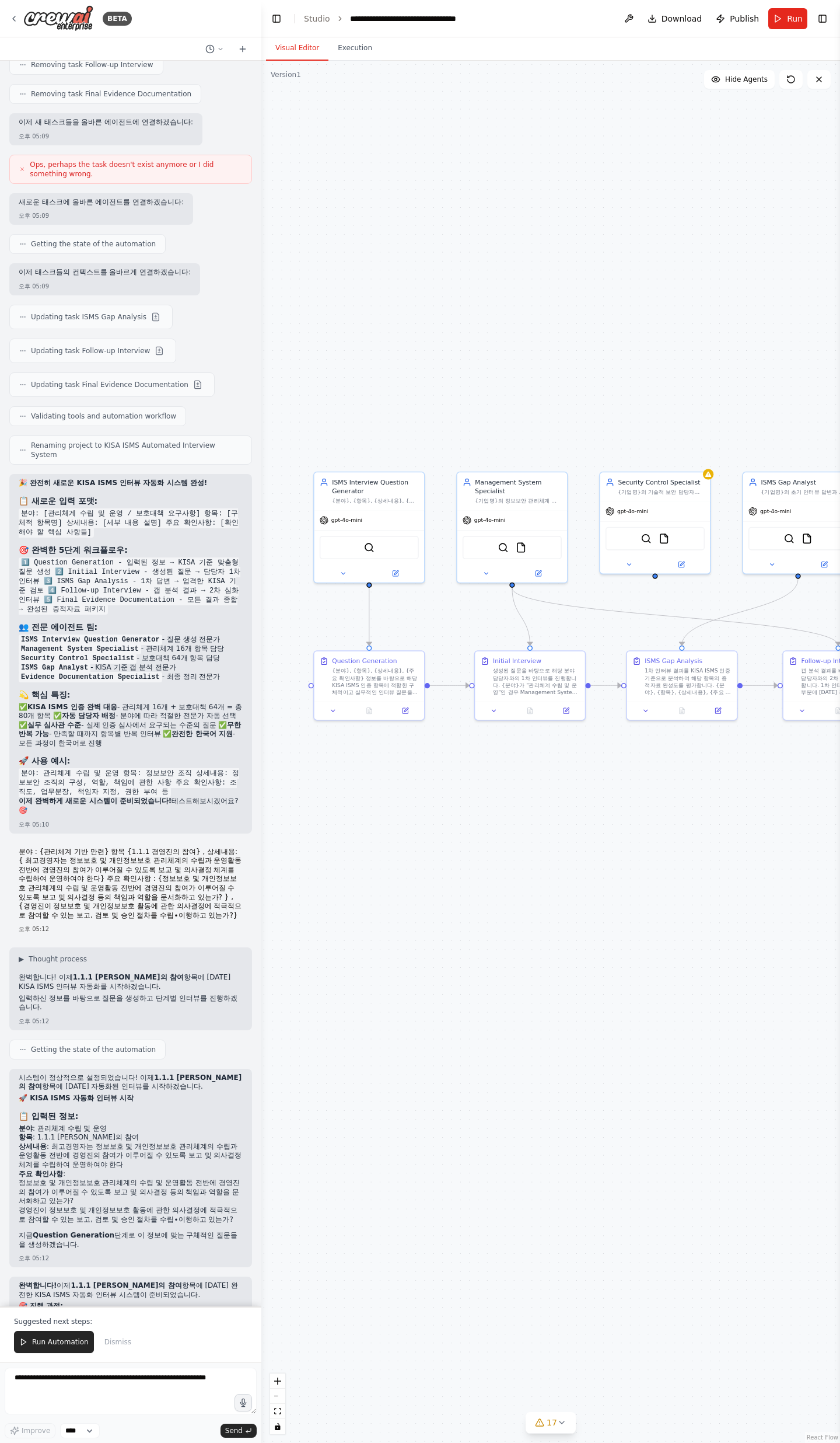
drag, startPoint x: 428, startPoint y: 919, endPoint x: 504, endPoint y: 934, distance: 77.5
click at [504, 473] on div ".deletable-edge-delete-btn { width: 20px; height: 20px; border: 0px solid #ffff…" at bounding box center [551, 752] width 579 height 1382
click at [77, 473] on p "Suggested next steps:" at bounding box center [130, 1321] width 233 height 9
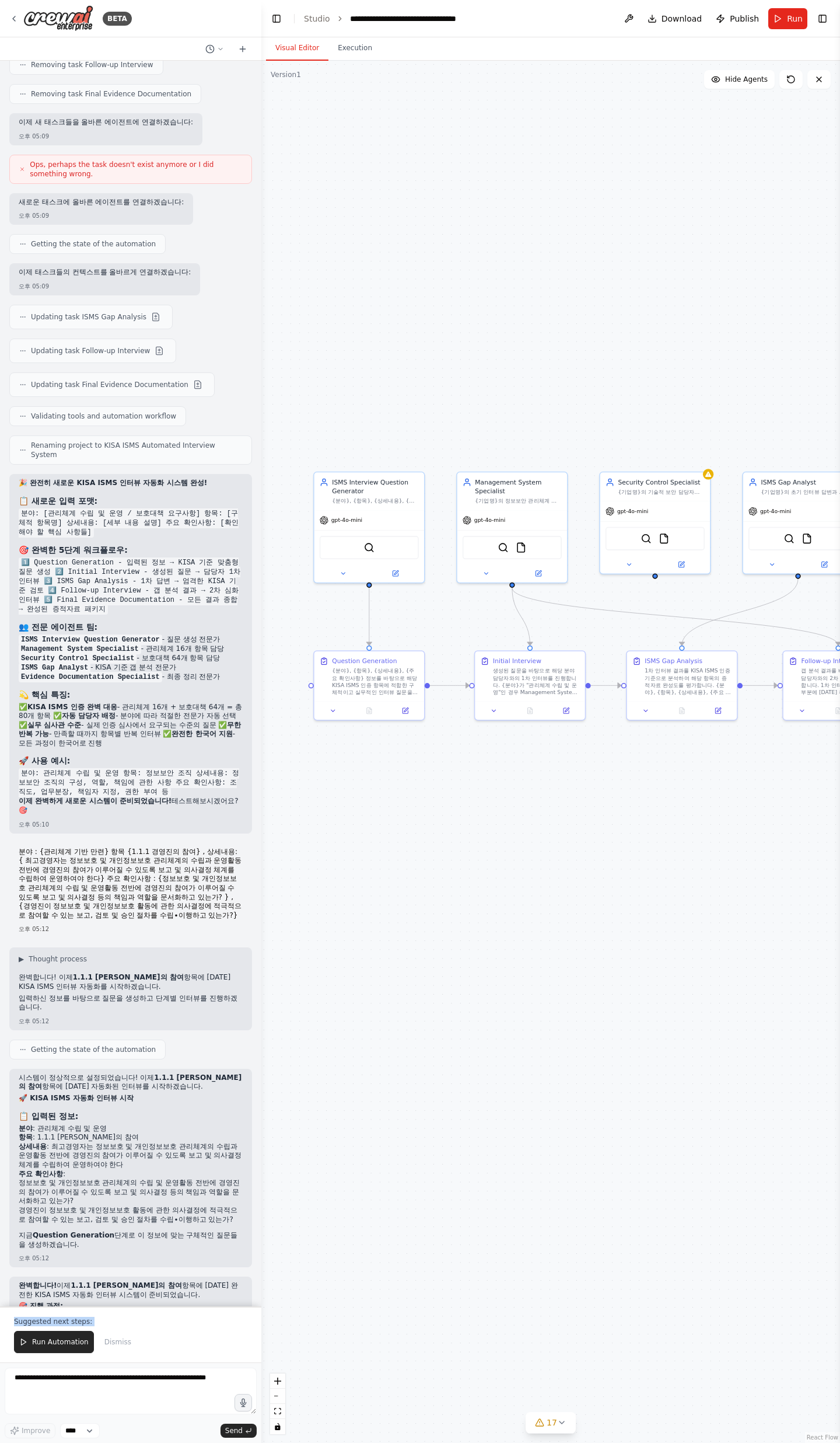
click at [99, 473] on p "Suggested next steps:" at bounding box center [130, 1321] width 233 height 9
click at [57, 473] on button "Run Automation" at bounding box center [54, 1342] width 80 height 22
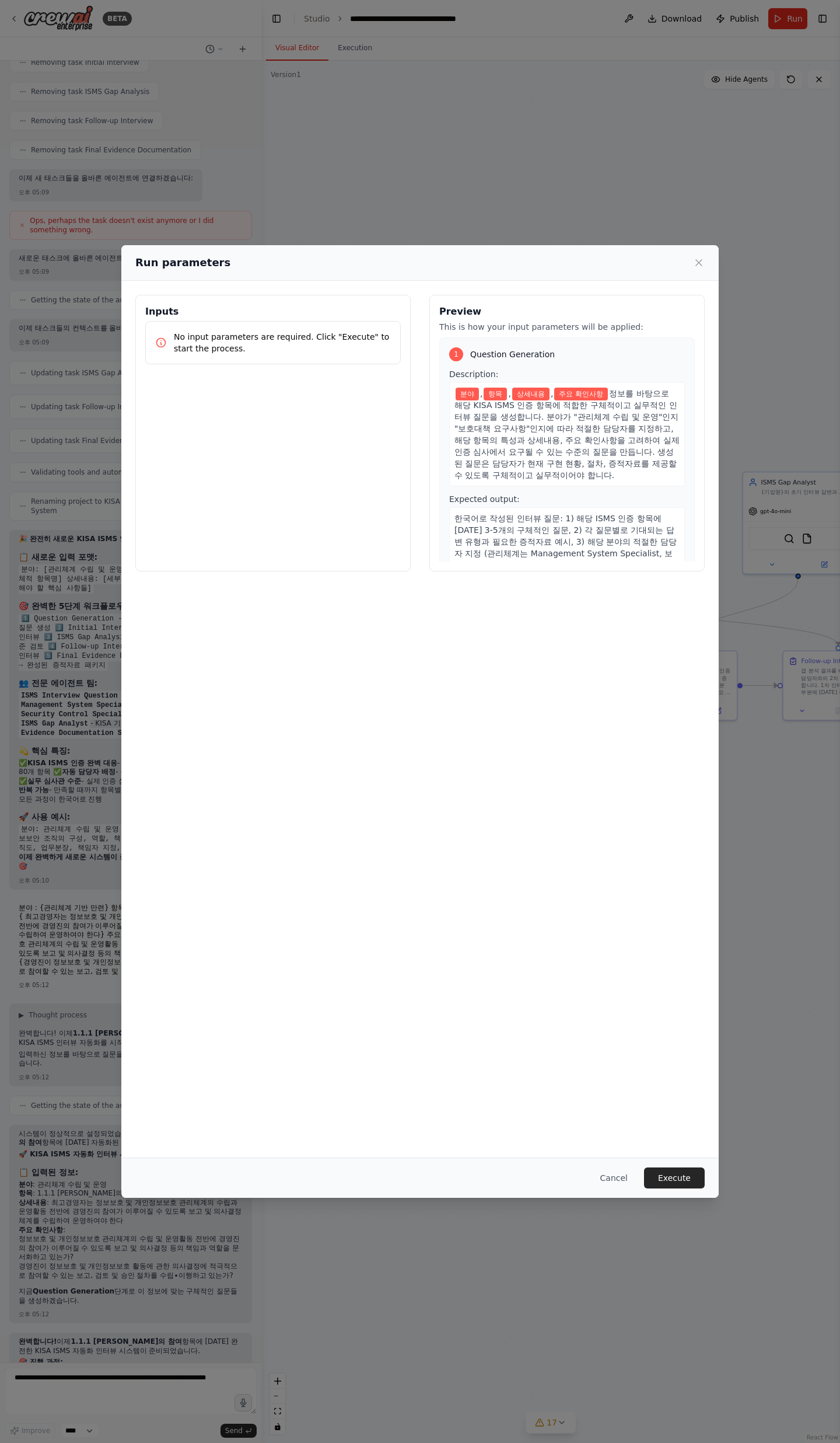
drag, startPoint x: 459, startPoint y: 395, endPoint x: 595, endPoint y: 483, distance: 162.0
click at [595, 473] on div "분야 , 항목 , 상세내용 , 주요 확인사항 정보를 바탕으로 해당 KISA ISMS 인증 항목에 적합한 구체적이고 실무적인 인터뷰 질문을 생성…" at bounding box center [567, 435] width 236 height 104
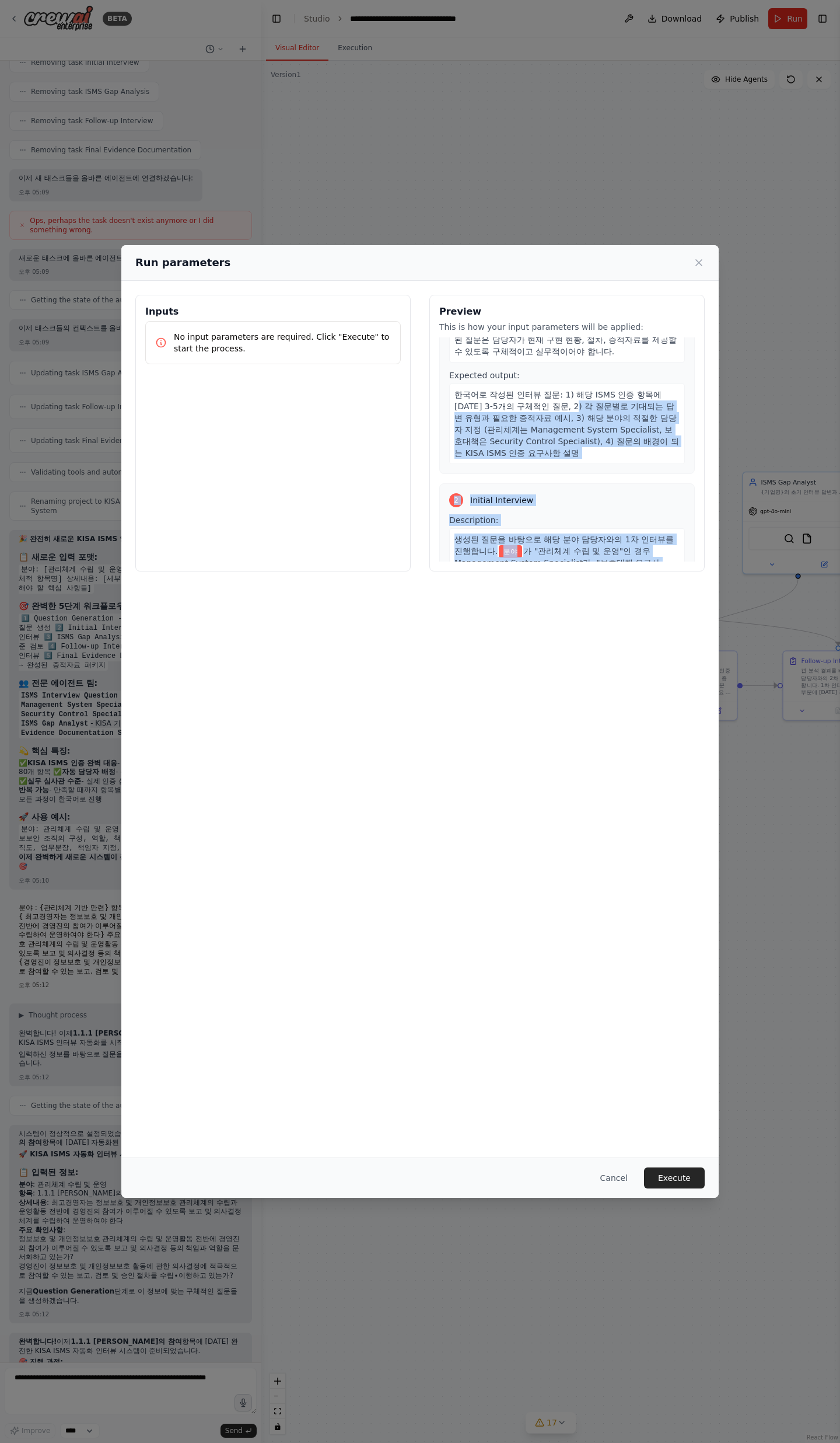
scroll to position [215, 0]
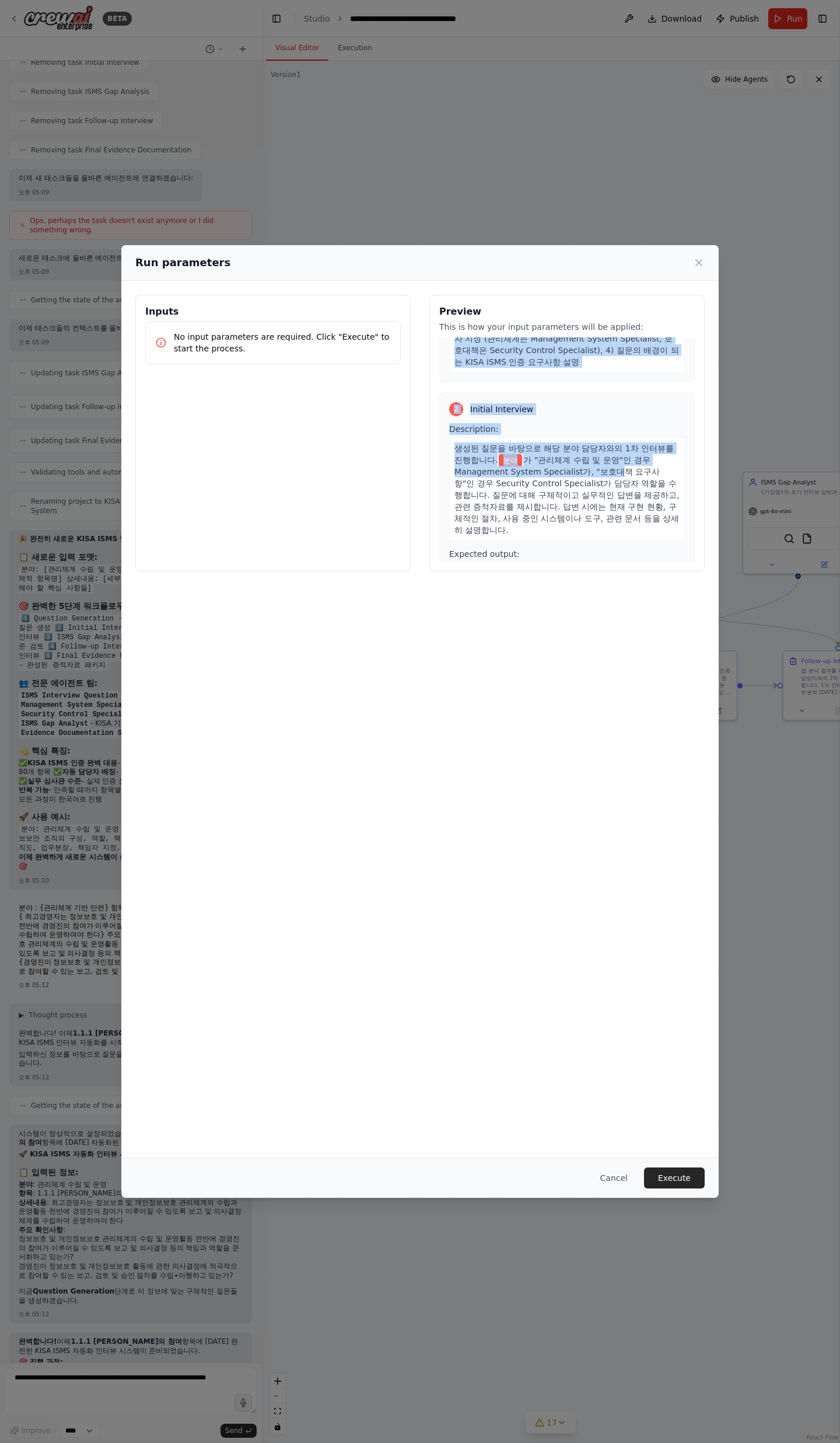
drag, startPoint x: 539, startPoint y: 528, endPoint x: 558, endPoint y: 474, distance: 57.2
click at [558, 473] on div "1 Question Generation Description: 분야 , 항목 , 상세내용 , 주요 확인사항 정보를 바탕으로 해당 KISA IS…" at bounding box center [567, 450] width 256 height 224
click at [558, 473] on span "가 "관리체계 수립 및 운영"인 경우 Management System Specialist가, "보호대책 요구사항"인 경우 Security Co…" at bounding box center [567, 495] width 225 height 79
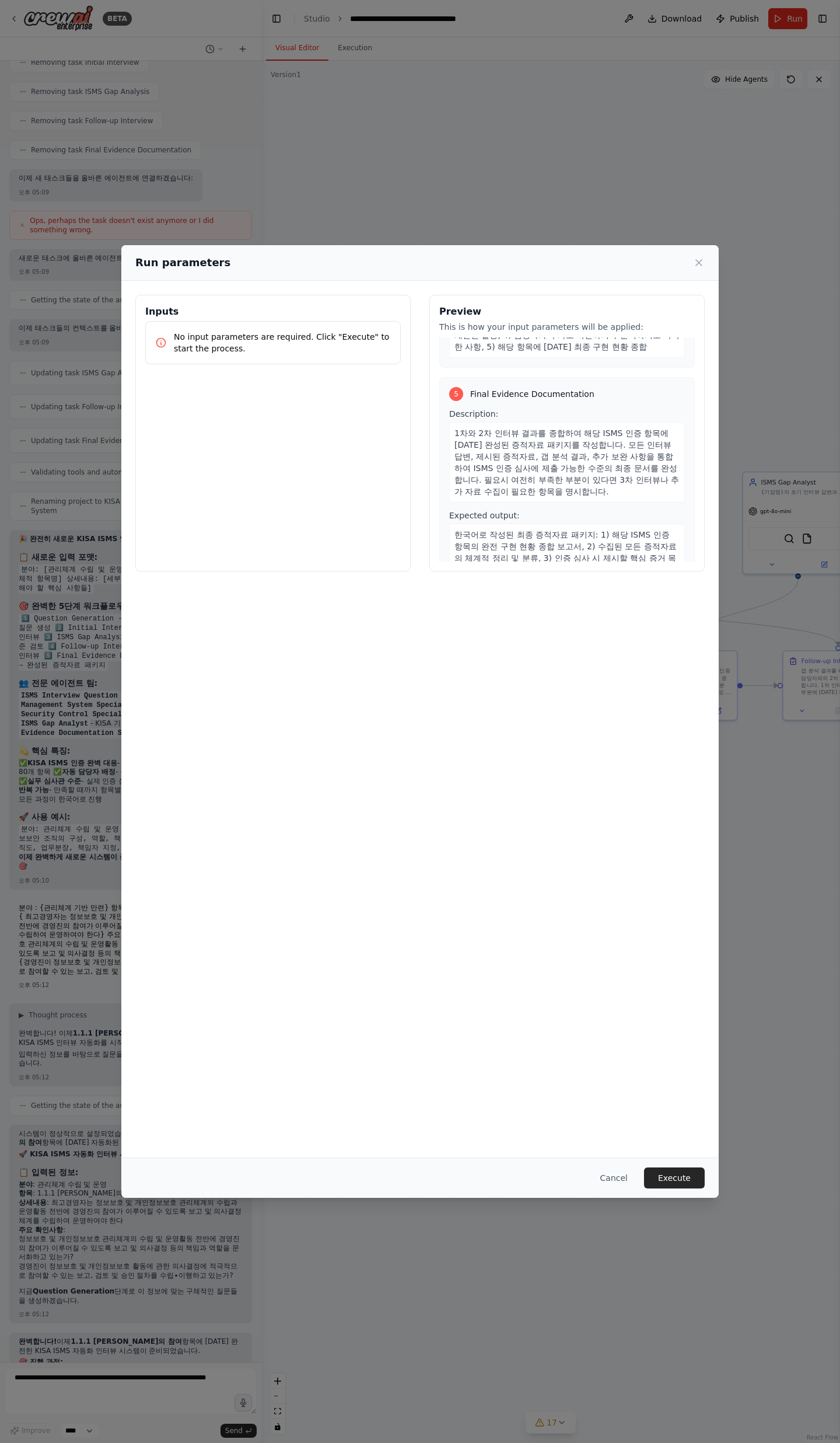
scroll to position [975, 0]
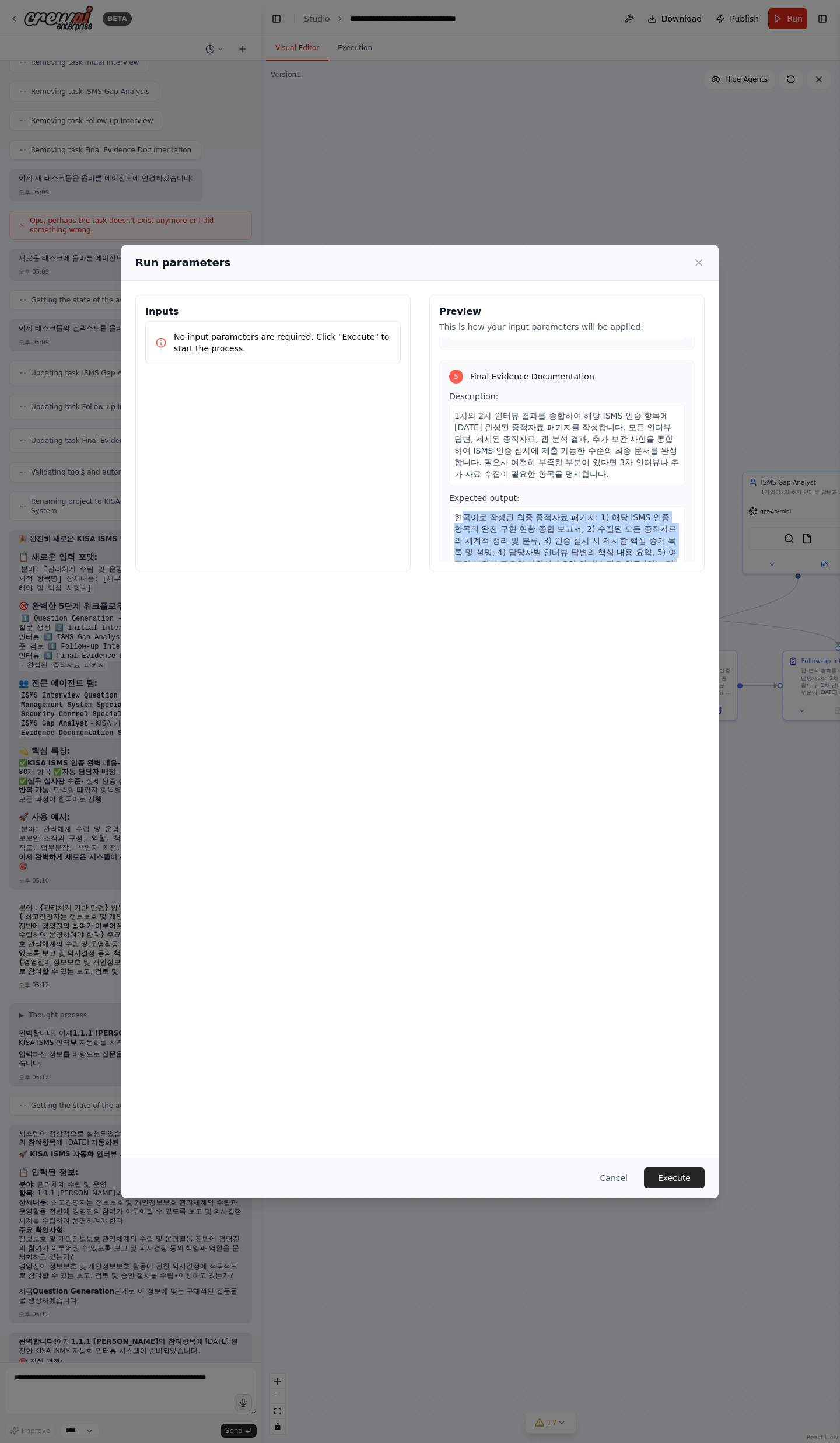
drag, startPoint x: 459, startPoint y: 481, endPoint x: 542, endPoint y: 538, distance: 100.7
click at [542, 473] on div "한국어로 작성된 최종 증적자료 패키지: 1) 해당 ISMS 인증 항목의 완전 구현 현황 종합 보고서, 2) 수집된 모든 증적자료의 체계적 정리…" at bounding box center [567, 546] width 236 height 81
click at [454, 473] on span "한국어로 작성된 최종 증적자료 패키지: 1) 해당 ISMS 인증 항목의 완전 구현 현황 종합 보고서, 2) 수집된 모든 증적자료의 체계적 정리…" at bounding box center [566, 546] width 224 height 68
click at [464, 473] on span "한국어로 작성된 최종 증적자료 패키지: 1) 해당 ISMS 인증 항목의 완전 구현 현황 종합 보고서, 2) 수집된 모든 증적자료의 체계적 정리…" at bounding box center [566, 546] width 224 height 68
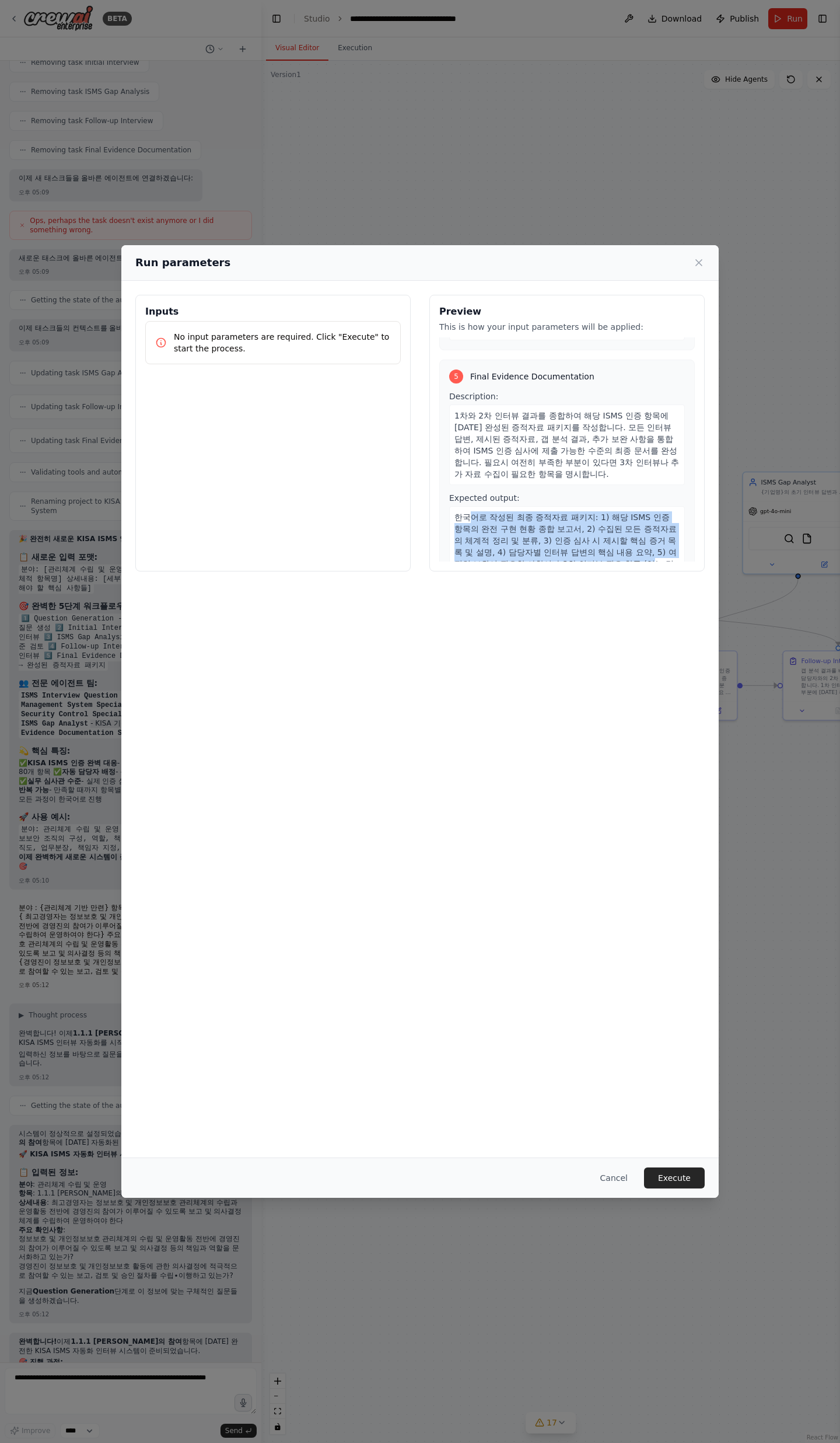
drag, startPoint x: 470, startPoint y: 488, endPoint x: 532, endPoint y: 531, distance: 75.5
click at [532, 473] on span "한국어로 작성된 최종 증적자료 패키지: 1) 해당 ISMS 인증 항목의 완전 구현 현황 종합 보고서, 2) 수집된 모든 증적자료의 체계적 정리…" at bounding box center [566, 546] width 224 height 68
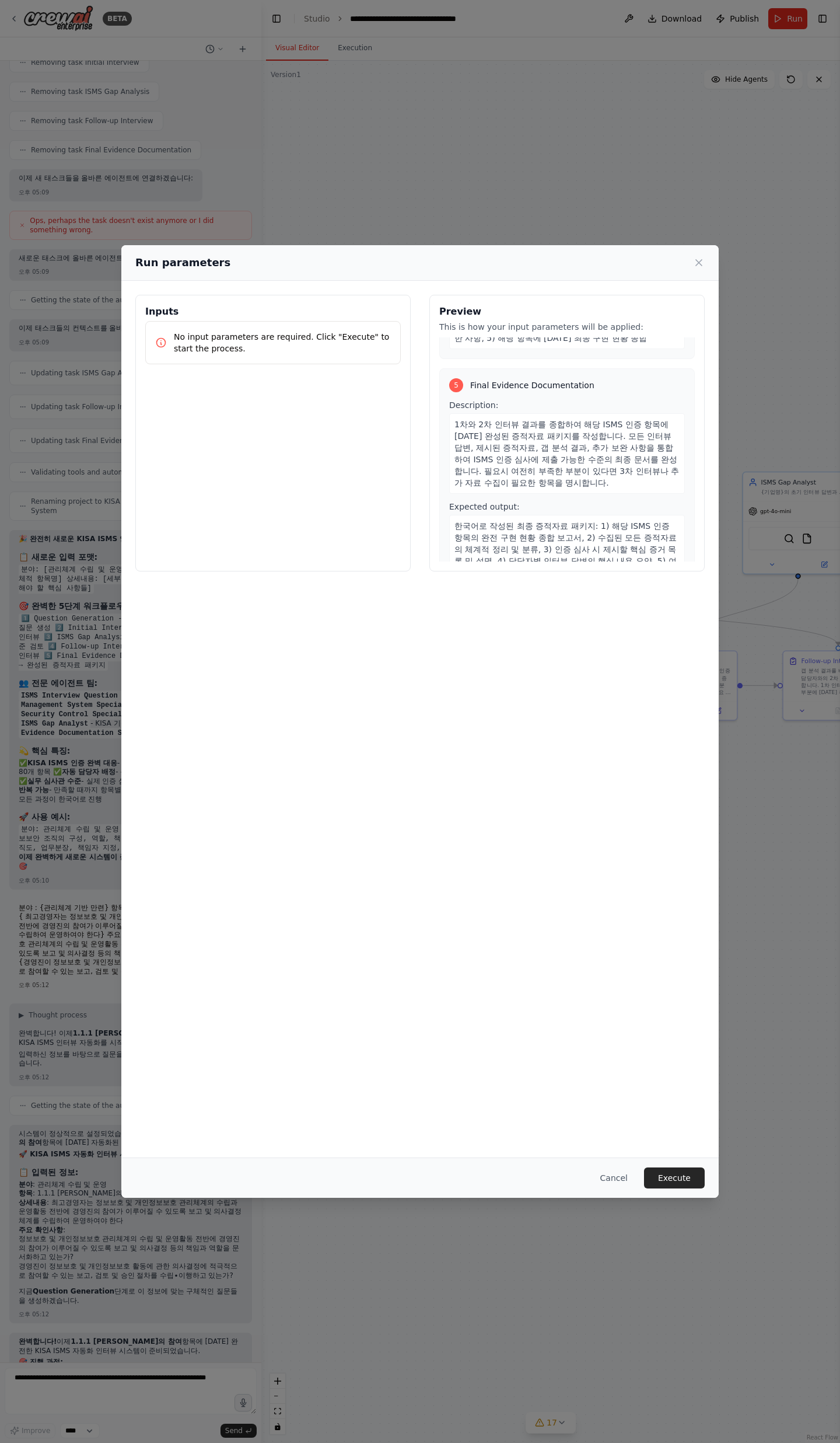
scroll to position [963, 0]
drag, startPoint x: 541, startPoint y: 495, endPoint x: 578, endPoint y: 510, distance: 39.9
click at [578, 473] on div "한국어로 작성된 최종 증적자료 패키지: 1) 해당 ISMS 인증 항목의 완전 구현 현황 종합 보고서, 2) 수집된 모든 증적자료의 체계적 정리…" at bounding box center [567, 557] width 236 height 81
drag, startPoint x: 559, startPoint y: 504, endPoint x: 504, endPoint y: 515, distance: 56.1
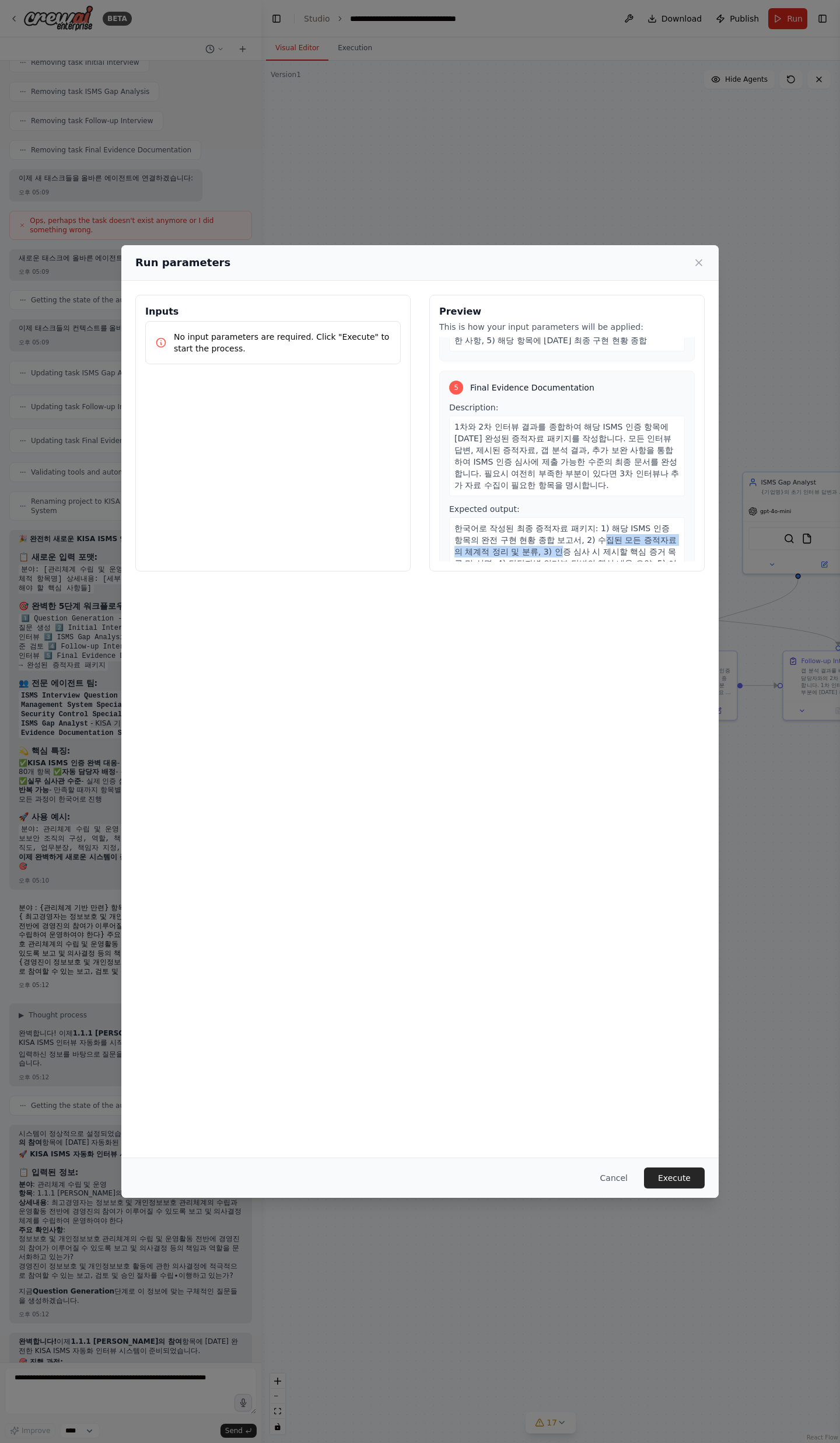
click at [501, 473] on span "한국어로 작성된 최종 증적자료 패키지: 1) 해당 ISMS 인증 항목의 완전 구현 현황 종합 보고서, 2) 수집된 모든 증적자료의 체계적 정리…" at bounding box center [566, 557] width 224 height 68
click at [504, 473] on span "한국어로 작성된 최종 증적자료 패키지: 1) 해당 ISMS 인증 항목의 완전 구현 현황 종합 보고서, 2) 수집된 모든 증적자료의 체계적 정리…" at bounding box center [566, 557] width 224 height 68
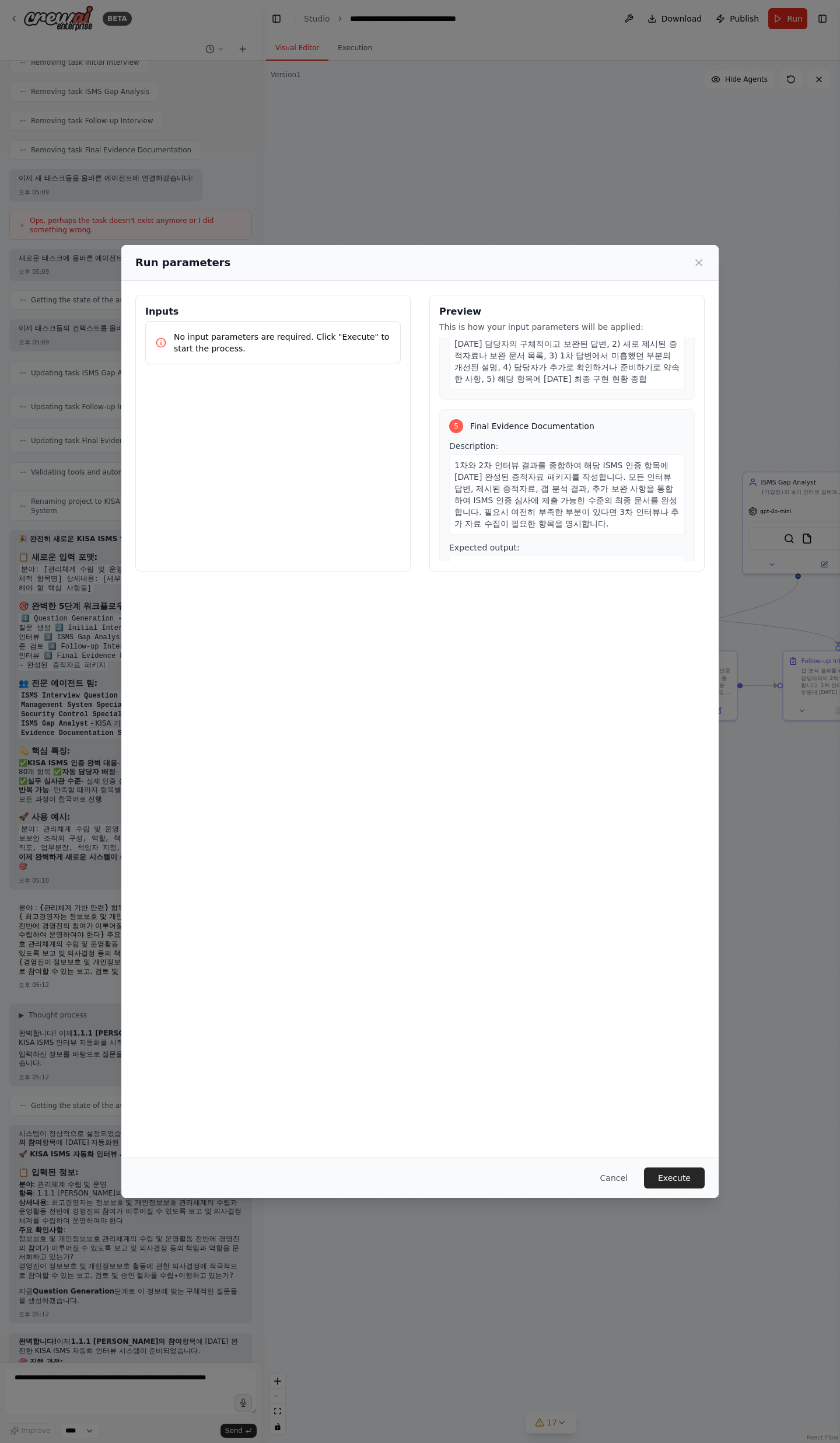
scroll to position [914, 0]
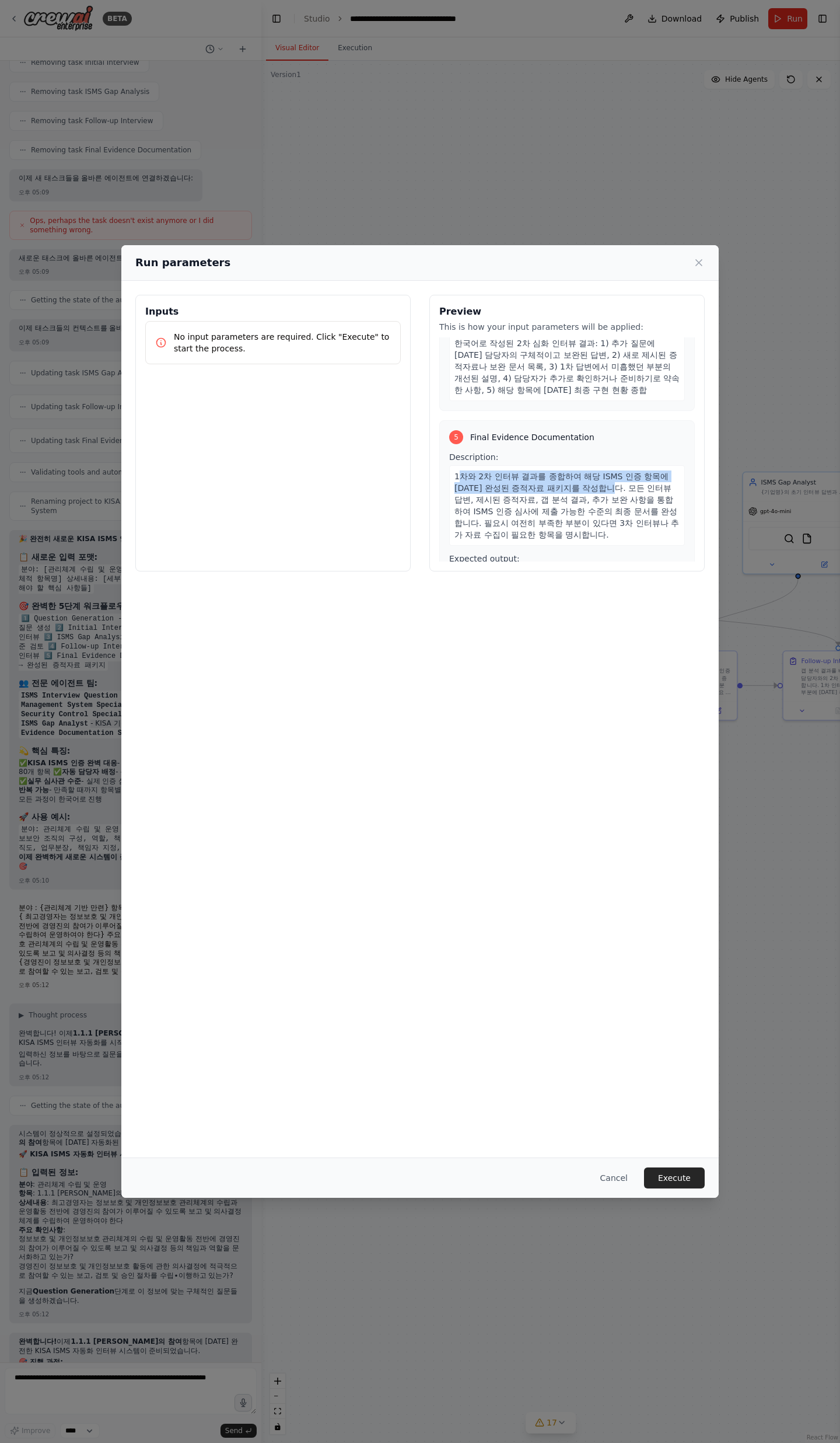
drag, startPoint x: 459, startPoint y: 441, endPoint x: 576, endPoint y: 454, distance: 117.7
click at [576, 471] on span "1차와 2차 인터뷰 결과를 종합하여 해당 ISMS 인증 항목에 [DATE] 완성된 증적자료 패키지를 작성합니다. 모든 인터뷰 답변, 제시된 증…" at bounding box center [566, 505] width 224 height 68
drag, startPoint x: 588, startPoint y: 453, endPoint x: 632, endPoint y: 498, distance: 62.9
click at [632, 473] on div "1차와 2차 인터뷰 결과를 종합하여 해당 ISMS 인증 항목에 [DATE] 완성된 증적자료 패키지를 작성합니다. 모든 인터뷰 답변, 제시된 증…" at bounding box center [567, 505] width 236 height 81
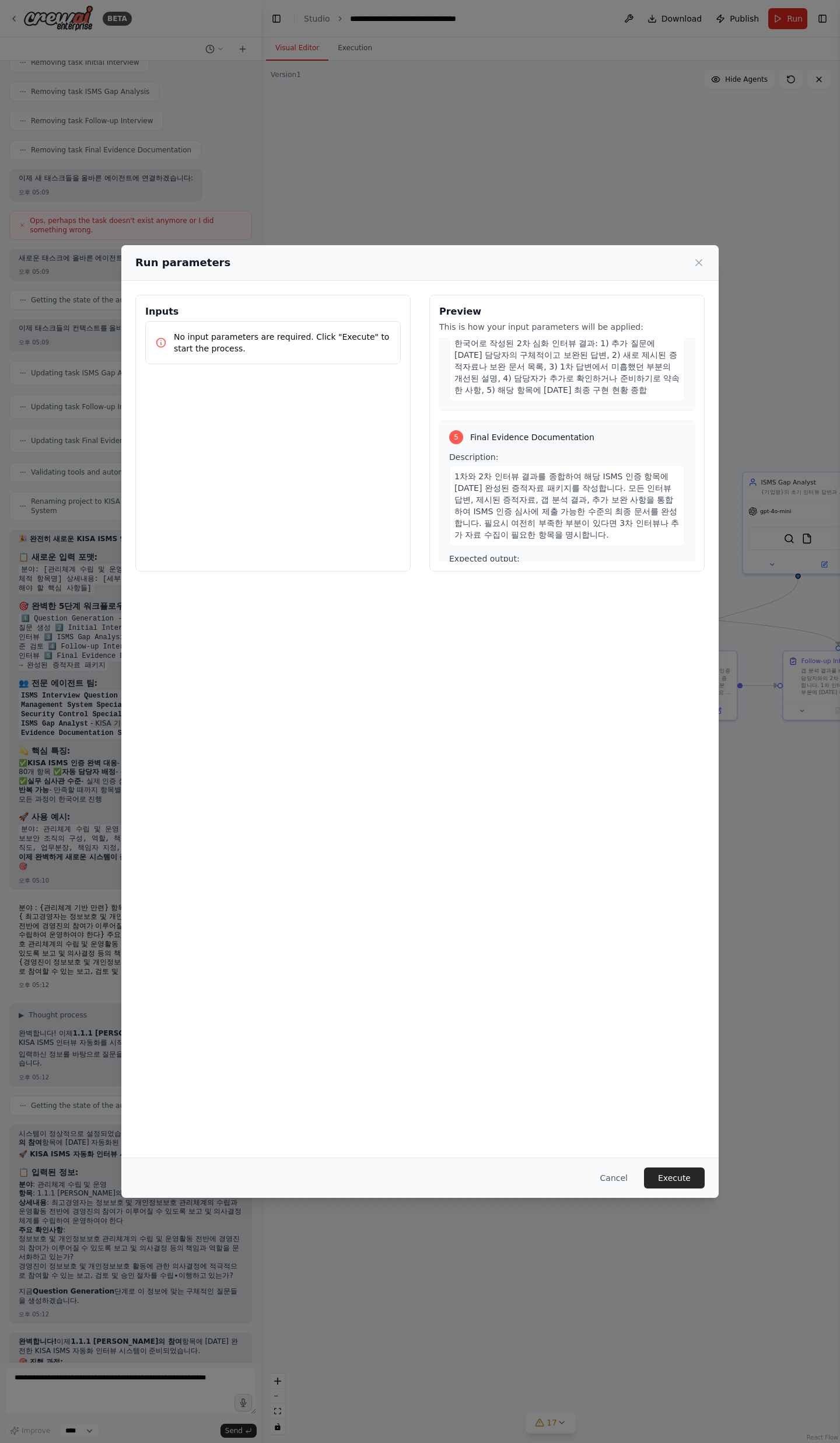
click at [631, 473] on div "1차와 2차 인터뷰 결과를 종합하여 해당 ISMS 인증 항목에 [DATE] 완성된 증적자료 패키지를 작성합니다. 모든 인터뷰 답변, 제시된 증…" at bounding box center [567, 505] width 236 height 81
drag, startPoint x: 566, startPoint y: 475, endPoint x: 497, endPoint y: 467, distance: 69.5
click at [497, 471] on span "1차와 2차 인터뷰 결과를 종합하여 해당 ISMS 인증 항목에 [DATE] 완성된 증적자료 패키지를 작성합니다. 모든 인터뷰 답변, 제시된 증…" at bounding box center [566, 505] width 224 height 68
drag, startPoint x: 497, startPoint y: 467, endPoint x: 513, endPoint y: 473, distance: 17.1
click at [498, 471] on span "1차와 2차 인터뷰 결과를 종합하여 해당 ISMS 인증 항목에 [DATE] 완성된 증적자료 패키지를 작성합니다. 모든 인터뷰 답변, 제시된 증…" at bounding box center [566, 505] width 224 height 68
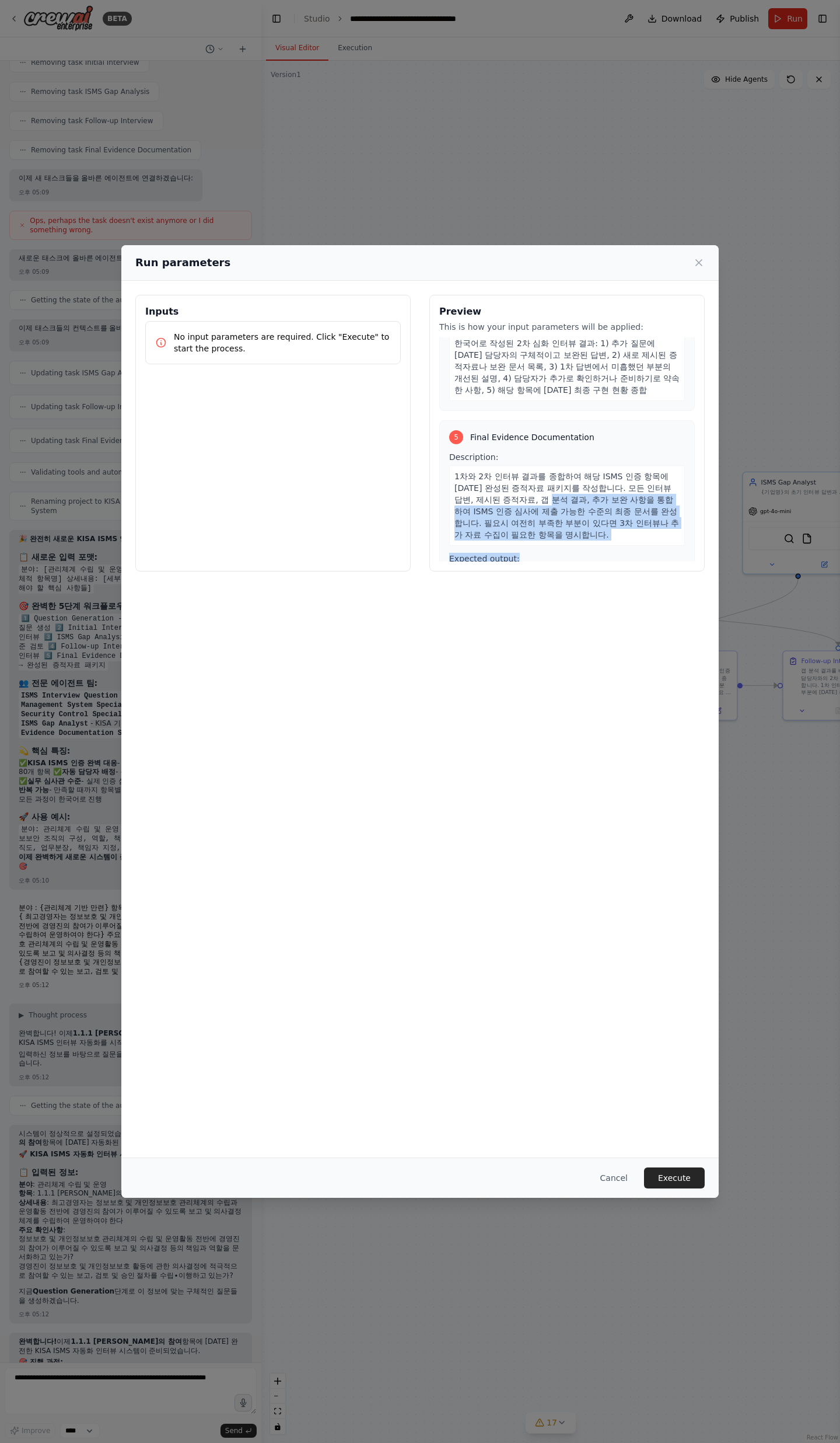
drag, startPoint x: 513, startPoint y: 473, endPoint x: 531, endPoint y: 521, distance: 51.3
click at [531, 473] on div "Description: 1차와 2차 인터뷰 결과를 종합하여 해당 ISMS 인증 항목에 [DATE] 완성된 증적자료 패키지를 작성합니다. 모든 …" at bounding box center [567, 550] width 236 height 196
click at [532, 473] on div "Expected output: 한국어로 작성된 최종 증적자료 패키지: 1) 해당 ISMS 인증 항목의 완전 구현 현황 종합 보고서, 2) 수집…" at bounding box center [567, 600] width 236 height 94
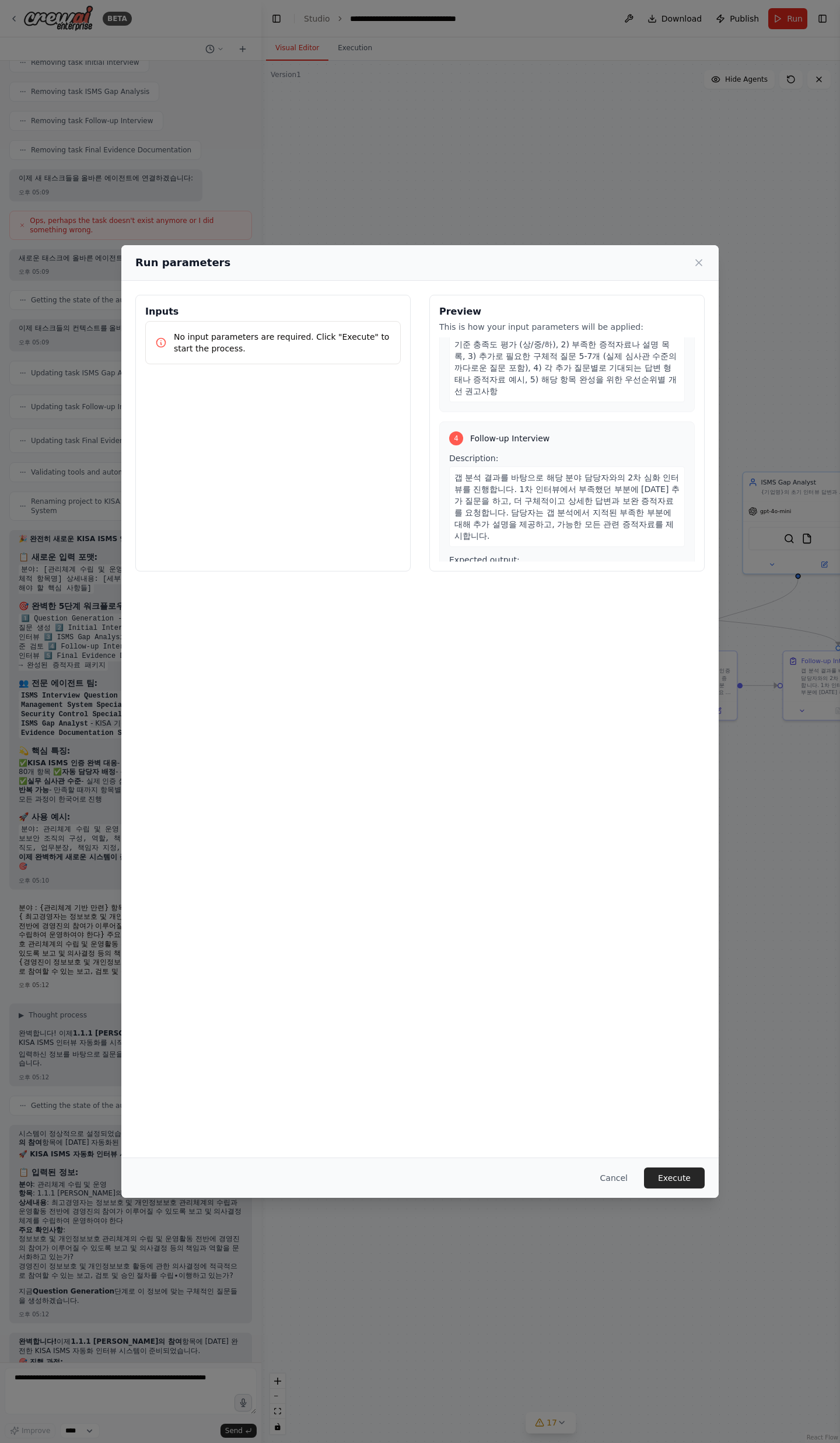
scroll to position [656, 0]
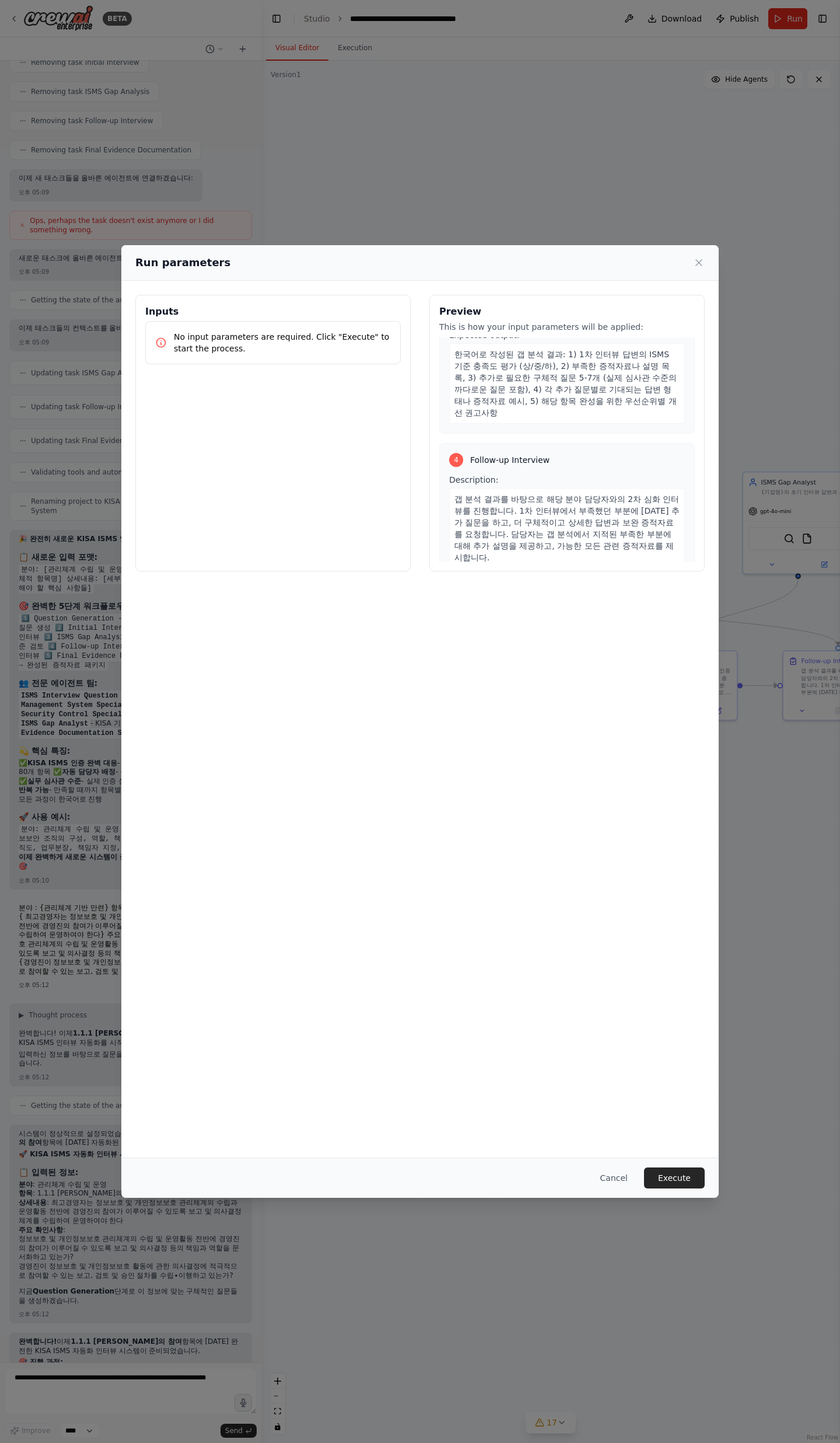
drag, startPoint x: 462, startPoint y: 480, endPoint x: 583, endPoint y: 505, distance: 123.6
click at [577, 473] on span "갭 분석 결과를 바탕으로 해당 분야 담당자와의 2차 심화 인터뷰를 진행합니다. 1차 인터뷰에서 부족했던 부분에 [DATE] 추가 질문을 하고,…" at bounding box center [567, 528] width 225 height 68
drag, startPoint x: 583, startPoint y: 505, endPoint x: 584, endPoint y: 491, distance: 14.0
click at [583, 473] on div "갭 분석 결과를 바탕으로 해당 분야 담당자와의 2차 심화 인터뷰를 진행합니다. 1차 인터뷰에서 부족했던 부분에 [DATE] 추가 질문을 하고,…" at bounding box center [567, 528] width 236 height 81
drag, startPoint x: 556, startPoint y: 482, endPoint x: 616, endPoint y: 521, distance: 71.6
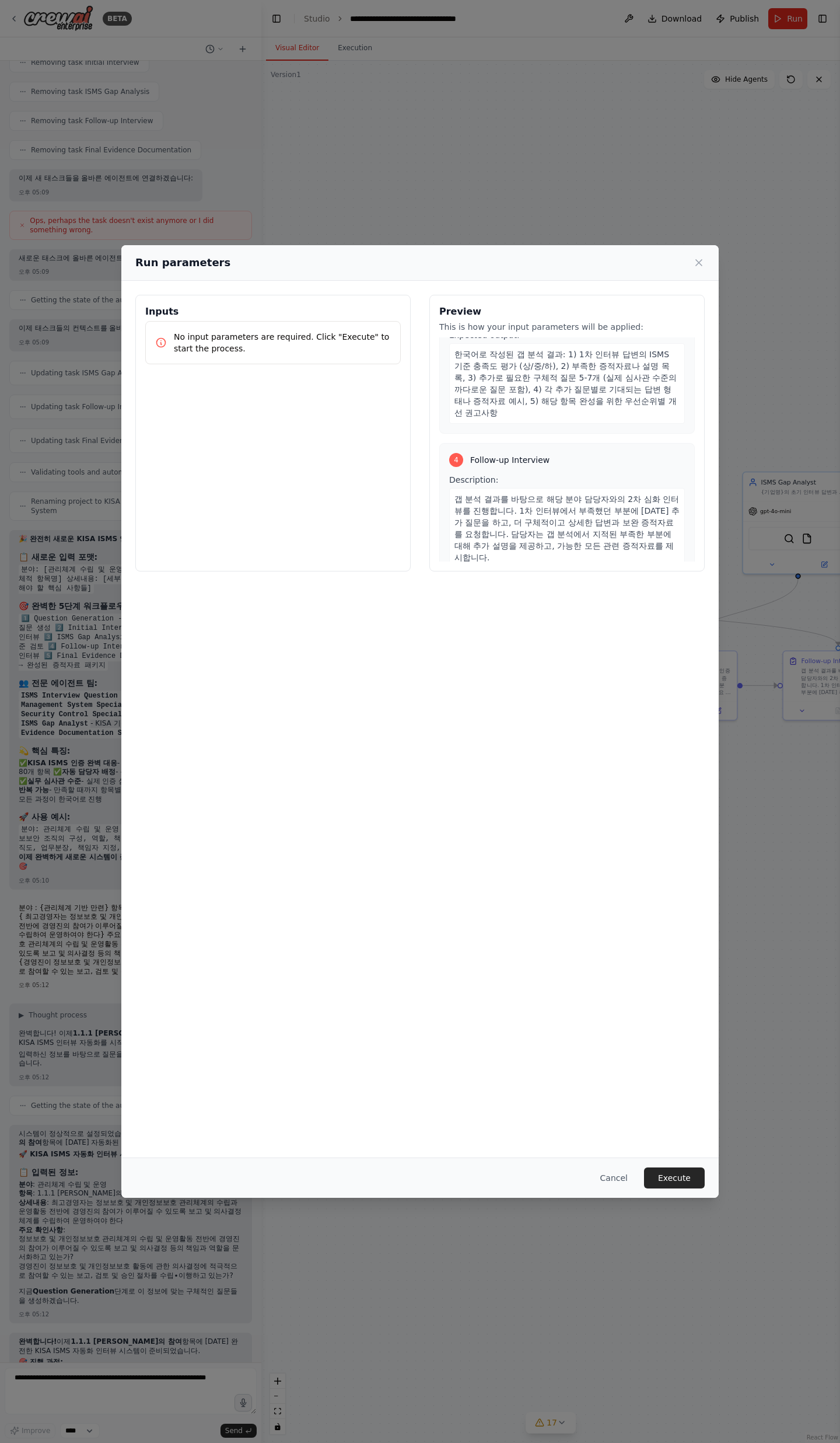
click at [616, 473] on div "갭 분석 결과를 바탕으로 해당 분야 담당자와의 2차 심화 인터뷰를 진행합니다. 1차 인터뷰에서 부족했던 부분에 [DATE] 추가 질문을 하고,…" at bounding box center [567, 528] width 236 height 81
drag, startPoint x: 616, startPoint y: 521, endPoint x: 462, endPoint y: 470, distance: 162.2
click at [462, 473] on div "갭 분석 결과를 바탕으로 해당 분야 담당자와의 2차 심화 인터뷰를 진행합니다. 1차 인터뷰에서 부족했던 부분에 [DATE] 추가 질문을 하고,…" at bounding box center [567, 528] width 236 height 81
click at [462, 473] on span "갭 분석 결과를 바탕으로 해당 분야 담당자와의 2차 심화 인터뷰를 진행합니다. 1차 인터뷰에서 부족했던 부분에 [DATE] 추가 질문을 하고,…" at bounding box center [567, 528] width 225 height 68
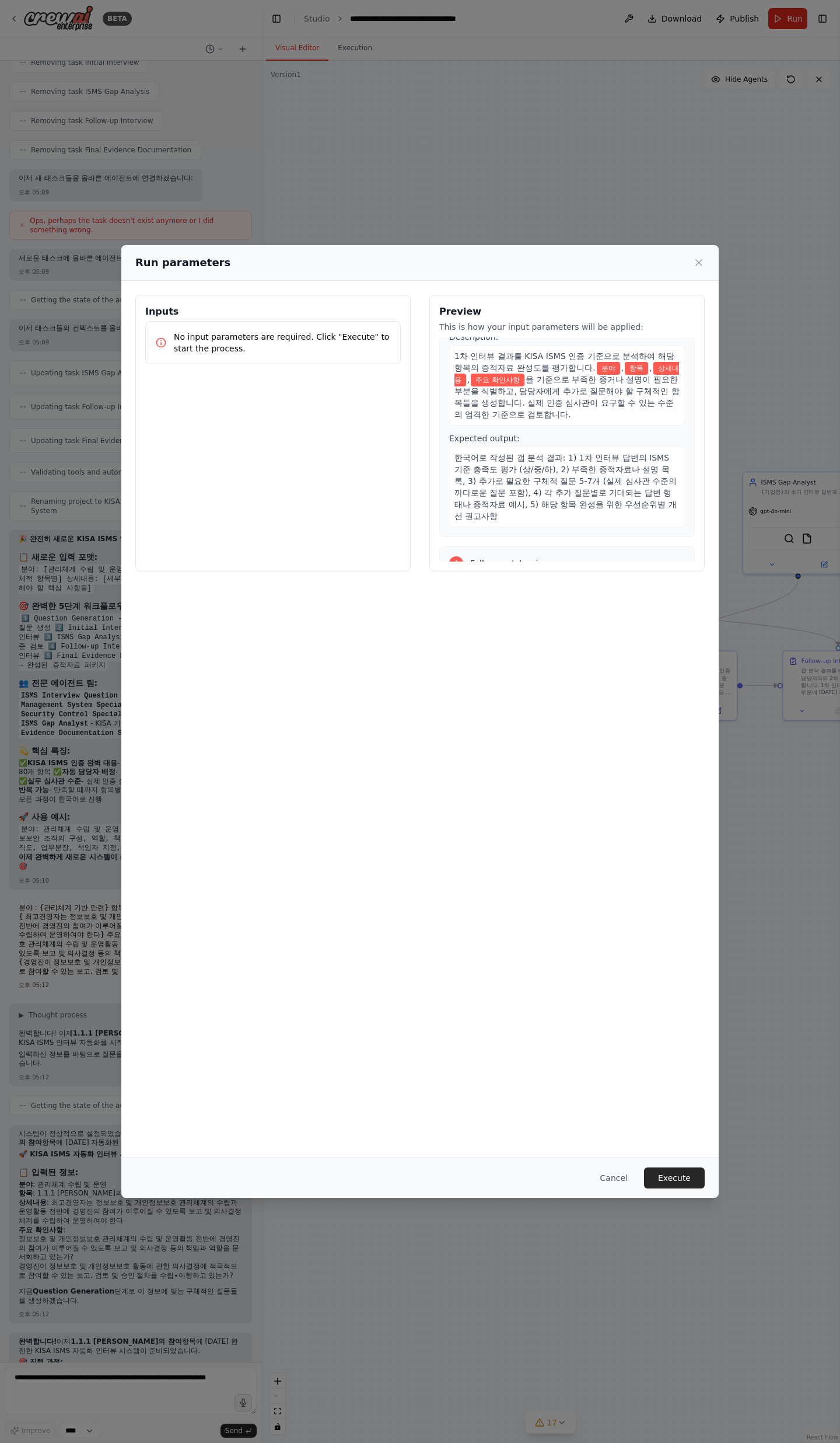
scroll to position [511, 0]
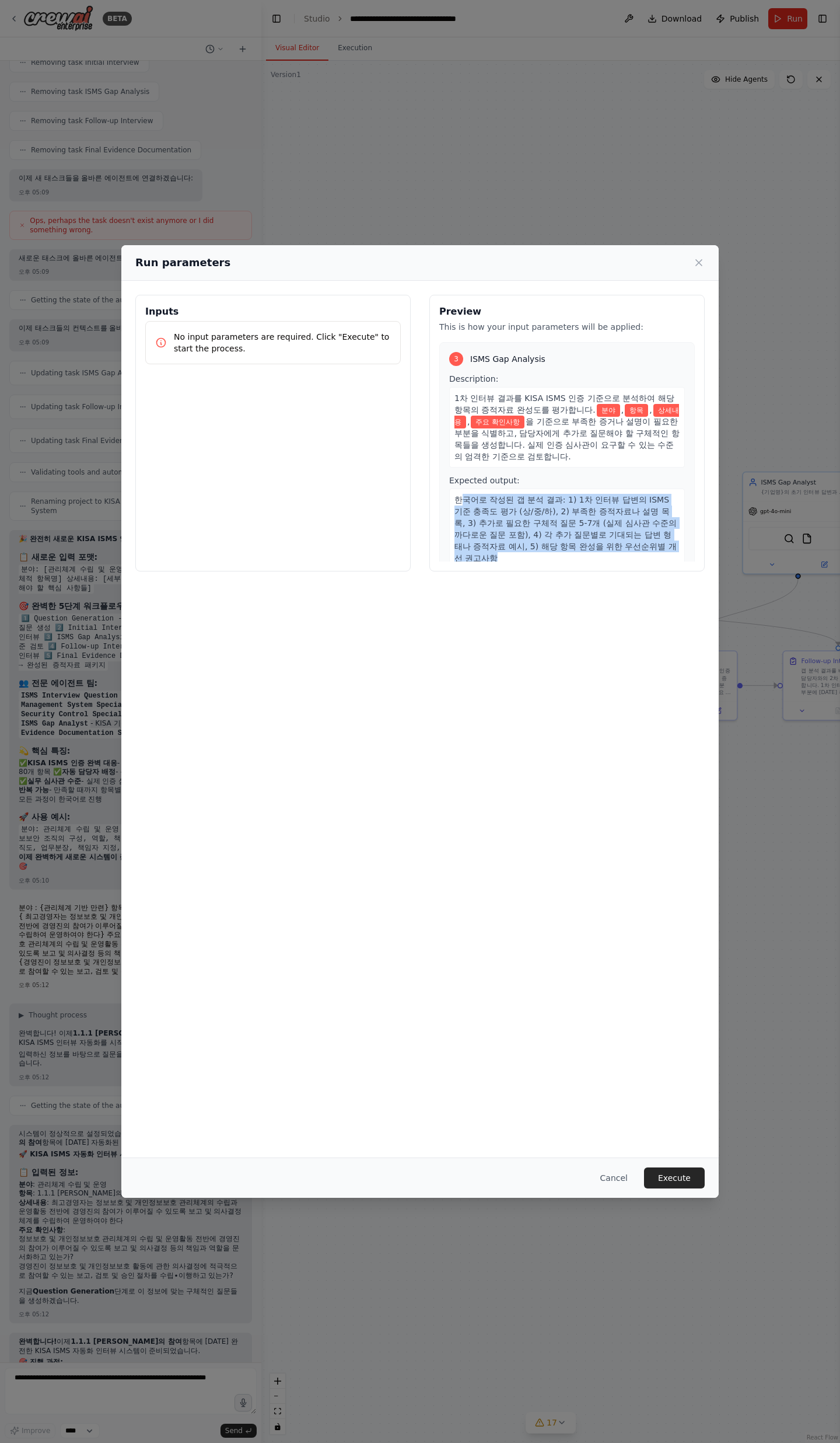
drag, startPoint x: 462, startPoint y: 490, endPoint x: 611, endPoint y: 538, distance: 156.5
click at [611, 473] on div "한국어로 작성된 갭 분석 결과: 1) 1차 인터뷰 답변의 ISMS 기준 충족도 평가 (상/중/하), 2) 부족한 증적자료나 설명 목록, 3) …" at bounding box center [567, 528] width 236 height 81
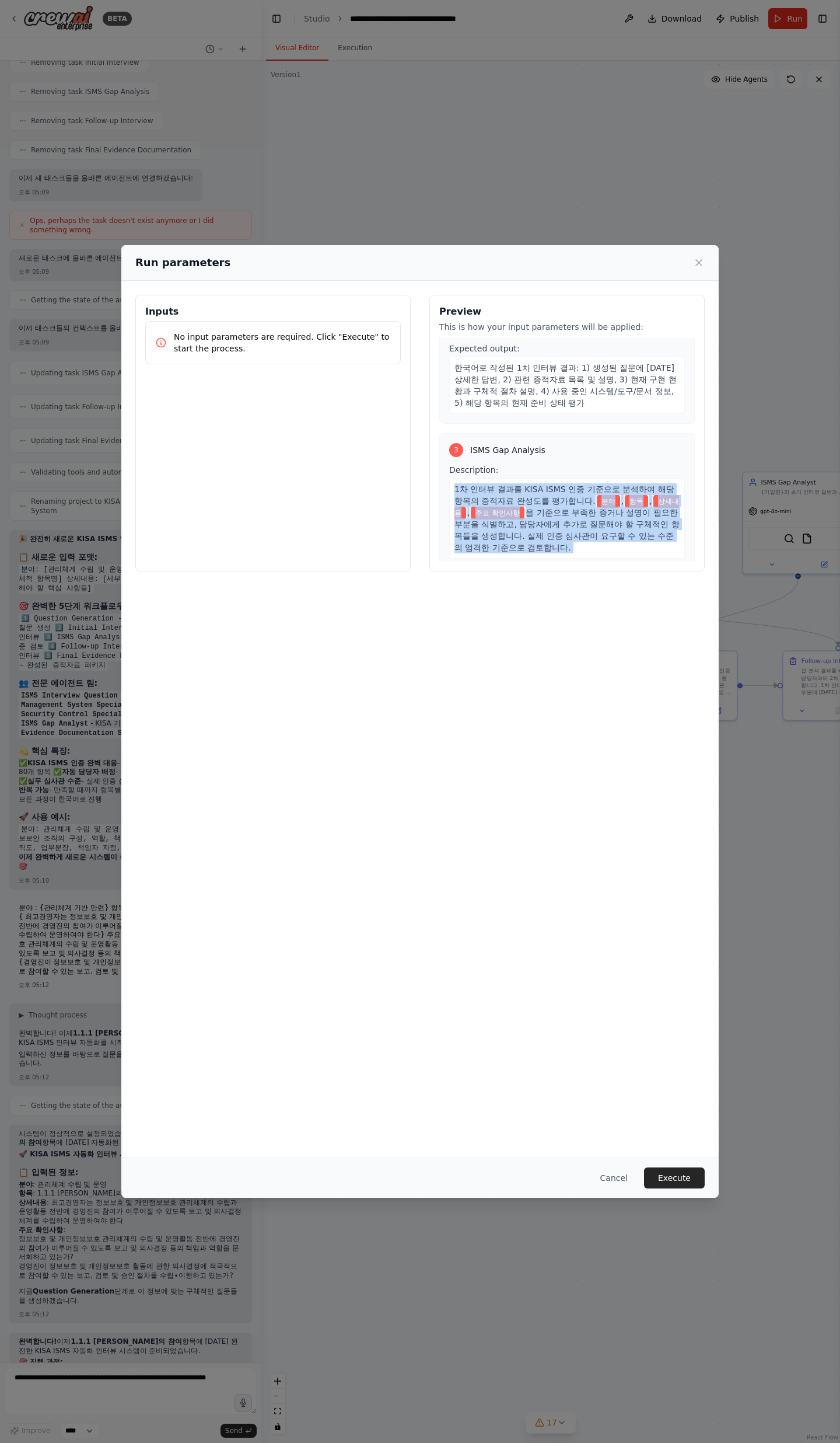
drag, startPoint x: 451, startPoint y: 482, endPoint x: 561, endPoint y: 550, distance: 129.3
click at [557, 473] on div "Description: 1차 인터뷰 결과를 KISA ISMS 인증 기준으로 분석하여 해당 항목의 증적자료 완성도를 평가합니다. 분야 , 항목 …" at bounding box center [567, 562] width 236 height 196
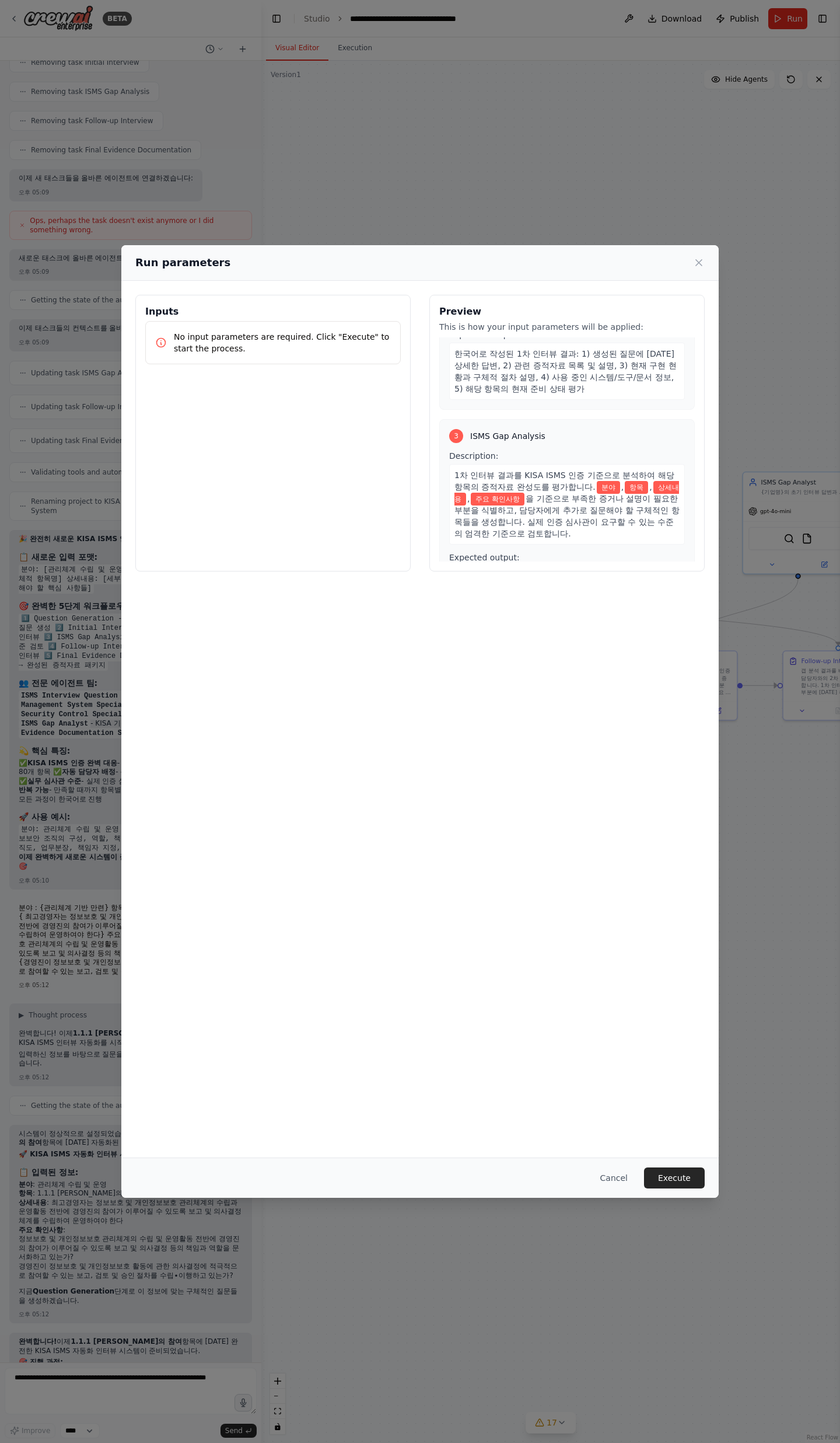
drag, startPoint x: 561, startPoint y: 550, endPoint x: 556, endPoint y: 513, distance: 37.3
click at [560, 473] on div "Expected output: 한국어로 작성된 갭 분석 결과: 1) 1차 인터뷰 답변의 ISMS 기준 충족도 평가 (상/중/하), 2) 부족한…" at bounding box center [567, 598] width 236 height 94
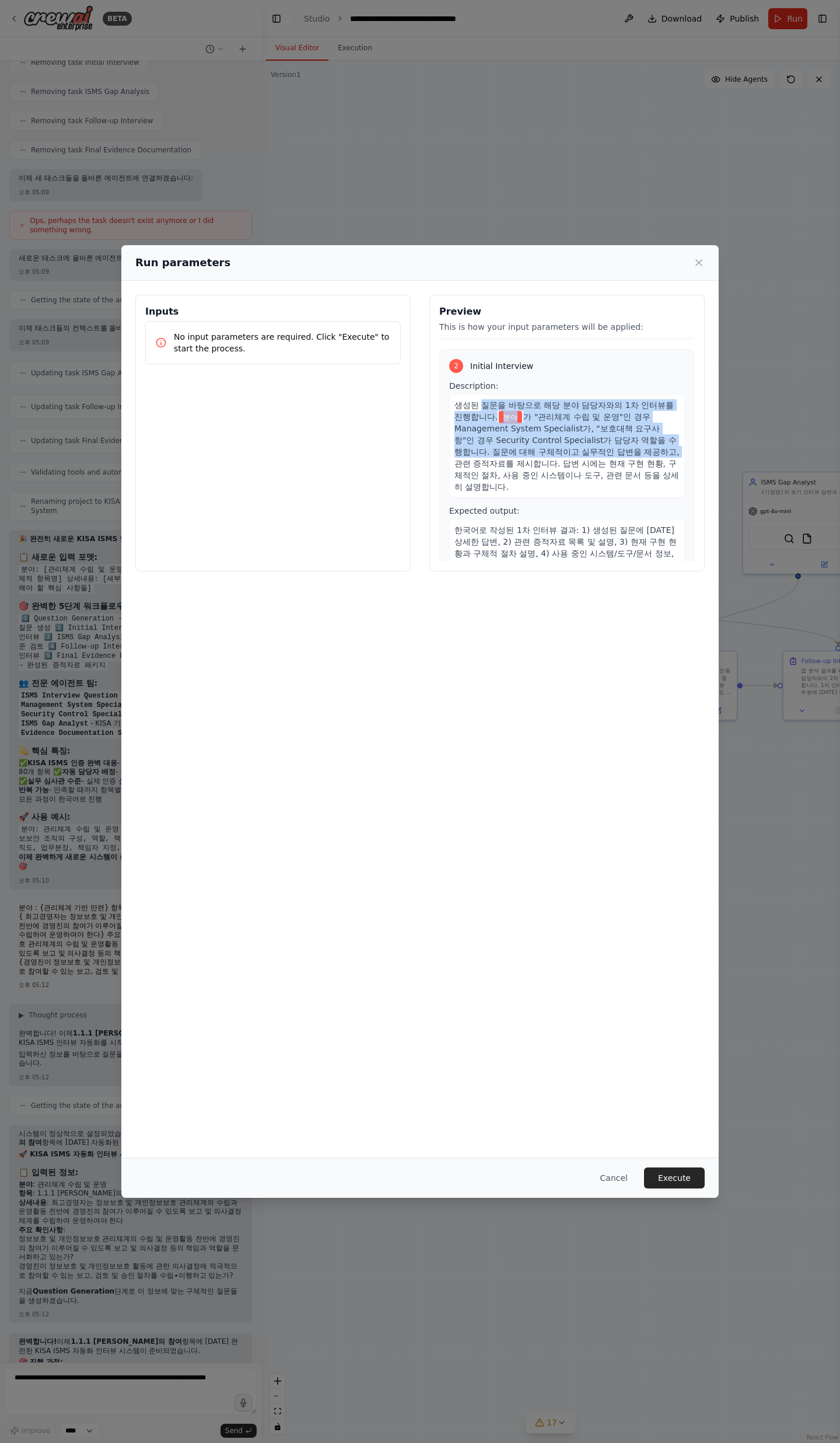
drag, startPoint x: 481, startPoint y: 409, endPoint x: 576, endPoint y: 453, distance: 104.7
click at [575, 453] on div "생성된 질문을 바탕으로 해당 분야 담당자와의 1차 인터뷰를 진행합니다. 분야 가 "관리체계 수립 및 운영"인 경우 Management Syst…" at bounding box center [567, 446] width 236 height 104
click at [576, 453] on span "가 "관리체계 수립 및 운영"인 경우 Management System Specialist가, "보호대책 요구사항"인 경우 Security Co…" at bounding box center [567, 451] width 225 height 79
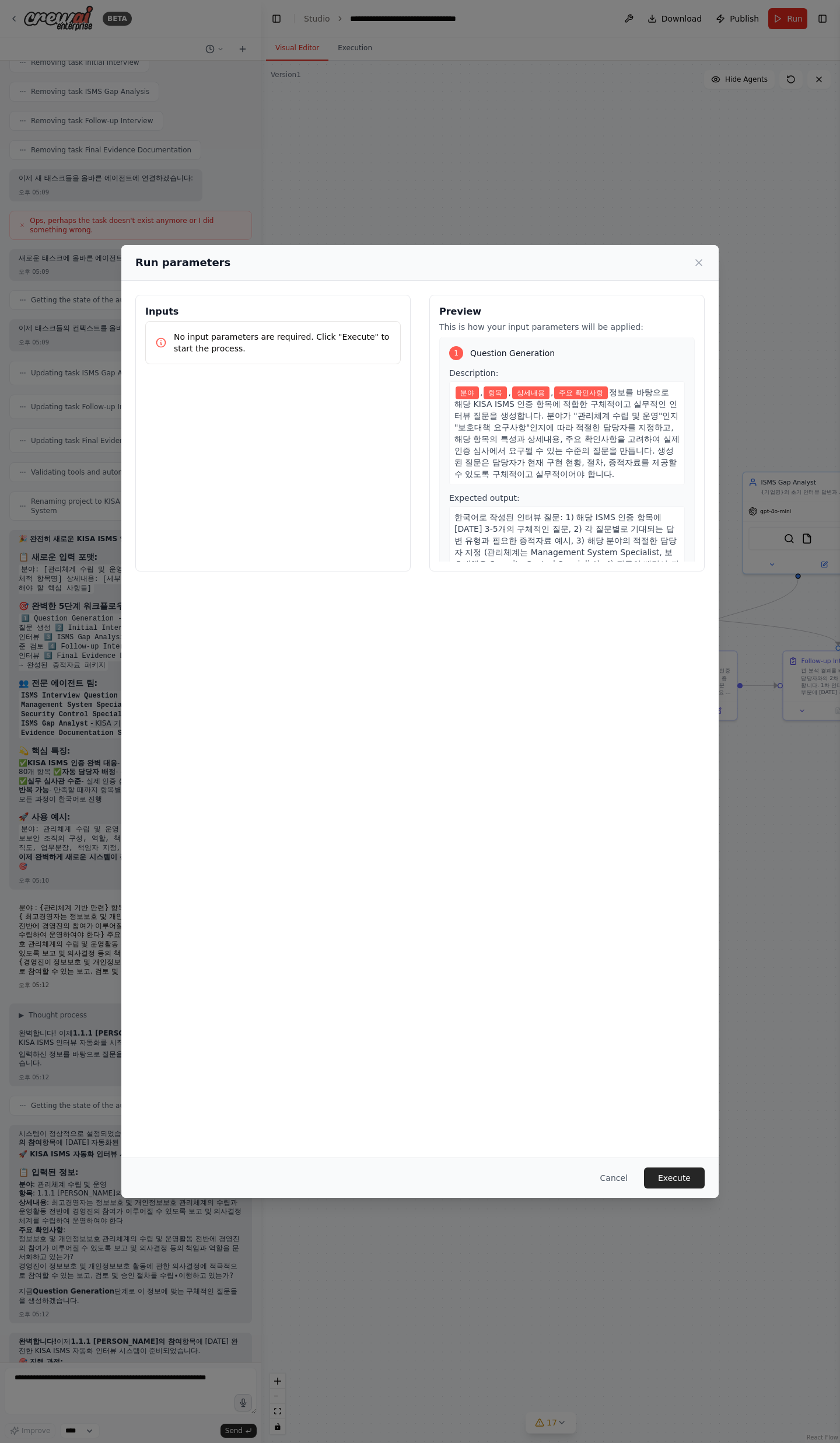
scroll to position [0, 0]
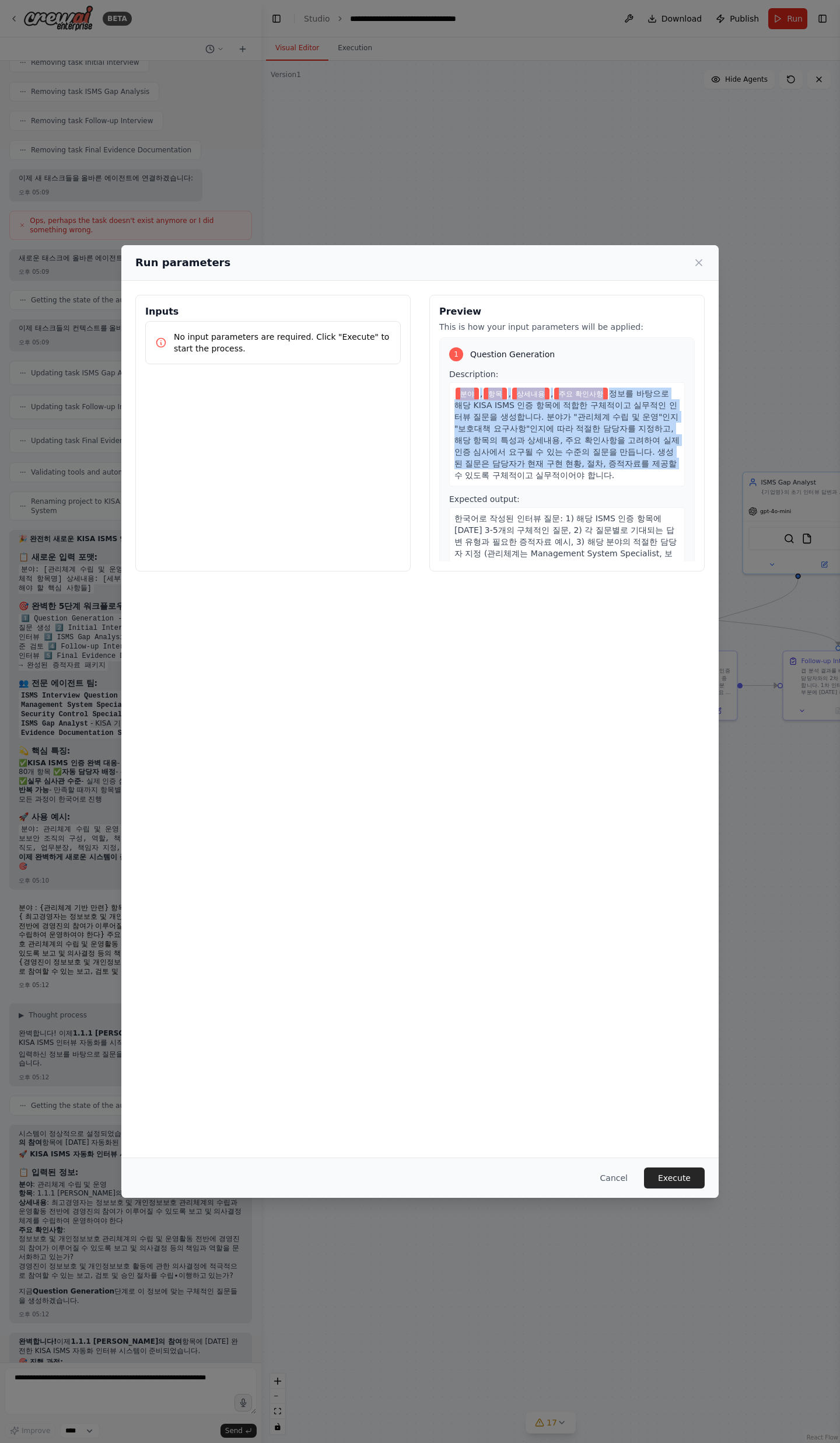
drag, startPoint x: 452, startPoint y: 388, endPoint x: 544, endPoint y: 466, distance: 120.6
click at [544, 466] on div "분야 , 항목 , 상세내용 , 주요 확인사항 정보를 바탕으로 해당 KISA ISMS 인증 항목에 적합한 구체적이고 실무적인 인터뷰 질문을 생성…" at bounding box center [567, 435] width 236 height 104
click at [544, 466] on span "정보를 바탕으로 해당 KISA ISMS 인증 항목에 적합한 구체적이고 실무적인 인터뷰 질문을 생성합니다. 분야가 "관리체계 수립 및 운영"인지…" at bounding box center [567, 435] width 225 height 91
drag, startPoint x: 637, startPoint y: 470, endPoint x: 495, endPoint y: 389, distance: 163.5
click at [495, 388] on div "분야 , 항목 , 상세내용 , 주요 확인사항 정보를 바탕으로 해당 KISA ISMS 인증 항목에 적합한 구체적이고 실무적인 인터뷰 질문을 생성…" at bounding box center [567, 435] width 236 height 104
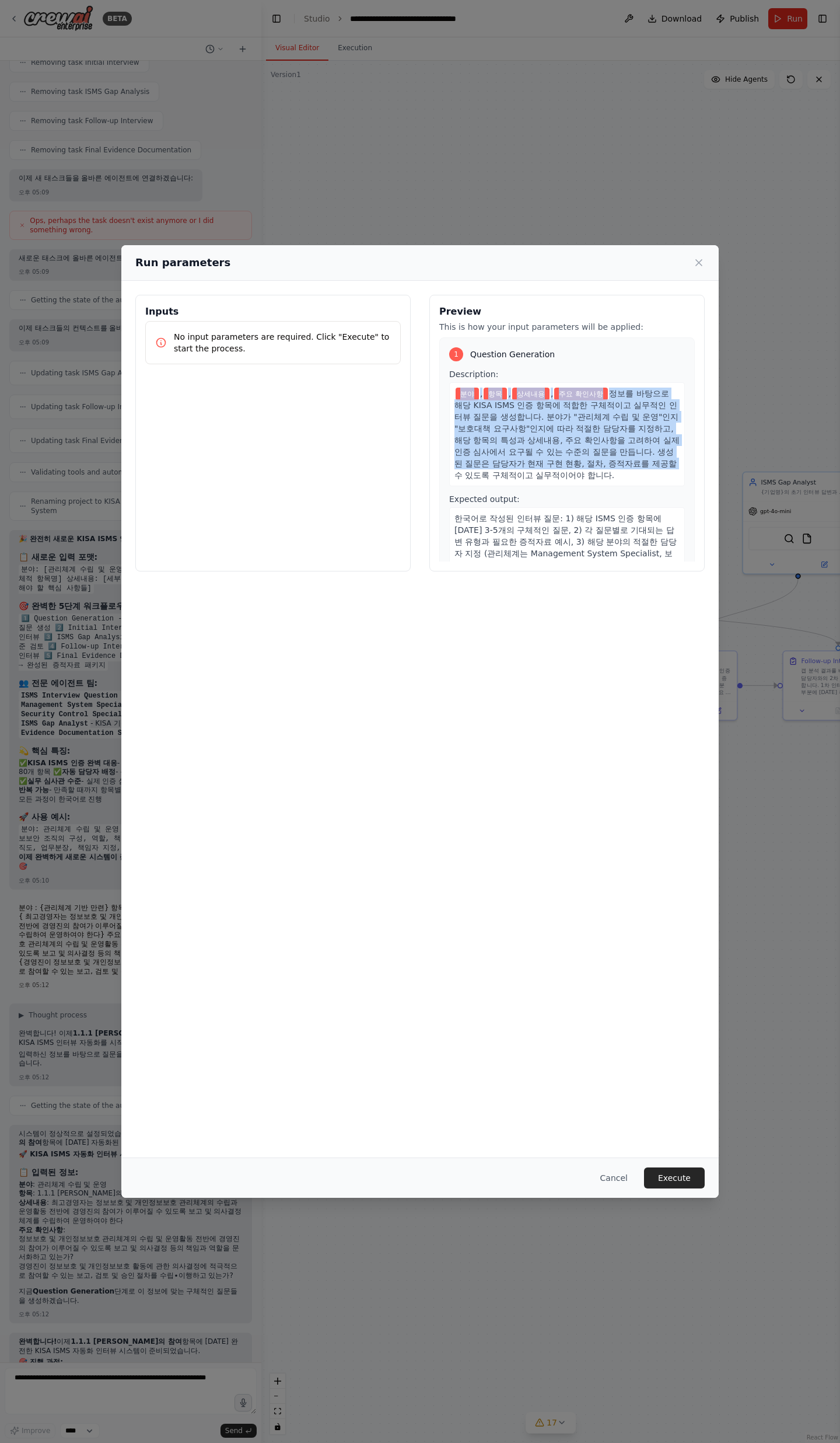
click at [495, 389] on span "항목" at bounding box center [495, 394] width 23 height 13
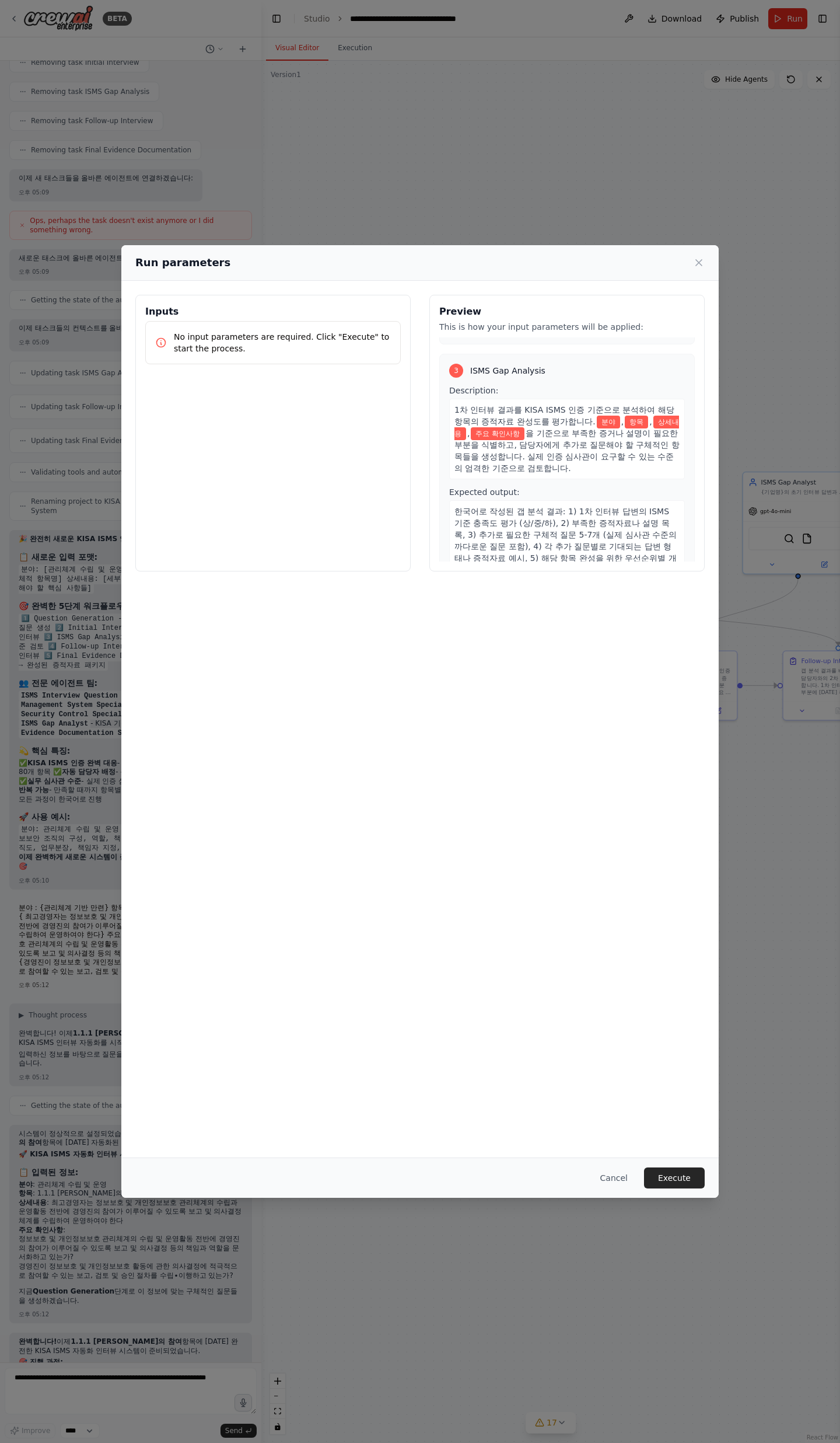
scroll to position [633, 0]
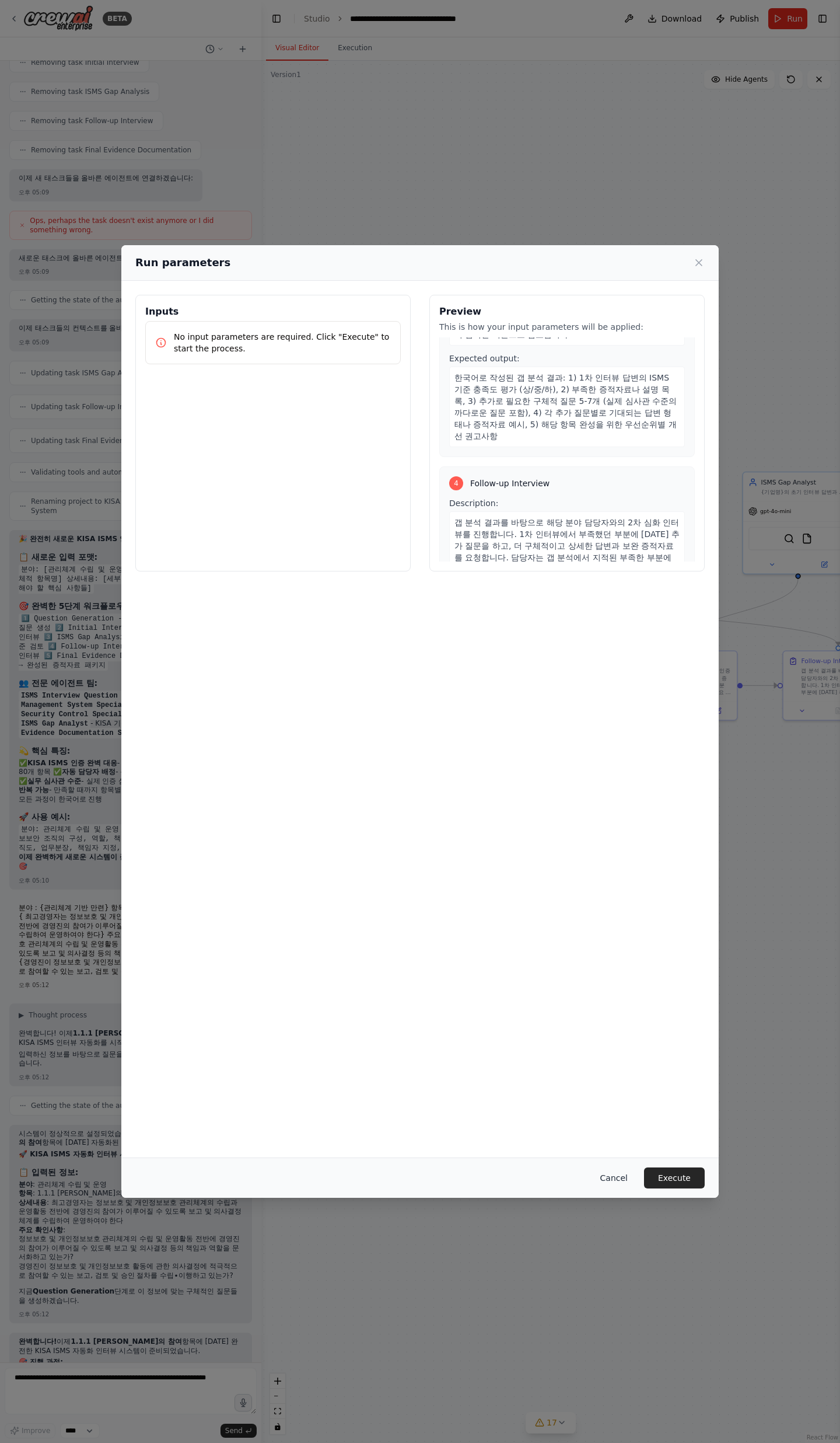
click at [629, 473] on button "Cancel" at bounding box center [614, 1178] width 46 height 21
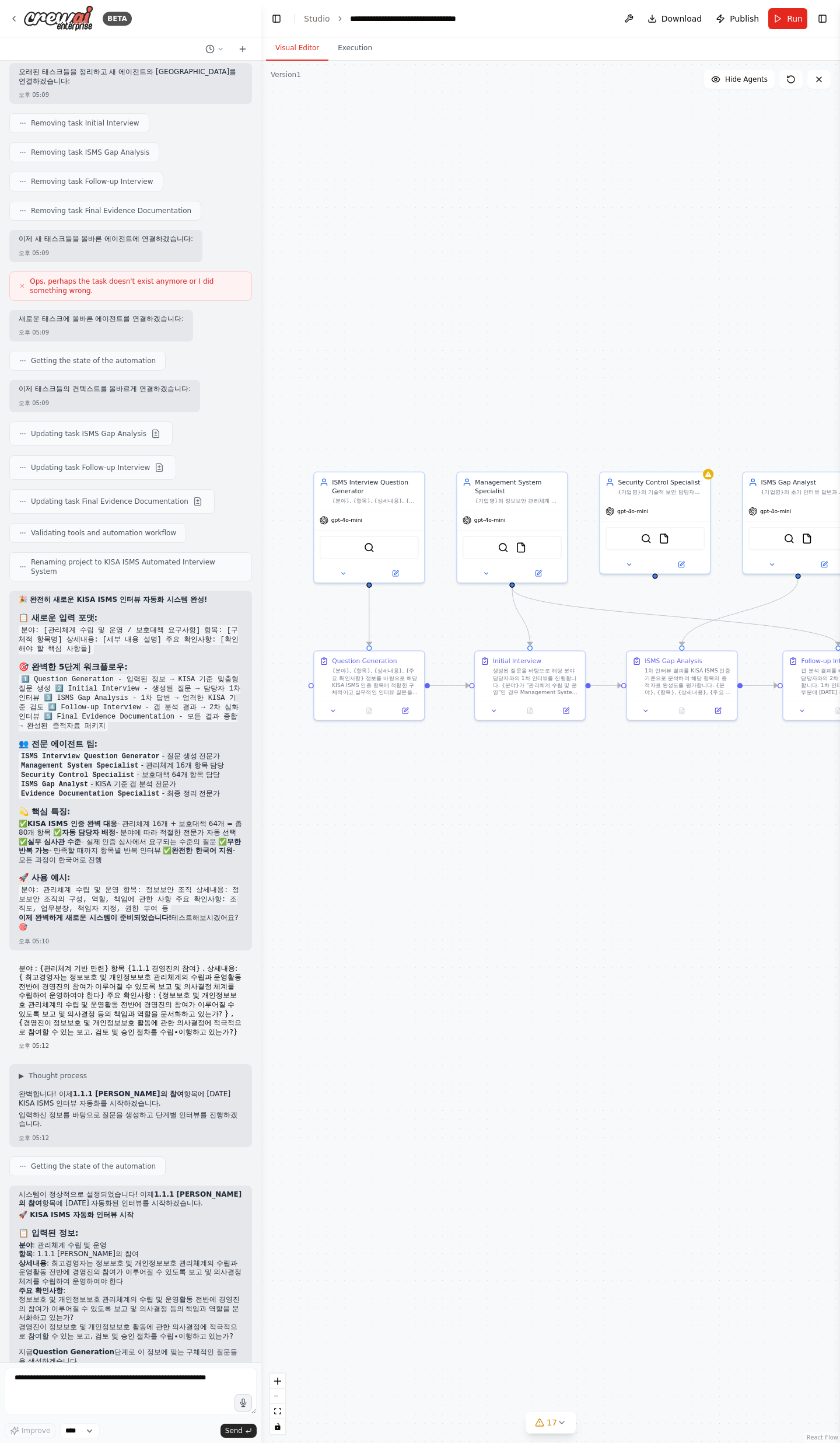
scroll to position [9030, 0]
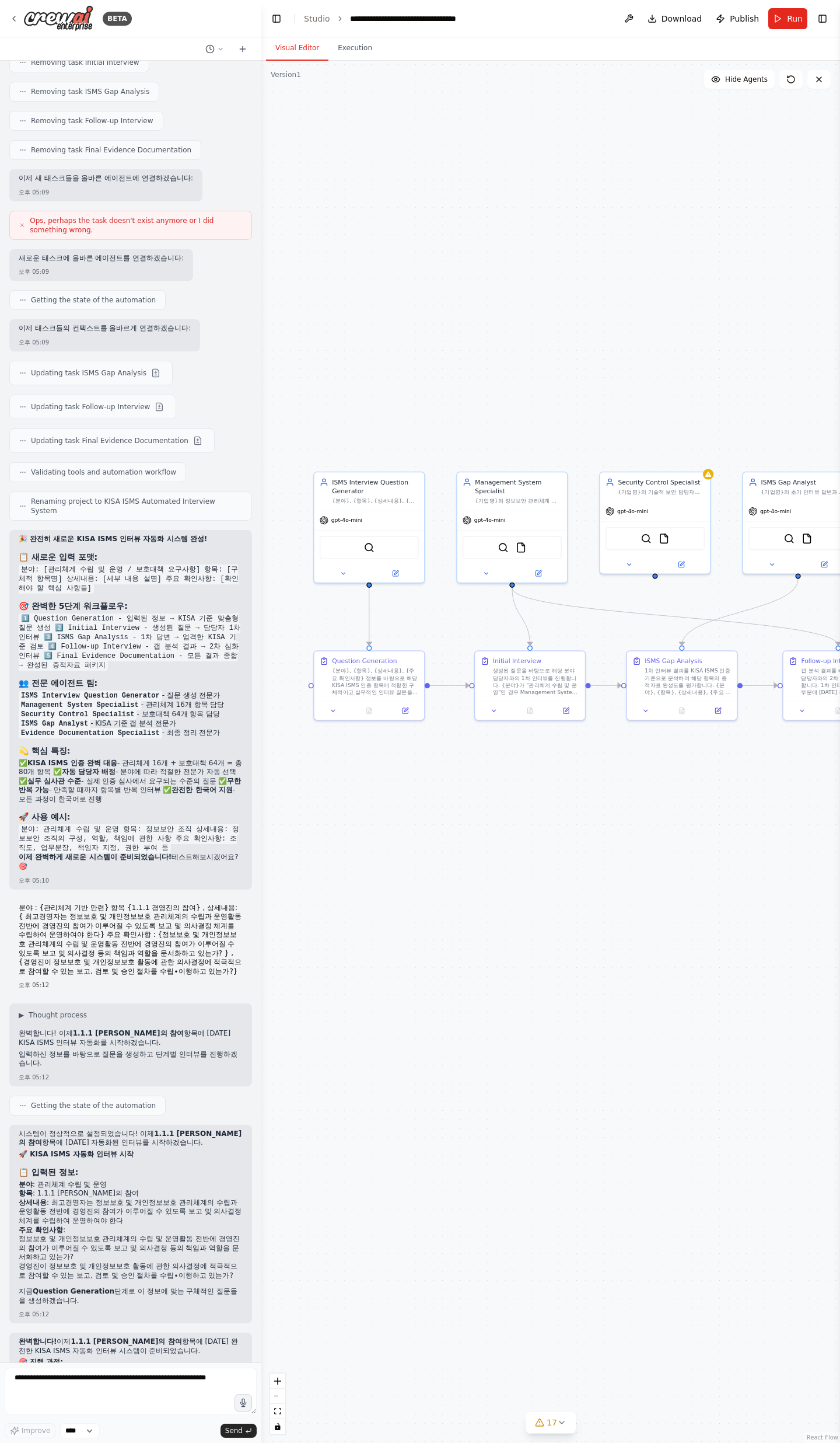
drag, startPoint x: 51, startPoint y: 1320, endPoint x: 231, endPoint y: 1329, distance: 180.2
click at [362, 473] on div "{분야}, {항목}, {상세내용}, {주요 확인사항} 정보를 바탕으로 해당 KISA ISMS 인증 항목에 적합한 구체적이고 실무적인 인터뷰 질…" at bounding box center [375, 680] width 87 height 29
click at [339, 473] on button at bounding box center [333, 708] width 31 height 11
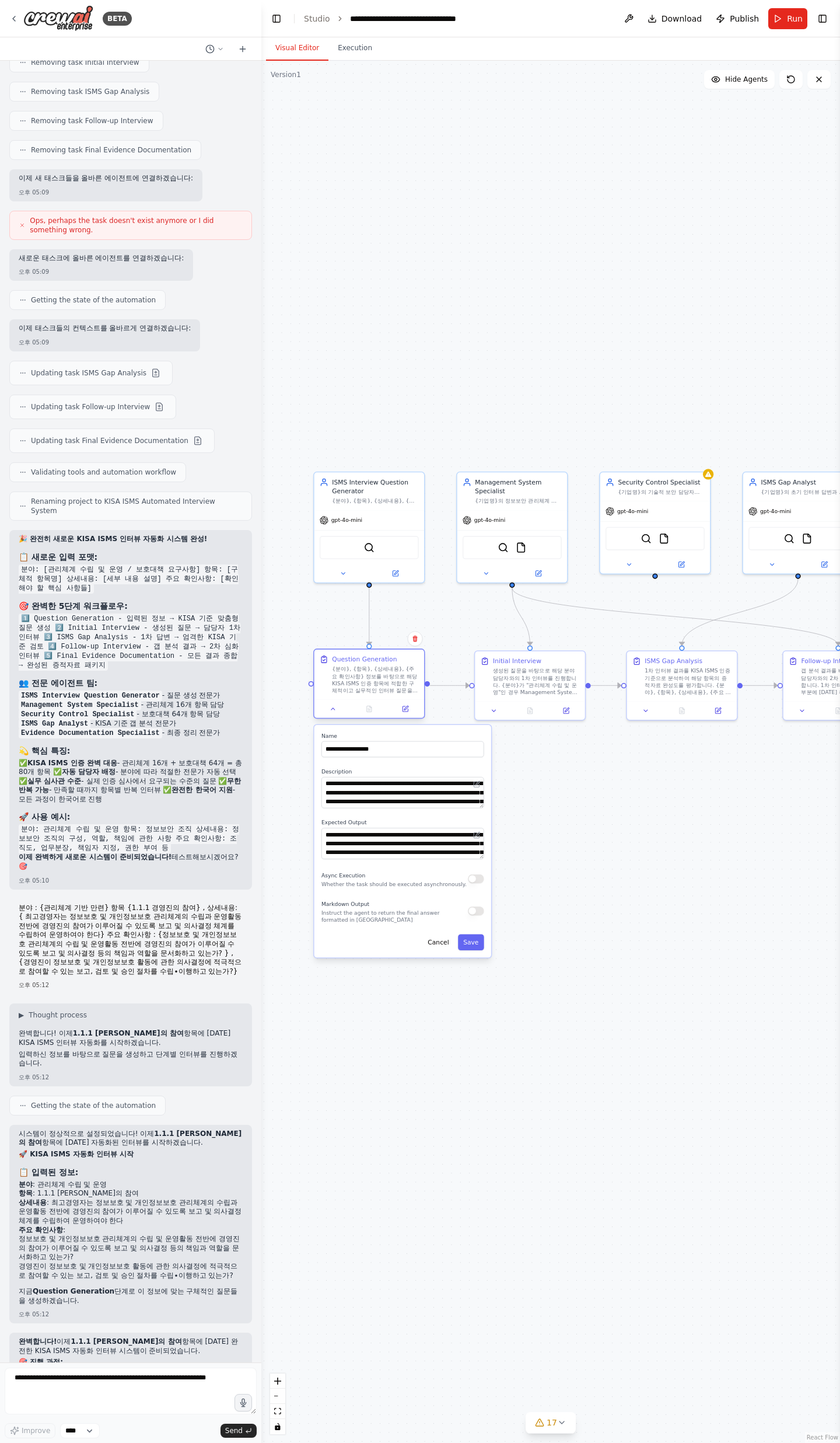
click at [342, 473] on div at bounding box center [369, 708] width 110 height 18
click at [332, 473] on div at bounding box center [369, 708] width 110 height 18
click at [341, 473] on button at bounding box center [333, 708] width 31 height 11
drag, startPoint x: 15, startPoint y: 881, endPoint x: 136, endPoint y: 920, distance: 127.1
click at [121, 473] on div "BETA Objective We want to conduct an ISMS certification project that covers the…" at bounding box center [131, 722] width 261 height 1443
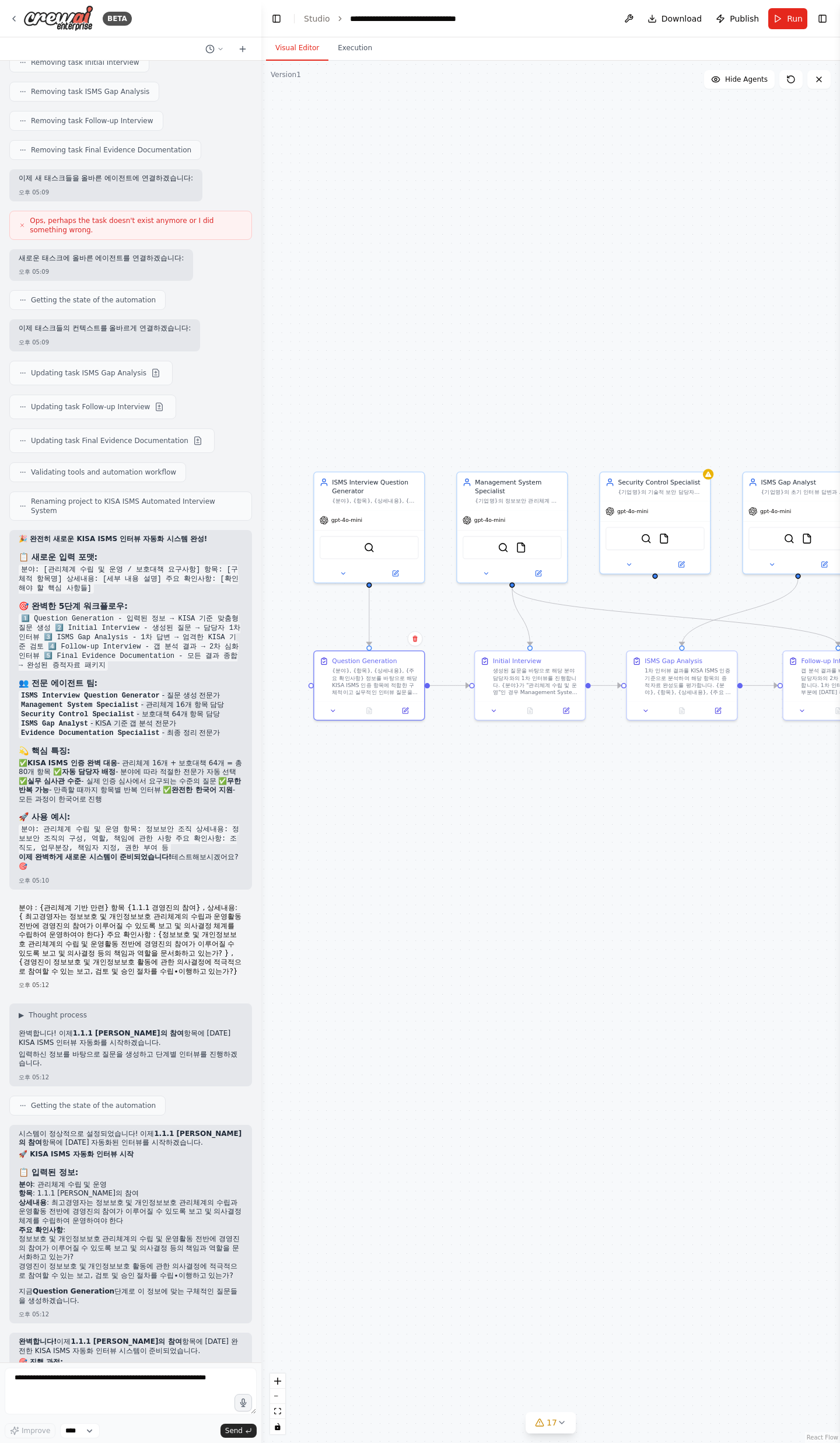
click at [100, 473] on form "Improve **** Send" at bounding box center [131, 1402] width 261 height 81
click at [100, 473] on textarea at bounding box center [130, 1391] width 252 height 47
type textarea "**********"
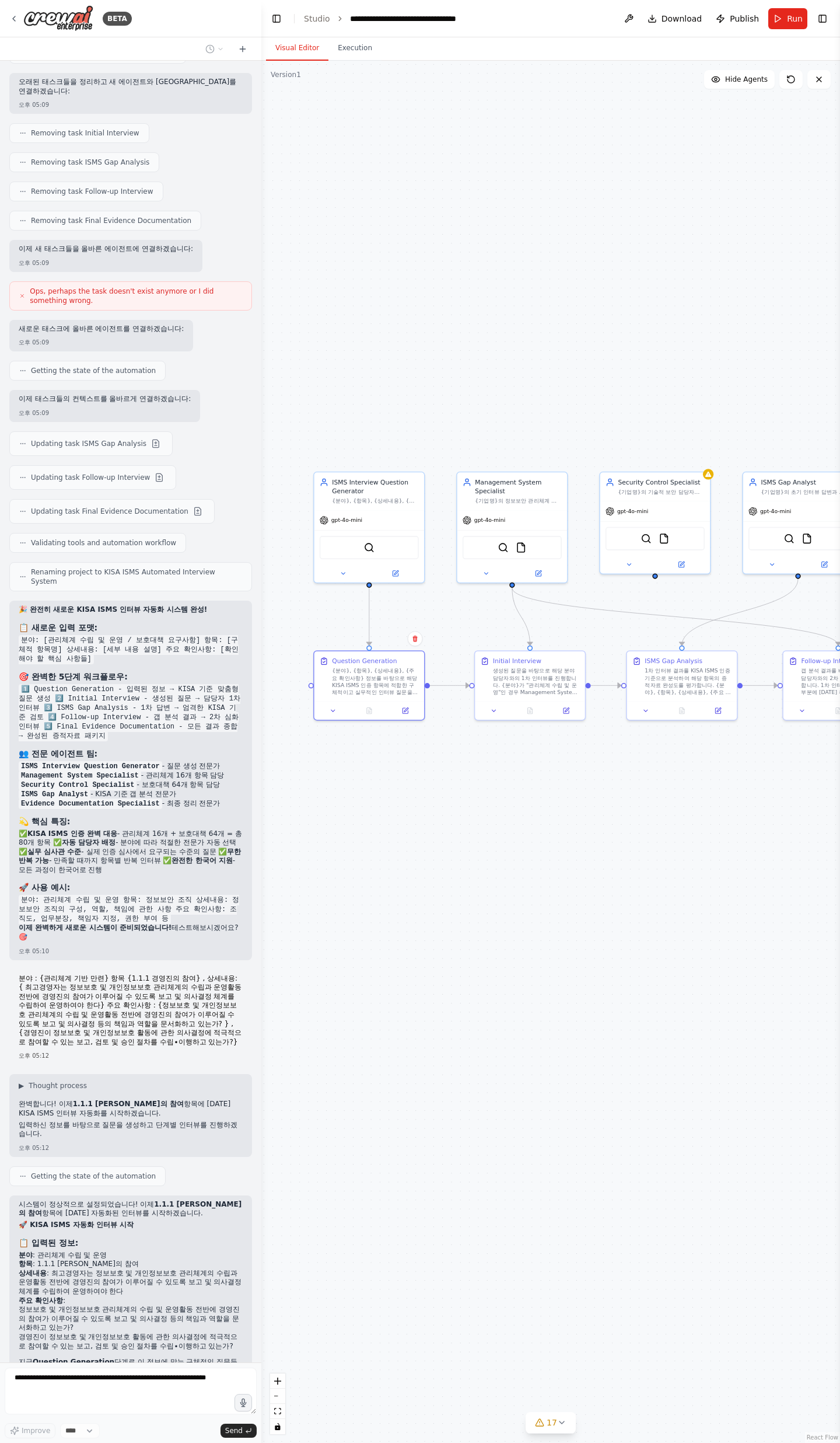
scroll to position [9111, 0]
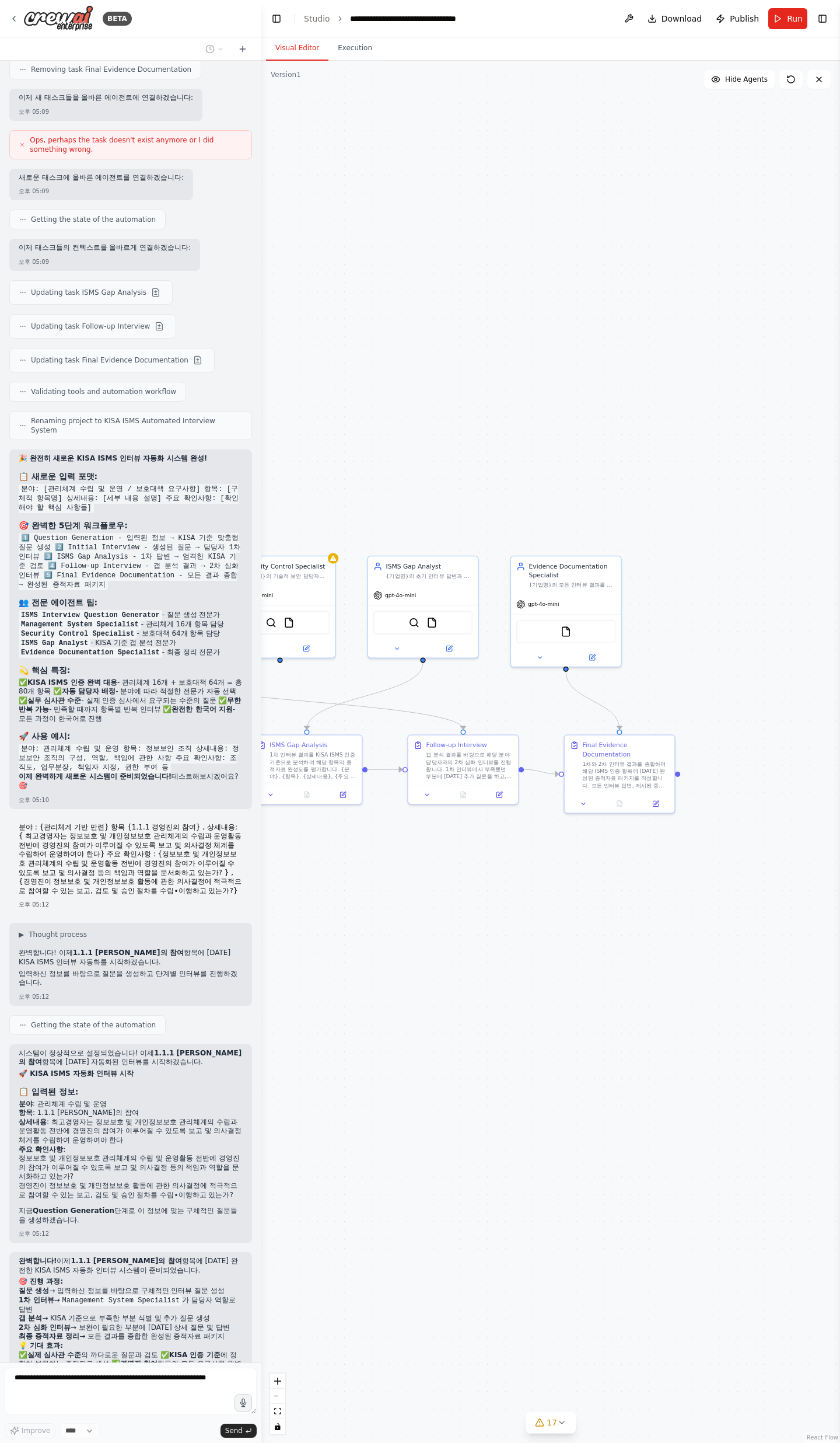
drag, startPoint x: 659, startPoint y: 755, endPoint x: 286, endPoint y: 839, distance: 382.3
click at [285, 473] on div ".deletable-edge-delete-btn { width: 20px; height: 20px; border: 0px solid #ffff…" at bounding box center [551, 752] width 579 height 1382
click at [419, 473] on img at bounding box center [414, 620] width 11 height 11
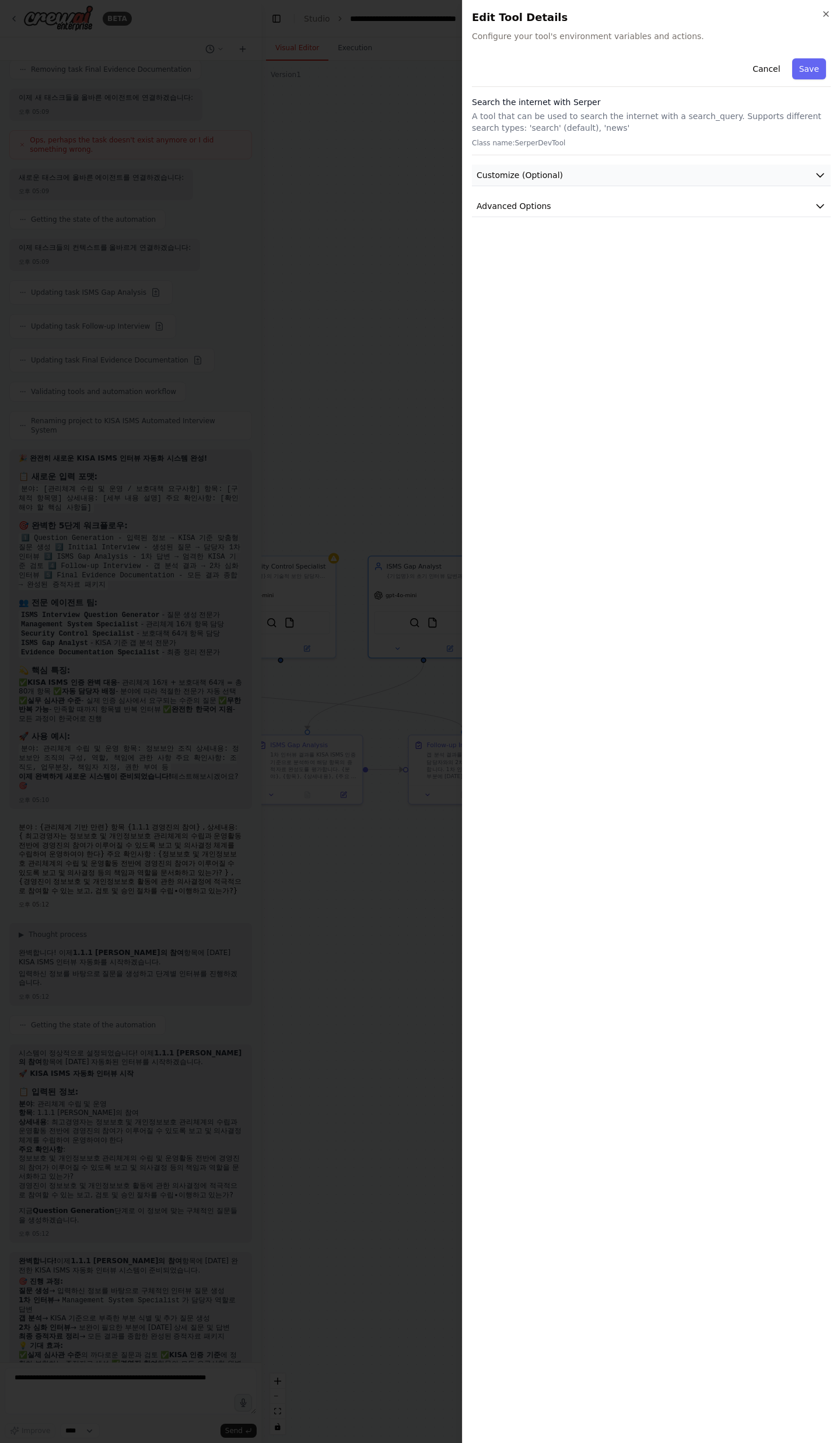
click at [565, 178] on button "Customize (Optional)" at bounding box center [651, 175] width 359 height 22
drag, startPoint x: 824, startPoint y: 11, endPoint x: 813, endPoint y: 45, distance: 35.7
click at [824, 11] on icon "button" at bounding box center [826, 14] width 9 height 9
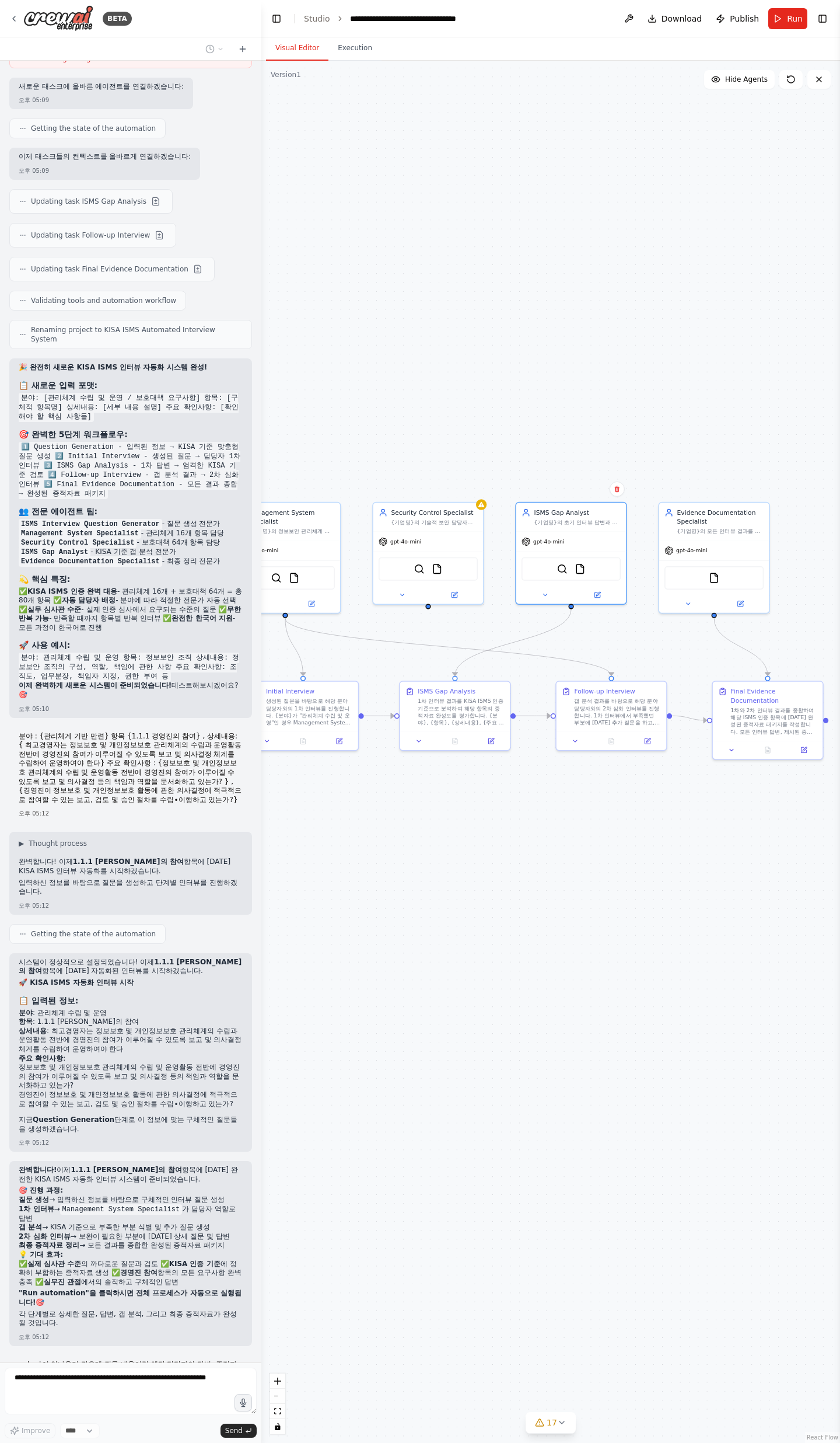
drag, startPoint x: 492, startPoint y: 933, endPoint x: 628, endPoint y: 878, distance: 146.7
click at [628, 473] on div ".deletable-edge-delete-btn { width: 20px; height: 20px; border: 0px solid #ffff…" at bounding box center [551, 752] width 579 height 1382
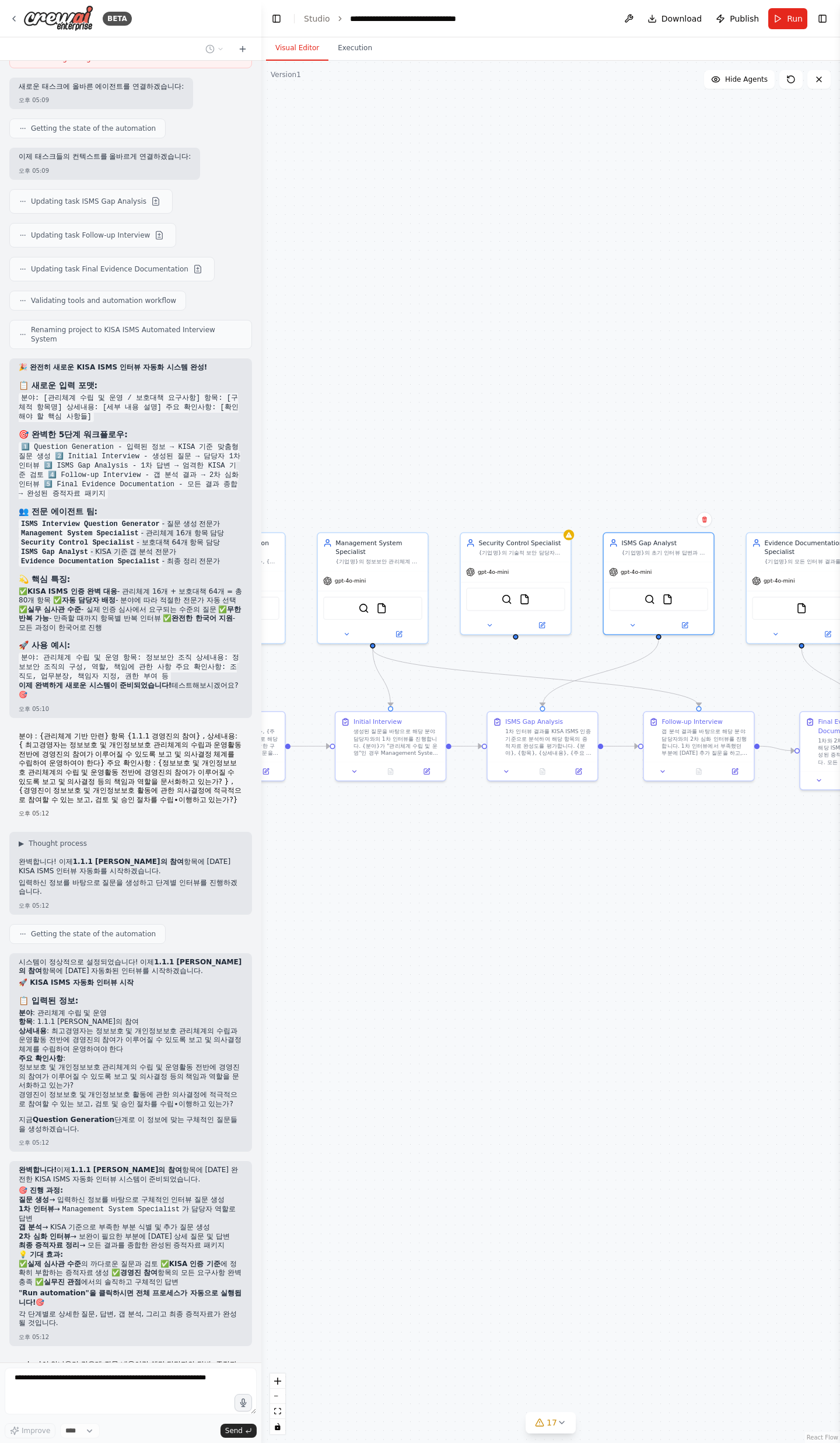
drag, startPoint x: 442, startPoint y: 832, endPoint x: 648, endPoint y: 888, distance: 213.5
click at [648, 473] on div ".deletable-edge-delete-btn { width: 20px; height: 20px; border: 0px solid #ffff…" at bounding box center [551, 752] width 579 height 1382
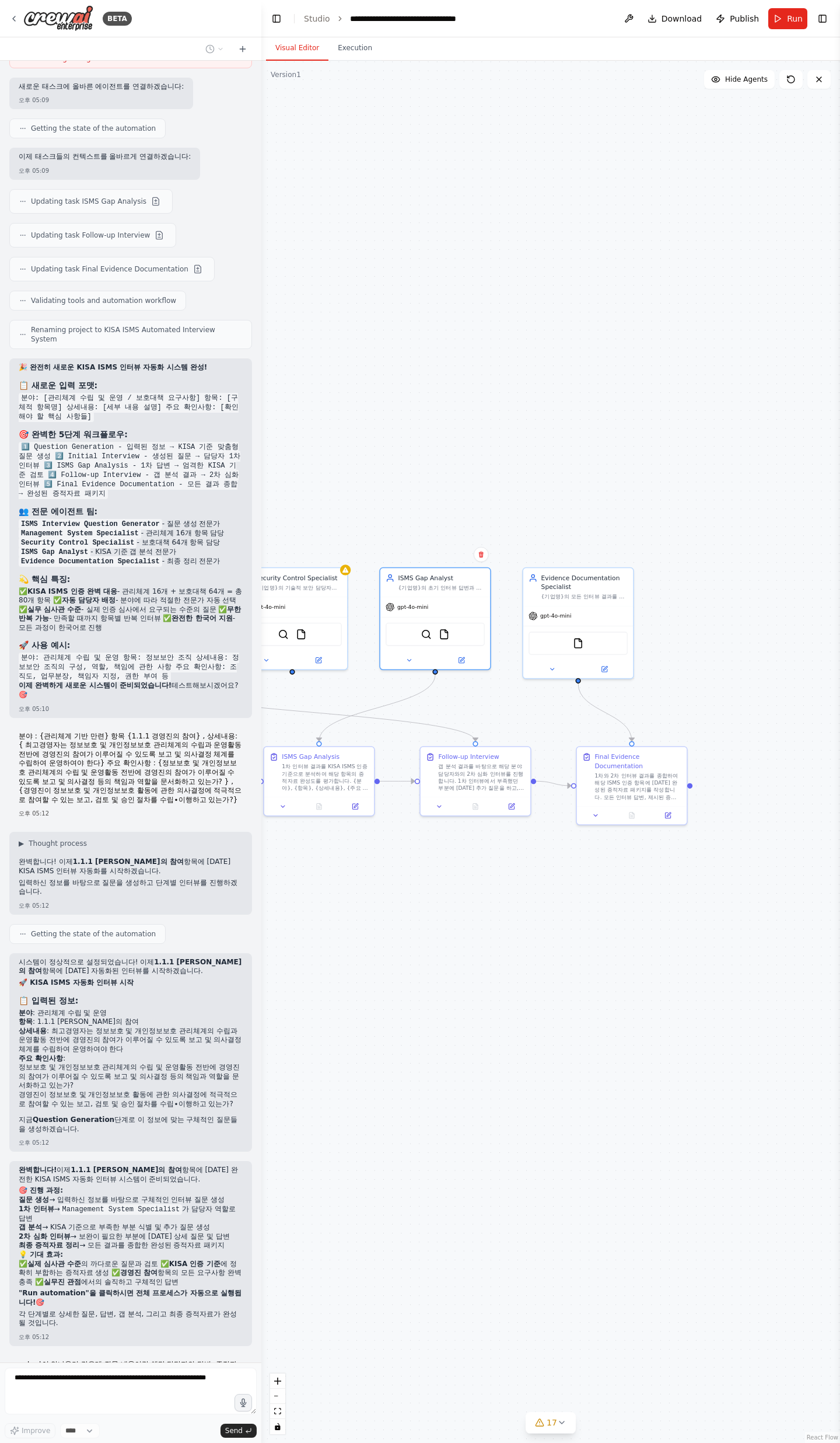
drag, startPoint x: 682, startPoint y: 880, endPoint x: 374, endPoint y: 905, distance: 309.0
click at [371, 473] on div ".deletable-edge-delete-btn { width: 20px; height: 20px; border: 0px solid #ffff…" at bounding box center [551, 752] width 579 height 1382
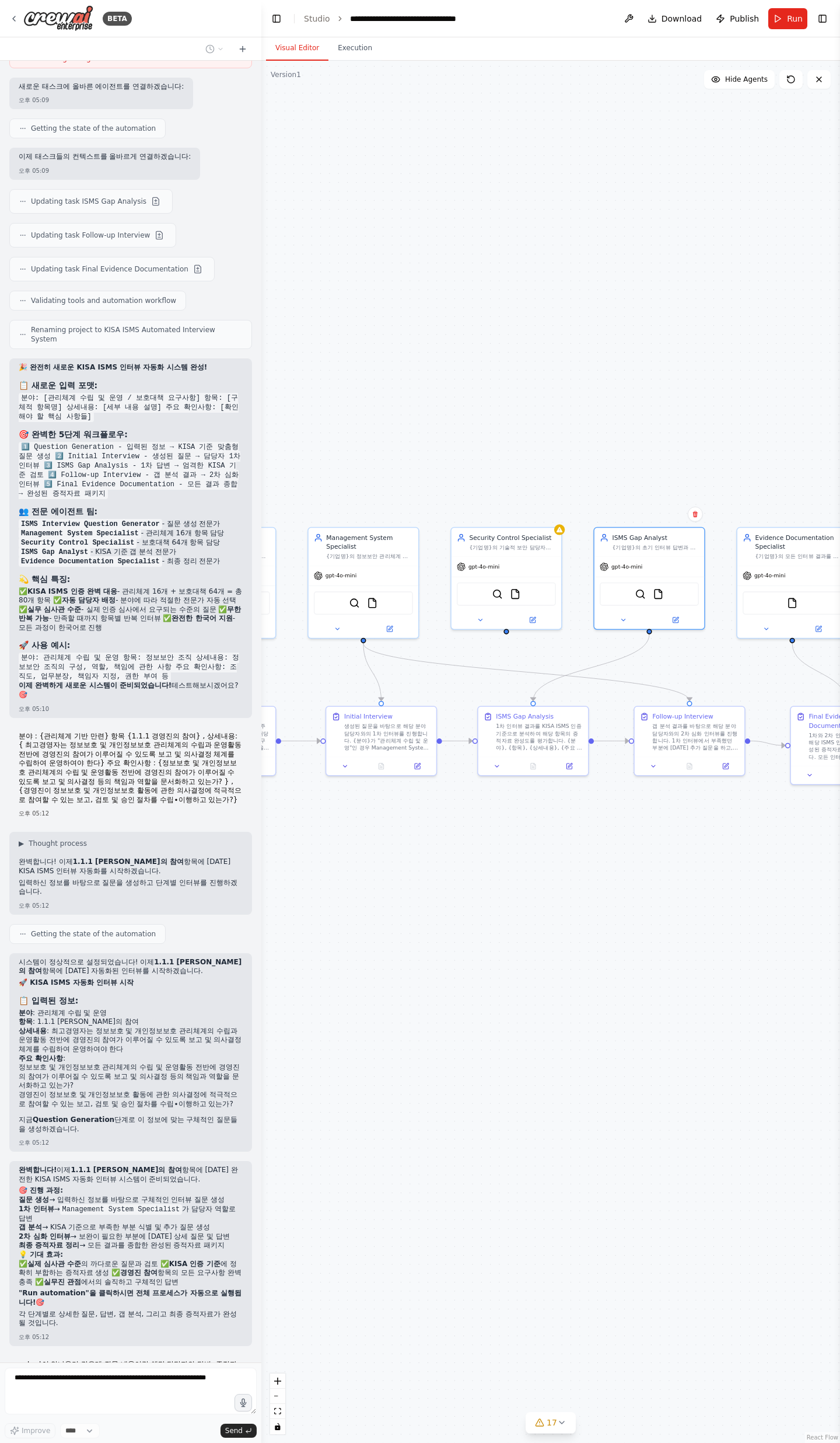
drag, startPoint x: 497, startPoint y: 967, endPoint x: 683, endPoint y: 877, distance: 206.6
click at [683, 473] on div ".deletable-edge-delete-btn { width: 20px; height: 20px; border: 0px solid #ffff…" at bounding box center [551, 752] width 579 height 1382
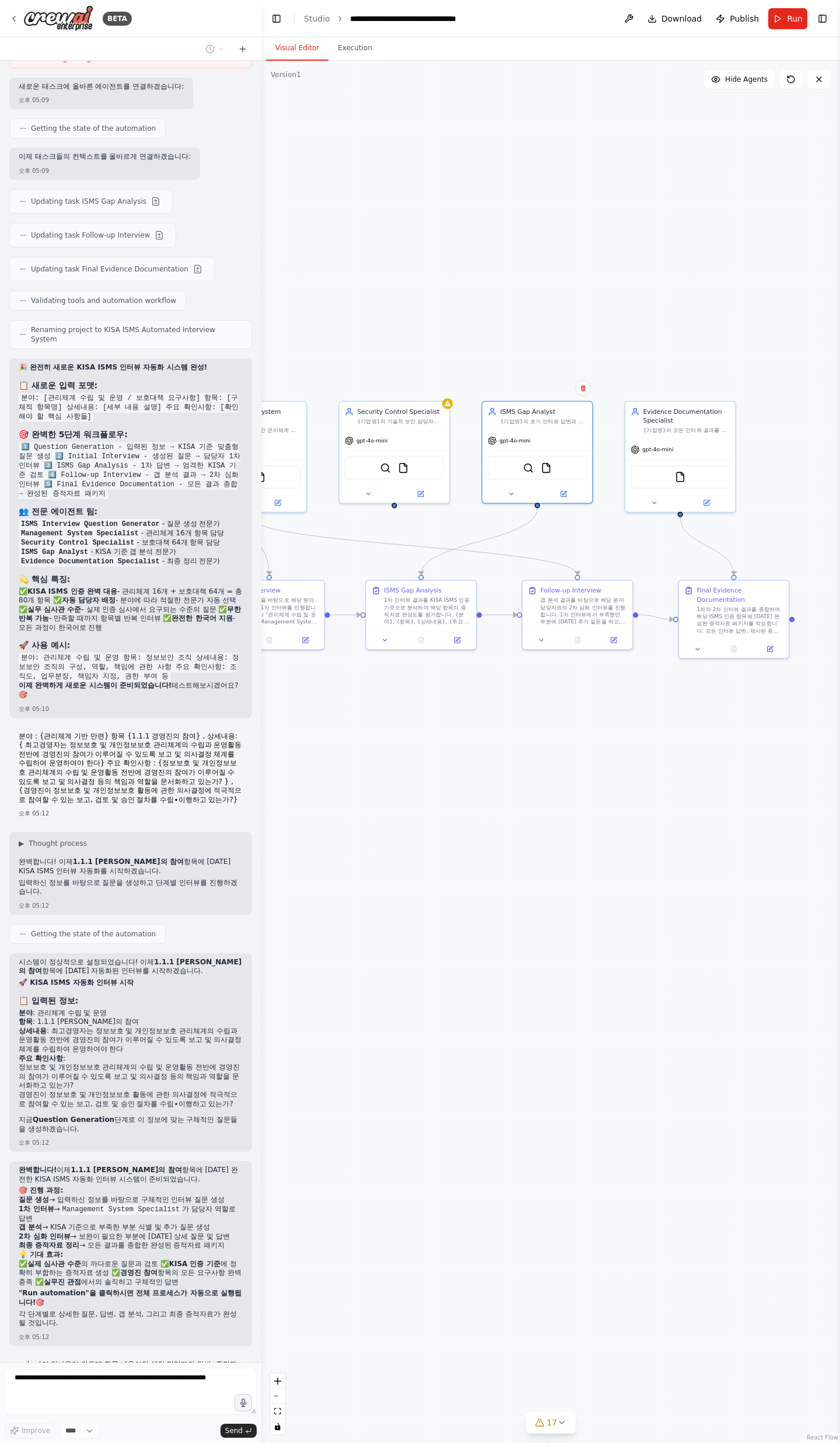
drag, startPoint x: 759, startPoint y: 907, endPoint x: 659, endPoint y: 852, distance: 114.1
click at [659, 473] on div ".deletable-edge-delete-btn { width: 20px; height: 20px; border: 0px solid #ffff…" at bounding box center [551, 752] width 579 height 1382
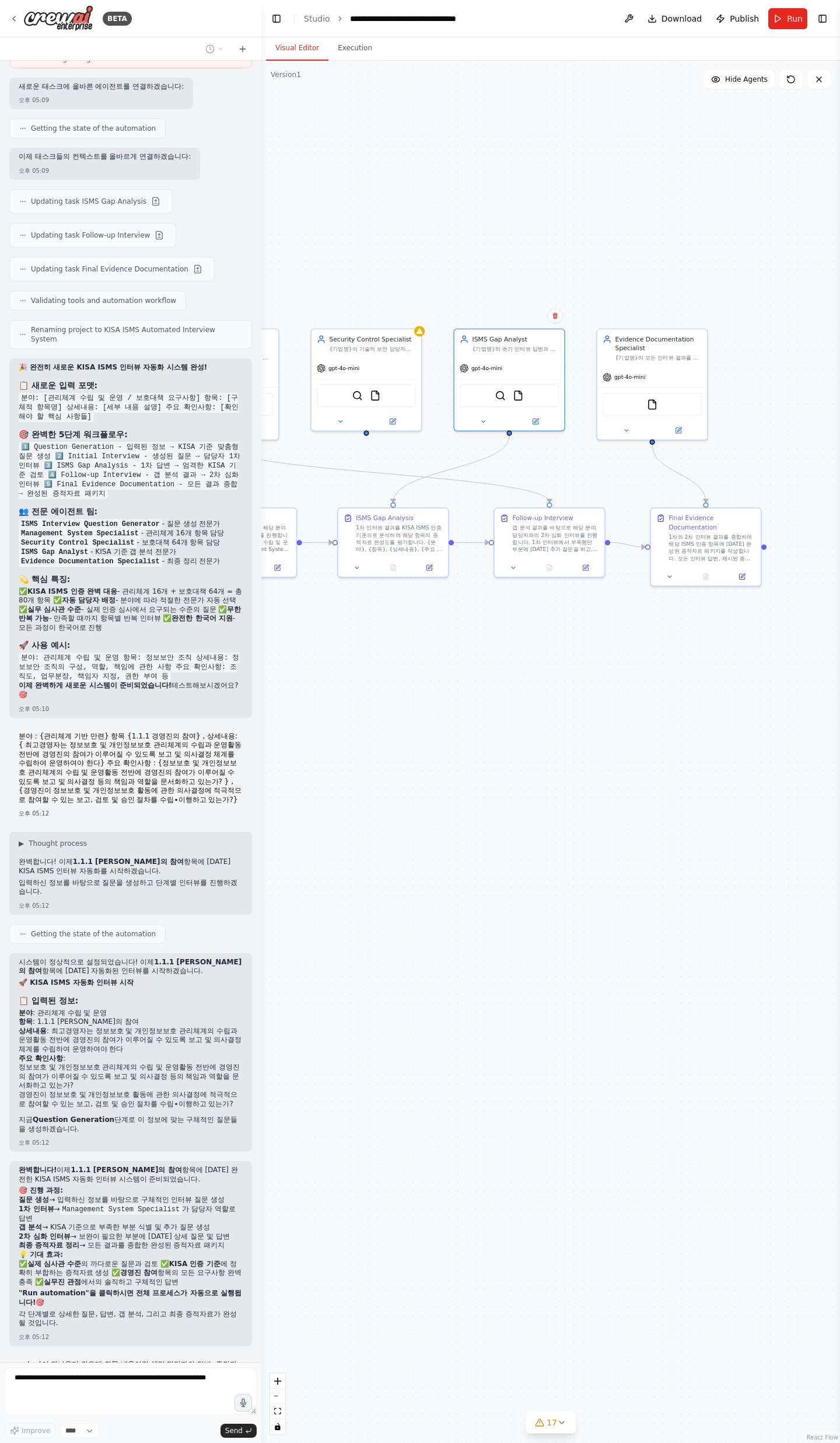
drag, startPoint x: 561, startPoint y: 980, endPoint x: 534, endPoint y: 910, distance: 75.0
click at [534, 473] on div ".deletable-edge-delete-btn { width: 20px; height: 20px; border: 0px solid #ffff…" at bounding box center [551, 752] width 579 height 1382
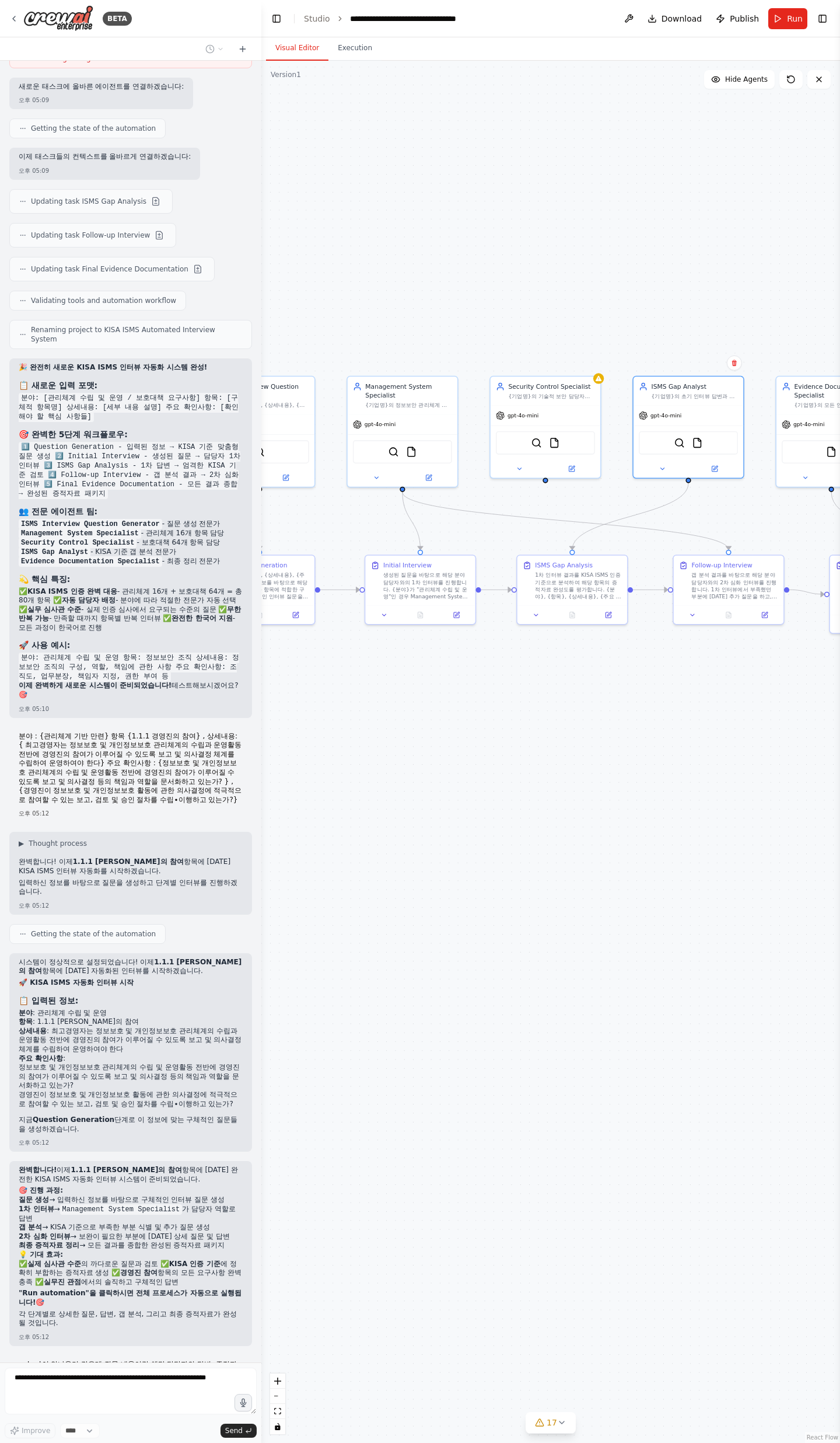
drag, startPoint x: 546, startPoint y: 745, endPoint x: 704, endPoint y: 804, distance: 168.7
click at [697, 473] on div ".deletable-edge-delete-btn { width: 20px; height: 20px; border: 0px solid #ffff…" at bounding box center [551, 752] width 579 height 1382
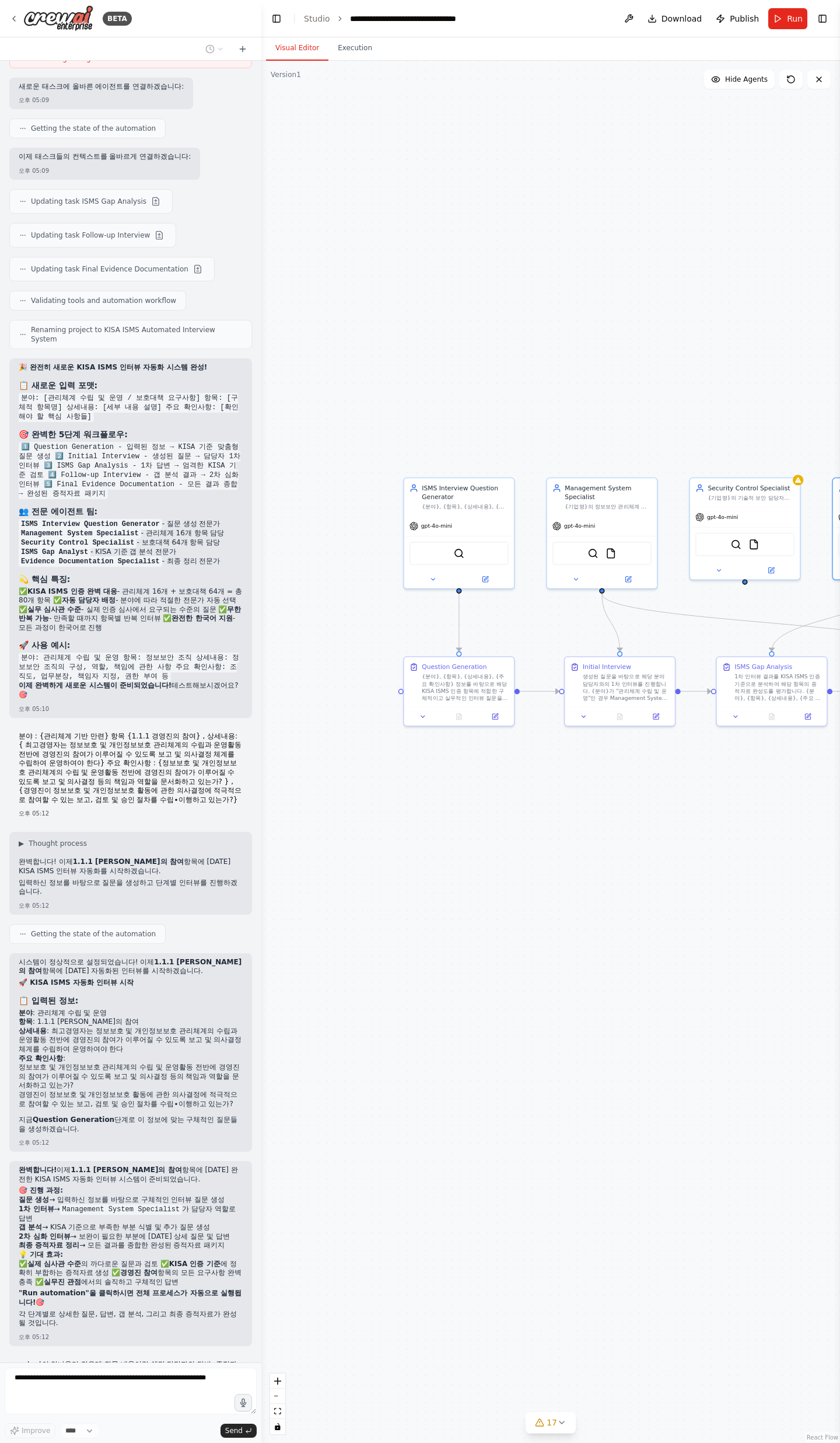
drag, startPoint x: 619, startPoint y: 762, endPoint x: 630, endPoint y: 770, distance: 13.6
click at [630, 473] on div ".deletable-edge-delete-btn { width: 20px; height: 20px; border: 0px solid #ffff…" at bounding box center [551, 752] width 579 height 1382
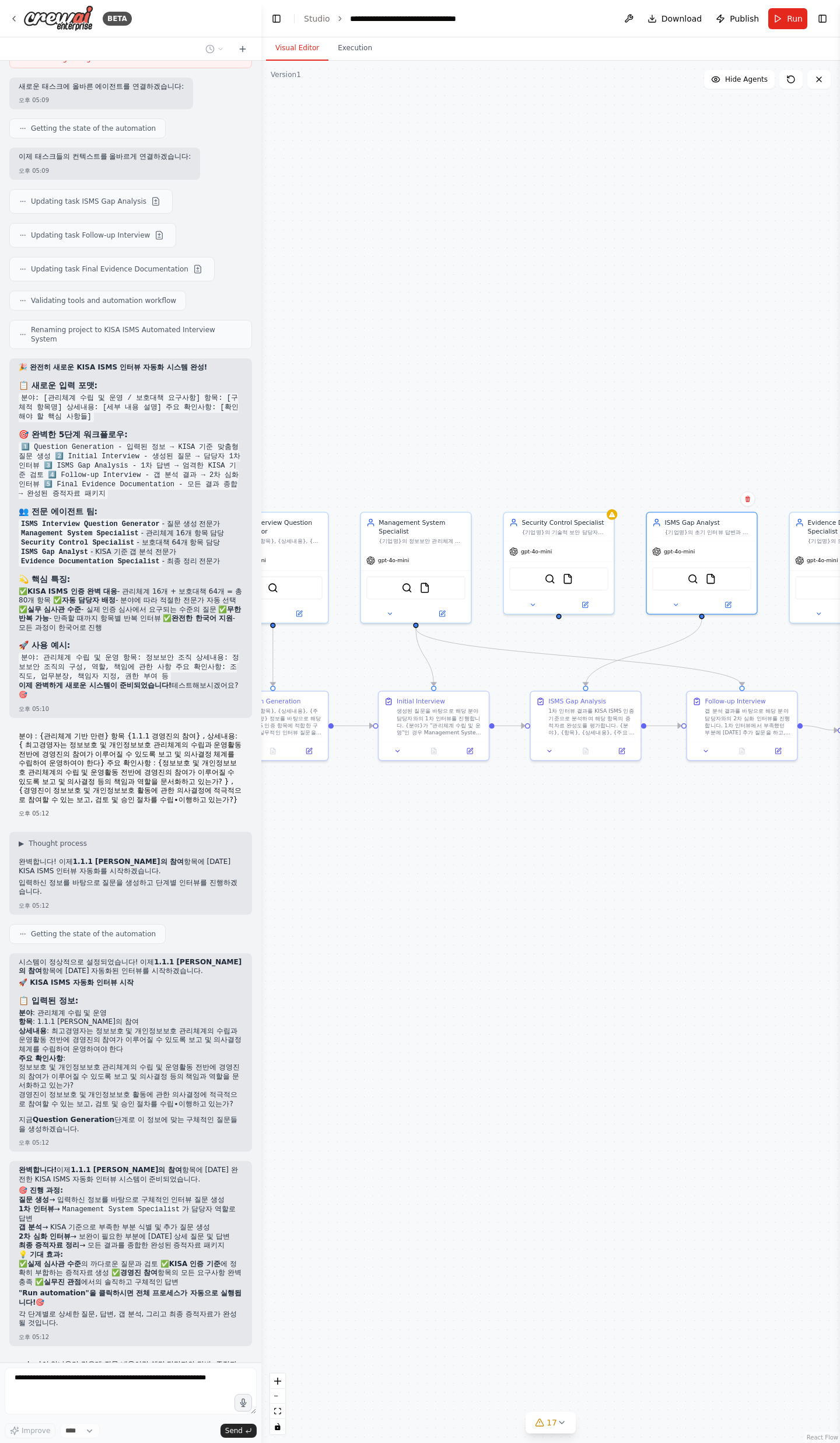
drag, startPoint x: 803, startPoint y: 841, endPoint x: 631, endPoint y: 866, distance: 173.8
click at [605, 473] on div ".deletable-edge-delete-btn { width: 20px; height: 20px; border: 0px solid #ffff…" at bounding box center [551, 752] width 579 height 1382
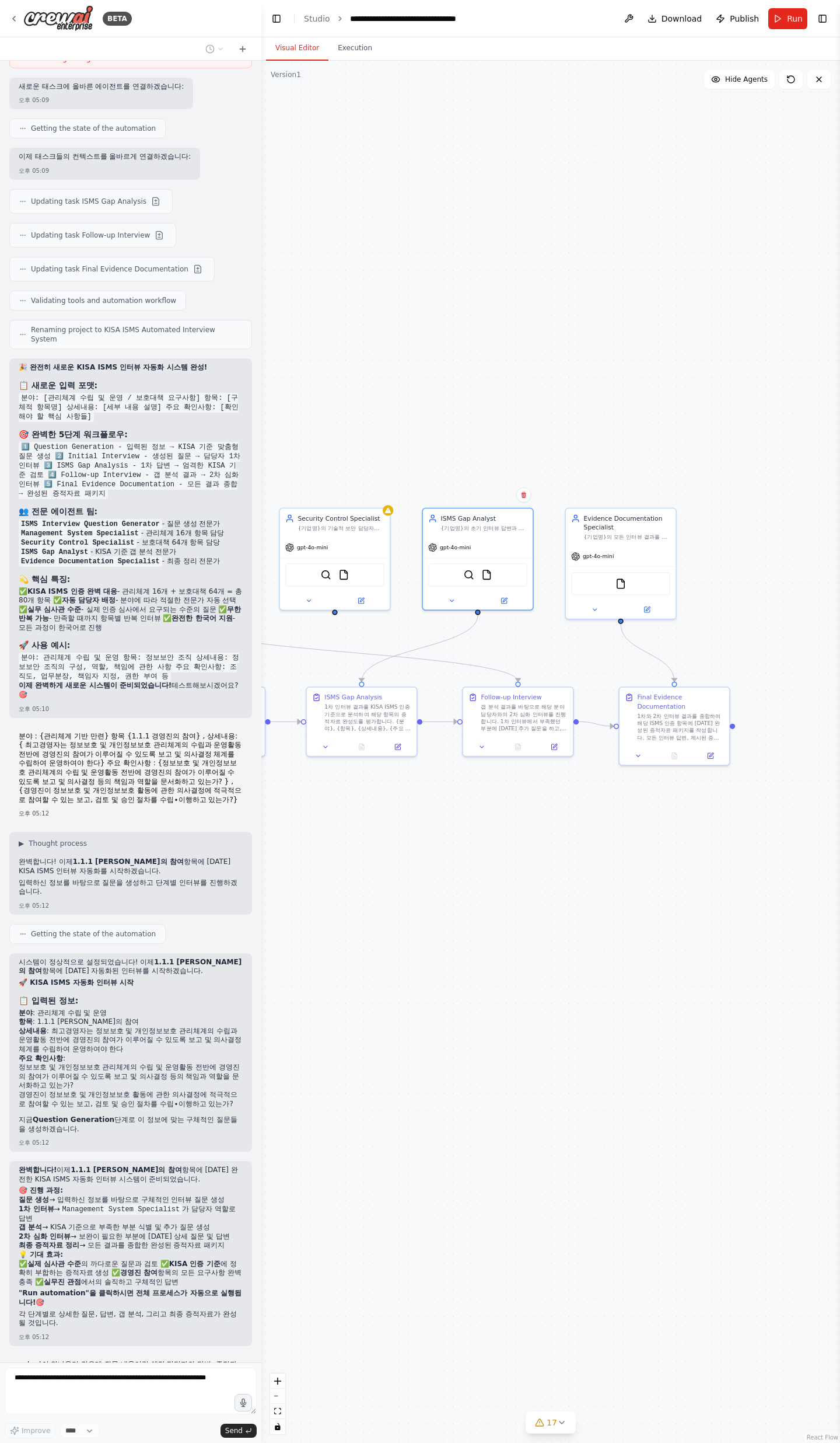
drag, startPoint x: 507, startPoint y: 865, endPoint x: 479, endPoint y: 863, distance: 28.1
click at [479, 473] on div ".deletable-edge-delete-btn { width: 20px; height: 20px; border: 0px solid #ffff…" at bounding box center [551, 752] width 579 height 1382
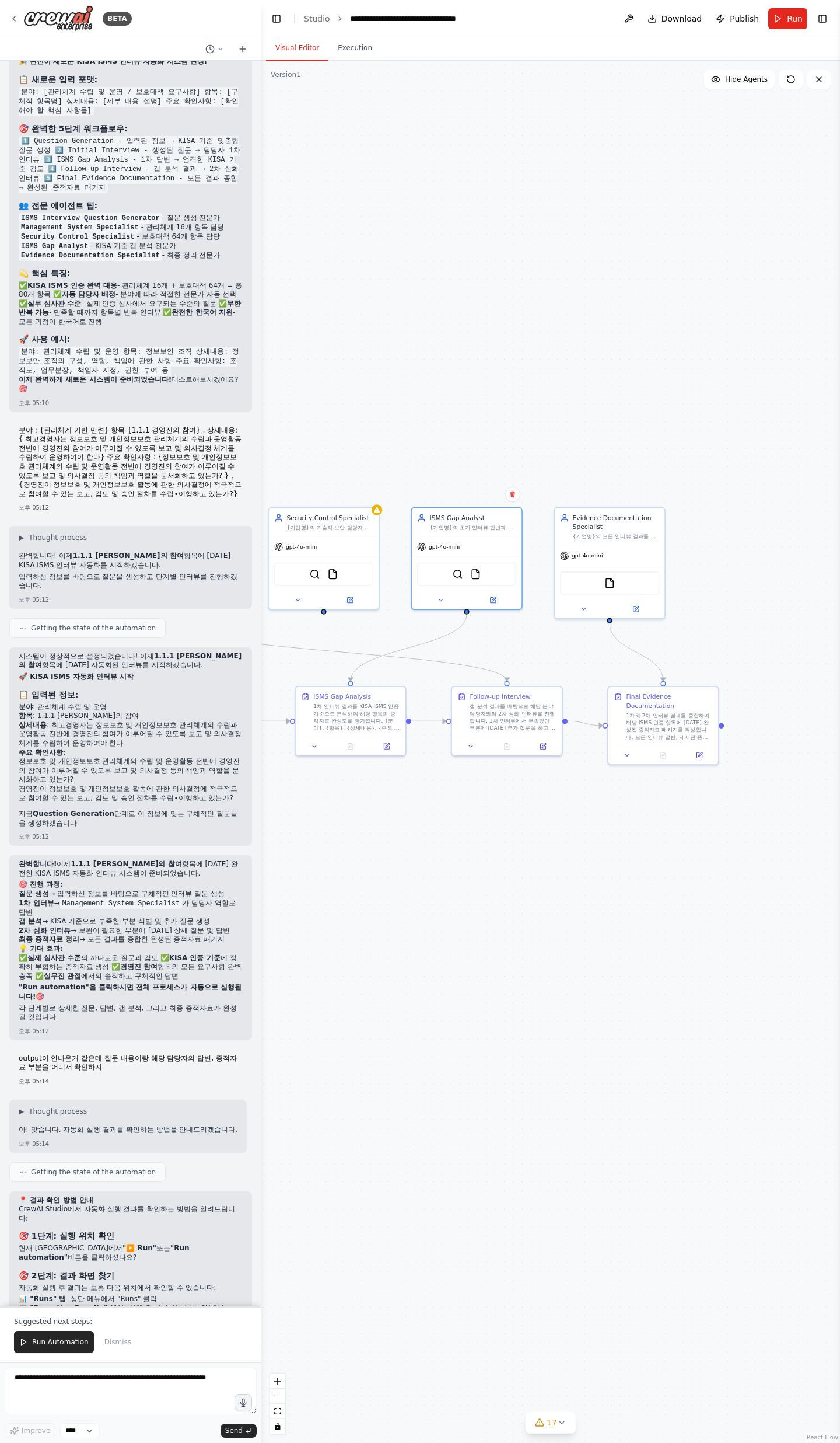
scroll to position [9522, 0]
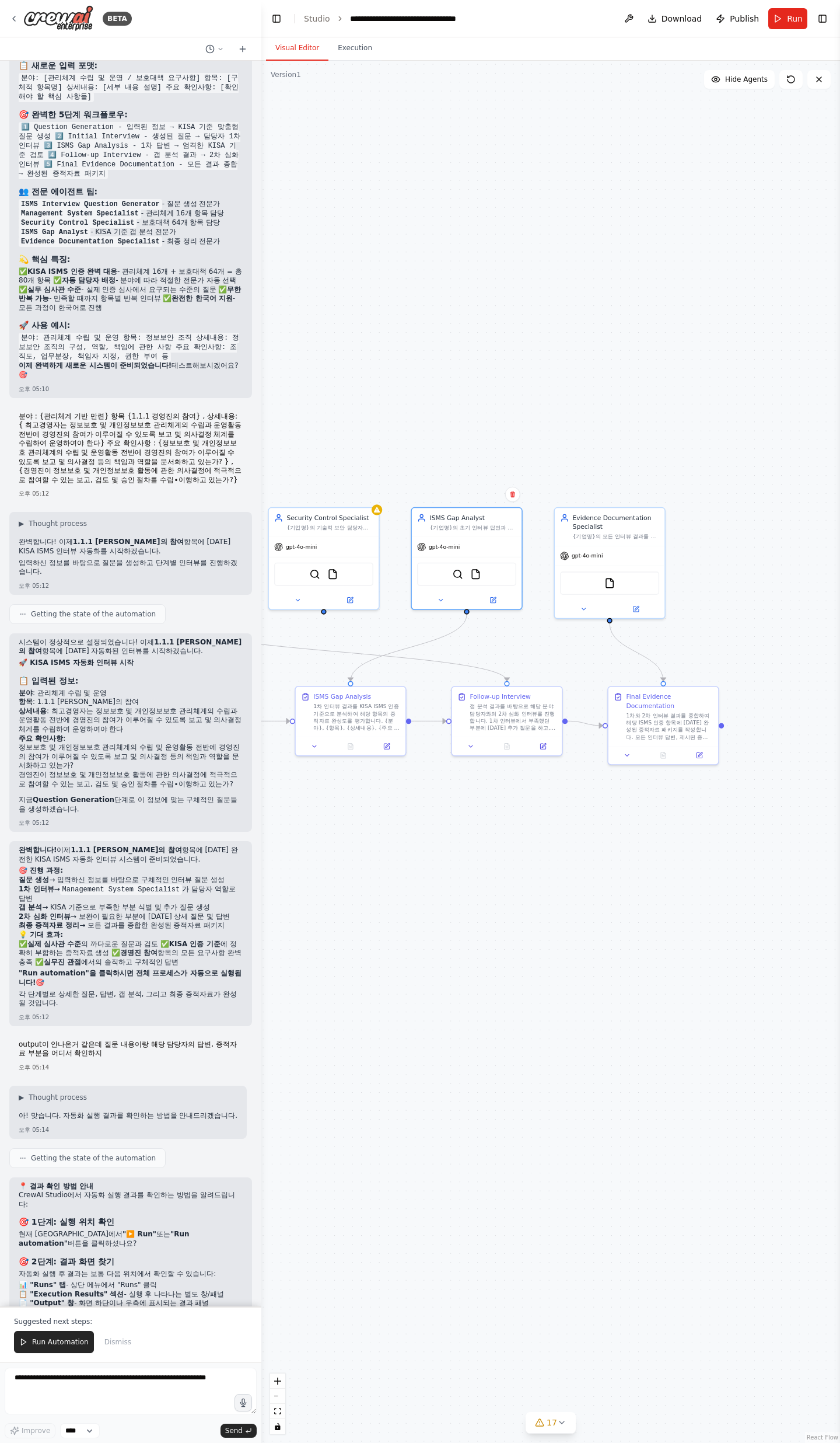
drag, startPoint x: 51, startPoint y: 1180, endPoint x: 134, endPoint y: 1205, distance: 86.7
click at [134, 473] on ul "분야 : 관리체계 수립 및 운영 항목 : 1.1.1 경영진의 참여 상세내용 : 최고경영자는 정보보호 및 개인정보보호 관리체계의 수립과 운영활동…" at bounding box center [131, 1392] width 224 height 103
click at [134, 473] on code "정보보호 및 개인정보보호 관리체계의 수립 및 운영활동 전반에 경영진의 참여가 이루어질 수 있도록 보고 및 의사결정 등의 책임과 역할을 문서화하…" at bounding box center [129, 1410] width 221 height 48
drag, startPoint x: 65, startPoint y: 1213, endPoint x: 90, endPoint y: 1257, distance: 50.6
click at [90, 473] on ul "분야 : 관리체계 수립 및 운영 항목 : 1.1.1 경영진의 참여 상세내용 : 최고경영자는 정보보호 및 개인정보보호 관리체계의 수립과 운영활동…" at bounding box center [131, 1392] width 224 height 103
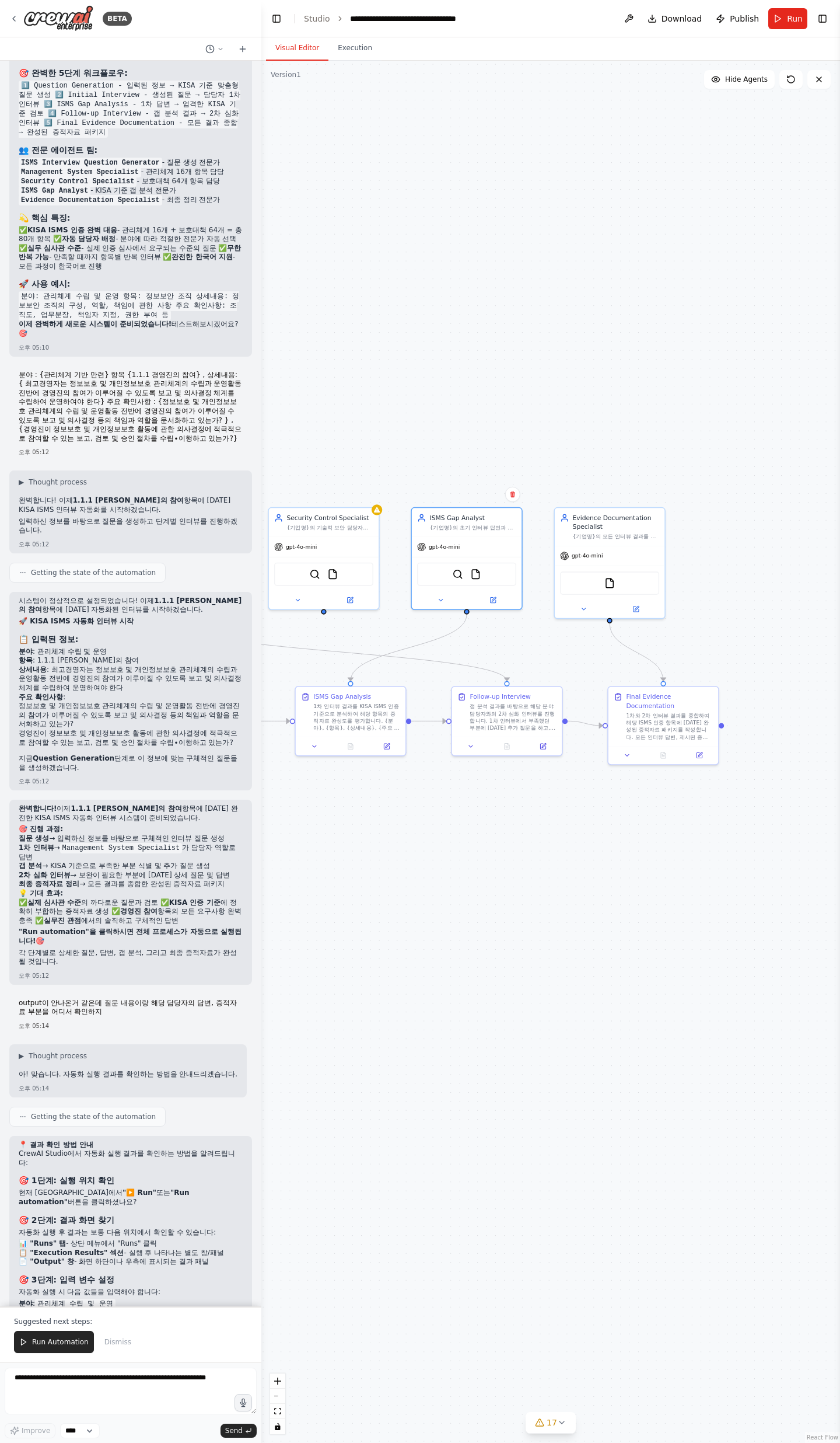
click at [90, 473] on div "Objective We want to conduct an ISMS certification project that covers the 80 o…" at bounding box center [131, 683] width 261 height 1245
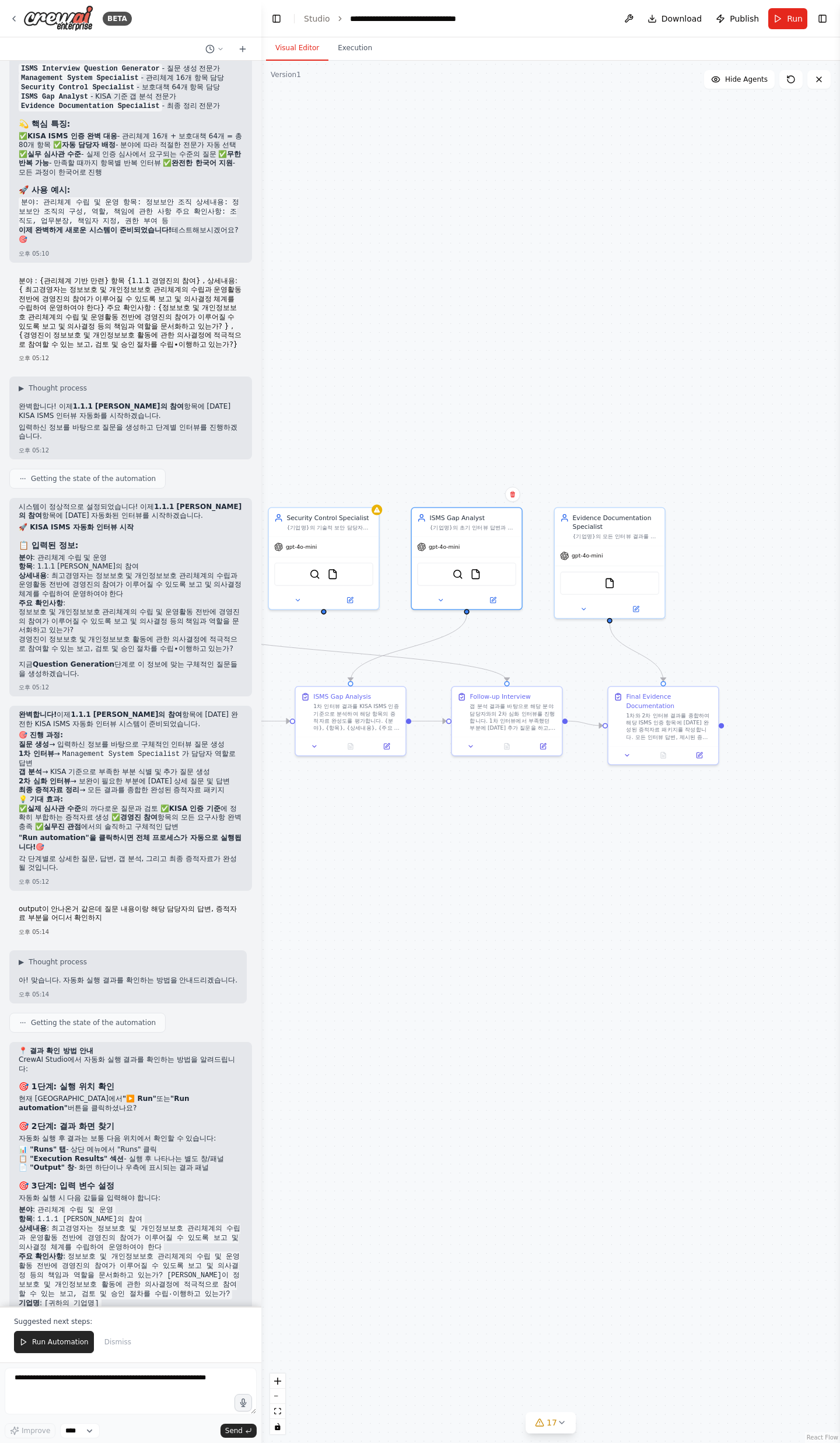
scroll to position [9666, 0]
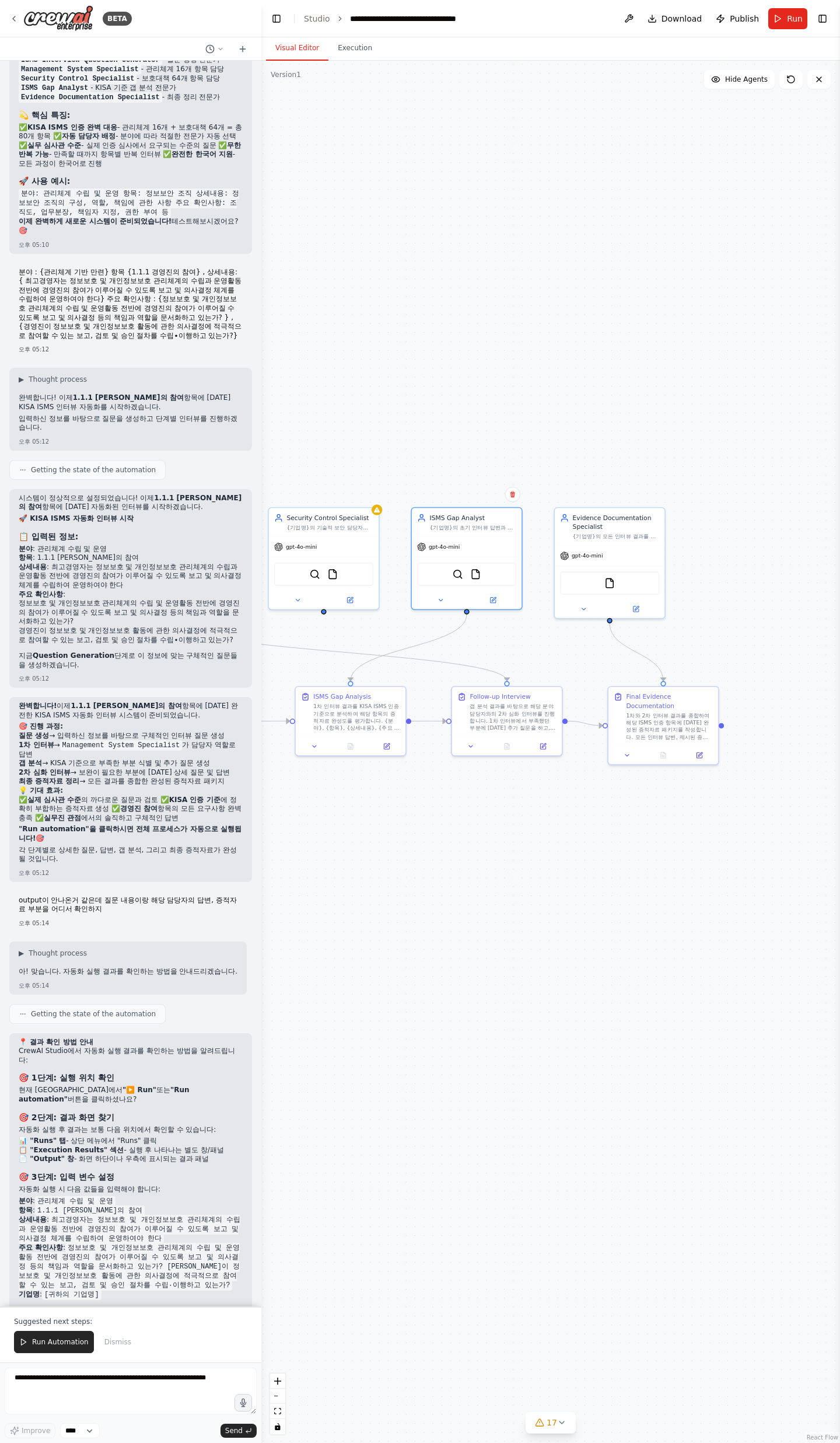
drag, startPoint x: 64, startPoint y: 1209, endPoint x: 171, endPoint y: 1272, distance: 124.2
click at [171, 473] on div ""Run automation"을 다시 클릭하신 후, 위의 입력 값들을 정확히 입력하시면 다음과 같은 결과를 확인하실 수 있습니다: 📋 예상 결…" at bounding box center [131, 1412] width 224 height 124
click at [171, 473] on p "실행하신 후에도 결과가 보이지 않으시면 말씀해 주세요! 추가로 도움드리겠습니다. 🚀" at bounding box center [131, 1462] width 224 height 18
click at [92, 473] on div "📍 결과 확인 방법 안내 CrewAI Studio에서 자동화 실행 결과를 확인하는 방법을 알려드립니다: 🎯 1단계: 실행 위치 확인 현재 화면…" at bounding box center [131, 1179] width 224 height 283
click at [94, 473] on strong "💡 아직 실행하지 않으셨다면:" at bounding box center [74, 1312] width 111 height 9
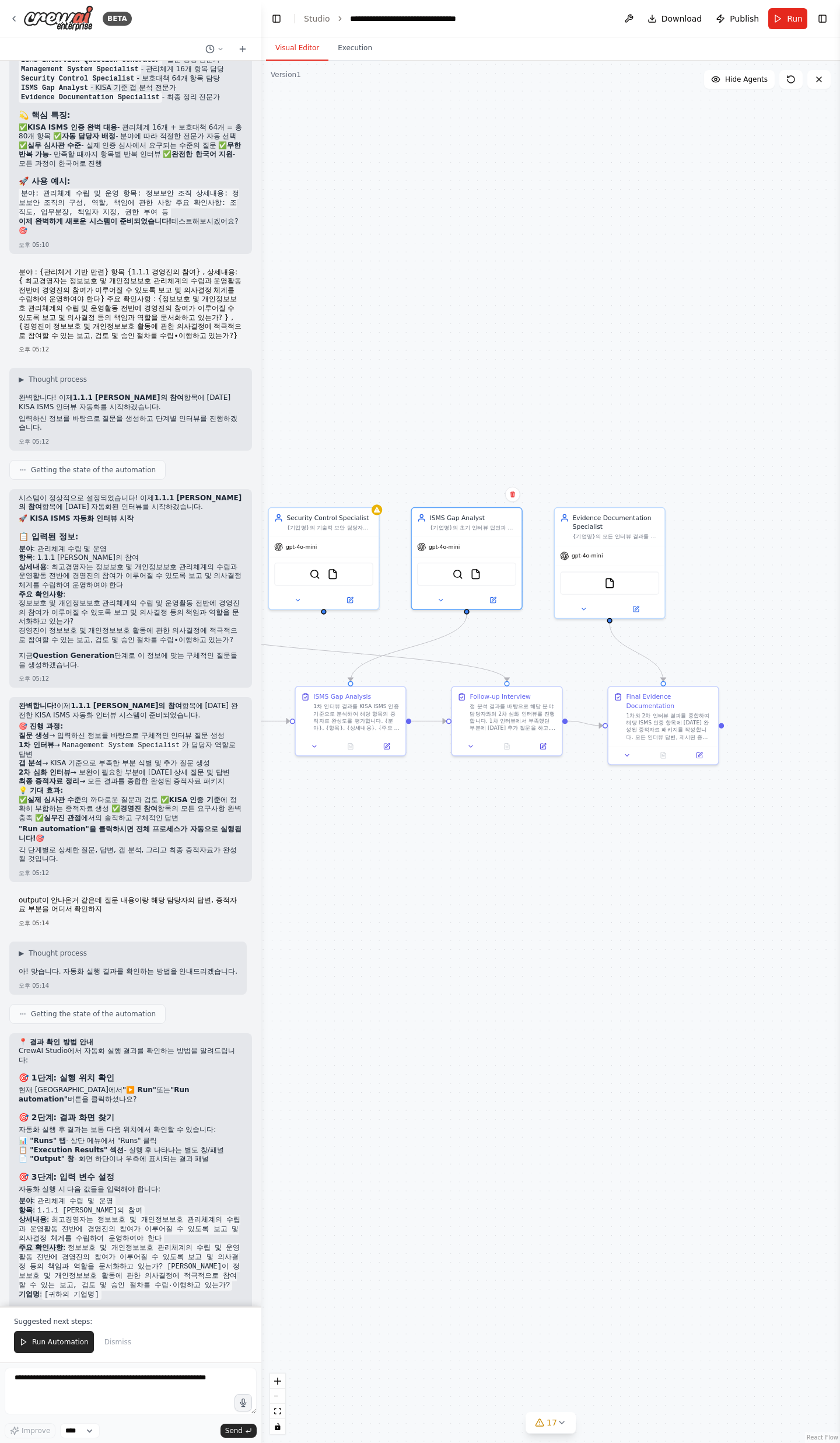
click at [94, 473] on strong "💡 아직 실행하지 않으셨다면:" at bounding box center [74, 1312] width 111 height 9
click at [138, 473] on div "📍 결과 확인 방법 안내 CrewAI Studio에서 자동화 실행 결과를 확인하는 방법을 알려드립니다: 🎯 1단계: 실행 위치 확인 현재 화면…" at bounding box center [131, 1185] width 242 height 303
click at [59, 473] on button "Run Automation" at bounding box center [54, 1342] width 80 height 22
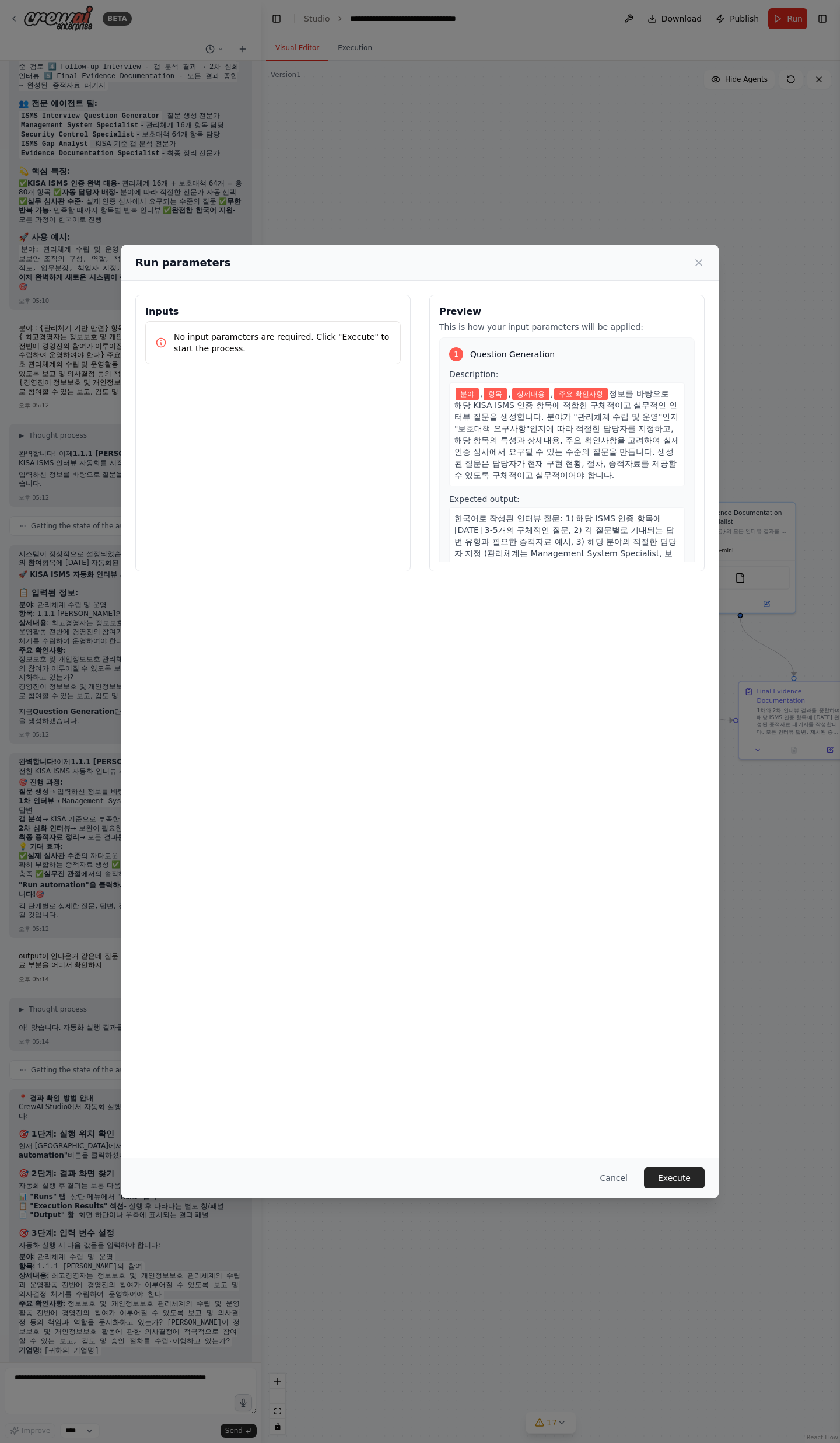
click at [498, 473] on body "BETA Objective We want to conduct an ISMS certification project that covers the…" at bounding box center [420, 722] width 840 height 1443
drag, startPoint x: 151, startPoint y: 312, endPoint x: 214, endPoint y: 327, distance: 64.8
click at [213, 326] on div "Inputs No input parameters are required. Click "Execute" to start the process." at bounding box center [273, 433] width 276 height 277
click at [214, 327] on div "No input parameters are required. Click "Execute" to start the process." at bounding box center [272, 343] width 256 height 43
click at [325, 351] on p "No input parameters are required. Click "Execute" to start the process." at bounding box center [282, 342] width 217 height 23
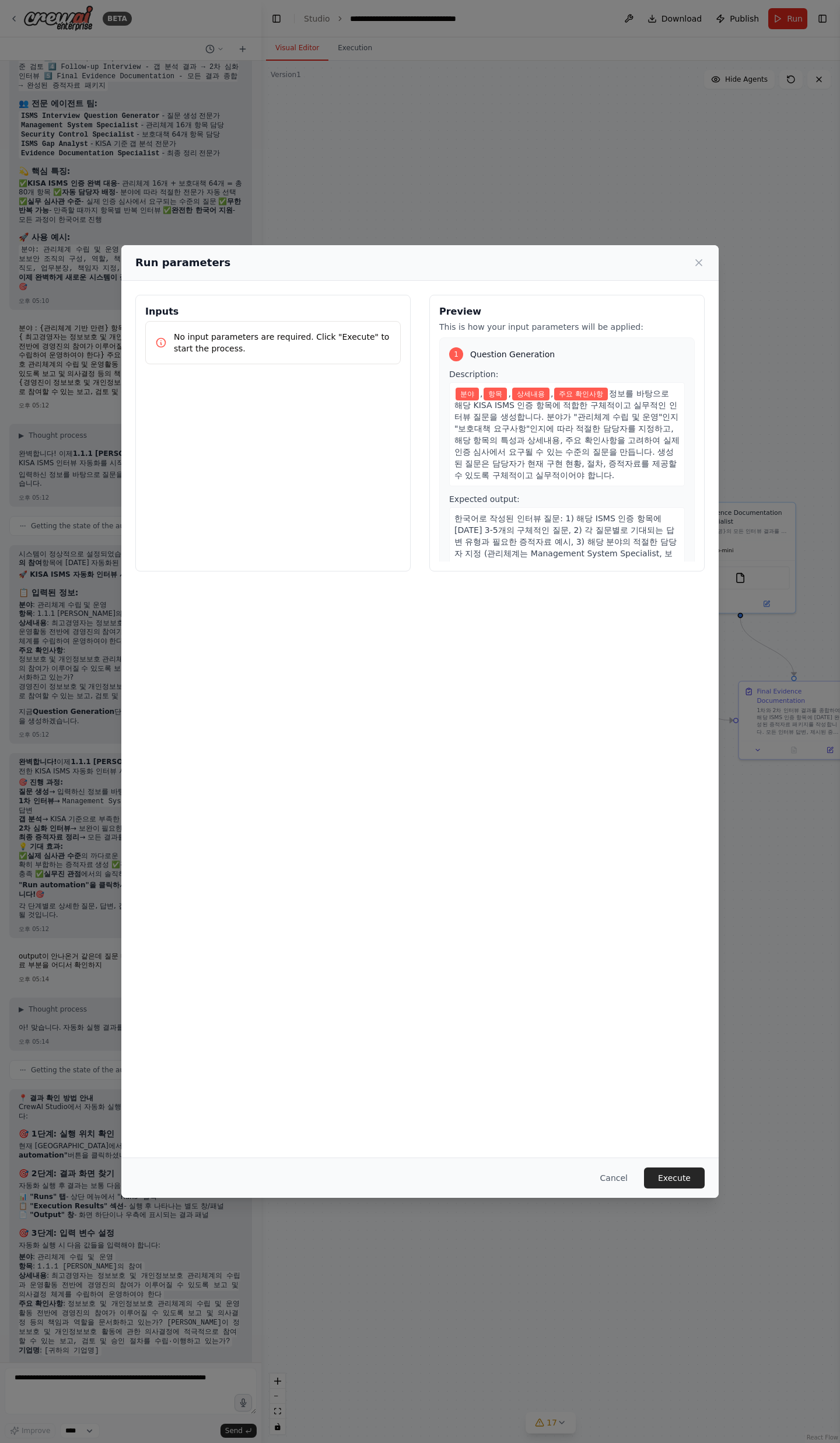
click at [325, 351] on p "No input parameters are required. Click "Execute" to start the process." at bounding box center [282, 342] width 217 height 23
drag, startPoint x: 325, startPoint y: 351, endPoint x: 396, endPoint y: 347, distance: 71.1
click at [326, 351] on p "No input parameters are required. Click "Execute" to start the process." at bounding box center [282, 342] width 217 height 23
click at [475, 414] on span "정보를 바탕으로 해당 KISA ISMS 인증 항목에 적합한 구체적이고 실무적인 인터뷰 질문을 생성합니다. 분야가 "관리체계 수립 및 운영"인지…" at bounding box center [567, 435] width 225 height 91
drag, startPoint x: 458, startPoint y: 387, endPoint x: 495, endPoint y: 486, distance: 105.7
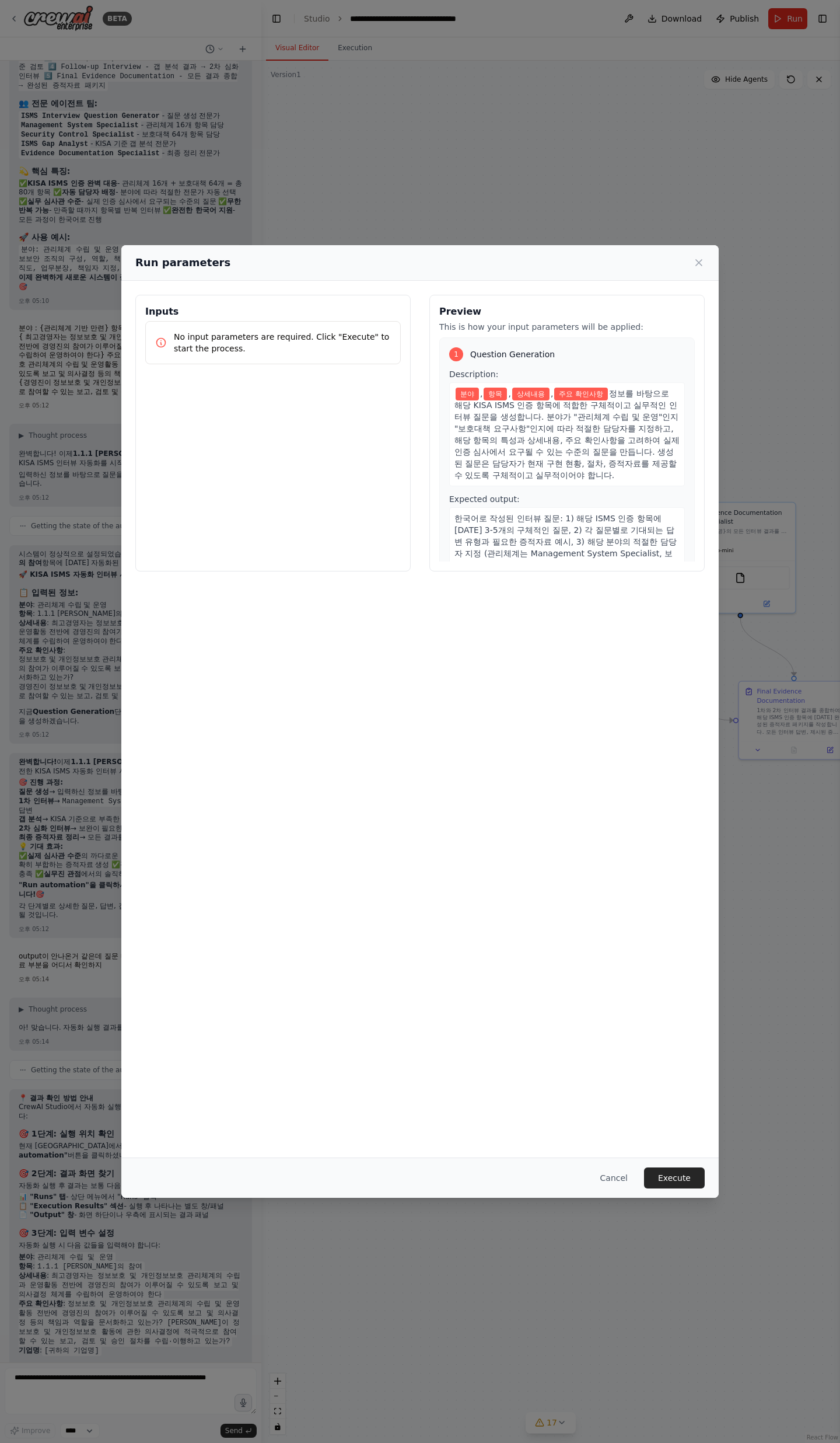
click at [495, 473] on div "Description: 분야 , 항목 , 상세내용 , 주요 확인사항 정보를 바탕으로 해당 KISA ISMS 인증 항목에 적합한 구체적이고 실무…" at bounding box center [567, 478] width 236 height 219
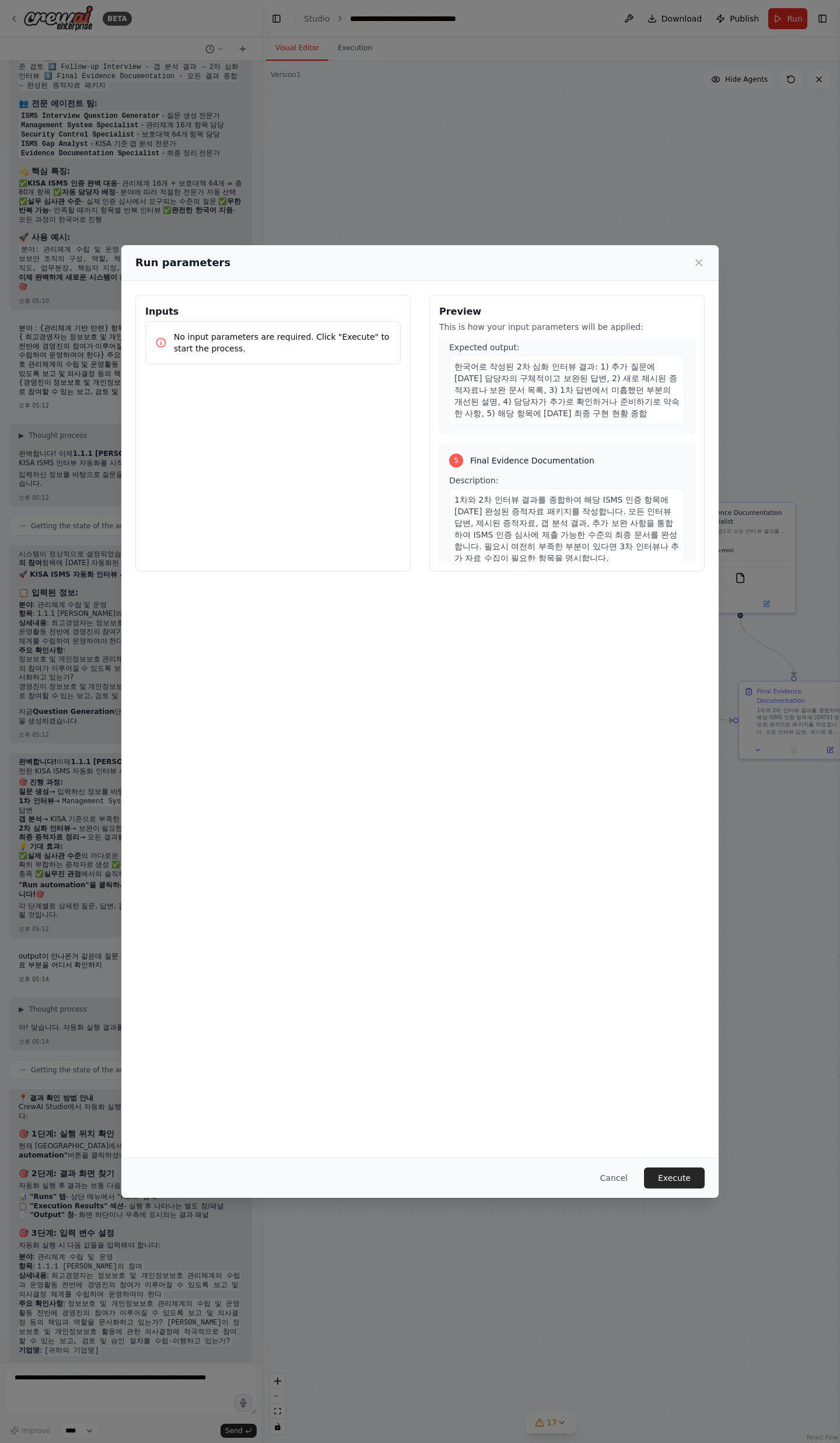
scroll to position [975, 0]
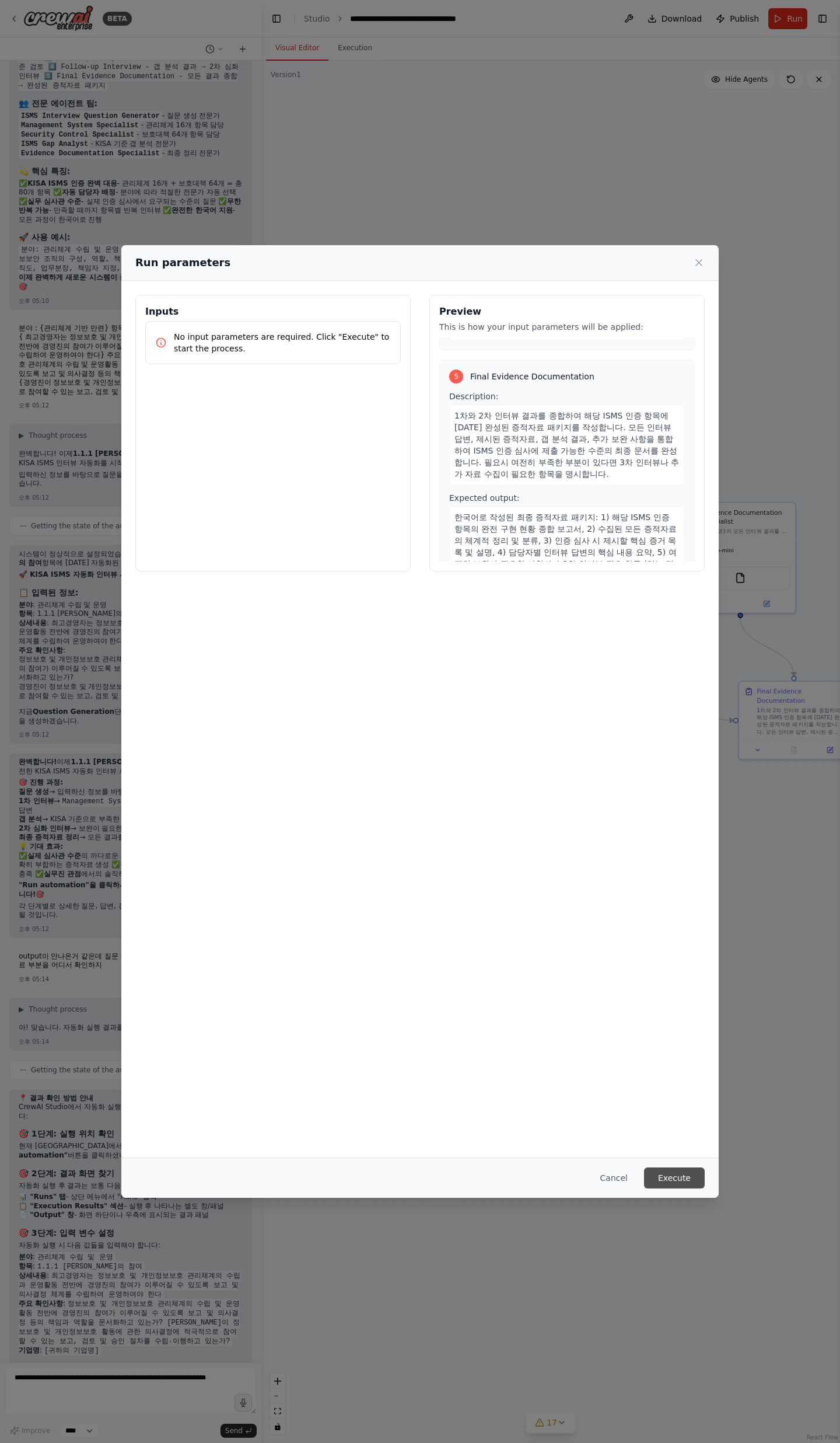
click at [681, 473] on button "Execute" at bounding box center [674, 1178] width 61 height 21
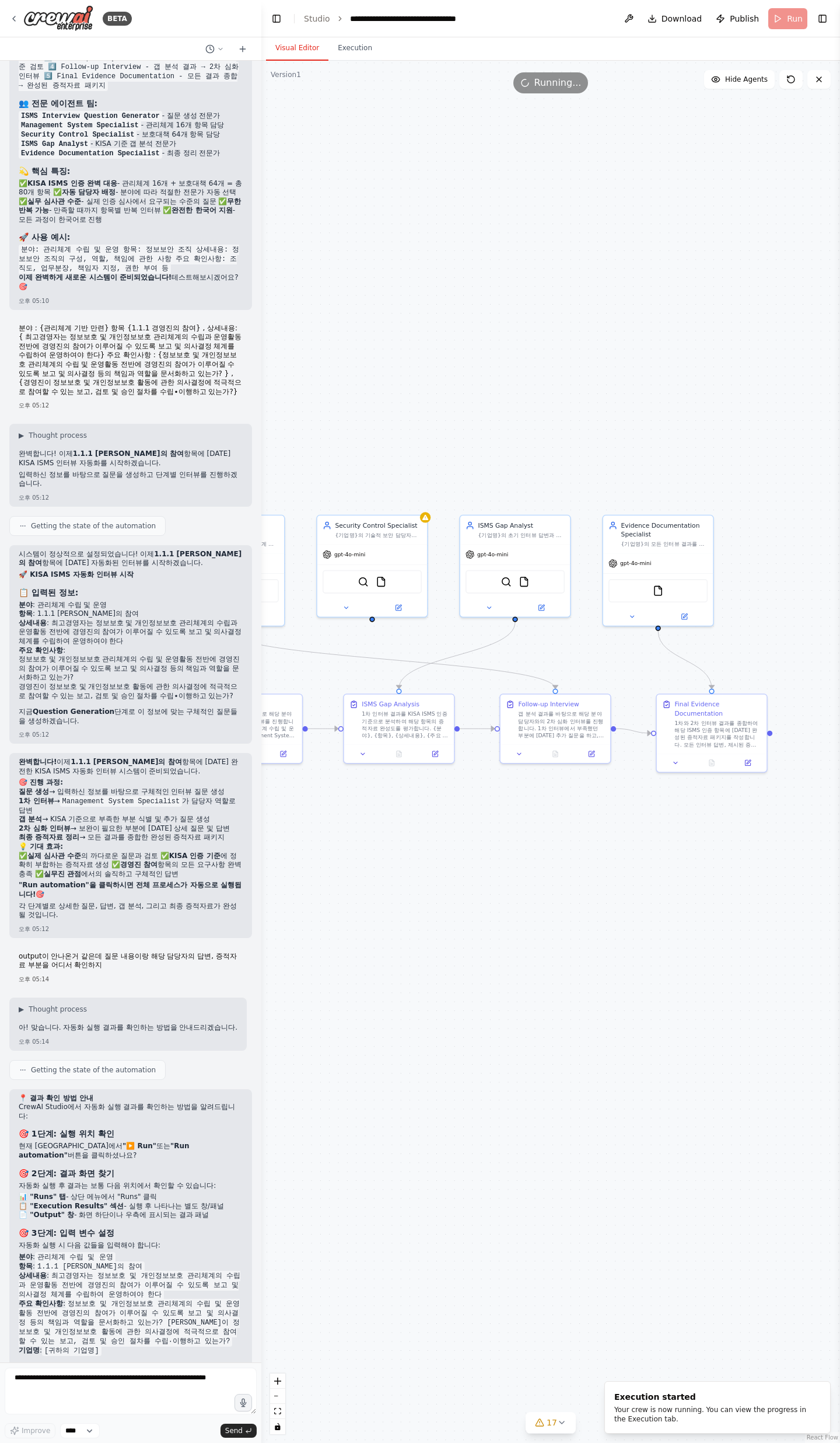
drag, startPoint x: 679, startPoint y: 1184, endPoint x: 596, endPoint y: 1197, distance: 84.0
click at [596, 473] on div ".deletable-edge-delete-btn { width: 20px; height: 20px; border: 0px solid #ffff…" at bounding box center [551, 752] width 579 height 1382
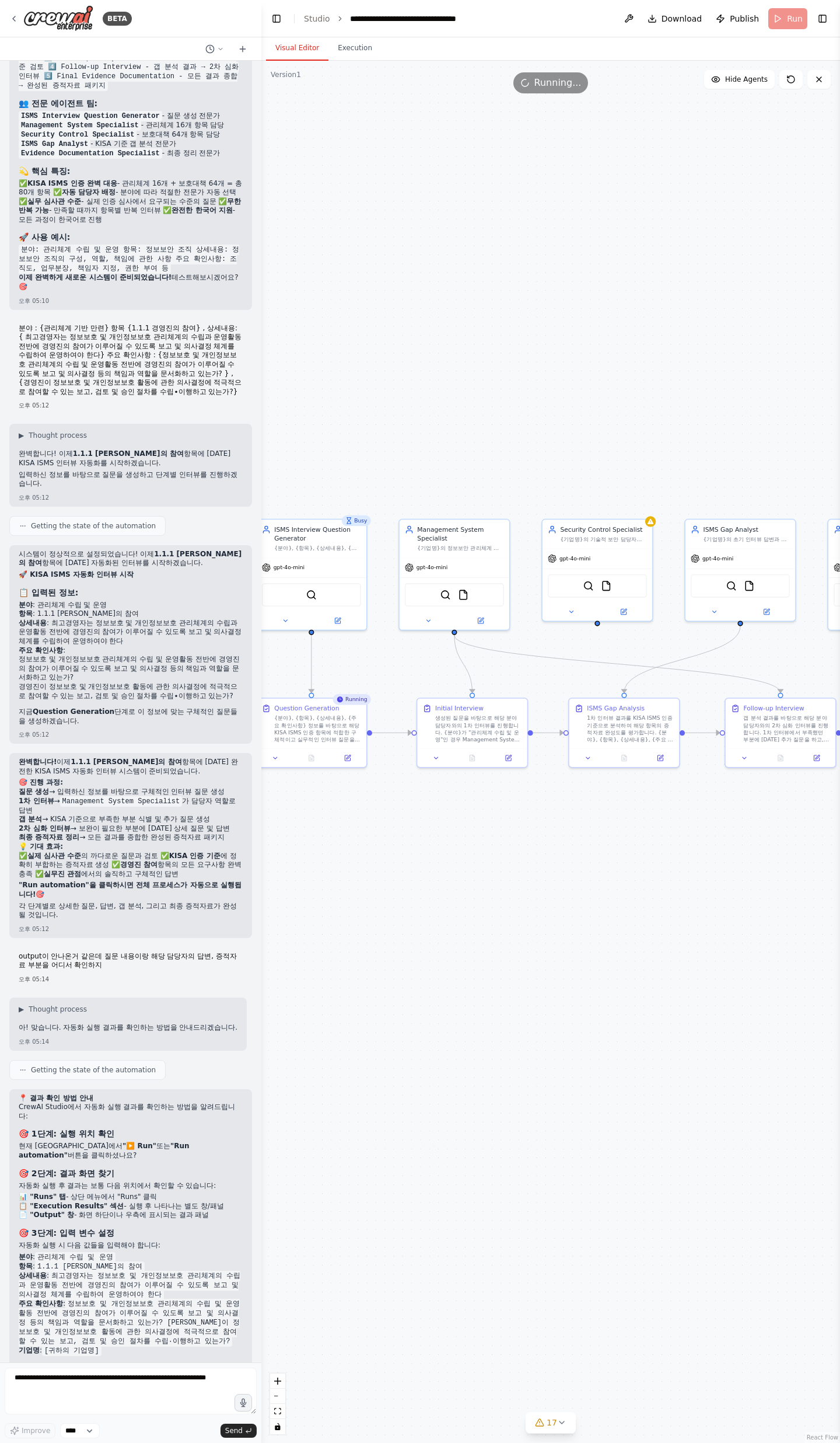
drag, startPoint x: 587, startPoint y: 369, endPoint x: 809, endPoint y: 373, distance: 222.0
click at [809, 373] on div ".deletable-edge-delete-btn { width: 20px; height: 20px; border: 0px solid #ffff…" at bounding box center [551, 752] width 579 height 1382
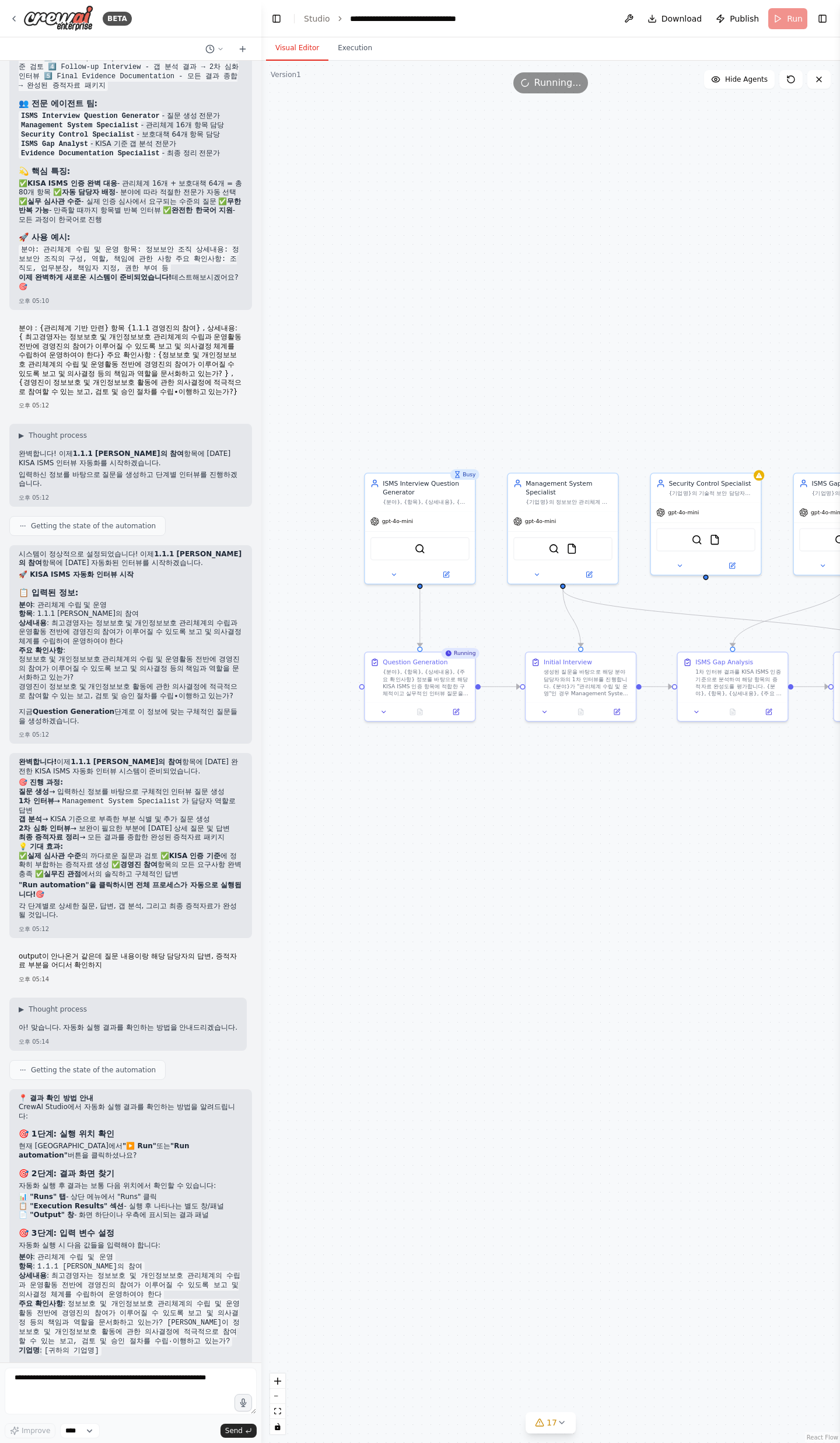
drag, startPoint x: 427, startPoint y: 900, endPoint x: 536, endPoint y: 854, distance: 118.3
click at [536, 473] on div ".deletable-edge-delete-btn { width: 20px; height: 20px; border: 0px solid #ffff…" at bounding box center [551, 752] width 579 height 1382
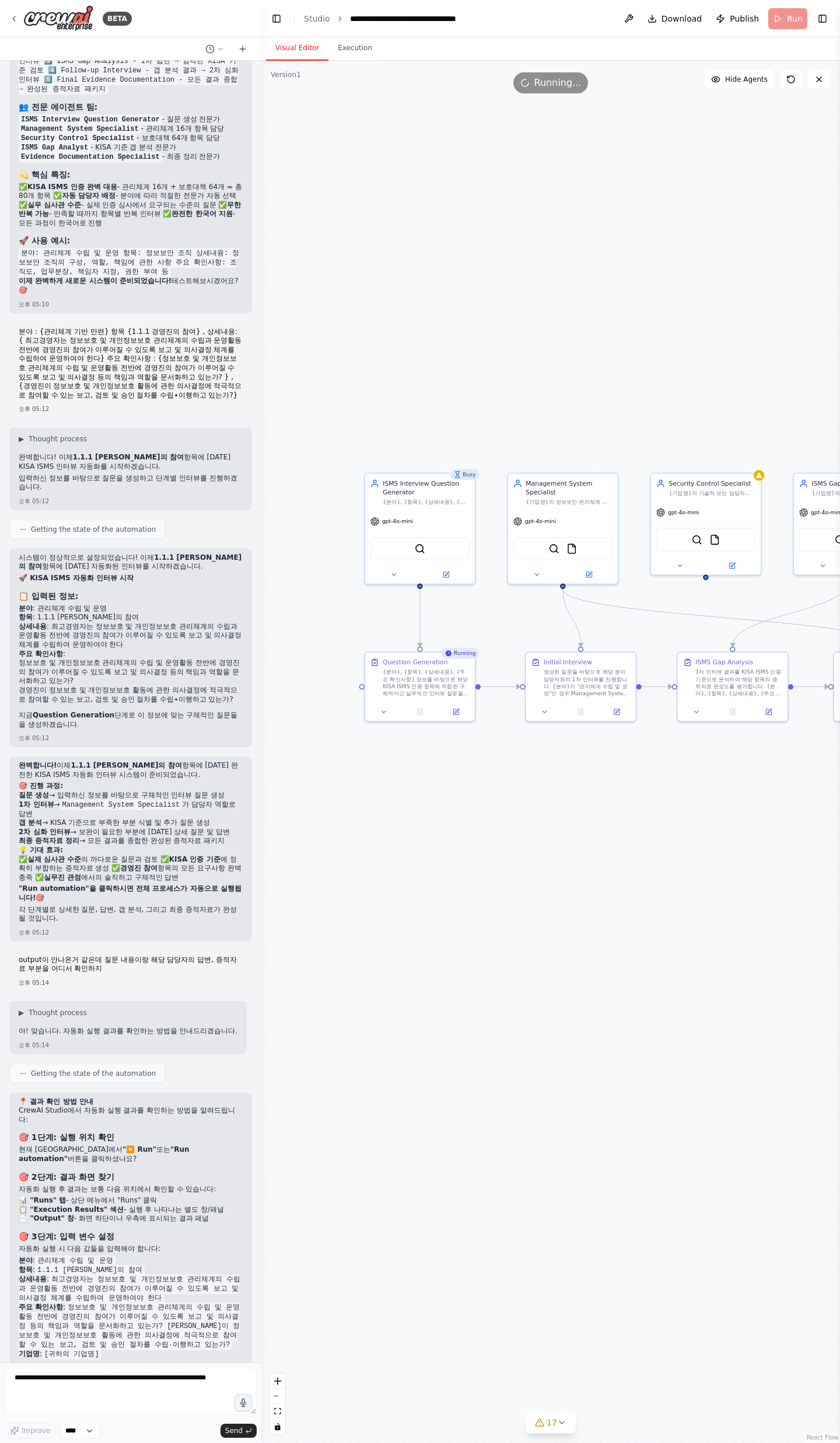
scroll to position [9610, 0]
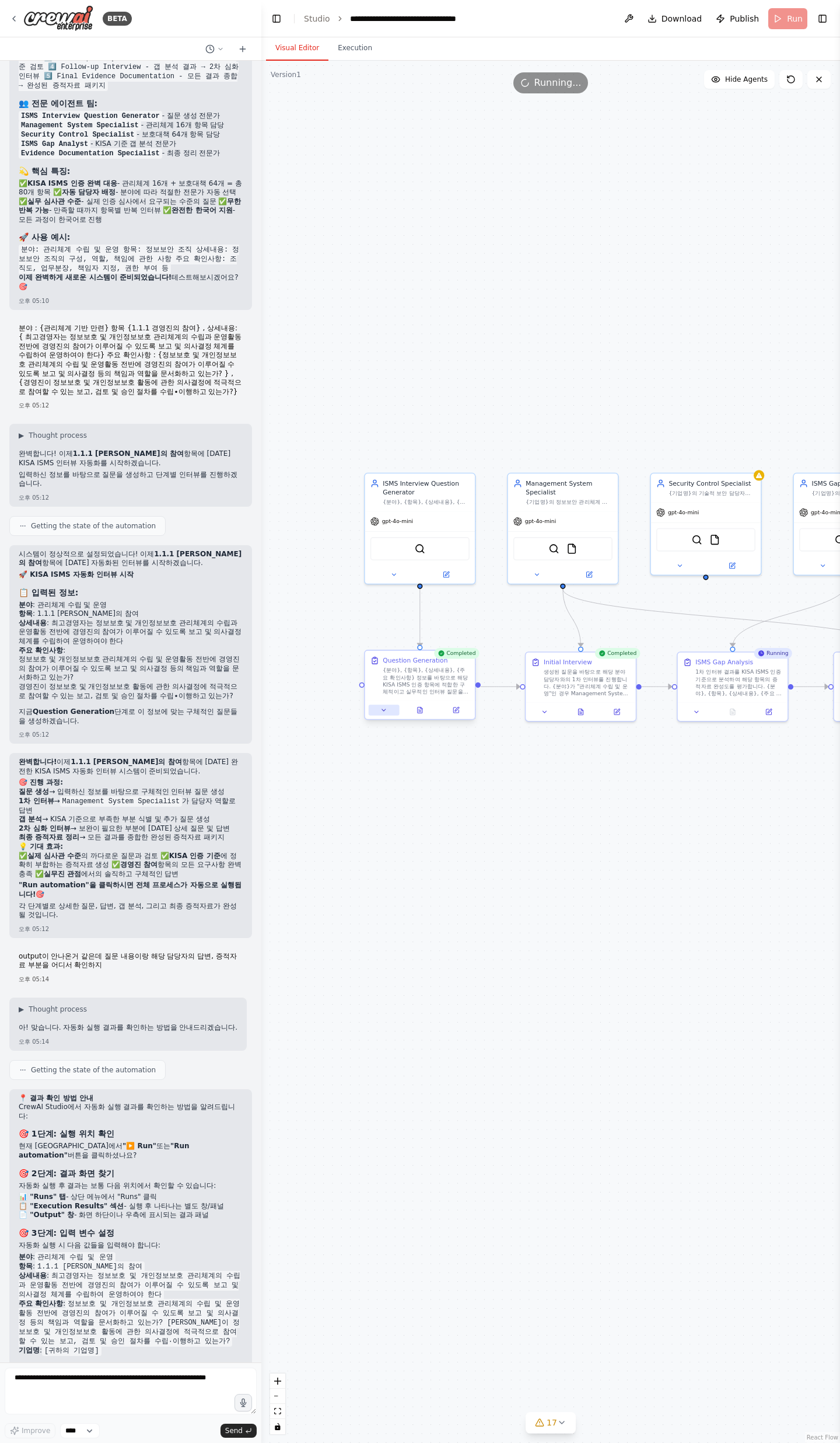
click at [374, 473] on button at bounding box center [384, 710] width 31 height 11
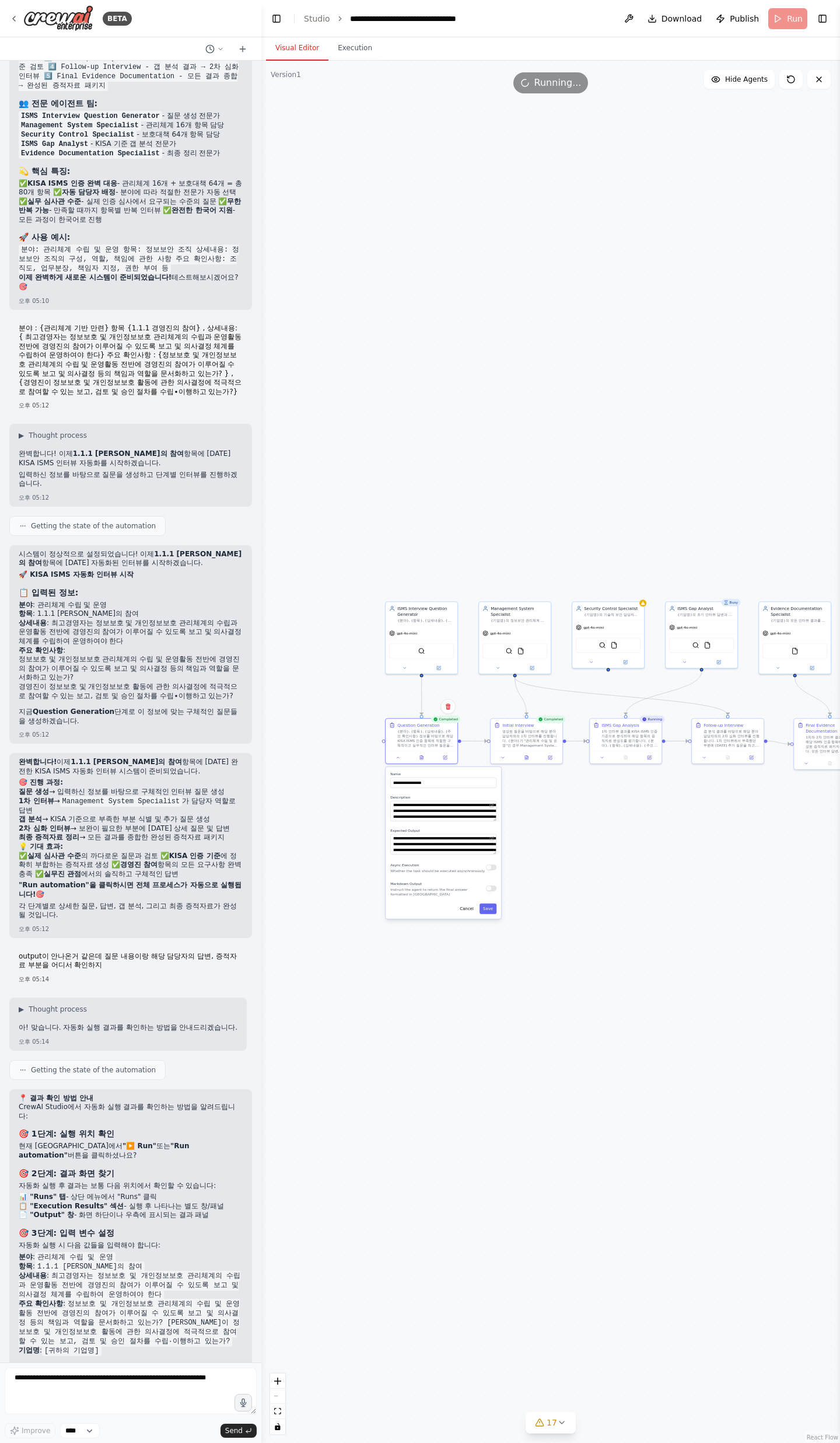
click at [564, 473] on div ".deletable-edge-delete-btn { width: 20px; height: 20px; border: 0px solid #ffff…" at bounding box center [551, 752] width 579 height 1382
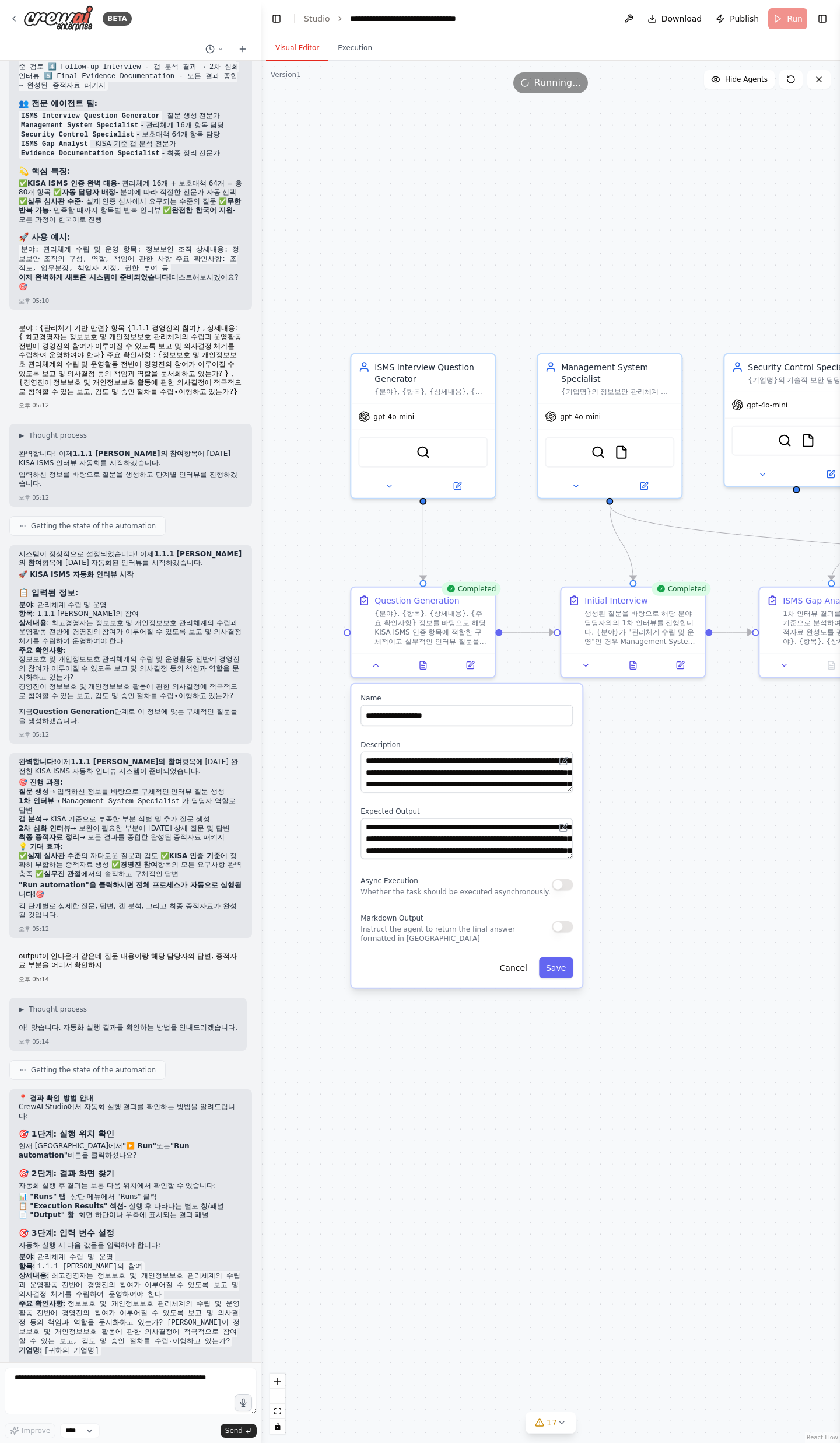
drag, startPoint x: 657, startPoint y: 822, endPoint x: 723, endPoint y: 812, distance: 66.8
click at [723, 473] on div ".deletable-edge-delete-btn { width: 20px; height: 20px; border: 0px solid #ffff…" at bounding box center [551, 752] width 579 height 1382
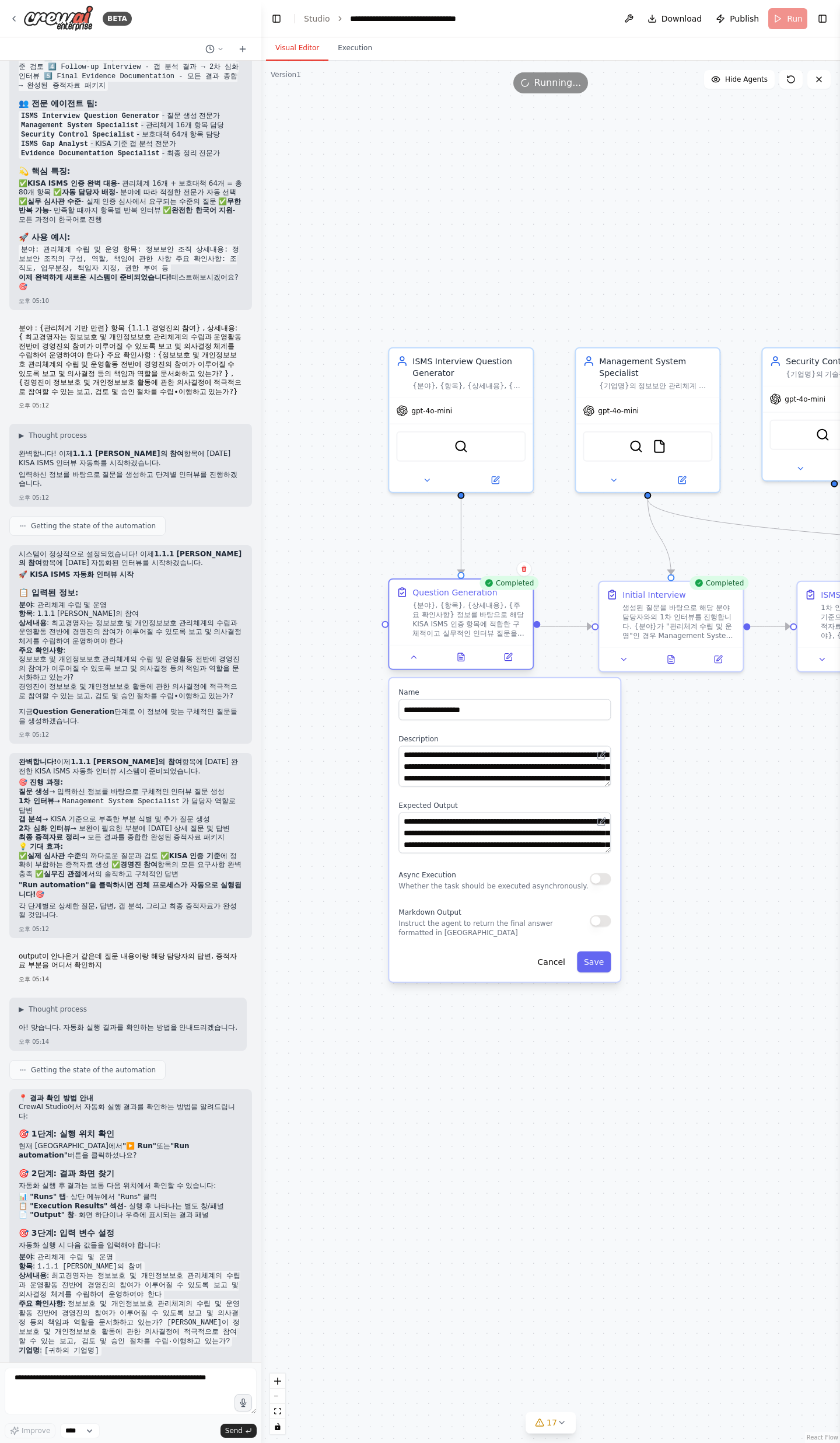
click at [458, 473] on div at bounding box center [461, 657] width 144 height 24
click at [465, 473] on icon at bounding box center [461, 657] width 9 height 9
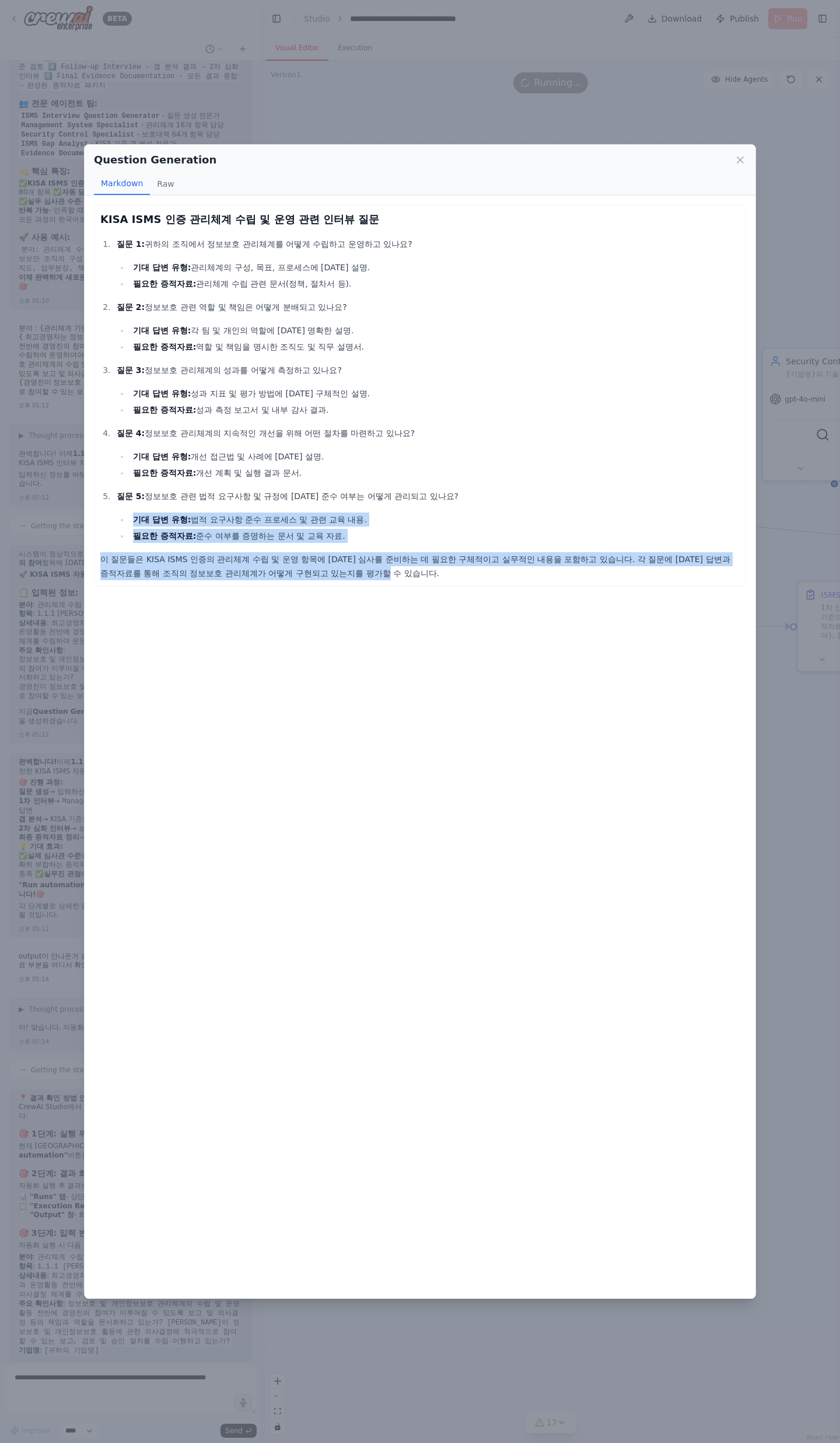
drag, startPoint x: 135, startPoint y: 516, endPoint x: 294, endPoint y: 576, distance: 169.9
click at [294, 473] on div "KISA ISMS 인증 관리체계 수립 및 운영 관련 인터뷰 질문 질문 1: 귀하의 조직에서 정보보호 관리체계를 어떻게 수립하고 운영하고 있나요…" at bounding box center [420, 396] width 639 height 369
click at [294, 473] on p "이 질문들은 KISA ISMS 인증의 관리체계 수립 및 운영 항목에 [DATE] 심사를 준비하는 데 필요한 구체적이고 실무적인 내용을 포함하고…" at bounding box center [420, 566] width 639 height 28
drag, startPoint x: 277, startPoint y: 571, endPoint x: 110, endPoint y: 543, distance: 169.3
click at [110, 473] on div "KISA ISMS 인증 관리체계 수립 및 운영 관련 인터뷰 질문 질문 1: 귀하의 조직에서 정보보호 관리체계를 어떻게 수립하고 운영하고 있나요…" at bounding box center [420, 396] width 639 height 369
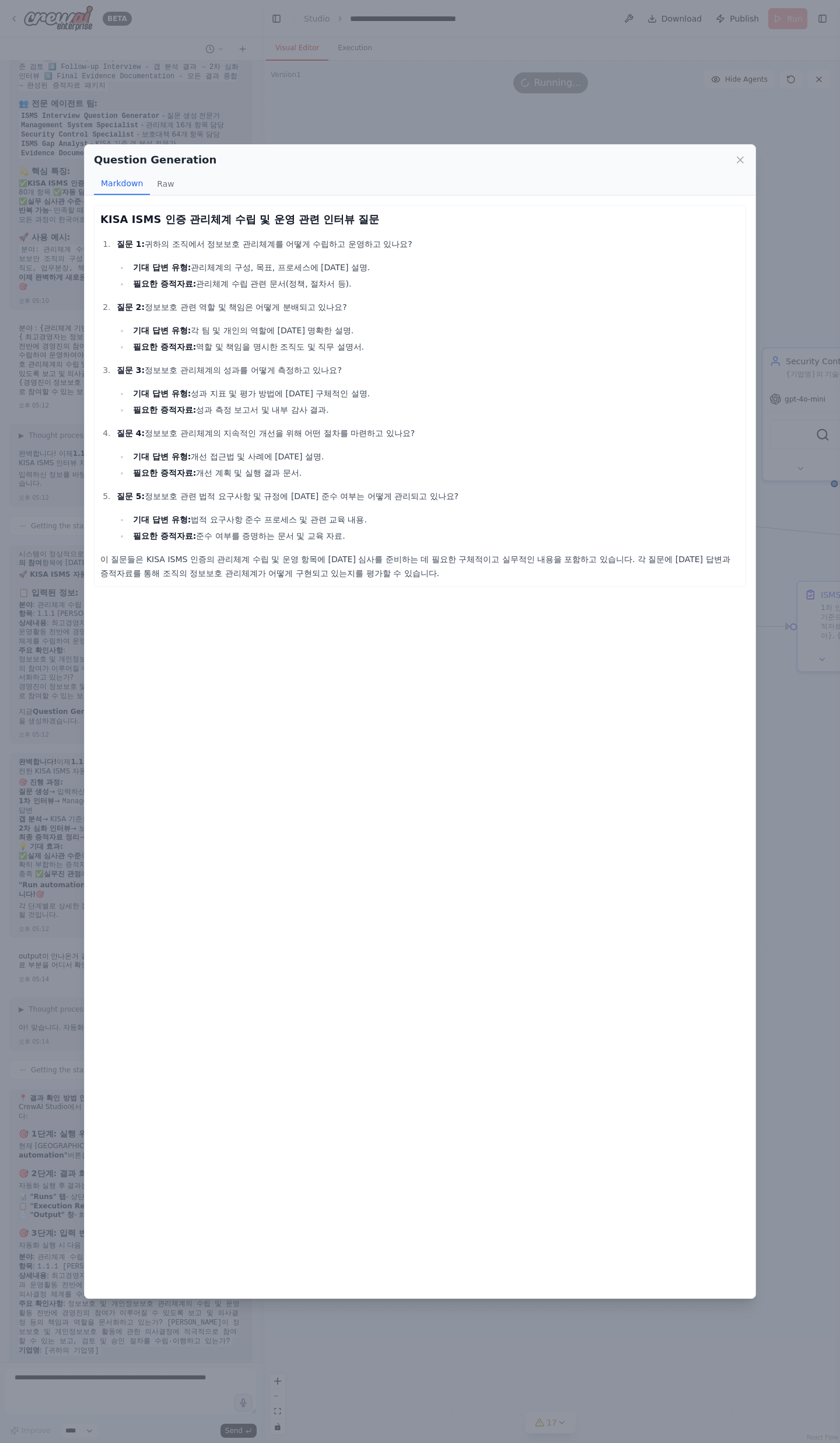
click at [110, 473] on div "KISA ISMS 인증 관리체계 수립 및 운영 관련 인터뷰 질문 질문 1: 귀하의 조직에서 정보보호 관리체계를 어떻게 수립하고 운영하고 있나요…" at bounding box center [420, 396] width 639 height 369
click at [156, 177] on button "Raw" at bounding box center [165, 183] width 31 height 22
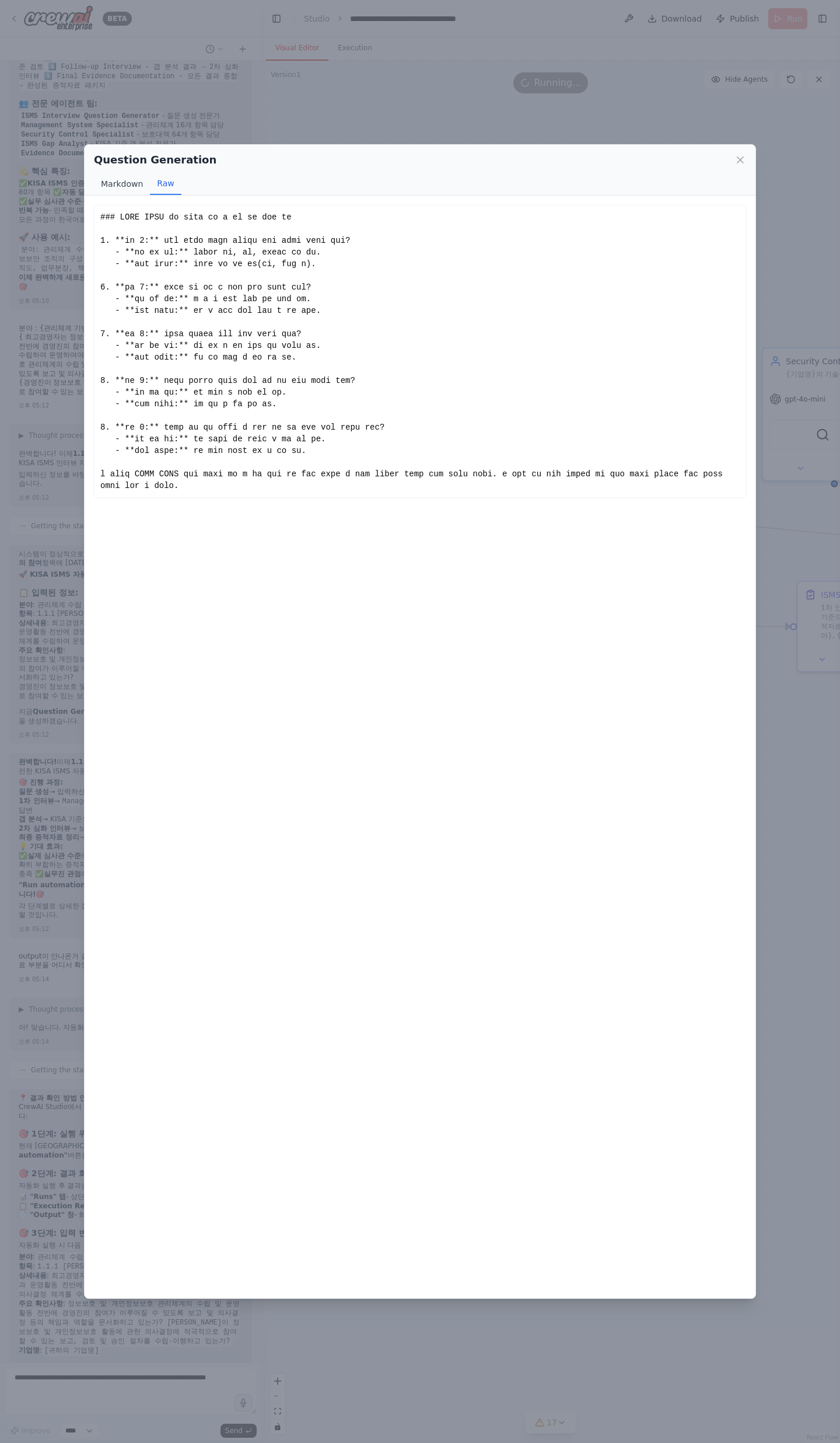
click at [129, 181] on button "Markdown" at bounding box center [122, 183] width 56 height 22
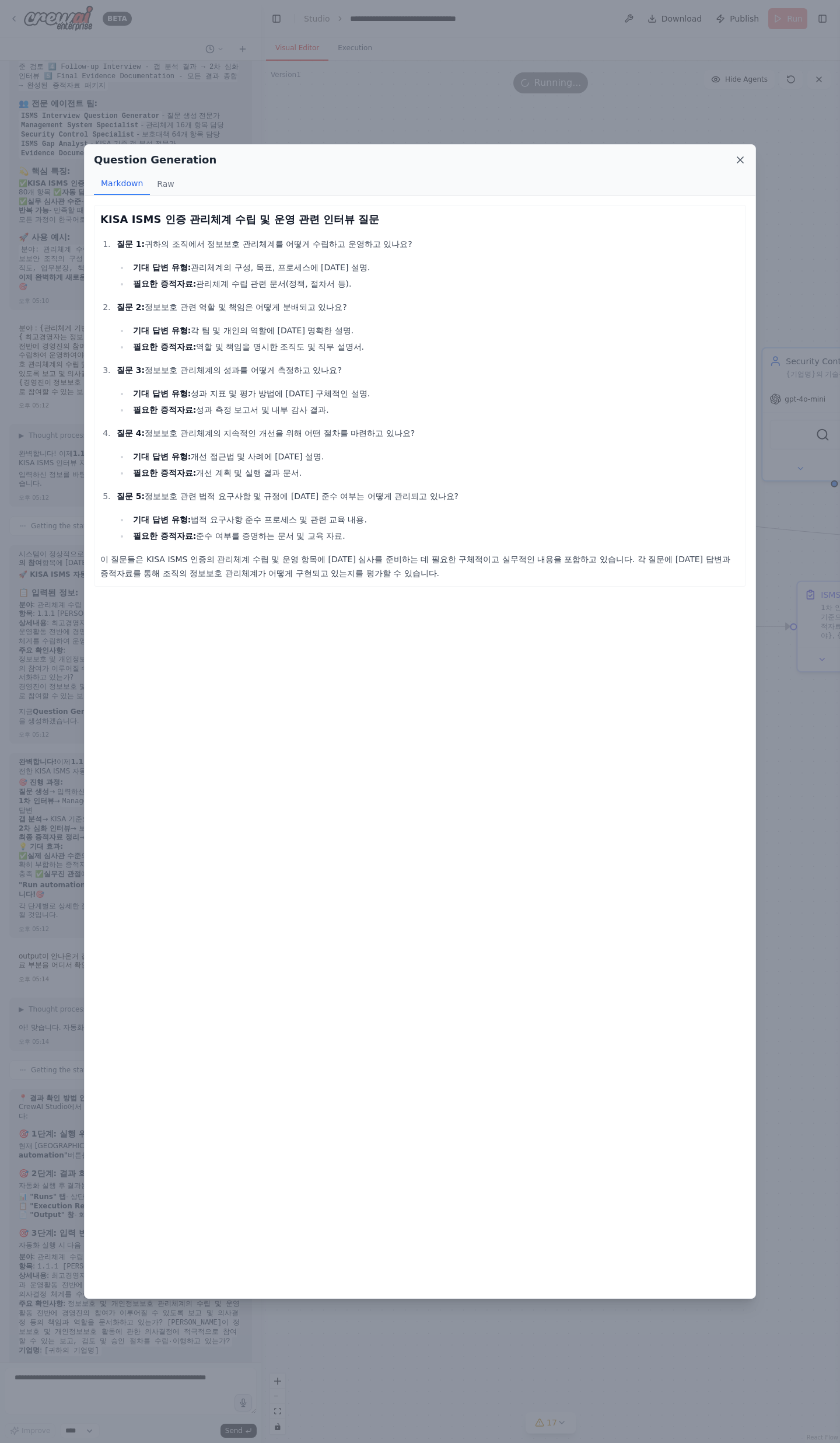
click at [735, 161] on icon at bounding box center [740, 159] width 12 height 12
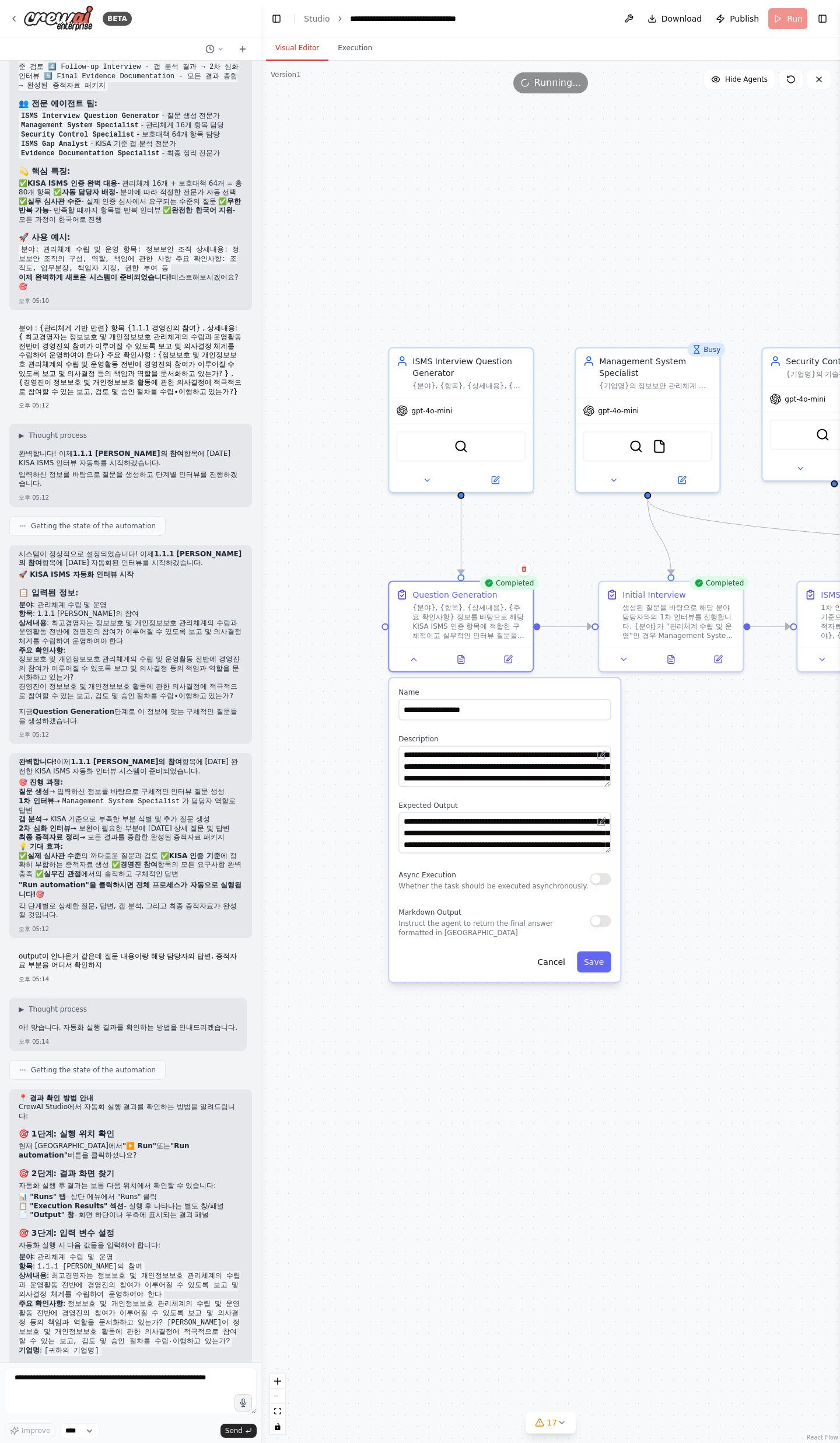
click at [748, 473] on div ".deletable-edge-delete-btn { width: 20px; height: 20px; border: 0px solid #ffff…" at bounding box center [551, 752] width 579 height 1382
click at [672, 473] on div "Initial Interview 생성된 질문을 바탕으로 해당 분야 담당자와의 1차 인터뷰를 진행합니다. {분야}가 "관리체계 수립 및 운영"인…" at bounding box center [671, 624] width 146 height 92
click at [674, 473] on icon at bounding box center [671, 657] width 6 height 8
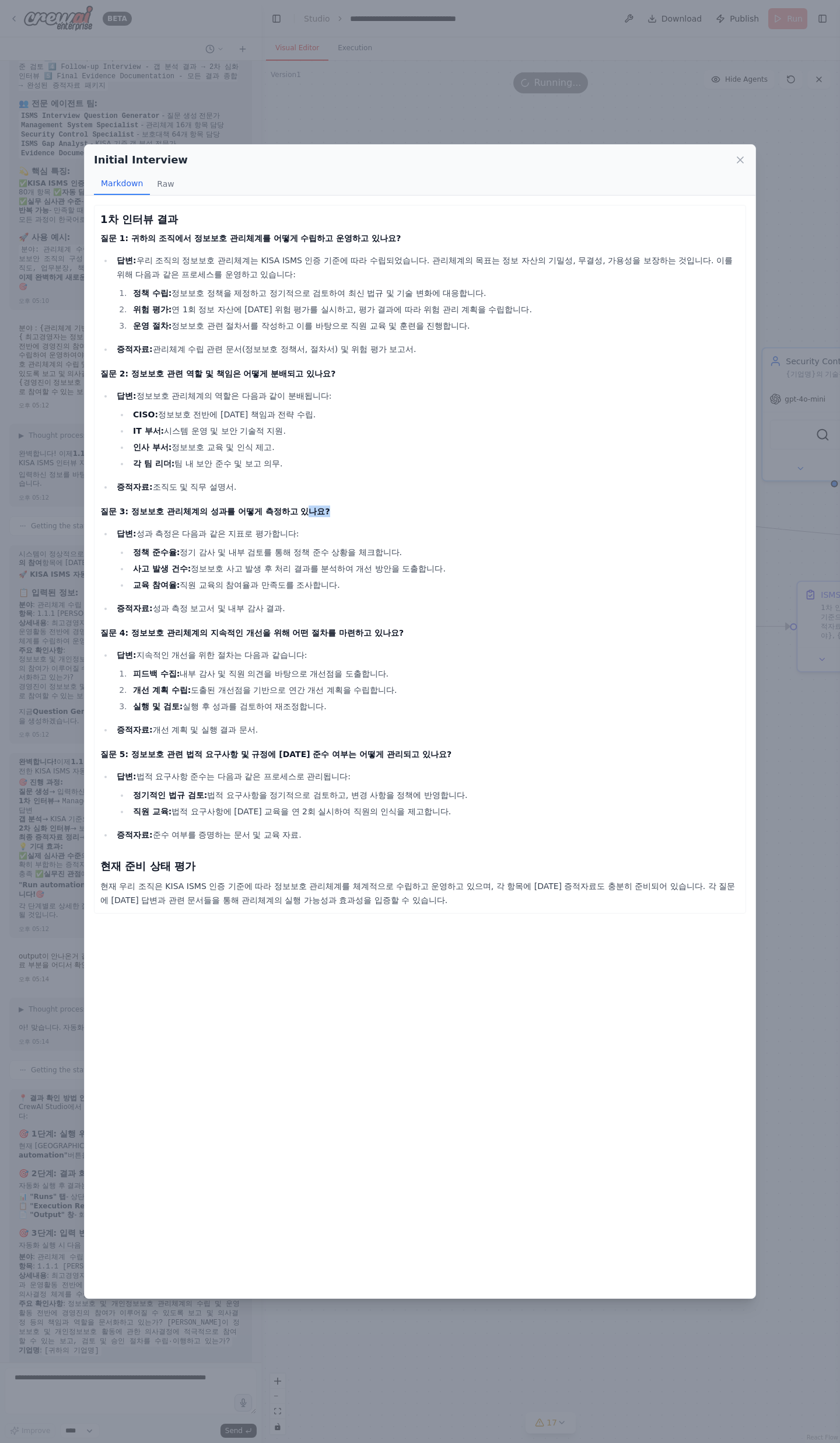
drag, startPoint x: 121, startPoint y: 520, endPoint x: 279, endPoint y: 513, distance: 158.2
click at [279, 473] on div "1차 인터뷰 결과 질문 1: 귀하의 조직에서 정보보호 관리체계를 어떻게 수립하고 운영하고 있나요? 답변: 우리 조직의 정보보호 관리체계는 KI…" at bounding box center [420, 559] width 639 height 696
click at [280, 473] on h4 "질문 3: 정보보호 관리체계의 성과를 어떻게 측정하고 있나요?" at bounding box center [420, 511] width 639 height 12
drag, startPoint x: 125, startPoint y: 513, endPoint x: 330, endPoint y: 511, distance: 205.0
click at [330, 473] on h4 "질문 3: 정보보호 관리체계의 성과를 어떻게 측정하고 있나요?" at bounding box center [420, 511] width 639 height 12
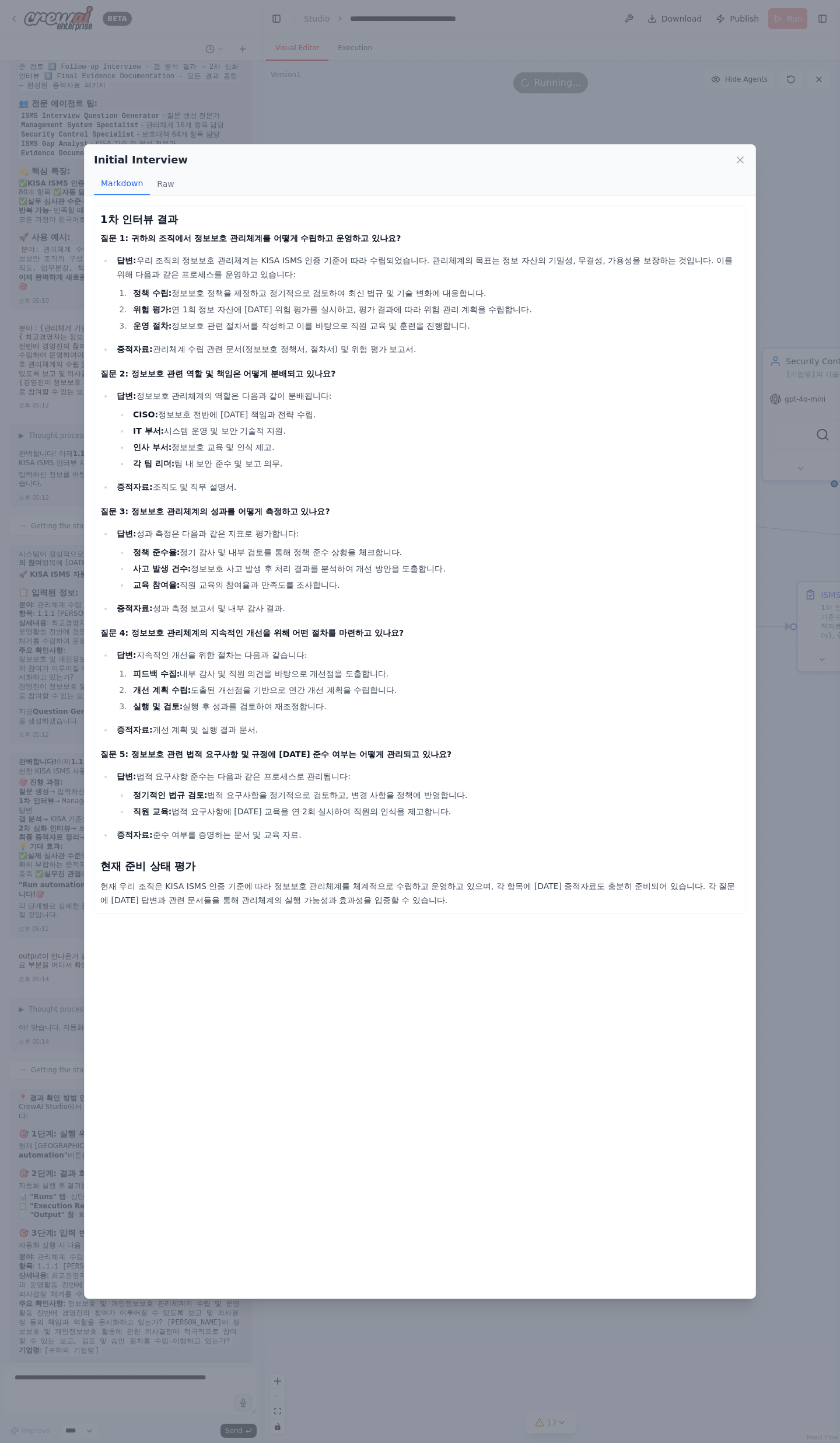
click at [330, 473] on h4 "질문 3: 정보보호 관리체계의 성과를 어떻게 측정하고 있나요?" at bounding box center [420, 511] width 639 height 12
drag, startPoint x: 129, startPoint y: 239, endPoint x: 359, endPoint y: 236, distance: 230.0
click at [359, 236] on h4 "질문 1: 귀하의 조직에서 정보보호 관리체계를 어떻게 수립하고 운영하고 있나요?" at bounding box center [420, 238] width 639 height 12
drag, startPoint x: 363, startPoint y: 236, endPoint x: 89, endPoint y: 241, distance: 274.0
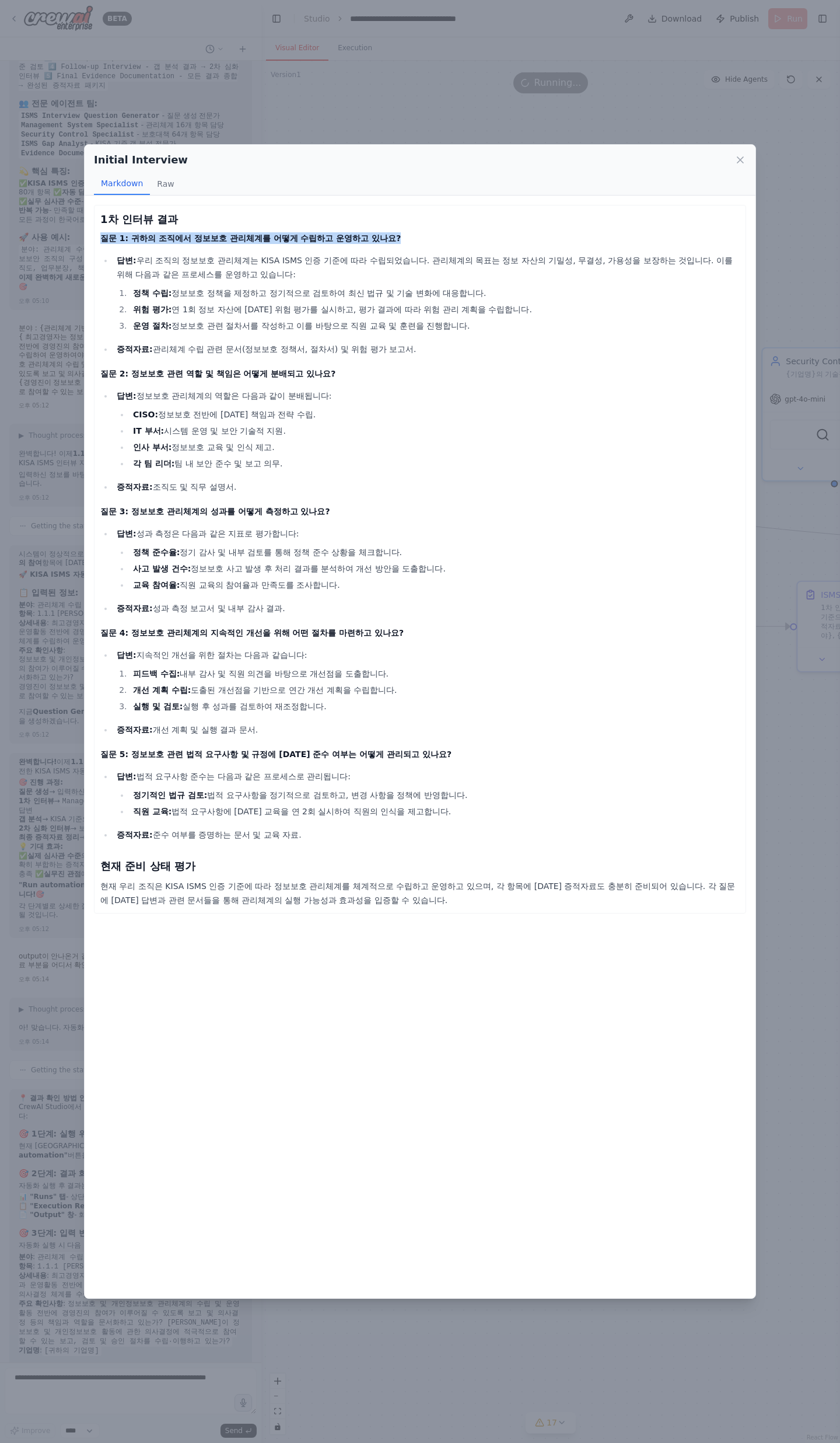
click at [89, 241] on div "1차 인터뷰 결과 질문 1: 귀하의 조직에서 정보보호 관리체계를 어떻게 수립하고 운영하고 있나요? 답변: 우리 조직의 정보보호 관리체계는 KI…" at bounding box center [420, 747] width 671 height 1103
click at [321, 408] on li "CISO: 정보보호 전반에 [DATE] 책임과 전략 수립." at bounding box center [434, 415] width 611 height 14
drag, startPoint x: 301, startPoint y: 397, endPoint x: 80, endPoint y: 388, distance: 221.2
click at [80, 388] on div "Initial Interview Markdown Raw 1차 인터뷰 결과 질문 1: 귀하의 조직에서 정보보호 관리체계를 어떻게 수립하고 운영하…" at bounding box center [420, 722] width 840 height 1443
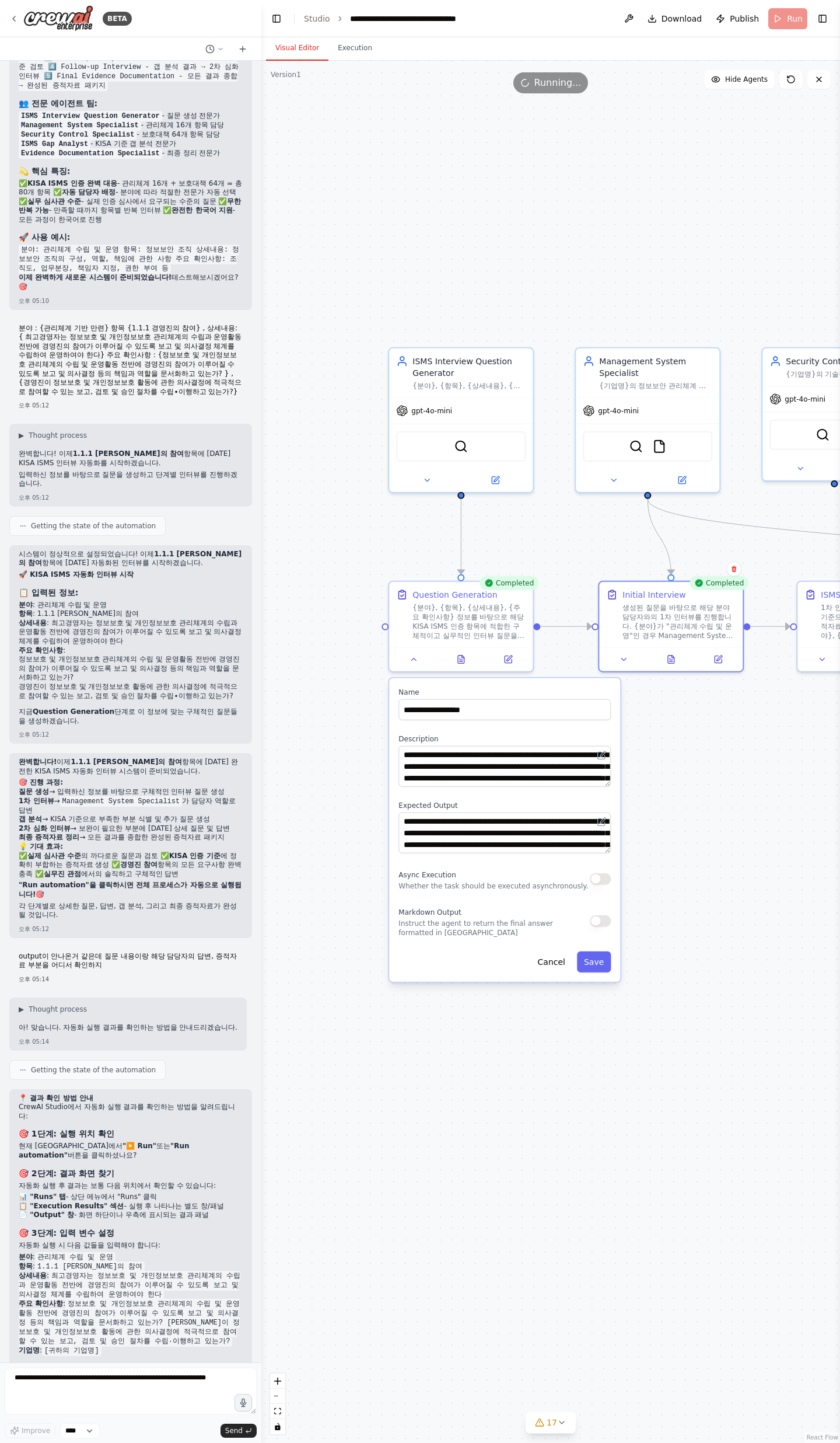
click at [80, 473] on p "시스템이 정상적으로 설정되었습니다! 이제 1.1.1 경영진의 참여 항목에 [DATE] 자동화된 인터뷰를 시작하겠습니다." at bounding box center [131, 558] width 224 height 18
click at [666, 473] on icon at bounding box center [671, 657] width 9 height 9
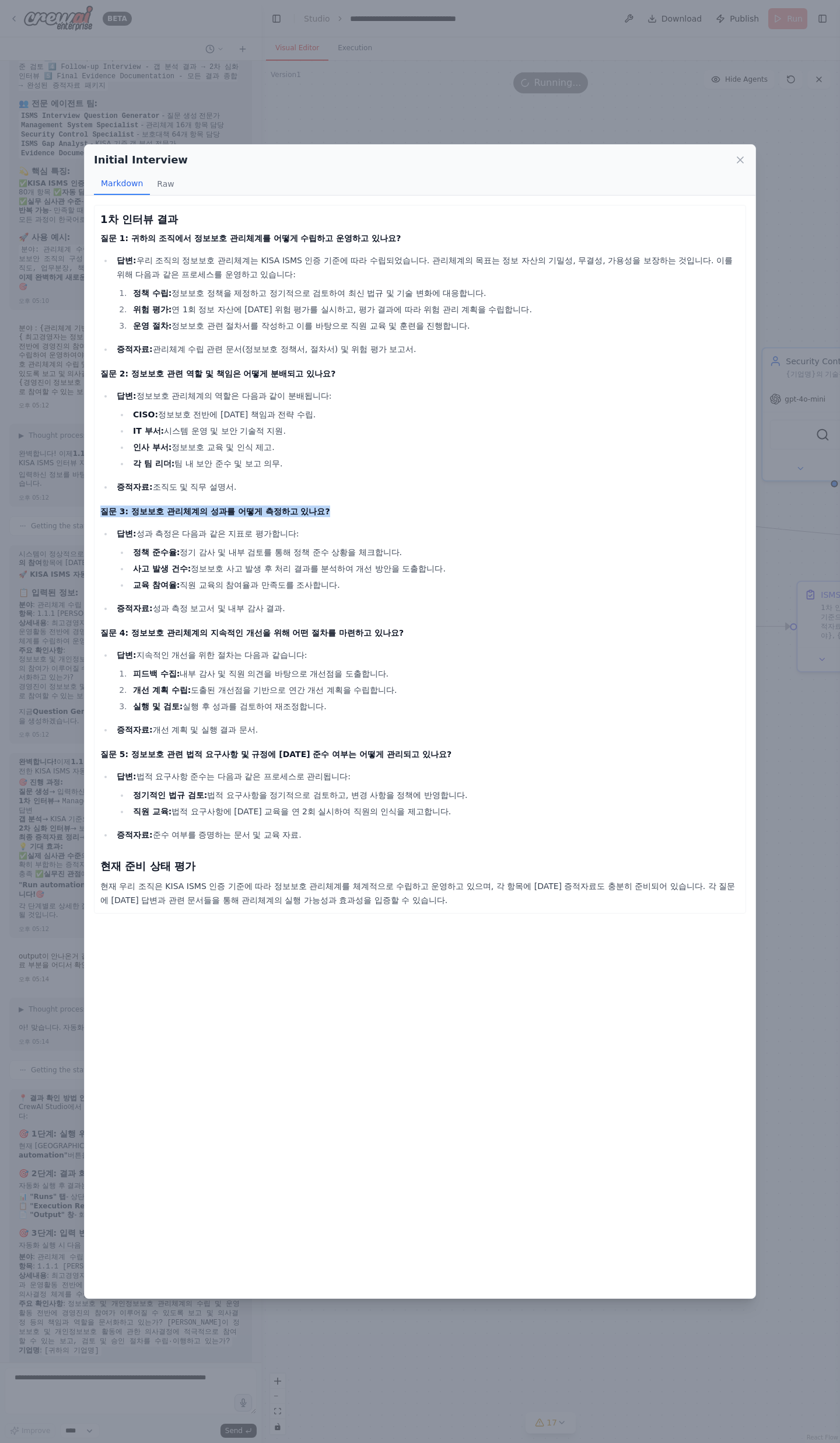
drag, startPoint x: 101, startPoint y: 514, endPoint x: 298, endPoint y: 516, distance: 197.0
click at [298, 473] on h4 "질문 3: 정보보호 관리체계의 성과를 어떻게 측정하고 있나요?" at bounding box center [420, 511] width 639 height 12
drag, startPoint x: 297, startPoint y: 511, endPoint x: 89, endPoint y: 515, distance: 208.0
click at [89, 473] on div "1차 인터뷰 결과 질문 1: 귀하의 조직에서 정보보호 관리체계를 어떻게 수립하고 운영하고 있나요? 답변: 우리 조직의 정보보호 관리체계는 KI…" at bounding box center [420, 747] width 671 height 1103
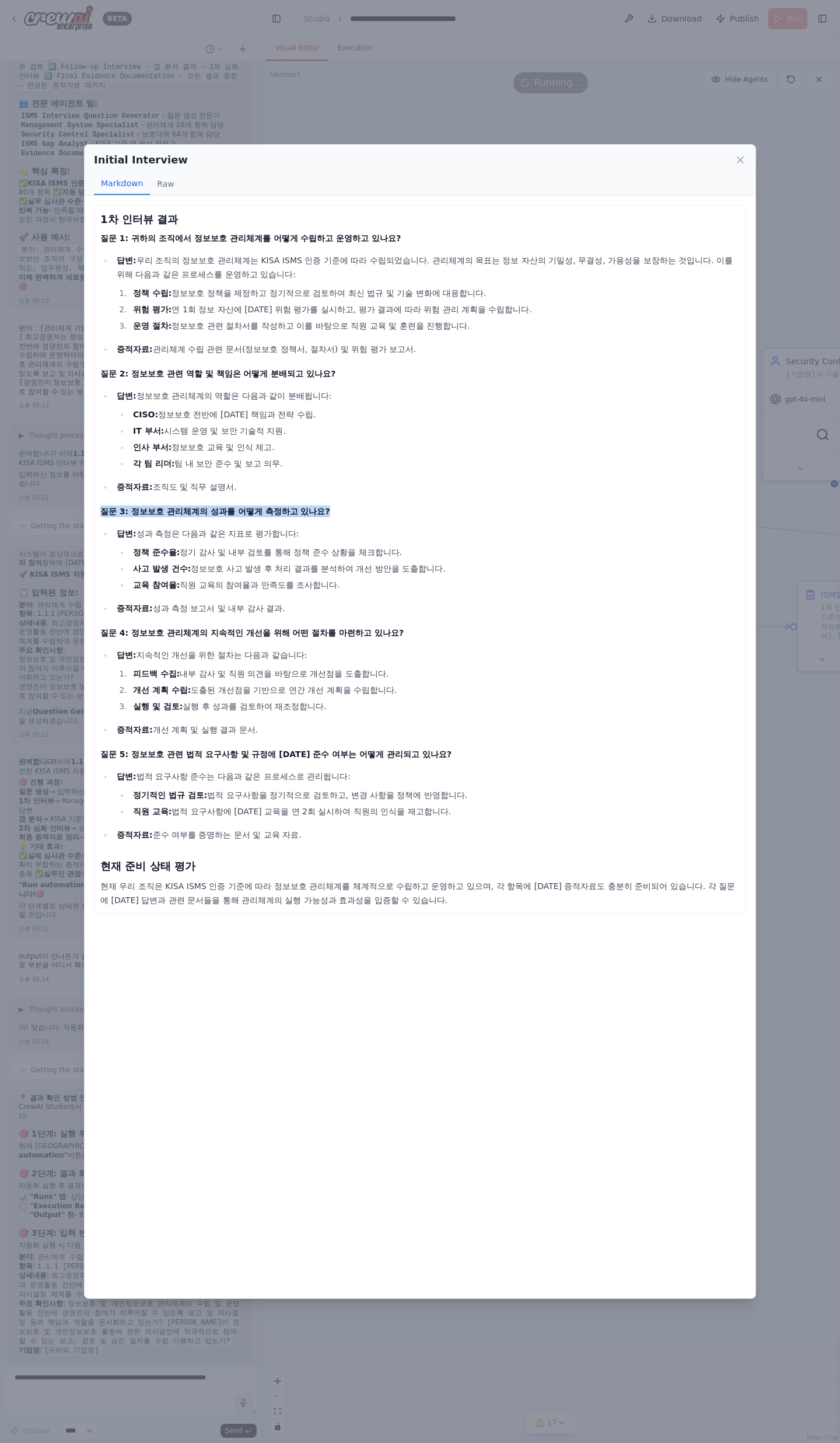
click at [89, 473] on div "1차 인터뷰 결과 질문 1: 귀하의 조직에서 정보보호 관리체계를 어떻게 수립하고 운영하고 있나요? 답변: 우리 조직의 정보보호 관리체계는 KI…" at bounding box center [420, 747] width 671 height 1103
drag, startPoint x: 168, startPoint y: 533, endPoint x: 270, endPoint y: 536, distance: 102.0
click at [270, 473] on p "답변: 성과 측정은 다음과 같은 지표로 평가합니다:" at bounding box center [428, 533] width 623 height 14
click at [271, 473] on p "답변: 성과 측정은 다음과 같은 지표로 평가합니다:" at bounding box center [428, 533] width 623 height 14
drag, startPoint x: 166, startPoint y: 551, endPoint x: 382, endPoint y: 557, distance: 216.1
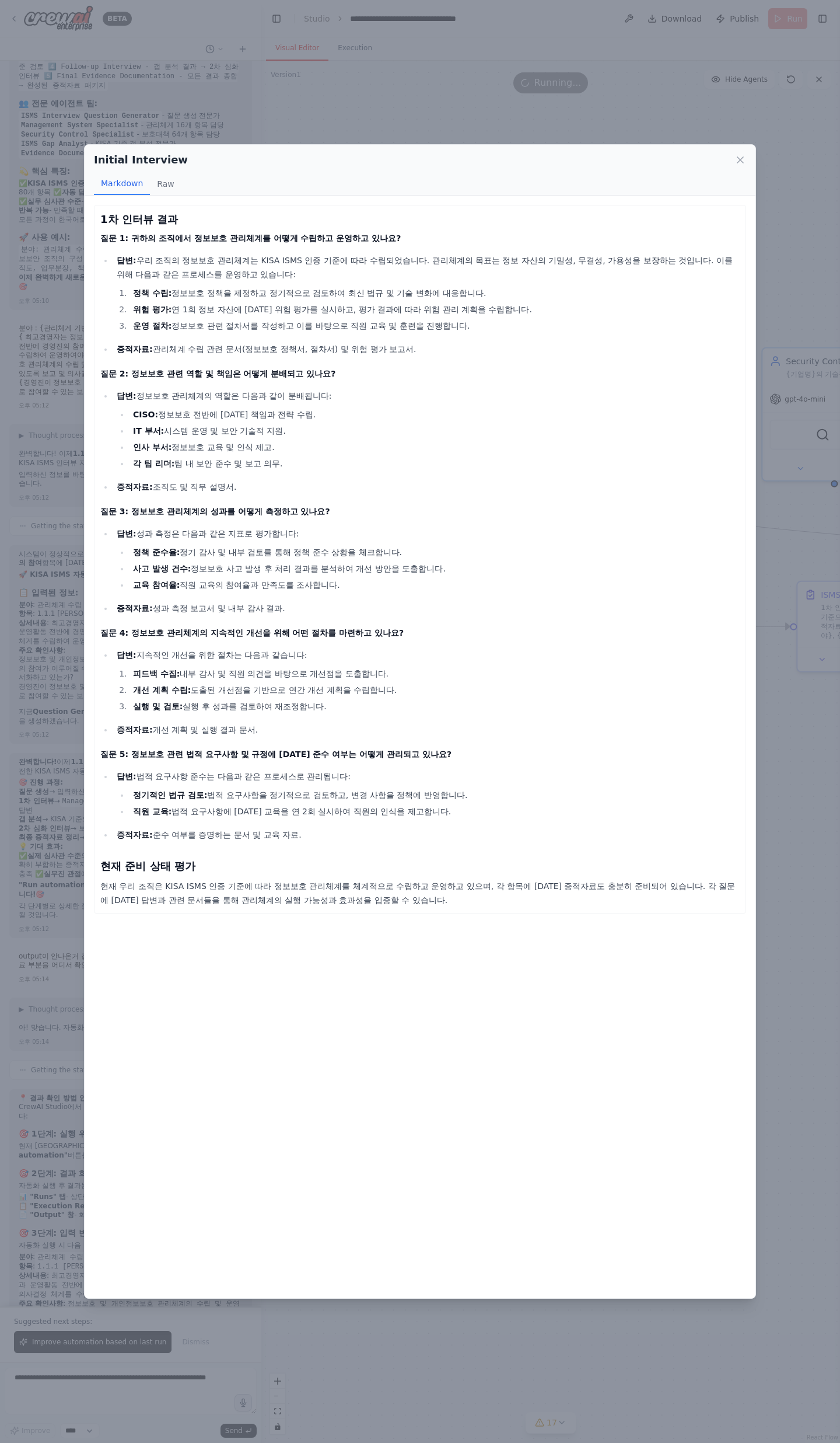
click at [382, 473] on li "정책 준수율: 정기 감사 및 내부 검토를 통해 정책 준수 상황을 체크합니다." at bounding box center [434, 552] width 611 height 14
drag, startPoint x: 372, startPoint y: 568, endPoint x: 171, endPoint y: 570, distance: 201.0
click at [171, 473] on li "사고 발생 건수: 정보보호 사고 발생 후 처리 결과를 분석하여 개선 방안을 도출합니다." at bounding box center [434, 568] width 611 height 14
click at [171, 473] on strong "사고 발생 건수:" at bounding box center [162, 568] width 58 height 9
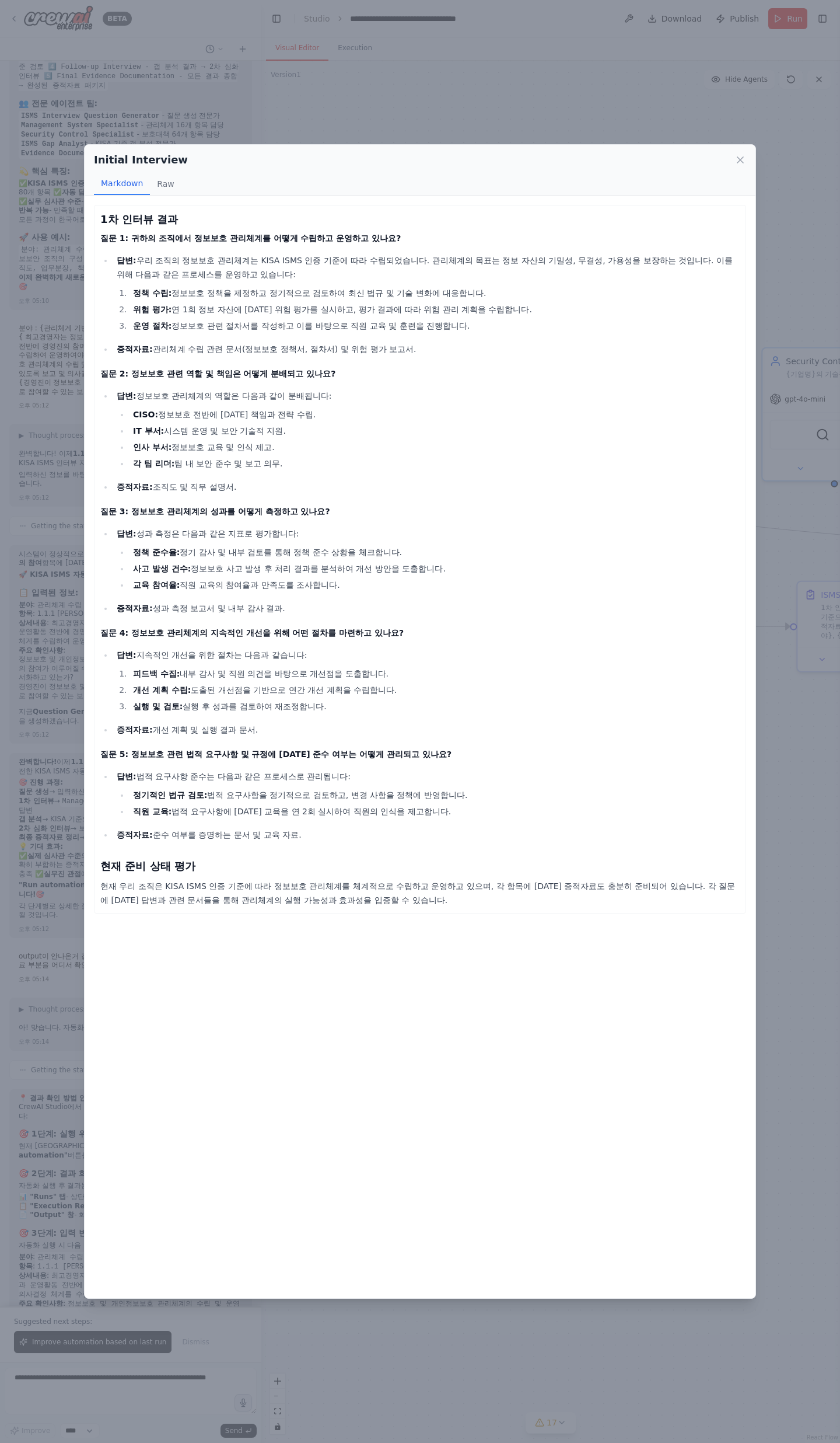
drag, startPoint x: 165, startPoint y: 598, endPoint x: 276, endPoint y: 599, distance: 111.0
click at [276, 473] on ul "답변: 성과 측정은 다음과 같은 지표로 평가합니다: 정책 준수율: 정기 감사 및 내부 검토를 통해 정책 준수 상황을 체크합니다. 사고 발생 건…" at bounding box center [420, 571] width 639 height 89
drag, startPoint x: 139, startPoint y: 630, endPoint x: 371, endPoint y: 636, distance: 232.1
click at [371, 473] on h4 "질문 4: 정보보호 관리체계의 지속적인 개선을 위해 어떤 절차를 마련하고 있나요?" at bounding box center [420, 633] width 639 height 12
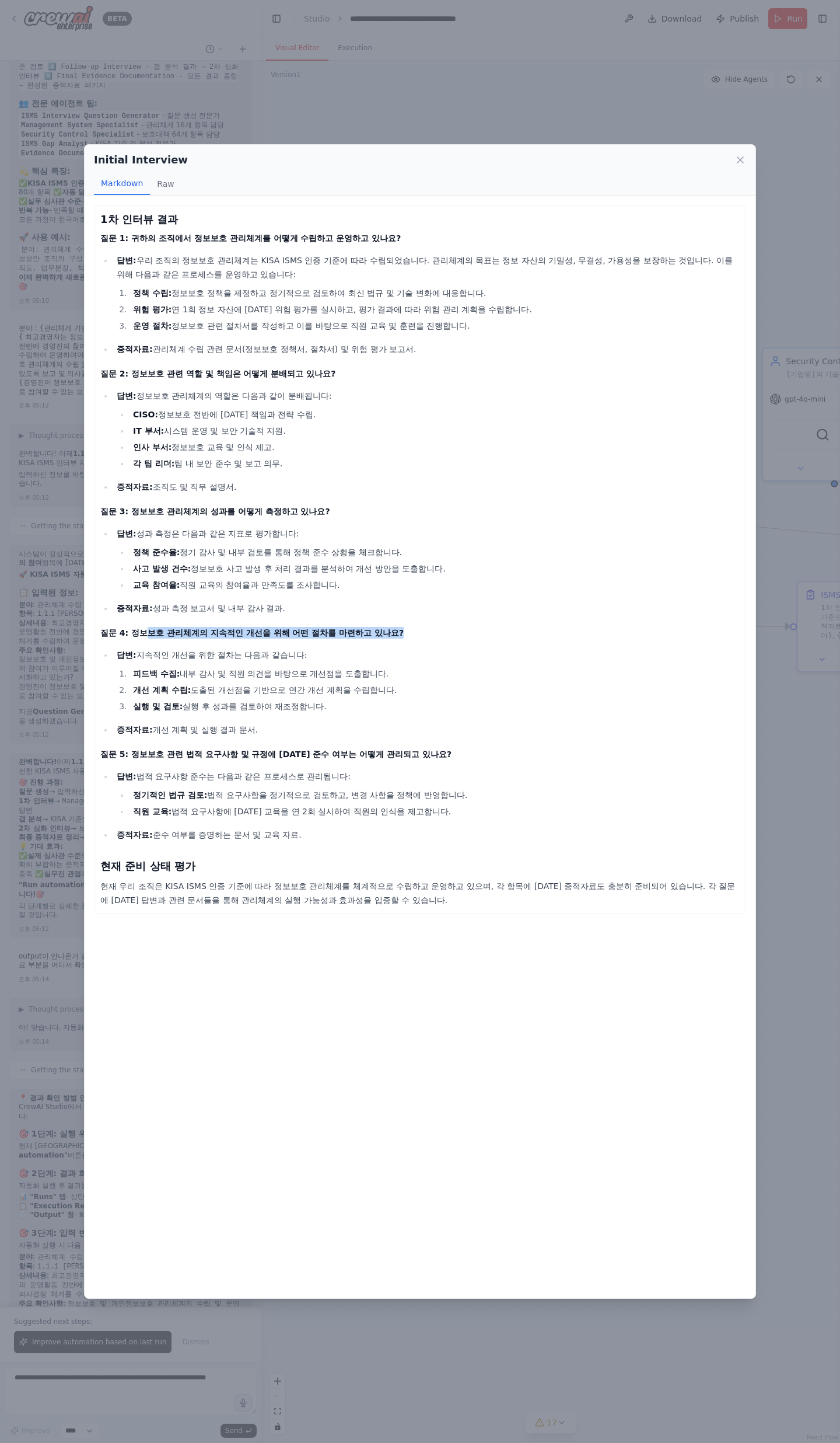
click at [371, 473] on h4 "질문 4: 정보보호 관리체계의 지속적인 개선을 위해 어떤 절차를 마련하고 있나요?" at bounding box center [420, 633] width 639 height 12
drag, startPoint x: 368, startPoint y: 633, endPoint x: 133, endPoint y: 630, distance: 235.0
click at [133, 473] on h4 "질문 4: 정보보호 관리체계의 지속적인 개선을 위해 어떤 절차를 마련하고 있나요?" at bounding box center [420, 633] width 639 height 12
drag, startPoint x: 130, startPoint y: 766, endPoint x: 349, endPoint y: 754, distance: 219.3
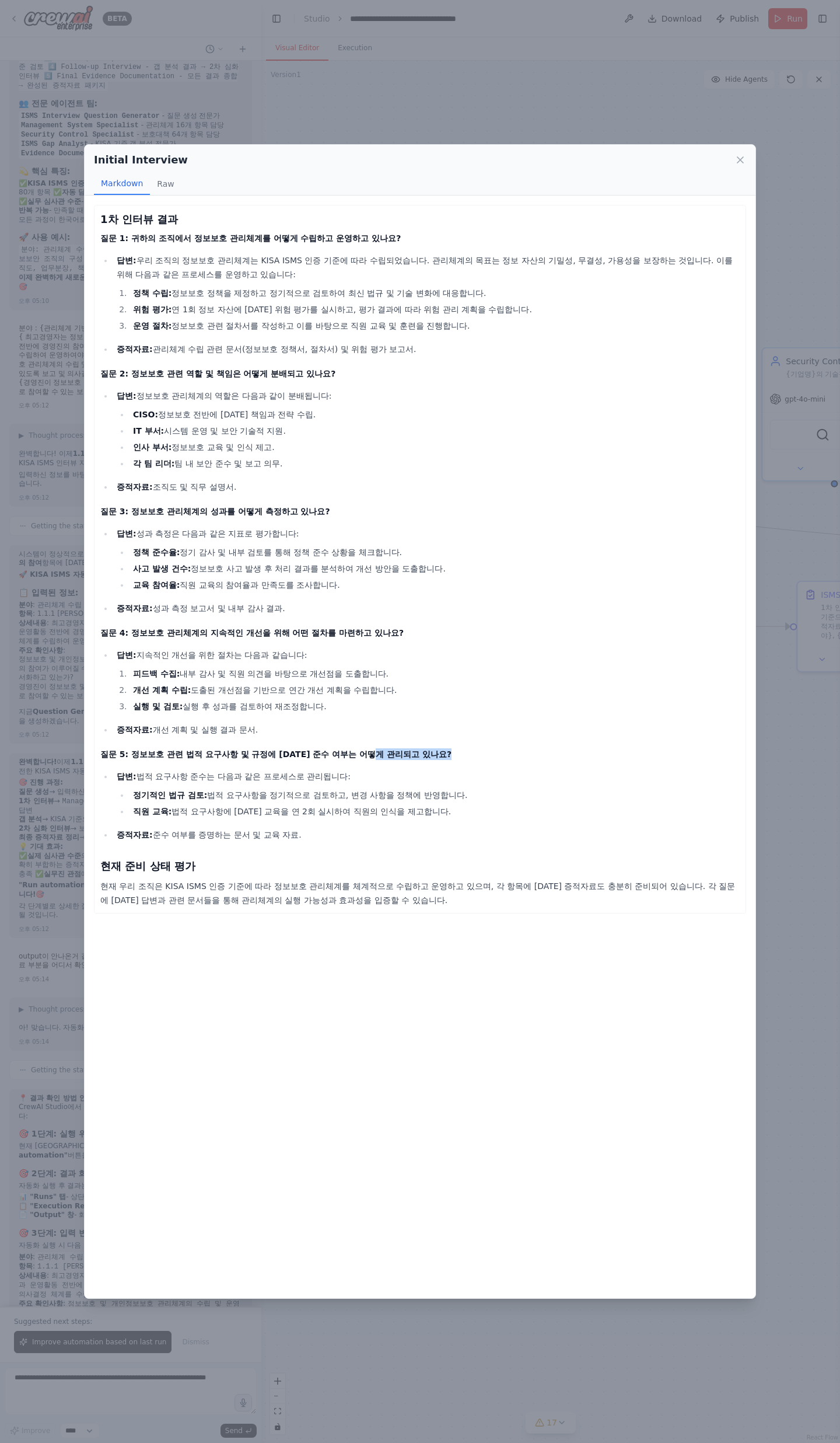
click at [347, 473] on div "1차 인터뷰 결과 질문 1: 귀하의 조직에서 정보보호 관리체계를 어떻게 수립하고 운영하고 있나요? 답변: 우리 조직의 정보보호 관리체계는 KI…" at bounding box center [420, 559] width 639 height 696
drag, startPoint x: 349, startPoint y: 754, endPoint x: 331, endPoint y: 771, distance: 24.8
click at [347, 473] on h4 "질문 5: 정보보호 관련 법적 요구사항 및 규정에 [DATE] 준수 여부는 어떻게 관리되고 있나요?" at bounding box center [420, 754] width 639 height 12
drag, startPoint x: 167, startPoint y: 813, endPoint x: 414, endPoint y: 818, distance: 247.1
click at [401, 473] on li "직원 교육: 법적 요구사항에 [DATE] 교육을 연 2회 실시하여 직원의 인식을 제고합니다." at bounding box center [434, 812] width 611 height 14
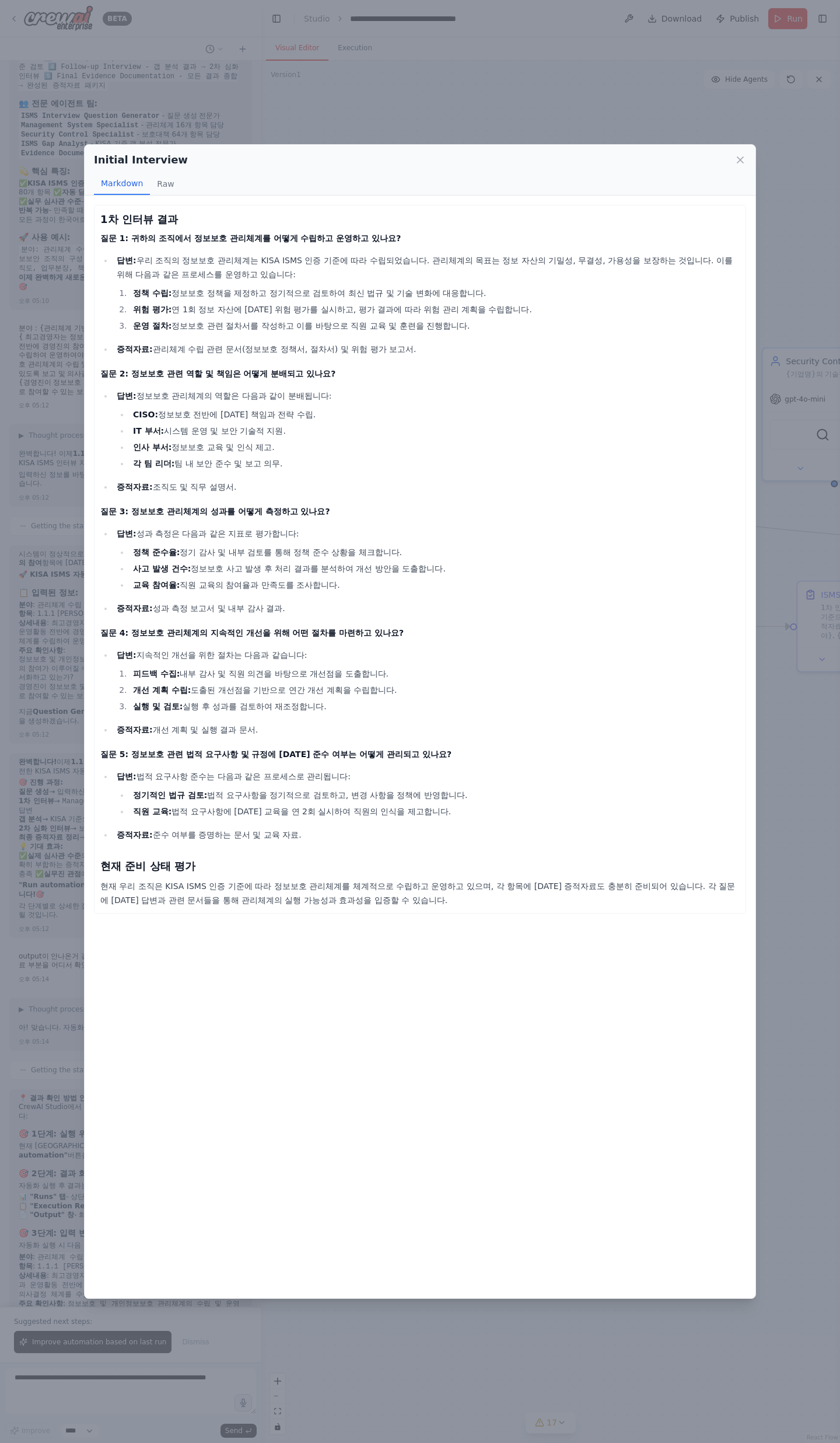
click at [414, 473] on ul "답변: 법적 요구사항 준수는 다음과 같은 프로세스로 관리됩니다: 정기적인 법규 검토: 법적 요구사항을 정기적으로 검토하고, 변경 사항을 정책에…" at bounding box center [420, 806] width 639 height 73
drag, startPoint x: 281, startPoint y: 840, endPoint x: 122, endPoint y: 840, distance: 159.0
click at [122, 473] on p "증적자료: 준수 여부를 증명하는 문서 및 교육 자료." at bounding box center [428, 835] width 623 height 14
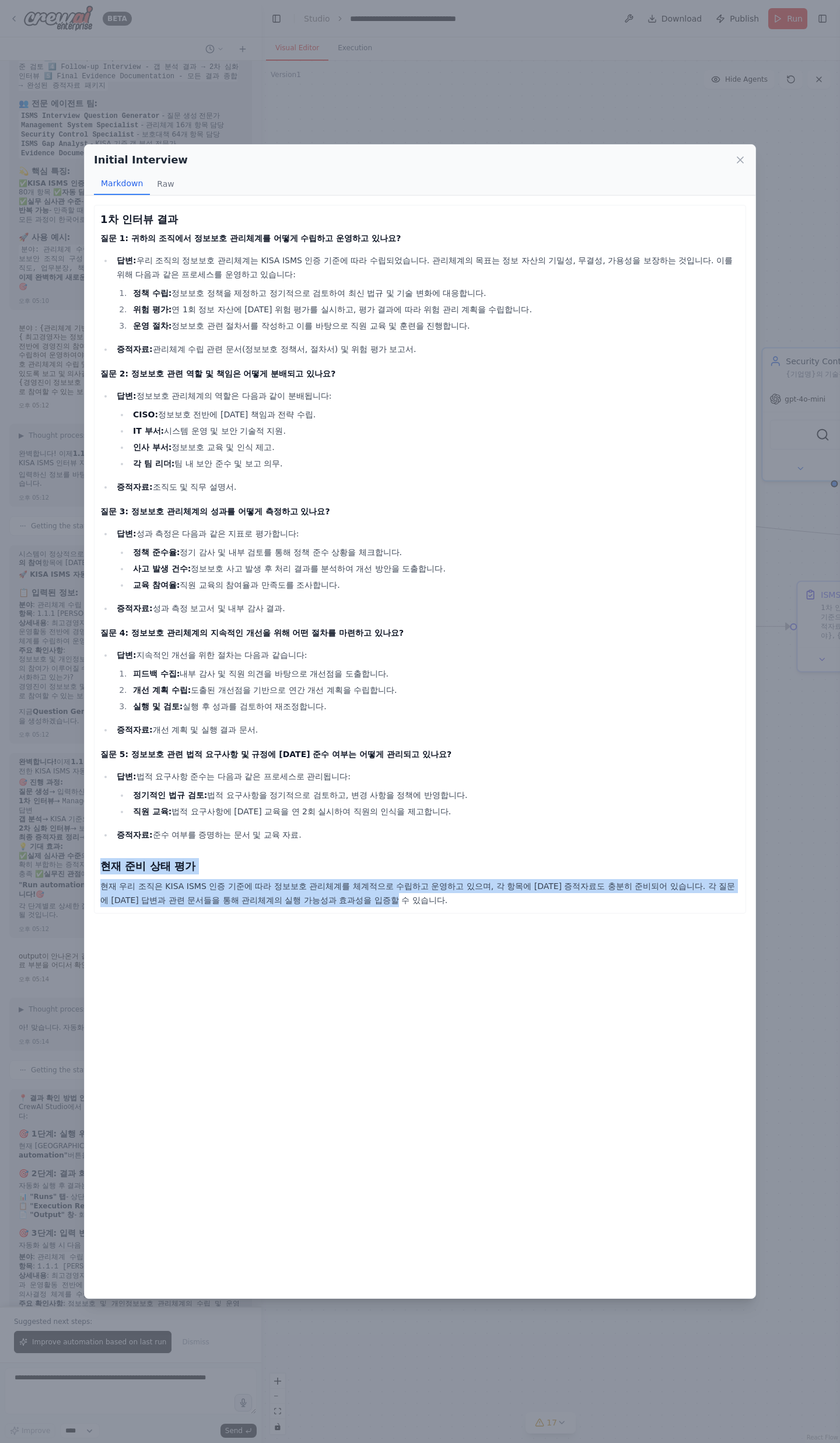
drag, startPoint x: 98, startPoint y: 866, endPoint x: 296, endPoint y: 902, distance: 201.2
click at [296, 473] on div "1차 인터뷰 결과 질문 1: 귀하의 조직에서 정보보호 관리체계를 어떻게 수립하고 운영하고 있나요? 답변: 우리 조직의 정보보호 관리체계는 KI…" at bounding box center [420, 559] width 652 height 708
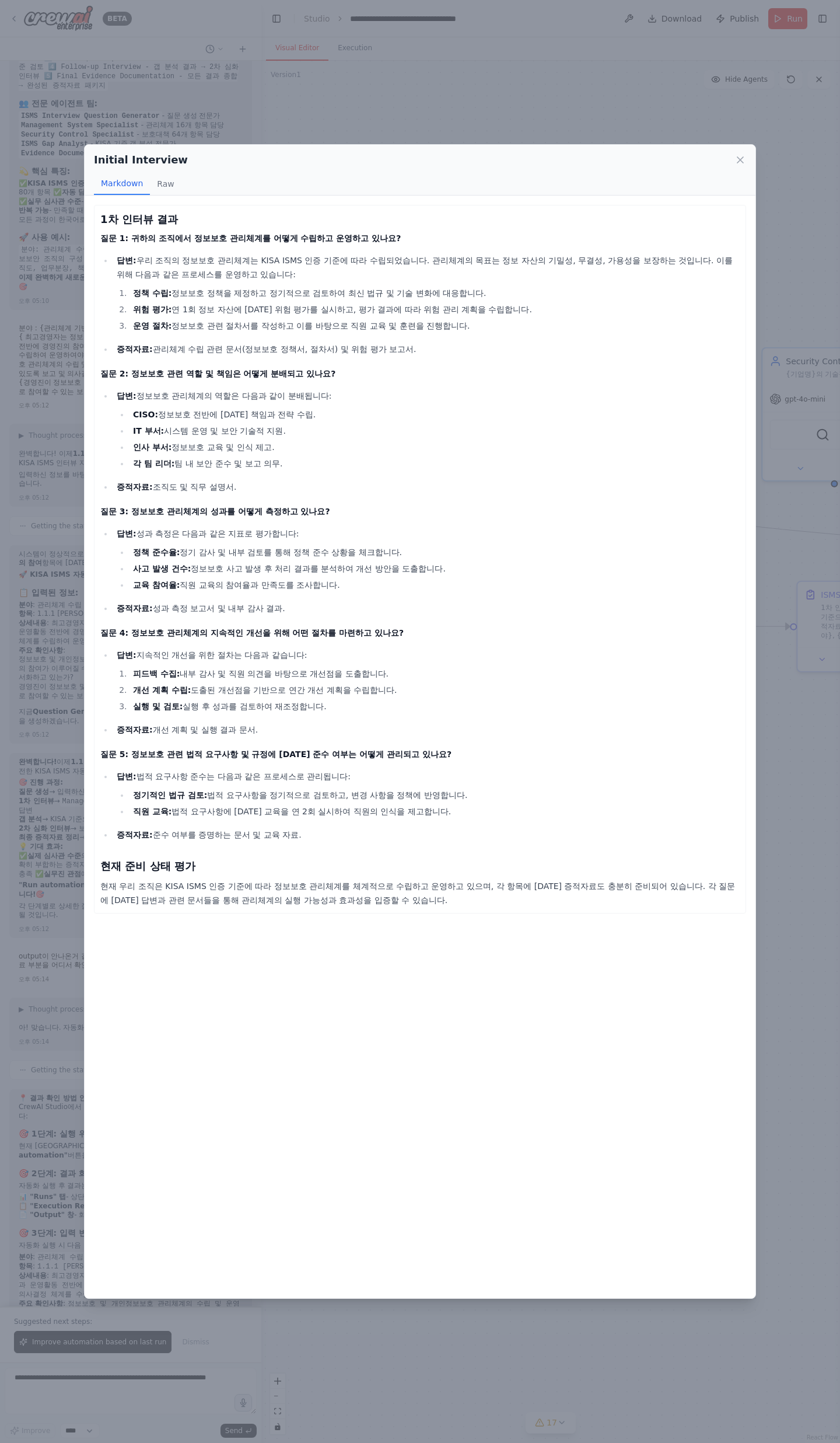
click at [296, 473] on p "현재 우리 조직은 KISA ISMS 인증 기준에 따라 정보보호 관리체계를 체계적으로 수립하고 운영하고 있으며, 각 항목에 [DATE] 증적자료…" at bounding box center [420, 893] width 639 height 28
click at [736, 162] on icon at bounding box center [740, 159] width 12 height 12
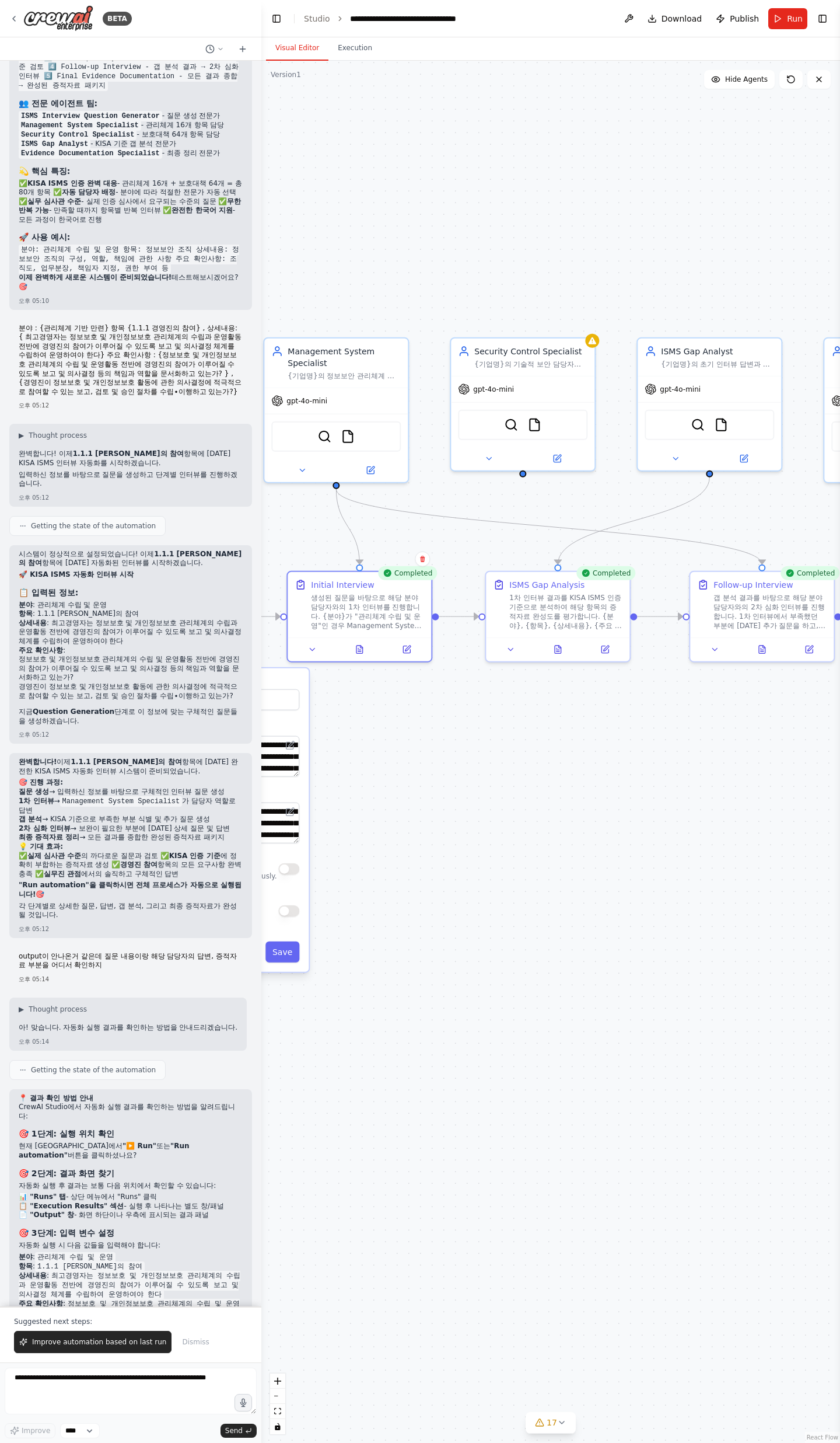
drag, startPoint x: 699, startPoint y: 788, endPoint x: 388, endPoint y: 778, distance: 311.2
click at [388, 473] on div ".deletable-edge-delete-btn { width: 20px; height: 20px; border: 0px solid #ffff…" at bounding box center [551, 752] width 579 height 1382
click at [552, 473] on div at bounding box center [558, 647] width 144 height 24
click at [557, 473] on button at bounding box center [558, 647] width 49 height 14
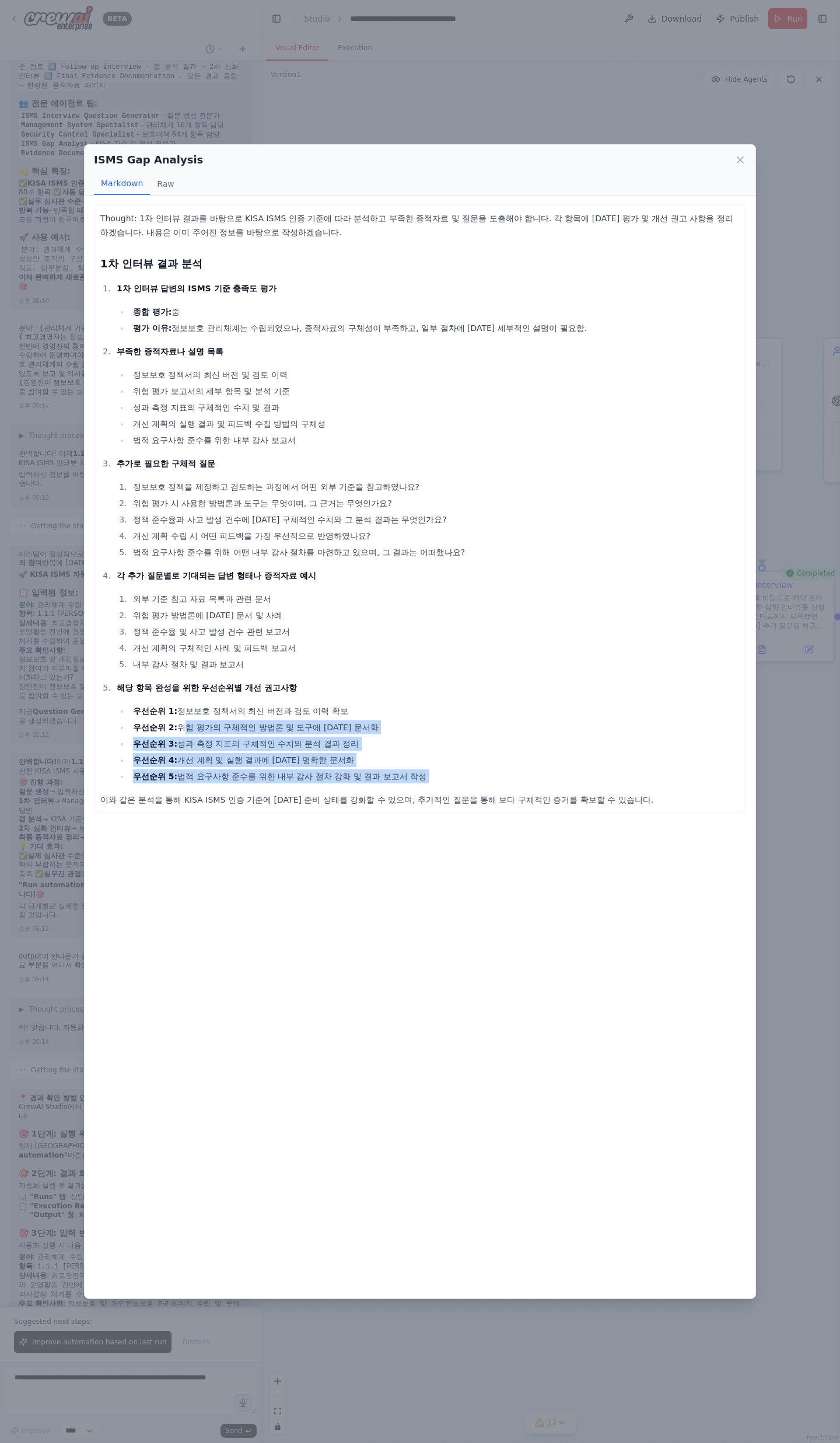
drag, startPoint x: 177, startPoint y: 721, endPoint x: 402, endPoint y: 787, distance: 234.5
click at [390, 473] on div "Thought: 1차 인터뷰 결과를 바탕으로 KISA ISMS 인증 기준에 따라 분석하고 부족한 증적자료 및 질문을 도출해야 합니다. 각 항목…" at bounding box center [420, 509] width 639 height 595
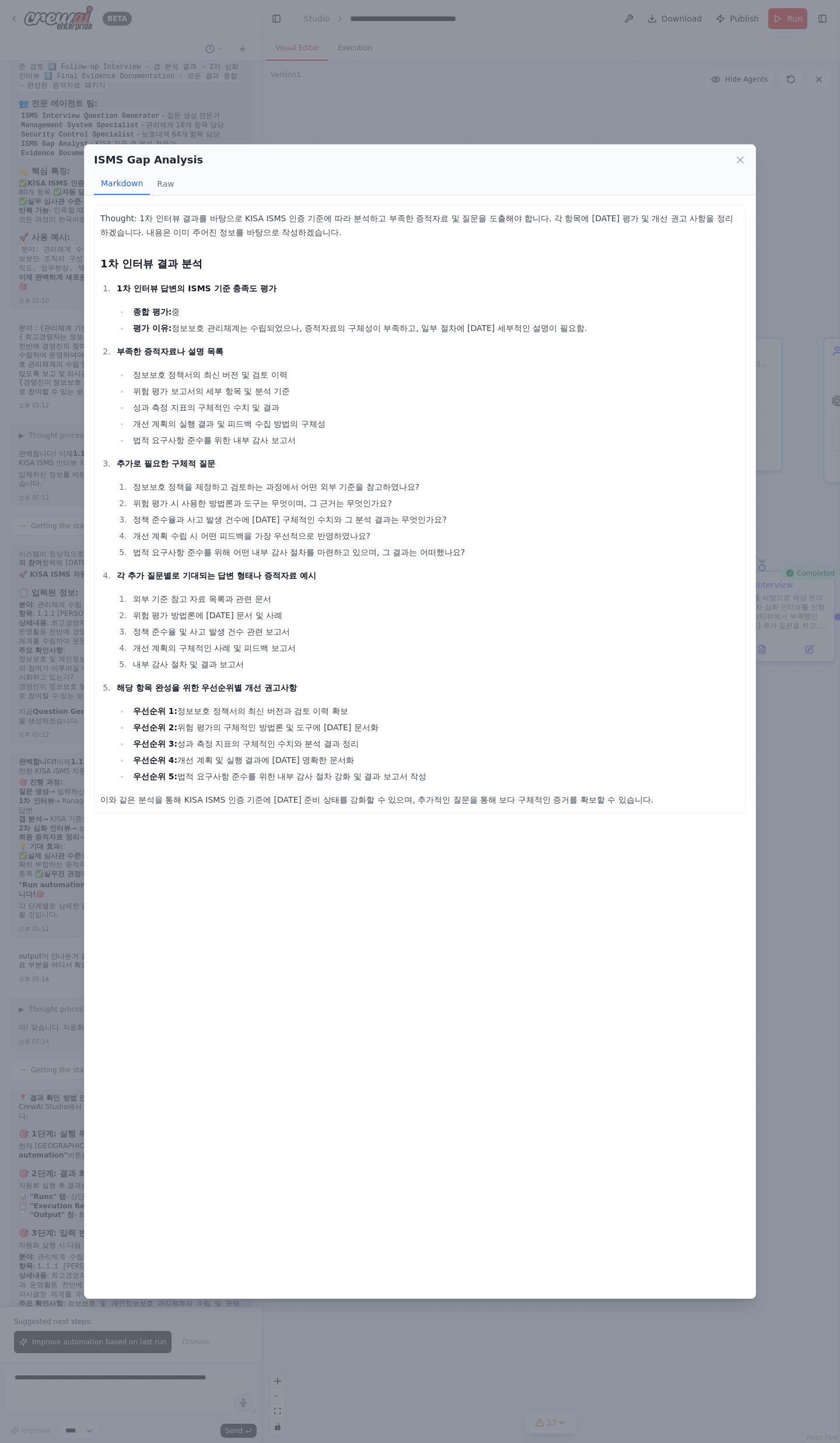
click at [409, 473] on div "Thought: 1차 인터뷰 결과를 바탕으로 KISA ISMS 인증 기준에 따라 분석하고 부족한 증적자료 및 질문을 도출해야 합니다. 각 항목…" at bounding box center [420, 509] width 639 height 595
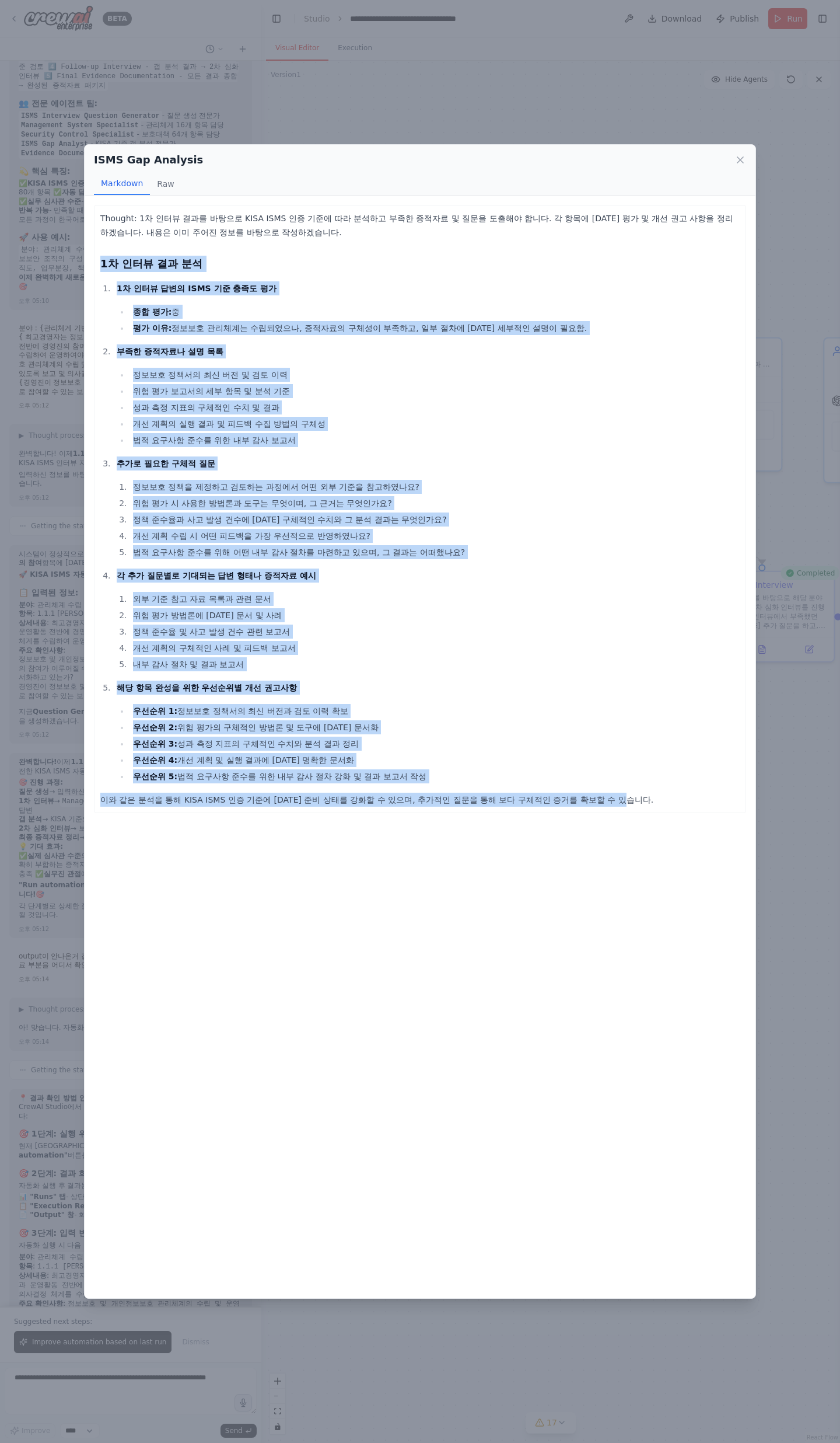
drag, startPoint x: 602, startPoint y: 799, endPoint x: 97, endPoint y: 263, distance: 736.4
click at [97, 263] on div "Thought: 1차 인터뷰 결과를 바탕으로 KISA ISMS 인증 기준에 따라 분석하고 부족한 증적자료 및 질문을 도출해야 합니다. 각 항목…" at bounding box center [420, 509] width 652 height 608
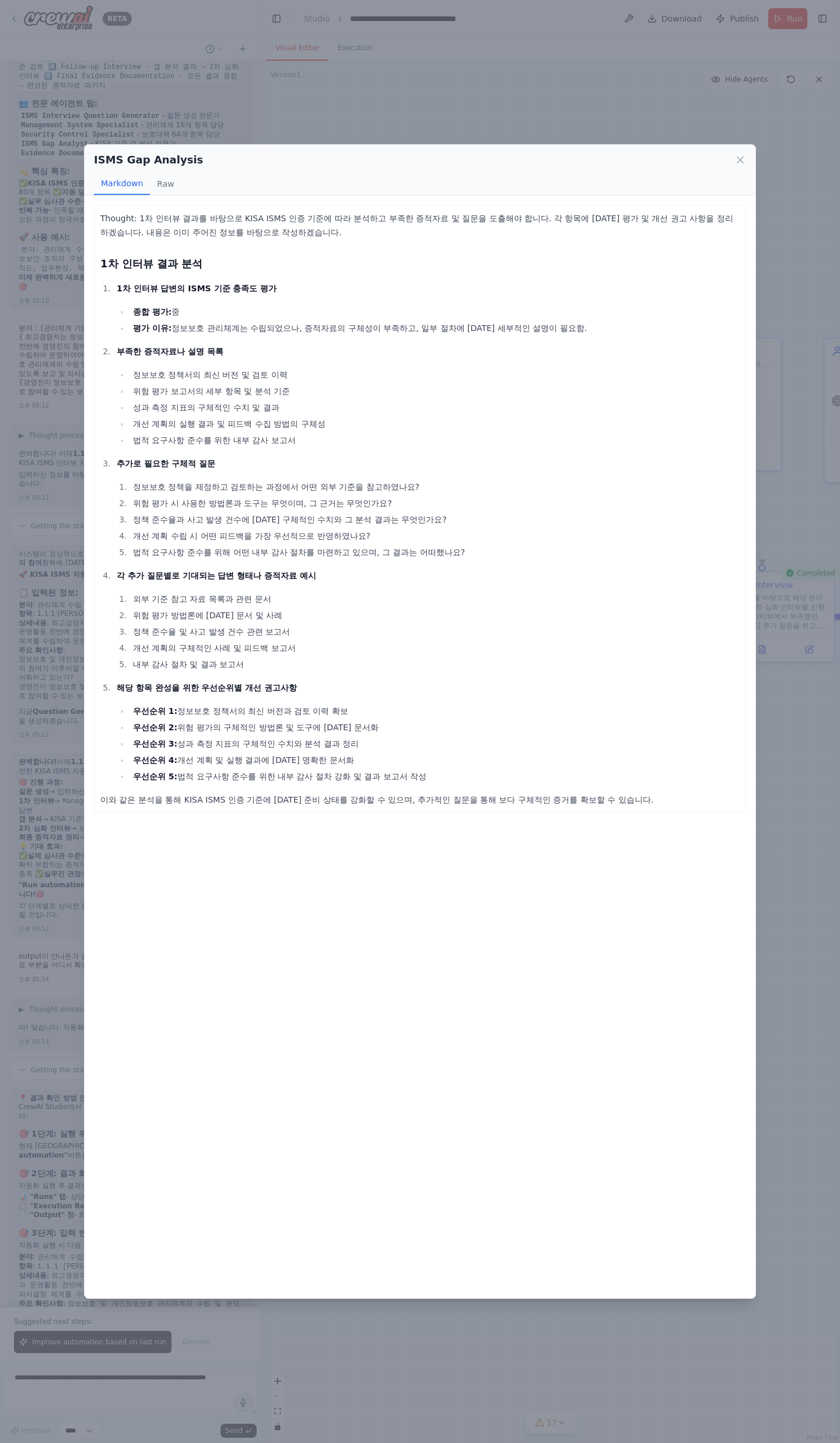
click at [164, 303] on li "1차 인터뷰 답변의 ISMS 기준 충족도 평가 종합 평가: 중 평가 이유: 정보보호 관리체계는 수립되었으나, 증적자료의 구체성이 부족하고, 일…" at bounding box center [426, 308] width 627 height 54
drag, startPoint x: 145, startPoint y: 312, endPoint x: 188, endPoint y: 309, distance: 43.1
click at [188, 309] on li "종합 평가: 중" at bounding box center [434, 311] width 611 height 14
drag, startPoint x: 166, startPoint y: 326, endPoint x: 395, endPoint y: 330, distance: 229.0
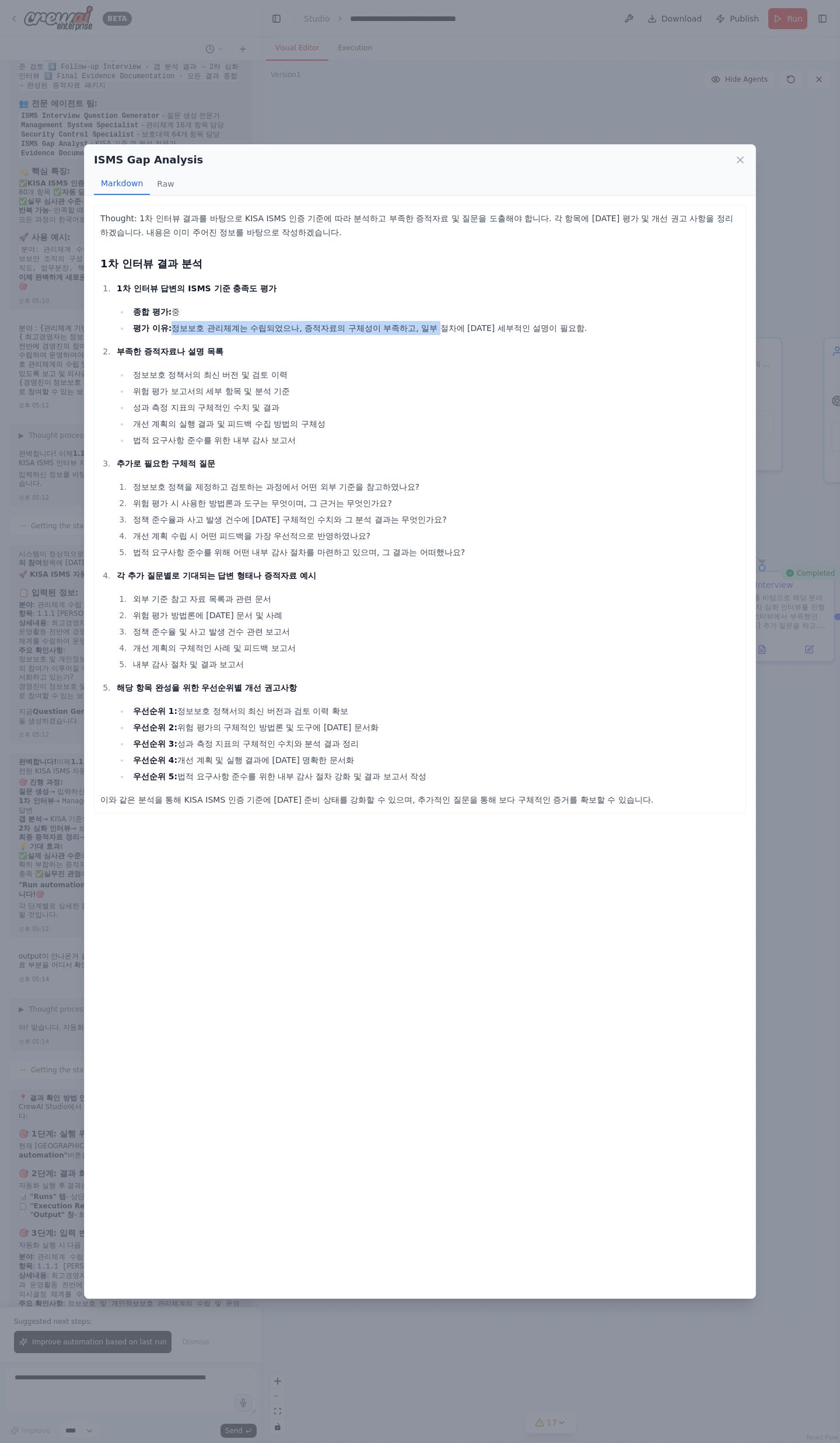
click at [394, 330] on li "평가 이유: 정보보호 관리체계는 수립되었으나, 증적자료의 구체성이 부족하고, 일부 절차에 [DATE] 세부적인 설명이 필요함." at bounding box center [434, 328] width 611 height 14
click at [397, 330] on li "평가 이유: 정보보호 관리체계는 수립되었으나, 증적자료의 구체성이 부족하고, 일부 절차에 [DATE] 세부적인 설명이 필요함." at bounding box center [434, 328] width 611 height 14
drag, startPoint x: 376, startPoint y: 330, endPoint x: 534, endPoint y: 330, distance: 158.0
click at [534, 330] on li "평가 이유: 정보보호 관리체계는 수립되었으나, 증적자료의 구체성이 부족하고, 일부 절차에 [DATE] 세부적인 설명이 필요함." at bounding box center [434, 328] width 611 height 14
click at [534, 330] on li "평가 이유: 정보보호 관리체계는 수립되었으나, 증적자료의 구체성이 부족하고, 일부 절차에 [DATE] 세부적인 설명이 필요함." at bounding box center [434, 328] width 611 height 14
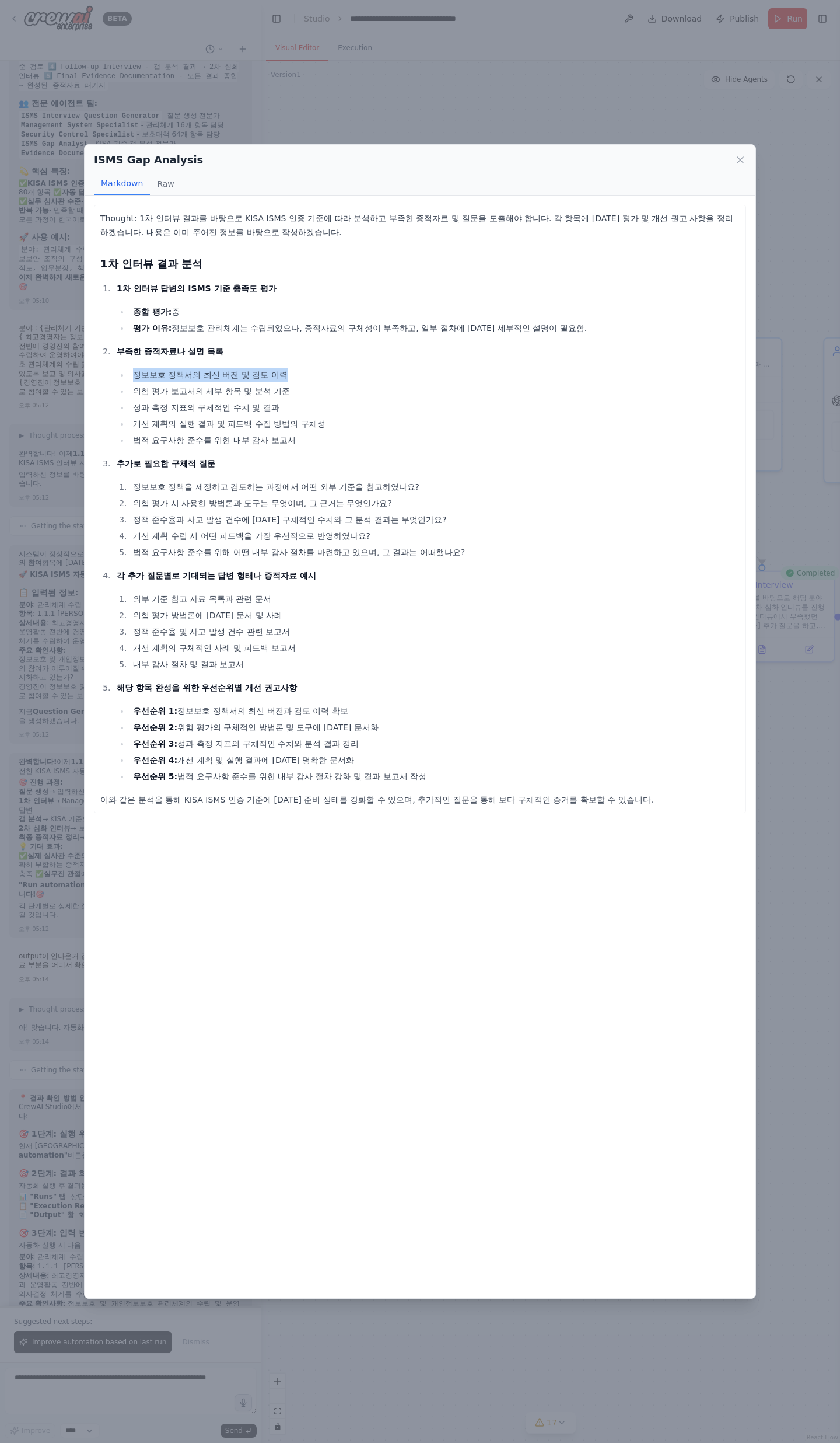
drag, startPoint x: 229, startPoint y: 367, endPoint x: 230, endPoint y: 358, distance: 9.1
click at [211, 362] on li "부족한 증적자료나 설명 목록 정보보호 정책서의 최신 버전 및 검토 이력 위험 평가 보고서의 세부 항목 및 분석 기준 성과 측정 지표의 구체적인…" at bounding box center [426, 396] width 627 height 103
click at [230, 358] on li "부족한 증적자료나 설명 목록 정보보호 정책서의 최신 버전 및 검토 이력 위험 평가 보고서의 세부 항목 및 분석 기준 성과 측정 지표의 구체적인…" at bounding box center [426, 396] width 627 height 103
click at [741, 166] on div "ISMS Gap Analysis" at bounding box center [420, 160] width 652 height 16
click at [741, 159] on icon at bounding box center [740, 159] width 6 height 6
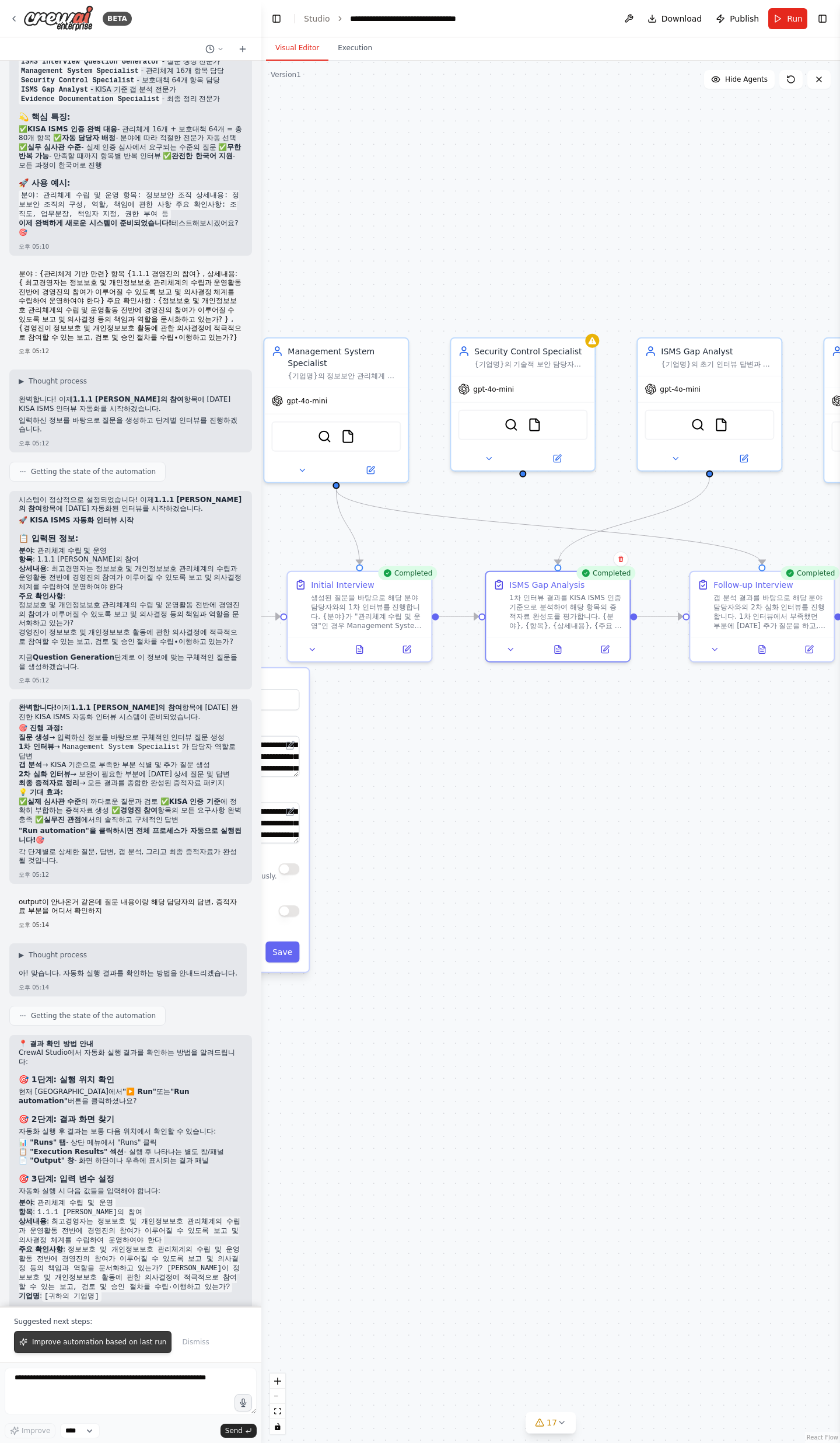
scroll to position [9666, 0]
click at [138, 473] on textarea at bounding box center [130, 1391] width 252 height 47
click at [113, 473] on textarea at bounding box center [130, 1391] width 252 height 47
paste textarea "**********"
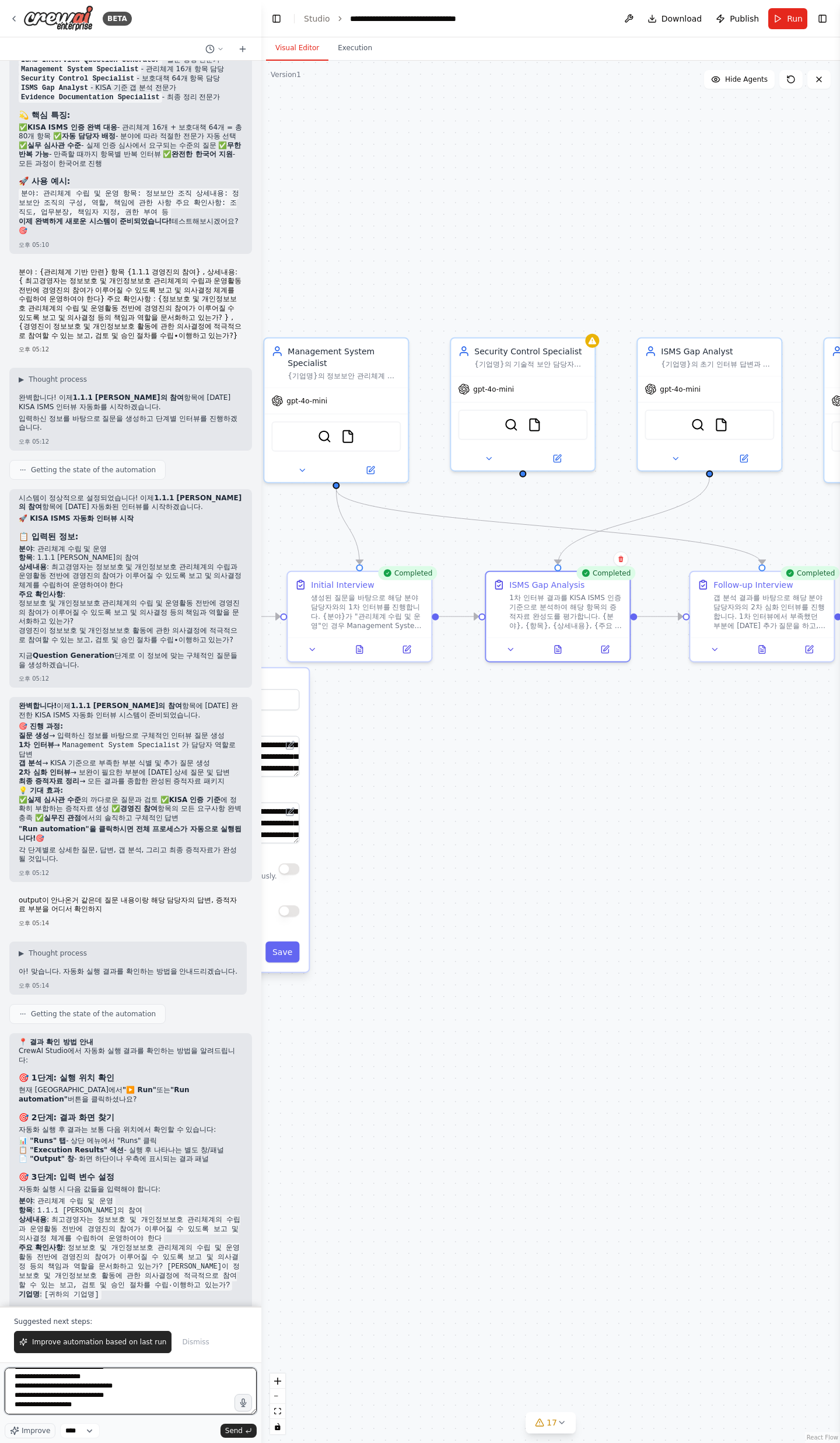
paste textarea "**********"
type textarea "**********"
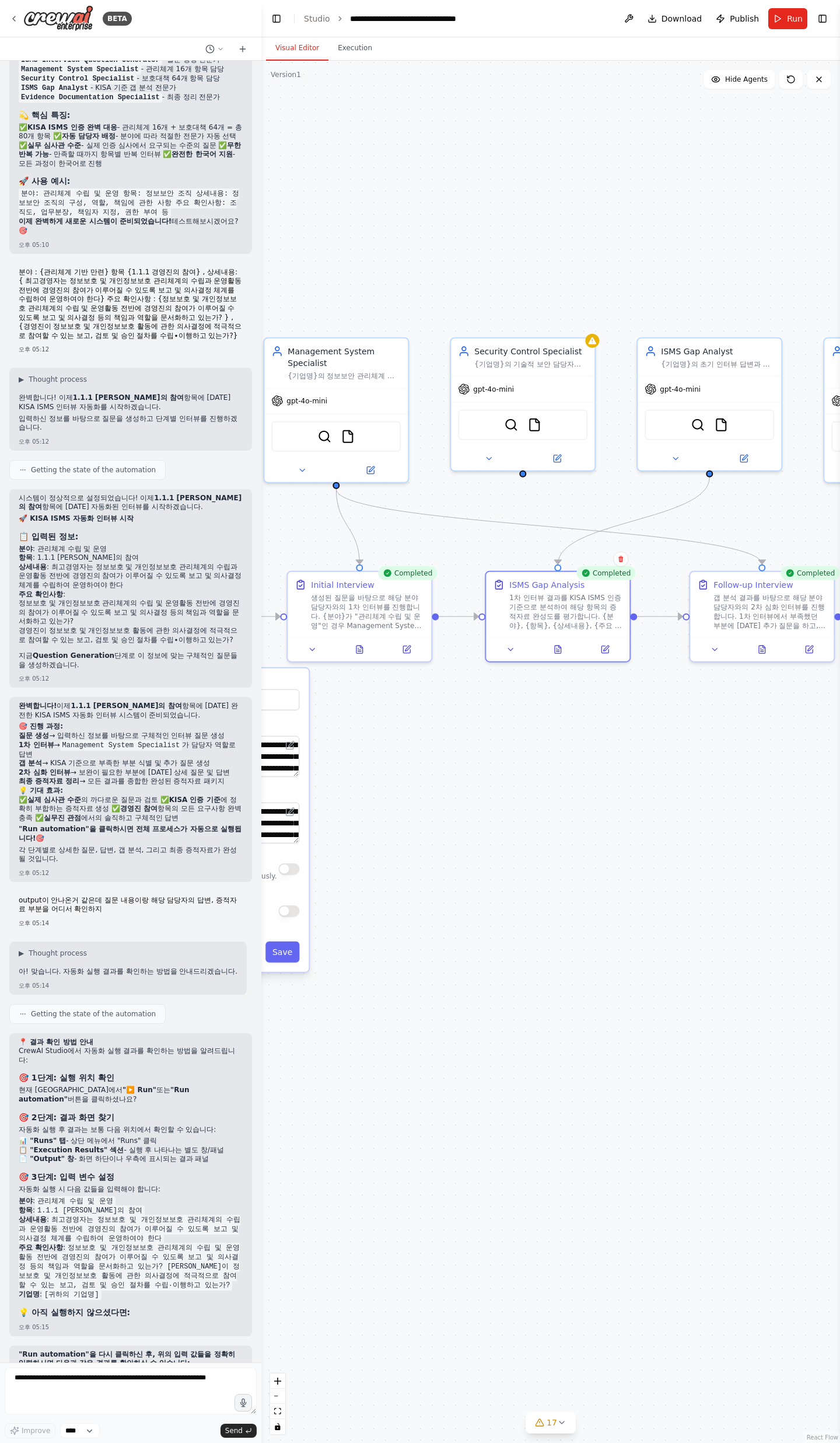
scroll to position [9791, 0]
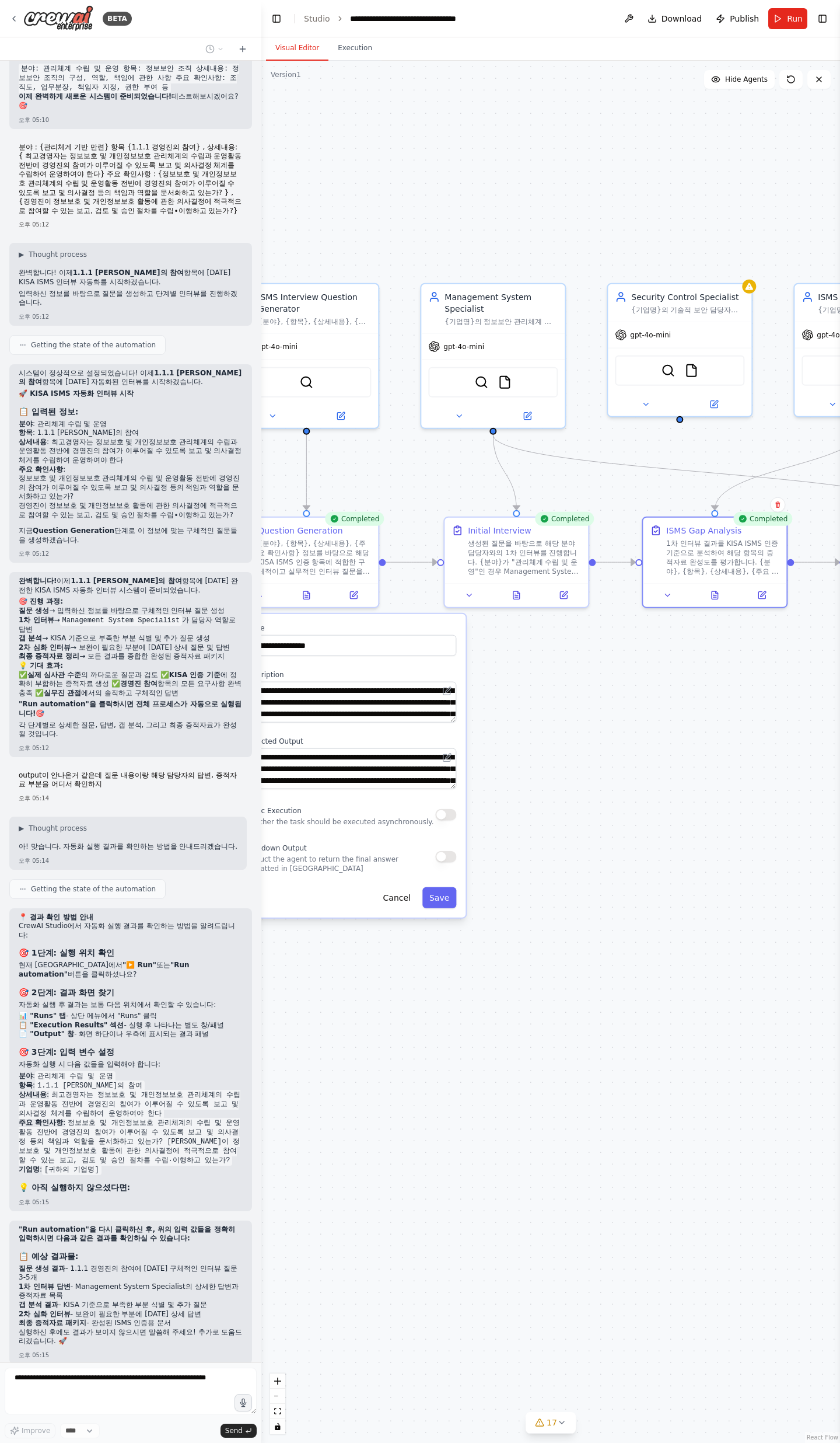
drag, startPoint x: 682, startPoint y: 787, endPoint x: 840, endPoint y: 702, distance: 179.4
click at [840, 473] on div "BETA Objective We want to conduct an ISMS certification project that covers the…" at bounding box center [420, 722] width 840 height 1443
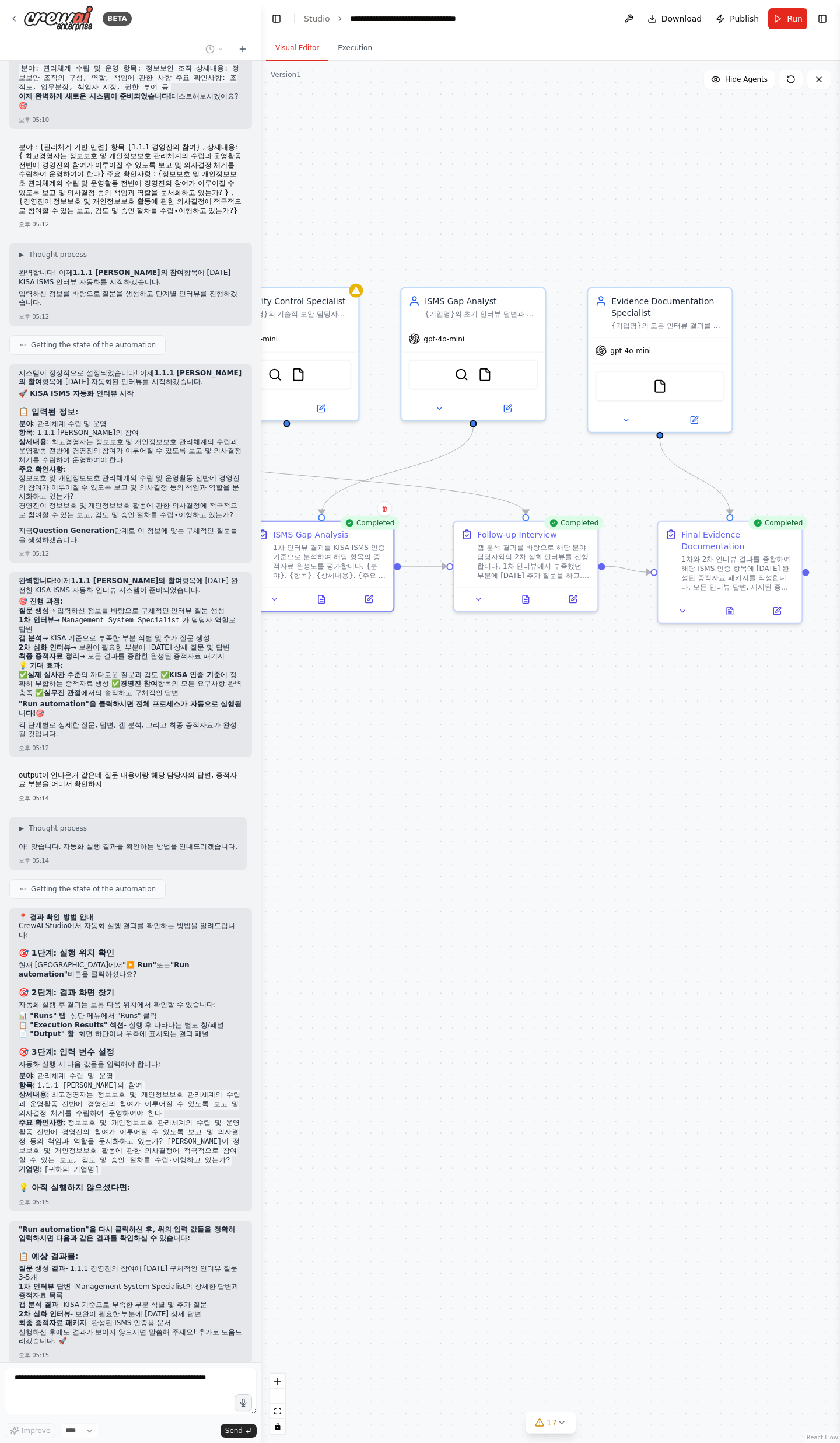
drag, startPoint x: 734, startPoint y: 718, endPoint x: 341, endPoint y: 749, distance: 394.2
click at [341, 473] on div ".deletable-edge-delete-btn { width: 20px; height: 20px; border: 0px solid #ffff…" at bounding box center [551, 752] width 579 height 1382
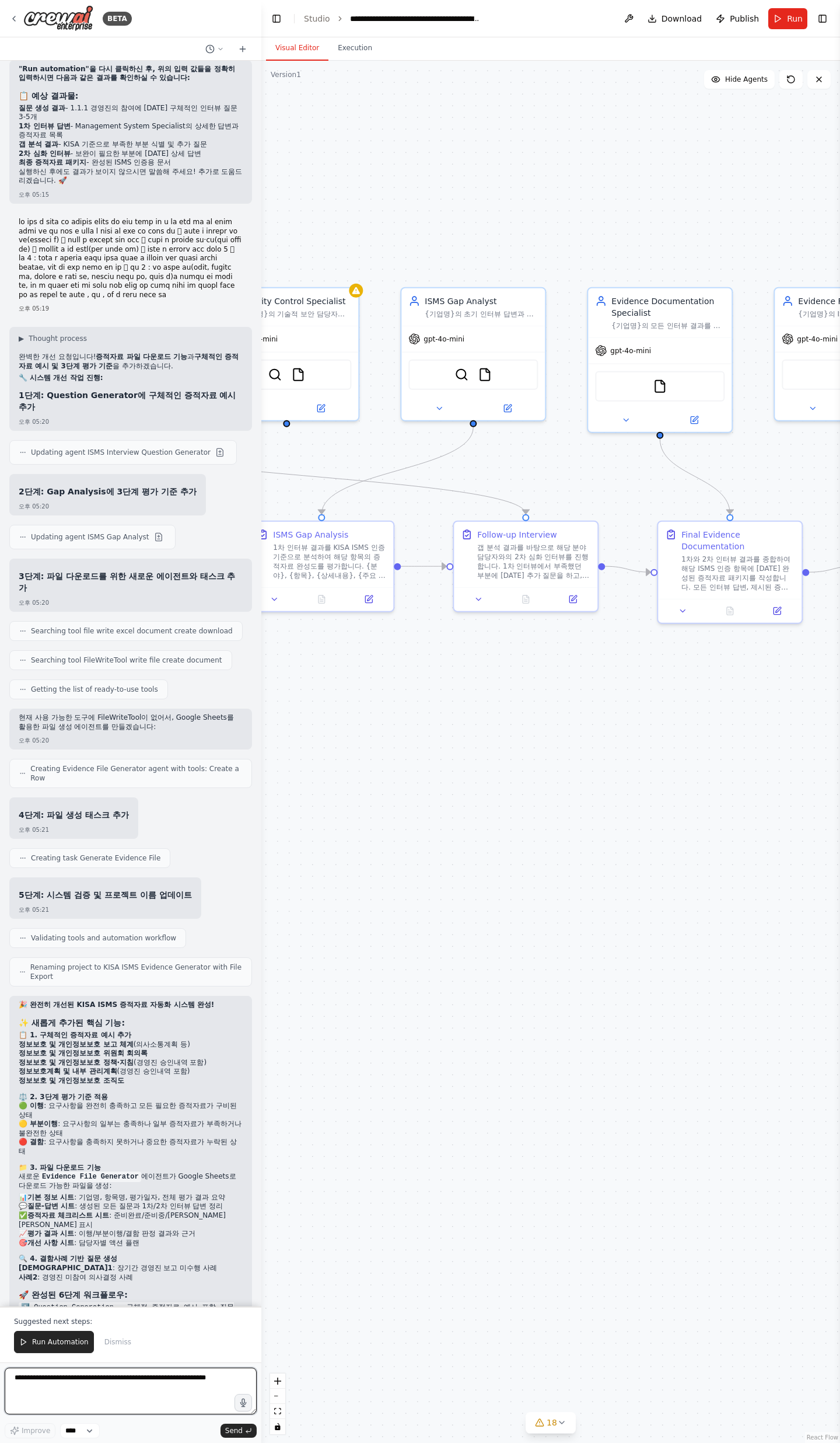
scroll to position [10961, 0]
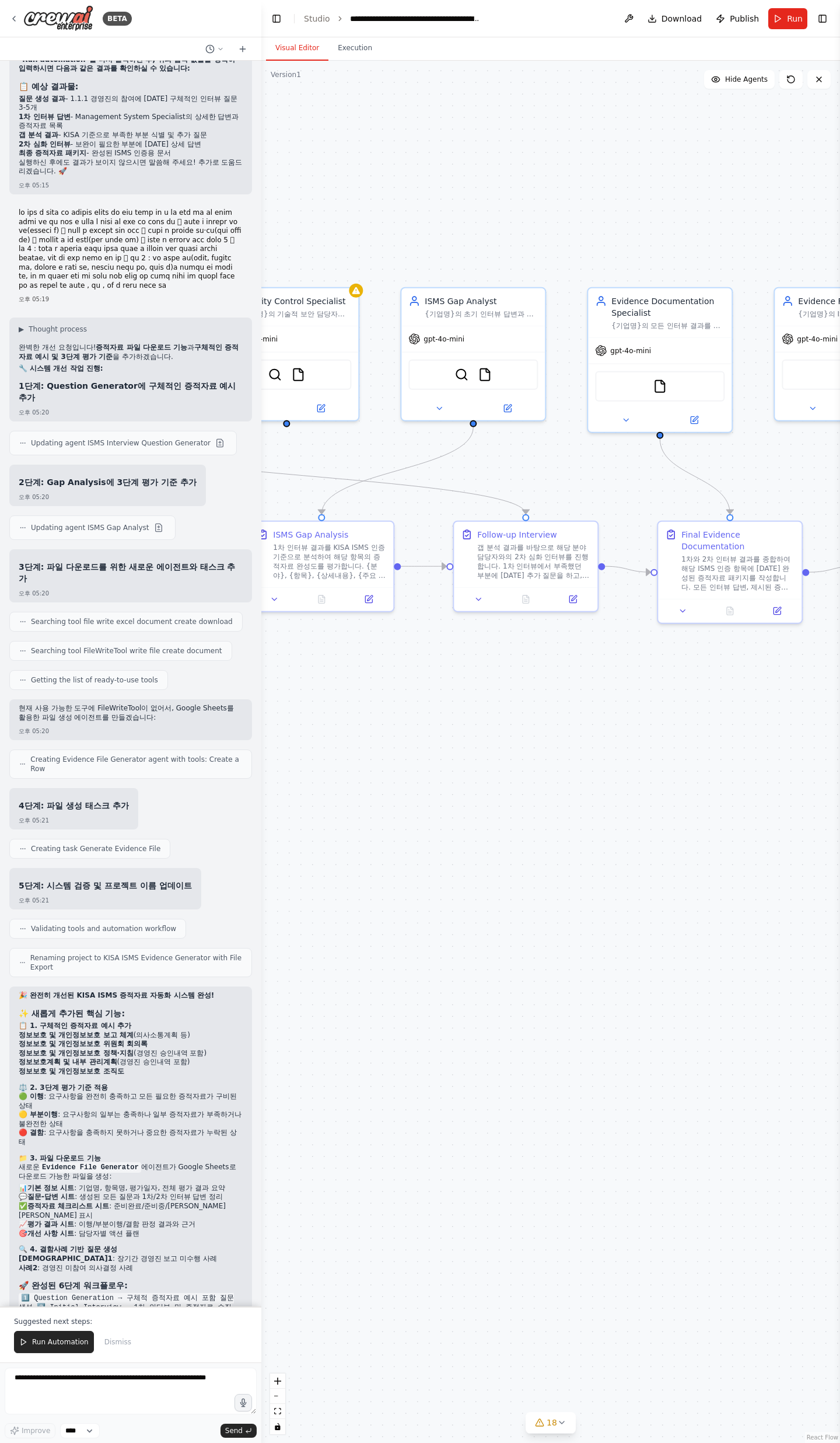
click at [98, 473] on li "3단계 평가 기준 으로 정확한 판정" at bounding box center [101, 1462] width 164 height 9
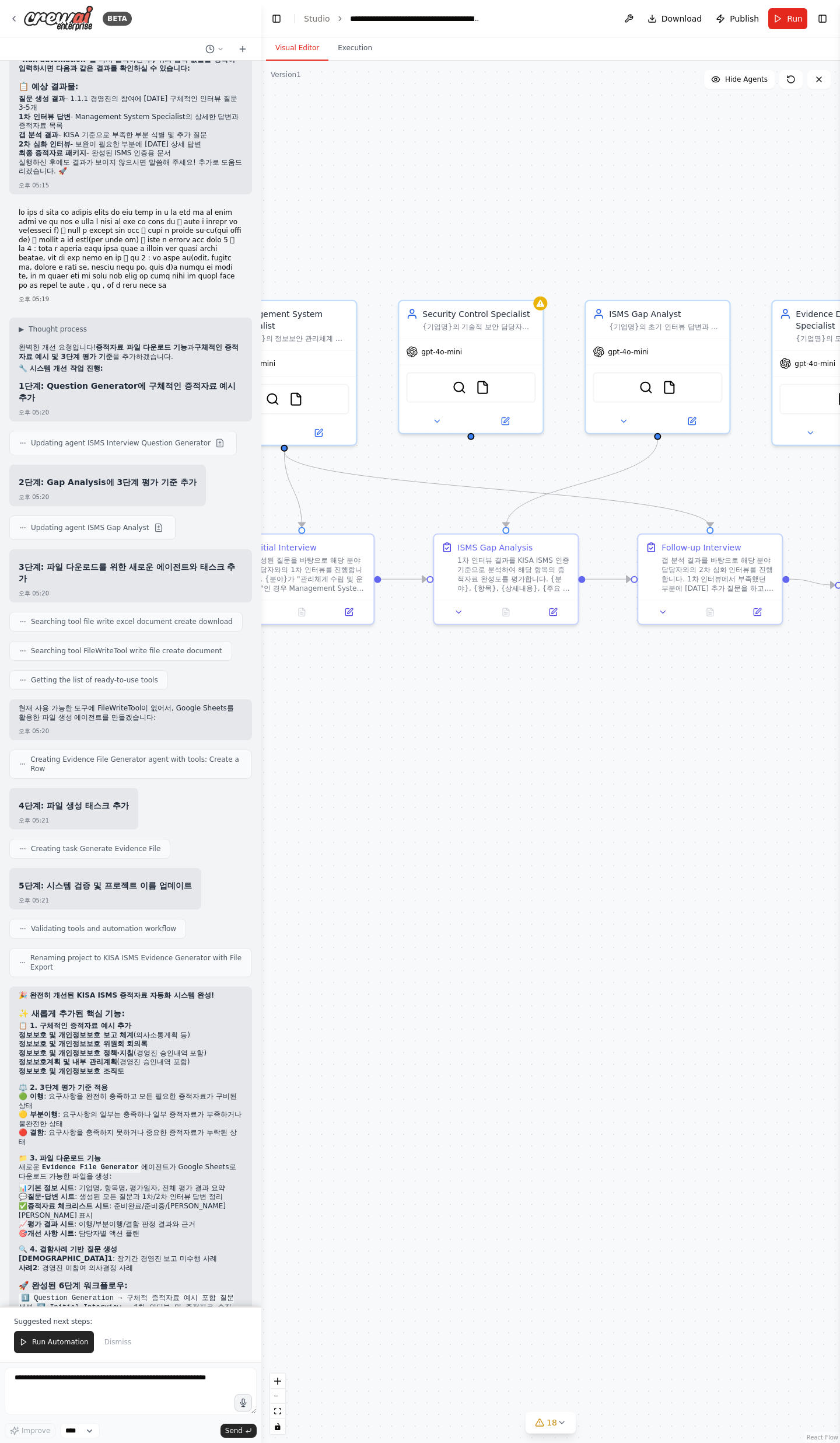
drag, startPoint x: 402, startPoint y: 664, endPoint x: 611, endPoint y: 699, distance: 211.9
click at [611, 473] on div ".deletable-edge-delete-btn { width: 20px; height: 20px; border: 0px solid #ffff…" at bounding box center [551, 752] width 579 height 1382
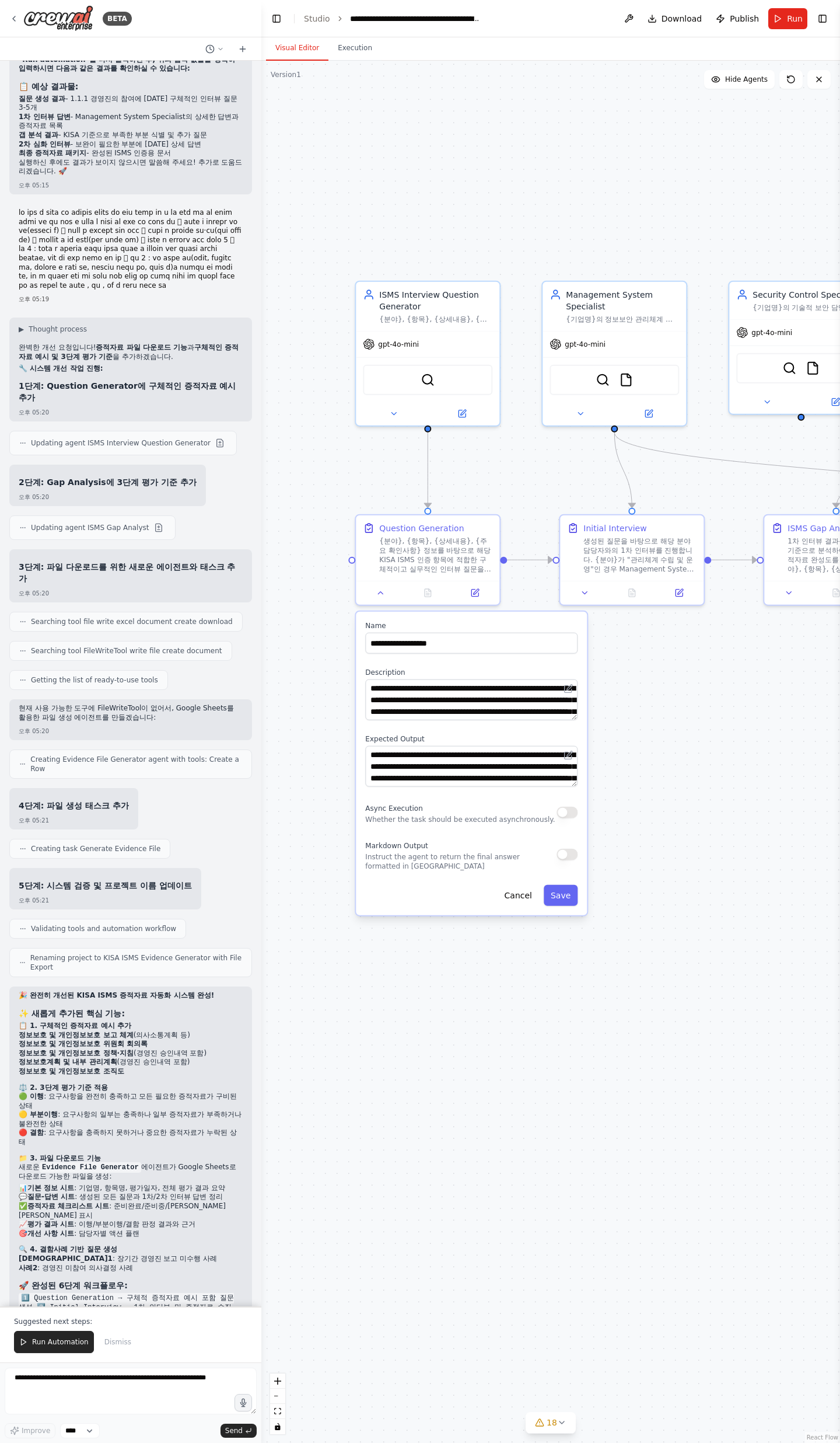
drag, startPoint x: 456, startPoint y: 681, endPoint x: 738, endPoint y: 650, distance: 283.7
click at [738, 473] on div ".deletable-edge-delete-btn { width: 20px; height: 20px; border: 0px solid #ffff…" at bounding box center [551, 752] width 579 height 1382
click at [387, 473] on button at bounding box center [381, 591] width 40 height 14
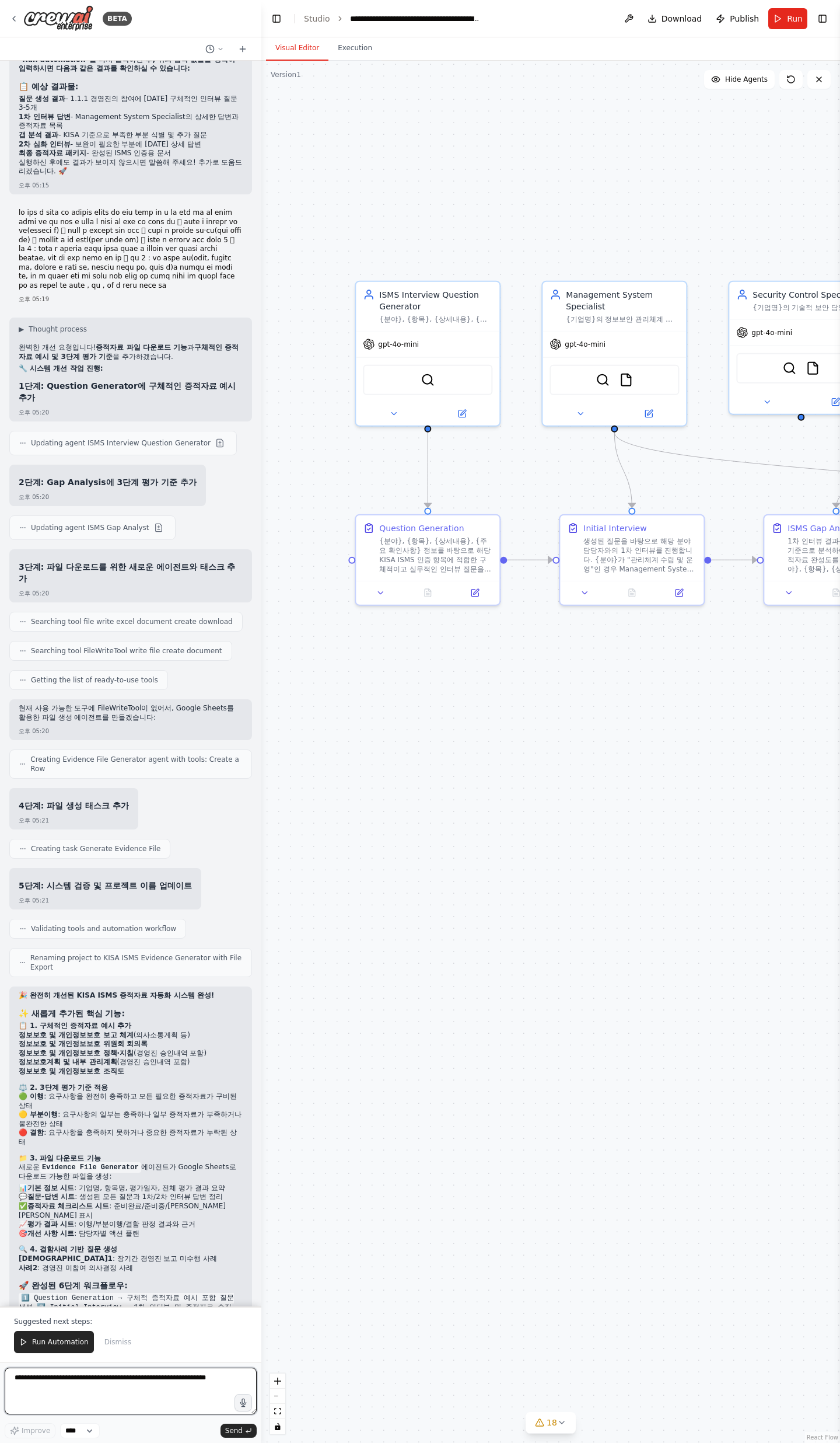
click at [74, 473] on textarea at bounding box center [130, 1391] width 252 height 47
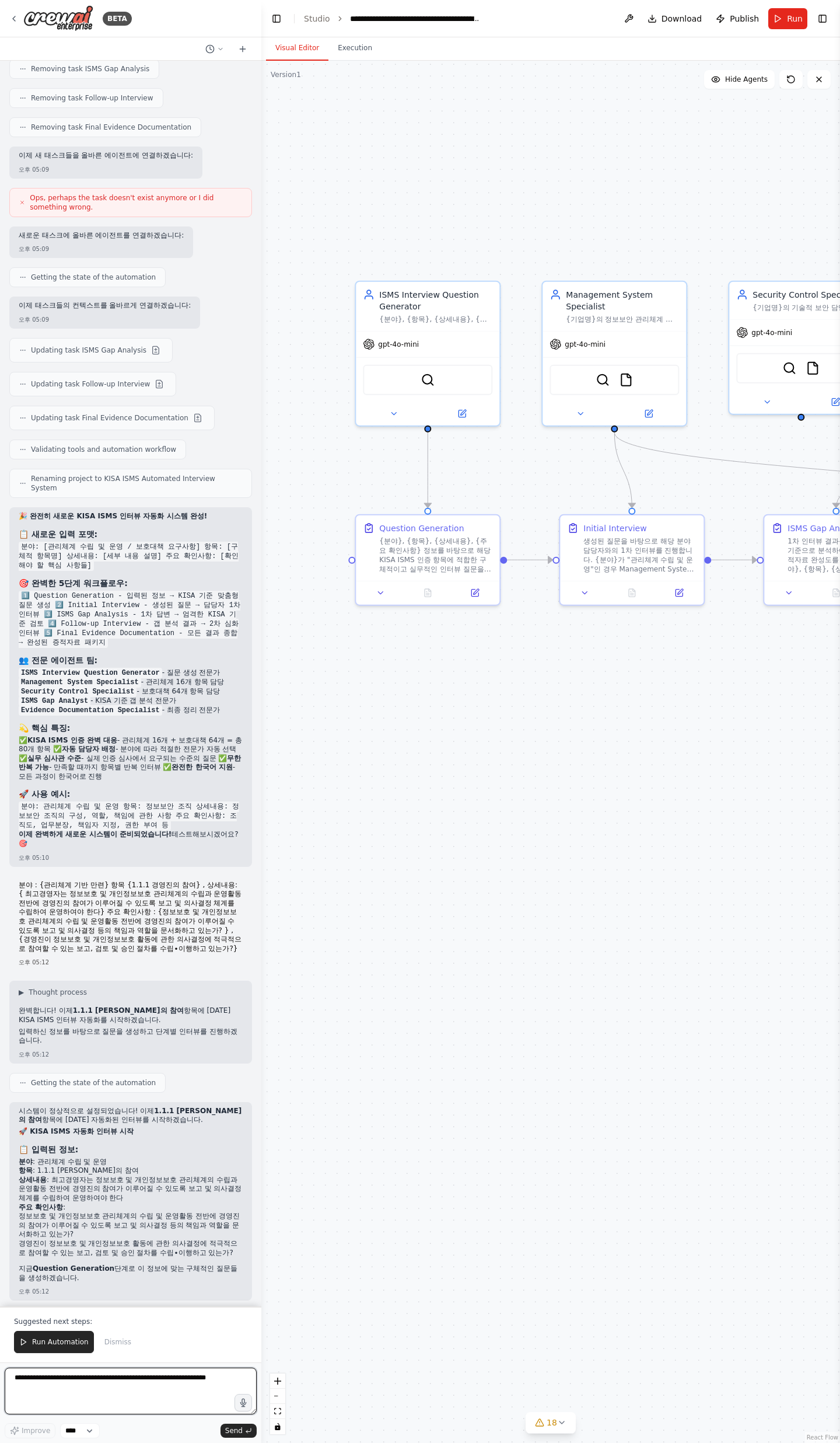
scroll to position [8920, 0]
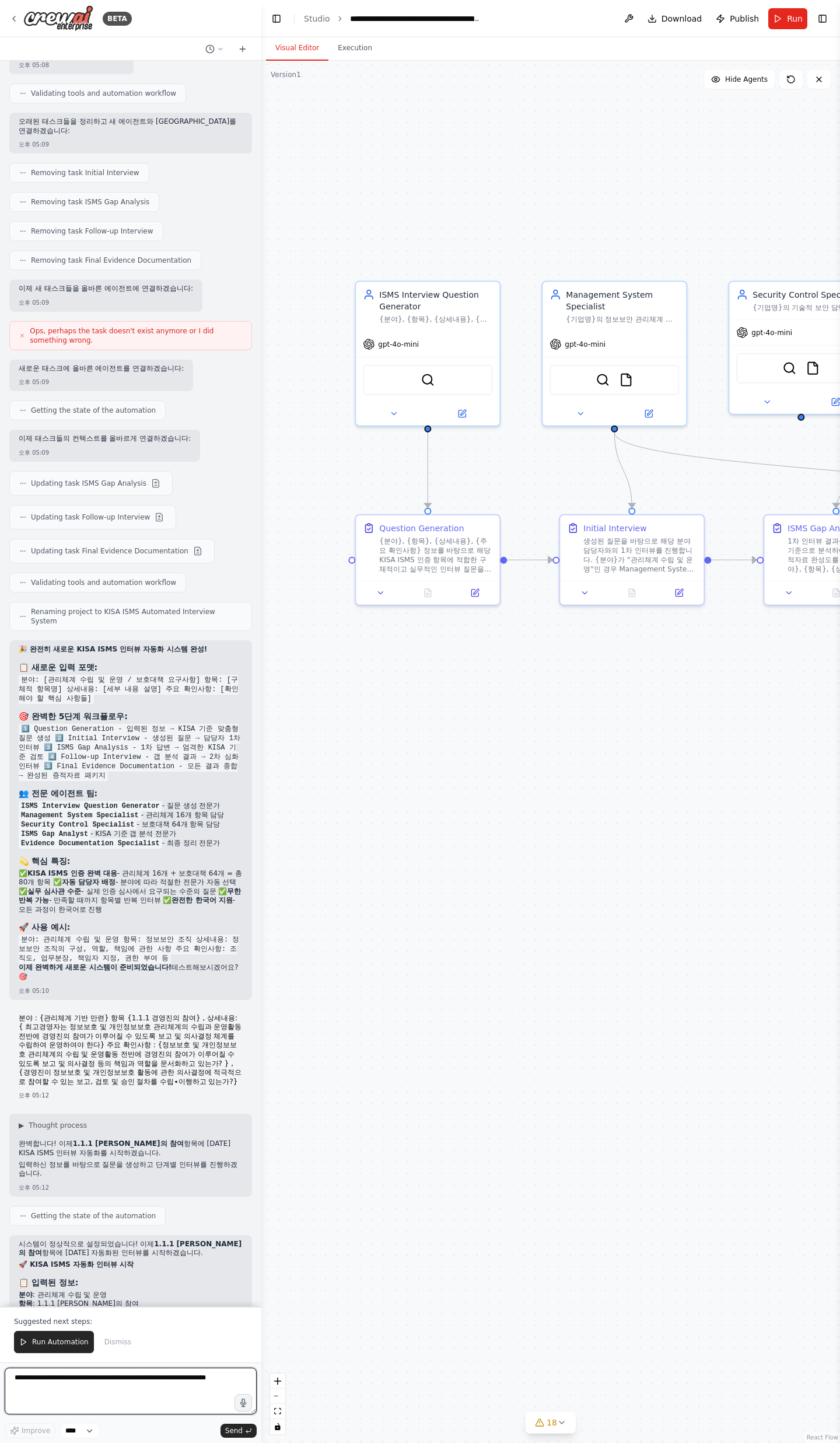
click at [45, 473] on textarea at bounding box center [130, 1391] width 252 height 47
type textarea "*"
click at [196, 473] on textarea "**********" at bounding box center [130, 1391] width 252 height 47
click at [211, 473] on textarea "**********" at bounding box center [130, 1391] width 252 height 47
paste textarea "**********"
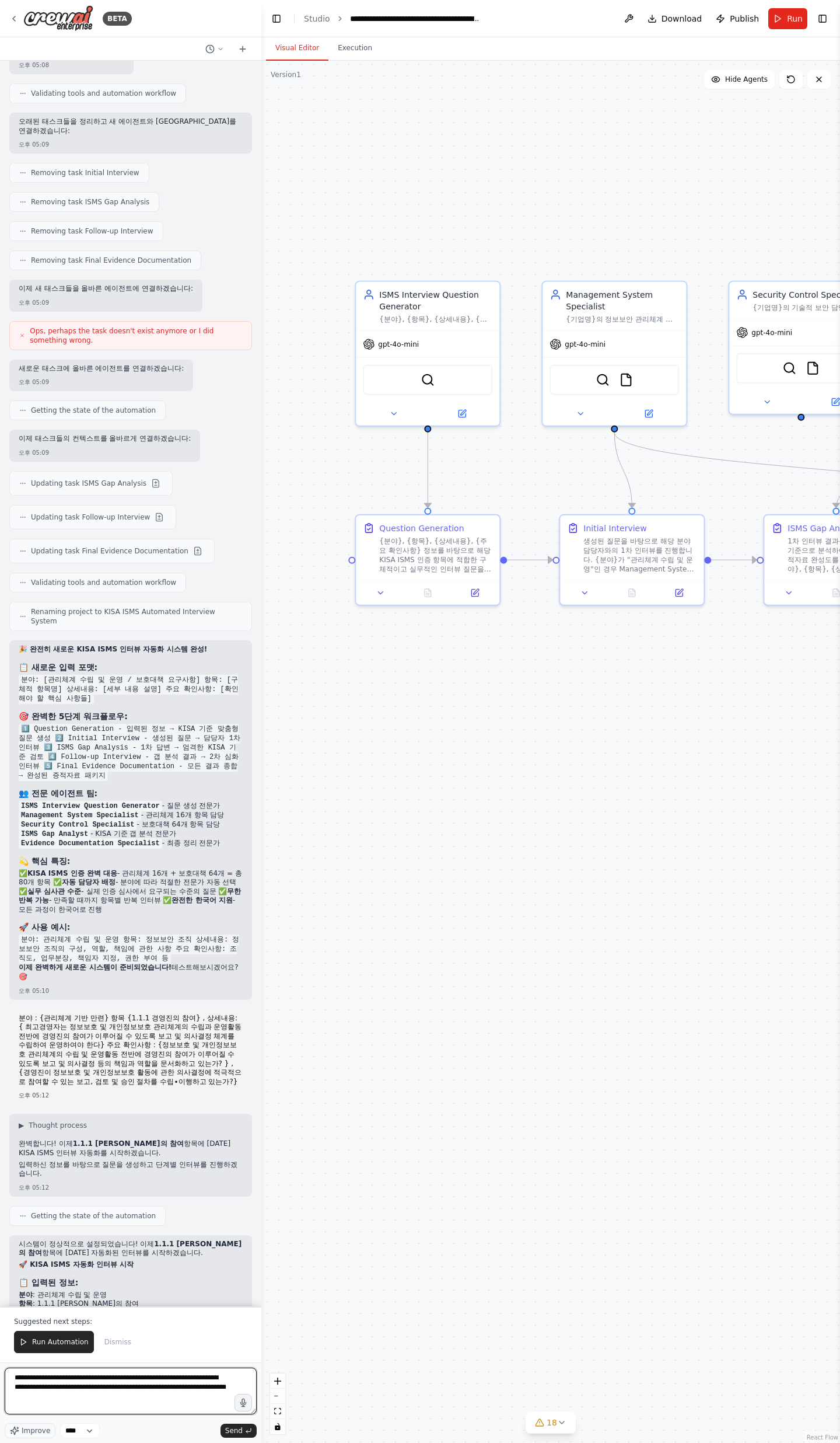
click at [122, 473] on textarea "**********" at bounding box center [130, 1391] width 252 height 47
paste textarea "**********"
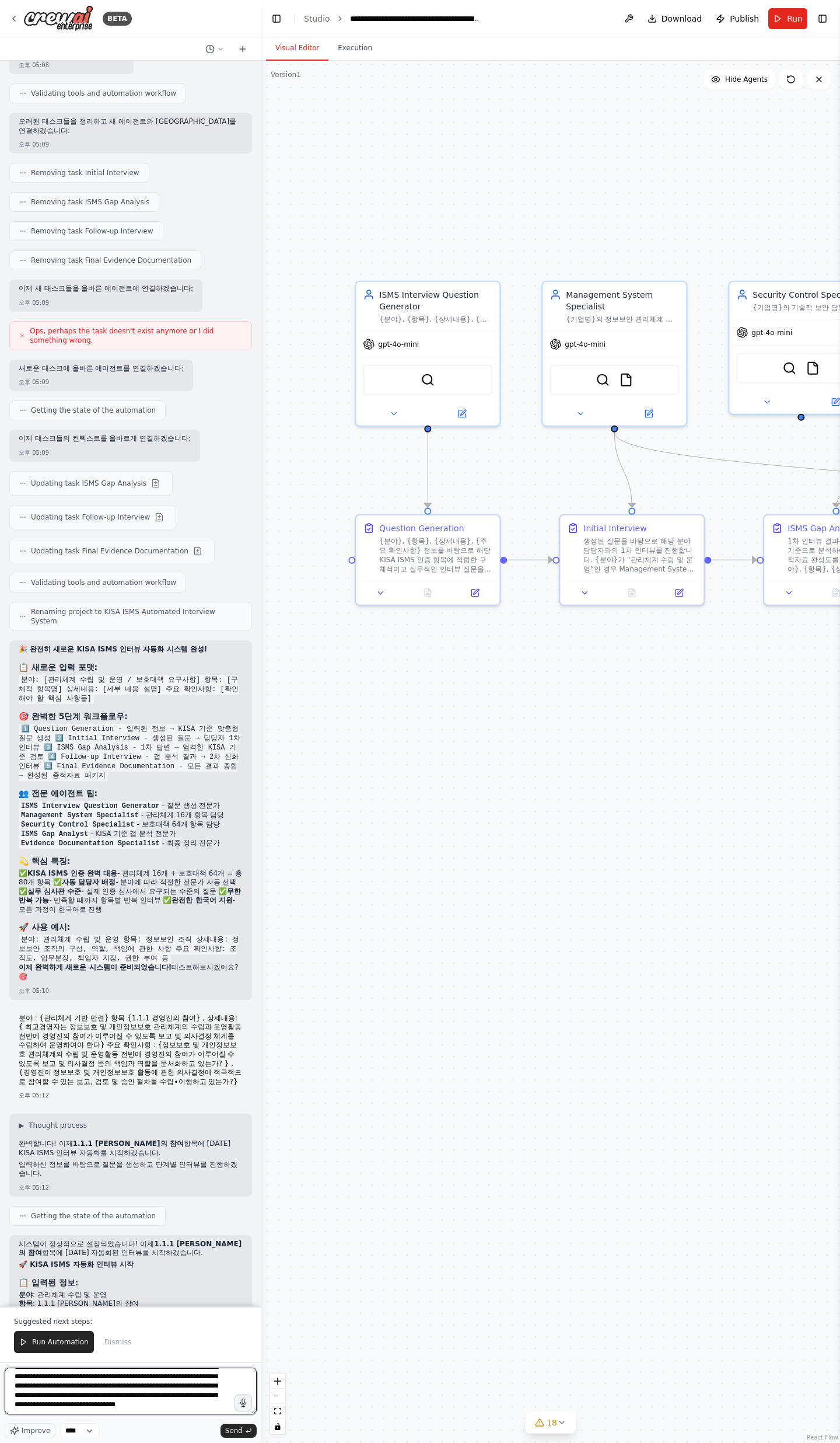
paste textarea "**********"
type textarea "**********"
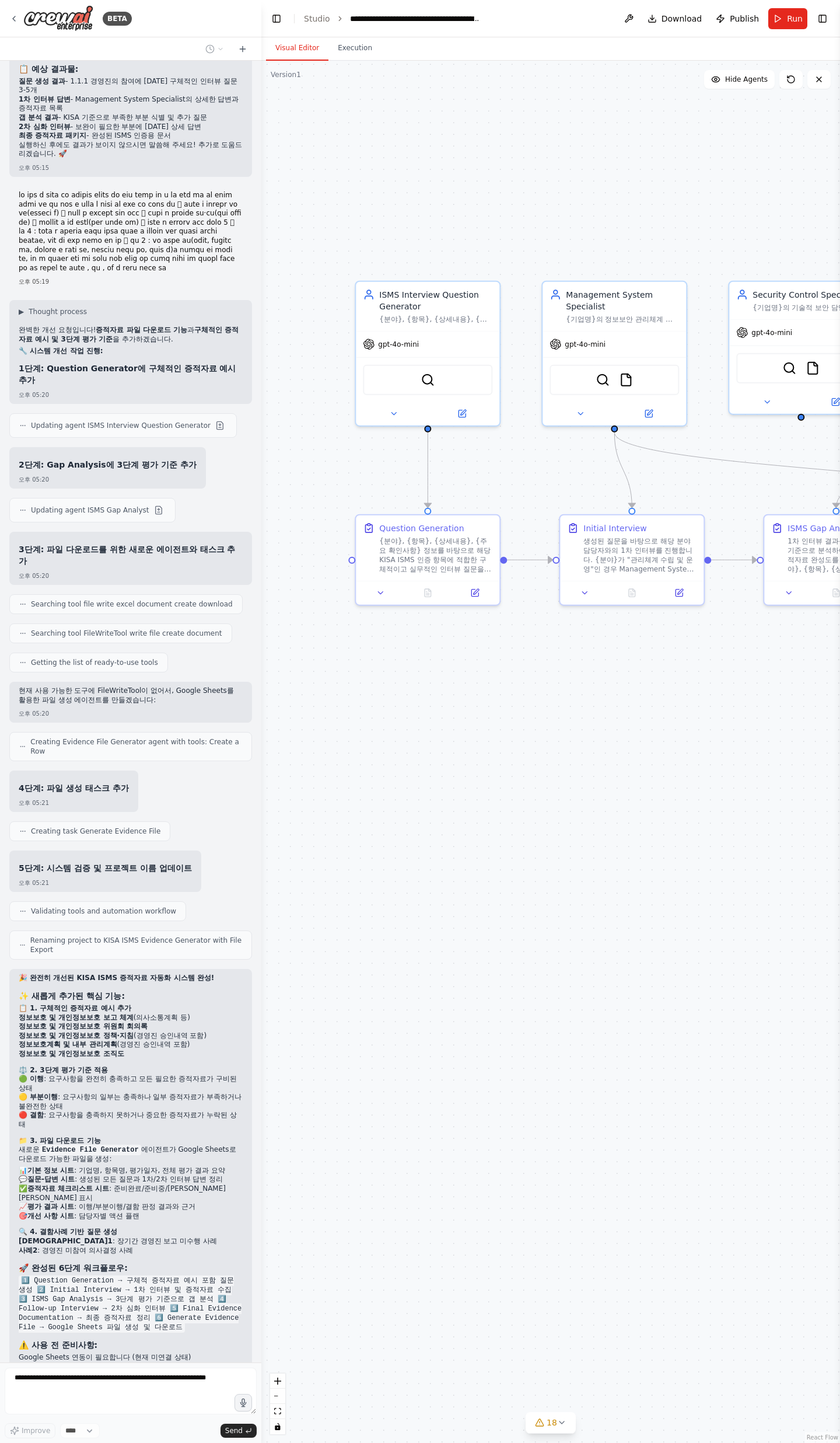
scroll to position [11067, 0]
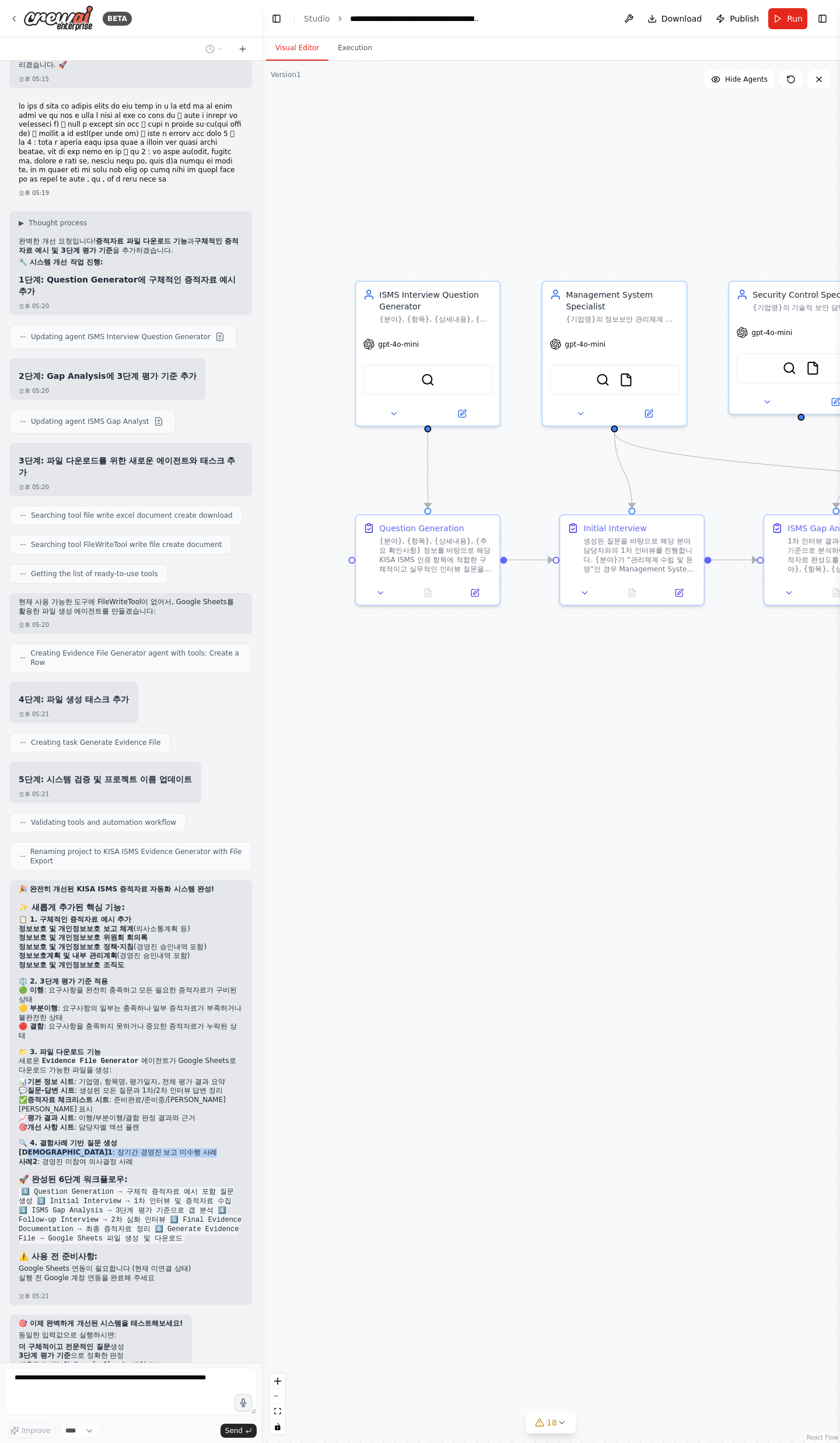
drag, startPoint x: 29, startPoint y: 949, endPoint x: 126, endPoint y: 950, distance: 97.0
click at [126, 473] on li "사례1 : 장기간 경영진 보고 미수행 사례" at bounding box center [131, 1152] width 224 height 9
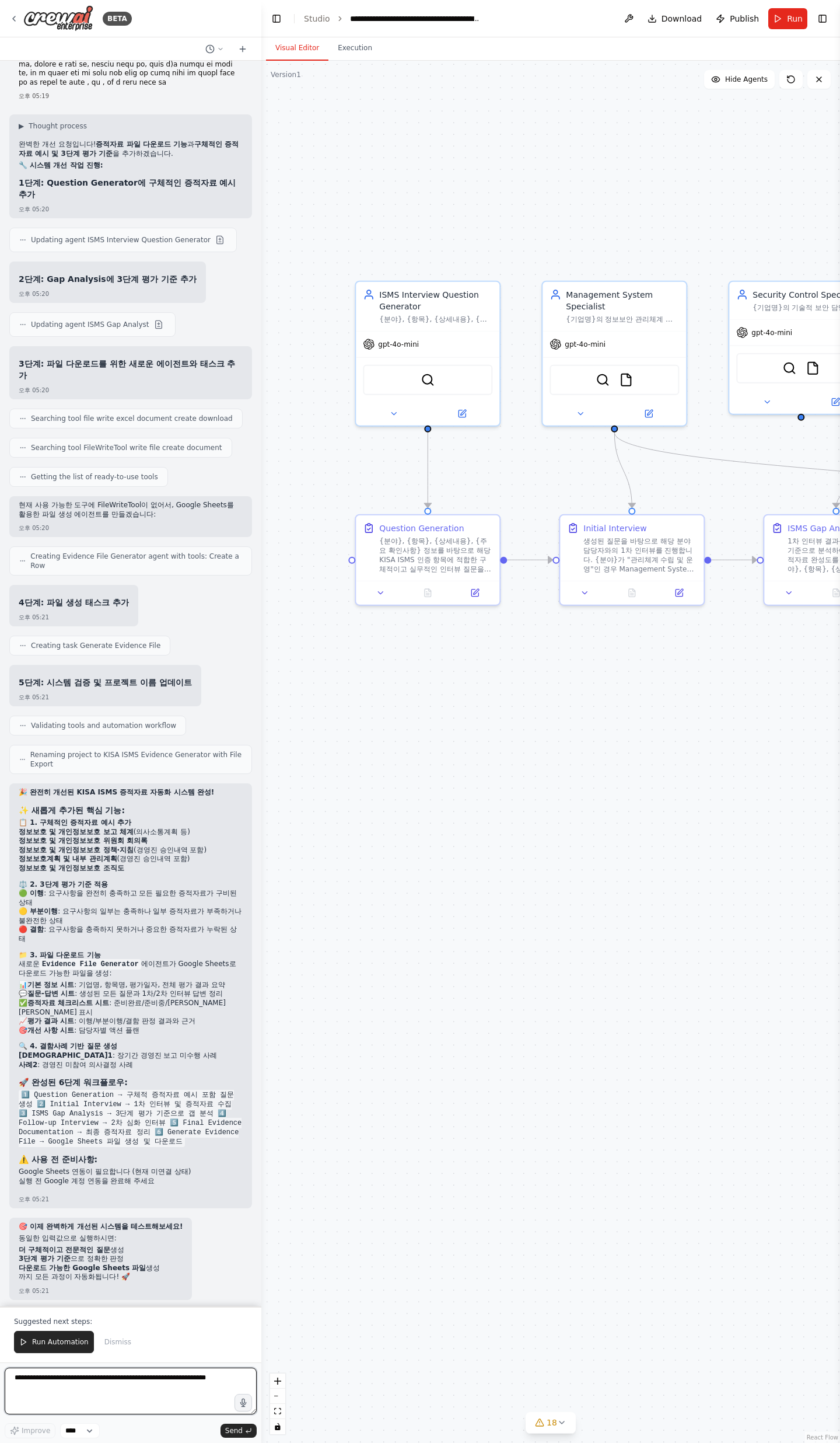
drag, startPoint x: 116, startPoint y: 962, endPoint x: 12, endPoint y: 943, distance: 105.7
click at [12, 473] on div "🎉 완전히 개선된 KISA ISMS 증적자료 자동화 시스템 완성! ✨ 새롭게 추가된 핵심 기능: 📋 1. 구체적인 증적자료 예시 추가 정보보호…" at bounding box center [131, 996] width 242 height 425
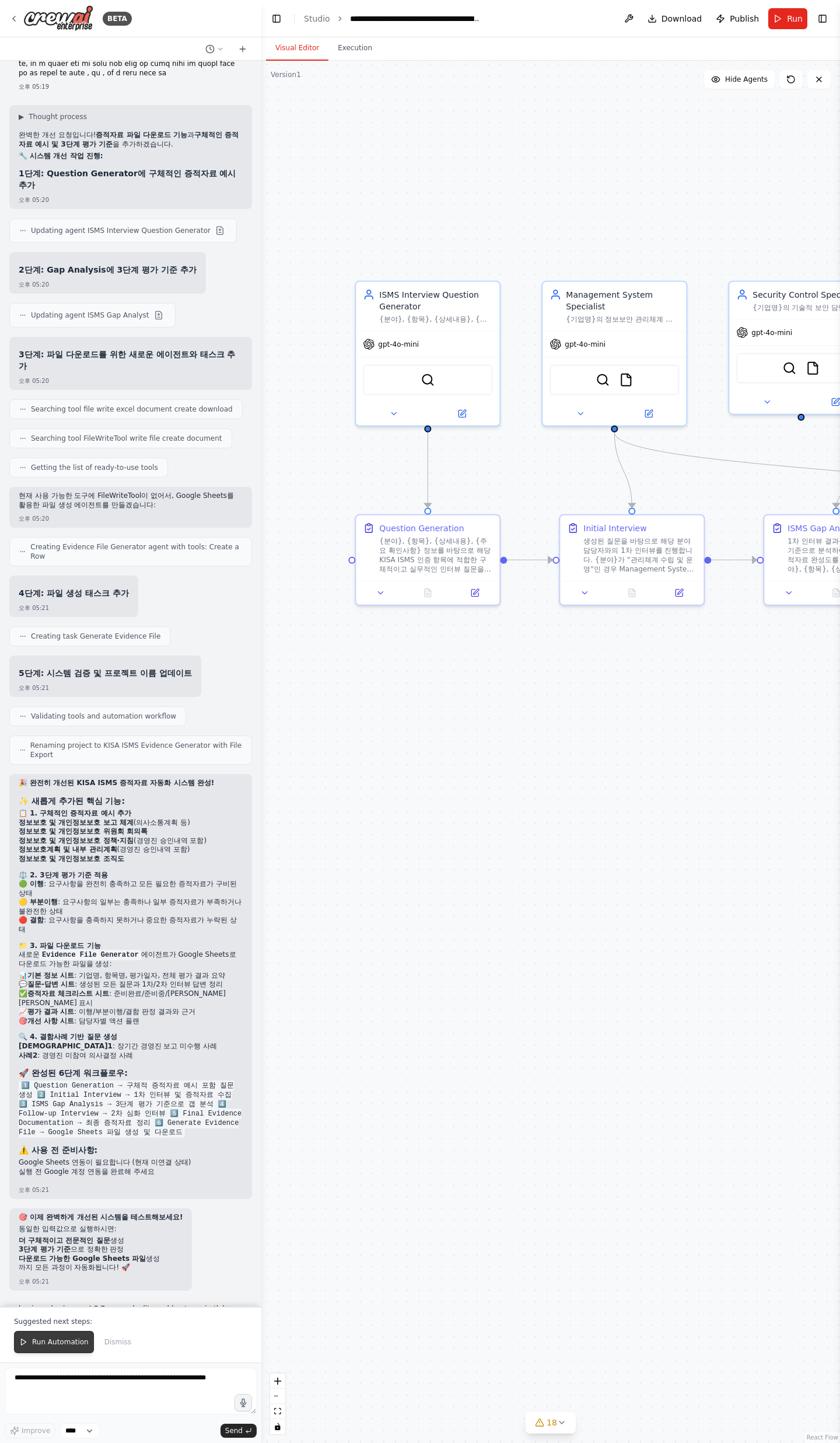
click at [62, 473] on span "Run Automation" at bounding box center [60, 1342] width 57 height 9
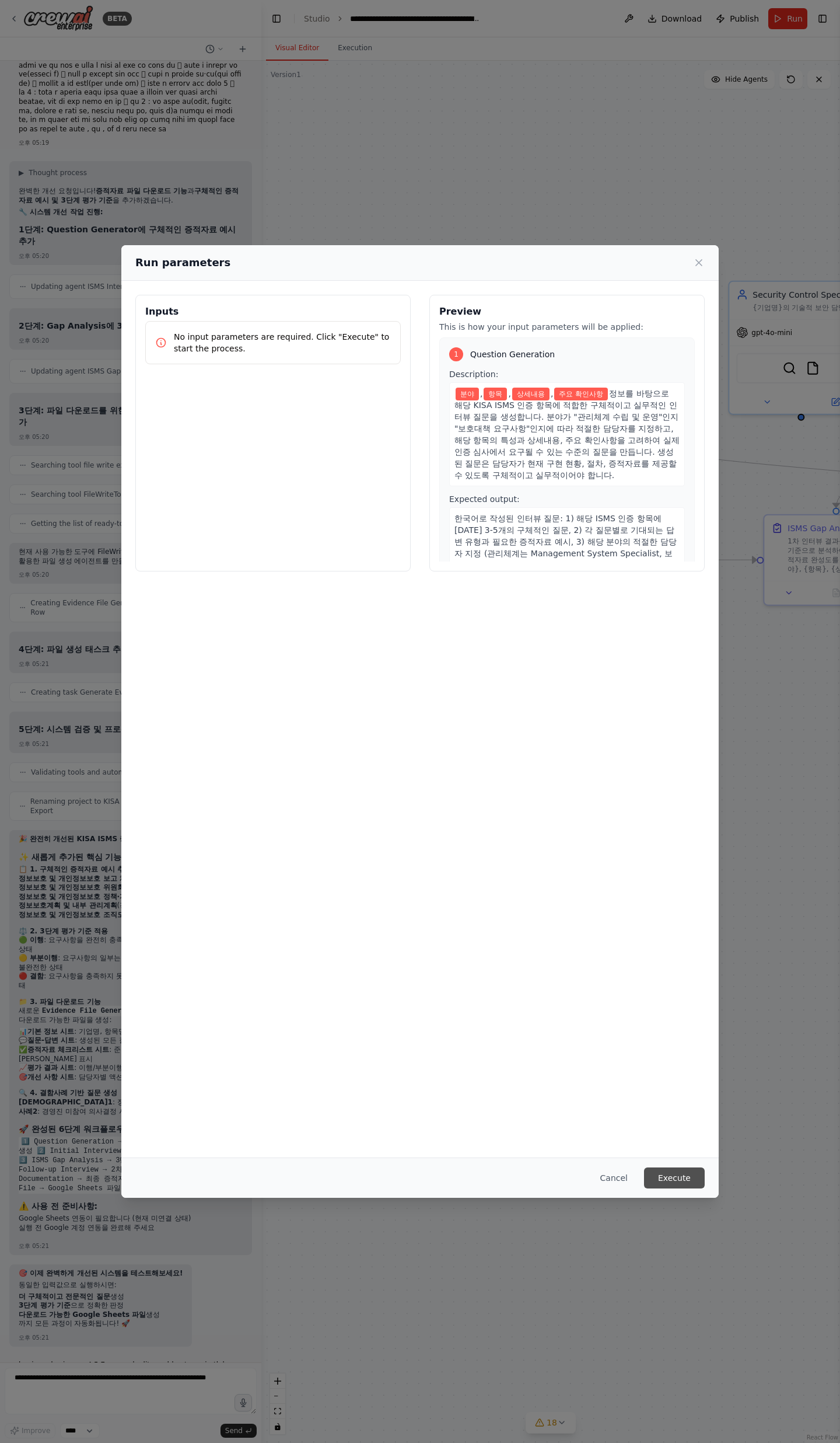
click at [666, 473] on button "Execute" at bounding box center [674, 1178] width 61 height 21
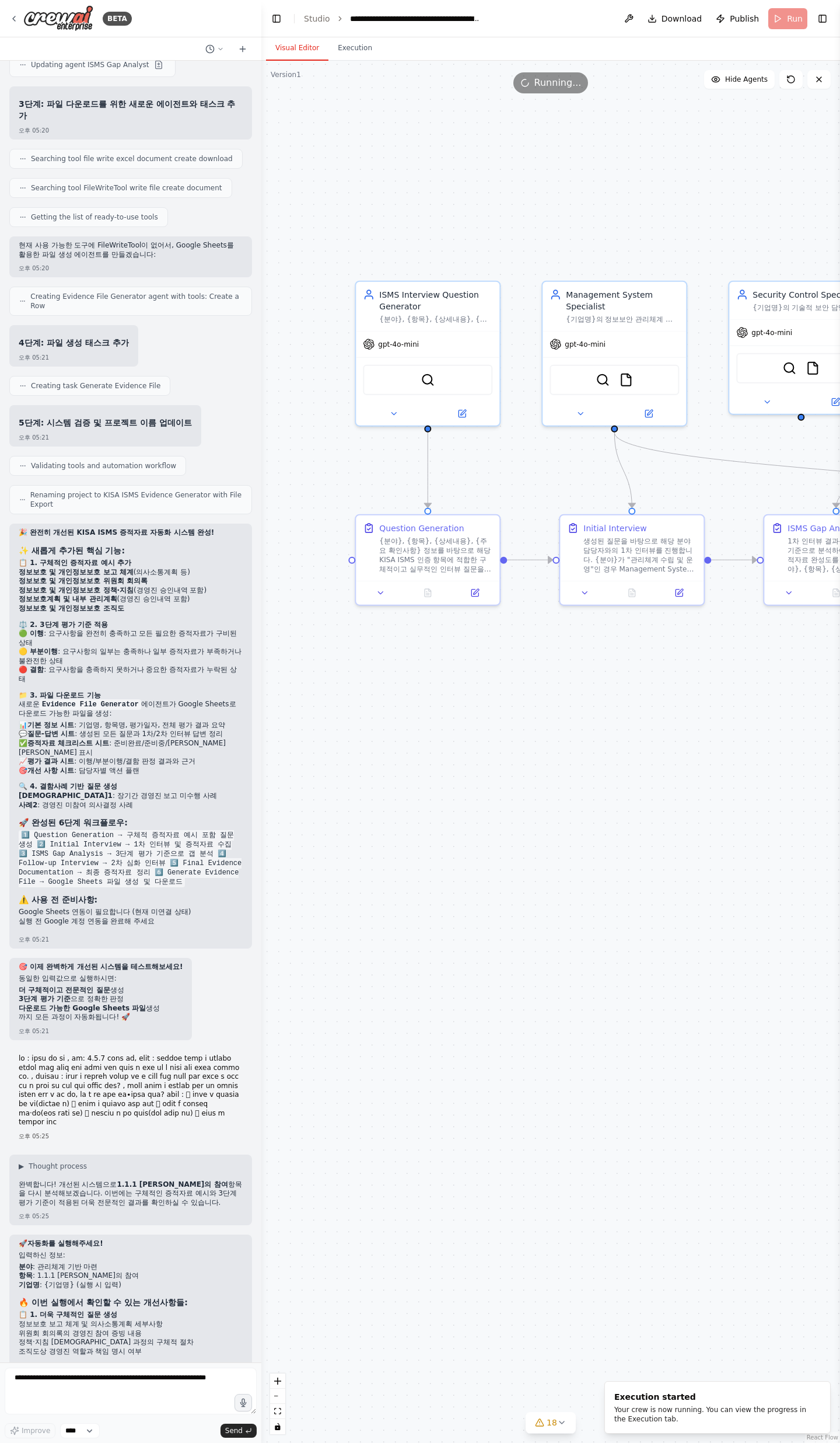
scroll to position [11433, 0]
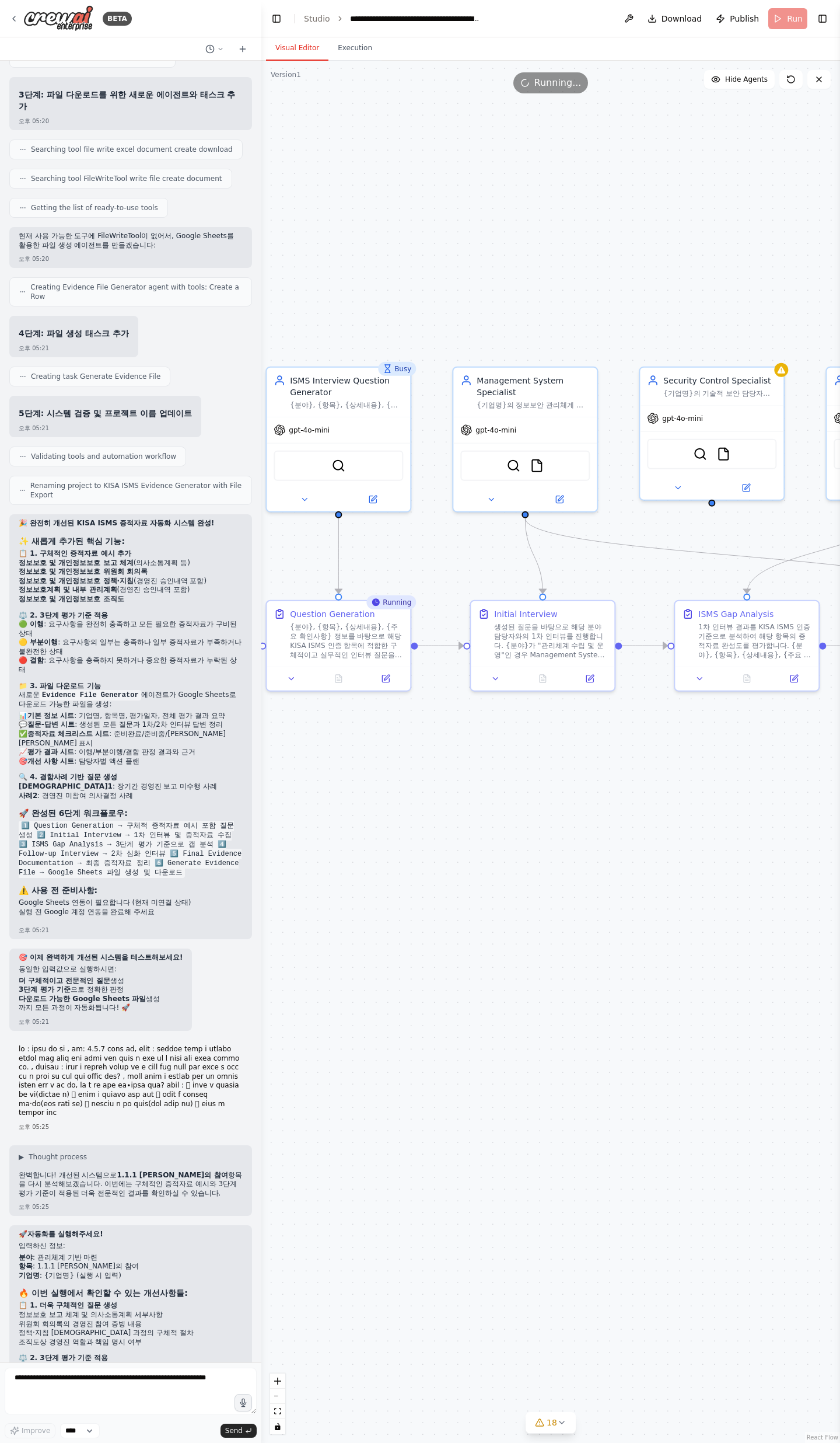
drag, startPoint x: 548, startPoint y: 711, endPoint x: 459, endPoint y: 797, distance: 123.8
click at [459, 473] on div ".deletable-edge-delete-btn { width: 20px; height: 20px; border: 0px solid #ffff…" at bounding box center [551, 752] width 579 height 1382
click at [361, 46] on button "Execution" at bounding box center [355, 48] width 53 height 24
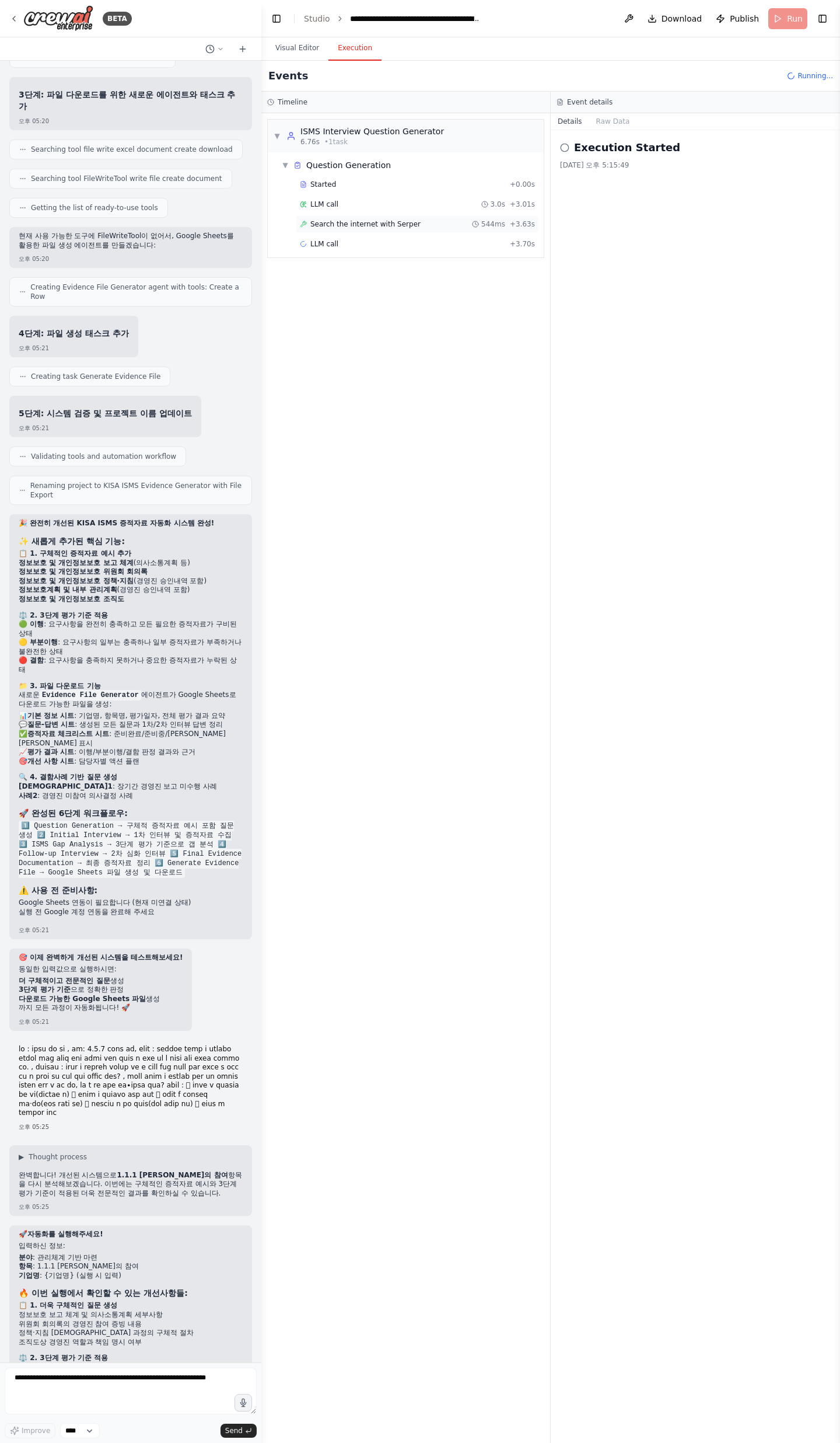
click at [351, 222] on span "Search the internet with Serper" at bounding box center [366, 224] width 110 height 9
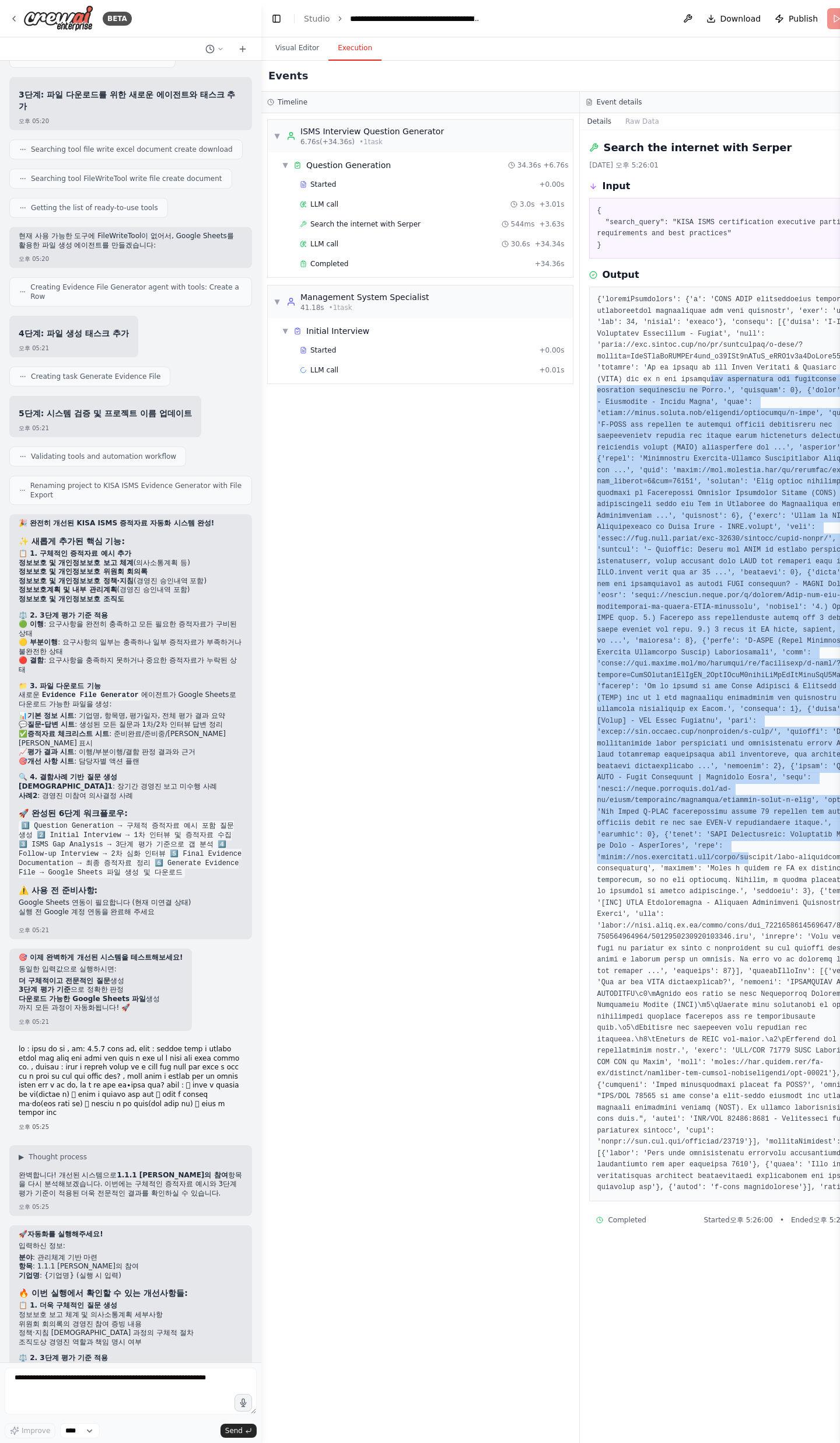
drag, startPoint x: 710, startPoint y: 385, endPoint x: 740, endPoint y: 880, distance: 495.9
click at [741, 473] on pre at bounding box center [739, 744] width 285 height 900
click at [740, 473] on pre at bounding box center [739, 744] width 285 height 900
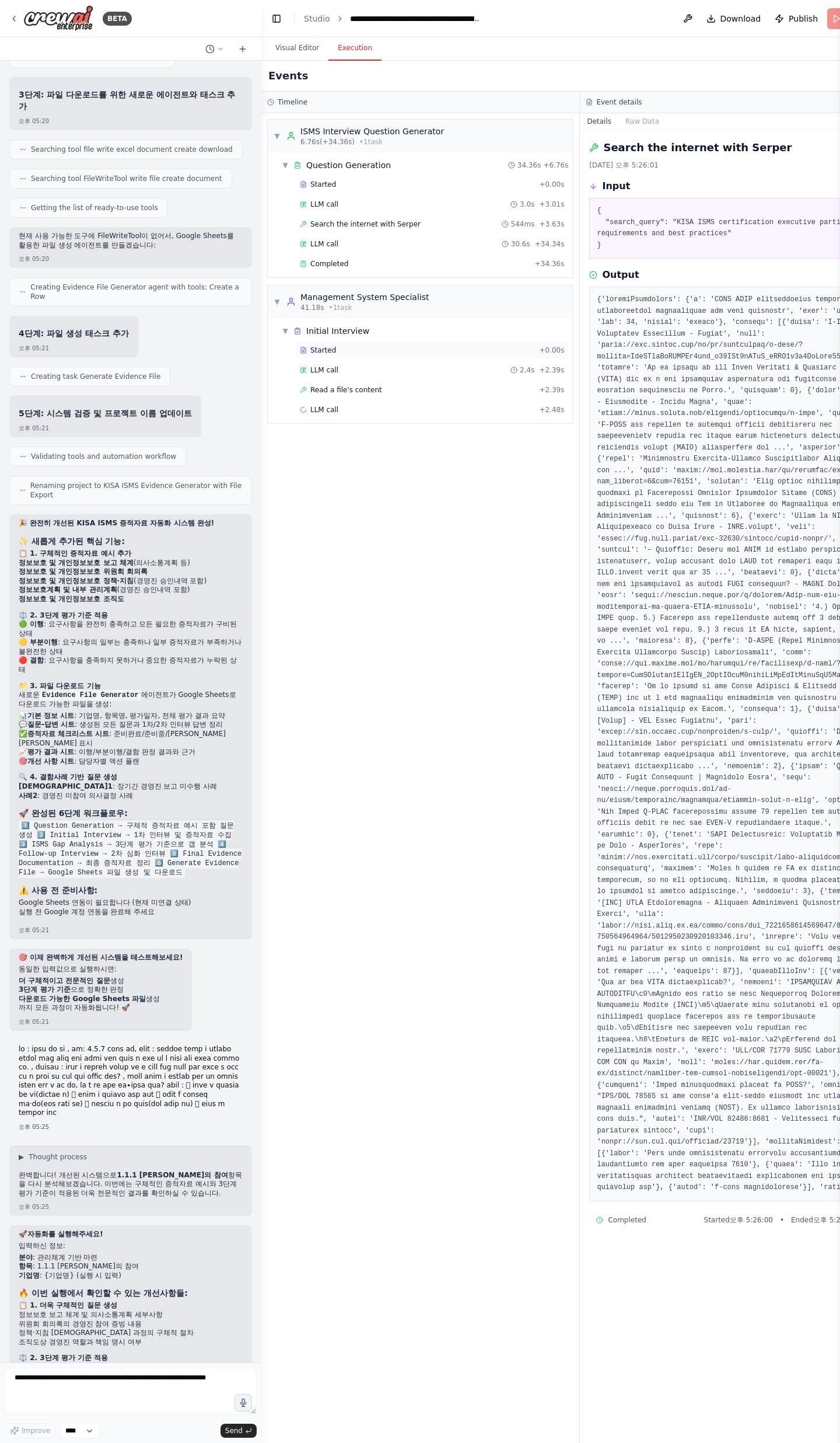
click at [359, 352] on div "Started" at bounding box center [417, 350] width 234 height 9
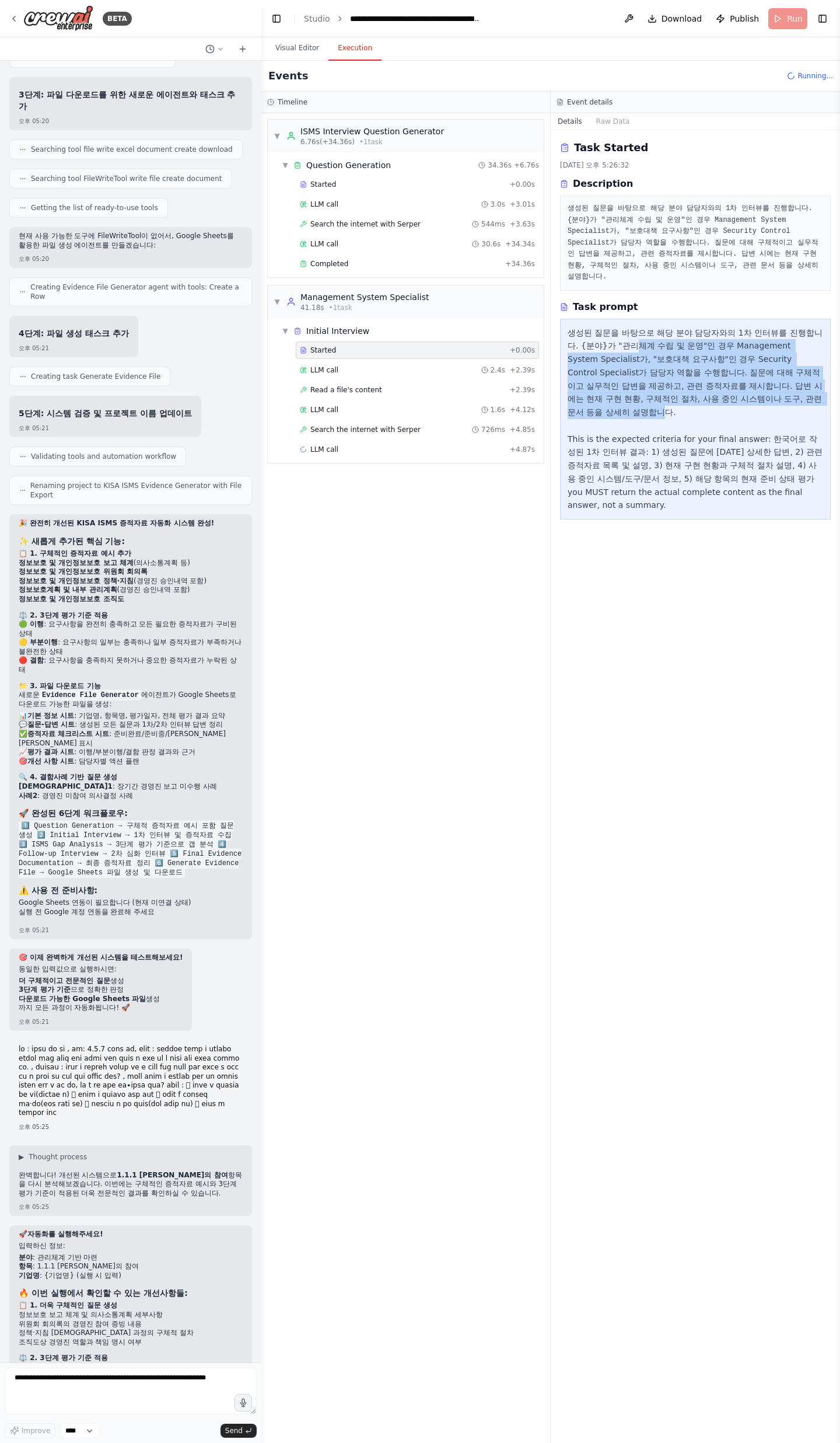
drag, startPoint x: 592, startPoint y: 333, endPoint x: 681, endPoint y: 393, distance: 107.3
click at [681, 393] on div "생성된 질문을 바탕으로 해당 분야 담당자와의 1차 인터뷰를 진행합니다. {분야}가 "관리체계 수립 및 운영"인 경우 Management Sys…" at bounding box center [695, 420] width 256 height 186
drag, startPoint x: 681, startPoint y: 393, endPoint x: 639, endPoint y: 413, distance: 46.5
click at [681, 395] on div "생성된 질문을 바탕으로 해당 분야 담당자와의 1차 인터뷰를 진행합니다. {분야}가 "관리체계 수립 및 운영"인 경우 Management Sys…" at bounding box center [695, 420] width 256 height 186
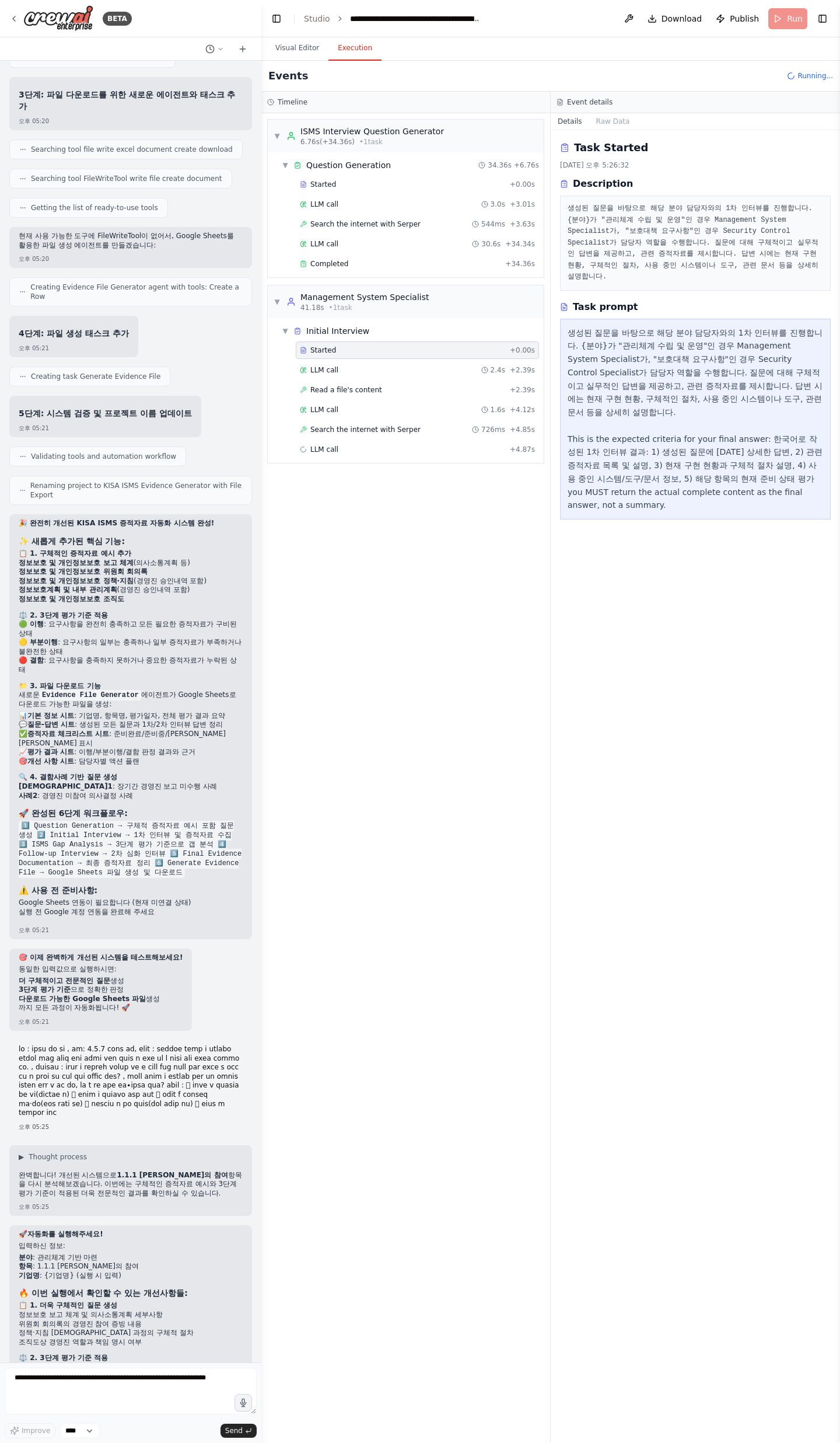
drag, startPoint x: 584, startPoint y: 416, endPoint x: 592, endPoint y: 426, distance: 12.8
click at [584, 416] on div "생성된 질문을 바탕으로 해당 분야 담당자와의 1차 인터뷰를 진행합니다. {분야}가 "관리체계 수립 및 운영"인 경우 Management Sys…" at bounding box center [695, 420] width 256 height 186
drag, startPoint x: 611, startPoint y: 428, endPoint x: 671, endPoint y: 455, distance: 65.8
click at [671, 455] on div "생성된 질문을 바탕으로 해당 분야 담당자와의 1차 인터뷰를 진행합니다. {분야}가 "관리체계 수립 및 운영"인 경우 Management Sys…" at bounding box center [695, 420] width 256 height 186
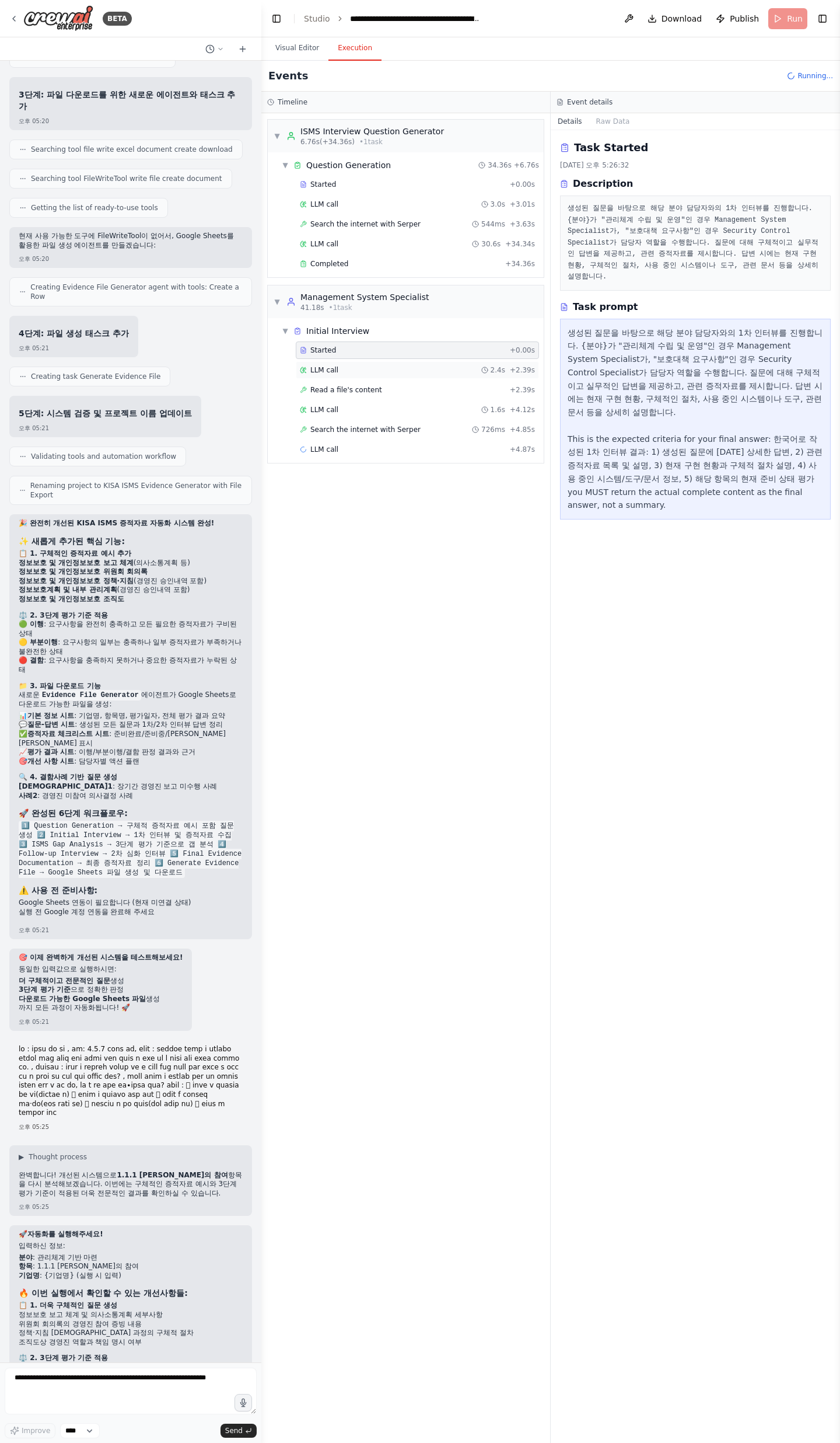
click at [328, 373] on span "LLM call" at bounding box center [324, 370] width 28 height 9
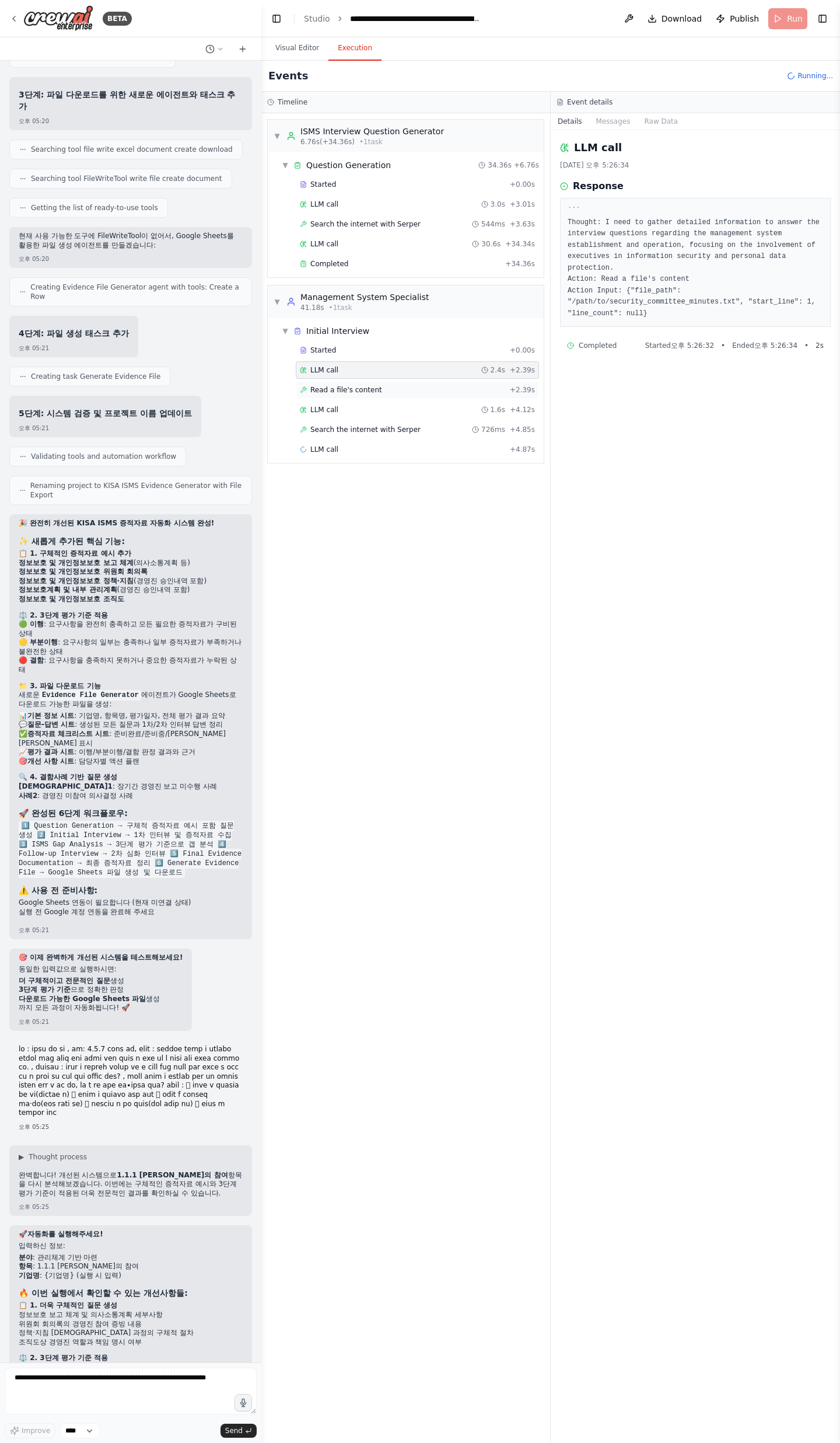
click at [331, 388] on span "Read a file's content" at bounding box center [346, 390] width 72 height 9
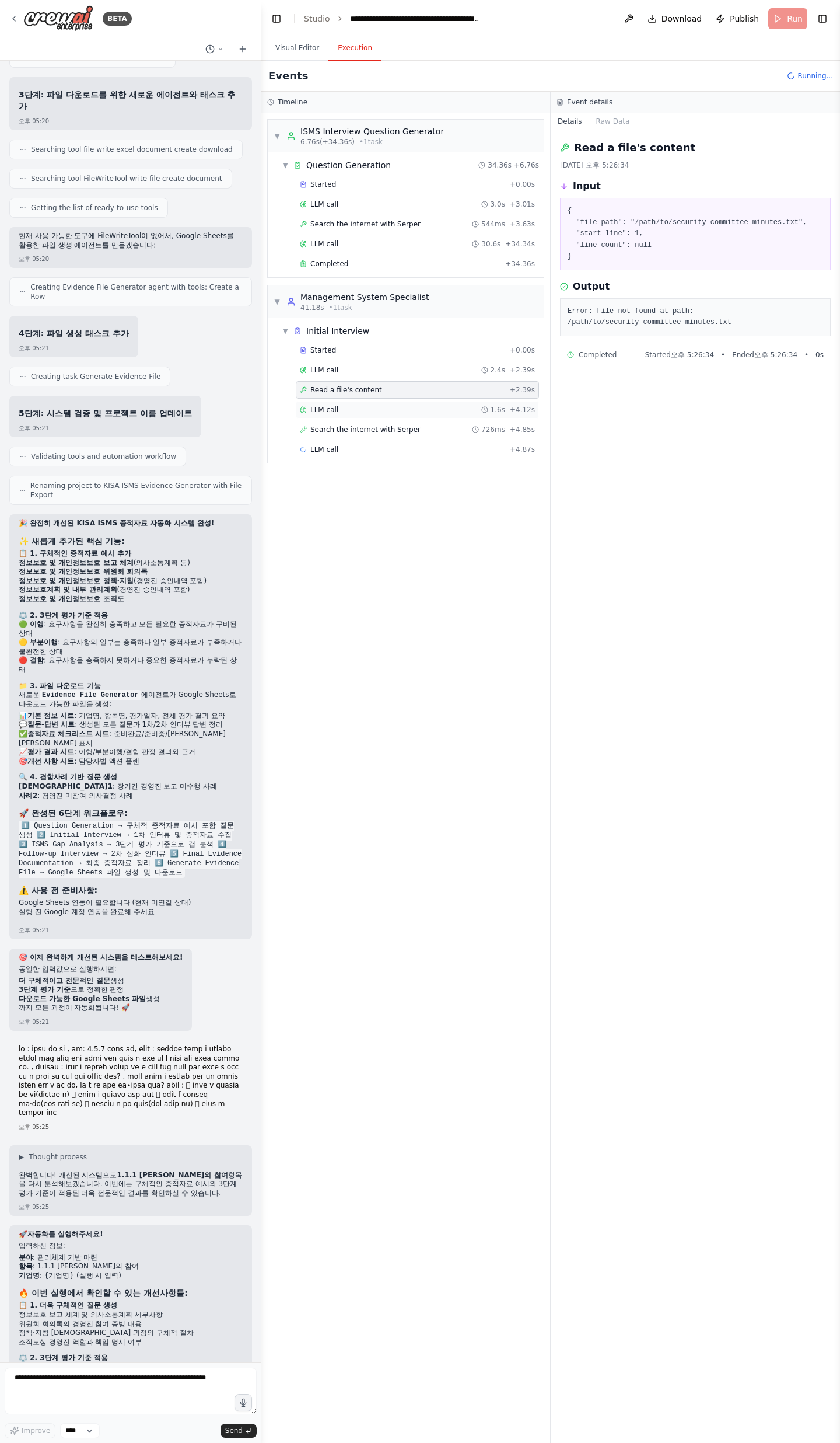
click at [342, 409] on div "LLM call 1.6s + 4.12s" at bounding box center [418, 410] width 235 height 9
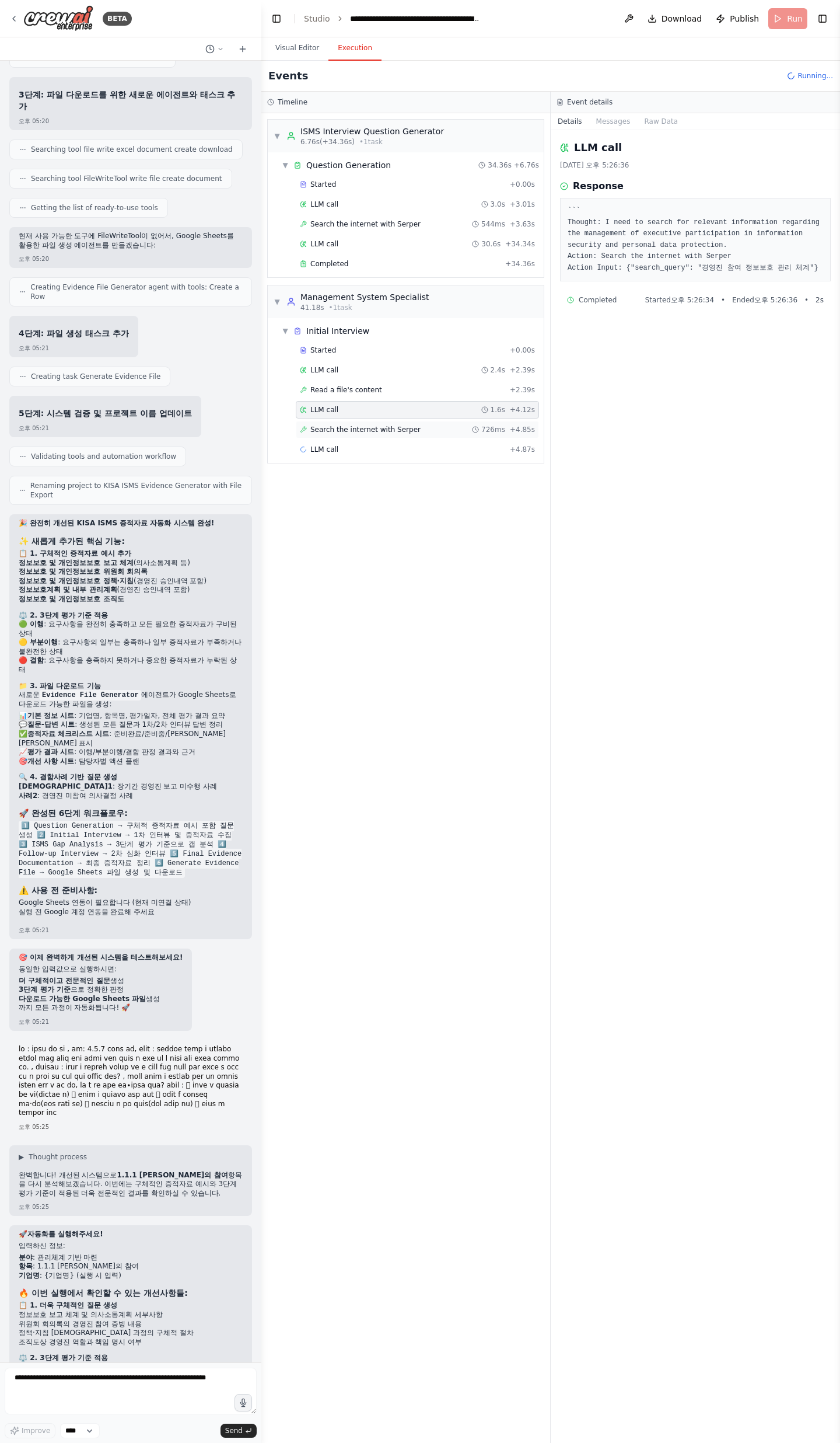
click at [342, 430] on span "Search the internet with Serper" at bounding box center [366, 430] width 110 height 9
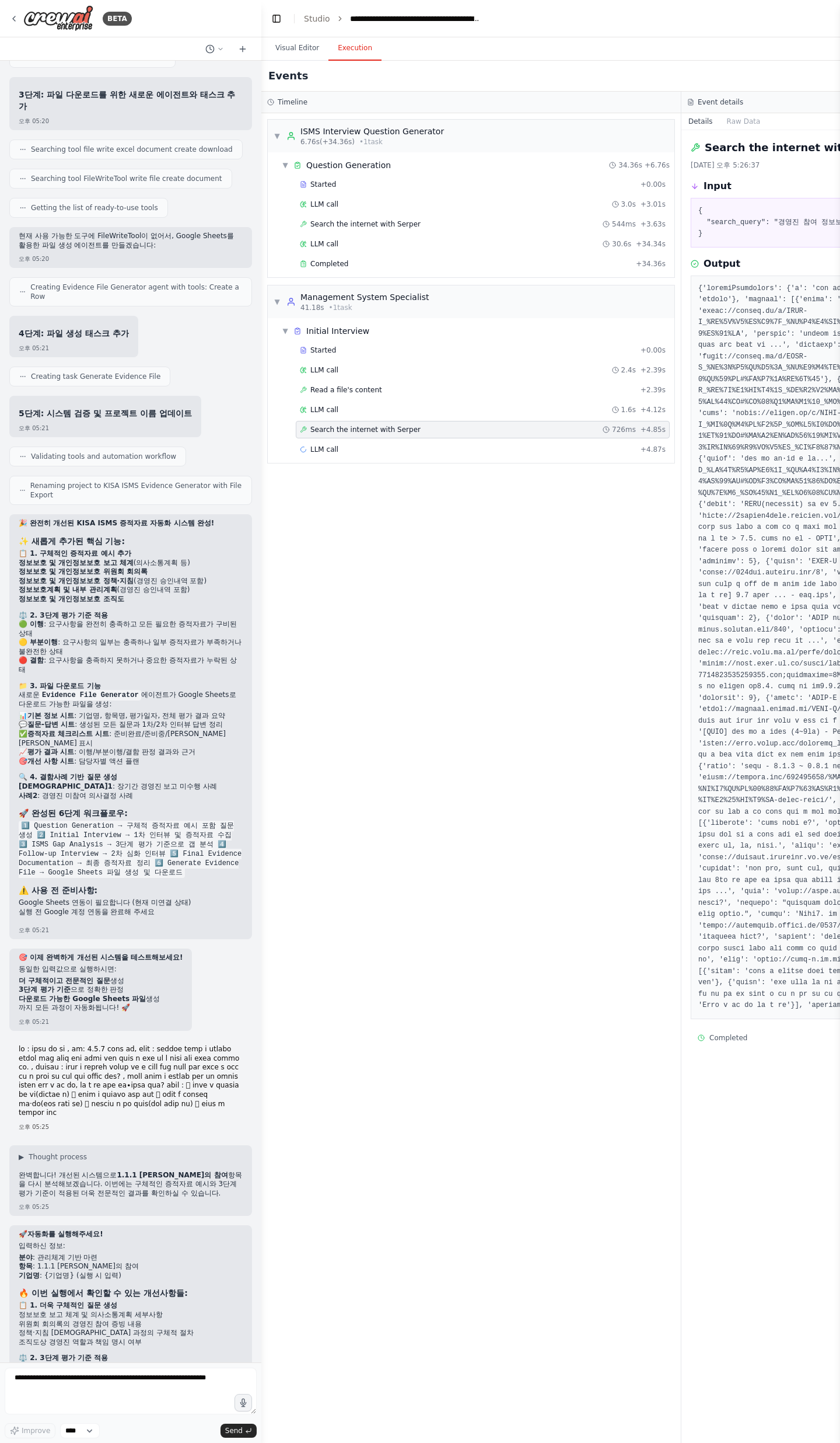
click at [447, 400] on div "Started + 0.00s LLM call 2.4s + 2.39s Read a file's content + 2.39s LLM call 1.…" at bounding box center [476, 401] width 398 height 119
click at [443, 385] on div "Read a file's content + 2.39s" at bounding box center [482, 390] width 366 height 9
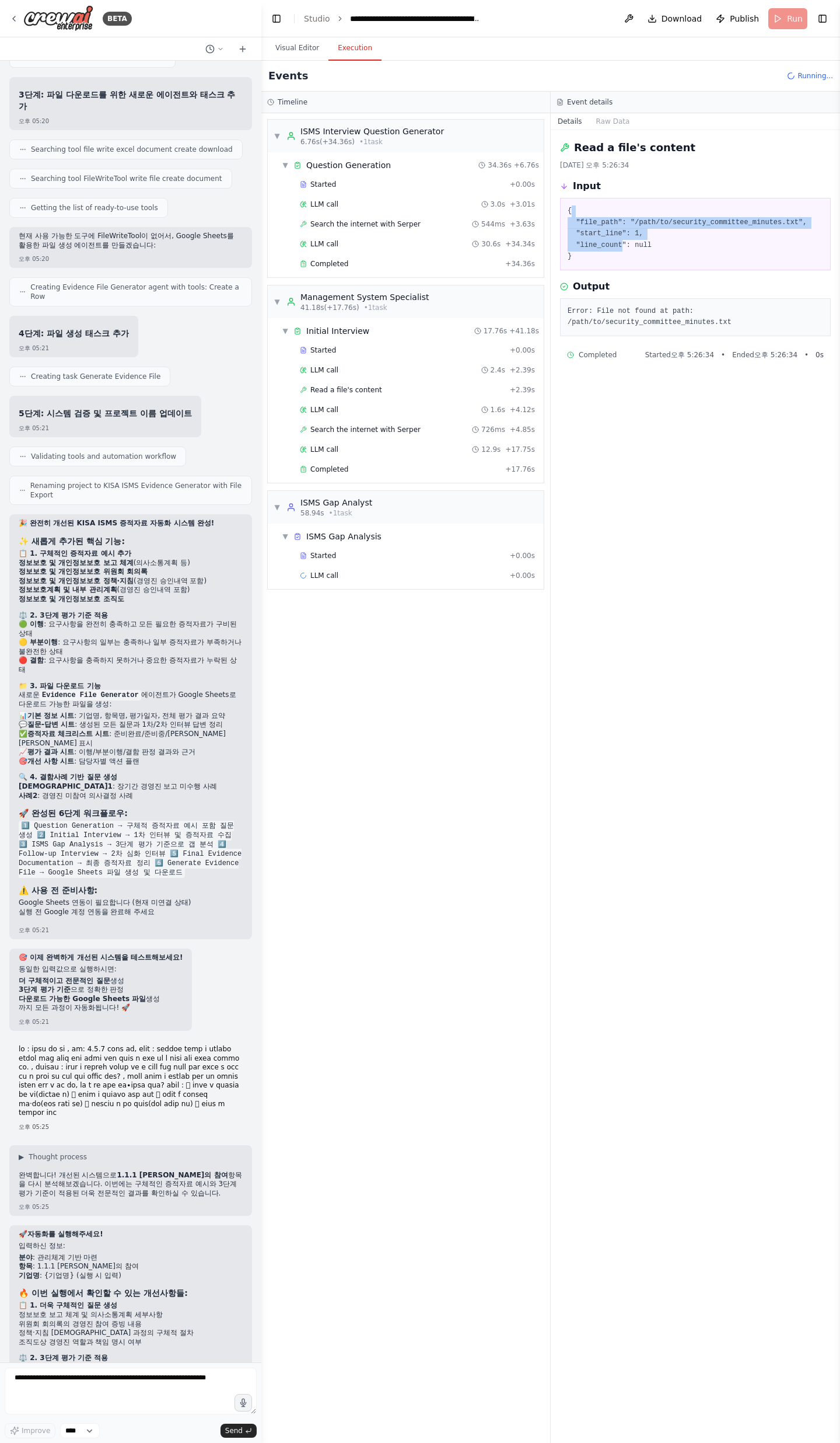
drag, startPoint x: 577, startPoint y: 212, endPoint x: 623, endPoint y: 250, distance: 59.7
click at [622, 249] on pre "{ "file_path": "/path/to/security_committee_minutes.txt", "start_line": 1, "lin…" at bounding box center [695, 234] width 256 height 57
click at [623, 250] on pre "{ "file_path": "/path/to/security_committee_minutes.txt", "start_line": 1, "lin…" at bounding box center [695, 234] width 256 height 57
drag, startPoint x: 616, startPoint y: 261, endPoint x: 570, endPoint y: 203, distance: 74.0
click at [570, 203] on div "{ "file_path": "/path/to/security_committee_minutes.txt", "start_line": 1, "lin…" at bounding box center [695, 234] width 271 height 73
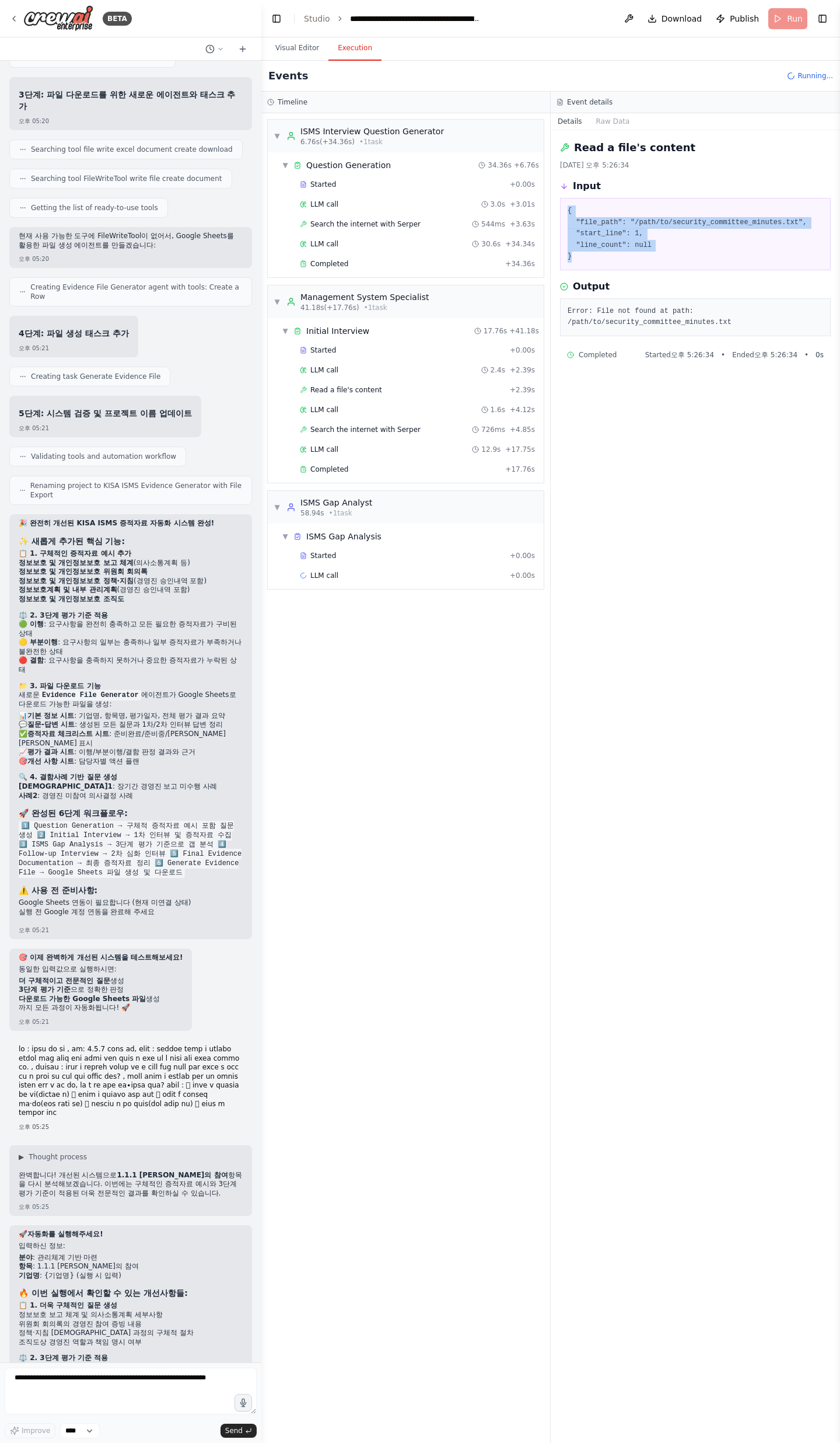
click at [570, 203] on div "{ "file_path": "/path/to/security_committee_minutes.txt", "start_line": 1, "lin…" at bounding box center [695, 234] width 271 height 73
click at [331, 473] on div "Started + 0.00s" at bounding box center [417, 556] width 243 height 18
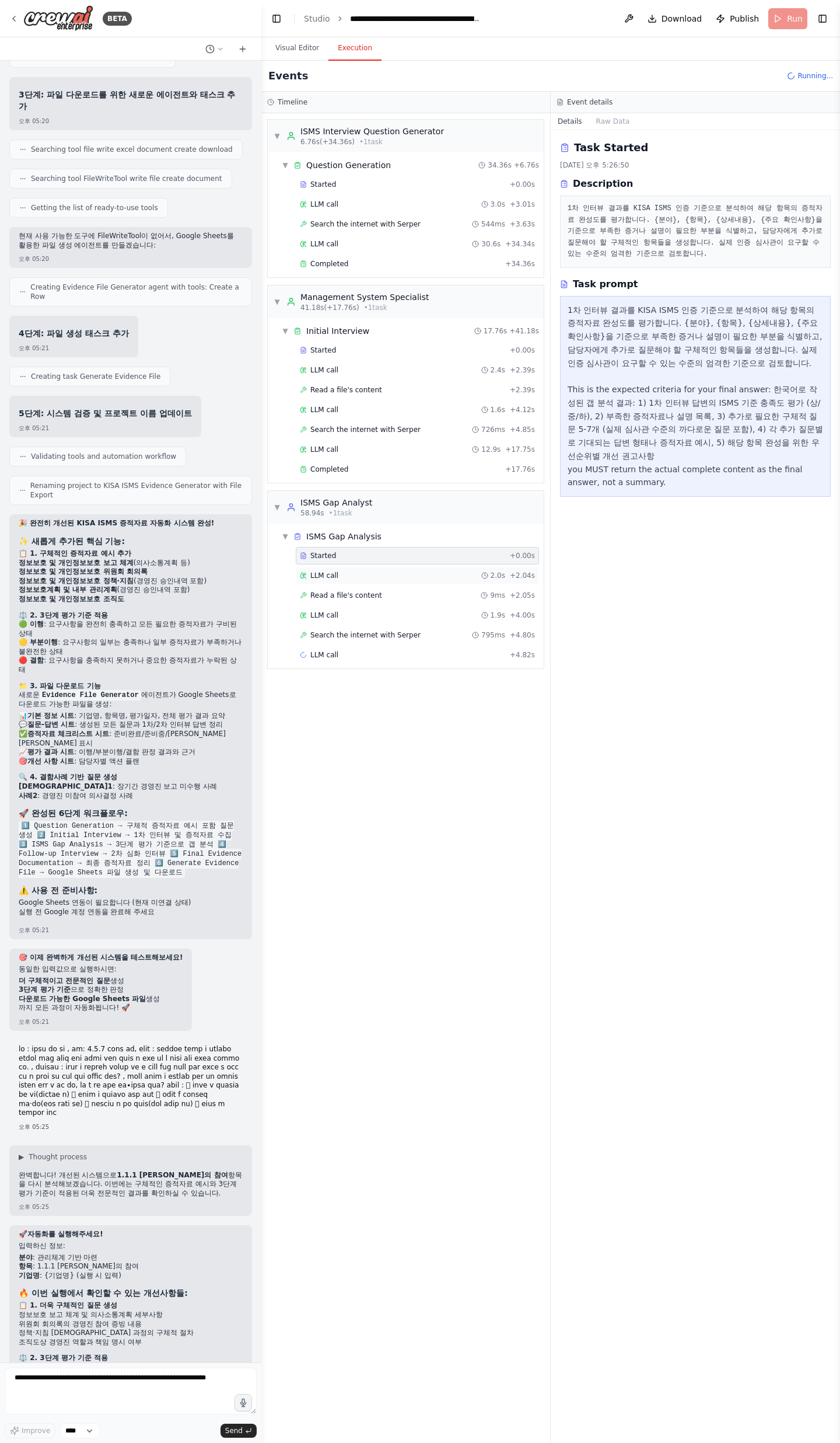
click at [331, 473] on span "LLM call" at bounding box center [324, 575] width 28 height 9
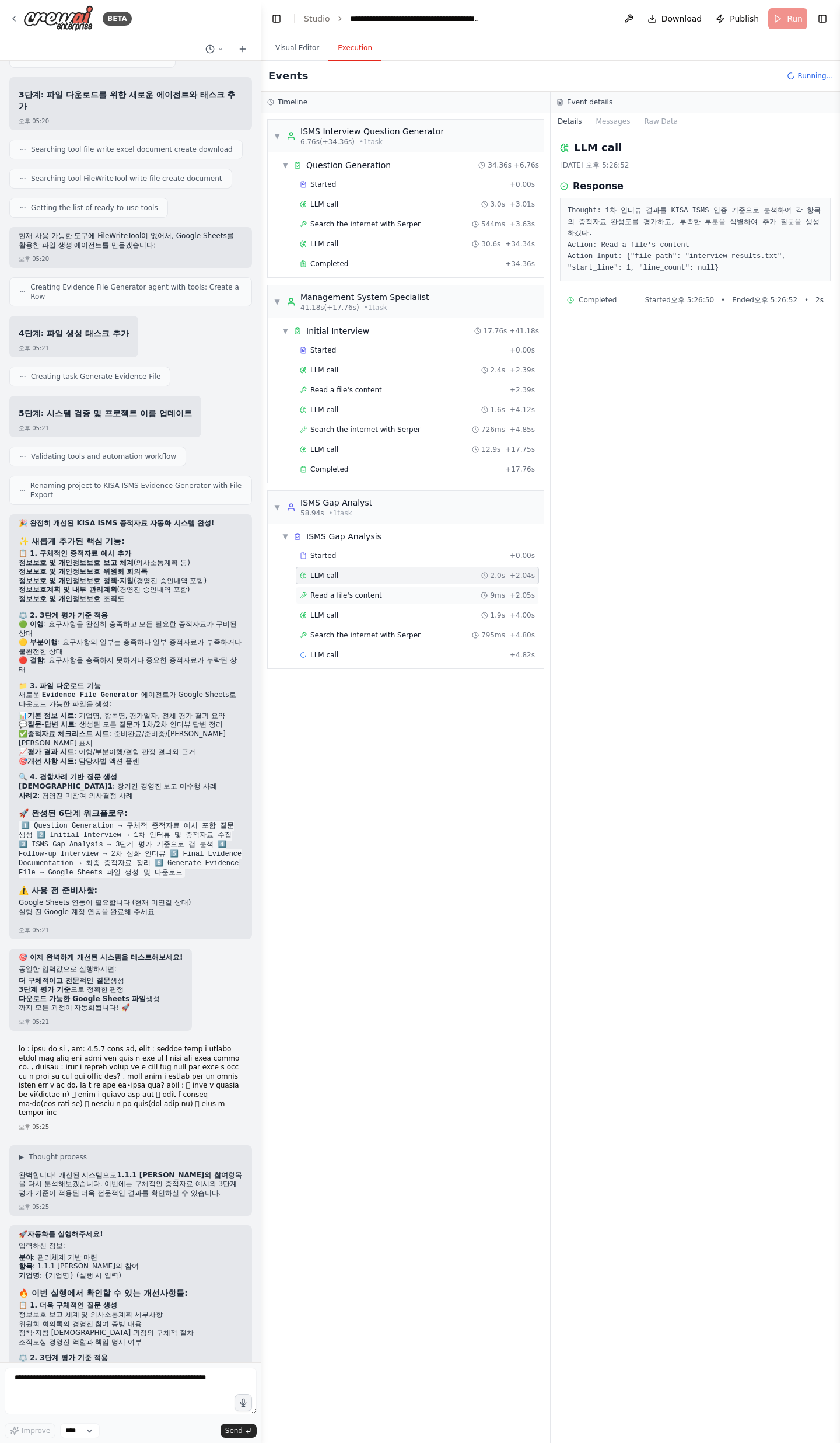
click at [333, 473] on div "Read a file's content 9ms + 2.05s" at bounding box center [417, 595] width 243 height 18
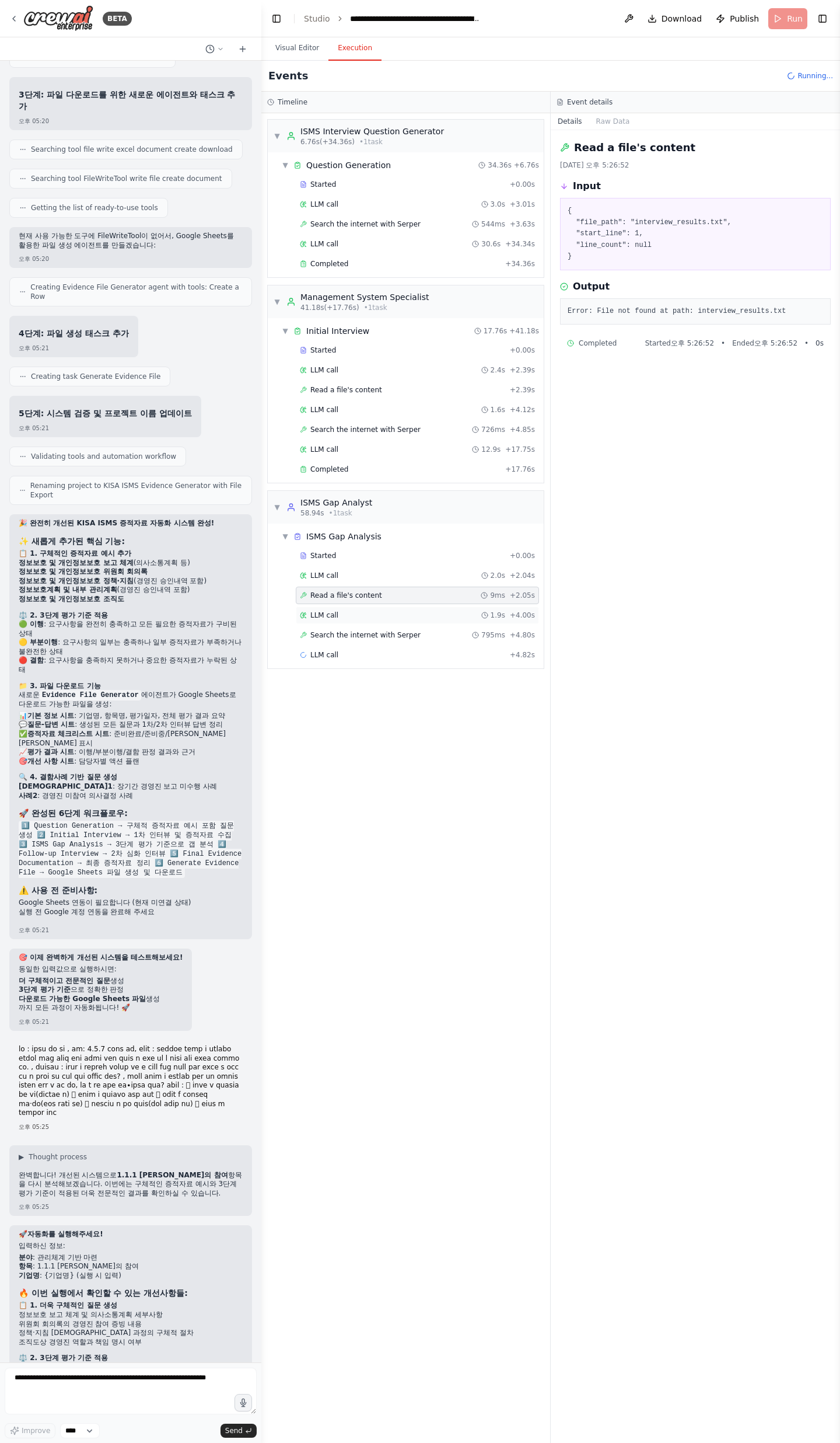
click at [323, 473] on span "LLM call" at bounding box center [324, 615] width 28 height 9
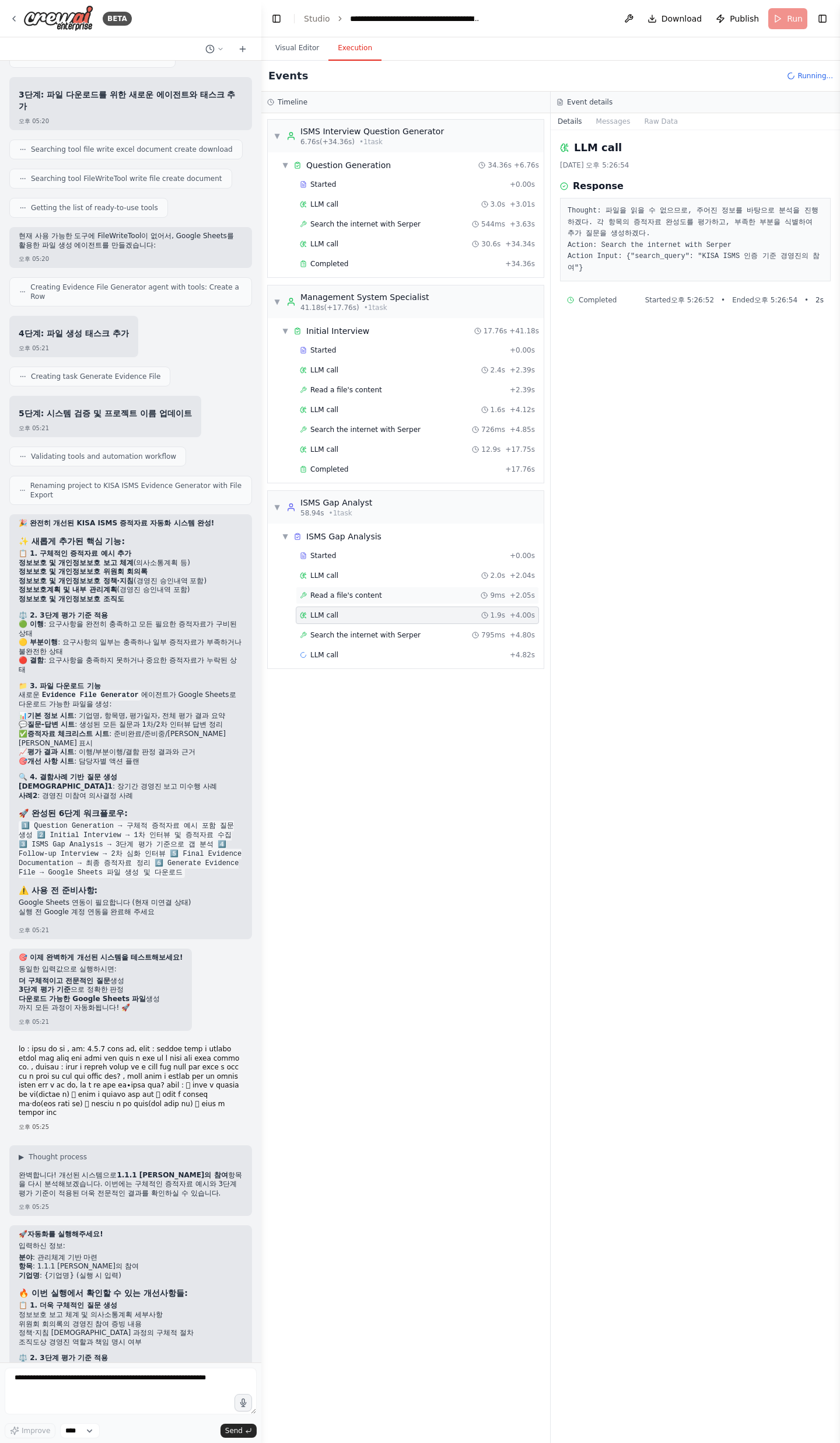
click at [335, 473] on div "Read a file's content 9ms + 2.05s" at bounding box center [417, 595] width 243 height 18
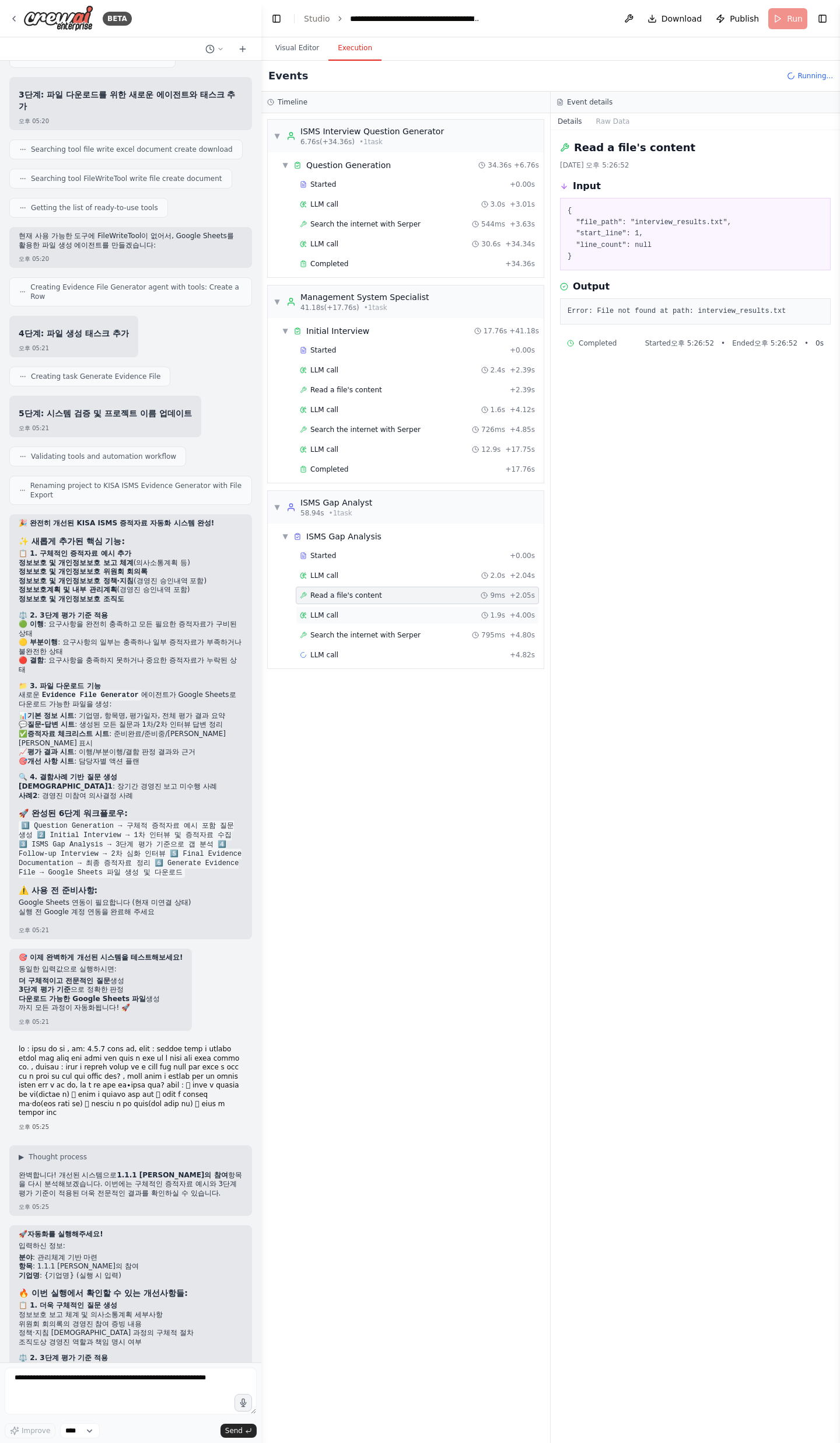
click at [333, 473] on span "LLM call" at bounding box center [324, 615] width 28 height 9
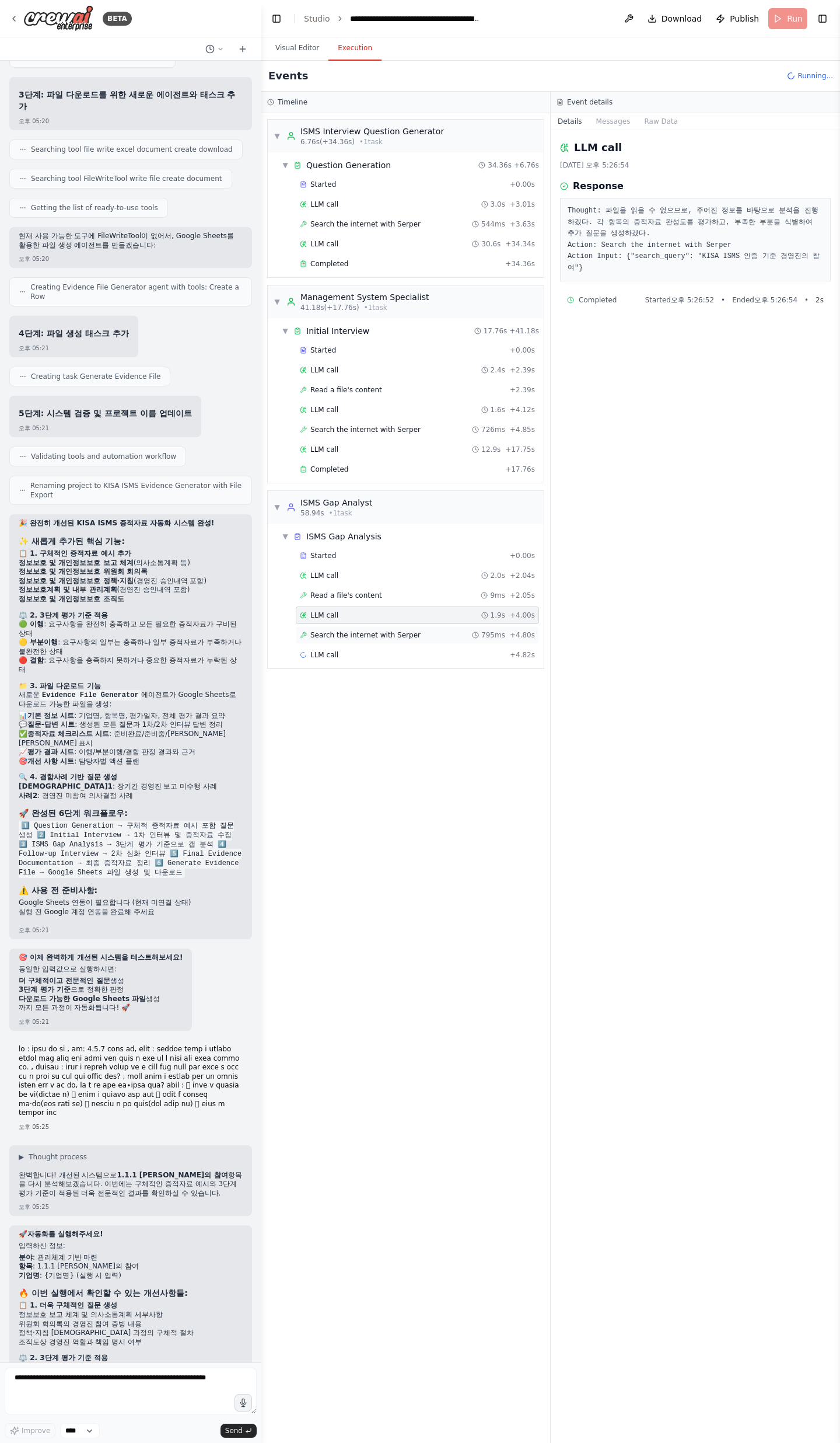
click at [329, 473] on span "Search the internet with Serper" at bounding box center [366, 635] width 110 height 9
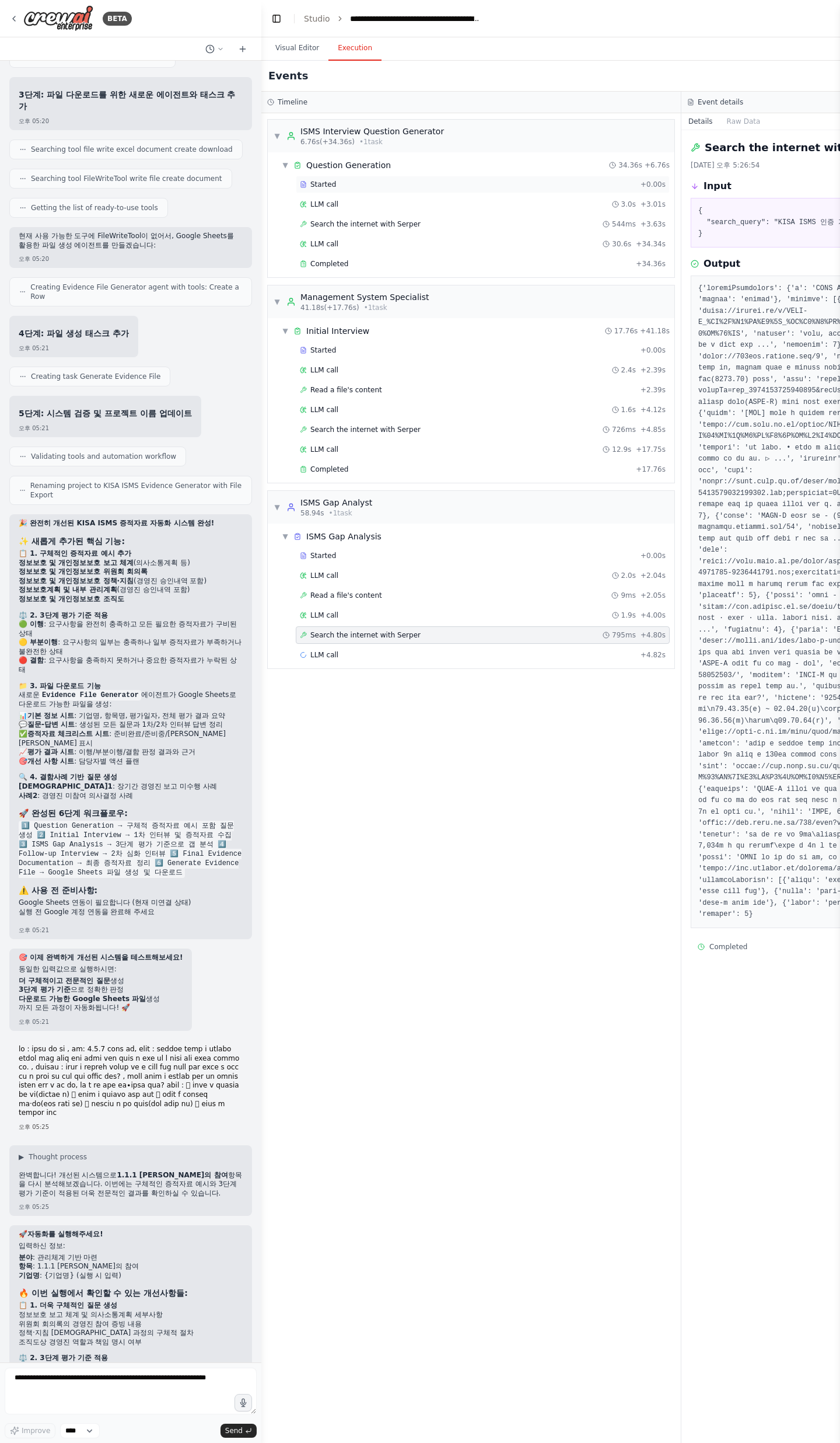
click at [365, 183] on div "Started" at bounding box center [468, 184] width 336 height 9
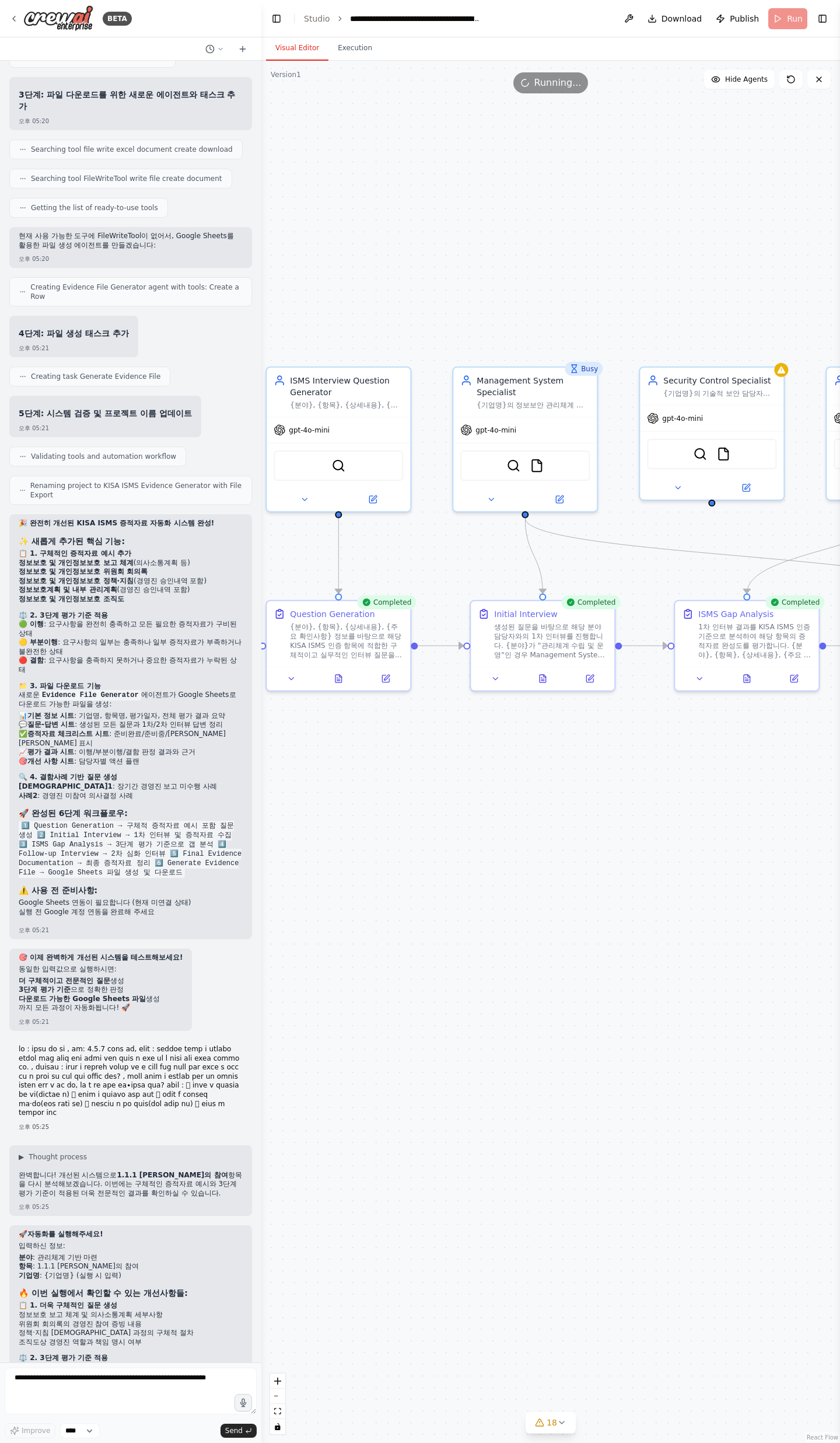
click at [292, 48] on button "Visual Editor" at bounding box center [298, 48] width 62 height 24
click at [338, 473] on icon at bounding box center [338, 676] width 9 height 9
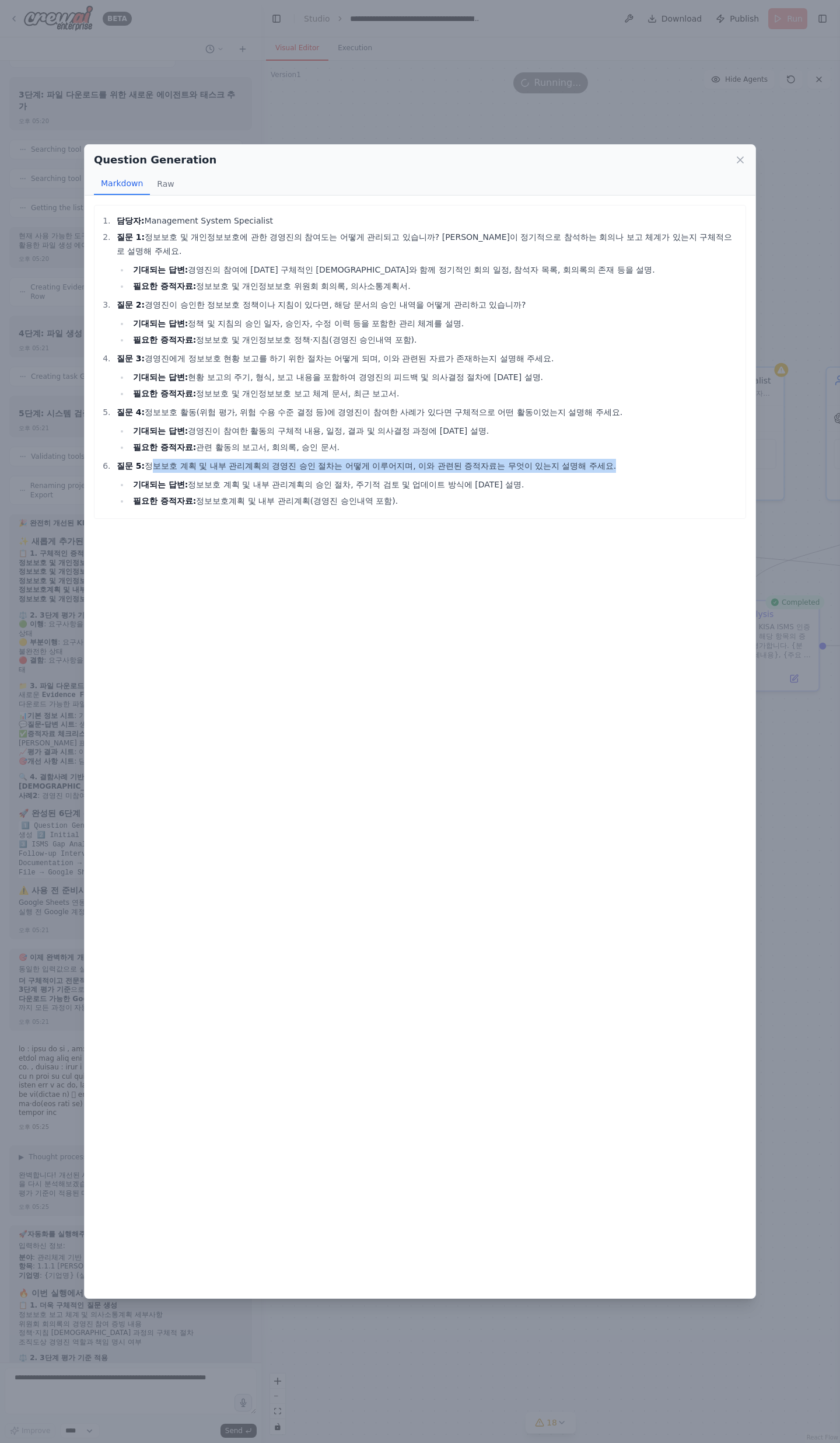
drag, startPoint x: 142, startPoint y: 453, endPoint x: 548, endPoint y: 454, distance: 406.0
click at [548, 459] on li "질문 5: 정보보호 계획 및 내부 관리계획의 경영진 승인 절차는 어떻게 이루어지며, 이와 관련된 증적자료는 무엇이 있는지 설명해 주세요. 기대…" at bounding box center [426, 483] width 627 height 49
drag, startPoint x: 456, startPoint y: 481, endPoint x: 216, endPoint y: 463, distance: 240.7
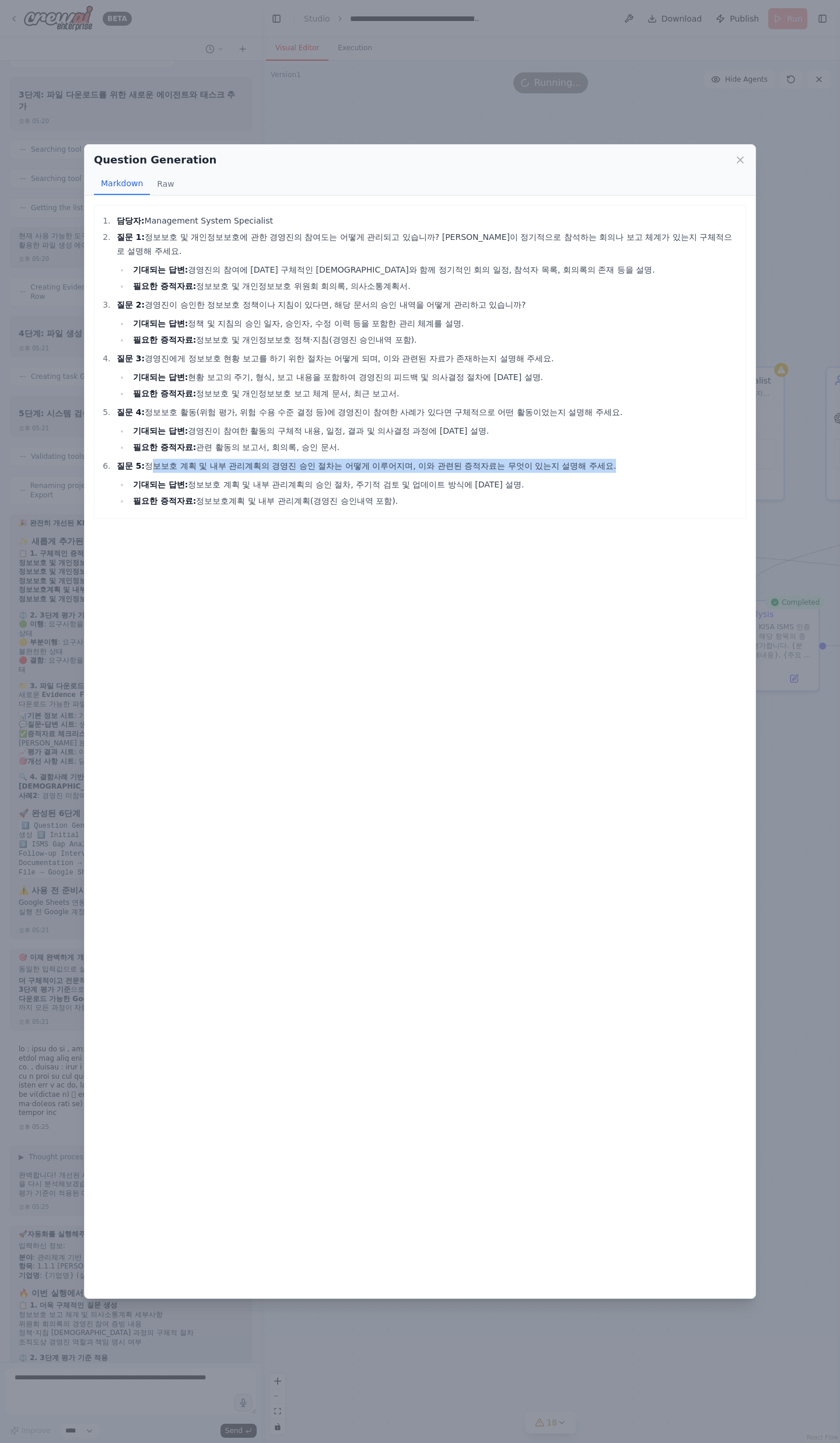
click at [216, 473] on ul "기대되는 답변: 정보보호 계획 및 내부 관리계획의 승인 절차, 주기적 검토 및 업데이트 방식에 [DATE] 설명. 필요한 증적자료: 정보보호계…" at bounding box center [428, 493] width 623 height 31
click at [216, 473] on li "기대되는 답변: 정보보호 계획 및 내부 관리계획의 승인 절차, 주기적 검토 및 업데이트 방식에 [DATE] 설명." at bounding box center [434, 485] width 611 height 14
drag, startPoint x: 130, startPoint y: 356, endPoint x: 387, endPoint y: 383, distance: 258.4
click at [387, 383] on li "질문 3: 경영진에게 정보보호 현황 보고를 하기 위한 절차는 어떻게 되며, 이와 관련된 자료가 존재하는지 설명해 주세요. 기대되는 답변: 현황…" at bounding box center [426, 376] width 627 height 49
click at [387, 386] on li "필요한 증적자료: 정보보호 및 개인정보보호 보고 체계 문서, 최근 보고서." at bounding box center [434, 393] width 611 height 14
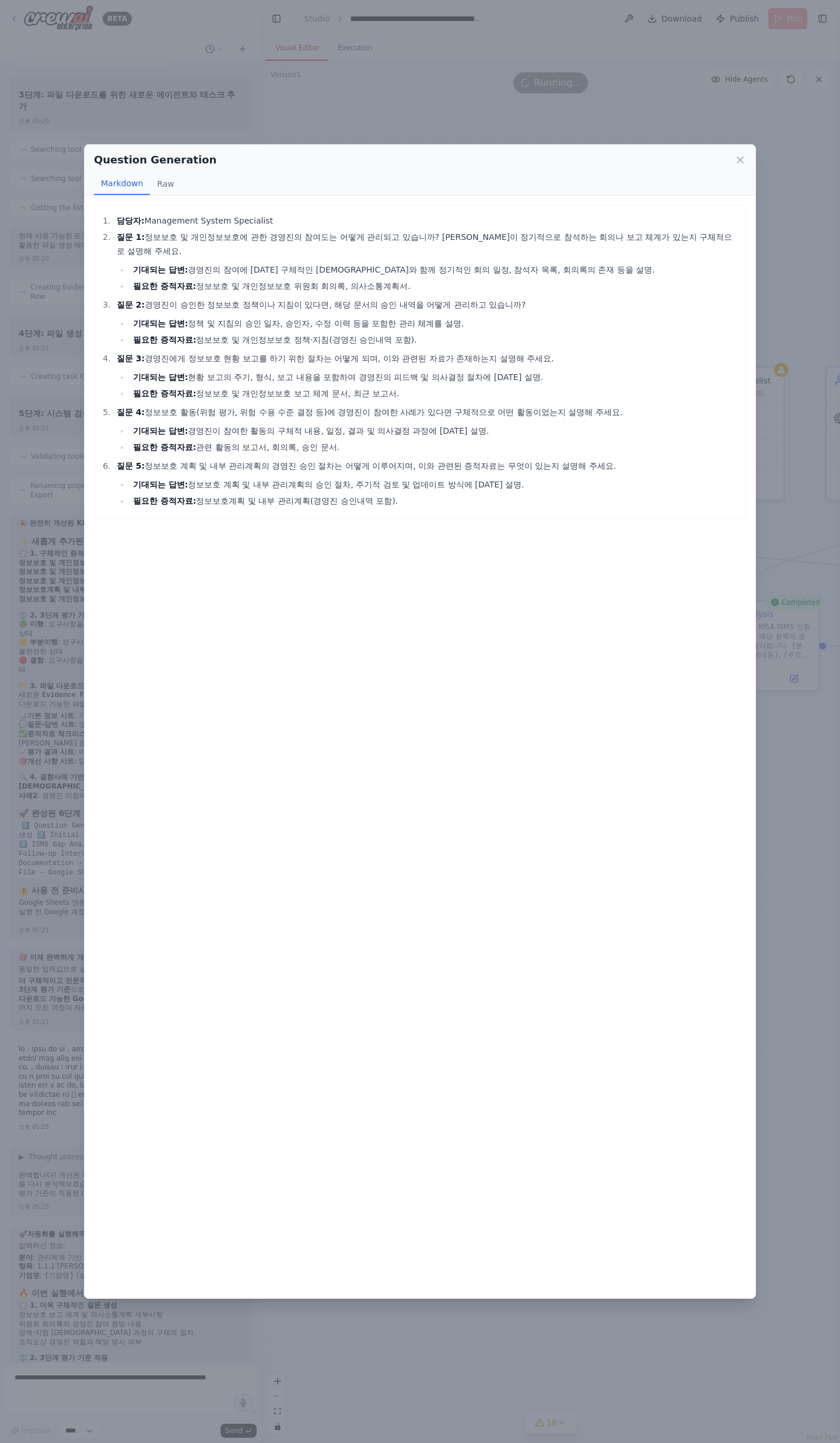
drag, startPoint x: 112, startPoint y: 219, endPoint x: 268, endPoint y: 216, distance: 156.0
click at [268, 216] on li "담당자: Management System Specialist" at bounding box center [426, 221] width 627 height 14
click at [268, 217] on li "담당자: Management System Specialist" at bounding box center [426, 221] width 627 height 14
drag, startPoint x: 126, startPoint y: 237, endPoint x: 224, endPoint y: 242, distance: 98.1
click at [224, 242] on li "질문 1: 정보보호 및 개인정보보호에 관한 경영진의 참여도는 어떻게 관리되고 있습니까? [PERSON_NAME]이 정기적으로 참석하는 회의나 …" at bounding box center [426, 261] width 627 height 63
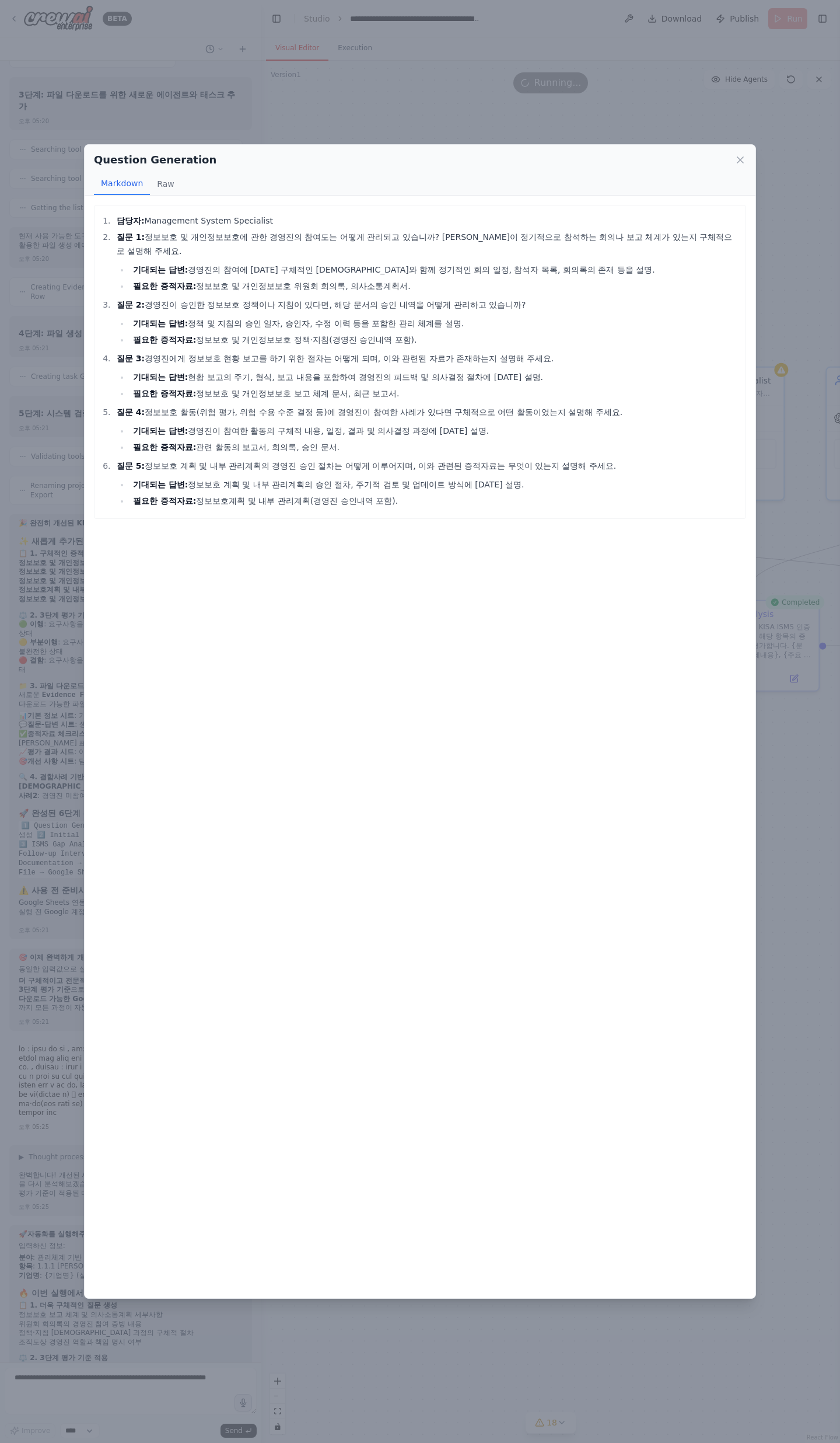
click at [186, 239] on li "질문 1: 정보보호 및 개인정보보호에 관한 경영진의 참여도는 어떻게 관리되고 있습니까? [PERSON_NAME]이 정기적으로 참석하는 회의나 …" at bounding box center [426, 261] width 627 height 63
drag, startPoint x: 139, startPoint y: 234, endPoint x: 394, endPoint y: 239, distance: 255.0
click at [393, 239] on li "질문 1: 정보보호 및 개인정보보호에 관한 경영진의 참여도는 어떻게 관리되고 있습니까? [PERSON_NAME]이 정기적으로 참석하는 회의나 …" at bounding box center [426, 261] width 627 height 63
click at [394, 239] on li "질문 1: 정보보호 및 개인정보보호에 관한 경영진의 참여도는 어떻게 관리되고 있습니까? [PERSON_NAME]이 정기적으로 참석하는 회의나 …" at bounding box center [426, 261] width 627 height 63
drag, startPoint x: 396, startPoint y: 238, endPoint x: 666, endPoint y: 241, distance: 270.0
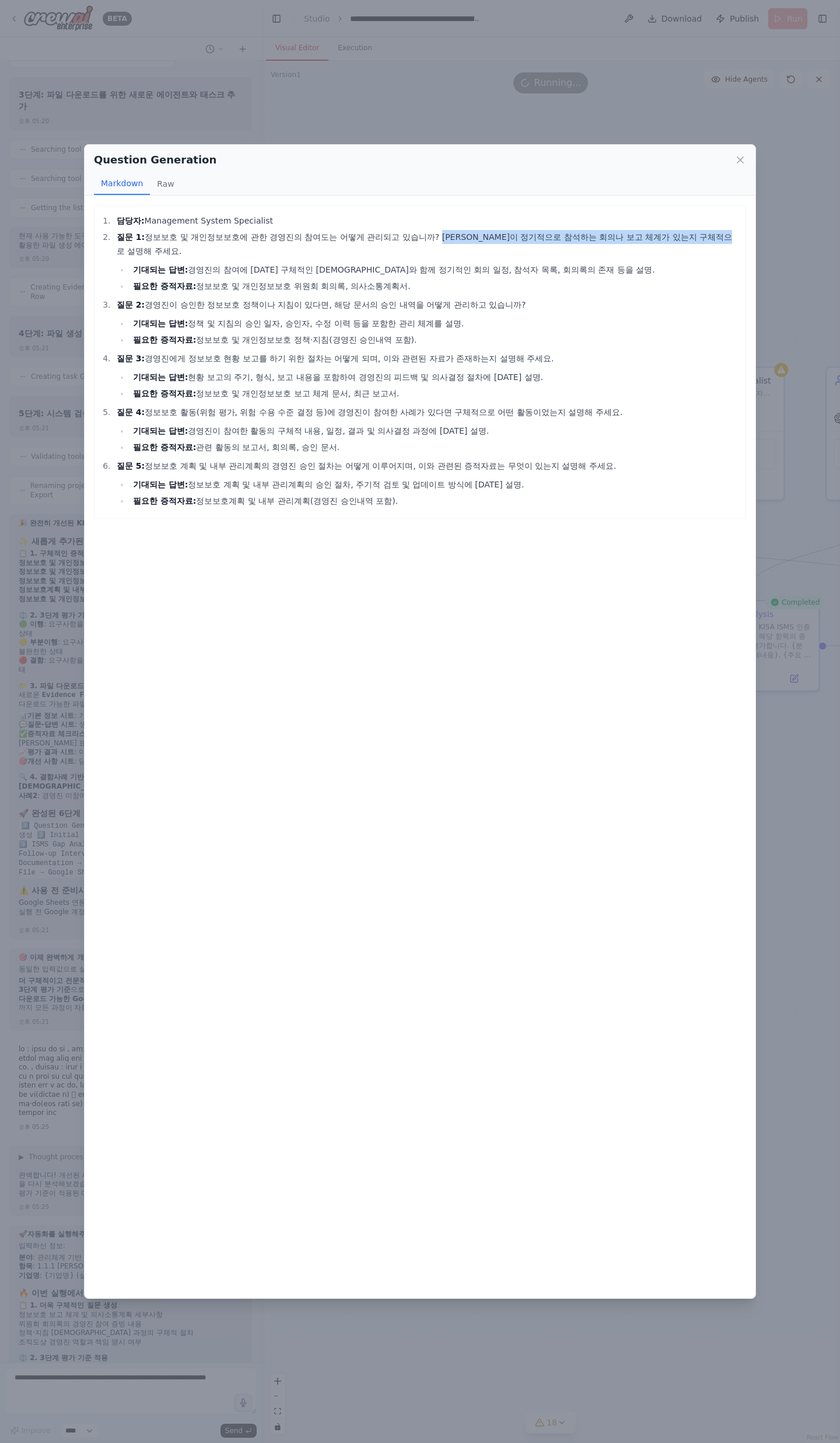
click at [666, 241] on li "질문 1: 정보보호 및 개인정보보호에 관한 경영진의 참여도는 어떻게 관리되고 있습니까? [PERSON_NAME]이 정기적으로 참석하는 회의나 …" at bounding box center [426, 261] width 627 height 63
click at [666, 241] on li "질문 1: 정보보호 및 개인정보보호에 관한 경영진의 참여도는 어떻게 관리되고 있습니까? [PERSON_NAME]이 정기적으로 참석하는 회의나 …" at bounding box center [426, 261] width 627 height 63
drag, startPoint x: 481, startPoint y: 270, endPoint x: 177, endPoint y: 253, distance: 304.5
click at [177, 263] on ul "기대되는 답변: [PERSON_NAME]의 참여에 [DATE] 구체적인 사례와 함께 정기적인 회의 일정, 참석자 목록, 회의록의 존재 등을 설…" at bounding box center [428, 278] width 623 height 31
click at [177, 265] on strong "기대되는 답변:" at bounding box center [161, 269] width 55 height 9
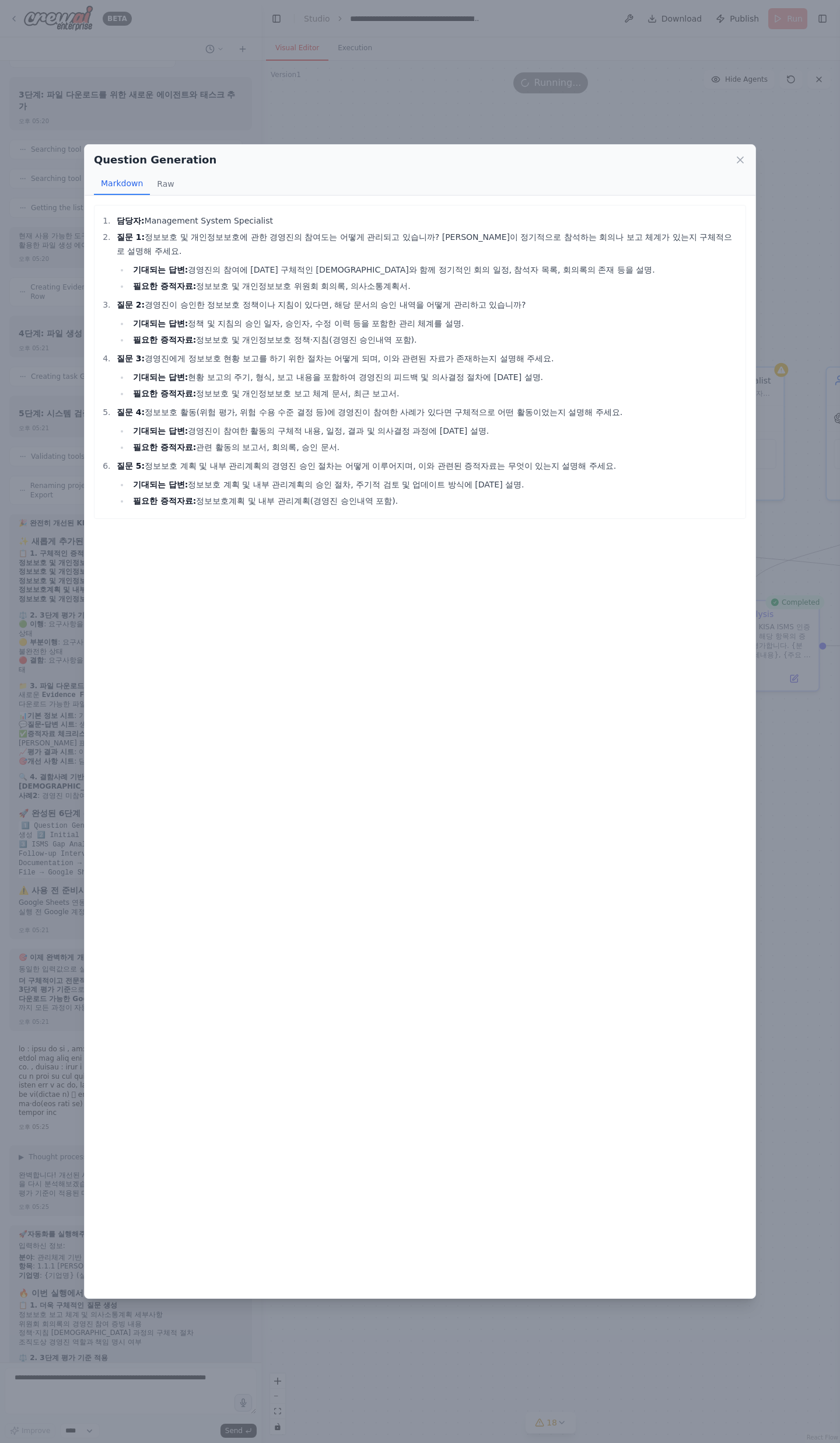
drag, startPoint x: 146, startPoint y: 259, endPoint x: 398, endPoint y: 312, distance: 257.5
click at [398, 312] on ol "담당자: Management System Specialist 질문 1: 정보보호 및 개인정보보호에 관한 경영진의 참여도는 어떻게 관리되고 있습…" at bounding box center [420, 361] width 639 height 294
click at [398, 316] on li "기대되는 답변: 정책 및 지침의 승인 일자, 승인자, 수정 이력 등을 포함한 관리 체계를 설명." at bounding box center [434, 323] width 611 height 14
drag, startPoint x: 278, startPoint y: 301, endPoint x: 106, endPoint y: 294, distance: 172.1
click at [113, 298] on li "질문 2: 경영진이 승인한 정보보호 정책이나 지침이 있다면, 해당 문서의 승인 내역을 어떻게 관리하고 있습니까? 기대되는 답변: 정책 및 지침…" at bounding box center [426, 322] width 627 height 49
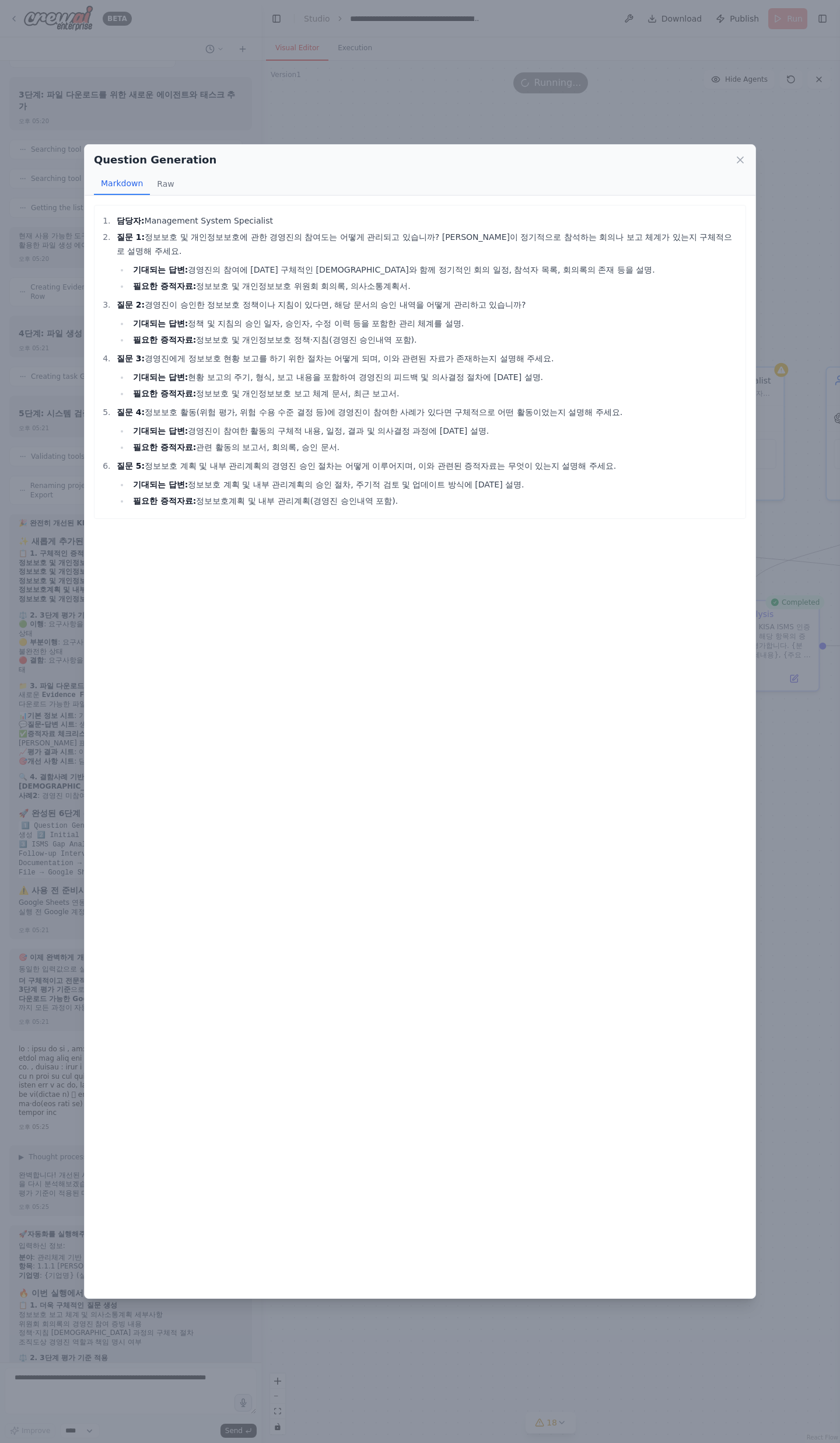
click at [113, 298] on li "질문 2: 경영진이 승인한 정보보호 정책이나 지침이 있다면, 해당 문서의 승인 내역을 어떻게 관리하고 있습니까? 기대되는 답변: 정책 및 지침…" at bounding box center [426, 322] width 627 height 49
drag, startPoint x: 151, startPoint y: 263, endPoint x: 332, endPoint y: 284, distance: 182.2
click at [332, 284] on ol "담당자: Management System Specialist 질문 1: 정보보호 및 개인정보보호에 관한 경영진의 참여도는 어떻게 관리되고 있습…" at bounding box center [420, 361] width 639 height 294
drag, startPoint x: 332, startPoint y: 284, endPoint x: 342, endPoint y: 279, distance: 11.2
click at [333, 298] on li "질문 2: 경영진이 승인한 정보보호 정책이나 지침이 있다면, 해당 문서의 승인 내역을 어떻게 관리하고 있습니까? 기대되는 답변: 정책 및 지침…" at bounding box center [426, 322] width 627 height 49
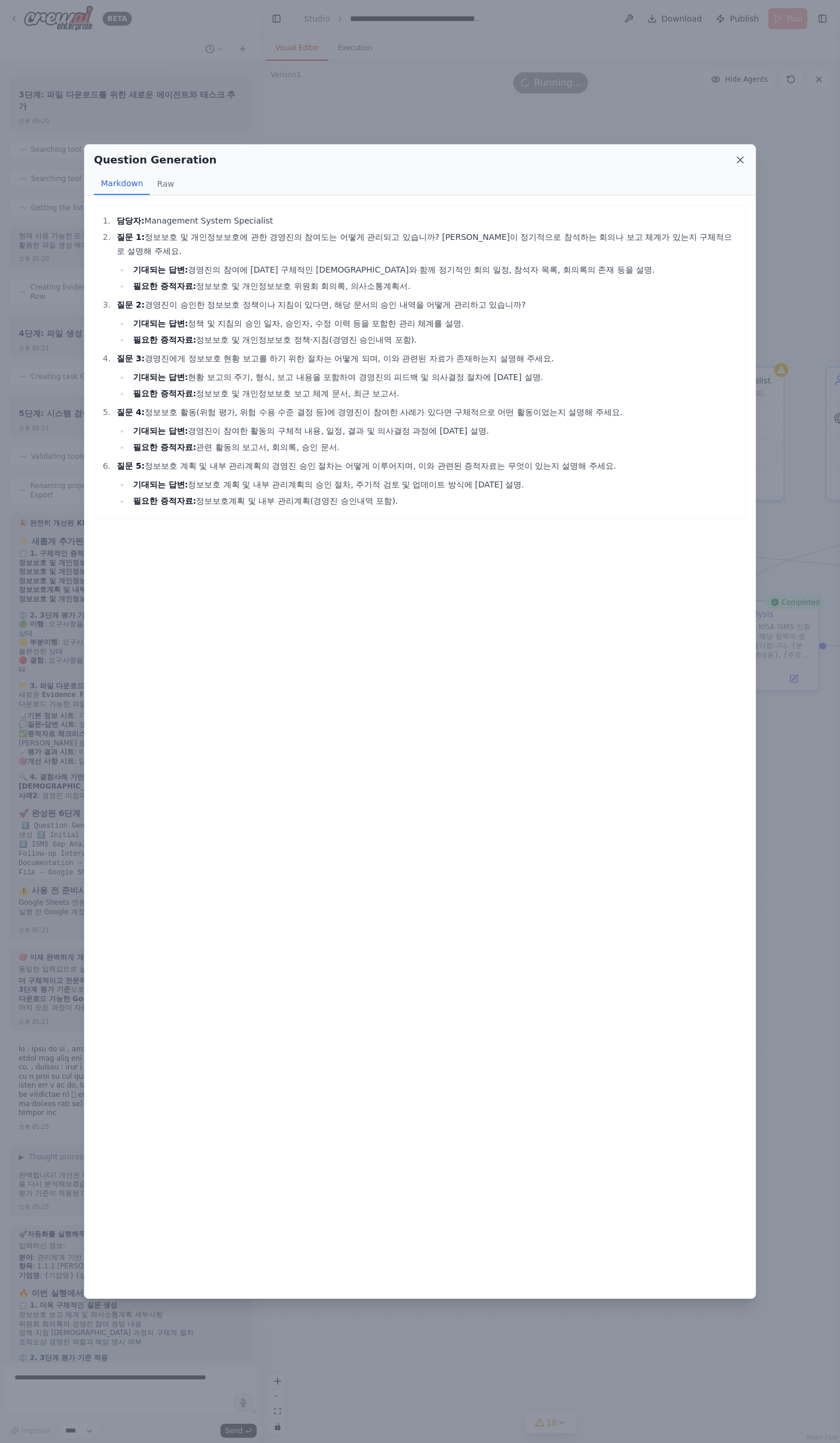
click at [743, 159] on icon at bounding box center [740, 159] width 12 height 12
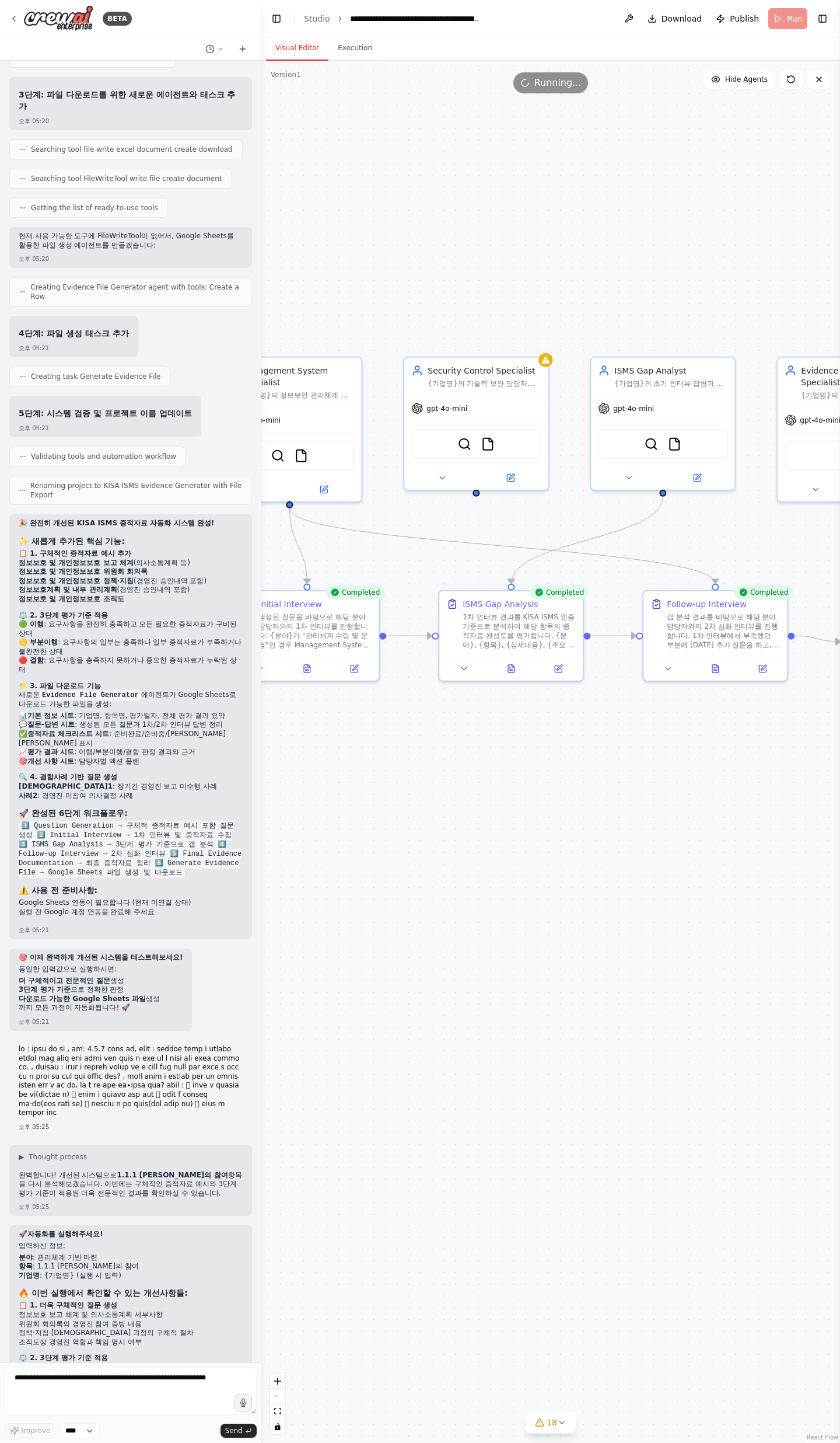
drag, startPoint x: 616, startPoint y: 821, endPoint x: 287, endPoint y: 809, distance: 329.2
click at [270, 473] on div ".deletable-edge-delete-btn { width: 20px; height: 20px; border: 0px solid #ffff…" at bounding box center [551, 752] width 579 height 1382
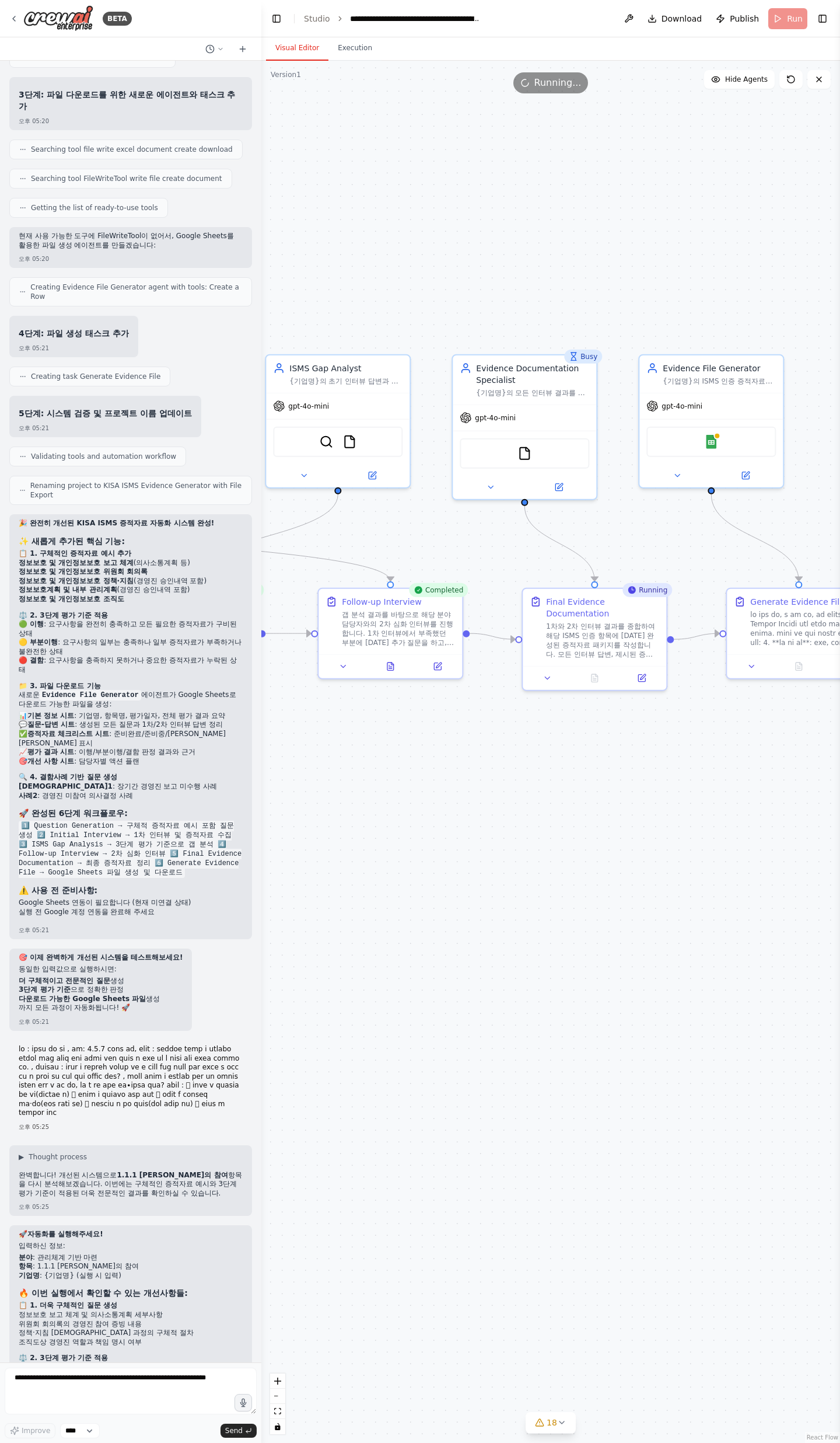
drag, startPoint x: 787, startPoint y: 779, endPoint x: 494, endPoint y: 782, distance: 293.0
click at [494, 473] on div ".deletable-edge-delete-btn { width: 20px; height: 20px; border: 0px solid #ffff…" at bounding box center [551, 752] width 579 height 1382
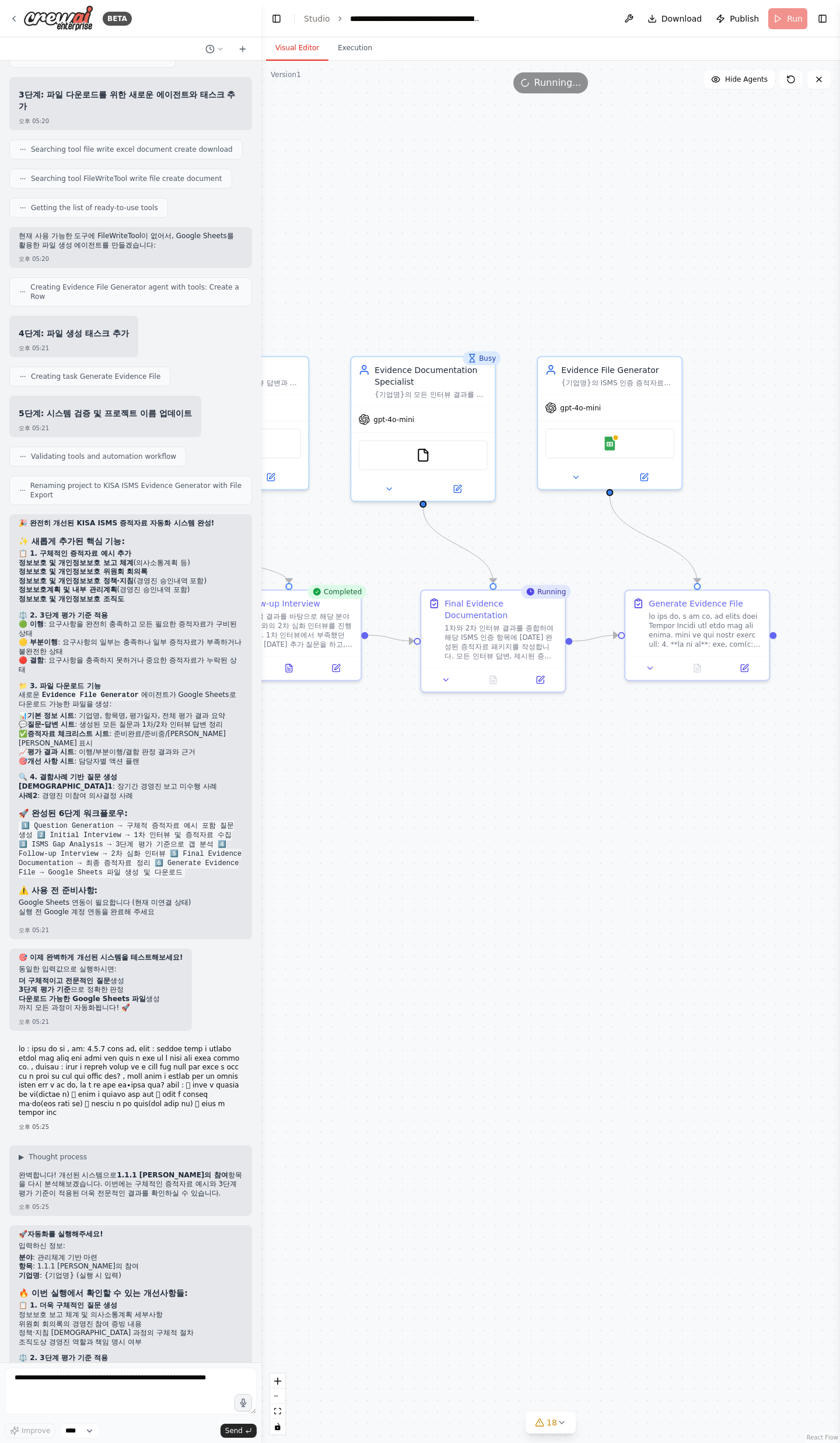
drag, startPoint x: 741, startPoint y: 763, endPoint x: 840, endPoint y: 757, distance: 99.2
click at [827, 473] on div ".deletable-edge-delete-btn { width: 20px; height: 20px; border: 0px solid #ffff…" at bounding box center [551, 752] width 579 height 1382
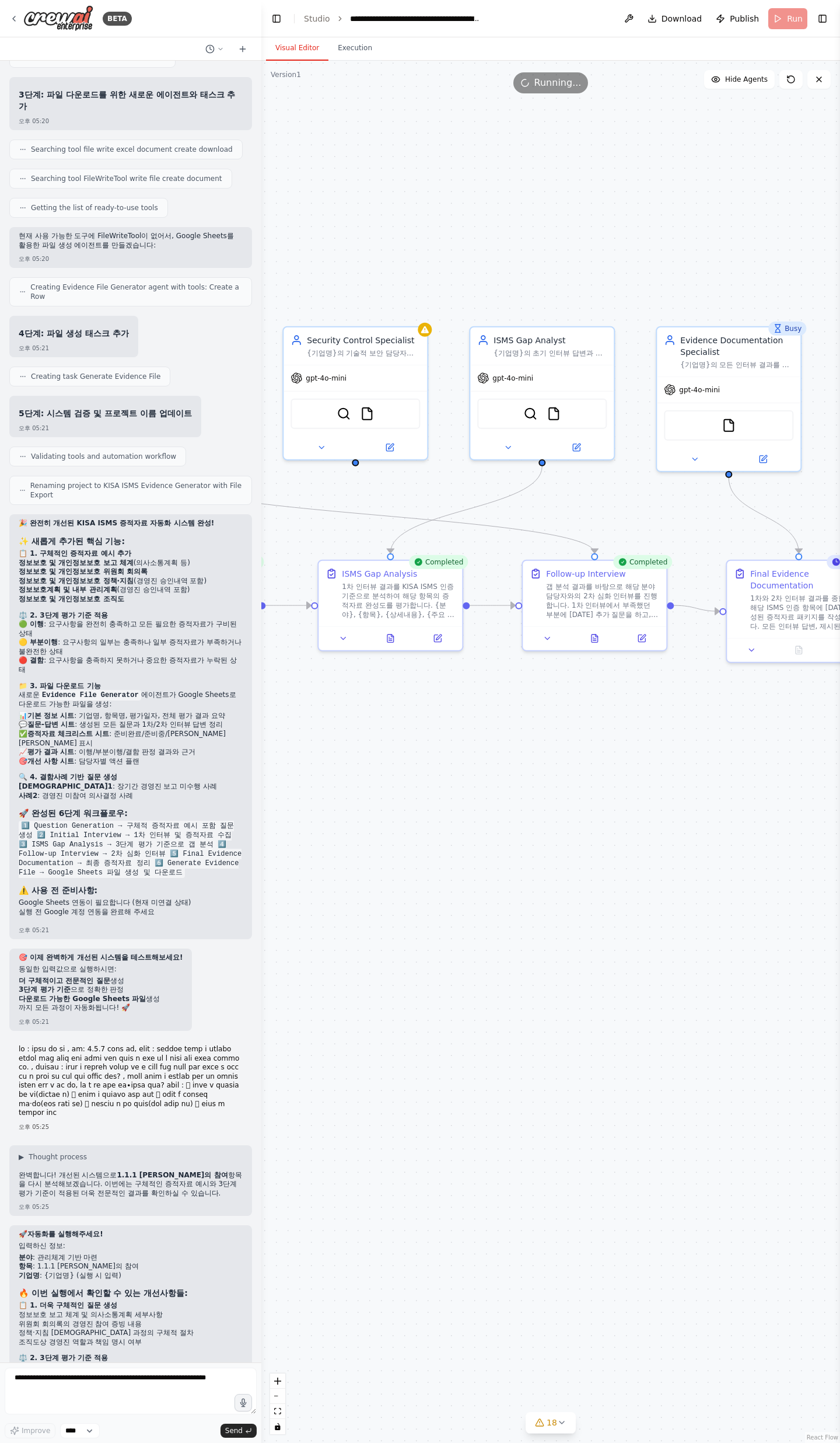
drag, startPoint x: 529, startPoint y: 765, endPoint x: 840, endPoint y: 720, distance: 314.2
click at [840, 473] on div "BETA Objective We want to conduct an ISMS certification project that covers the…" at bounding box center [420, 722] width 840 height 1443
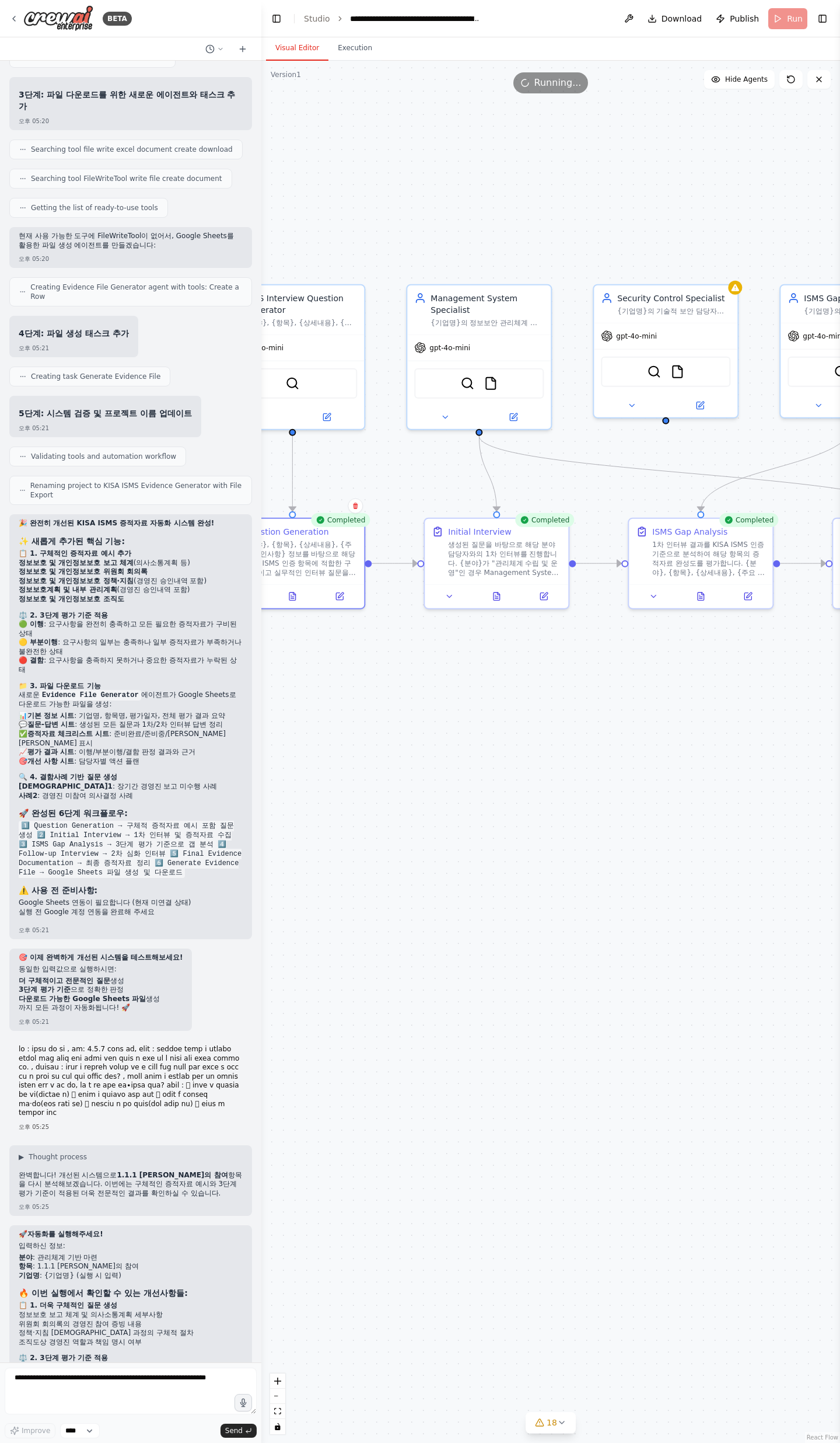
drag, startPoint x: 654, startPoint y: 733, endPoint x: 763, endPoint y: 728, distance: 109.1
click at [739, 473] on div ".deletable-edge-delete-btn { width: 20px; height: 20px; border: 0px solid #ffff…" at bounding box center [551, 752] width 579 height 1382
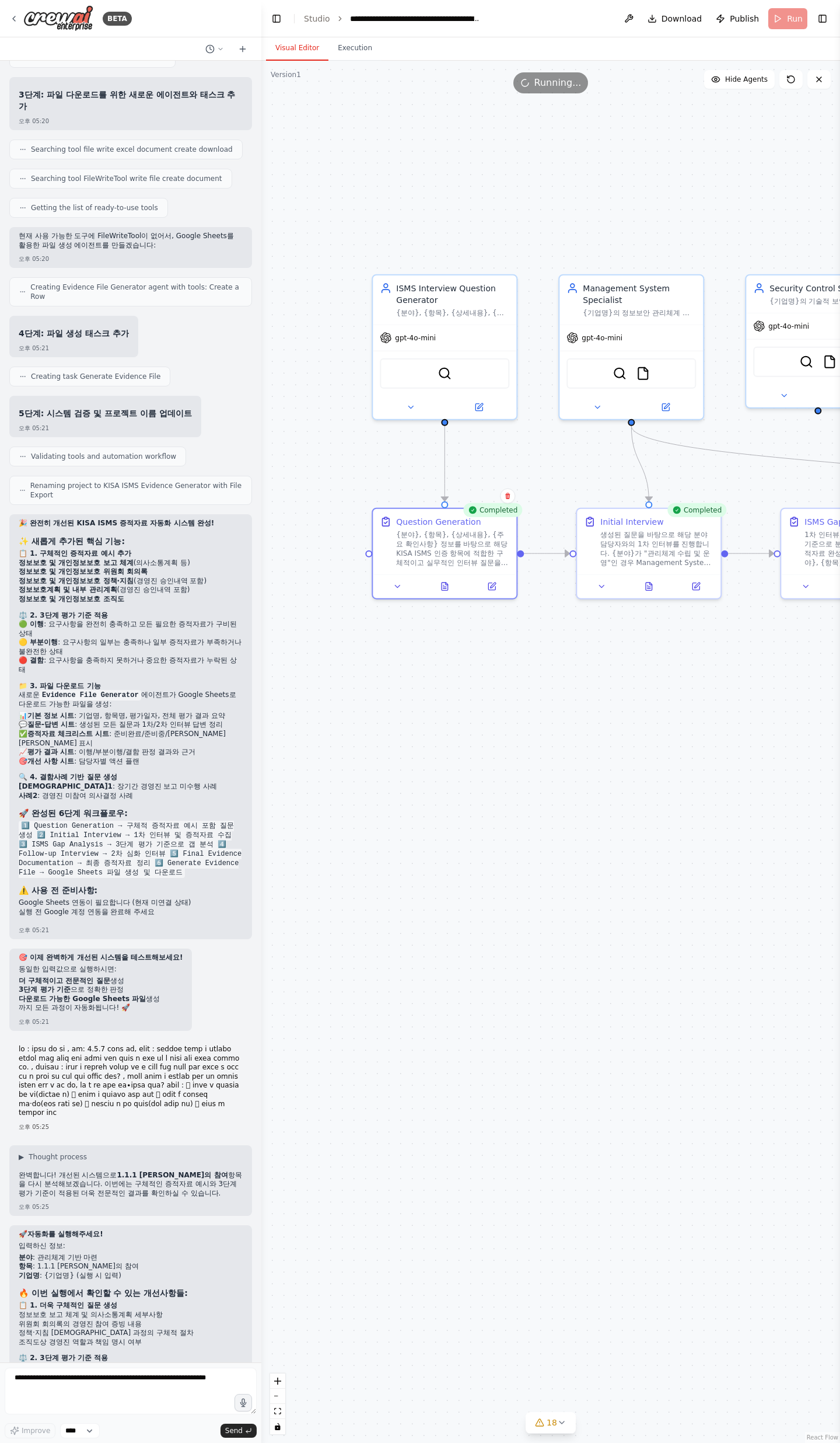
drag, startPoint x: 514, startPoint y: 738, endPoint x: 416, endPoint y: 738, distance: 98.0
click at [416, 473] on div ".deletable-edge-delete-btn { width: 20px; height: 20px; border: 0px solid #ffff…" at bounding box center [551, 752] width 579 height 1382
